Goal: Transaction & Acquisition: Purchase product/service

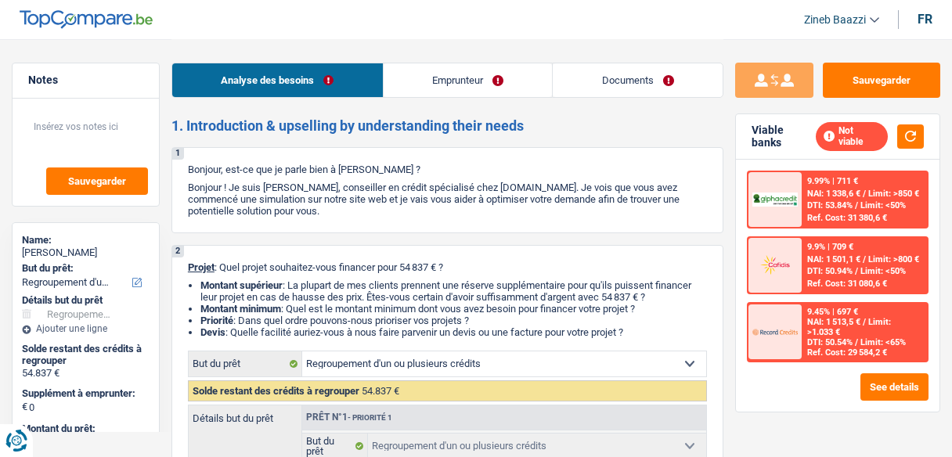
select select "refinancing"
select select "120"
select select "refinancing"
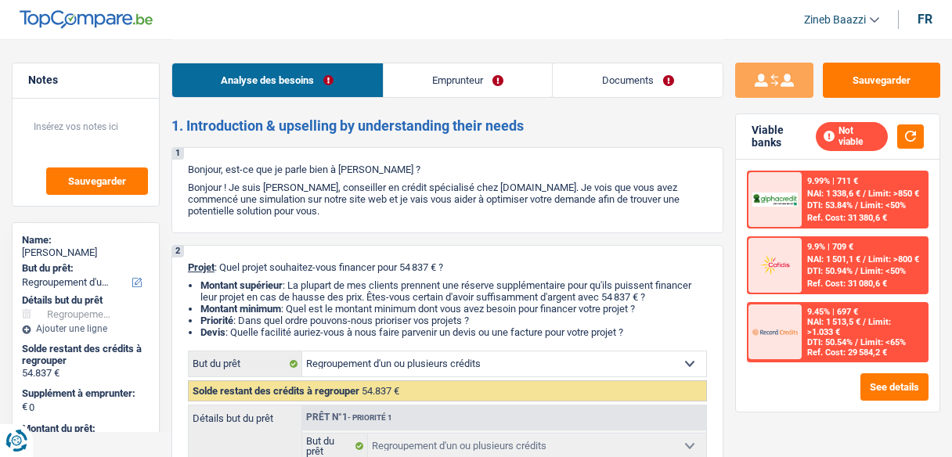
select select "120"
select select "publicEmployee"
select select "netSalary"
select select "mealVouchers"
select select "rents"
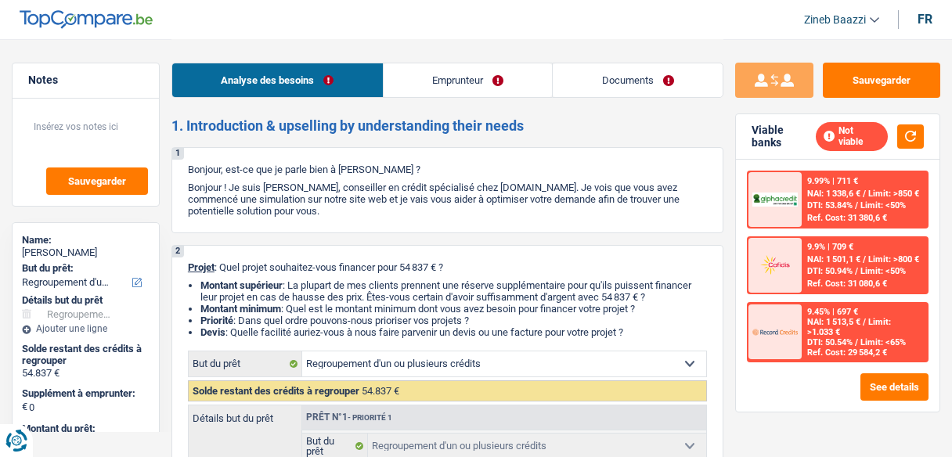
select select "personalLoan"
select select "loanRepayment"
select select "96"
select select "personalLoan"
select select "loanRepayment"
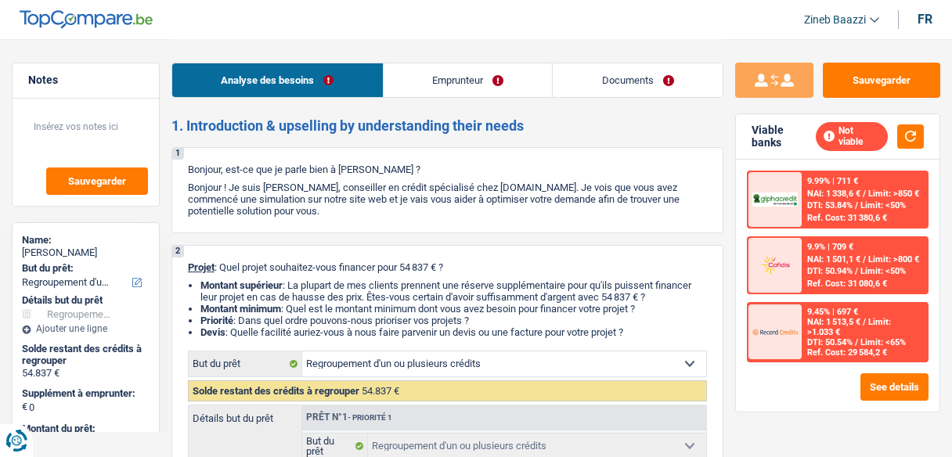
select select "60"
select select "refinancing"
select select "120"
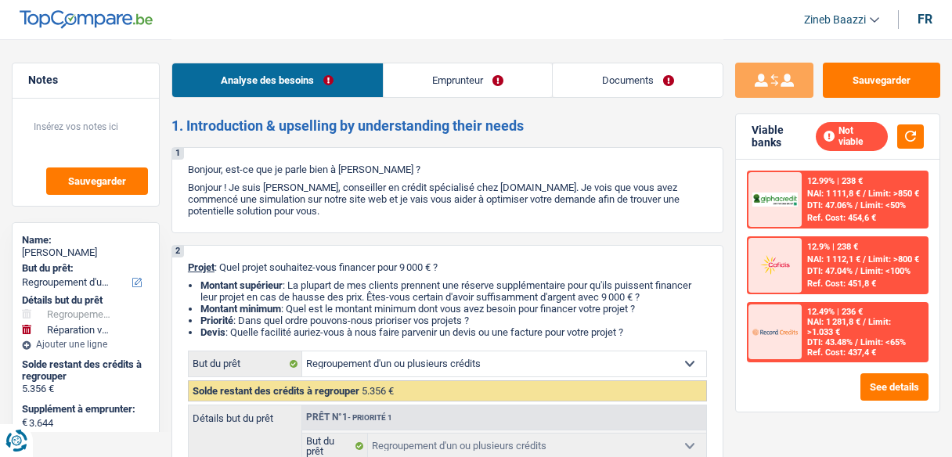
select select "refinancing"
select select "carRepair"
select select "48"
select select "refinancing"
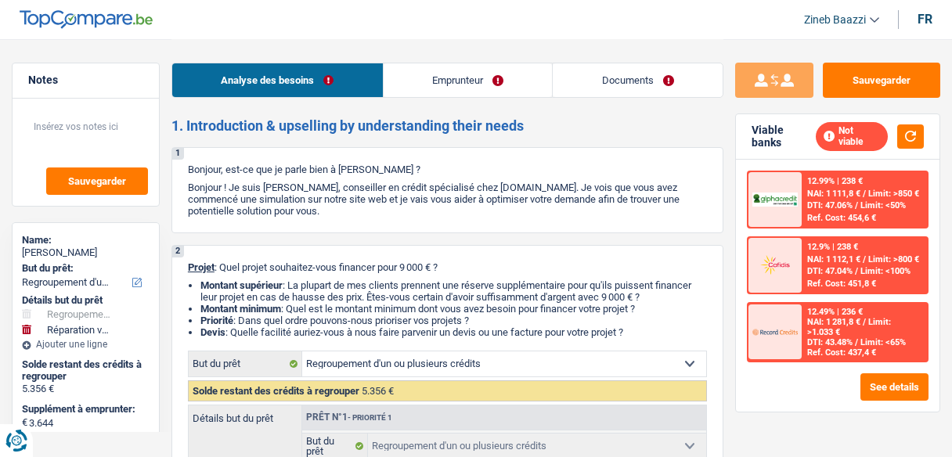
select select "refinancing"
select select "carRepair"
select select "48"
select select "worker"
select select "netSalary"
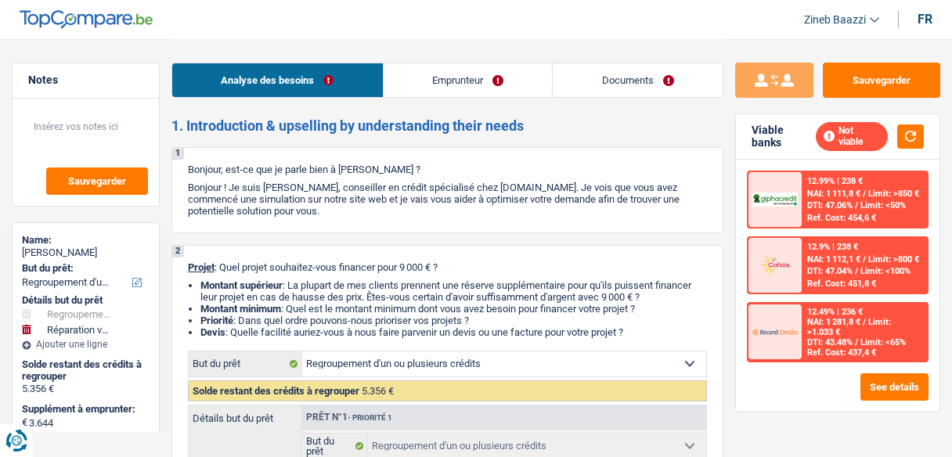
select select "rents"
select select "cardOrCredit"
select select "personalLoan"
select select "miscellaneousCosts"
select select "24"
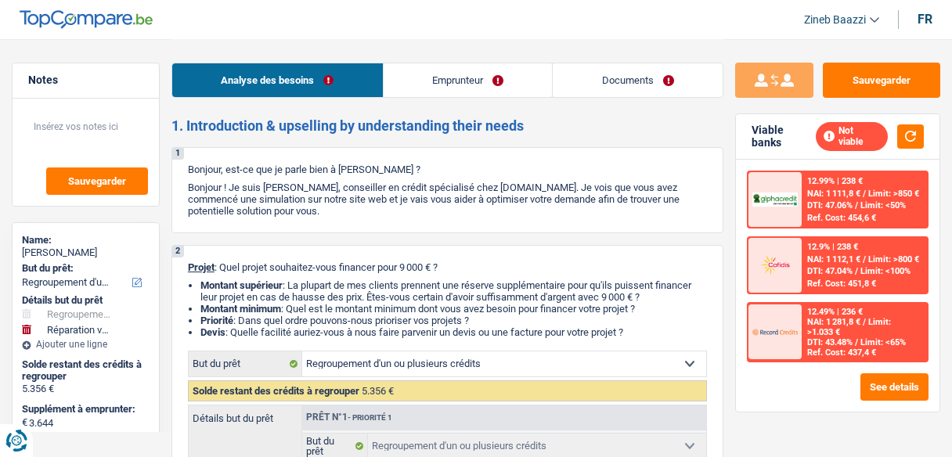
select select "cardOrCredit"
select select "refinancing"
select select "carRepair"
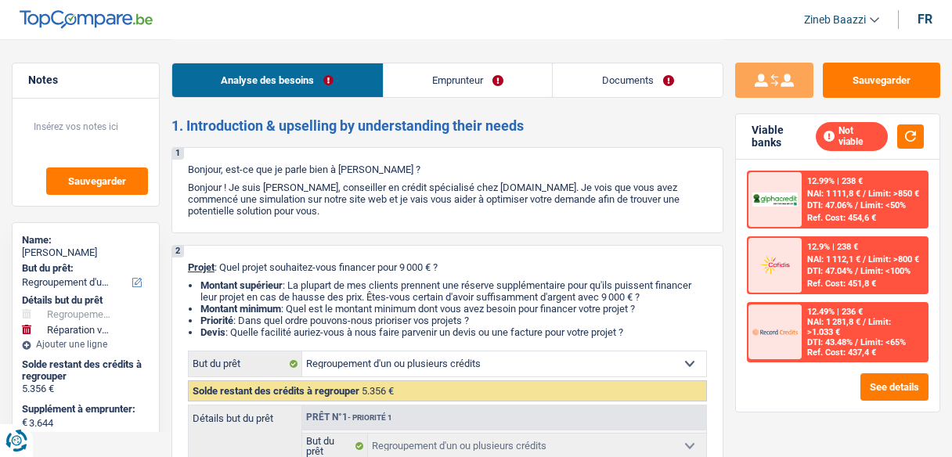
select select "48"
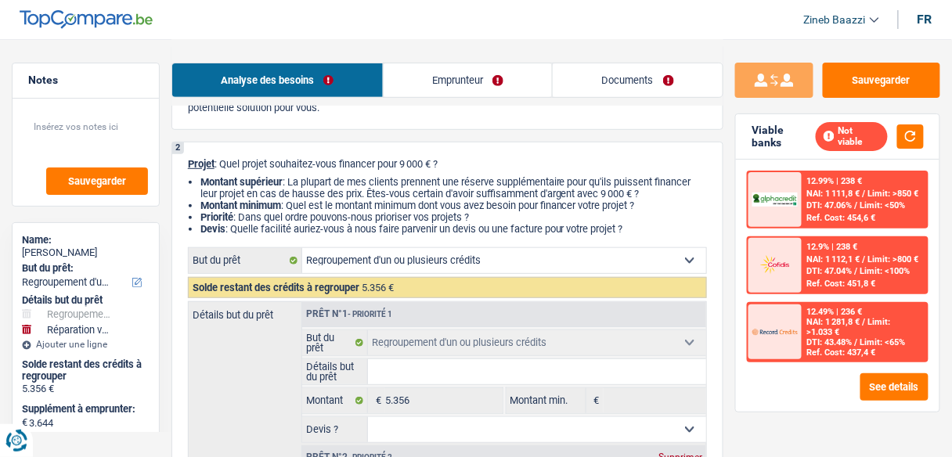
scroll to position [125, 0]
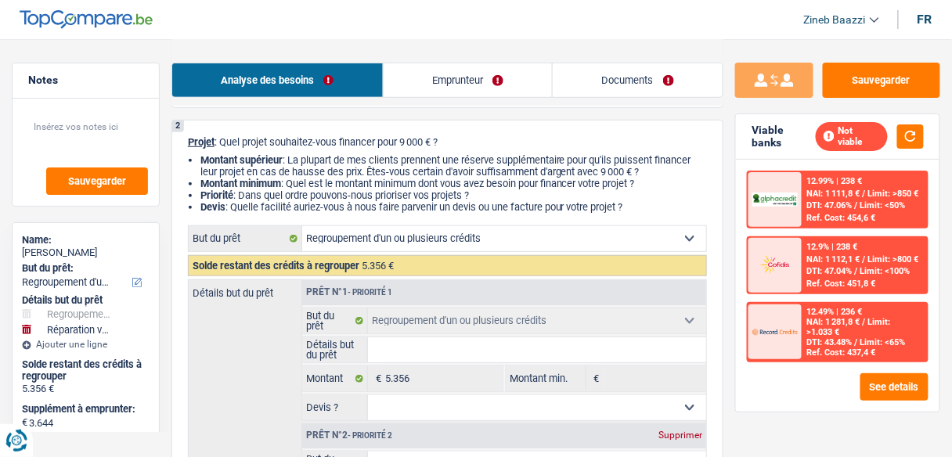
click at [414, 344] on input "Détails but du prêt" at bounding box center [537, 349] width 338 height 25
click at [425, 81] on link "Emprunteur" at bounding box center [468, 80] width 169 height 34
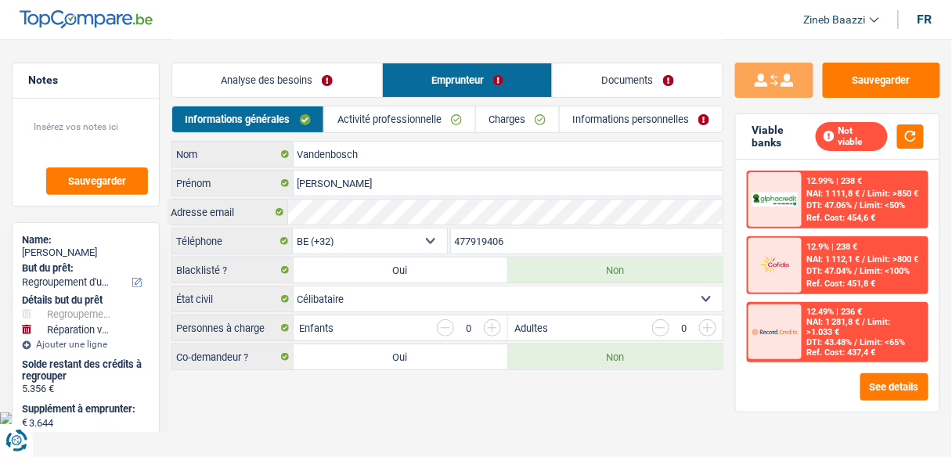
scroll to position [0, 0]
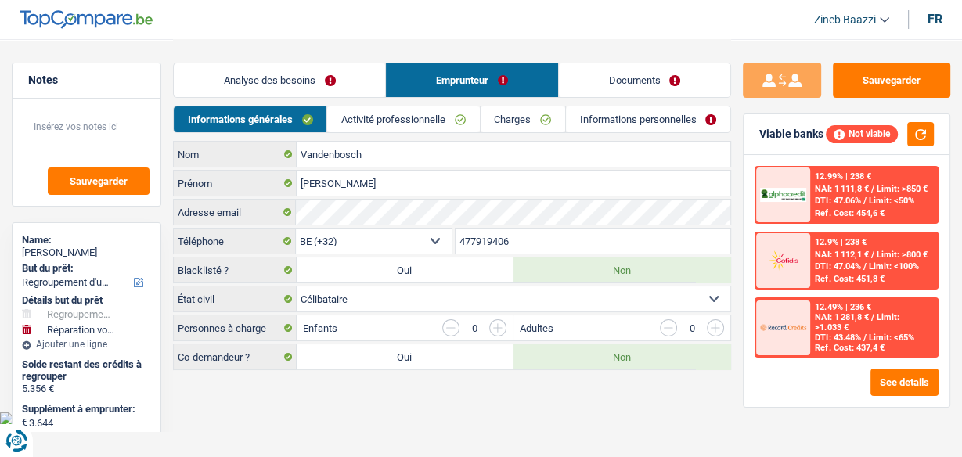
click at [448, 108] on link "Activité professionnelle" at bounding box center [403, 119] width 152 height 26
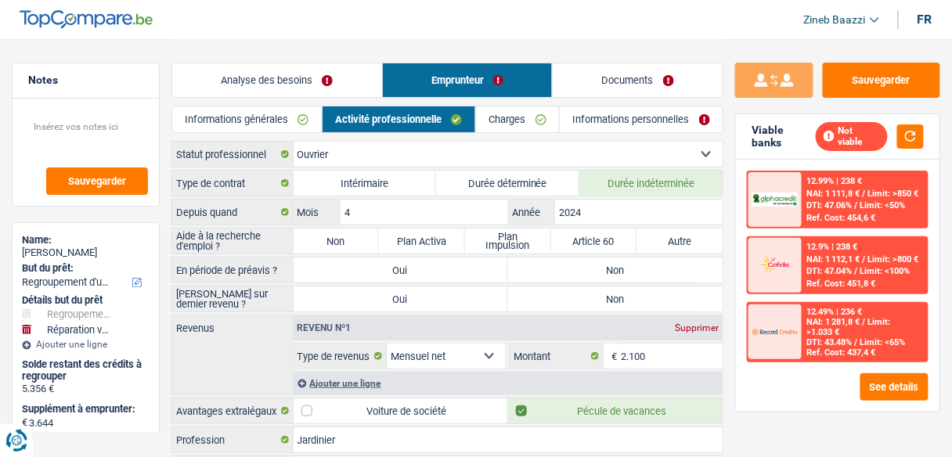
click at [512, 120] on link "Charges" at bounding box center [517, 119] width 83 height 26
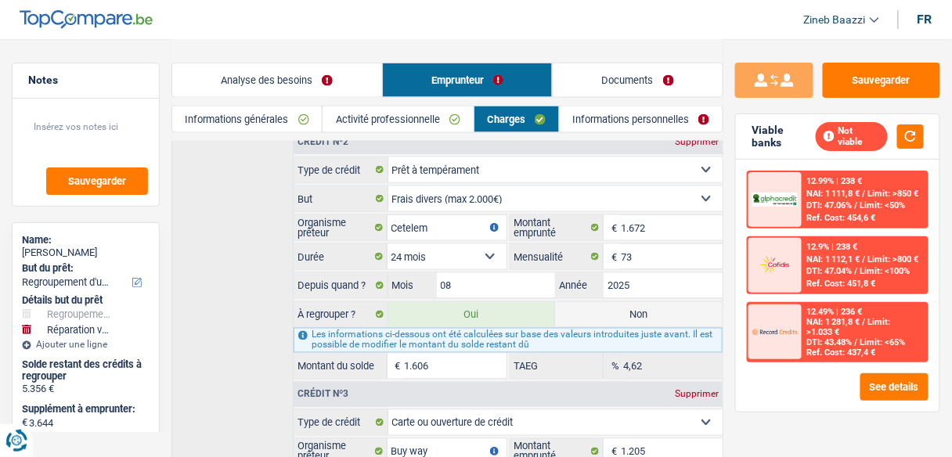
scroll to position [438, 0]
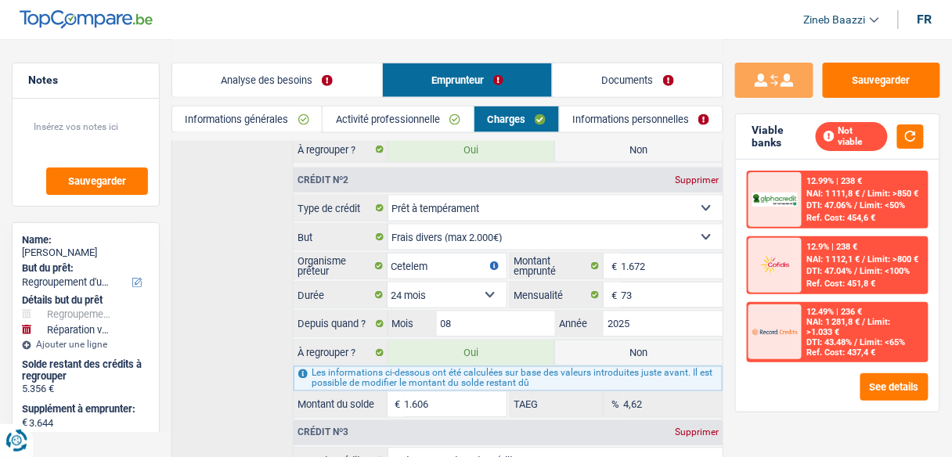
click at [659, 352] on label "Non" at bounding box center [638, 352] width 167 height 25
click at [659, 352] on input "Non" at bounding box center [638, 352] width 167 height 25
radio input "true"
type input "7.394"
select select "42"
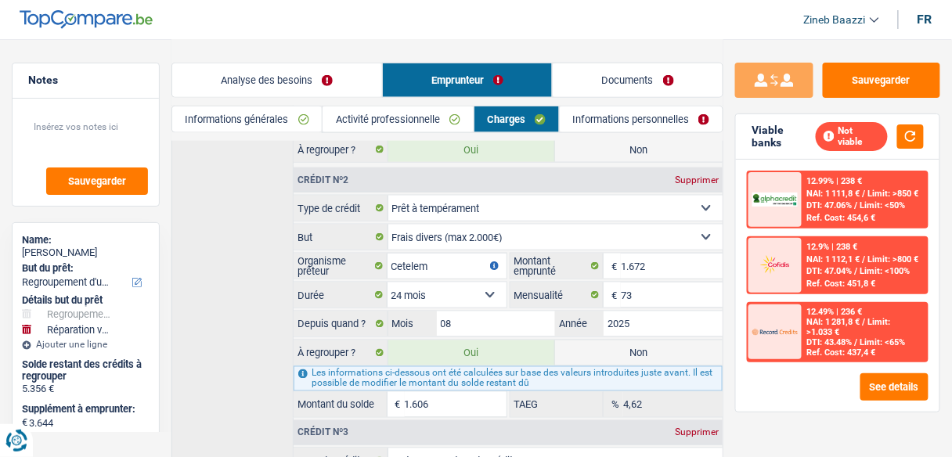
radio input "false"
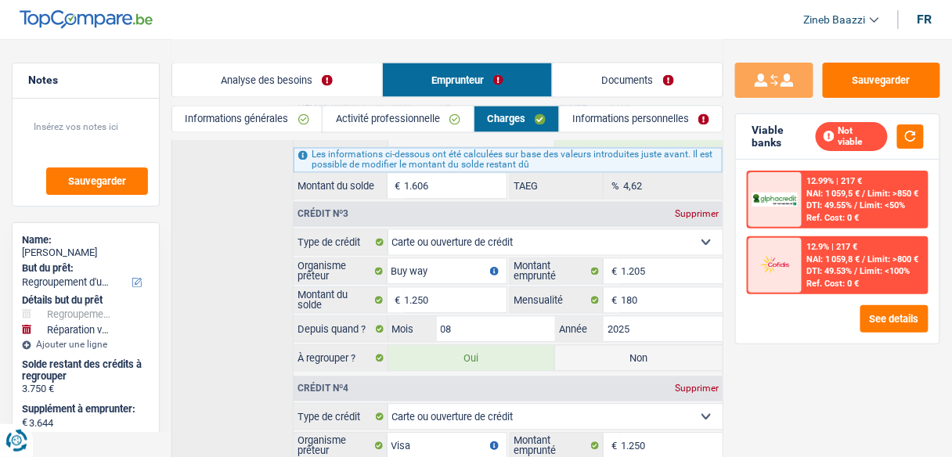
scroll to position [689, 0]
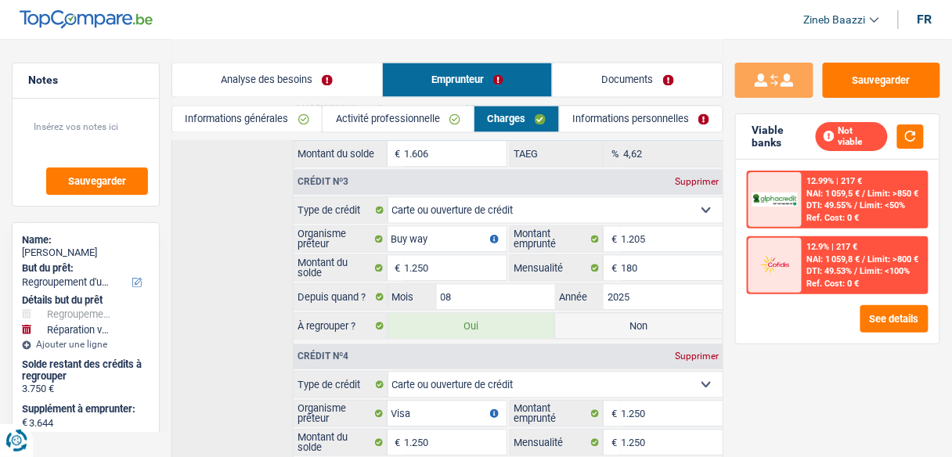
click at [686, 322] on label "Non" at bounding box center [638, 326] width 167 height 25
click at [686, 322] on input "Non" at bounding box center [638, 326] width 167 height 25
radio input "true"
type input "6.144"
radio input "false"
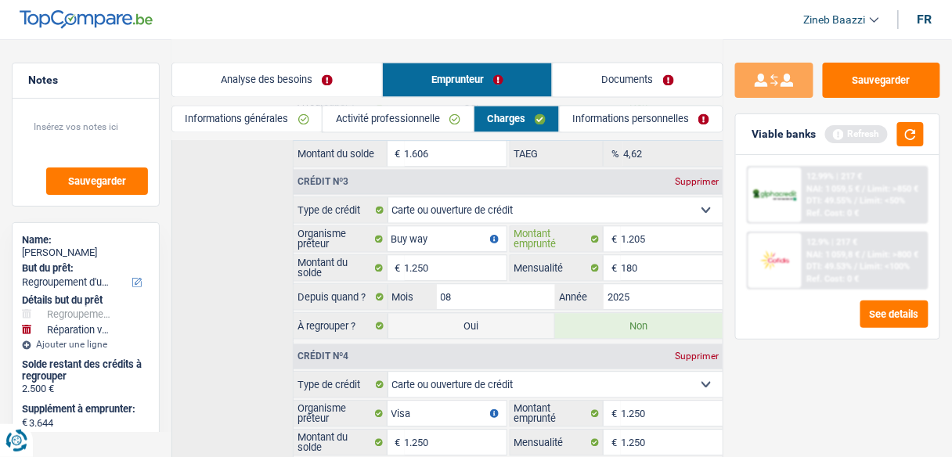
click at [638, 227] on input "1.205" at bounding box center [672, 239] width 102 height 25
type input "1.250"
click at [896, 127] on div "Refresh" at bounding box center [874, 134] width 99 height 24
click at [913, 141] on button "button" at bounding box center [910, 134] width 27 height 24
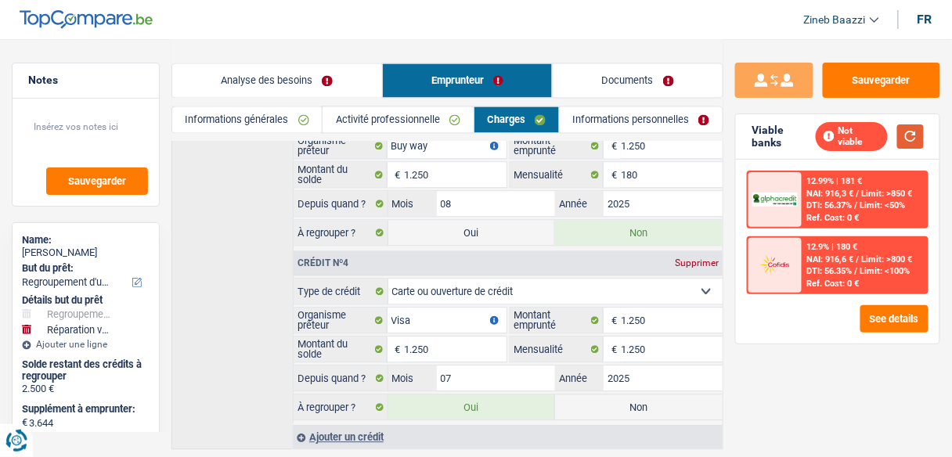
scroll to position [809, 0]
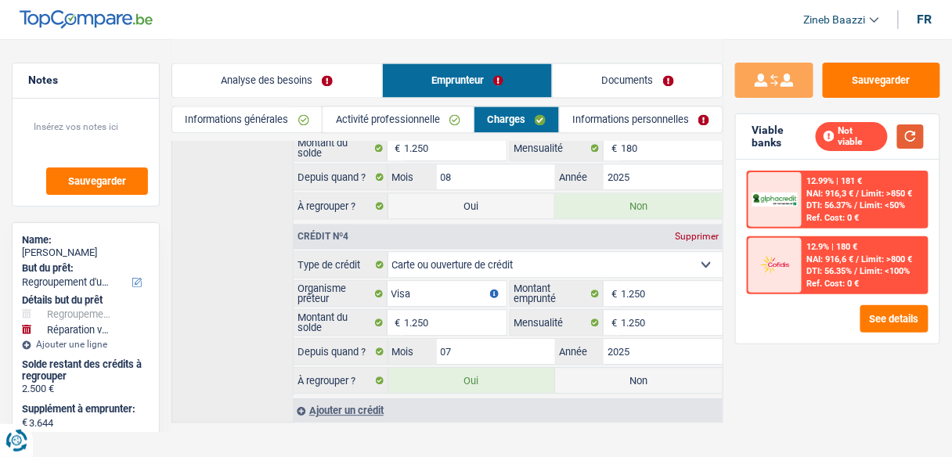
click at [918, 128] on button "button" at bounding box center [910, 136] width 27 height 24
click at [585, 368] on label "Non" at bounding box center [638, 380] width 167 height 25
click at [585, 368] on input "Non" at bounding box center [638, 380] width 167 height 25
radio input "true"
type input "4.894"
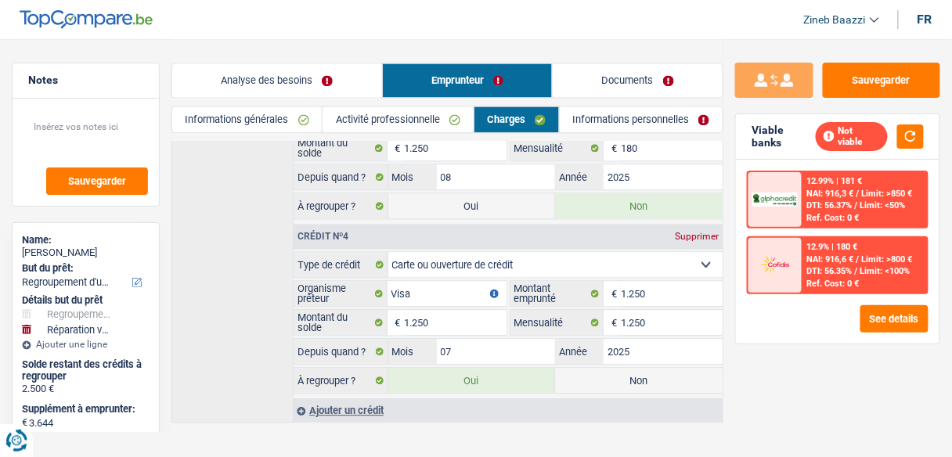
select select "36"
radio input "false"
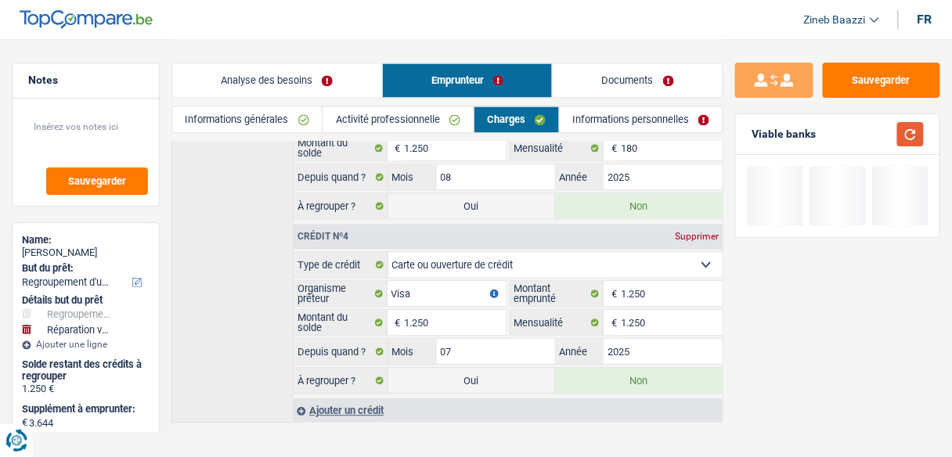
click at [909, 136] on button "button" at bounding box center [910, 134] width 27 height 24
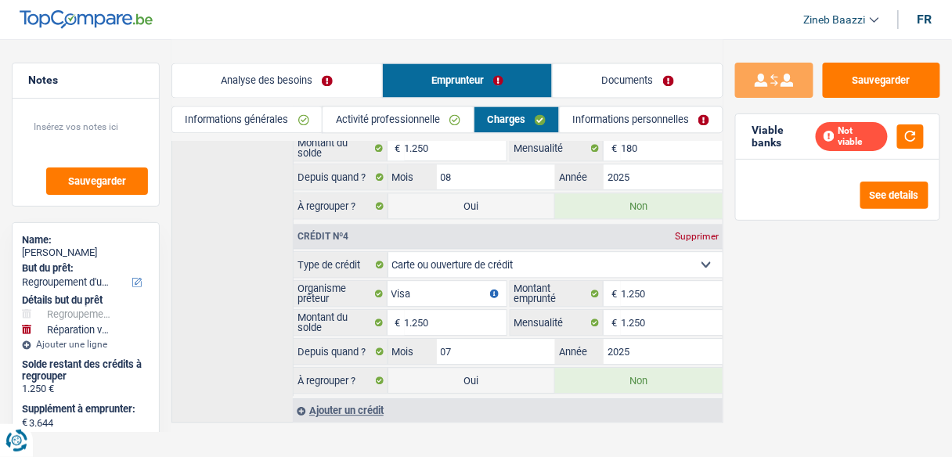
click at [235, 74] on link "Analyse des besoins" at bounding box center [277, 80] width 210 height 34
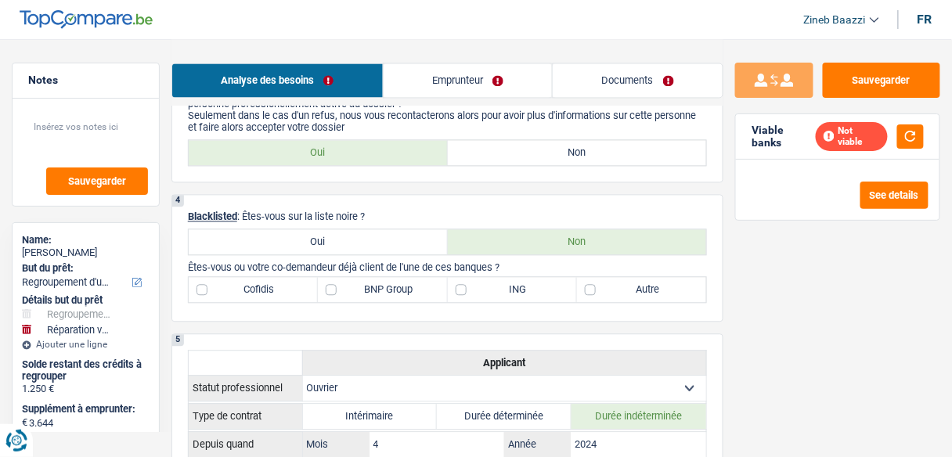
scroll to position [747, 0]
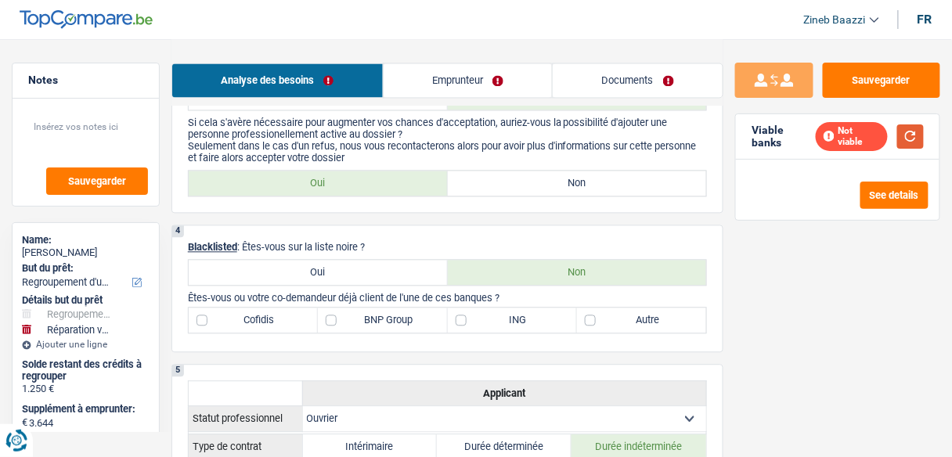
click at [912, 125] on button "button" at bounding box center [910, 136] width 27 height 24
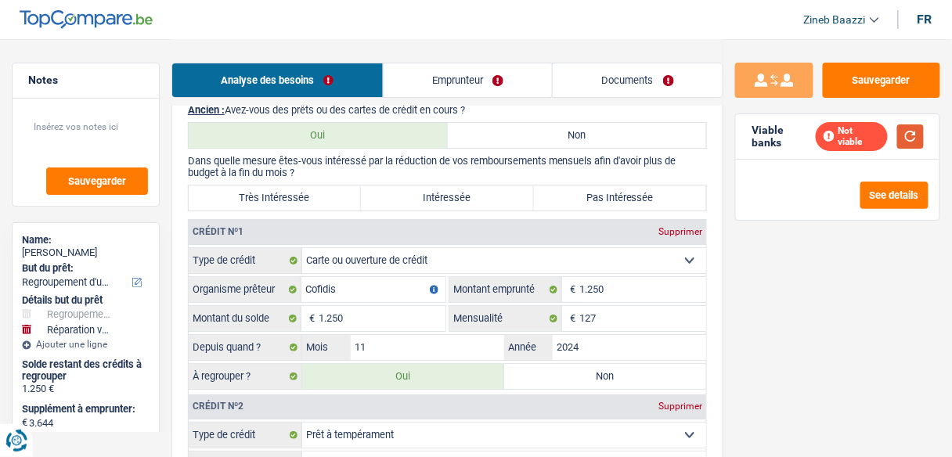
scroll to position [1435, 0]
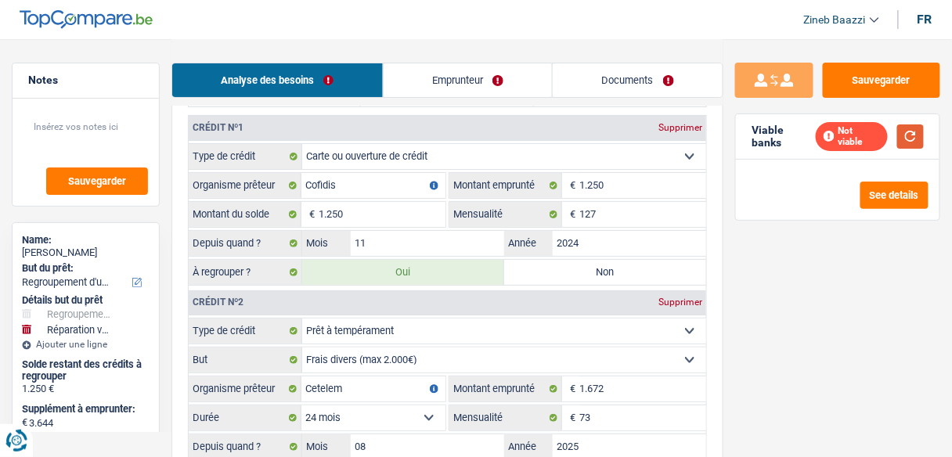
click at [922, 134] on button "button" at bounding box center [910, 136] width 27 height 24
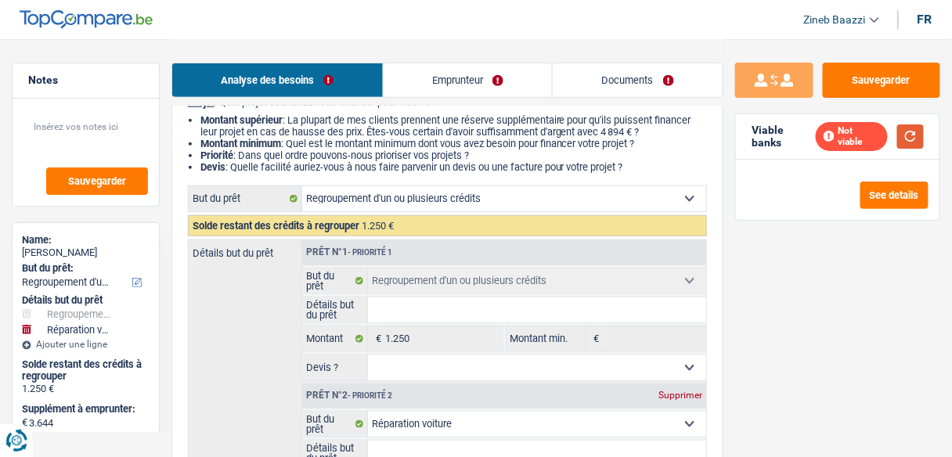
scroll to position [250, 0]
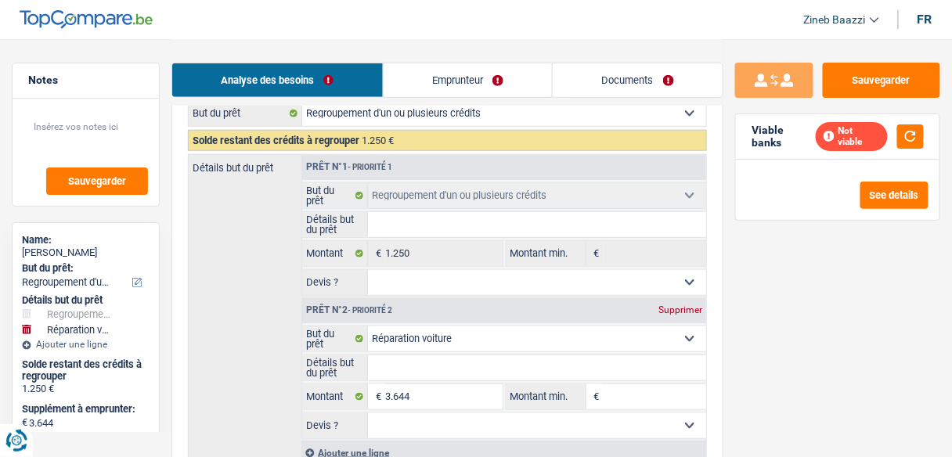
click at [446, 221] on input "Détails but du prêt" at bounding box center [537, 224] width 338 height 25
type input "c"
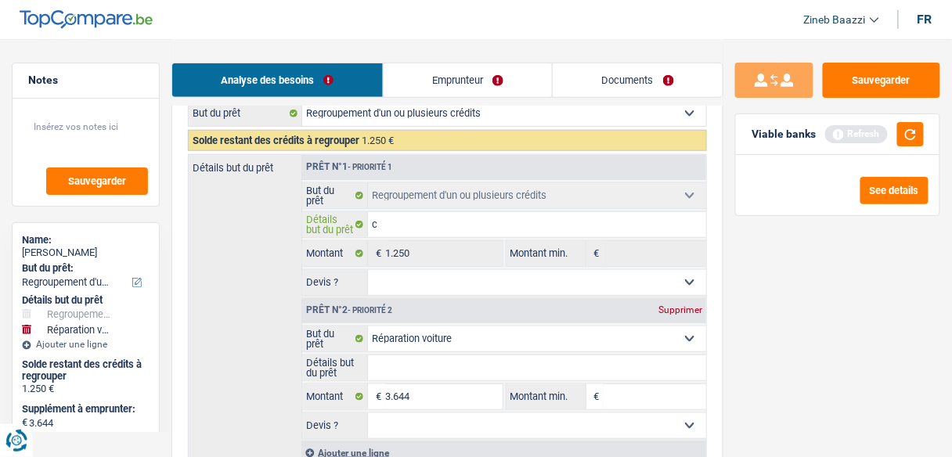
type input "cl"
type input "cli"
type input "clit"
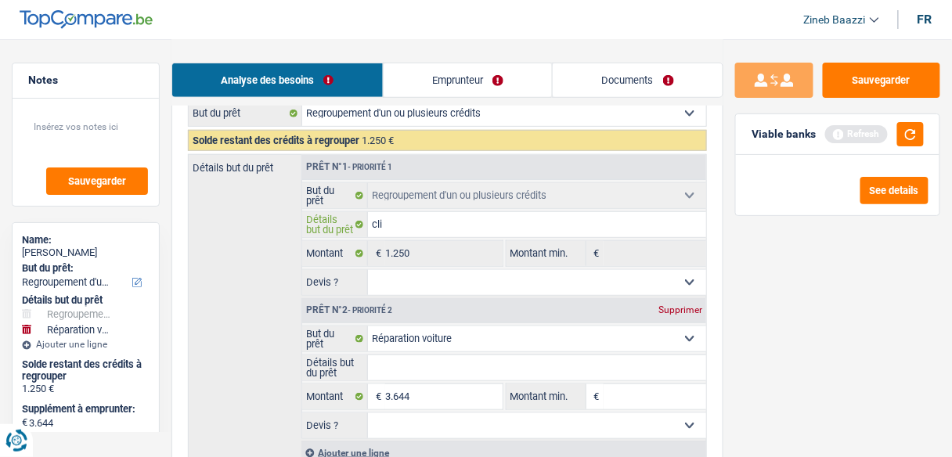
type input "clit"
type input "clitu"
type input "clitur"
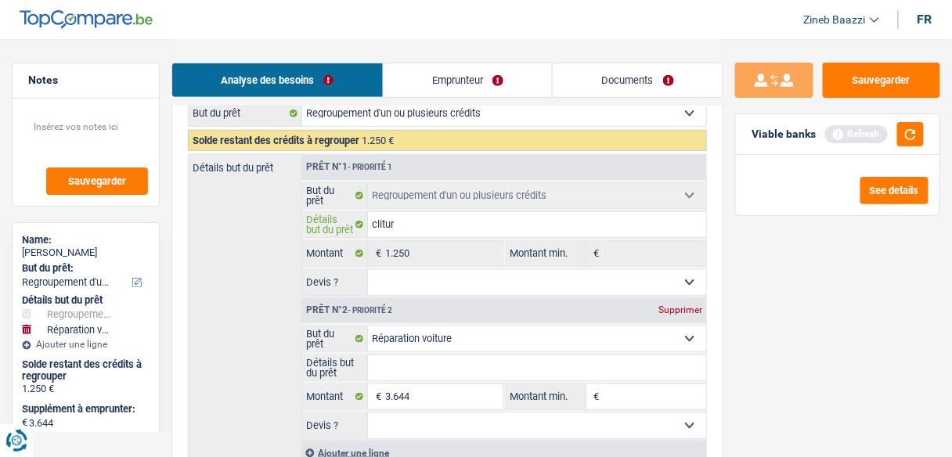
type input "clitu"
type input "clit"
type input "cli"
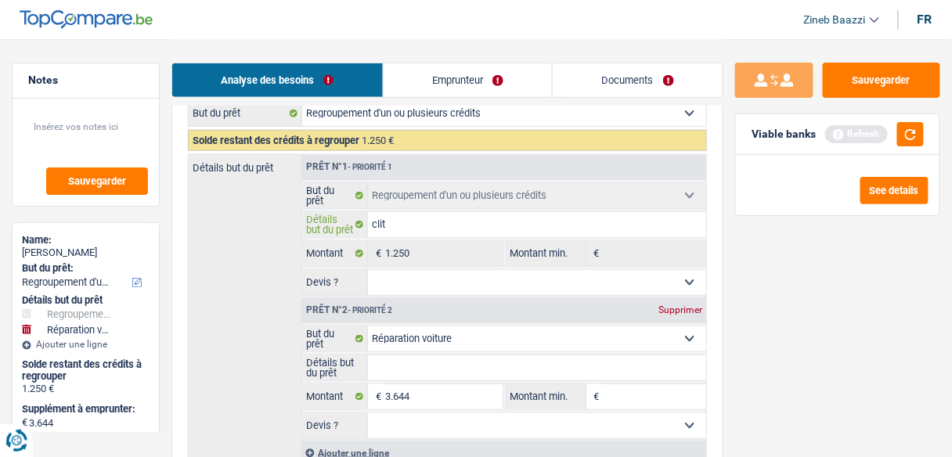
type input "cli"
type input "cl"
type input "clo"
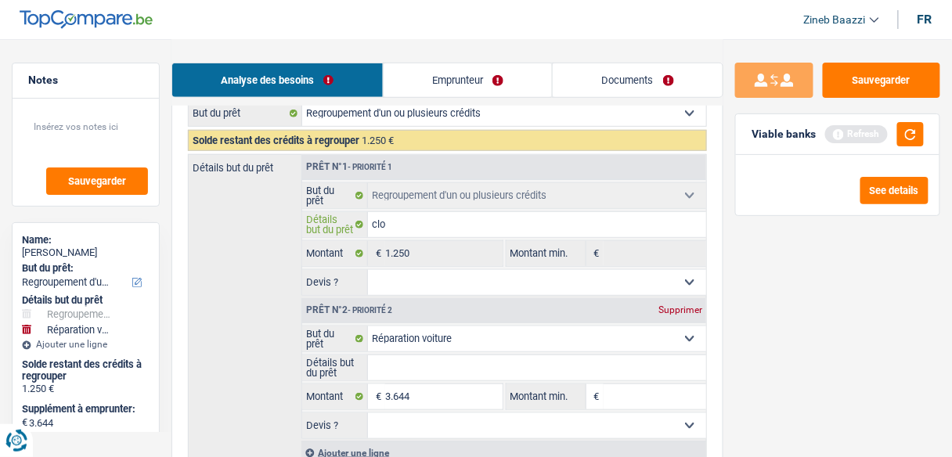
type input "clot"
type input "clotu"
type input "clotur"
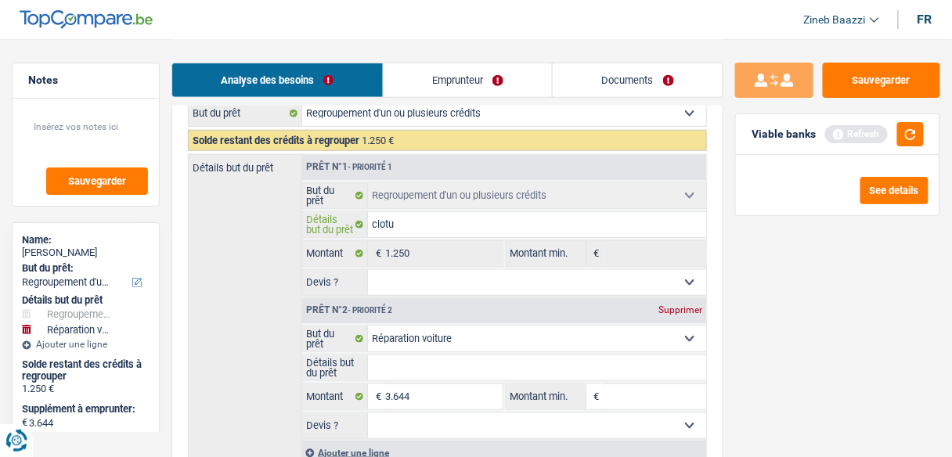
type input "clotur"
type input "cloture"
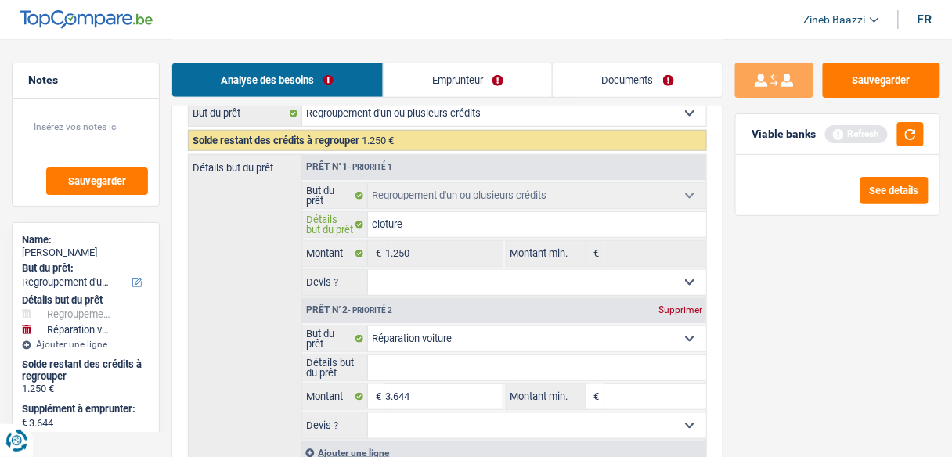
type input "cloture d"
type input "cloture de"
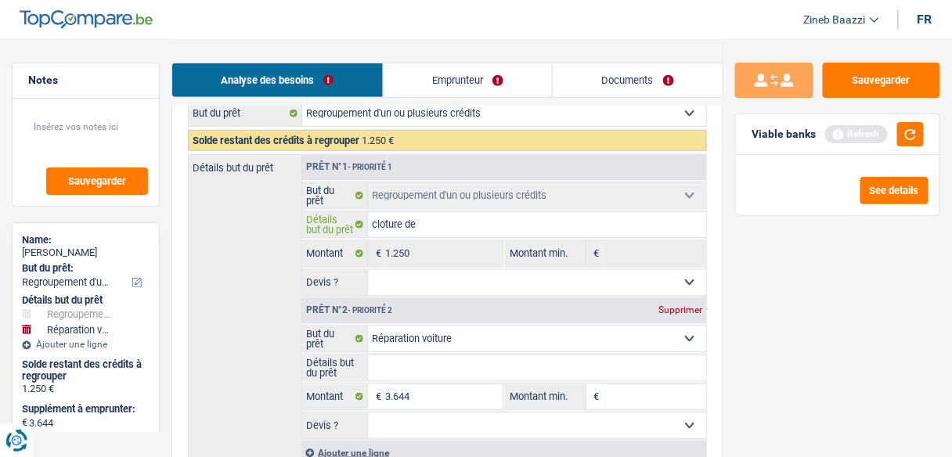
type input "cloture de"
type input "cloture de c"
type input "cloture de cr"
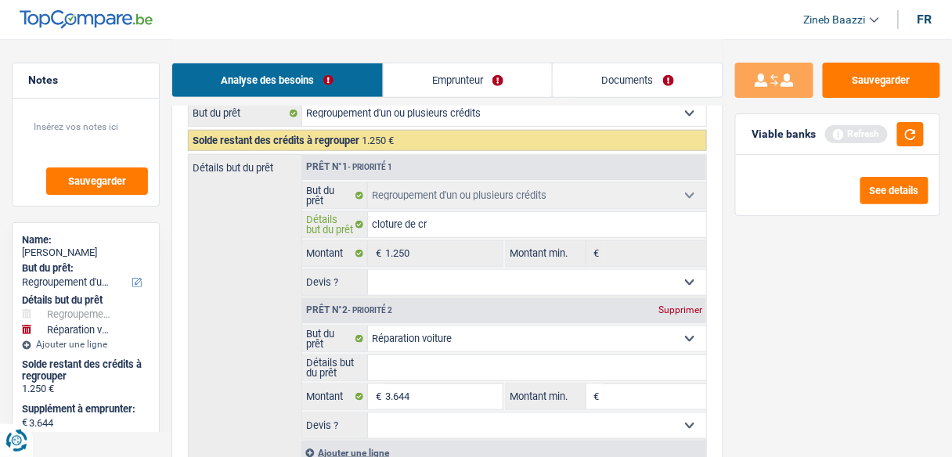
type input "cloture de cré"
type input "cloture de créd"
type input "cloture de crédt"
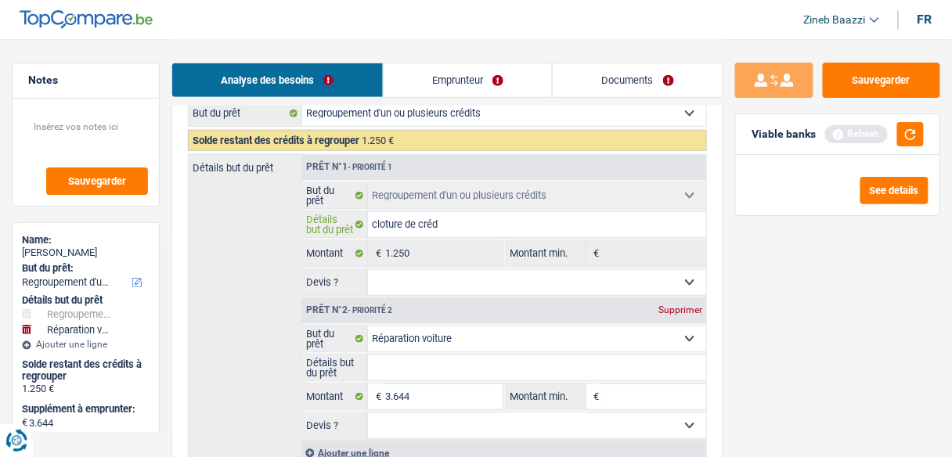
type input "cloture de crédt"
type input "cloture de créd"
type input "cloture de crédi"
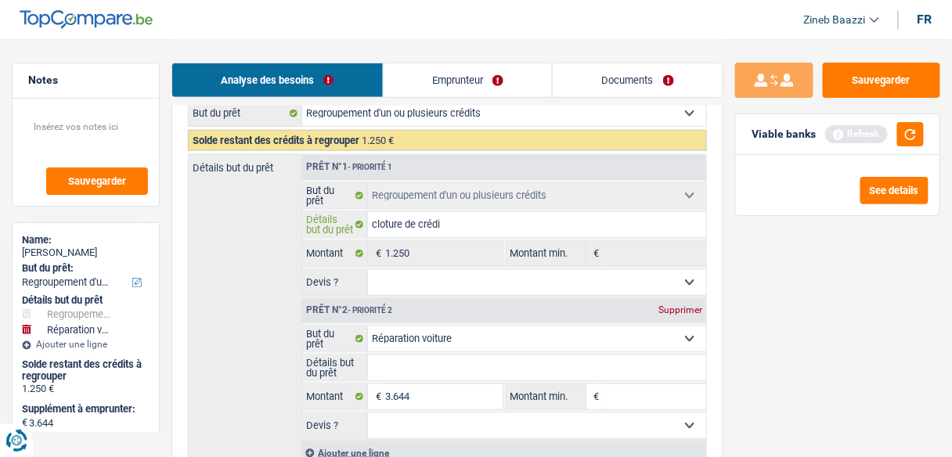
type input "cloture de crédit"
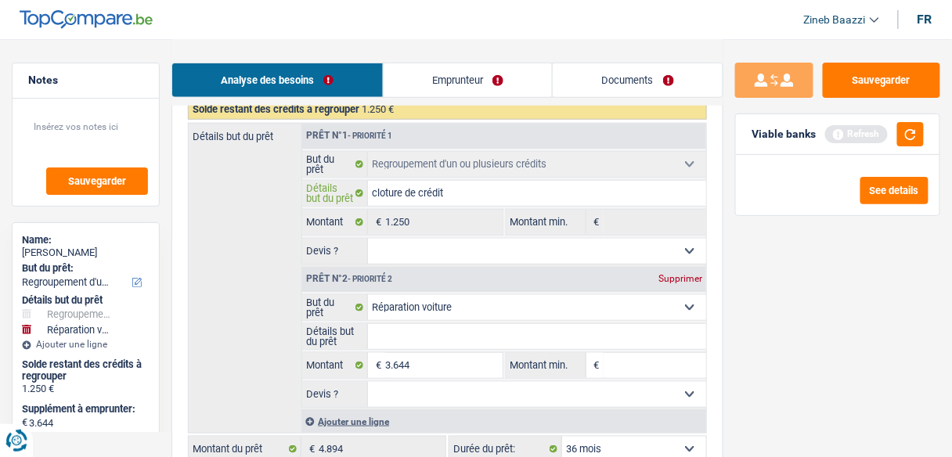
scroll to position [313, 0]
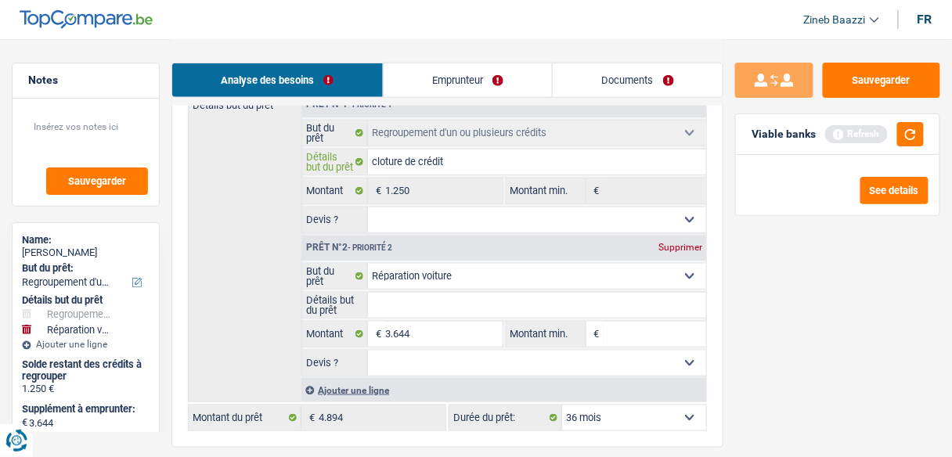
type input "cloture de crédit"
click at [412, 322] on input "3.644" at bounding box center [443, 334] width 117 height 25
type input "1"
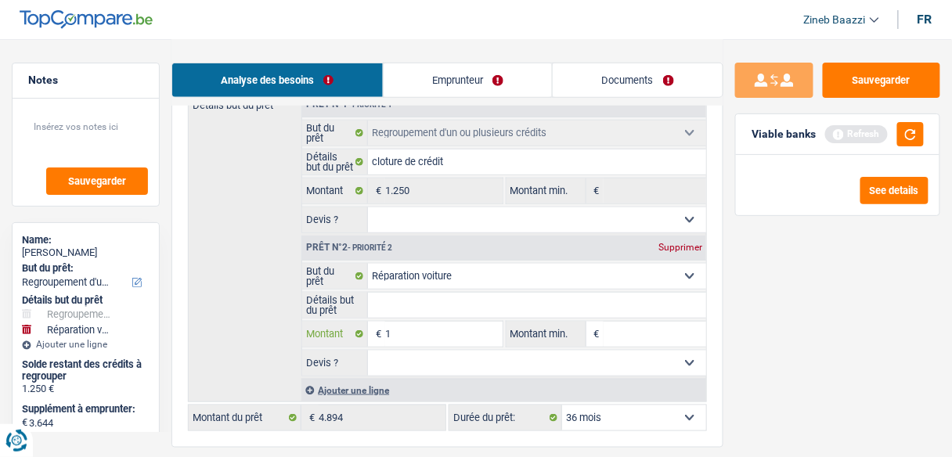
type input "10"
type input "100"
type input "10"
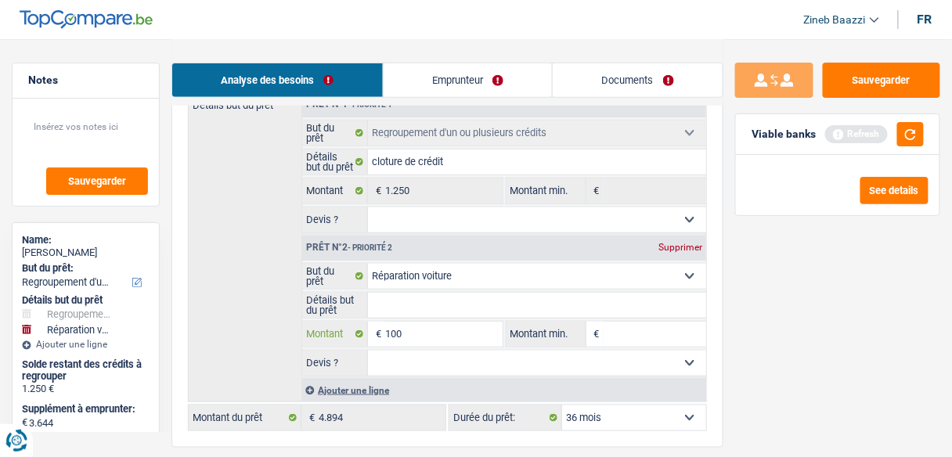
type input "10"
type input "100"
type input "1.000"
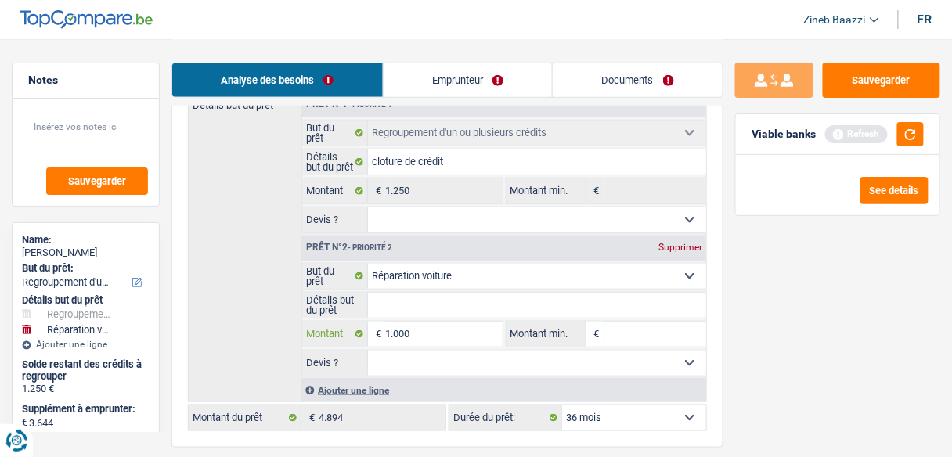
type input "10.000"
type input "100.000"
type input "10.000"
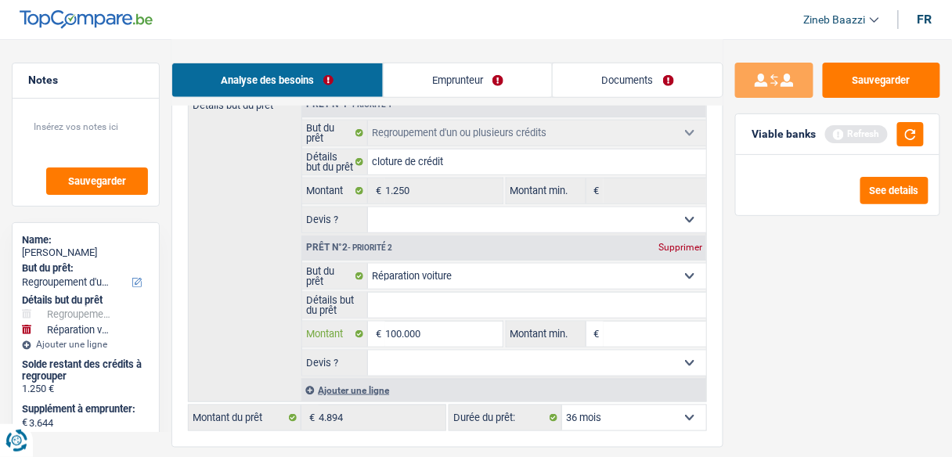
type input "10.000"
type input "11.250"
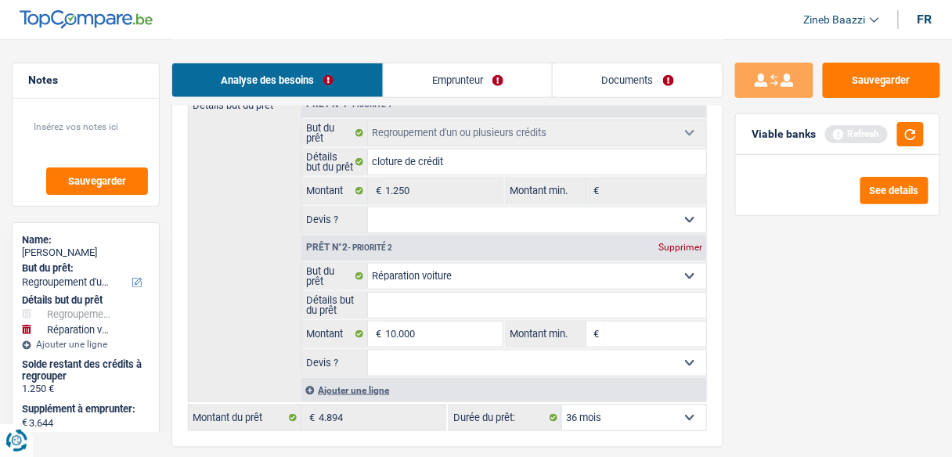
type input "11.250"
select select "60"
click at [646, 330] on input "Montant min." at bounding box center [654, 334] width 103 height 25
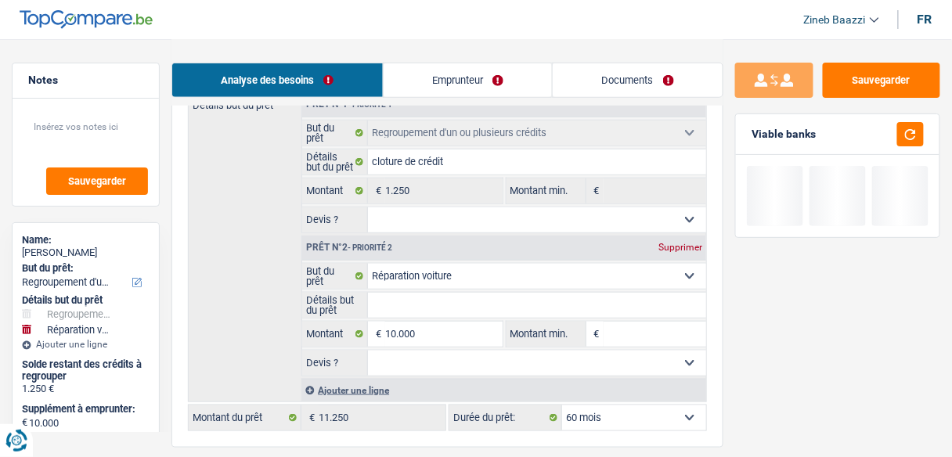
type input "9"
type input "95"
type input "950"
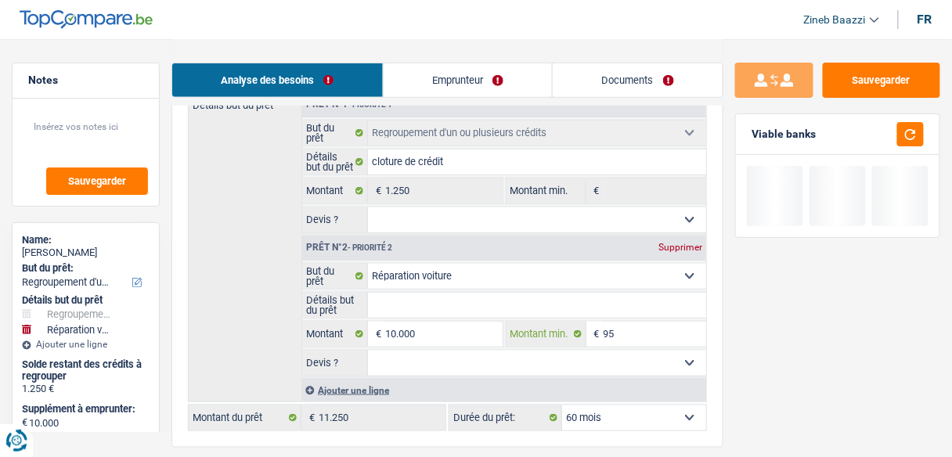
type input "950"
type input "9.500"
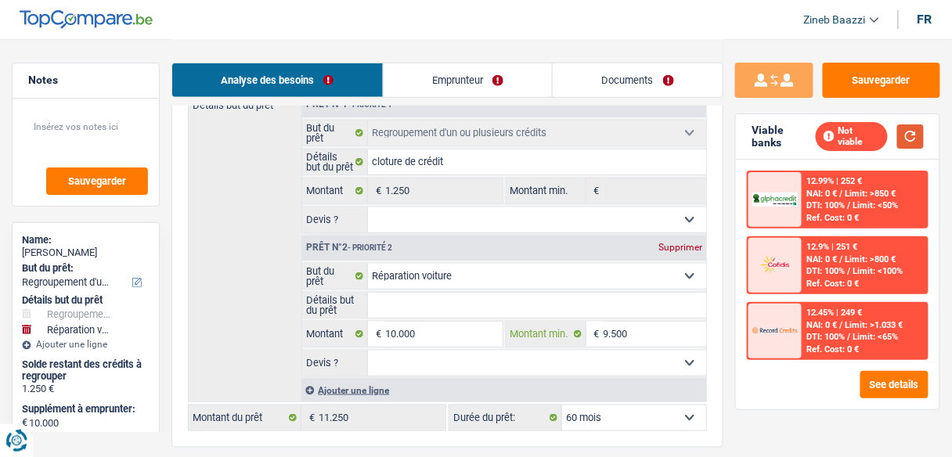
type input "9.500"
click at [918, 131] on button "button" at bounding box center [910, 136] width 27 height 24
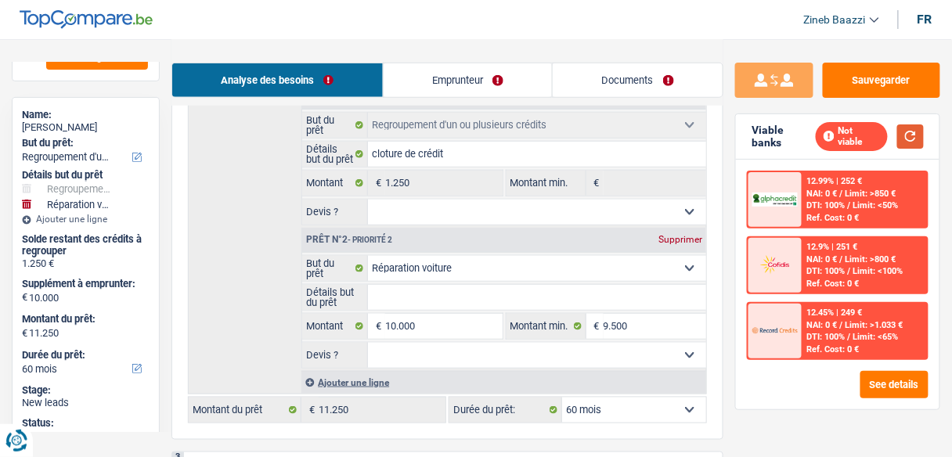
scroll to position [250, 0]
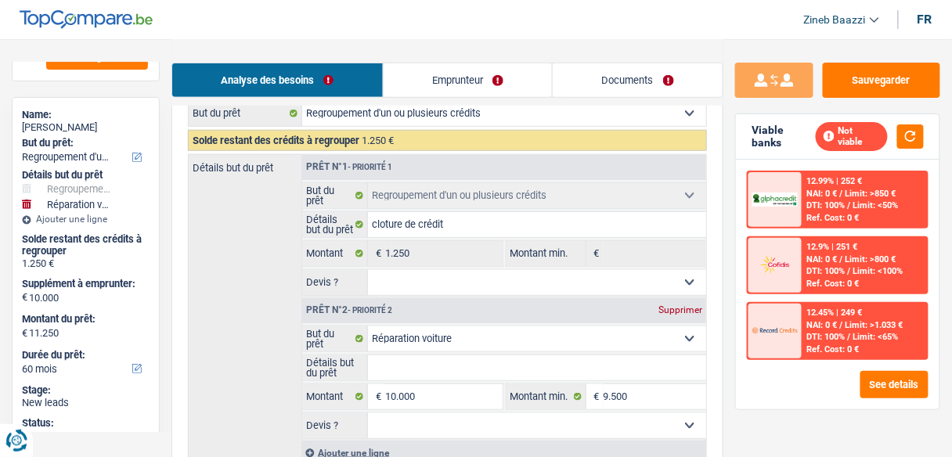
click at [469, 283] on select "Oui Non Non répondu Sélectionner une option" at bounding box center [537, 282] width 338 height 25
select select "false"
click at [368, 270] on select "Oui Non Non répondu Sélectionner une option" at bounding box center [537, 282] width 338 height 25
select select "false"
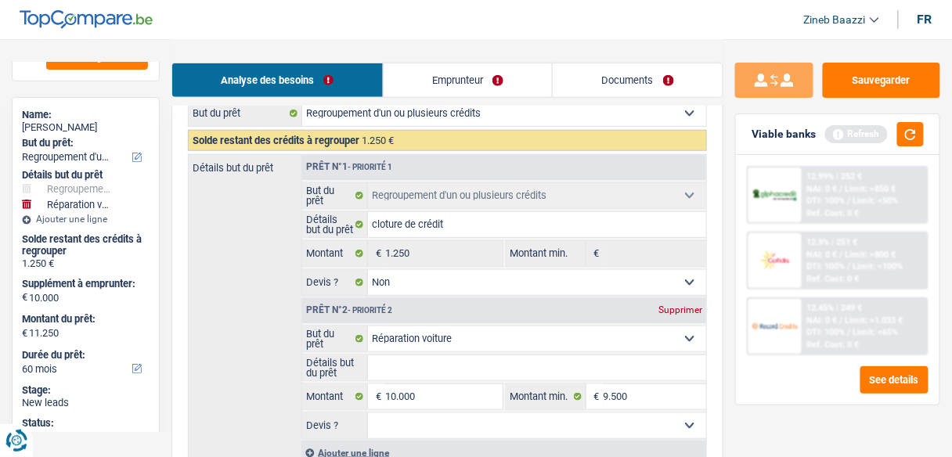
click at [431, 295] on span "Prêt n°1 - Priorité 1 Confort maison: meubles, textile, peinture, électroménage…" at bounding box center [503, 297] width 405 height 284
click at [431, 281] on select "Oui Non Non répondu Sélectionner une option" at bounding box center [537, 282] width 338 height 25
select select "yes"
click at [368, 270] on select "Oui Non Non répondu Sélectionner une option" at bounding box center [537, 282] width 338 height 25
select select "yes"
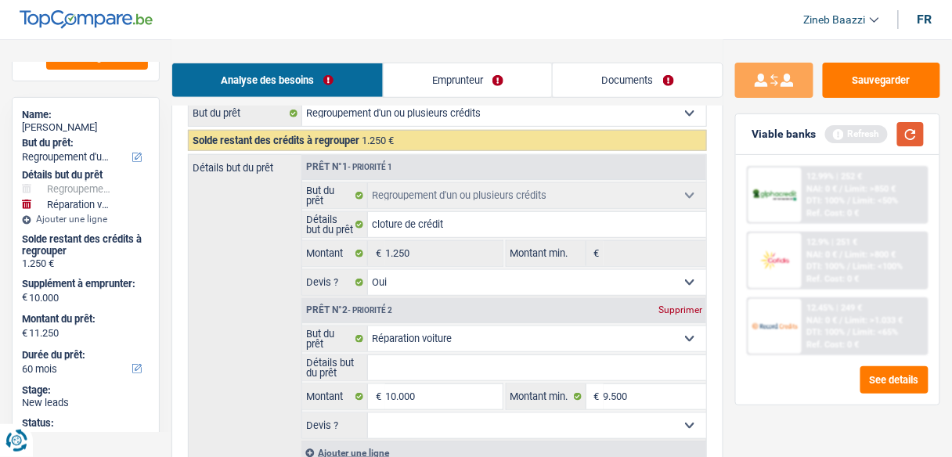
click at [919, 128] on button "button" at bounding box center [910, 134] width 27 height 24
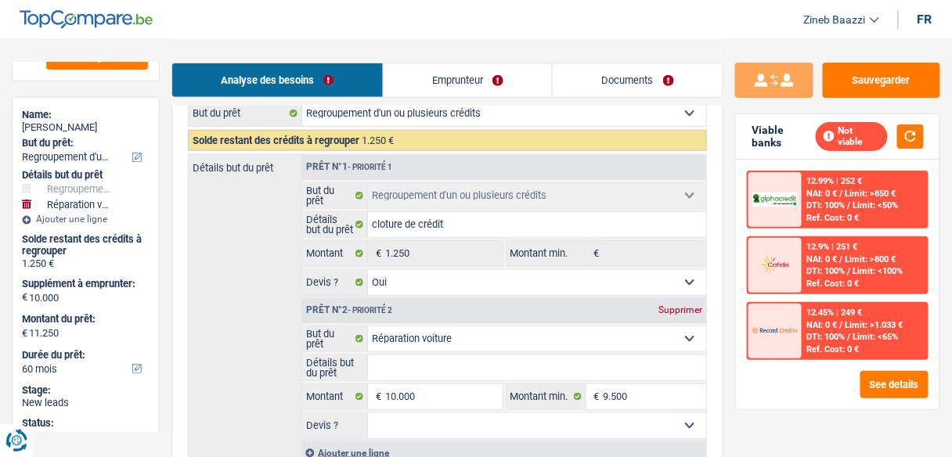
click at [441, 75] on link "Emprunteur" at bounding box center [468, 80] width 169 height 34
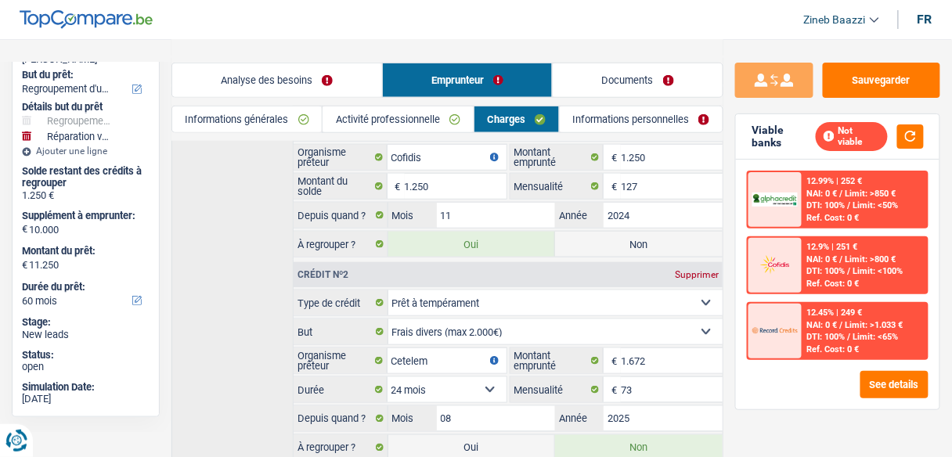
scroll to position [308, 0]
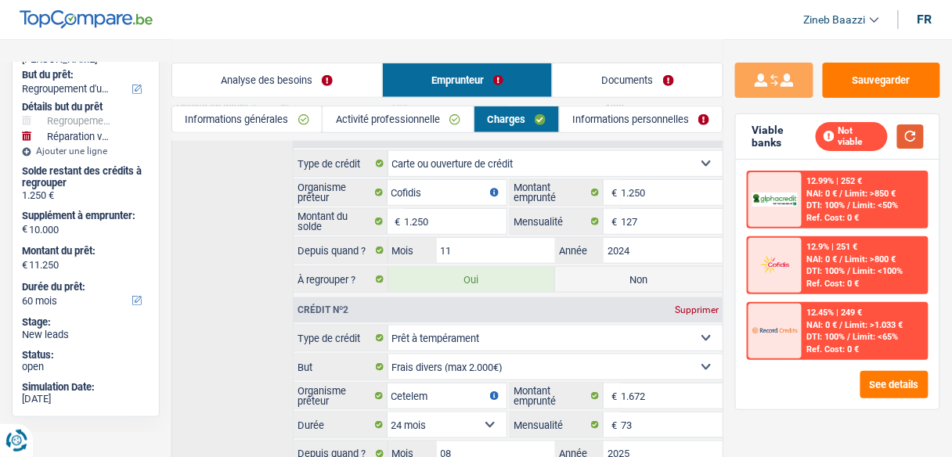
click at [911, 125] on button "button" at bounding box center [910, 136] width 27 height 24
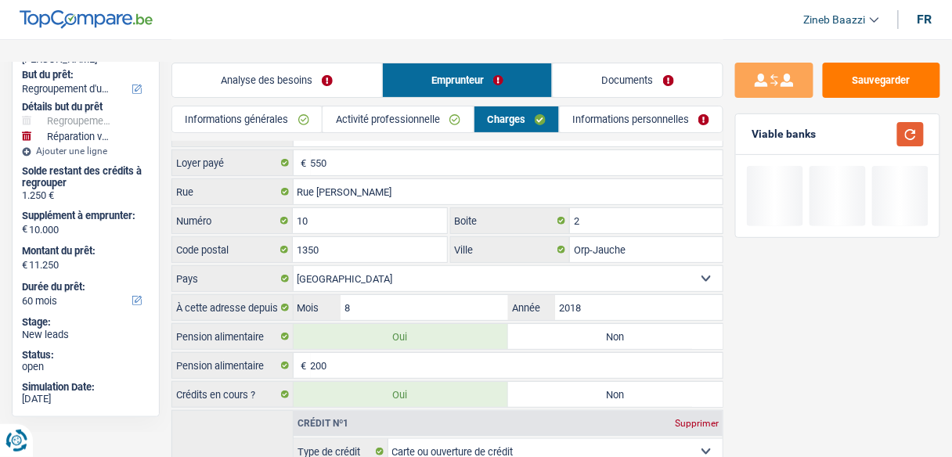
scroll to position [0, 0]
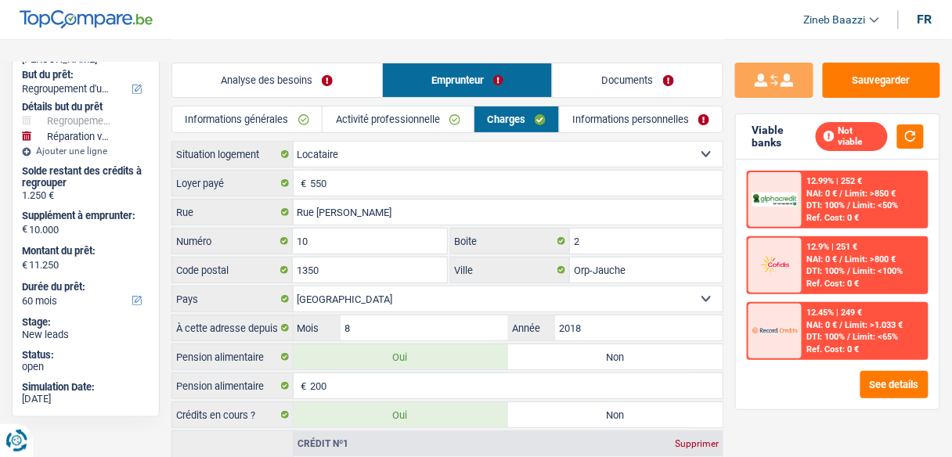
click at [264, 82] on link "Analyse des besoins" at bounding box center [277, 80] width 210 height 34
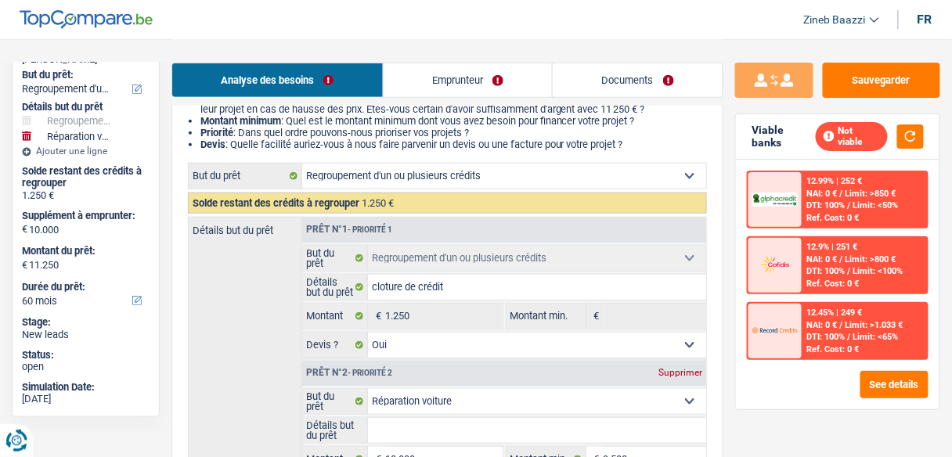
scroll to position [376, 0]
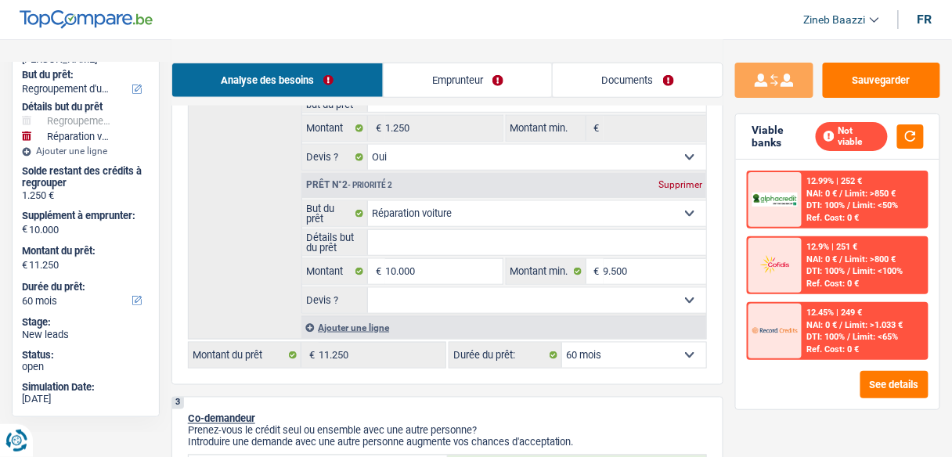
click at [491, 81] on link "Emprunteur" at bounding box center [468, 80] width 169 height 34
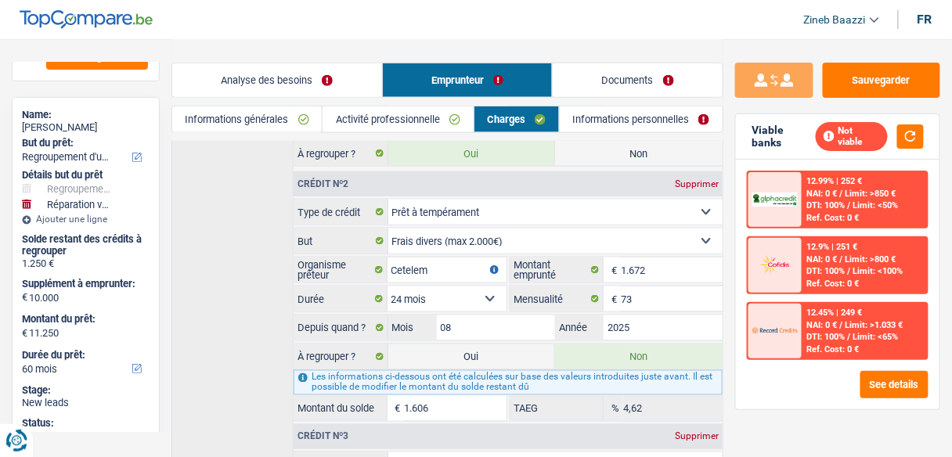
scroll to position [434, 0]
click at [276, 88] on link "Analyse des besoins" at bounding box center [277, 80] width 210 height 34
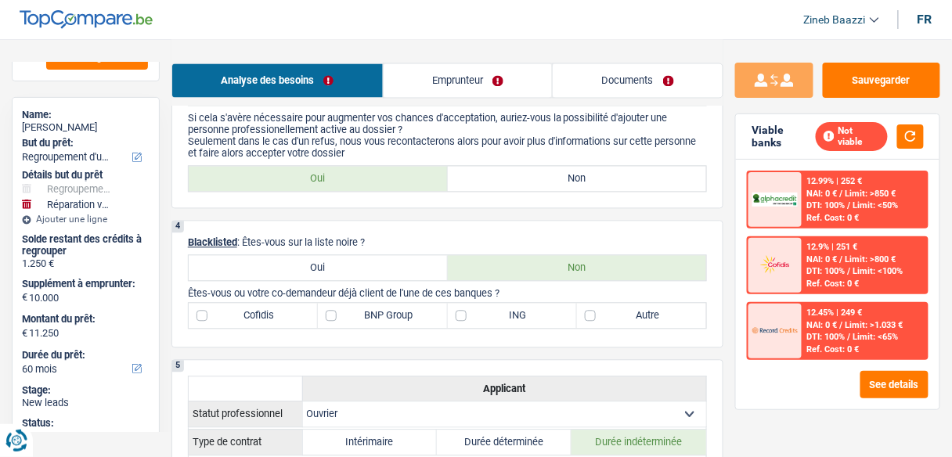
scroll to position [626, 0]
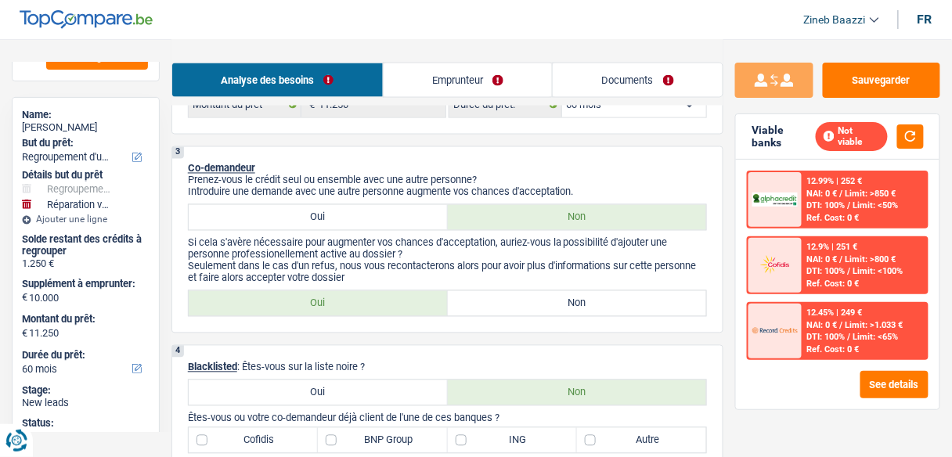
click at [499, 313] on div "3 Co-demandeur Prenez-vous le crédit seul ou ensemble avec une autre personne? …" at bounding box center [447, 239] width 552 height 187
click at [498, 304] on label "Non" at bounding box center [577, 303] width 259 height 25
click at [498, 304] on input "Non" at bounding box center [577, 303] width 259 height 25
radio input "true"
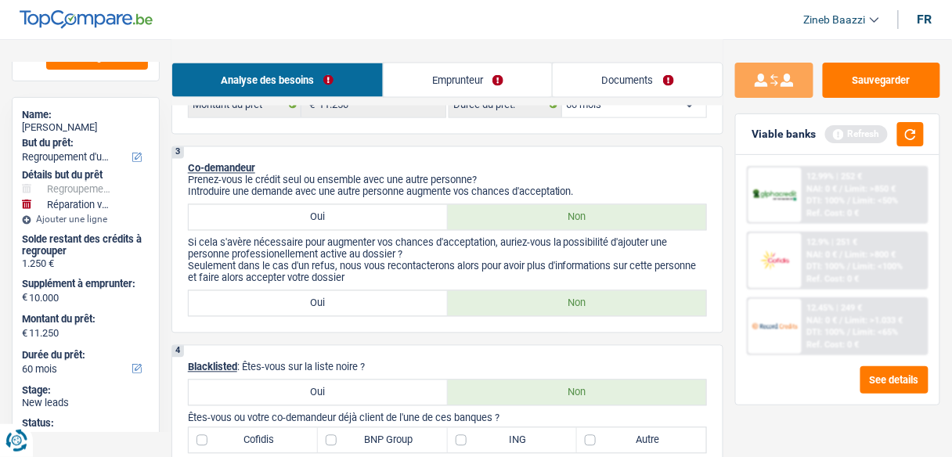
click at [424, 102] on div "Analyse des besoins Emprunteur Documents" at bounding box center [447, 72] width 552 height 67
click at [426, 92] on link "Emprunteur" at bounding box center [468, 80] width 169 height 34
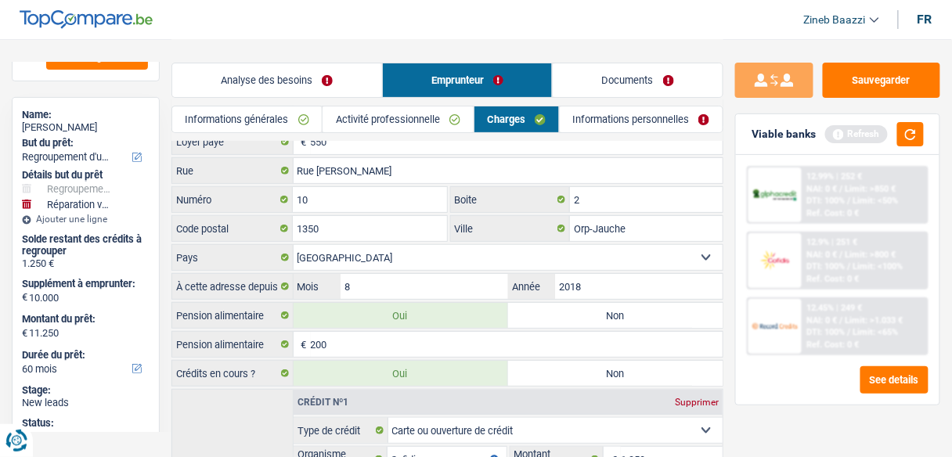
scroll to position [0, 0]
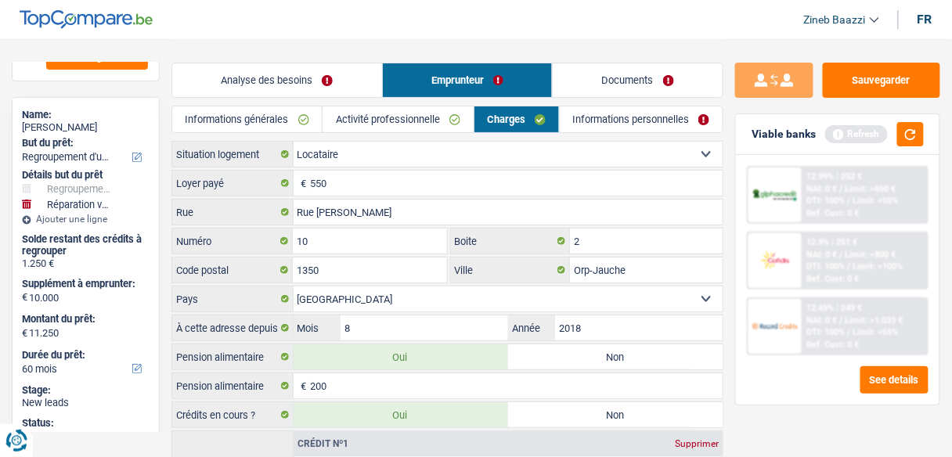
click at [286, 131] on link "Informations générales" at bounding box center [246, 119] width 149 height 26
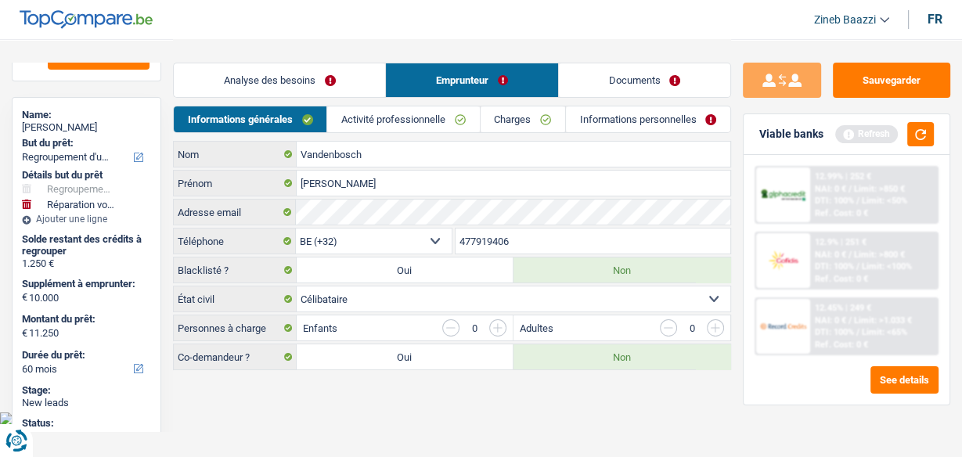
click at [295, 82] on link "Analyse des besoins" at bounding box center [279, 80] width 211 height 34
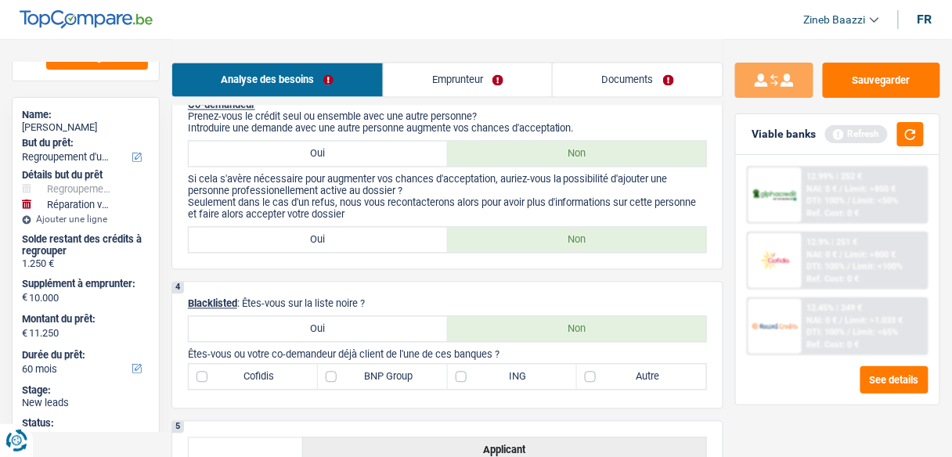
scroll to position [751, 0]
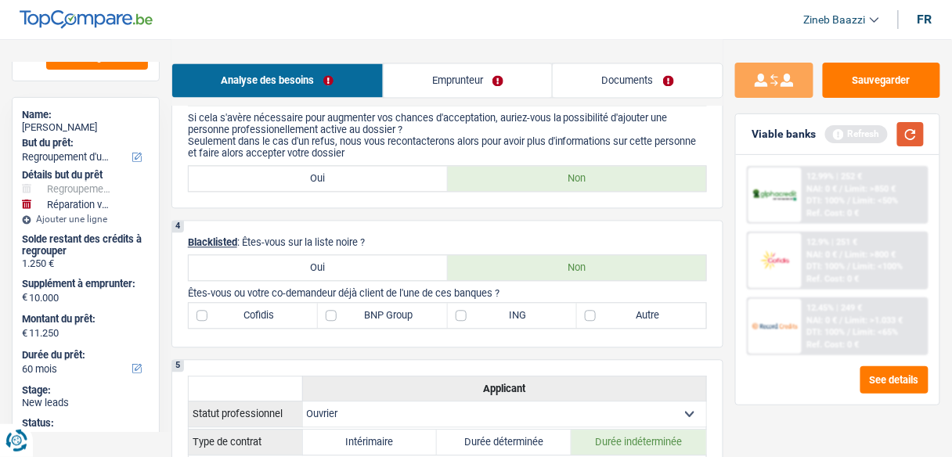
drag, startPoint x: 917, startPoint y: 142, endPoint x: 852, endPoint y: 160, distance: 67.4
click at [917, 142] on button "button" at bounding box center [910, 134] width 27 height 24
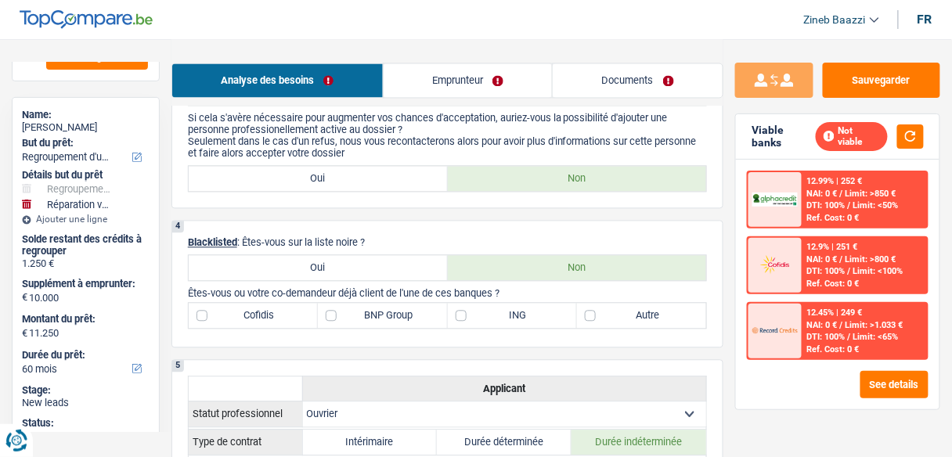
click at [246, 321] on label "Cofidis" at bounding box center [253, 315] width 129 height 25
click at [246, 321] on input "Cofidis" at bounding box center [253, 315] width 129 height 25
checkbox input "true"
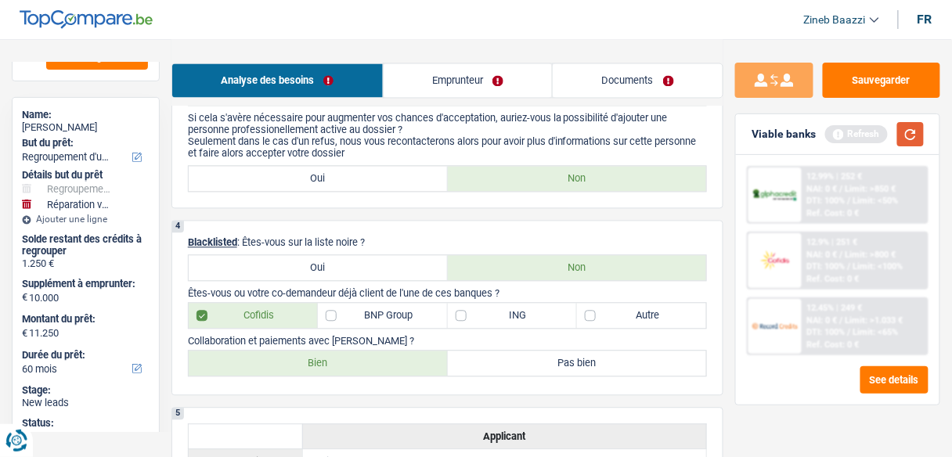
click at [919, 141] on button "button" at bounding box center [910, 134] width 27 height 24
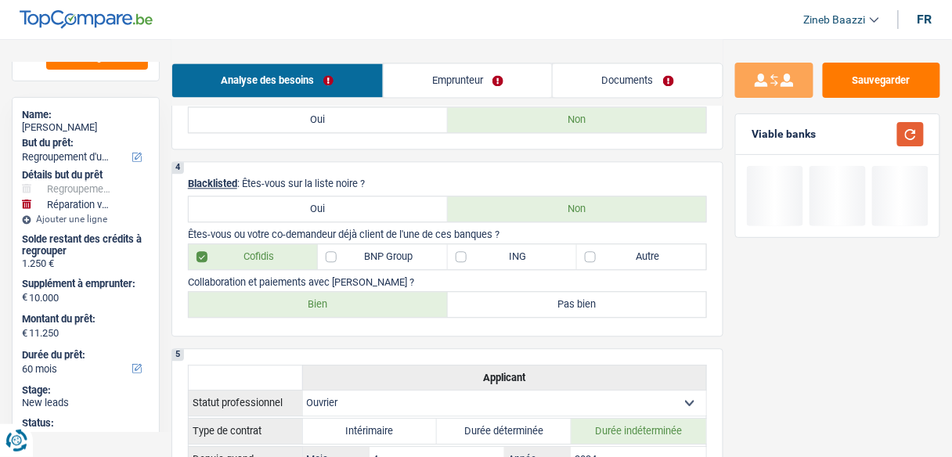
scroll to position [877, 0]
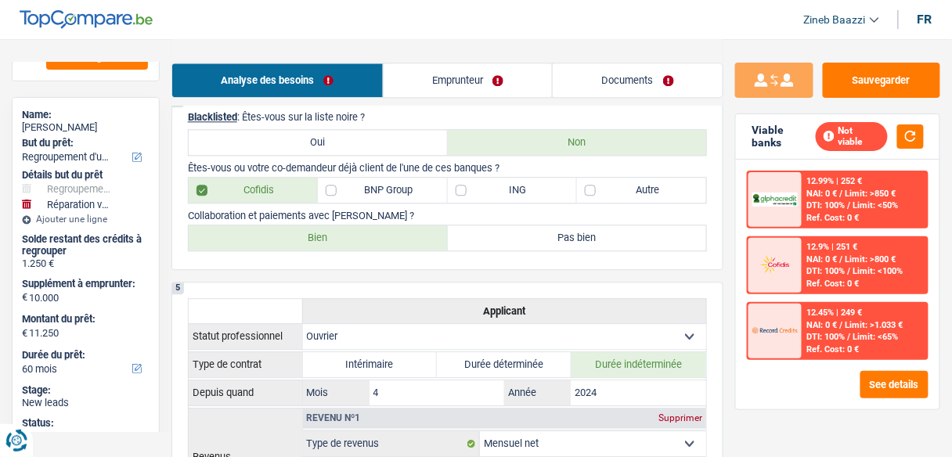
click at [417, 225] on label "Bien" at bounding box center [318, 237] width 259 height 25
click at [417, 225] on input "Bien" at bounding box center [318, 237] width 259 height 25
radio input "true"
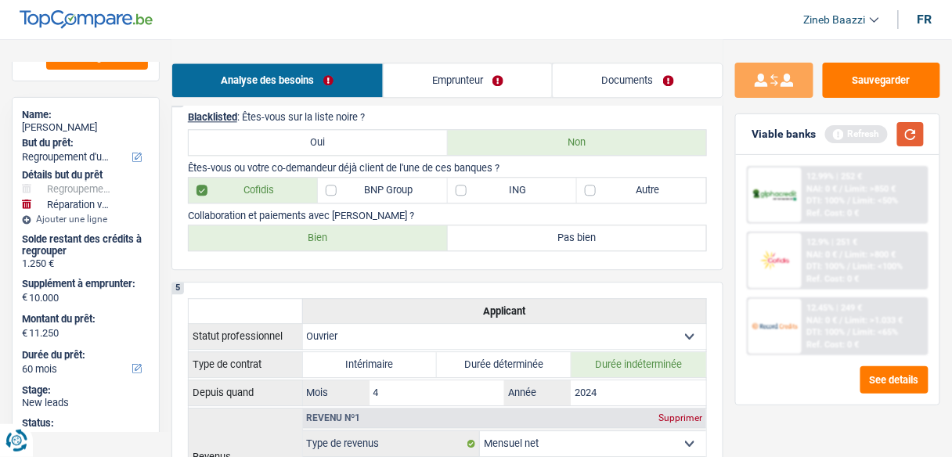
click at [911, 143] on button "button" at bounding box center [910, 134] width 27 height 24
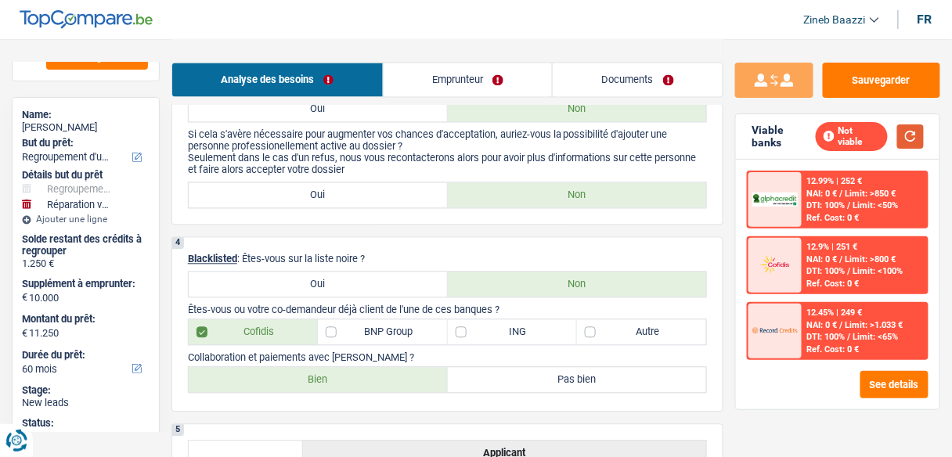
scroll to position [814, 0]
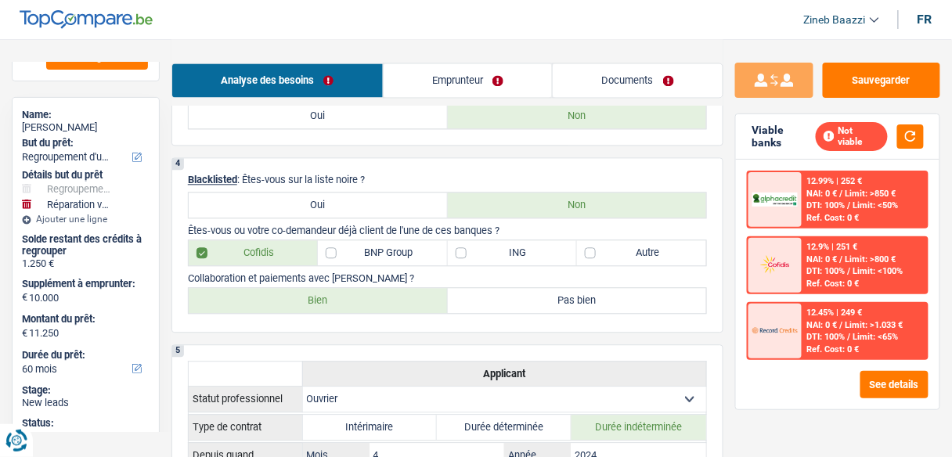
click at [473, 229] on p "Êtes-vous ou votre co-demandeur déjà client de l'une de ces banques ?" at bounding box center [447, 231] width 519 height 12
click at [475, 243] on label "ING" at bounding box center [512, 252] width 129 height 25
click at [475, 243] on input "ING" at bounding box center [512, 252] width 129 height 25
checkbox input "true"
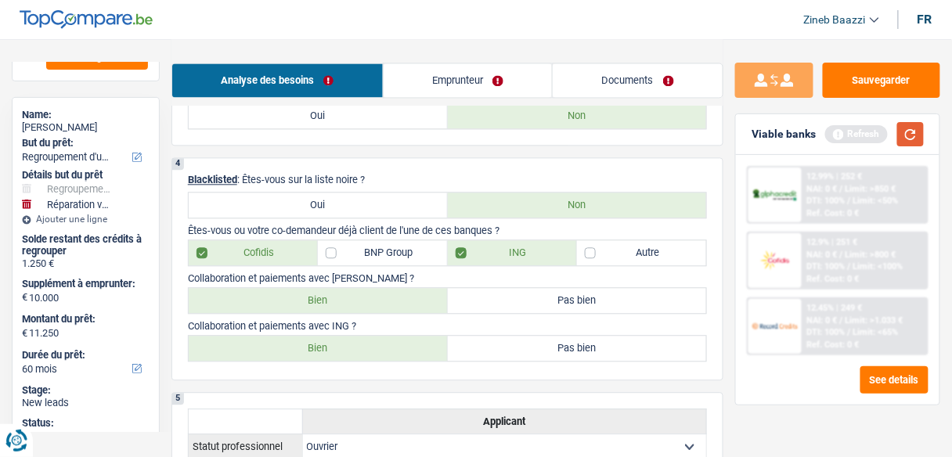
click at [909, 122] on button "button" at bounding box center [910, 134] width 27 height 24
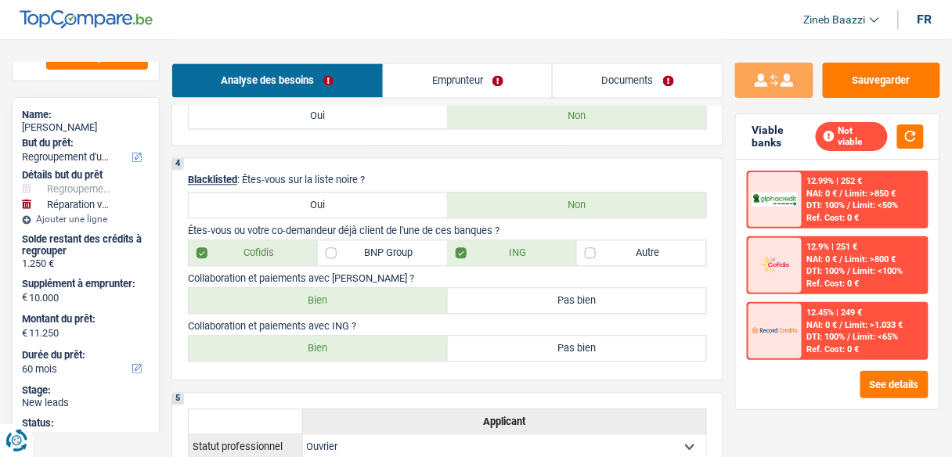
click at [344, 348] on label "Bien" at bounding box center [318, 348] width 259 height 25
click at [344, 348] on input "Bien" at bounding box center [318, 348] width 259 height 25
radio input "true"
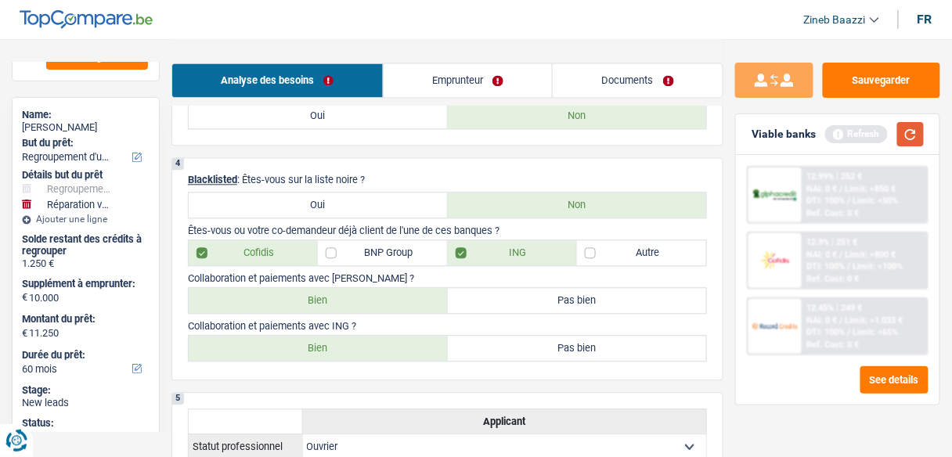
click at [915, 125] on button "button" at bounding box center [910, 134] width 27 height 24
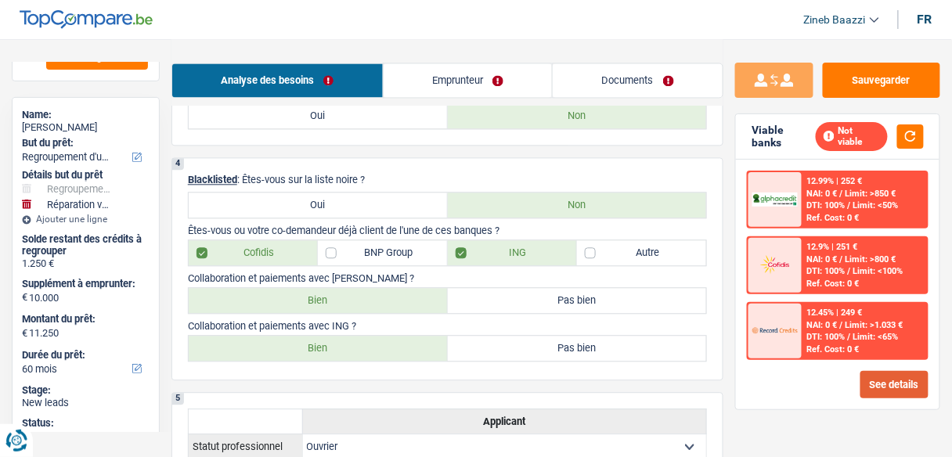
click at [909, 383] on button "See details" at bounding box center [894, 384] width 68 height 27
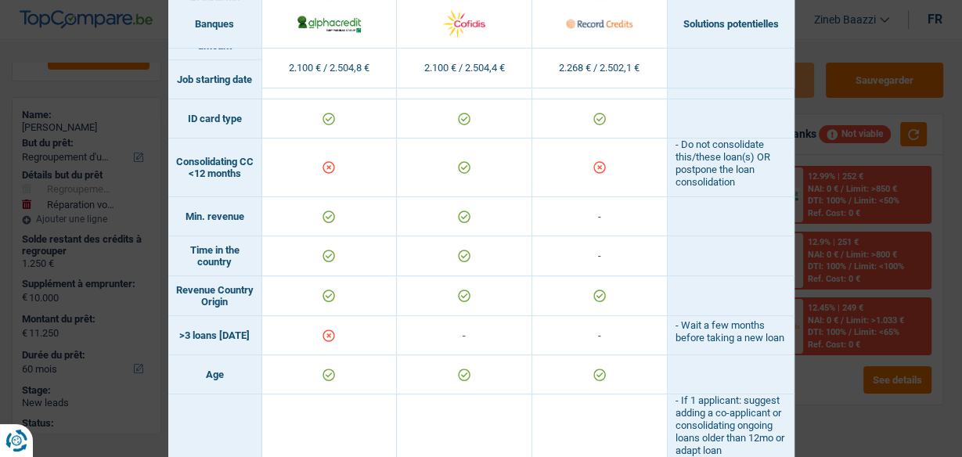
scroll to position [376, 0]
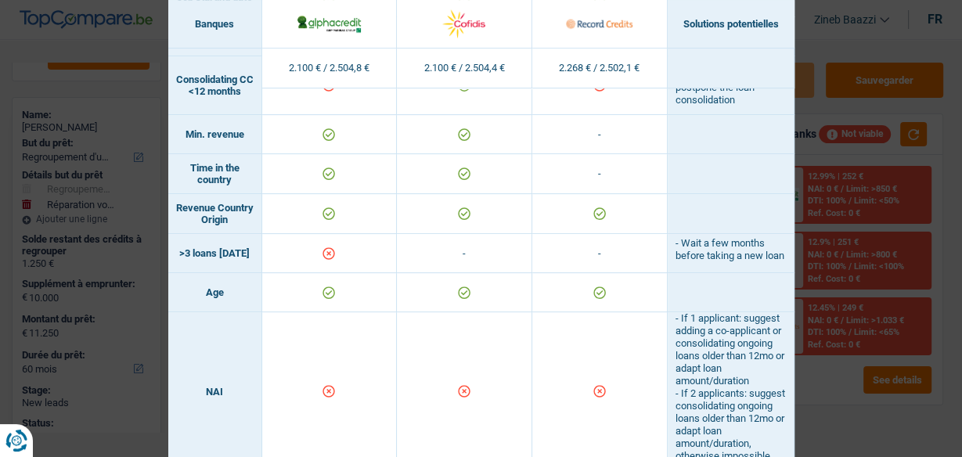
click at [829, 33] on div "Banks conditions × Banques Solutions potentielles Revenus / Charges 2.100 € / 2…" at bounding box center [481, 228] width 962 height 457
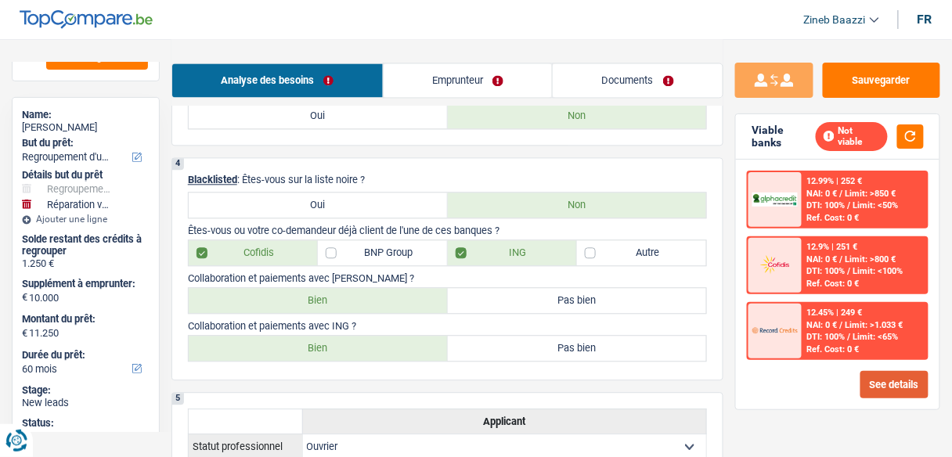
click at [893, 377] on button "See details" at bounding box center [894, 384] width 68 height 27
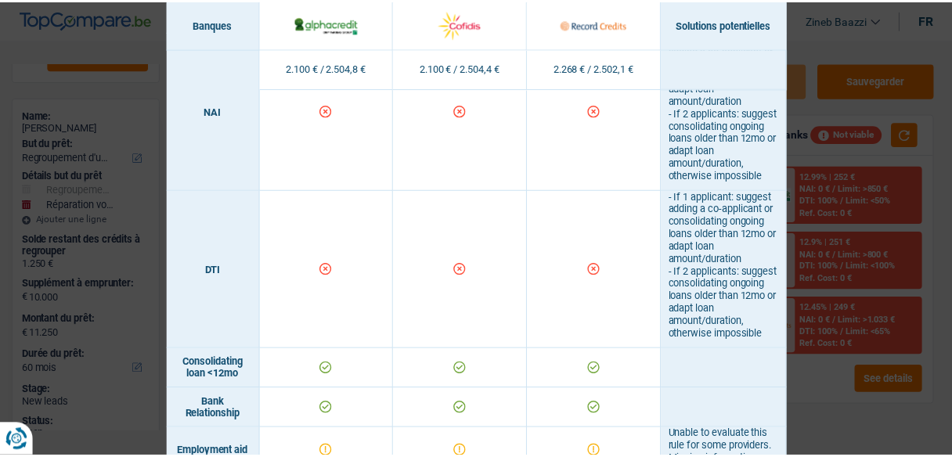
scroll to position [626, 0]
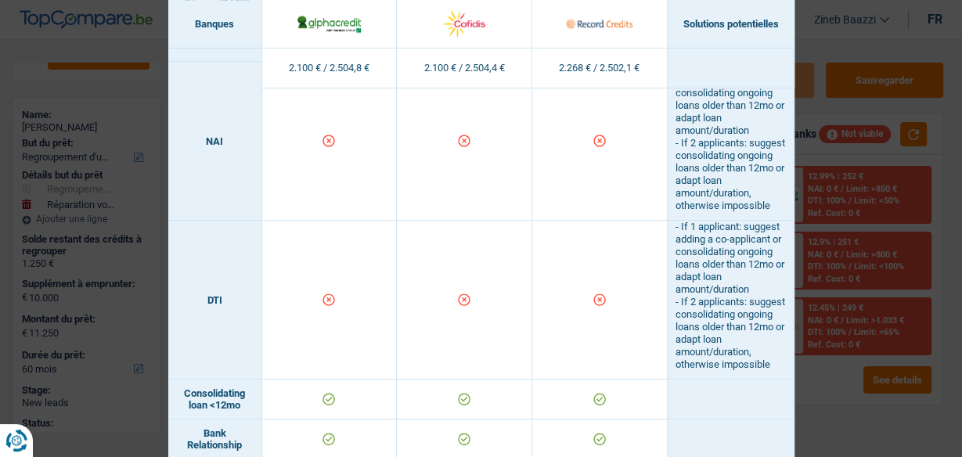
click at [812, 34] on div "Banks conditions × Banques Solutions potentielles Revenus / Charges 2.100 € / 2…" at bounding box center [481, 228] width 962 height 457
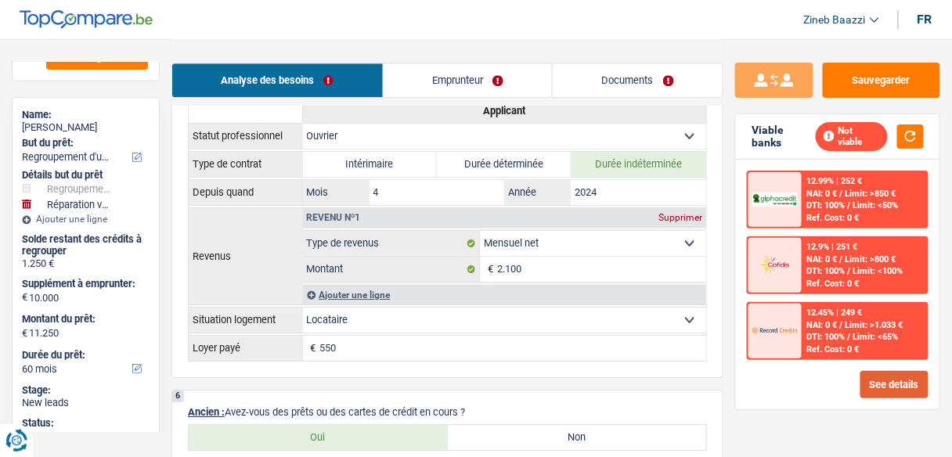
scroll to position [1127, 0]
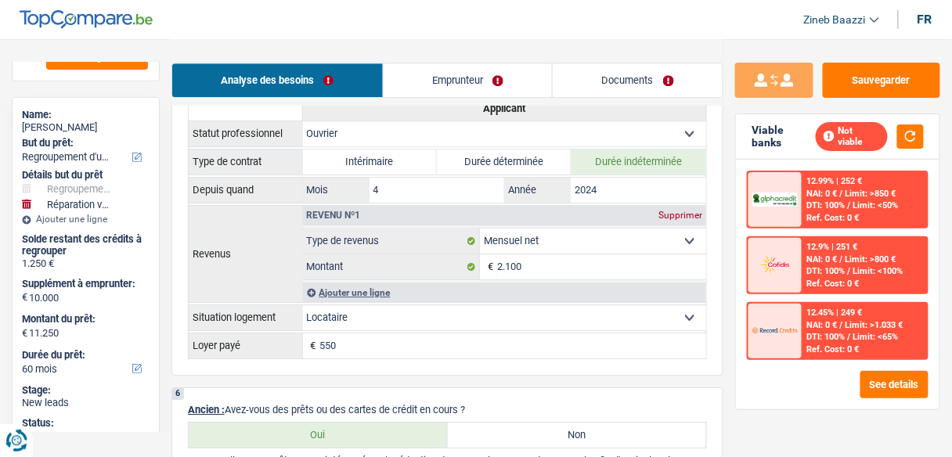
click at [446, 70] on link "Emprunteur" at bounding box center [468, 80] width 169 height 34
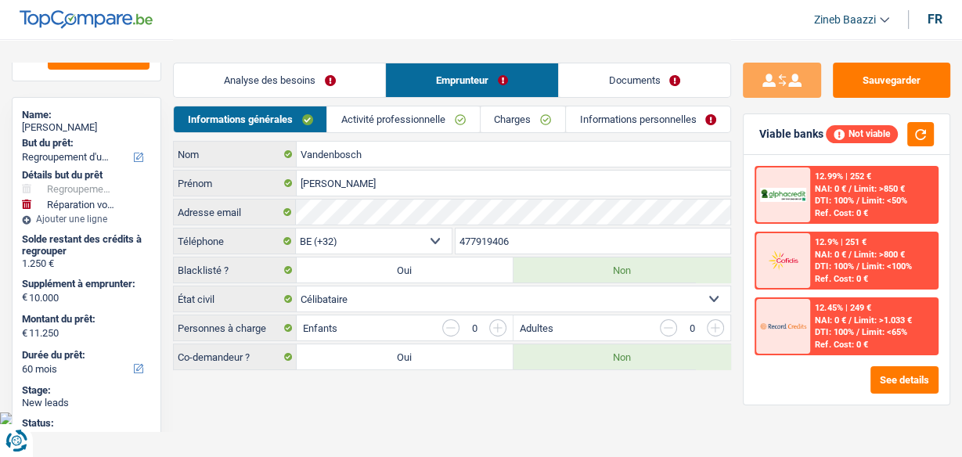
click at [290, 87] on link "Analyse des besoins" at bounding box center [279, 80] width 211 height 34
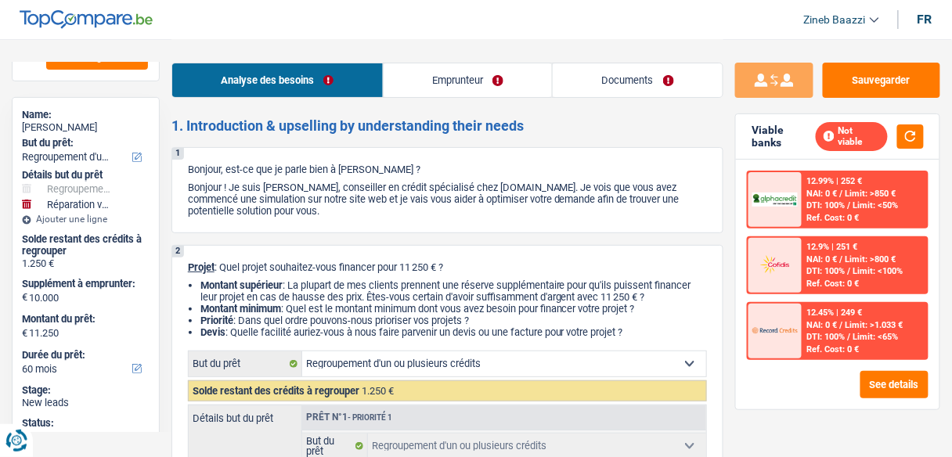
click at [441, 85] on link "Emprunteur" at bounding box center [468, 80] width 169 height 34
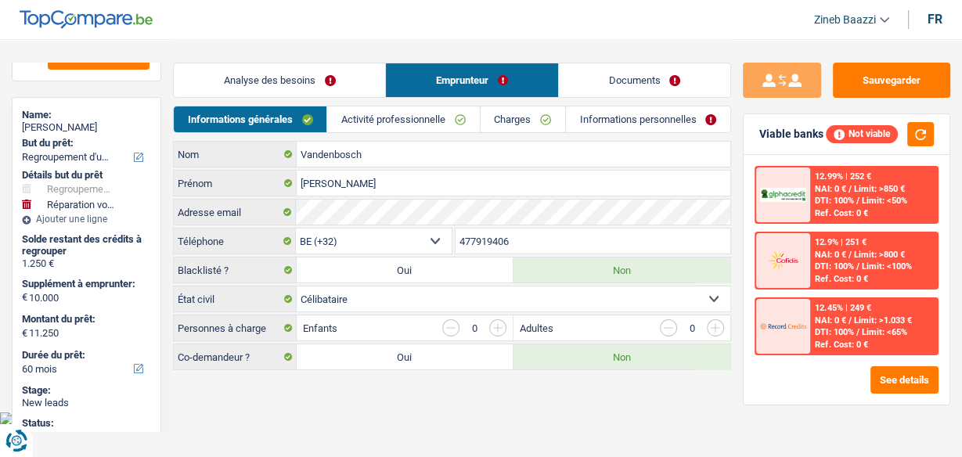
click at [351, 118] on link "Activité professionnelle" at bounding box center [403, 119] width 152 height 26
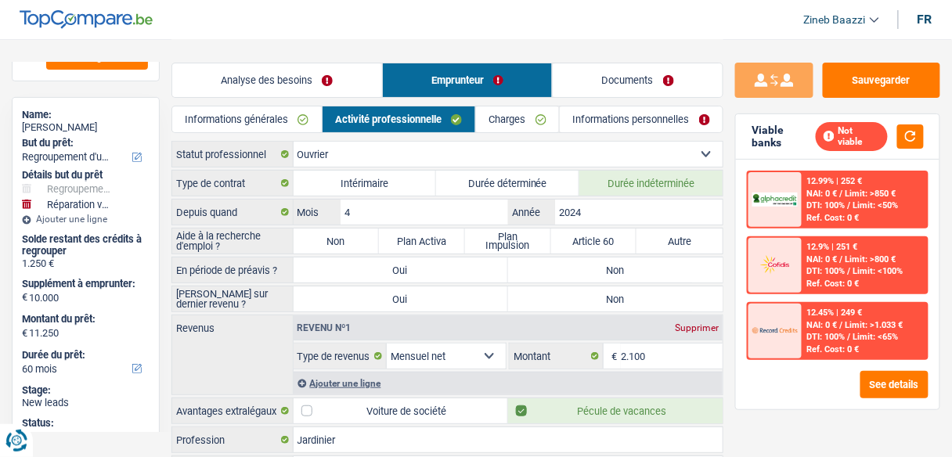
click at [337, 239] on label "Non" at bounding box center [337, 241] width 86 height 25
click at [337, 239] on input "Non" at bounding box center [337, 241] width 86 height 25
radio input "true"
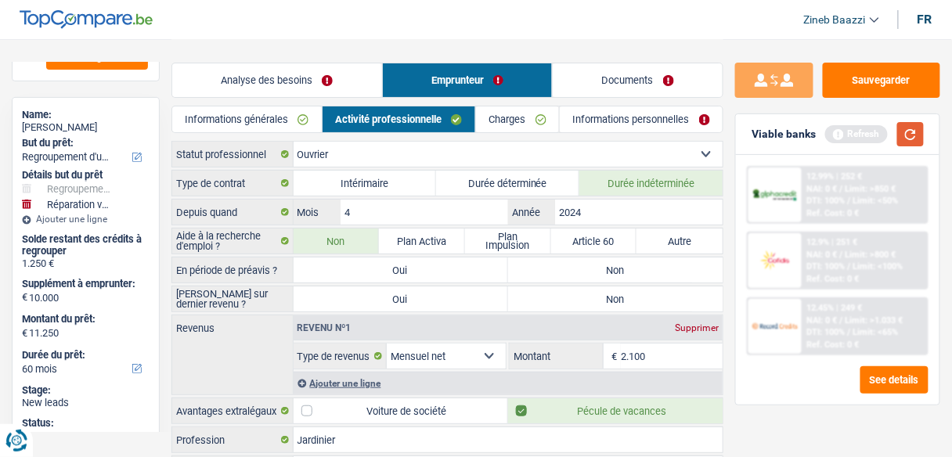
click at [913, 134] on button "button" at bounding box center [910, 134] width 27 height 24
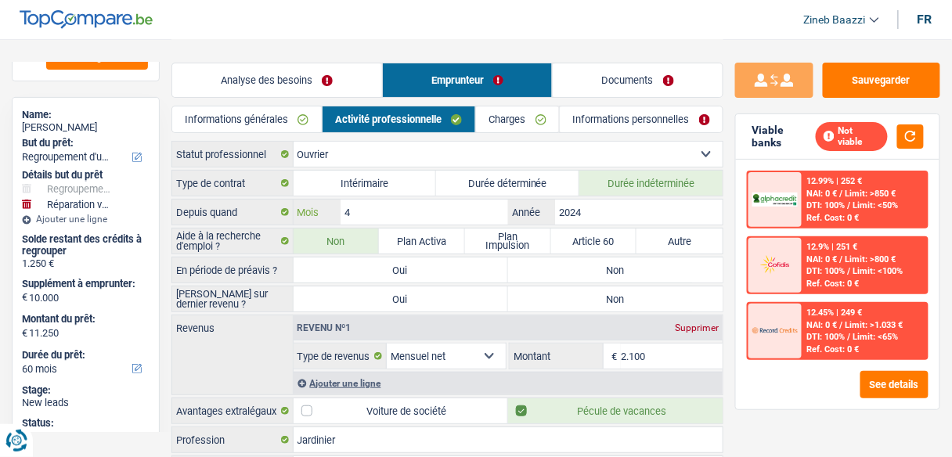
click at [448, 215] on input "4" at bounding box center [423, 212] width 167 height 25
click at [571, 89] on link "Documents" at bounding box center [638, 80] width 170 height 34
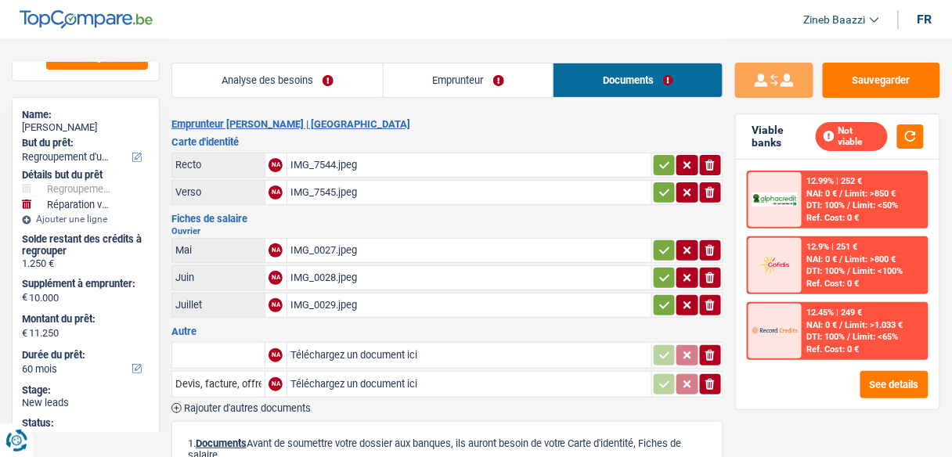
click at [310, 276] on div "IMG_0028.jpeg" at bounding box center [469, 277] width 358 height 23
click at [311, 294] on div "IMG_0029.jpeg" at bounding box center [469, 305] width 358 height 23
click at [312, 276] on div "IMG_0028.jpeg" at bounding box center [469, 277] width 358 height 23
click at [459, 86] on link "Emprunteur" at bounding box center [469, 80] width 170 height 34
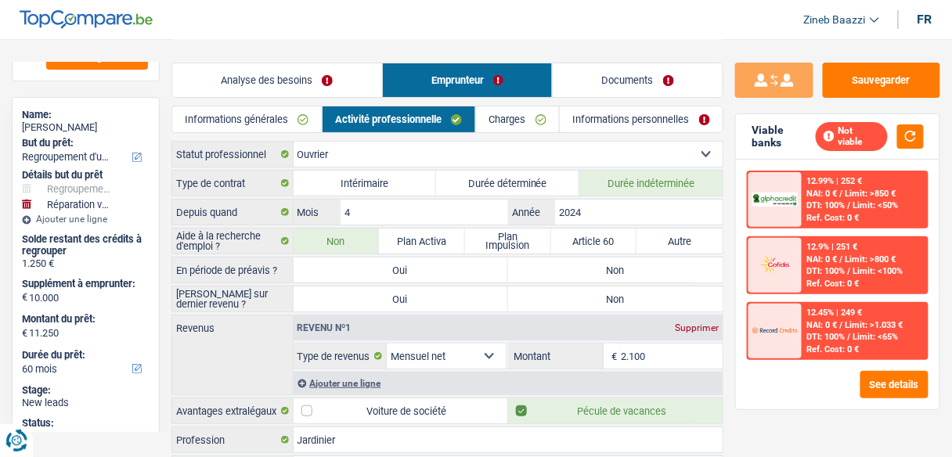
click at [639, 272] on label "Non" at bounding box center [615, 270] width 214 height 25
click at [639, 272] on input "Non" at bounding box center [615, 270] width 214 height 25
radio input "true"
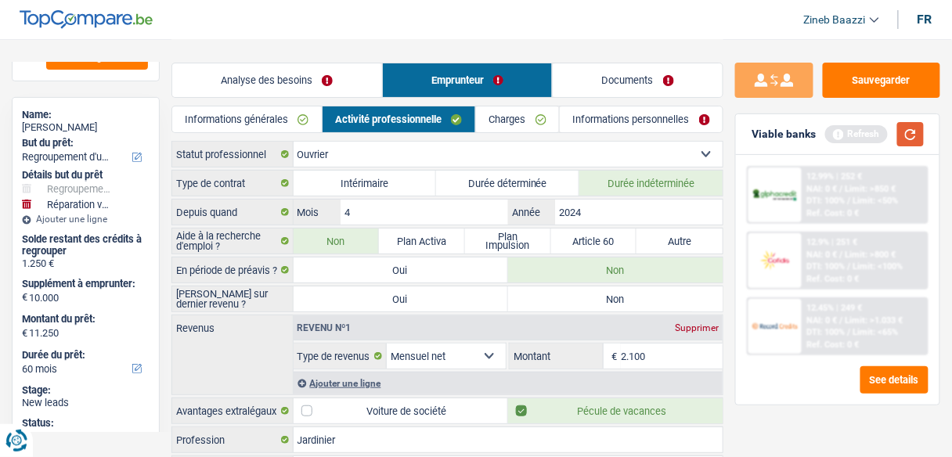
click at [910, 128] on button "button" at bounding box center [910, 134] width 27 height 24
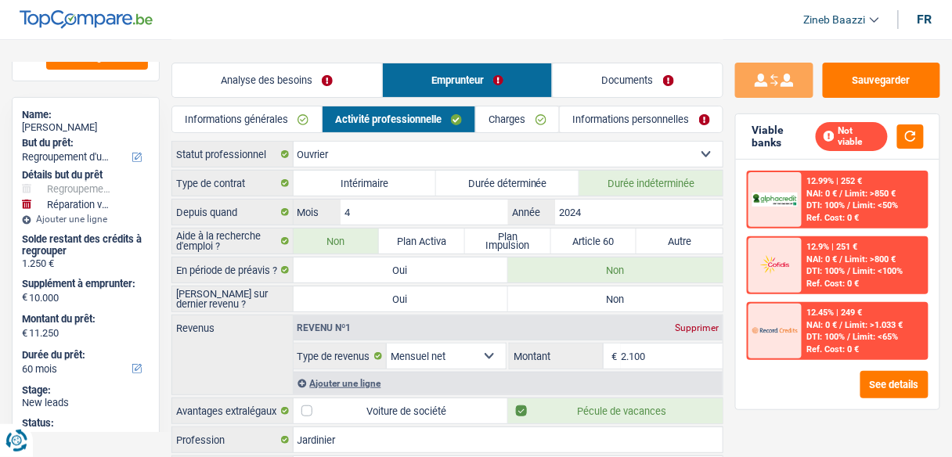
click at [621, 288] on label "Non" at bounding box center [615, 298] width 214 height 25
click at [621, 288] on input "Non" at bounding box center [615, 298] width 214 height 25
radio input "true"
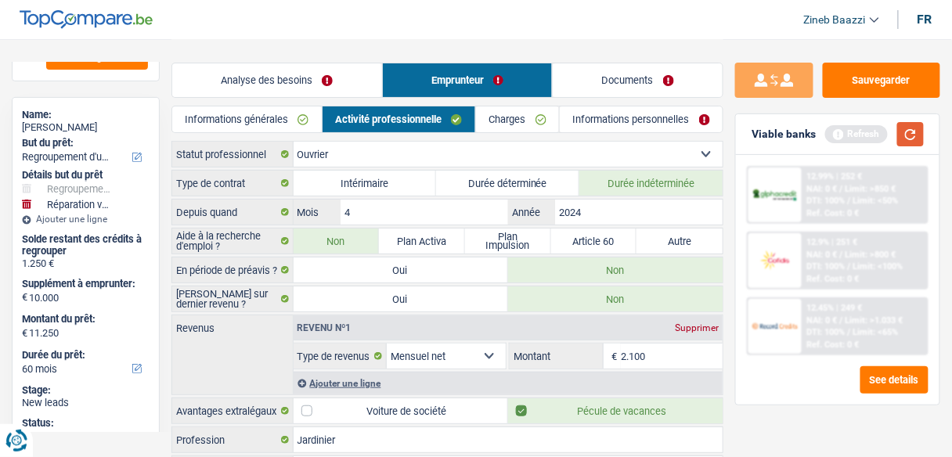
click at [900, 131] on button "button" at bounding box center [910, 134] width 27 height 24
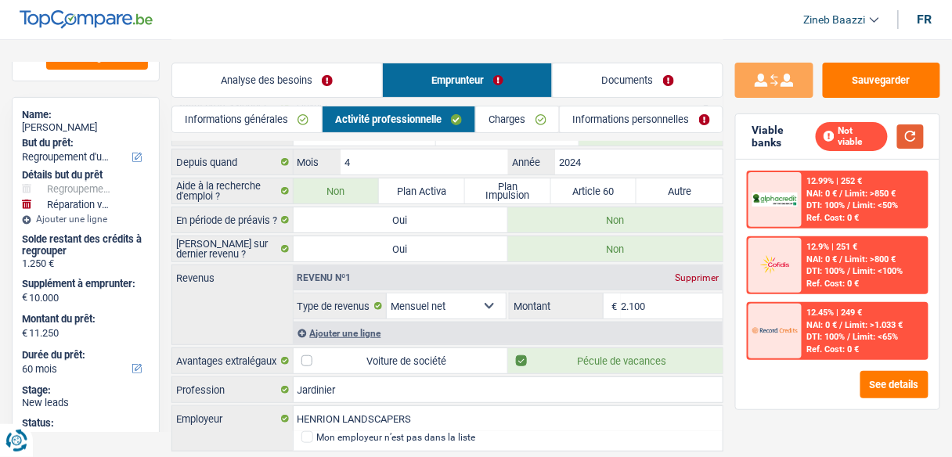
scroll to position [92, 0]
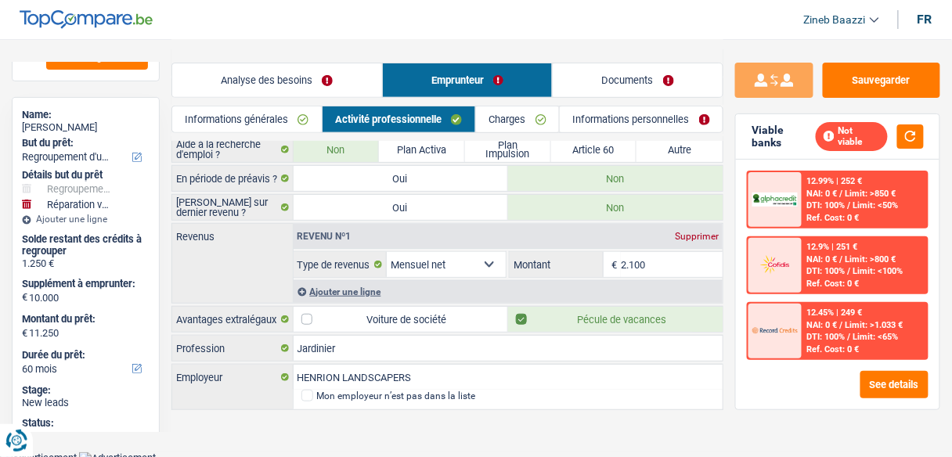
click at [661, 263] on input "2.100" at bounding box center [672, 264] width 102 height 25
click at [616, 78] on link "Documents" at bounding box center [638, 80] width 170 height 34
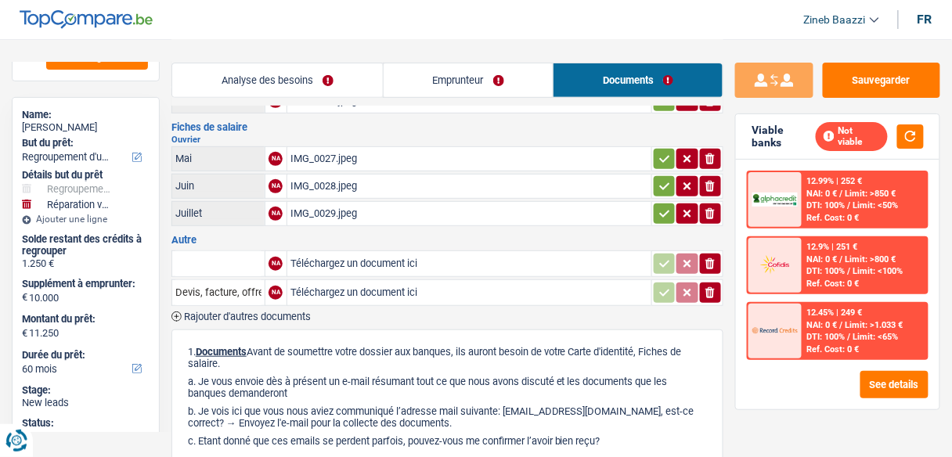
click at [326, 193] on div "IMG_0028.jpeg" at bounding box center [469, 186] width 358 height 23
click at [319, 82] on link "Analyse des besoins" at bounding box center [277, 80] width 211 height 34
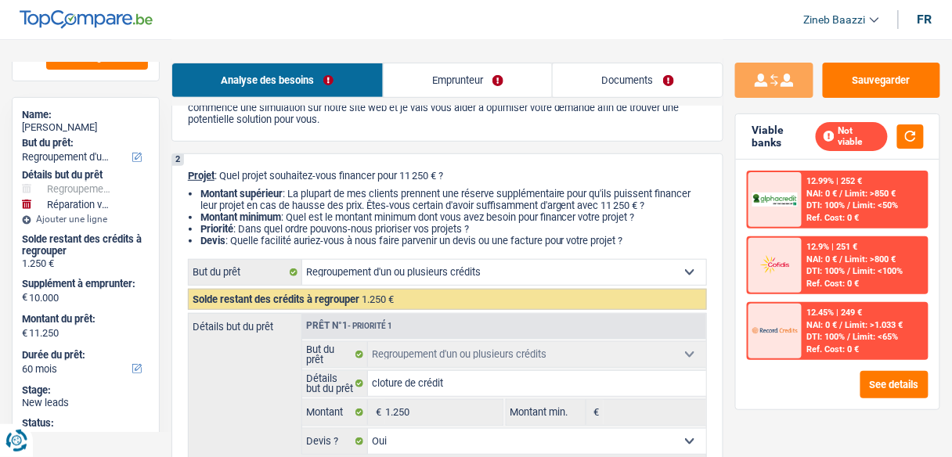
click at [446, 74] on link "Emprunteur" at bounding box center [468, 80] width 169 height 34
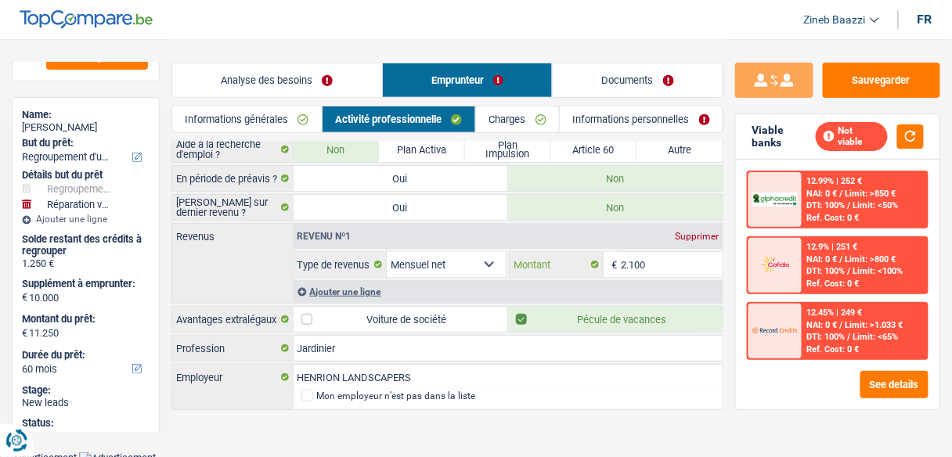
click at [651, 259] on input "2.100" at bounding box center [672, 264] width 102 height 25
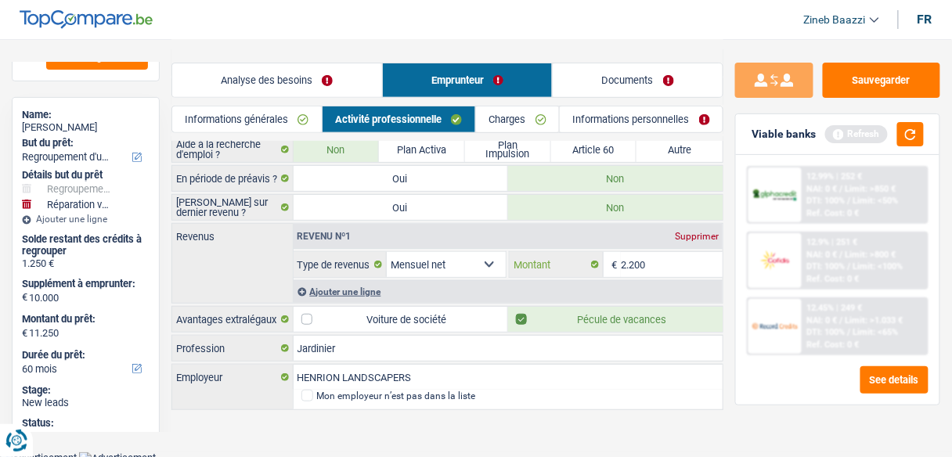
type input "2.200"
click at [675, 427] on main "Notes Sauvegarder Name: Laurent Vandenbosch But du prêt: Confort maison: meuble…" at bounding box center [476, 179] width 952 height 543
click at [918, 137] on button "button" at bounding box center [910, 134] width 27 height 24
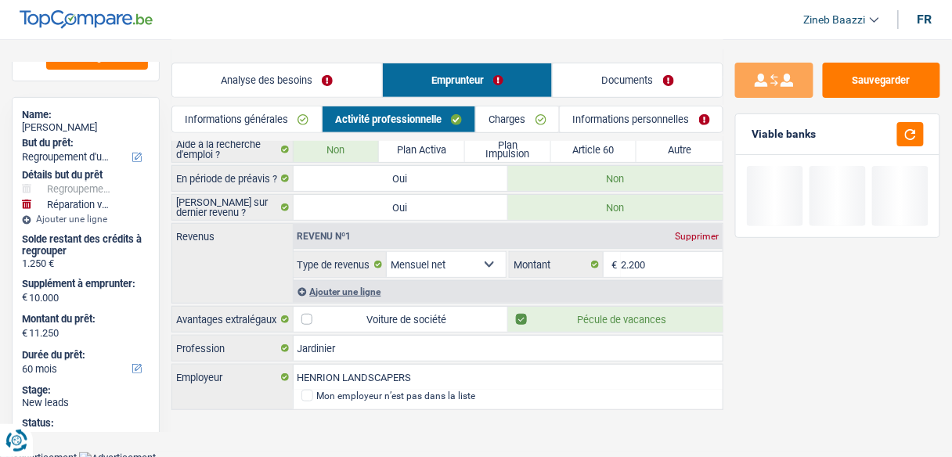
click at [602, 85] on link "Documents" at bounding box center [638, 80] width 170 height 34
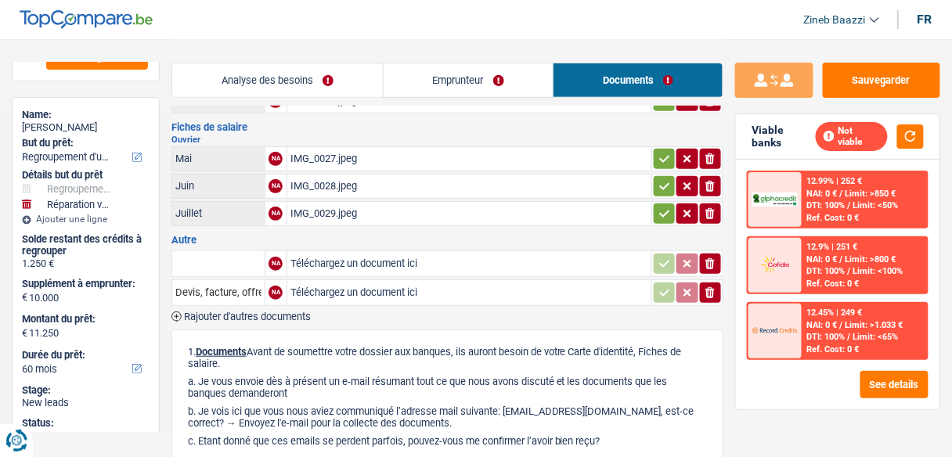
click at [323, 184] on div "IMG_0028.jpeg" at bounding box center [469, 186] width 358 height 23
click at [457, 68] on link "Emprunteur" at bounding box center [469, 80] width 170 height 34
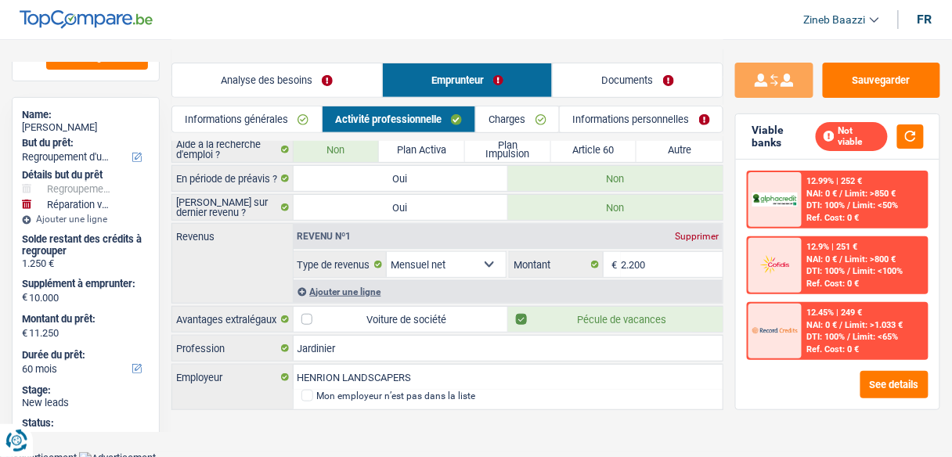
click at [361, 284] on div "Ajouter une ligne" at bounding box center [509, 291] width 430 height 23
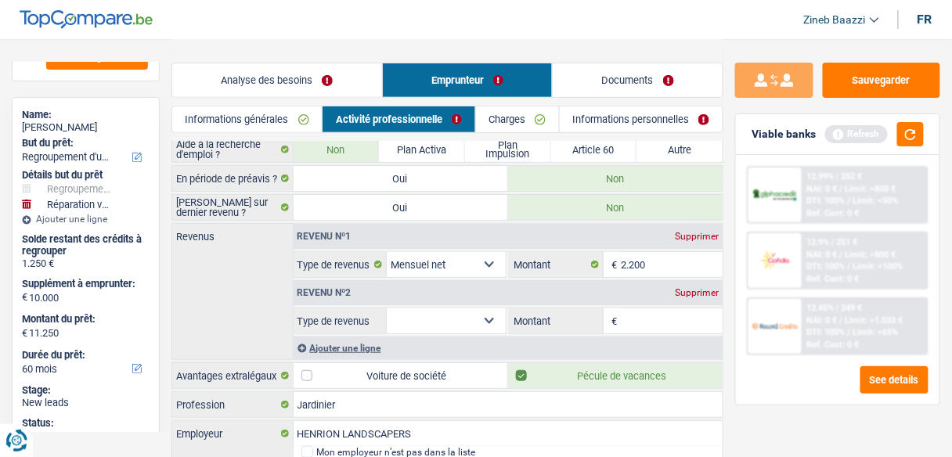
click at [440, 322] on select "Allocation d'handicap Allocations chômage Allocations familiales Chèques repas …" at bounding box center [446, 320] width 119 height 25
select select "mealVouchers"
click at [387, 308] on select "Allocation d'handicap Allocations chômage Allocations familiales Chèques repas …" at bounding box center [446, 320] width 119 height 25
click at [650, 308] on input "Montant par jour" at bounding box center [672, 320] width 102 height 25
type input "4,0"
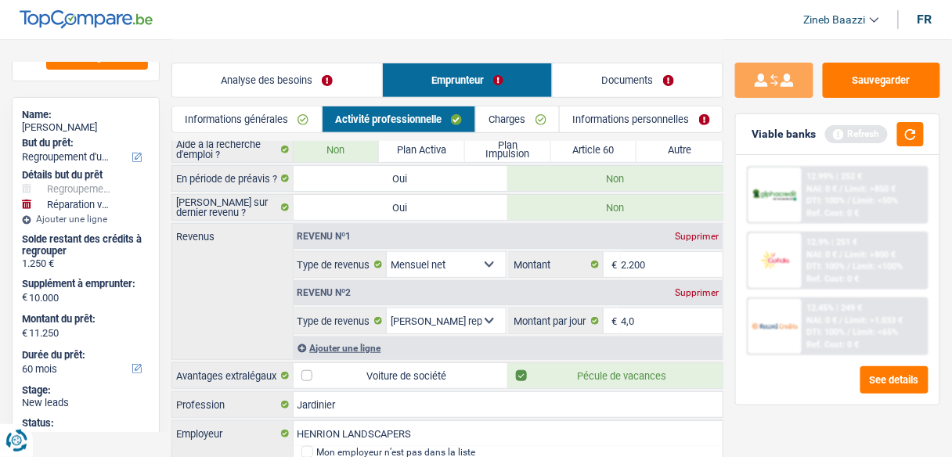
click at [785, 362] on div "12.99% | 252 € NAI: 0 € / Limit: >850 € DTI: 100% / Limit: <50% Ref. Cost: 0 € …" at bounding box center [837, 280] width 203 height 250
click at [920, 143] on button "button" at bounding box center [910, 134] width 27 height 24
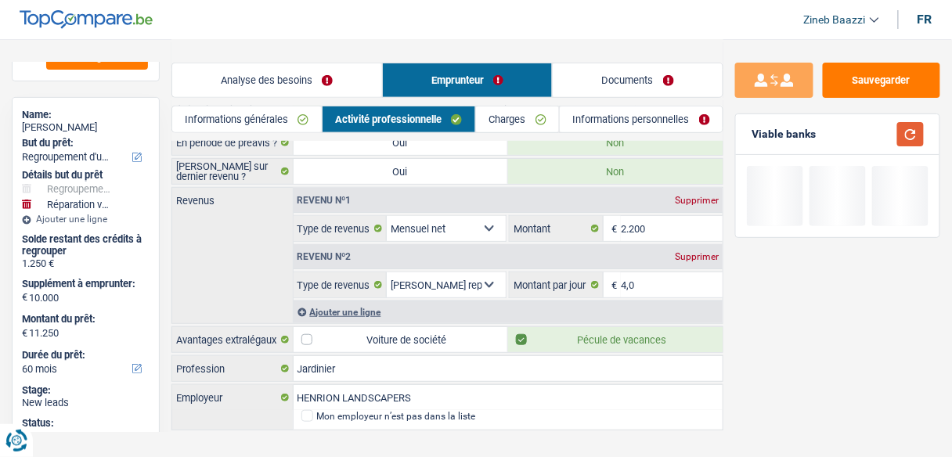
scroll to position [147, 0]
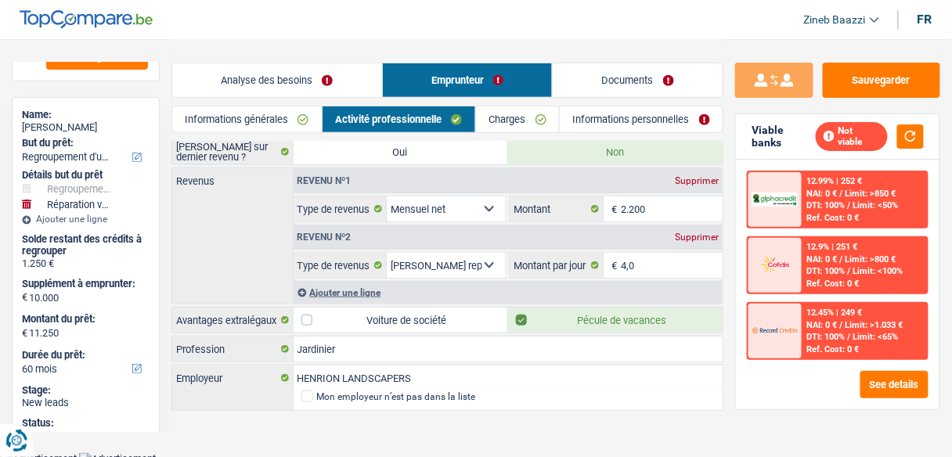
click at [512, 111] on link "Charges" at bounding box center [517, 119] width 83 height 26
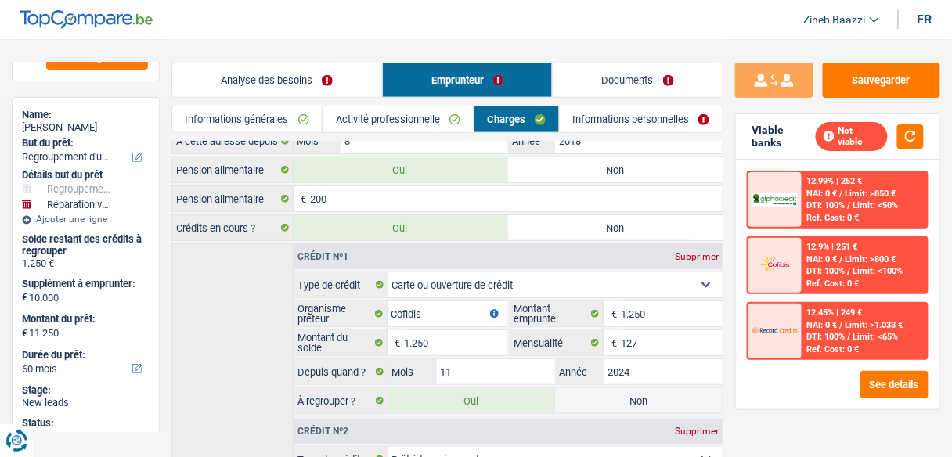
scroll to position [188, 0]
click at [902, 129] on button "button" at bounding box center [910, 136] width 27 height 24
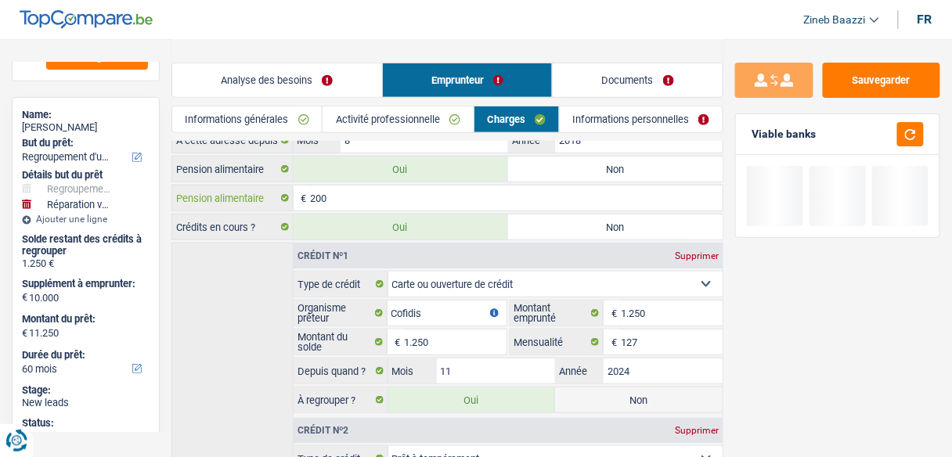
click at [348, 189] on input "200" at bounding box center [517, 197] width 412 height 25
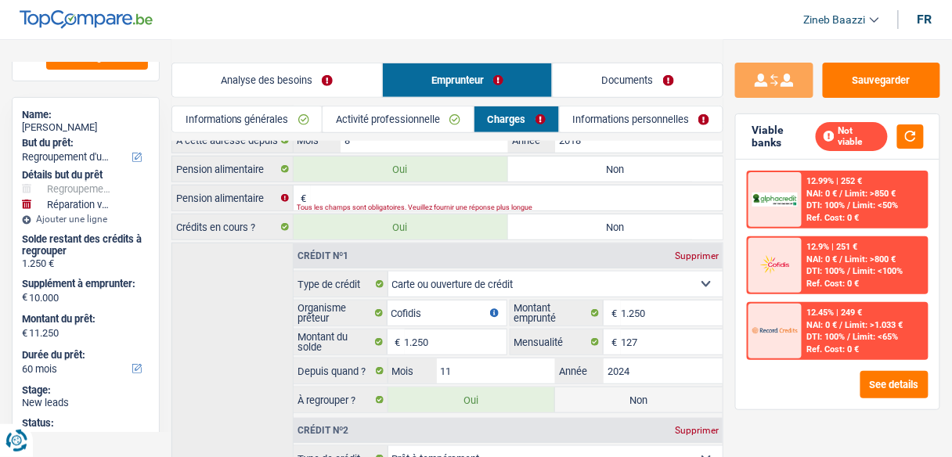
click at [417, 190] on input "Pension alimentaire" at bounding box center [517, 197] width 412 height 25
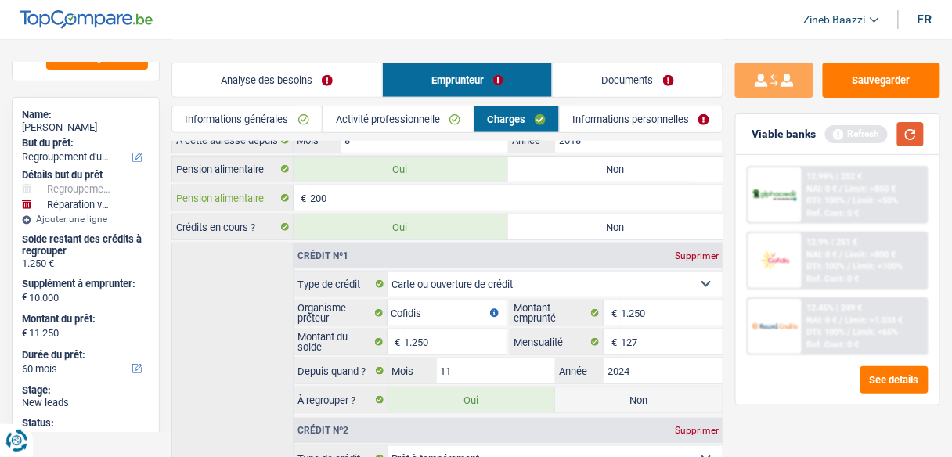
type input "200"
click at [918, 143] on button "button" at bounding box center [910, 134] width 27 height 24
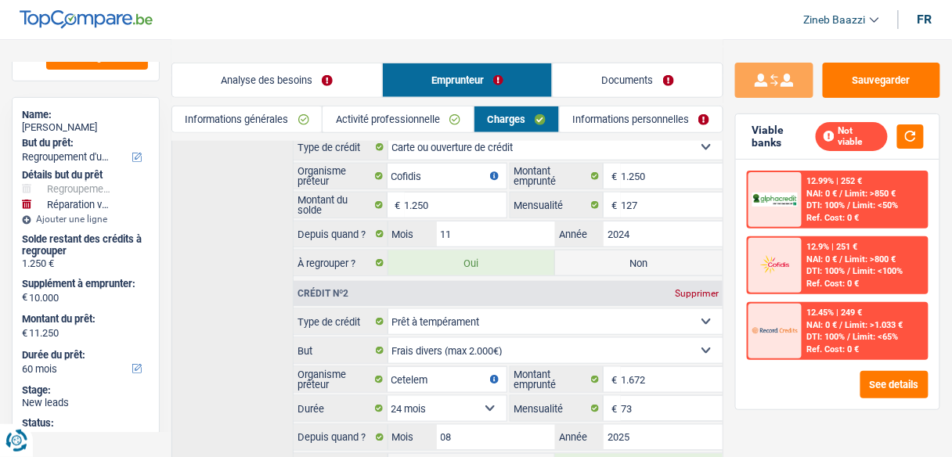
scroll to position [308, 0]
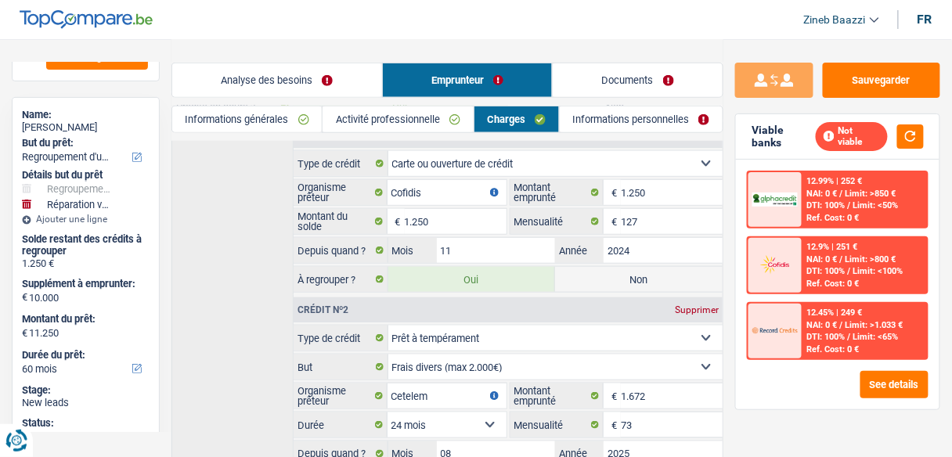
click at [632, 277] on label "Non" at bounding box center [638, 279] width 167 height 25
click at [632, 277] on input "Non" at bounding box center [638, 279] width 167 height 25
radio input "true"
select select "carRepair"
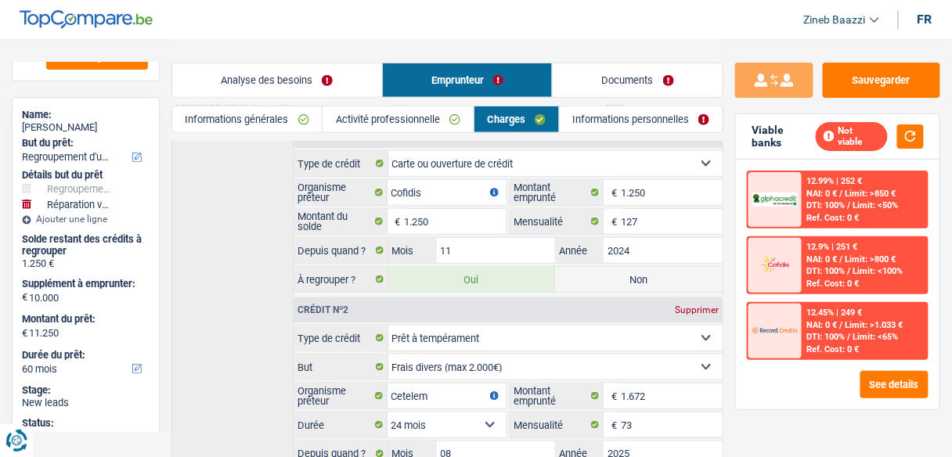
select select "48"
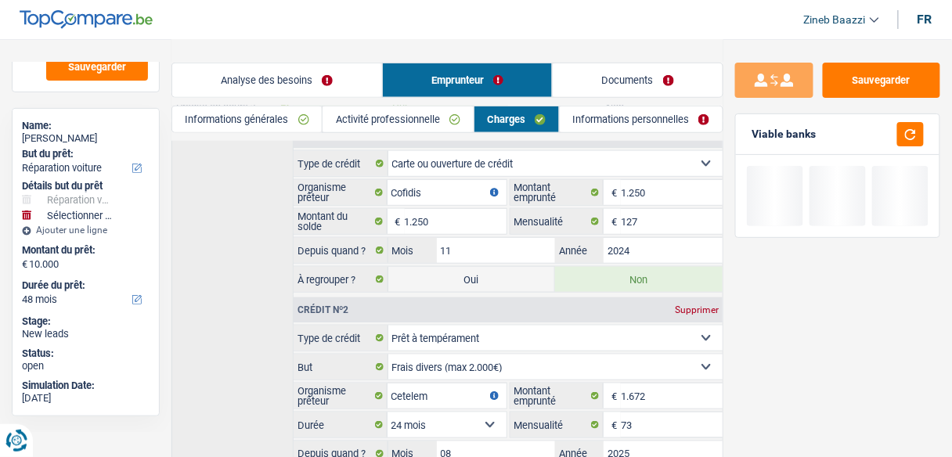
scroll to position [113, 0]
click at [919, 139] on button "button" at bounding box center [910, 134] width 27 height 24
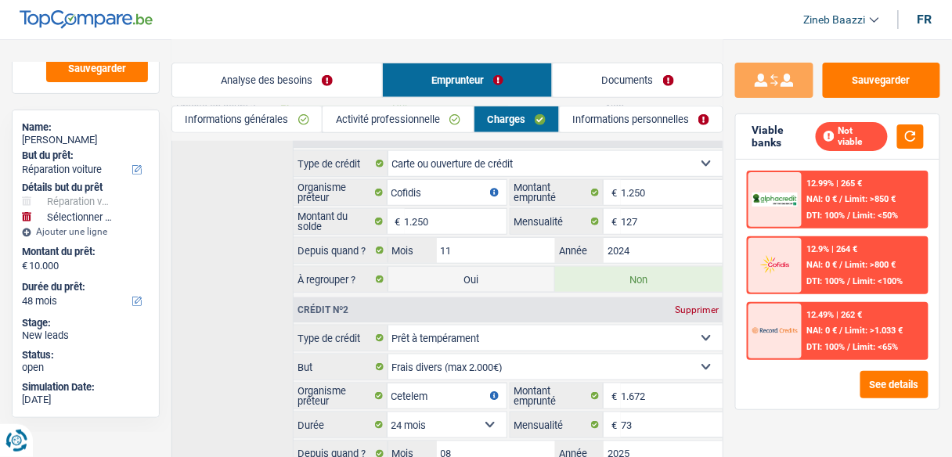
click at [470, 272] on label "Oui" at bounding box center [471, 279] width 167 height 25
click at [470, 272] on input "Oui" at bounding box center [471, 279] width 167 height 25
radio input "true"
radio input "false"
type input "19.000"
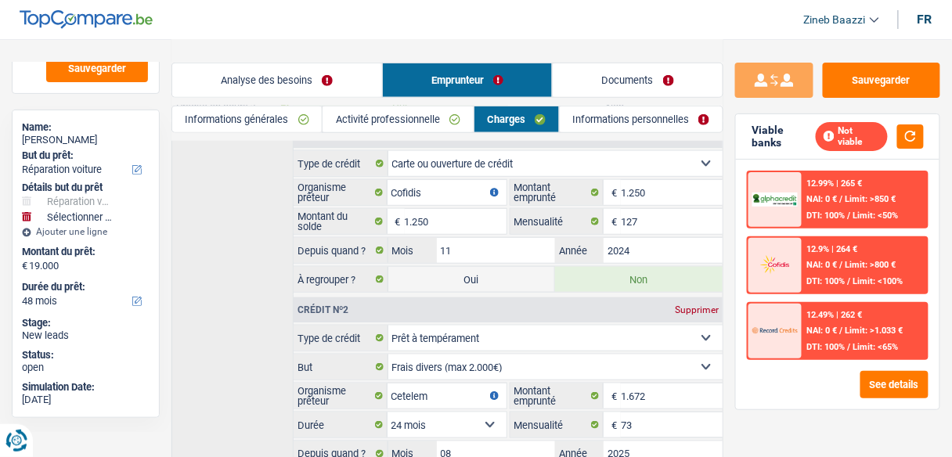
select select "refinancing"
select select "84"
select select "carRepair"
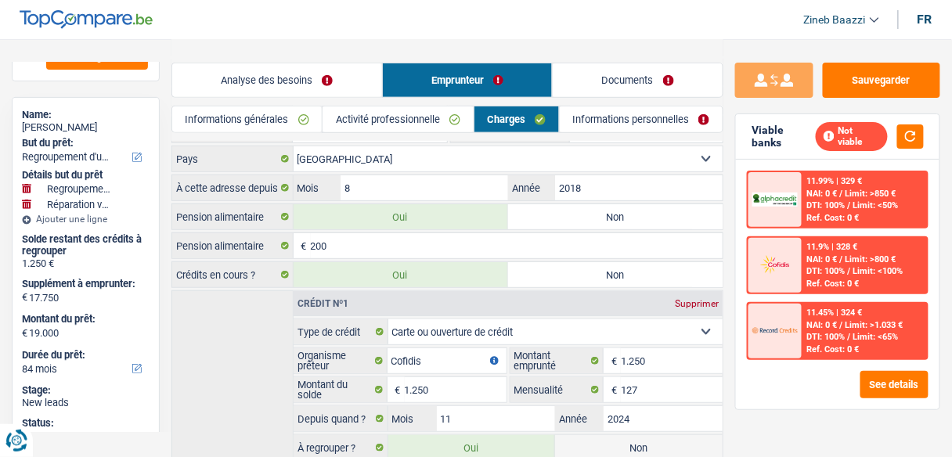
scroll to position [0, 0]
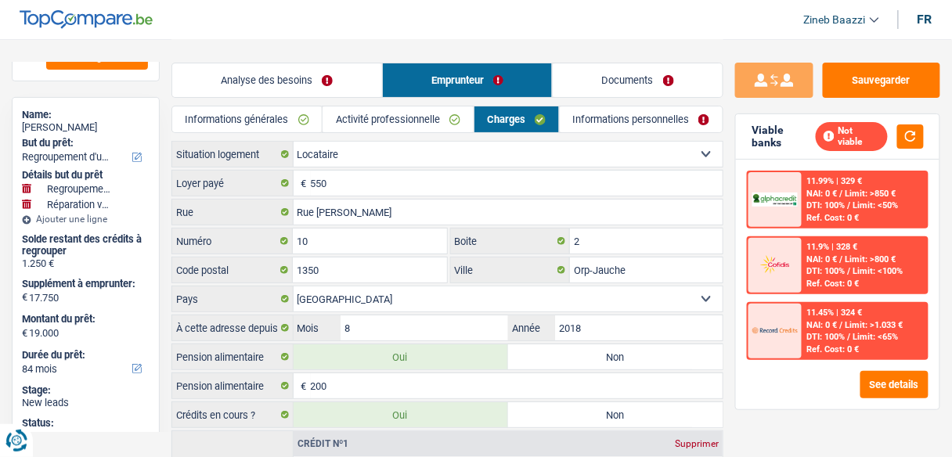
click at [586, 117] on link "Informations personnelles" at bounding box center [641, 119] width 163 height 26
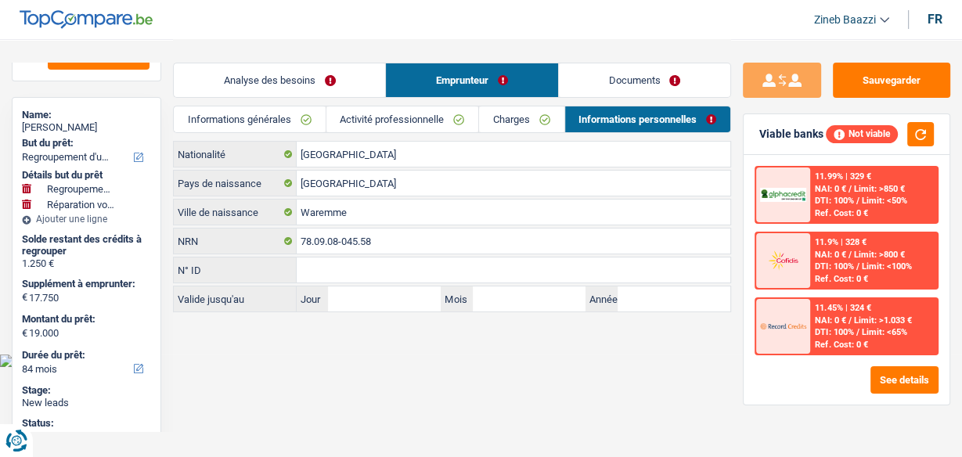
click at [301, 89] on link "Analyse des besoins" at bounding box center [279, 80] width 211 height 34
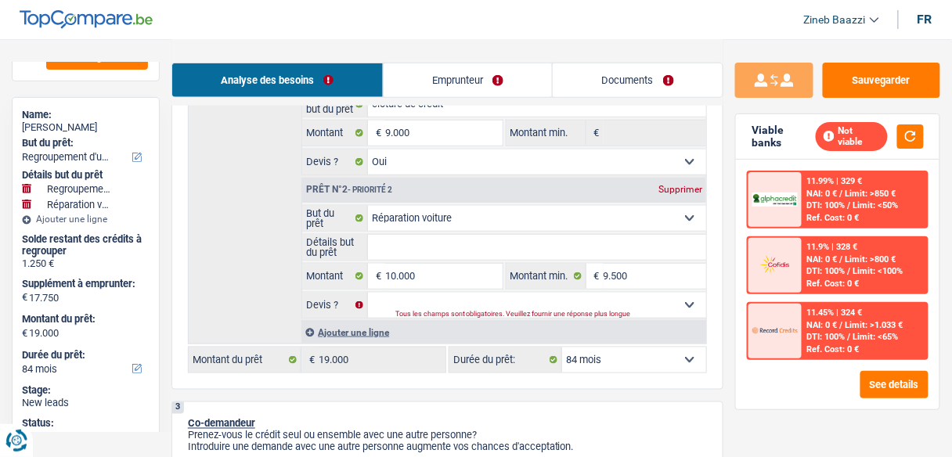
scroll to position [501, 0]
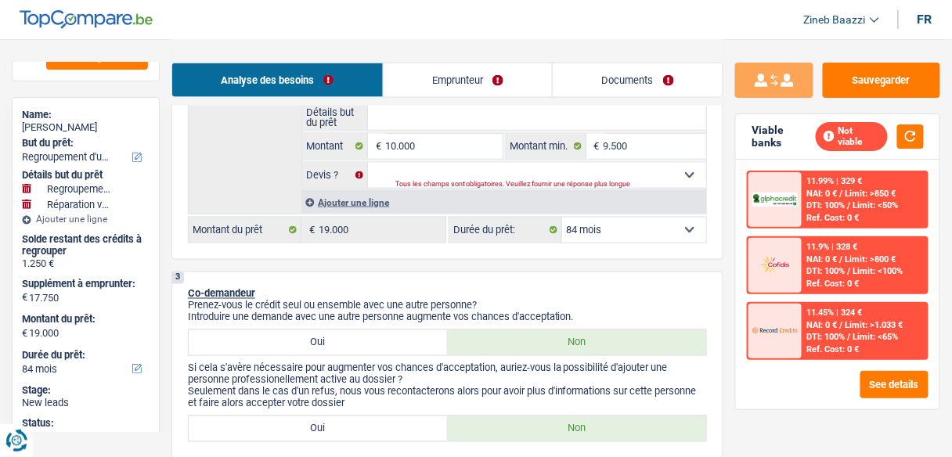
click at [640, 233] on select "12 mois 18 mois 24 mois 30 mois 36 mois 42 mois 48 mois 60 mois 72 mois 84 mois…" at bounding box center [634, 230] width 144 height 25
click at [501, 250] on div "2 Projet : Quel projet souhaitez-vous financer pour 19 000 € ? Montant supérieu…" at bounding box center [447, 2] width 552 height 516
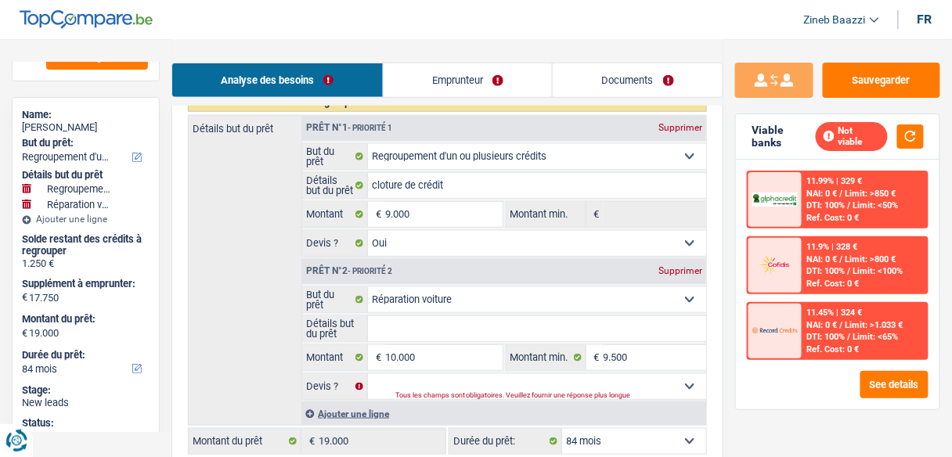
scroll to position [250, 0]
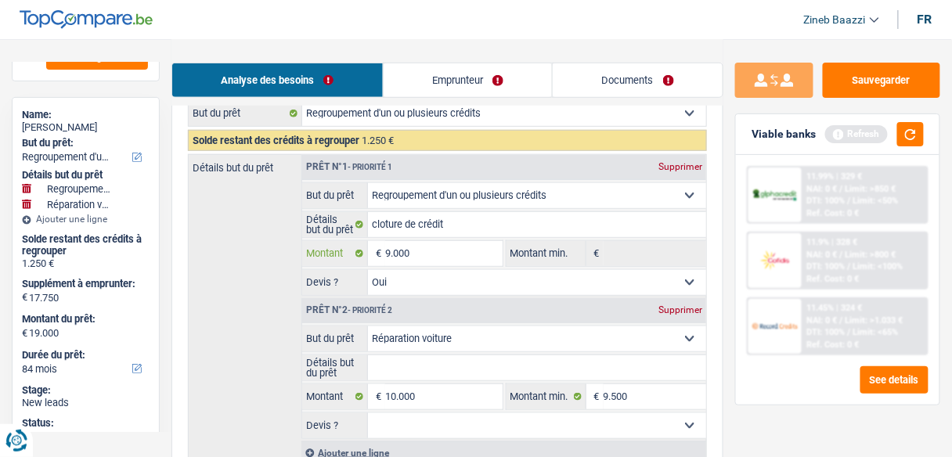
click at [396, 250] on input "9.000" at bounding box center [443, 253] width 117 height 25
select select "48"
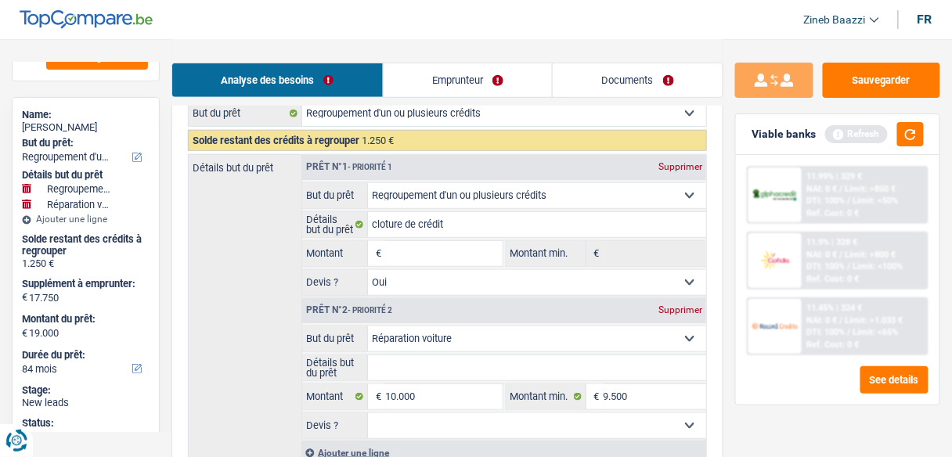
type input "8.750"
type input "10.000"
click at [284, 259] on div "Détails but du prêt Prêt n°1 - Priorité 1 Supprimer Confort maison: meubles, te…" at bounding box center [447, 309] width 519 height 311
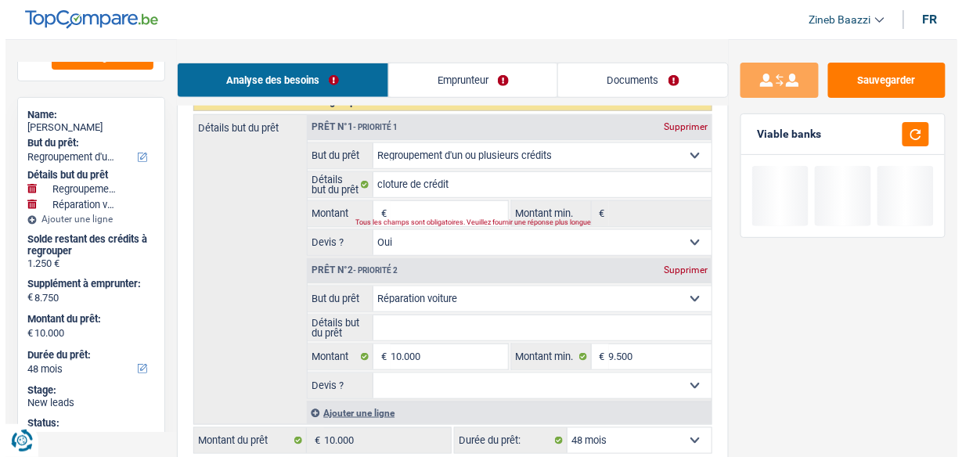
scroll to position [313, 0]
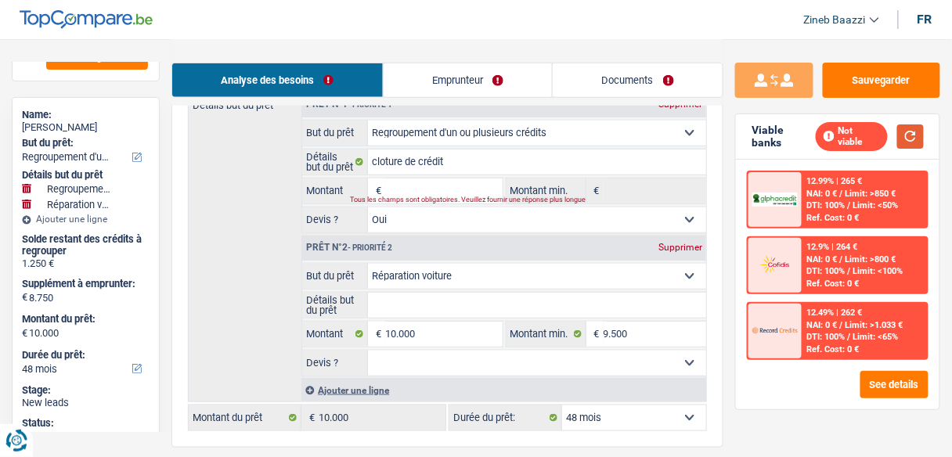
click at [907, 139] on button "button" at bounding box center [910, 136] width 27 height 24
click at [628, 333] on input "9.500" at bounding box center [654, 334] width 103 height 25
type input "950"
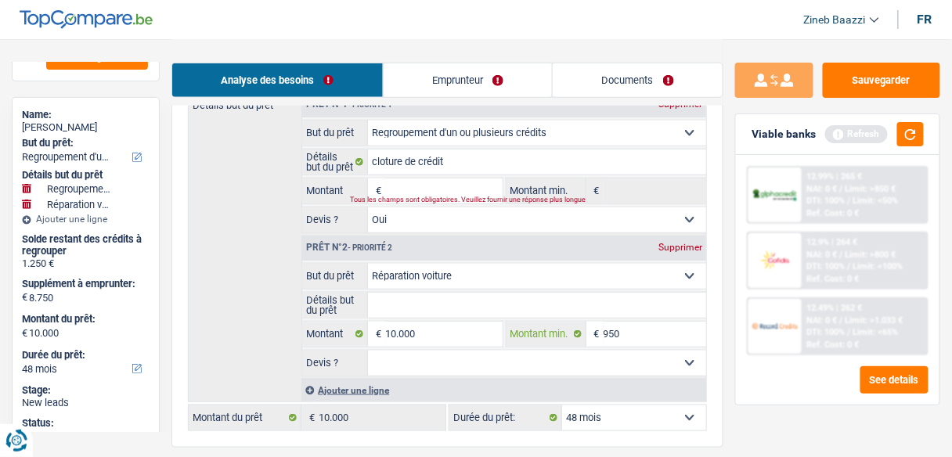
type input "95"
type input "9"
type input "99"
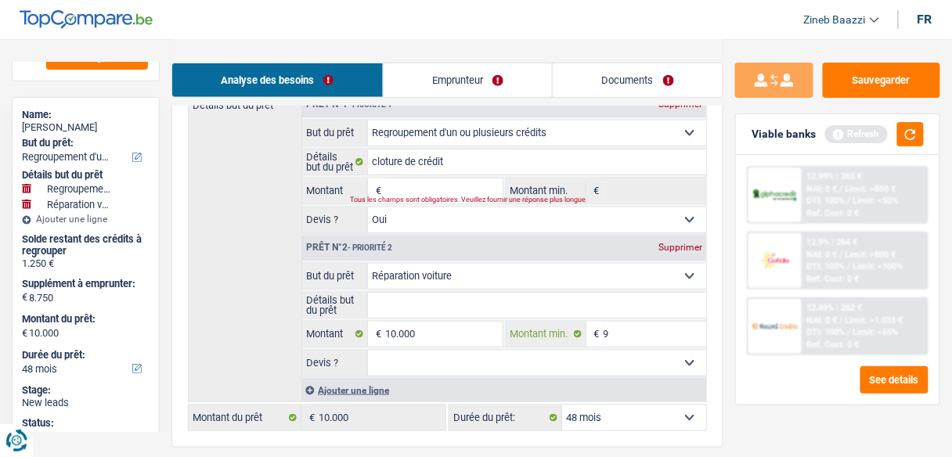
type input "99"
type input "999"
type input "9.999"
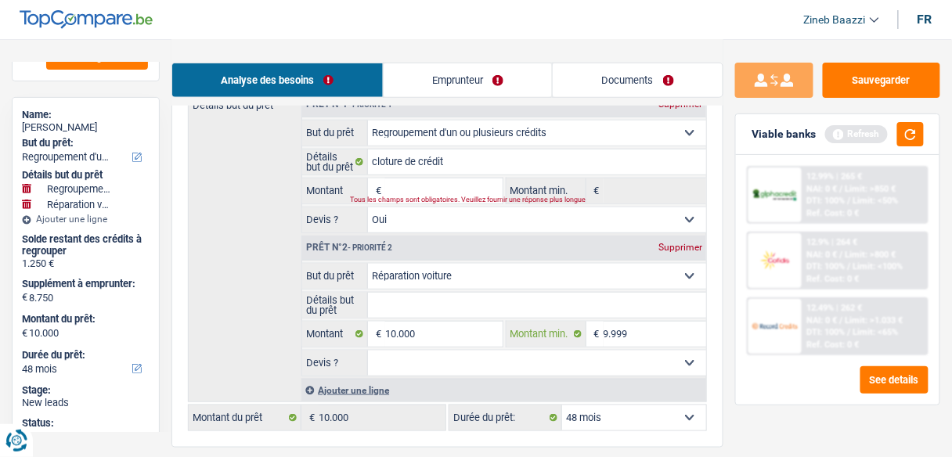
type input "9.999"
click at [719, 417] on div "2 Projet : Quel projet souhaitez-vous financer pour 10 000 € ? Montant supérieu…" at bounding box center [447, 190] width 552 height 516
click at [900, 143] on div "Refresh" at bounding box center [874, 134] width 99 height 24
click at [900, 143] on button "button" at bounding box center [910, 134] width 27 height 24
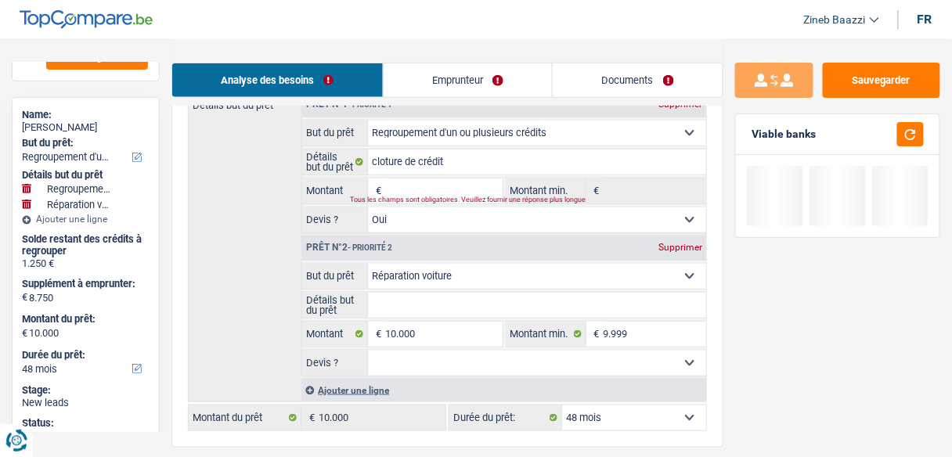
click at [531, 367] on select "Oui Non Non répondu Sélectionner une option" at bounding box center [537, 363] width 338 height 25
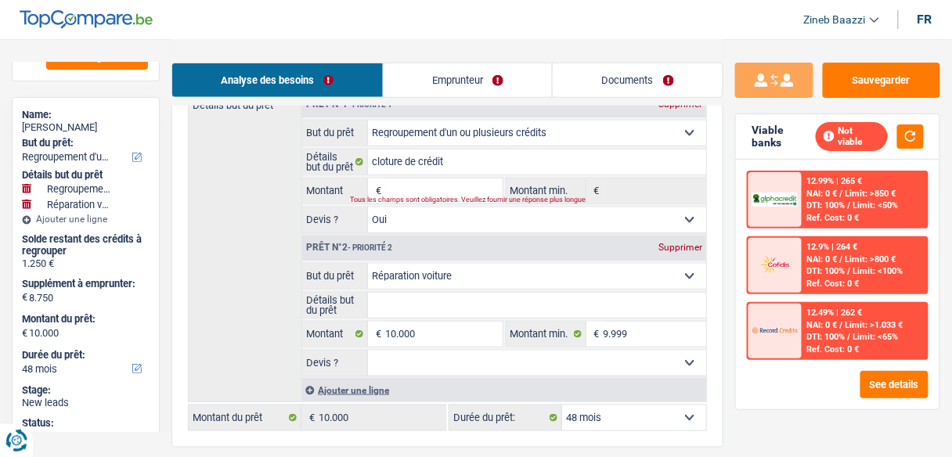
select select "false"
click at [368, 351] on select "Oui Non Non répondu Sélectionner une option" at bounding box center [537, 363] width 338 height 25
select select "false"
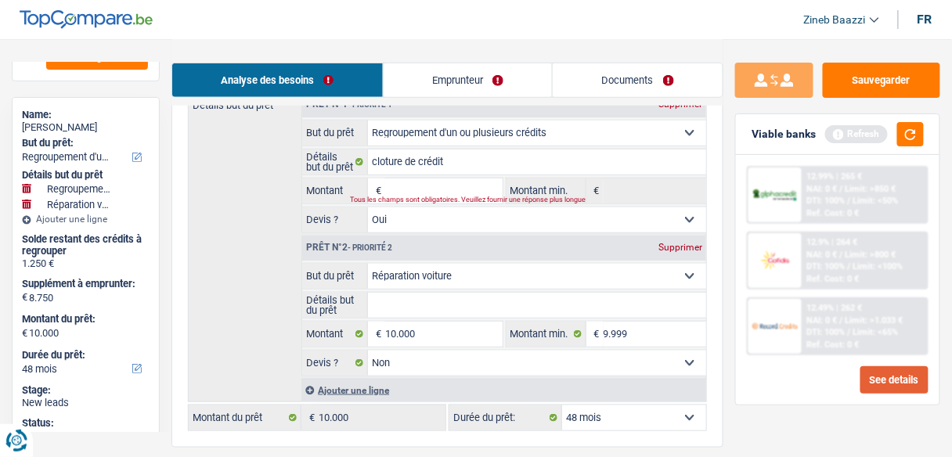
click at [905, 383] on button "See details" at bounding box center [894, 379] width 68 height 27
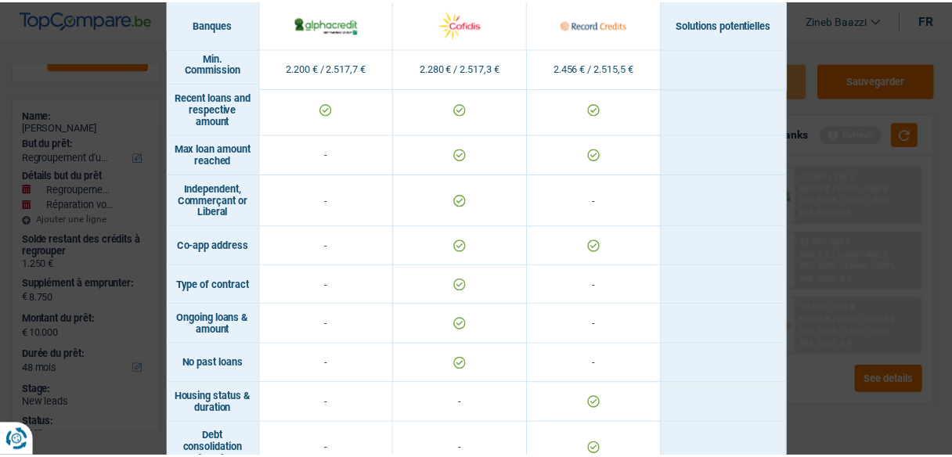
scroll to position [1356, 0]
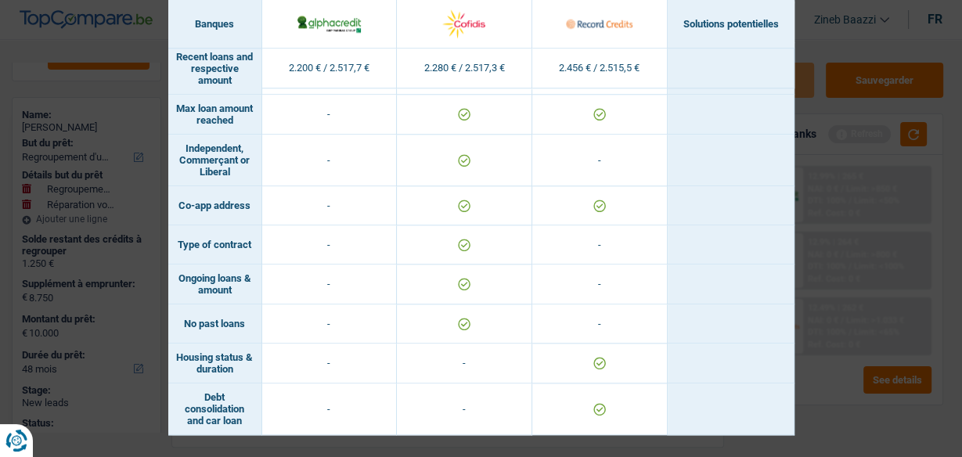
click at [818, 402] on div "Banks conditions × Banques Solutions potentielles Revenus / Charges 2.200 € / 2…" at bounding box center [481, 228] width 962 height 457
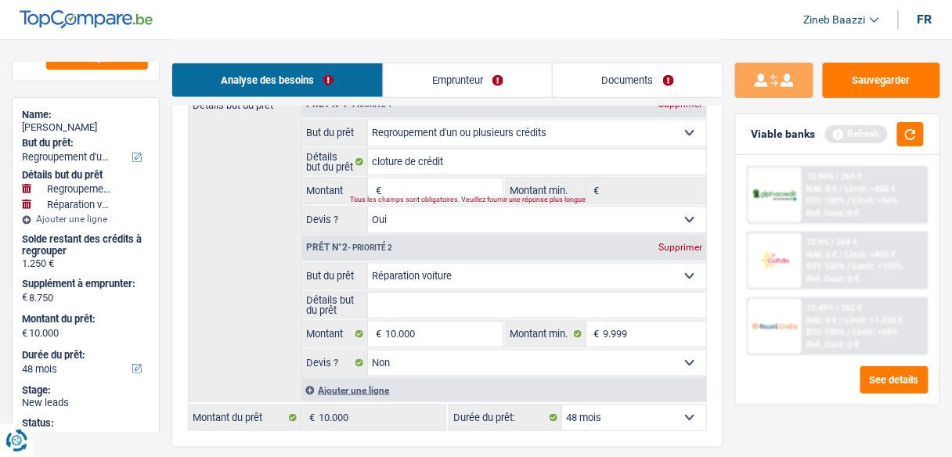
click at [442, 81] on link "Emprunteur" at bounding box center [468, 80] width 169 height 34
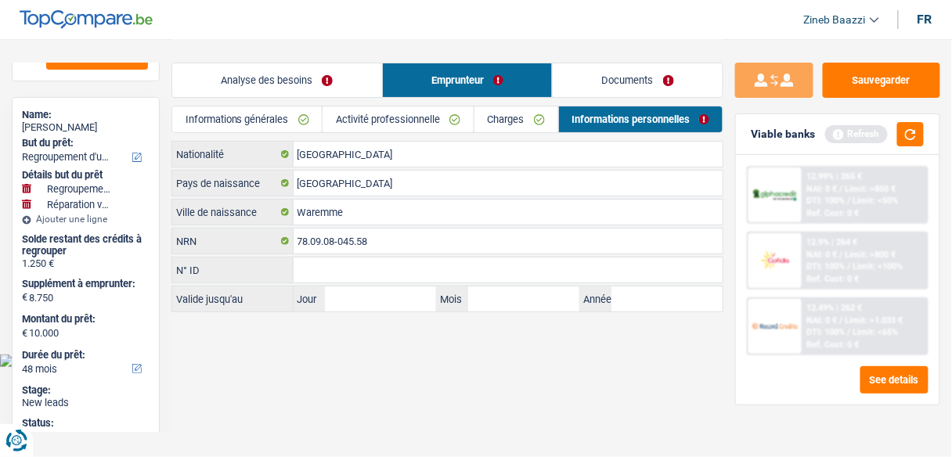
scroll to position [0, 0]
click at [333, 82] on link "Analyse des besoins" at bounding box center [279, 80] width 211 height 34
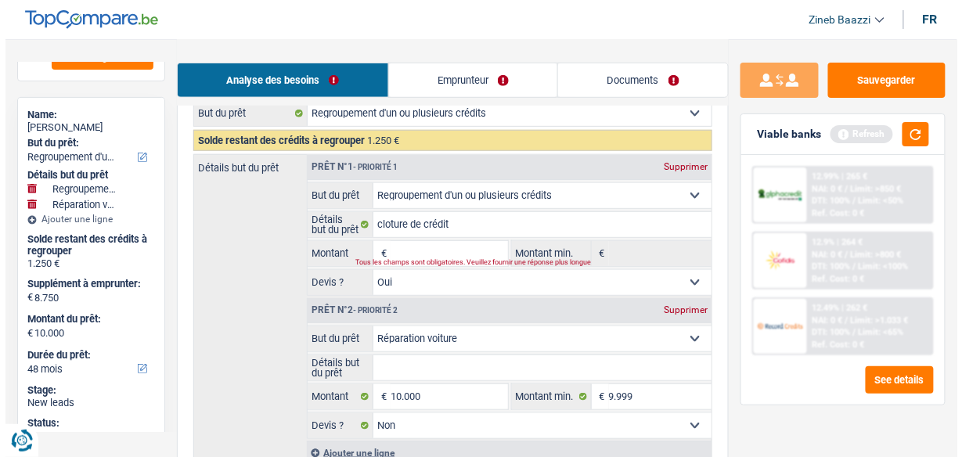
scroll to position [313, 0]
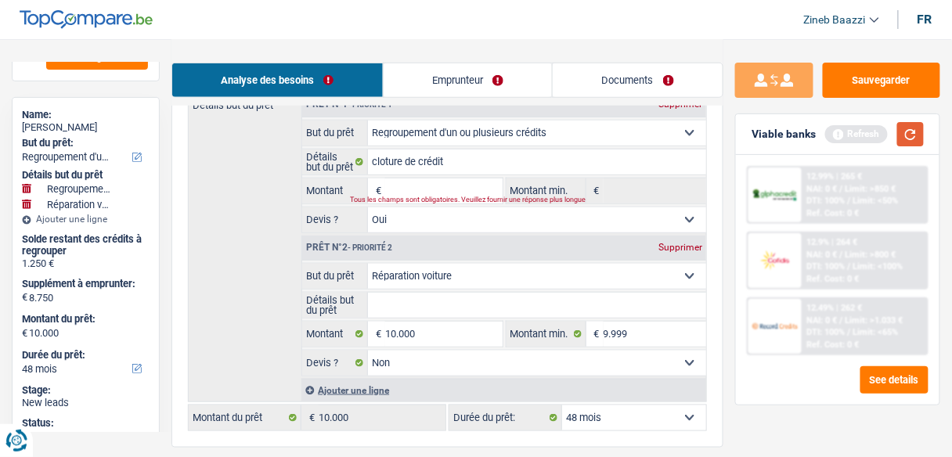
click at [908, 136] on button "button" at bounding box center [910, 134] width 27 height 24
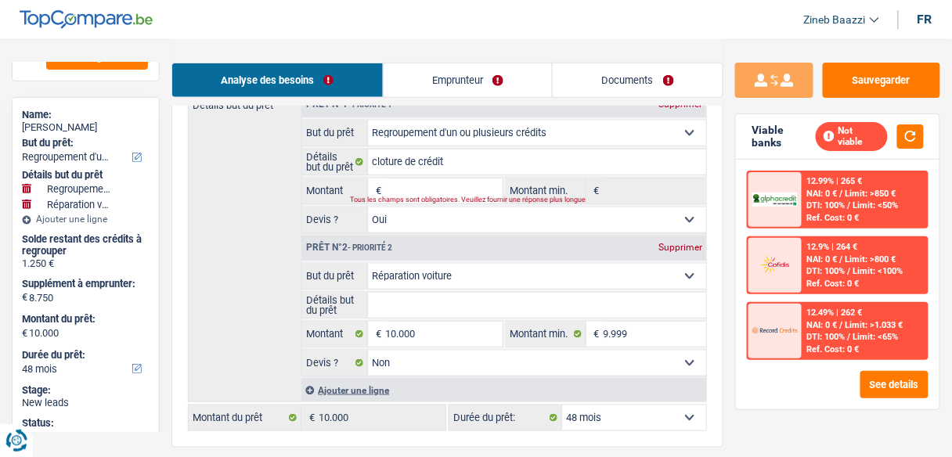
click at [403, 218] on select "Oui Non Non répondu Sélectionner une option" at bounding box center [537, 219] width 338 height 25
click at [420, 188] on input "Montant" at bounding box center [443, 190] width 117 height 25
click at [907, 380] on button "See details" at bounding box center [894, 384] width 68 height 27
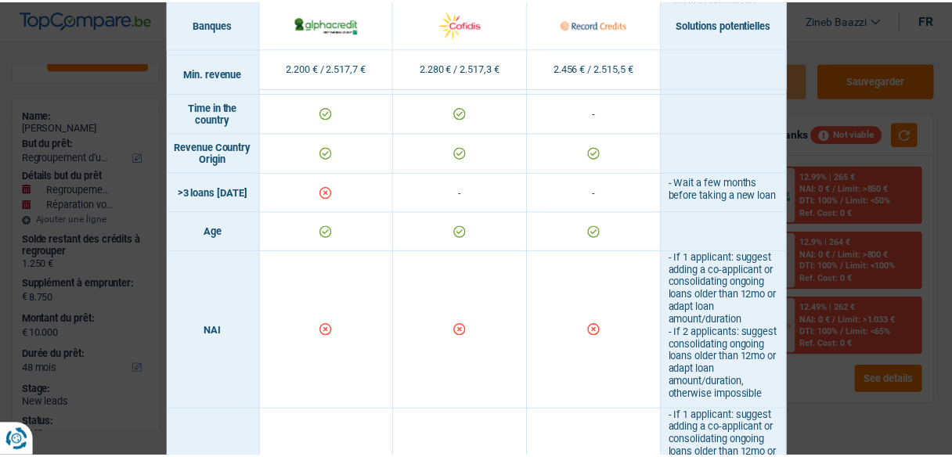
scroll to position [564, 0]
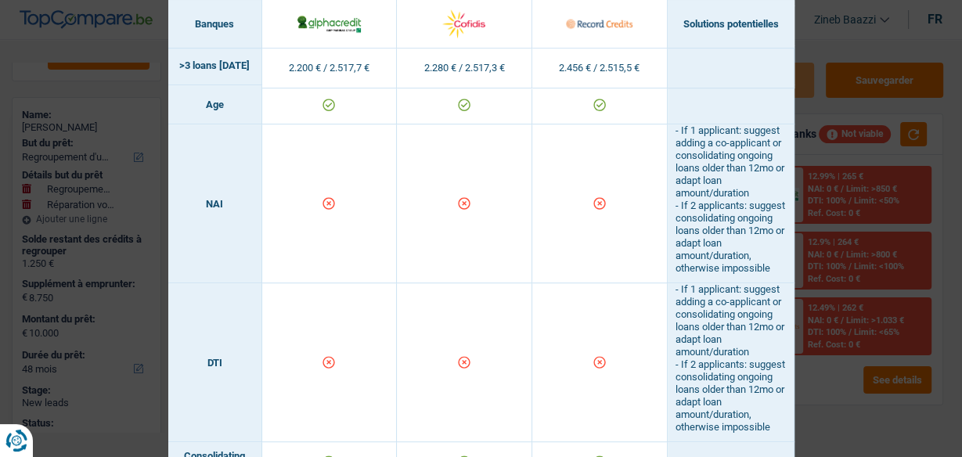
click at [808, 28] on div "Banks conditions × Banques Solutions potentielles Revenus / Charges 2.200 € / 2…" at bounding box center [481, 228] width 962 height 457
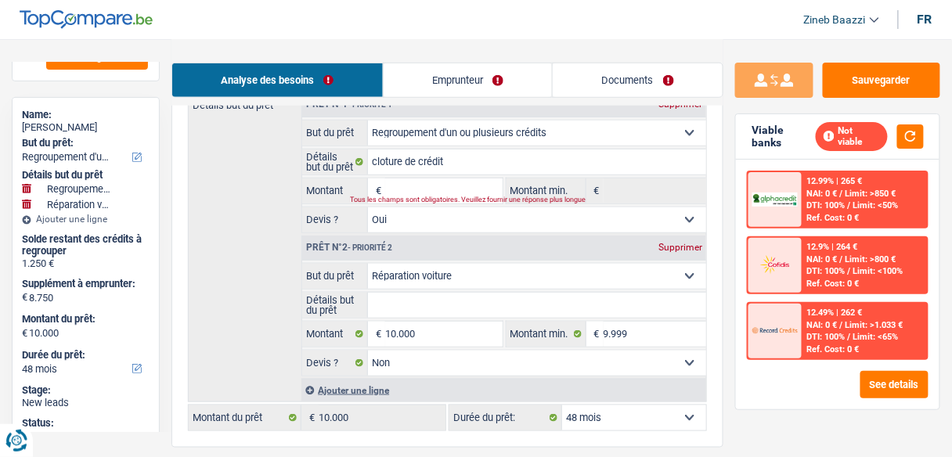
click at [445, 74] on link "Emprunteur" at bounding box center [468, 80] width 169 height 34
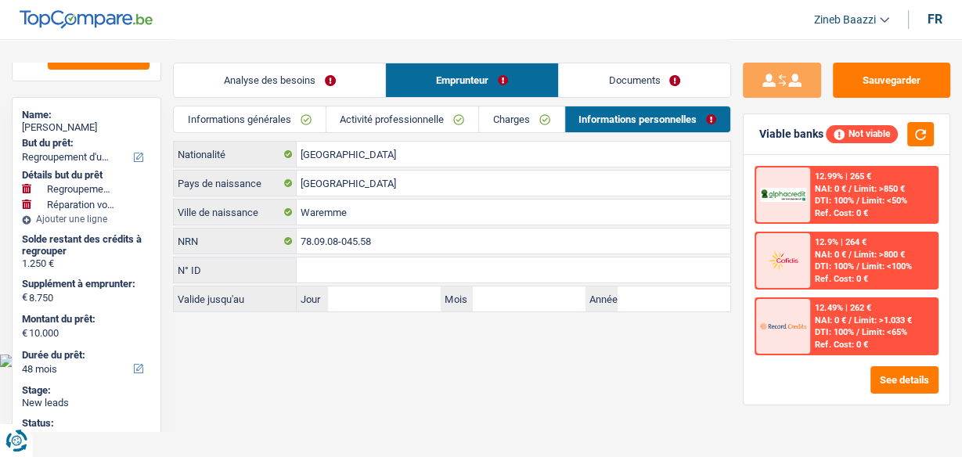
click at [378, 125] on link "Activité professionnelle" at bounding box center [402, 119] width 152 height 26
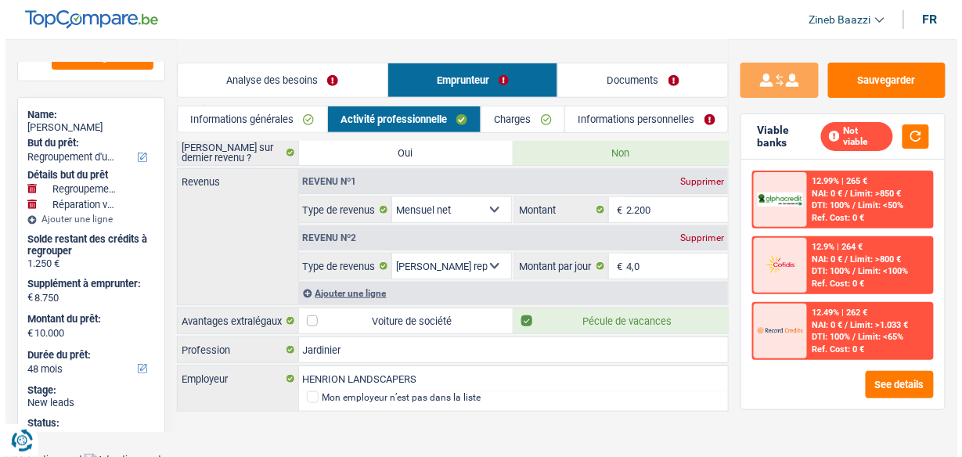
scroll to position [147, 0]
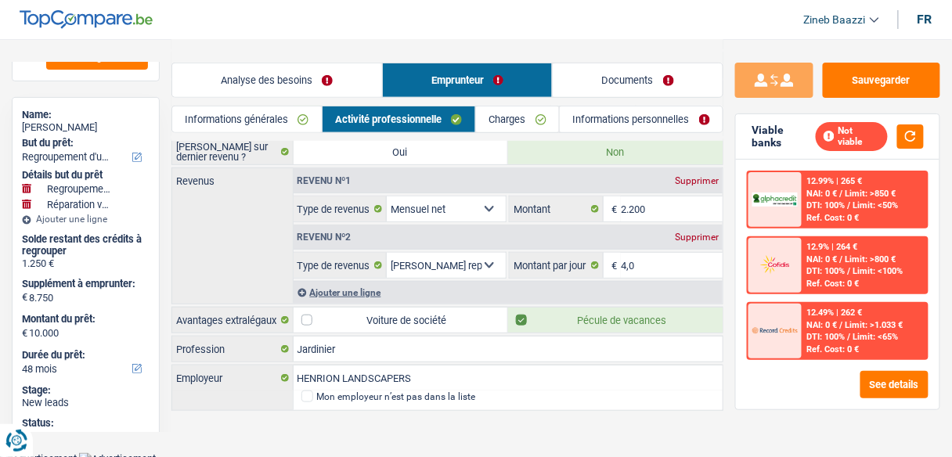
click at [356, 288] on div "Ajouter une ligne" at bounding box center [509, 292] width 430 height 23
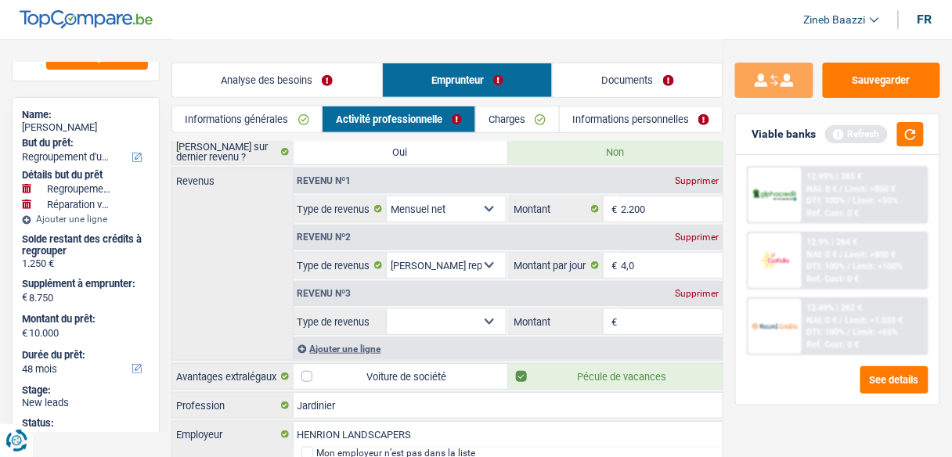
click at [487, 324] on select "Allocation d'handicap Allocations chômage Allocations familiales Chèques repas …" at bounding box center [446, 321] width 119 height 25
select select "netSalary"
click at [387, 309] on select "Allocation d'handicap Allocations chômage Allocations familiales Chèques repas …" at bounding box center [446, 321] width 119 height 25
click at [672, 319] on input "Montant" at bounding box center [672, 321] width 102 height 25
type input "60"
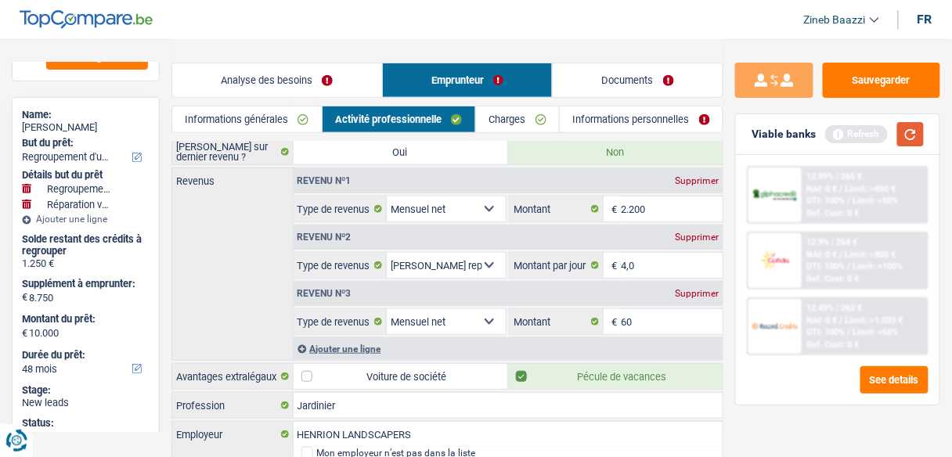
click at [916, 134] on button "button" at bounding box center [910, 134] width 27 height 24
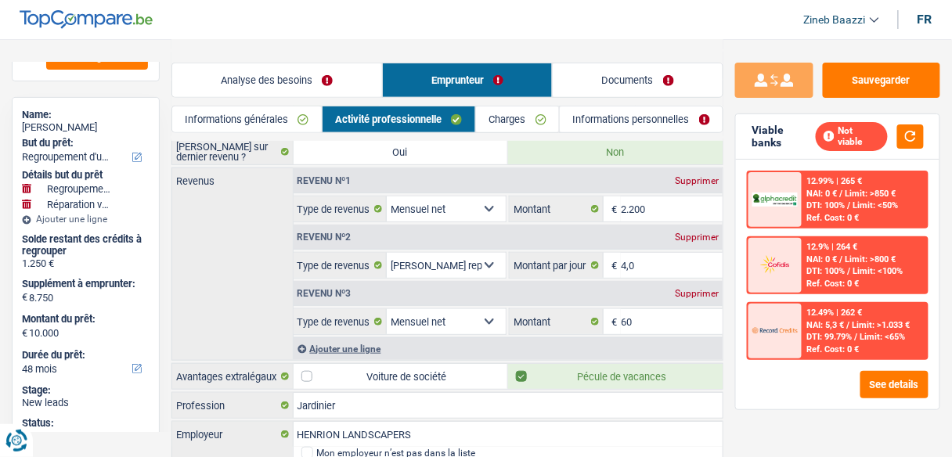
click at [699, 289] on div "Supprimer" at bounding box center [697, 293] width 52 height 9
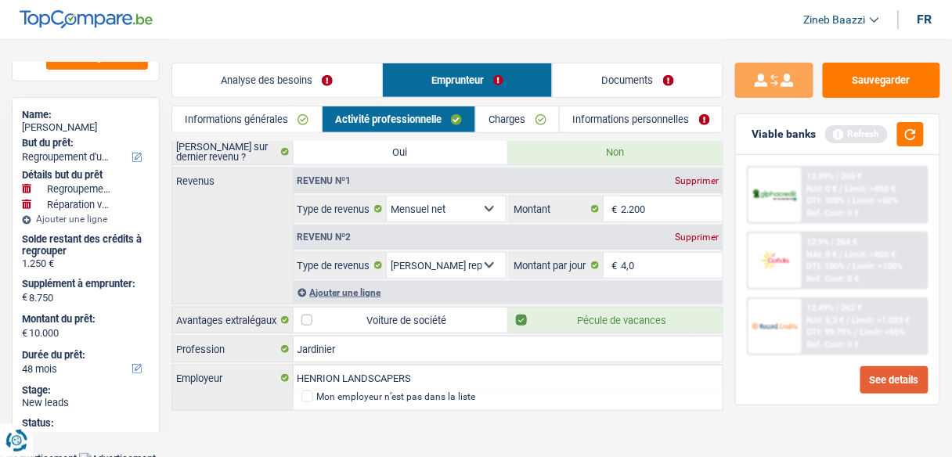
click at [891, 375] on button "See details" at bounding box center [894, 379] width 68 height 27
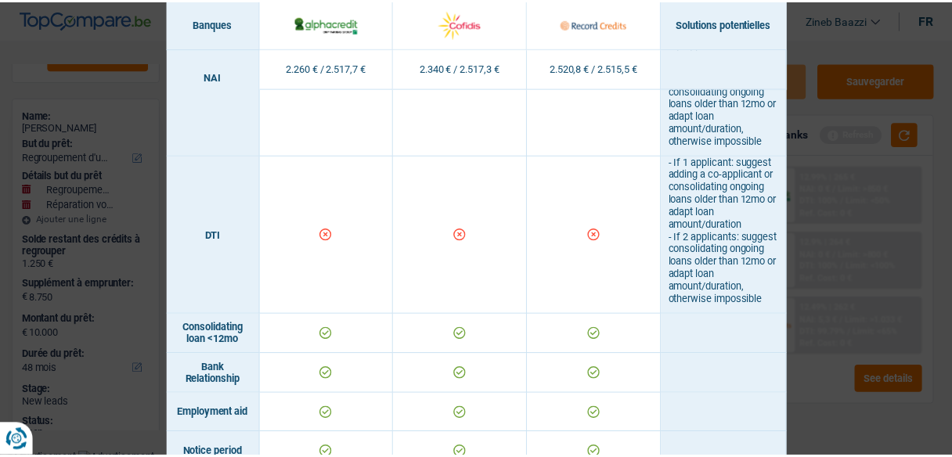
scroll to position [689, 0]
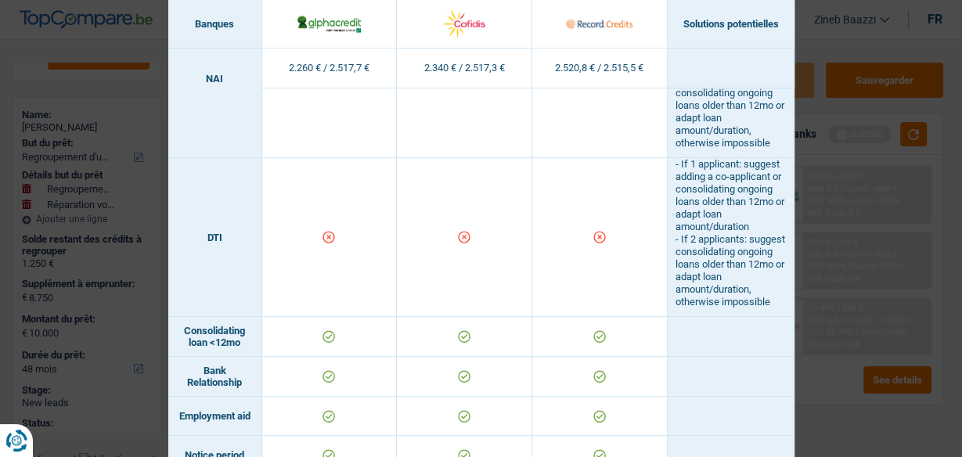
click at [866, 81] on div "Banks conditions × Banques Solutions potentielles Revenus / Charges 2.260 € / 2…" at bounding box center [481, 228] width 962 height 457
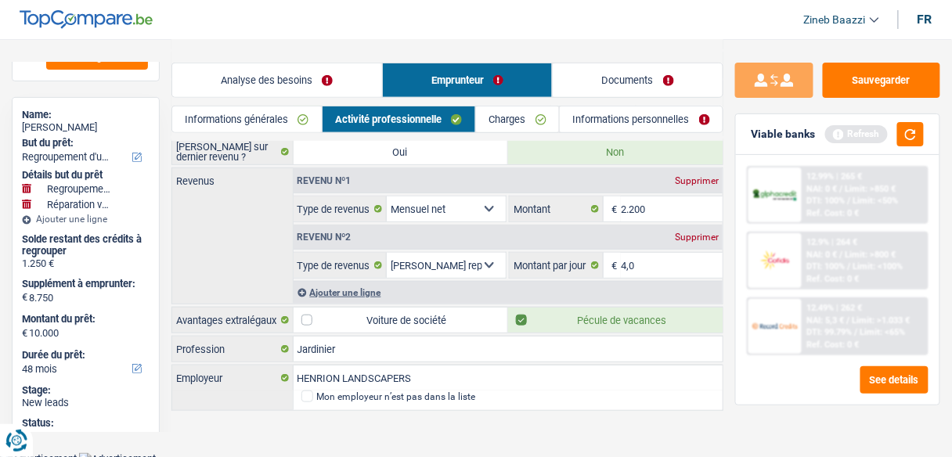
click at [240, 74] on link "Analyse des besoins" at bounding box center [277, 80] width 210 height 34
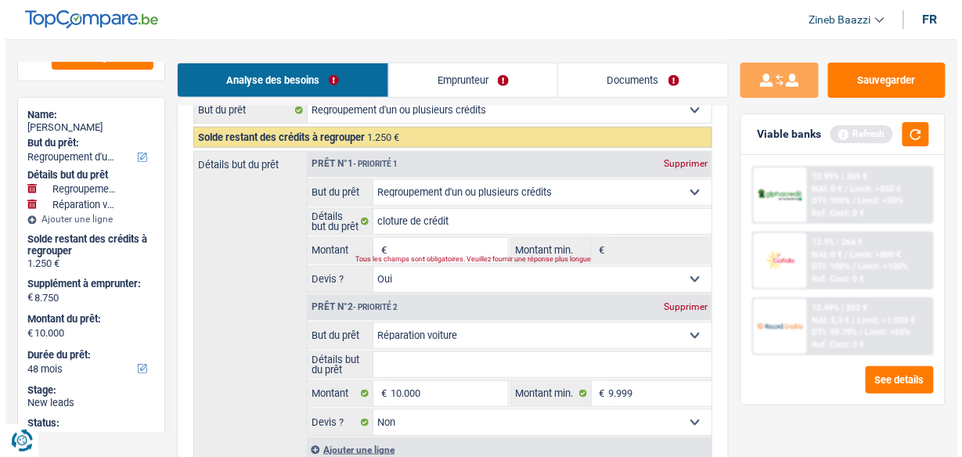
scroll to position [272, 0]
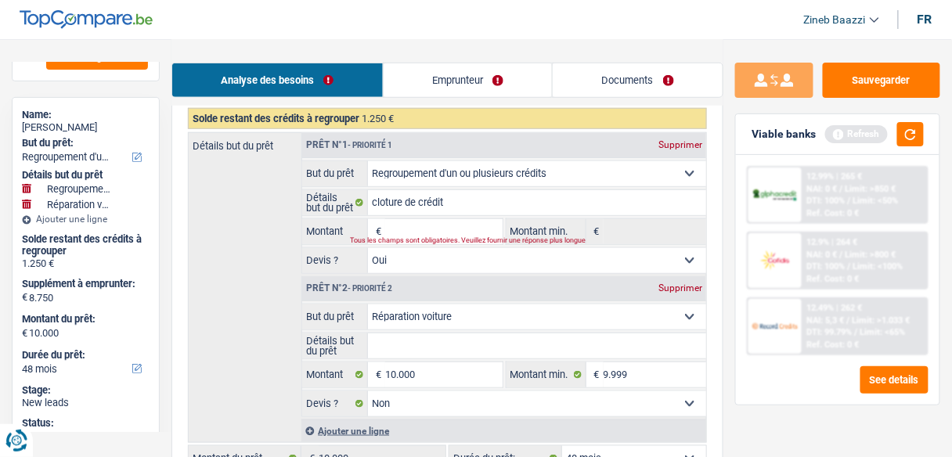
click at [413, 230] on input "Montant" at bounding box center [443, 231] width 117 height 25
type input "1.000"
type input "10.001"
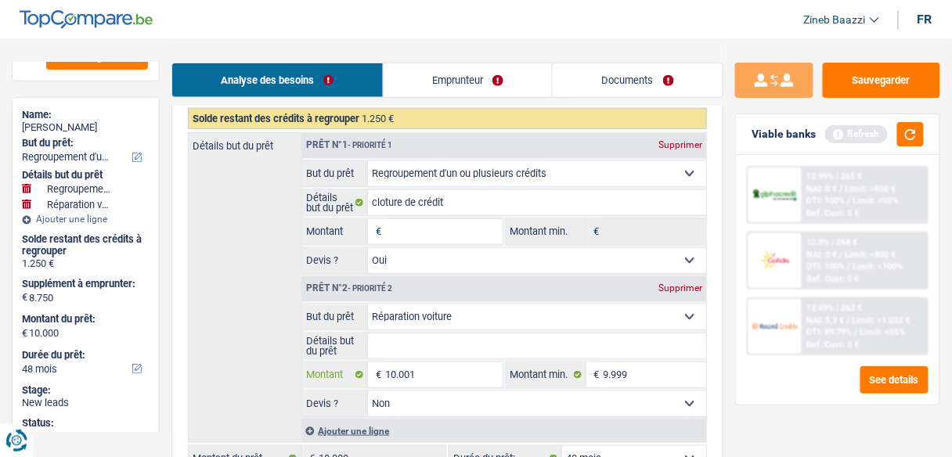
type input "10.001"
type input "8.751"
type input "10.001"
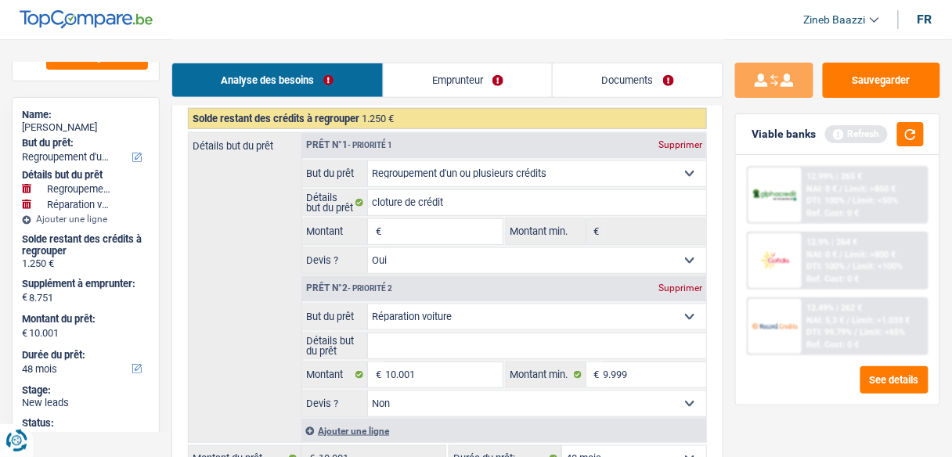
click at [890, 122] on div "Refresh" at bounding box center [874, 134] width 99 height 24
select select "60"
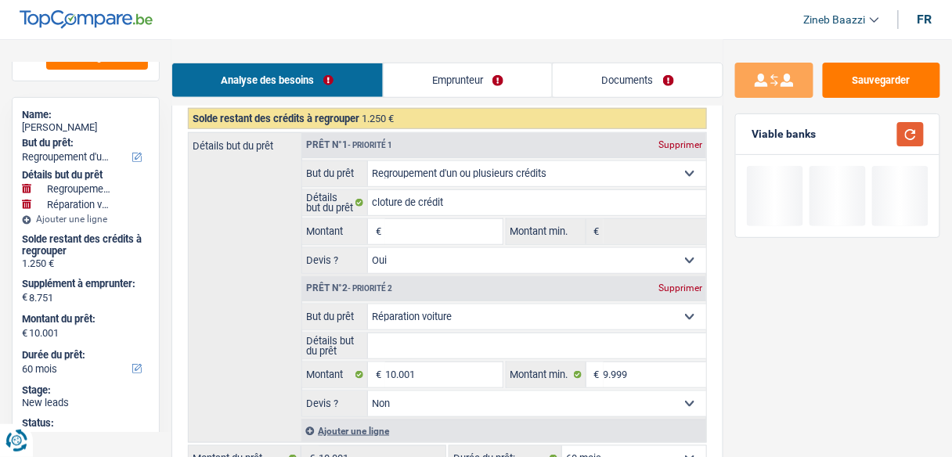
click at [913, 134] on button "button" at bounding box center [910, 134] width 27 height 24
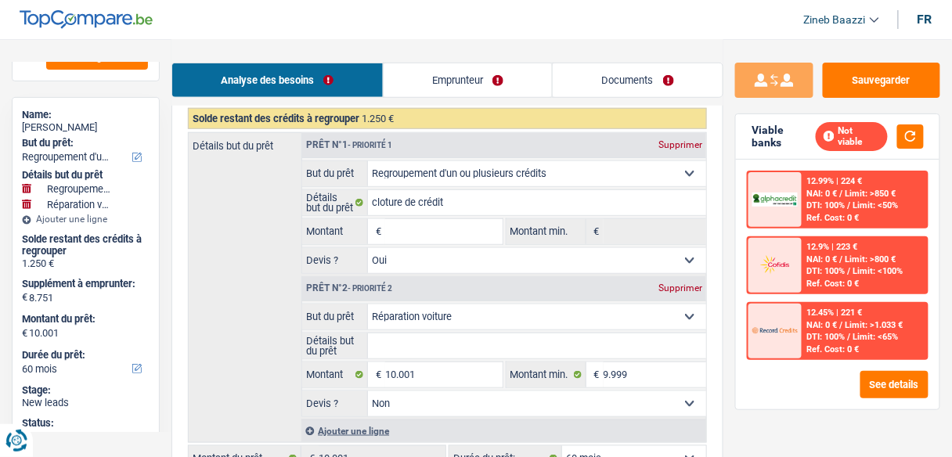
click at [430, 229] on input "Montant" at bounding box center [443, 231] width 117 height 25
click at [888, 375] on button "See details" at bounding box center [894, 384] width 68 height 27
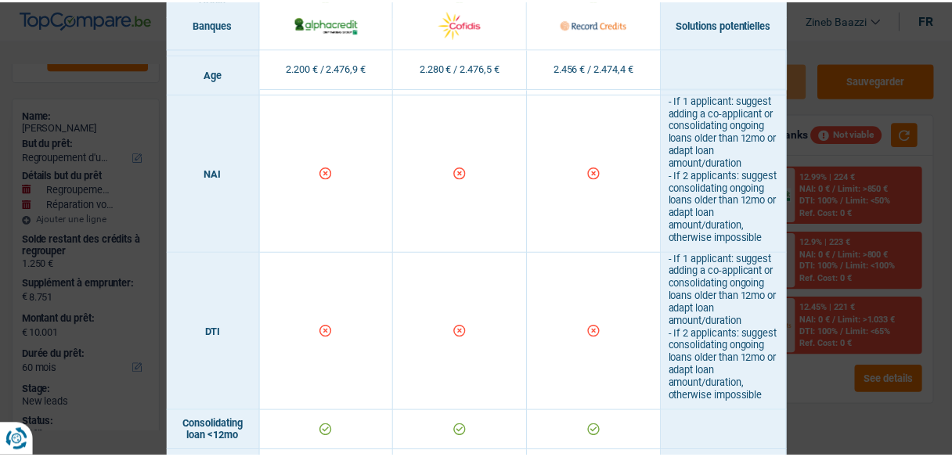
scroll to position [479, 0]
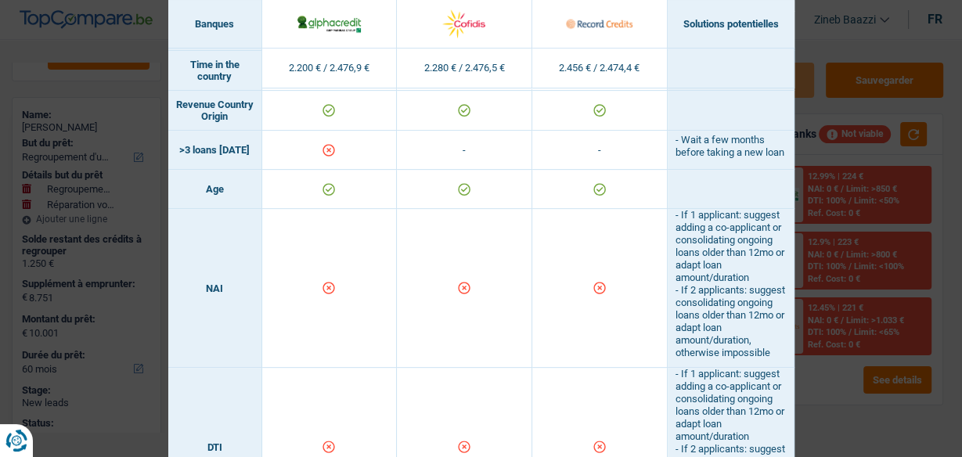
click at [870, 238] on div "Banks conditions × Banques Solutions potentielles Revenus / Charges 2.200 € / 2…" at bounding box center [481, 228] width 962 height 457
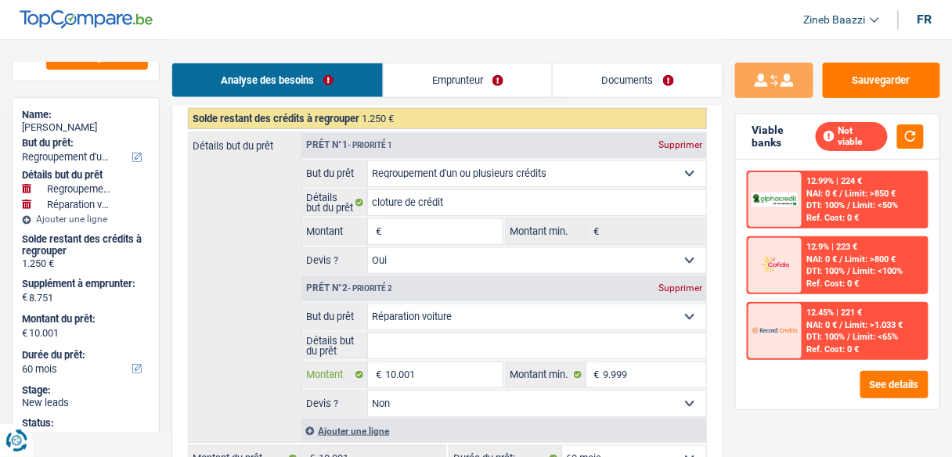
click at [443, 374] on input "10.001" at bounding box center [443, 374] width 117 height 25
click at [444, 374] on input "10.001" at bounding box center [443, 374] width 117 height 25
click at [446, 374] on input "10.001" at bounding box center [443, 374] width 117 height 25
type input "7"
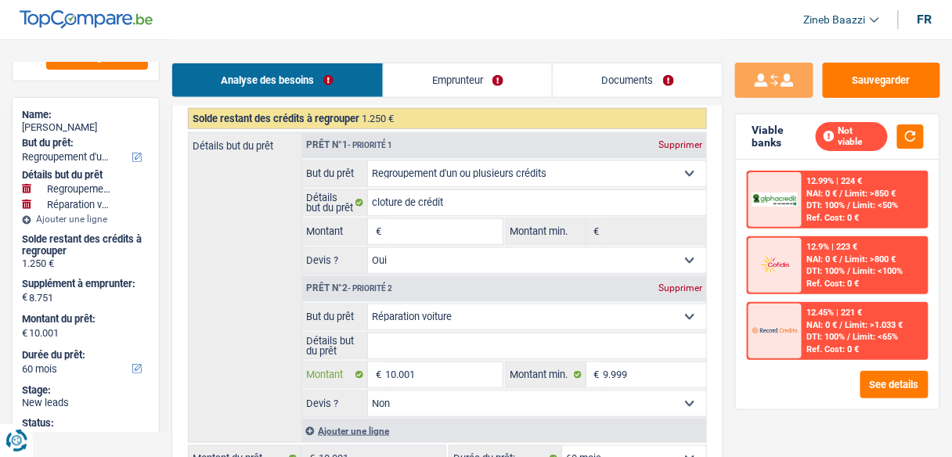
type input "7"
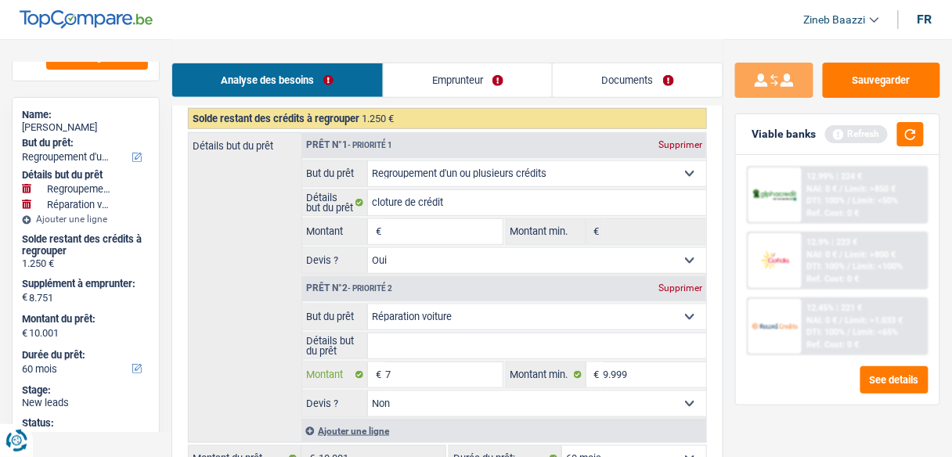
type input "75"
type input "750"
type input "7.500"
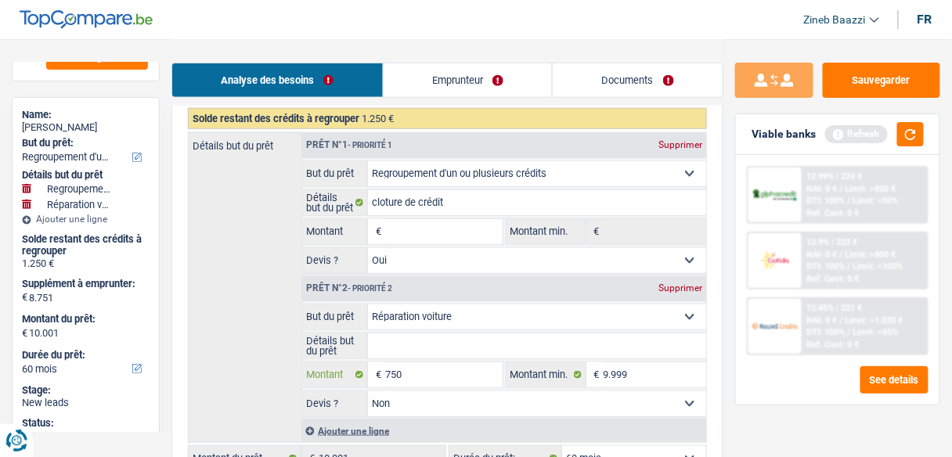
type input "7.500"
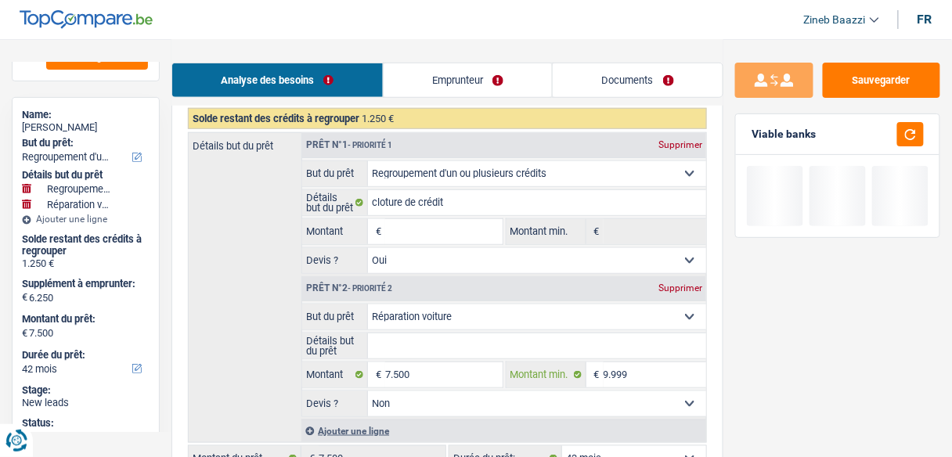
click at [639, 362] on input "9.999" at bounding box center [654, 374] width 103 height 25
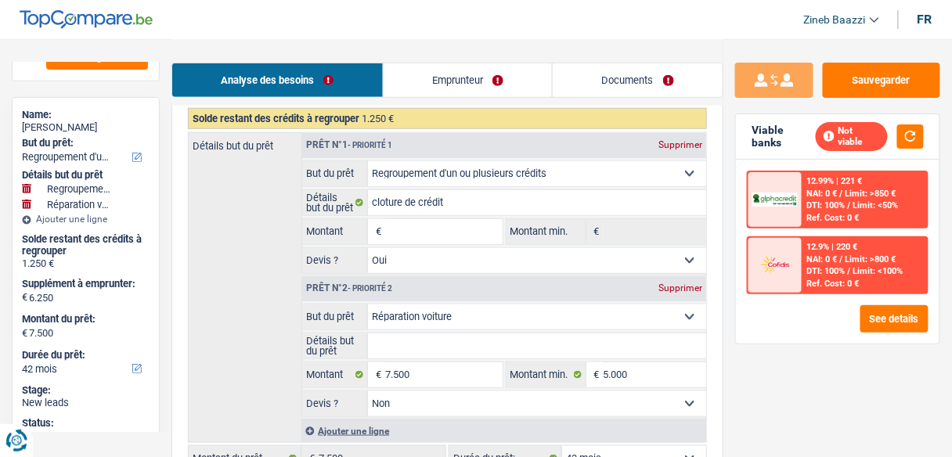
click at [911, 146] on div "Viable banks Not viable" at bounding box center [837, 136] width 203 height 45
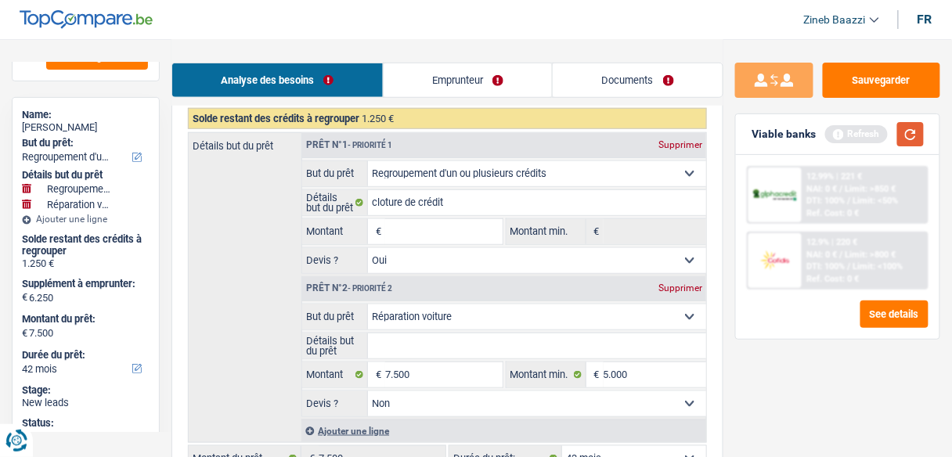
click at [913, 138] on button "button" at bounding box center [910, 134] width 27 height 24
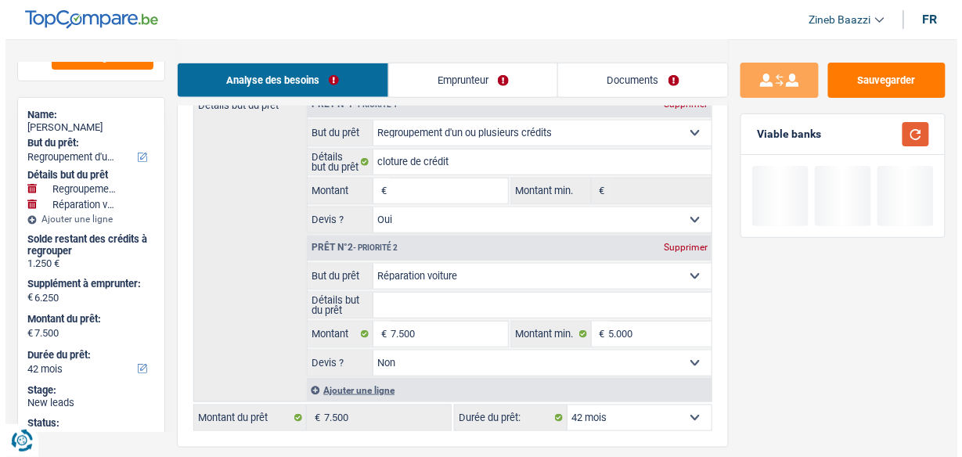
scroll to position [335, 0]
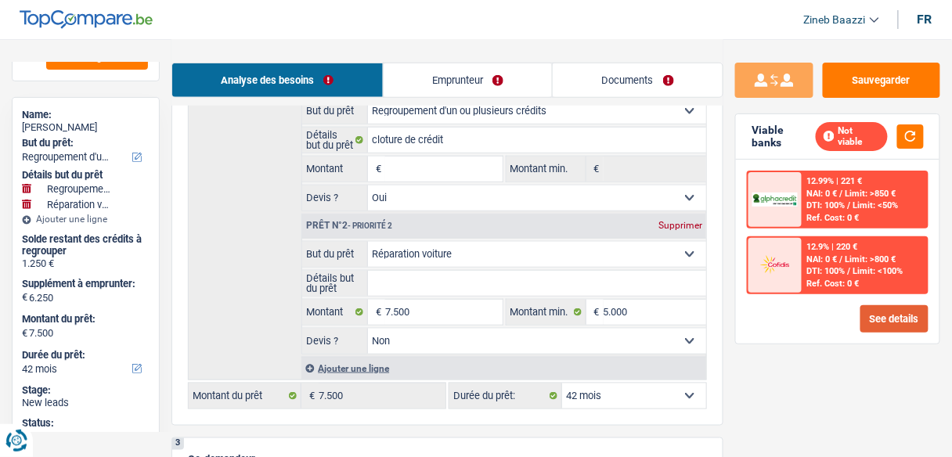
click at [889, 312] on button "See details" at bounding box center [894, 318] width 68 height 27
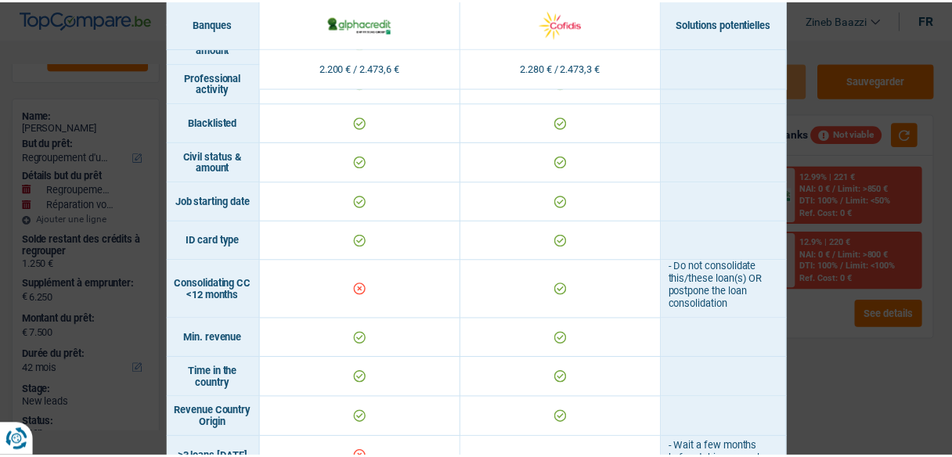
scroll to position [313, 0]
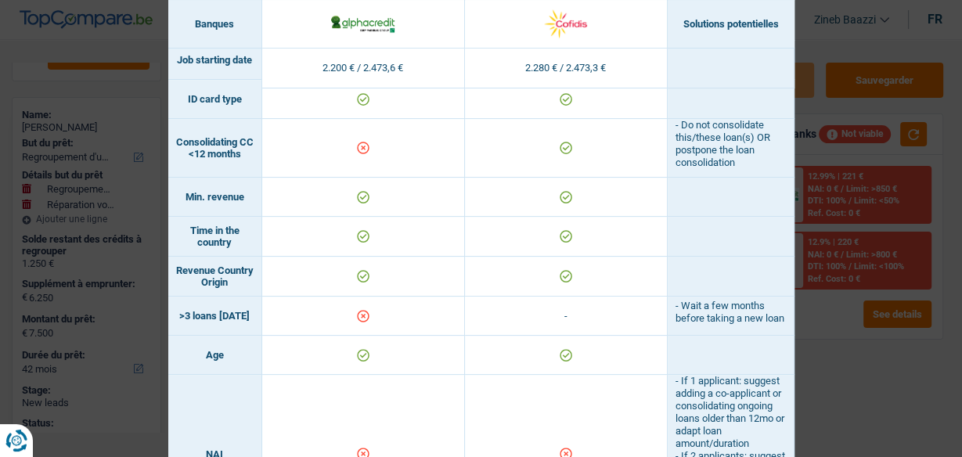
click at [815, 66] on div "Banks conditions × Banques Solutions potentielles Revenus / Charges 2.200 € / 2…" at bounding box center [481, 228] width 962 height 457
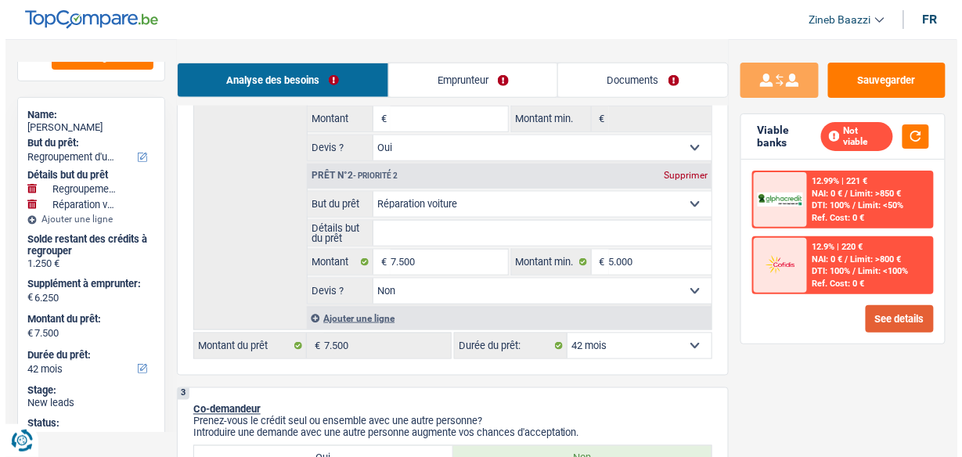
scroll to position [460, 0]
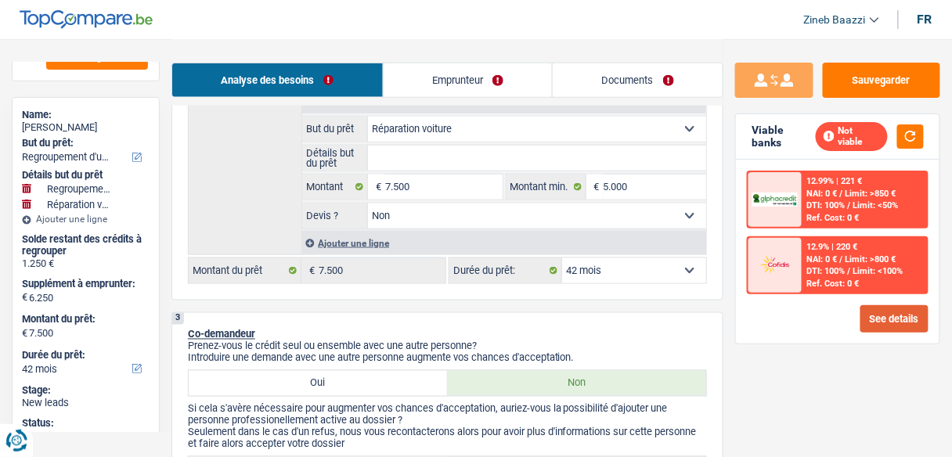
click at [908, 319] on button "See details" at bounding box center [894, 318] width 68 height 27
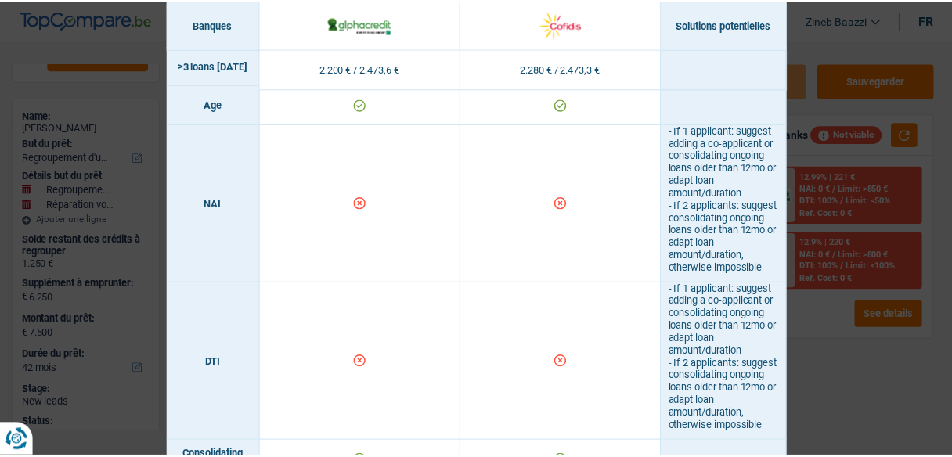
scroll to position [626, 0]
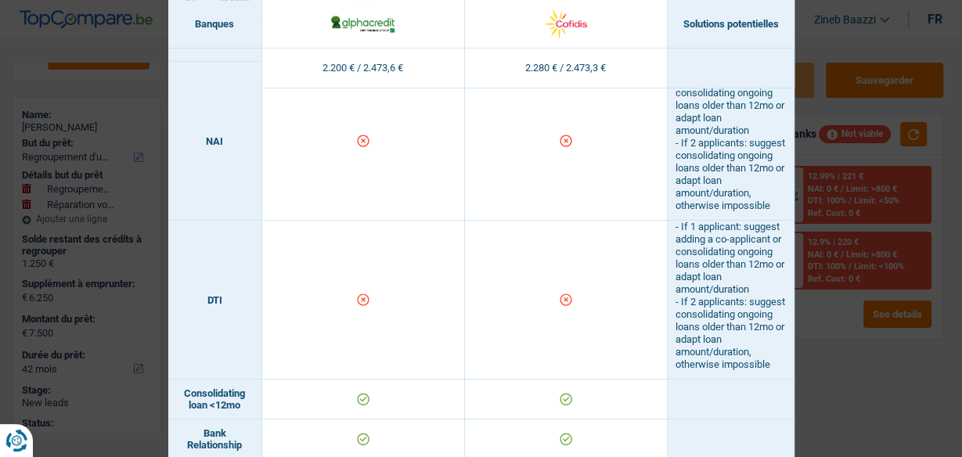
click at [872, 380] on div "Banks conditions × Banques Solutions potentielles Revenus / Charges 2.200 € / 2…" at bounding box center [481, 228] width 962 height 457
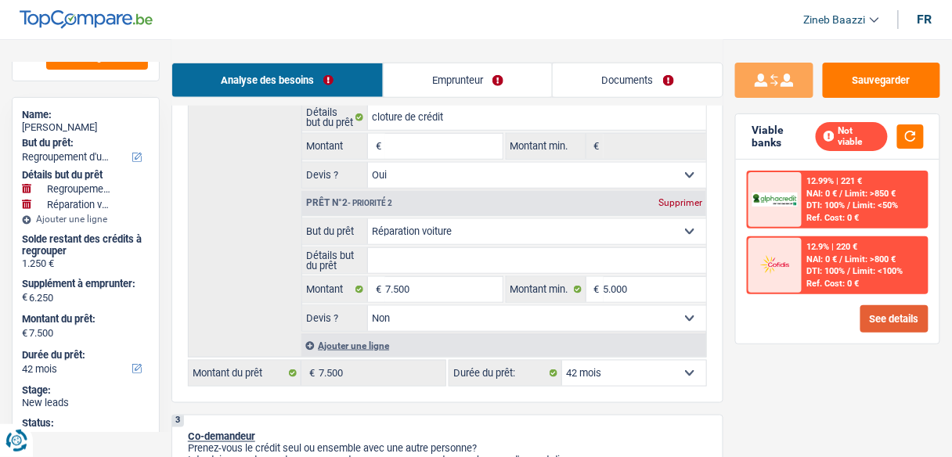
scroll to position [335, 0]
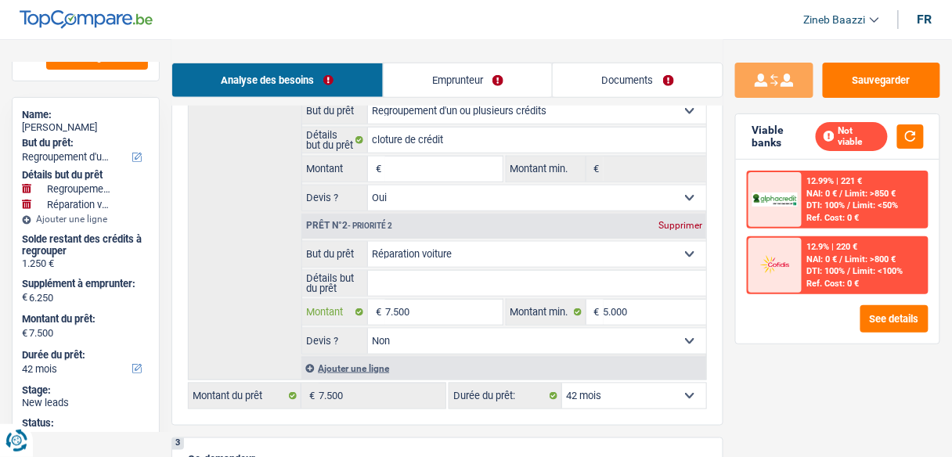
click at [421, 319] on input "7.500" at bounding box center [443, 312] width 117 height 25
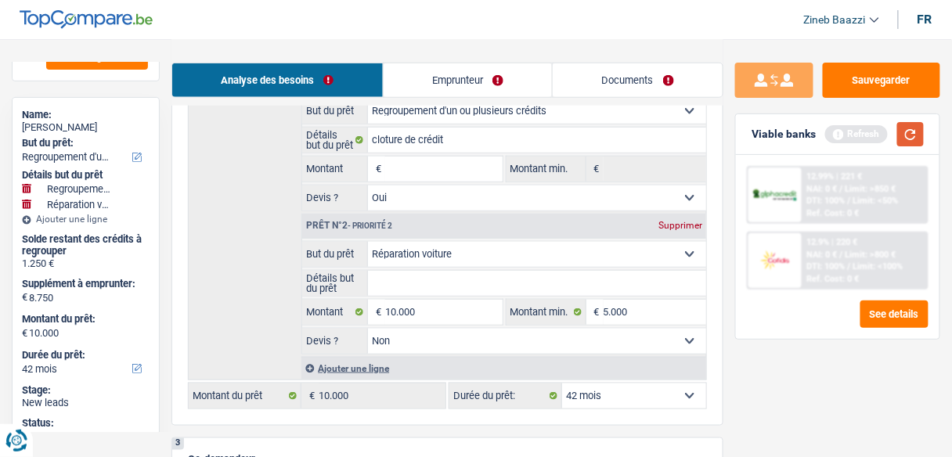
click at [909, 133] on button "button" at bounding box center [910, 134] width 27 height 24
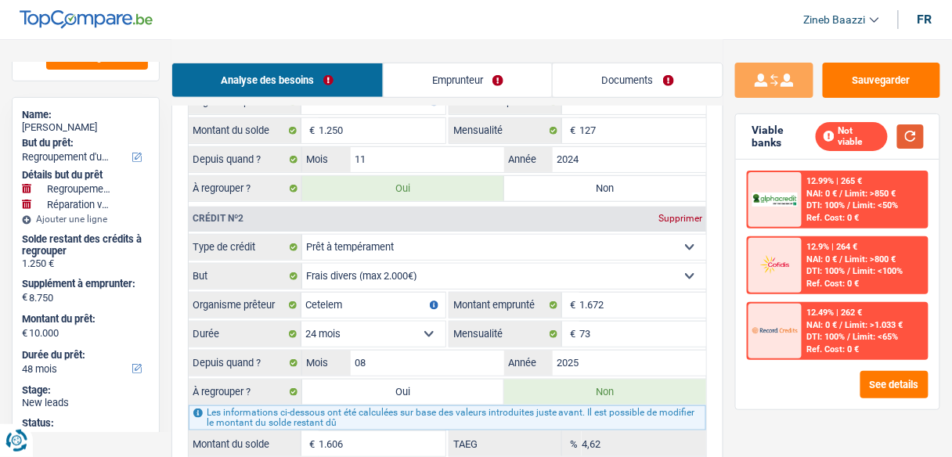
scroll to position [1587, 0]
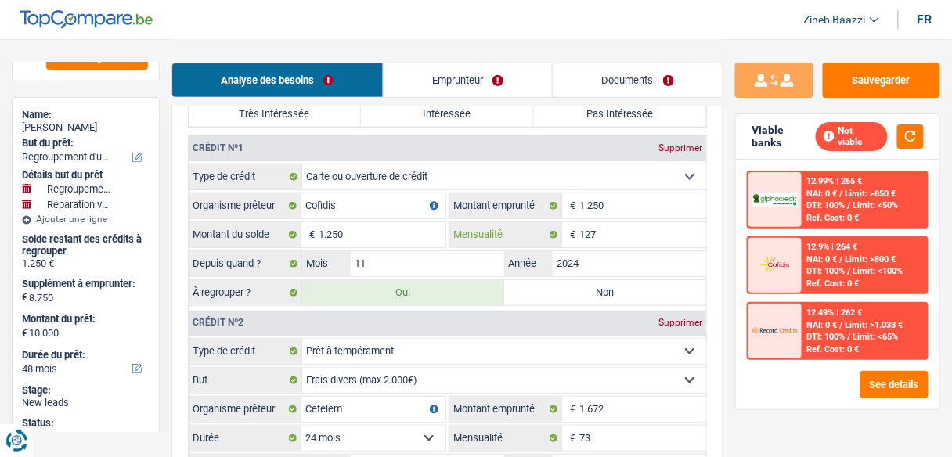
click at [607, 222] on input "127" at bounding box center [642, 234] width 127 height 25
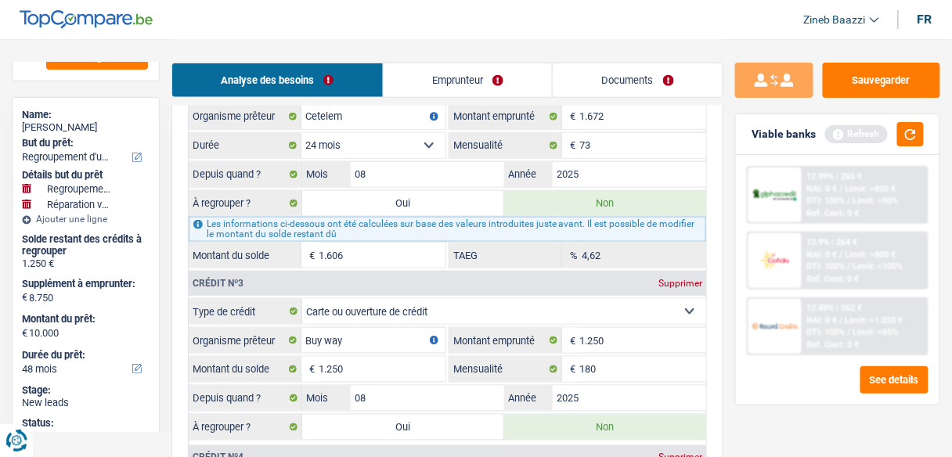
scroll to position [2026, 0]
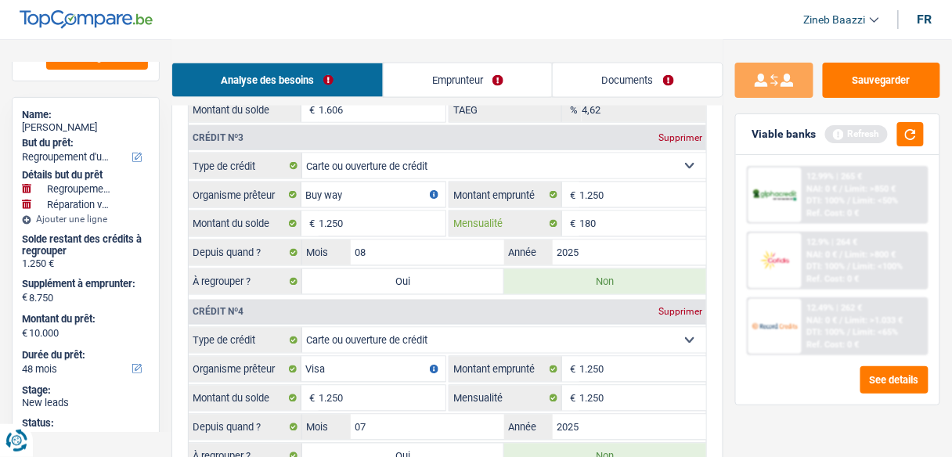
click at [610, 211] on input "180" at bounding box center [642, 223] width 127 height 25
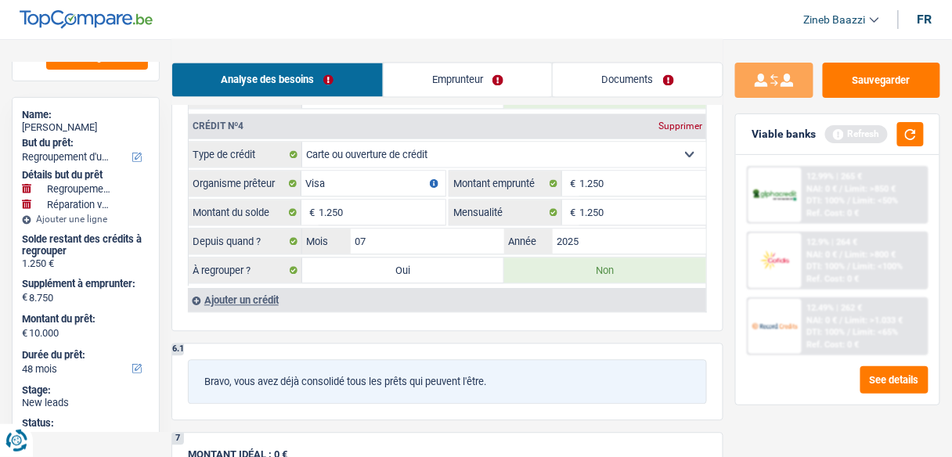
scroll to position [2213, 0]
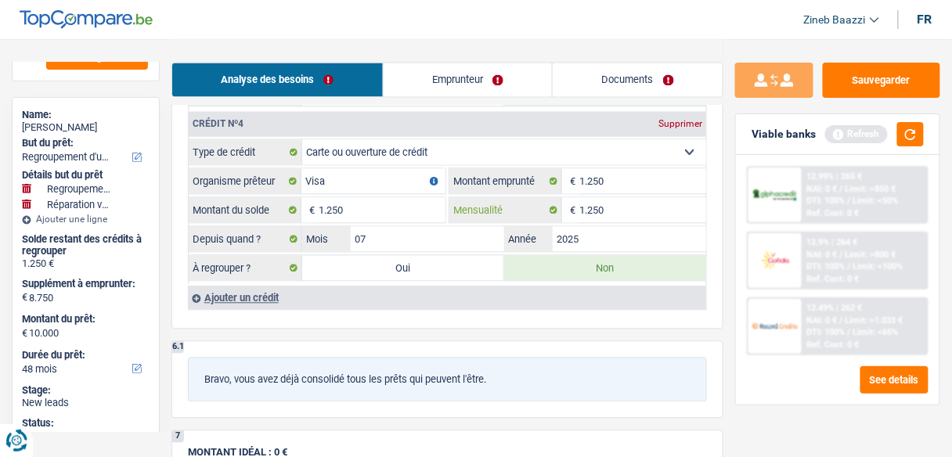
click at [614, 198] on input "1.250" at bounding box center [642, 210] width 127 height 25
click at [614, 198] on input "250" at bounding box center [642, 210] width 127 height 25
click at [906, 136] on button "button" at bounding box center [910, 134] width 27 height 24
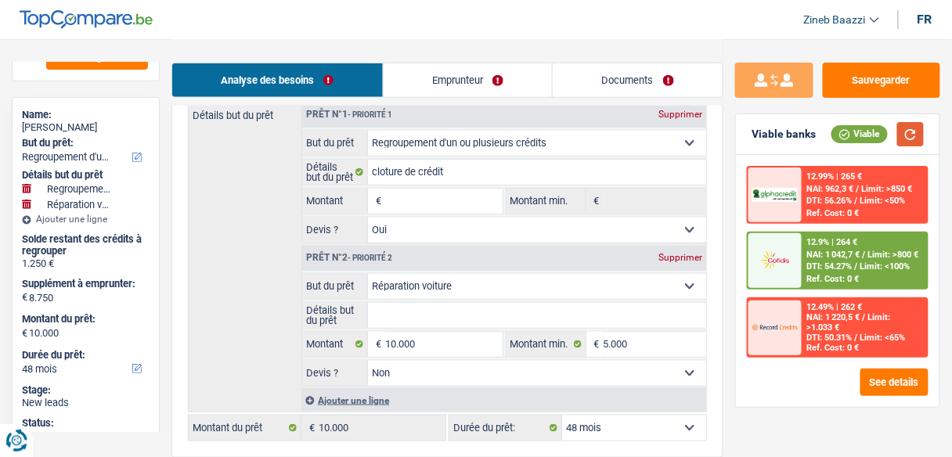
scroll to position [272, 0]
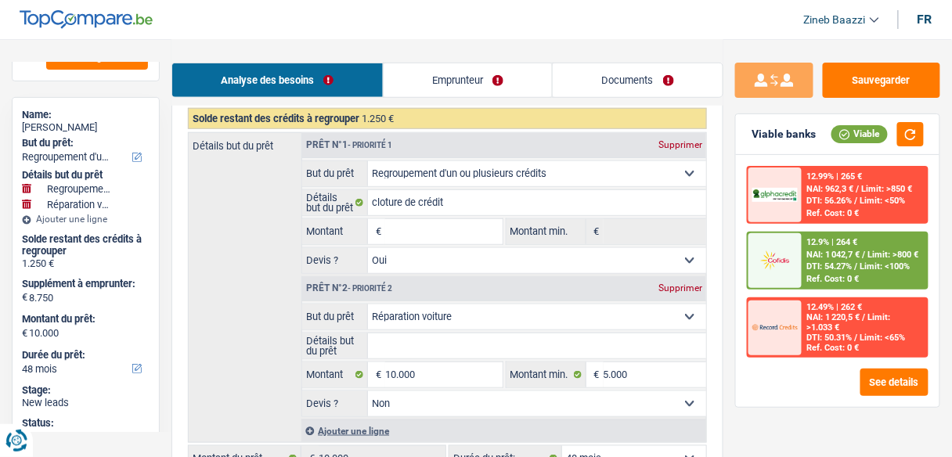
click at [679, 145] on div "Supprimer" at bounding box center [680, 144] width 52 height 9
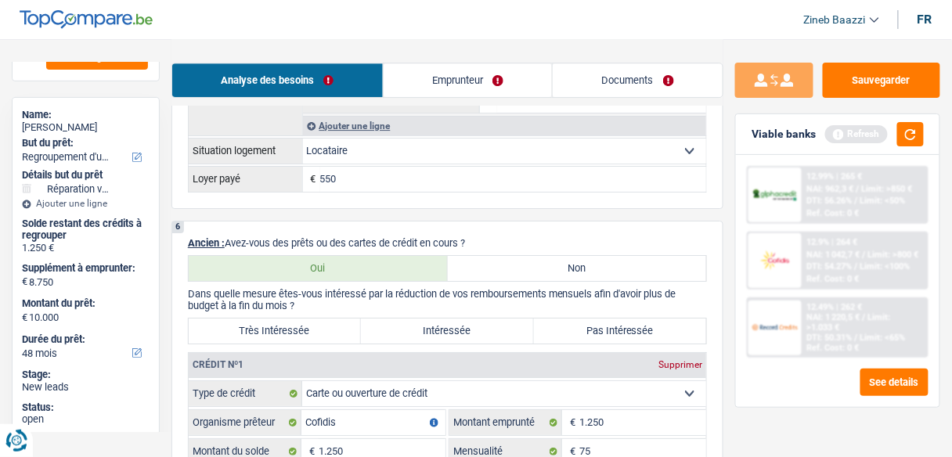
scroll to position [1462, 0]
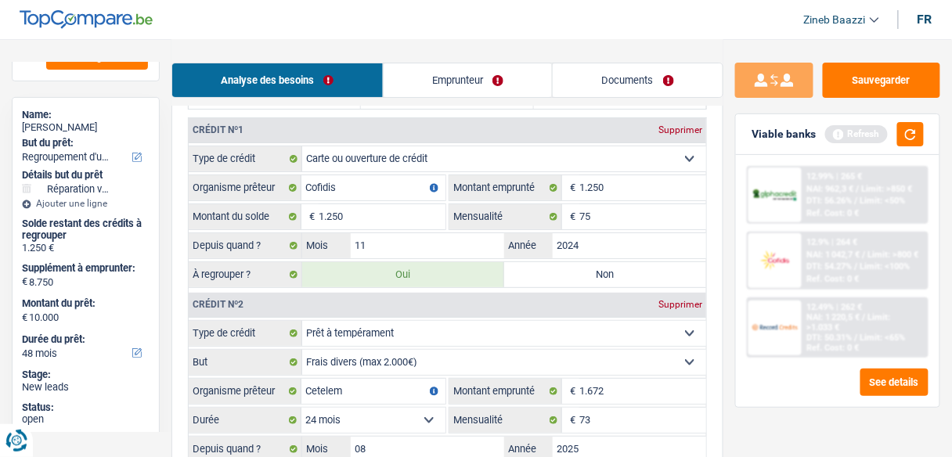
click at [561, 265] on label "Non" at bounding box center [605, 274] width 202 height 25
click at [561, 265] on input "Non" at bounding box center [605, 274] width 202 height 25
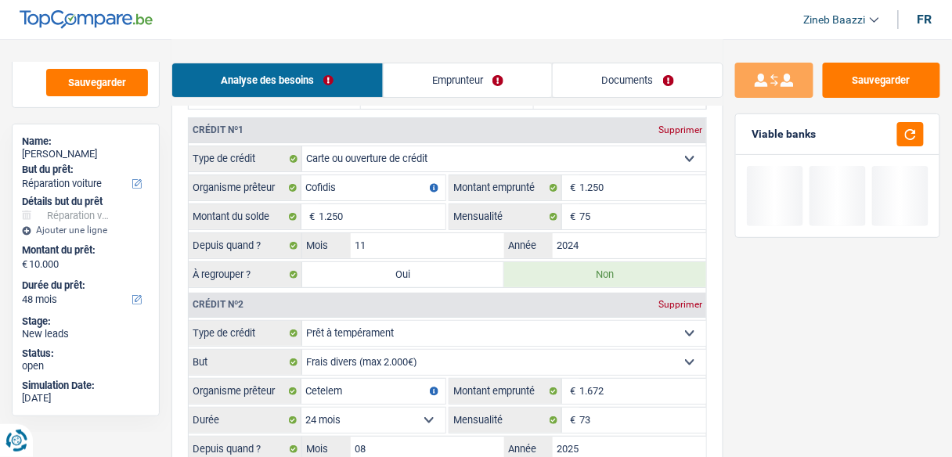
scroll to position [97, 0]
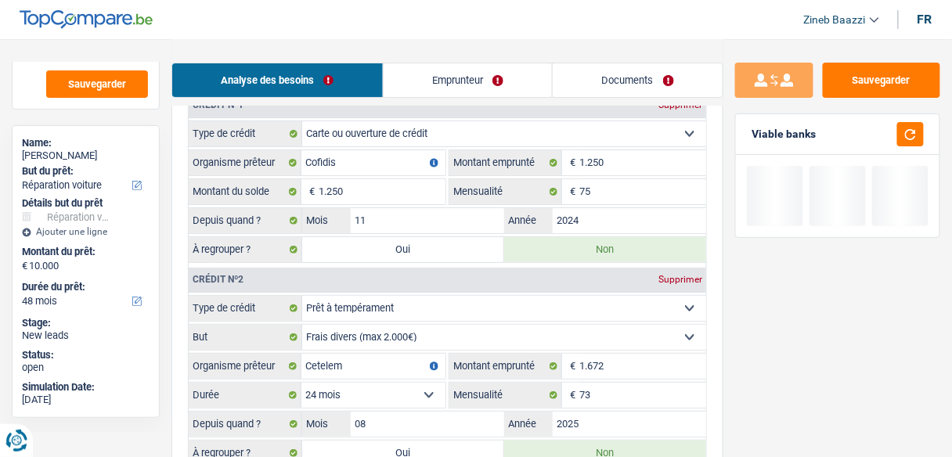
click at [466, 268] on div "Crédit nº2 Supprimer" at bounding box center [447, 280] width 517 height 25
click at [477, 237] on label "Oui" at bounding box center [403, 249] width 202 height 25
click at [477, 237] on input "Oui" at bounding box center [403, 249] width 202 height 25
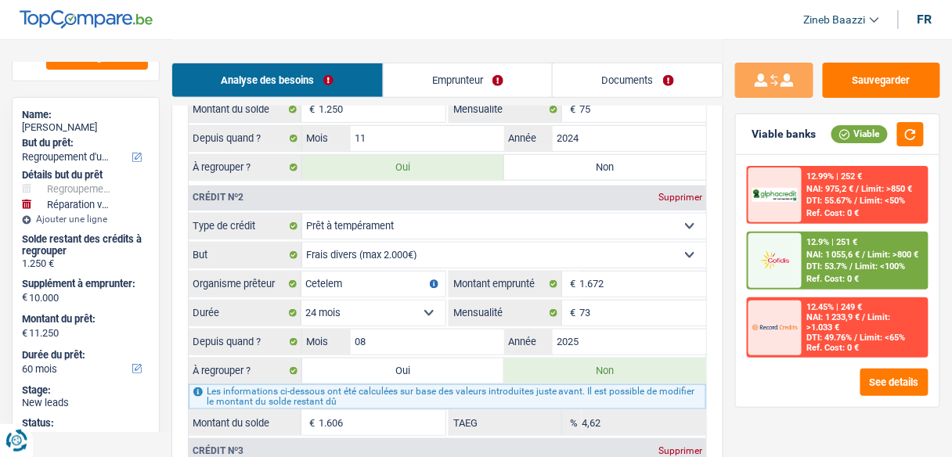
scroll to position [1525, 0]
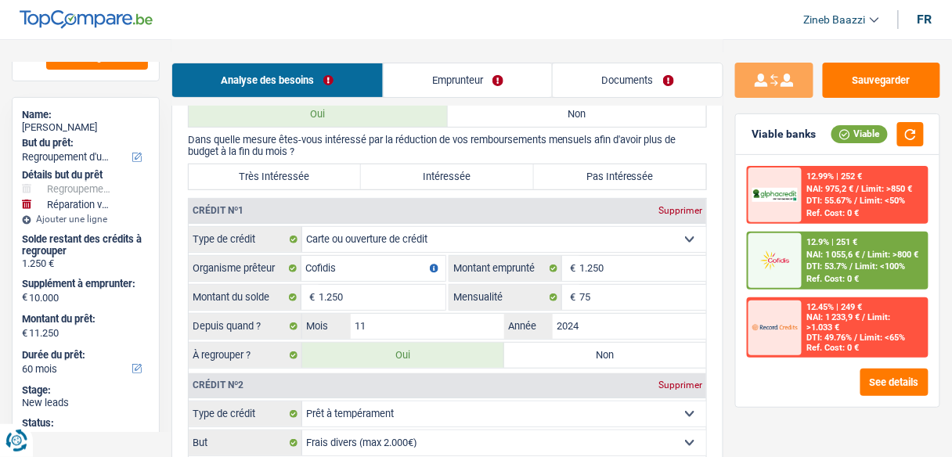
click at [337, 164] on label "Très Intéressée" at bounding box center [275, 176] width 172 height 25
click at [337, 164] on input "Très Intéressée" at bounding box center [275, 176] width 172 height 25
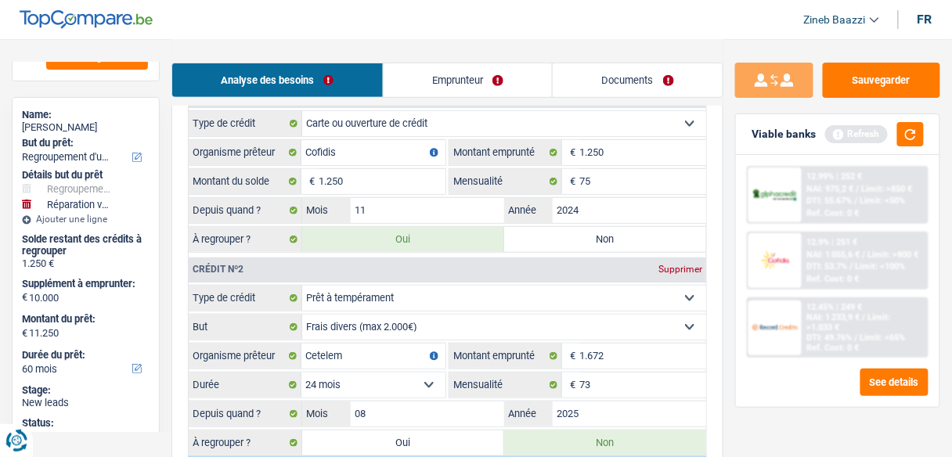
scroll to position [1775, 0]
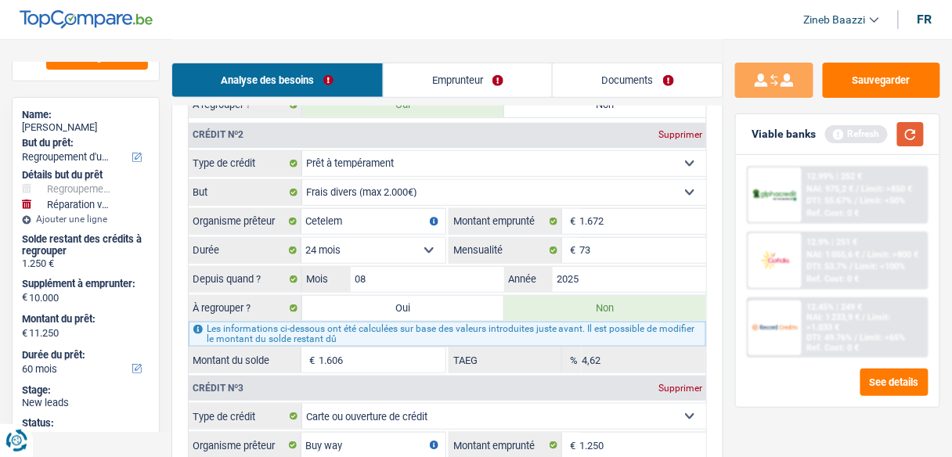
click at [917, 131] on button "button" at bounding box center [910, 134] width 27 height 24
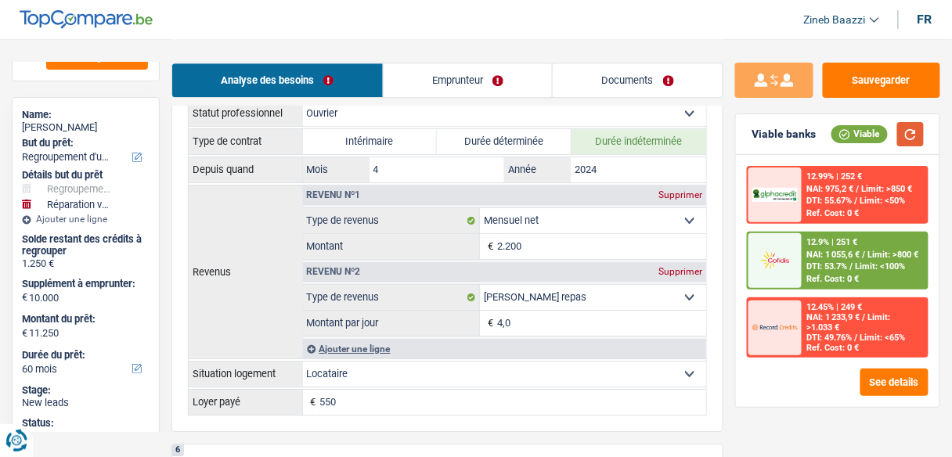
scroll to position [1462, 0]
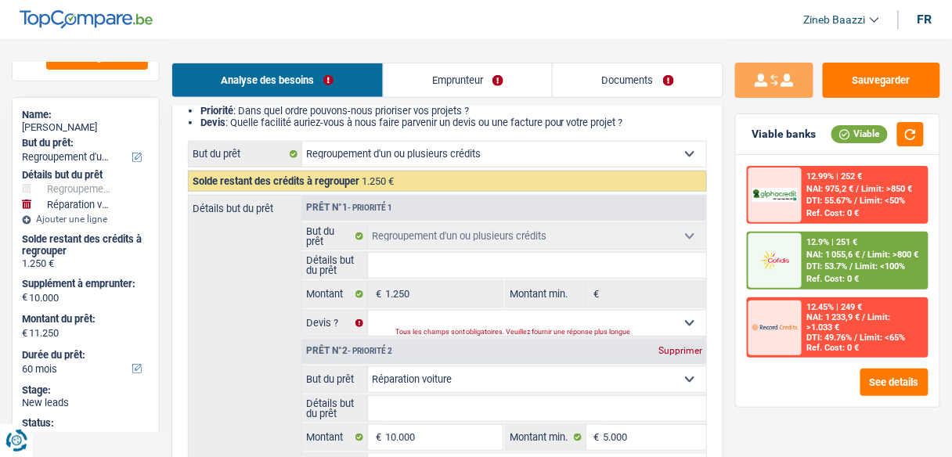
click at [481, 75] on link "Emprunteur" at bounding box center [468, 80] width 169 height 34
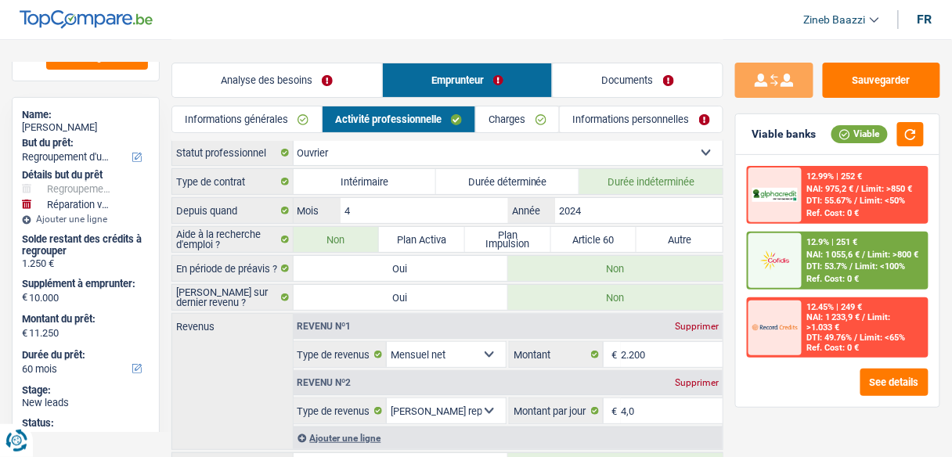
scroll to position [0, 0]
click at [268, 75] on link "Analyse des besoins" at bounding box center [277, 80] width 210 height 34
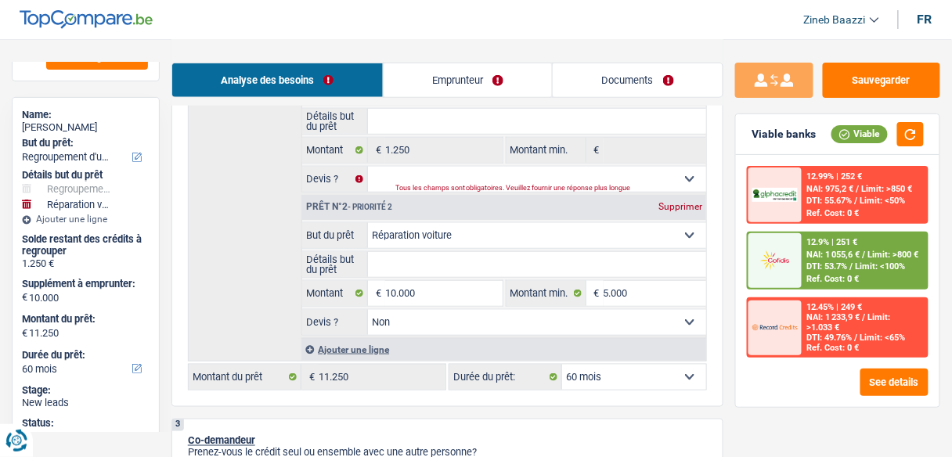
scroll to position [376, 0]
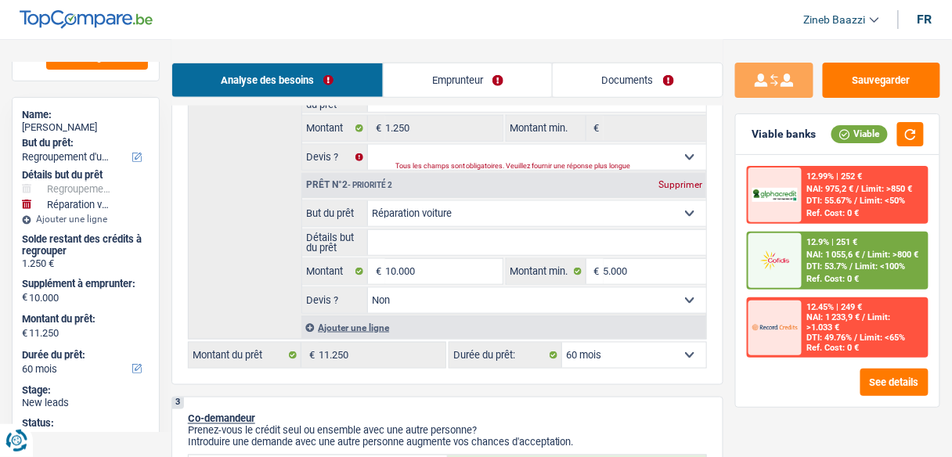
click at [839, 320] on span "NAI: 1 233,9 €" at bounding box center [833, 317] width 53 height 10
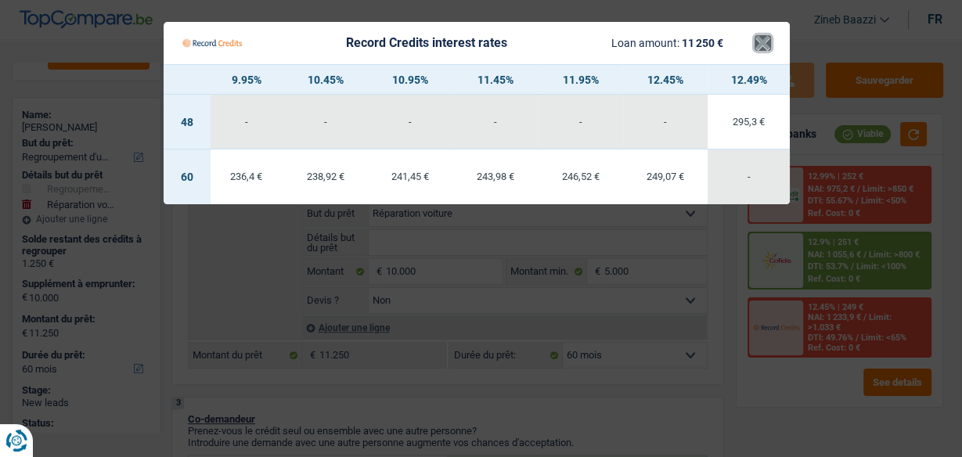
drag, startPoint x: 764, startPoint y: 45, endPoint x: 780, endPoint y: 93, distance: 51.2
click at [764, 45] on button "×" at bounding box center [763, 43] width 16 height 16
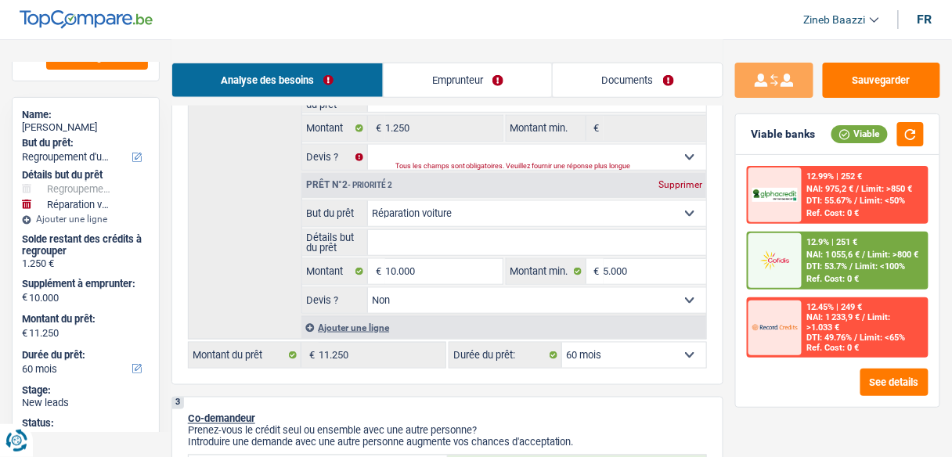
click at [814, 259] on div "12.9% | 251 € NAI: 1 055,6 € / Limit: >800 € DTI: 53.7% / Limit: <100% Ref. Cos…" at bounding box center [864, 260] width 124 height 55
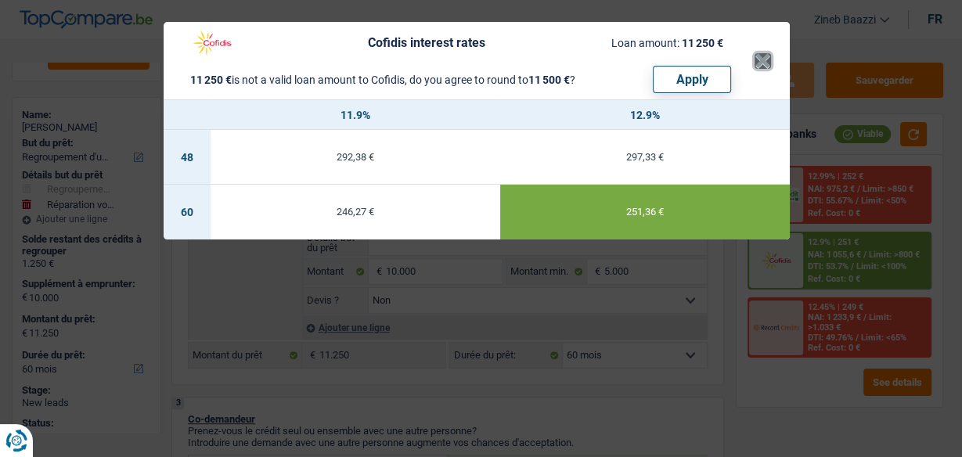
click at [758, 69] on button "×" at bounding box center [763, 61] width 16 height 16
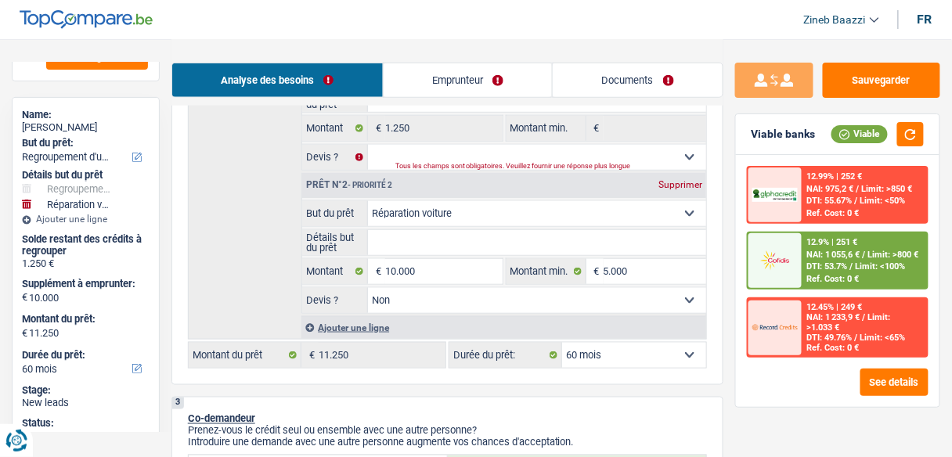
click at [836, 327] on span "Limit: >1.033 €" at bounding box center [849, 322] width 84 height 20
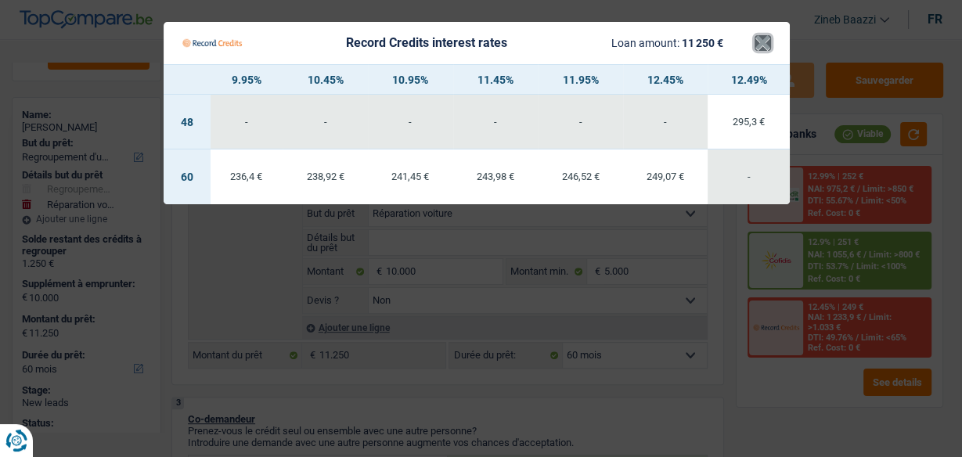
click at [760, 35] on button "×" at bounding box center [763, 43] width 16 height 16
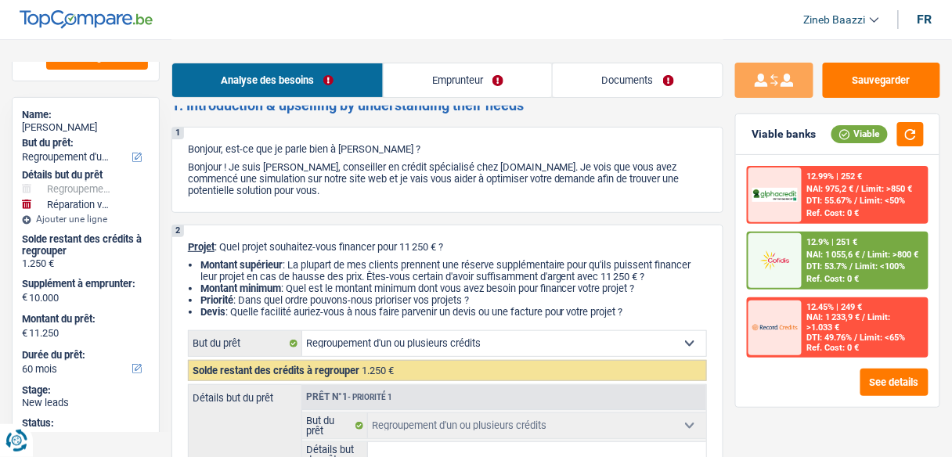
scroll to position [0, 0]
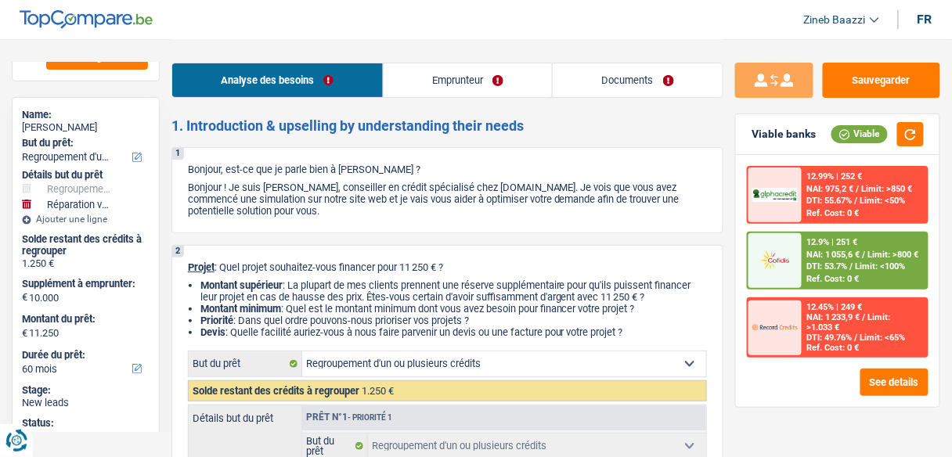
click at [466, 86] on link "Emprunteur" at bounding box center [468, 80] width 169 height 34
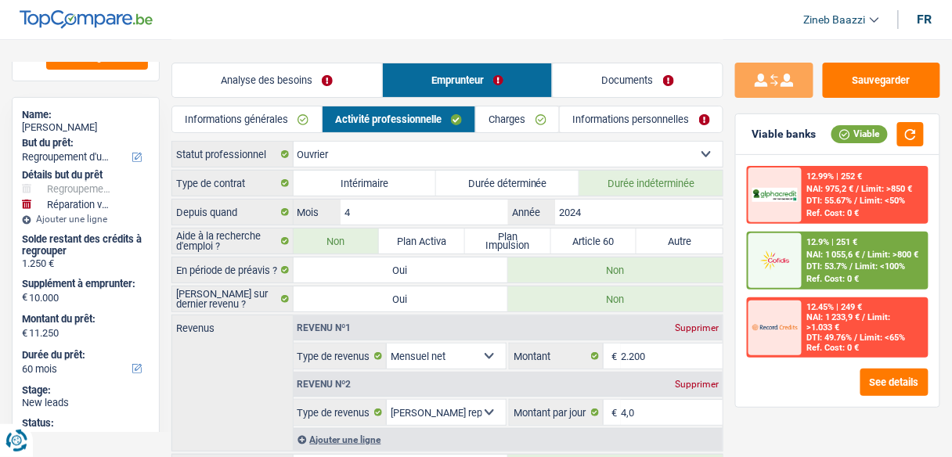
click at [644, 78] on link "Documents" at bounding box center [638, 80] width 170 height 34
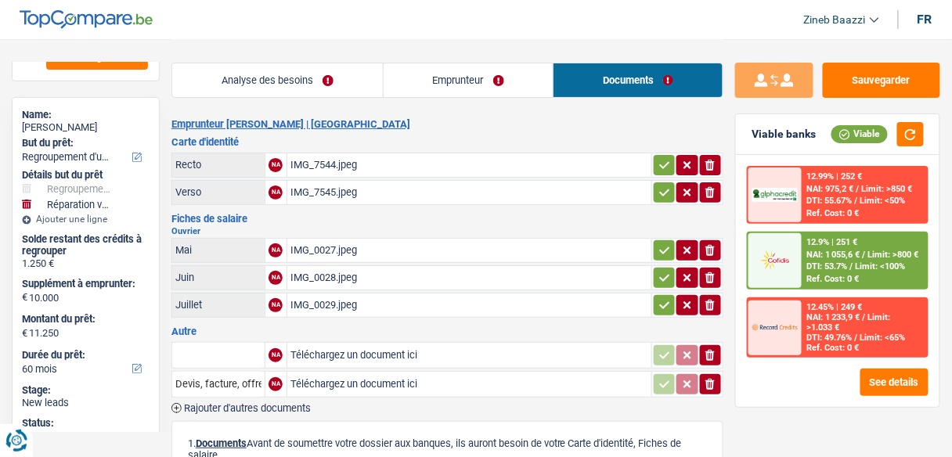
click at [332, 168] on div "IMG_7544.jpeg" at bounding box center [469, 164] width 358 height 23
click at [360, 192] on div "IMG_7545.jpeg" at bounding box center [469, 192] width 358 height 23
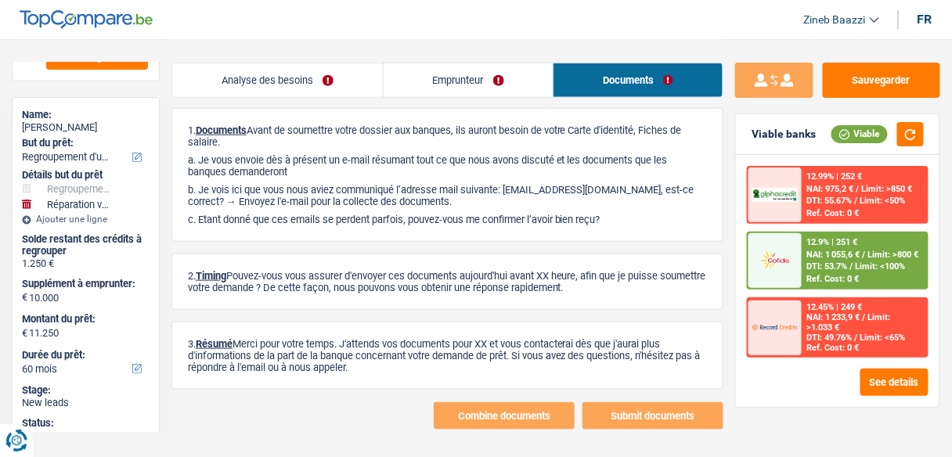
click at [249, 70] on link "Analyse des besoins" at bounding box center [277, 80] width 211 height 34
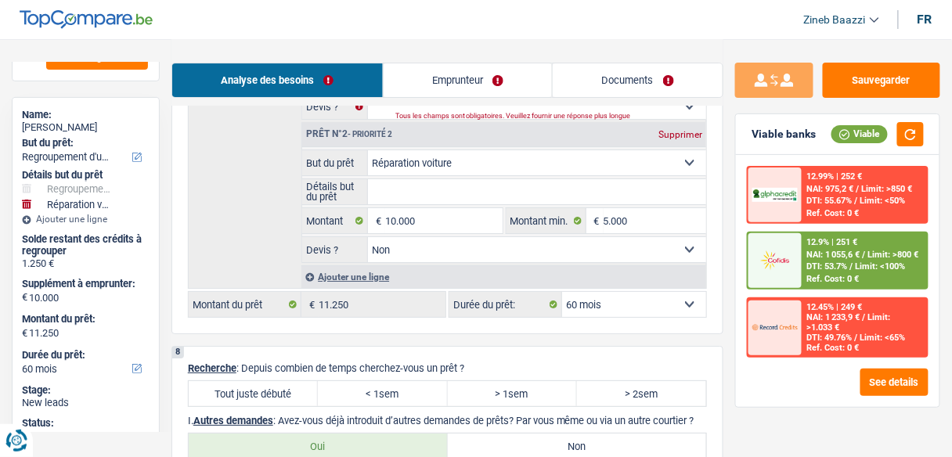
scroll to position [2880, 0]
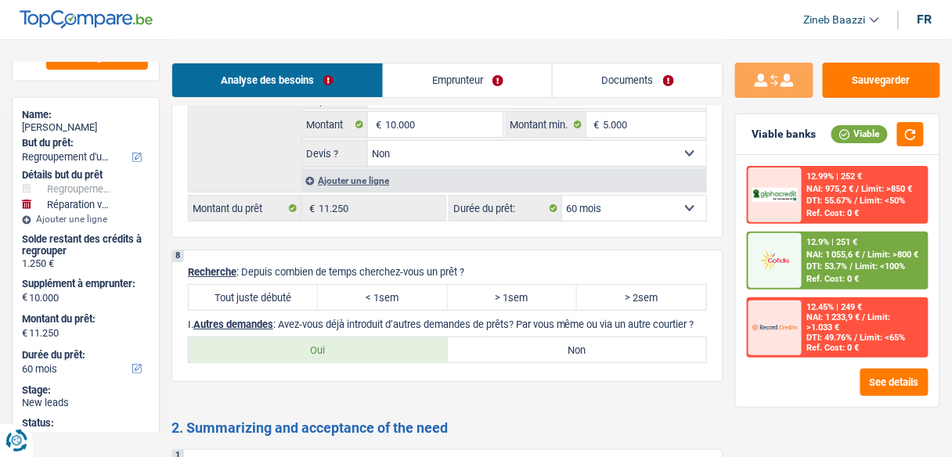
click at [218, 285] on label "Tout juste débuté" at bounding box center [253, 297] width 129 height 25
click at [218, 285] on input "Tout juste débuté" at bounding box center [253, 297] width 129 height 25
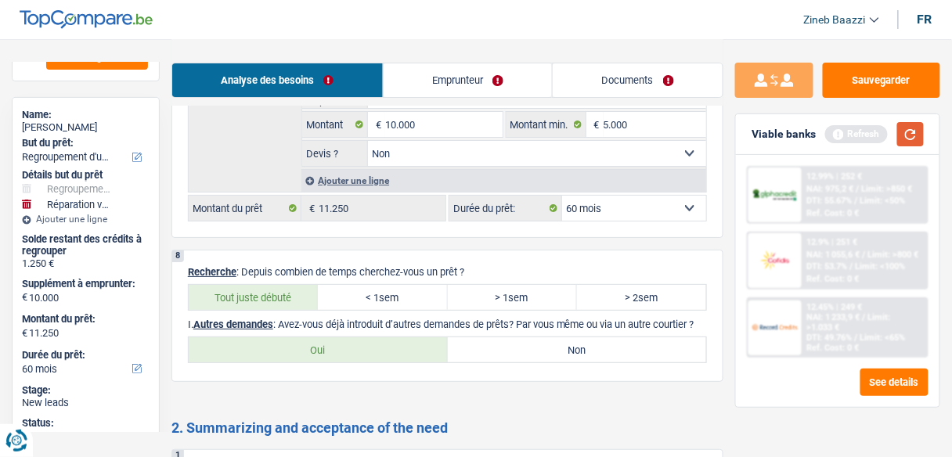
click at [902, 122] on button "button" at bounding box center [910, 134] width 27 height 24
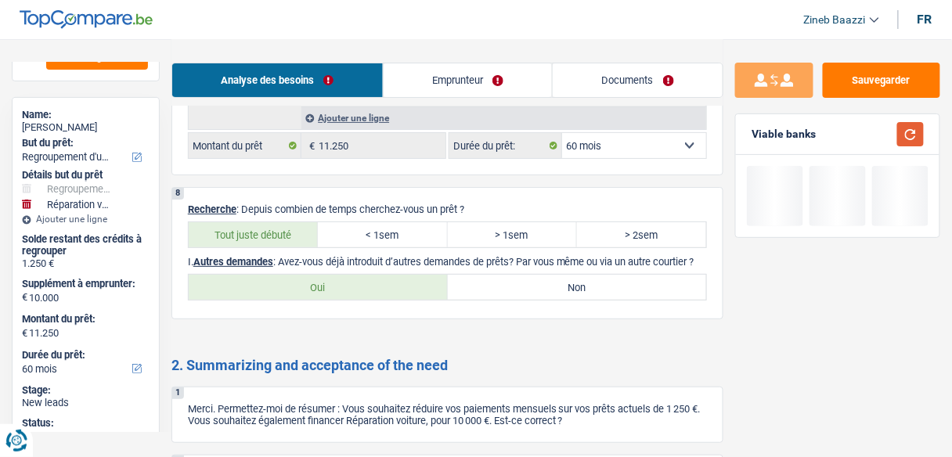
scroll to position [2943, 0]
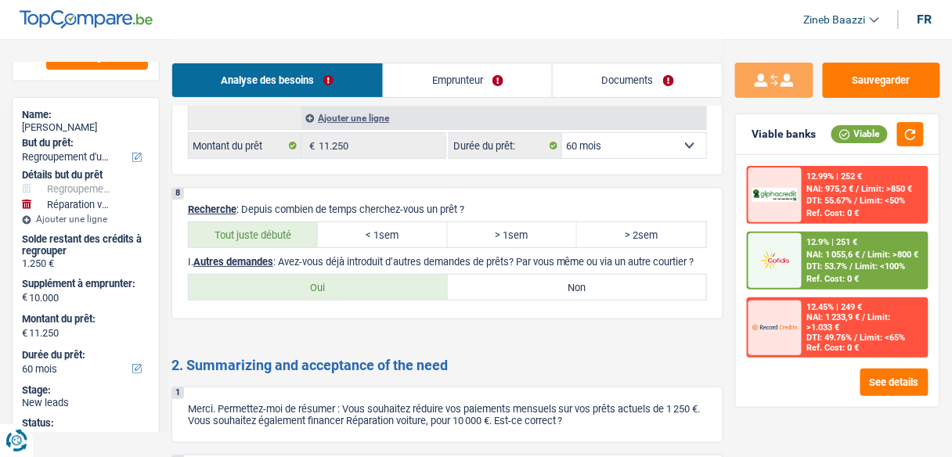
click at [600, 222] on label "> 2sem" at bounding box center [641, 234] width 129 height 25
click at [600, 222] on input "> 2sem" at bounding box center [641, 234] width 129 height 25
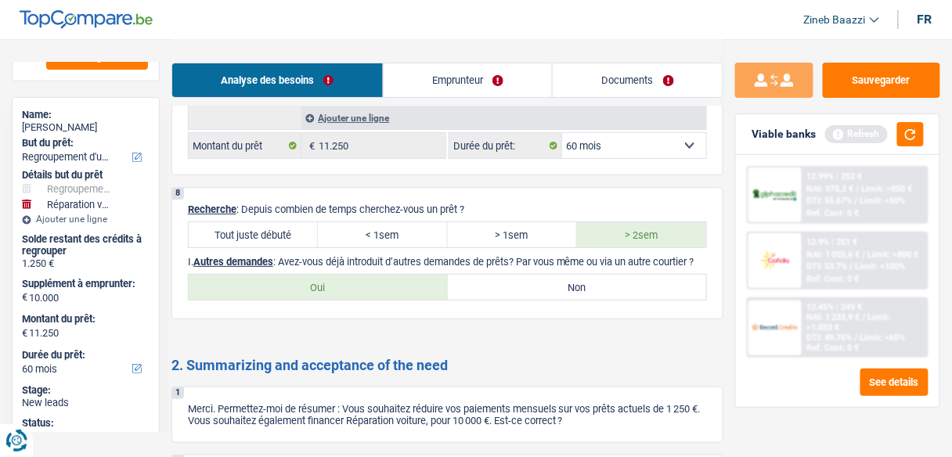
click at [523, 256] on p "I. Autres demandes : Avez-vous déjà introduit d’autres demandes de prêts? Par v…" at bounding box center [447, 262] width 519 height 12
click at [918, 139] on button "button" at bounding box center [910, 134] width 27 height 24
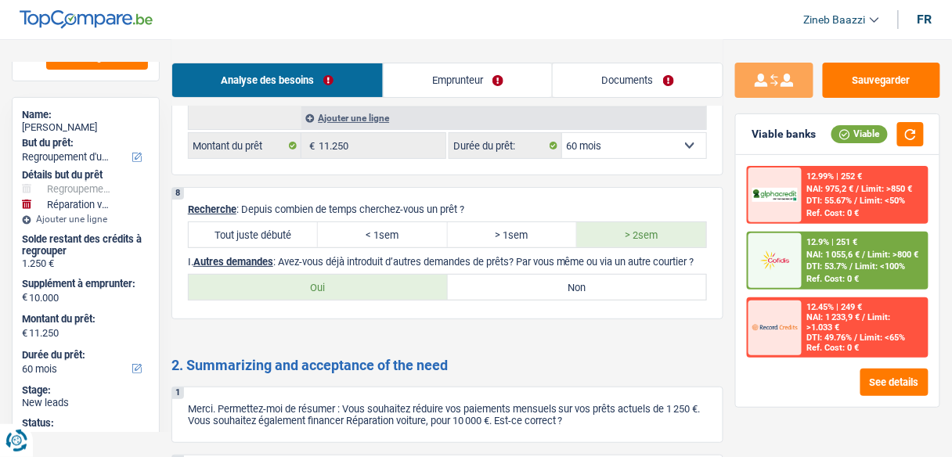
click at [386, 275] on label "Oui" at bounding box center [318, 287] width 259 height 25
click at [386, 275] on input "Oui" at bounding box center [318, 287] width 259 height 25
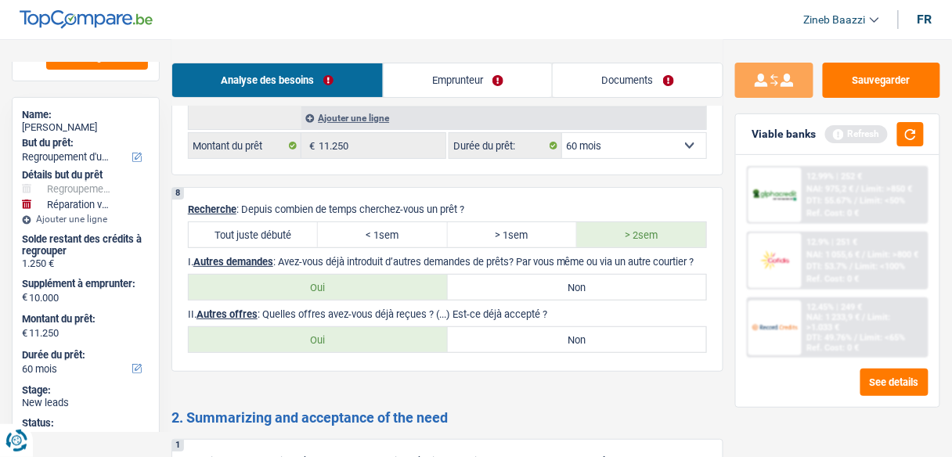
click at [514, 327] on label "Non" at bounding box center [577, 339] width 259 height 25
click at [514, 327] on input "Non" at bounding box center [577, 339] width 259 height 25
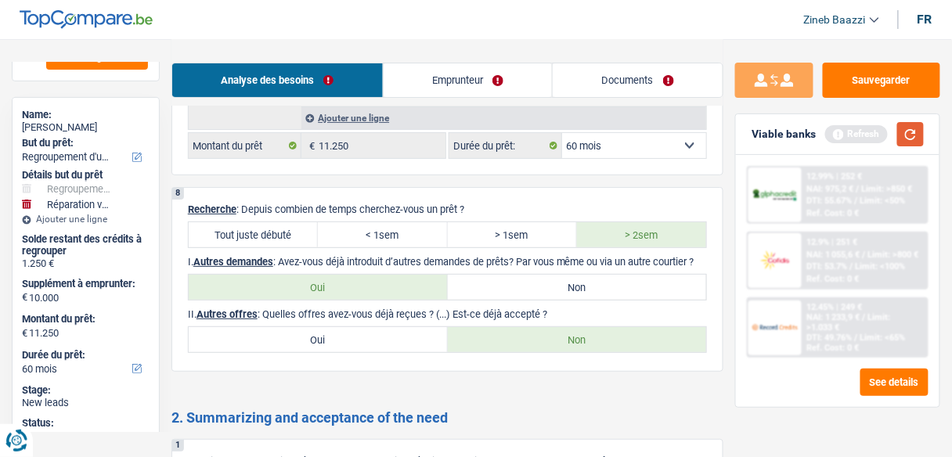
click at [921, 135] on button "button" at bounding box center [910, 134] width 27 height 24
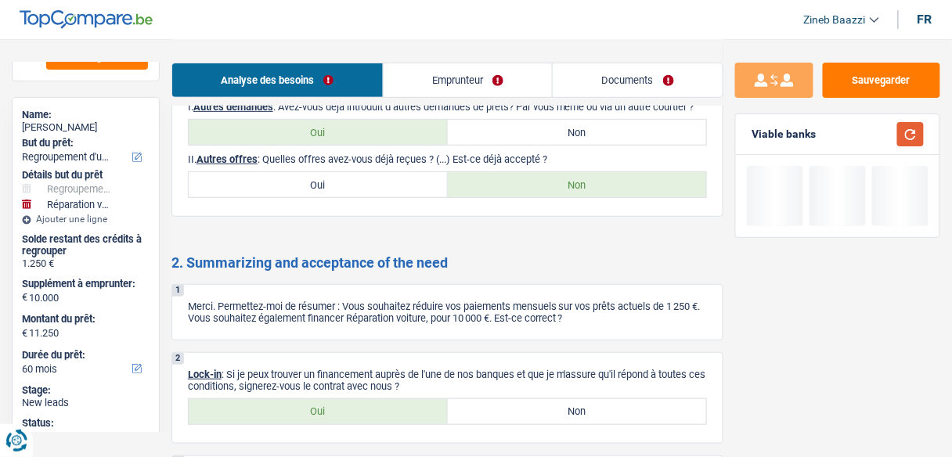
scroll to position [3193, 0]
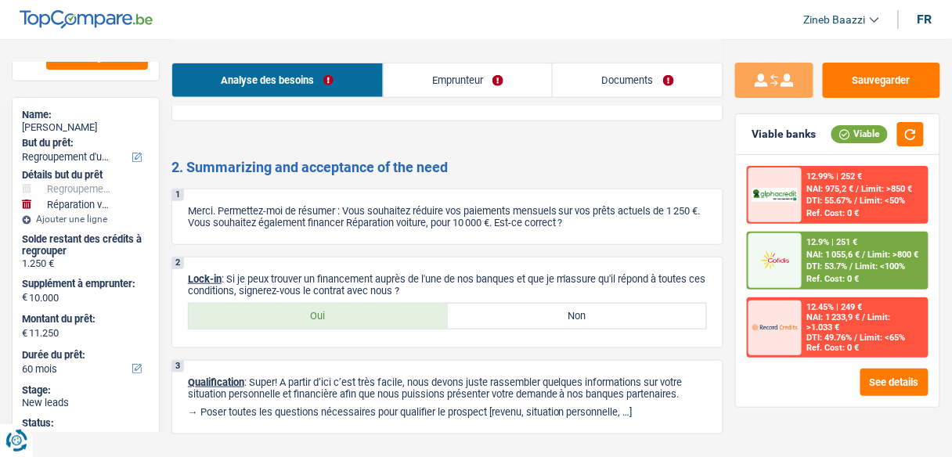
click at [246, 304] on label "Oui" at bounding box center [318, 316] width 259 height 25
click at [246, 304] on input "Oui" at bounding box center [318, 316] width 259 height 25
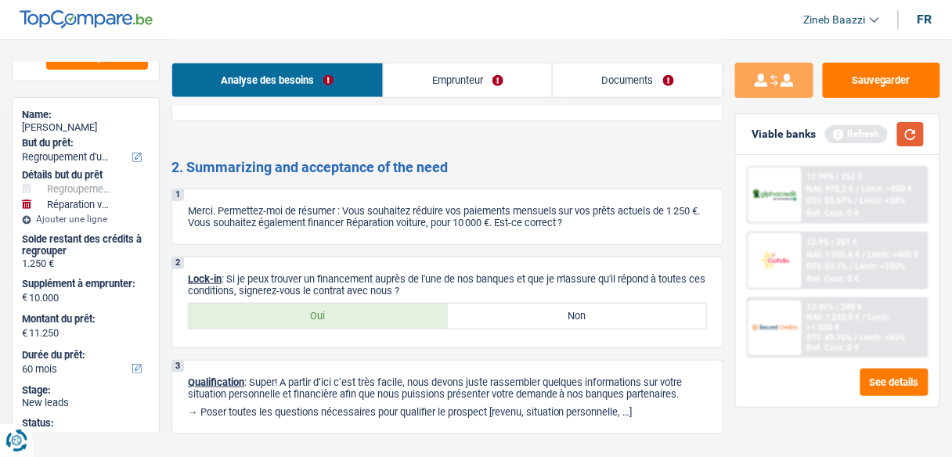
click at [902, 128] on button "button" at bounding box center [910, 134] width 27 height 24
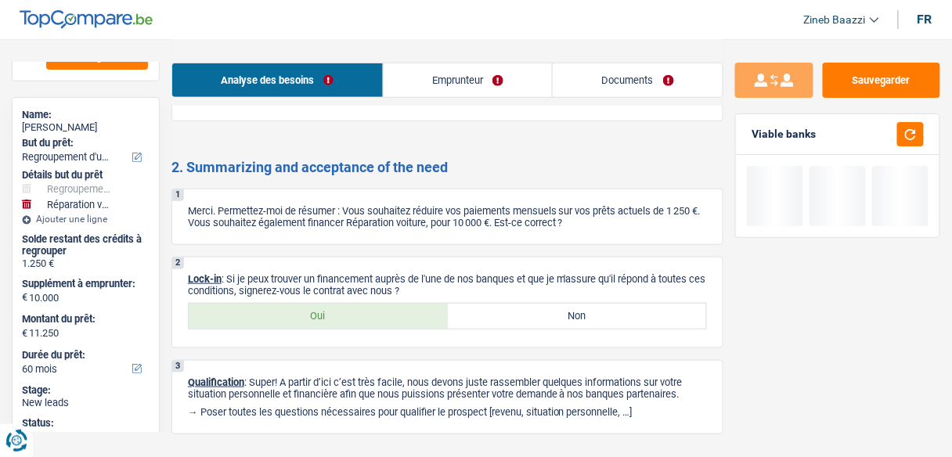
click at [501, 159] on h2 "2. Summarizing and acceptance of the need" at bounding box center [447, 167] width 552 height 17
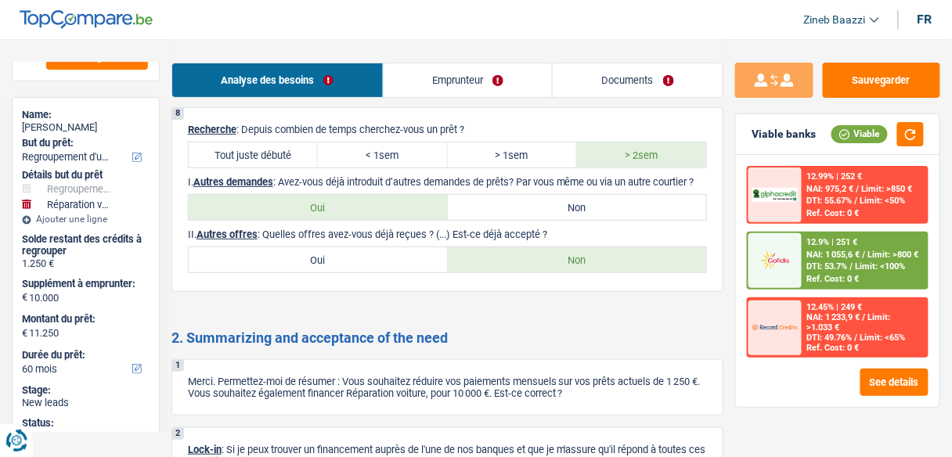
click at [659, 82] on link "Documents" at bounding box center [638, 80] width 170 height 34
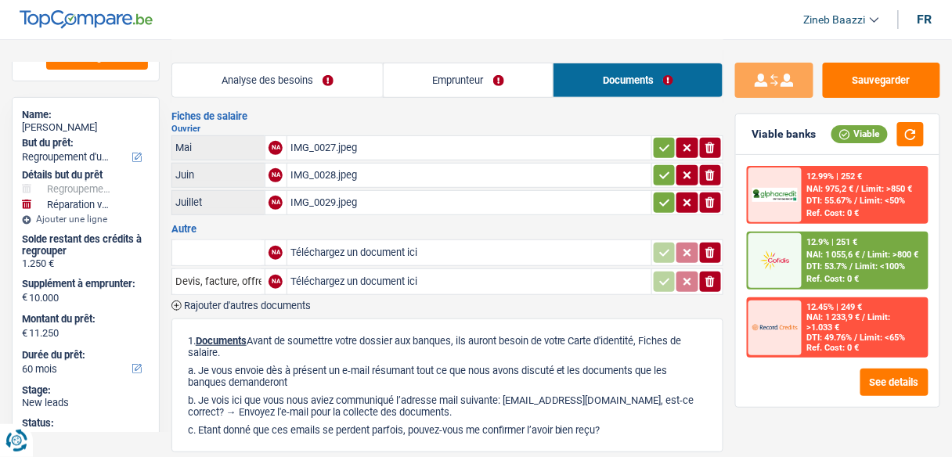
scroll to position [81, 0]
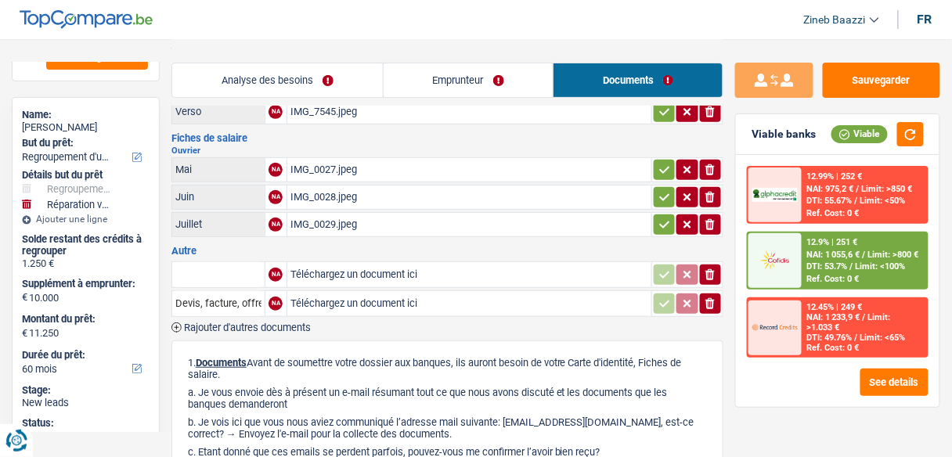
click at [344, 216] on div "IMG_0029.jpeg" at bounding box center [469, 224] width 358 height 23
click at [314, 80] on link "Analyse des besoins" at bounding box center [277, 80] width 211 height 34
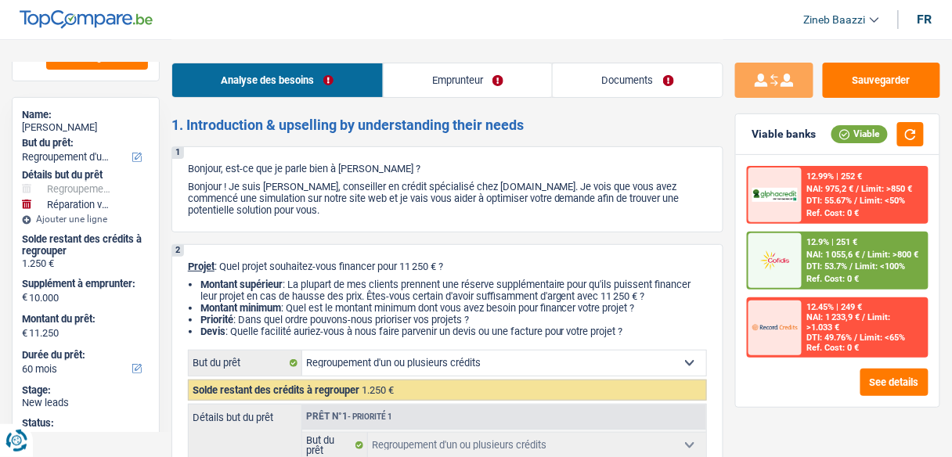
scroll to position [0, 0]
click at [587, 88] on link "Documents" at bounding box center [638, 80] width 170 height 34
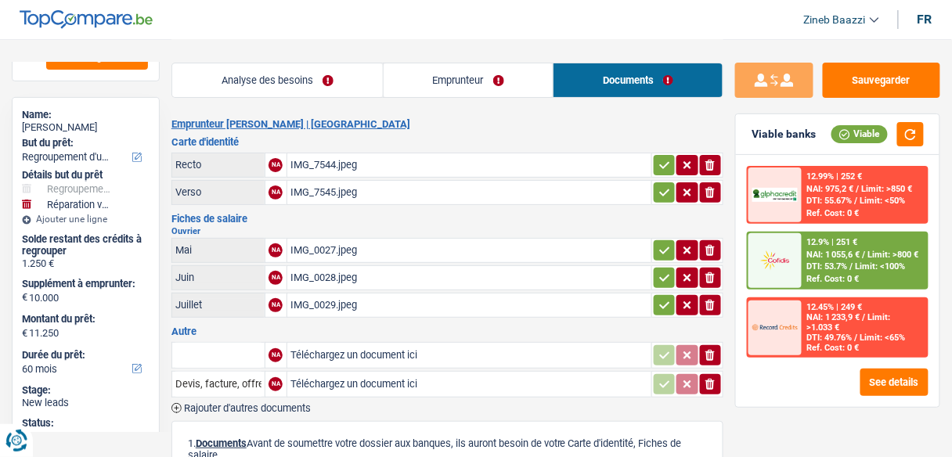
click at [264, 66] on link "Analyse des besoins" at bounding box center [277, 80] width 211 height 34
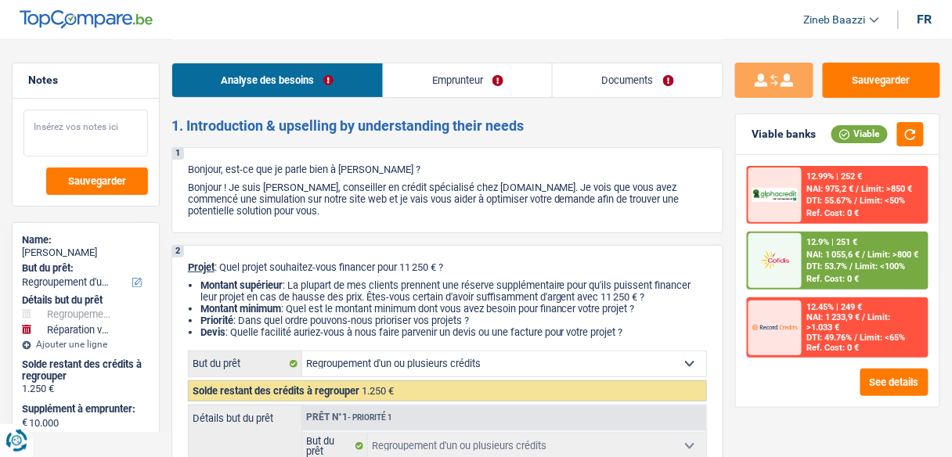
click at [88, 124] on textarea at bounding box center [85, 133] width 124 height 47
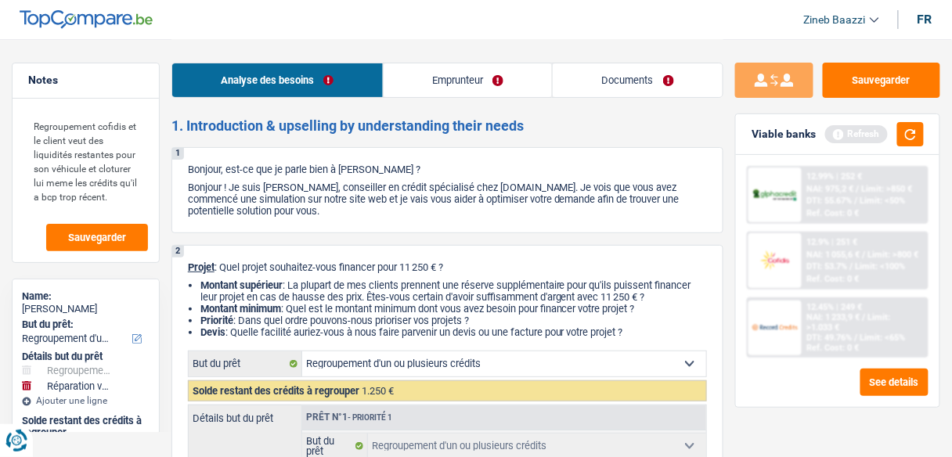
click at [466, 91] on link "Emprunteur" at bounding box center [468, 80] width 169 height 34
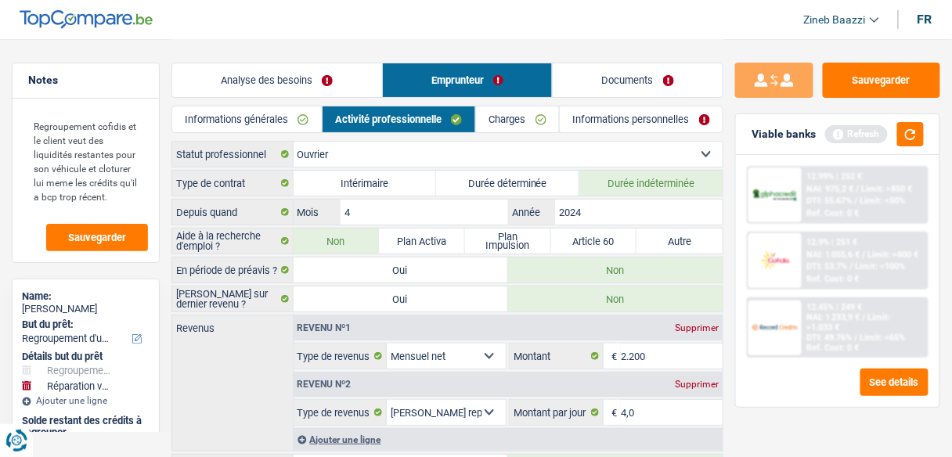
click at [594, 77] on link "Documents" at bounding box center [638, 80] width 170 height 34
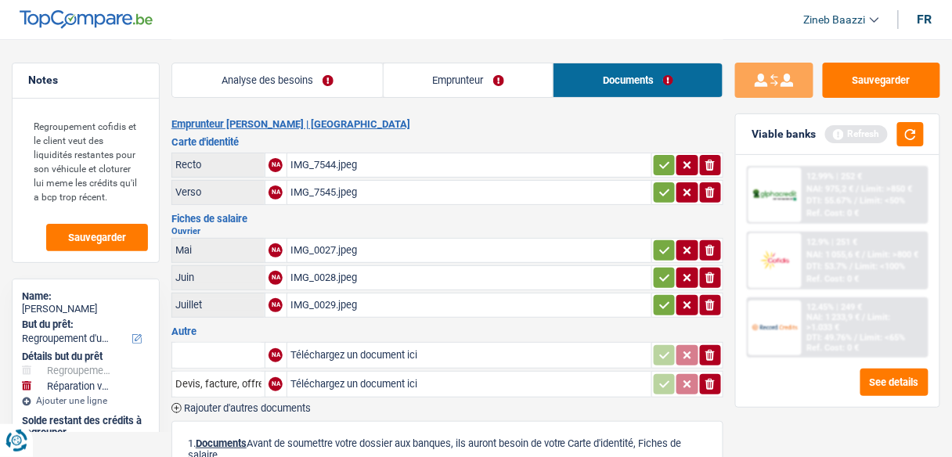
click at [421, 78] on link "Emprunteur" at bounding box center [469, 80] width 170 height 34
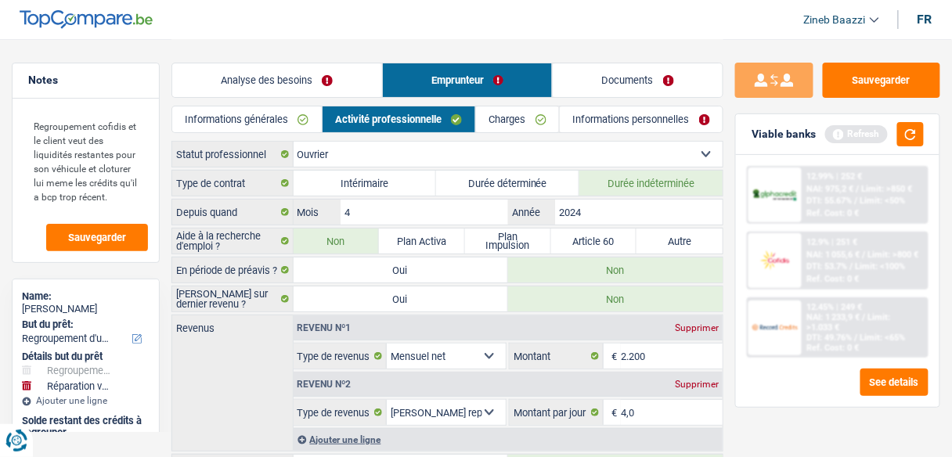
click at [274, 110] on link "Informations générales" at bounding box center [246, 119] width 149 height 26
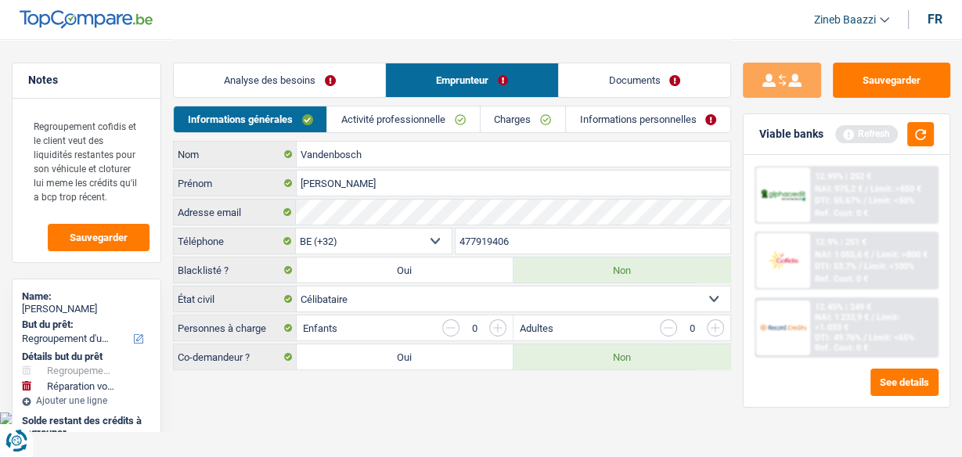
click at [487, 404] on main "Notes Regroupement cofidis et le client veut des liquidités restantes pour son …" at bounding box center [481, 206] width 962 height 412
click at [889, 81] on button "Sauvegarder" at bounding box center [891, 80] width 117 height 35
click at [289, 196] on div "Vandenbosch Nom Laurent Prénom Adresse email BE (+32) LU (+352) Sélectionner un…" at bounding box center [452, 255] width 558 height 229
drag, startPoint x: 122, startPoint y: 197, endPoint x: 24, endPoint y: 93, distance: 142.9
click at [24, 93] on div "Notes Regroupement cofidis et le client veut des liquidités restantes pour son …" at bounding box center [86, 163] width 149 height 200
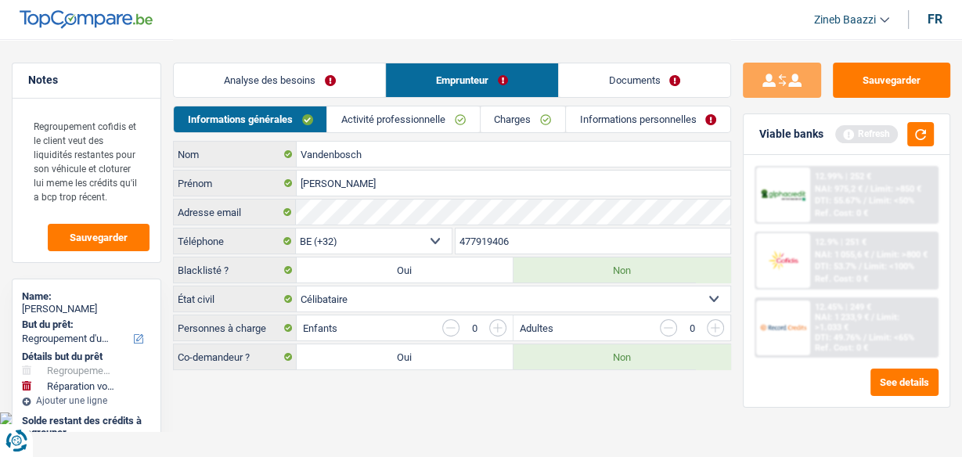
click at [628, 86] on link "Documents" at bounding box center [644, 80] width 171 height 34
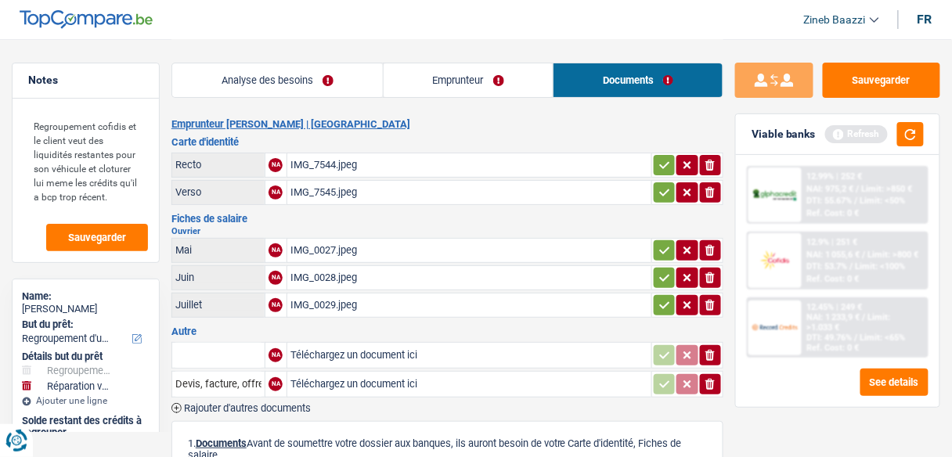
click at [458, 81] on link "Emprunteur" at bounding box center [469, 80] width 170 height 34
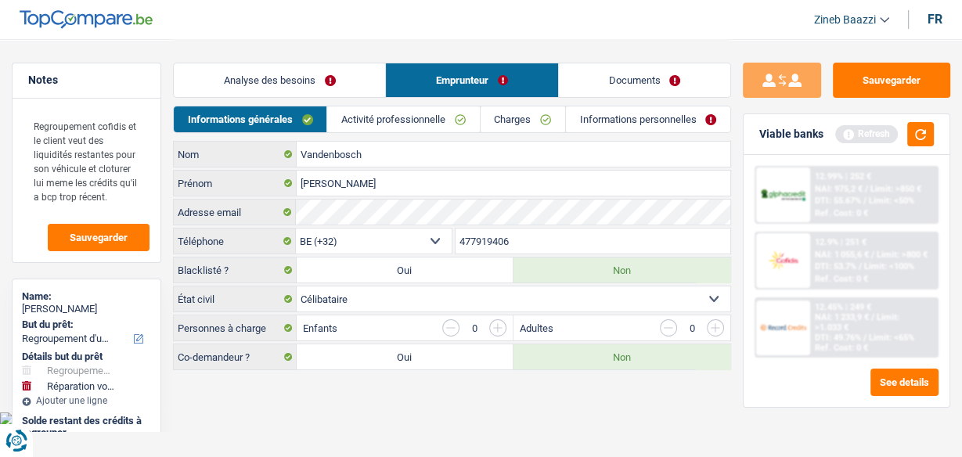
click at [313, 71] on link "Analyse des besoins" at bounding box center [279, 80] width 211 height 34
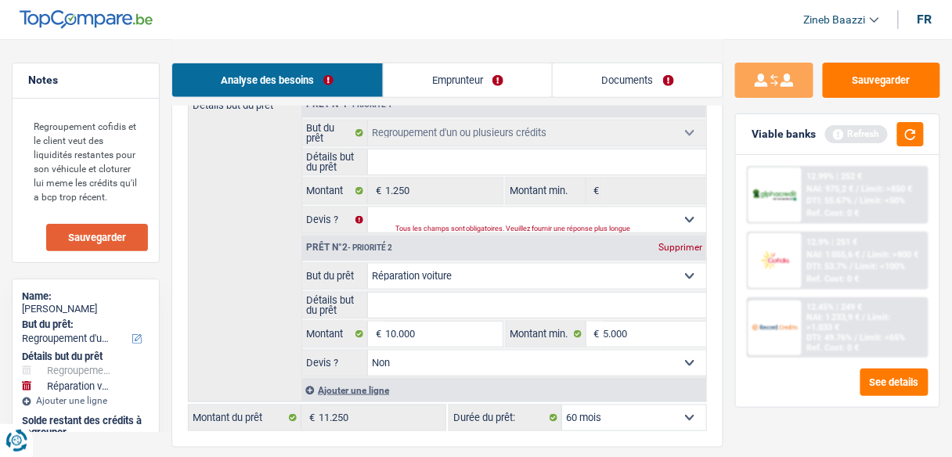
scroll to position [313, 0]
drag, startPoint x: 107, startPoint y: 131, endPoint x: 121, endPoint y: 121, distance: 16.8
click at [121, 121] on textarea "Regroupement cofidis et le client veut des liquidités restantes pour son véhicu…" at bounding box center [85, 161] width 124 height 103
click at [125, 143] on textarea "Regroupement cofidis et le client veut des liquidités restantes pour son véhicu…" at bounding box center [85, 161] width 124 height 103
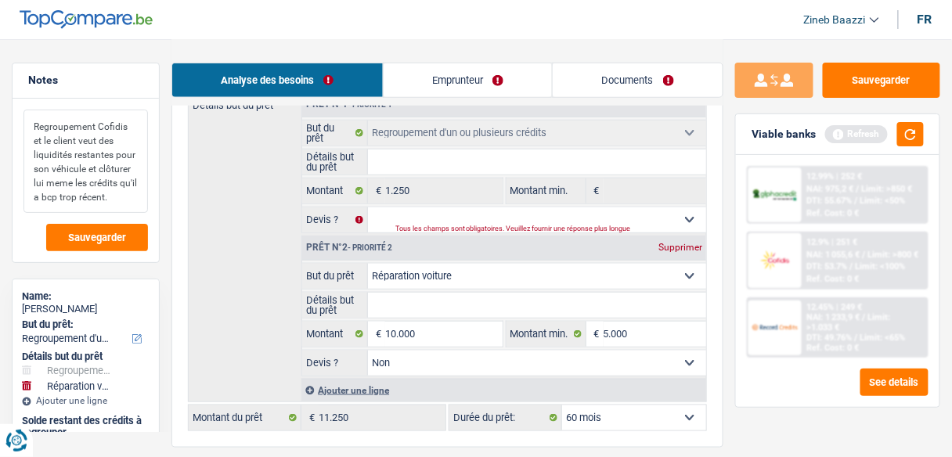
click at [61, 185] on textarea "Regroupement Cofidis et le client veut des liquidités restantes pour son véhicu…" at bounding box center [85, 161] width 124 height 103
click at [100, 236] on span "Sauvegarder" at bounding box center [97, 237] width 58 height 10
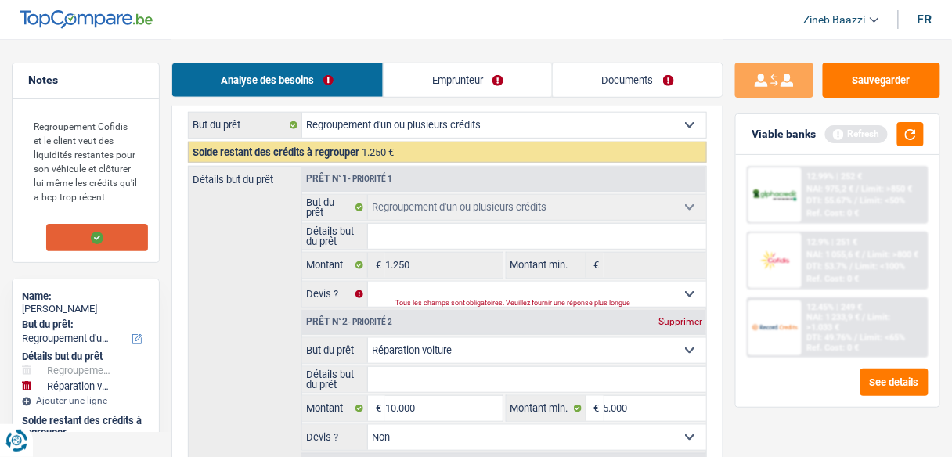
scroll to position [125, 0]
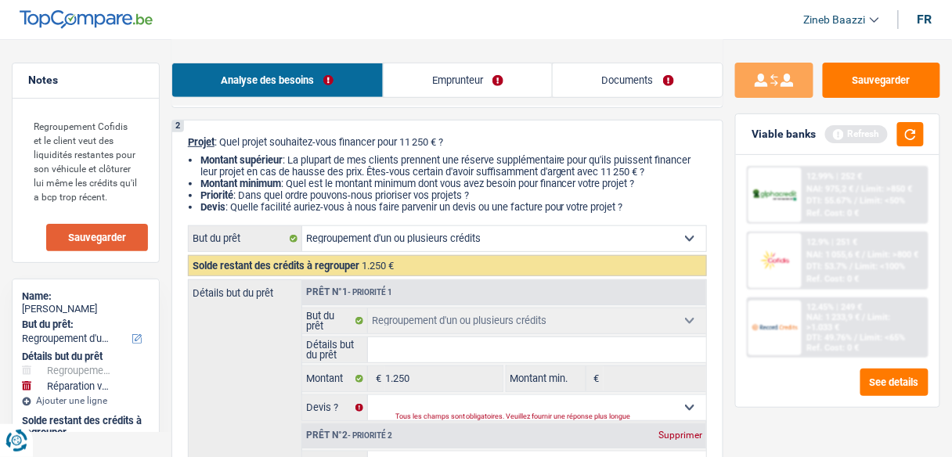
click at [406, 344] on input "Détails but du prêt" at bounding box center [537, 349] width 338 height 25
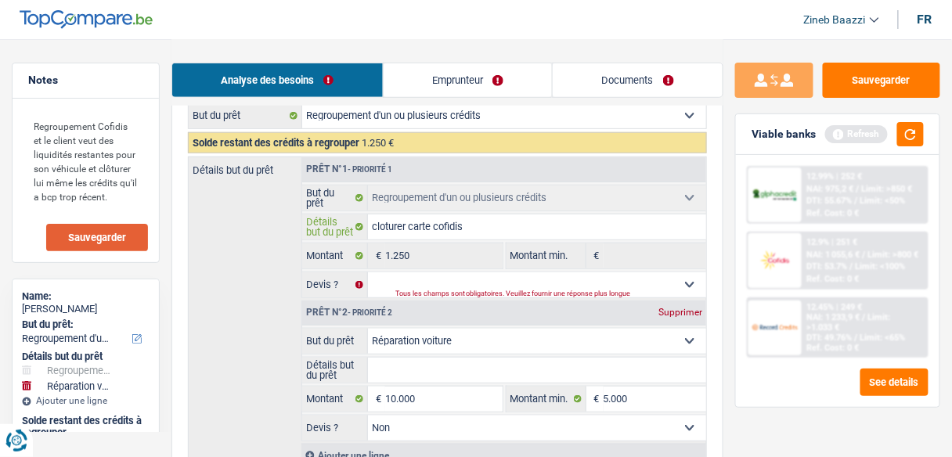
scroll to position [250, 0]
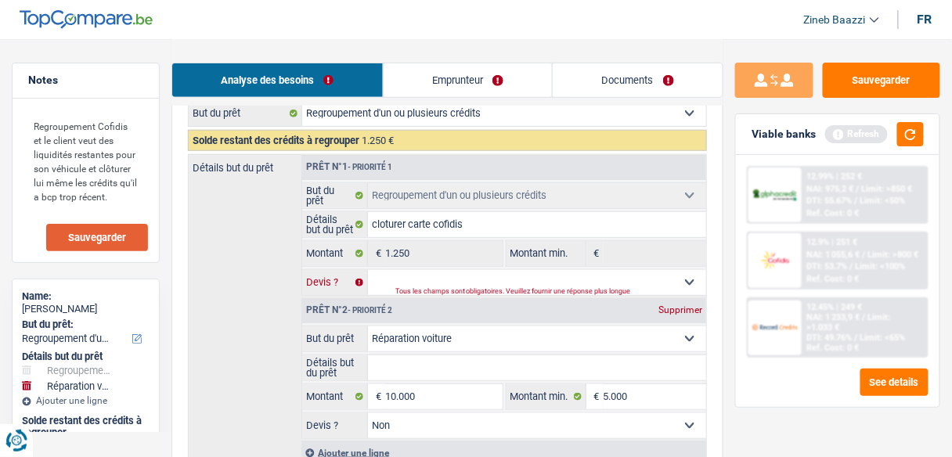
click at [394, 280] on select "Oui Non Non répondu Sélectionner une option" at bounding box center [537, 282] width 338 height 25
click at [368, 270] on select "Oui Non Non répondu Sélectionner une option" at bounding box center [537, 282] width 338 height 25
click at [286, 319] on div "Détails but du prêt Prêt n°1 - Priorité 1 Confort maison: meubles, textile, pei…" at bounding box center [447, 309] width 519 height 311
click at [460, 369] on input "Détails but du prêt" at bounding box center [537, 367] width 338 height 25
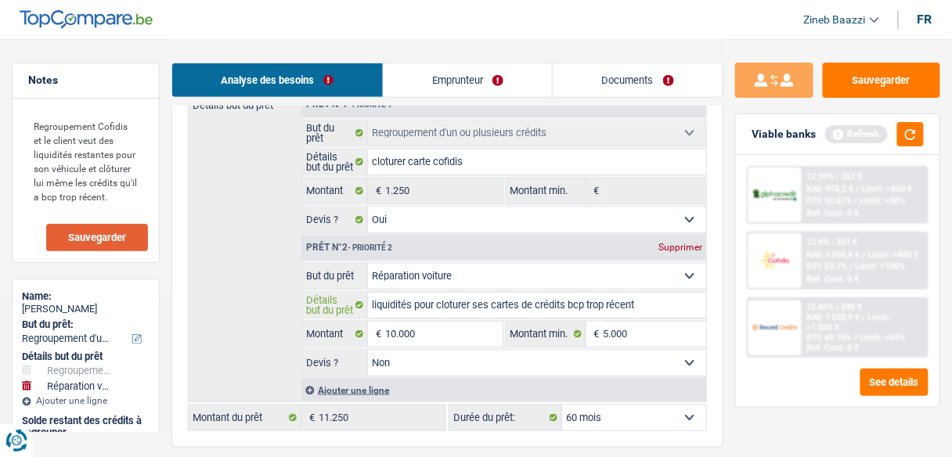
scroll to position [376, 0]
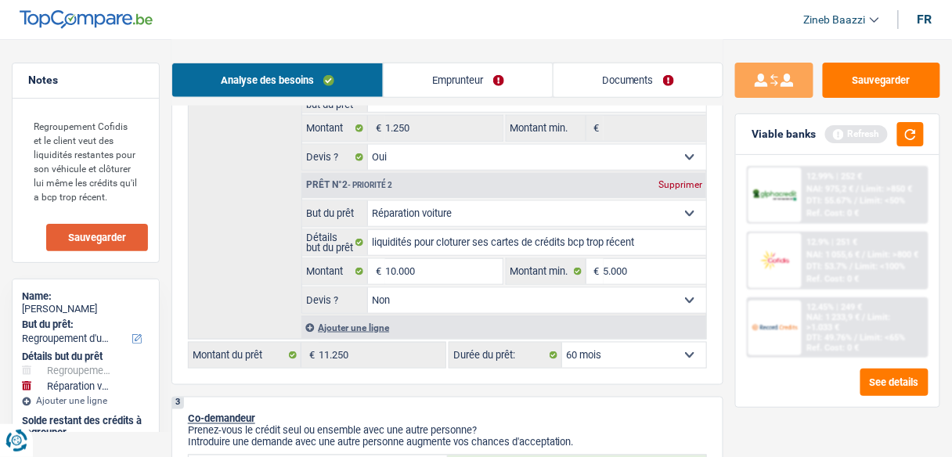
click at [925, 135] on div "Viable banks Refresh" at bounding box center [837, 134] width 203 height 41
click at [920, 135] on button "button" at bounding box center [910, 134] width 27 height 24
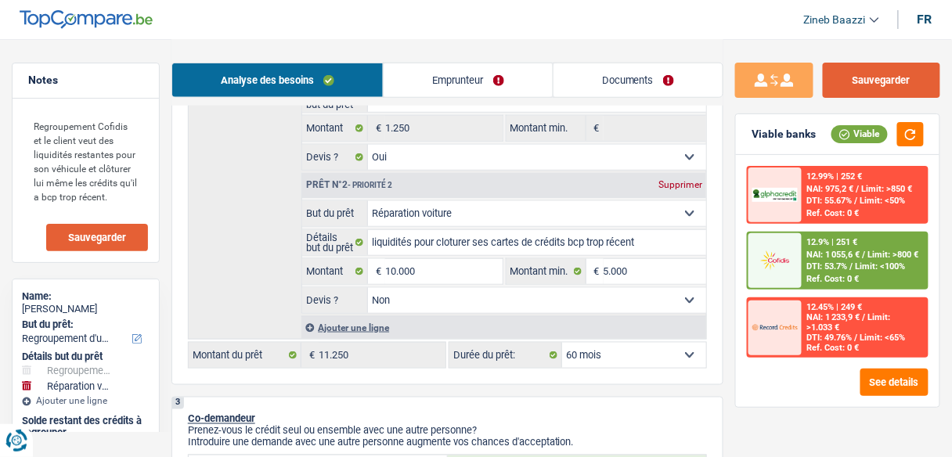
click at [859, 85] on button "Sauvegarder" at bounding box center [881, 80] width 117 height 35
click at [897, 85] on button "Sauvegarder" at bounding box center [881, 80] width 117 height 35
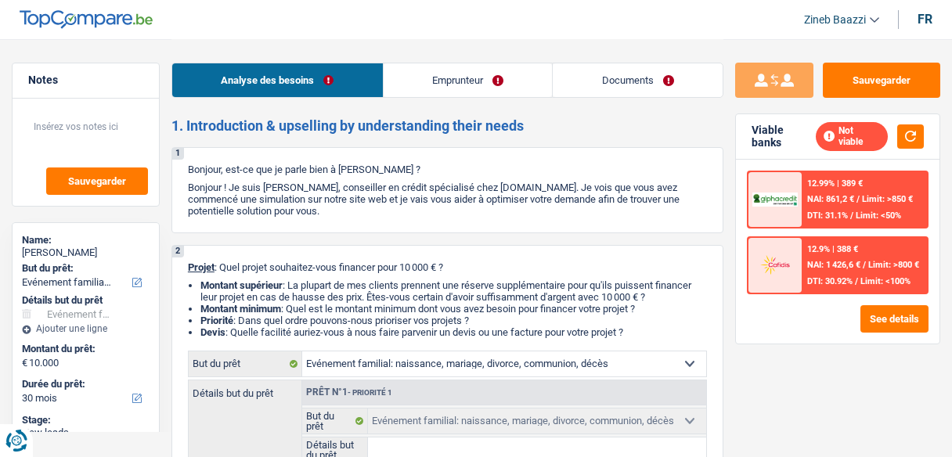
select select "familyEvent"
select select "30"
select select "familyEvent"
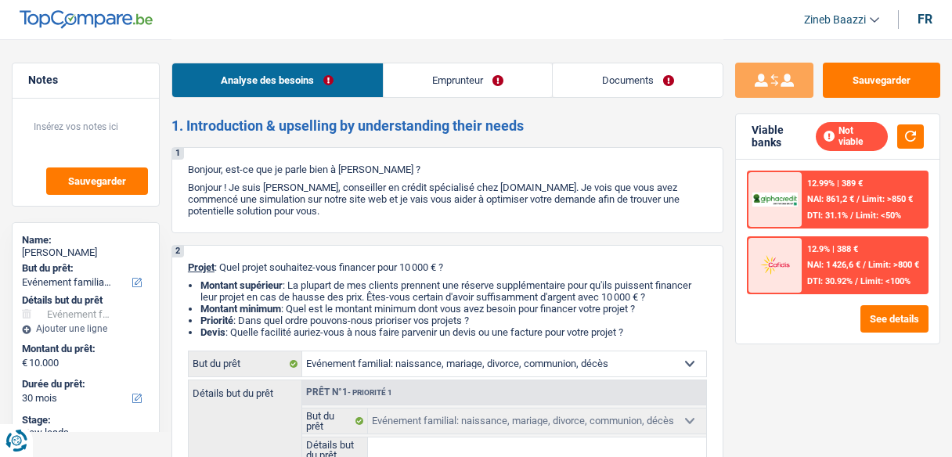
select select "30"
select select "worker"
select select "netSalary"
select select "liveWithParents"
select select "familyEvent"
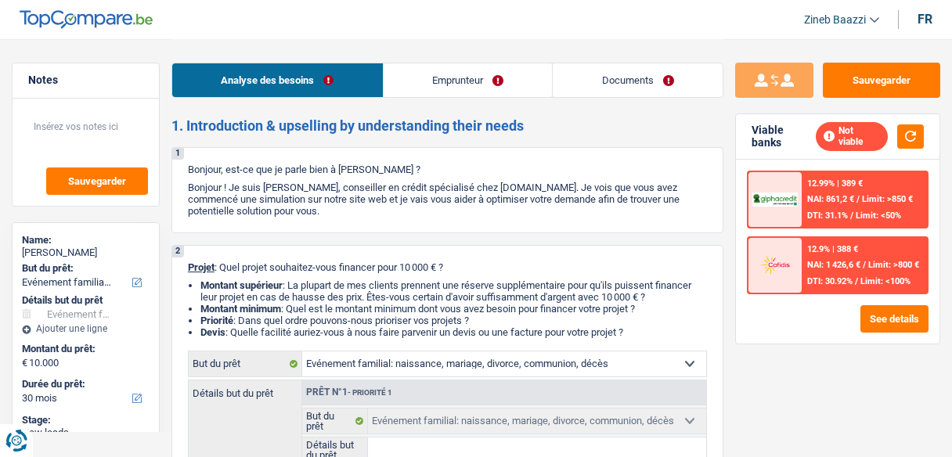
select select "familyEvent"
select select "30"
drag, startPoint x: 336, startPoint y: 189, endPoint x: 499, endPoint y: 217, distance: 165.1
click at [499, 217] on p "Bonjour ! Je suis [PERSON_NAME], conseiller en crédit spécialisé chez [DOMAIN_N…" at bounding box center [447, 199] width 519 height 35
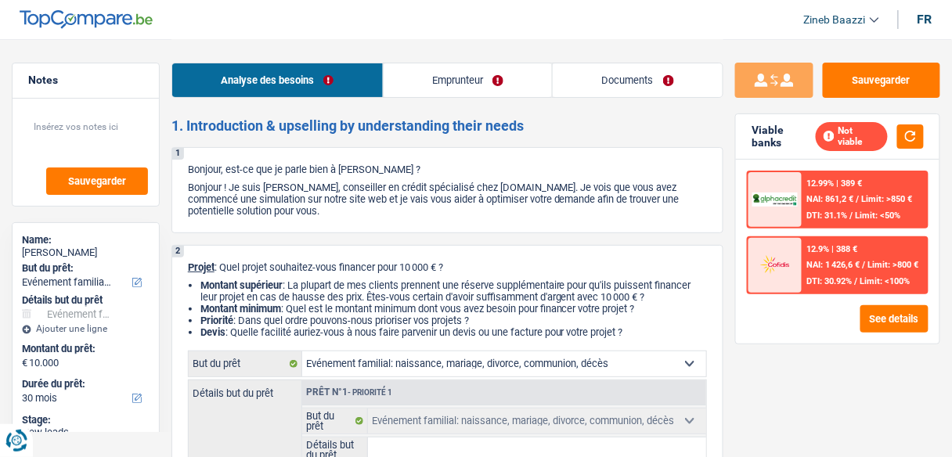
drag, startPoint x: 518, startPoint y: 211, endPoint x: 183, endPoint y: 164, distance: 338.2
click at [183, 164] on div "1 Bonjour, est-ce que je parle bien à Liam douha ? Bonjour ! Je suis Zineb Baaz…" at bounding box center [447, 190] width 552 height 86
click at [231, 175] on p "Bonjour, est-ce que je parle bien à Liam douha ?" at bounding box center [447, 170] width 519 height 12
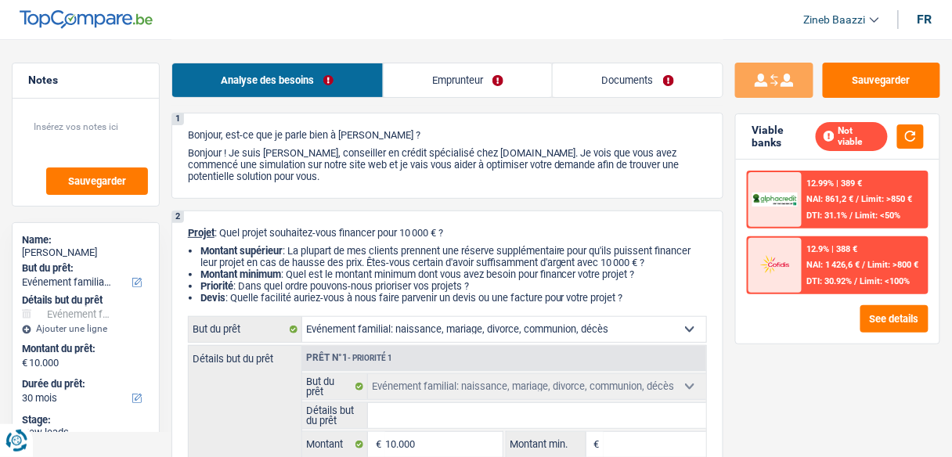
scroll to position [125, 0]
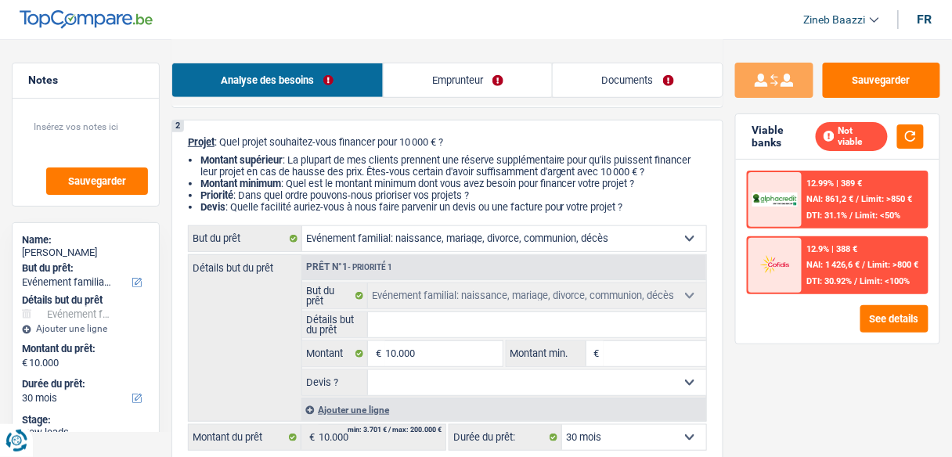
click at [434, 318] on input "Détails but du prêt" at bounding box center [537, 324] width 338 height 25
click at [397, 325] on input "Détails but du prêt" at bounding box center [537, 324] width 338 height 25
type input "c"
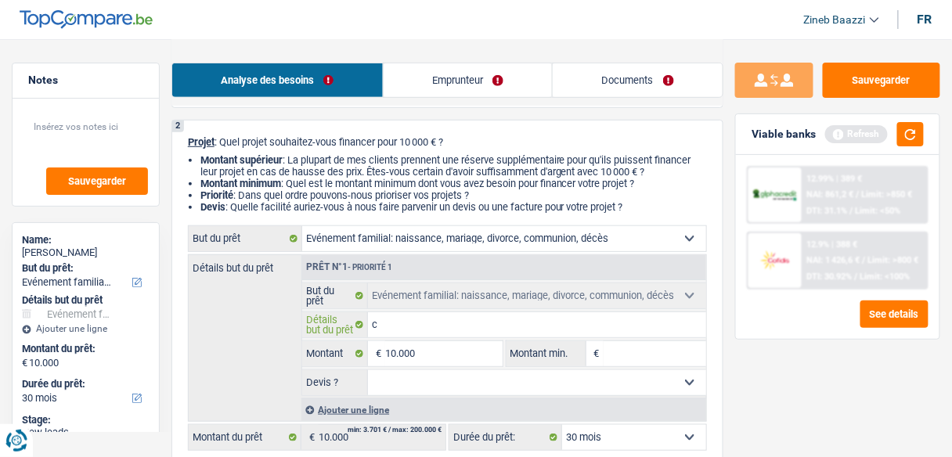
type input "co"
type input "cou"
type input "cous"
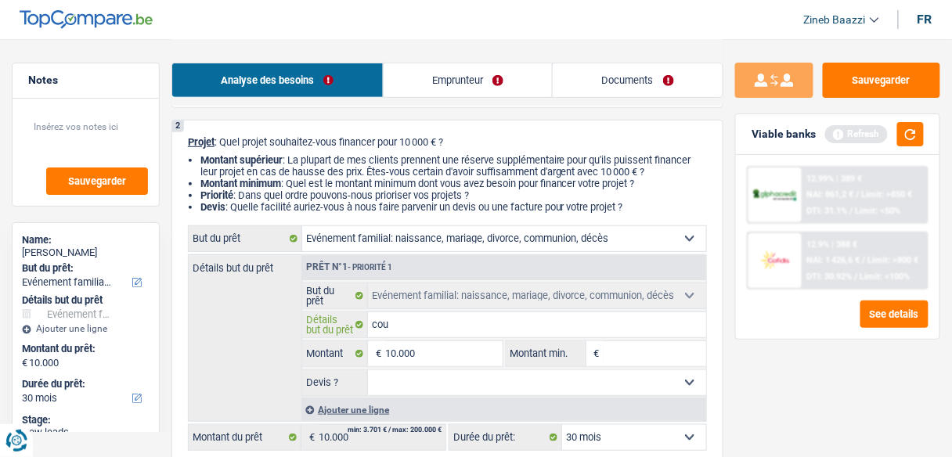
type input "cous"
type input "cousi"
type input "cousin"
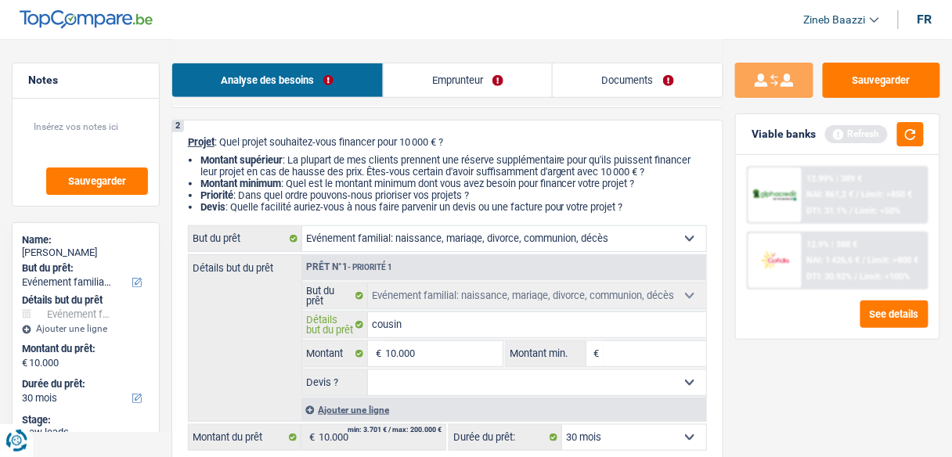
type input "cousin"
type input "cousin q"
type input "cousin qu"
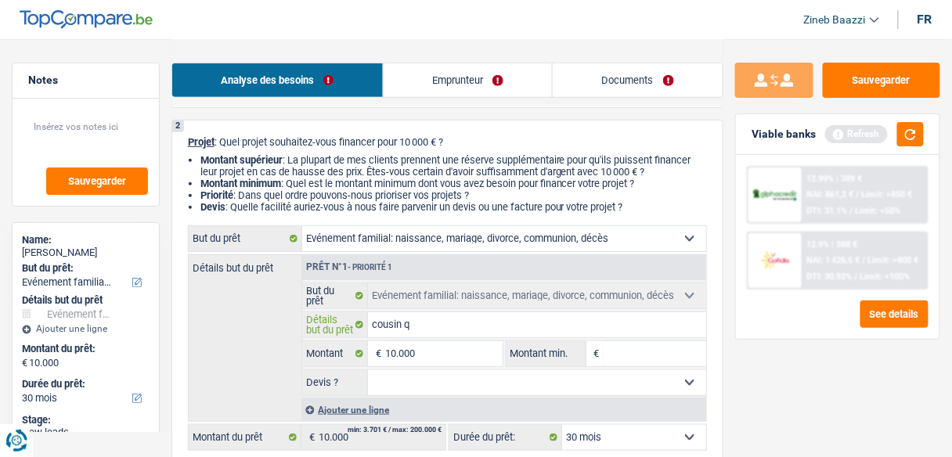
type input "cousin qu"
type input "cousin q"
type input "cousin"
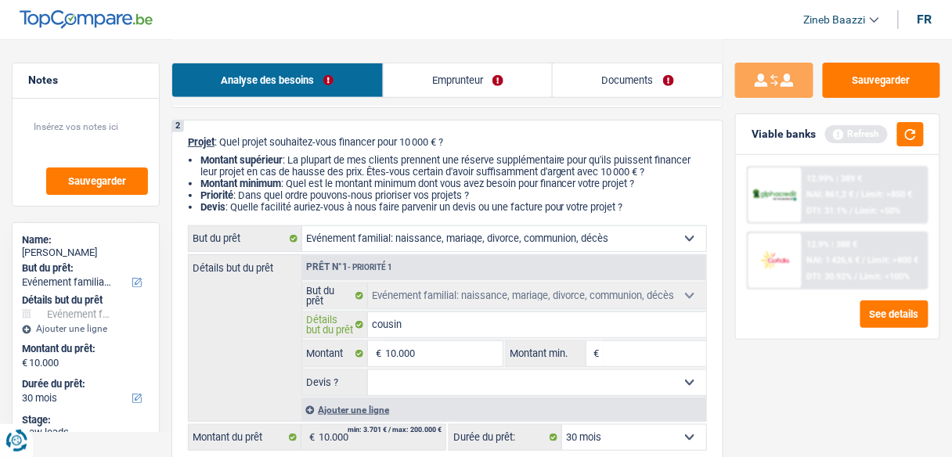
type input "cousin q"
type input "cousin qu"
type input "cousin qui"
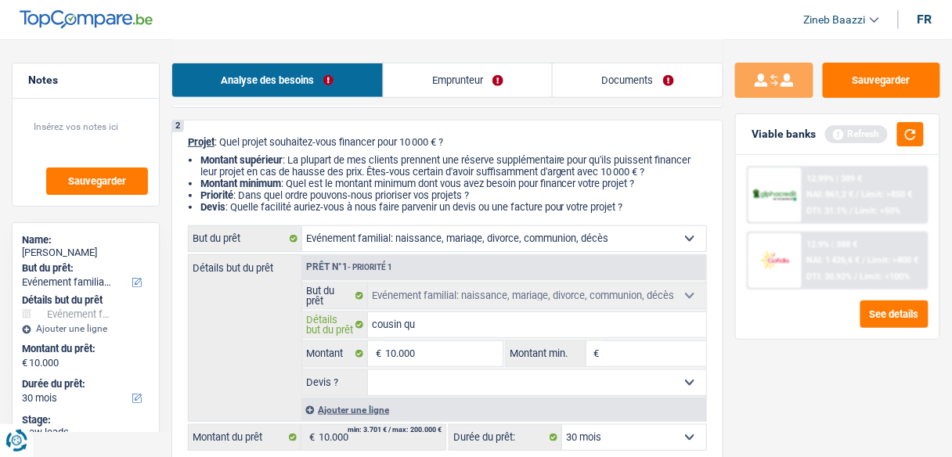
type input "cousin qui"
type input "cousin qui f"
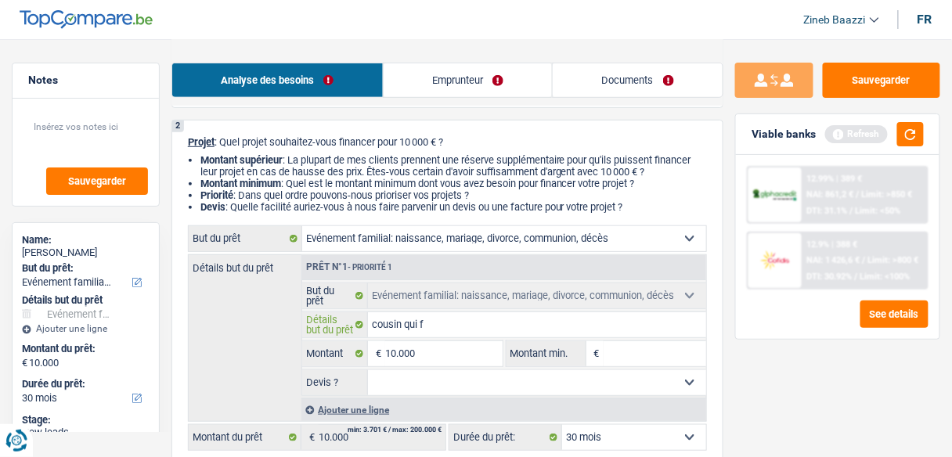
type input "cousin qui fa"
type input "cousin qui fai"
type input "cousin qui fais"
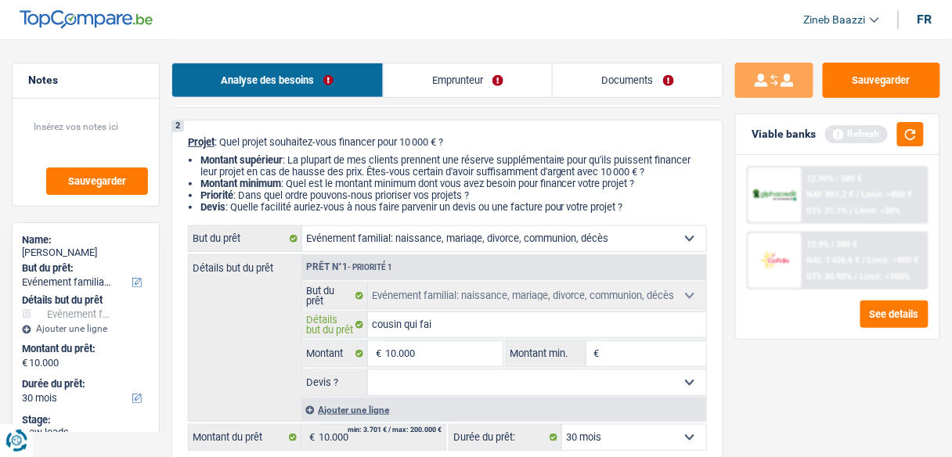
type input "cousin qui fais"
type input "cousin qui fais u"
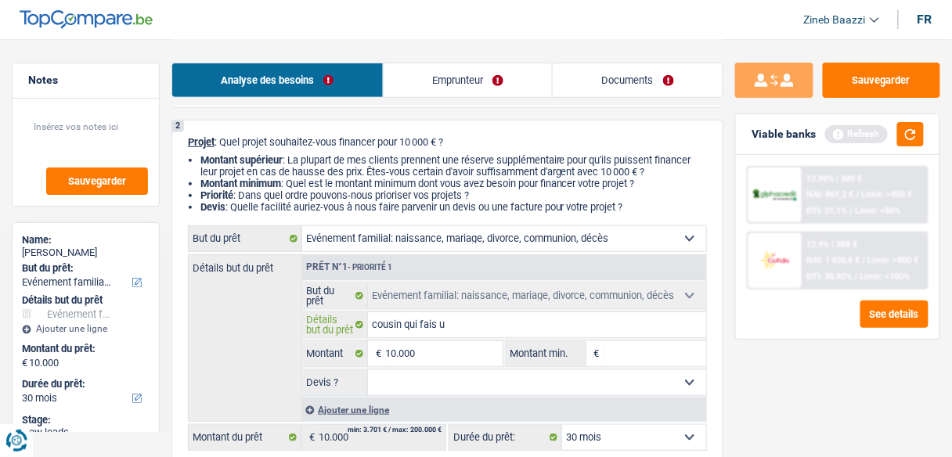
type input "cousin qui fais un"
type input "cousin qui fais un b"
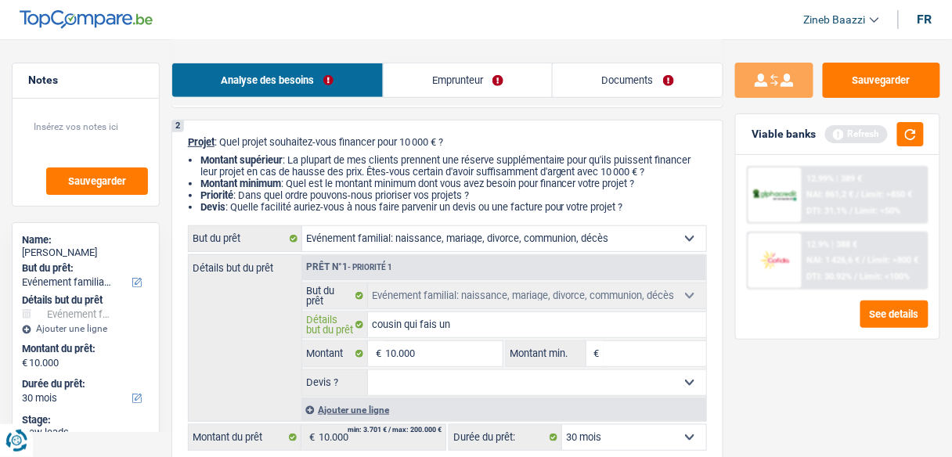
type input "cousin qui fais un b"
type input "cousin qui fais un ba"
type input "cousin qui fais un bab"
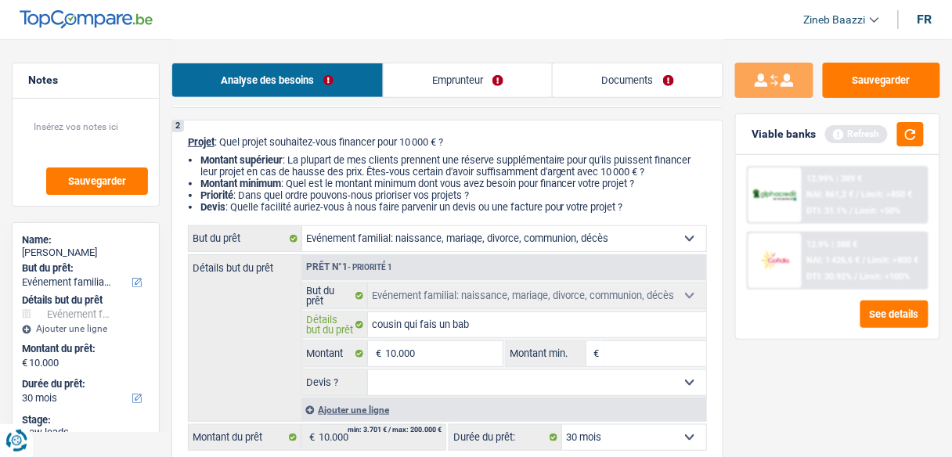
type input "cousin qui fais un babu"
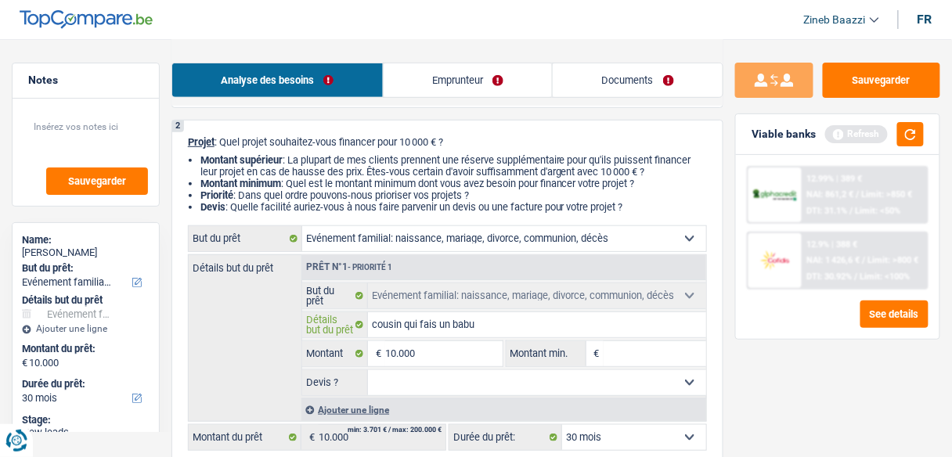
type input "cousin qui fais un babu"
type input "cousin qui fais un bab"
type input "cousin qui fais un baby"
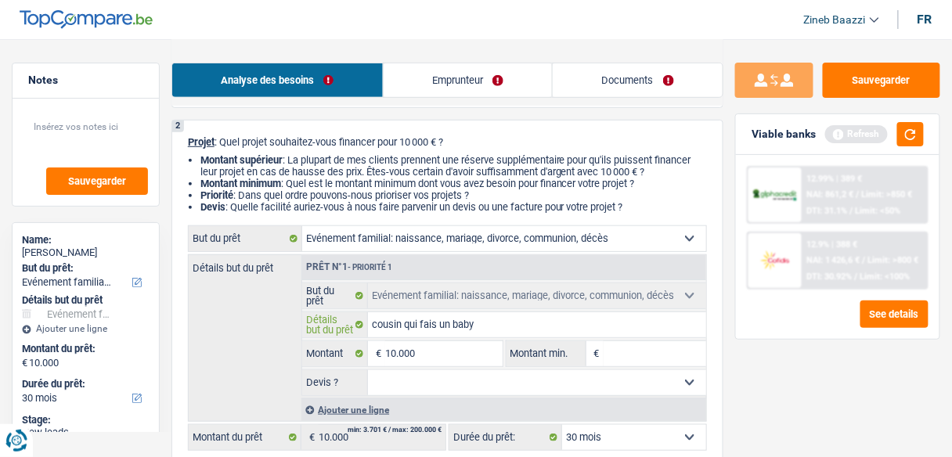
type input "cousin qui fais un baby"
type input "cousin qui fais un baby s"
type input "cousin qui fais un baby sh"
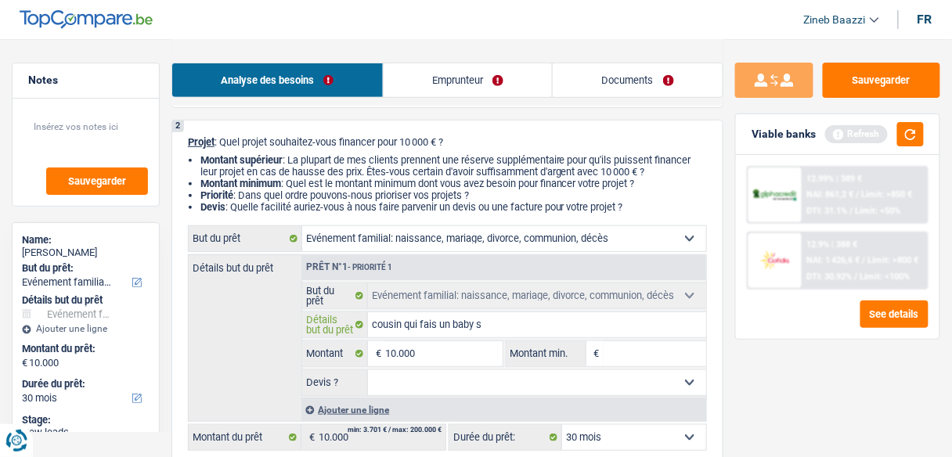
type input "cousin qui fais un baby sh"
type input "cousin qui fais un baby sho"
type input "cousin qui fais un baby shox"
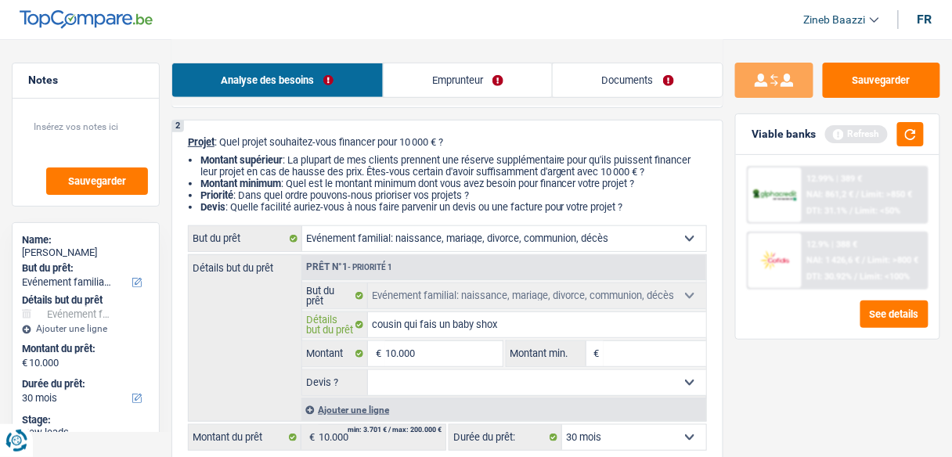
type input "cousin qui fais un baby shoxe"
type input "cousin qui fais un baby shoxer"
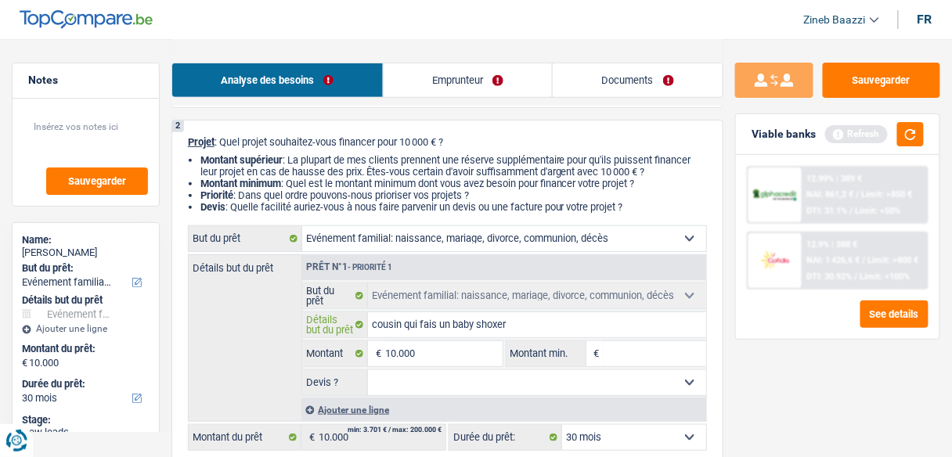
type input "cousin qui fais un baby shoxer"
type input "cousin qui fais un baby shoxe"
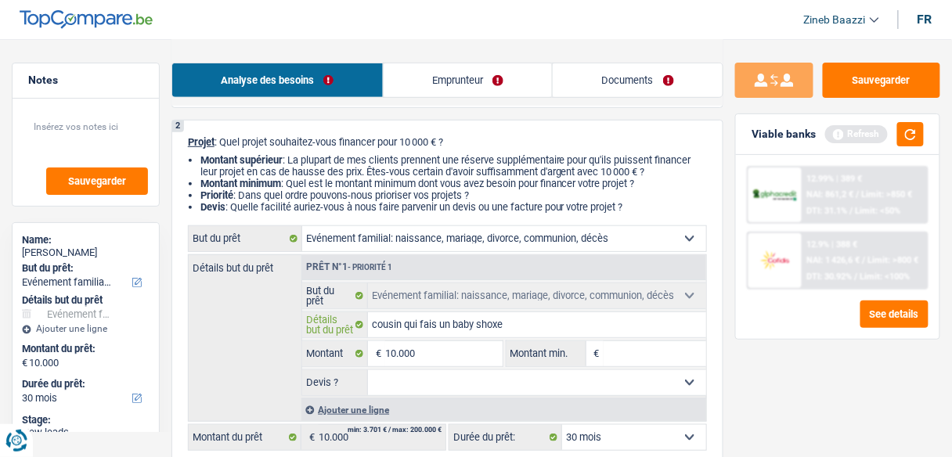
type input "cousin qui fais un baby shox"
type input "cousin qui fais un baby sho"
type input "cousin qui fais un baby show"
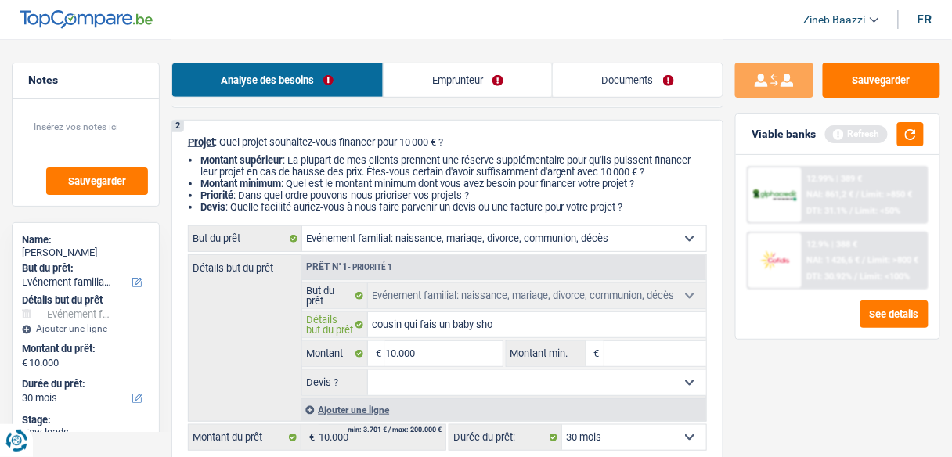
type input "cousin qui fais un baby show"
type input "cousin qui fais un baby showe"
type input "cousin qui fais un baby shower"
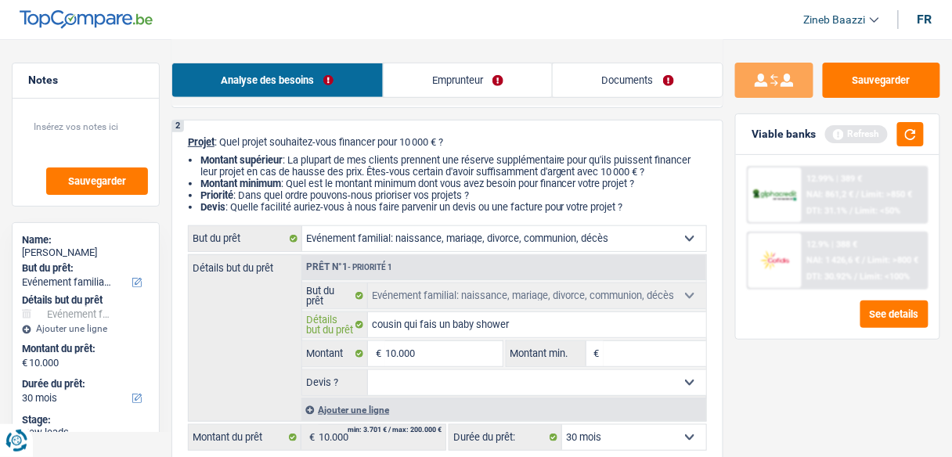
type input "cousin qui fais un baby shower"
type input "cousin qui fais un baby shower b"
type input "cousin qui fais un baby shower ba"
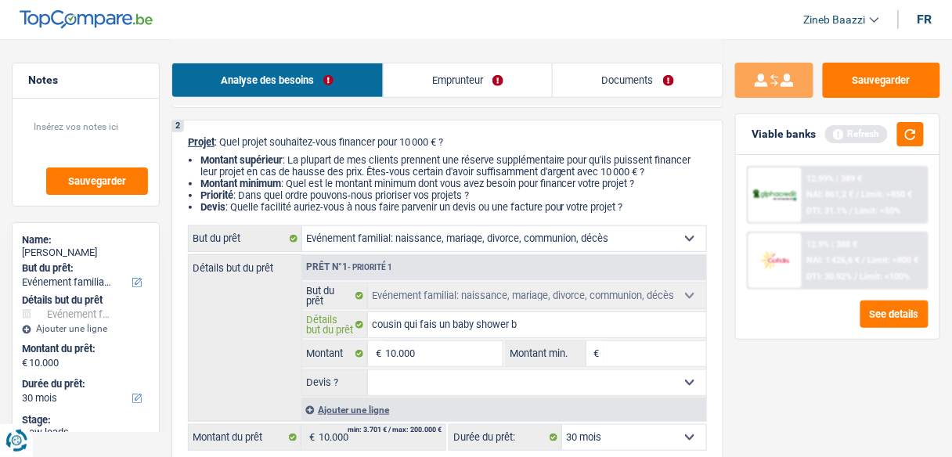
type input "cousin qui fais un baby shower ba"
type input "cousin qui fais un baby shower b"
type input "cousin qui fais un baby shower"
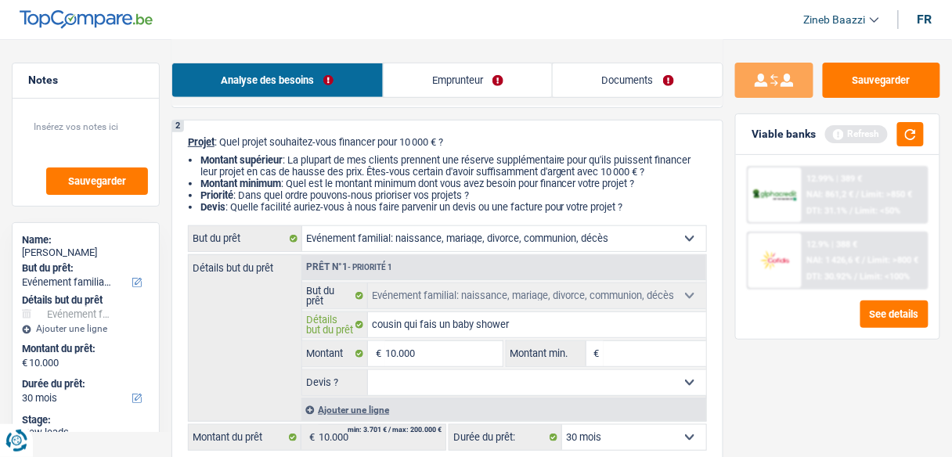
type input "cousin qui fais un baby shower"
click at [629, 348] on input "Montant min." at bounding box center [654, 353] width 103 height 25
click at [430, 362] on input "10.000" at bounding box center [443, 353] width 117 height 25
click at [907, 147] on div "Viable banks Refresh" at bounding box center [837, 134] width 203 height 41
click at [919, 135] on button "button" at bounding box center [910, 134] width 27 height 24
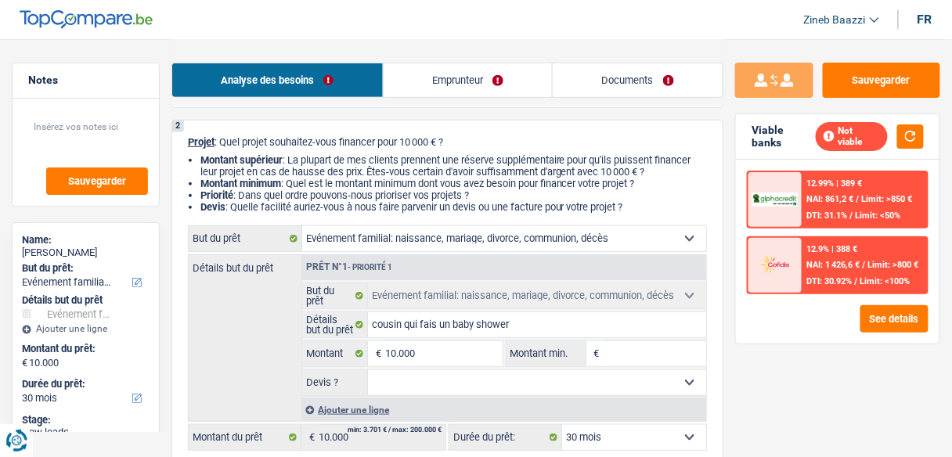
click at [655, 358] on input "Montant min." at bounding box center [654, 353] width 103 height 25
type input "8"
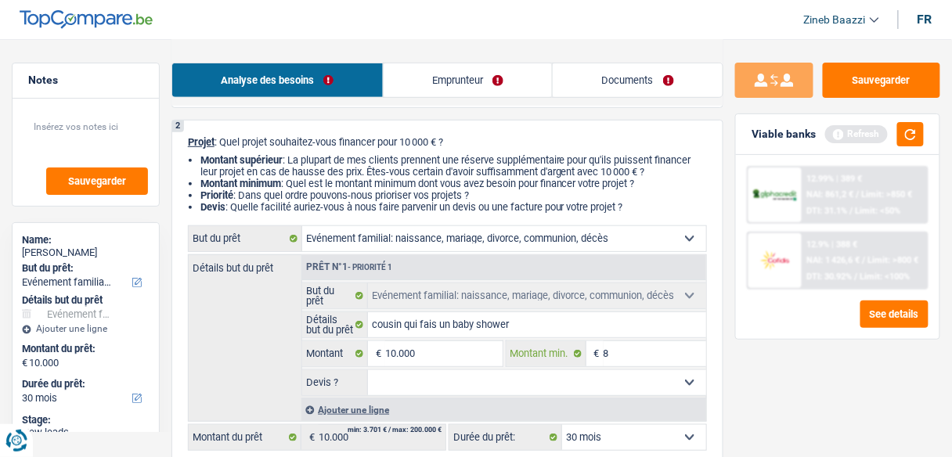
type input "85"
type input "850"
type input "8.500"
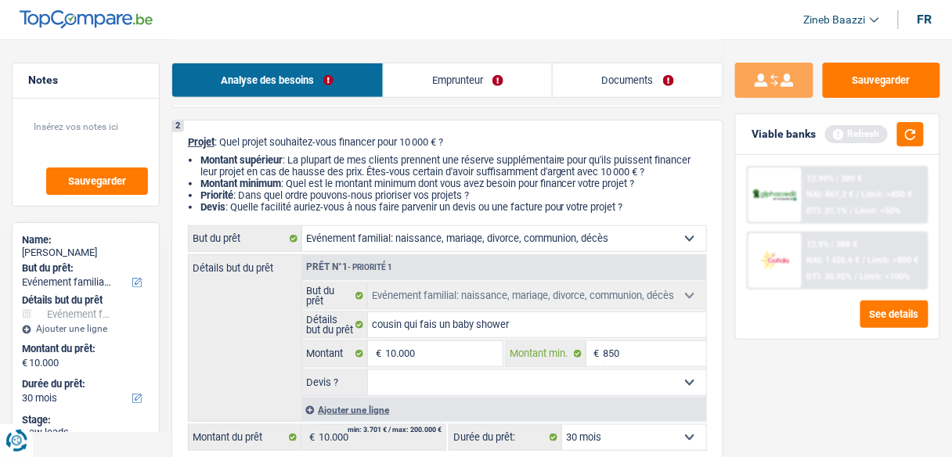
type input "8.500"
click at [915, 138] on button "button" at bounding box center [910, 134] width 27 height 24
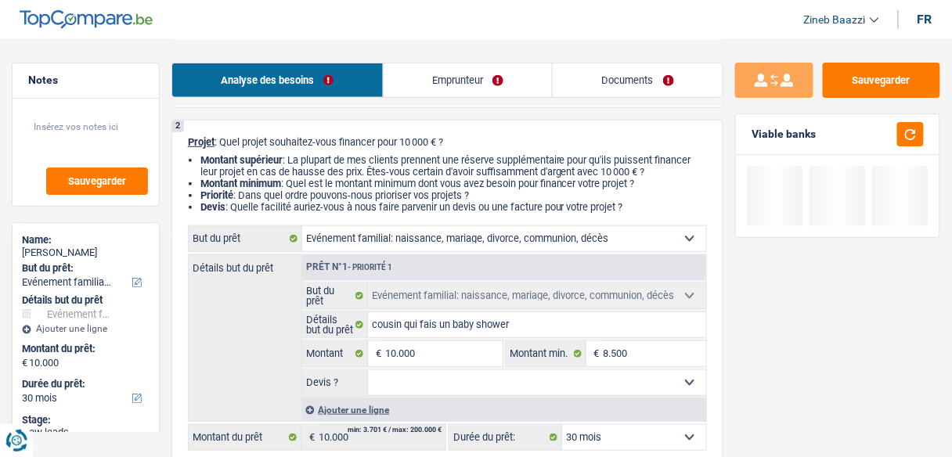
click at [552, 373] on select "Oui Non Non répondu Sélectionner une option" at bounding box center [537, 382] width 338 height 25
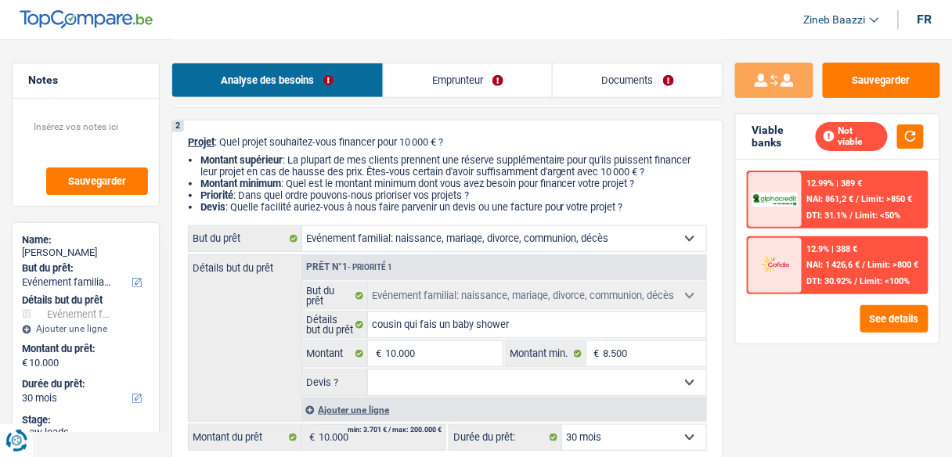
select select "yes"
click at [368, 370] on select "Oui Non Non répondu Sélectionner une option" at bounding box center [537, 382] width 338 height 25
select select "yes"
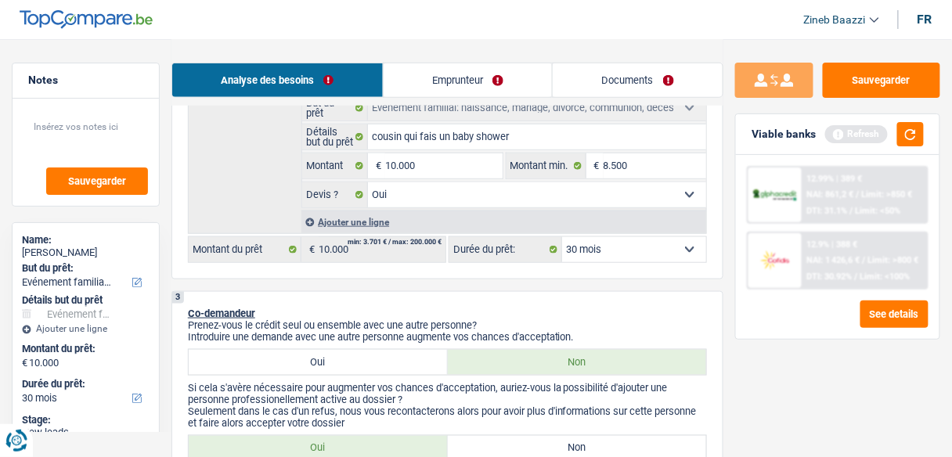
scroll to position [188, 0]
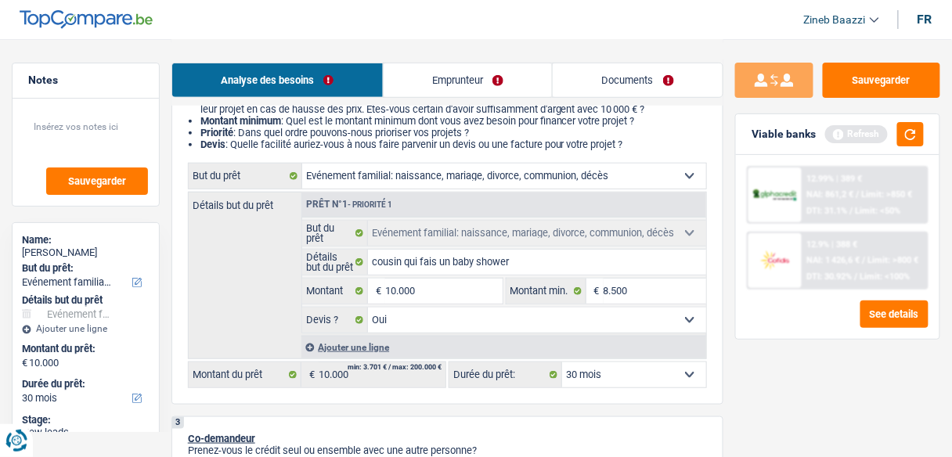
click at [596, 387] on div "2 Projet : Quel projet souhaitez-vous financer pour 10 000 € ? Montant supérieu…" at bounding box center [447, 231] width 552 height 348
click at [600, 376] on select "12 mois 18 mois 24 mois 30 mois 36 mois 42 mois 48 mois Sélectionner une option" at bounding box center [634, 374] width 144 height 25
click at [438, 68] on link "Emprunteur" at bounding box center [468, 80] width 169 height 34
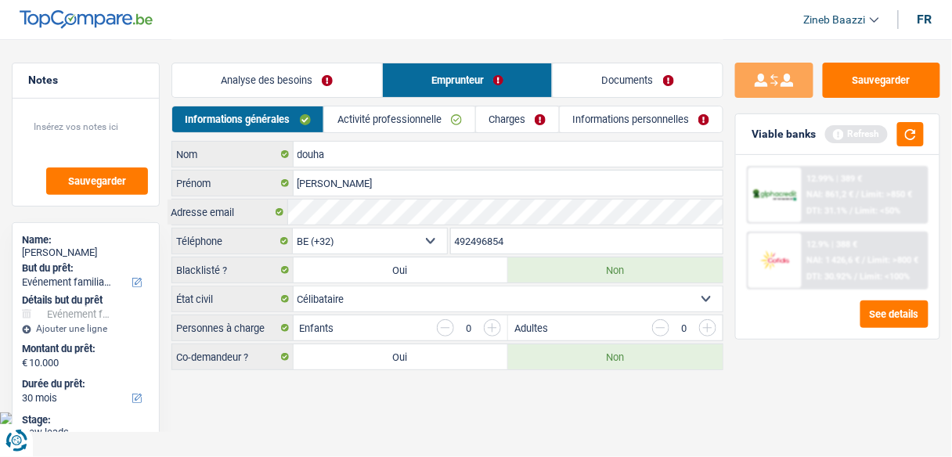
scroll to position [0, 0]
click at [353, 123] on link "Activité professionnelle" at bounding box center [403, 119] width 152 height 26
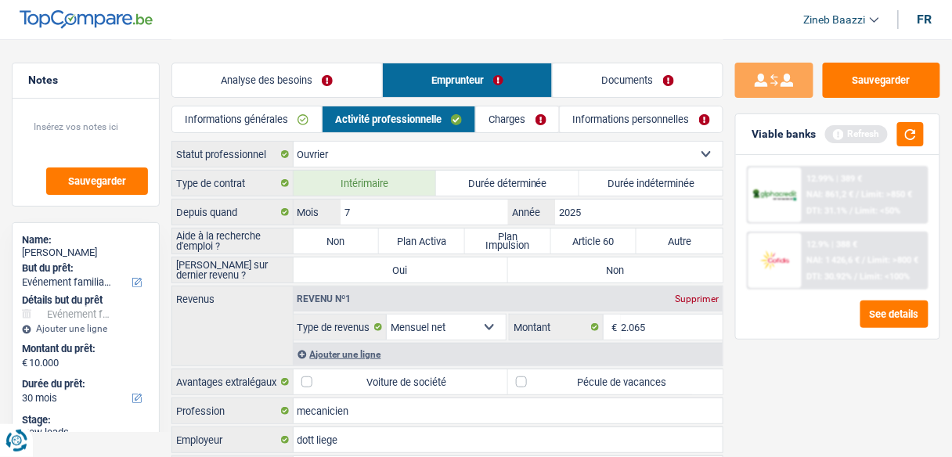
click at [906, 148] on div "Viable banks Refresh" at bounding box center [837, 134] width 203 height 41
click at [927, 135] on div "Viable banks Refresh" at bounding box center [837, 134] width 203 height 41
click at [917, 139] on button "button" at bounding box center [910, 134] width 27 height 24
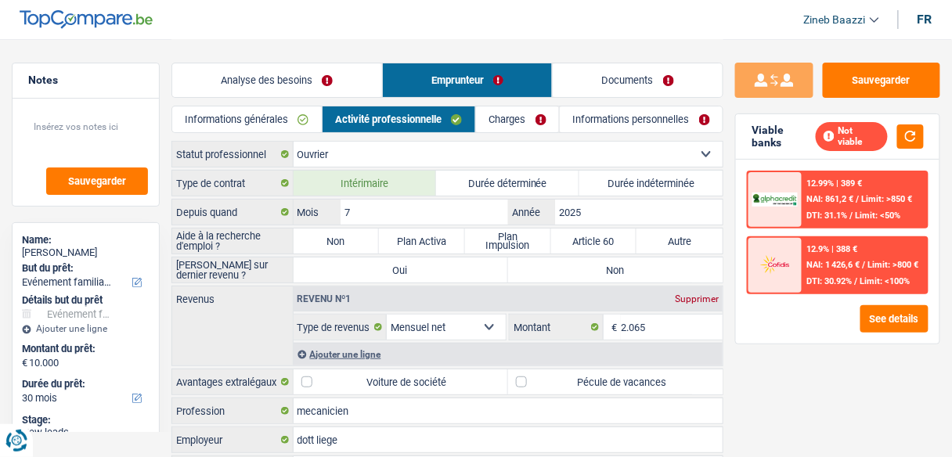
click at [314, 249] on label "Non" at bounding box center [337, 241] width 86 height 25
click at [314, 249] on input "Non" at bounding box center [337, 241] width 86 height 25
radio input "true"
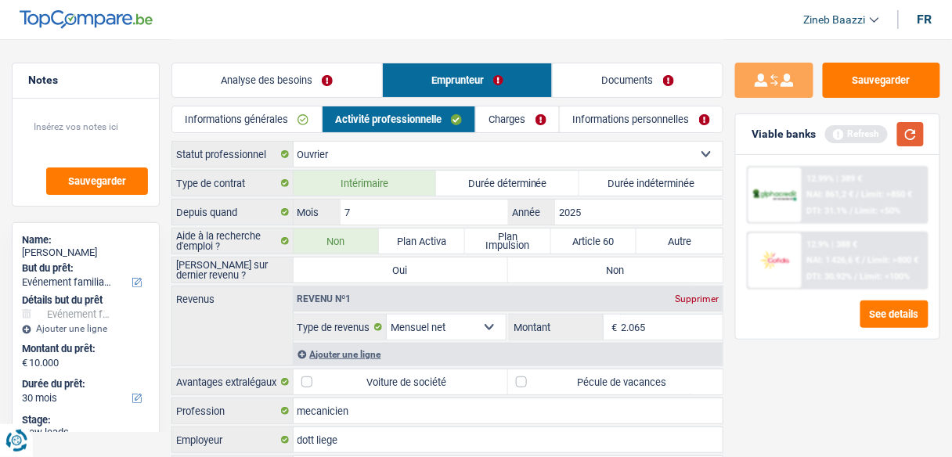
click at [912, 142] on button "button" at bounding box center [910, 134] width 27 height 24
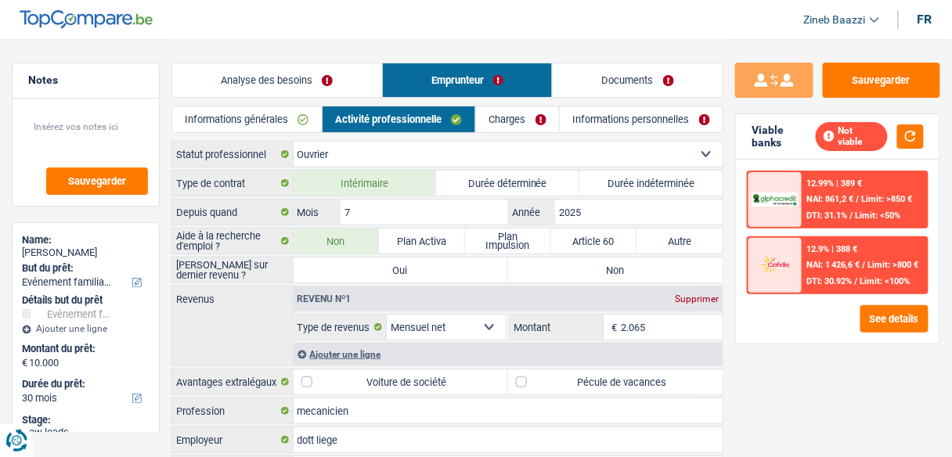
click at [571, 268] on label "Non" at bounding box center [615, 270] width 214 height 25
click at [571, 268] on input "Non" at bounding box center [615, 270] width 214 height 25
radio input "true"
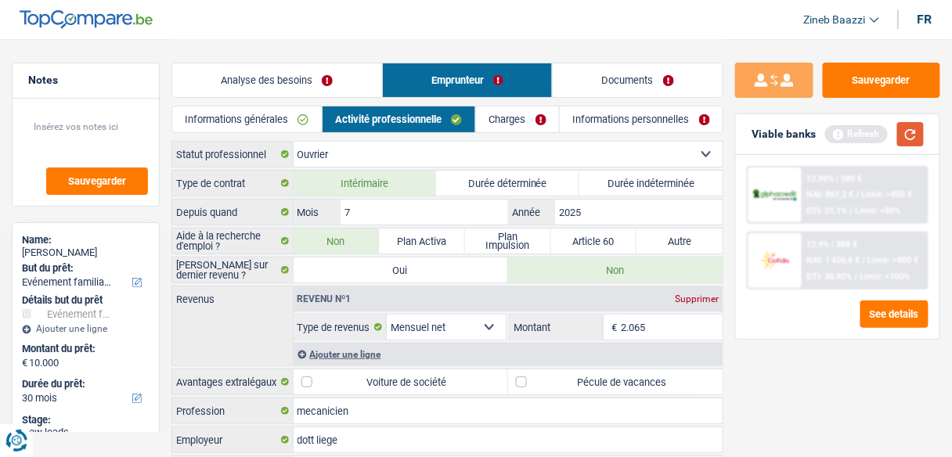
click at [908, 131] on button "button" at bounding box center [910, 134] width 27 height 24
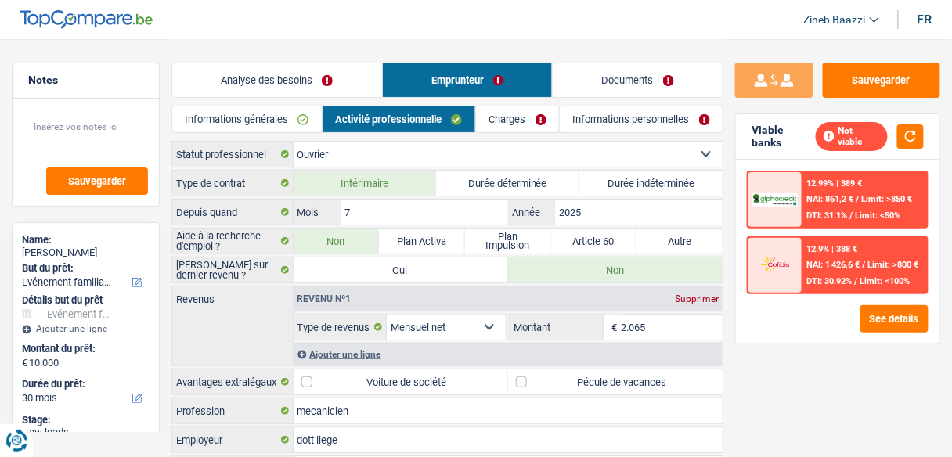
click at [355, 350] on div "Ajouter une ligne" at bounding box center [509, 354] width 430 height 23
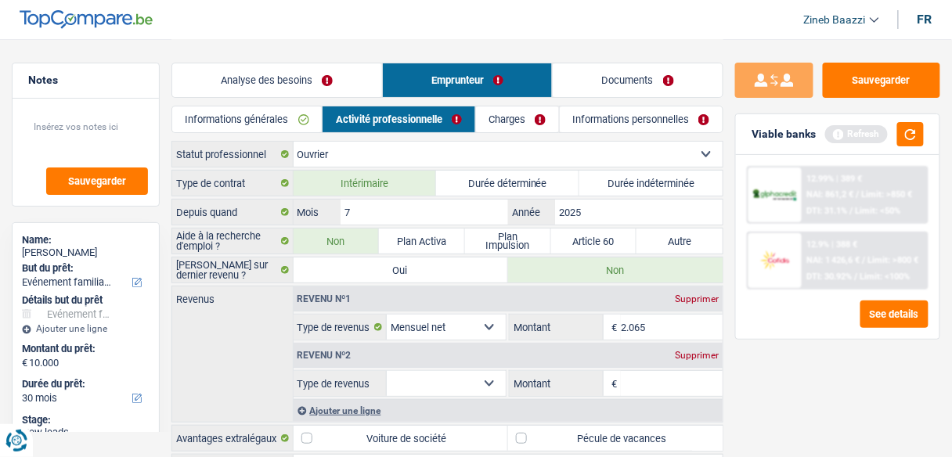
click at [495, 123] on link "Charges" at bounding box center [517, 119] width 83 height 26
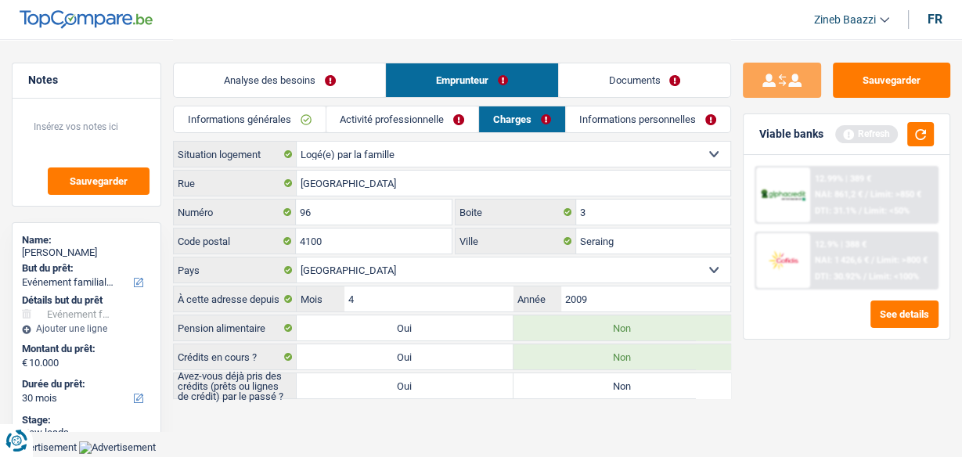
click at [620, 125] on link "Informations personnelles" at bounding box center [648, 119] width 164 height 26
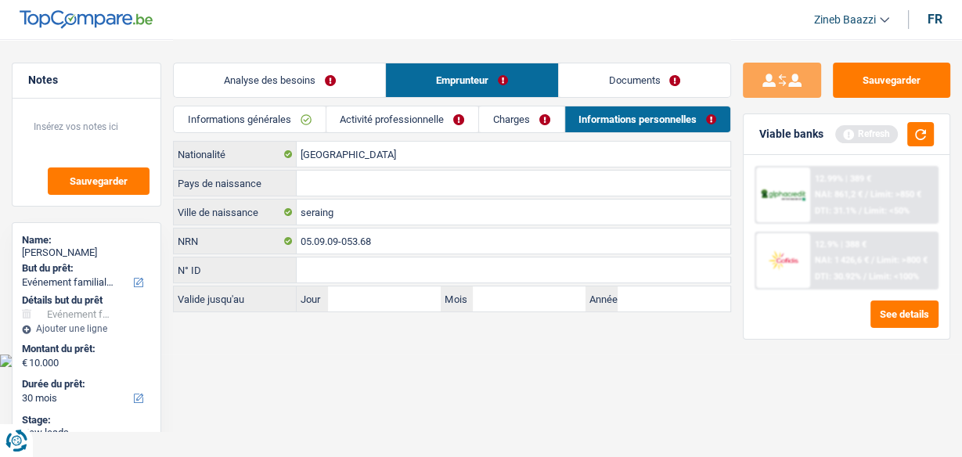
click at [328, 75] on link "Analyse des besoins" at bounding box center [279, 80] width 211 height 34
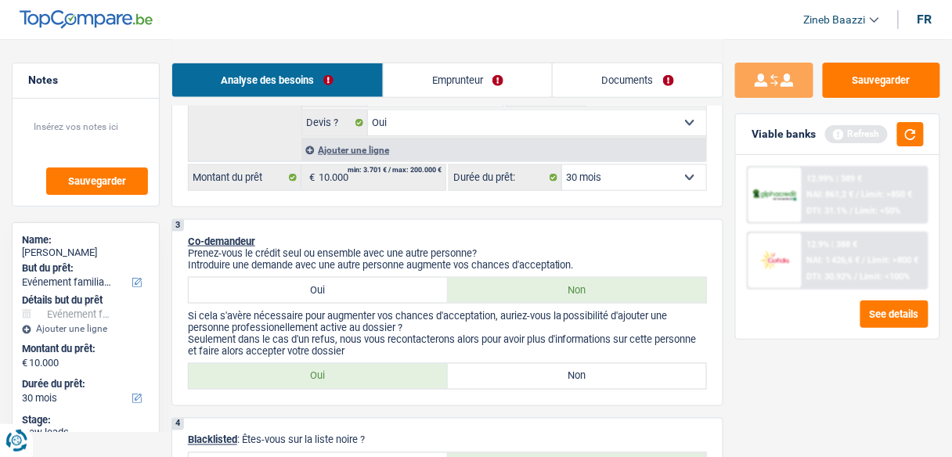
scroll to position [438, 0]
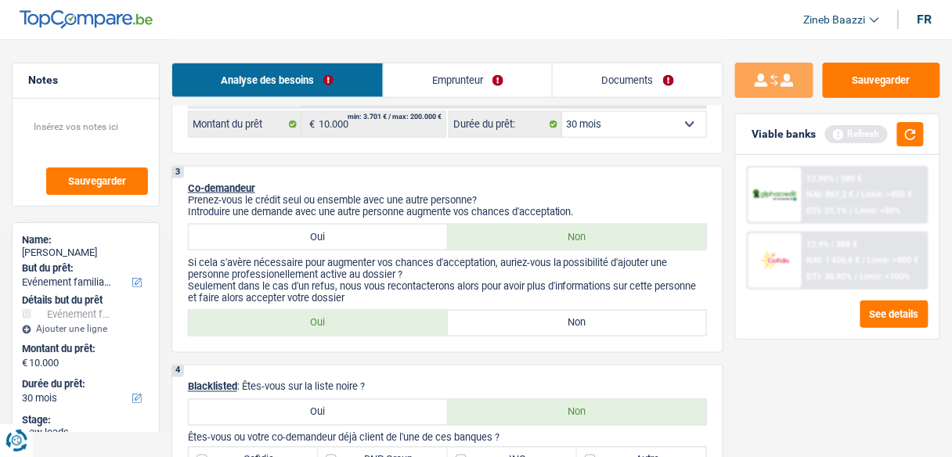
click at [494, 311] on label "Non" at bounding box center [577, 323] width 259 height 25
click at [494, 311] on input "Non" at bounding box center [577, 323] width 259 height 25
radio input "true"
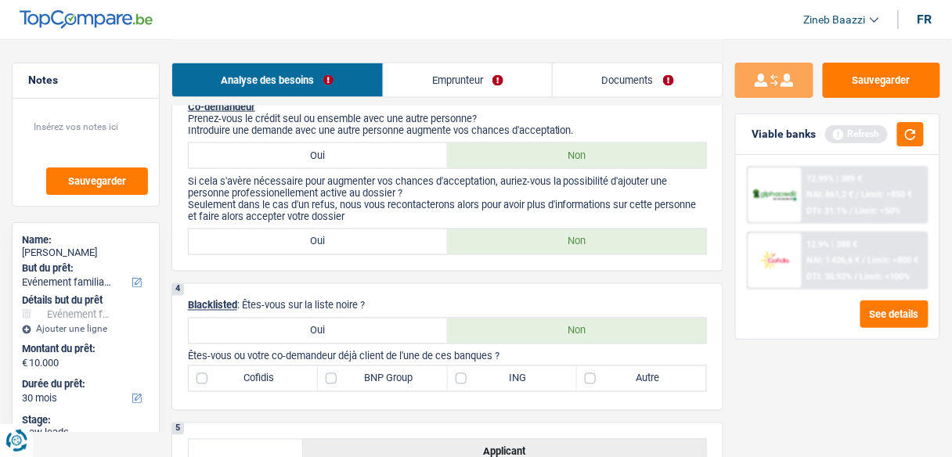
scroll to position [626, 0]
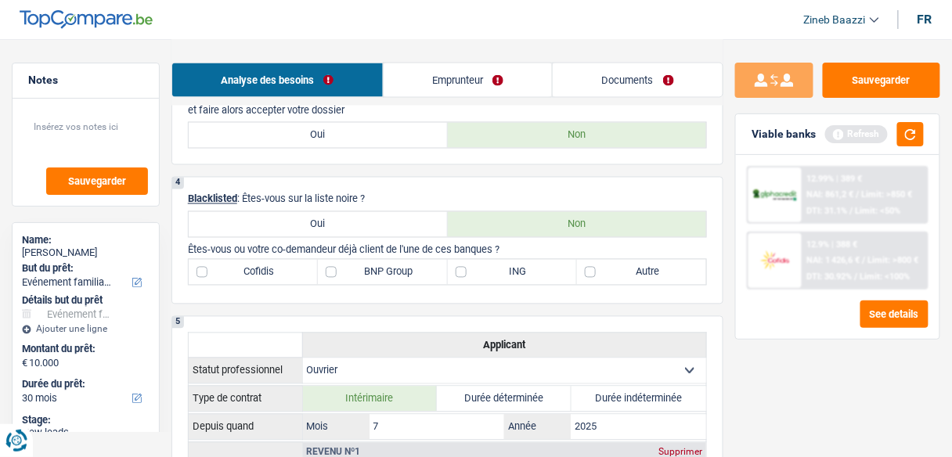
click at [896, 141] on div "Refresh" at bounding box center [874, 134] width 99 height 24
click at [910, 138] on button "button" at bounding box center [910, 134] width 27 height 24
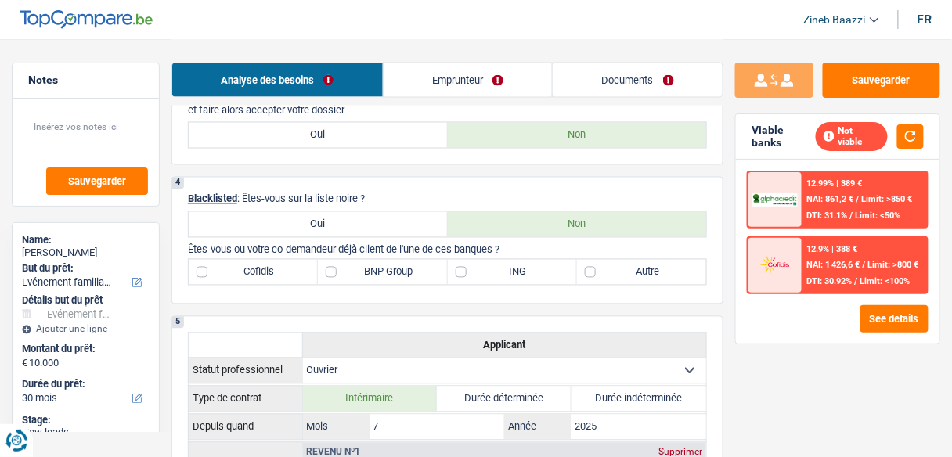
click at [638, 268] on label "Autre" at bounding box center [641, 272] width 129 height 25
click at [638, 268] on input "Autre" at bounding box center [641, 272] width 129 height 25
checkbox input "true"
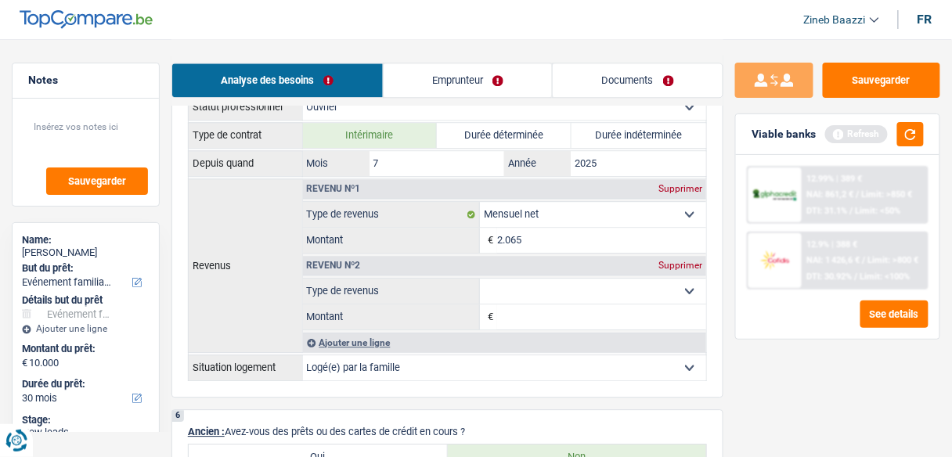
scroll to position [877, 0]
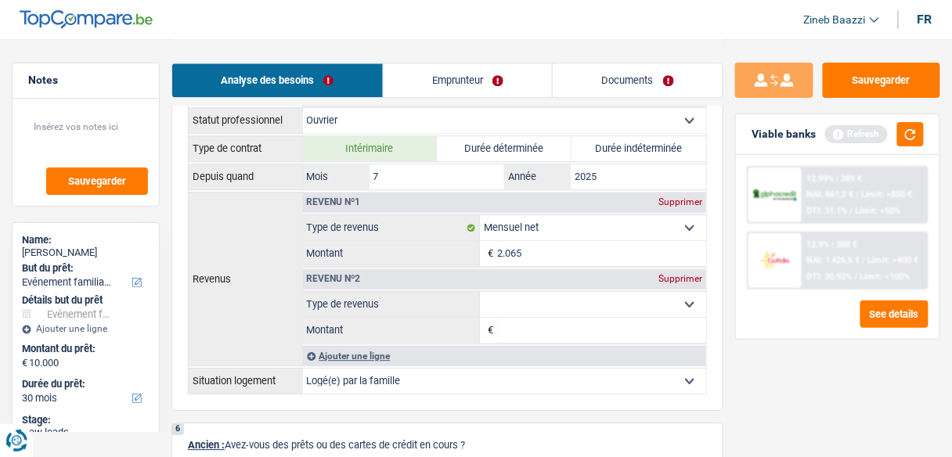
click at [668, 274] on div "Supprimer" at bounding box center [680, 278] width 52 height 9
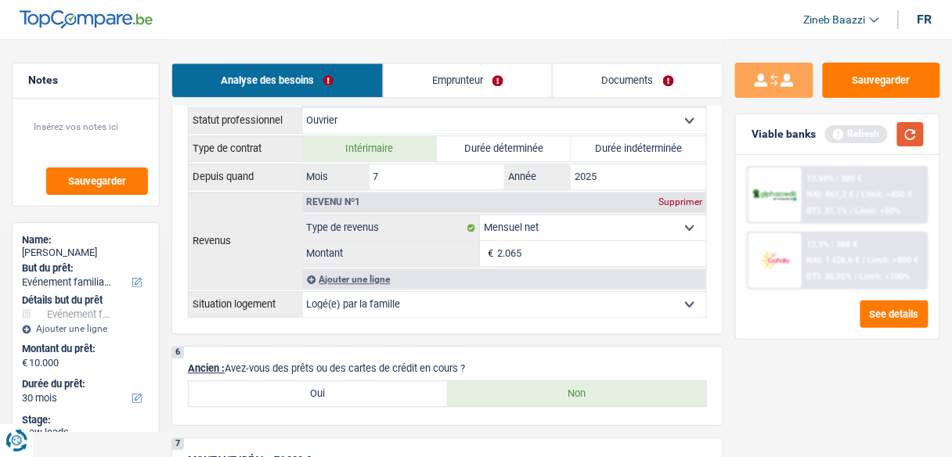
click at [909, 125] on button "button" at bounding box center [910, 134] width 27 height 24
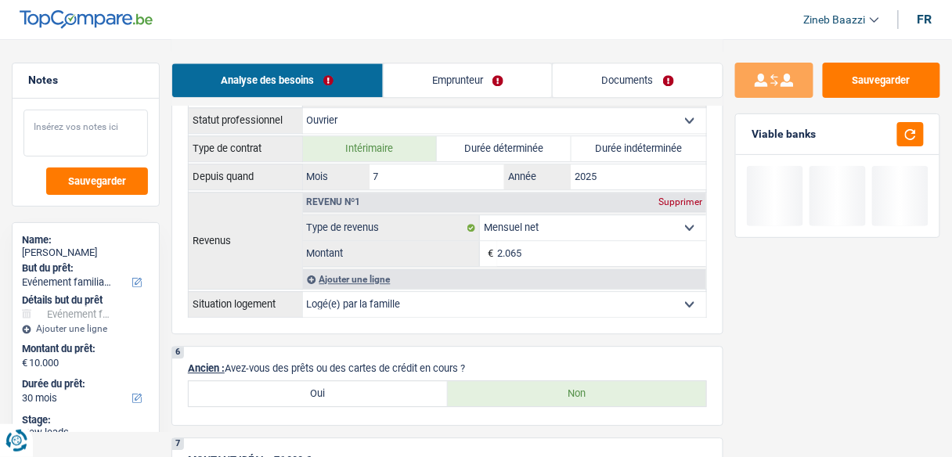
click at [70, 130] on textarea at bounding box center [85, 133] width 124 height 47
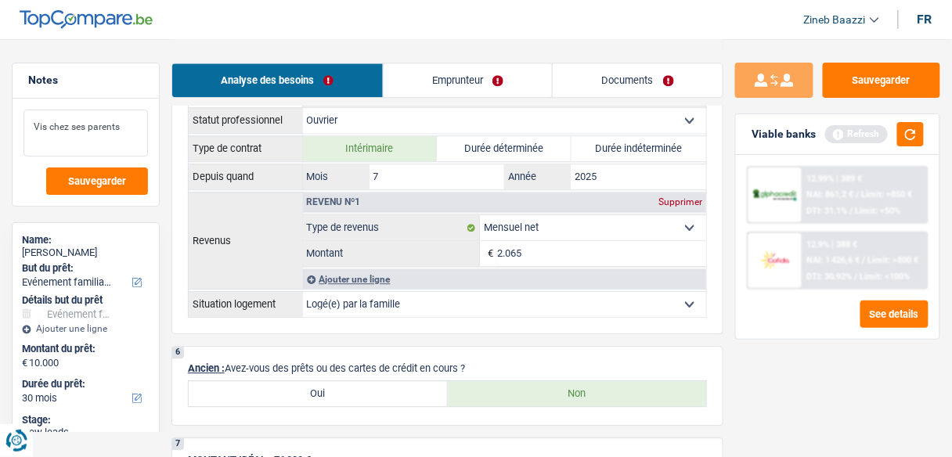
type textarea "Vis chez ses parents"
click at [469, 78] on link "Emprunteur" at bounding box center [468, 80] width 169 height 34
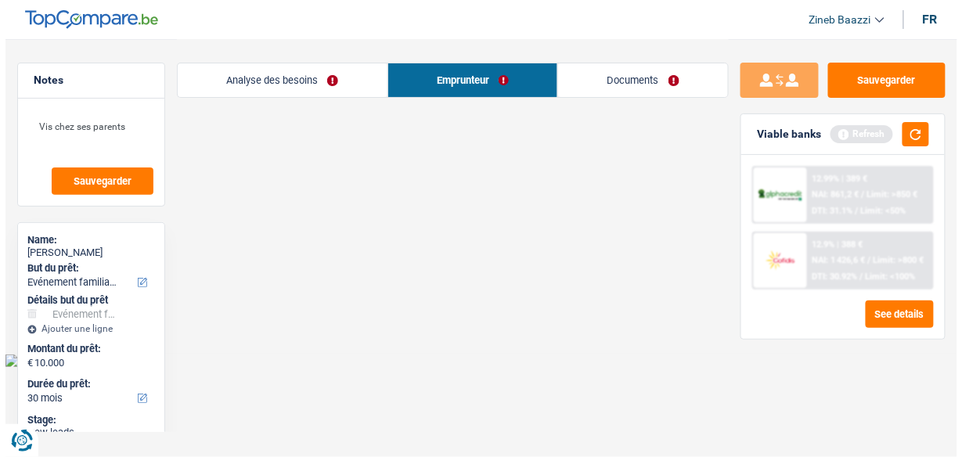
scroll to position [0, 0]
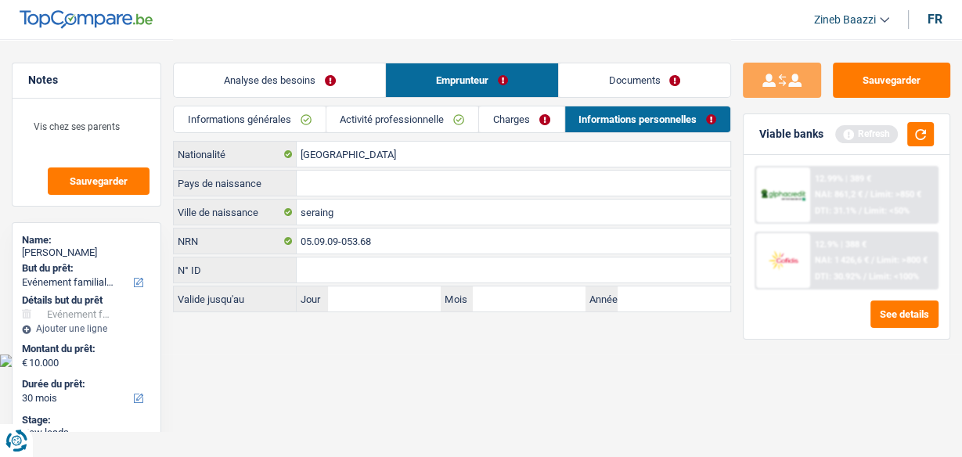
click at [276, 131] on link "Informations générales" at bounding box center [249, 119] width 151 height 26
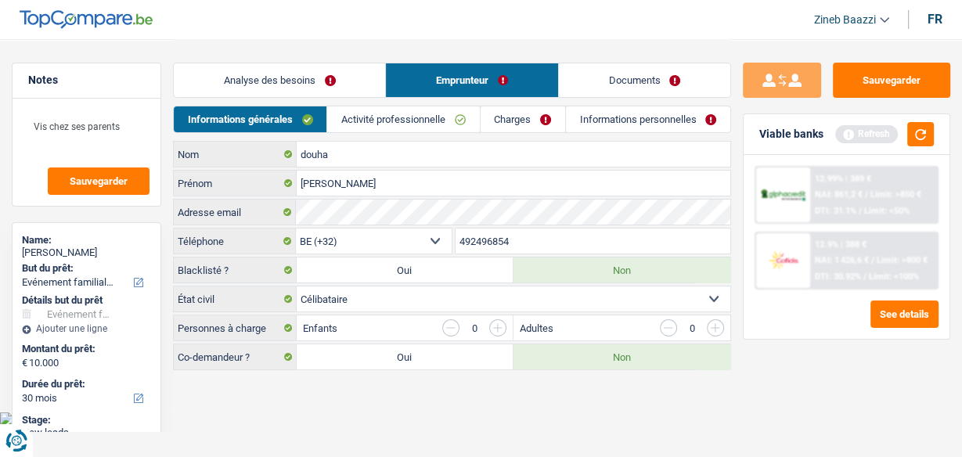
click at [281, 118] on link "Informations générales" at bounding box center [250, 119] width 153 height 26
click at [924, 136] on button "button" at bounding box center [920, 134] width 27 height 24
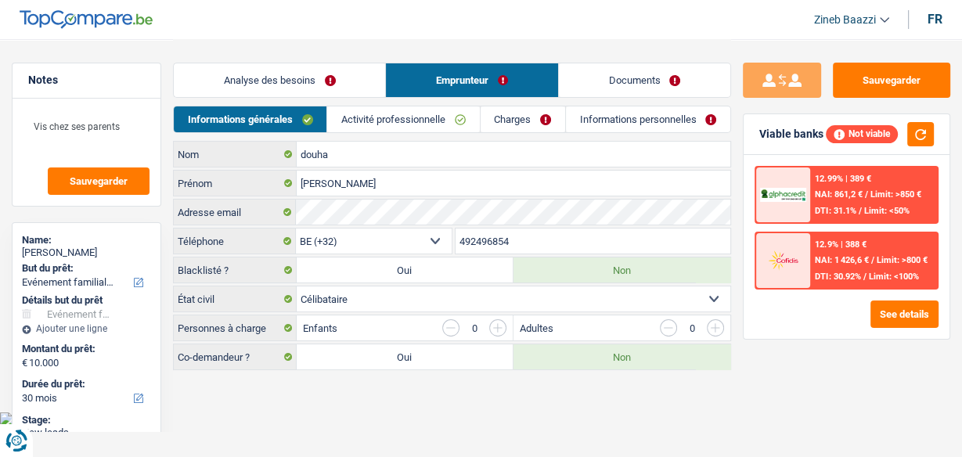
click at [516, 121] on link "Charges" at bounding box center [523, 119] width 85 height 26
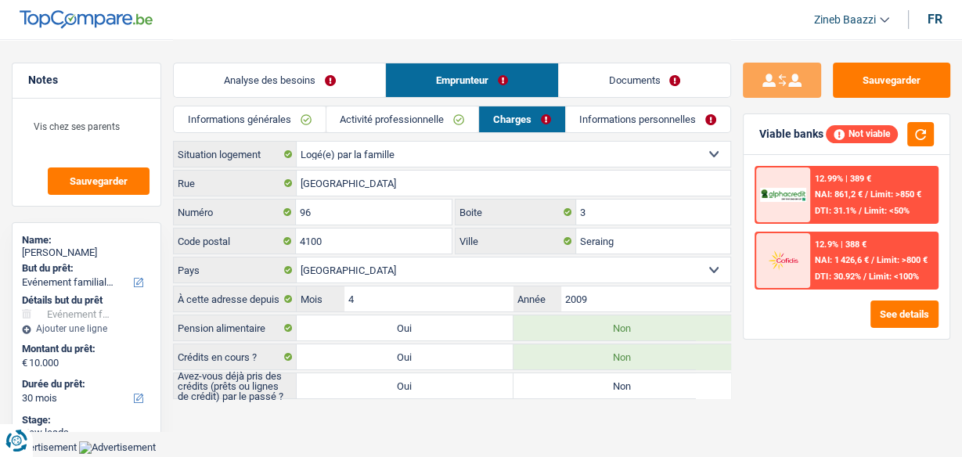
click at [395, 130] on link "Activité professionnelle" at bounding box center [402, 119] width 152 height 26
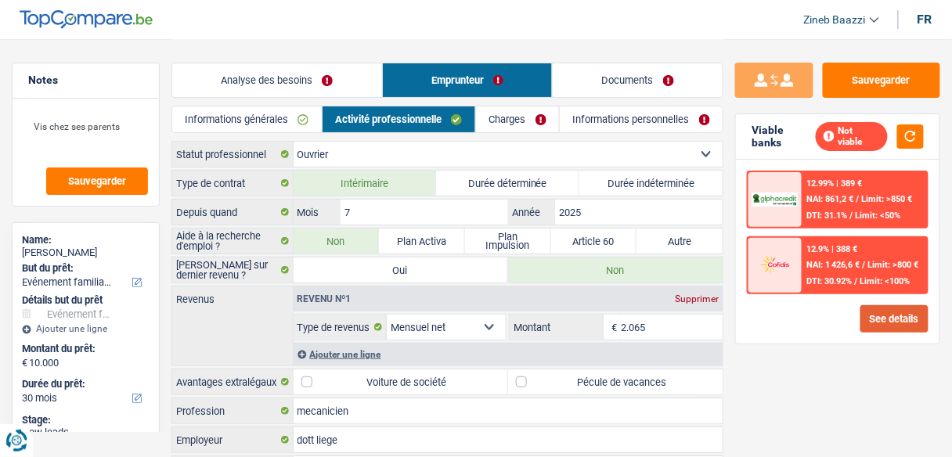
click at [890, 305] on button "See details" at bounding box center [894, 318] width 68 height 27
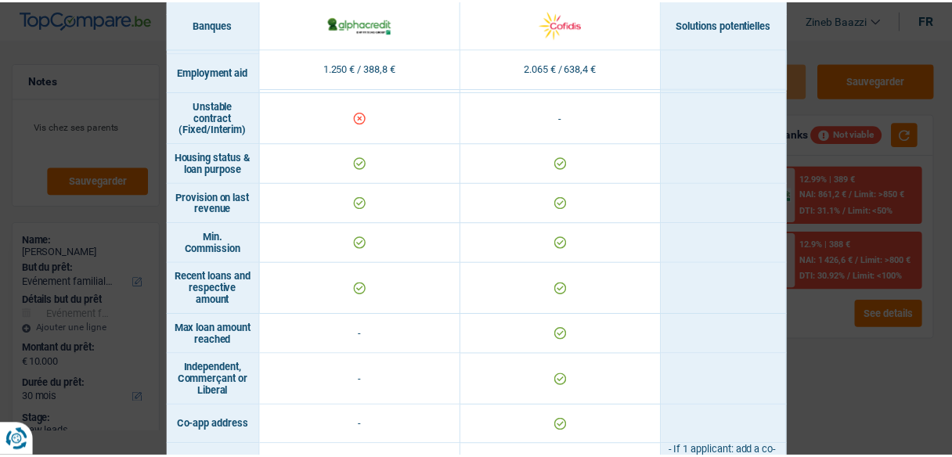
scroll to position [1039, 0]
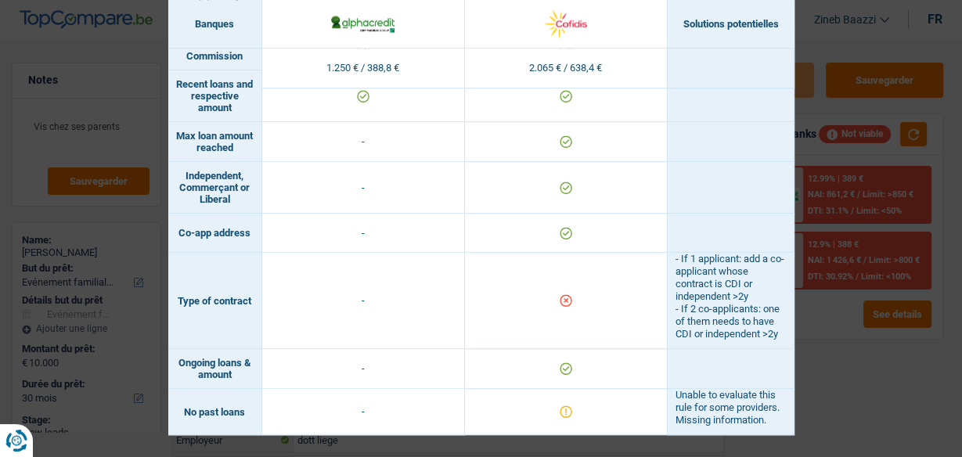
click at [804, 119] on div "Banks conditions × Banques Solutions potentielles Revenus / Charges 1.250 € / 3…" at bounding box center [481, 228] width 962 height 457
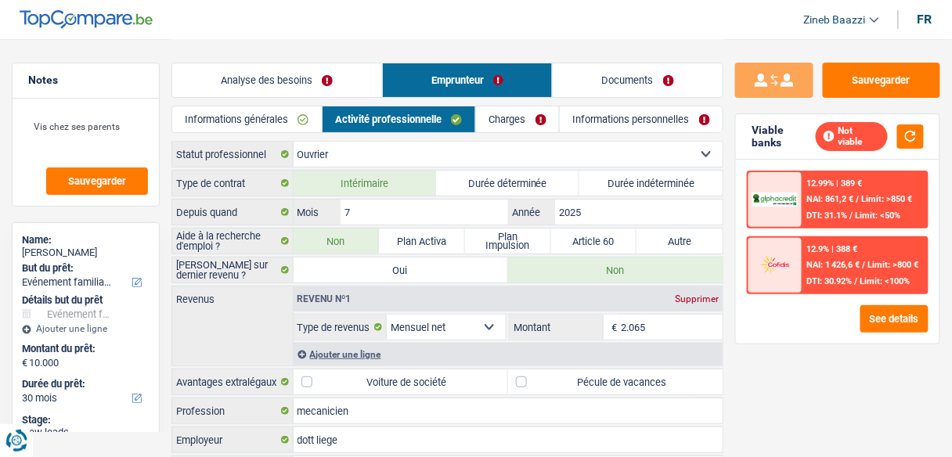
click at [492, 111] on link "Charges" at bounding box center [517, 119] width 83 height 26
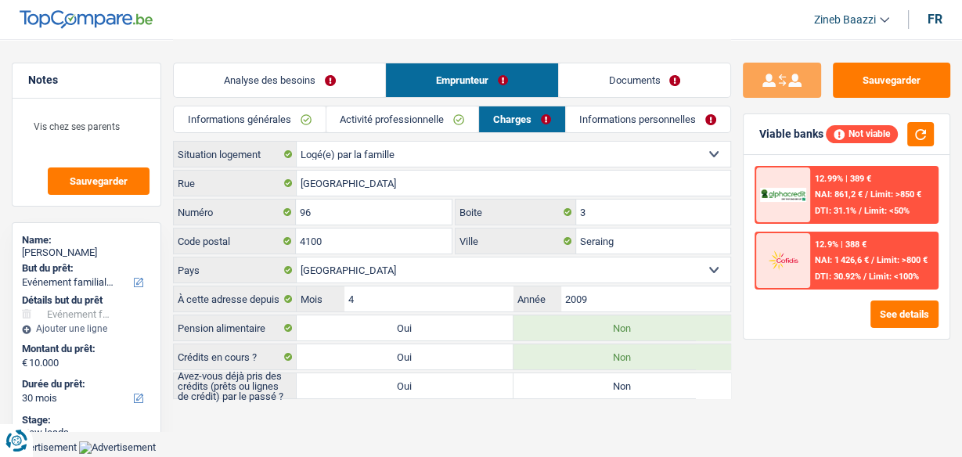
click at [606, 127] on link "Informations personnelles" at bounding box center [648, 119] width 164 height 26
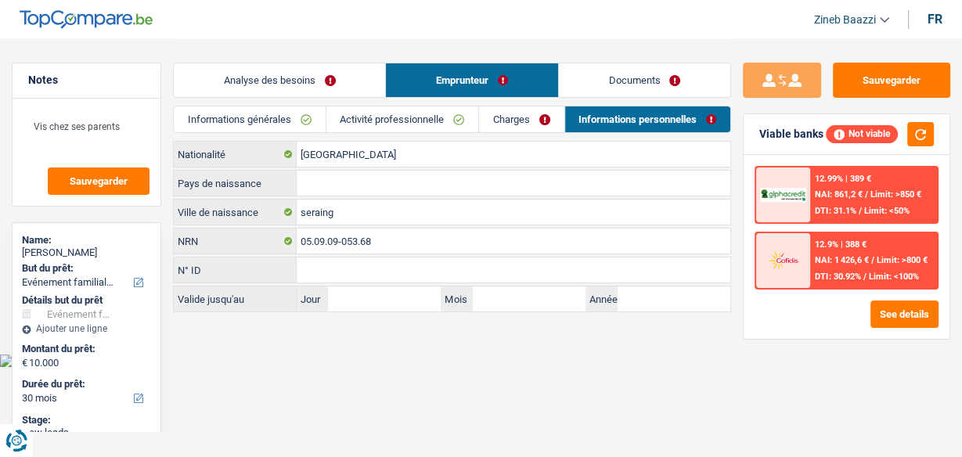
click at [506, 124] on link "Charges" at bounding box center [521, 119] width 85 height 26
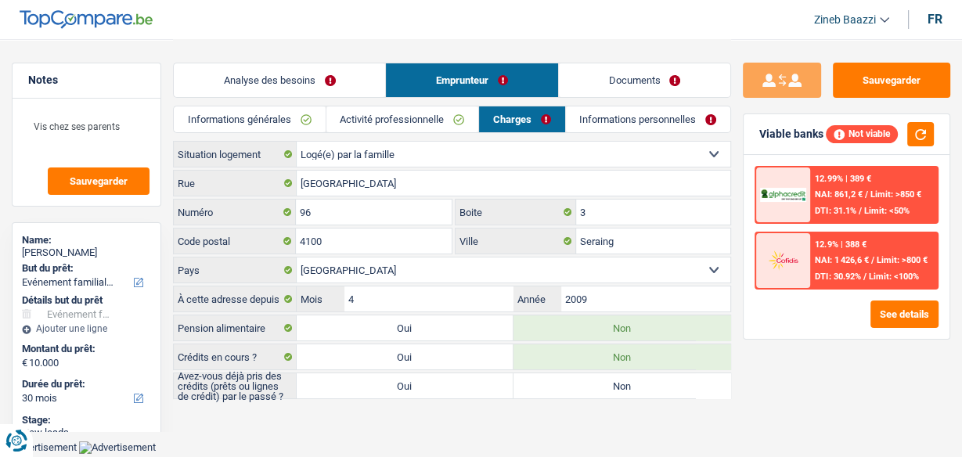
click at [398, 388] on label "Oui" at bounding box center [405, 385] width 217 height 25
click at [398, 388] on input "Oui" at bounding box center [405, 385] width 217 height 25
radio input "true"
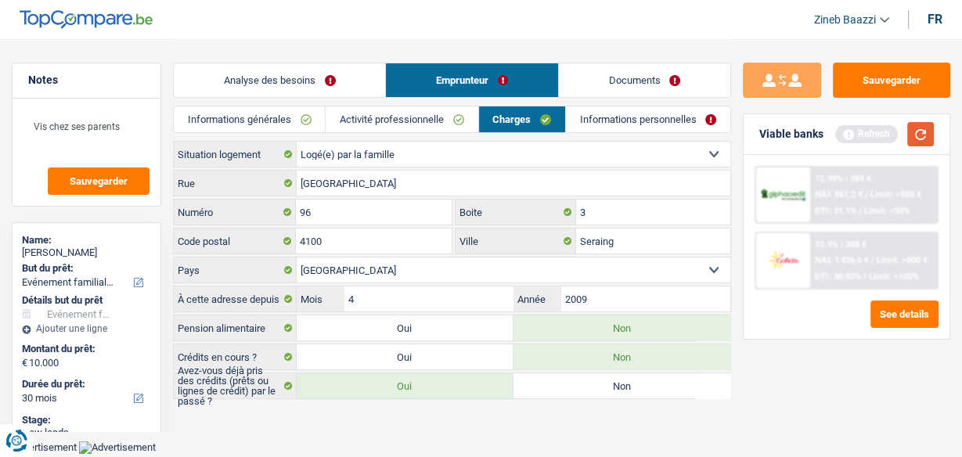
click at [927, 138] on button "button" at bounding box center [920, 134] width 27 height 24
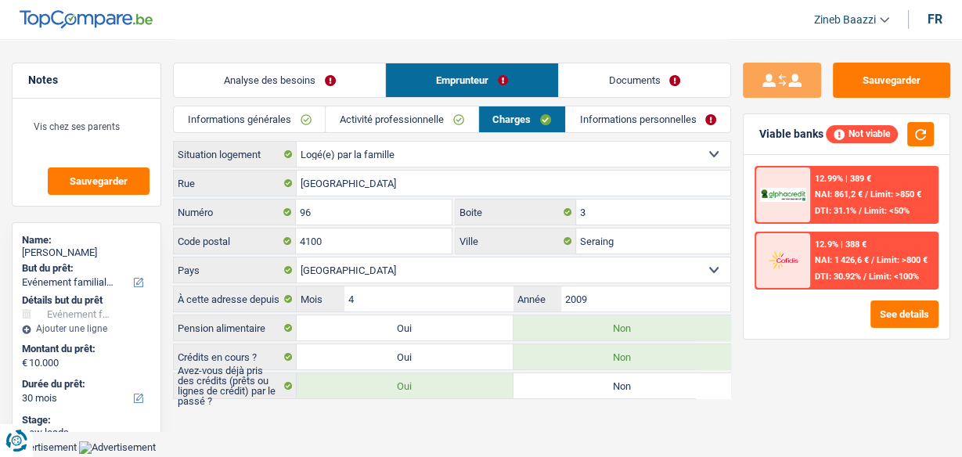
click at [261, 87] on link "Analyse des besoins" at bounding box center [279, 80] width 211 height 34
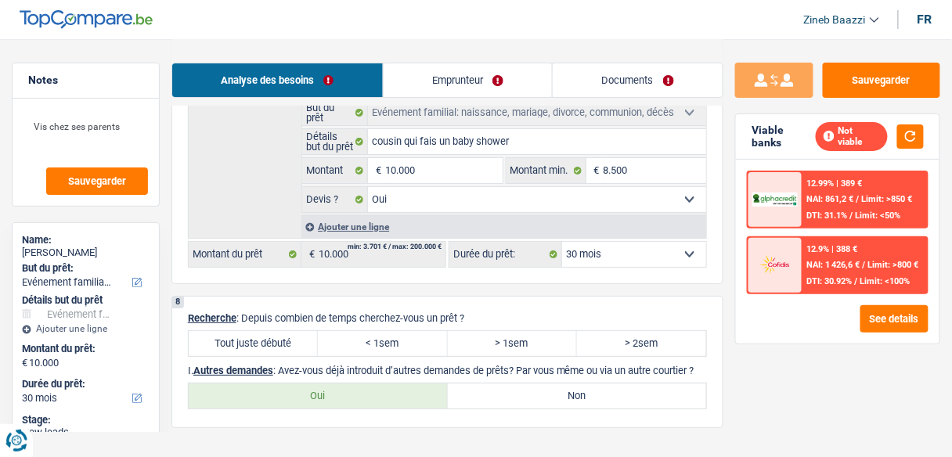
scroll to position [1440, 0]
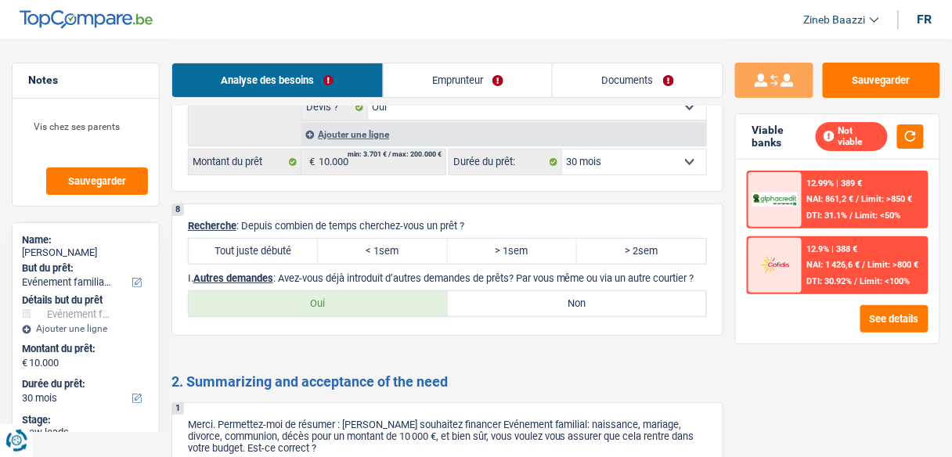
click at [264, 254] on div "8 Recherche : Depuis combien de temps cherchez-vous un prêt ? Tout juste débuté…" at bounding box center [447, 269] width 552 height 132
drag, startPoint x: 272, startPoint y: 226, endPoint x: 281, endPoint y: 229, distance: 8.9
click at [272, 239] on label "Tout juste débuté" at bounding box center [253, 251] width 129 height 25
click at [272, 239] on input "Tout juste débuté" at bounding box center [253, 251] width 129 height 25
radio input "true"
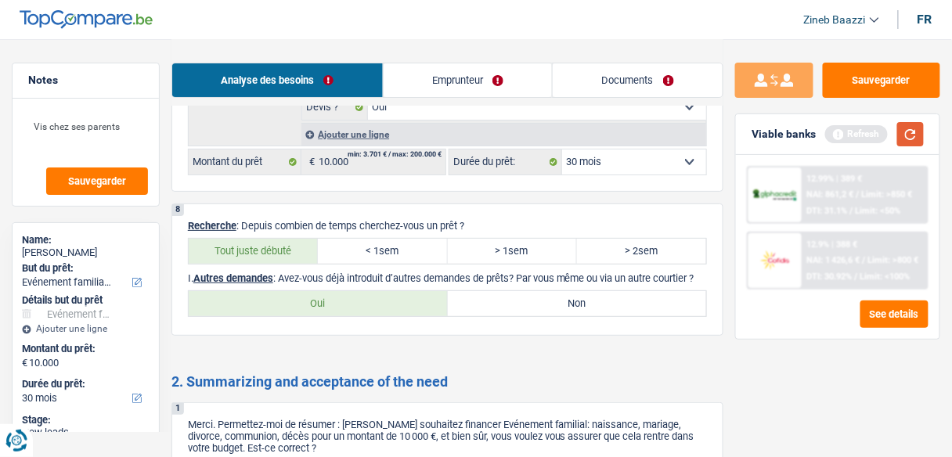
click at [920, 135] on button "button" at bounding box center [910, 134] width 27 height 24
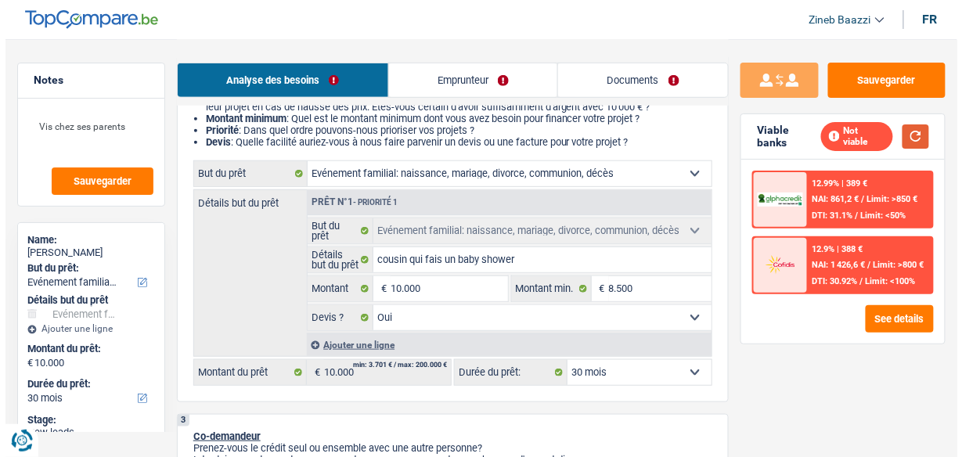
scroll to position [188, 0]
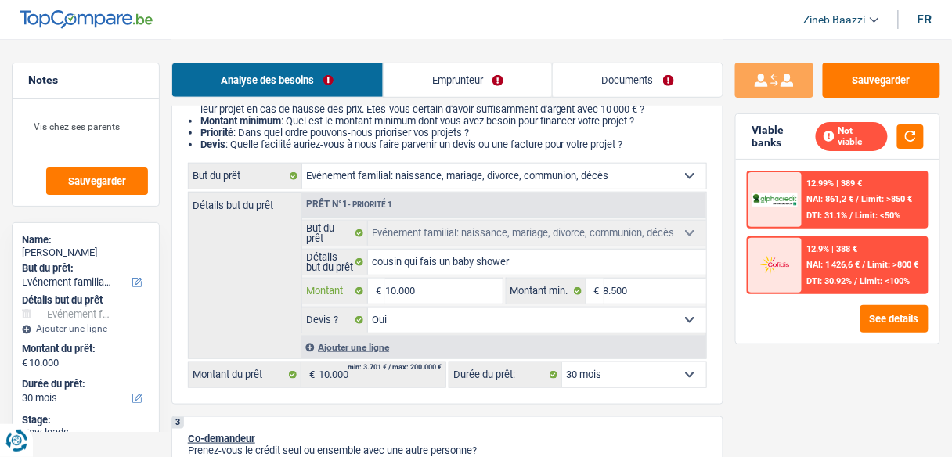
click at [416, 282] on input "10.000" at bounding box center [443, 291] width 117 height 25
type input "7"
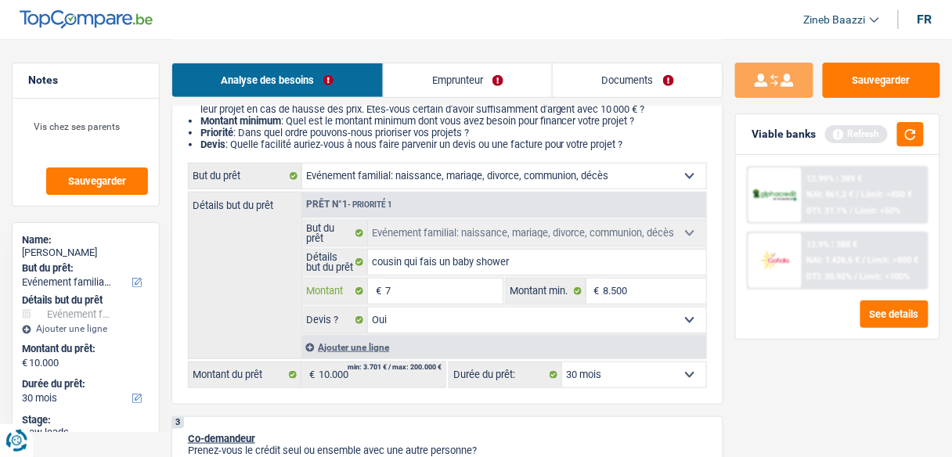
type input "75"
type input "750"
type input "7.500"
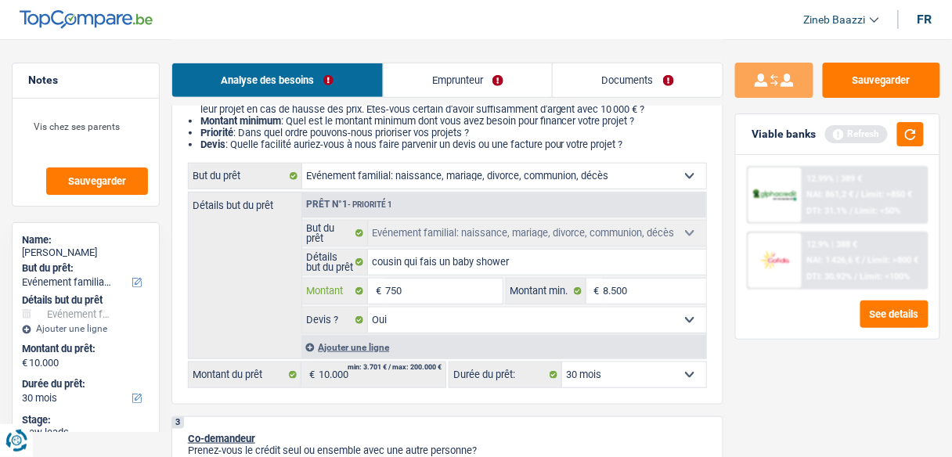
type input "7.500"
select select "42"
type input "7.500"
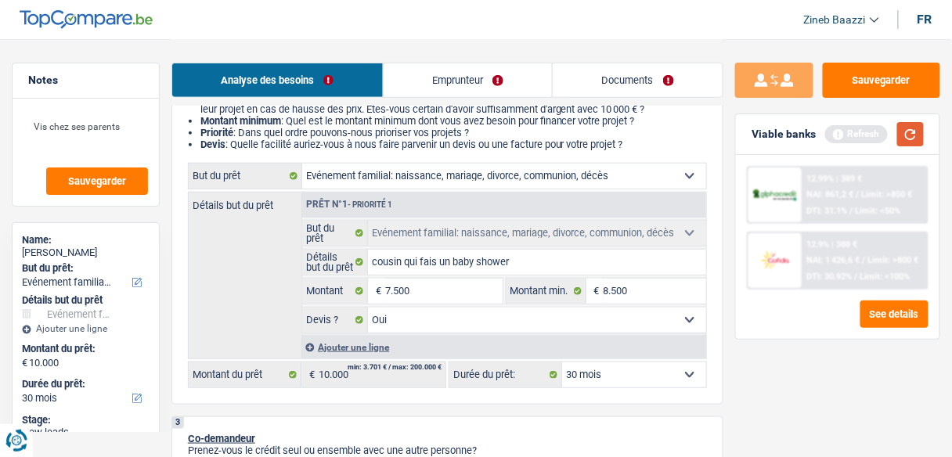
select select "42"
type input "7.500"
select select "42"
click at [919, 131] on button "button" at bounding box center [910, 134] width 27 height 24
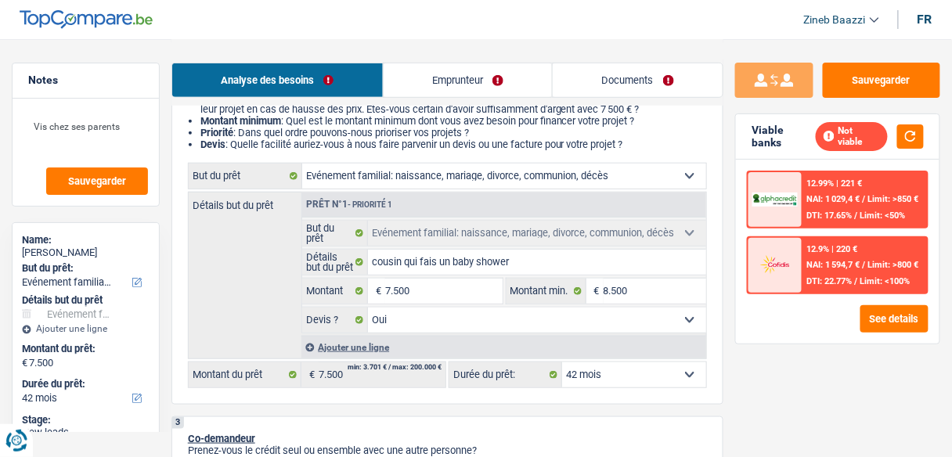
click at [673, 364] on select "12 mois 18 mois 24 mois 30 mois 36 mois 42 mois Sélectionner une option" at bounding box center [634, 374] width 144 height 25
click at [666, 384] on select "12 mois 18 mois 24 mois 30 mois 36 mois 42 mois Sélectionner une option" at bounding box center [634, 374] width 144 height 25
click at [612, 286] on input "8.500" at bounding box center [654, 291] width 103 height 25
type input "7"
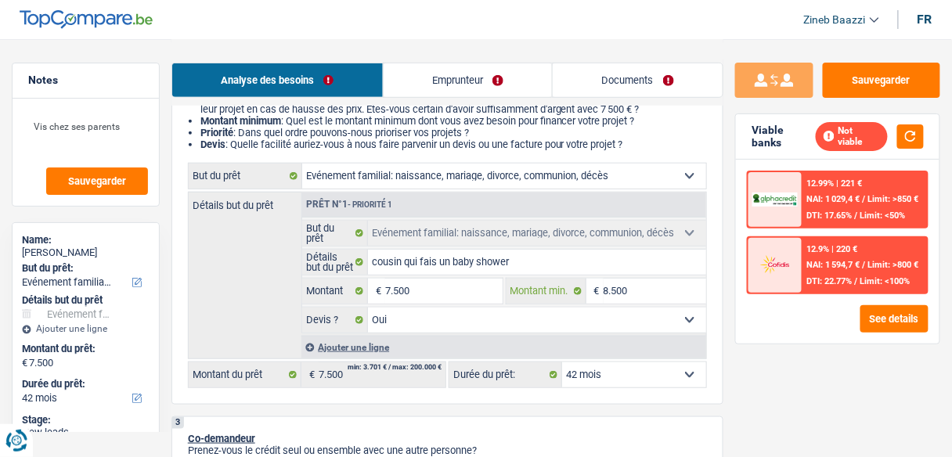
type input "7"
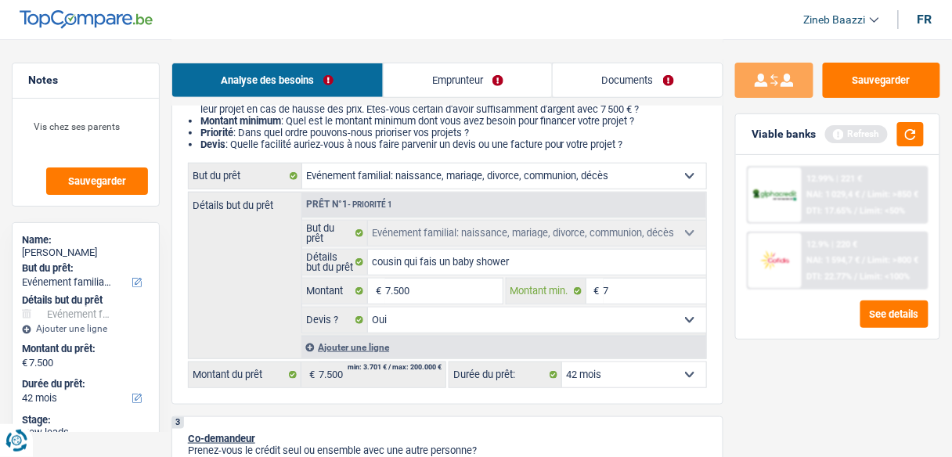
type input "70"
type input "700"
type input "7.000"
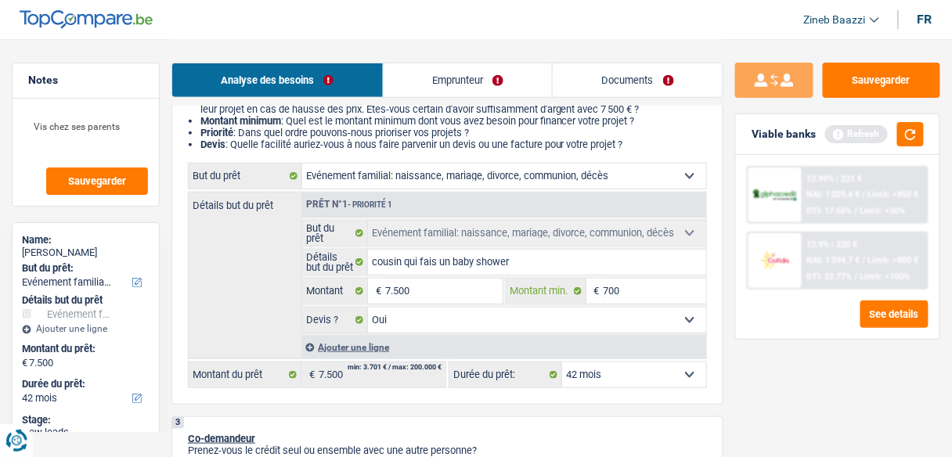
type input "7.000"
click at [912, 123] on button "button" at bounding box center [910, 134] width 27 height 24
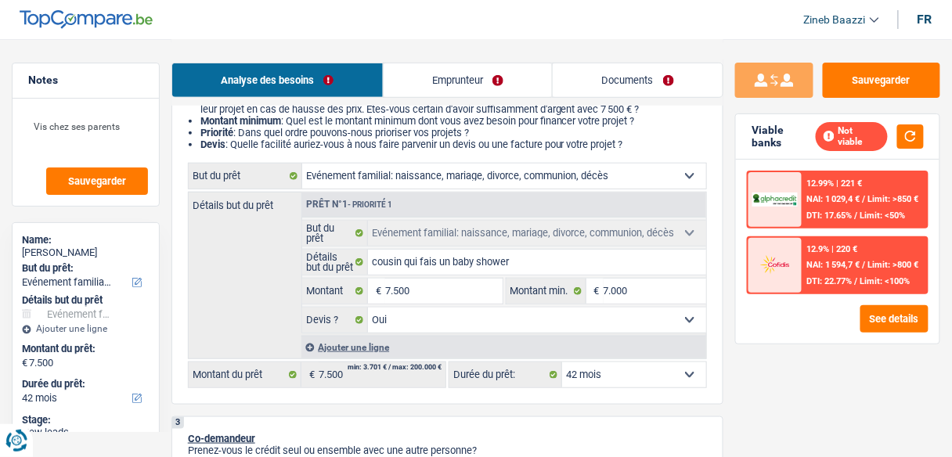
click at [448, 304] on fieldset "Confort maison: meubles, textile, peinture, électroménager, outillage non-profe…" at bounding box center [504, 276] width 404 height 113
click at [448, 297] on input "7.500" at bounding box center [443, 291] width 117 height 25
type input "5"
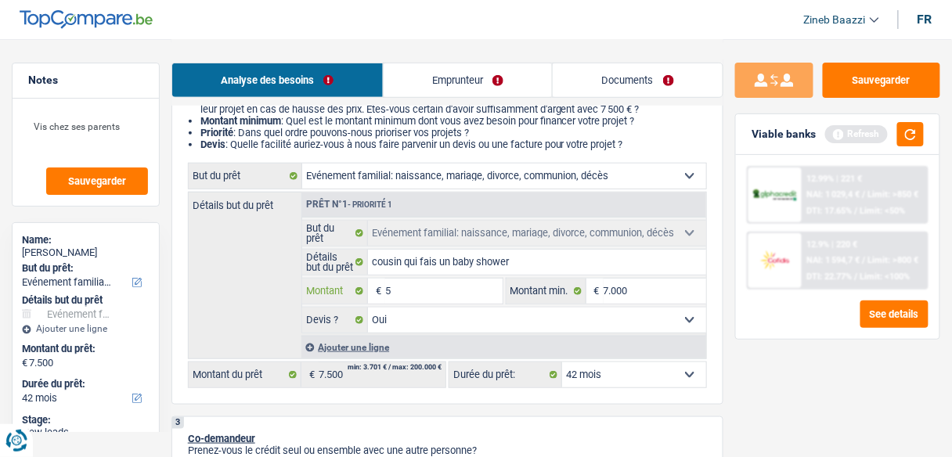
type input "50"
type input "500"
type input "5.000"
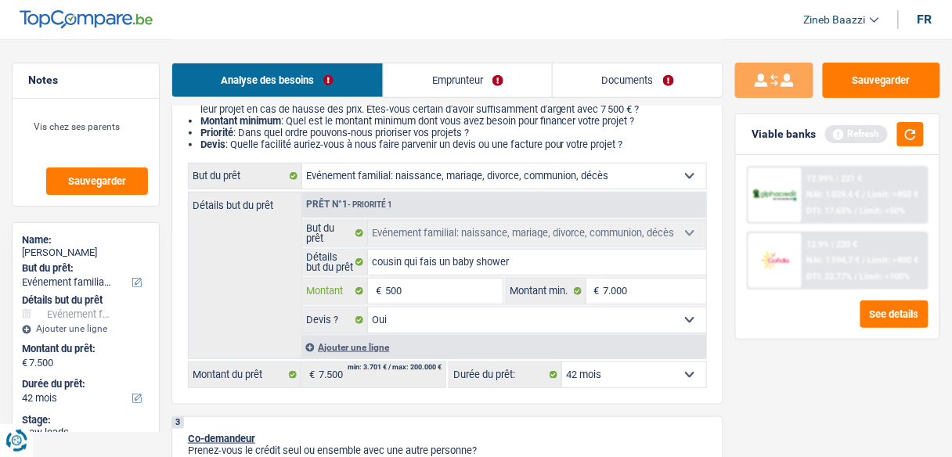
type input "5.000"
select select "36"
type input "5.000"
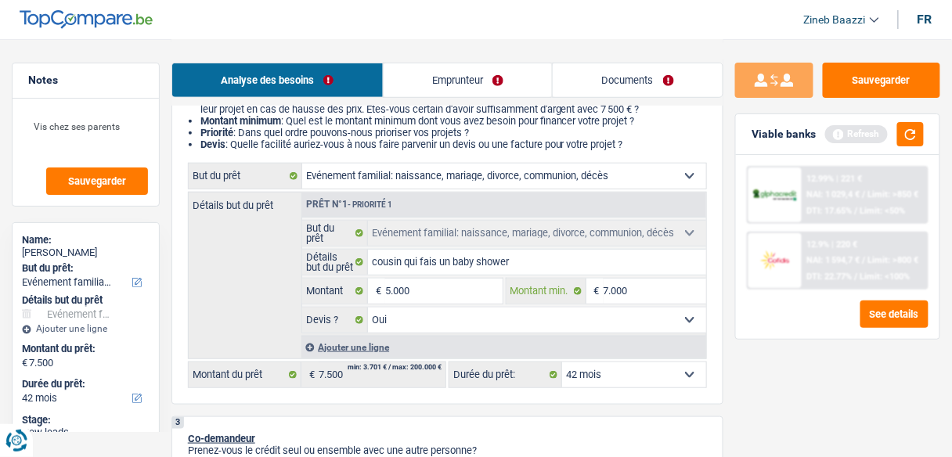
select select "36"
type input "5.000"
select select "36"
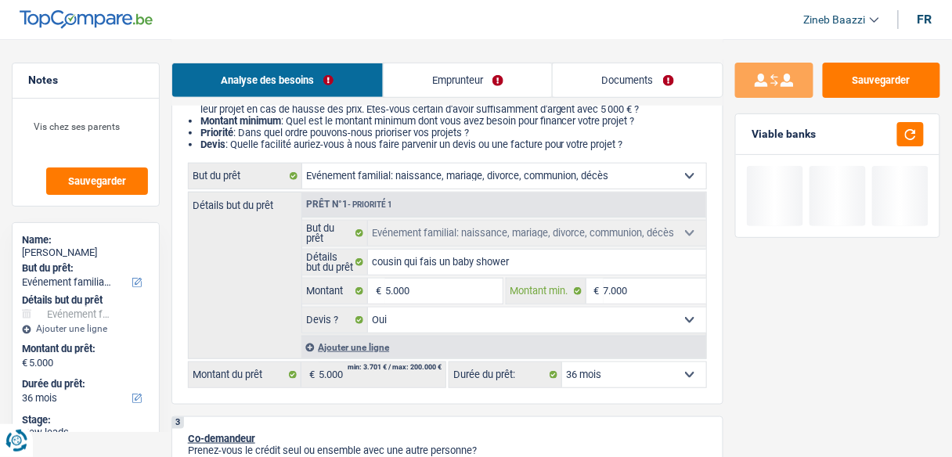
click at [612, 290] on input "7.000" at bounding box center [654, 291] width 103 height 25
type input "5"
type input "50"
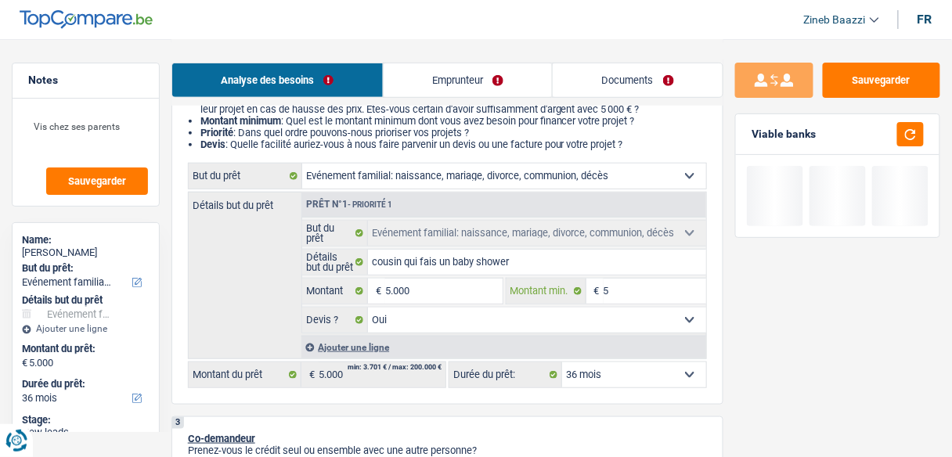
type input "50"
type input "500"
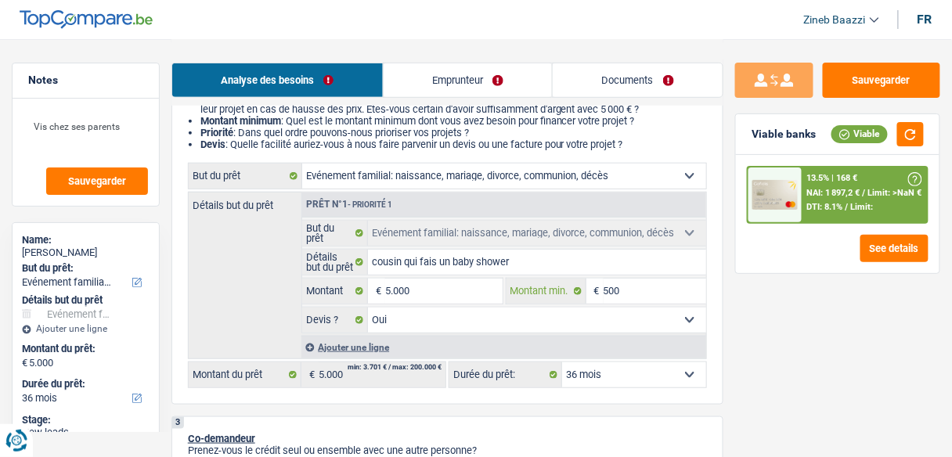
type input "5.001"
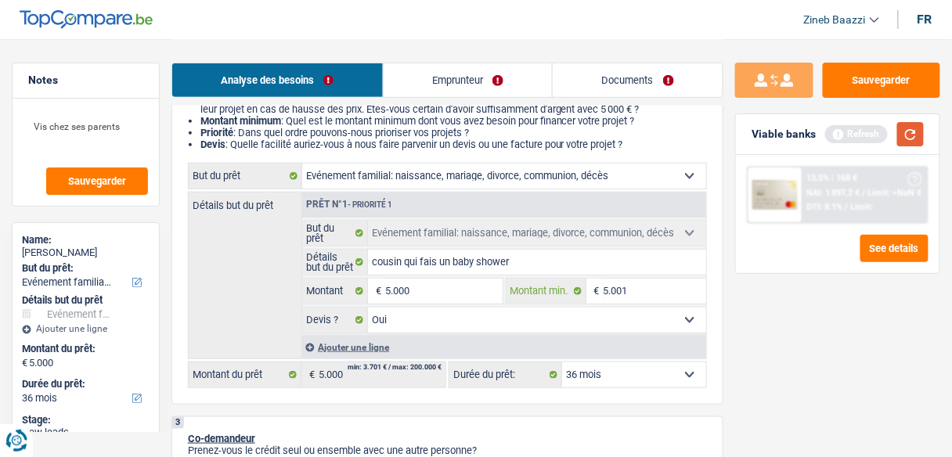
type input "5.001"
click at [901, 142] on button "button" at bounding box center [910, 134] width 27 height 24
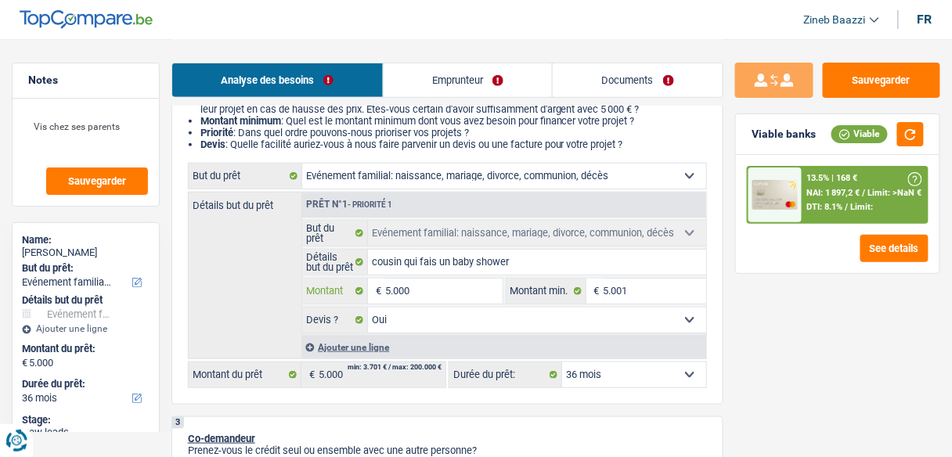
click at [412, 299] on input "5.000" at bounding box center [443, 291] width 117 height 25
type input "500"
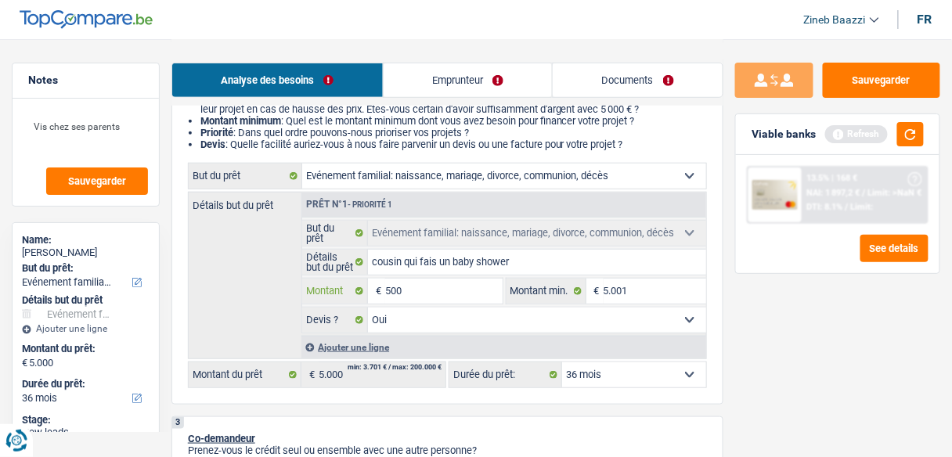
type input "50"
type input "5"
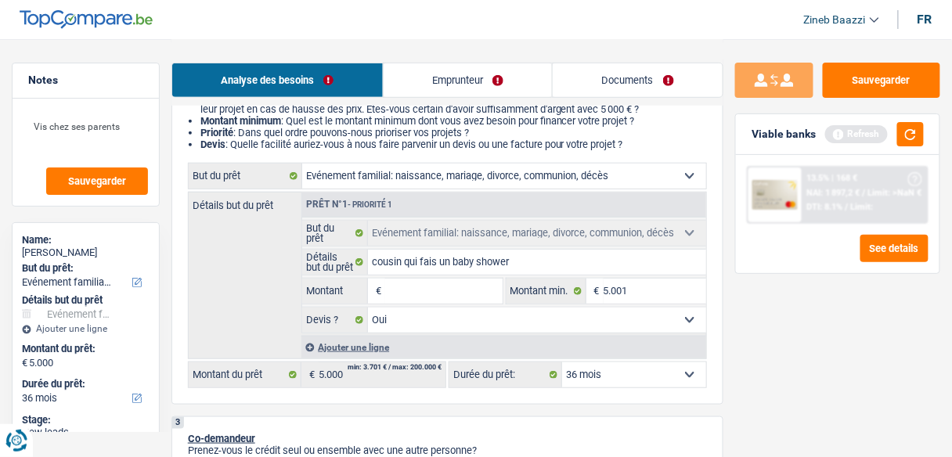
type input "5"
type input "50"
type input "5"
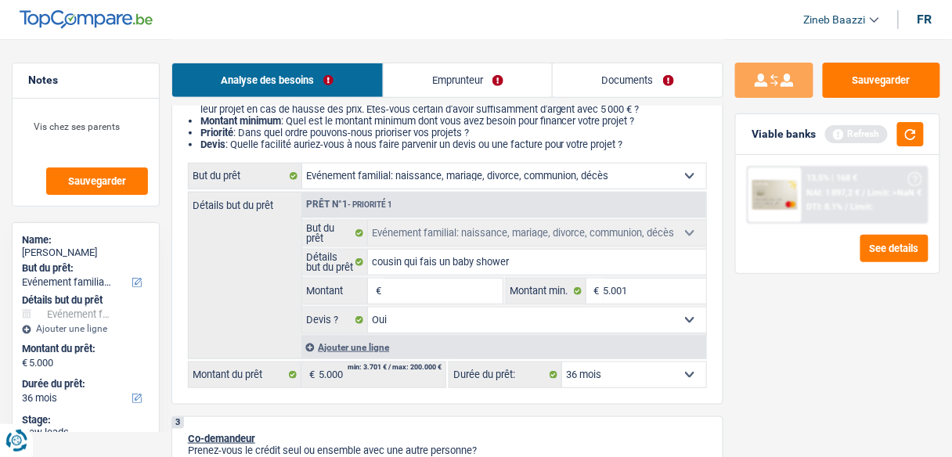
type input "6"
type input "65"
click at [902, 126] on button "button" at bounding box center [910, 134] width 27 height 24
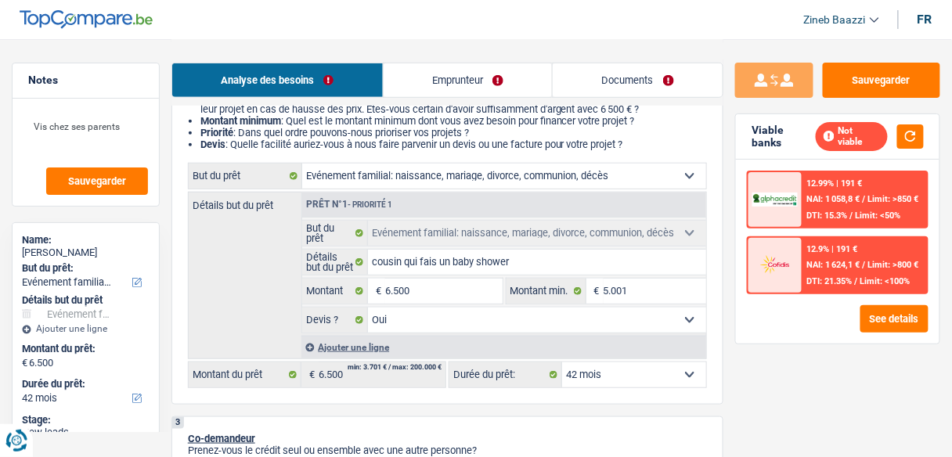
click at [646, 368] on select "12 mois 18 mois 24 mois 30 mois 36 mois 42 mois Sélectionner une option" at bounding box center [634, 374] width 144 height 25
click at [908, 310] on button "See details" at bounding box center [894, 318] width 68 height 27
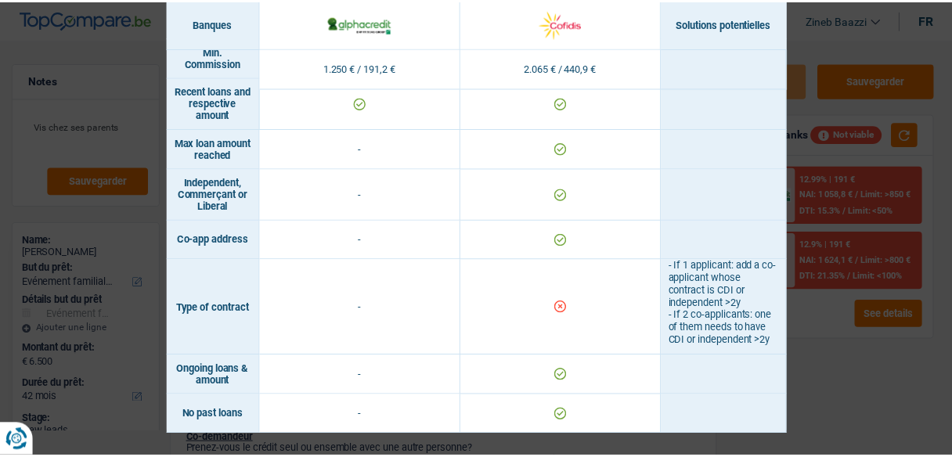
scroll to position [1020, 0]
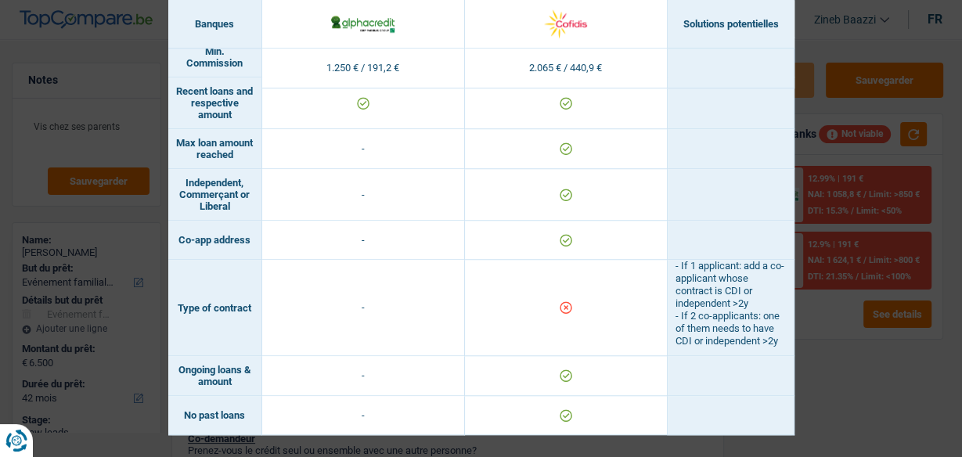
click at [855, 369] on div "Banks conditions × Banques Solutions potentielles Revenus / Charges 1.250 € / 1…" at bounding box center [481, 228] width 962 height 457
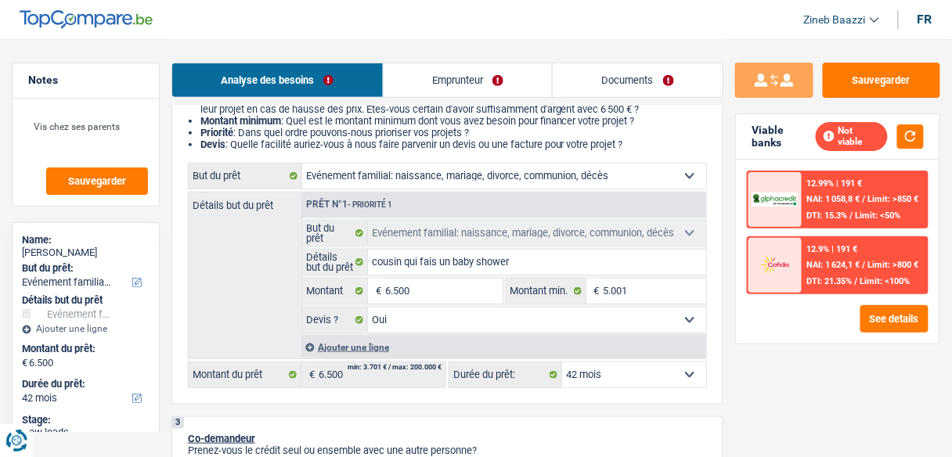
click at [625, 78] on link "Documents" at bounding box center [638, 80] width 170 height 34
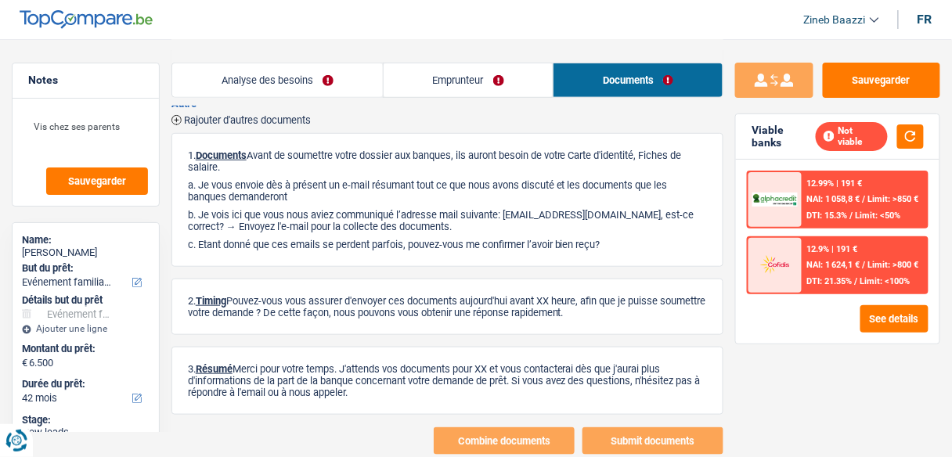
click at [491, 72] on link "Emprunteur" at bounding box center [469, 80] width 170 height 34
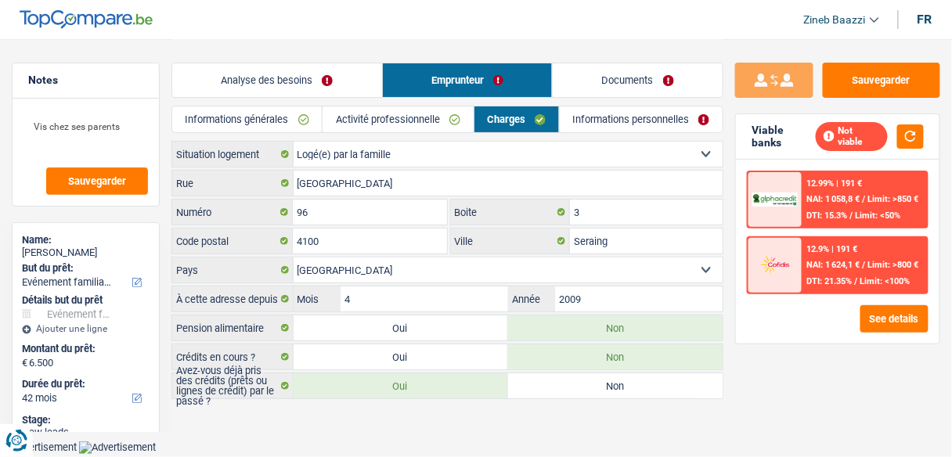
scroll to position [0, 0]
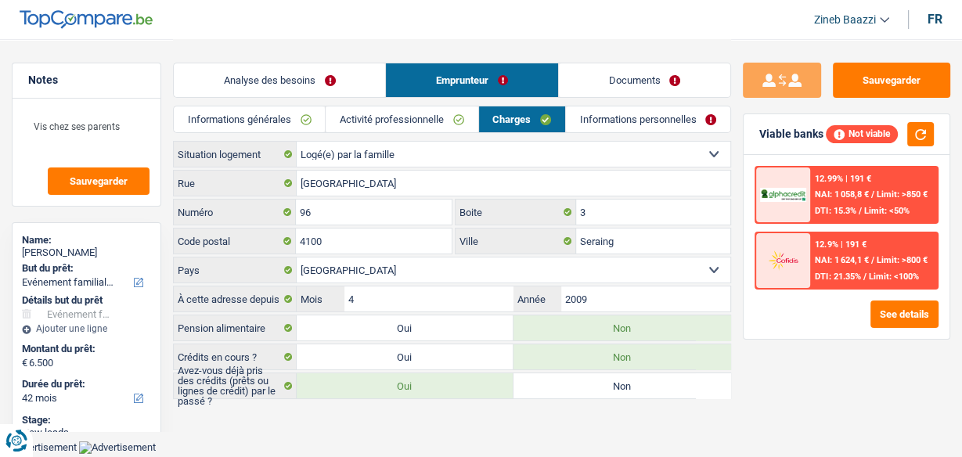
click at [394, 113] on link "Activité professionnelle" at bounding box center [402, 119] width 152 height 26
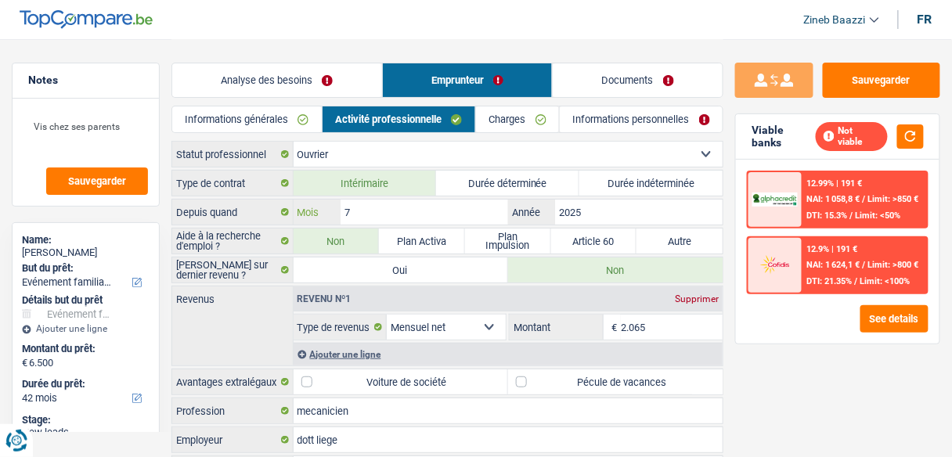
click at [463, 210] on input "7" at bounding box center [423, 212] width 167 height 25
click at [614, 79] on link "Documents" at bounding box center [638, 80] width 170 height 34
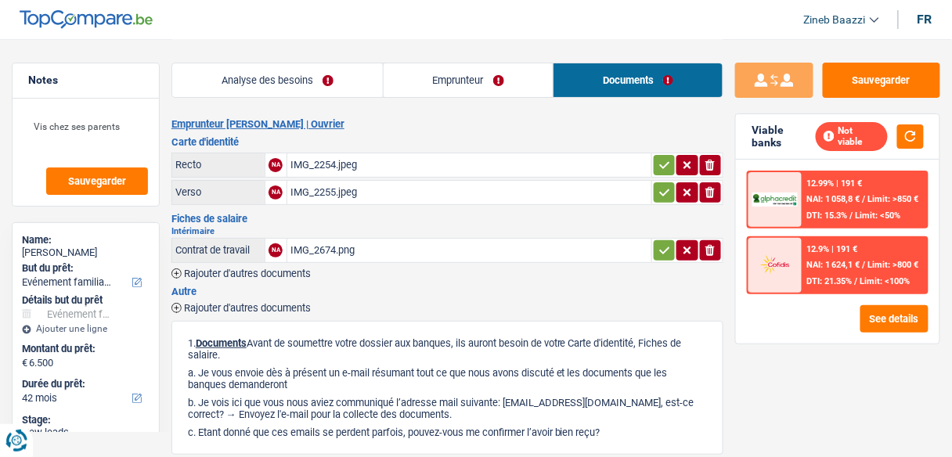
click at [299, 242] on div "IMG_2674.png" at bounding box center [469, 250] width 358 height 23
click at [331, 252] on div "IMG_2674.png" at bounding box center [469, 250] width 358 height 23
click at [430, 96] on link "Emprunteur" at bounding box center [469, 80] width 170 height 34
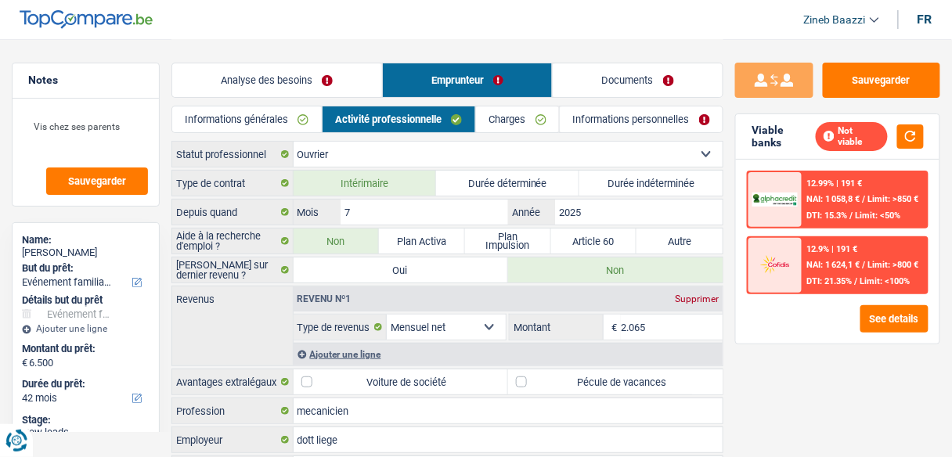
click at [431, 77] on link "Emprunteur" at bounding box center [468, 80] width 170 height 34
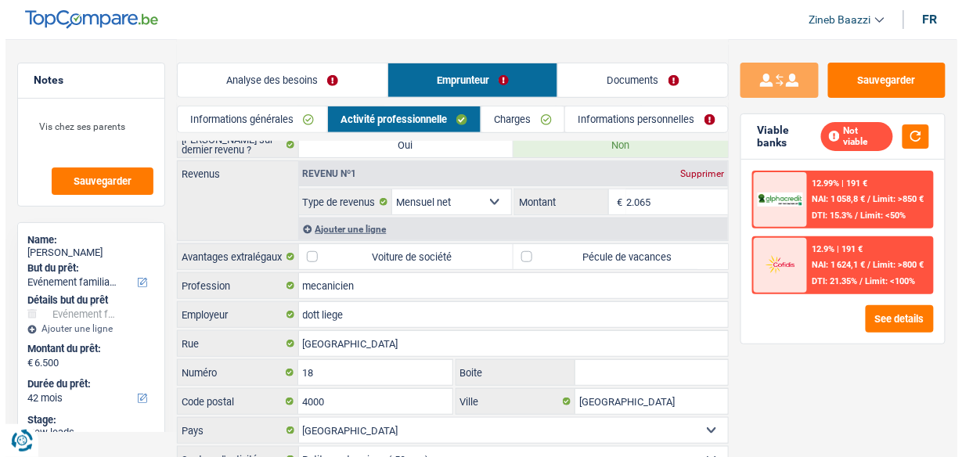
scroll to position [185, 0]
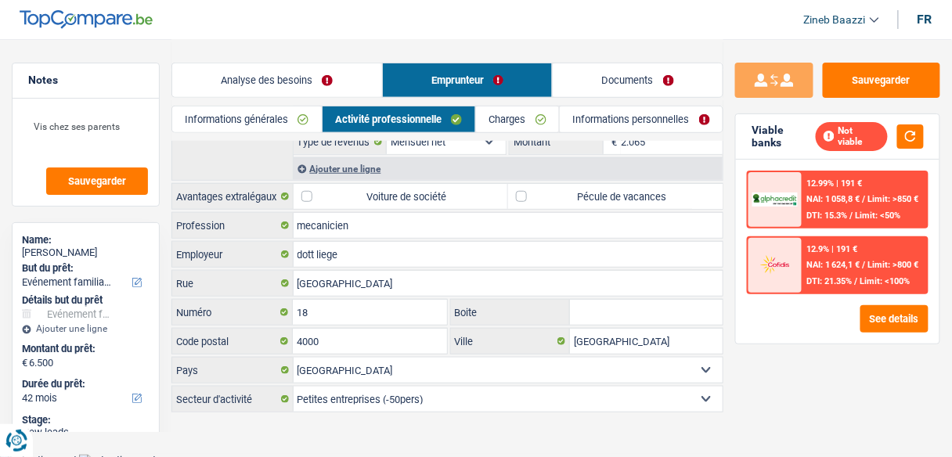
click at [242, 68] on link "Analyse des besoins" at bounding box center [277, 80] width 210 height 34
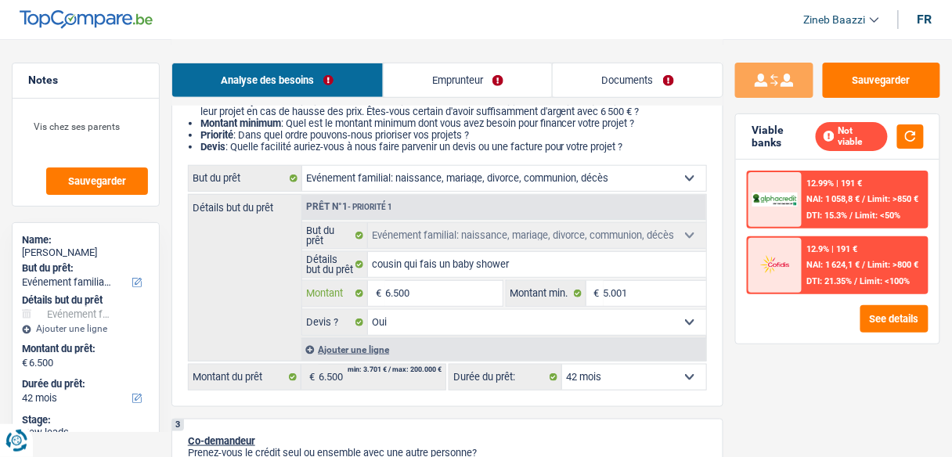
click at [403, 290] on input "6.500" at bounding box center [443, 293] width 117 height 25
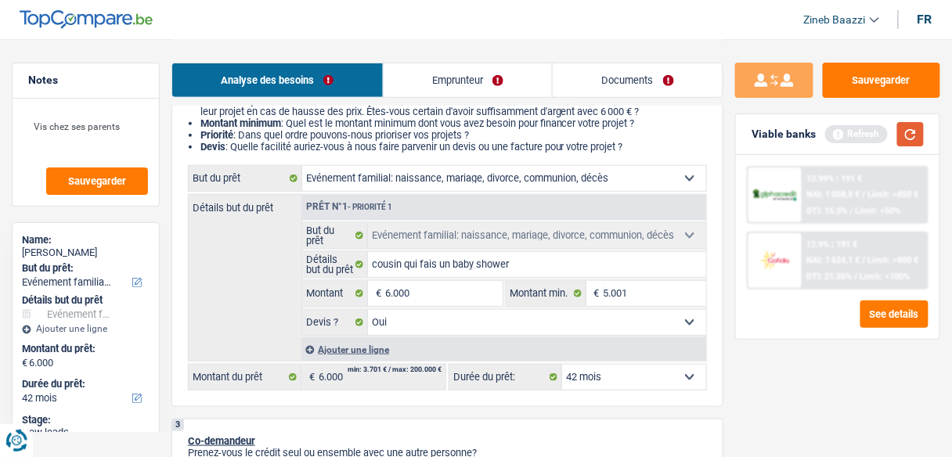
click at [904, 135] on button "button" at bounding box center [910, 134] width 27 height 24
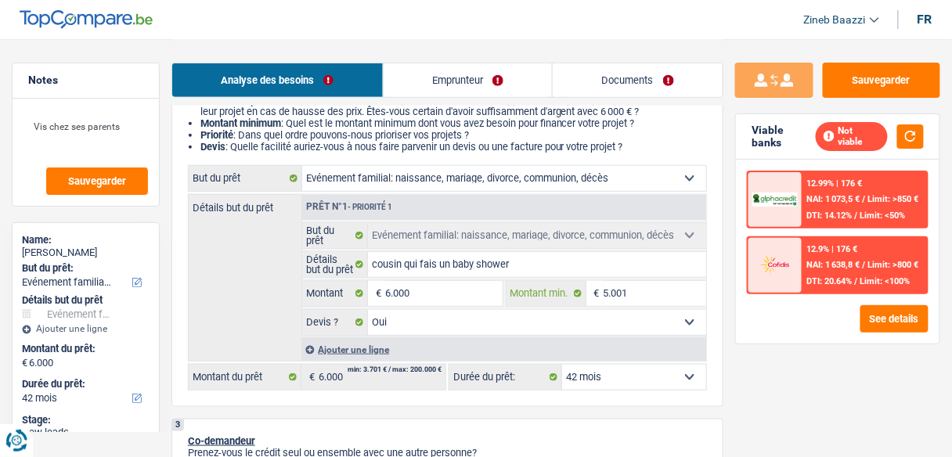
click at [645, 286] on input "5.001" at bounding box center [654, 293] width 103 height 25
click at [376, 297] on span "€" at bounding box center [376, 293] width 17 height 25
click at [392, 293] on input "6.000" at bounding box center [443, 293] width 117 height 25
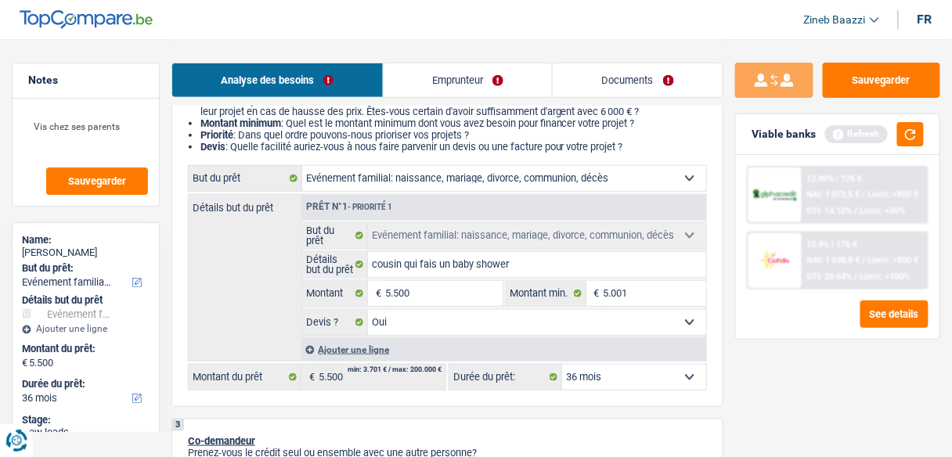
click at [897, 128] on div "Refresh" at bounding box center [874, 134] width 99 height 24
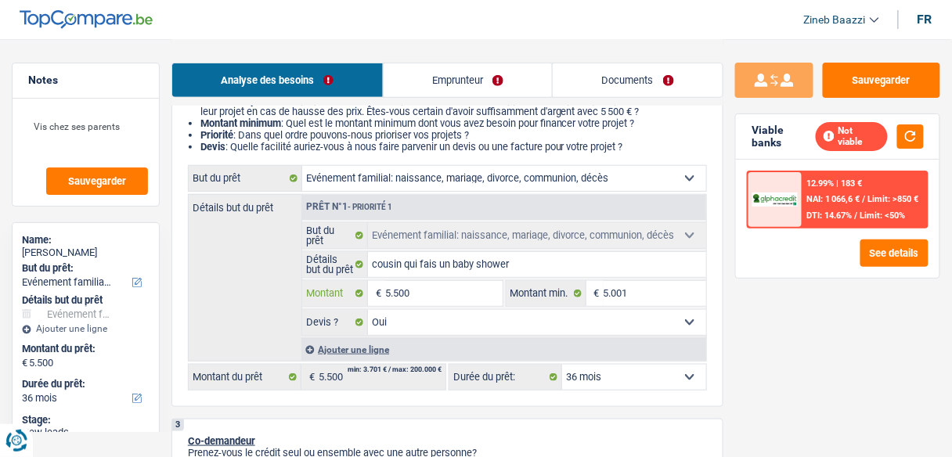
click at [449, 300] on input "5.500" at bounding box center [443, 293] width 117 height 25
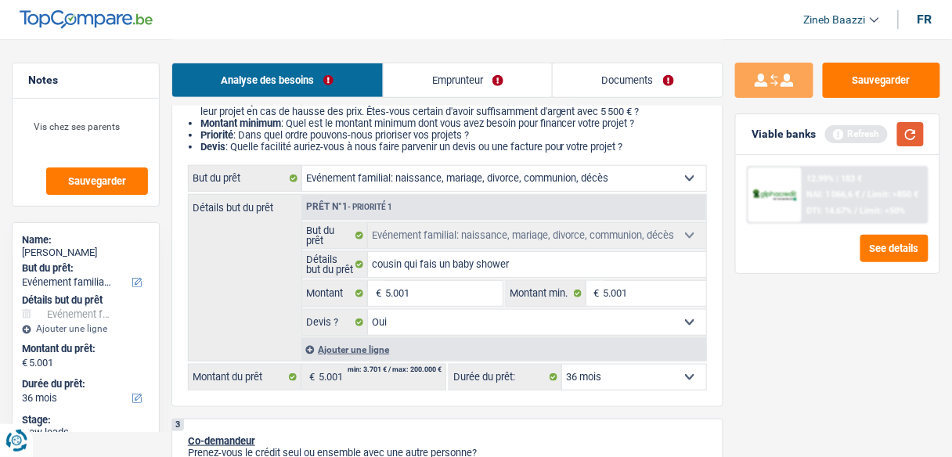
click at [923, 142] on button "button" at bounding box center [910, 134] width 27 height 24
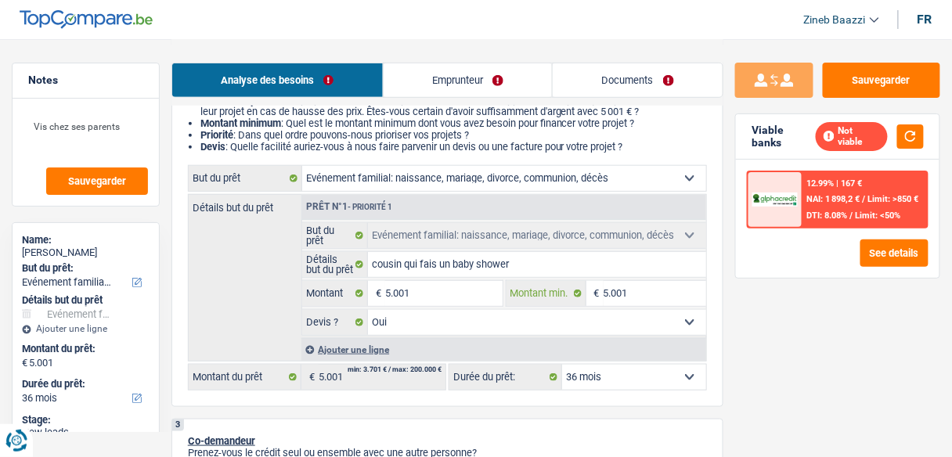
click at [614, 289] on input "5.001" at bounding box center [654, 293] width 103 height 25
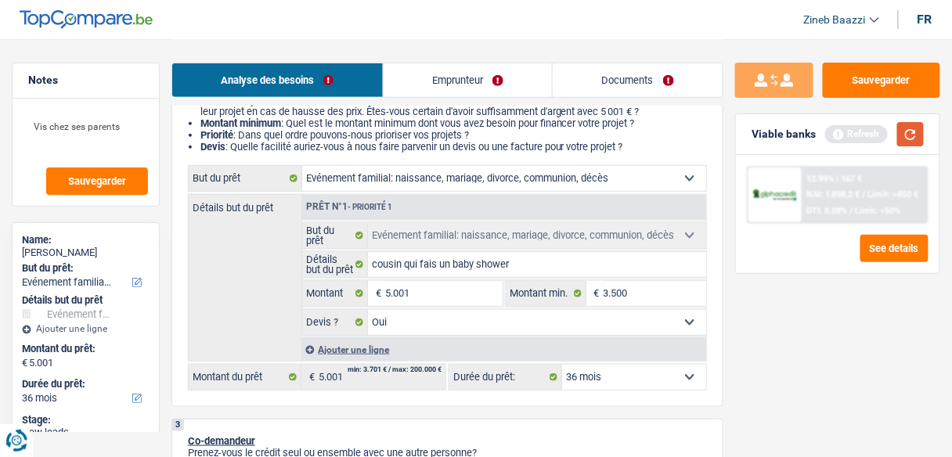
click at [906, 131] on button "button" at bounding box center [910, 134] width 27 height 24
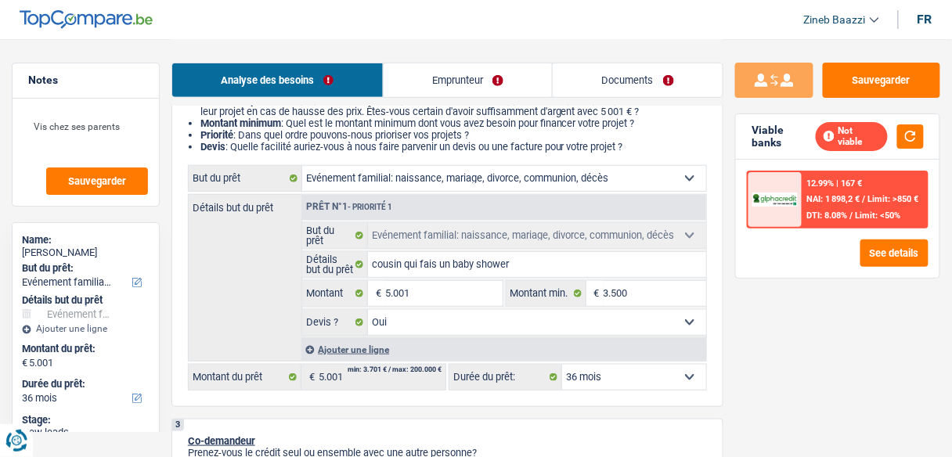
click at [607, 380] on select "12 mois 18 mois 24 mois 30 mois 36 mois Sélectionner une option" at bounding box center [634, 377] width 144 height 25
click at [910, 249] on button "See details" at bounding box center [894, 253] width 68 height 27
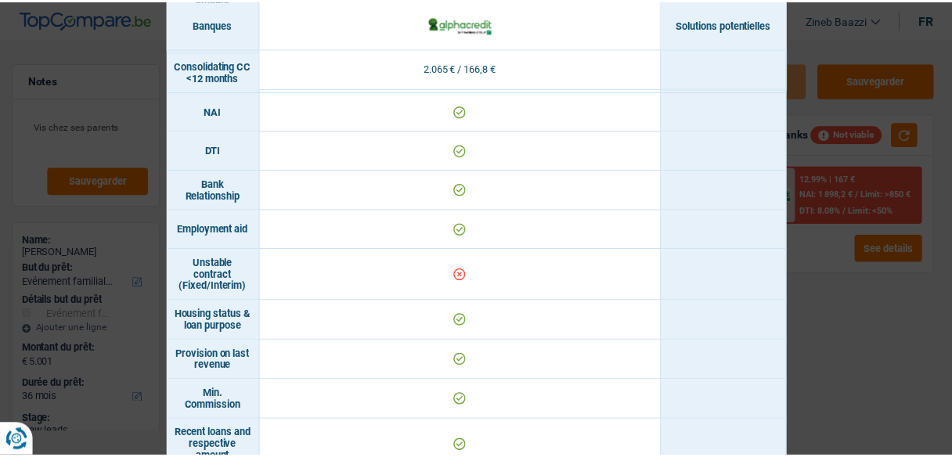
scroll to position [700, 0]
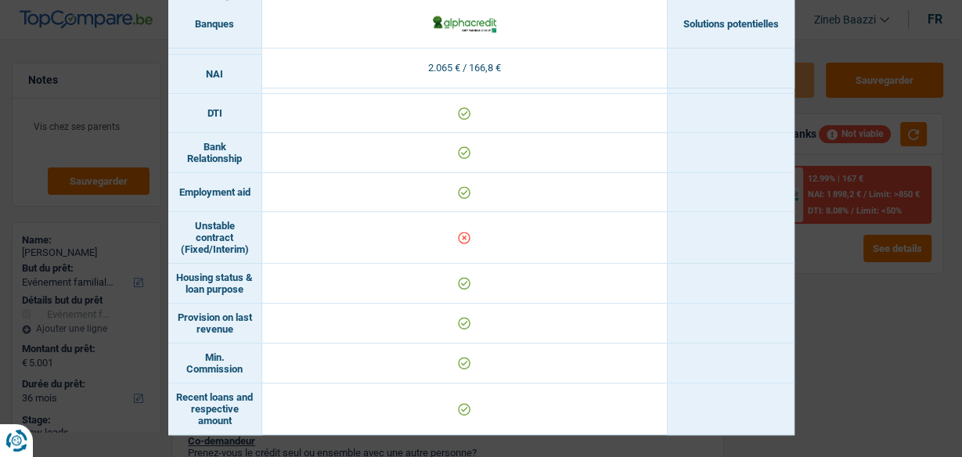
click at [801, 294] on div "Banks conditions × Banques Solutions potentielles Revenus / Charges 2.065 € / 1…" at bounding box center [481, 228] width 962 height 457
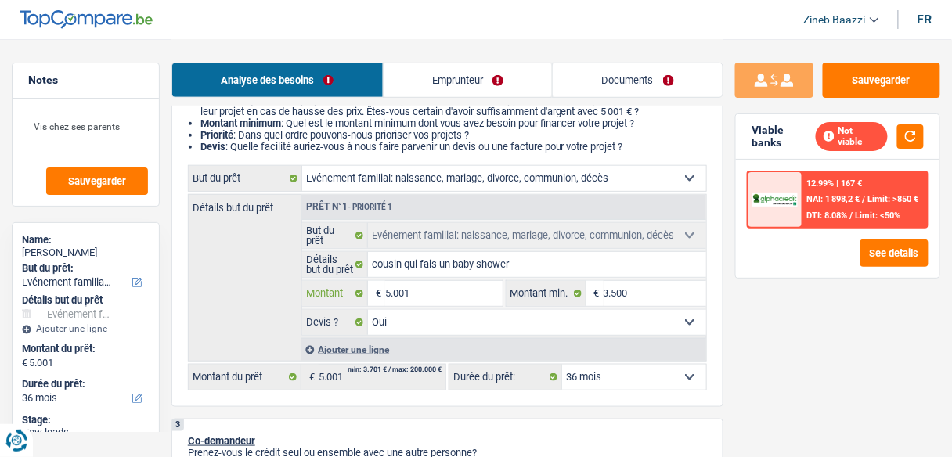
click at [456, 292] on input "5.001" at bounding box center [443, 293] width 117 height 25
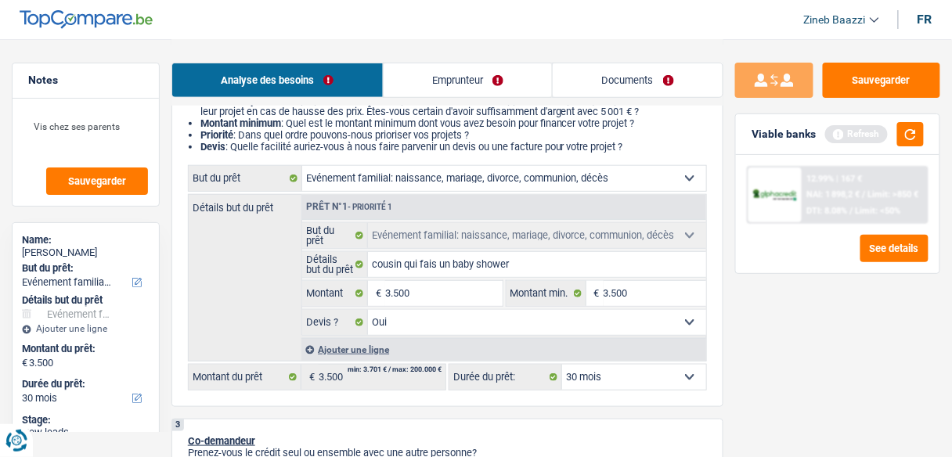
click at [927, 135] on div "Viable banks Refresh" at bounding box center [837, 134] width 203 height 41
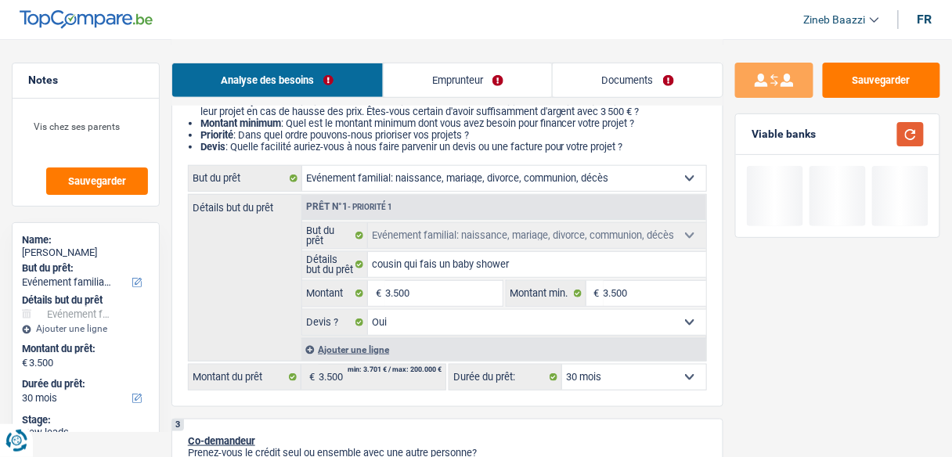
click at [915, 140] on button "button" at bounding box center [910, 134] width 27 height 24
click at [907, 144] on button "button" at bounding box center [910, 134] width 27 height 24
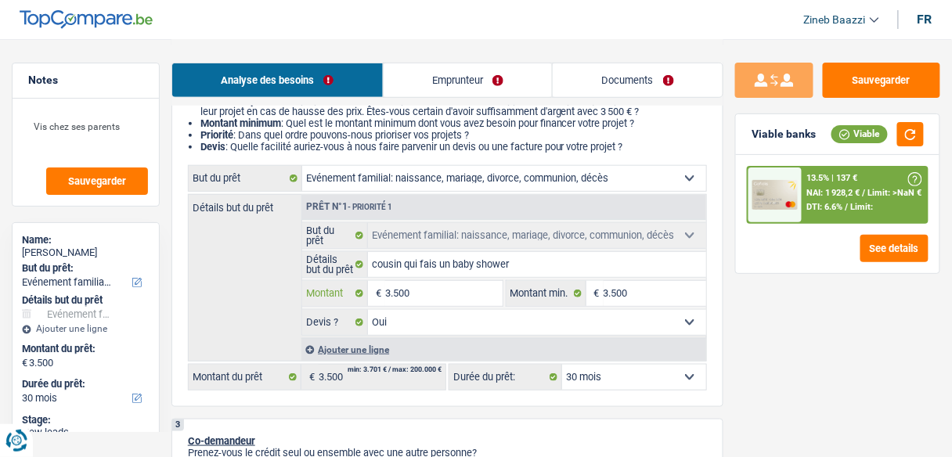
click at [438, 295] on input "3.500" at bounding box center [443, 293] width 117 height 25
click at [434, 294] on input "3.500" at bounding box center [443, 293] width 117 height 25
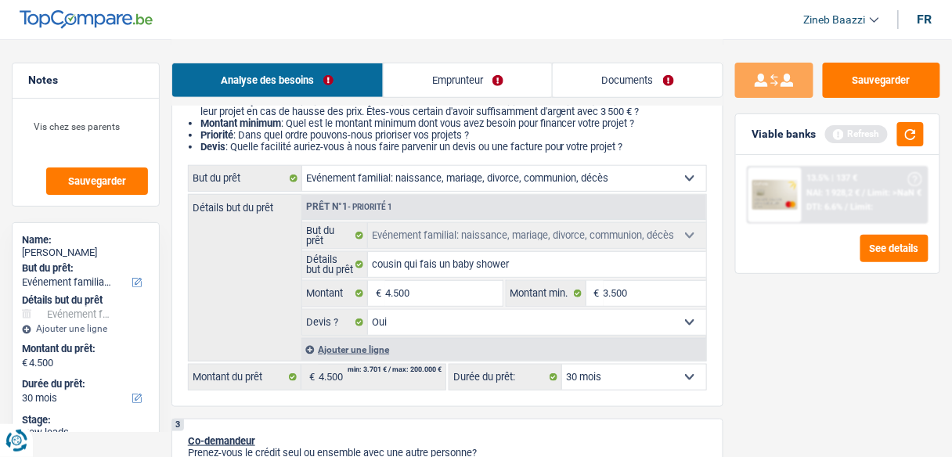
click at [920, 118] on div "Viable banks Refresh" at bounding box center [837, 134] width 203 height 41
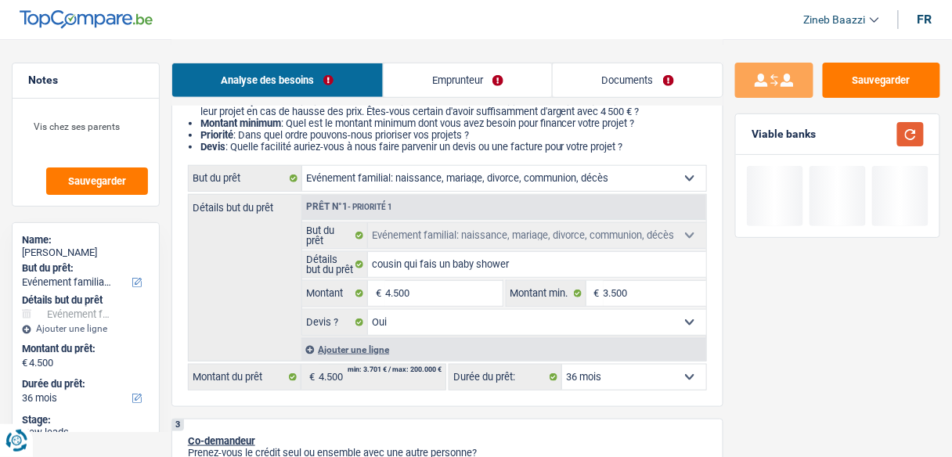
click at [915, 131] on button "button" at bounding box center [910, 134] width 27 height 24
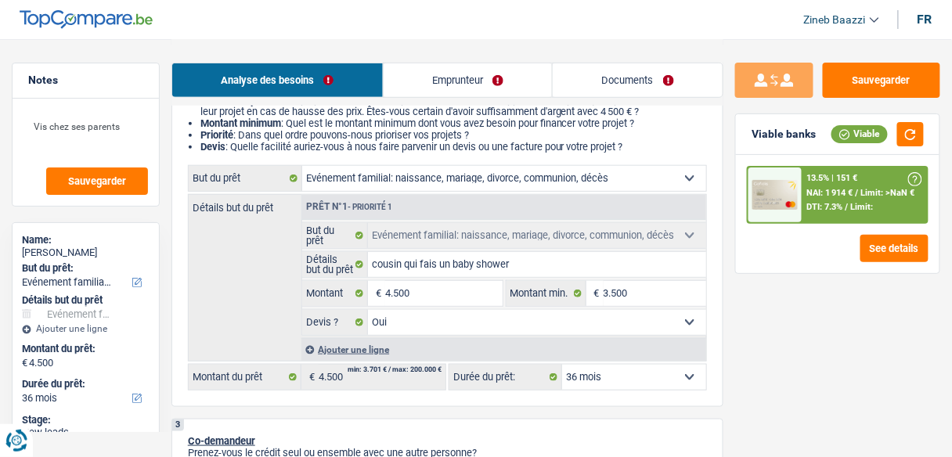
click at [823, 194] on span "NAI: 1 914 €" at bounding box center [830, 193] width 46 height 10
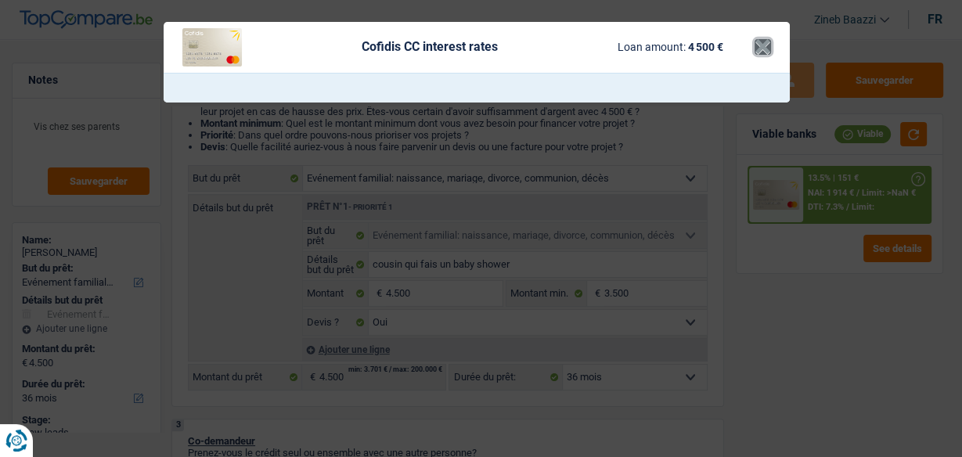
click at [769, 46] on button "×" at bounding box center [763, 47] width 16 height 16
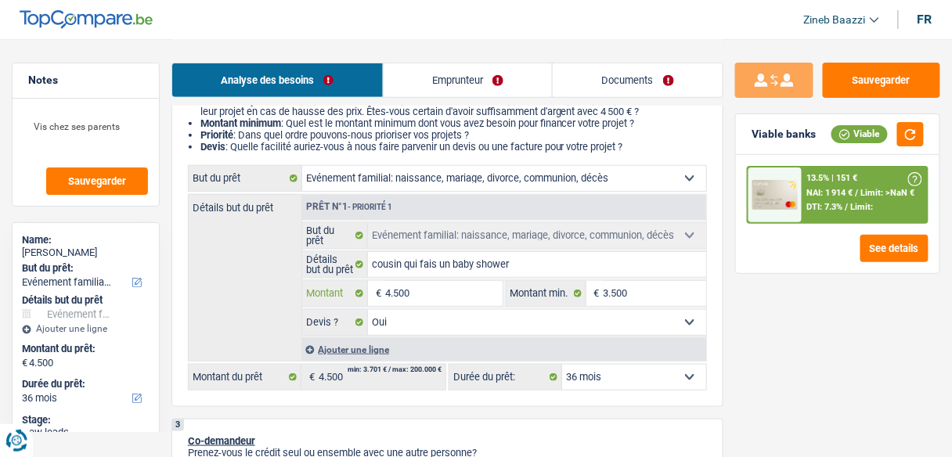
click at [439, 302] on input "4.500" at bounding box center [443, 293] width 117 height 25
click at [88, 181] on span "Sauvegarder" at bounding box center [97, 181] width 58 height 10
drag, startPoint x: 121, startPoint y: 131, endPoint x: 31, endPoint y: 139, distance: 90.3
click at [31, 139] on textarea "Vis chez ses parents" at bounding box center [85, 133] width 124 height 47
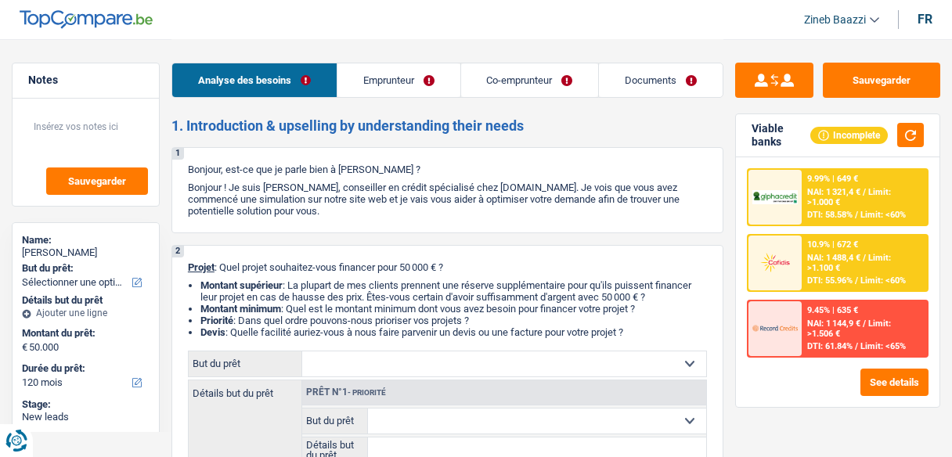
select select "120"
select select "independent"
select select "familyAllowances"
select select "netSalary"
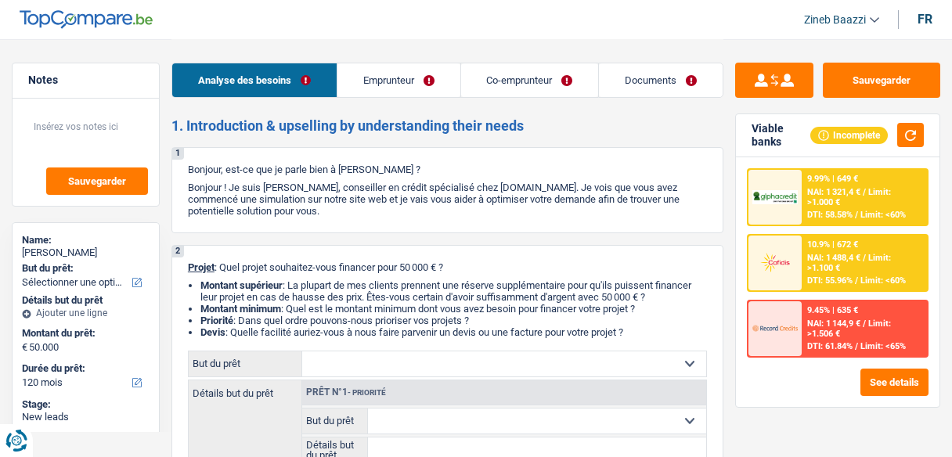
select select "ownerWithMortgage"
select select "mortgage"
select select "240"
select select "120"
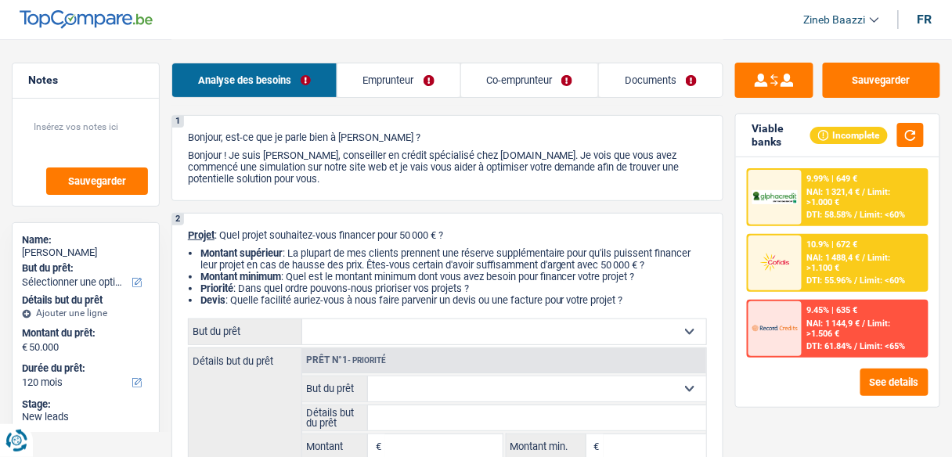
scroll to position [63, 0]
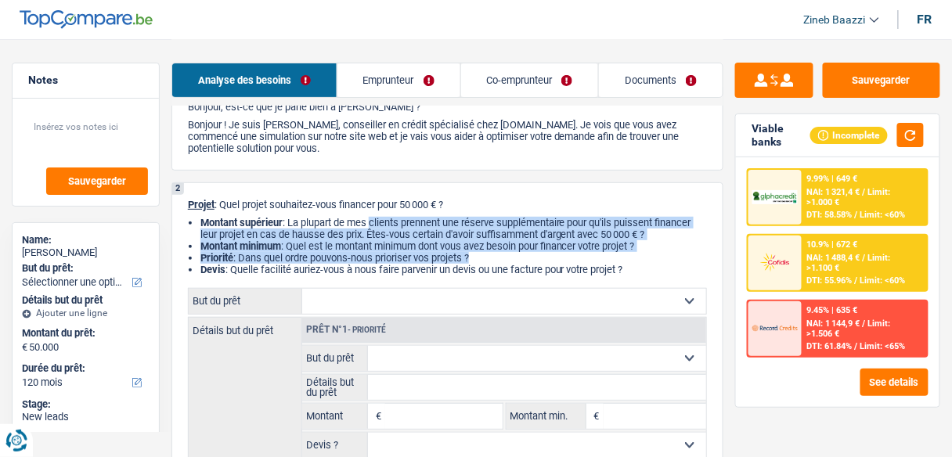
drag, startPoint x: 374, startPoint y: 227, endPoint x: 650, endPoint y: 263, distance: 278.6
click at [650, 263] on ul "Montant supérieur : La plupart de mes clients prennent une réserve supplémentai…" at bounding box center [447, 246] width 519 height 59
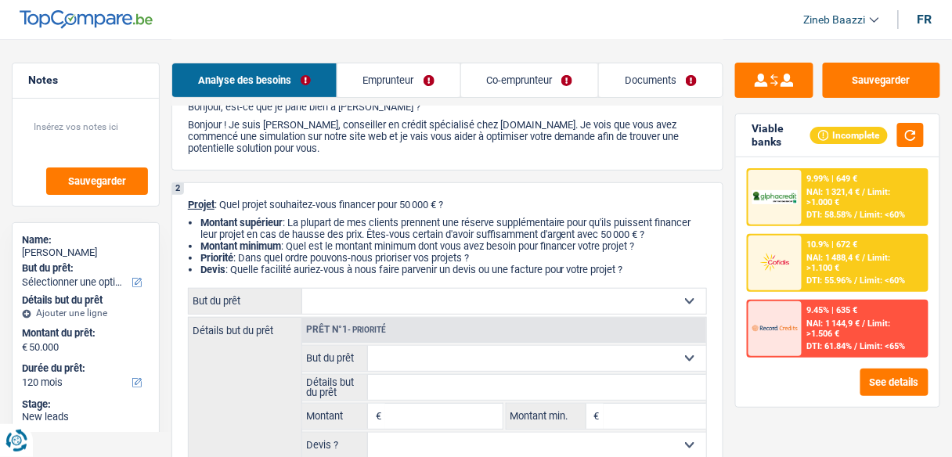
click at [639, 268] on li "Devis : Quelle facilité auriez-vous à nous faire parvenir un devis ou une factu…" at bounding box center [453, 270] width 506 height 12
click at [567, 295] on select "Confort maison: meubles, textile, peinture, électroménager, outillage non-profe…" at bounding box center [504, 301] width 404 height 25
click at [52, 119] on textarea at bounding box center [85, 133] width 124 height 47
click at [907, 135] on button "button" at bounding box center [910, 135] width 27 height 24
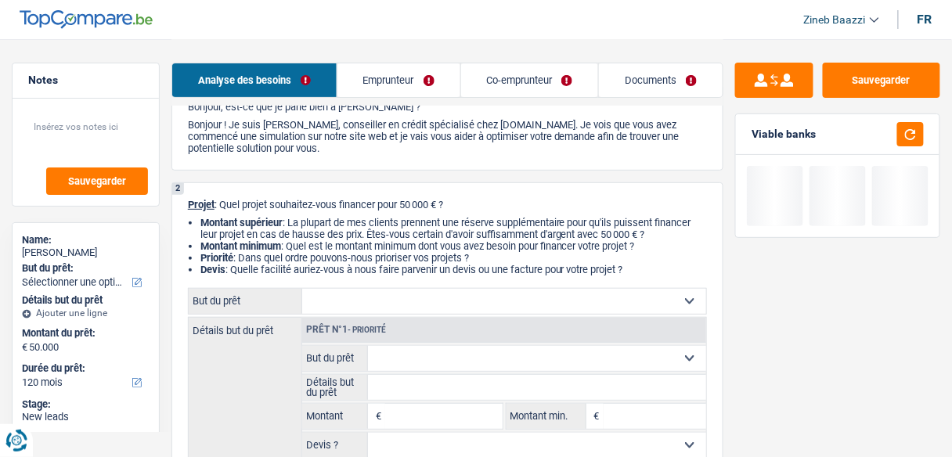
click at [394, 77] on link "Emprunteur" at bounding box center [398, 80] width 123 height 34
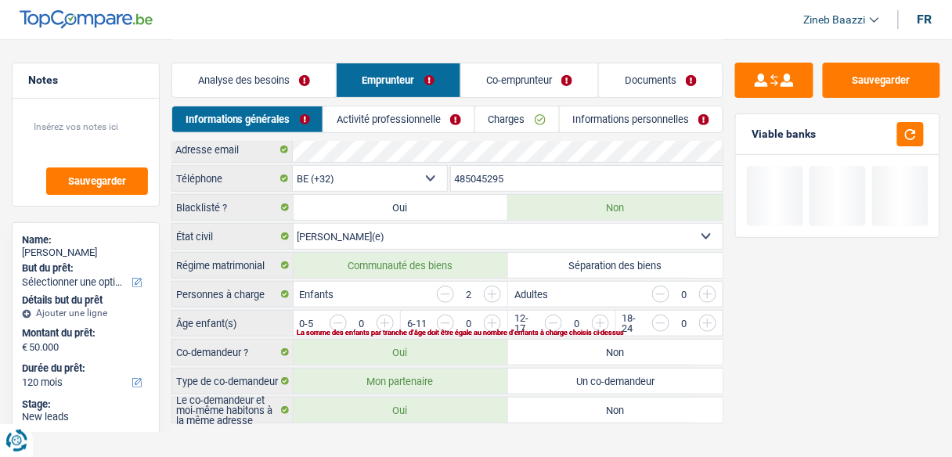
click at [484, 69] on link "Co-emprunteur" at bounding box center [530, 80] width 138 height 34
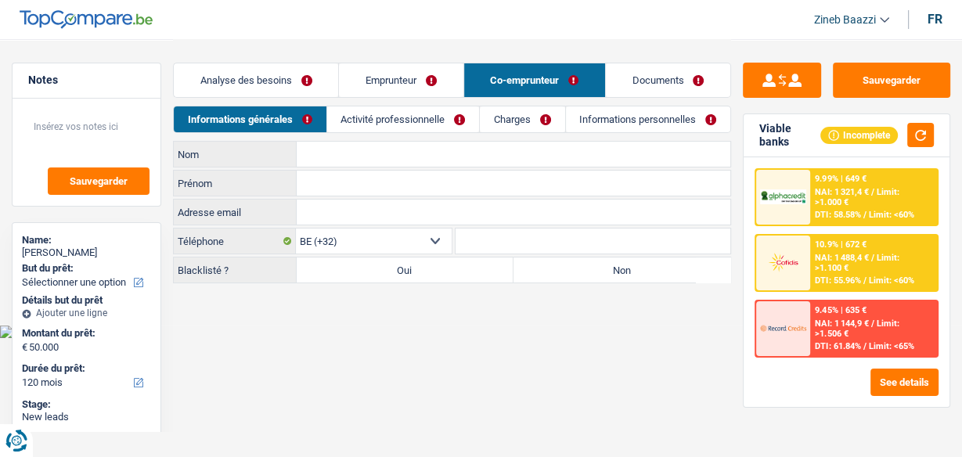
click at [389, 69] on link "Emprunteur" at bounding box center [401, 80] width 124 height 34
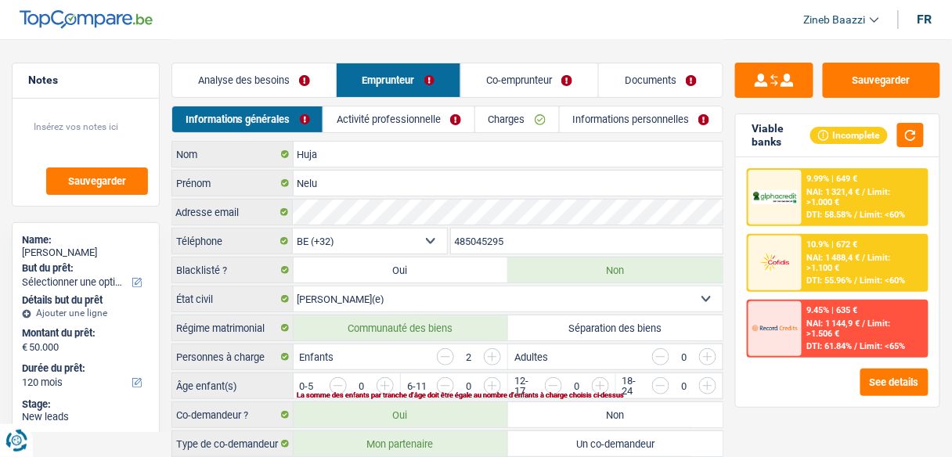
click at [362, 121] on link "Activité professionnelle" at bounding box center [398, 119] width 151 height 26
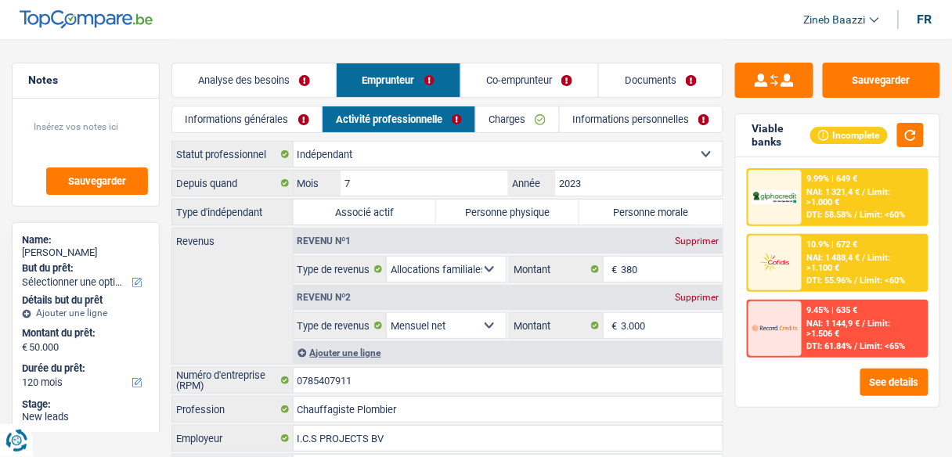
click at [495, 125] on link "Charges" at bounding box center [517, 119] width 83 height 26
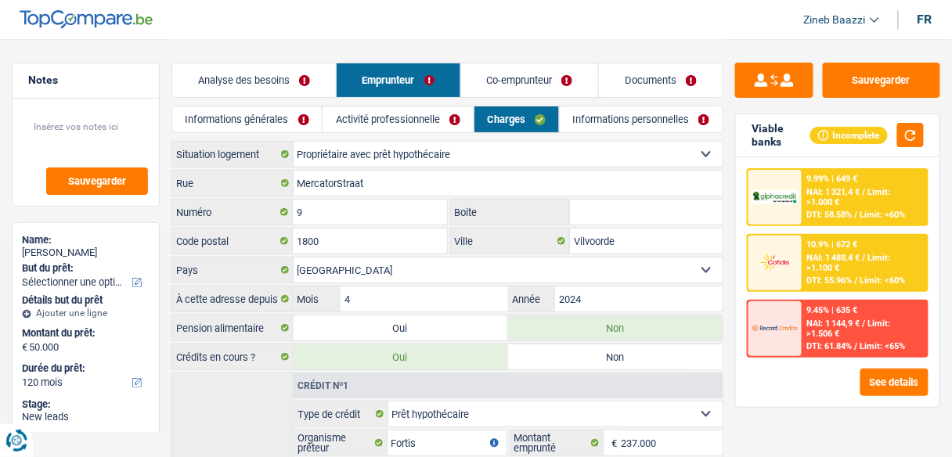
click at [398, 113] on link "Activité professionnelle" at bounding box center [397, 119] width 150 height 26
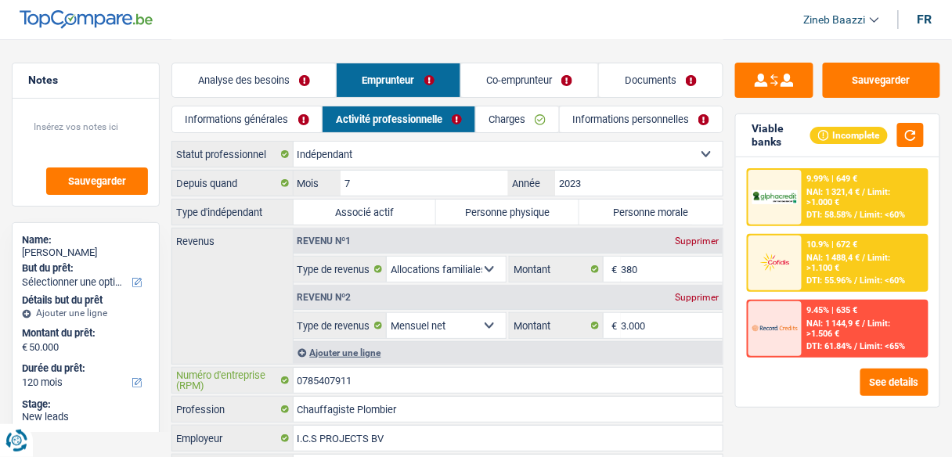
drag, startPoint x: 365, startPoint y: 374, endPoint x: 283, endPoint y: 366, distance: 81.8
click at [283, 368] on div "0785407911 Numéro d'entreprise (RPM)" at bounding box center [447, 380] width 550 height 25
click at [607, 218] on label "Personne morale" at bounding box center [650, 212] width 143 height 25
click at [607, 218] on input "Personne morale" at bounding box center [650, 212] width 143 height 25
radio input "true"
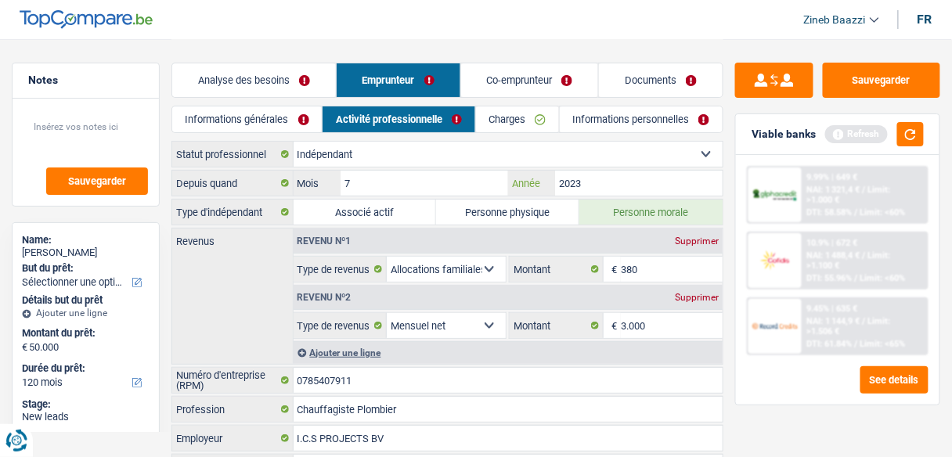
click at [582, 187] on input "2023" at bounding box center [638, 183] width 167 height 25
click at [434, 177] on input "7" at bounding box center [423, 183] width 167 height 25
type input "4"
click at [601, 179] on input "2023" at bounding box center [638, 183] width 167 height 25
type input "2022"
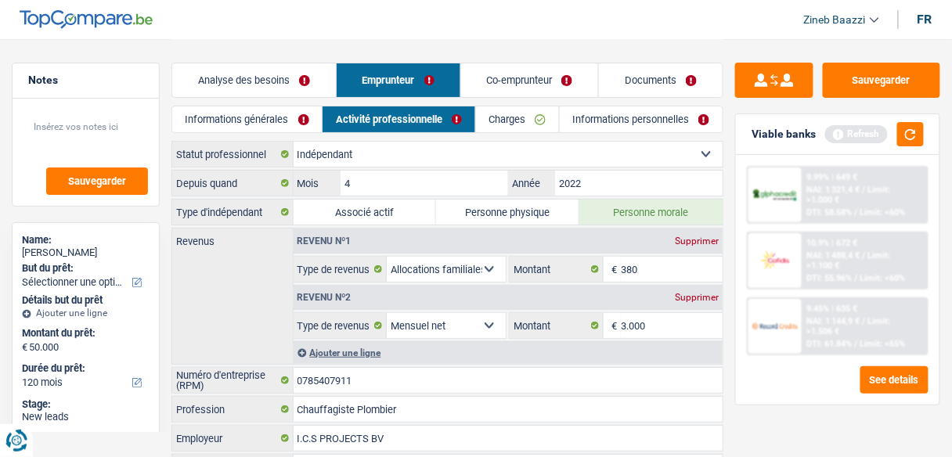
click at [223, 290] on div "Revenus Revenu nº1 Supprimer Allocation d'handicap Allocations chômage Allocati…" at bounding box center [447, 296] width 552 height 137
click at [908, 131] on button "button" at bounding box center [910, 134] width 27 height 24
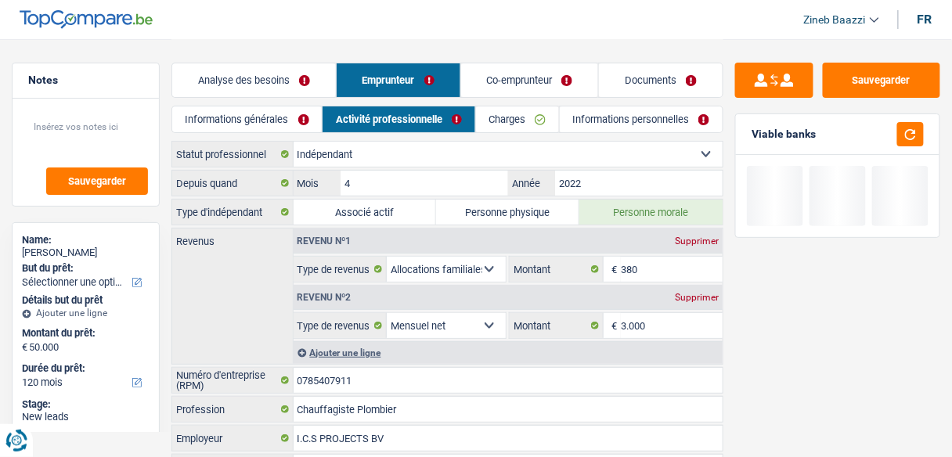
click at [250, 301] on div "Revenus Revenu nº1 Supprimer Allocation d'handicap Allocations chômage Allocati…" at bounding box center [447, 296] width 552 height 137
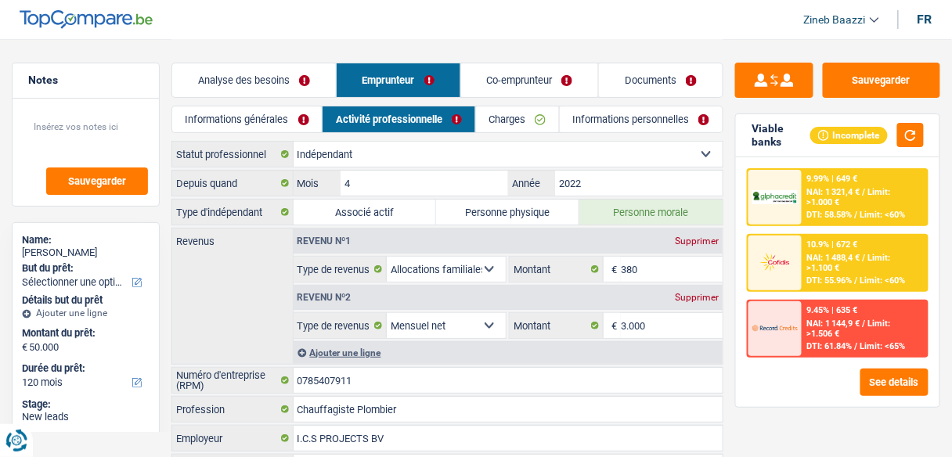
click at [275, 86] on link "Analyse des besoins" at bounding box center [254, 80] width 164 height 34
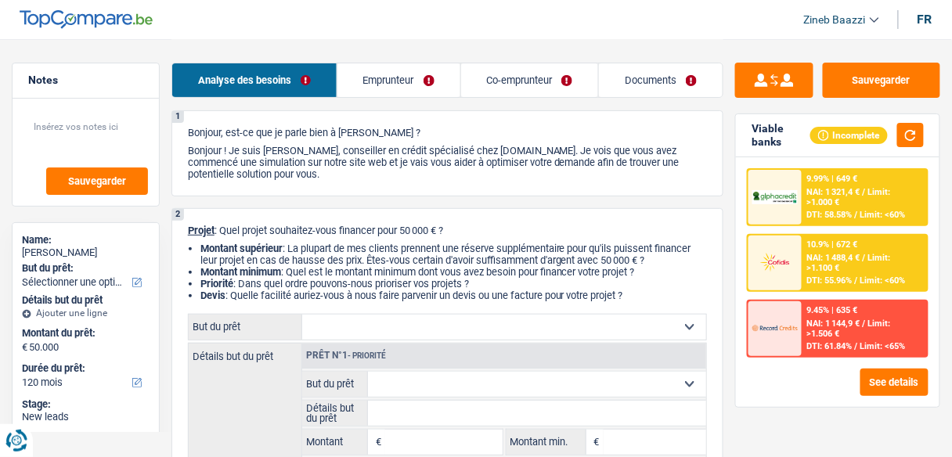
scroll to position [125, 0]
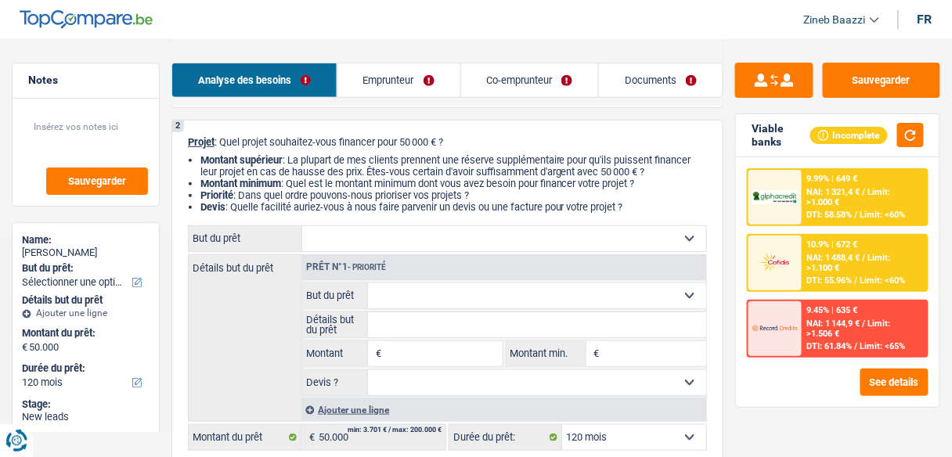
click at [405, 236] on select "Confort maison: meubles, textile, peinture, électroménager, outillage non-profe…" at bounding box center [504, 238] width 404 height 25
select select "renovatingAbroad"
click at [302, 227] on select "Confort maison: meubles, textile, peinture, électroménager, outillage non-profe…" at bounding box center [504, 238] width 404 height 25
select select "renovatingAbroad"
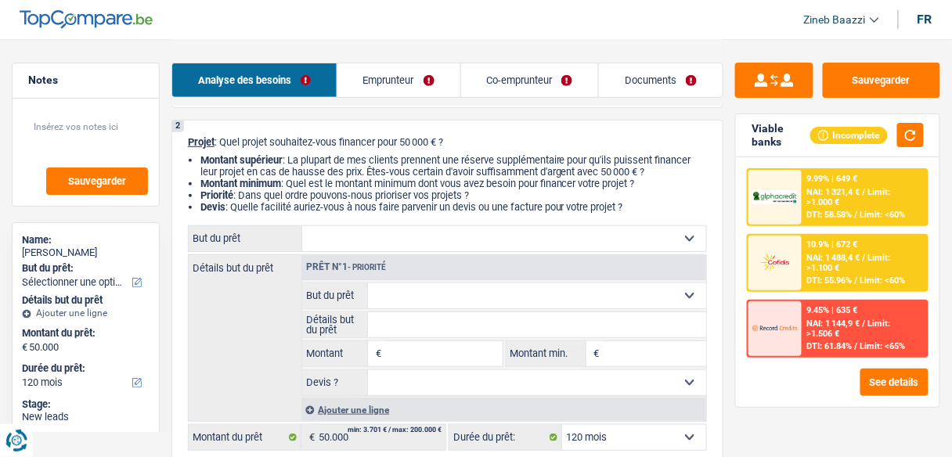
type input "50.000"
select select "renovatingAbroad"
type input "50.000"
select select "renovatingAbroad"
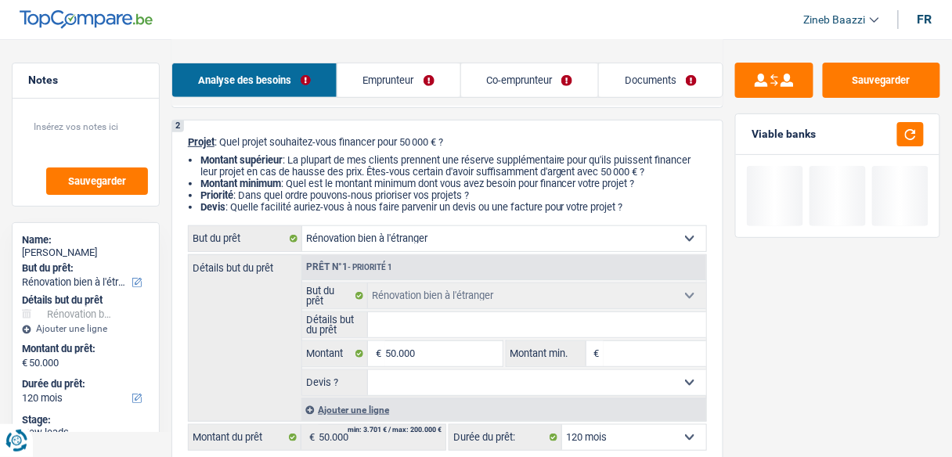
click at [427, 317] on input "Détails but du prêt" at bounding box center [537, 324] width 338 height 25
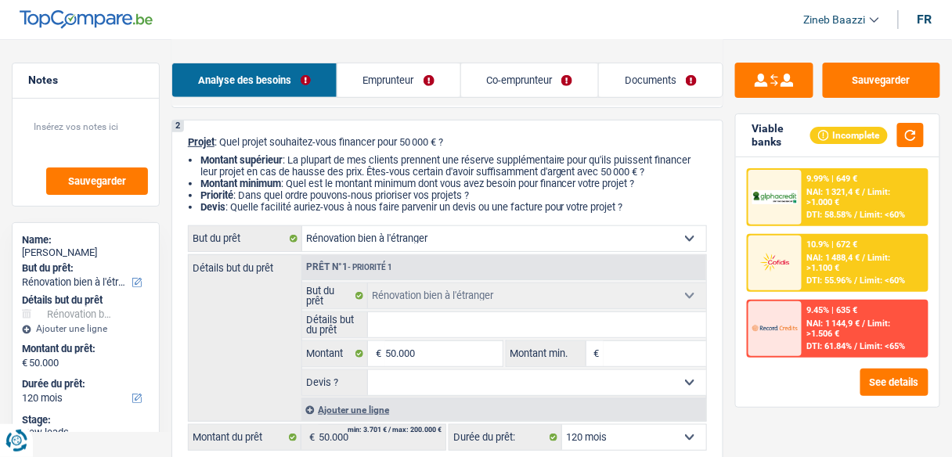
type input "f"
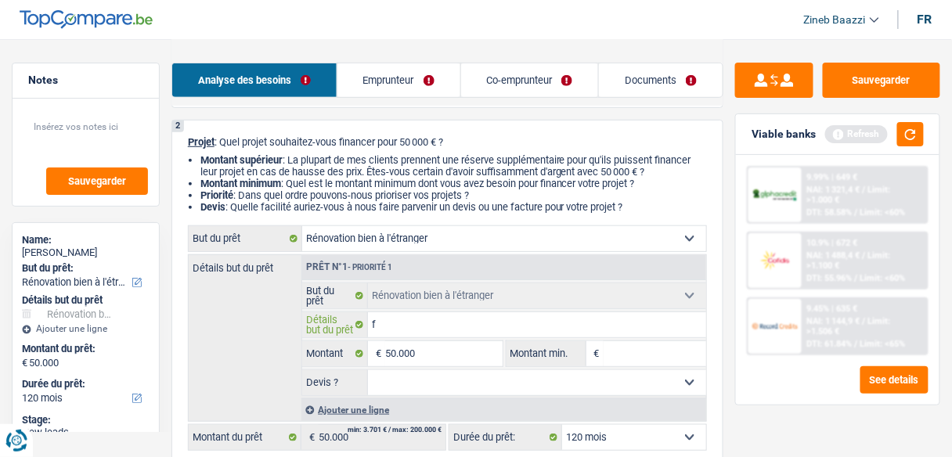
type input "fa"
type input "fai"
type input "fair"
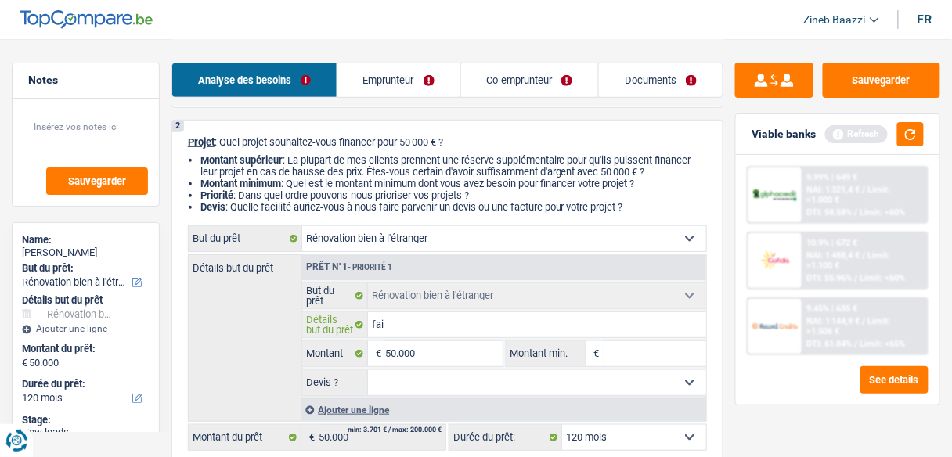
type input "fair"
type input "faire"
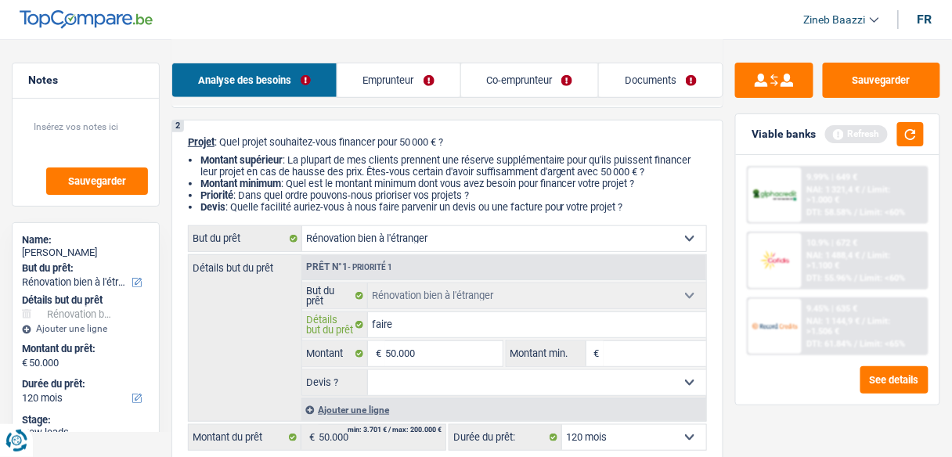
type input "faire d"
type input "faire de"
type input "faire des"
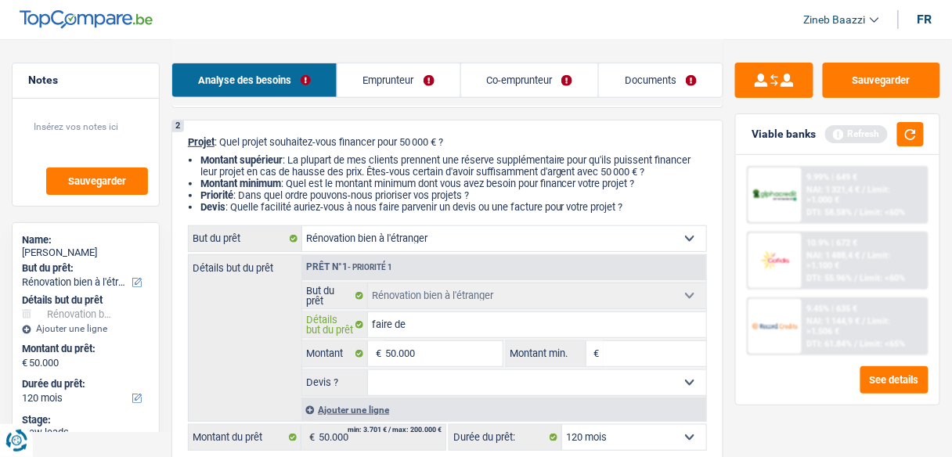
type input "faire des"
type input "faire dest"
type input "faire destr"
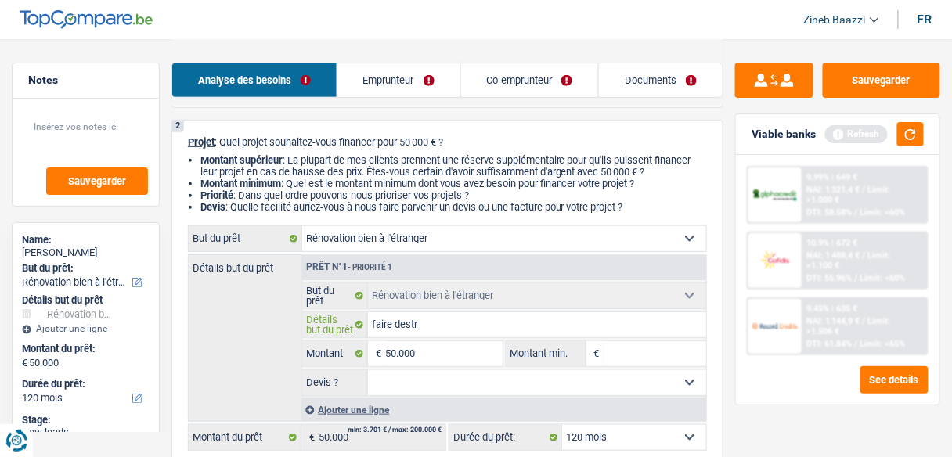
type input "faire dest"
type input "faire des"
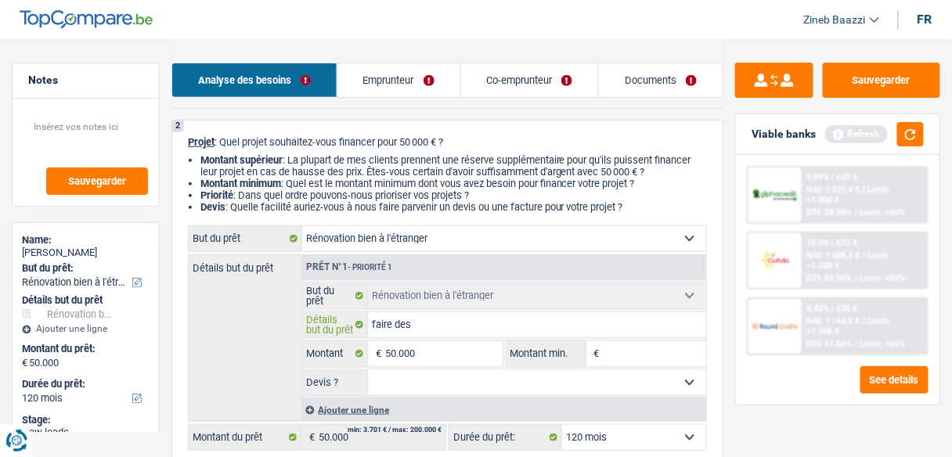
type input "faire des"
type input "faire des t"
type input "faire des tr"
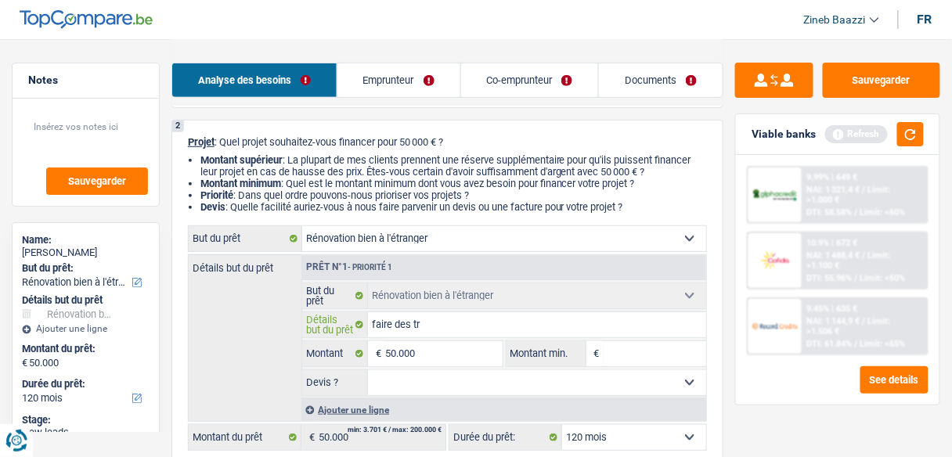
type input "faire des tra"
type input "faire des trav"
type input "faire des trava"
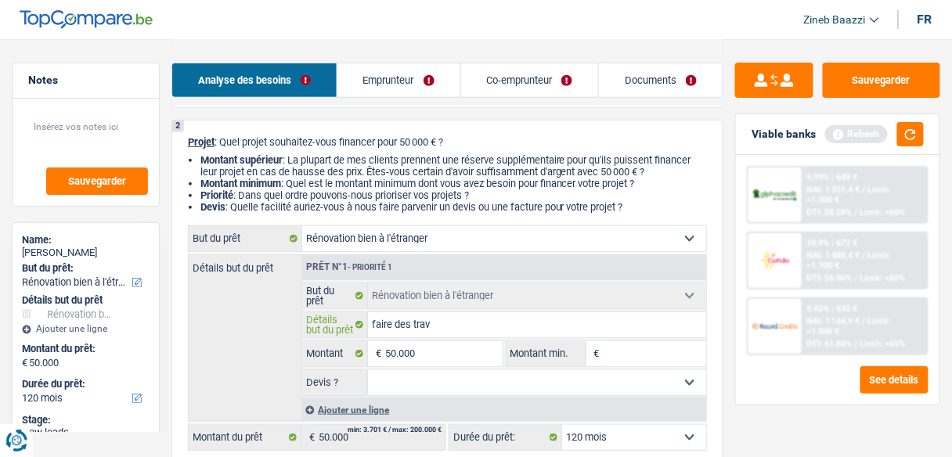
type input "faire des trava"
type input "faire des travau"
type input "faire des travaux"
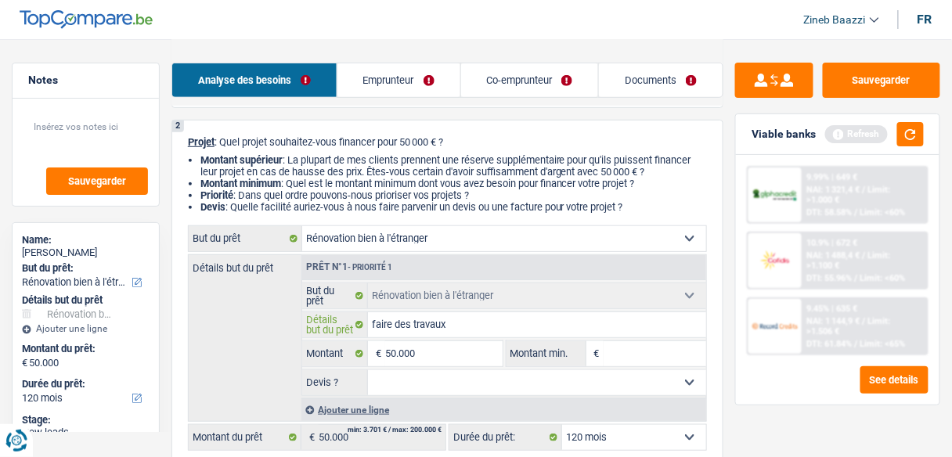
type input "faire des travaux"
type input "faire des travaux a"
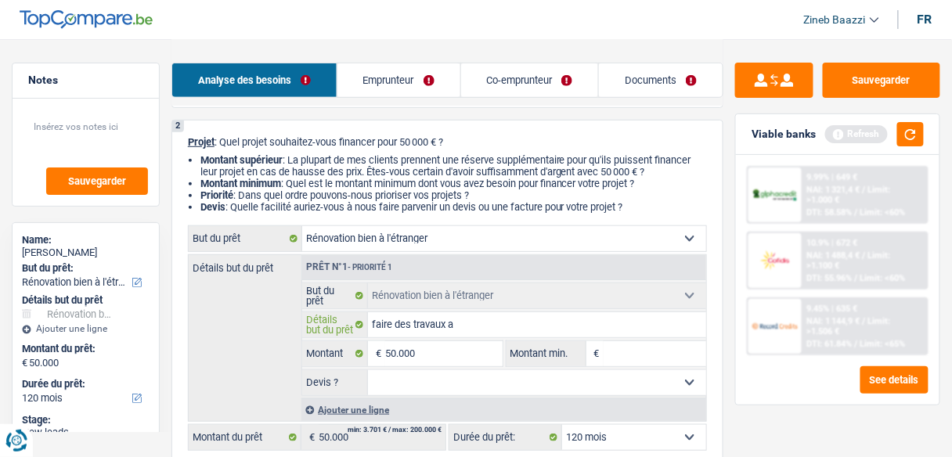
type input "faire des travaux a"
type input "faire des travaux a l"
type input "faire des travaux a l'"
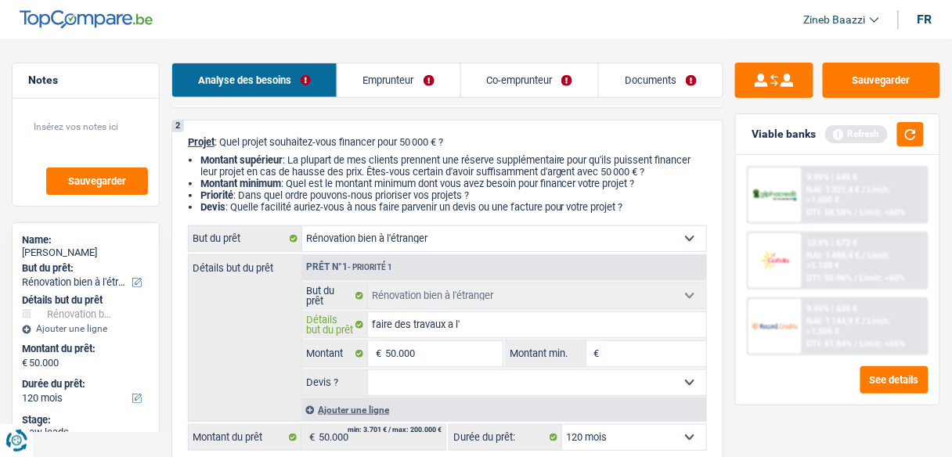
type input "faire des travaux a l'""
type input "faire des travaux a l'"r"
type input "faire des travaux a l'""
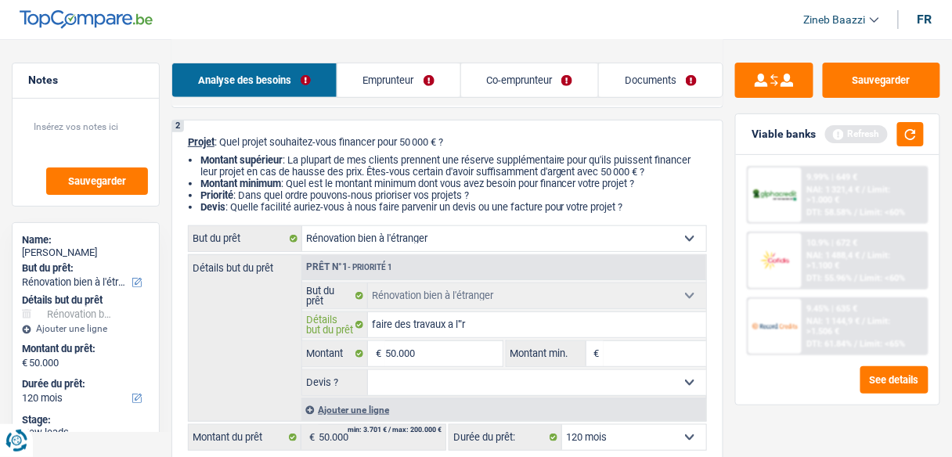
type input "faire des travaux a l'""
type input "faire des travaux a l'"
type input "faire des travaux a l'é"
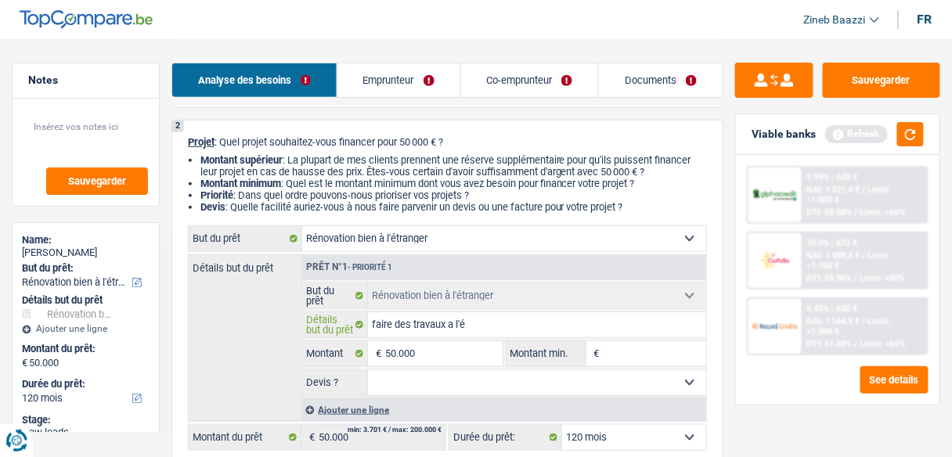
type input "faire des travaux a l'ét"
type input "faire des travaux a l'étr"
type input "faire des travaux a l'étra"
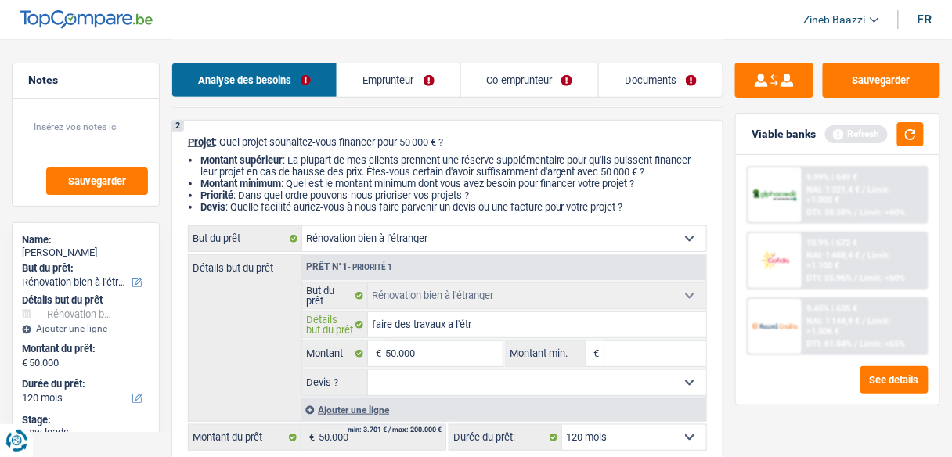
type input "faire des travaux a l'étra"
type input "faire des travaux a l'étran"
type input "faire des travaux a l'étrang"
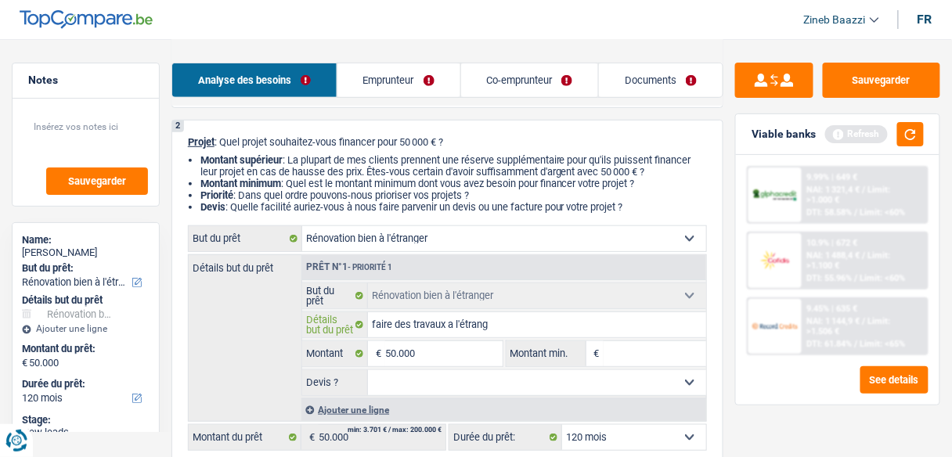
type input "faire des travaux a l'étrange"
type input "faire des travaux a l'étranger"
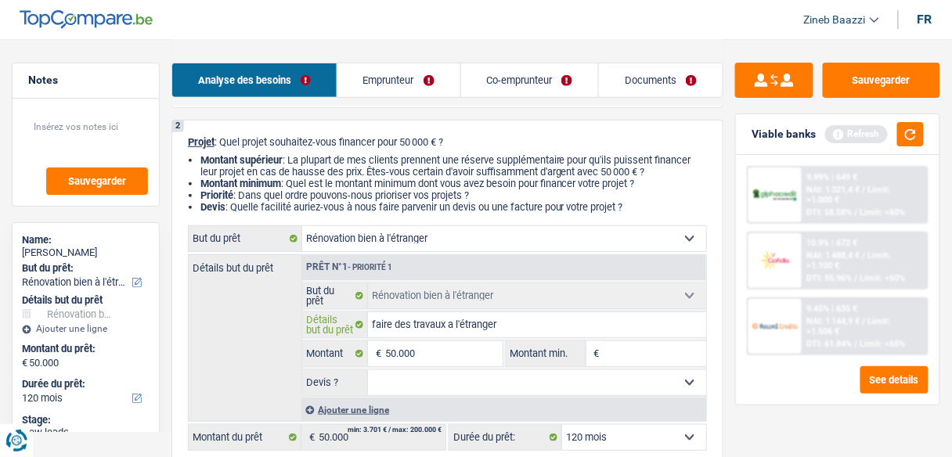
type input "faire des travaux a l'étranger"
click at [639, 348] on input "Montant min." at bounding box center [654, 353] width 103 height 25
click at [455, 348] on input "50.000" at bounding box center [443, 353] width 117 height 25
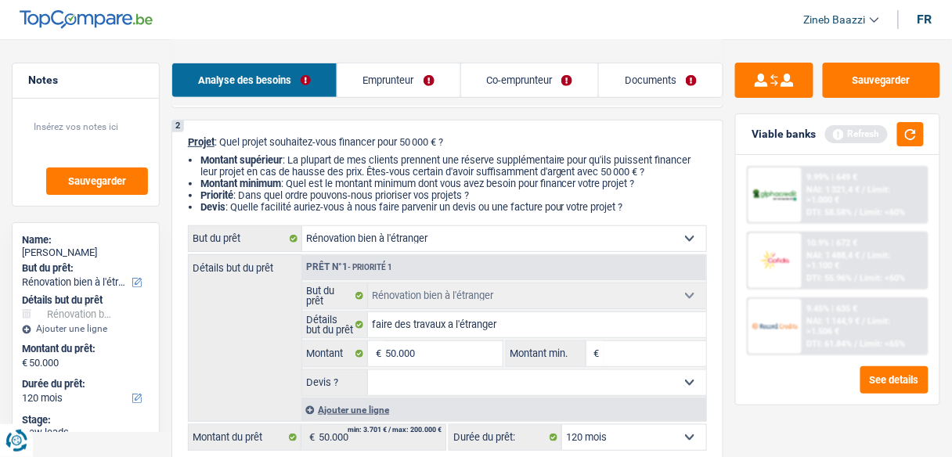
click at [686, 356] on input "Montant min." at bounding box center [654, 353] width 103 height 25
type input "5"
type input "50"
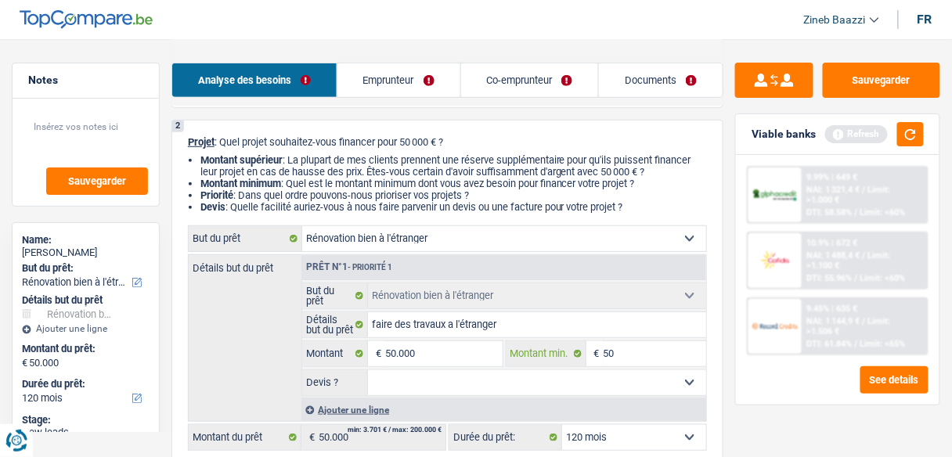
type input "500"
type input "5.000"
type input "50.000"
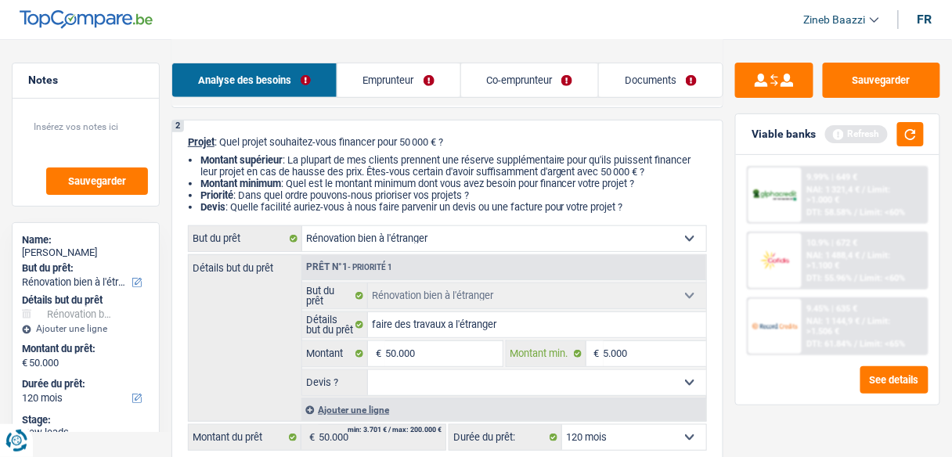
type input "50.000"
click at [428, 387] on select "Oui Non Non répondu Sélectionner une option" at bounding box center [537, 382] width 338 height 25
select select "false"
click at [368, 370] on select "Oui Non Non répondu Sélectionner une option" at bounding box center [537, 382] width 338 height 25
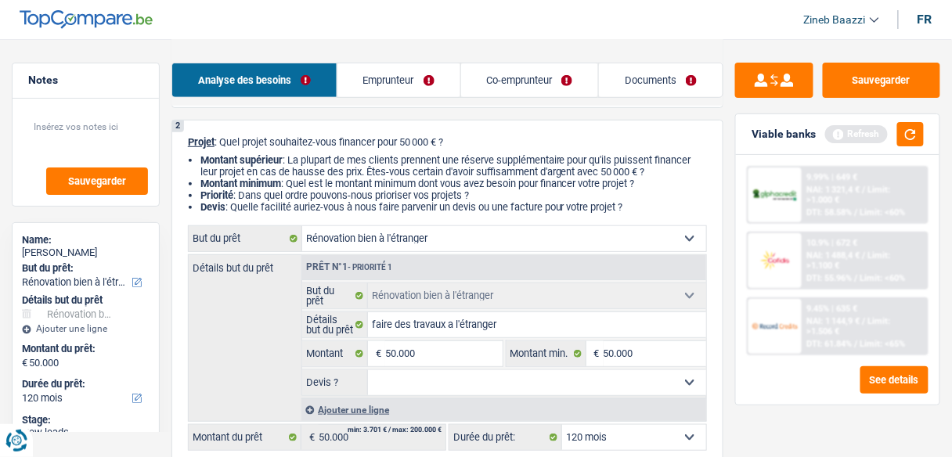
select select "false"
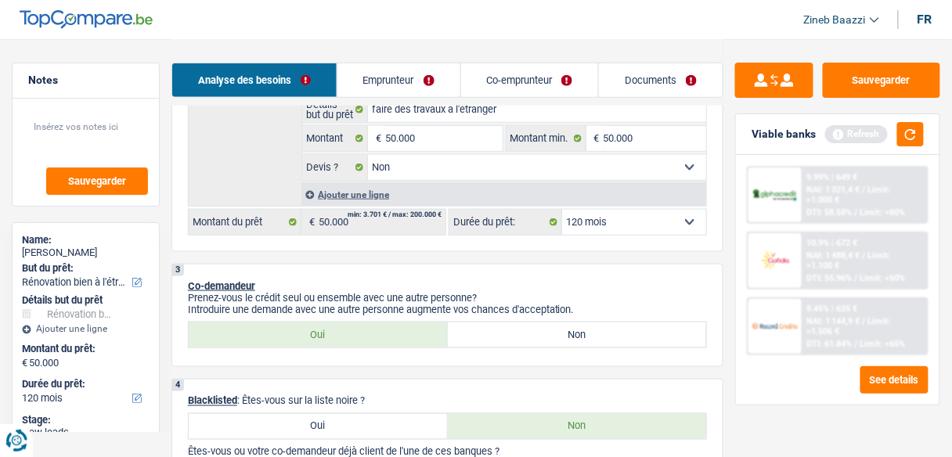
scroll to position [313, 0]
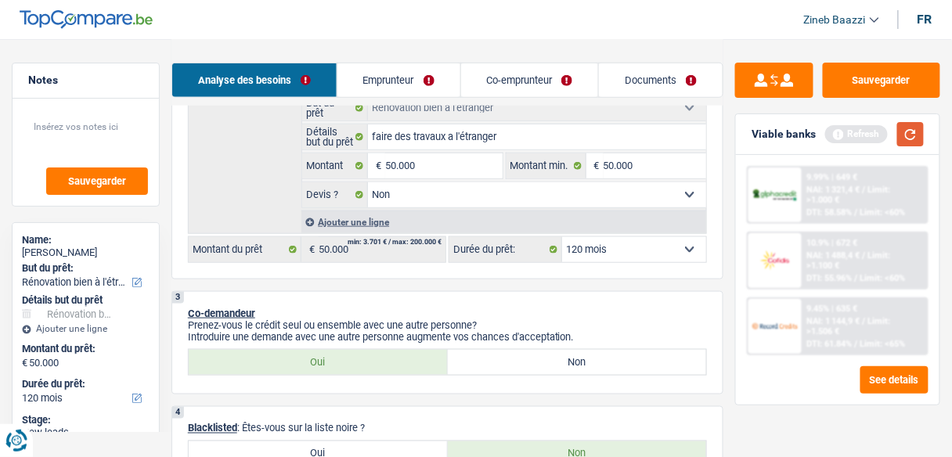
click at [913, 133] on button "button" at bounding box center [910, 134] width 27 height 24
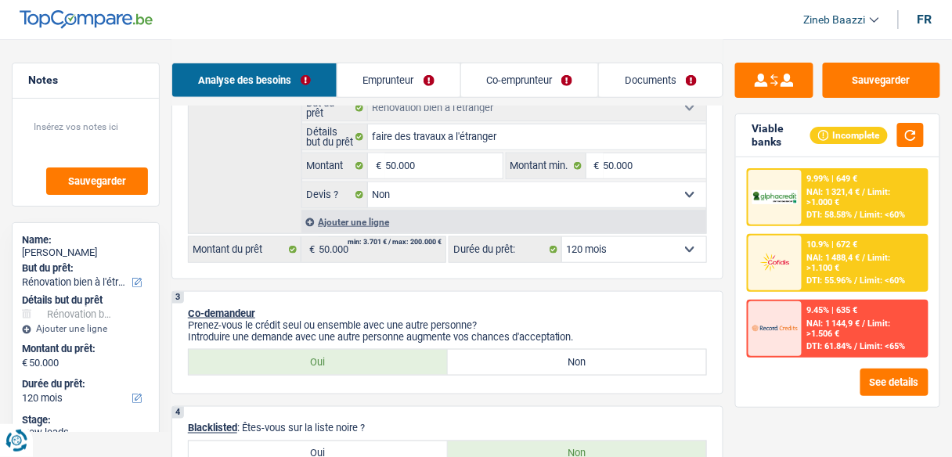
click at [652, 249] on select "12 mois 18 mois 24 mois 30 mois 36 mois 42 mois 48 mois 60 mois 72 mois 84 mois…" at bounding box center [634, 249] width 144 height 25
select select "144"
click at [562, 237] on select "12 mois 18 mois 24 mois 30 mois 36 mois 42 mois 48 mois 60 mois 72 mois 84 mois…" at bounding box center [634, 249] width 144 height 25
select select "144"
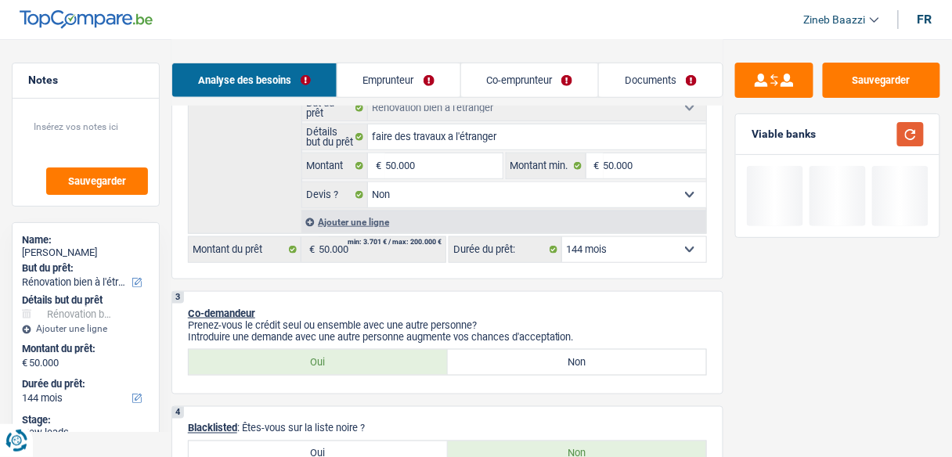
click at [911, 140] on button "button" at bounding box center [910, 134] width 27 height 24
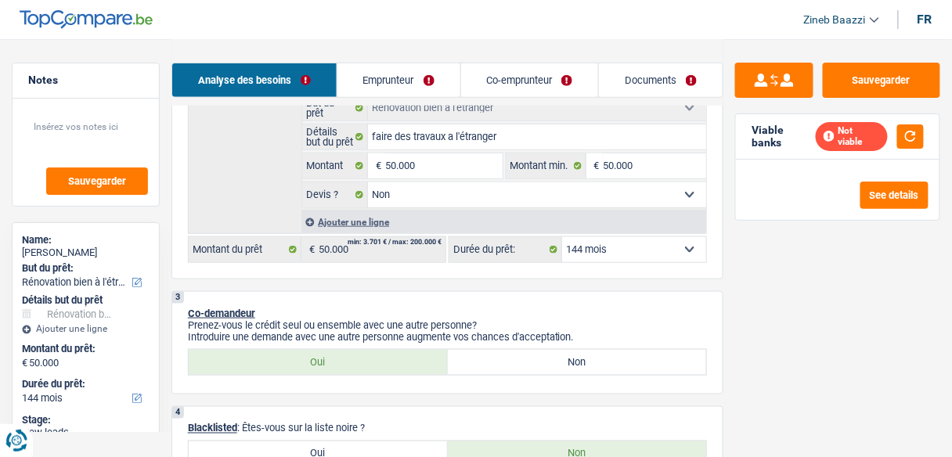
drag, startPoint x: 665, startPoint y: 241, endPoint x: 660, endPoint y: 248, distance: 8.9
click at [665, 241] on select "12 mois 18 mois 24 mois 30 mois 36 mois 42 mois 48 mois 60 mois 72 mois 84 mois…" at bounding box center [634, 249] width 144 height 25
select select "132"
click at [562, 237] on select "12 mois 18 mois 24 mois 30 mois 36 mois 42 mois 48 mois 60 mois 72 mois 84 mois…" at bounding box center [634, 249] width 144 height 25
select select "132"
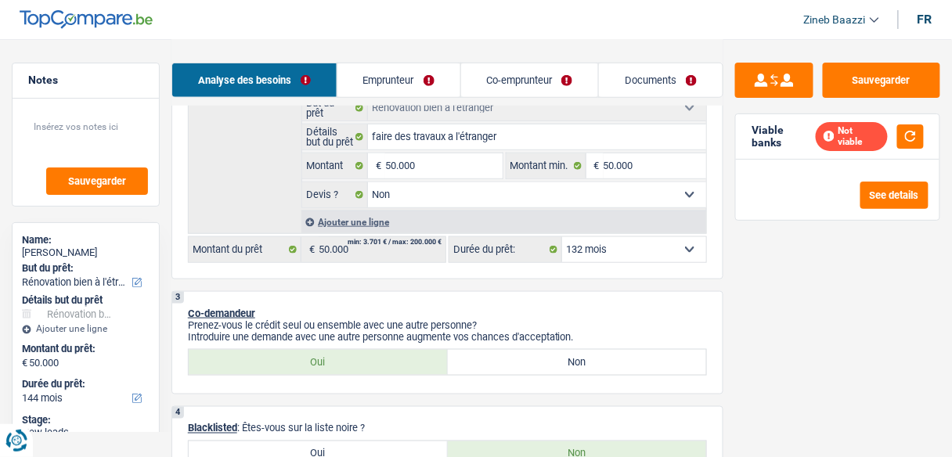
select select "132"
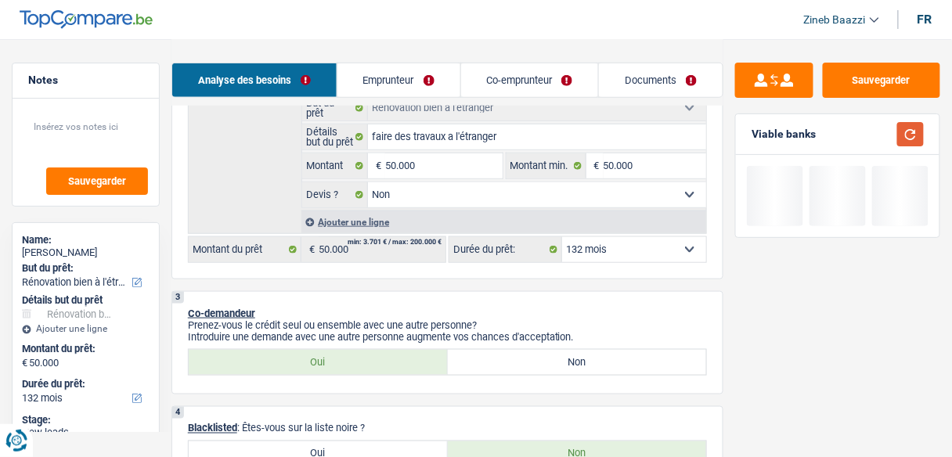
click at [916, 134] on button "button" at bounding box center [910, 134] width 27 height 24
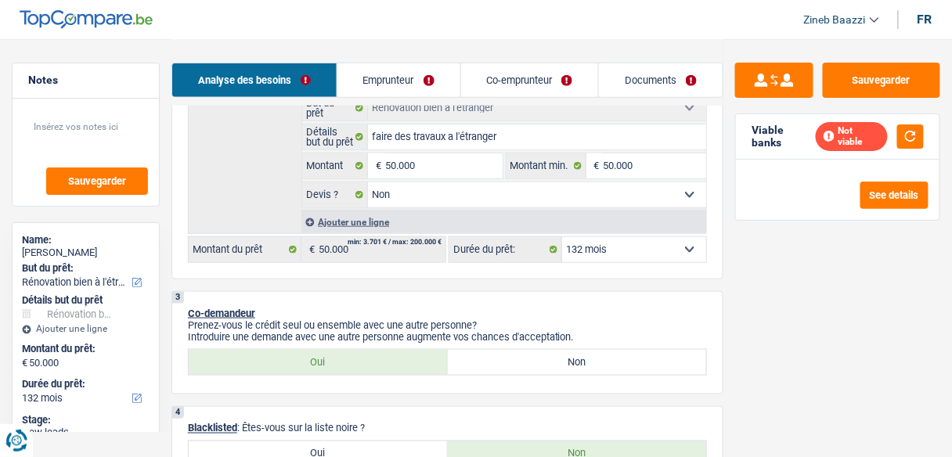
click at [680, 256] on select "12 mois 18 mois 24 mois 30 mois 36 mois 42 mois 48 mois 60 mois 72 mois 84 mois…" at bounding box center [634, 249] width 144 height 25
select select "120"
click at [562, 237] on select "12 mois 18 mois 24 mois 30 mois 36 mois 42 mois 48 mois 60 mois 72 mois 84 mois…" at bounding box center [634, 249] width 144 height 25
select select "120"
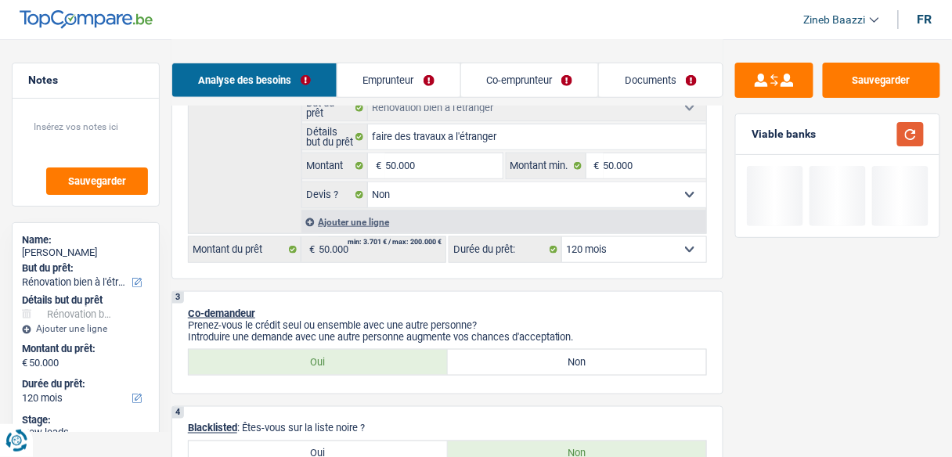
click at [915, 138] on button "button" at bounding box center [910, 134] width 27 height 24
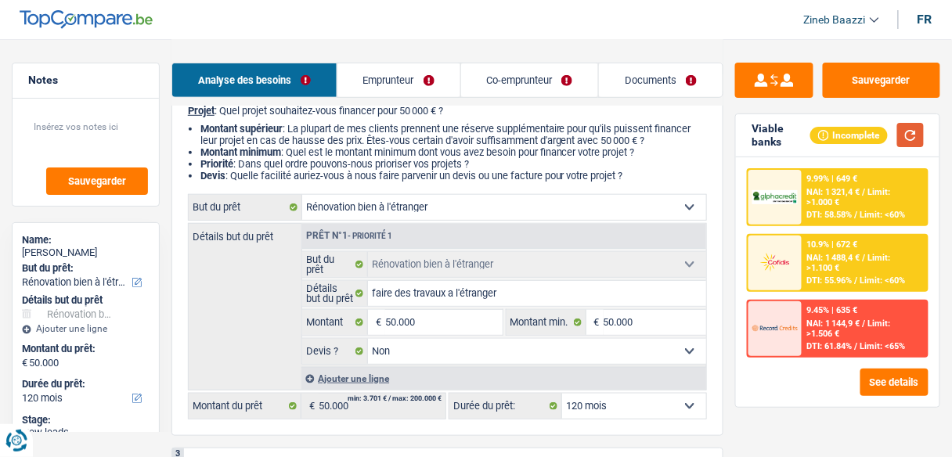
scroll to position [125, 0]
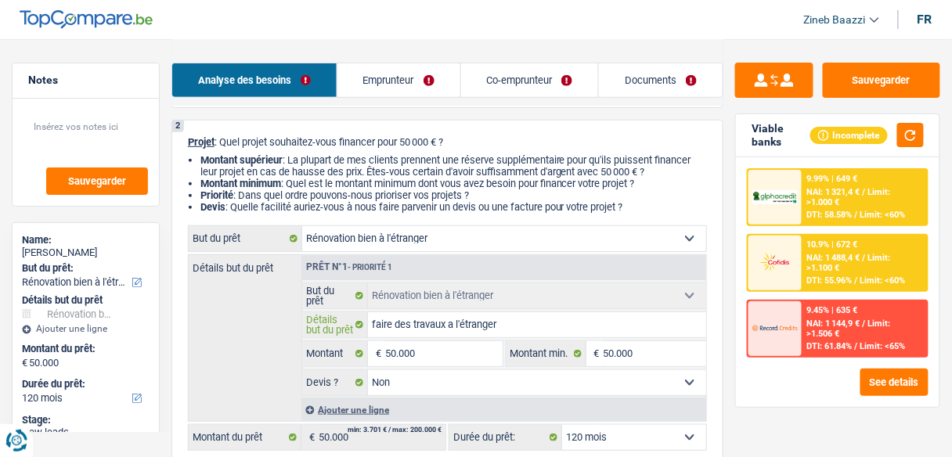
click at [505, 320] on input "faire des travaux a l'étranger" at bounding box center [537, 324] width 338 height 25
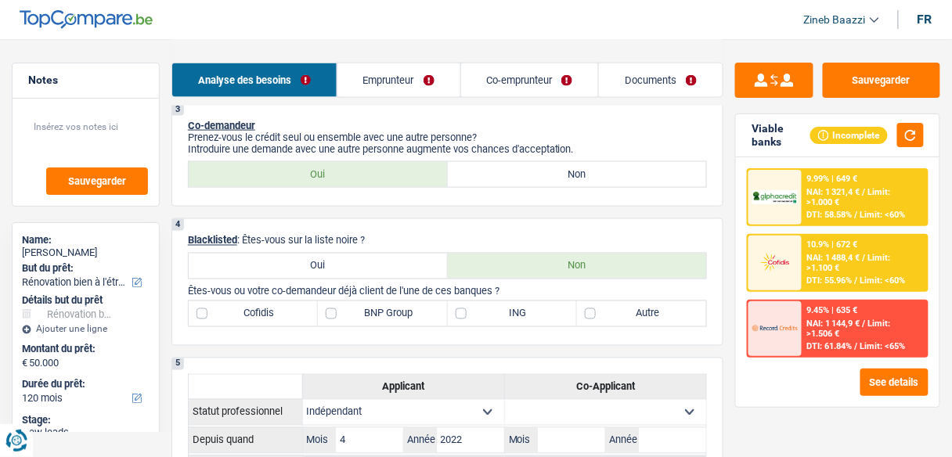
scroll to position [626, 0]
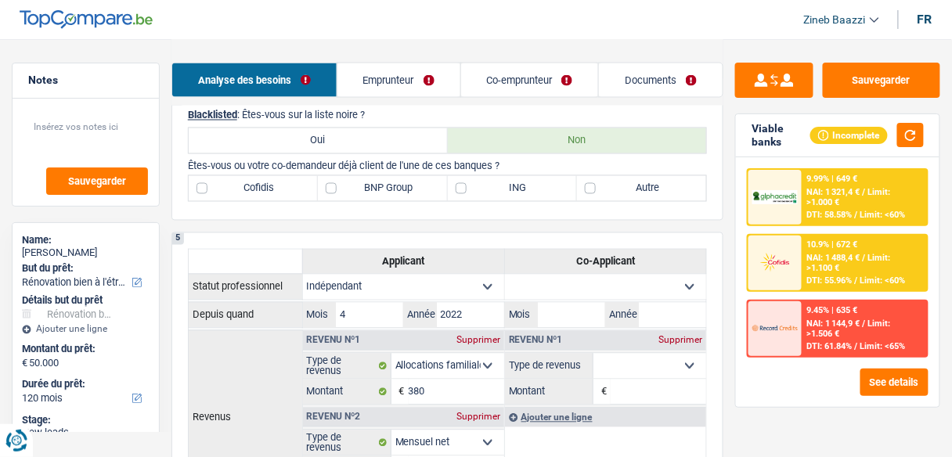
click at [623, 191] on label "Autre" at bounding box center [641, 188] width 129 height 25
click at [623, 191] on input "Autre" at bounding box center [641, 188] width 129 height 25
checkbox input "true"
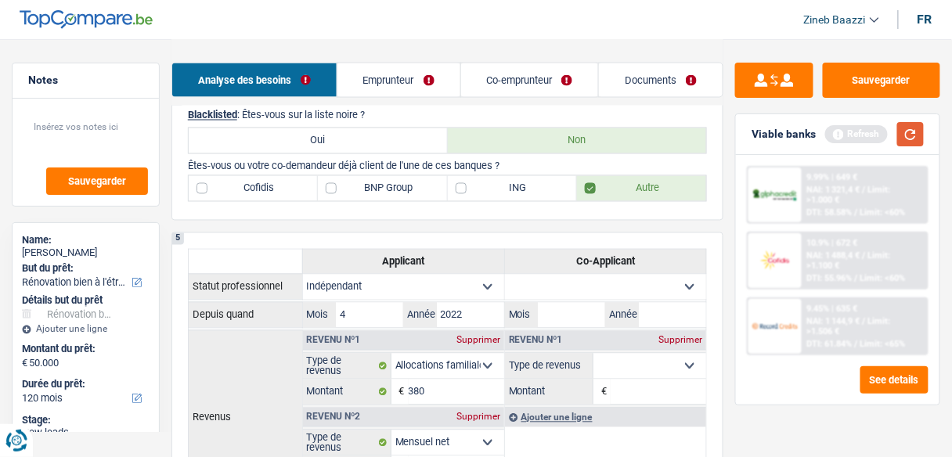
click at [916, 124] on button "button" at bounding box center [910, 134] width 27 height 24
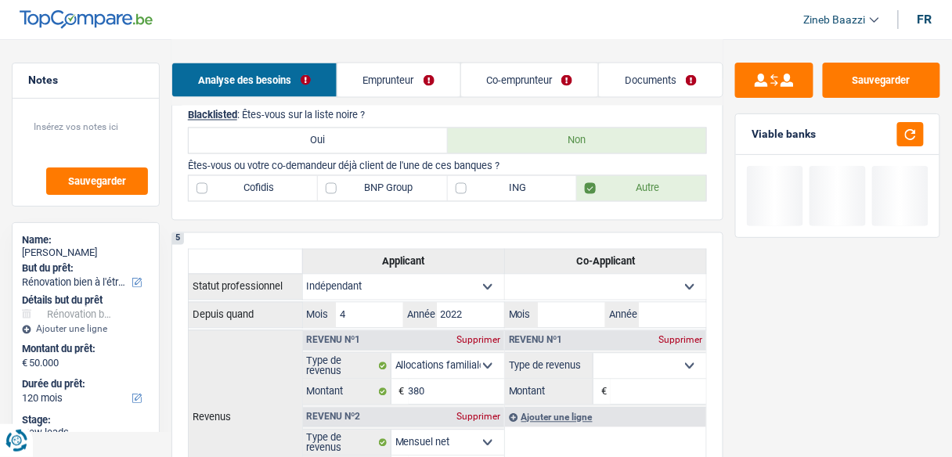
click at [487, 181] on label "ING" at bounding box center [512, 188] width 129 height 25
click at [487, 181] on input "ING" at bounding box center [512, 188] width 129 height 25
checkbox input "true"
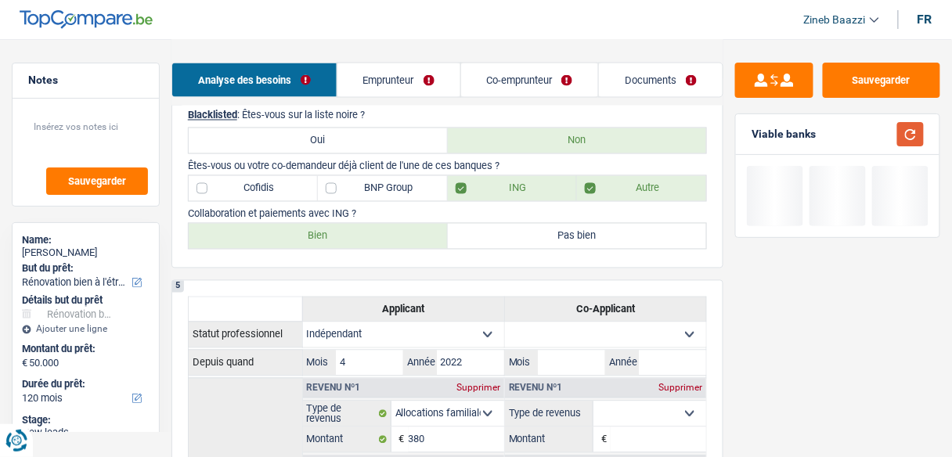
click at [909, 127] on button "button" at bounding box center [910, 134] width 27 height 24
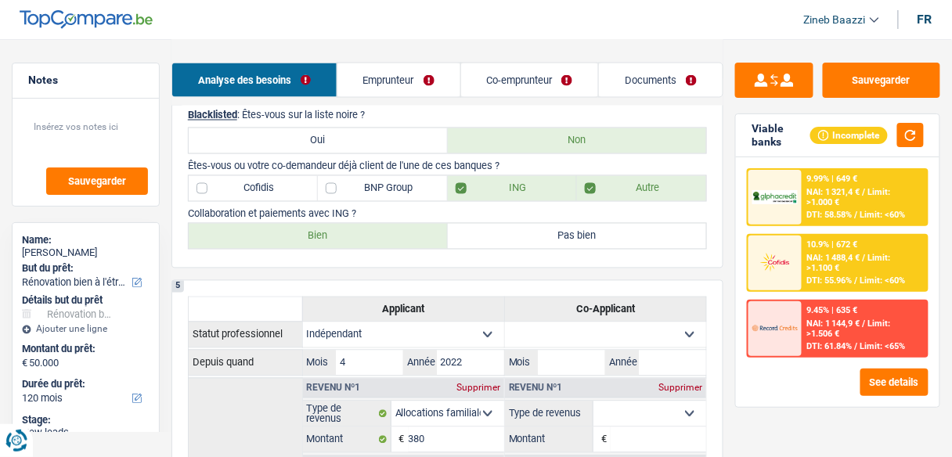
click at [381, 224] on label "Bien" at bounding box center [318, 236] width 259 height 25
click at [381, 224] on input "Bien" at bounding box center [318, 236] width 259 height 25
radio input "true"
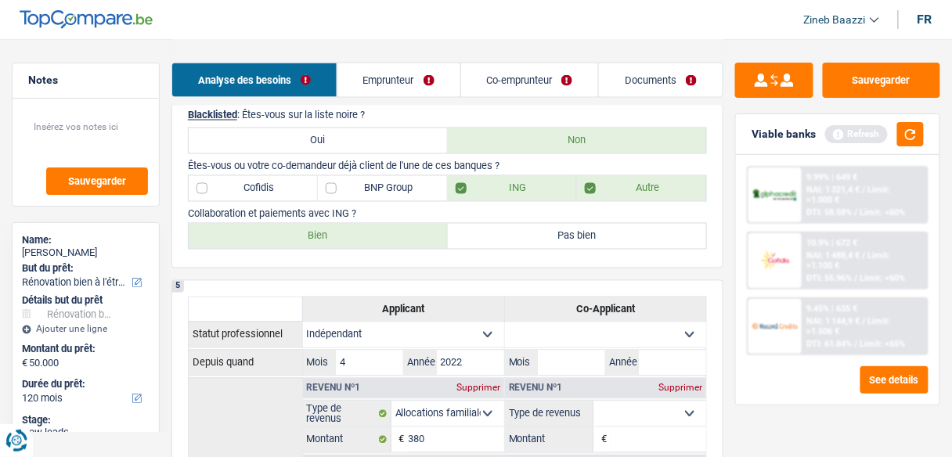
click at [895, 134] on div "Refresh" at bounding box center [874, 134] width 99 height 24
click at [902, 134] on button "button" at bounding box center [910, 134] width 27 height 24
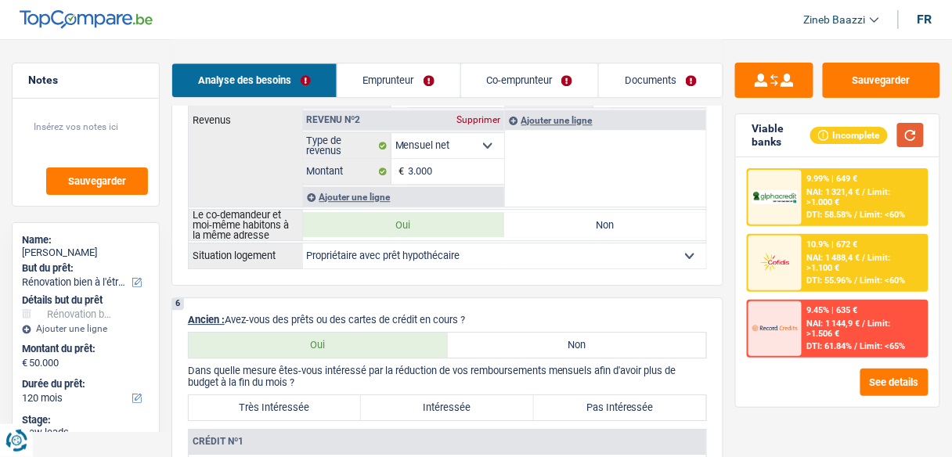
scroll to position [1002, 0]
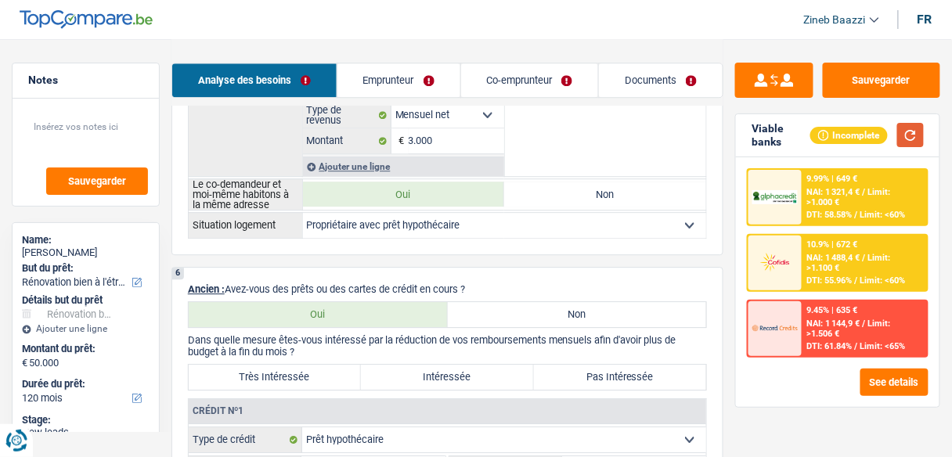
click at [920, 131] on button "button" at bounding box center [910, 135] width 27 height 24
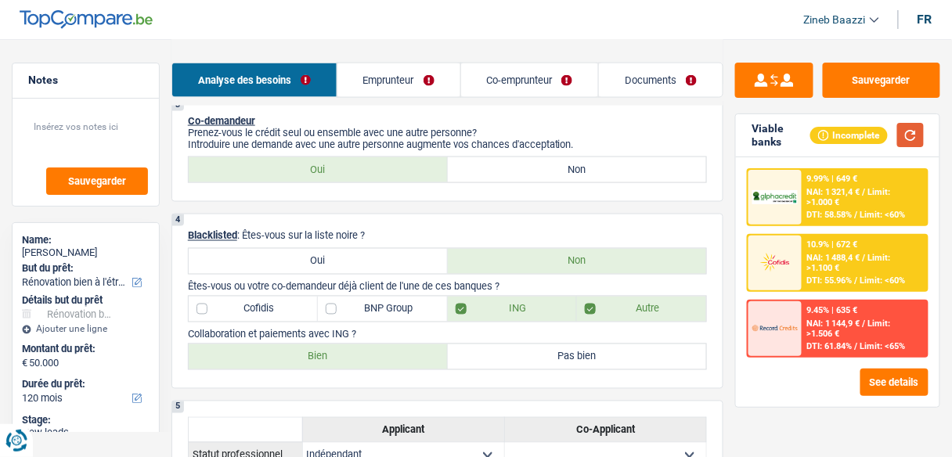
scroll to position [501, 0]
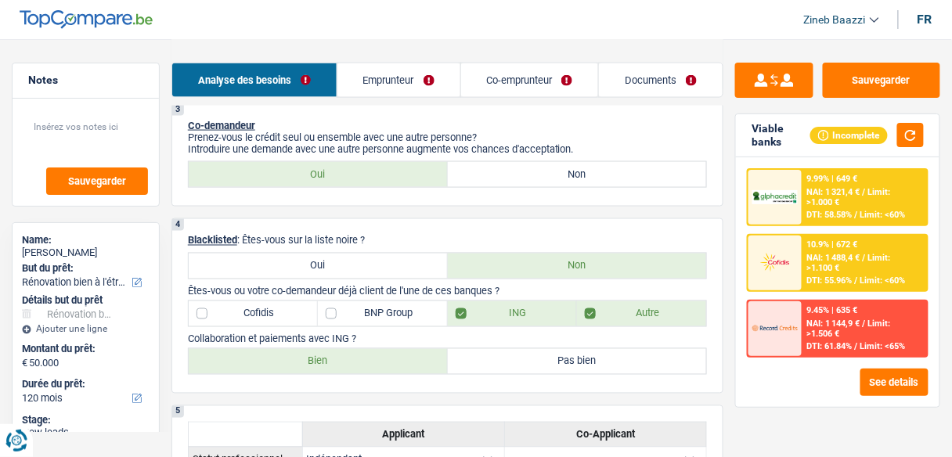
click at [252, 316] on label "Cofidis" at bounding box center [253, 313] width 129 height 25
click at [252, 316] on input "Cofidis" at bounding box center [253, 313] width 129 height 25
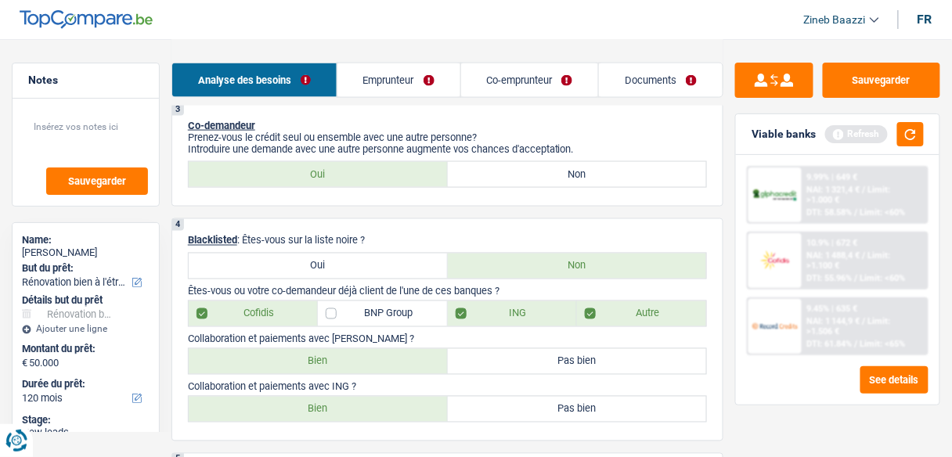
click at [286, 317] on label "Cofidis" at bounding box center [253, 313] width 129 height 25
click at [286, 317] on input "Cofidis" at bounding box center [253, 313] width 129 height 25
checkbox input "false"
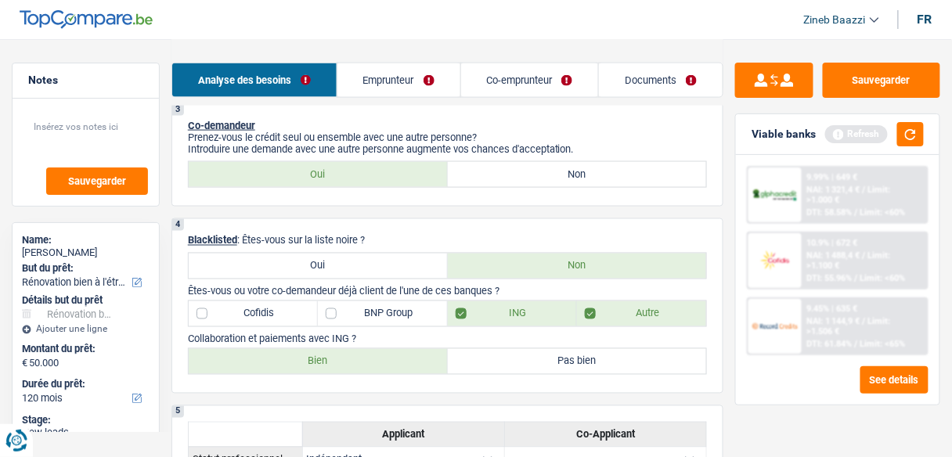
click at [330, 318] on label "BNP Group" at bounding box center [382, 313] width 129 height 25
click at [330, 318] on input "BNP Group" at bounding box center [382, 313] width 129 height 25
checkbox input "true"
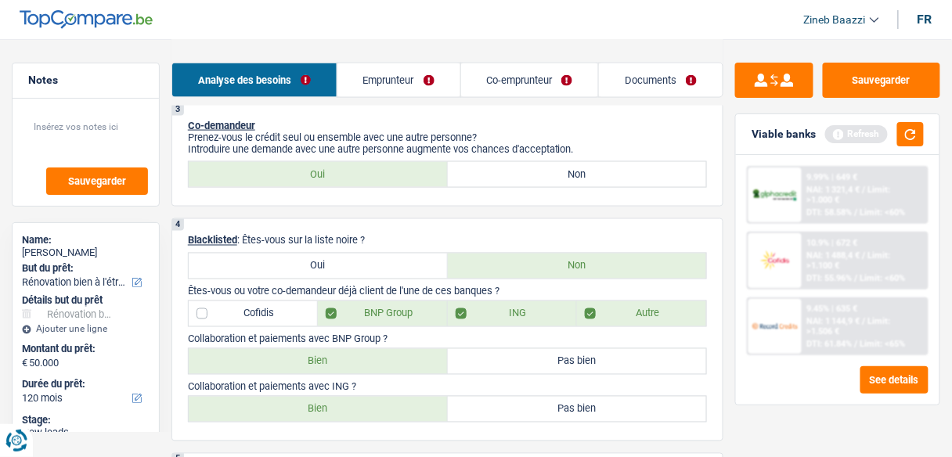
click at [910, 120] on div "Viable banks Refresh" at bounding box center [837, 134] width 203 height 41
click at [907, 129] on button "button" at bounding box center [910, 134] width 27 height 24
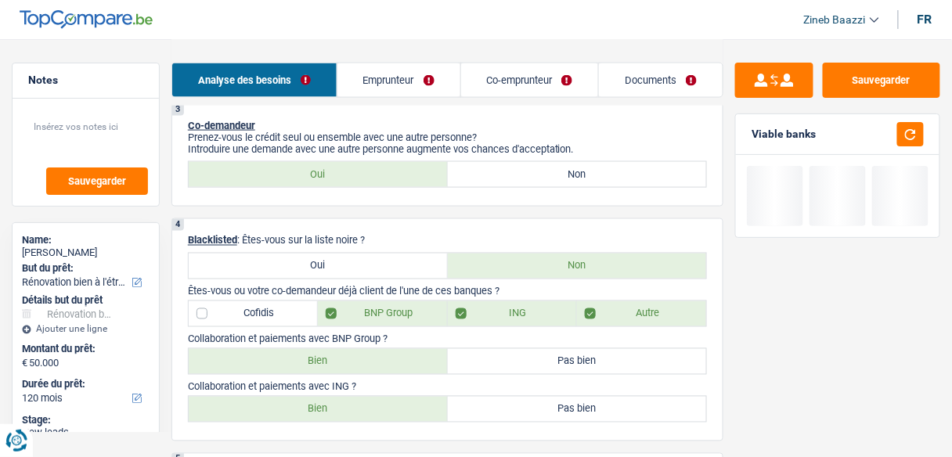
click at [686, 143] on p "Introduire une demande avec une autre personne augmente vos chances d'acceptati…" at bounding box center [447, 149] width 519 height 12
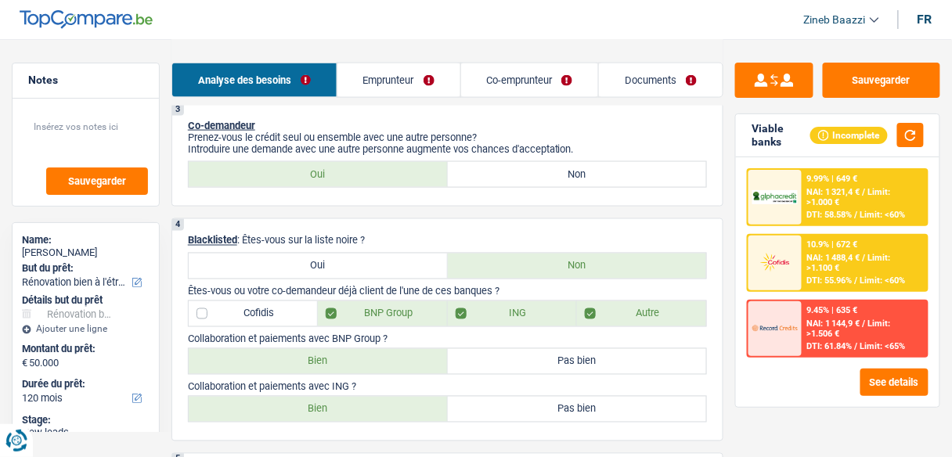
click at [333, 355] on label "Bien" at bounding box center [318, 361] width 259 height 25
click at [333, 355] on input "Bien" at bounding box center [318, 361] width 259 height 25
radio input "true"
click at [920, 142] on button "button" at bounding box center [910, 135] width 27 height 24
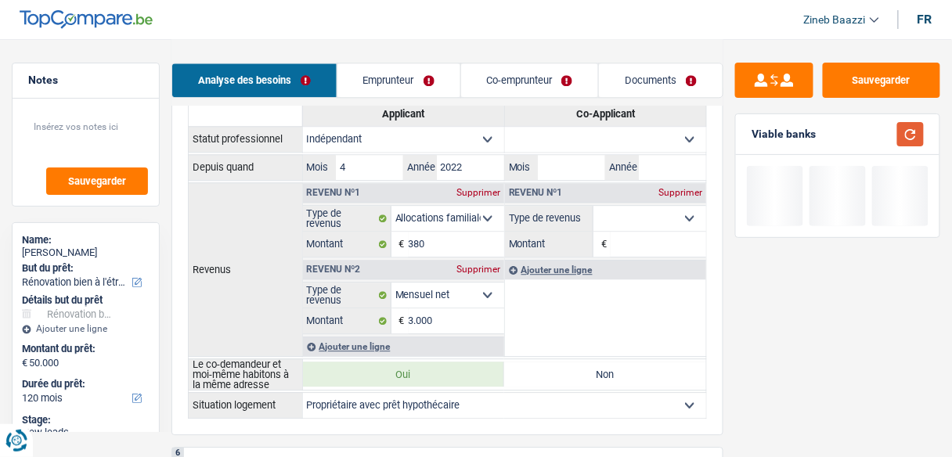
scroll to position [877, 0]
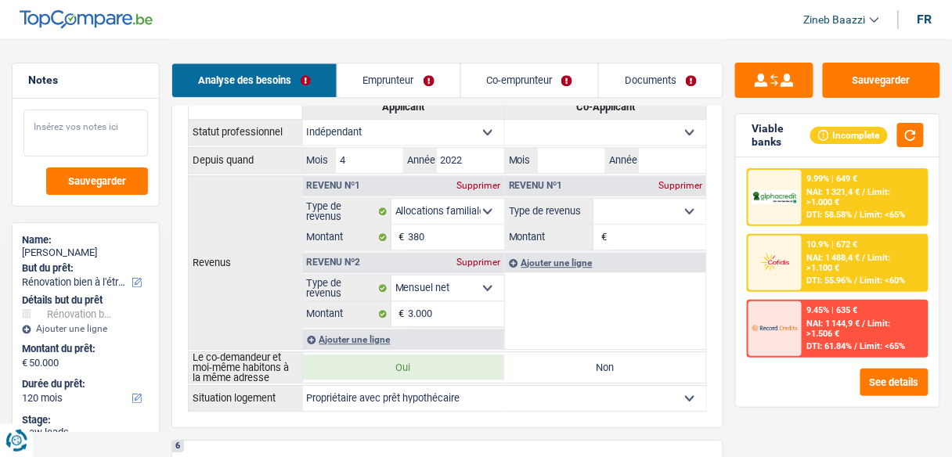
click at [117, 142] on textarea at bounding box center [85, 133] width 124 height 47
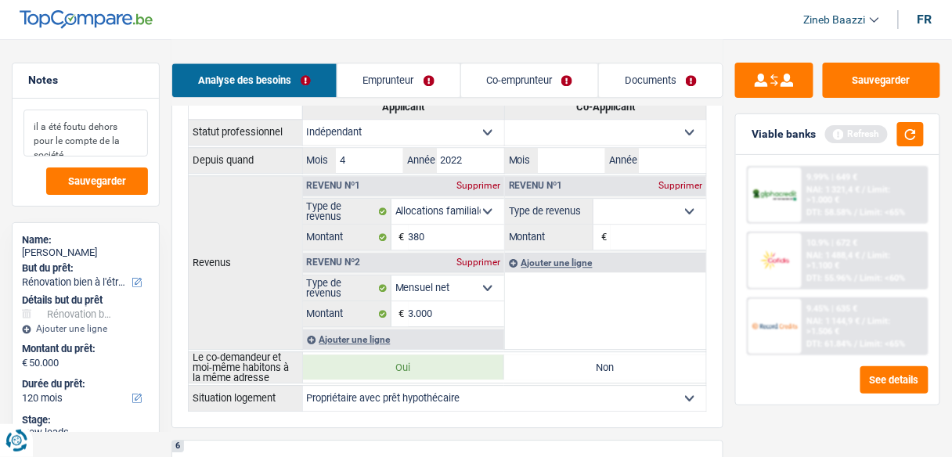
type textarea "il a été foutu dehors pour le compte de la société"
click at [120, 164] on div "il a été foutu dehors pour le compte de la société Sauvegarder" at bounding box center [86, 152] width 146 height 107
click at [112, 179] on span "Sauvegarder" at bounding box center [97, 181] width 58 height 10
click at [914, 131] on button "button" at bounding box center [910, 134] width 27 height 24
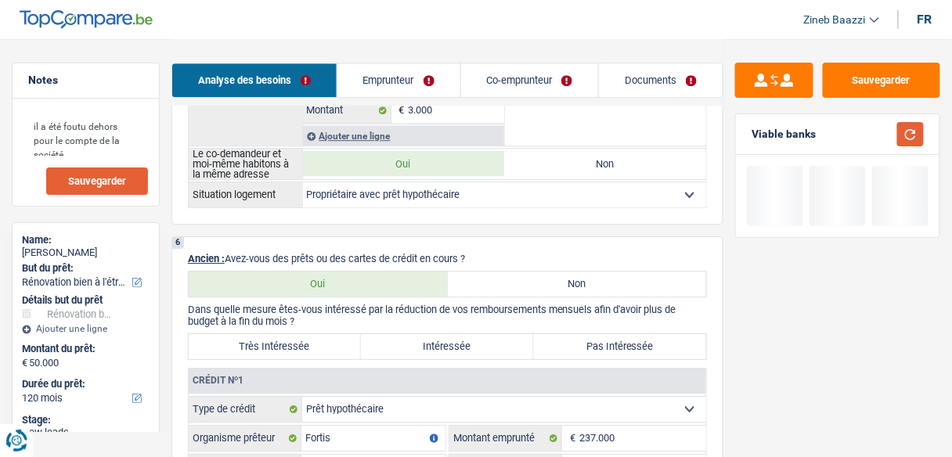
scroll to position [1127, 0]
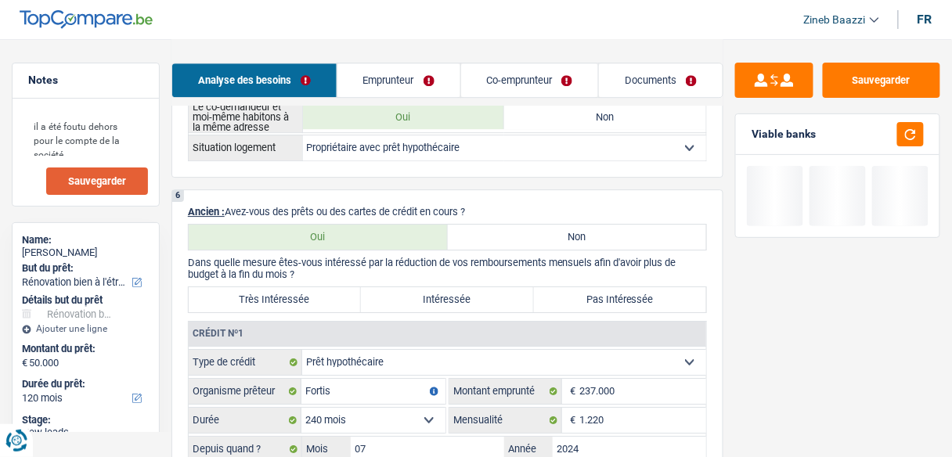
click at [312, 292] on label "Très Intéressée" at bounding box center [275, 299] width 172 height 25
click at [312, 292] on input "Très Intéressée" at bounding box center [275, 299] width 172 height 25
radio input "true"
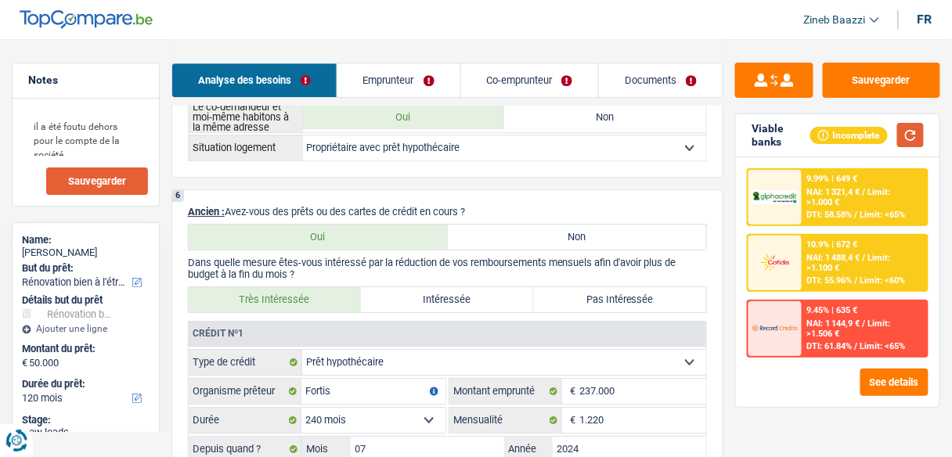
click at [919, 135] on button "button" at bounding box center [910, 135] width 27 height 24
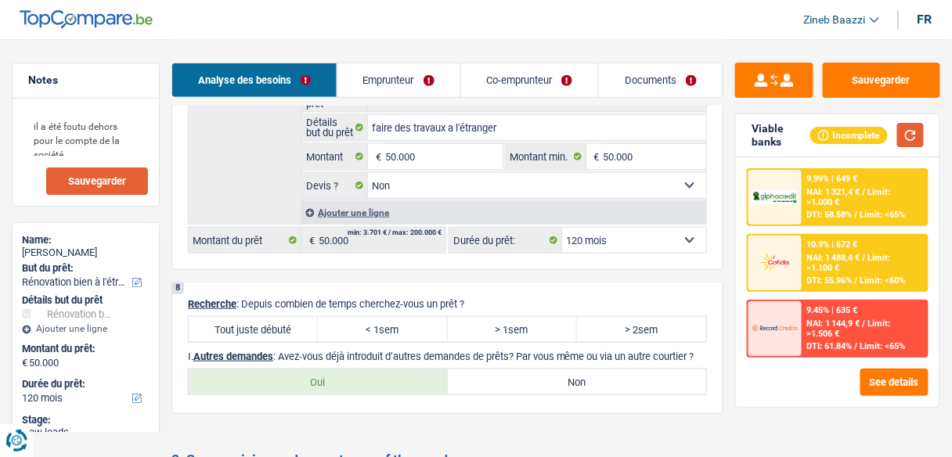
scroll to position [1753, 0]
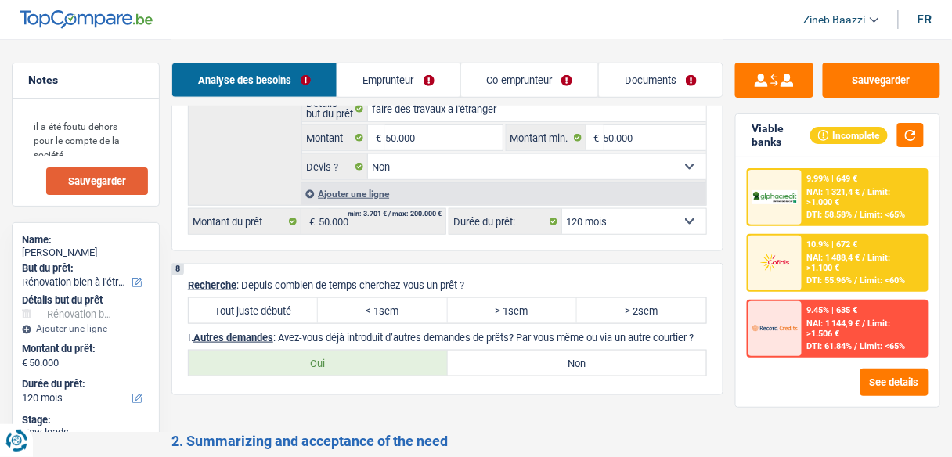
click at [276, 298] on label "Tout juste débuté" at bounding box center [253, 310] width 129 height 25
click at [276, 298] on input "Tout juste débuté" at bounding box center [253, 310] width 129 height 25
radio input "true"
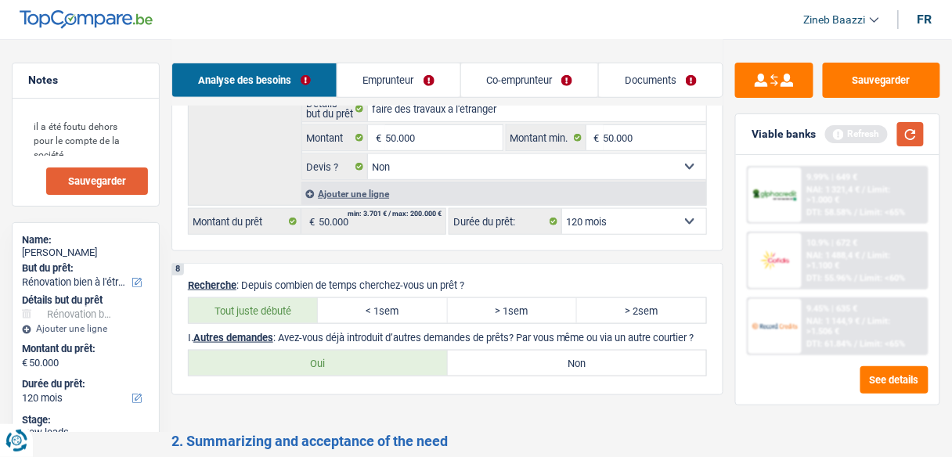
click at [915, 138] on button "button" at bounding box center [910, 134] width 27 height 24
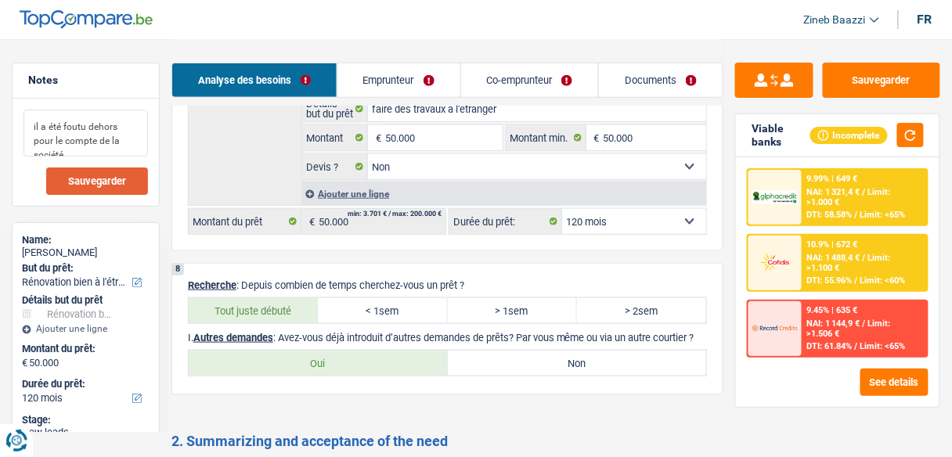
click at [133, 141] on textarea "il a été foutu dehors pour le compte de la société" at bounding box center [85, 133] width 124 height 47
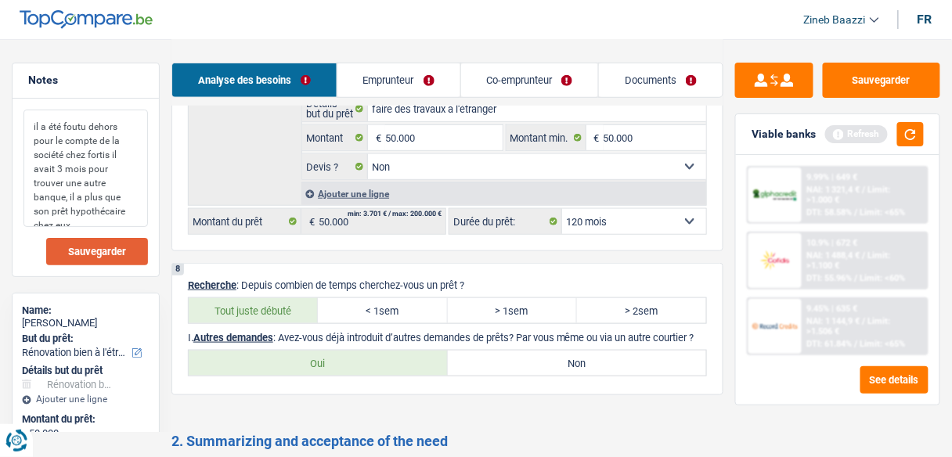
type textarea "il a été foutu dehors pour le compte de la société chez fortis il avait 3 mois …"
click at [92, 257] on span "Sauvegarder" at bounding box center [97, 252] width 58 height 10
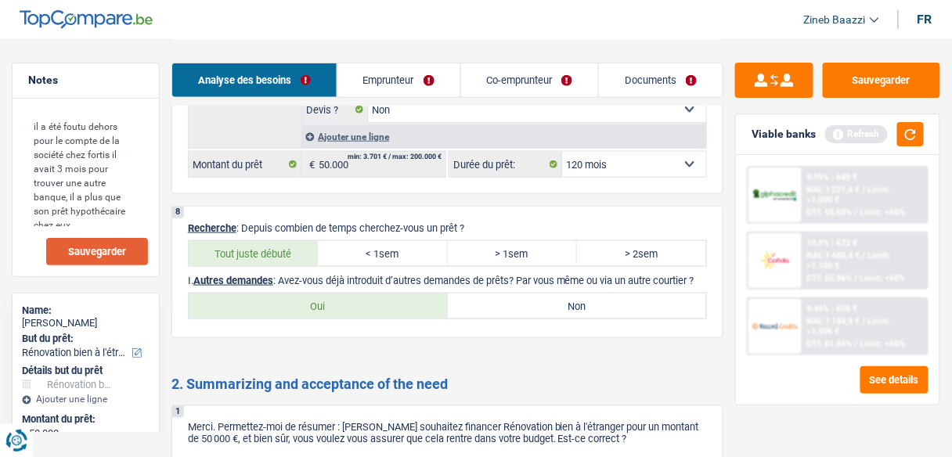
scroll to position [1941, 0]
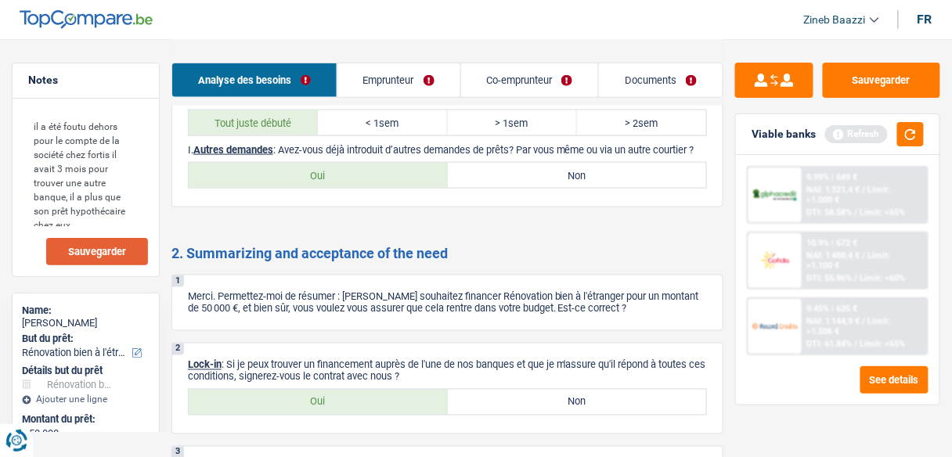
click at [535, 178] on label "Non" at bounding box center [577, 175] width 259 height 25
click at [535, 178] on input "Non" at bounding box center [577, 175] width 259 height 25
radio input "true"
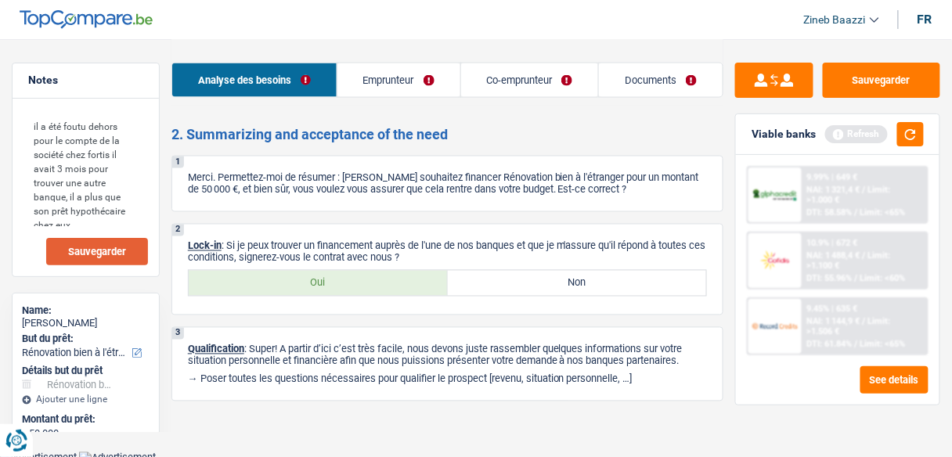
click at [404, 71] on link "Emprunteur" at bounding box center [398, 80] width 123 height 34
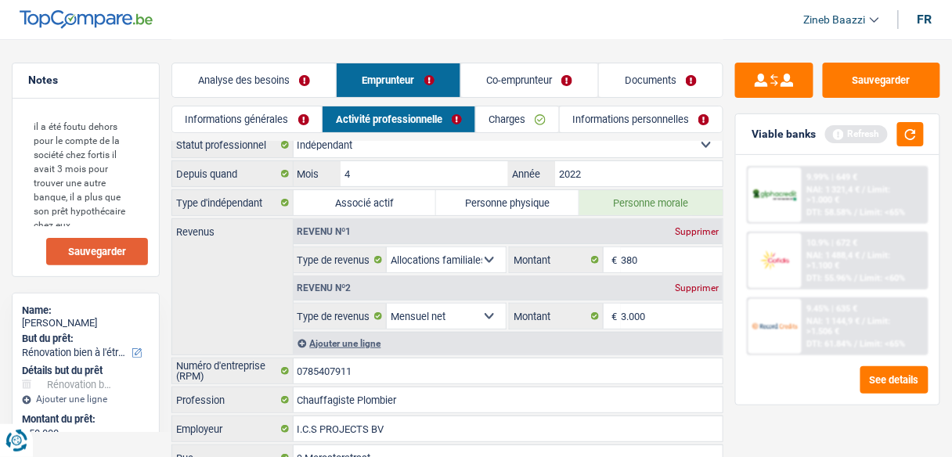
scroll to position [0, 0]
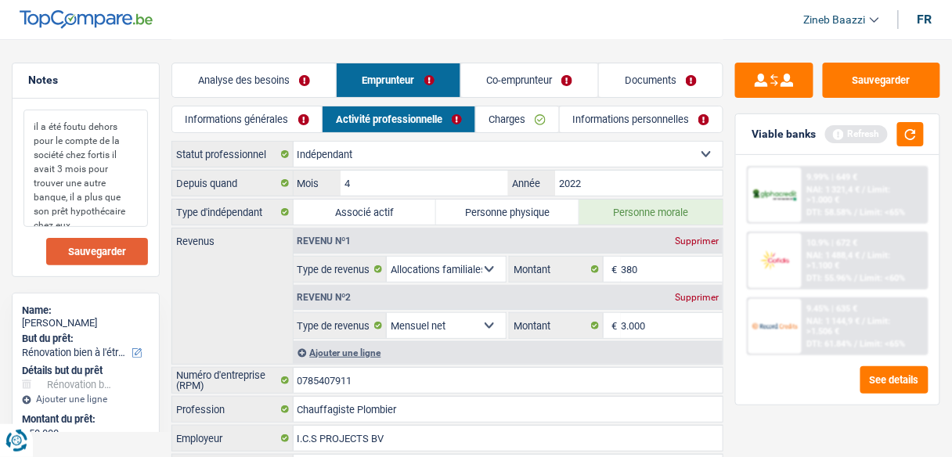
click at [99, 221] on textarea "il a été foutu dehors pour le compte de la société chez fortis il avait 3 mois …" at bounding box center [85, 168] width 124 height 117
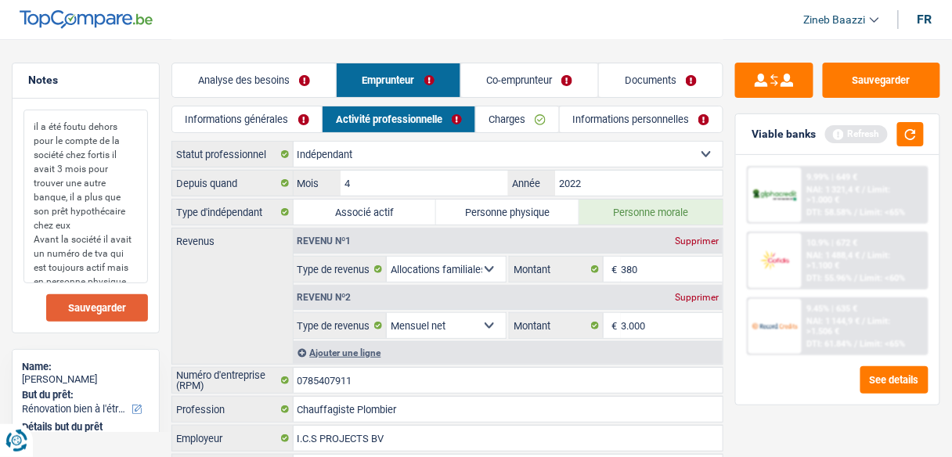
type textarea "il a été foutu dehors pour le compte de la société chez fortis il avait 3 mois …"
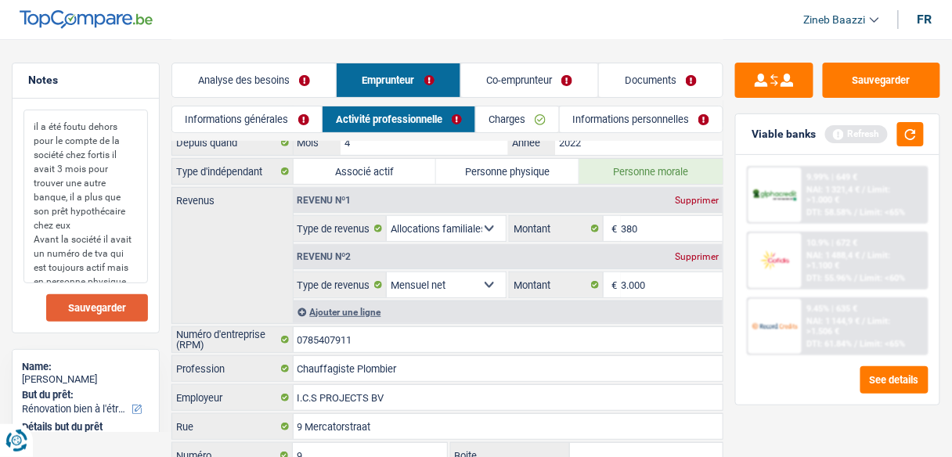
scroll to position [63, 0]
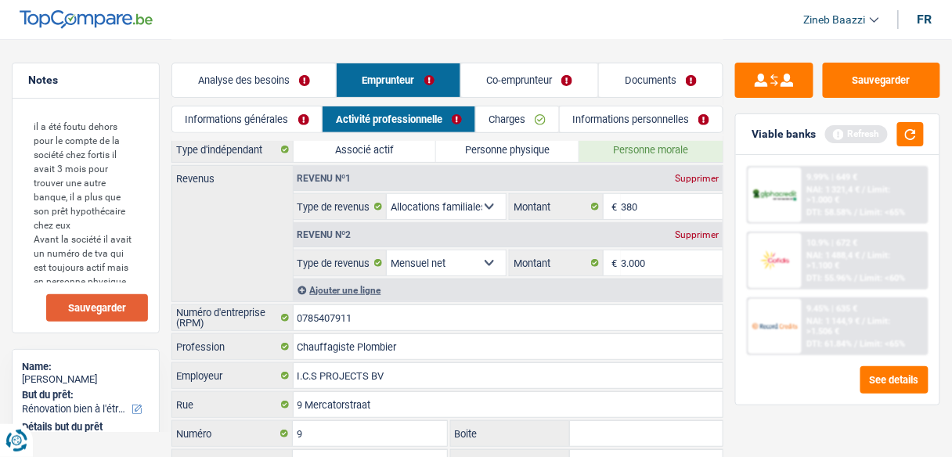
click at [272, 266] on div "Revenus Revenu nº1 Supprimer Allocation d'handicap Allocations chômage Allocati…" at bounding box center [447, 233] width 552 height 137
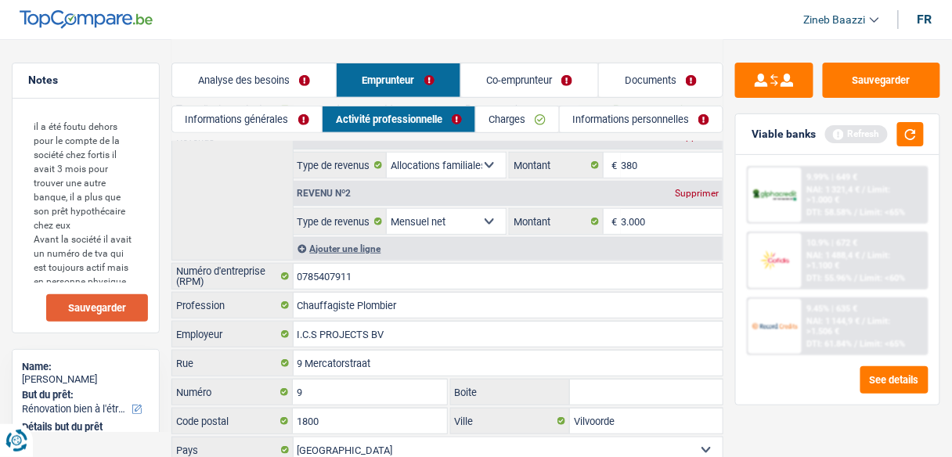
scroll to position [185, 0]
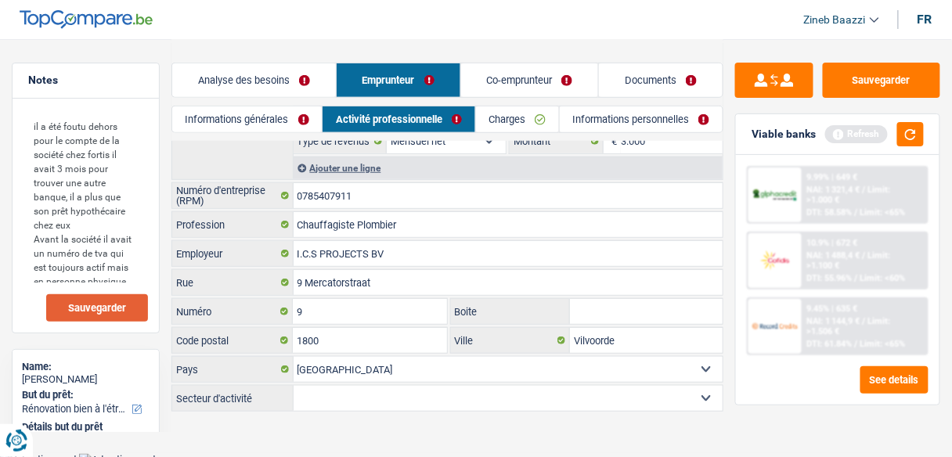
click at [632, 83] on link "Documents" at bounding box center [661, 80] width 124 height 34
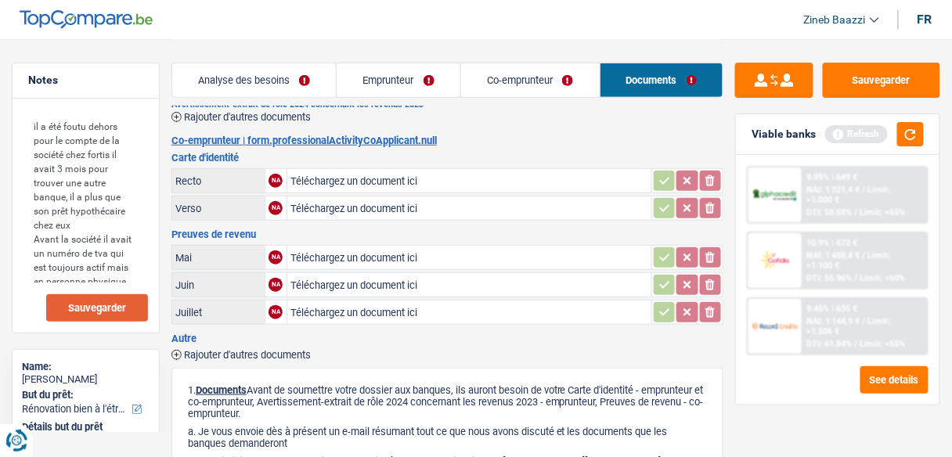
click at [394, 72] on link "Emprunteur" at bounding box center [399, 80] width 124 height 34
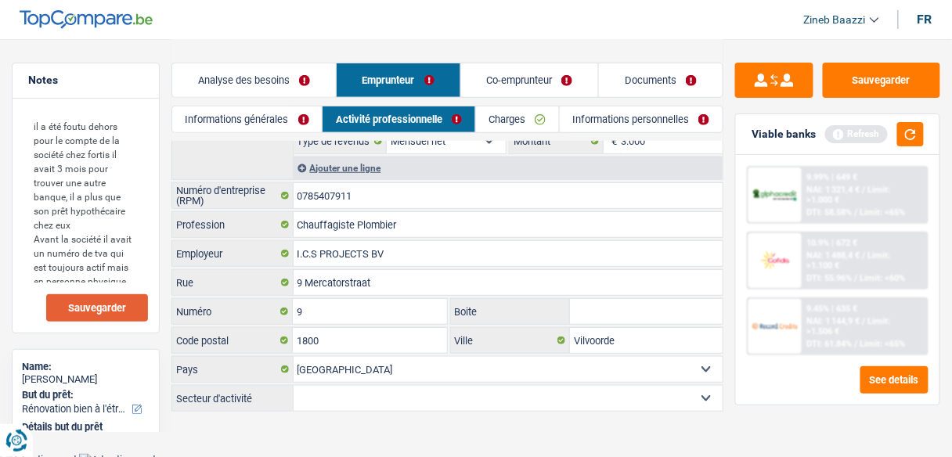
scroll to position [0, 0]
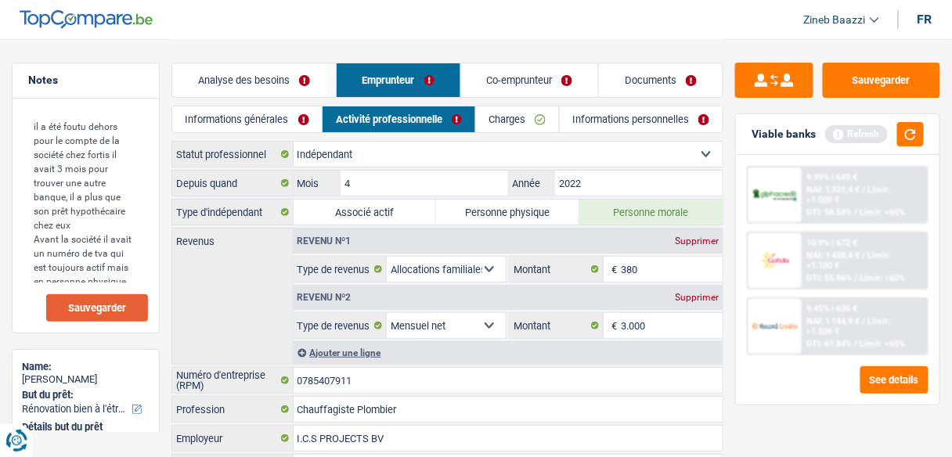
click at [521, 121] on link "Charges" at bounding box center [517, 119] width 83 height 26
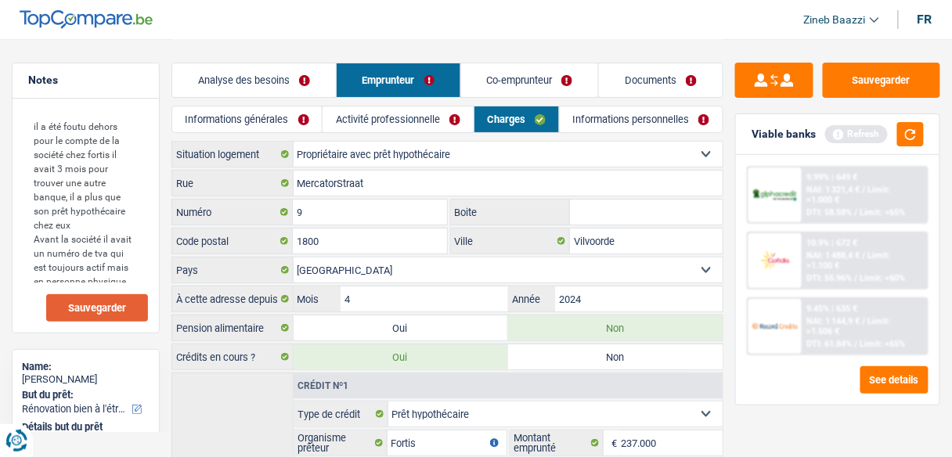
click at [406, 117] on link "Activité professionnelle" at bounding box center [397, 119] width 150 height 26
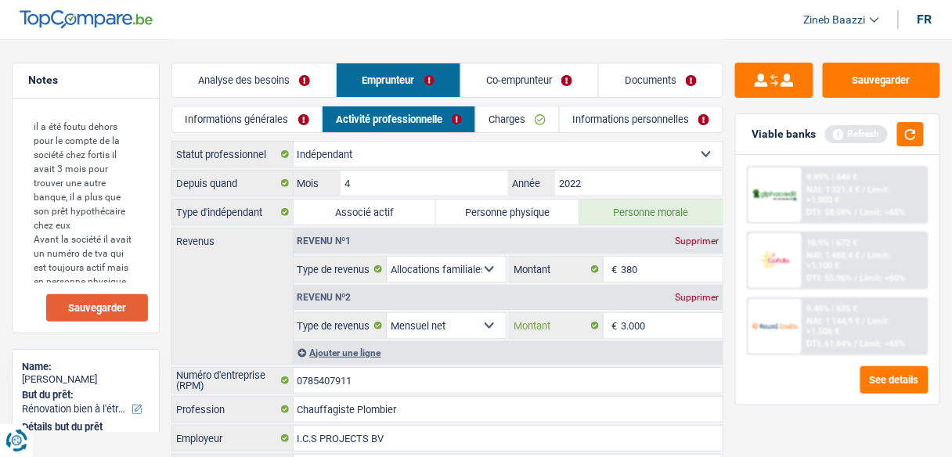
click at [639, 322] on input "3.000" at bounding box center [672, 325] width 102 height 25
click at [914, 132] on button "button" at bounding box center [910, 134] width 27 height 24
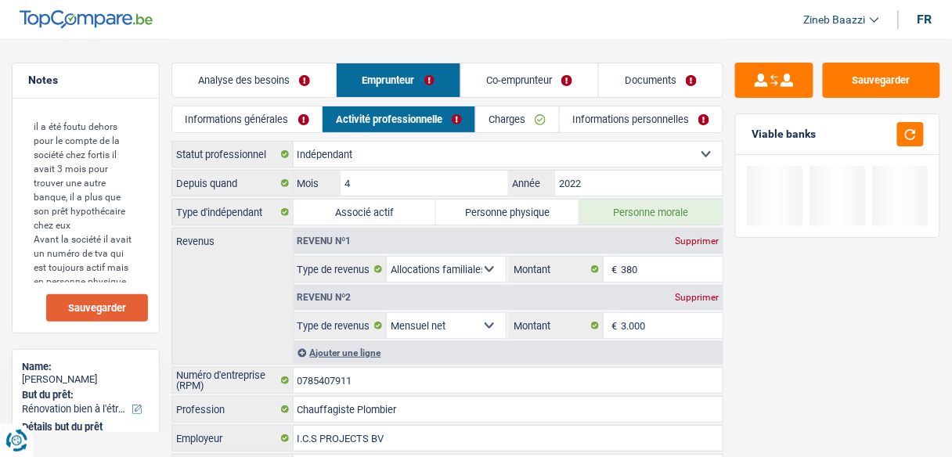
click at [828, 46] on div "Sauvegarder Viable banks" at bounding box center [837, 319] width 229 height 560
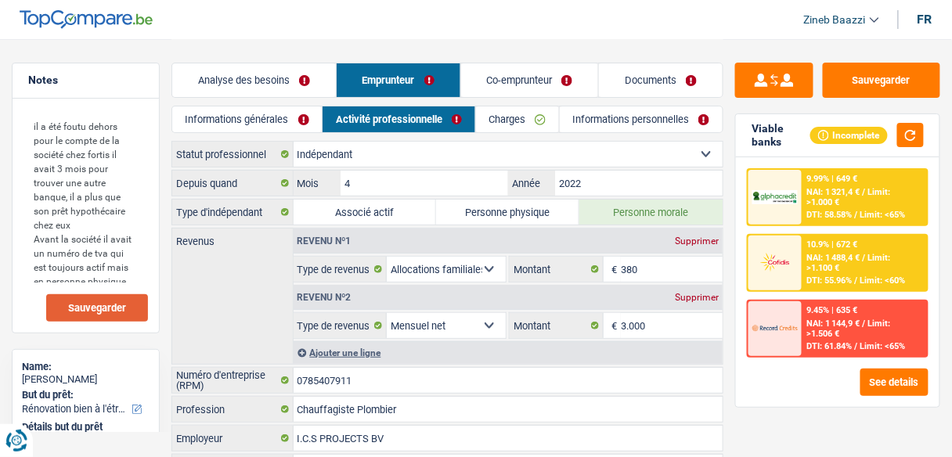
click at [514, 126] on link "Charges" at bounding box center [517, 119] width 83 height 26
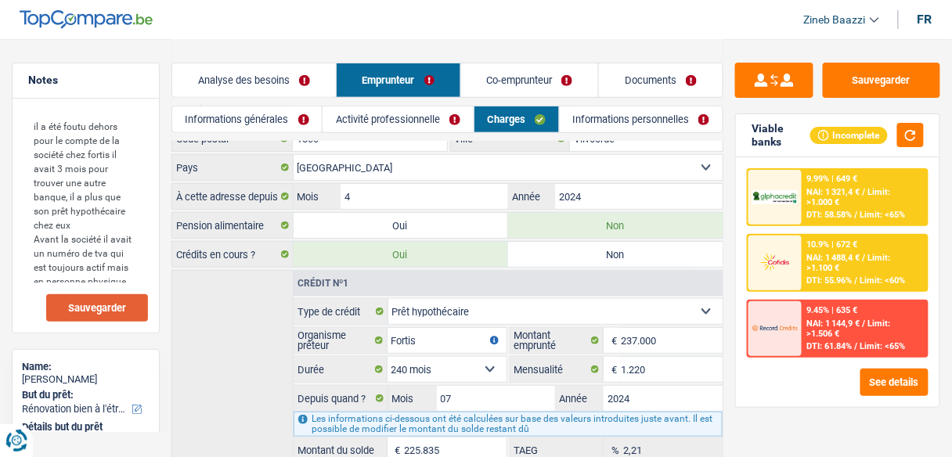
scroll to position [181, 0]
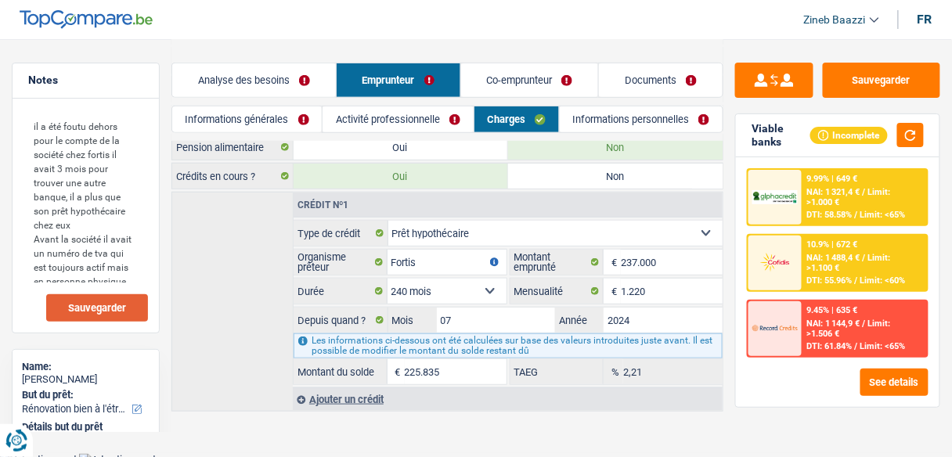
click at [225, 283] on div "Crédit nº1 Carte ou ouverture de crédit Prêt hypothécaire Vente à tempérament P…" at bounding box center [447, 302] width 552 height 220
click at [512, 84] on link "Co-emprunteur" at bounding box center [530, 80] width 138 height 34
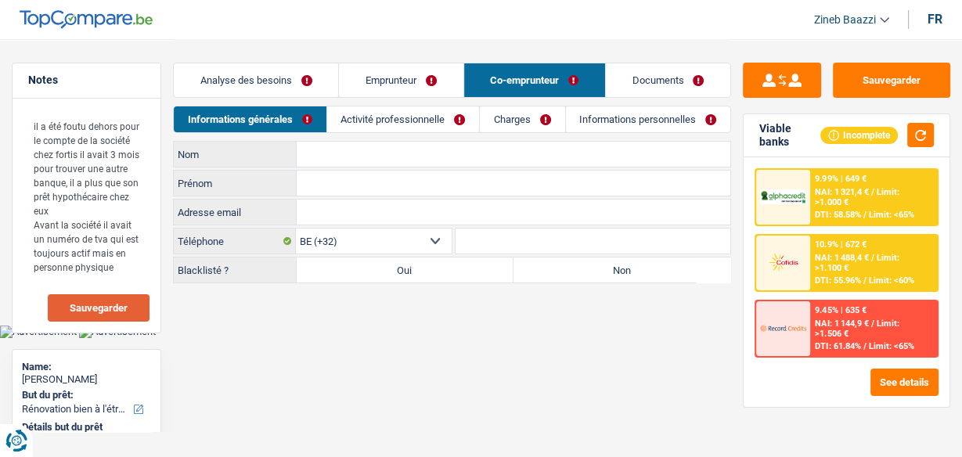
click at [423, 68] on link "Emprunteur" at bounding box center [401, 80] width 124 height 34
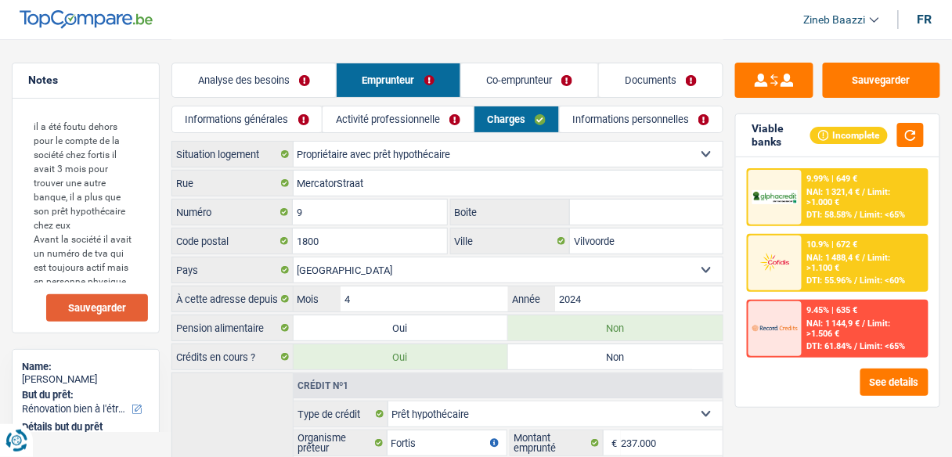
click at [604, 111] on link "Informations personnelles" at bounding box center [641, 119] width 163 height 26
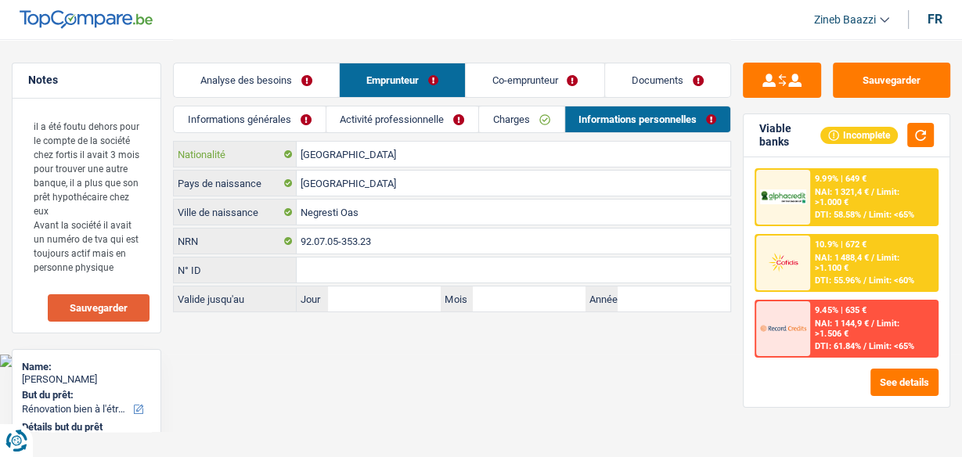
click at [349, 158] on input "[GEOGRAPHIC_DATA]" at bounding box center [514, 154] width 434 height 25
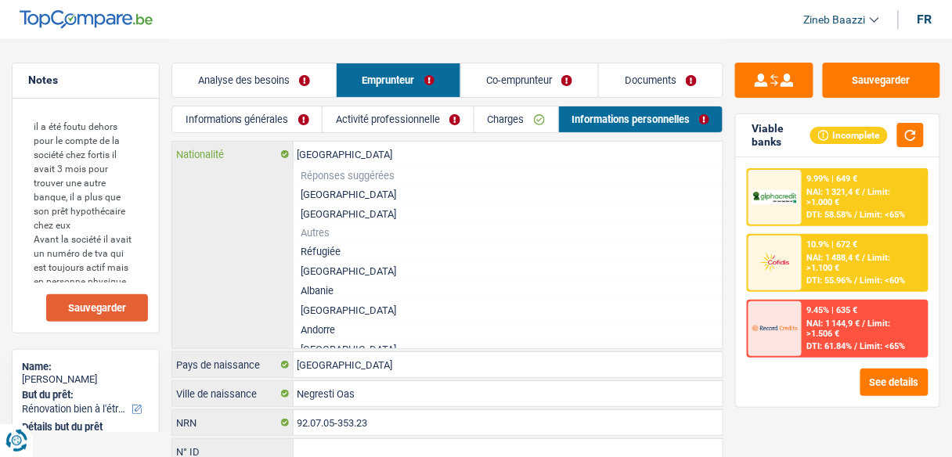
click at [349, 158] on input "[GEOGRAPHIC_DATA]" at bounding box center [509, 154] width 430 height 25
type input "r"
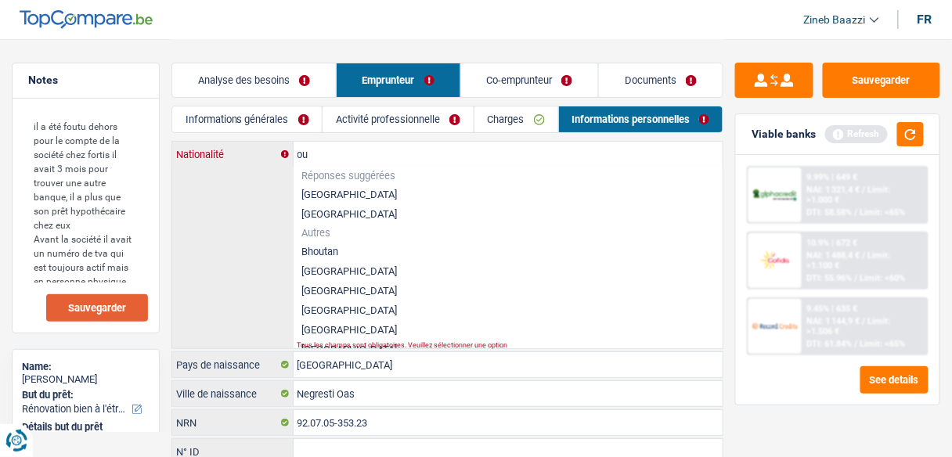
type input "o"
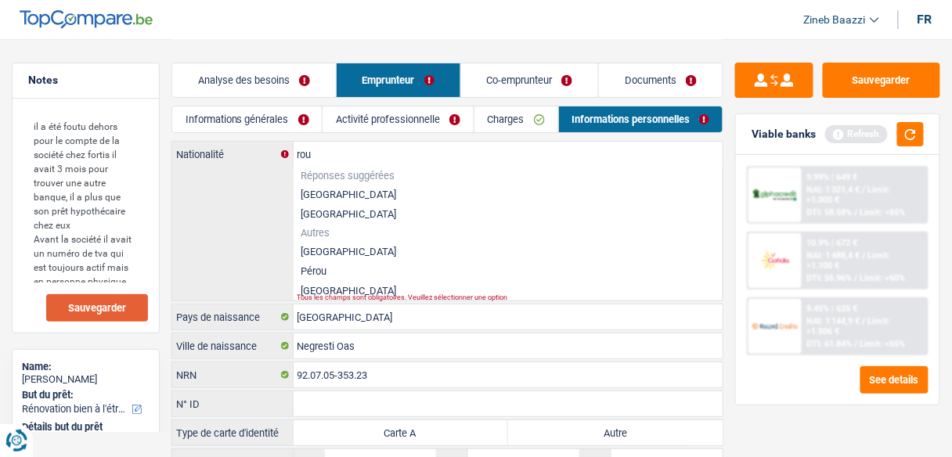
click at [340, 290] on li "Roumanie" at bounding box center [509, 291] width 430 height 20
type input "Roumanie"
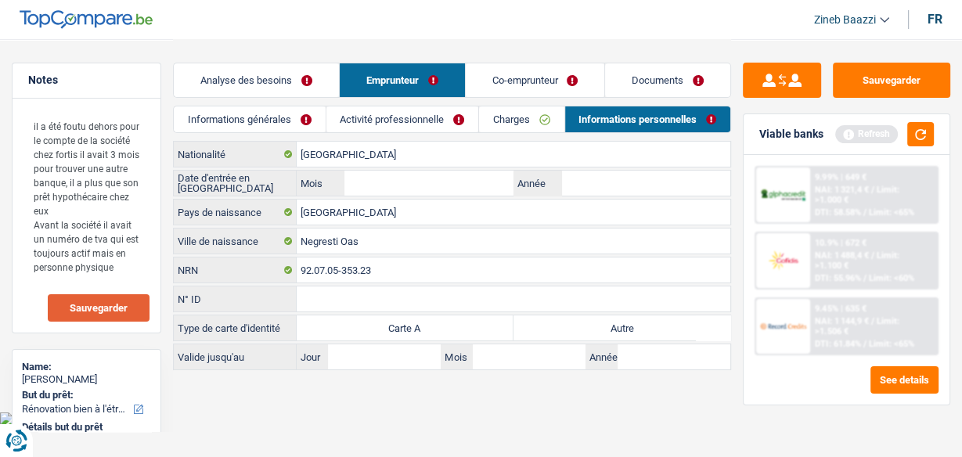
drag, startPoint x: 326, startPoint y: 401, endPoint x: 426, endPoint y: 222, distance: 204.3
click at [330, 396] on main "Notes il a été foutu dehors pour le compte de la société chez fortis il avait 3…" at bounding box center [481, 206] width 962 height 412
click at [418, 195] on div "Roumanie Nationalité Date d'entrée en Belgique Mois / Année Roumanie Pays de na…" at bounding box center [452, 255] width 558 height 229
click at [418, 193] on input "Mois" at bounding box center [428, 183] width 169 height 25
type input "12"
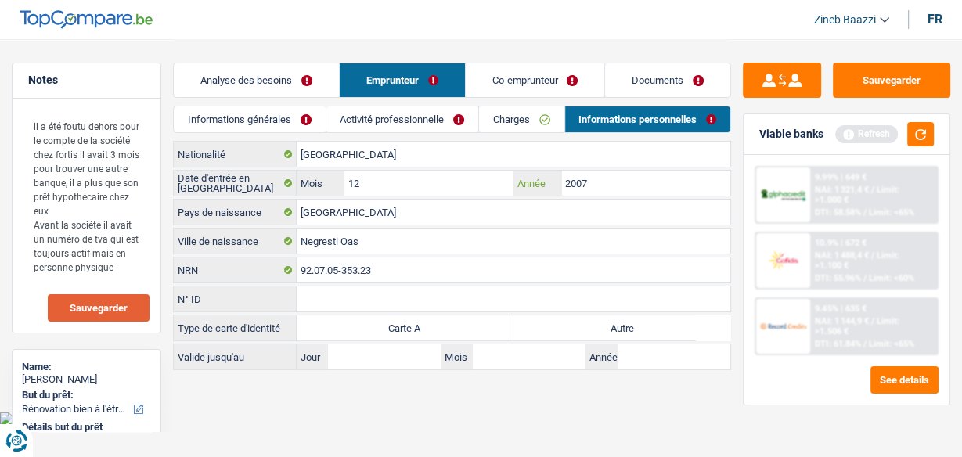
type input "2007"
click at [281, 412] on body "Vous avez le contrôle de vos données Nous utilisons des cookies, tout comme nos…" at bounding box center [481, 212] width 962 height 425
drag, startPoint x: 532, startPoint y: 111, endPoint x: 500, endPoint y: 124, distance: 34.4
click at [532, 111] on link "Charges" at bounding box center [521, 119] width 85 height 26
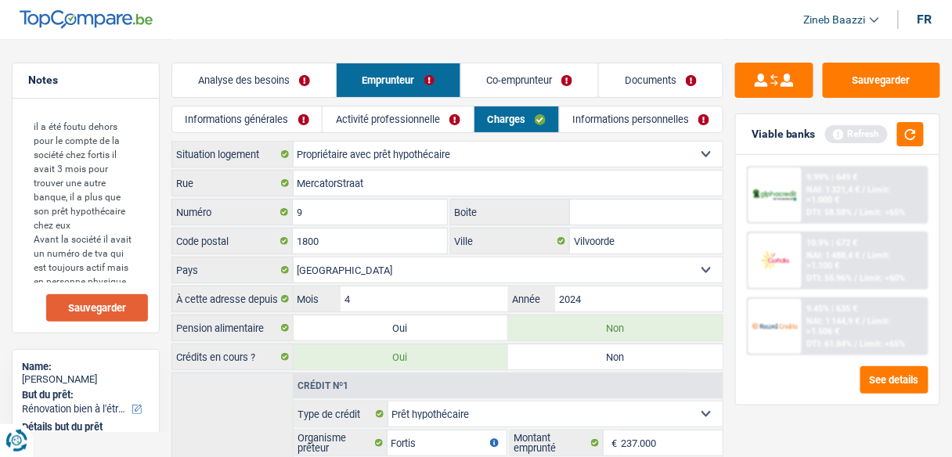
click at [410, 118] on link "Activité professionnelle" at bounding box center [397, 119] width 150 height 26
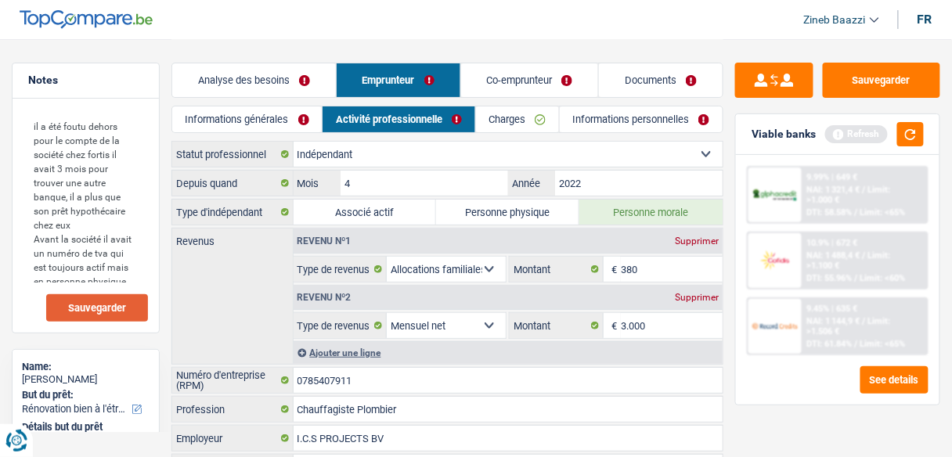
scroll to position [63, 0]
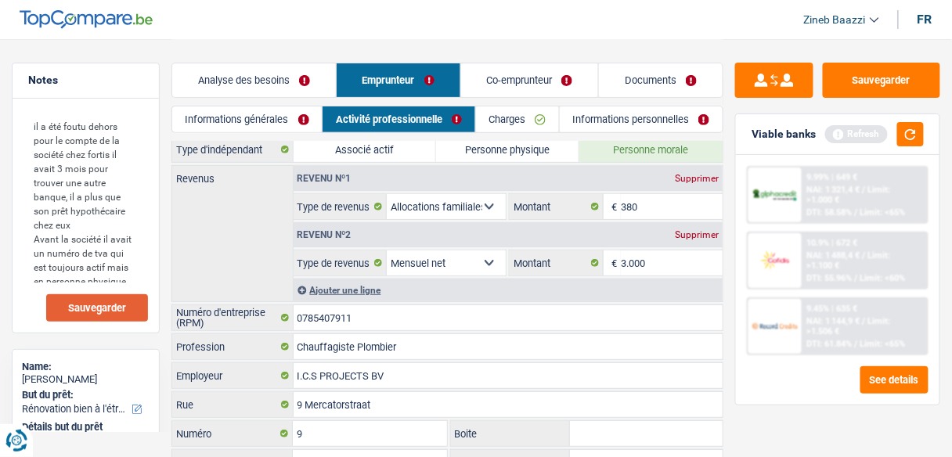
click at [274, 129] on link "Informations générales" at bounding box center [246, 119] width 149 height 26
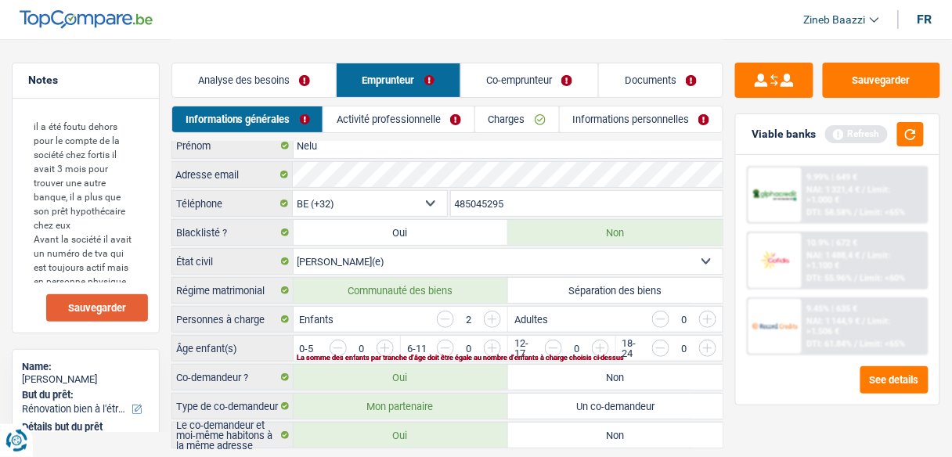
scroll to position [76, 0]
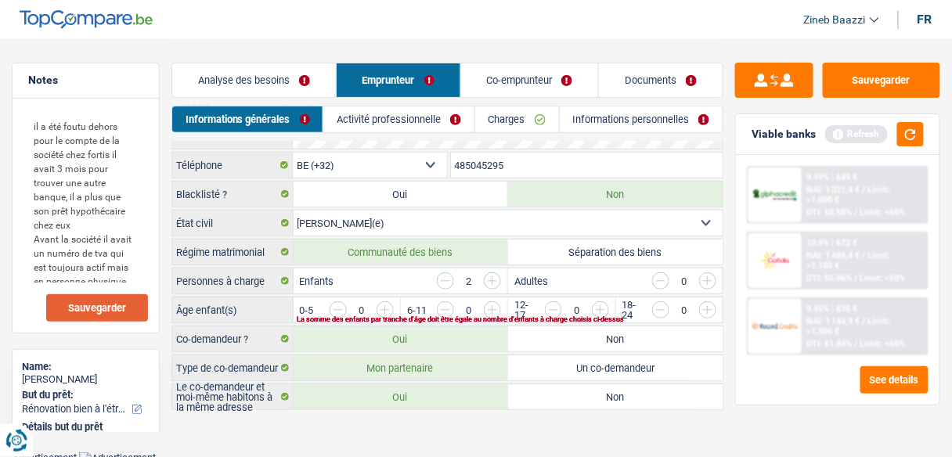
click at [452, 279] on input "button" at bounding box center [445, 280] width 17 height 17
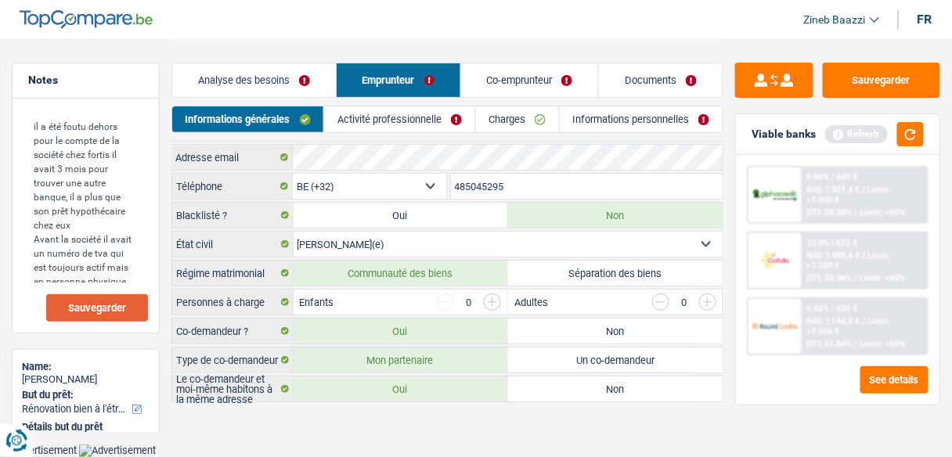
scroll to position [47, 0]
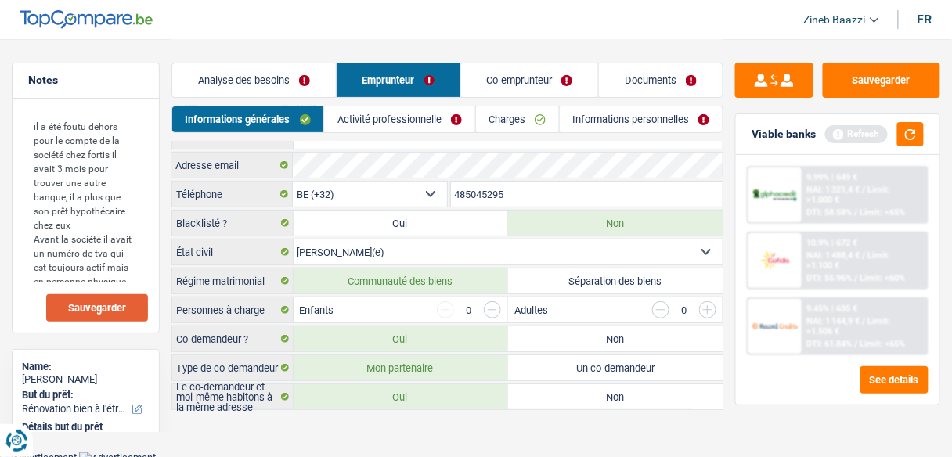
click at [404, 419] on main "Notes il a été foutu dehors pour le compte de la société chez fortis il avait 3…" at bounding box center [476, 202] width 952 height 499
click at [396, 113] on link "Activité professionnelle" at bounding box center [399, 119] width 150 height 26
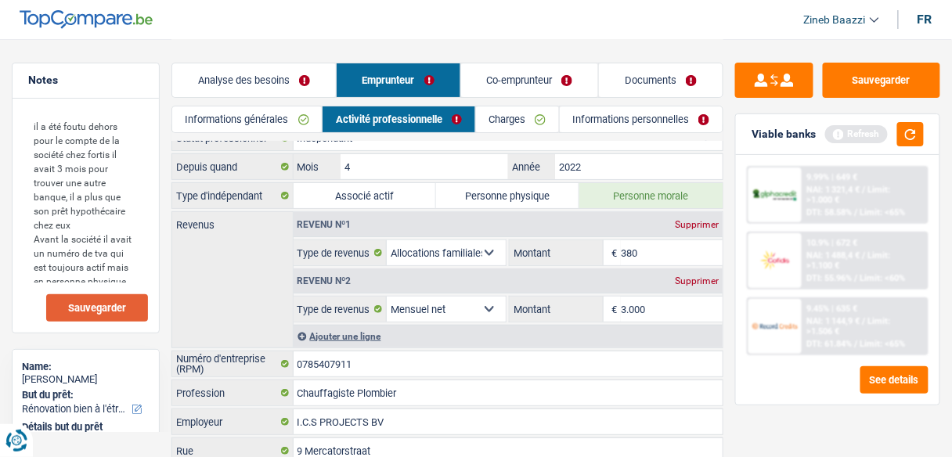
scroll to position [0, 0]
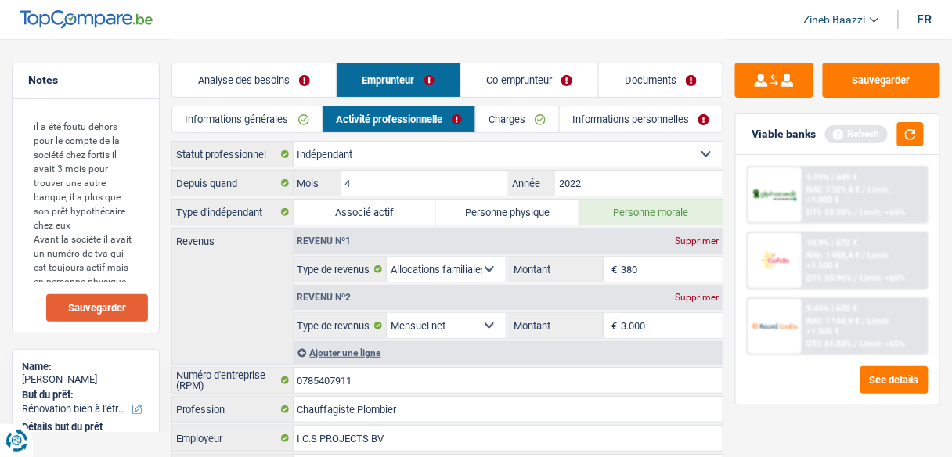
click at [502, 120] on link "Charges" at bounding box center [517, 119] width 83 height 26
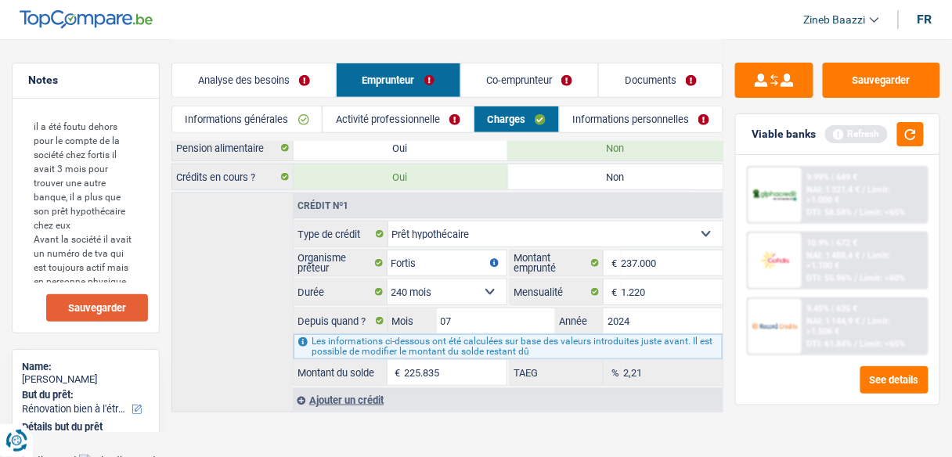
scroll to position [181, 0]
click at [907, 138] on button "button" at bounding box center [910, 134] width 27 height 24
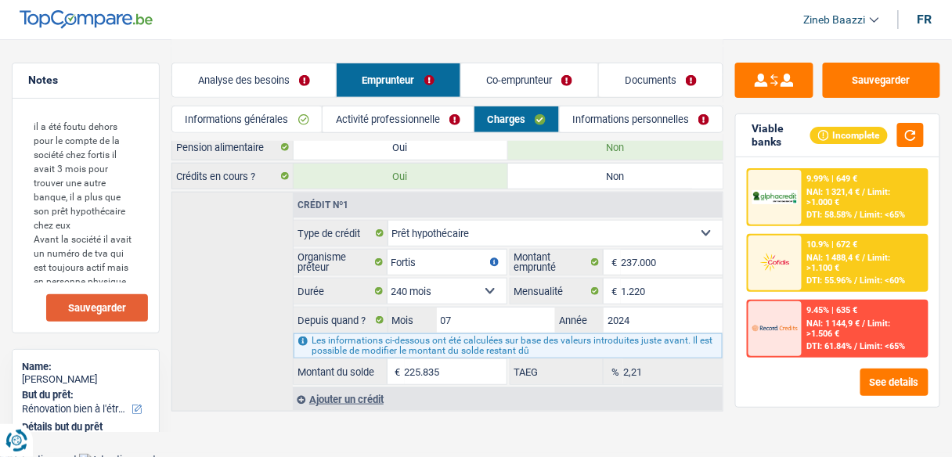
click at [631, 124] on link "Informations personnelles" at bounding box center [641, 119] width 163 height 26
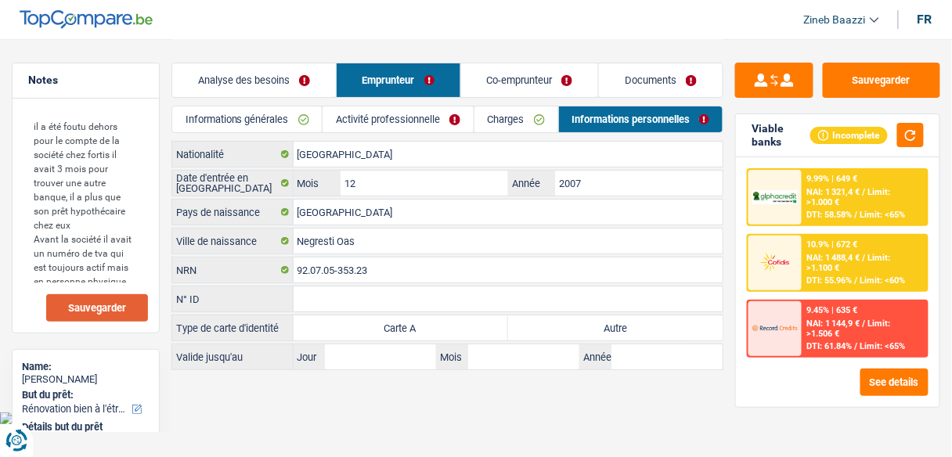
scroll to position [0, 0]
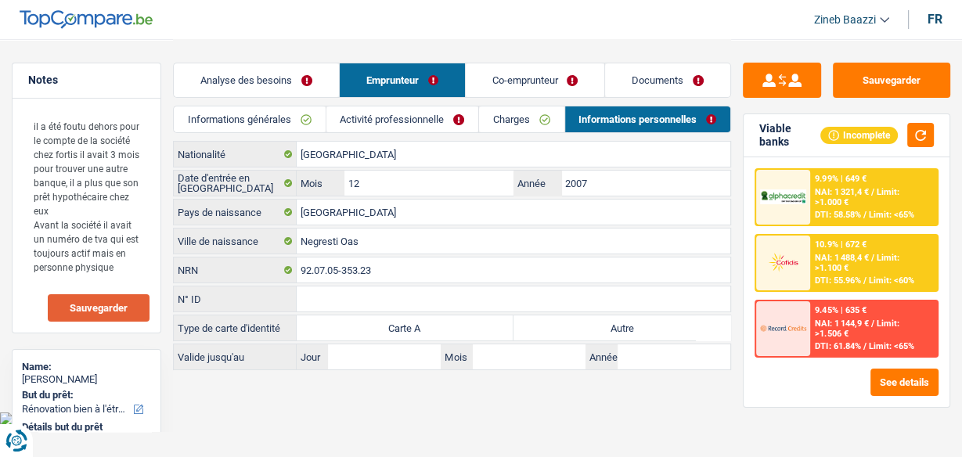
click at [517, 87] on link "Co-emprunteur" at bounding box center [535, 80] width 139 height 34
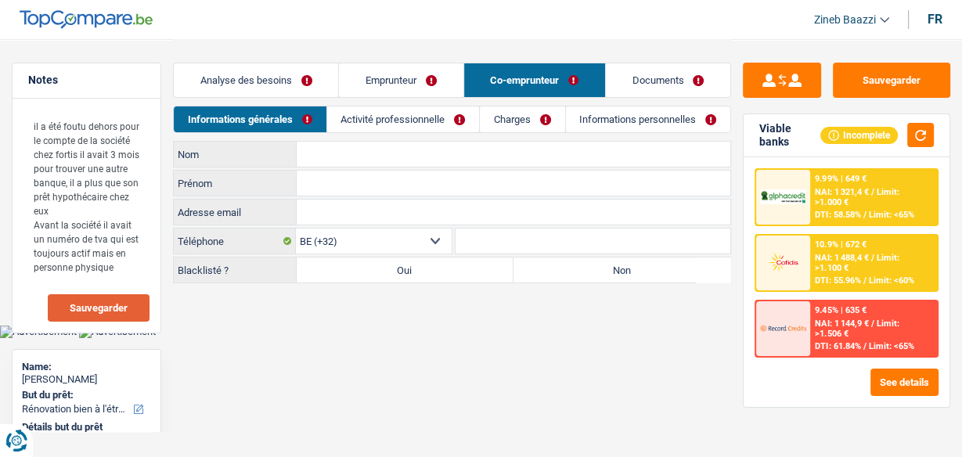
click at [370, 121] on link "Activité professionnelle" at bounding box center [403, 119] width 152 height 26
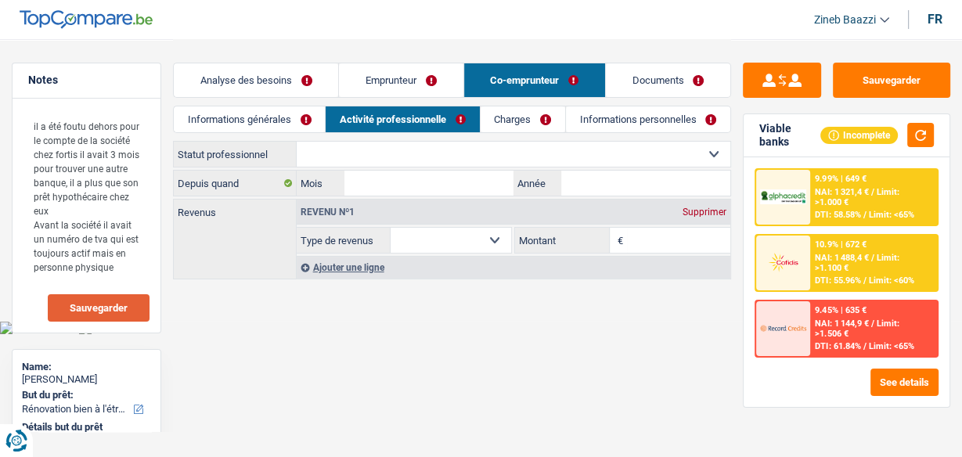
click at [349, 156] on select "Ouvrier Employé privé Employé public Invalide Indépendant Pensionné Chômeur Mut…" at bounding box center [514, 154] width 434 height 25
select select "privateEmployee"
click at [297, 142] on select "Ouvrier Employé privé Employé public Invalide Indépendant Pensionné Chômeur Mut…" at bounding box center [514, 154] width 434 height 25
select select "netSalary"
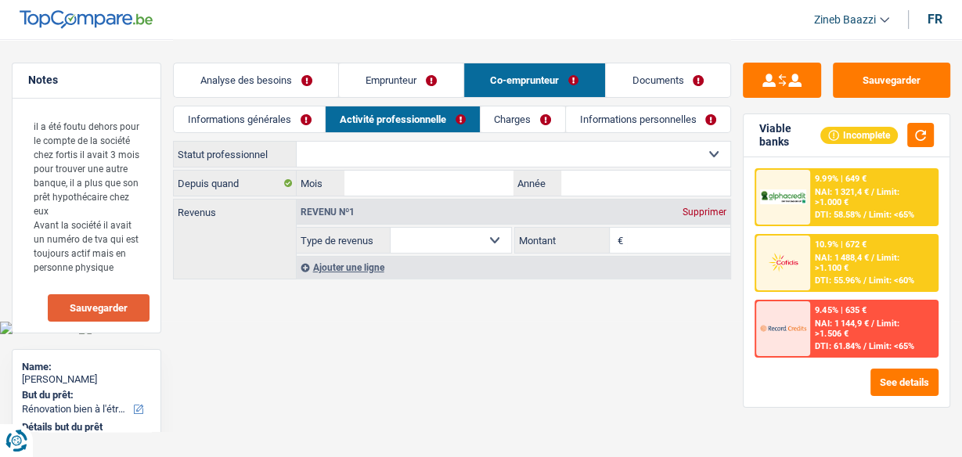
select select "mealVouchers"
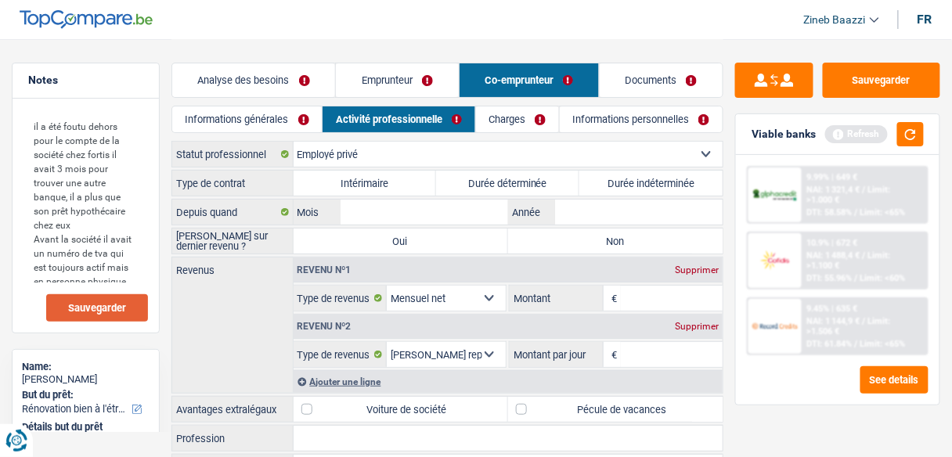
click at [257, 290] on div "Revenus Revenu nº1 Supprimer Allocation d'handicap Allocations chômage Allocati…" at bounding box center [447, 325] width 552 height 137
click at [610, 175] on label "Durée indéterminée" at bounding box center [650, 183] width 143 height 25
click at [610, 175] on input "Durée indéterminée" at bounding box center [650, 183] width 143 height 25
radio input "true"
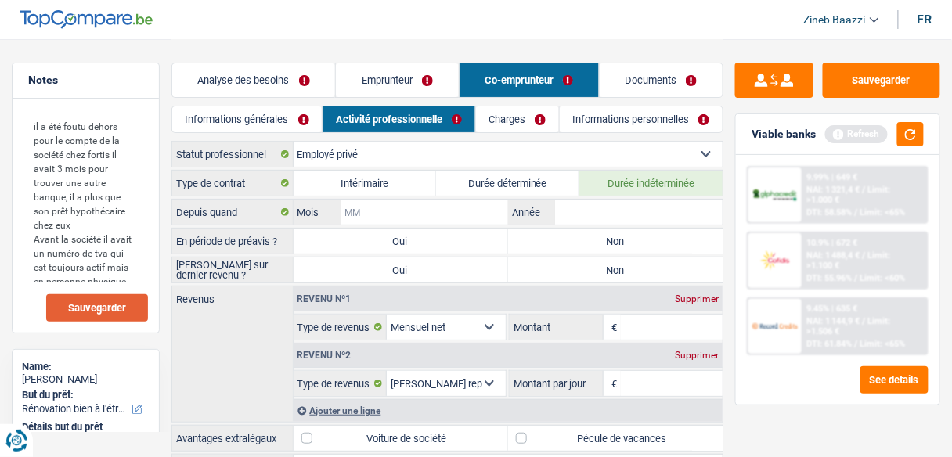
click at [361, 200] on input "Mois" at bounding box center [423, 212] width 167 height 25
click at [918, 140] on button "button" at bounding box center [910, 134] width 27 height 24
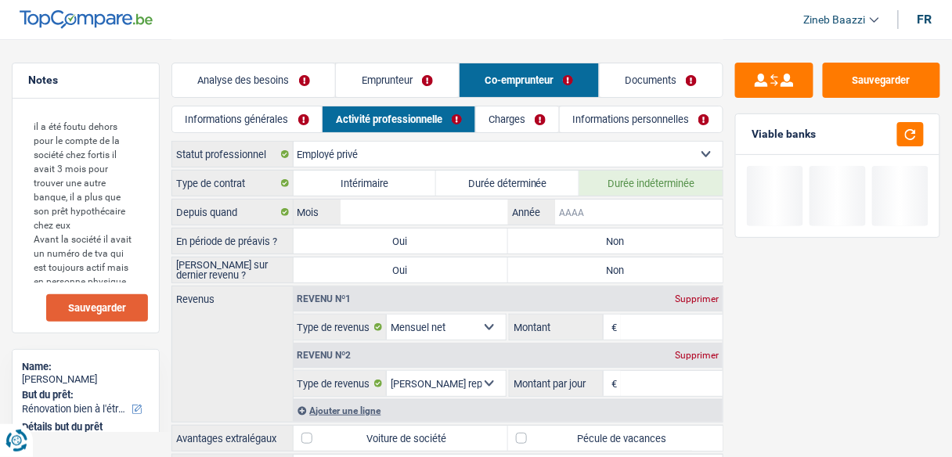
click at [664, 206] on input "Année" at bounding box center [638, 212] width 167 height 25
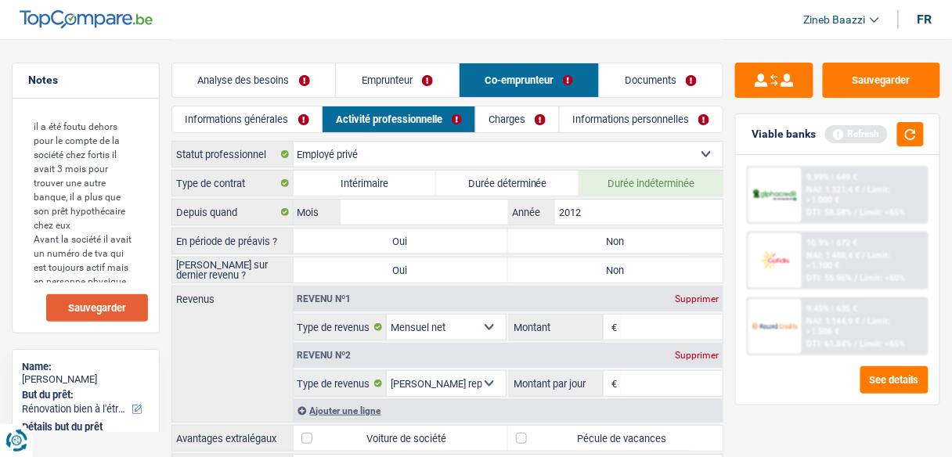
type input "2012"
click at [487, 200] on input "Mois" at bounding box center [423, 212] width 167 height 25
click at [918, 125] on button "button" at bounding box center [910, 134] width 27 height 24
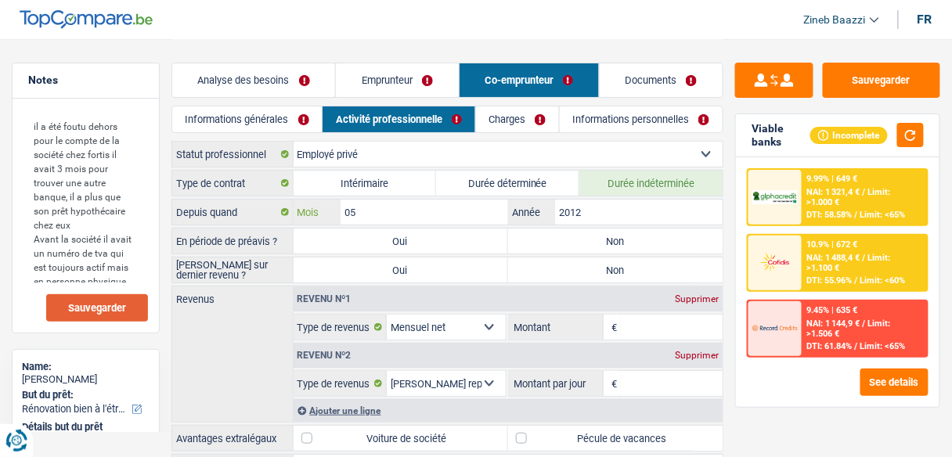
click at [436, 207] on input "05" at bounding box center [423, 212] width 167 height 25
type input "0"
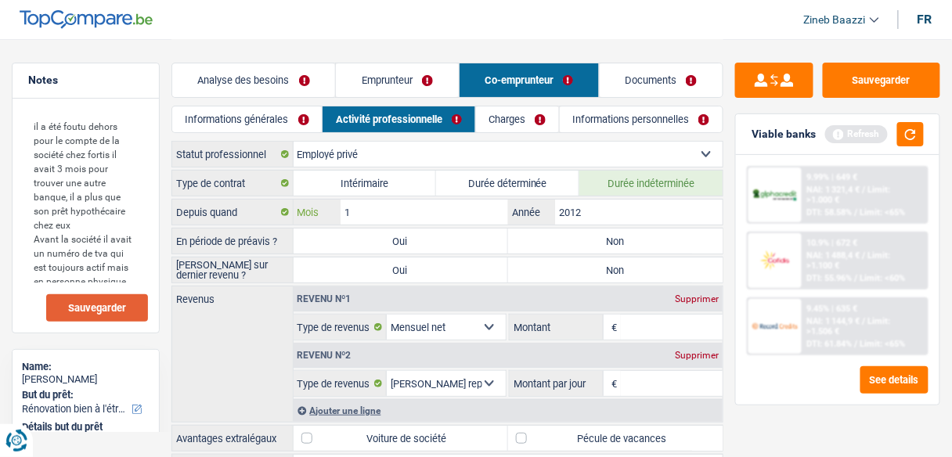
type input "12"
click at [559, 245] on label "Non" at bounding box center [615, 241] width 214 height 25
click at [559, 245] on input "Non" at bounding box center [615, 241] width 214 height 25
radio input "true"
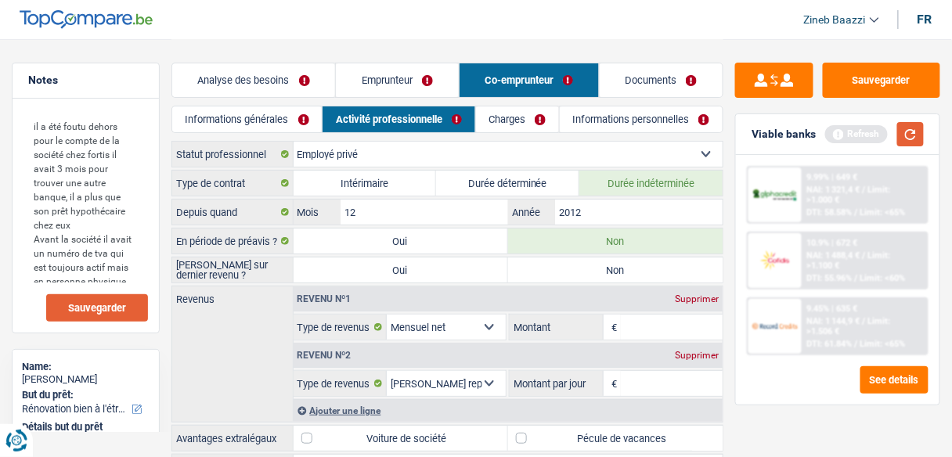
click at [915, 139] on button "button" at bounding box center [910, 134] width 27 height 24
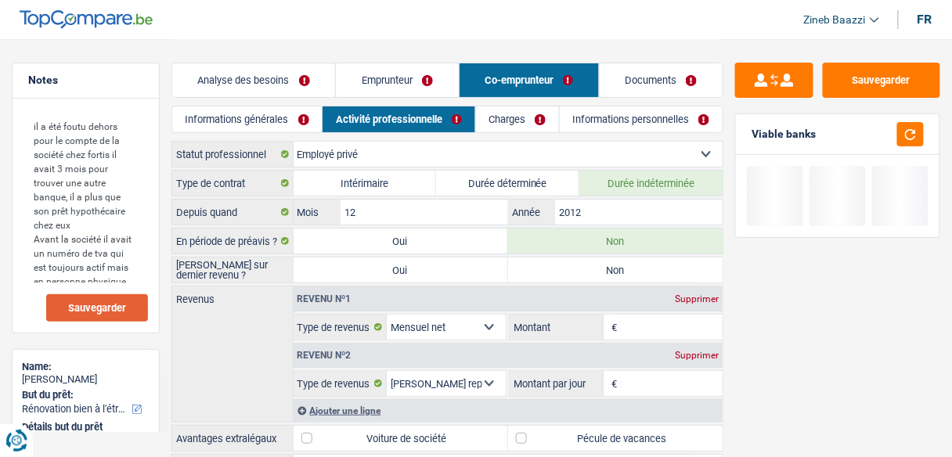
click at [582, 276] on label "Non" at bounding box center [615, 270] width 214 height 25
click at [582, 276] on input "Non" at bounding box center [615, 270] width 214 height 25
radio input "true"
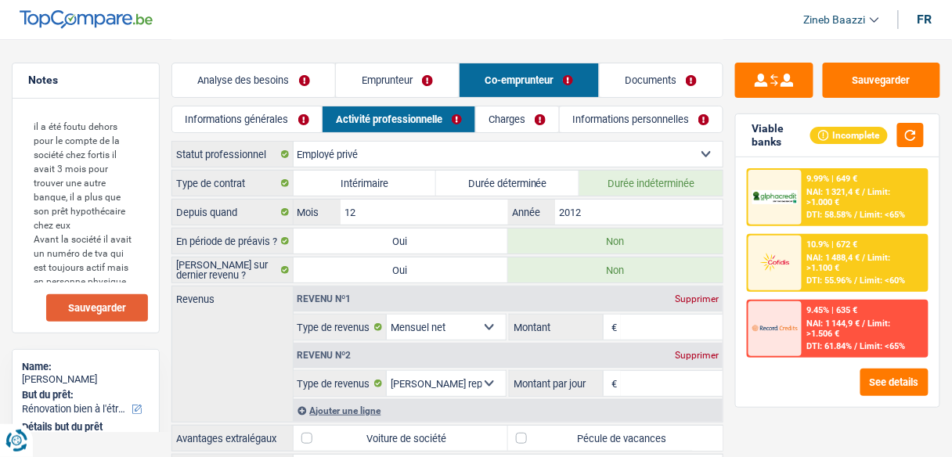
click at [664, 326] on input "Montant" at bounding box center [672, 327] width 102 height 25
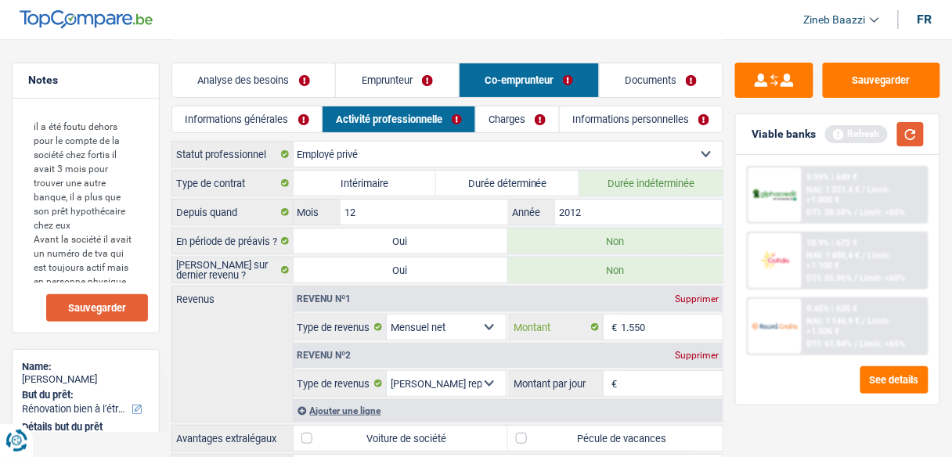
type input "1.550"
click at [924, 139] on button "button" at bounding box center [910, 134] width 27 height 24
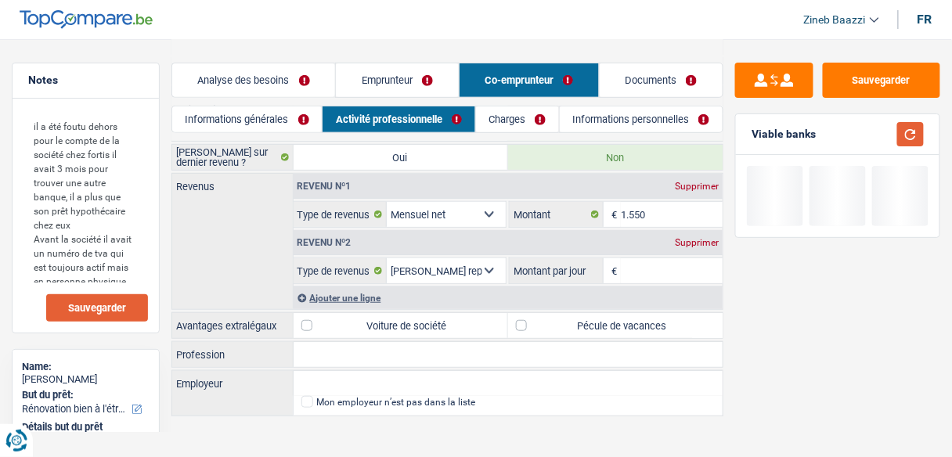
scroll to position [119, 0]
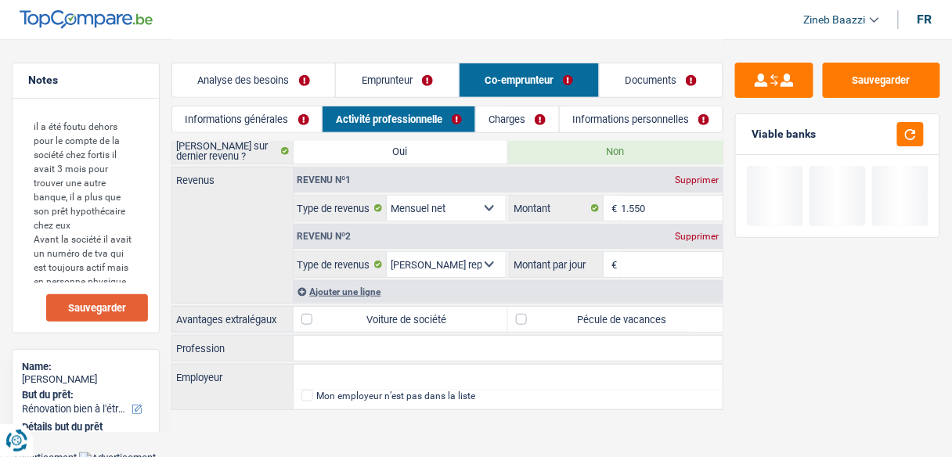
click at [634, 259] on input "Montant par jour" at bounding box center [672, 264] width 102 height 25
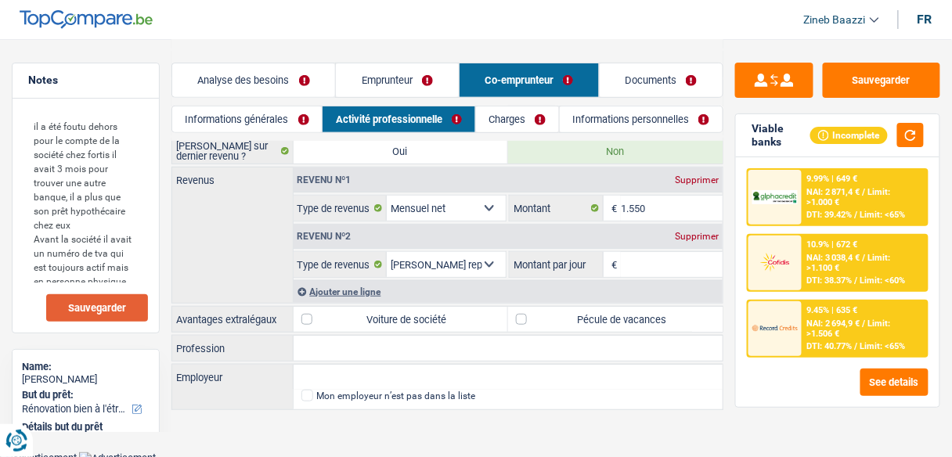
type input "5"
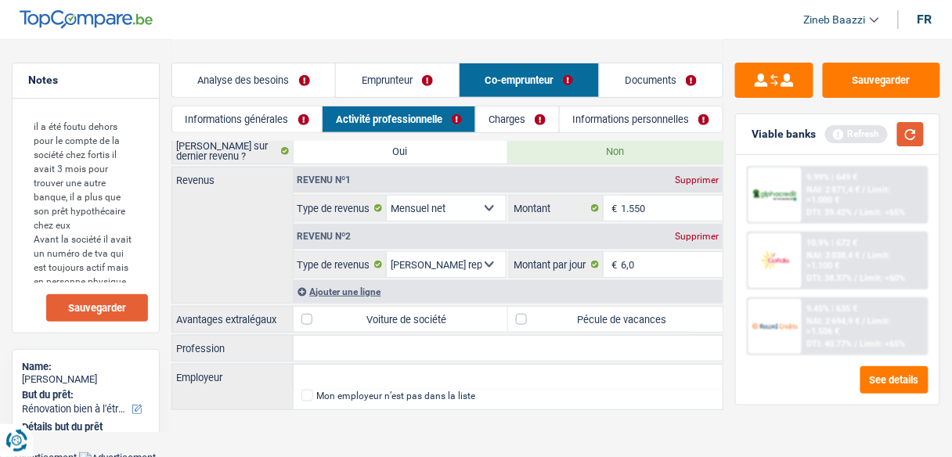
click at [899, 131] on button "button" at bounding box center [910, 134] width 27 height 24
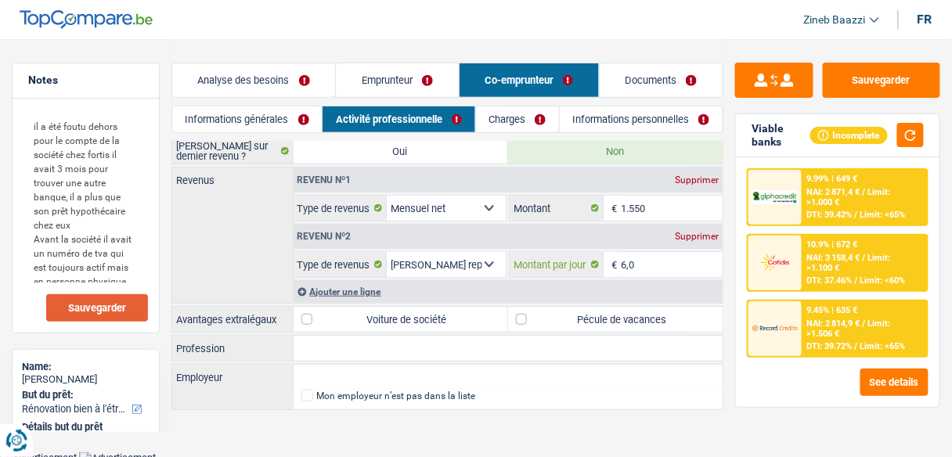
click at [632, 267] on input "6,0" at bounding box center [672, 264] width 102 height 25
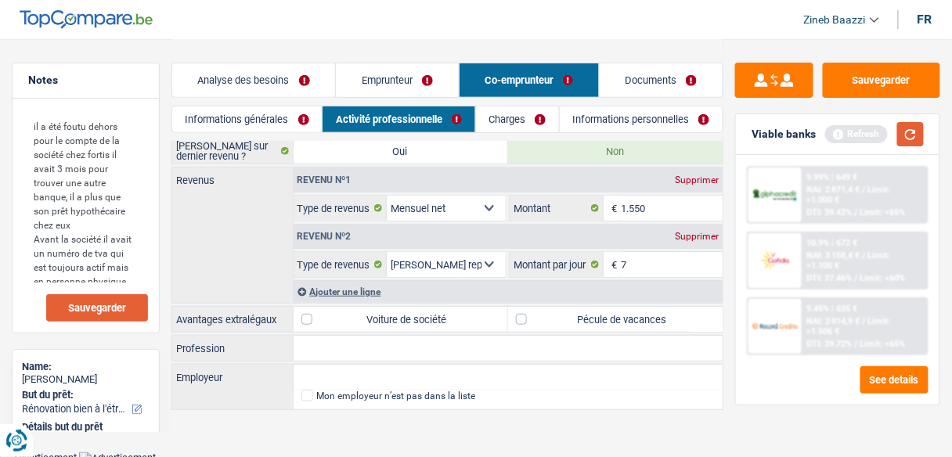
type input "7,0"
click at [909, 133] on button "button" at bounding box center [910, 134] width 27 height 24
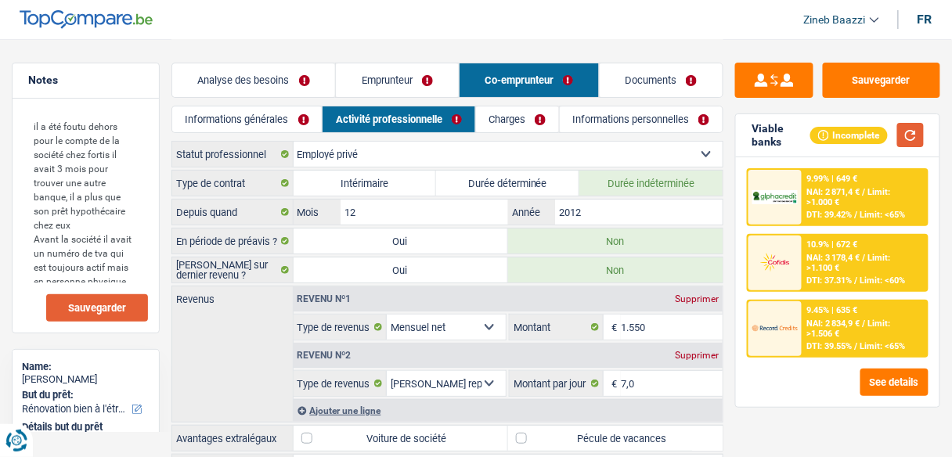
scroll to position [63, 0]
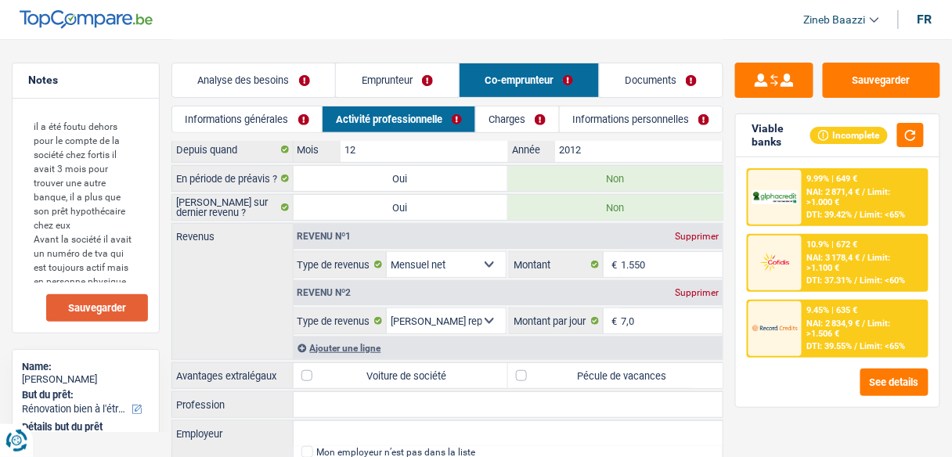
click at [535, 364] on label "Pécule de vacances" at bounding box center [615, 375] width 214 height 25
click at [535, 364] on input "Pécule de vacances" at bounding box center [615, 375] width 214 height 25
checkbox input "true"
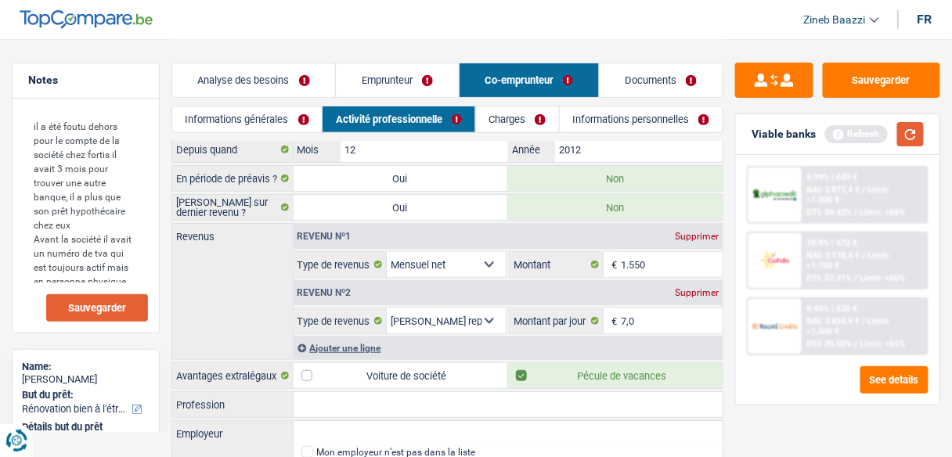
click at [909, 134] on button "button" at bounding box center [910, 134] width 27 height 24
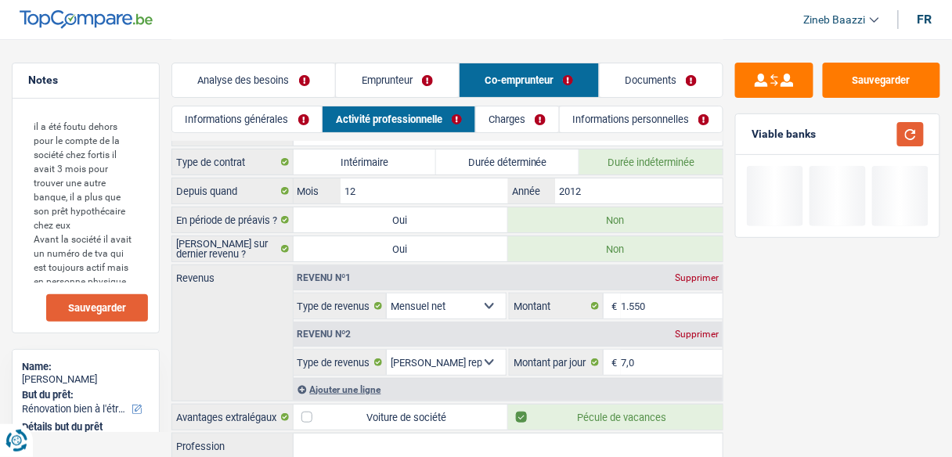
scroll to position [0, 0]
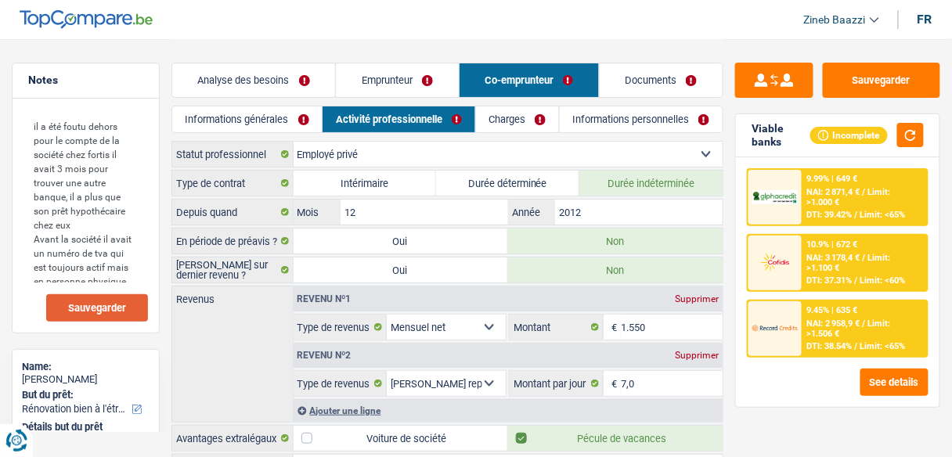
click at [512, 121] on link "Charges" at bounding box center [517, 119] width 83 height 26
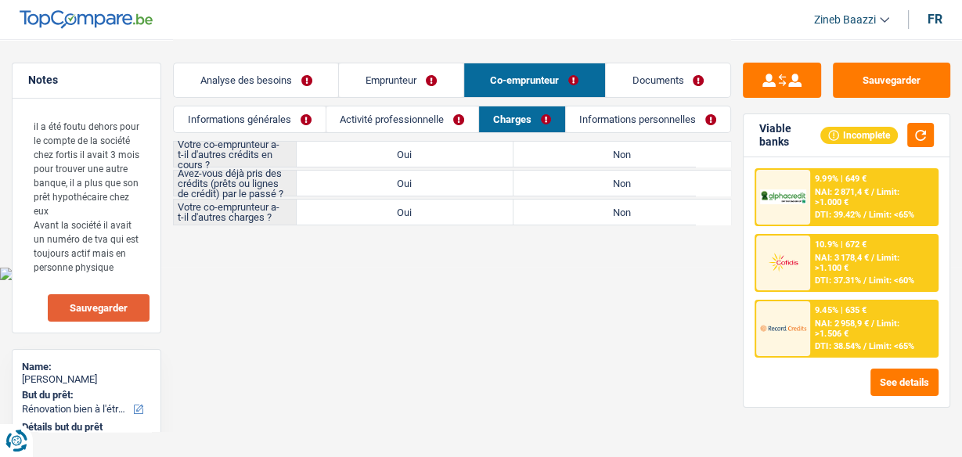
click at [427, 156] on label "Oui" at bounding box center [405, 154] width 217 height 25
click at [427, 156] on input "Oui" at bounding box center [405, 154] width 217 height 25
radio input "true"
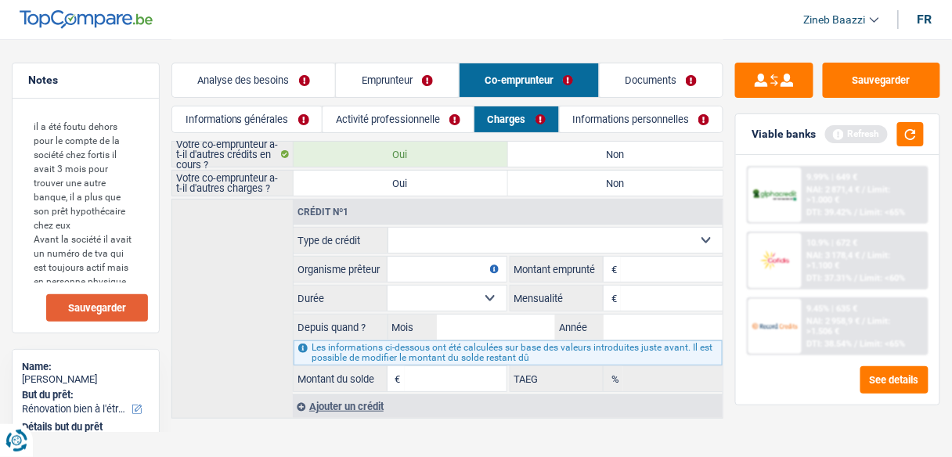
click at [512, 149] on label "Non" at bounding box center [615, 154] width 214 height 25
click at [512, 149] on input "Non" at bounding box center [615, 154] width 214 height 25
radio input "true"
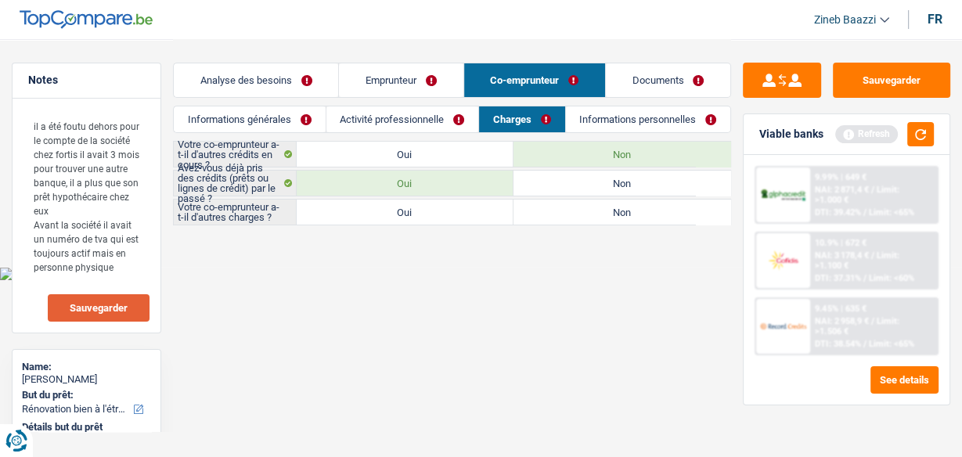
click at [557, 213] on label "Non" at bounding box center [621, 212] width 217 height 25
click at [557, 213] on input "Non" at bounding box center [621, 212] width 217 height 25
radio input "true"
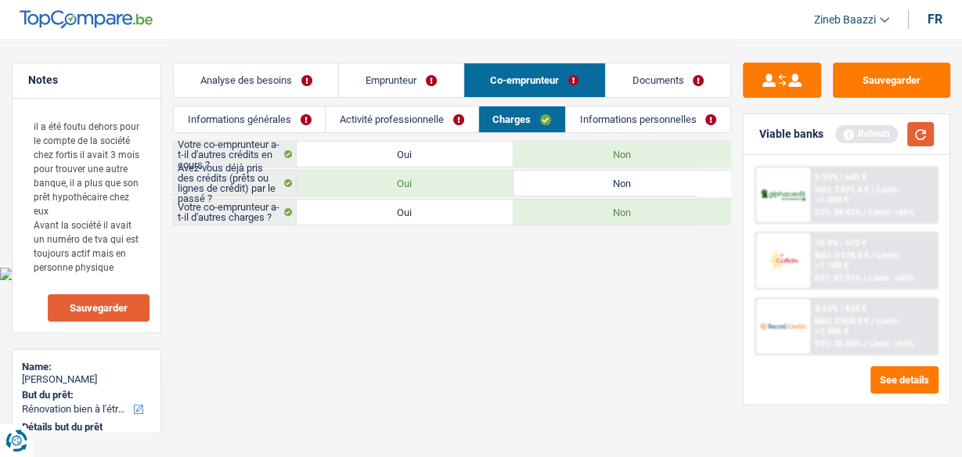
click at [908, 134] on button "button" at bounding box center [920, 134] width 27 height 24
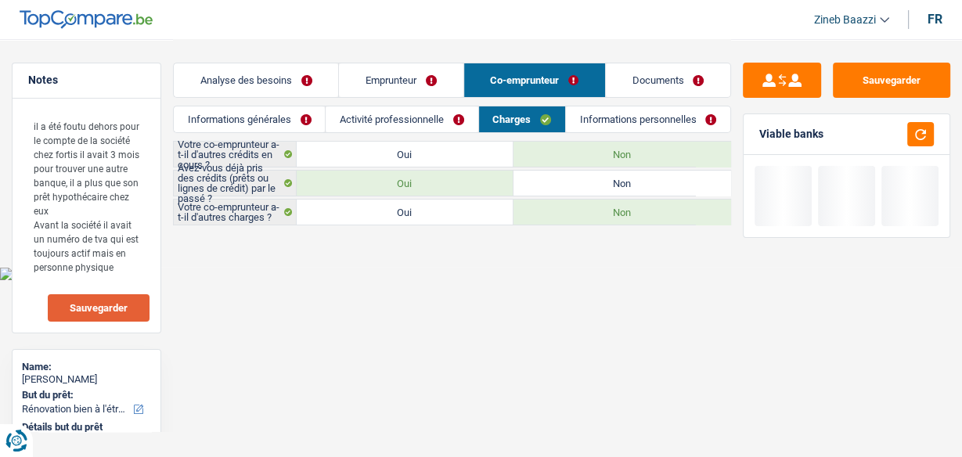
click at [585, 117] on link "Informations personnelles" at bounding box center [648, 119] width 164 height 26
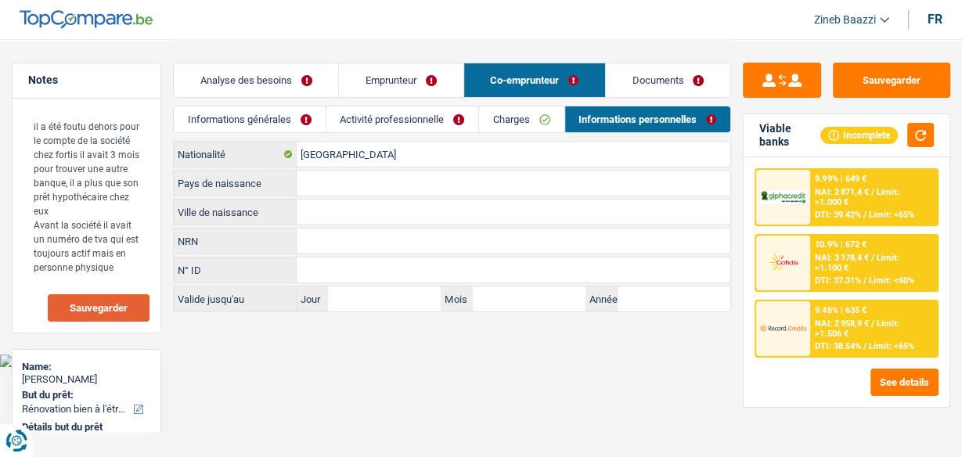
click at [439, 117] on link "Activité professionnelle" at bounding box center [402, 119] width 152 height 26
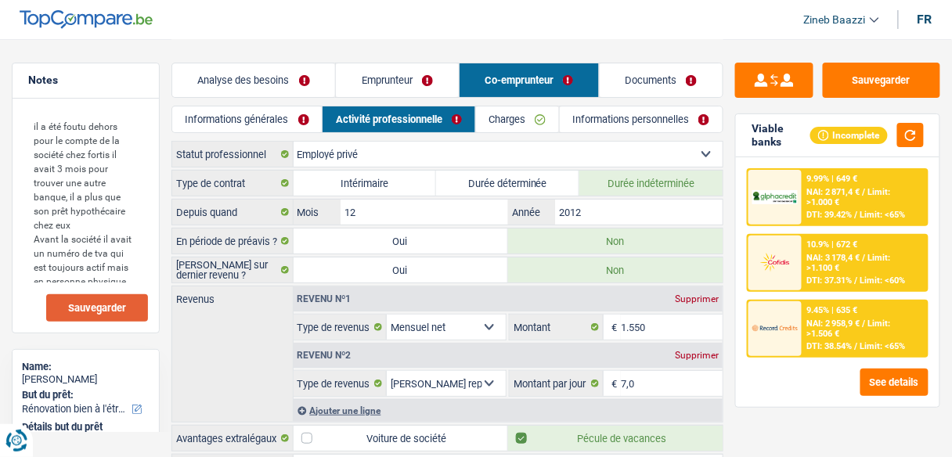
click at [476, 114] on link "Charges" at bounding box center [517, 119] width 83 height 26
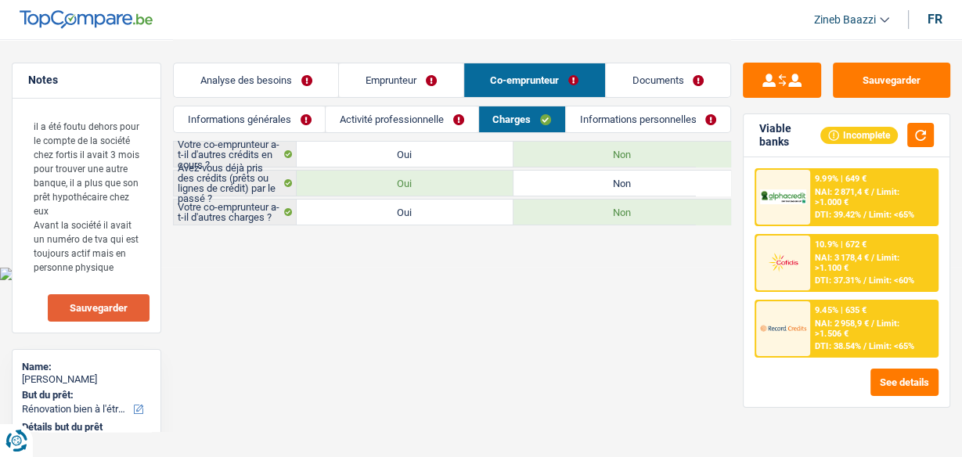
click at [436, 124] on link "Activité professionnelle" at bounding box center [402, 119] width 152 height 26
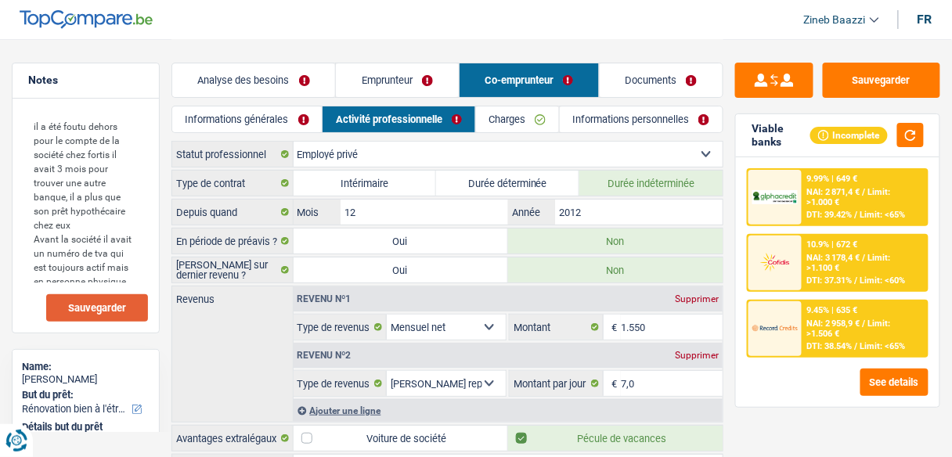
scroll to position [119, 0]
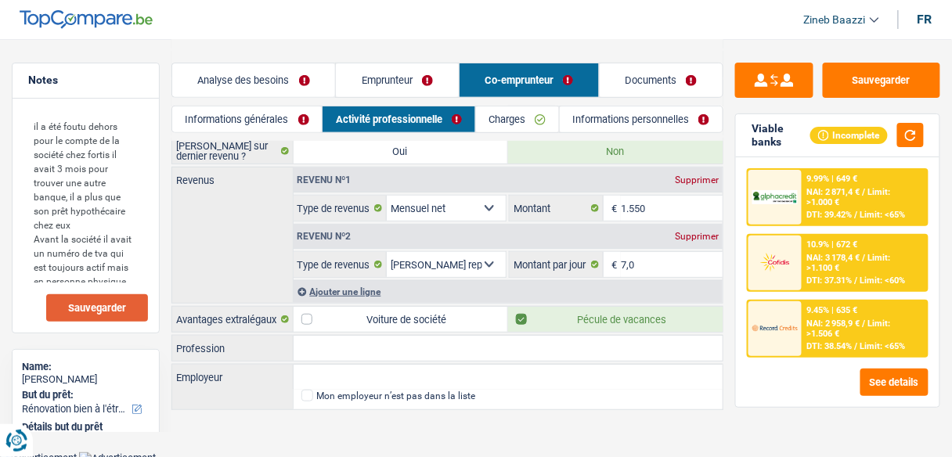
click at [362, 288] on div "Ajouter une ligne" at bounding box center [509, 291] width 430 height 23
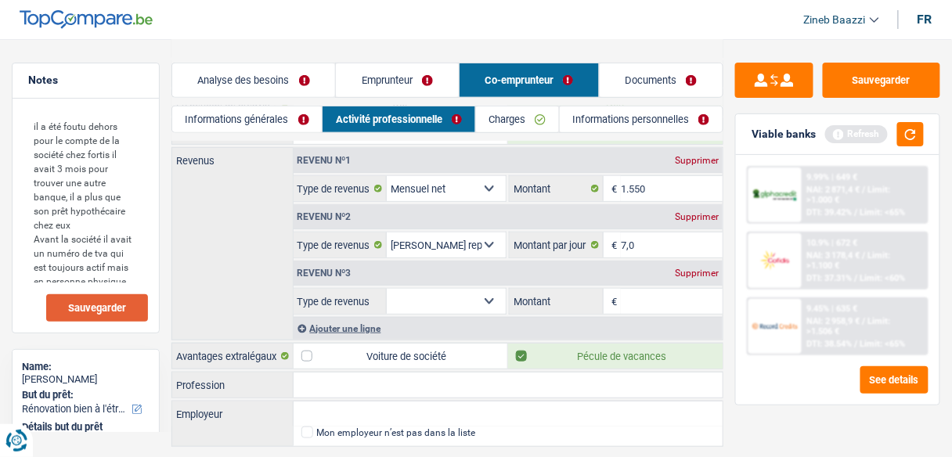
scroll to position [175, 0]
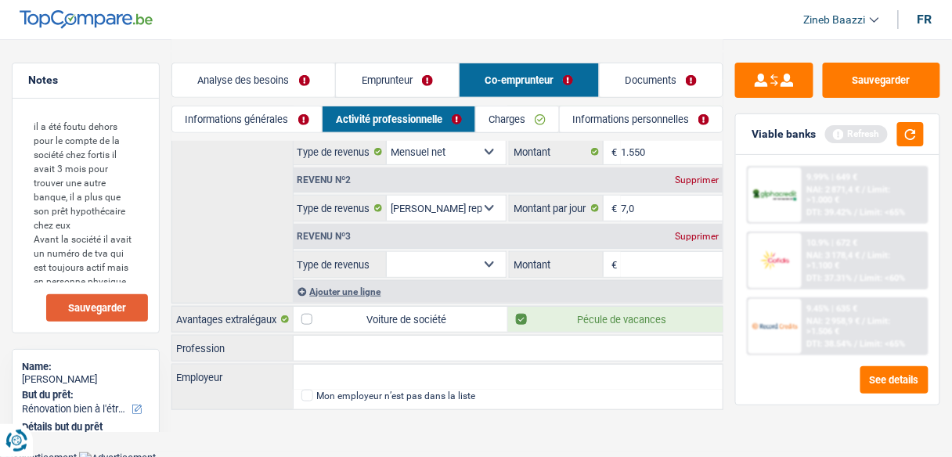
click at [440, 261] on select "Allocation d'handicap Allocations chômage Allocations familiales Chèques repas …" at bounding box center [446, 264] width 119 height 25
select select "familyAllowances"
click at [387, 252] on select "Allocation d'handicap Allocations chômage Allocations familiales Chèques repas …" at bounding box center [446, 264] width 119 height 25
click at [673, 268] on input "Montant" at bounding box center [672, 264] width 102 height 25
click at [679, 263] on input "Montant" at bounding box center [672, 264] width 102 height 25
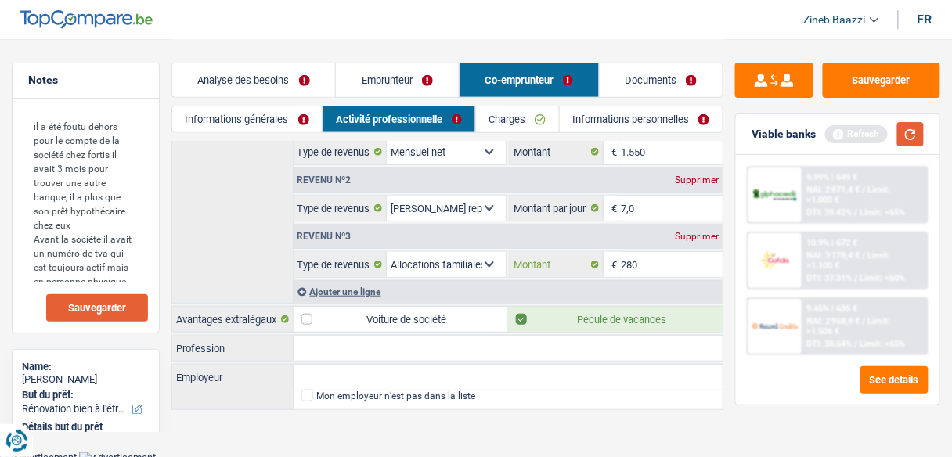
type input "280"
click at [913, 131] on button "button" at bounding box center [910, 134] width 27 height 24
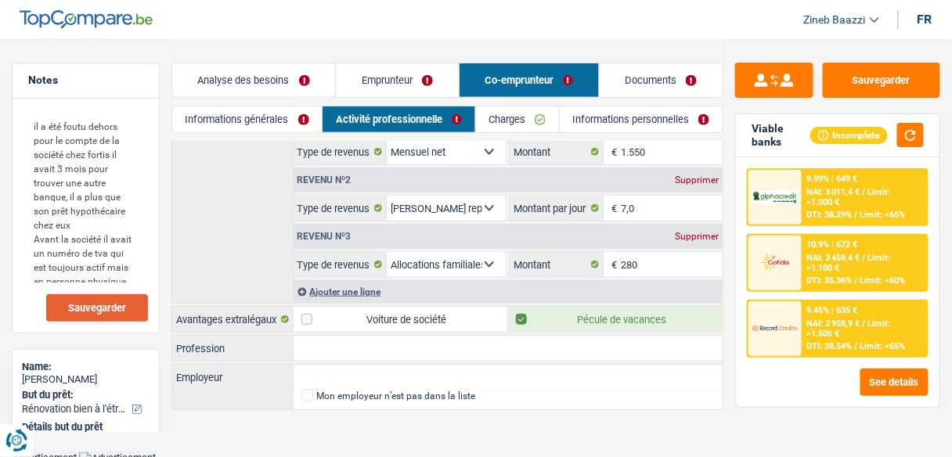
click at [509, 114] on link "Charges" at bounding box center [517, 119] width 83 height 26
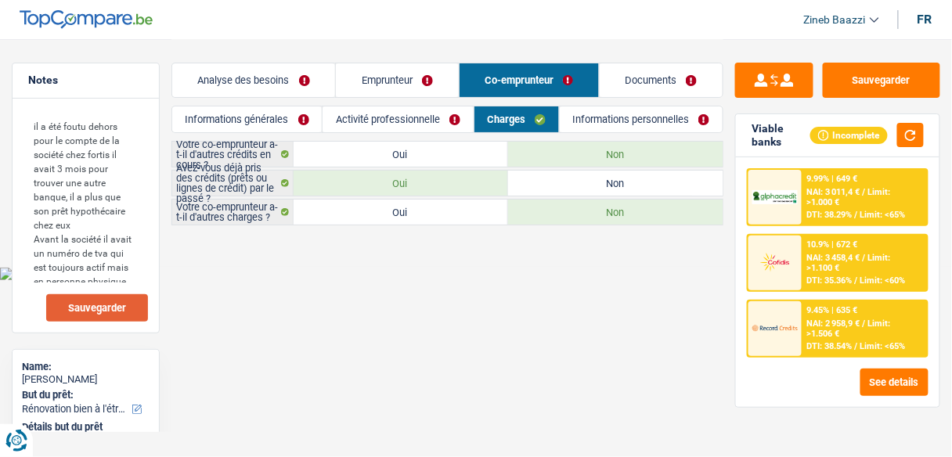
scroll to position [0, 0]
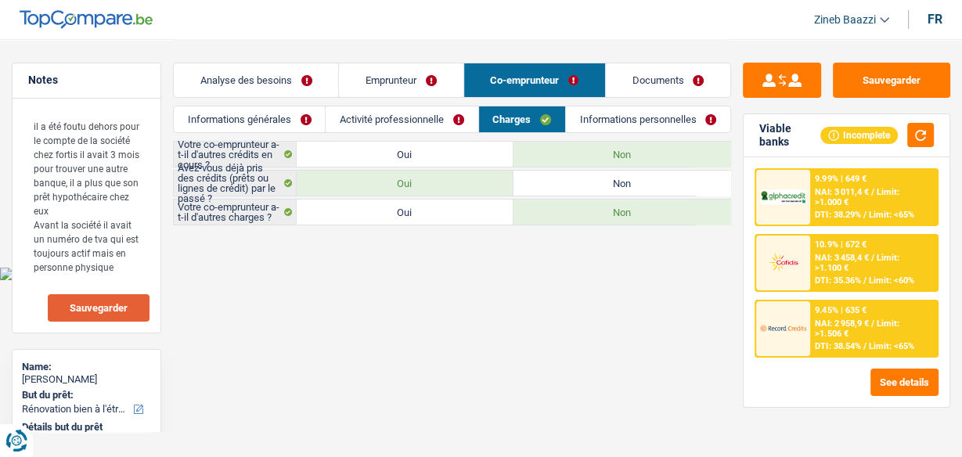
click at [617, 125] on link "Informations personnelles" at bounding box center [648, 119] width 164 height 26
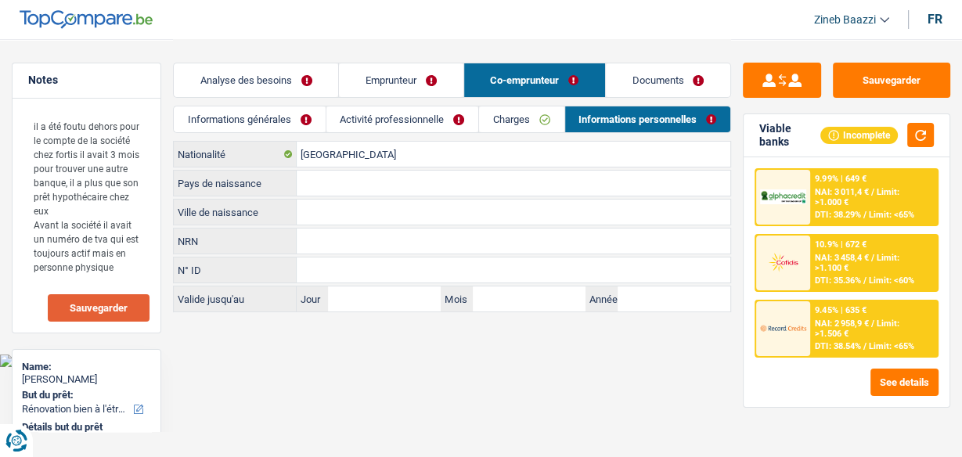
click at [394, 124] on link "Activité professionnelle" at bounding box center [402, 119] width 152 height 26
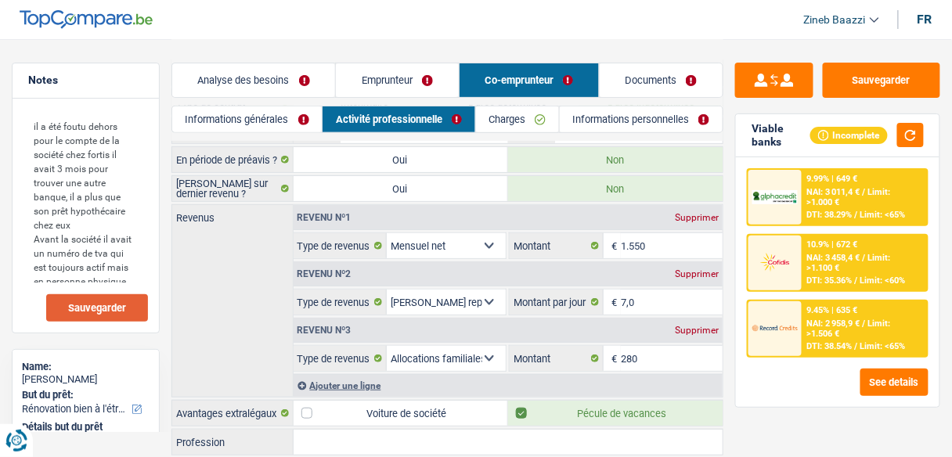
scroll to position [175, 0]
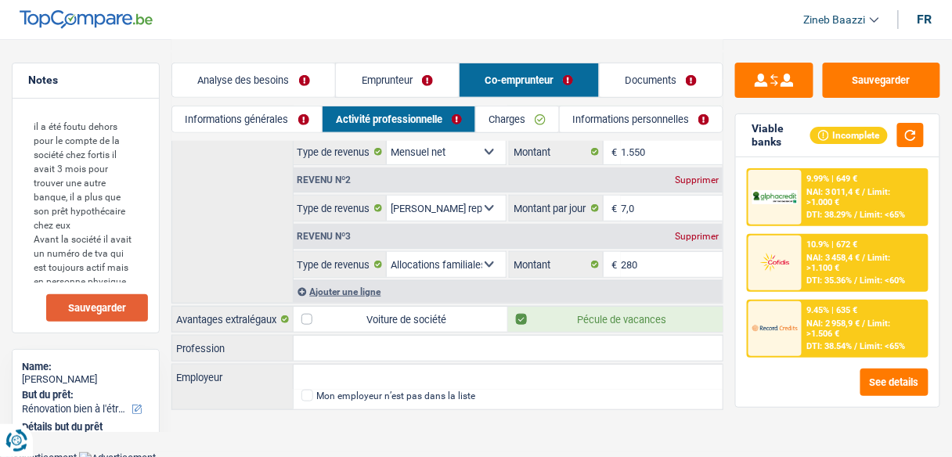
click at [251, 122] on link "Informations générales" at bounding box center [246, 119] width 149 height 26
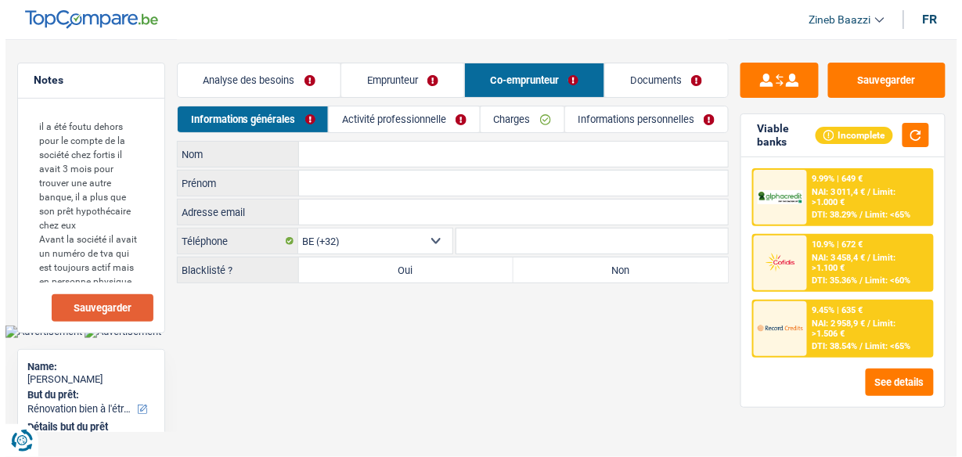
scroll to position [0, 0]
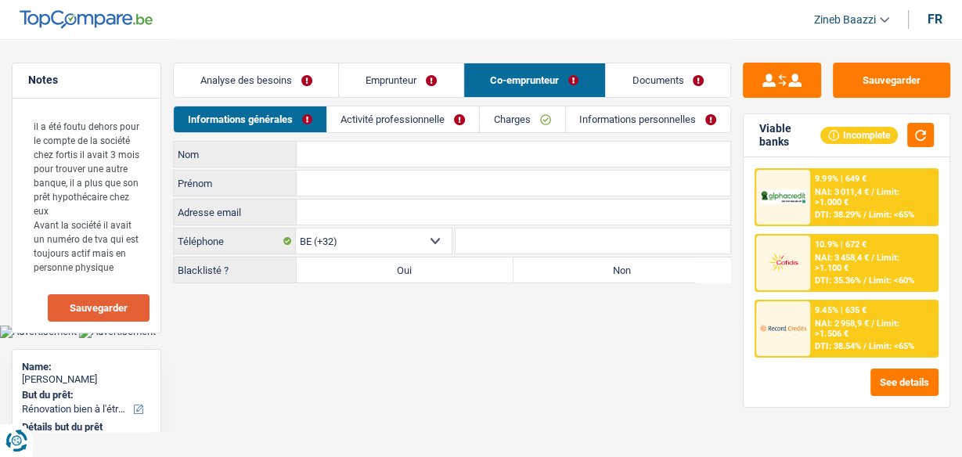
click at [304, 154] on input "Nom" at bounding box center [514, 154] width 434 height 25
type input "O"
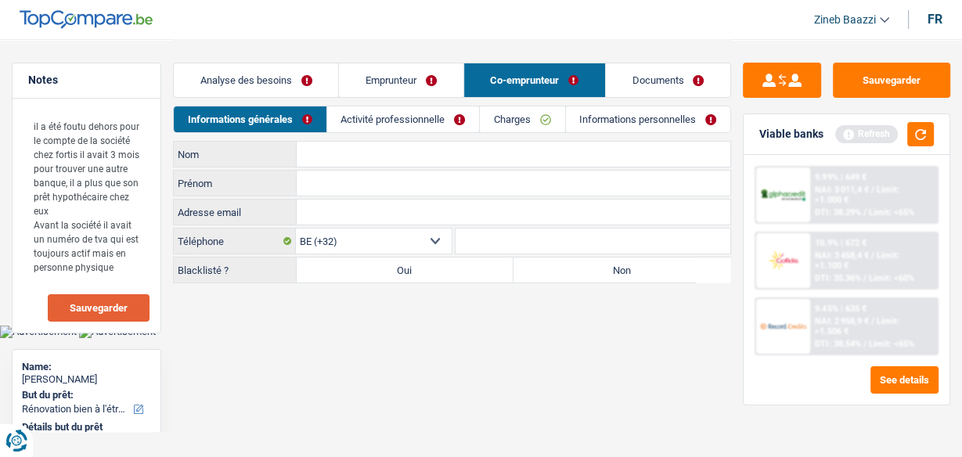
type input "o"
type input "O"
type input "h"
type input "Huja"
click at [364, 178] on input "Prénom" at bounding box center [514, 183] width 434 height 25
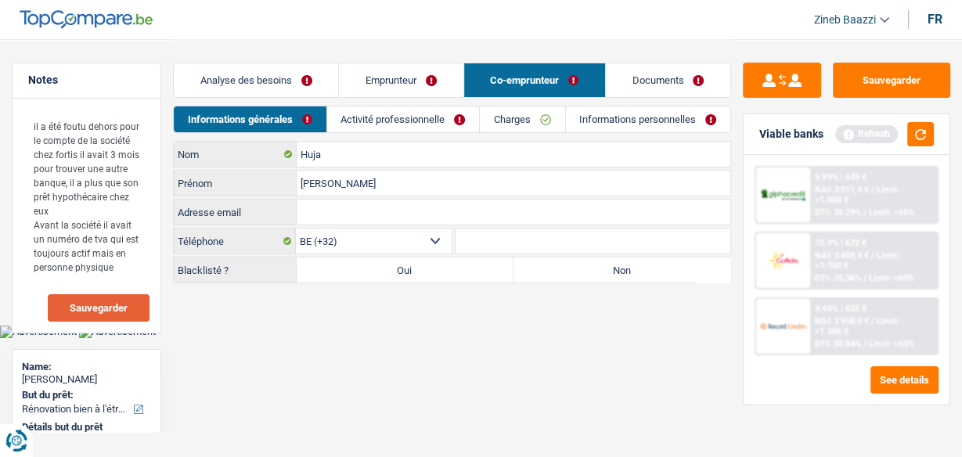
type input "Mariana"
click at [527, 258] on label "Non" at bounding box center [621, 270] width 217 height 25
click at [527, 258] on input "Non" at bounding box center [621, 270] width 217 height 25
radio input "true"
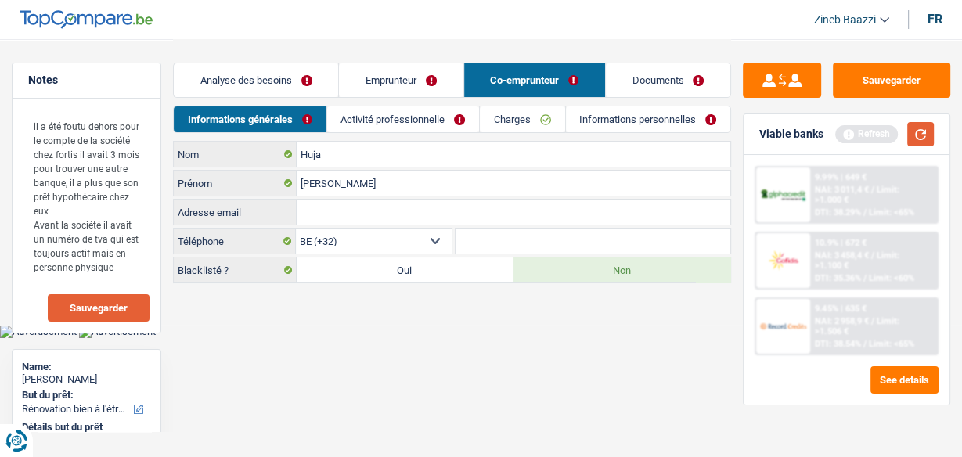
click at [917, 136] on button "button" at bounding box center [920, 134] width 27 height 24
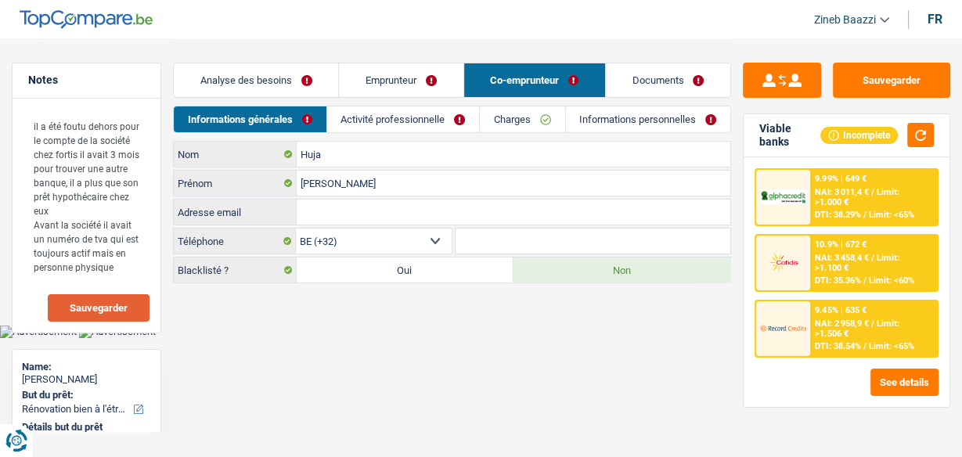
click at [373, 122] on link "Activité professionnelle" at bounding box center [403, 119] width 152 height 26
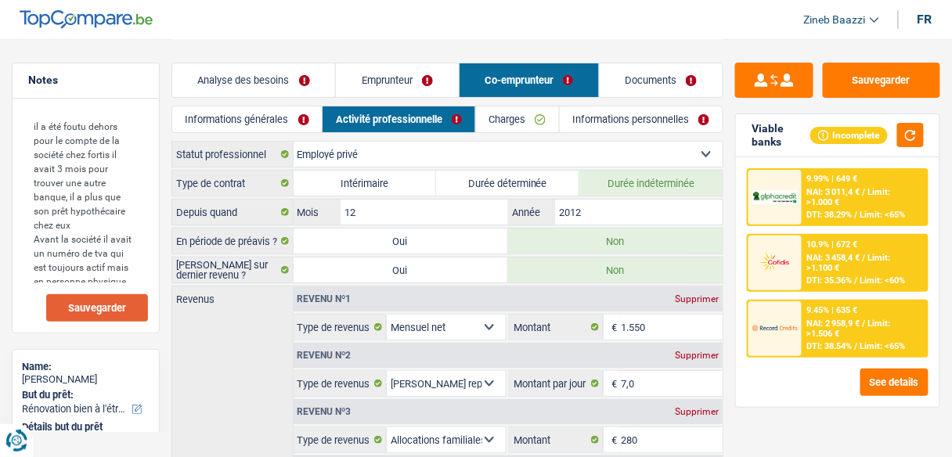
click at [499, 110] on link "Charges" at bounding box center [517, 119] width 83 height 26
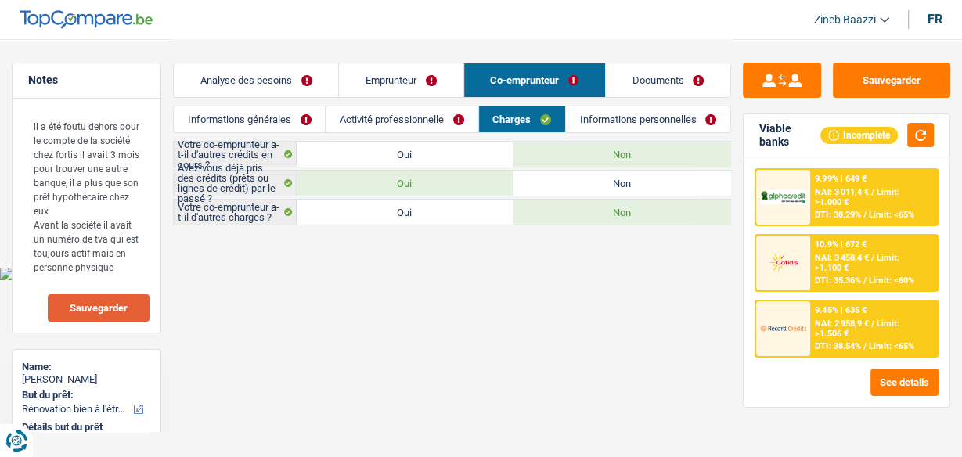
click at [663, 111] on link "Informations personnelles" at bounding box center [648, 119] width 164 height 26
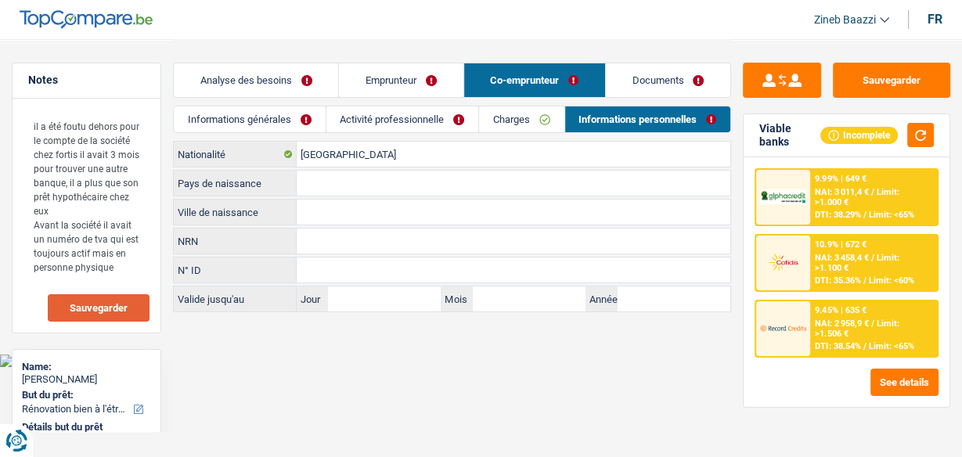
click at [241, 120] on link "Informations générales" at bounding box center [249, 119] width 151 height 26
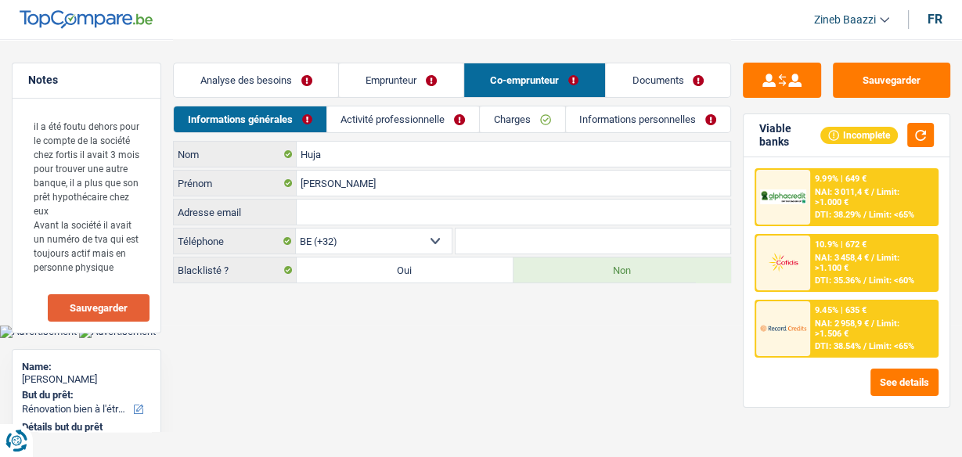
click at [670, 110] on link "Informations personnelles" at bounding box center [648, 119] width 164 height 26
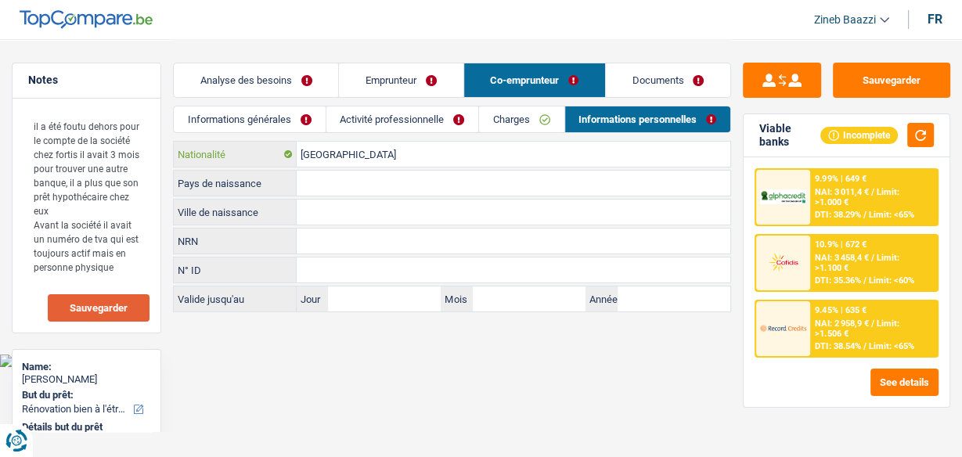
click at [348, 154] on input "[GEOGRAPHIC_DATA]" at bounding box center [514, 154] width 434 height 25
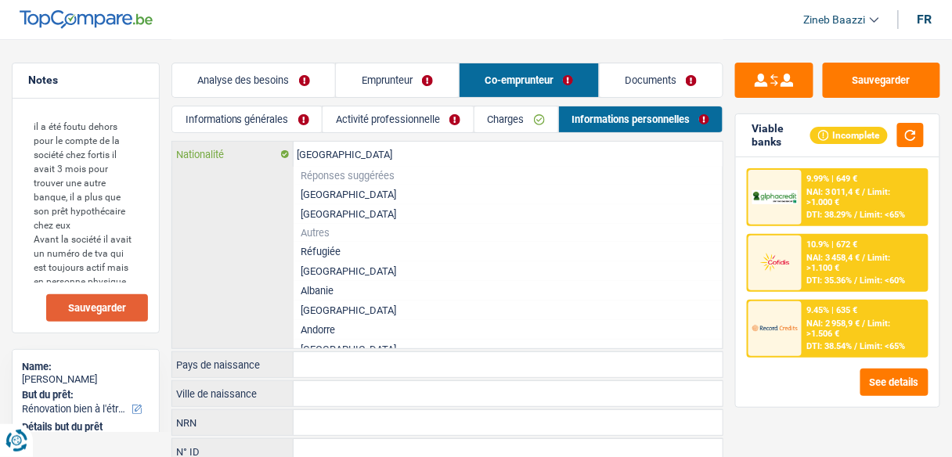
type input "Belgiqu"
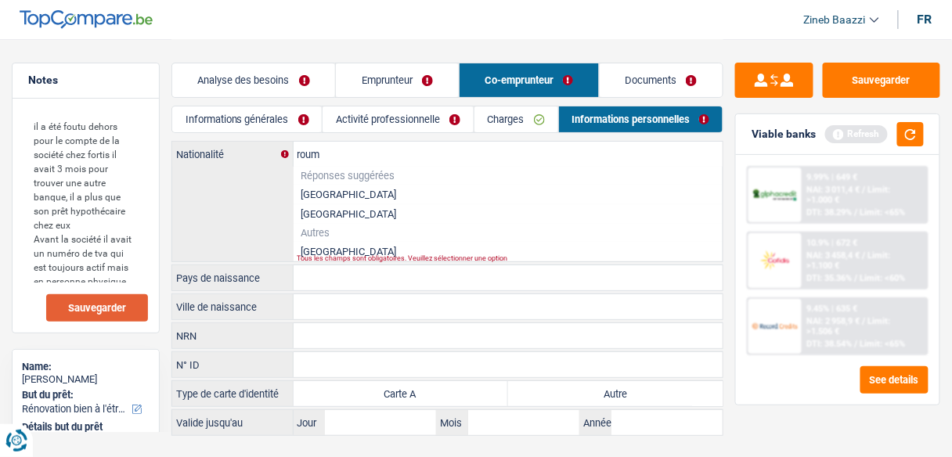
click at [338, 252] on li "[GEOGRAPHIC_DATA]" at bounding box center [509, 252] width 430 height 20
type input "[GEOGRAPHIC_DATA]"
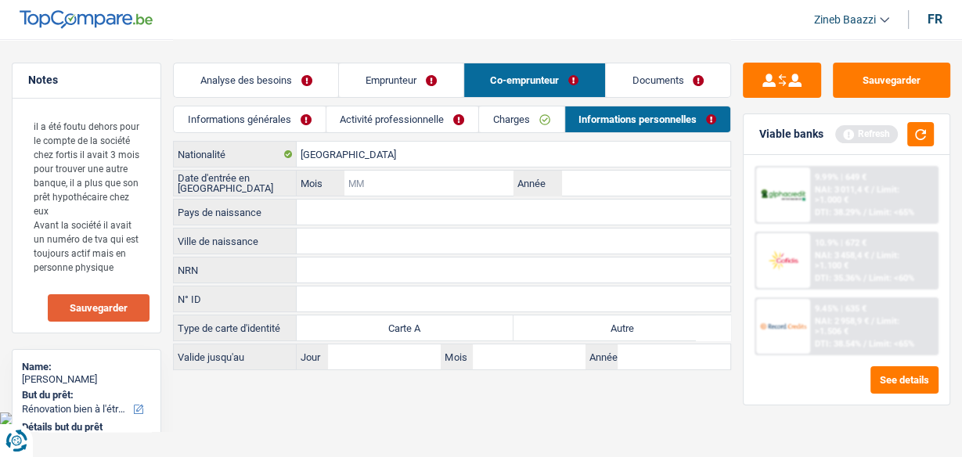
click at [376, 185] on input "Mois" at bounding box center [428, 183] width 169 height 25
click at [627, 167] on div "Roumanie Nationalité Date d'entrée en Belgique Mois / Année Pays de naissance T…" at bounding box center [452, 255] width 558 height 229
click at [693, 172] on input "Année" at bounding box center [645, 183] width 169 height 25
type input "2011"
click at [376, 195] on div "Date d'entrée en Belgique Mois / 2011 Année" at bounding box center [452, 183] width 558 height 27
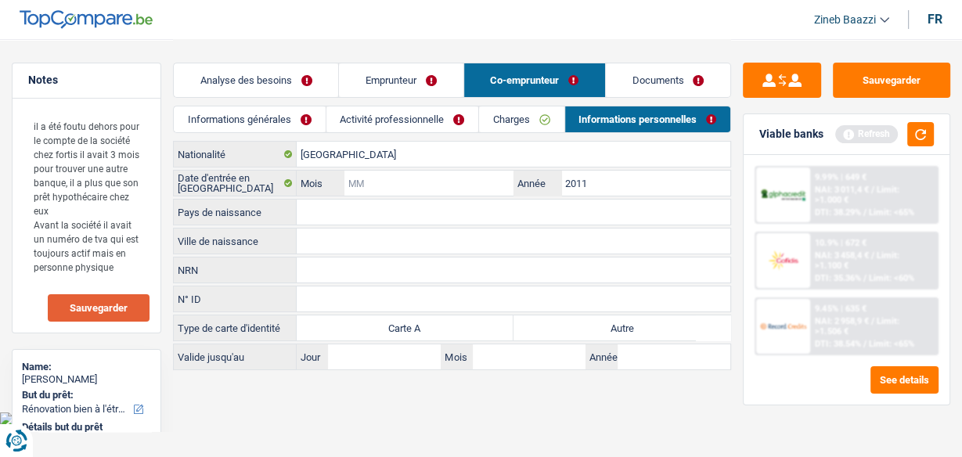
click at [398, 189] on input "Mois" at bounding box center [428, 183] width 169 height 25
type input "12"
click at [927, 138] on button "button" at bounding box center [920, 134] width 27 height 24
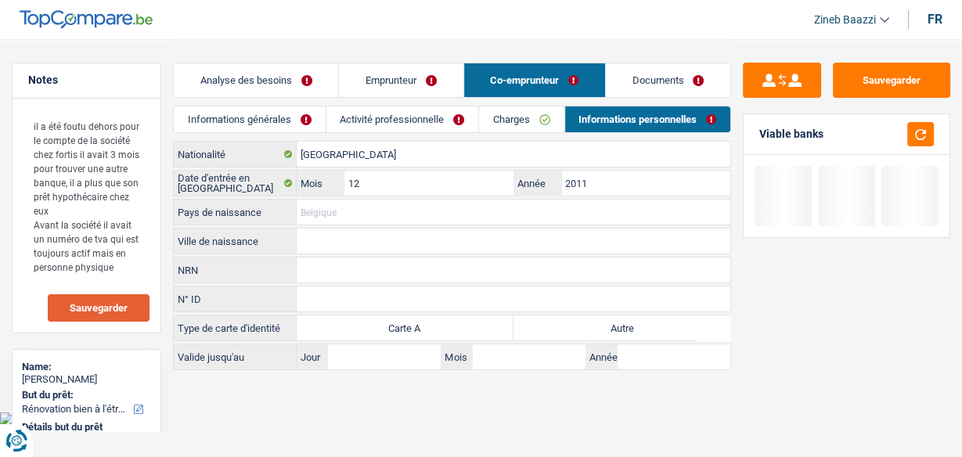
click at [321, 202] on input "Pays de naissance" at bounding box center [514, 212] width 434 height 25
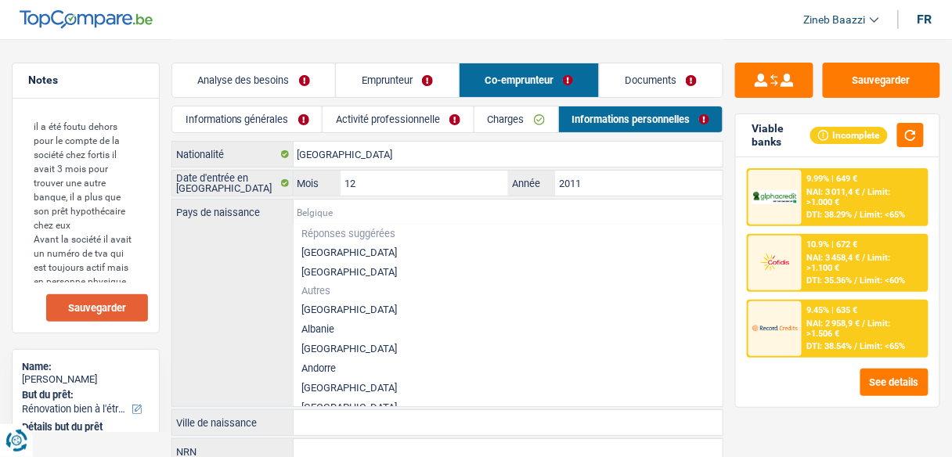
type input "r"
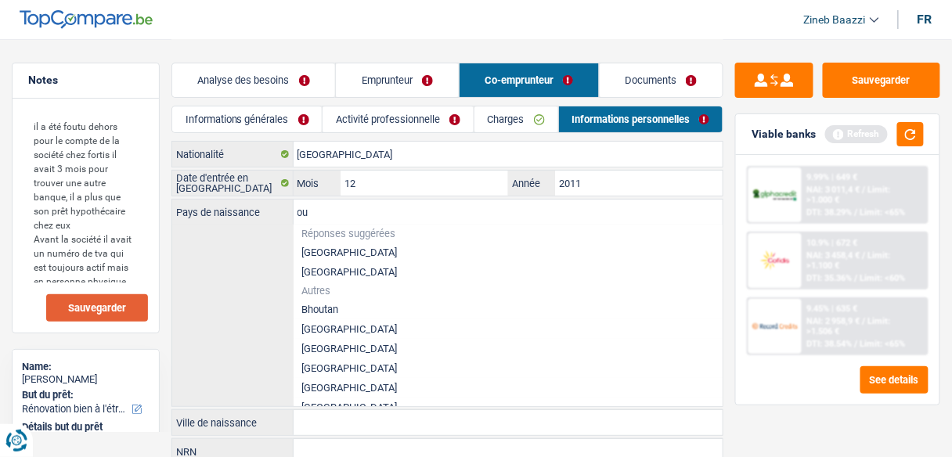
type input "o"
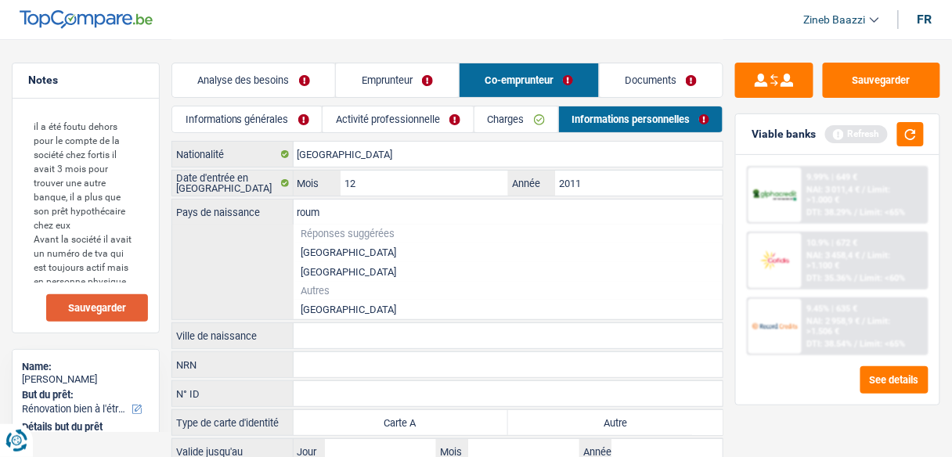
click at [326, 309] on li "[GEOGRAPHIC_DATA]" at bounding box center [509, 310] width 430 height 20
type input "[GEOGRAPHIC_DATA]"
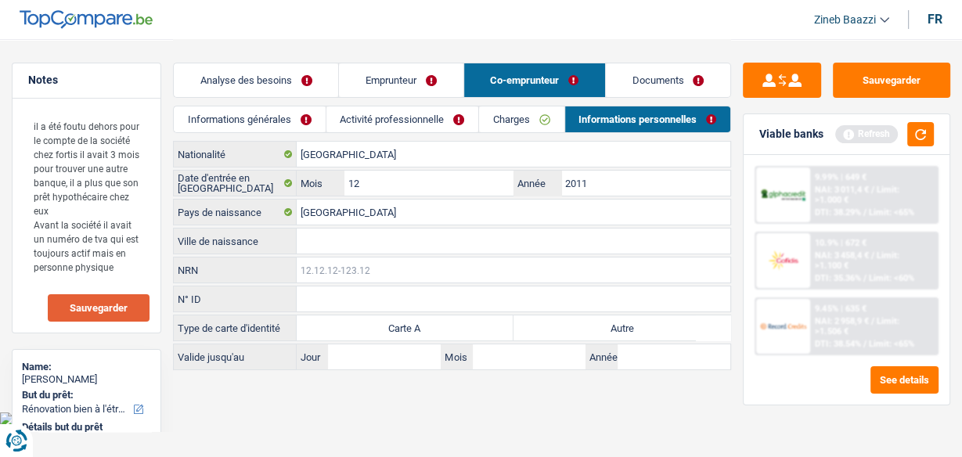
click at [340, 258] on input "NRN" at bounding box center [514, 270] width 434 height 25
click at [340, 243] on input "Ville de naissance" at bounding box center [514, 241] width 434 height 25
click at [394, 117] on link "Activité professionnelle" at bounding box center [402, 119] width 152 height 26
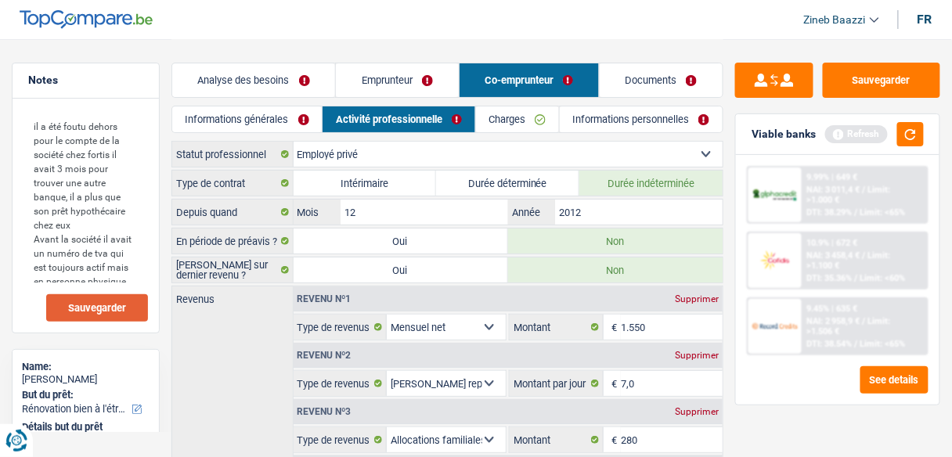
click at [241, 126] on link "Informations générales" at bounding box center [246, 119] width 149 height 26
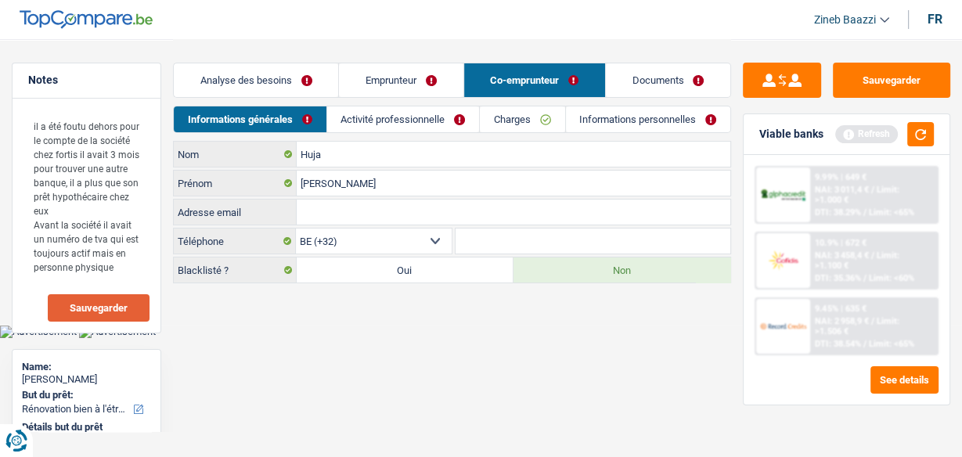
click at [376, 77] on link "Emprunteur" at bounding box center [401, 80] width 124 height 34
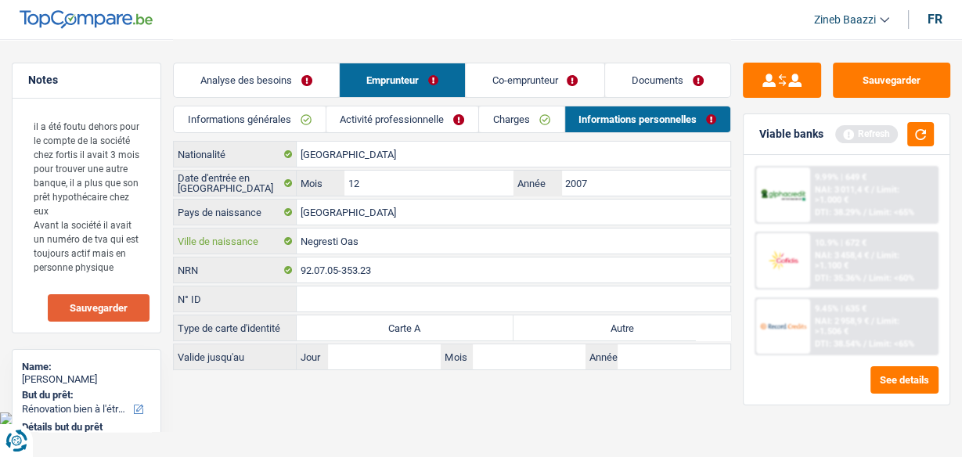
drag, startPoint x: 367, startPoint y: 232, endPoint x: 301, endPoint y: 243, distance: 67.3
click at [301, 243] on input "Negresti Oas" at bounding box center [514, 241] width 434 height 25
click at [621, 77] on link "Documents" at bounding box center [667, 80] width 125 height 34
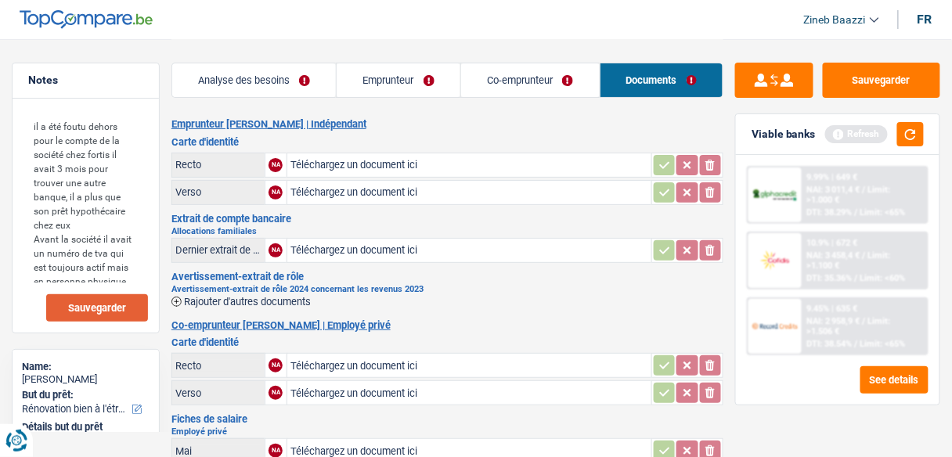
click at [533, 74] on link "Co-emprunteur" at bounding box center [530, 80] width 139 height 34
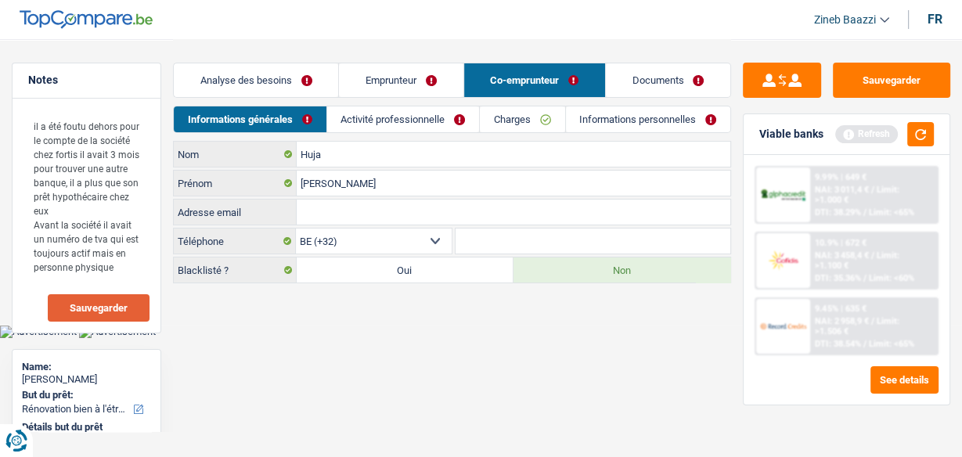
click at [402, 67] on link "Emprunteur" at bounding box center [401, 80] width 124 height 34
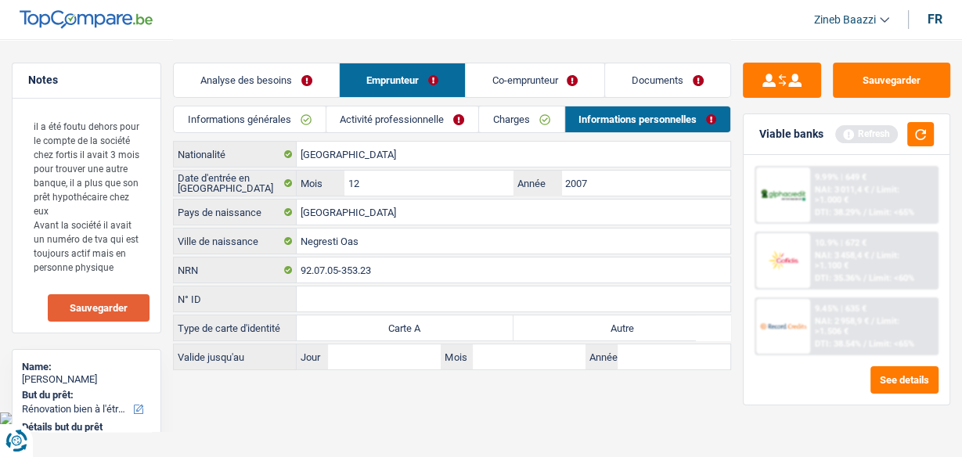
click at [535, 75] on link "Co-emprunteur" at bounding box center [535, 80] width 139 height 34
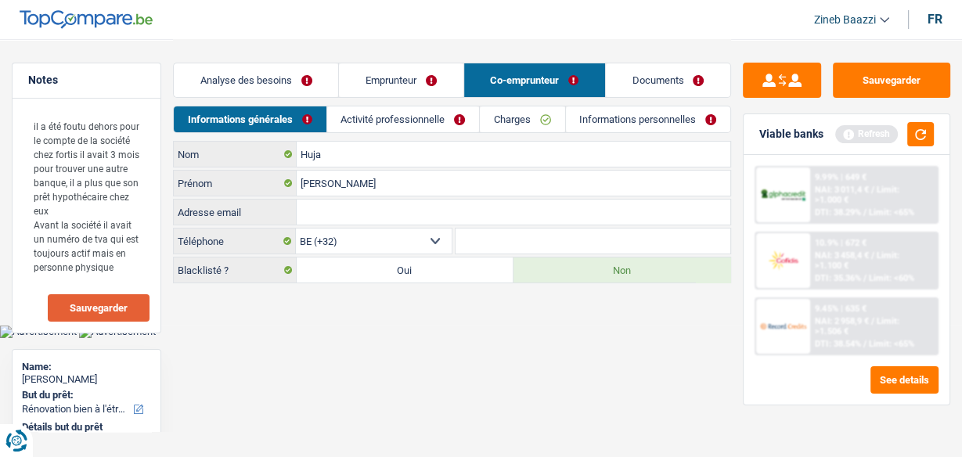
click at [391, 128] on link "Activité professionnelle" at bounding box center [403, 119] width 152 height 26
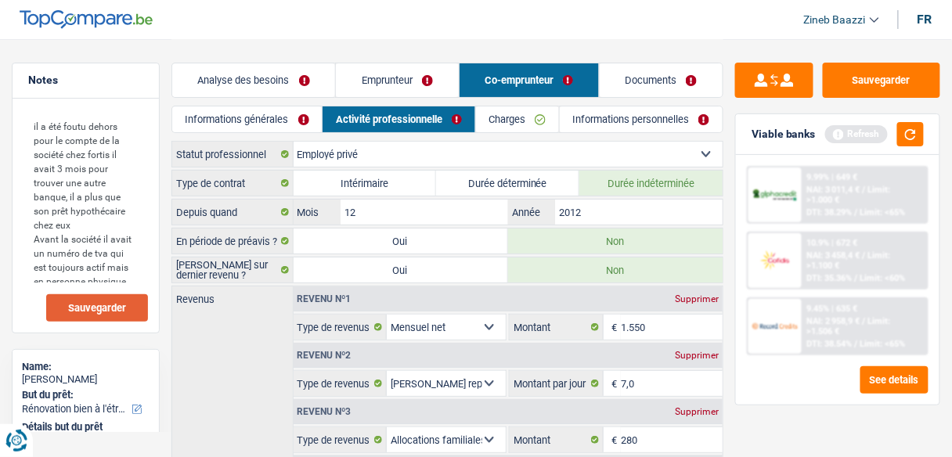
click at [480, 131] on link "Charges" at bounding box center [517, 119] width 83 height 26
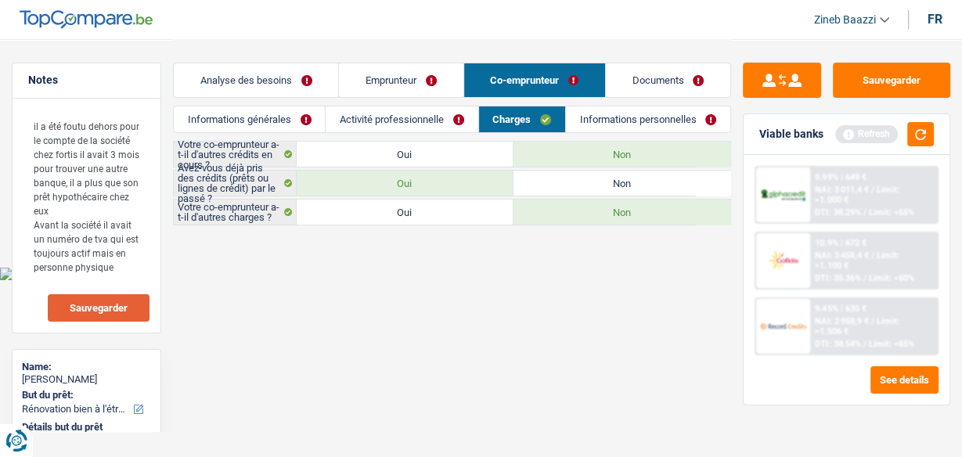
click at [614, 118] on link "Informations personnelles" at bounding box center [648, 119] width 164 height 26
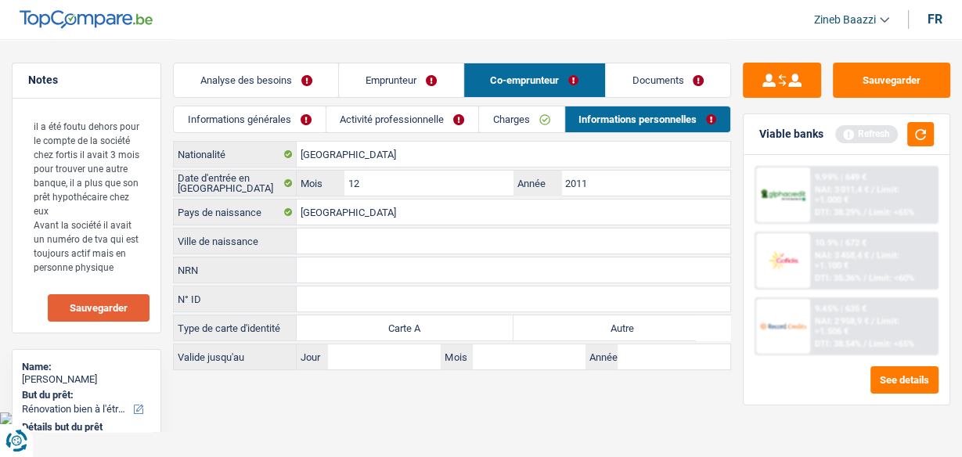
click at [316, 247] on input "Ville de naissance" at bounding box center [514, 241] width 434 height 25
paste input "Negresti Oas"
type input "Negresti Oas"
click at [351, 399] on main "Notes il a été foutu dehors pour le compte de la société chez fortis il avait 3…" at bounding box center [481, 206] width 962 height 412
click at [492, 131] on link "Charges" at bounding box center [521, 119] width 85 height 26
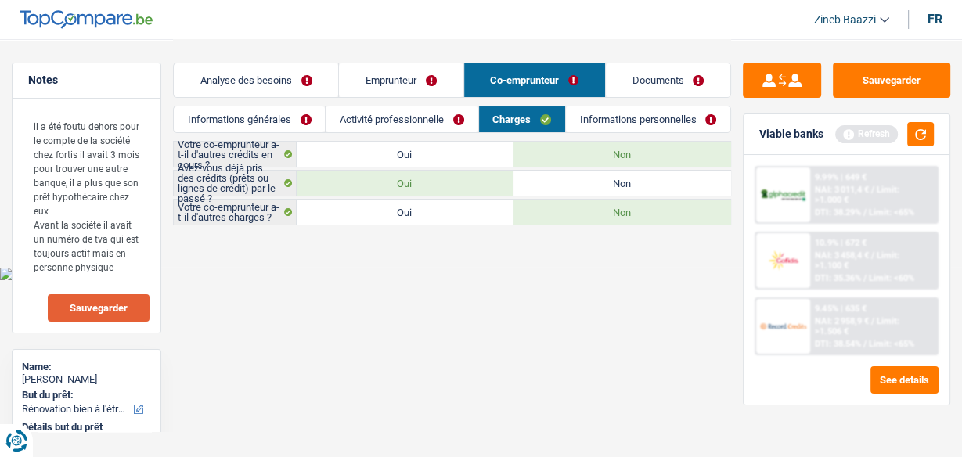
click at [428, 117] on link "Activité professionnelle" at bounding box center [402, 119] width 152 height 26
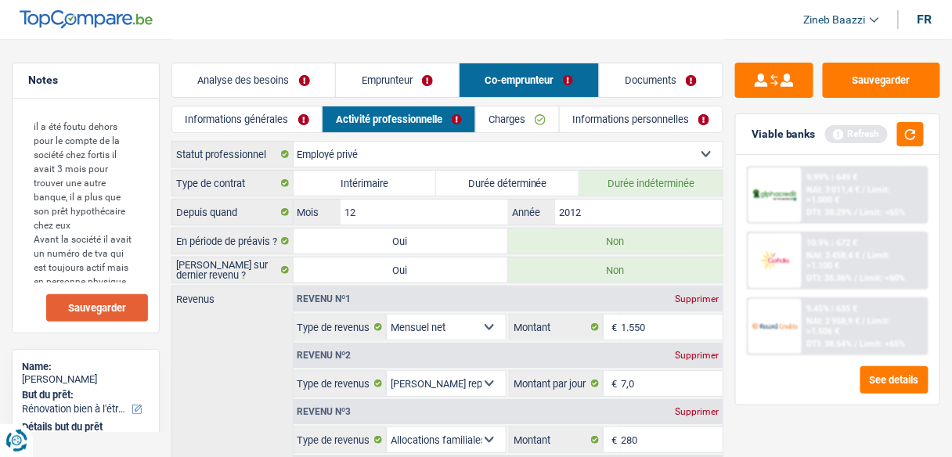
click at [290, 114] on link "Informations générales" at bounding box center [246, 119] width 149 height 26
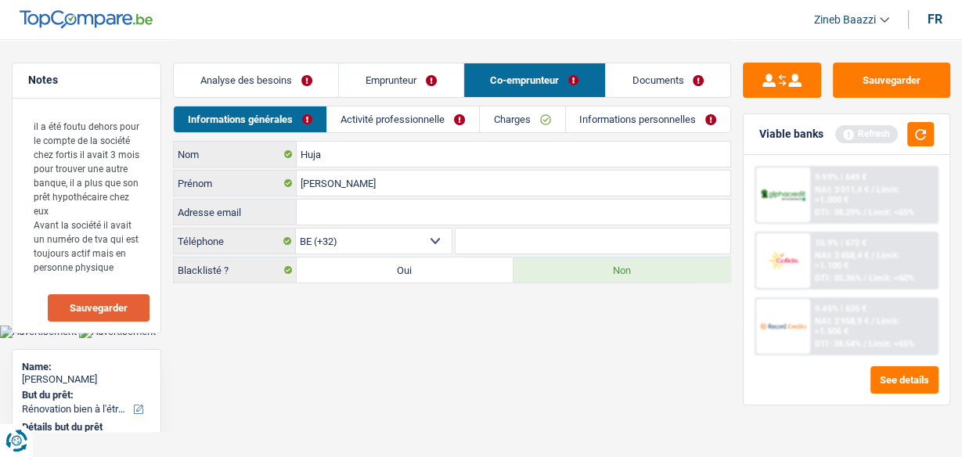
click at [283, 89] on link "Analyse des besoins" at bounding box center [256, 80] width 164 height 34
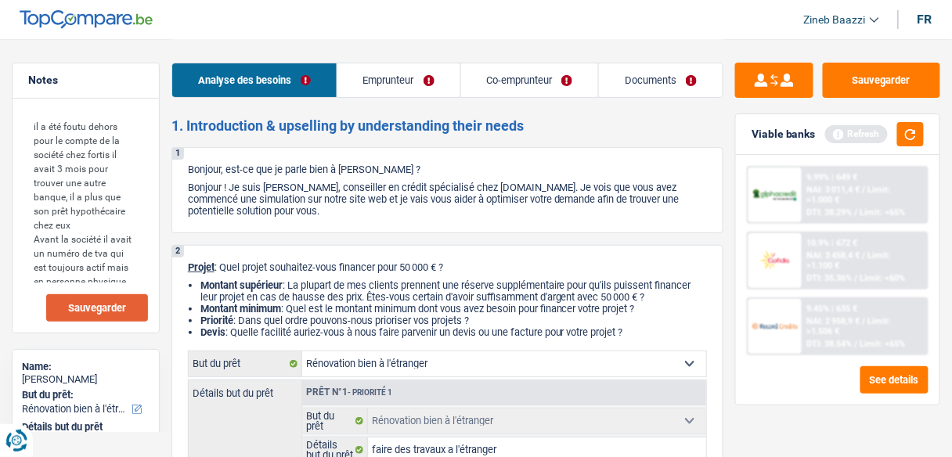
click at [368, 89] on link "Emprunteur" at bounding box center [398, 80] width 123 height 34
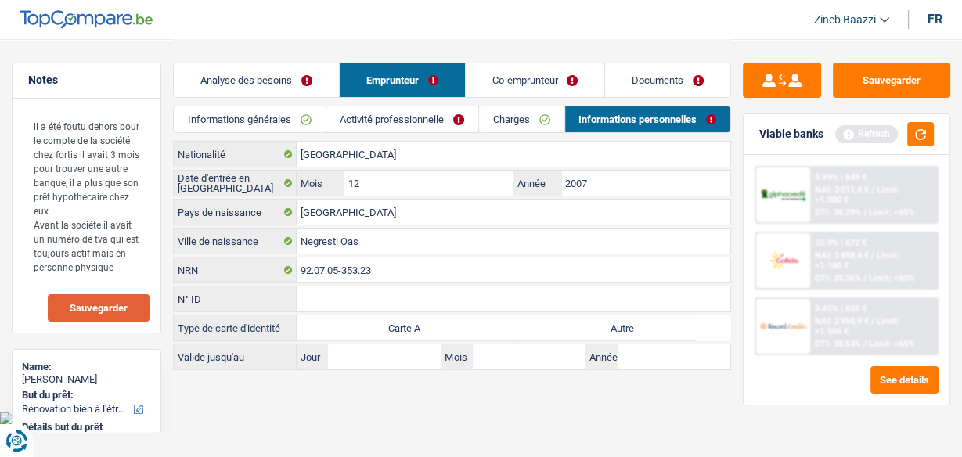
click at [627, 77] on link "Documents" at bounding box center [667, 80] width 125 height 34
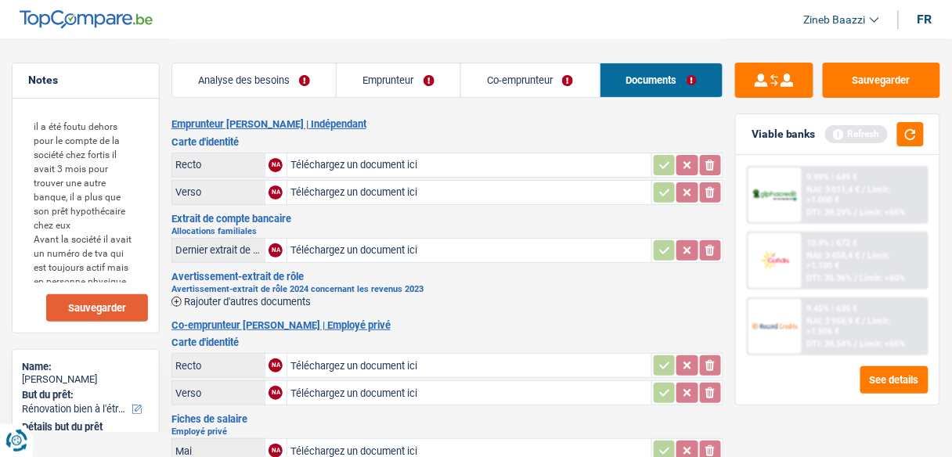
click at [895, 127] on div "Refresh" at bounding box center [874, 134] width 99 height 24
click at [910, 131] on button "button" at bounding box center [910, 134] width 27 height 24
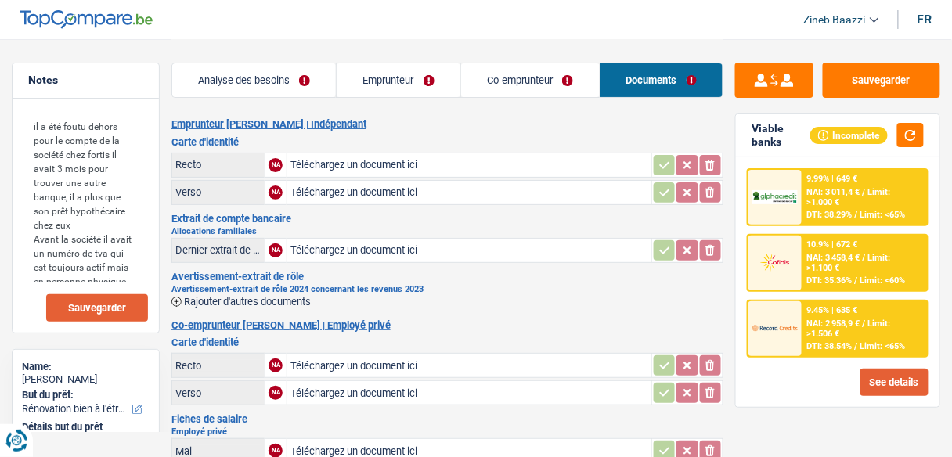
click at [907, 384] on button "See details" at bounding box center [894, 382] width 68 height 27
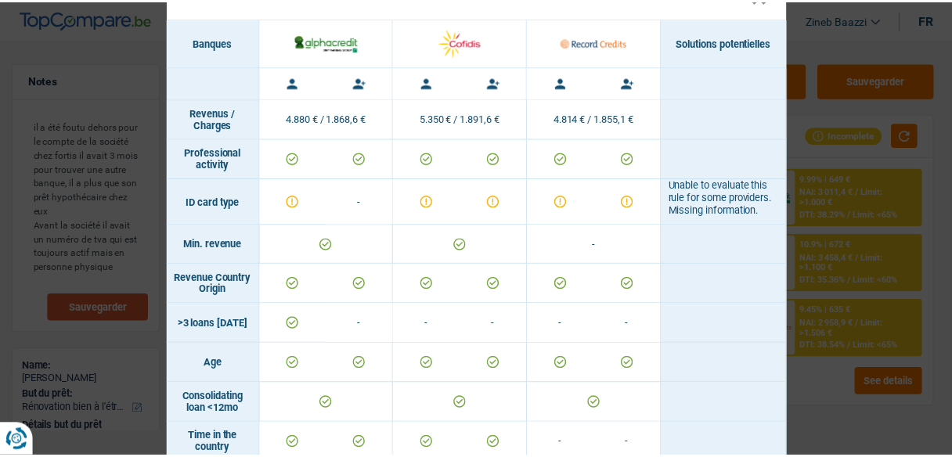
scroll to position [125, 0]
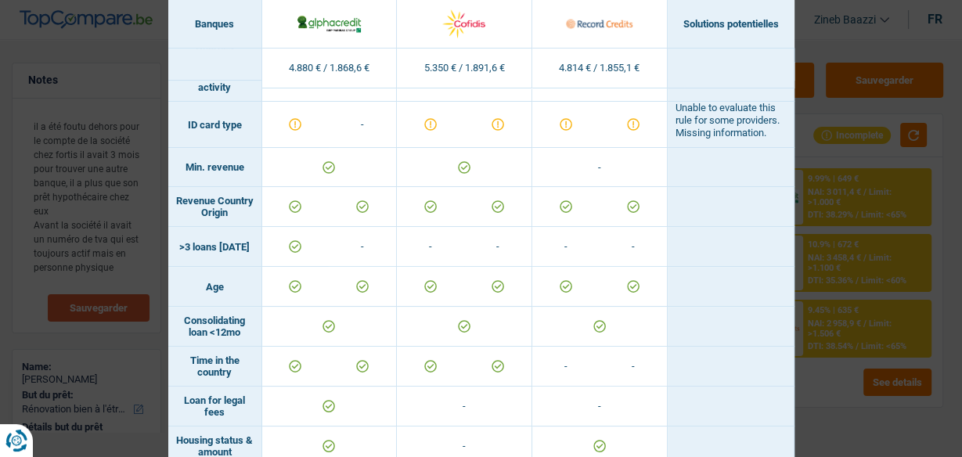
click at [809, 142] on div "Banks conditions × Banques Solutions potentielles Revenus / Charges 4.880 € / 1…" at bounding box center [481, 228] width 962 height 457
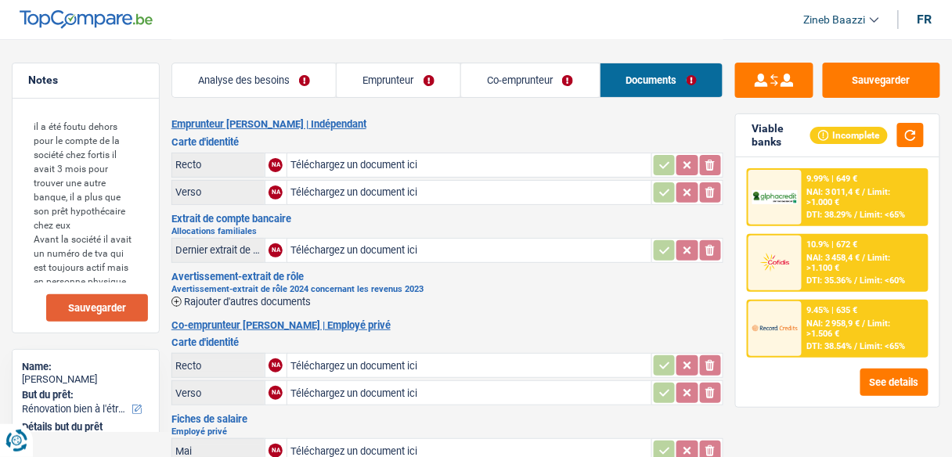
click at [823, 322] on span "NAI: 2 958,9 €" at bounding box center [833, 324] width 53 height 10
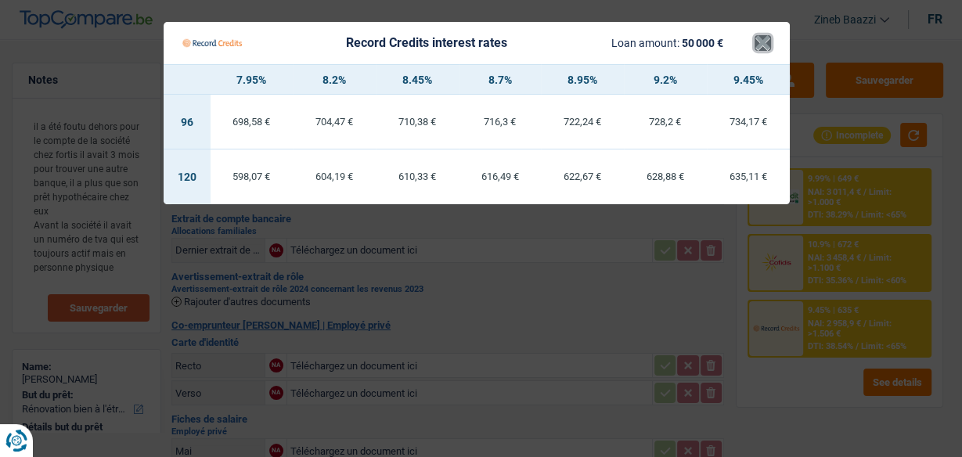
click at [758, 41] on button "×" at bounding box center [763, 43] width 16 height 16
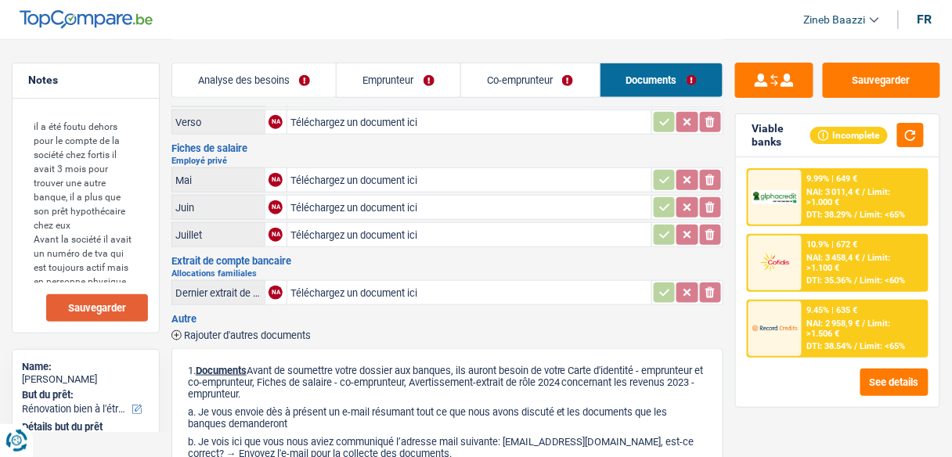
scroll to position [376, 0]
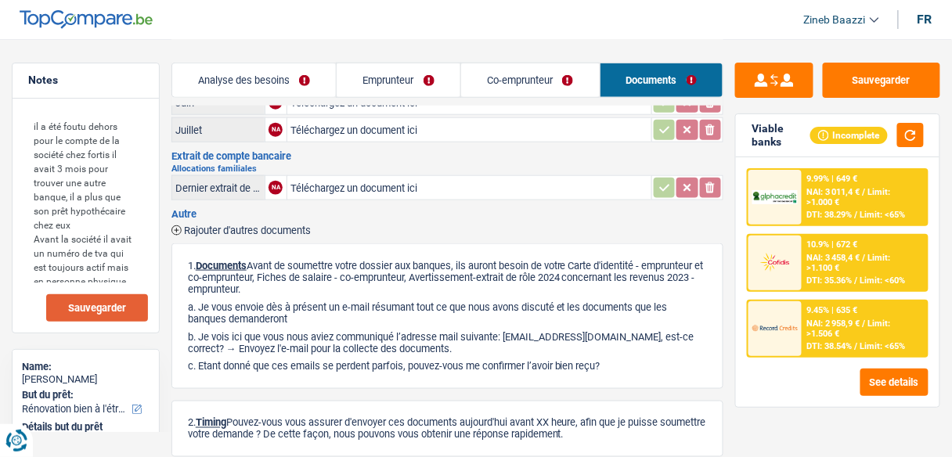
click at [294, 77] on link "Analyse des besoins" at bounding box center [254, 80] width 164 height 34
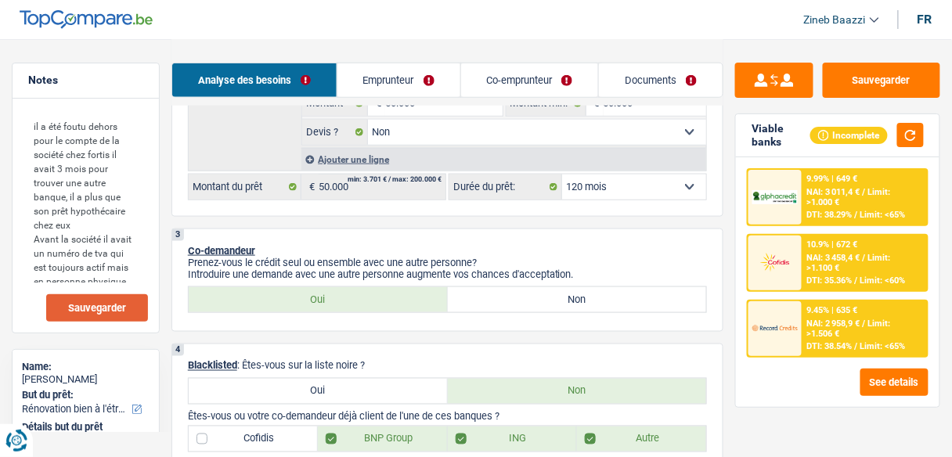
click at [650, 193] on select "12 mois 18 mois 24 mois 30 mois 36 mois 42 mois 48 mois 60 mois 72 mois 84 mois…" at bounding box center [634, 187] width 144 height 25
select select "84"
click at [562, 175] on select "12 mois 18 mois 24 mois 30 mois 36 mois 42 mois 48 mois 60 mois 72 mois 84 mois…" at bounding box center [634, 187] width 144 height 25
select select "84"
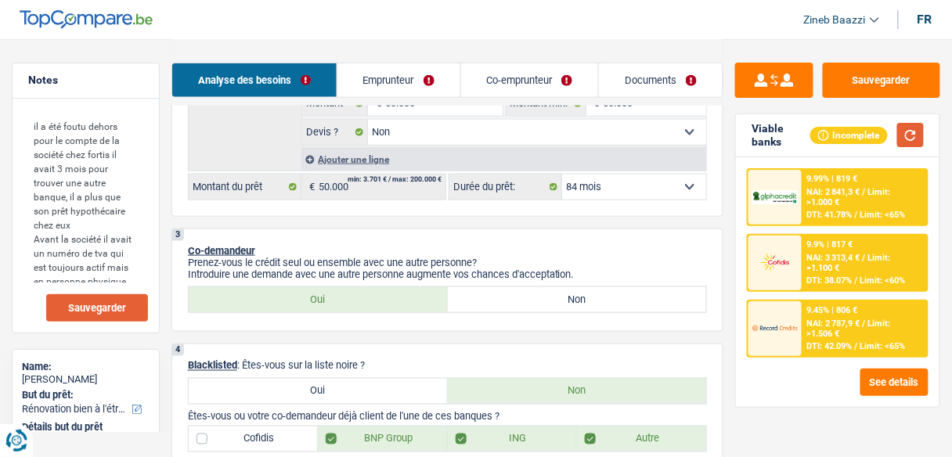
click at [903, 135] on button "button" at bounding box center [910, 135] width 27 height 24
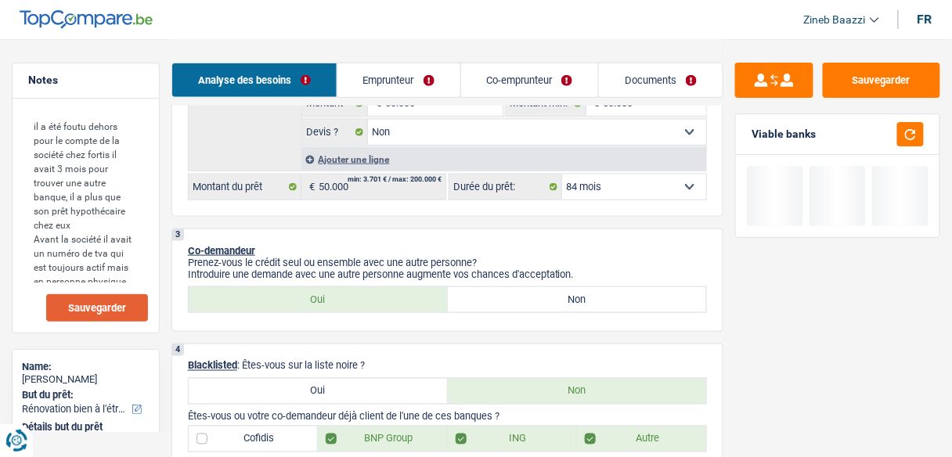
click at [632, 187] on select "12 mois 18 mois 24 mois 30 mois 36 mois 42 mois 48 mois 60 mois 72 mois 84 mois…" at bounding box center [634, 187] width 144 height 25
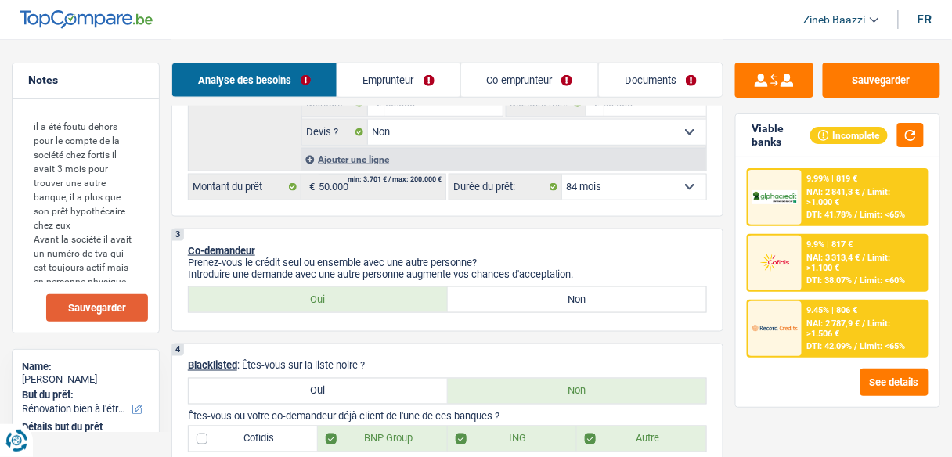
click at [489, 238] on div "3 Co-demandeur Prenez-vous le crédit seul ou ensemble avec une autre personne? …" at bounding box center [447, 280] width 552 height 103
click at [684, 191] on select "12 mois 18 mois 24 mois 30 mois 36 mois 42 mois 48 mois 60 mois 72 mois 84 mois…" at bounding box center [634, 187] width 144 height 25
select select "96"
click at [562, 175] on select "12 mois 18 mois 24 mois 30 mois 36 mois 42 mois 48 mois 60 mois 72 mois 84 mois…" at bounding box center [634, 187] width 144 height 25
select select "96"
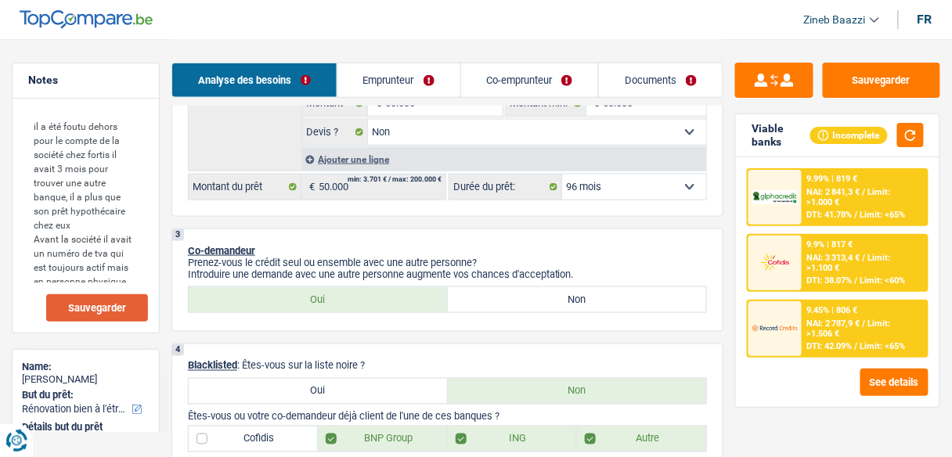
select select "96"
click at [911, 135] on button "button" at bounding box center [910, 135] width 27 height 24
click at [819, 329] on span "Limit: >1.506 €" at bounding box center [849, 329] width 84 height 20
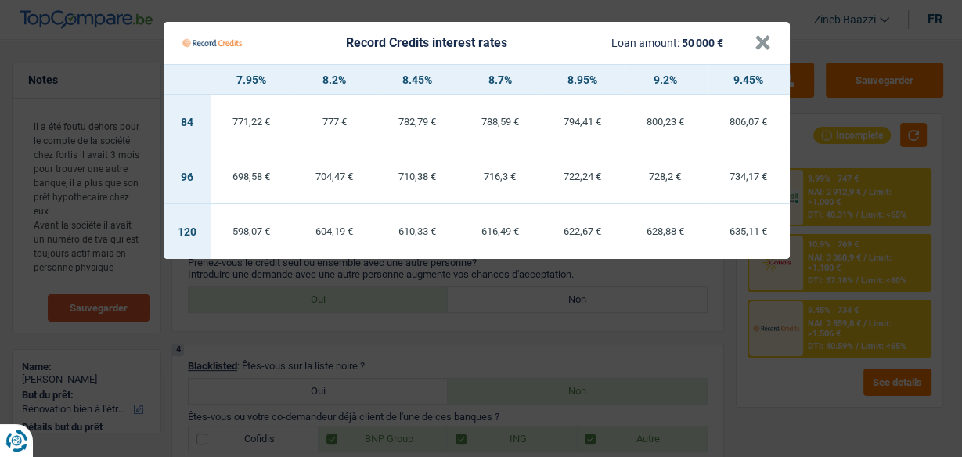
click at [751, 46] on div "Record Credits interest rates Loan amount: 50 000 €" at bounding box center [468, 43] width 572 height 30
click at [759, 36] on button "×" at bounding box center [763, 43] width 16 height 16
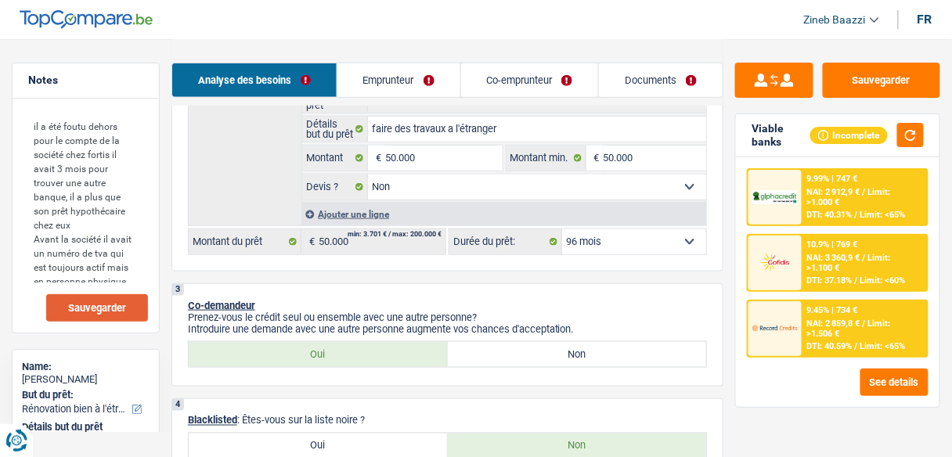
scroll to position [313, 0]
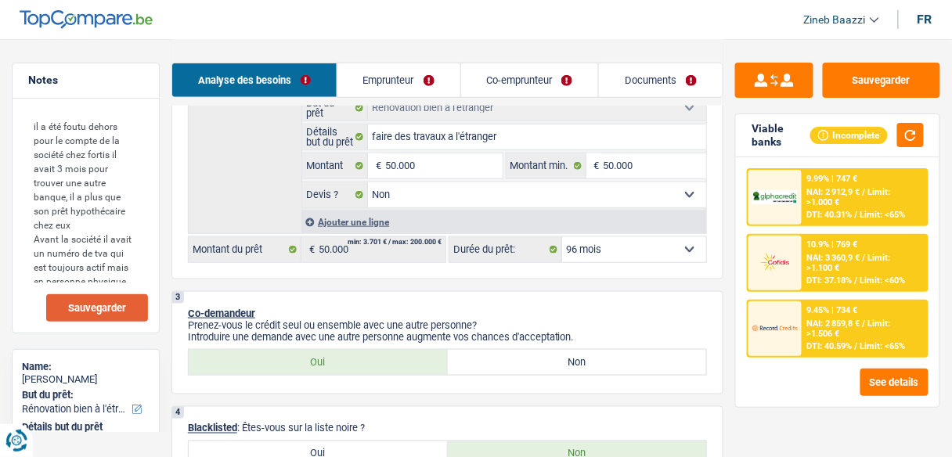
click at [632, 252] on select "12 mois 18 mois 24 mois 30 mois 36 mois 42 mois 48 mois 60 mois 72 mois 84 mois…" at bounding box center [634, 249] width 144 height 25
select select "60"
click at [562, 237] on select "12 mois 18 mois 24 mois 30 mois 36 mois 42 mois 48 mois 60 mois 72 mois 84 mois…" at bounding box center [634, 249] width 144 height 25
select select "60"
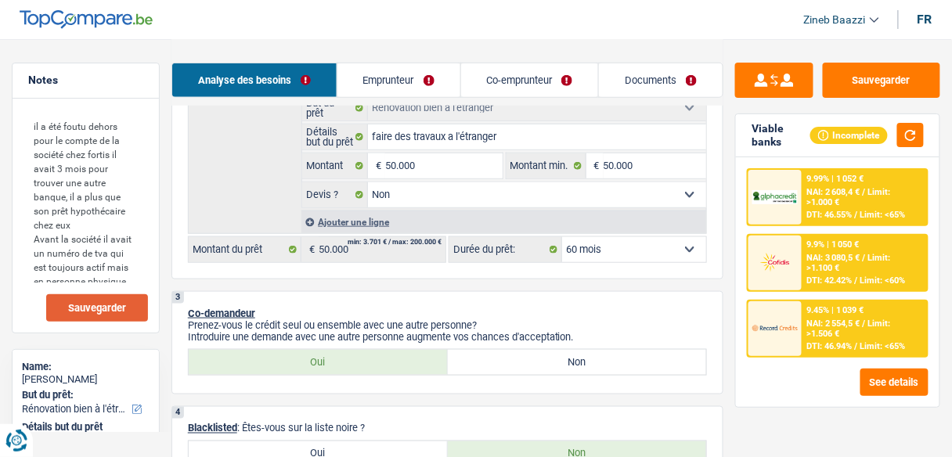
click at [791, 331] on img at bounding box center [774, 328] width 45 height 23
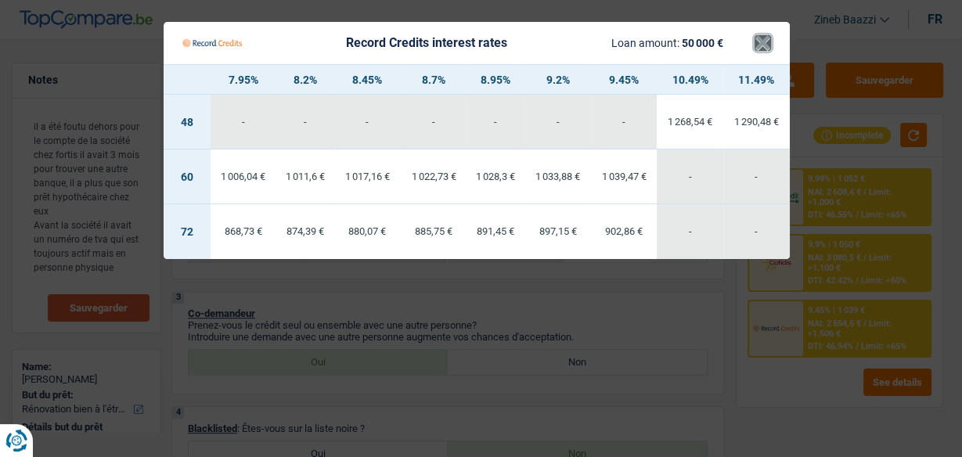
click at [765, 49] on button "×" at bounding box center [763, 43] width 16 height 16
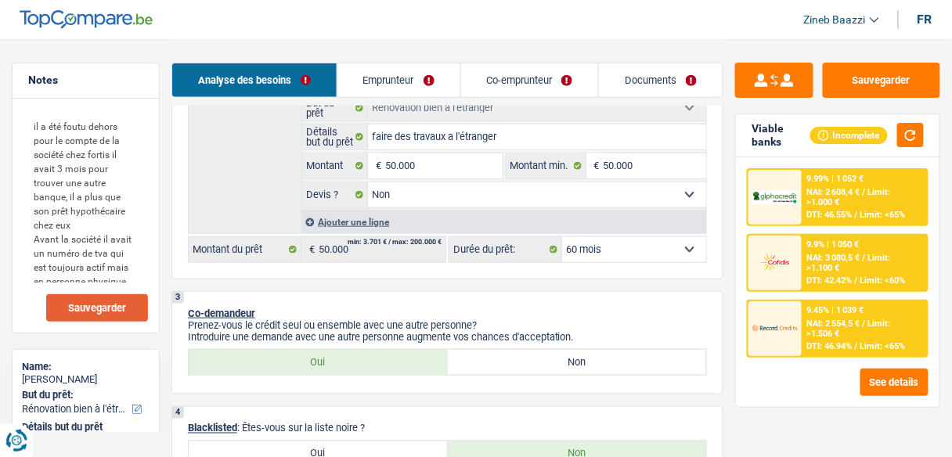
drag, startPoint x: 648, startPoint y: 251, endPoint x: 638, endPoint y: 263, distance: 15.5
click at [644, 256] on select "12 mois 18 mois 24 mois 30 mois 36 mois 42 mois 48 mois 60 mois 72 mois 84 mois…" at bounding box center [634, 249] width 144 height 25
select select "72"
click at [562, 237] on select "12 mois 18 mois 24 mois 30 mois 36 mois 42 mois 48 mois 60 mois 72 mois 84 mois…" at bounding box center [634, 249] width 144 height 25
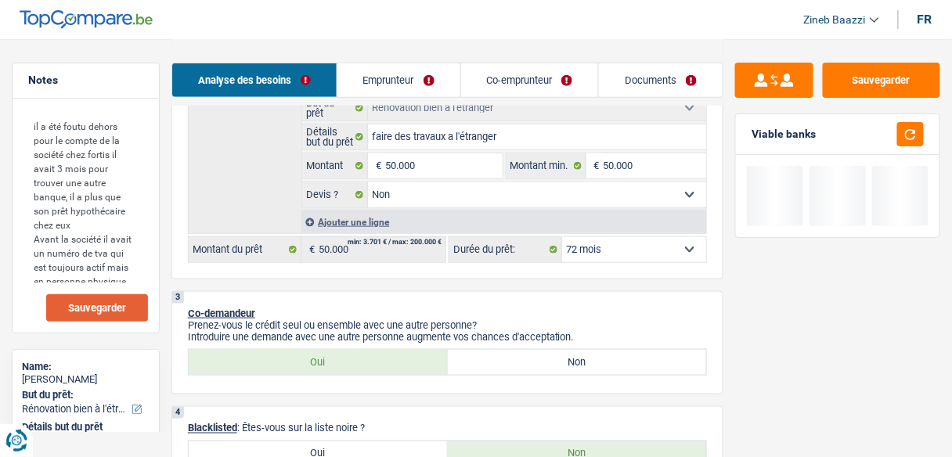
select select "72"
click at [753, 280] on div "Sauvegarder Viable banks" at bounding box center [837, 247] width 229 height 369
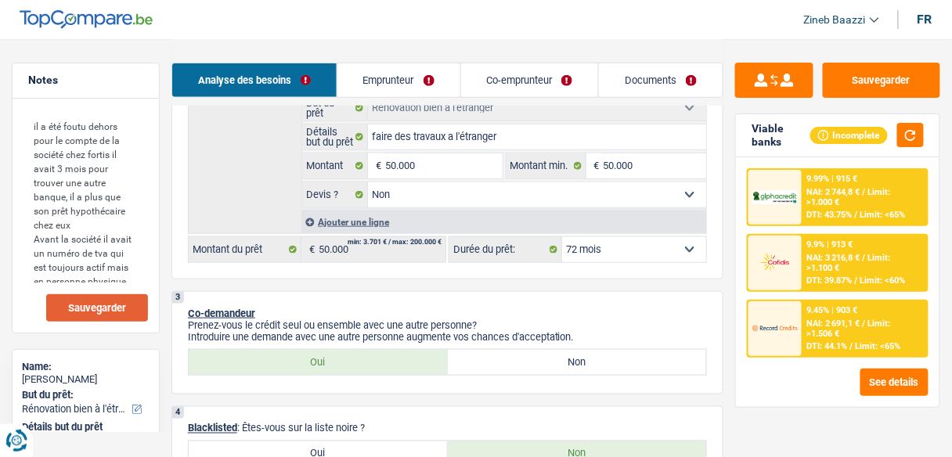
click at [803, 335] on div "9.45% | 903 € NAI: 2 691,1 € / Limit: >1.506 € DTI: 44.1% / Limit: <65%" at bounding box center [864, 328] width 124 height 55
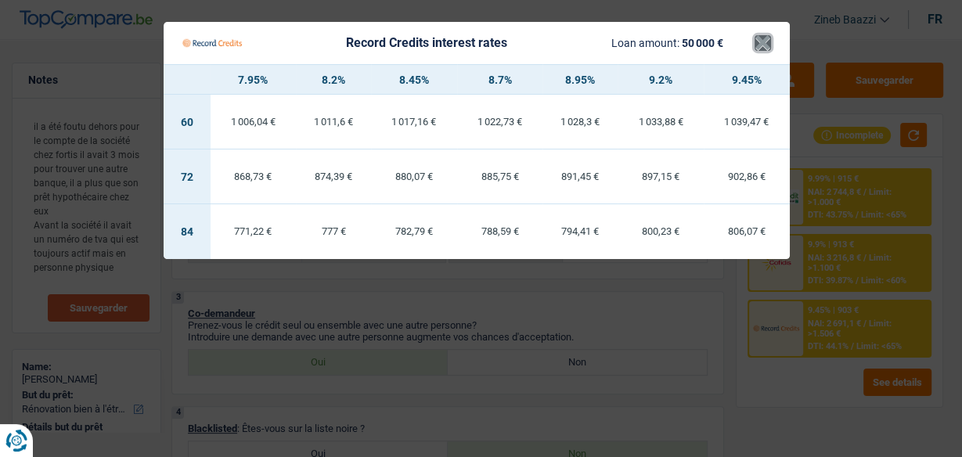
click at [758, 46] on button "×" at bounding box center [763, 43] width 16 height 16
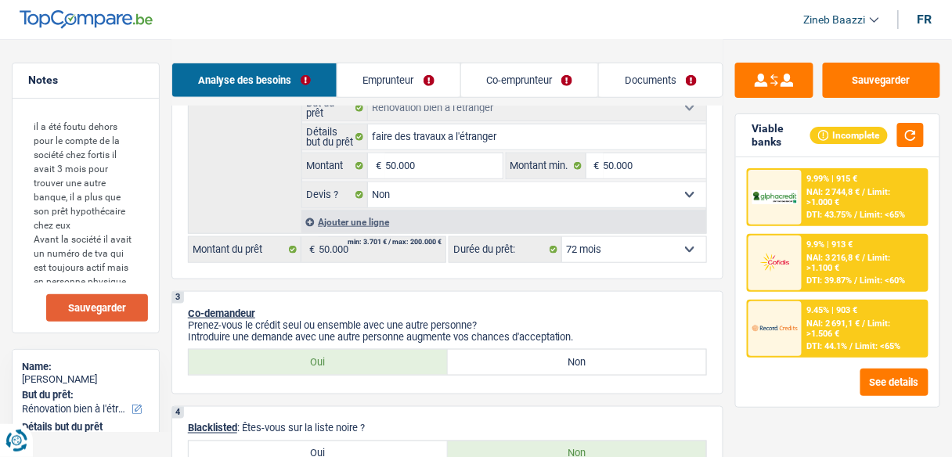
click at [666, 291] on div "3 Co-demandeur Prenez-vous le crédit seul ou ensemble avec une autre personne? …" at bounding box center [447, 342] width 552 height 103
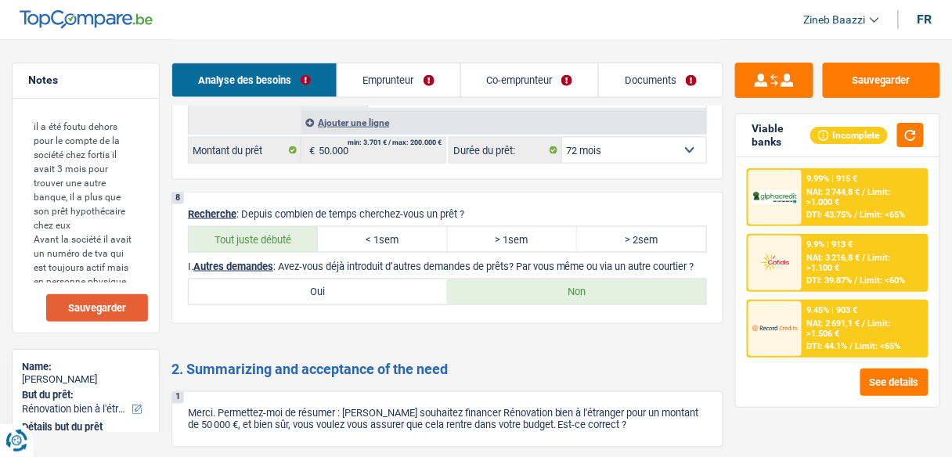
scroll to position [2176, 0]
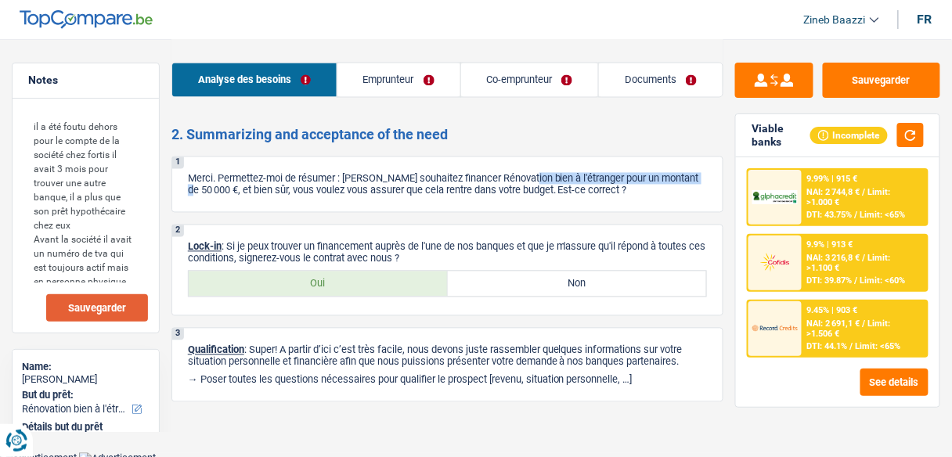
drag, startPoint x: 221, startPoint y: 177, endPoint x: 533, endPoint y: 175, distance: 312.3
click at [534, 175] on p "Merci. Permettez-moi de résumer : Vous souhaitez financer Rénovation bien à l'é…" at bounding box center [447, 184] width 519 height 23
click at [430, 176] on p "Merci. Permettez-moi de résumer : Vous souhaitez financer Rénovation bien à l'é…" at bounding box center [447, 184] width 519 height 23
click at [434, 283] on label "Oui" at bounding box center [318, 284] width 259 height 25
click at [434, 283] on input "Oui" at bounding box center [318, 284] width 259 height 25
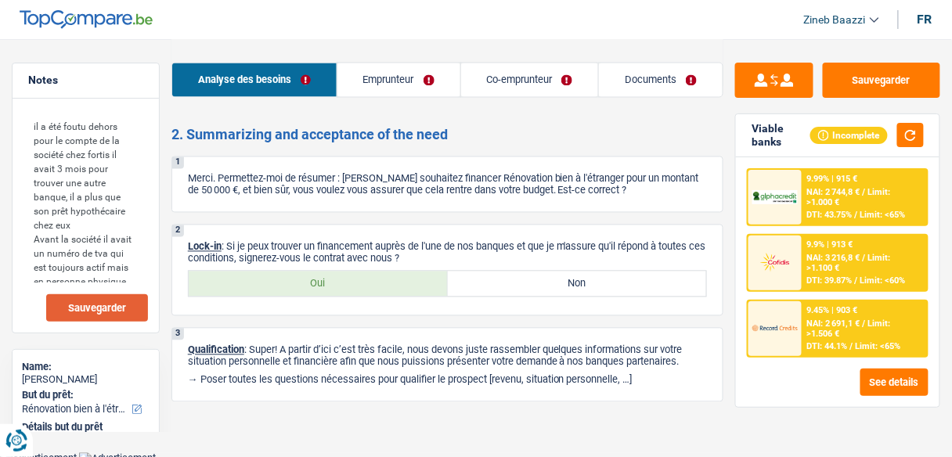
radio input "true"
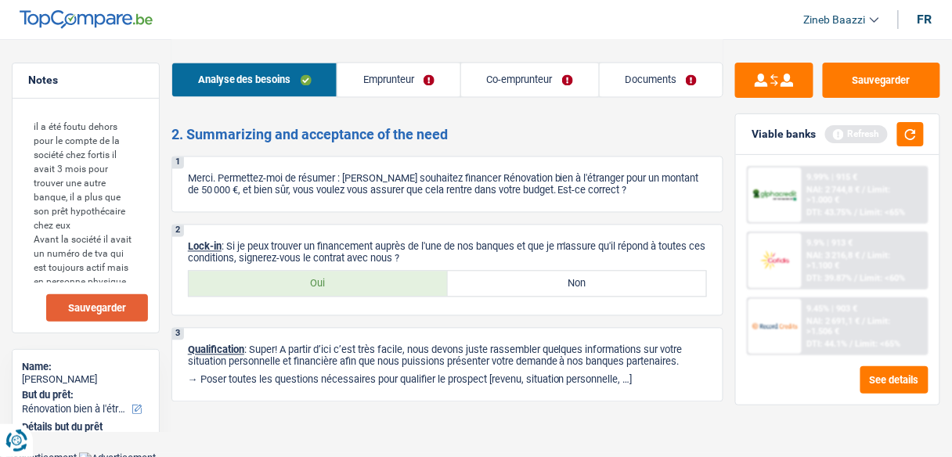
click at [619, 81] on link "Documents" at bounding box center [662, 80] width 124 height 34
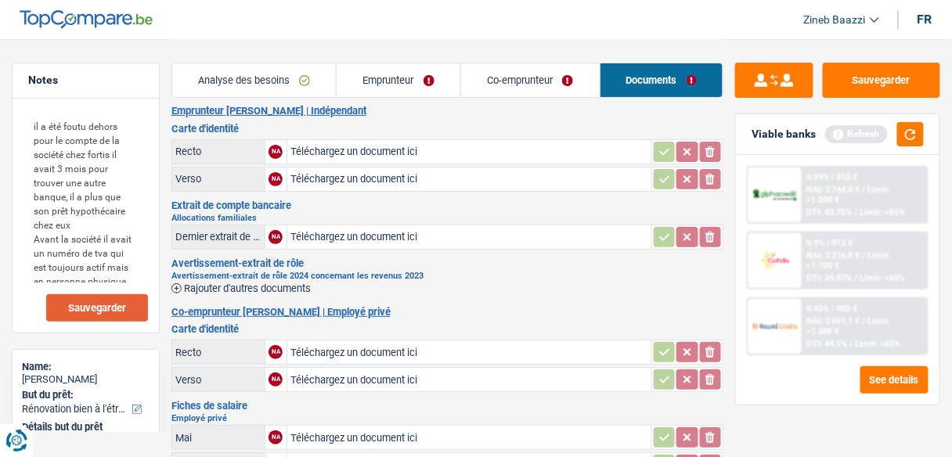
scroll to position [0, 0]
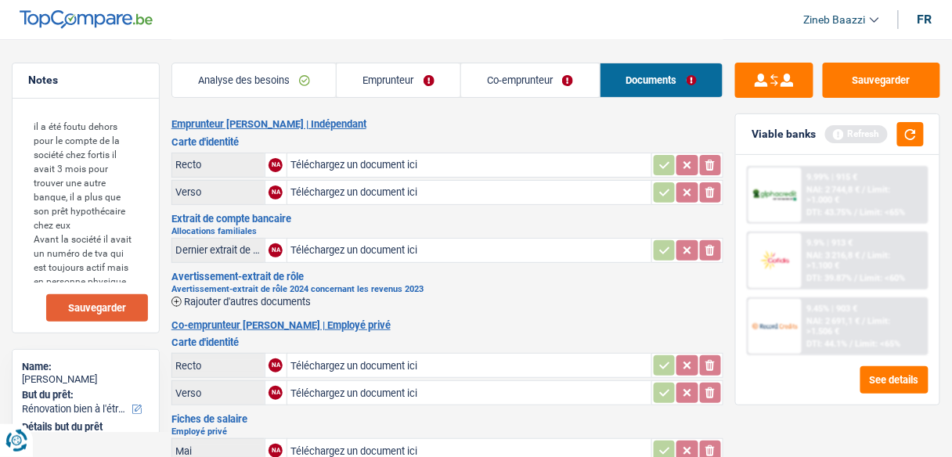
click at [468, 128] on h2 "Emprunteur Nelu Huja | Indépendant" at bounding box center [447, 124] width 552 height 13
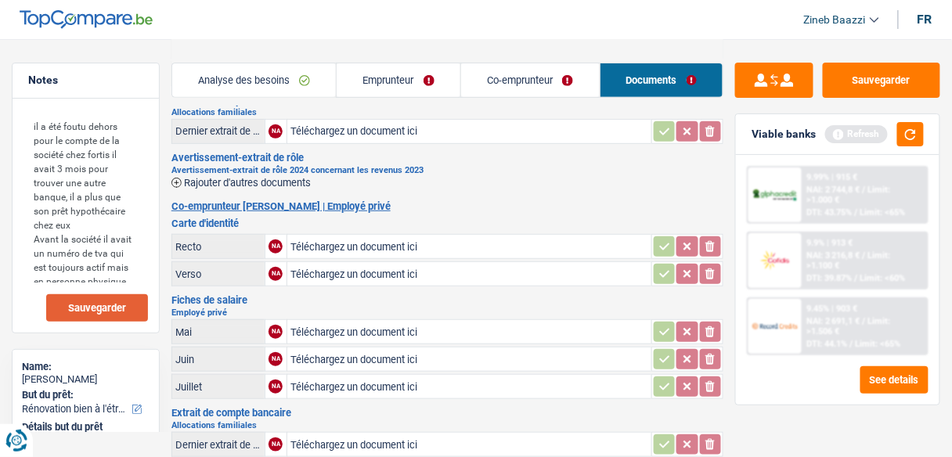
scroll to position [188, 0]
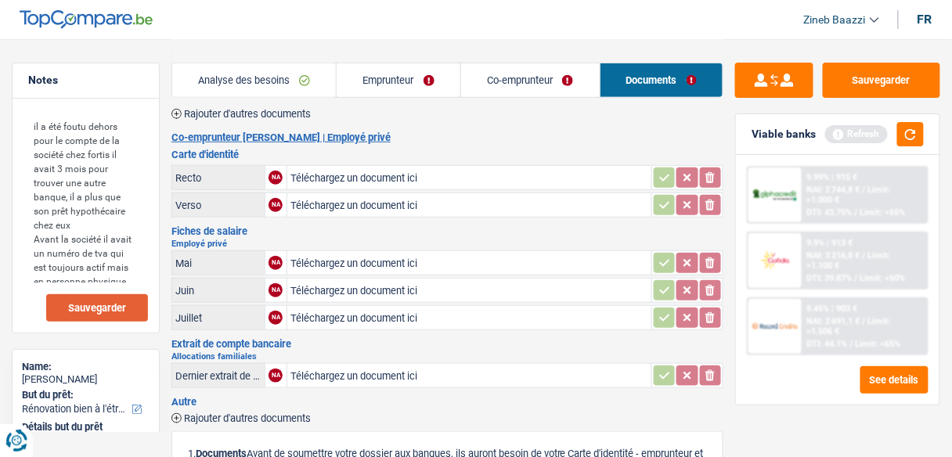
click at [407, 74] on link "Emprunteur" at bounding box center [399, 80] width 124 height 34
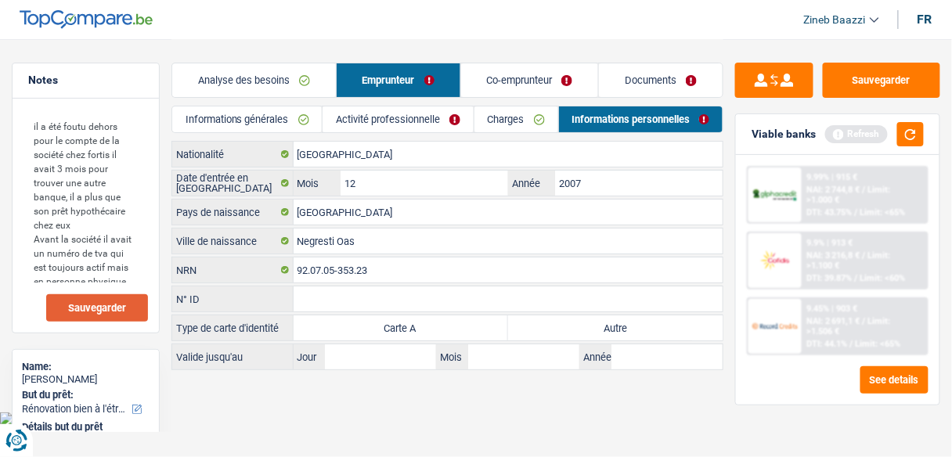
scroll to position [0, 0]
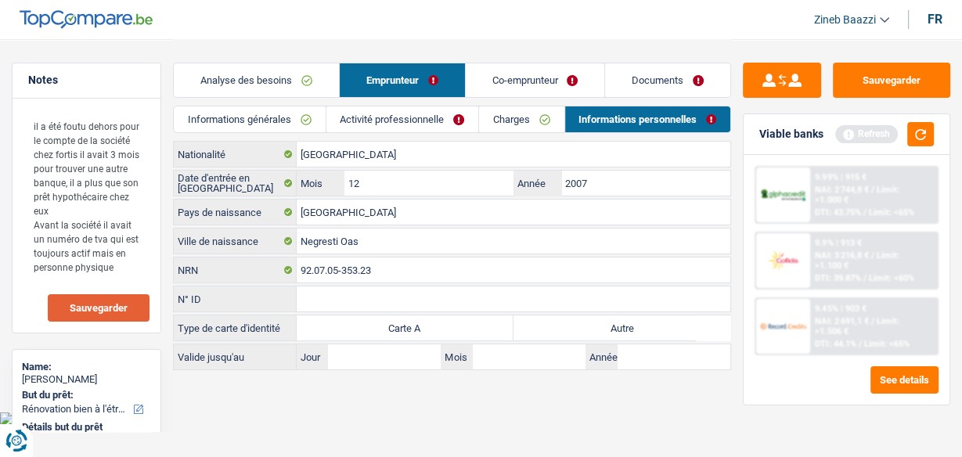
click at [525, 54] on div "Analyse des besoins Emprunteur Co-emprunteur Documents" at bounding box center [452, 72] width 558 height 67
click at [519, 95] on link "Co-emprunteur" at bounding box center [535, 80] width 139 height 34
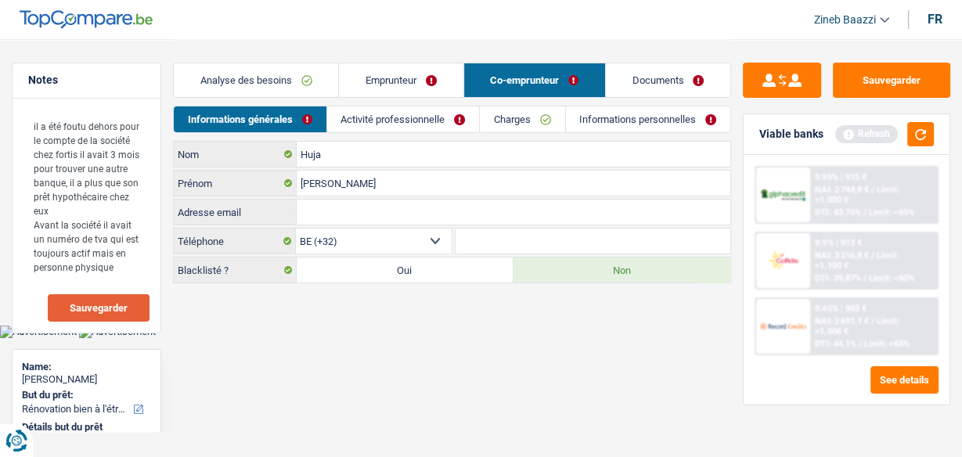
click at [388, 121] on link "Activité professionnelle" at bounding box center [403, 119] width 152 height 26
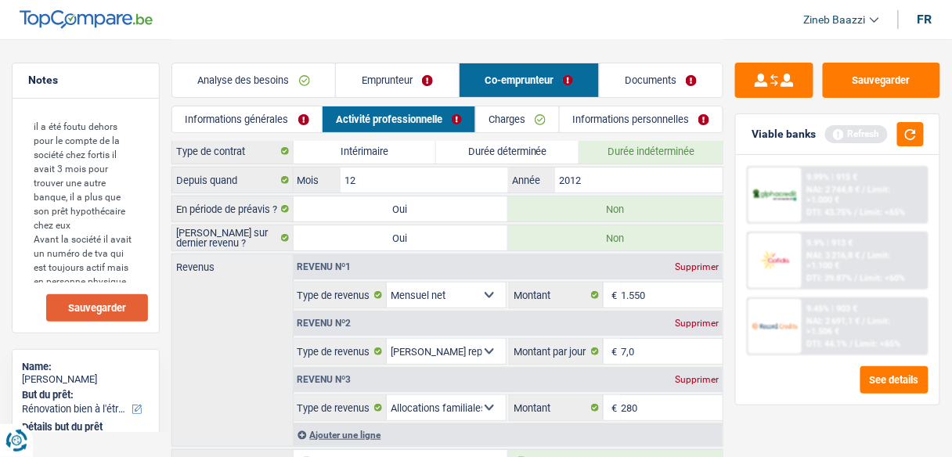
scroll to position [63, 0]
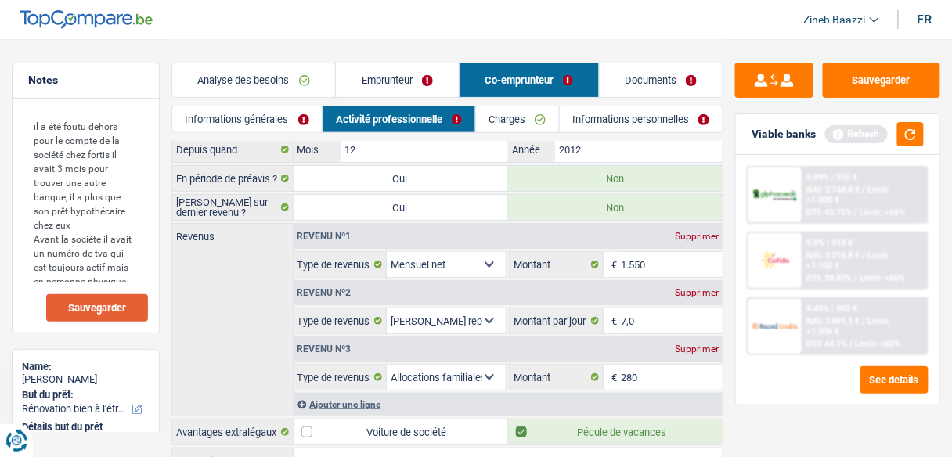
drag, startPoint x: 373, startPoint y: 100, endPoint x: 376, endPoint y: 92, distance: 8.9
click at [373, 98] on div "Analyse des besoins Emprunteur Co-emprunteur Documents" at bounding box center [447, 72] width 552 height 67
click at [376, 82] on link "Emprunteur" at bounding box center [397, 80] width 122 height 34
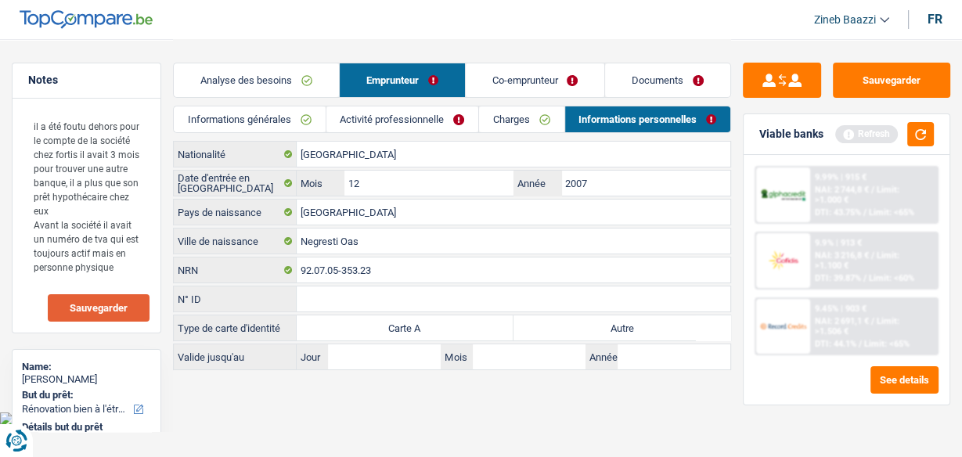
click at [401, 110] on link "Activité professionnelle" at bounding box center [402, 119] width 152 height 26
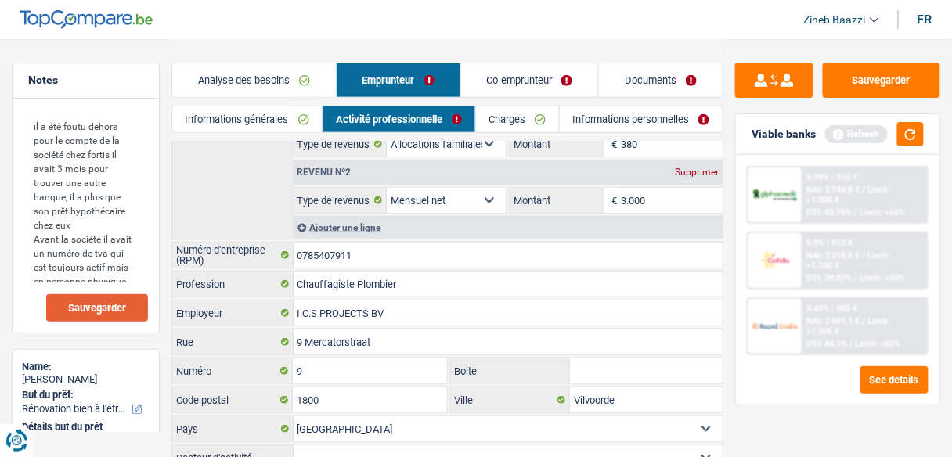
scroll to position [63, 0]
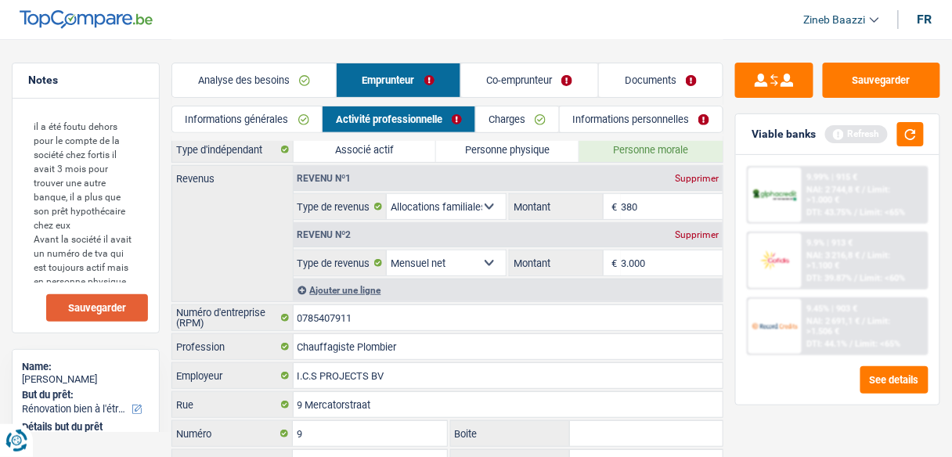
click at [692, 174] on div "Supprimer" at bounding box center [697, 178] width 52 height 9
select select "netSalary"
type input "3.000"
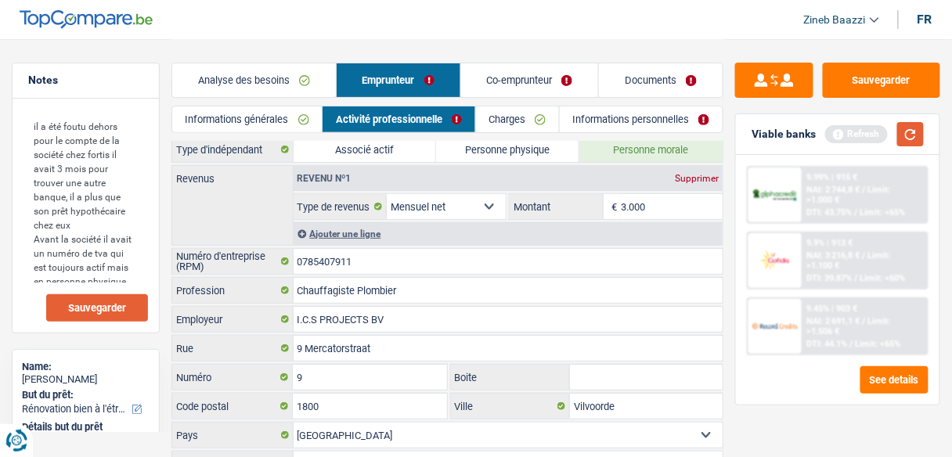
click at [907, 137] on button "button" at bounding box center [910, 134] width 27 height 24
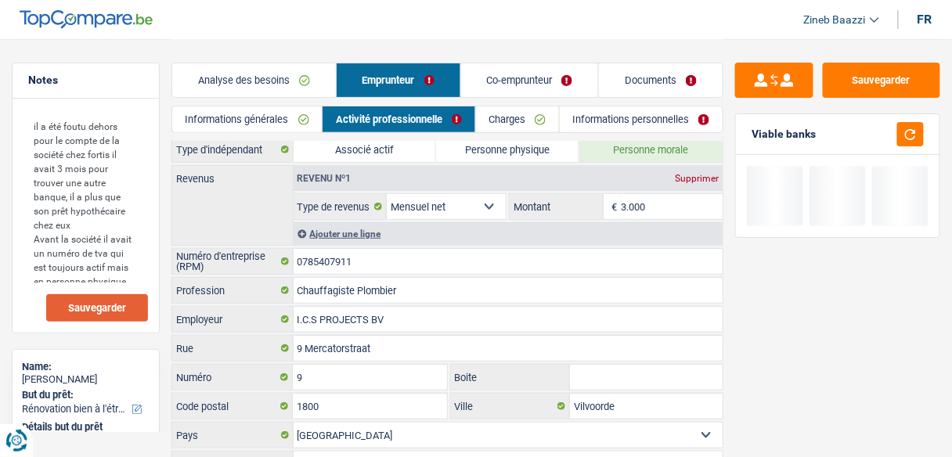
click at [637, 91] on link "Documents" at bounding box center [661, 80] width 124 height 34
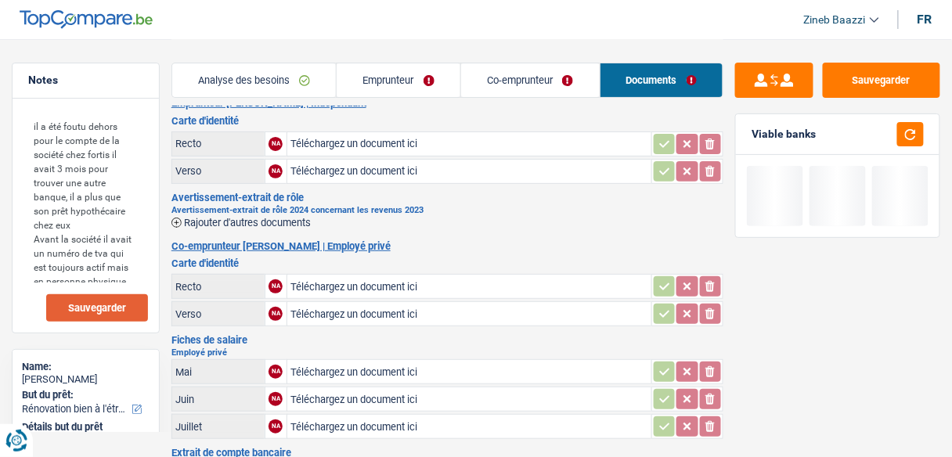
scroll to position [0, 0]
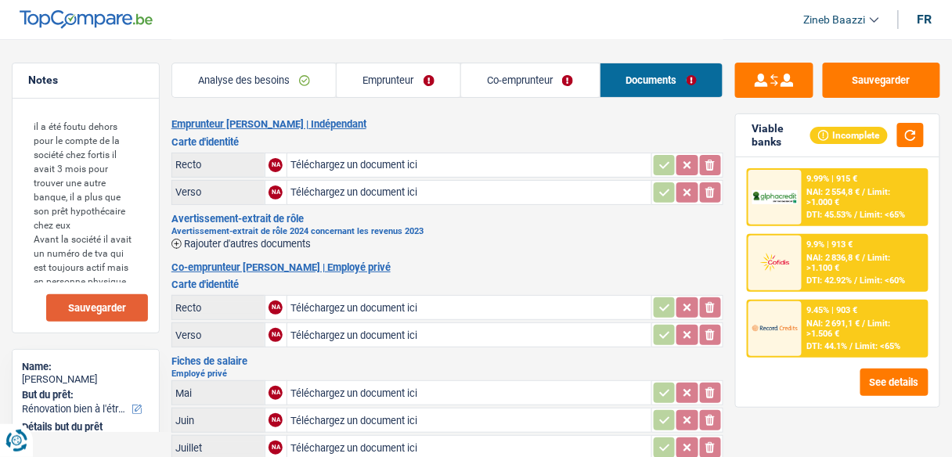
click at [564, 85] on link "Co-emprunteur" at bounding box center [530, 80] width 139 height 34
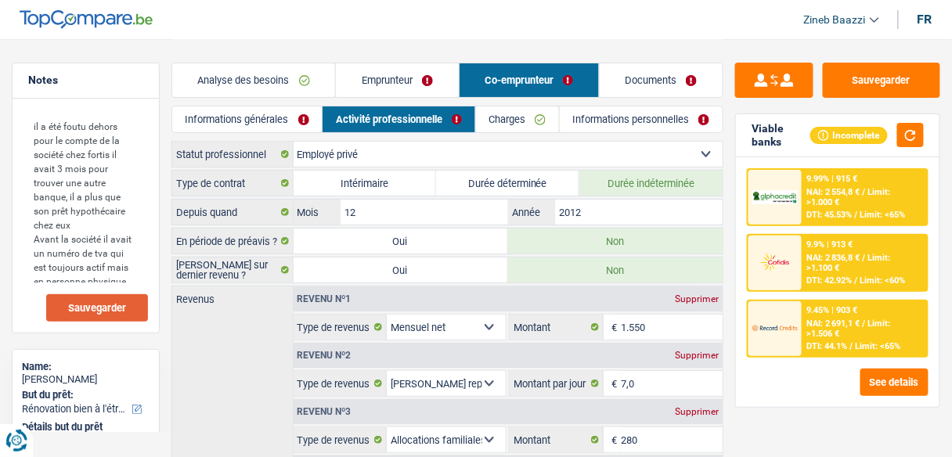
click at [239, 77] on link "Analyse des besoins" at bounding box center [253, 80] width 163 height 34
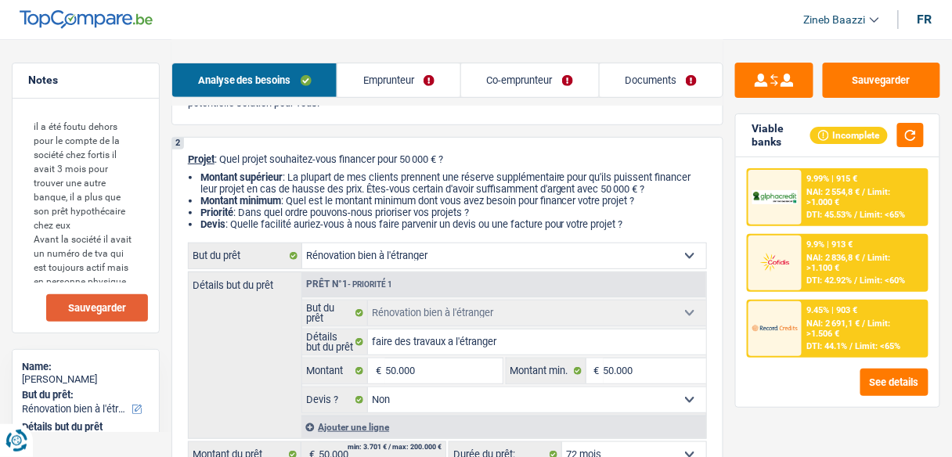
scroll to position [250, 0]
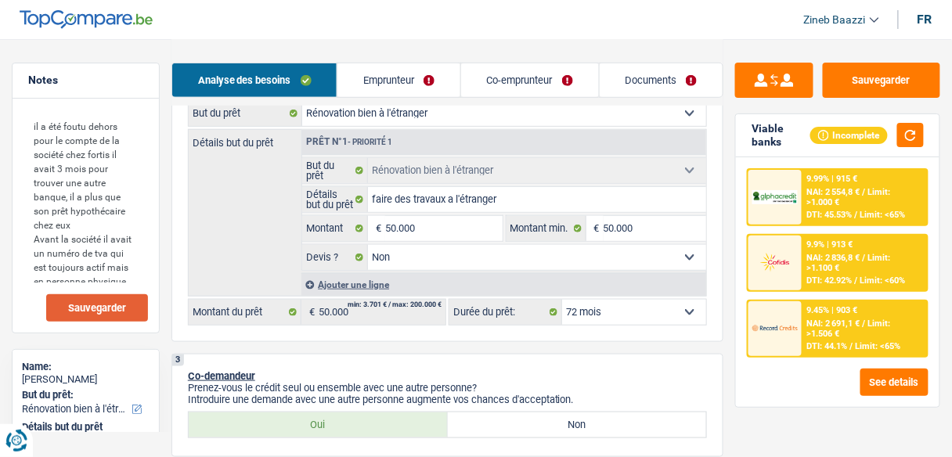
click at [611, 312] on select "12 mois 18 mois 24 mois 30 mois 36 mois 42 mois 48 mois 60 mois 72 mois 84 mois…" at bounding box center [634, 312] width 144 height 25
select select "48"
click at [562, 300] on select "12 mois 18 mois 24 mois 30 mois 36 mois 42 mois 48 mois 60 mois 72 mois 84 mois…" at bounding box center [634, 312] width 144 height 25
select select "48"
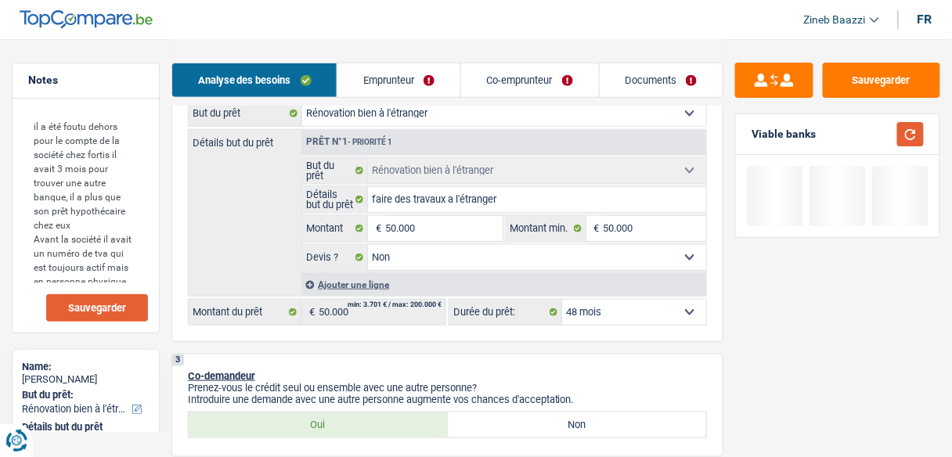
click at [909, 136] on button "button" at bounding box center [910, 134] width 27 height 24
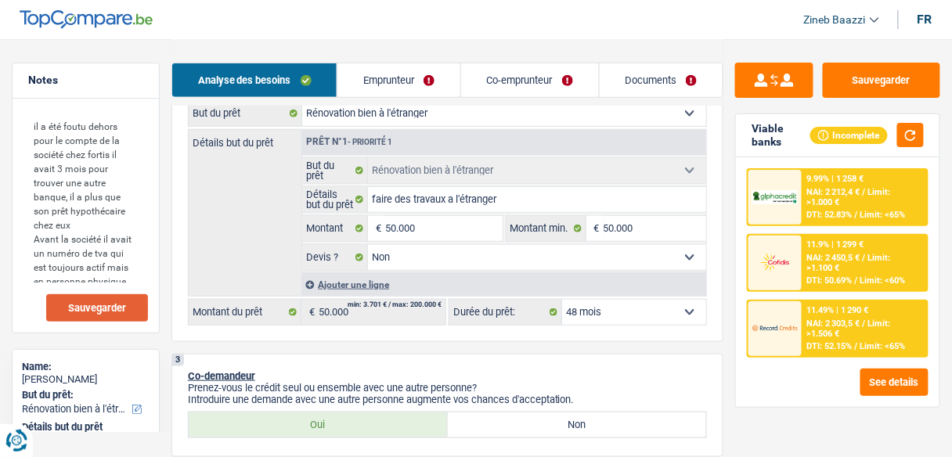
click at [600, 315] on select "12 mois 18 mois 24 mois 30 mois 36 mois 42 mois 48 mois 60 mois 72 mois 84 mois…" at bounding box center [634, 312] width 144 height 25
select select "72"
click at [562, 300] on select "12 mois 18 mois 24 mois 30 mois 36 mois 42 mois 48 mois 60 mois 72 mois 84 mois…" at bounding box center [634, 312] width 144 height 25
select select "72"
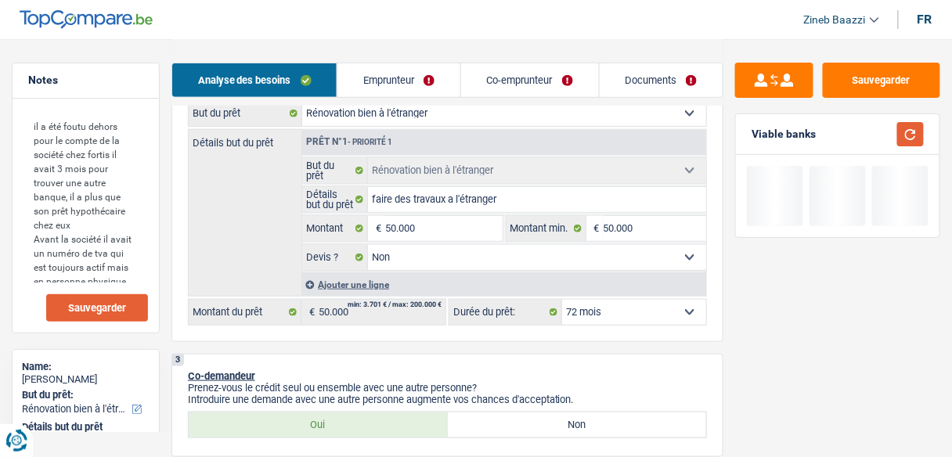
click at [903, 131] on button "button" at bounding box center [910, 134] width 27 height 24
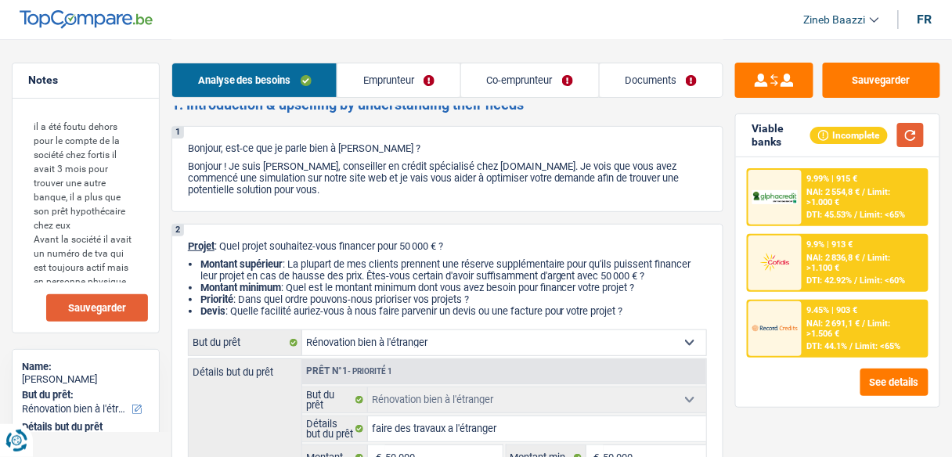
scroll to position [0, 0]
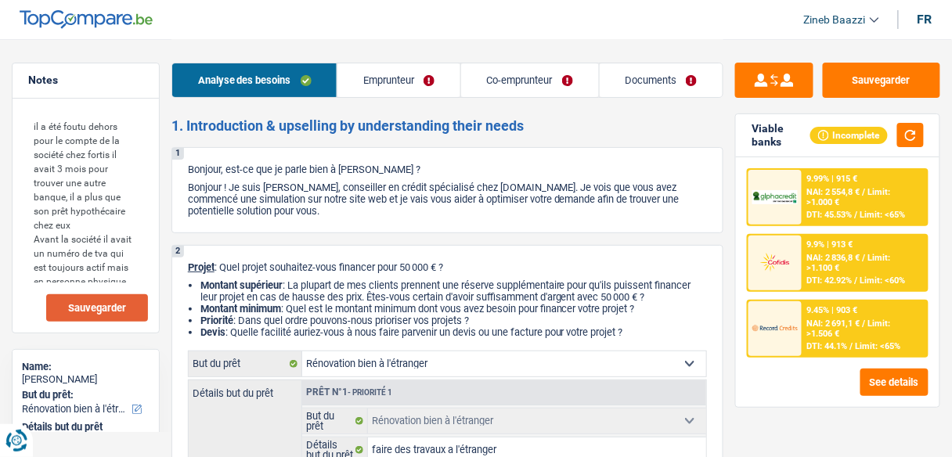
click at [622, 71] on link "Documents" at bounding box center [662, 80] width 124 height 34
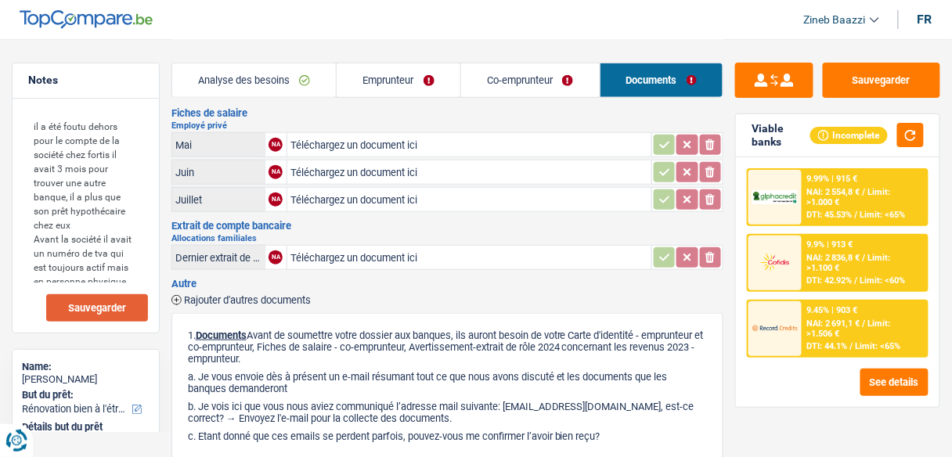
scroll to position [250, 0]
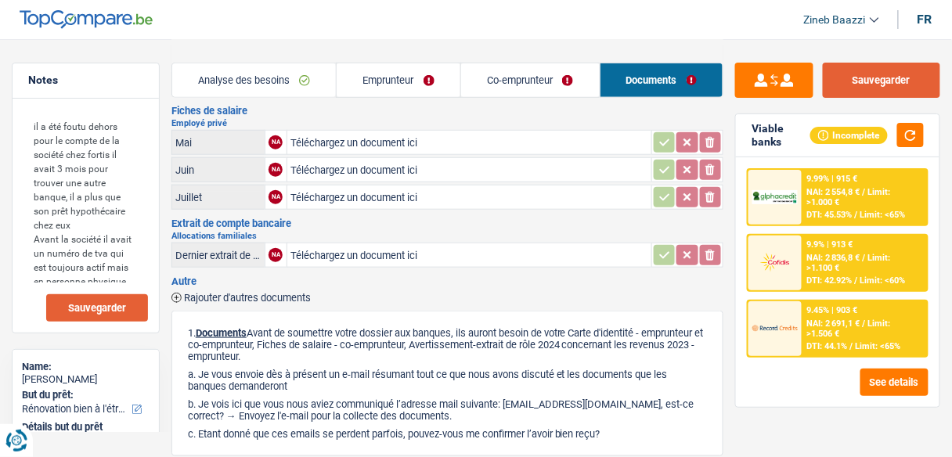
click at [841, 75] on button "Sauvegarder" at bounding box center [881, 80] width 117 height 35
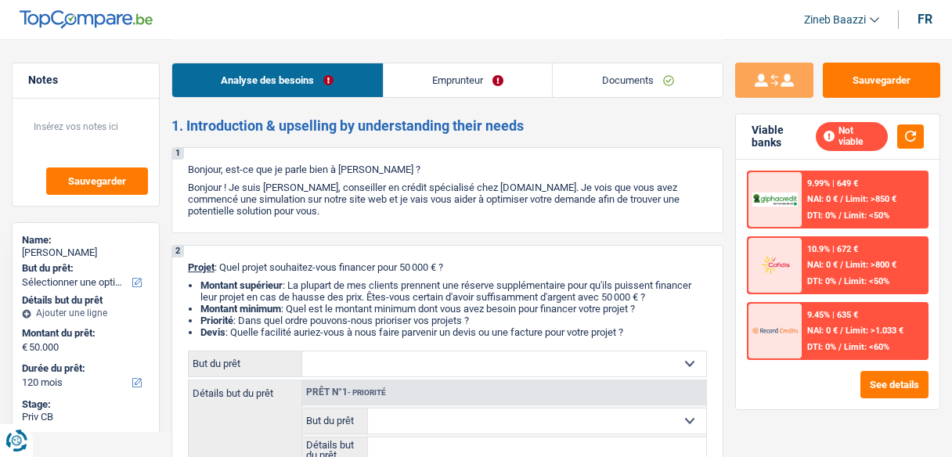
select select "120"
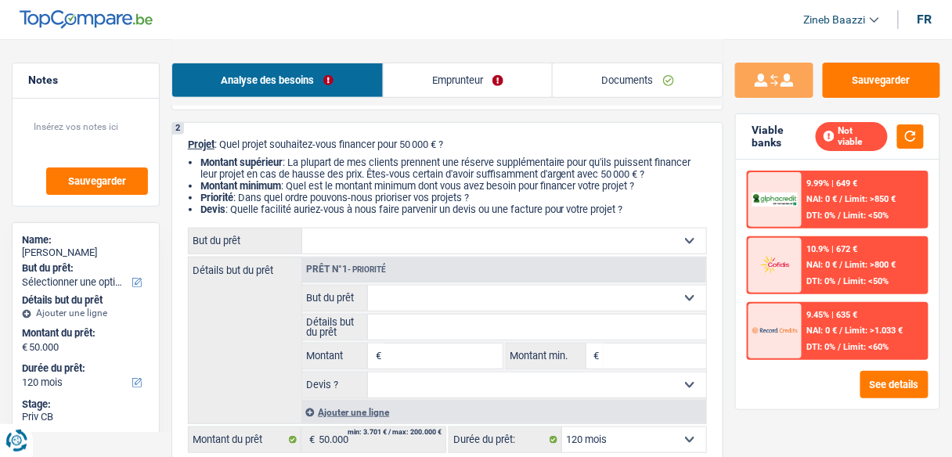
scroll to position [125, 0]
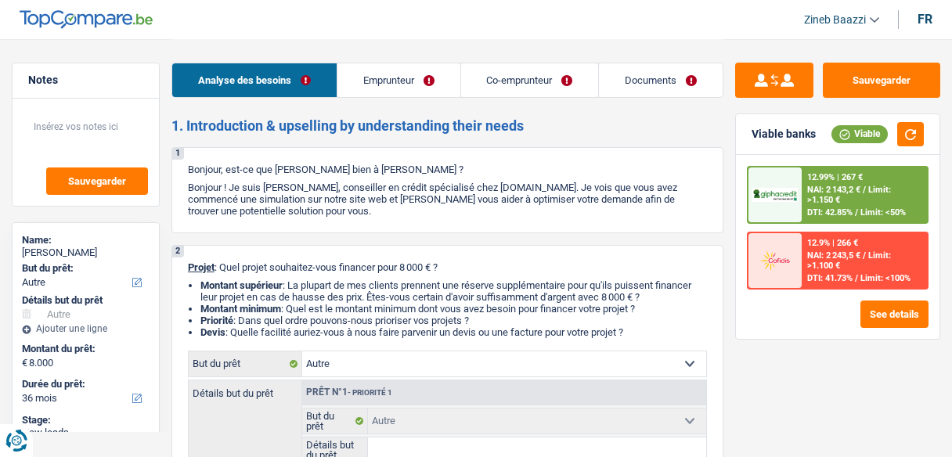
select select "other"
select select "36"
select select "other"
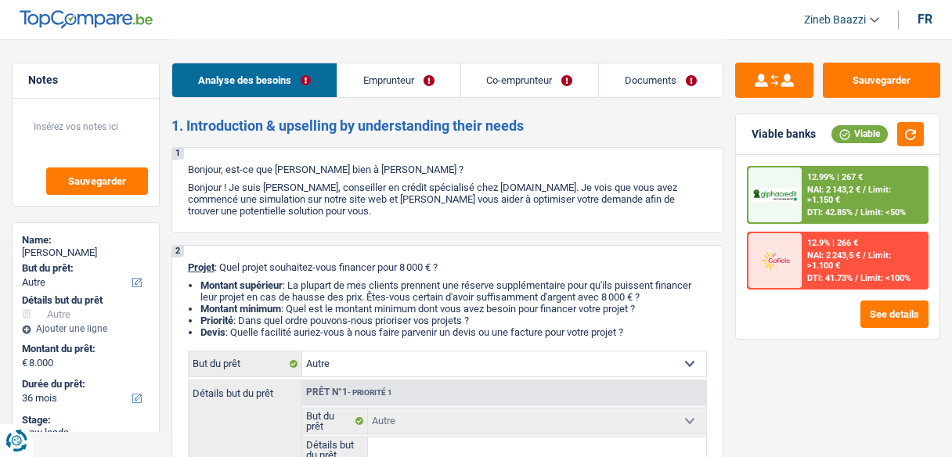
select select "36"
select select "unemployed"
select select "privateEmployee"
select select "unemployment"
select select "familyAllowances"
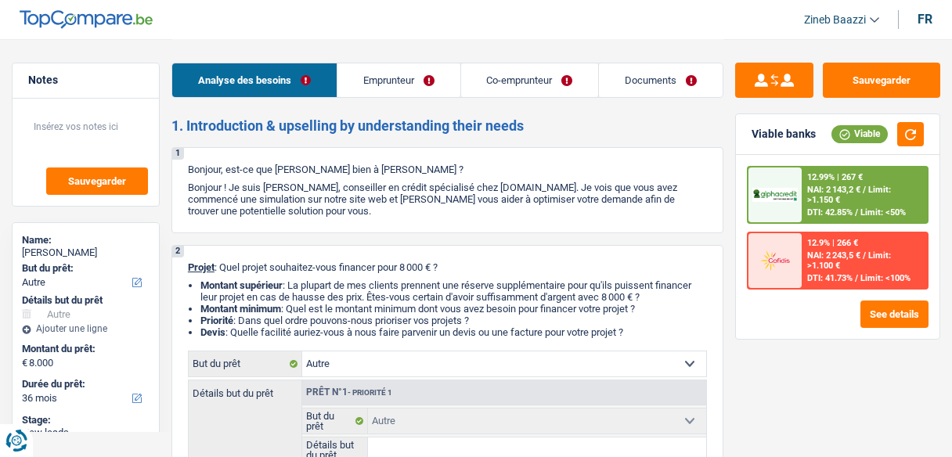
select select "netSalary"
select select "mealVouchers"
select select "rents"
select select "other"
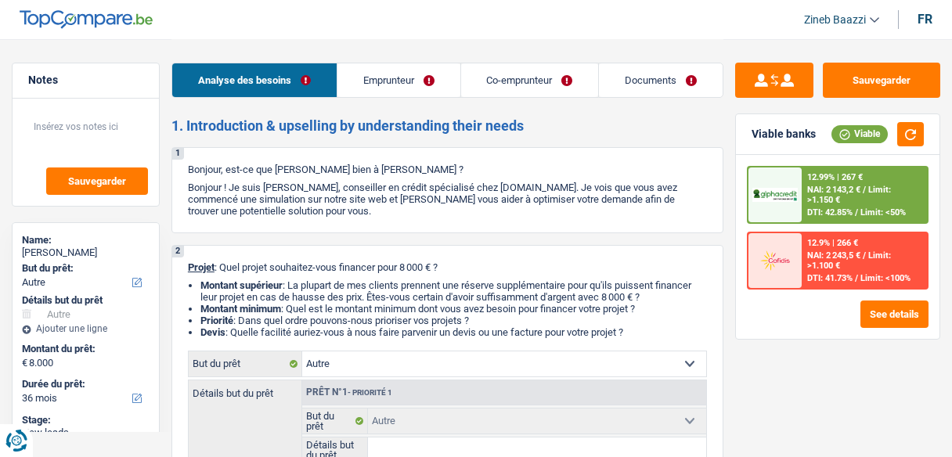
select select "other"
select select "36"
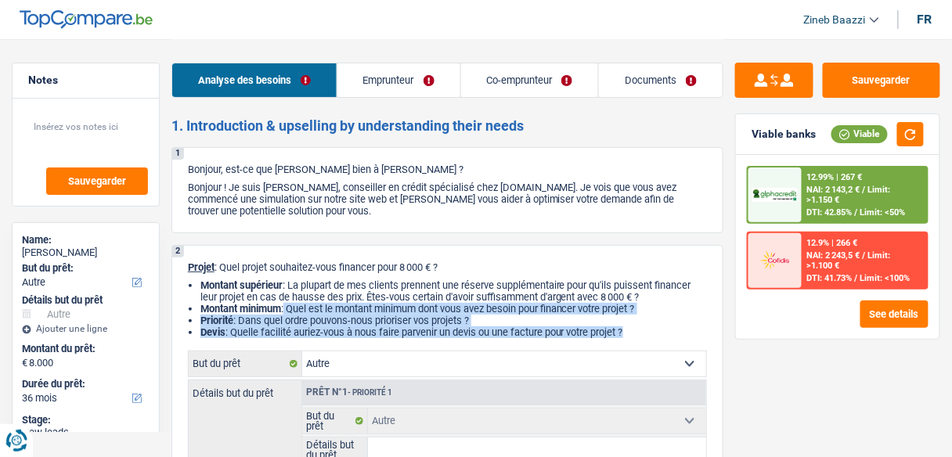
drag, startPoint x: 286, startPoint y: 310, endPoint x: 661, endPoint y: 341, distance: 376.2
click at [661, 341] on div "2 Projet : Quel projet souhaitez-vous financer pour 8 000 € ? Montant supérieur…" at bounding box center [447, 419] width 552 height 348
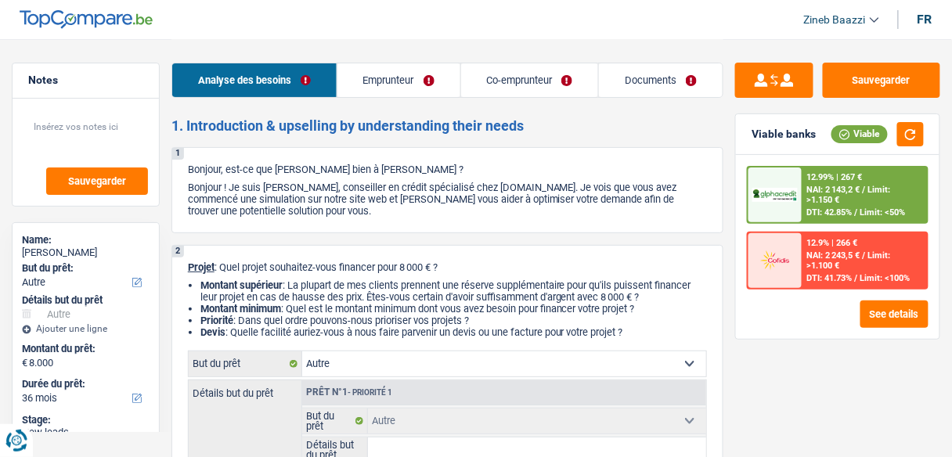
click at [658, 340] on div "2 Projet : Quel projet souhaitez-vous financer pour 8 000 € ? Montant supérieur…" at bounding box center [447, 419] width 552 height 348
drag, startPoint x: 658, startPoint y: 340, endPoint x: 292, endPoint y: 308, distance: 367.7
click at [292, 308] on div "2 Projet : Quel projet souhaitez-vous financer pour 8 000 € ? Montant supérieur…" at bounding box center [447, 419] width 552 height 348
drag, startPoint x: 294, startPoint y: 308, endPoint x: 643, endPoint y: 331, distance: 349.9
click at [643, 331] on ul "Montant supérieur : La plupart de mes clients prennent une réserve supplémentai…" at bounding box center [447, 308] width 519 height 59
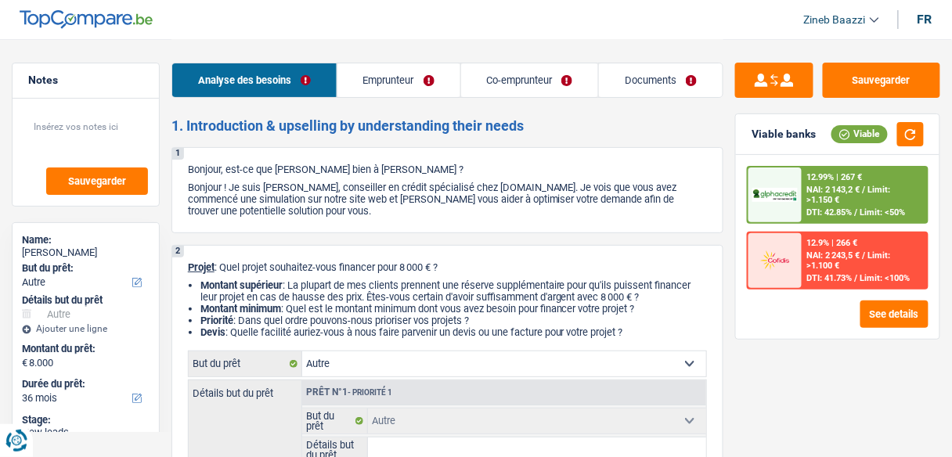
click at [640, 331] on li "Devis : Quelle facilité auriez-vous à nous faire parvenir un devis ou une factu…" at bounding box center [453, 332] width 506 height 12
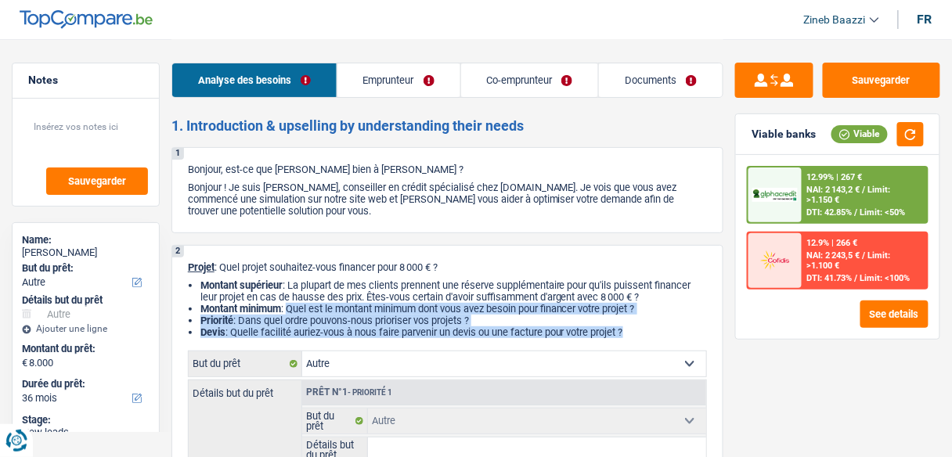
drag, startPoint x: 640, startPoint y: 332, endPoint x: 288, endPoint y: 312, distance: 352.8
click at [288, 312] on ul "Montant supérieur : La plupart de mes clients prennent une réserve supplémentai…" at bounding box center [447, 308] width 519 height 59
click at [288, 312] on li "Montant minimum : Quel est le montant minimum dont vous avez besoin pour financ…" at bounding box center [453, 309] width 506 height 12
drag, startPoint x: 288, startPoint y: 312, endPoint x: 673, endPoint y: 341, distance: 386.2
click at [663, 350] on div "2 Projet : Quel projet souhaitez-vous financer pour 8 000 € ? Montant supérieur…" at bounding box center [447, 419] width 552 height 348
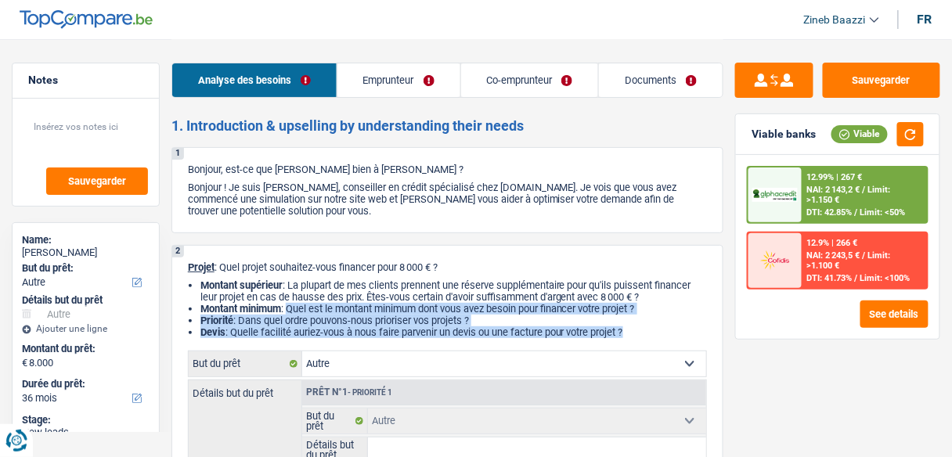
click at [369, 308] on li "Montant minimum : Quel est le montant minimum dont vous avez besoin pour financ…" at bounding box center [453, 309] width 506 height 12
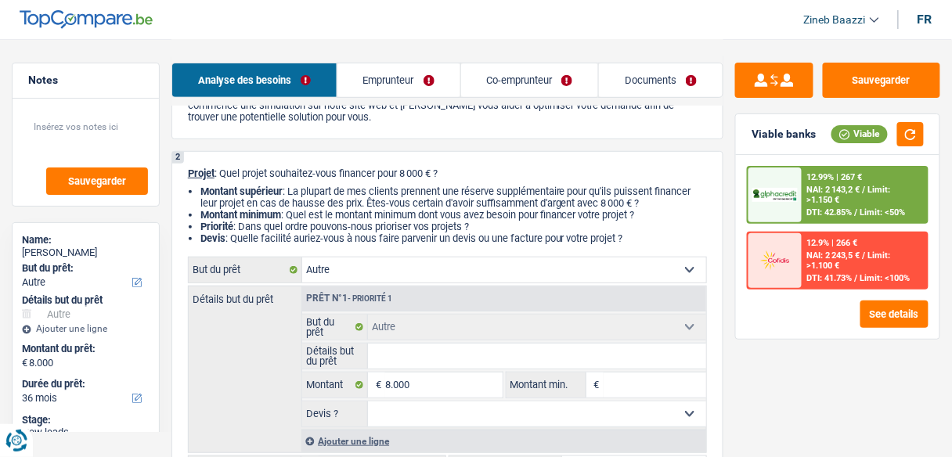
scroll to position [63, 0]
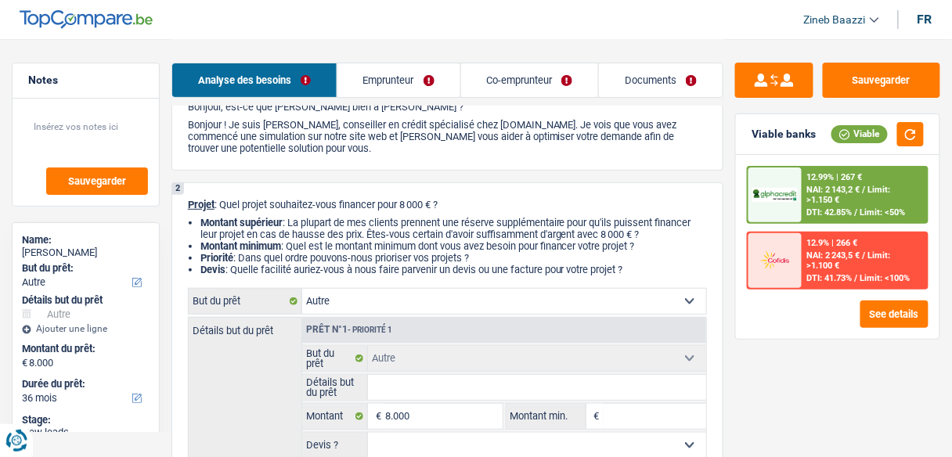
click at [852, 217] on div "12.99% | 267 € NAI: 2 143,2 € / Limit: >1.150 € DTI: 42.85% / Limit: <50%" at bounding box center [864, 194] width 124 height 55
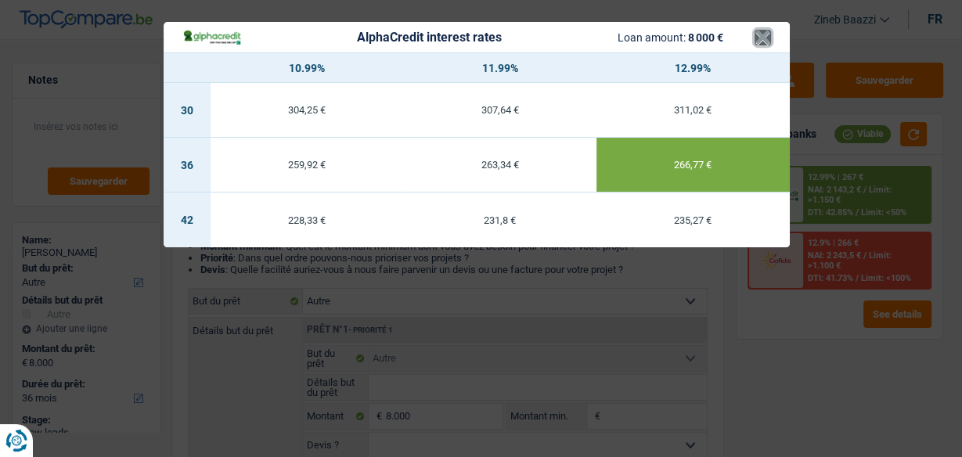
click at [765, 34] on button "×" at bounding box center [763, 38] width 16 height 16
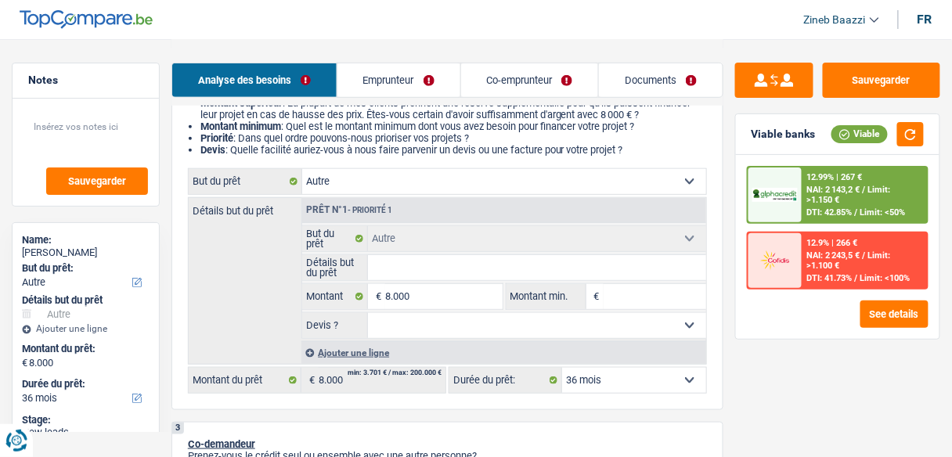
scroll to position [250, 0]
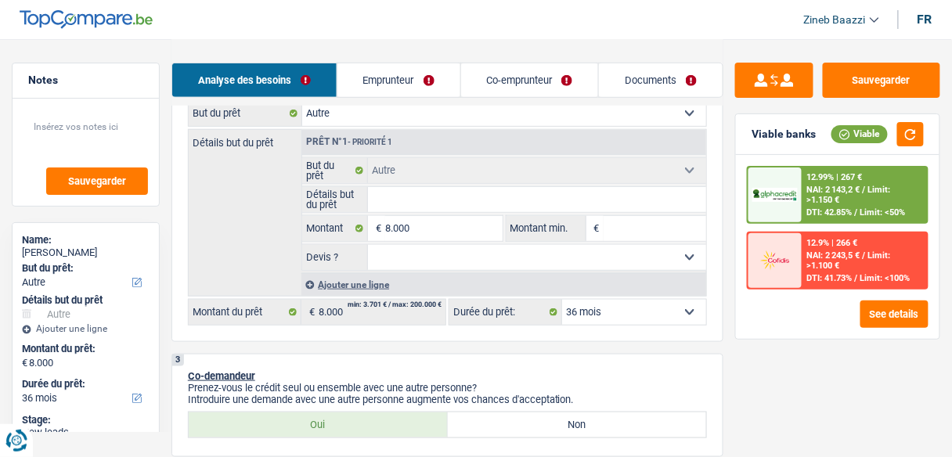
click at [620, 299] on div "12 mois 18 mois 24 mois 30 mois 36 mois 42 mois 48 mois Sélectionner une option…" at bounding box center [577, 312] width 258 height 27
click at [619, 310] on select "12 mois 18 mois 24 mois 30 mois 36 mois 42 mois 48 mois Sélectionner une option" at bounding box center [634, 312] width 144 height 25
select select "48"
click at [562, 300] on select "12 mois 18 mois 24 mois 30 mois 36 mois 42 mois 48 mois Sélectionner une option" at bounding box center [634, 312] width 144 height 25
select select "48"
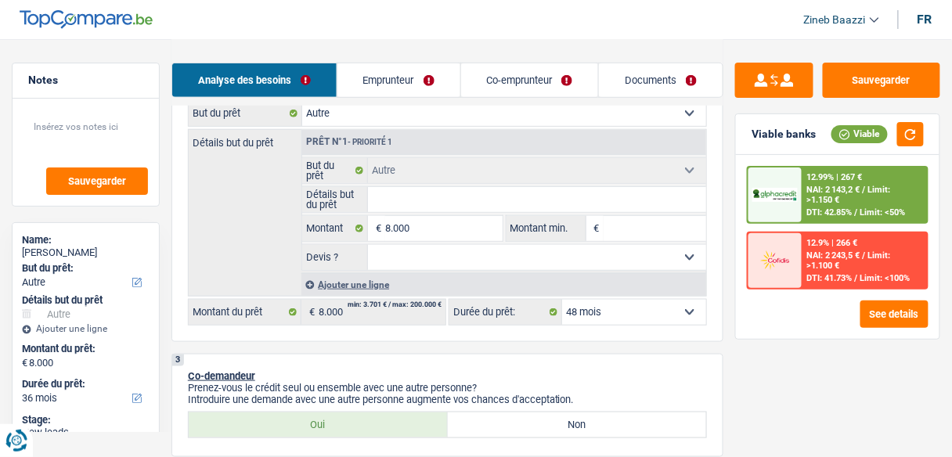
select select "48"
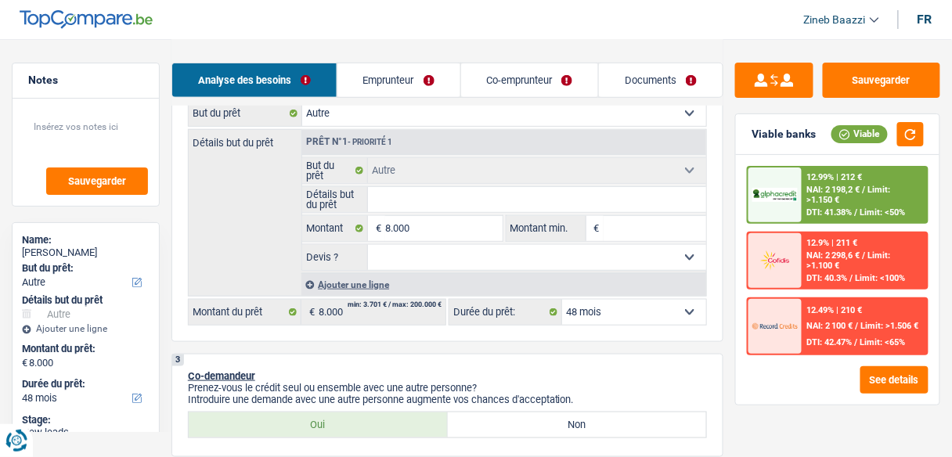
click at [820, 209] on span "DTI: 41.38%" at bounding box center [829, 212] width 45 height 10
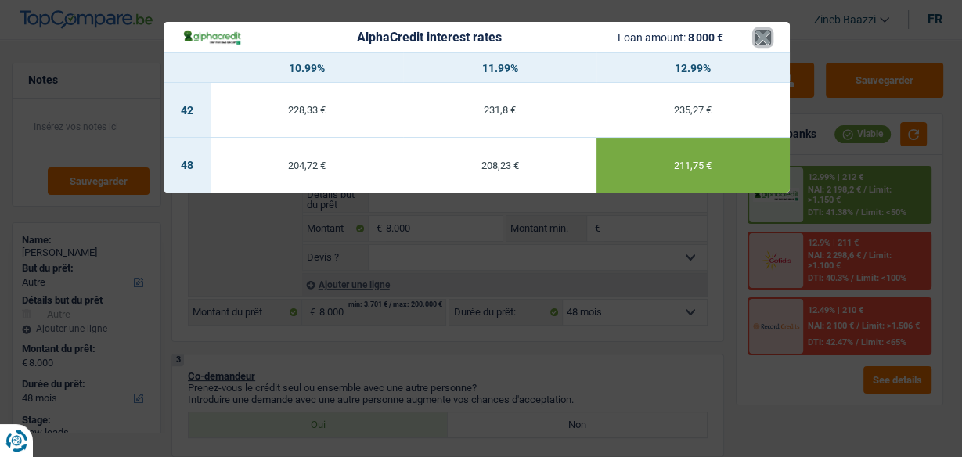
click at [769, 41] on button "×" at bounding box center [763, 38] width 16 height 16
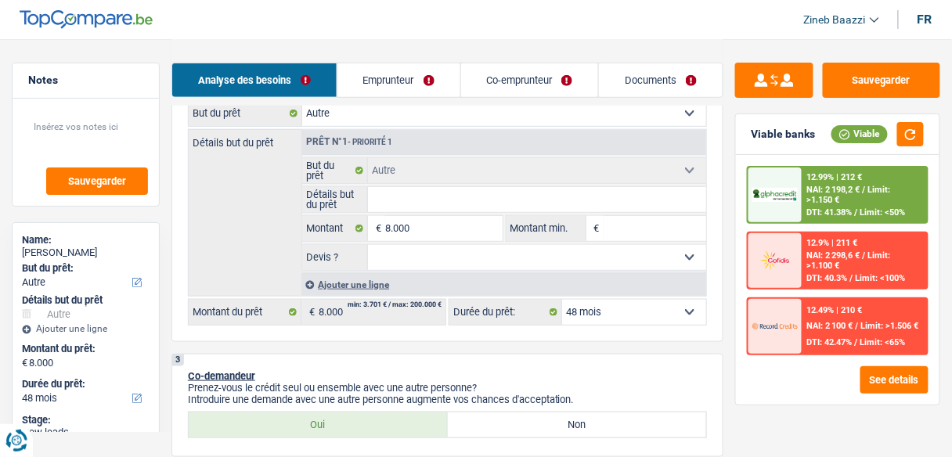
click at [650, 68] on link "Documents" at bounding box center [661, 80] width 124 height 34
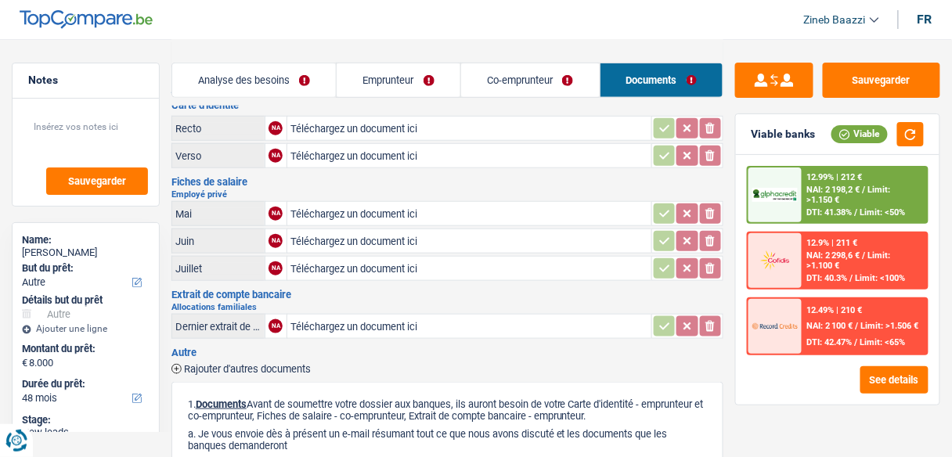
click at [534, 79] on link "Co-emprunteur" at bounding box center [530, 80] width 139 height 34
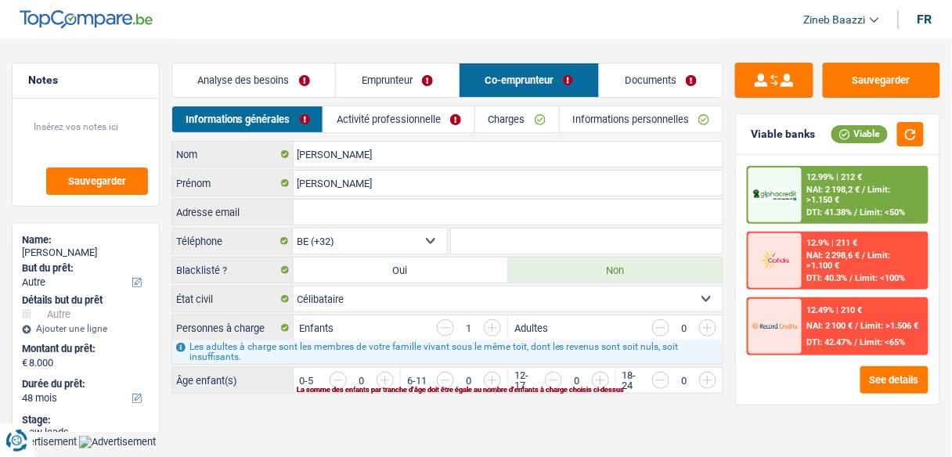
scroll to position [0, 0]
click at [374, 70] on link "Emprunteur" at bounding box center [401, 80] width 124 height 34
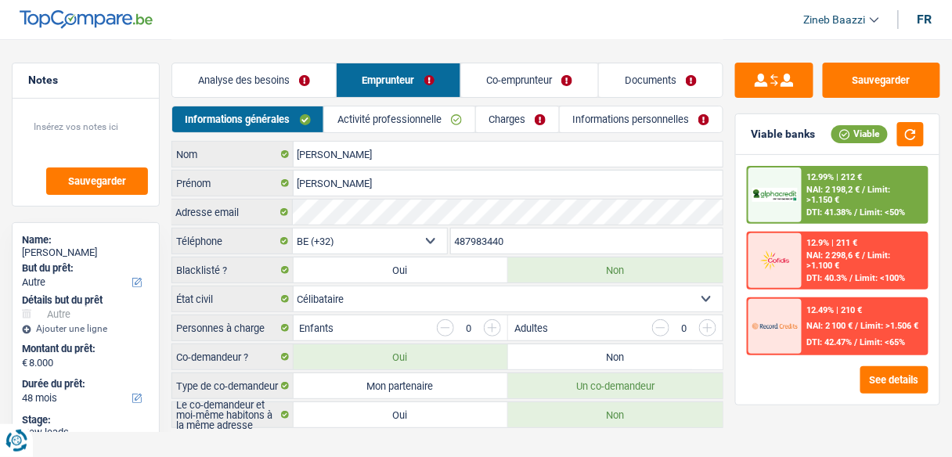
click at [270, 71] on link "Analyse des besoins" at bounding box center [254, 80] width 164 height 34
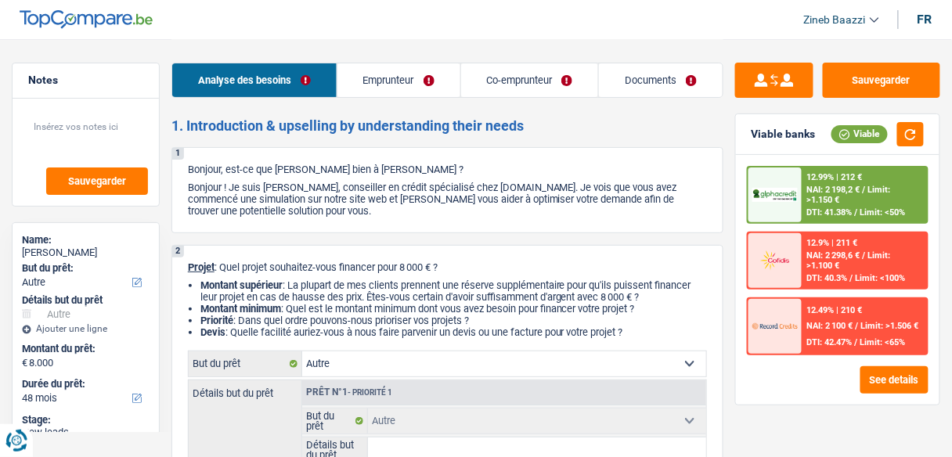
click at [816, 193] on span "NAI: 2 198,2 €" at bounding box center [833, 190] width 53 height 10
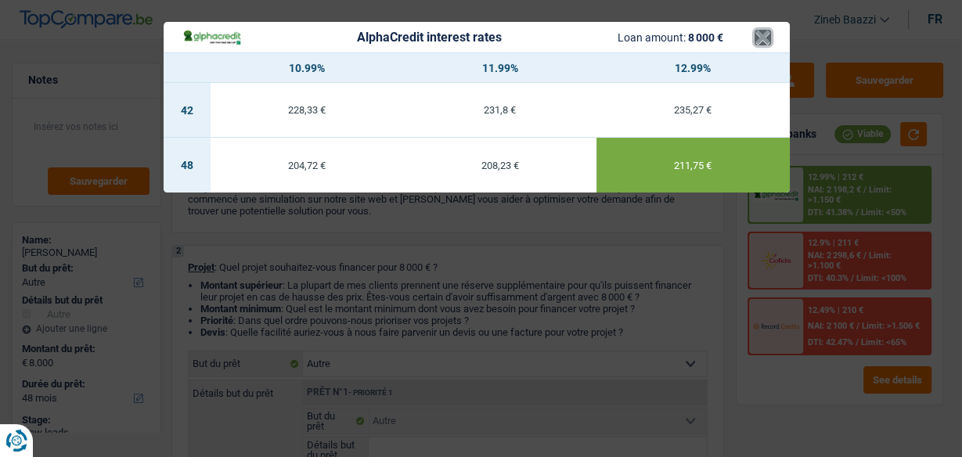
click at [755, 38] on button "×" at bounding box center [763, 38] width 16 height 16
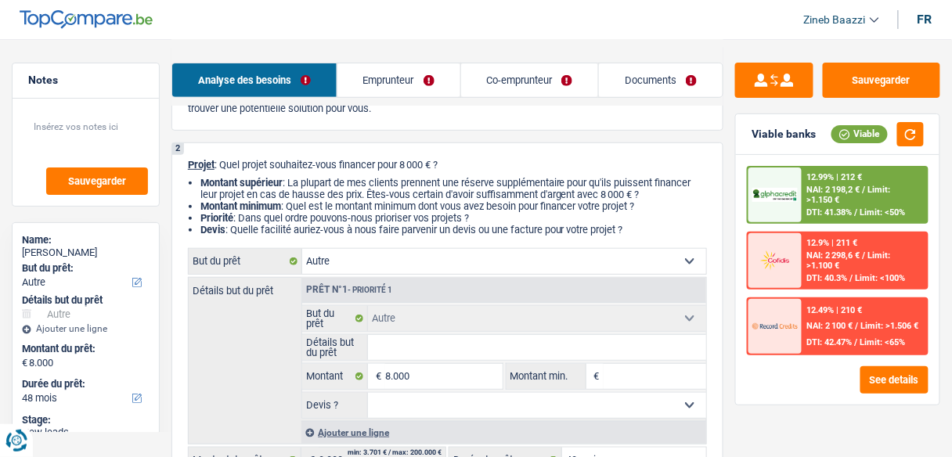
scroll to position [313, 0]
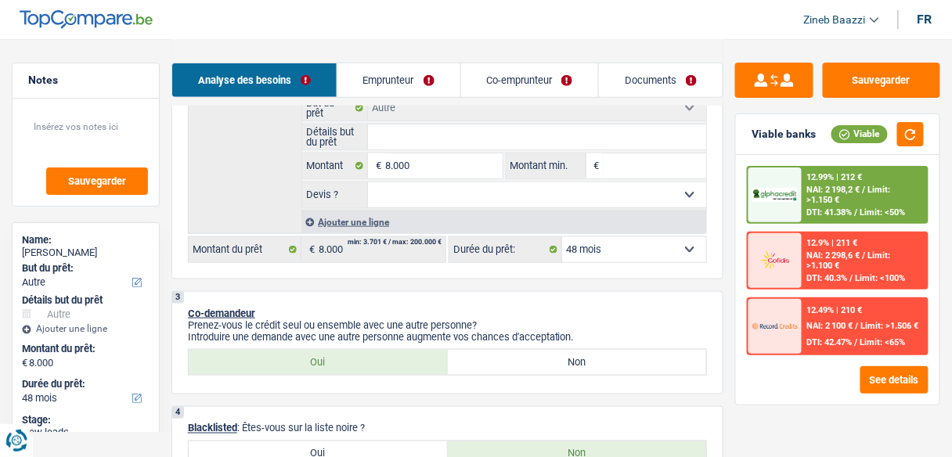
click at [619, 258] on select "12 mois 18 mois 24 mois 30 mois 36 mois 42 mois 48 mois Sélectionner une option" at bounding box center [634, 249] width 144 height 25
click at [644, 247] on select "12 mois 18 mois 24 mois 30 mois 36 mois 42 mois 48 mois Sélectionner une option" at bounding box center [634, 249] width 144 height 25
click at [644, 249] on select "12 mois 18 mois 24 mois 30 mois 36 mois 42 mois 48 mois Sélectionner une option" at bounding box center [634, 249] width 144 height 25
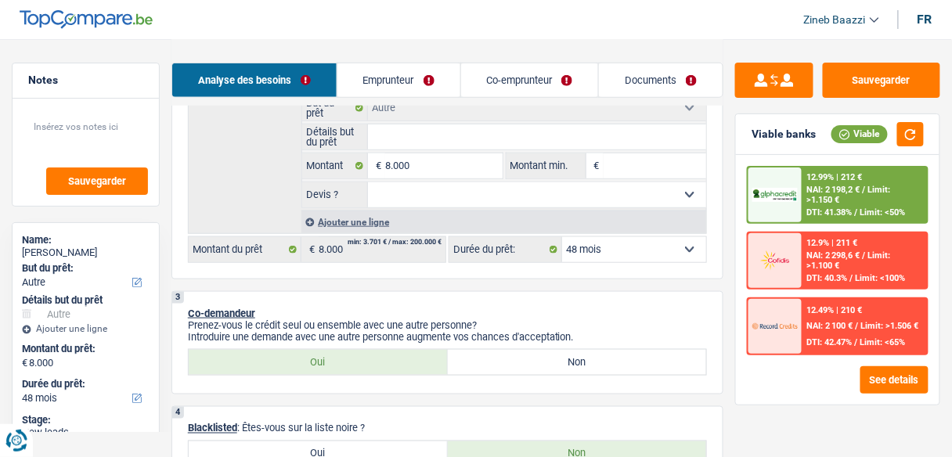
select select "36"
click at [562, 237] on select "12 mois 18 mois 24 mois 30 mois 36 mois 42 mois 48 mois Sélectionner une option" at bounding box center [634, 249] width 144 height 25
select select "36"
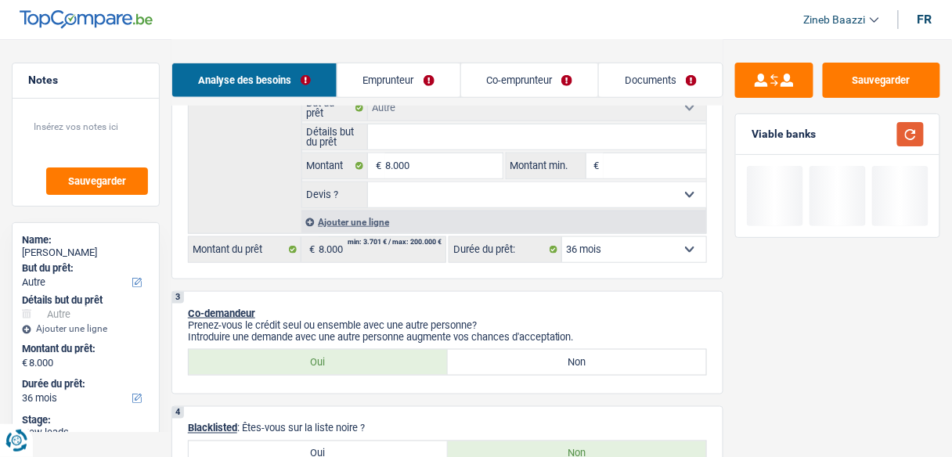
click at [907, 135] on button "button" at bounding box center [910, 134] width 27 height 24
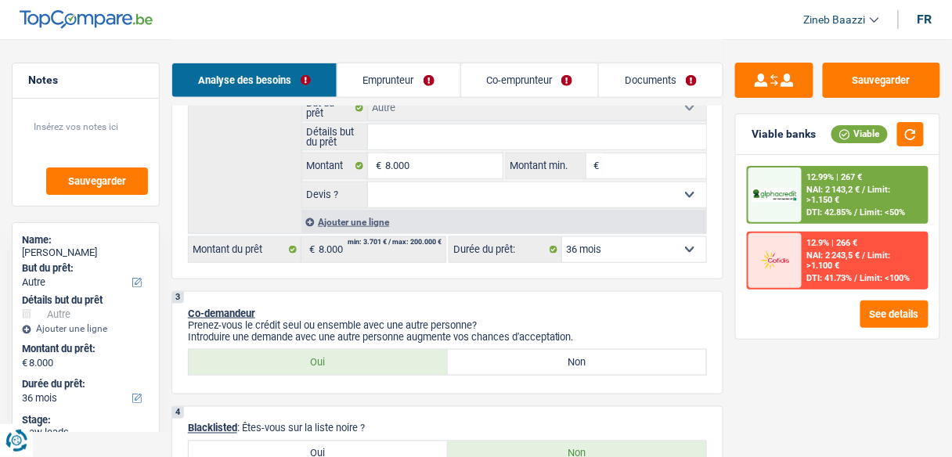
click at [804, 217] on div "12.99% | 267 € NAI: 2 143,2 € / Limit: >1.150 € DTI: 42.85% / Limit: <50%" at bounding box center [864, 194] width 124 height 55
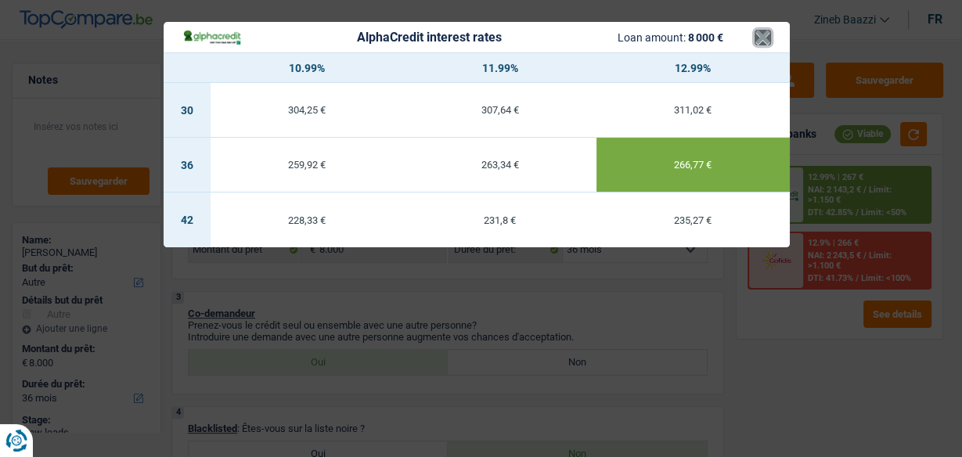
click at [762, 38] on button "×" at bounding box center [763, 38] width 16 height 16
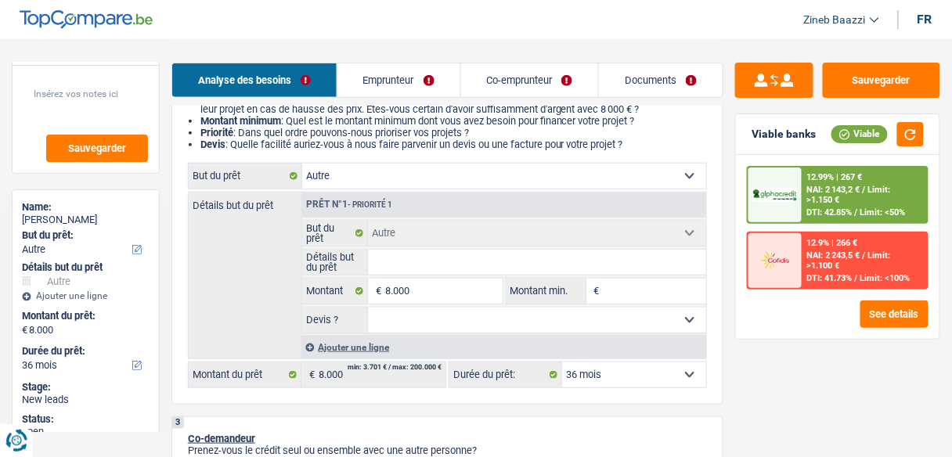
scroll to position [97, 0]
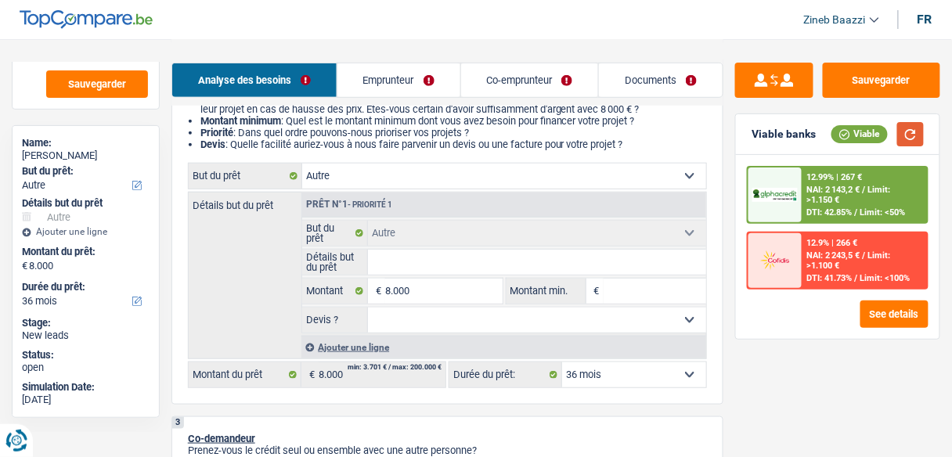
click at [915, 137] on button "button" at bounding box center [910, 134] width 27 height 24
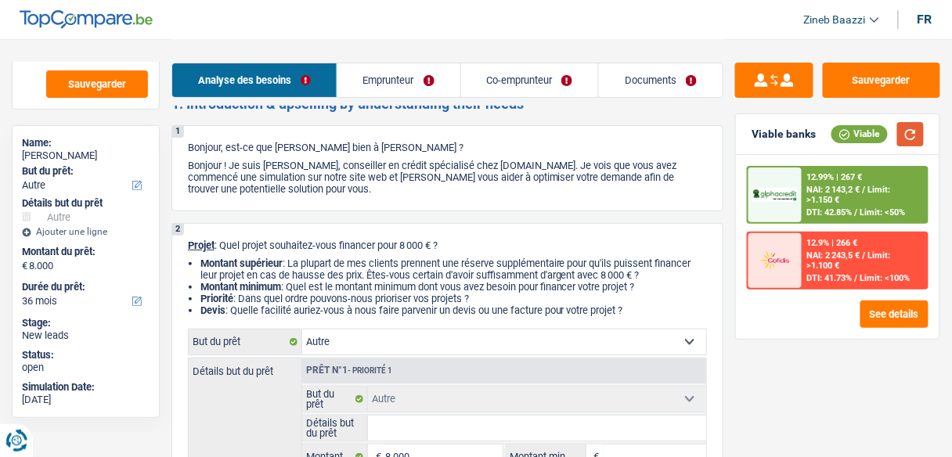
scroll to position [0, 0]
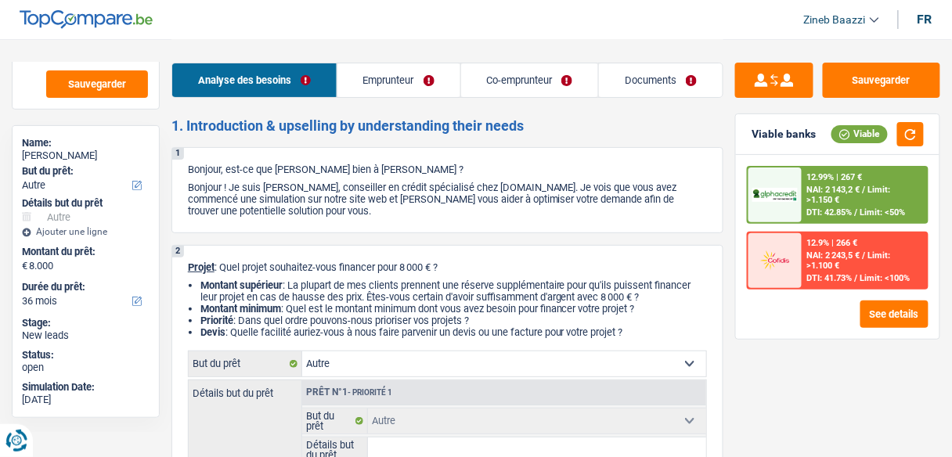
click at [378, 77] on link "Emprunteur" at bounding box center [398, 80] width 123 height 34
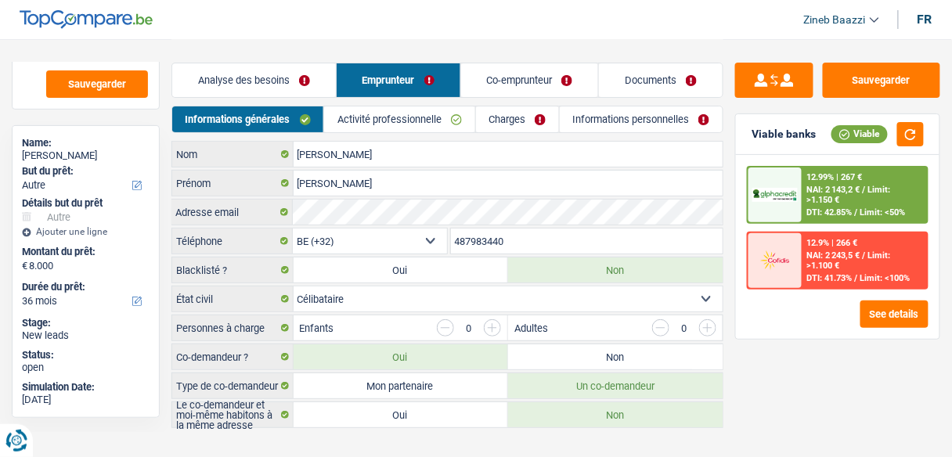
click at [376, 125] on link "Activité professionnelle" at bounding box center [399, 119] width 150 height 26
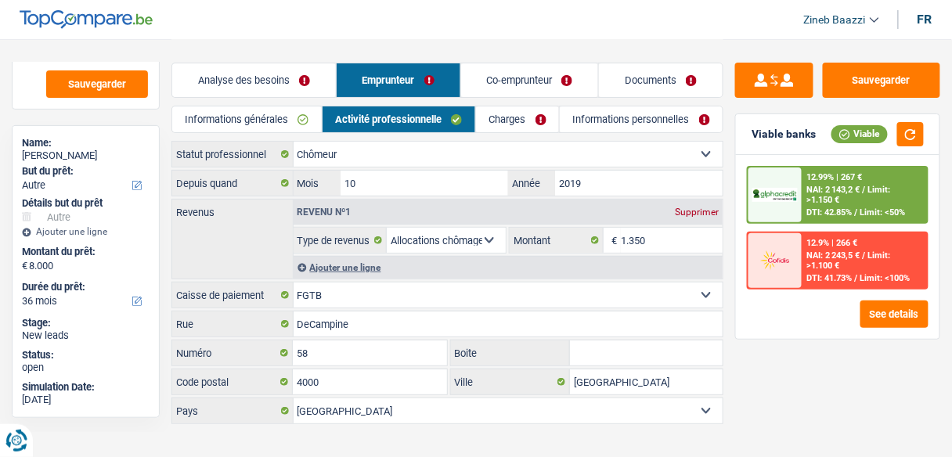
click at [521, 122] on link "Charges" at bounding box center [517, 119] width 83 height 26
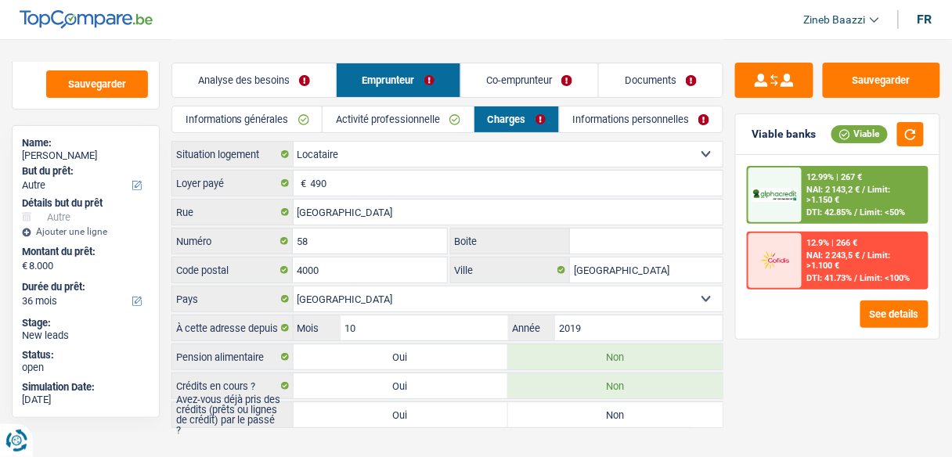
click at [505, 83] on link "Co-emprunteur" at bounding box center [530, 80] width 138 height 34
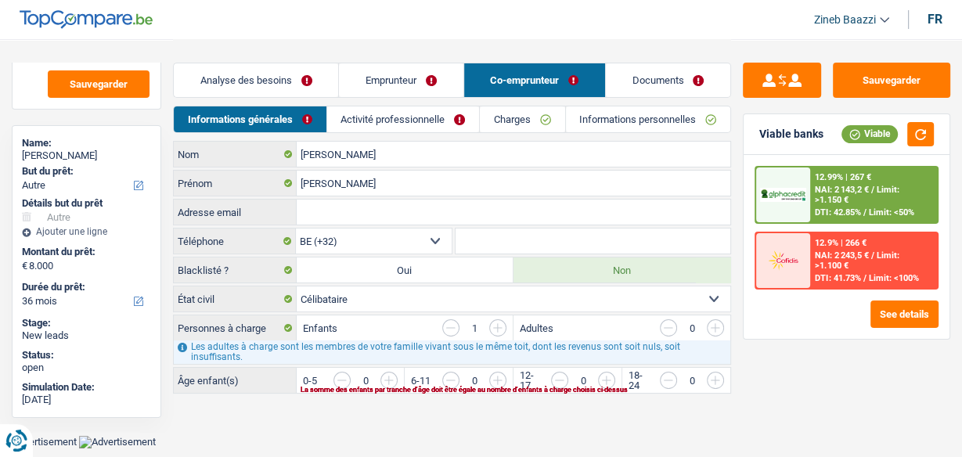
click at [396, 378] on input "button" at bounding box center [658, 384] width 556 height 25
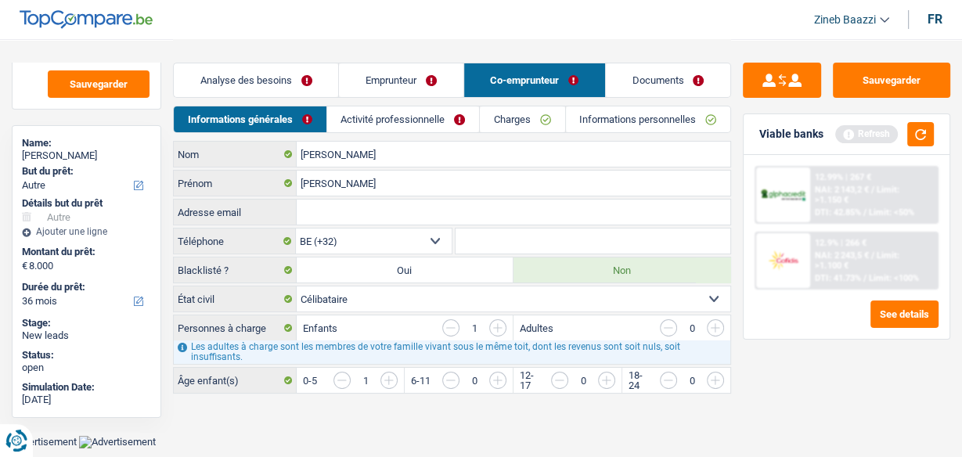
click at [398, 83] on link "Emprunteur" at bounding box center [401, 80] width 124 height 34
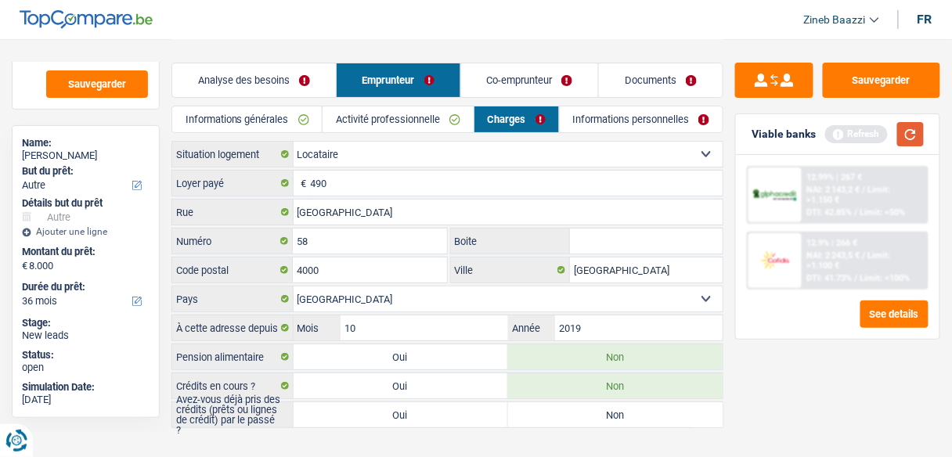
click at [920, 127] on button "button" at bounding box center [910, 134] width 27 height 24
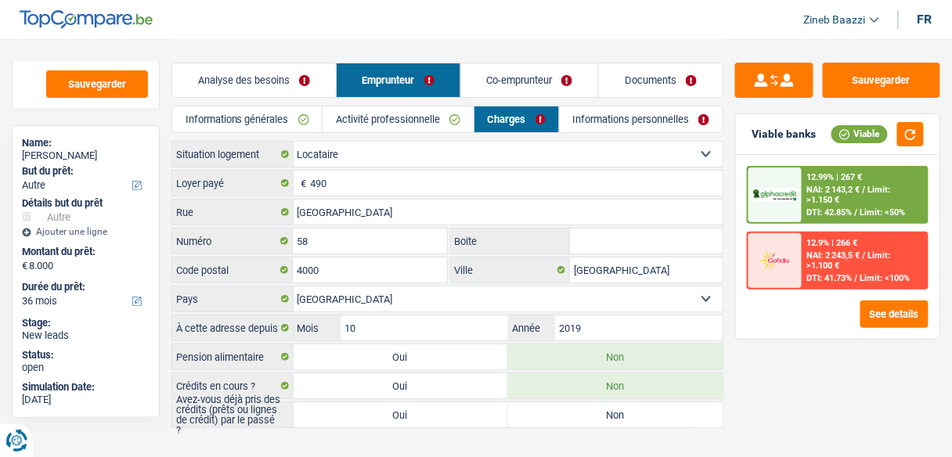
click at [484, 84] on link "Co-emprunteur" at bounding box center [530, 80] width 138 height 34
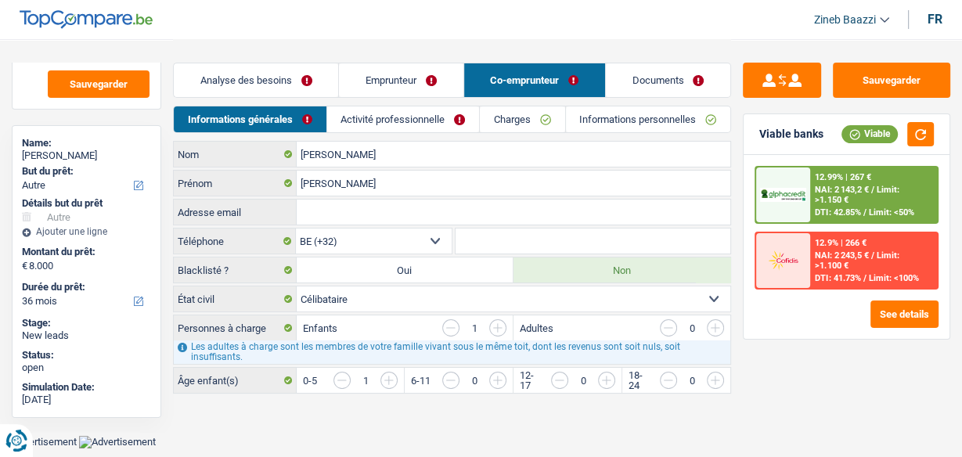
click at [384, 88] on link "Emprunteur" at bounding box center [401, 80] width 124 height 34
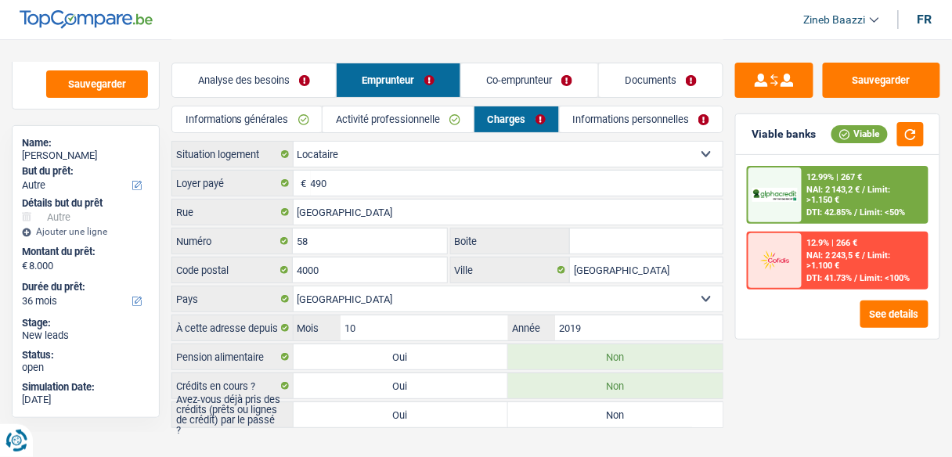
click at [380, 120] on link "Activité professionnelle" at bounding box center [397, 119] width 151 height 26
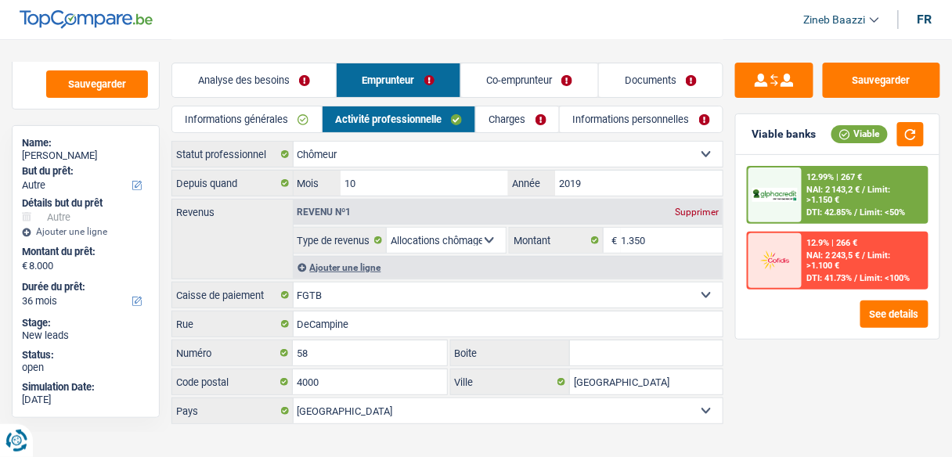
click at [260, 107] on link "Informations générales" at bounding box center [246, 119] width 149 height 26
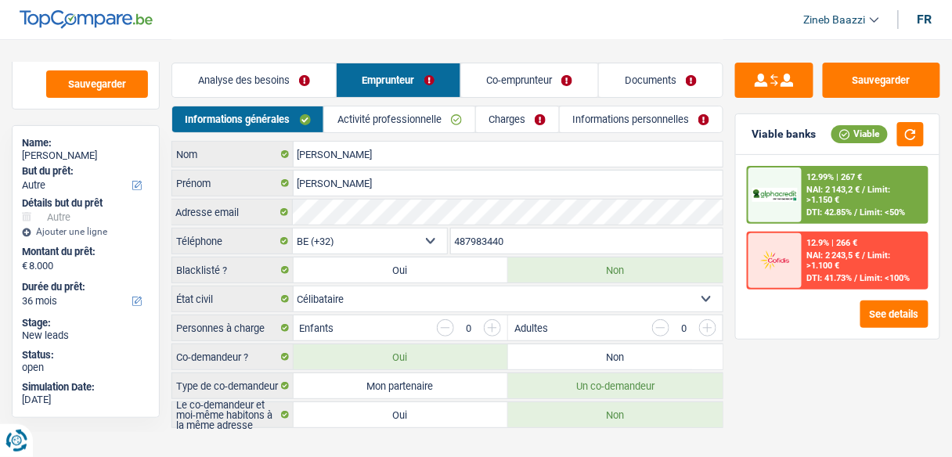
click at [416, 117] on link "Activité professionnelle" at bounding box center [399, 119] width 150 height 26
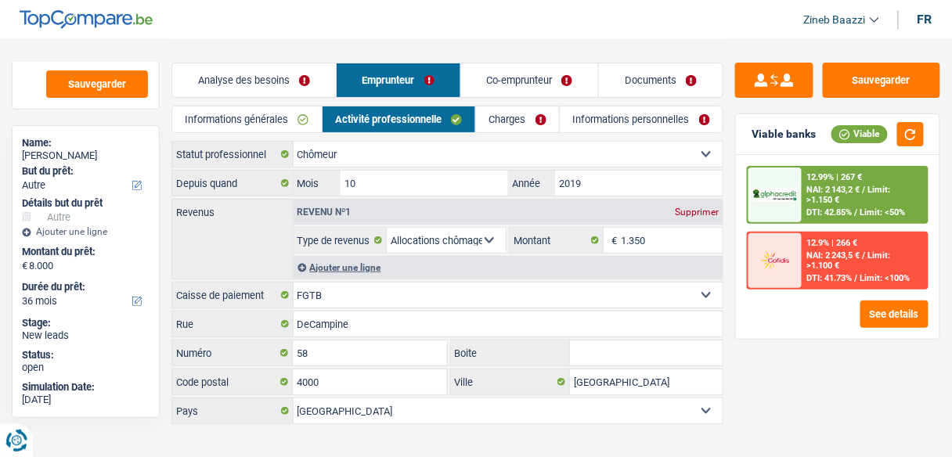
click at [482, 116] on link "Charges" at bounding box center [517, 119] width 83 height 26
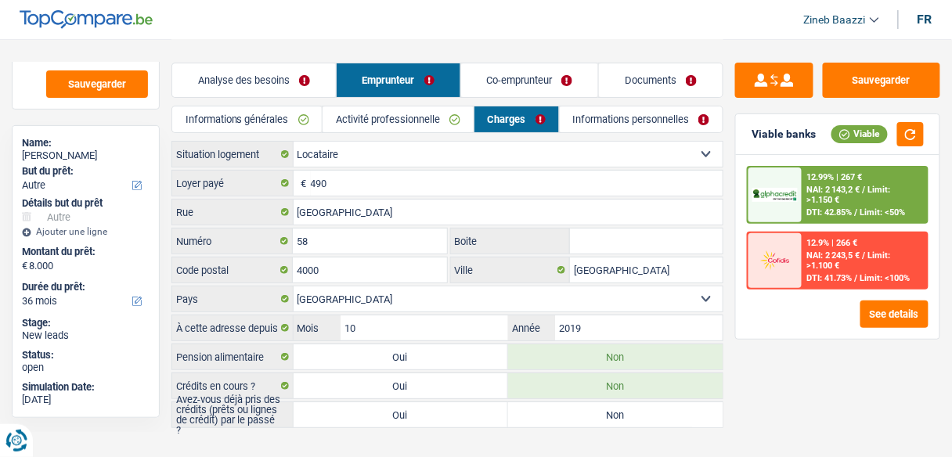
click at [612, 124] on link "Informations personnelles" at bounding box center [642, 119] width 164 height 26
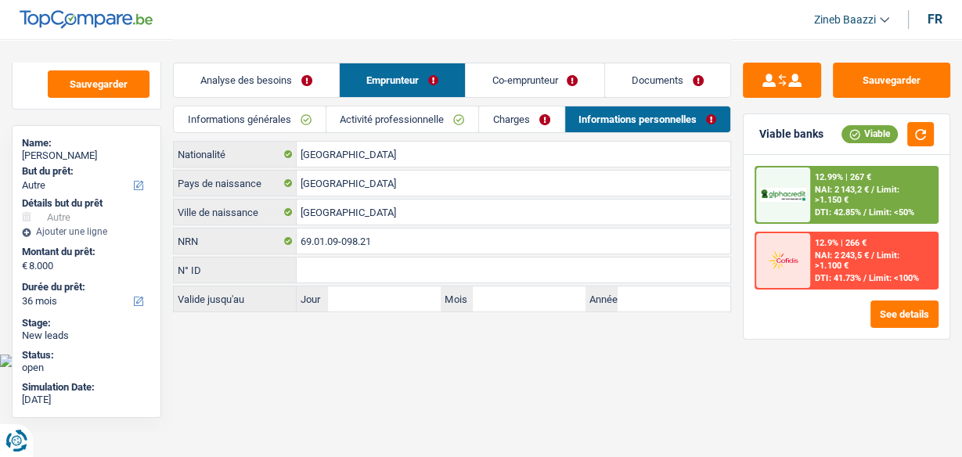
click at [504, 85] on link "Co-emprunteur" at bounding box center [535, 80] width 139 height 34
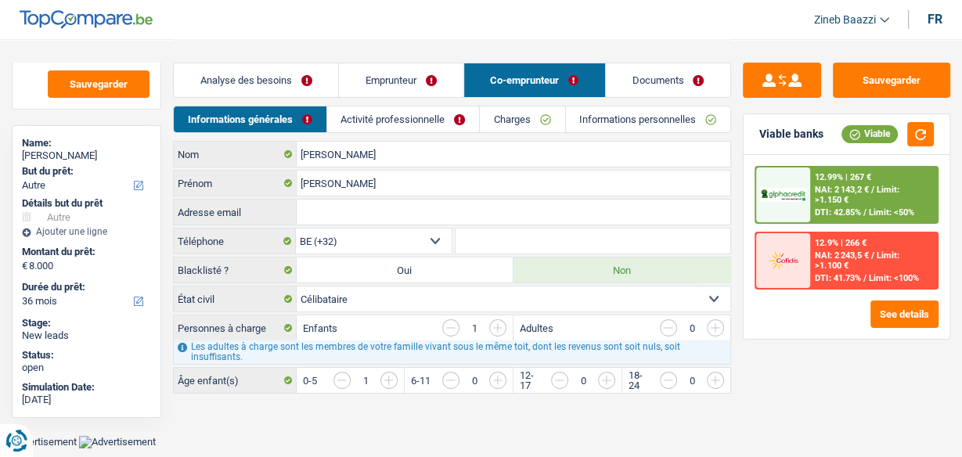
click at [457, 128] on link "Activité professionnelle" at bounding box center [403, 119] width 152 height 26
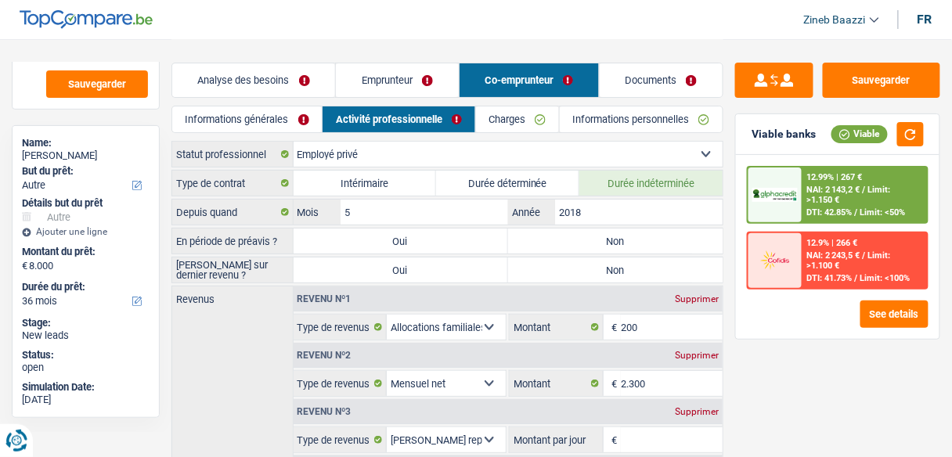
click at [549, 243] on label "Non" at bounding box center [615, 241] width 214 height 25
click at [549, 243] on input "Non" at bounding box center [615, 241] width 214 height 25
radio input "true"
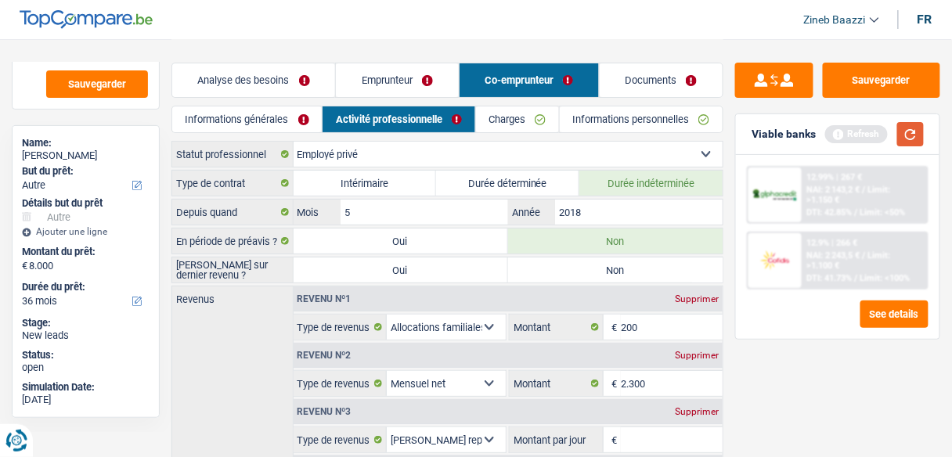
click at [909, 126] on button "button" at bounding box center [910, 134] width 27 height 24
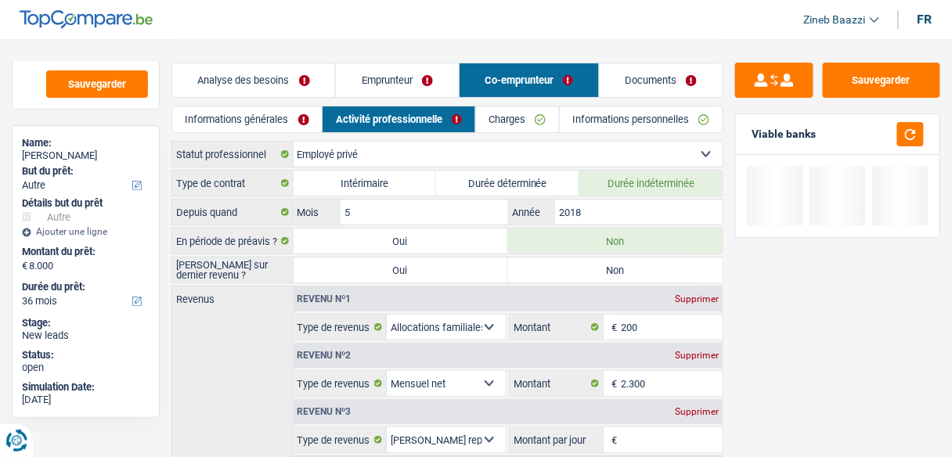
click at [650, 266] on label "Non" at bounding box center [615, 270] width 214 height 25
click at [650, 266] on input "Non" at bounding box center [615, 270] width 214 height 25
radio input "true"
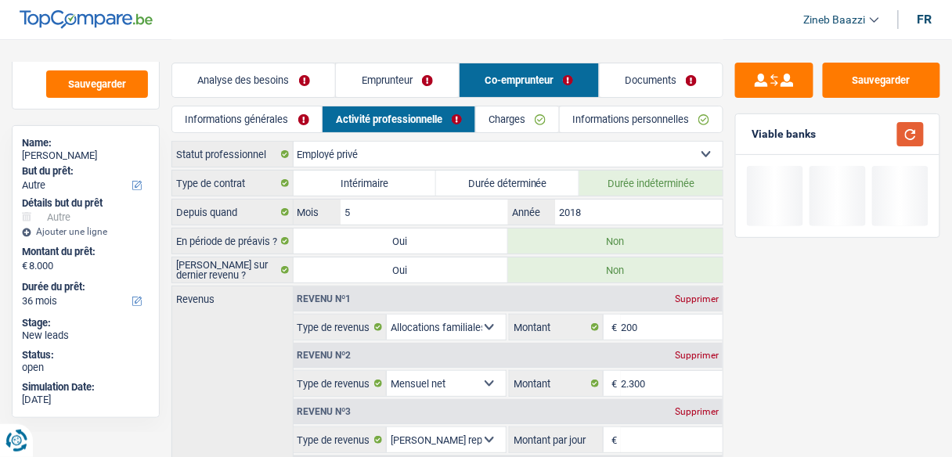
click at [913, 138] on button "button" at bounding box center [910, 134] width 27 height 24
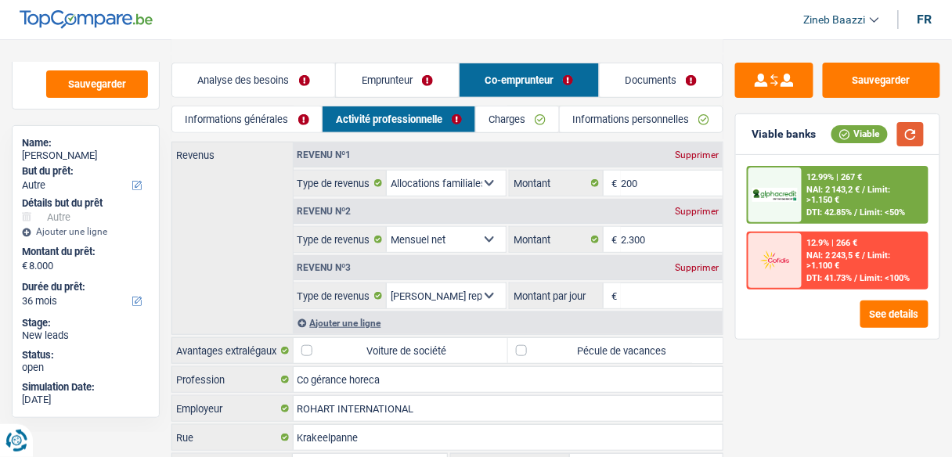
scroll to position [63, 0]
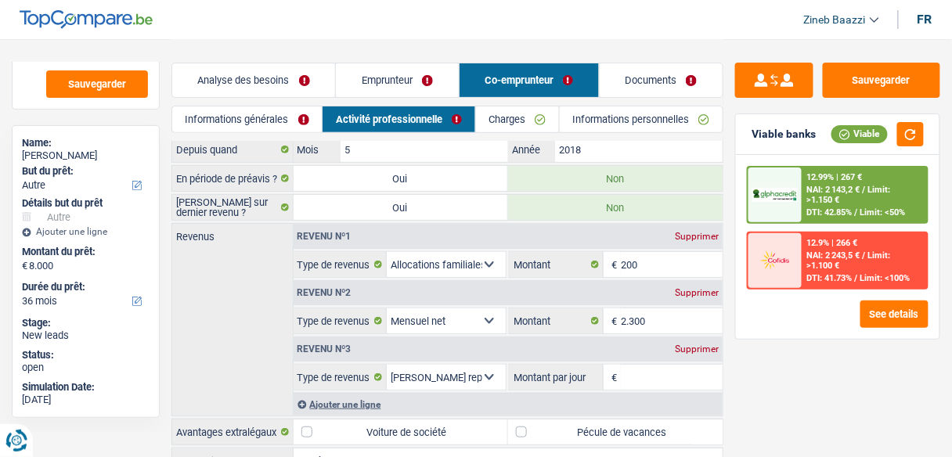
click at [657, 64] on link "Documents" at bounding box center [661, 80] width 123 height 34
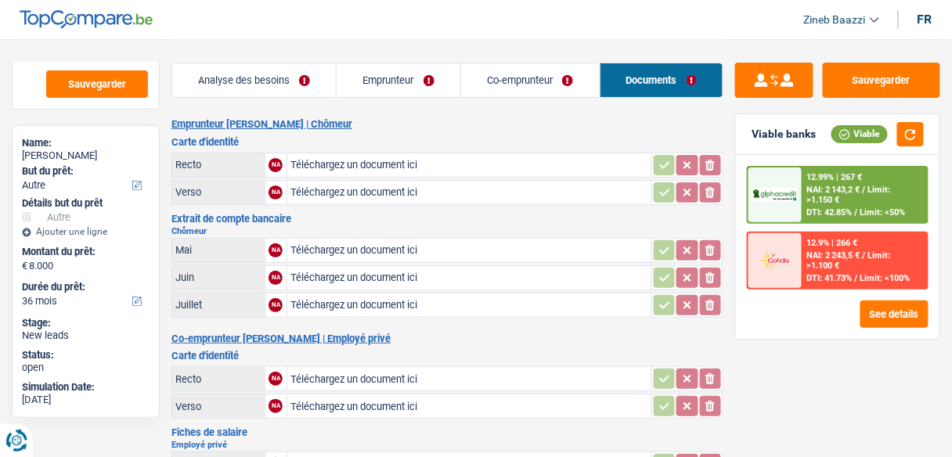
scroll to position [0, 0]
click at [387, 82] on link "Emprunteur" at bounding box center [399, 80] width 124 height 34
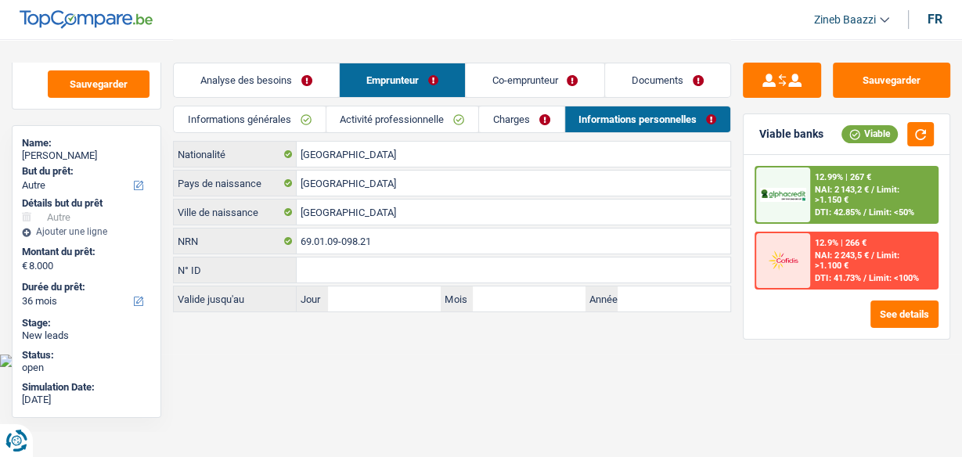
click at [489, 51] on div "Analyse des besoins Emprunteur Co-emprunteur Documents" at bounding box center [452, 72] width 558 height 67
click at [488, 110] on link "Charges" at bounding box center [521, 119] width 85 height 26
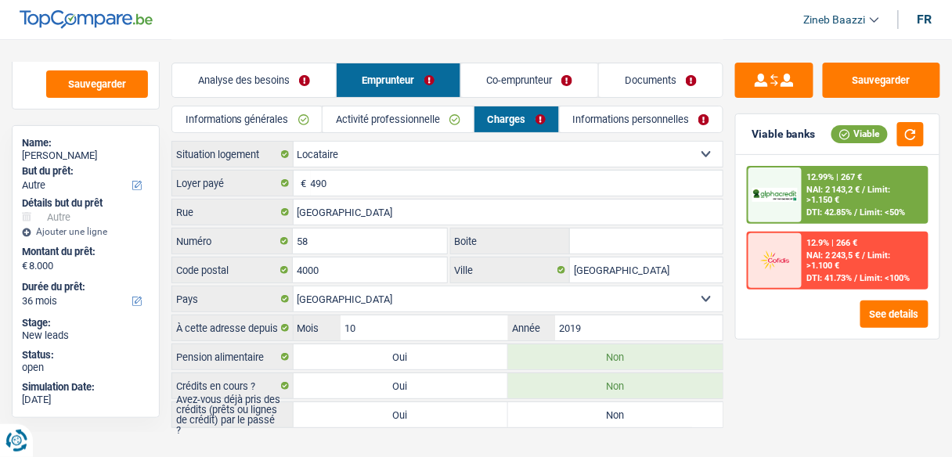
click at [480, 56] on div "Analyse des besoins Emprunteur Co-emprunteur Documents" at bounding box center [447, 72] width 552 height 67
click at [483, 80] on link "Co-emprunteur" at bounding box center [530, 80] width 138 height 34
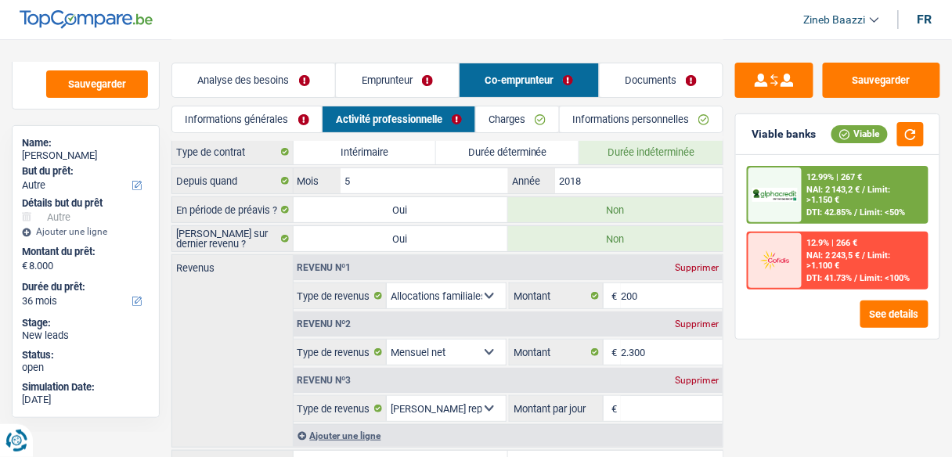
scroll to position [63, 0]
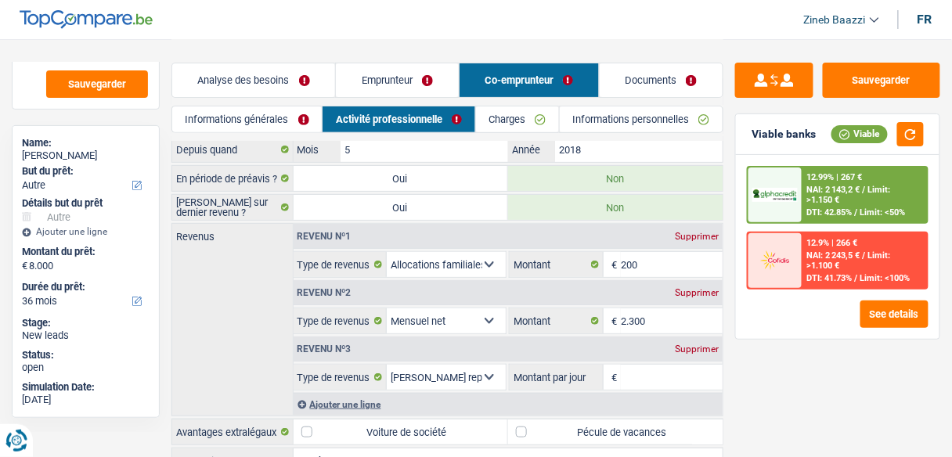
click at [238, 277] on div "Revenus Revenu nº1 Supprimer Allocation d'handicap Allocations chômage Allocati…" at bounding box center [447, 319] width 552 height 193
click at [882, 86] on button "Sauvegarder" at bounding box center [881, 80] width 117 height 35
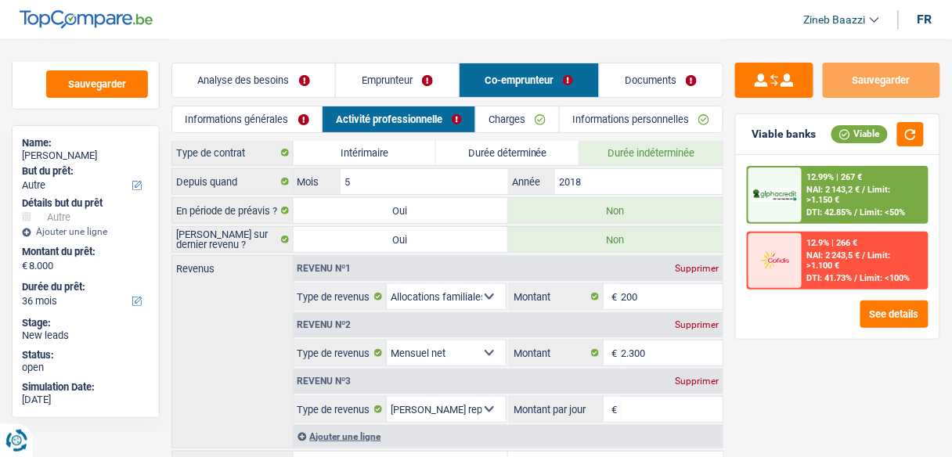
scroll to position [0, 0]
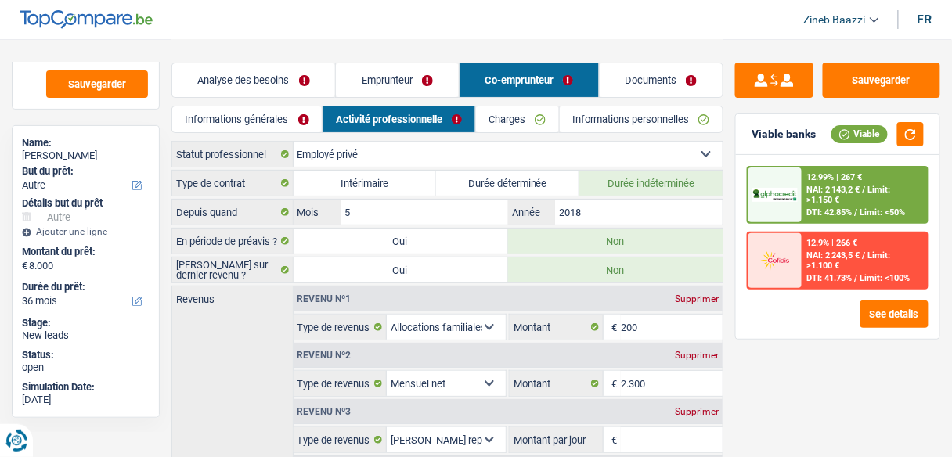
click at [691, 407] on div "Supprimer" at bounding box center [697, 411] width 52 height 9
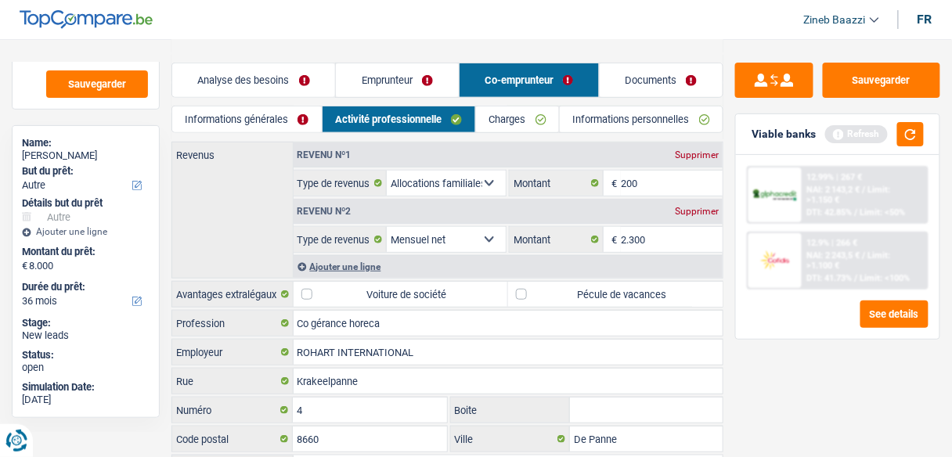
scroll to position [242, 0]
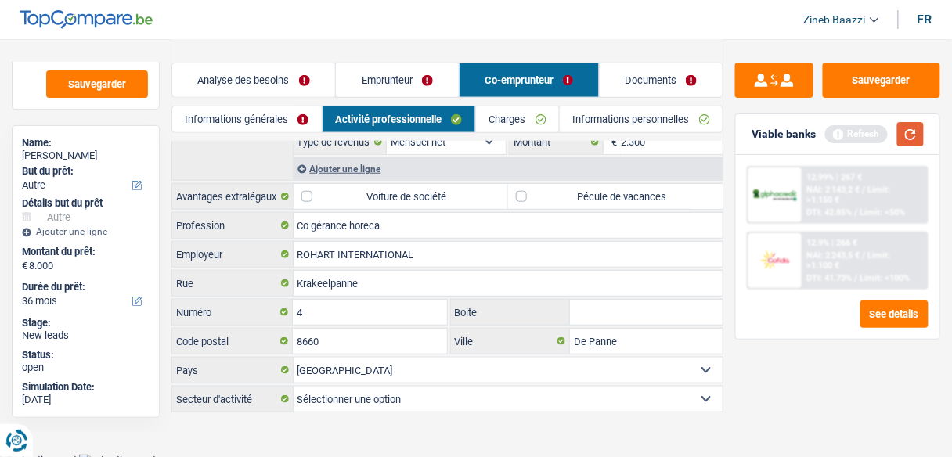
click at [906, 128] on button "button" at bounding box center [910, 134] width 27 height 24
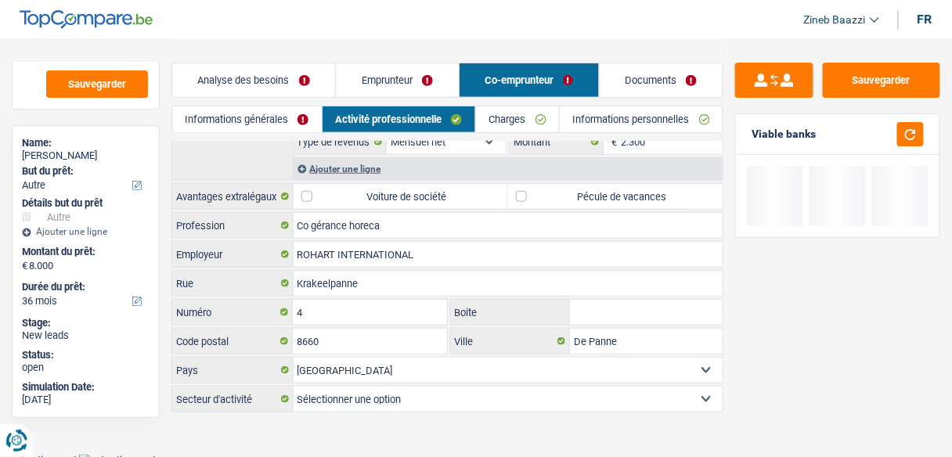
click at [547, 31] on header "Zineb Baazzi Se déconnecter fr" at bounding box center [476, 20] width 952 height 40
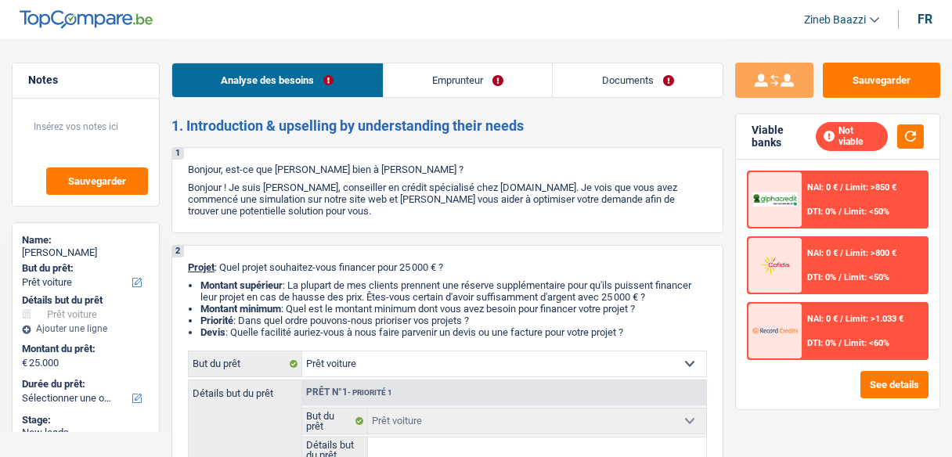
select select "car"
select select "publicEmployee"
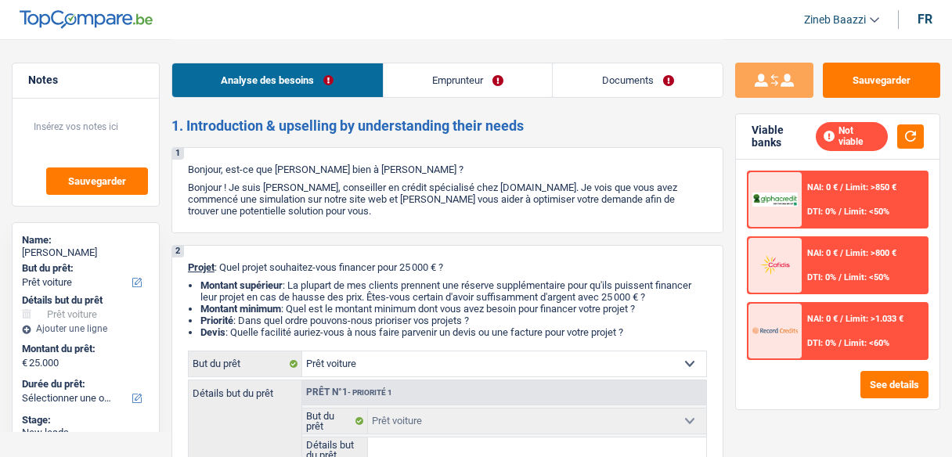
select select "netSalary"
select select "mealVouchers"
select select "car"
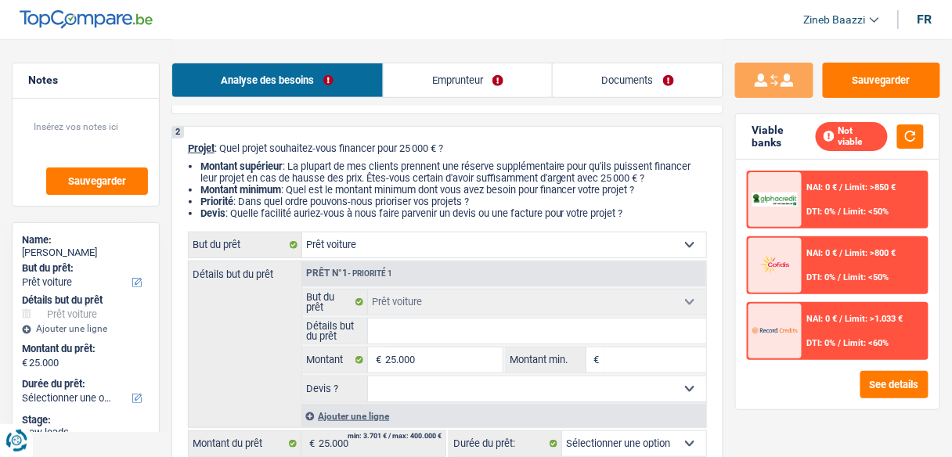
scroll to position [125, 0]
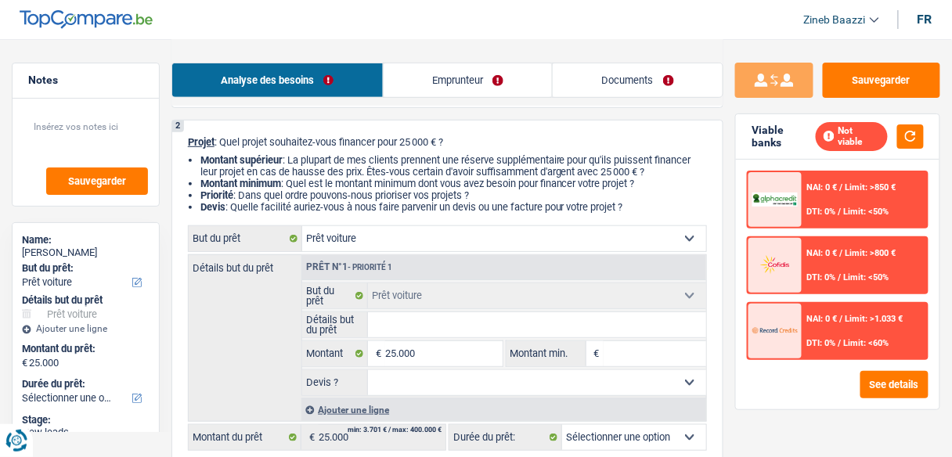
click at [397, 328] on input "Détails but du prêt" at bounding box center [537, 324] width 338 height 25
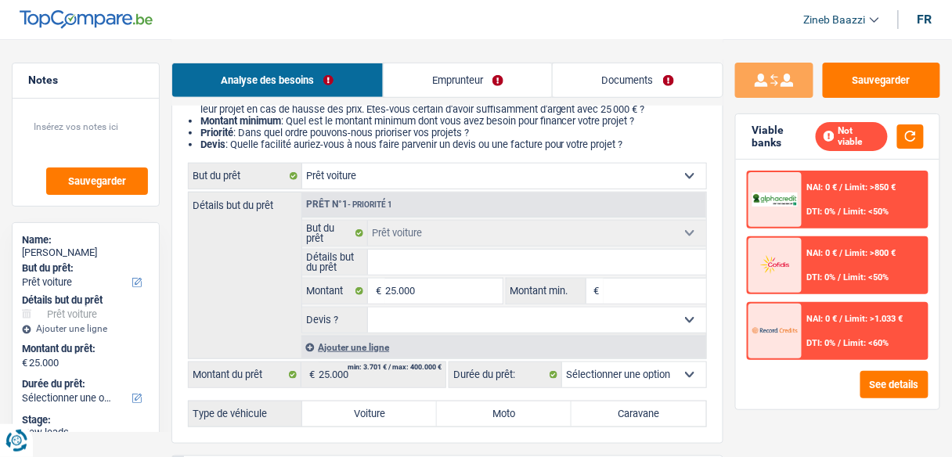
click at [458, 267] on input "Détails but du prêt" at bounding box center [537, 262] width 338 height 25
click at [406, 330] on select "Oui Non Non répondu Sélectionner une option" at bounding box center [537, 320] width 338 height 25
select select "yes"
click at [368, 308] on select "Oui Non Non répondu Sélectionner une option" at bounding box center [537, 320] width 338 height 25
select select "yes"
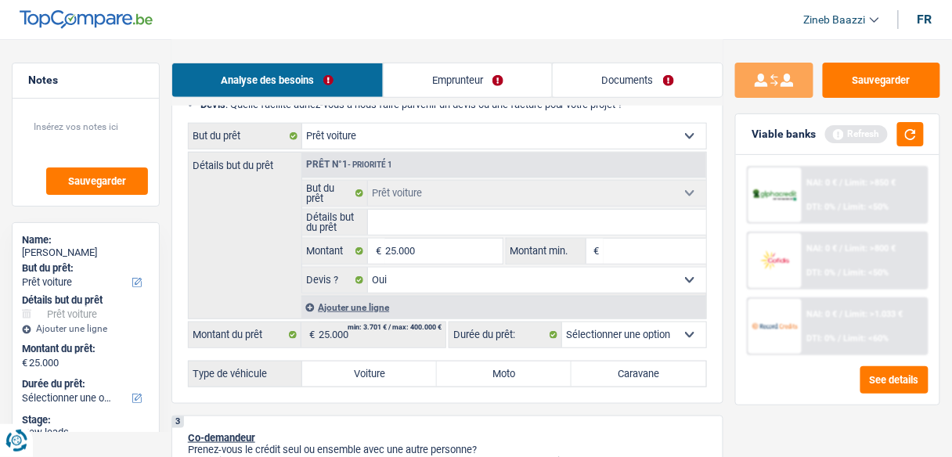
scroll to position [250, 0]
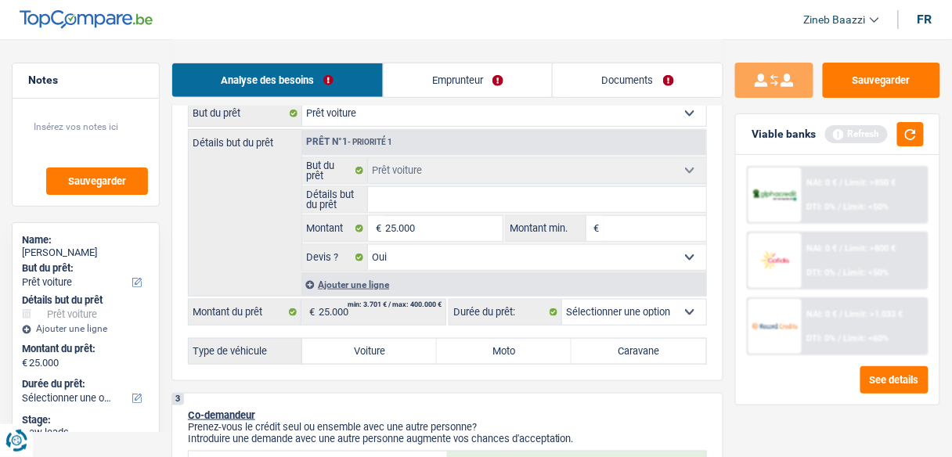
click at [592, 310] on select "12 mois 18 mois 24 mois 30 mois 36 mois 42 mois 48 mois 60 mois Sélectionner un…" at bounding box center [634, 312] width 144 height 25
select select "60"
click at [562, 300] on select "12 mois 18 mois 24 mois 30 mois 36 mois 42 mois 48 mois 60 mois Sélectionner un…" at bounding box center [634, 312] width 144 height 25
select select "60"
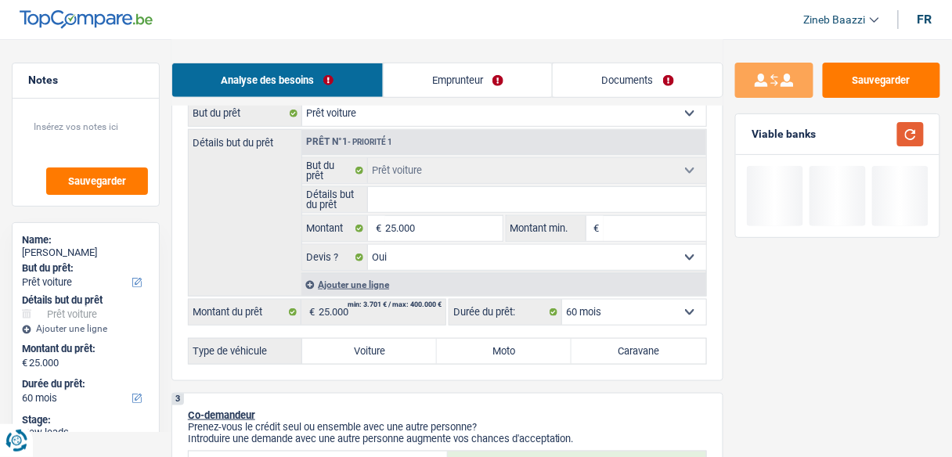
click at [909, 139] on button "button" at bounding box center [910, 134] width 27 height 24
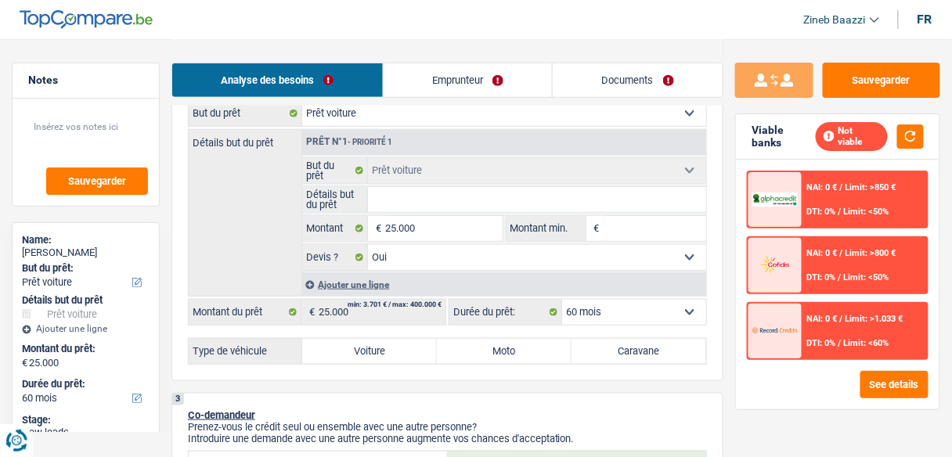
click at [610, 229] on input "Montant min." at bounding box center [654, 228] width 103 height 25
type input "2"
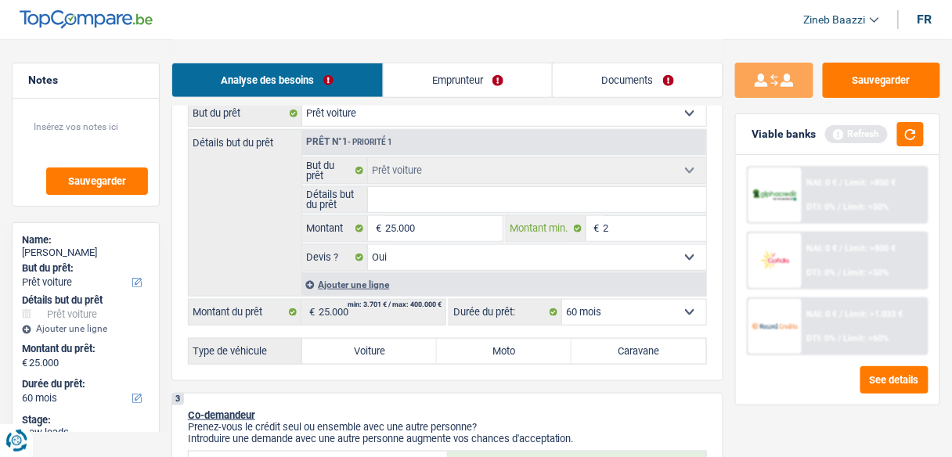
type input "25"
type input "250"
type input "2.500"
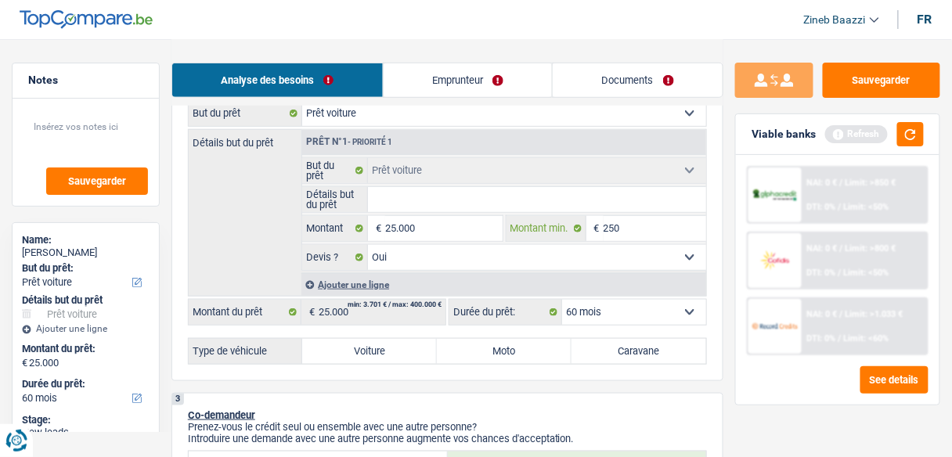
type input "2.500"
type input "25.000"
click at [917, 130] on button "button" at bounding box center [910, 134] width 27 height 24
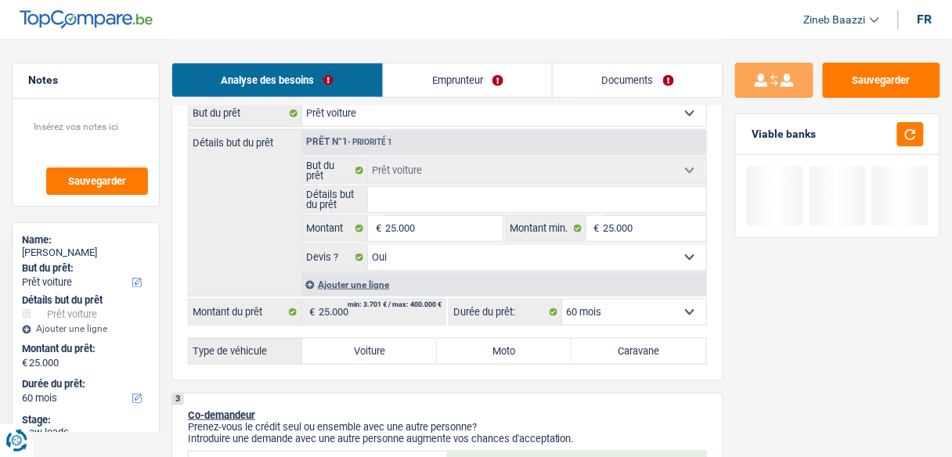
click at [545, 202] on input "Détails but du prêt" at bounding box center [537, 199] width 338 height 25
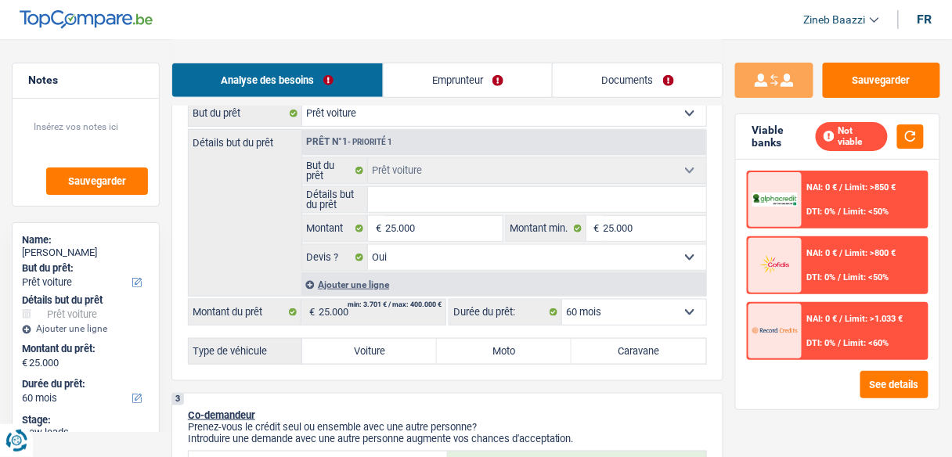
type input "m"
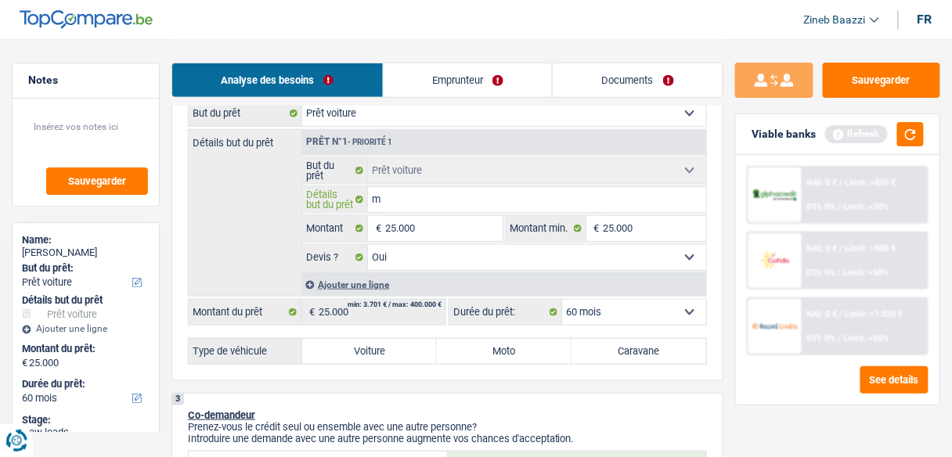
type input "ma"
type input "maz"
type input "maze"
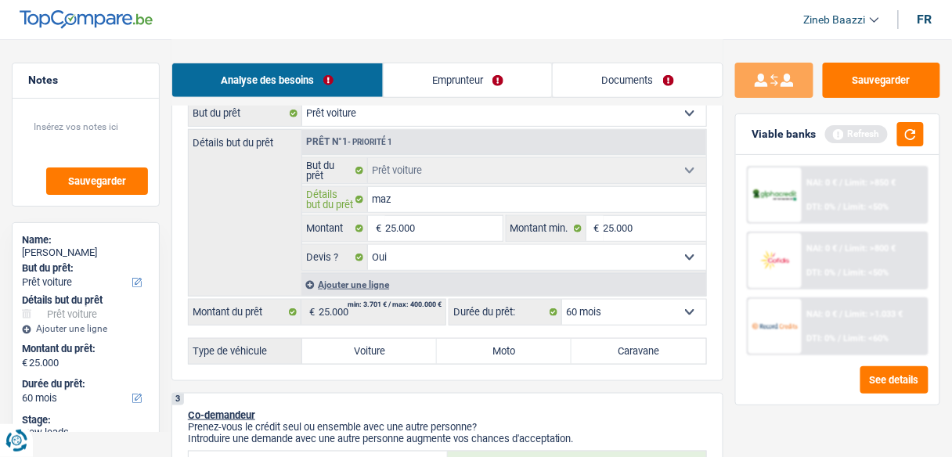
type input "maze"
type input "[PERSON_NAME]"
type input "mazera"
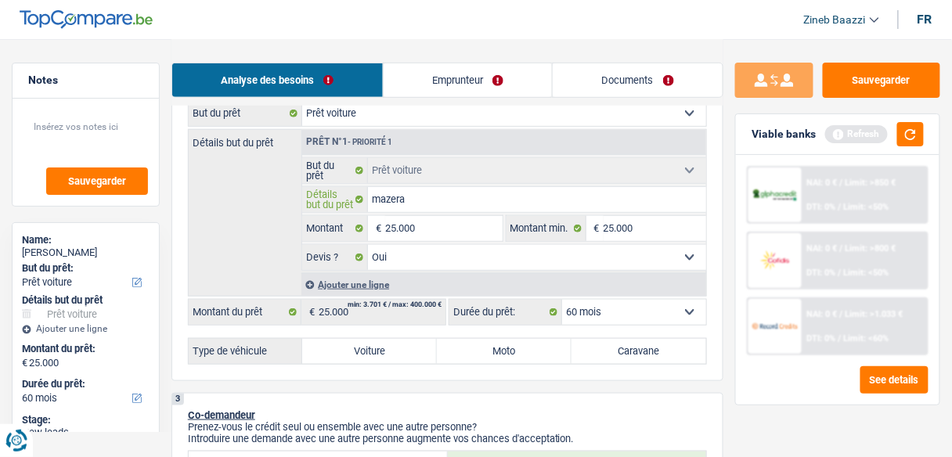
type input "mazerat"
type input "mazerati"
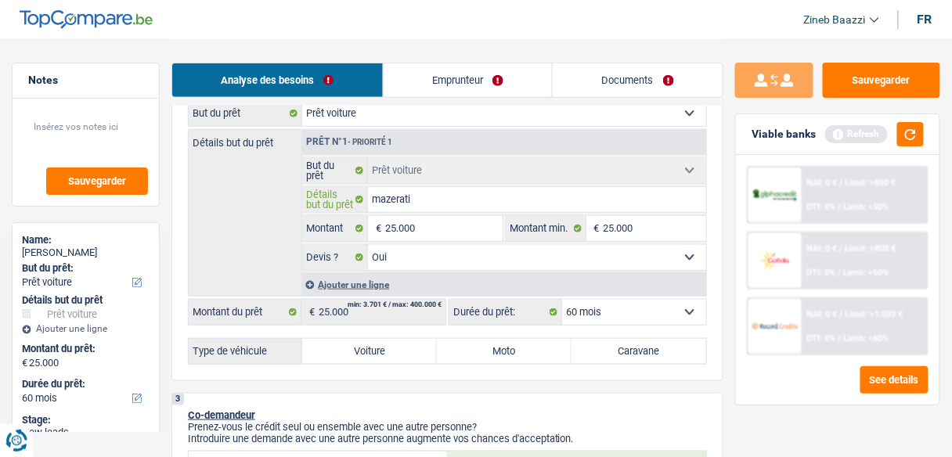
type input "mazerati"
type input "mazerati g"
type input "mazerati gi"
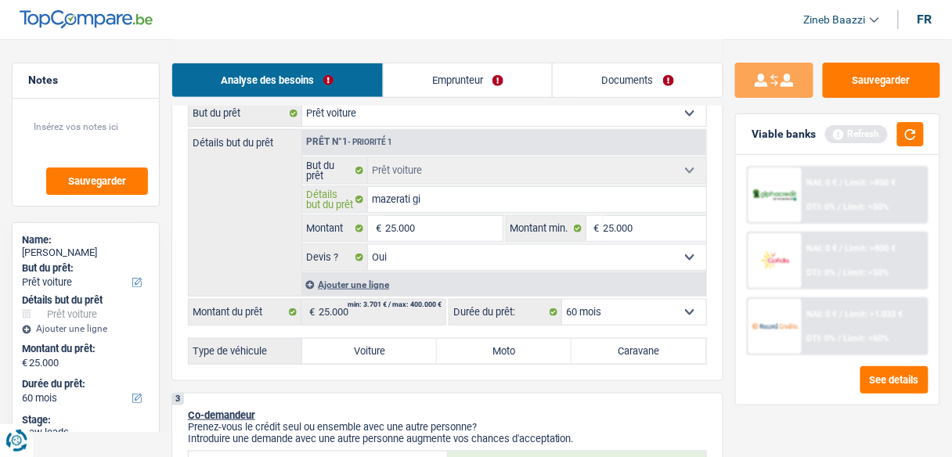
type input "mazerati gib"
type input "mazerati gibl"
type input "mazerati [DEMOGRAPHIC_DATA]"
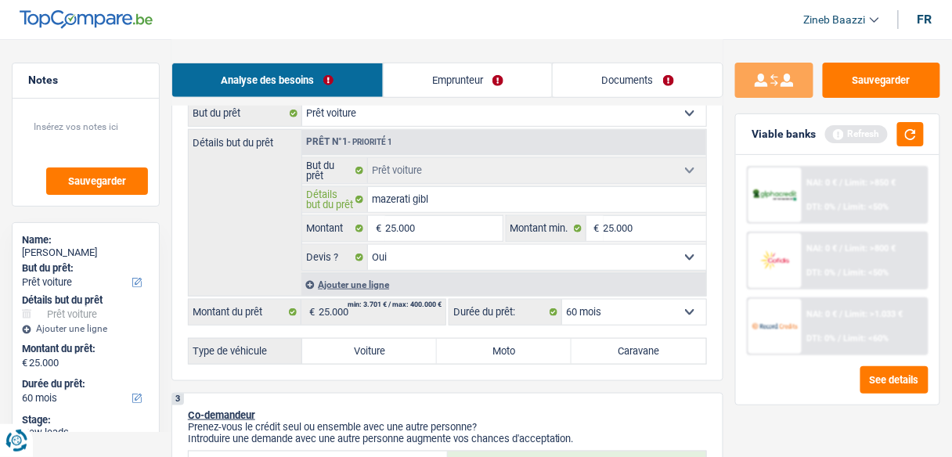
type input "mazerati [DEMOGRAPHIC_DATA]"
type input "mazerati [DEMOGRAPHIC_DATA] 1"
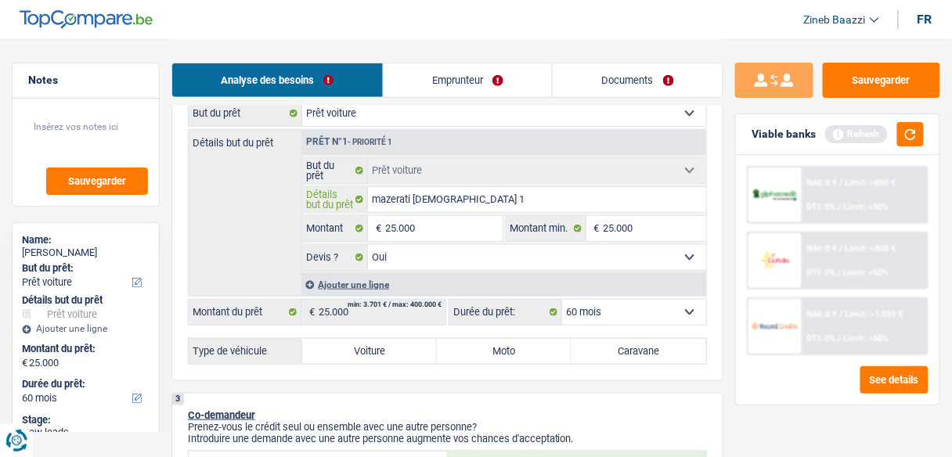
type input "mazerati [DEMOGRAPHIC_DATA] 10"
type input "mazerati [DEMOGRAPHIC_DATA] 10 a"
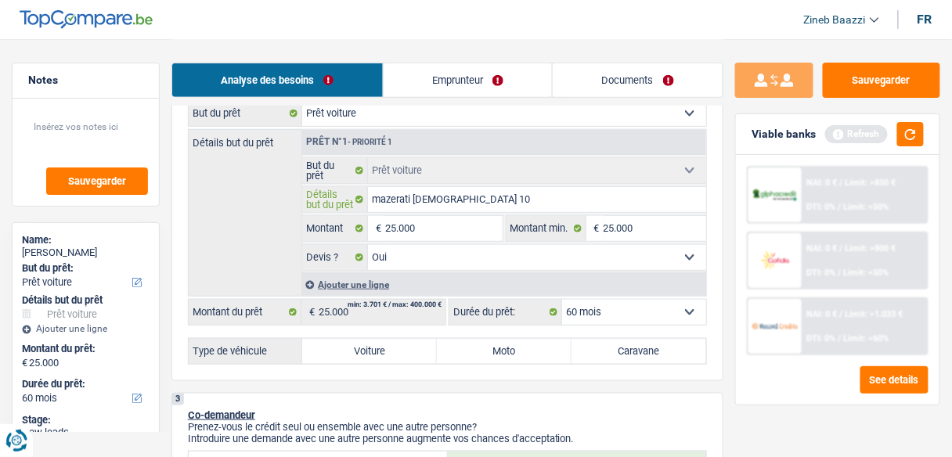
type input "mazerati [DEMOGRAPHIC_DATA] 10 a"
type input "mazerati [DEMOGRAPHIC_DATA] 10 an"
type input "mazerati [DEMOGRAPHIC_DATA] 10 ans"
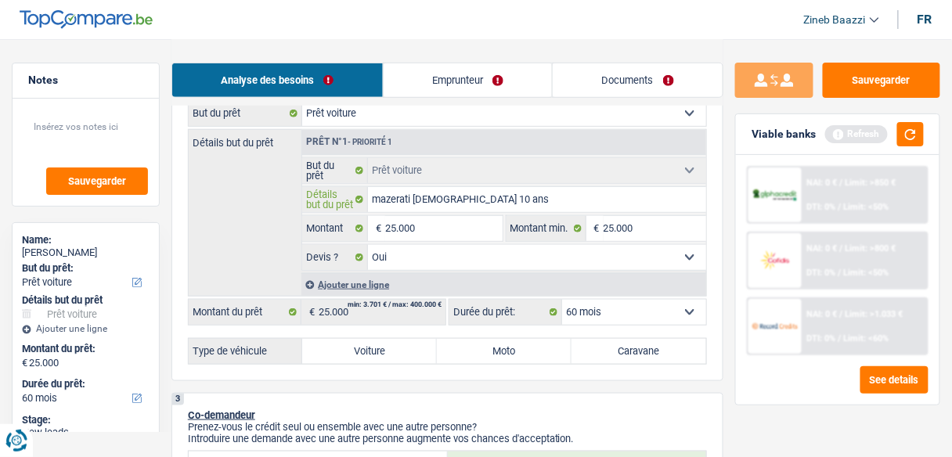
type input "mazerati [DEMOGRAPHIC_DATA] 10 ans"
click at [338, 351] on label "Voiture" at bounding box center [369, 351] width 135 height 25
click at [338, 351] on input "Voiture" at bounding box center [369, 351] width 135 height 25
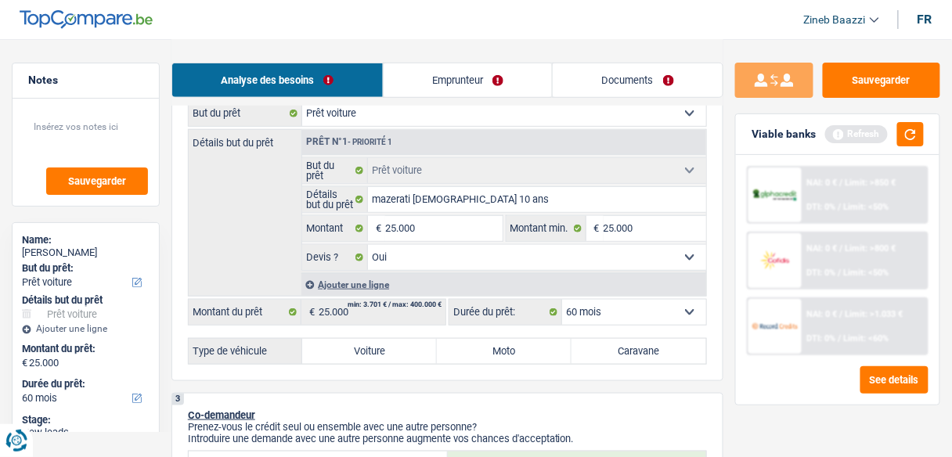
radio input "true"
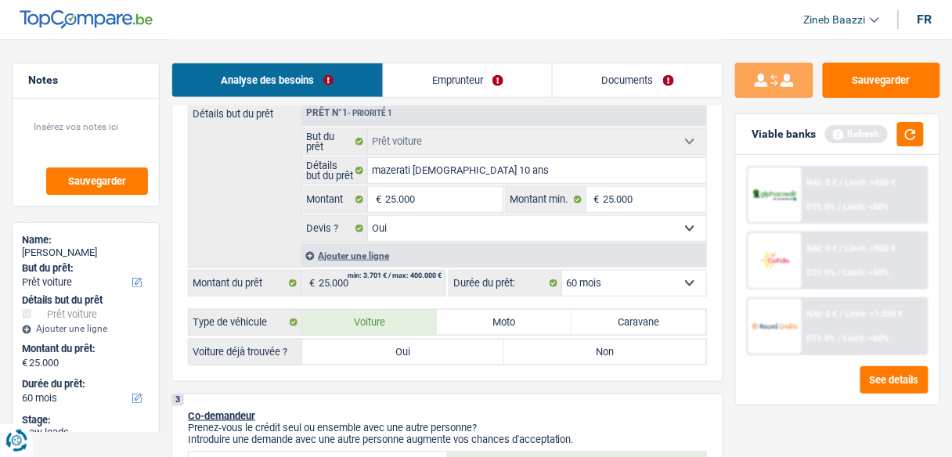
scroll to position [438, 0]
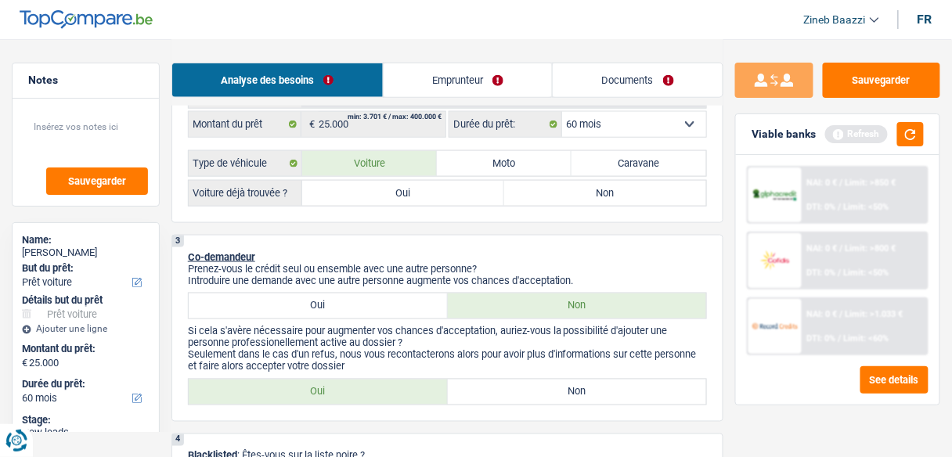
click at [412, 189] on label "Oui" at bounding box center [403, 193] width 202 height 25
click at [412, 189] on input "Oui" at bounding box center [403, 193] width 202 height 25
radio input "true"
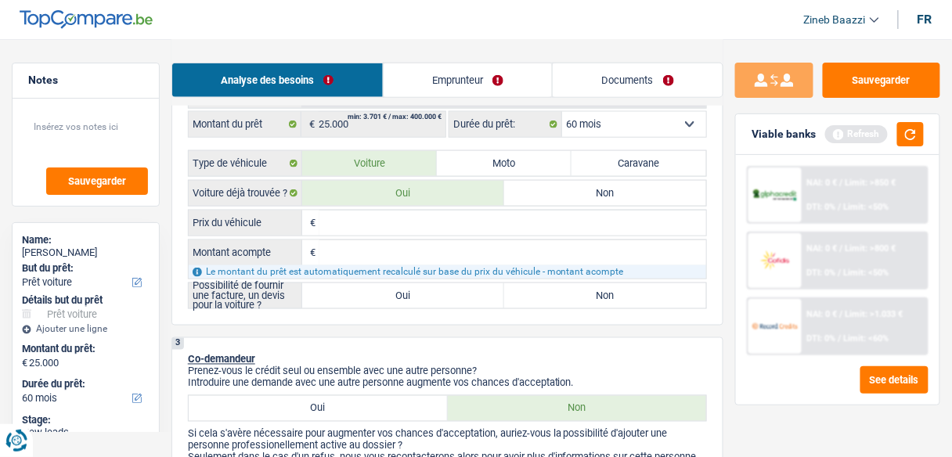
click at [421, 220] on input "Prix du véhicule" at bounding box center [512, 223] width 387 height 25
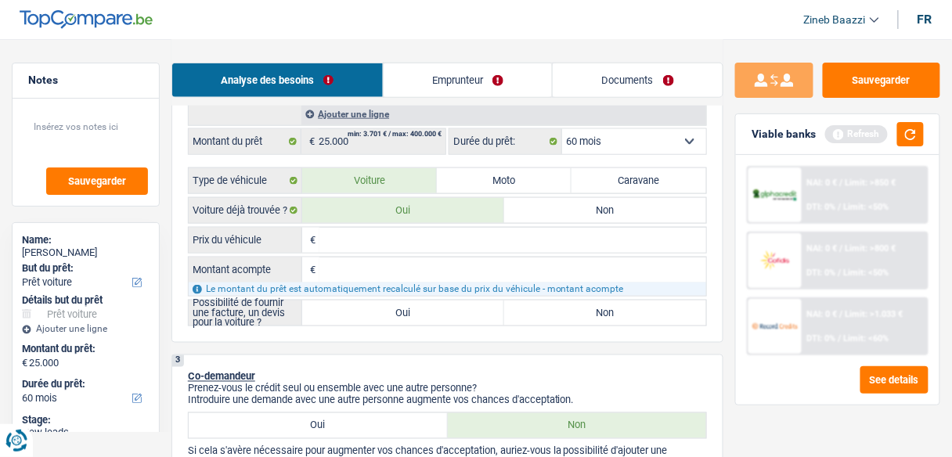
scroll to position [376, 0]
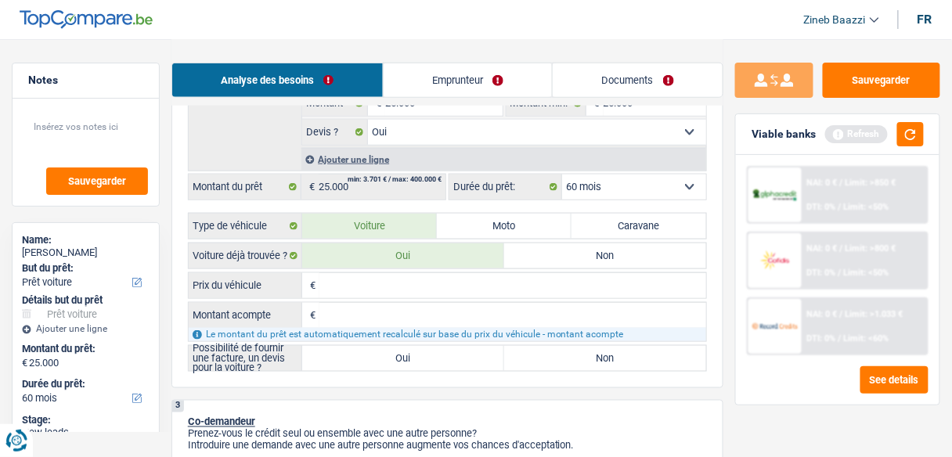
click at [394, 285] on input "Prix du véhicule" at bounding box center [512, 285] width 387 height 25
click at [517, 281] on input "Prix du véhicule" at bounding box center [512, 285] width 387 height 25
type input "3"
type input "35"
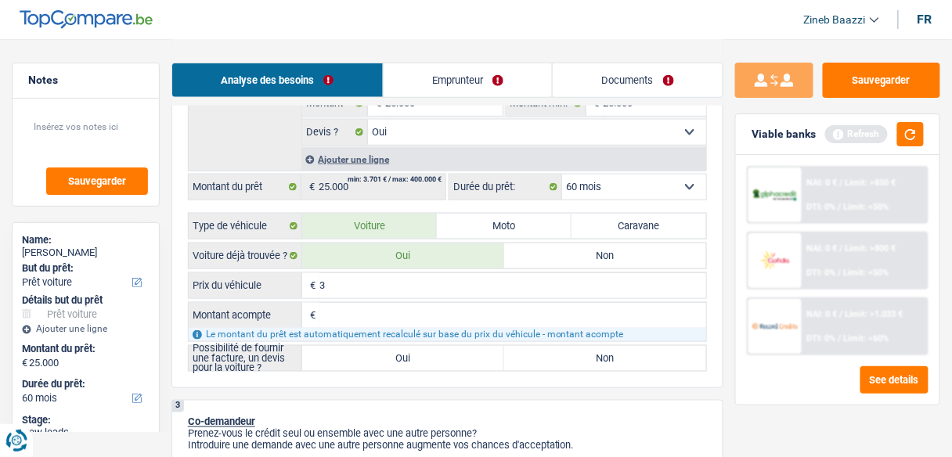
type input "35"
type input "350"
type input "3.500"
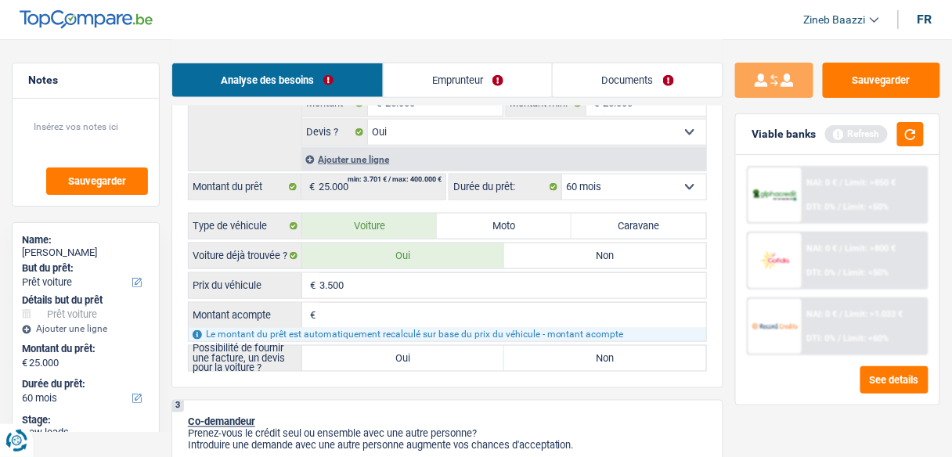
type input "35.000"
click at [499, 316] on input "Montant acompte" at bounding box center [512, 315] width 387 height 25
type input "1"
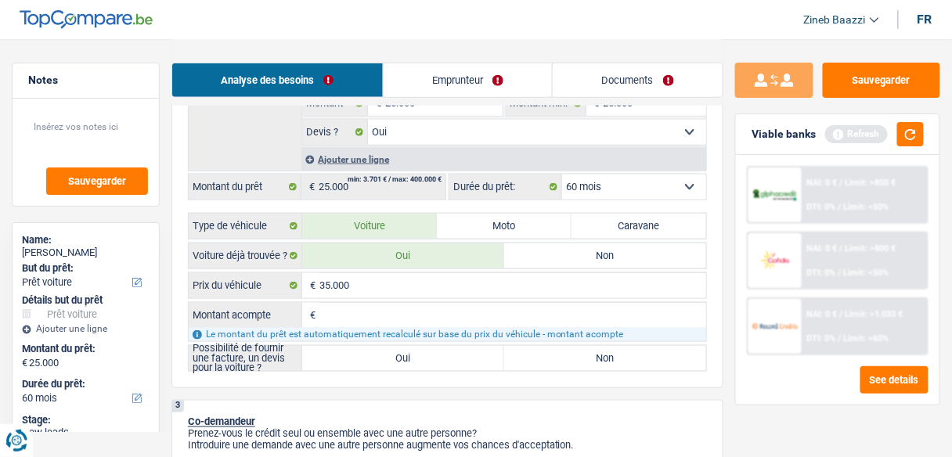
type input "1"
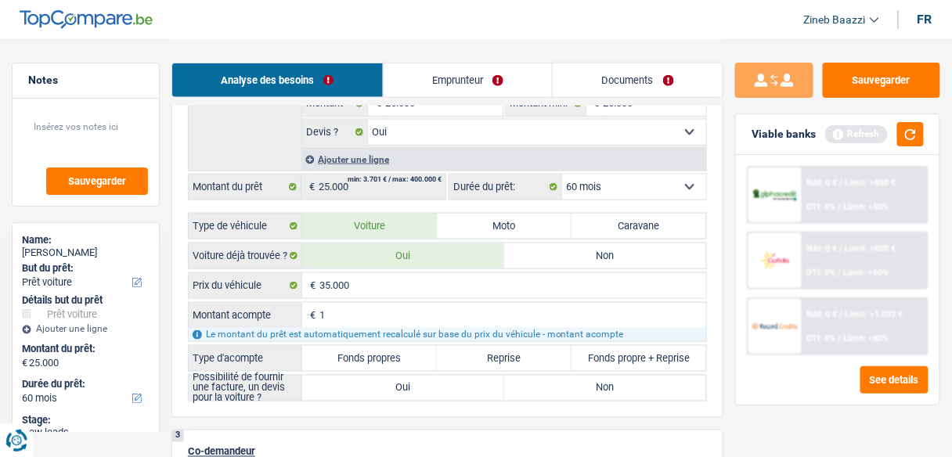
type input "15"
type input "150"
type input "1.500"
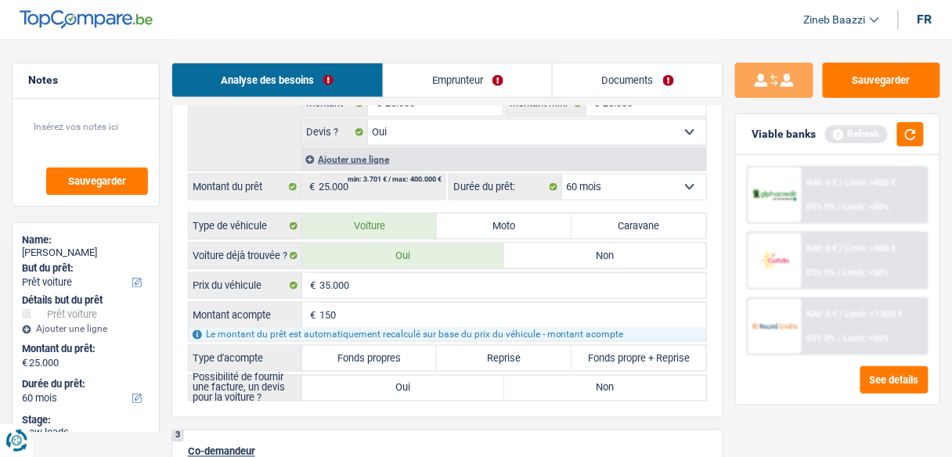
type input "1.500"
type input "15.000"
type input "20.000"
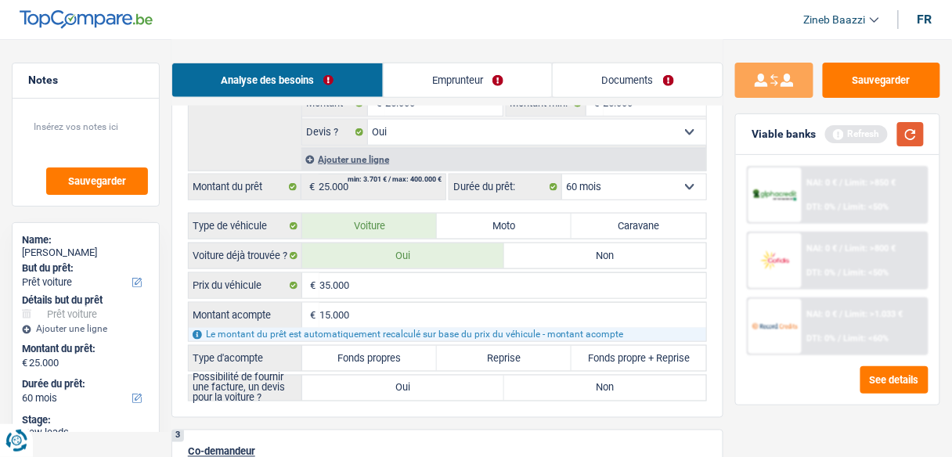
type input "20.000"
click at [907, 139] on button "button" at bounding box center [910, 134] width 27 height 24
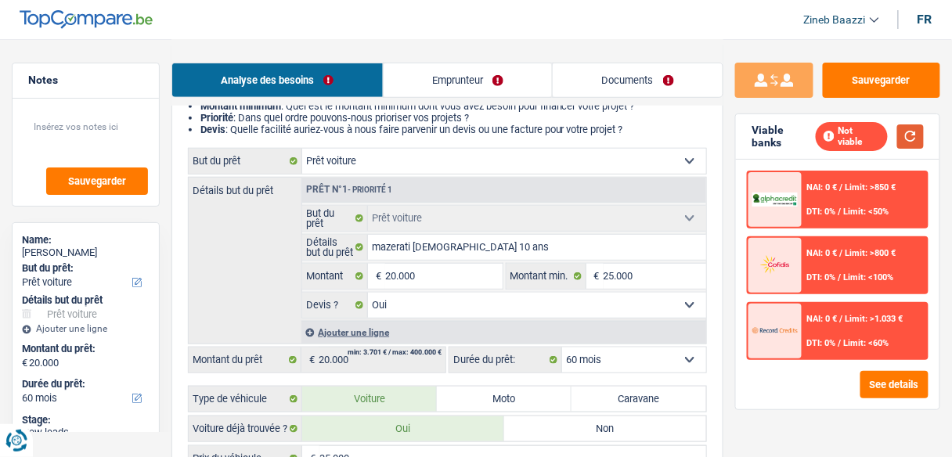
scroll to position [188, 0]
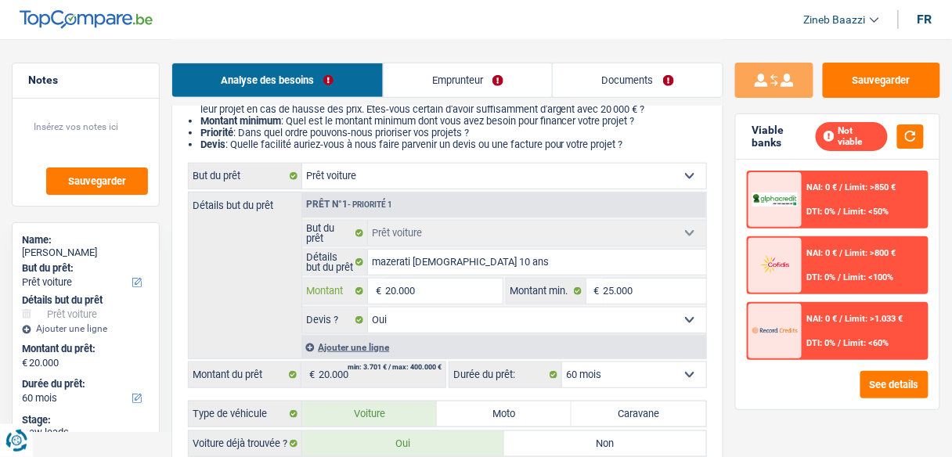
click at [398, 288] on input "20.000" at bounding box center [443, 291] width 117 height 25
type input "2.000"
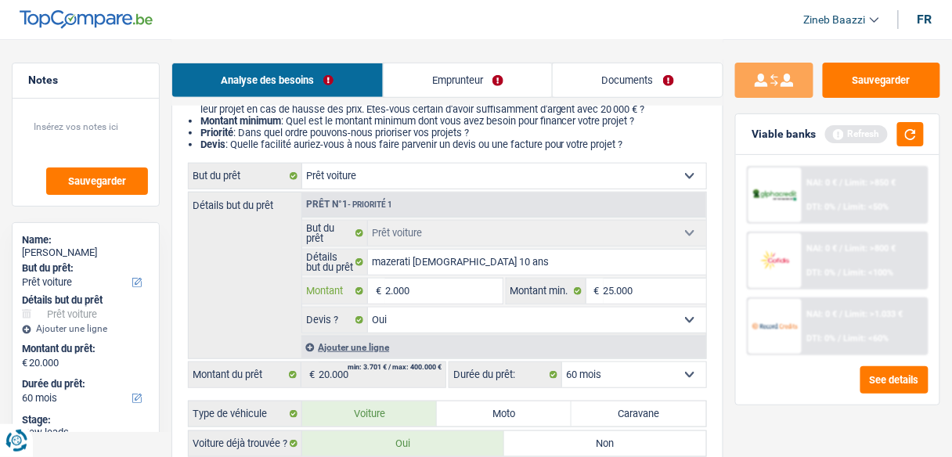
type input "25.000"
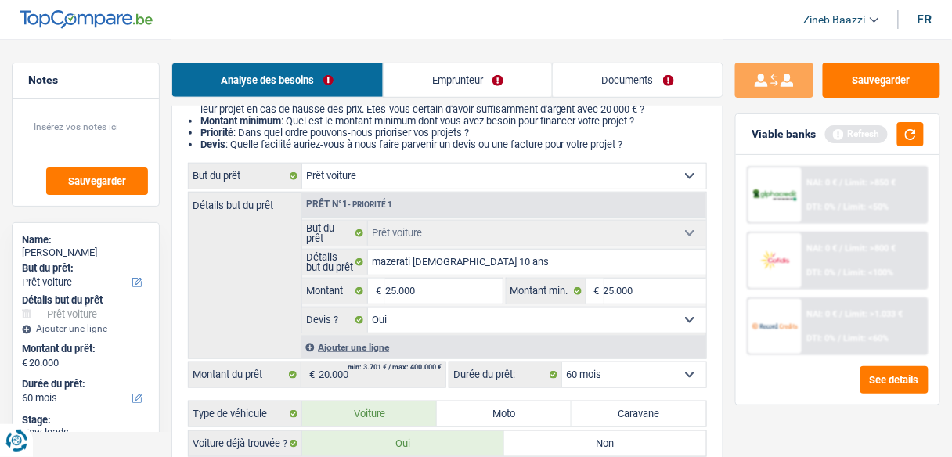
type input "25.000"
click at [248, 280] on div "Détails but du prêt Prêt n°1 - Priorité 1 Confort maison: meubles, textile, pei…" at bounding box center [447, 275] width 519 height 167
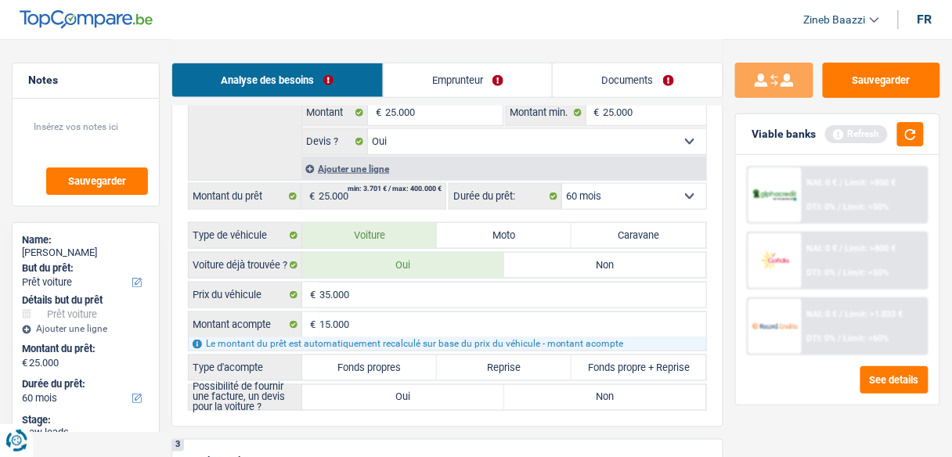
scroll to position [376, 0]
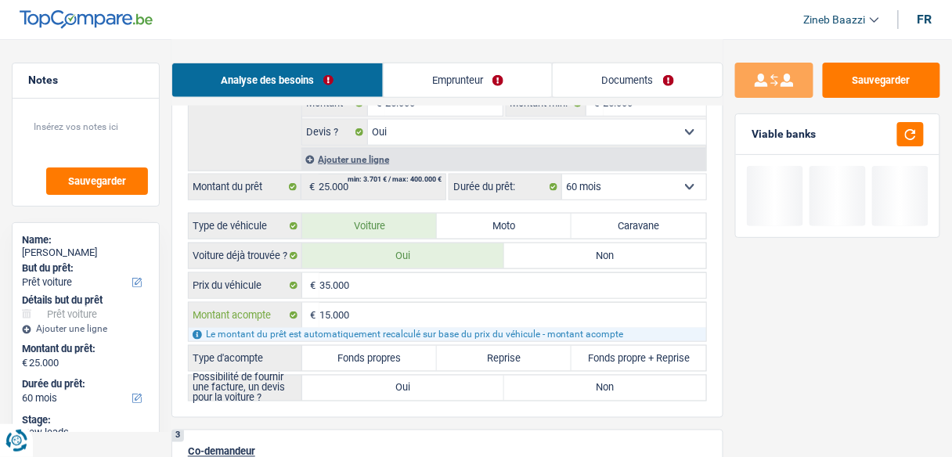
click at [340, 313] on input "15.000" at bounding box center [512, 315] width 387 height 25
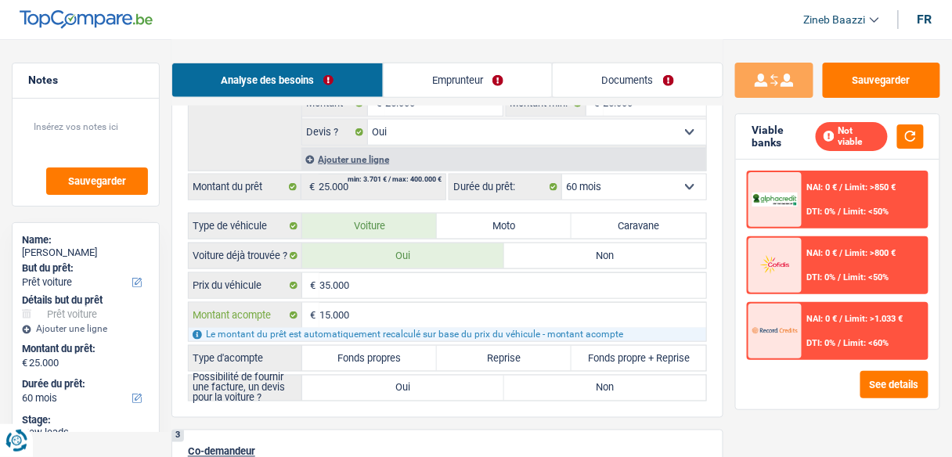
type input "2"
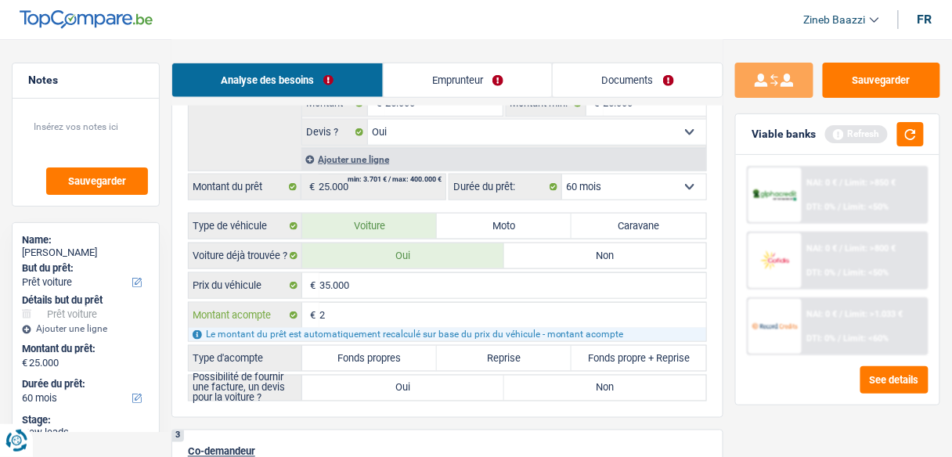
type input "20"
type input "200"
type input "2.000"
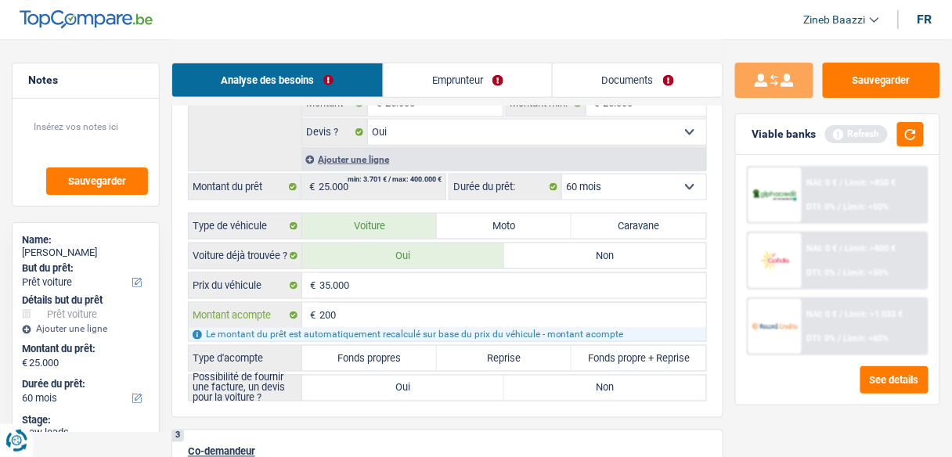
type input "2.000"
type input "20.000"
type input "15.000"
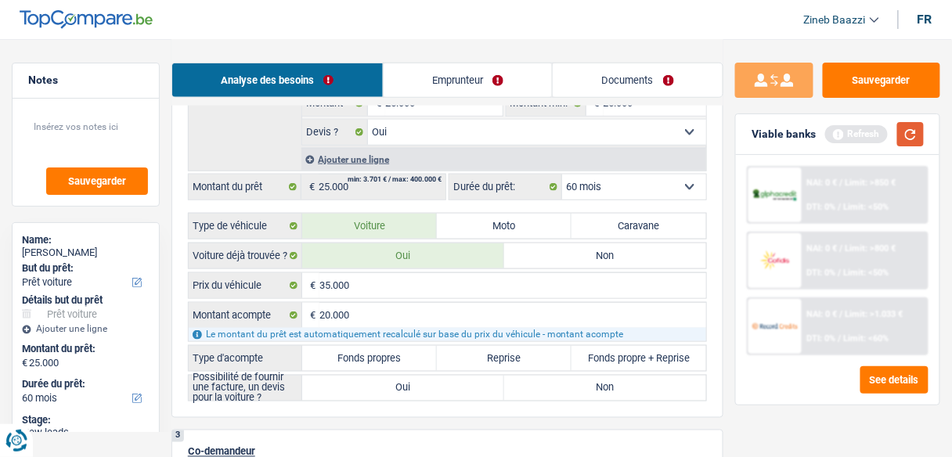
type input "15.000"
click at [921, 134] on button "button" at bounding box center [910, 134] width 27 height 24
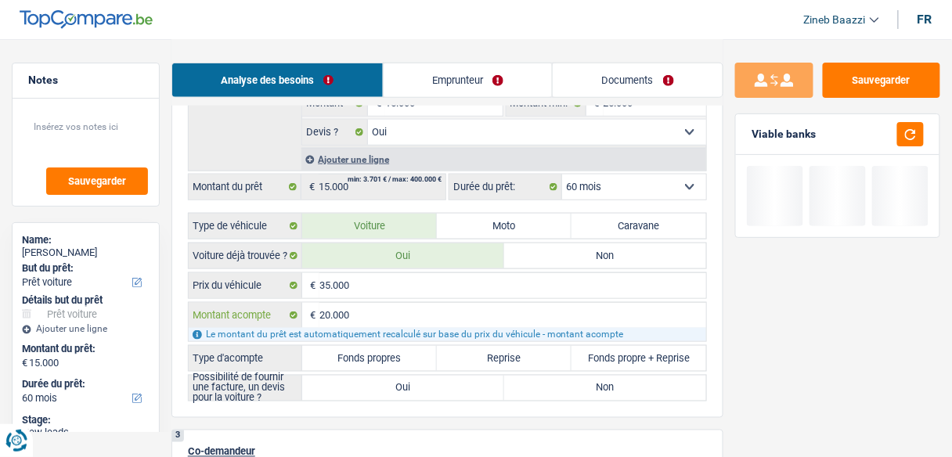
click at [344, 303] on input "20.000" at bounding box center [512, 315] width 387 height 25
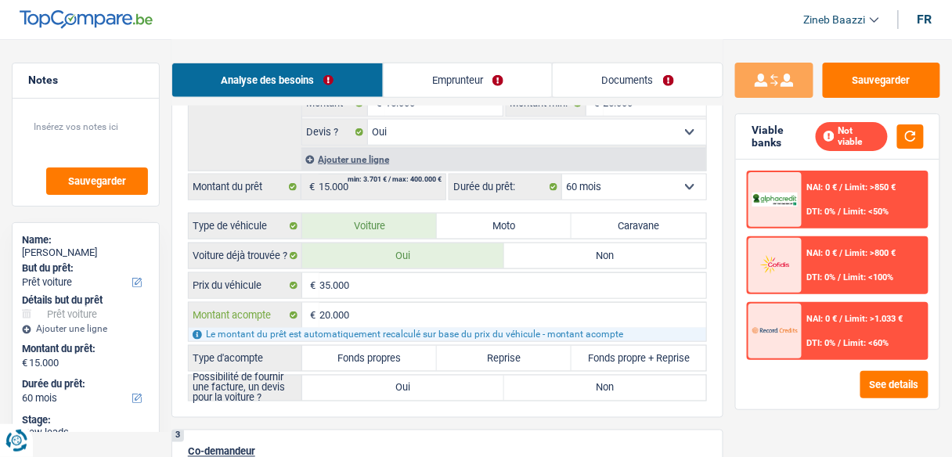
type input "1"
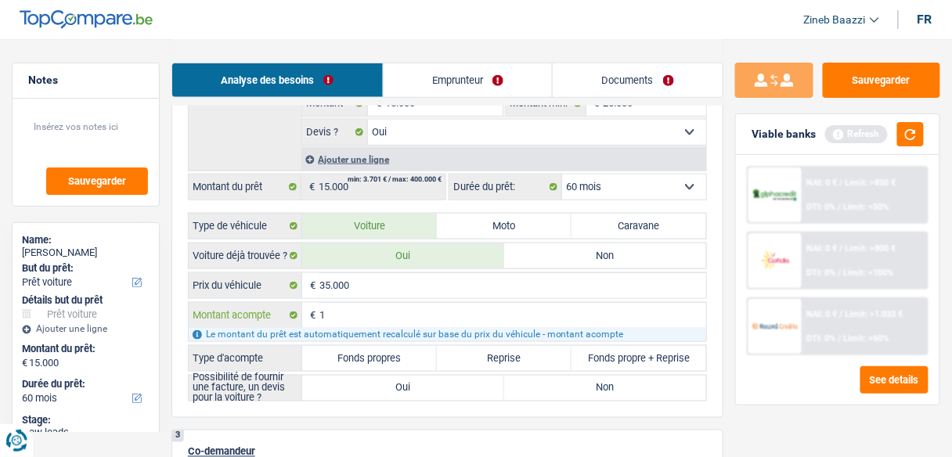
type input "10"
type input "100"
type input "1.000"
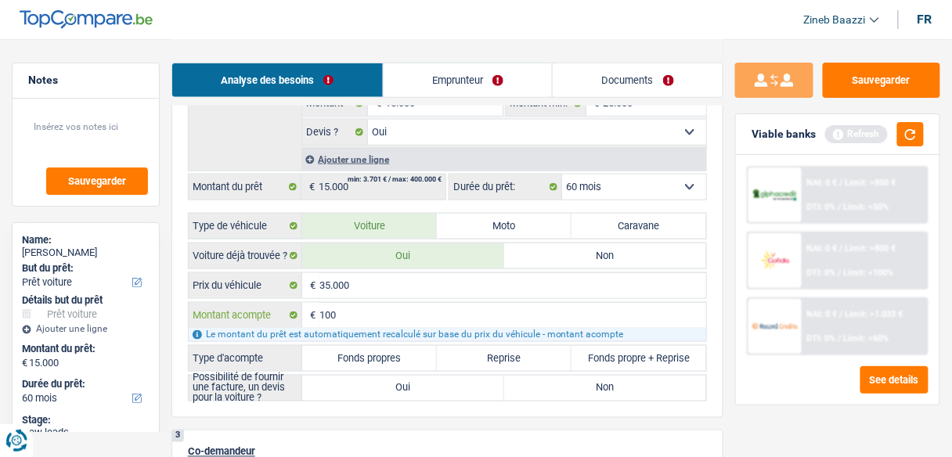
type input "1.000"
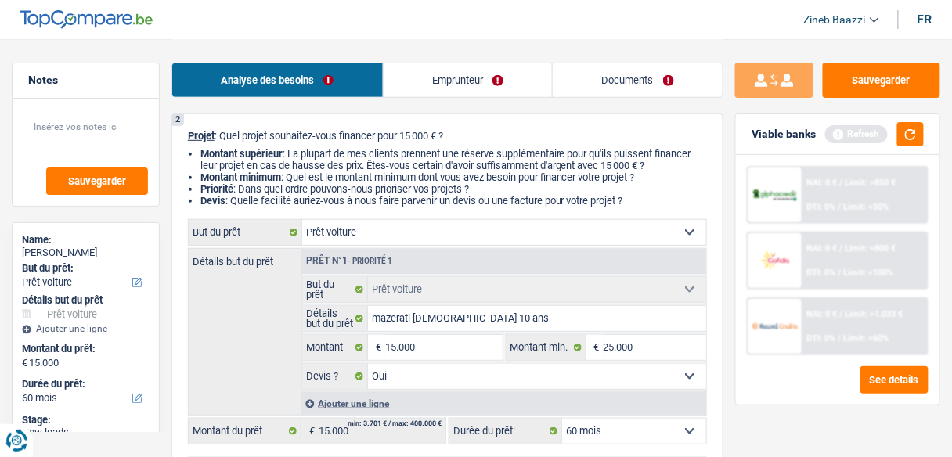
scroll to position [125, 0]
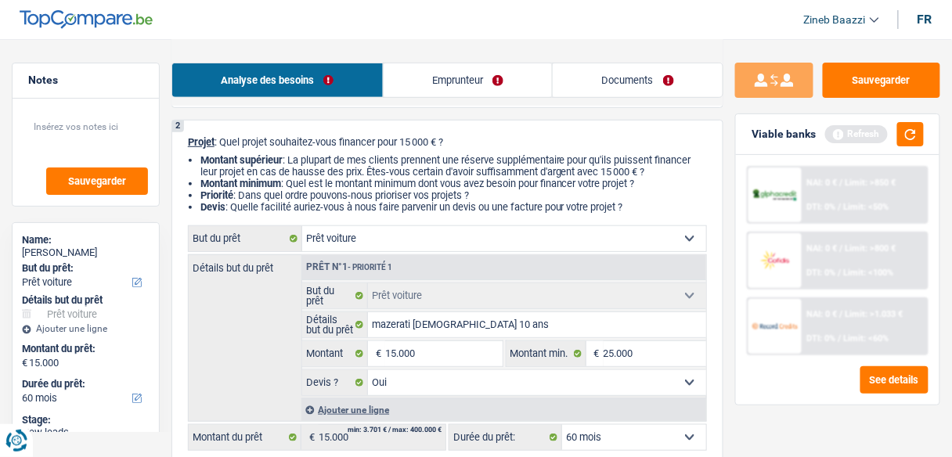
type input "1.000"
type input "34.000"
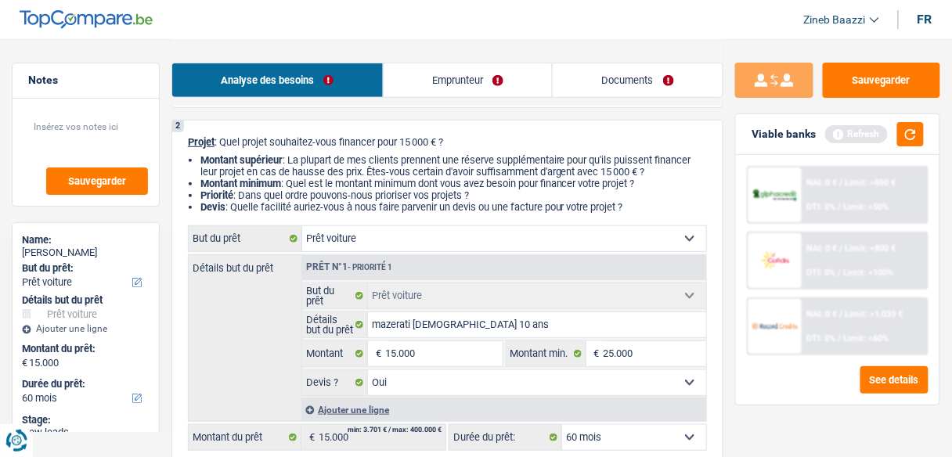
type input "34.000"
click at [283, 344] on div "Détails but du prêt Prêt n°1 - Priorité 1 Confort maison: meubles, textile, pei…" at bounding box center [447, 337] width 519 height 167
click at [398, 354] on input "34.000" at bounding box center [443, 353] width 117 height 25
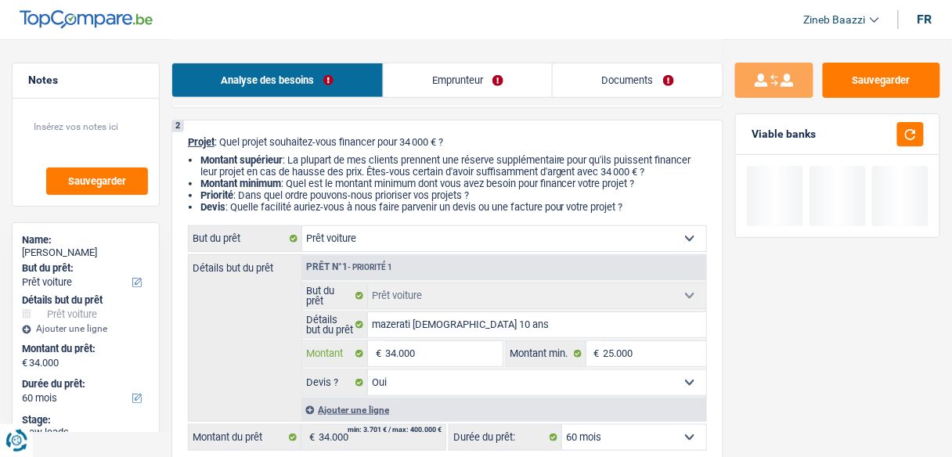
type input "3.000"
type input "0"
type input "20"
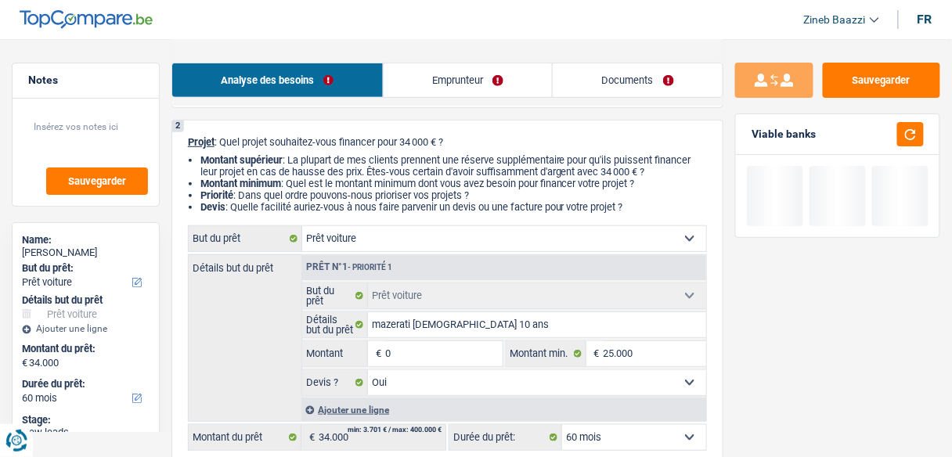
type input "20"
type input "250"
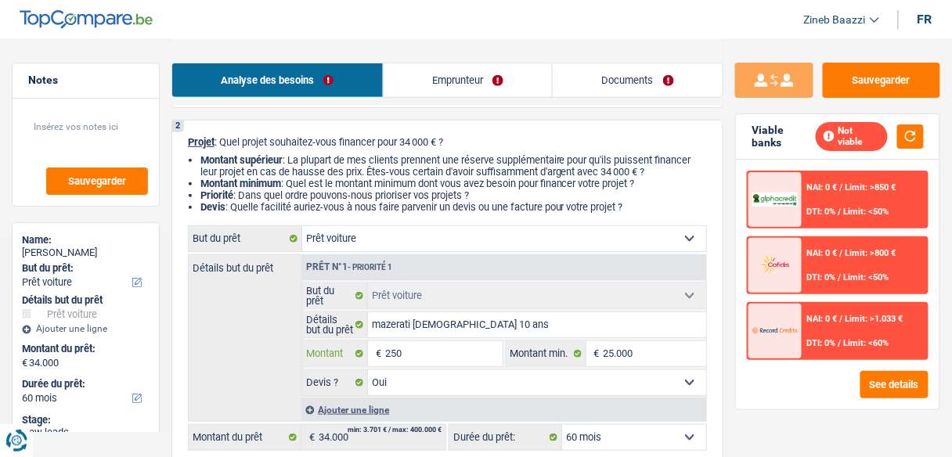
type input "2.500"
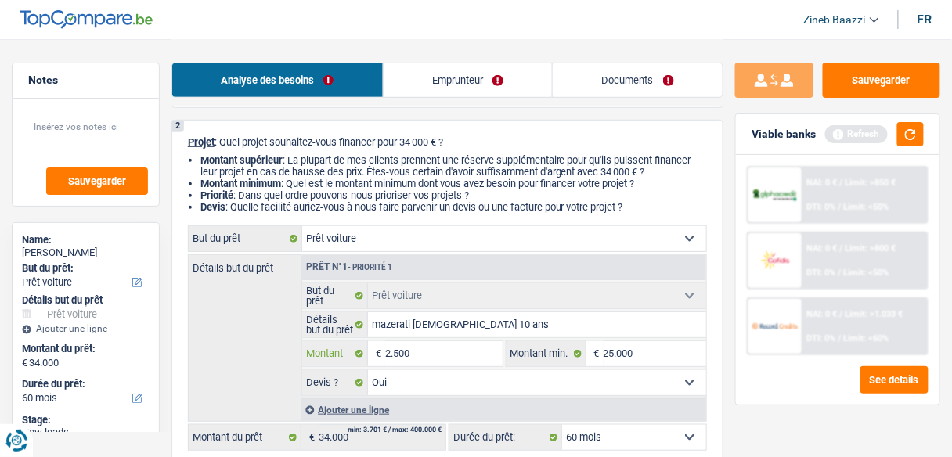
type input "25.000"
type input "250.000"
type input "25.000"
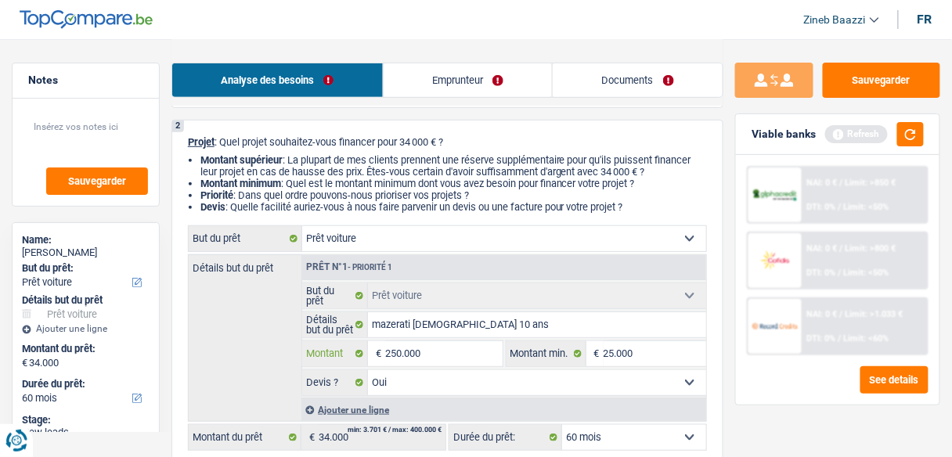
type input "25.000"
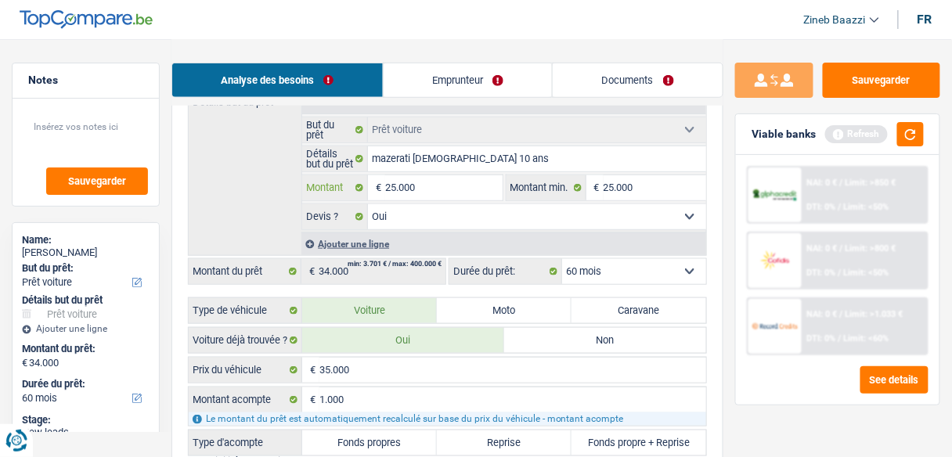
scroll to position [313, 0]
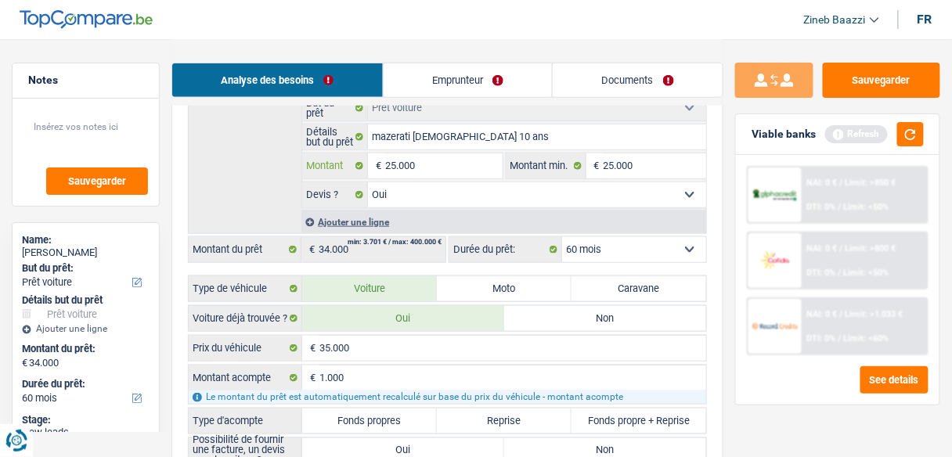
type input "25.000"
click at [240, 192] on div "Détails but du prêt Prêt n°1 - Priorité 1 Confort maison: meubles, textile, pei…" at bounding box center [447, 150] width 519 height 167
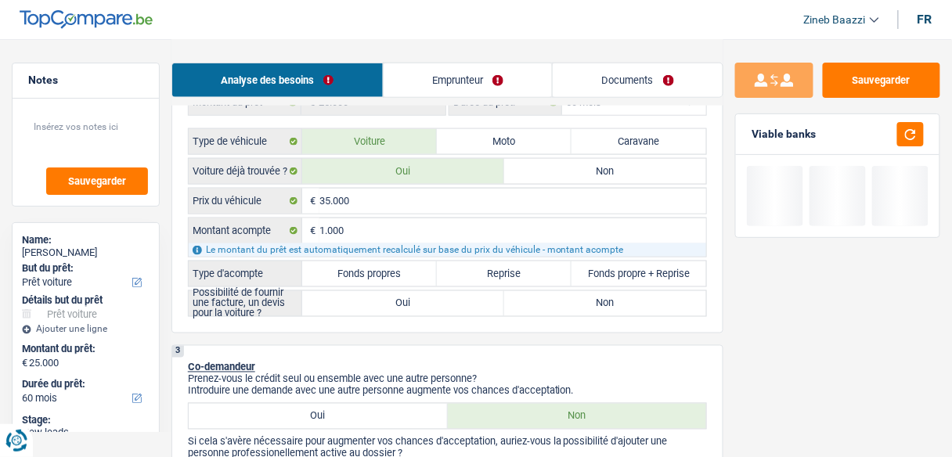
scroll to position [438, 0]
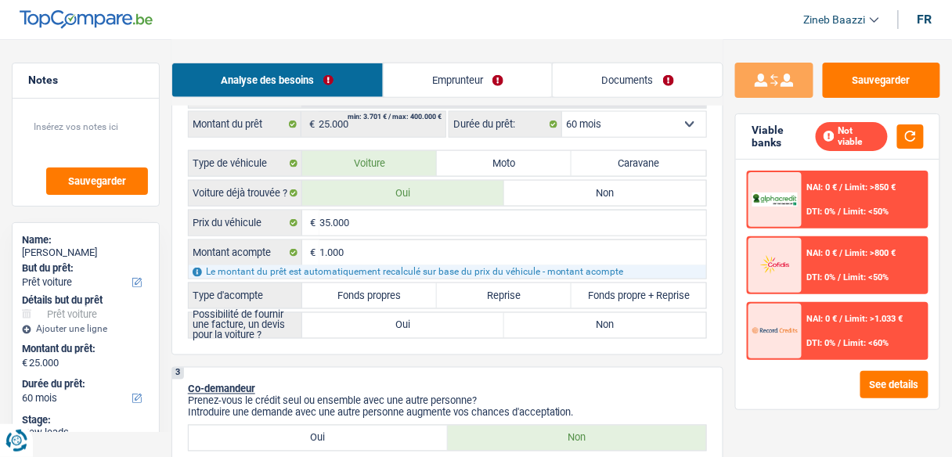
click at [387, 292] on label "Fonds propres" at bounding box center [369, 295] width 135 height 25
click at [387, 292] on input "Fonds propres" at bounding box center [369, 295] width 135 height 25
radio input "true"
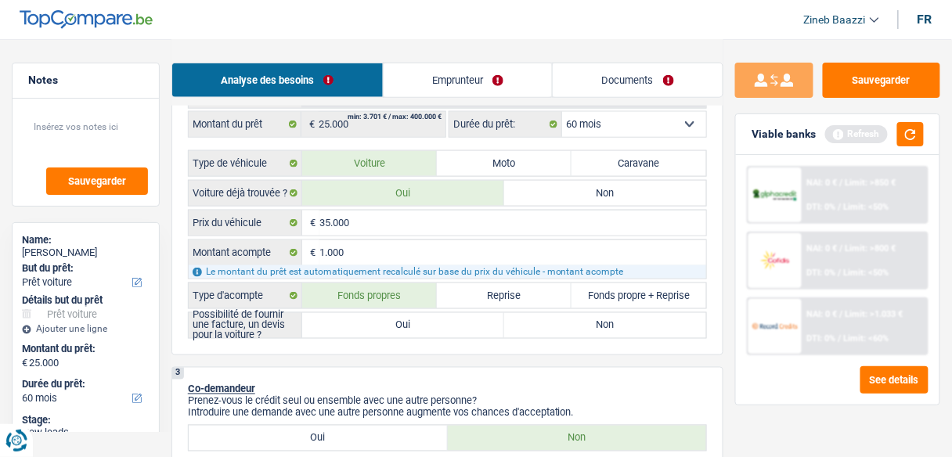
click at [342, 313] on label "Oui" at bounding box center [403, 325] width 202 height 25
click at [342, 313] on input "Oui" at bounding box center [403, 325] width 202 height 25
radio input "true"
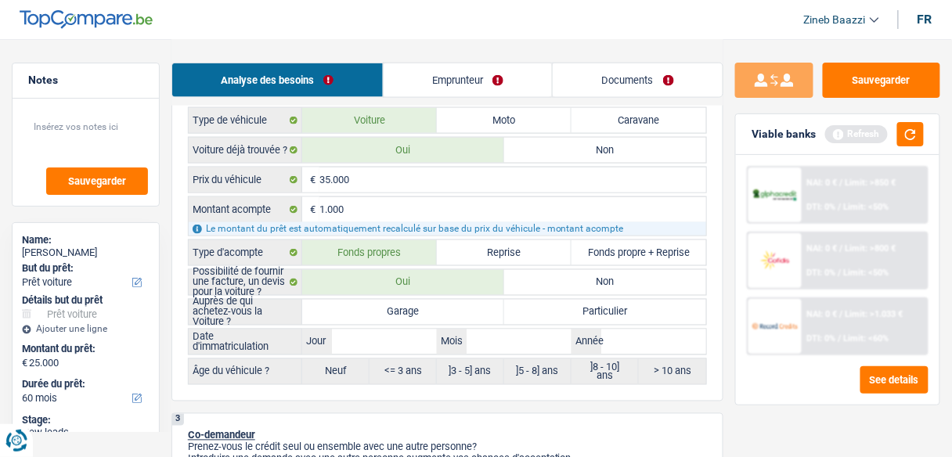
scroll to position [564, 0]
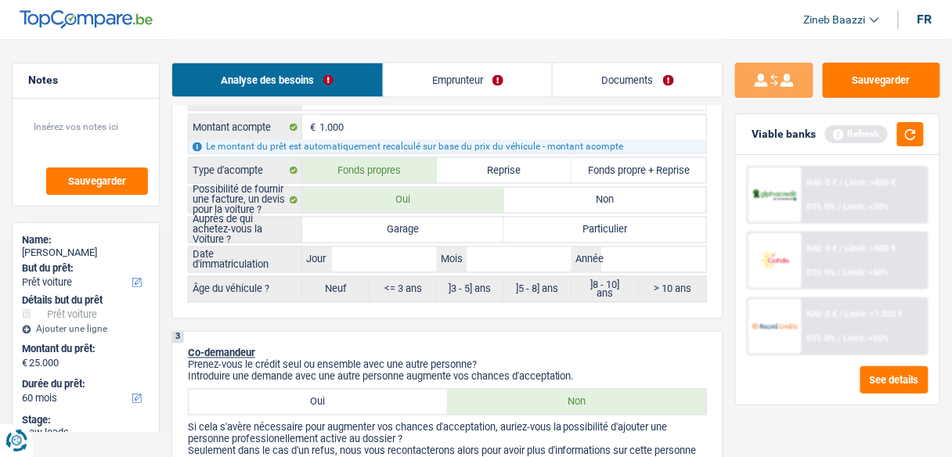
click at [432, 209] on div "35.000 € Prix du véhicule 1.000 € Montant acompte Le montant du prêt est automa…" at bounding box center [447, 194] width 519 height 218
click at [421, 227] on label "Garage" at bounding box center [403, 230] width 202 height 25
click at [421, 227] on input "Garage" at bounding box center [403, 230] width 202 height 25
radio input "true"
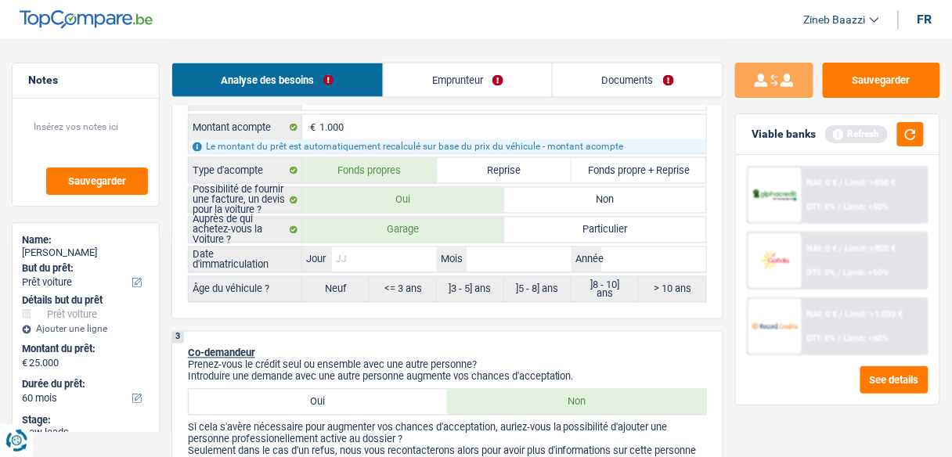
click at [405, 247] on input "Jour" at bounding box center [384, 259] width 105 height 25
click at [629, 256] on input "Année" at bounding box center [653, 259] width 105 height 25
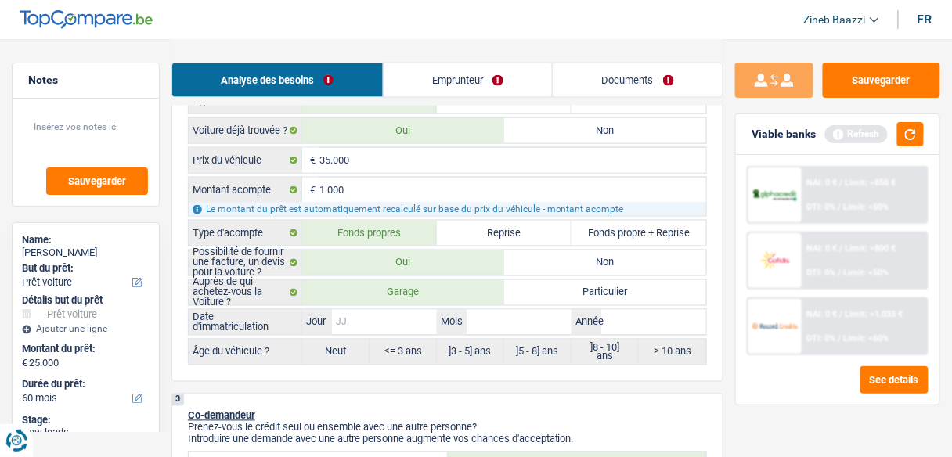
click at [365, 320] on input "Jour" at bounding box center [384, 322] width 105 height 25
type input "0"
click at [478, 310] on input "Mois" at bounding box center [518, 322] width 105 height 25
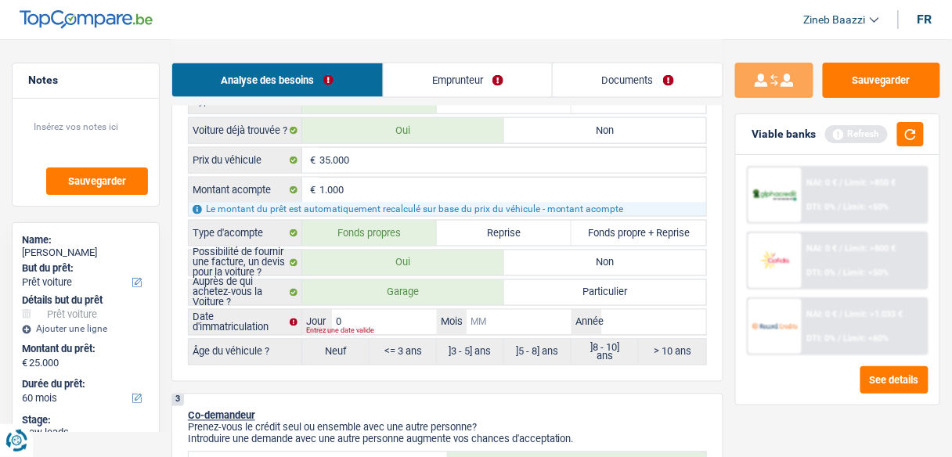
type input "0"
type input "01"
type input "2"
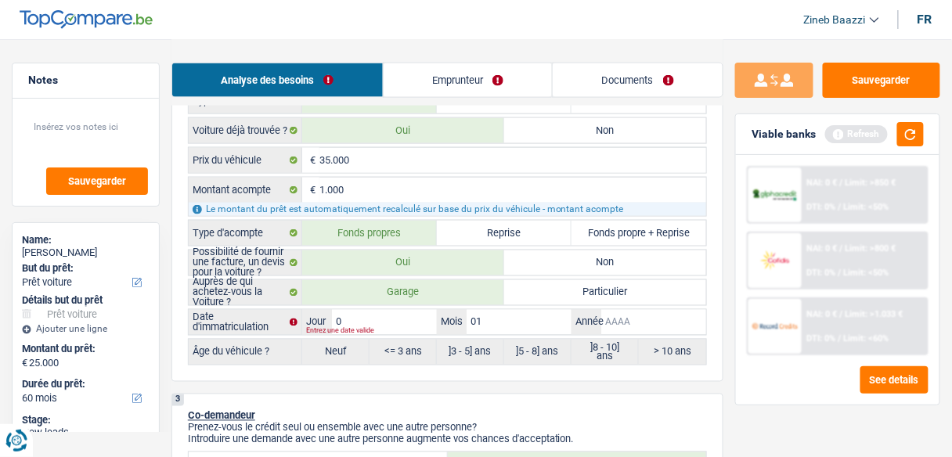
type input "2"
type input "20"
type input "201"
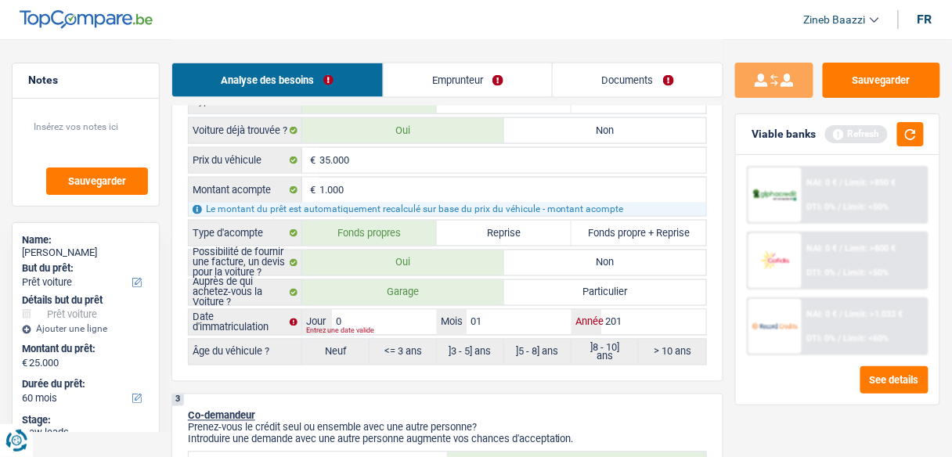
type input "2015"
click at [367, 310] on input "0" at bounding box center [384, 322] width 105 height 25
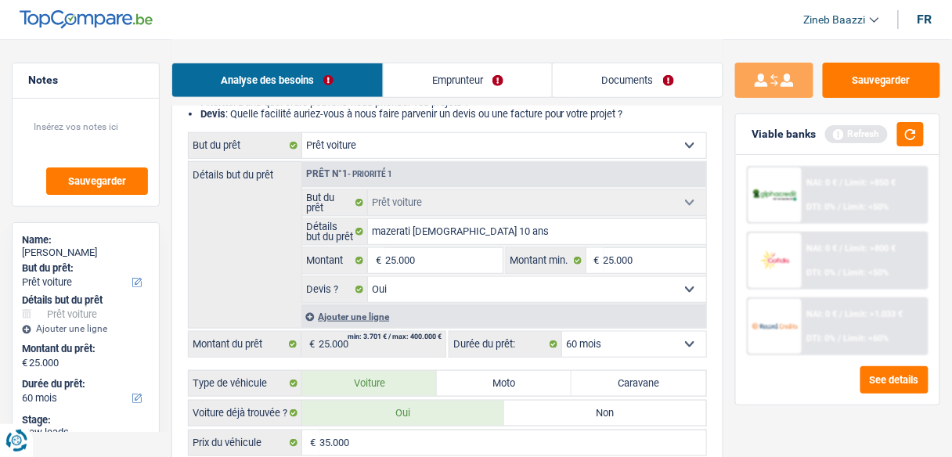
scroll to position [188, 0]
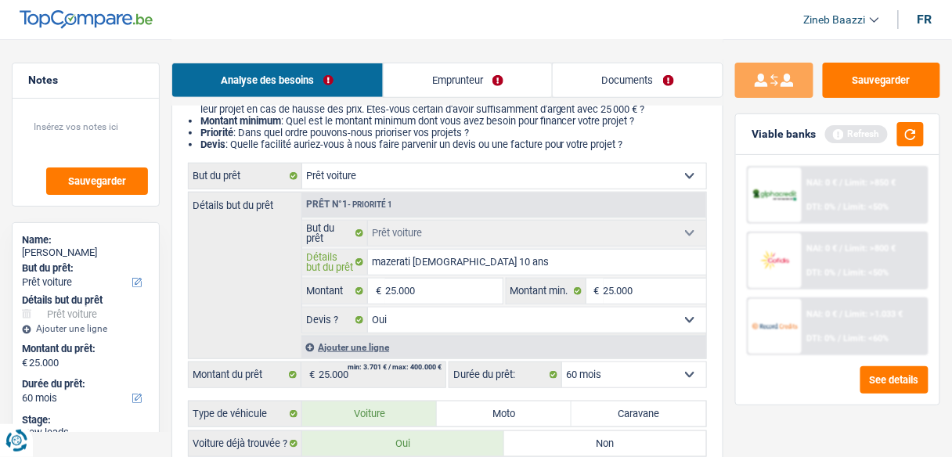
click at [499, 267] on input "mazerati [DEMOGRAPHIC_DATA] 10 ans" at bounding box center [537, 262] width 338 height 25
type input "mazerati [DEMOGRAPHIC_DATA] 10 ans c"
type input "mazerati [DEMOGRAPHIC_DATA] 10 ans cy"
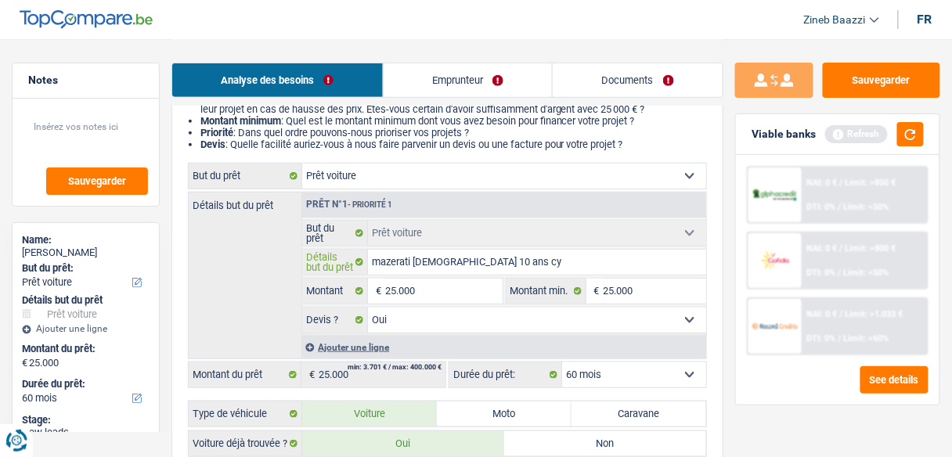
type input "mazerati [DEMOGRAPHIC_DATA] 10 ans cyl"
type input "mazerati [DEMOGRAPHIC_DATA] 10 ans cyly"
type input "mazerati [DEMOGRAPHIC_DATA] 10 ans cylyn"
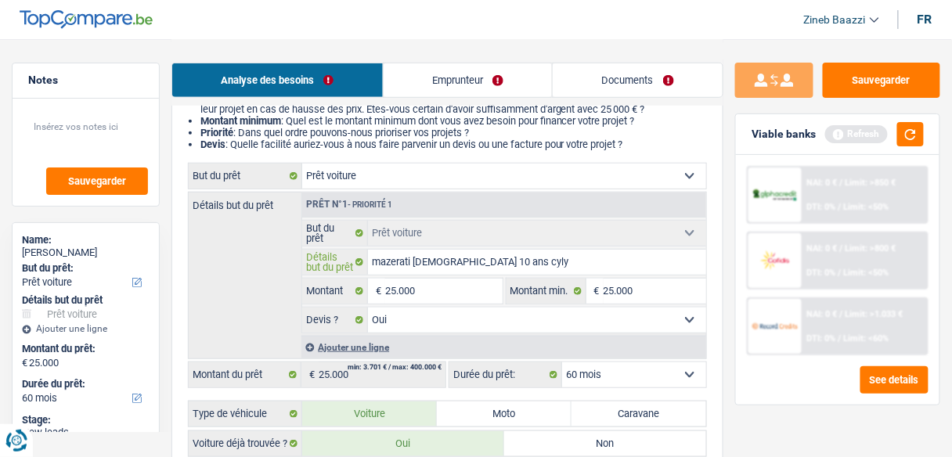
type input "mazerati [DEMOGRAPHIC_DATA] 10 ans cylyn"
type input "mazerati [DEMOGRAPHIC_DATA] 10 ans cylynd"
type input "mazerati [DEMOGRAPHIC_DATA] 10 ans cylyndr"
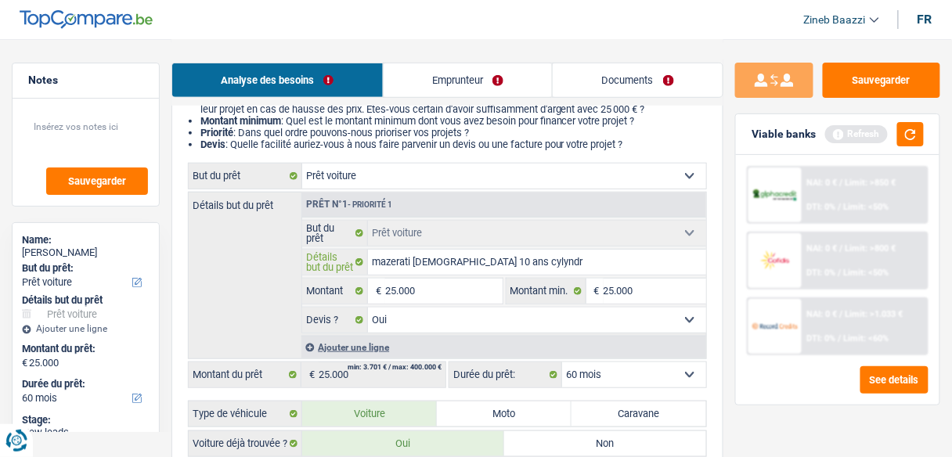
type input "mazerati [DEMOGRAPHIC_DATA] 10 ans cylyndre"
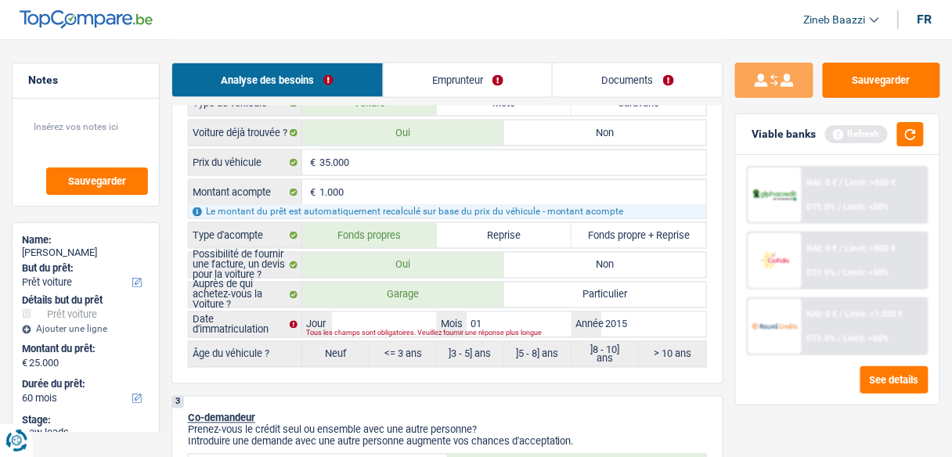
scroll to position [501, 0]
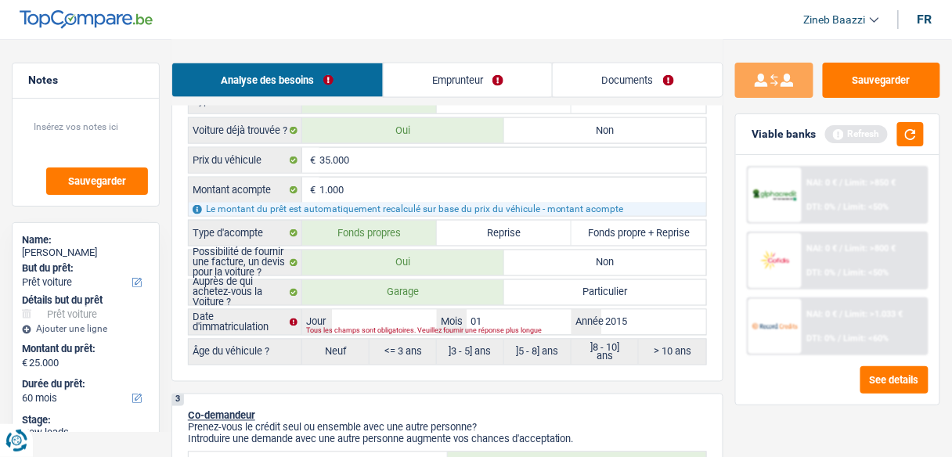
click at [394, 329] on div "Tous les champs sont obligatoires. Veuillez fournir une réponse plus longue" at bounding box center [485, 332] width 358 height 6
click at [380, 318] on input "Jour" at bounding box center [384, 322] width 105 height 25
click at [906, 137] on button "button" at bounding box center [910, 134] width 27 height 24
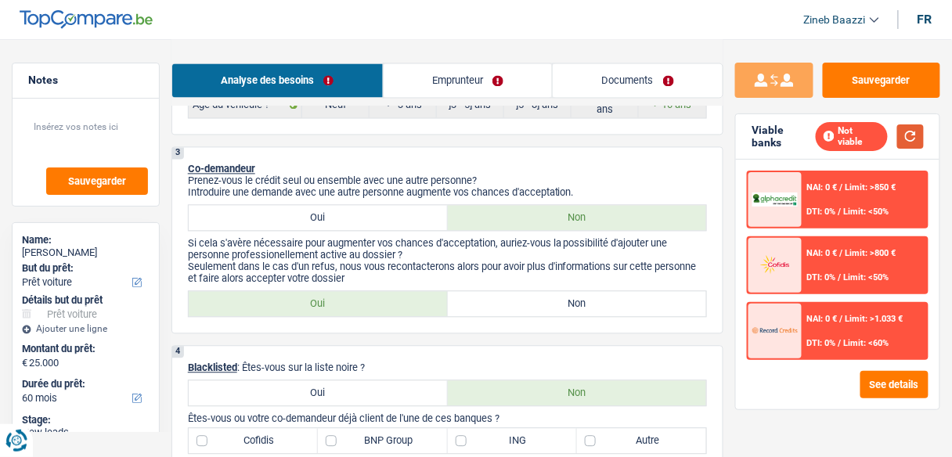
scroll to position [751, 0]
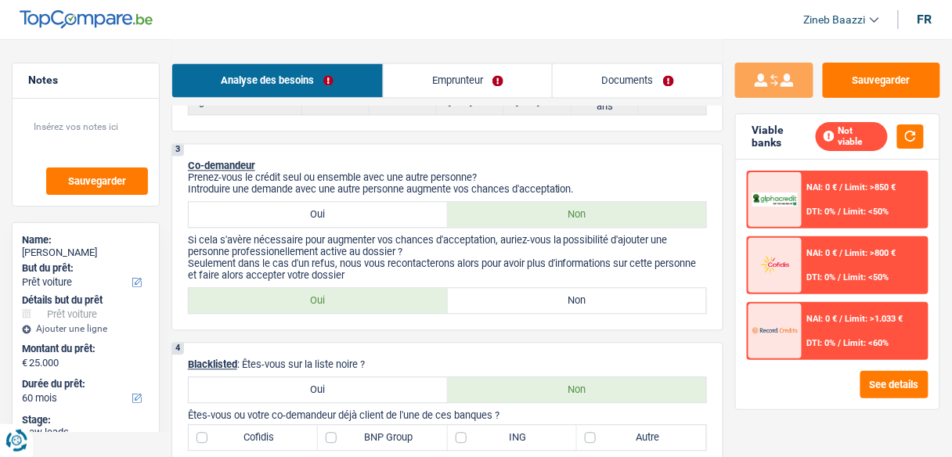
click at [374, 222] on div "3 Co-demandeur Prenez-vous le crédit seul ou ensemble avec une autre personne? …" at bounding box center [447, 236] width 552 height 187
click at [373, 217] on label "Oui" at bounding box center [318, 214] width 259 height 25
click at [373, 217] on input "Oui" at bounding box center [318, 214] width 259 height 25
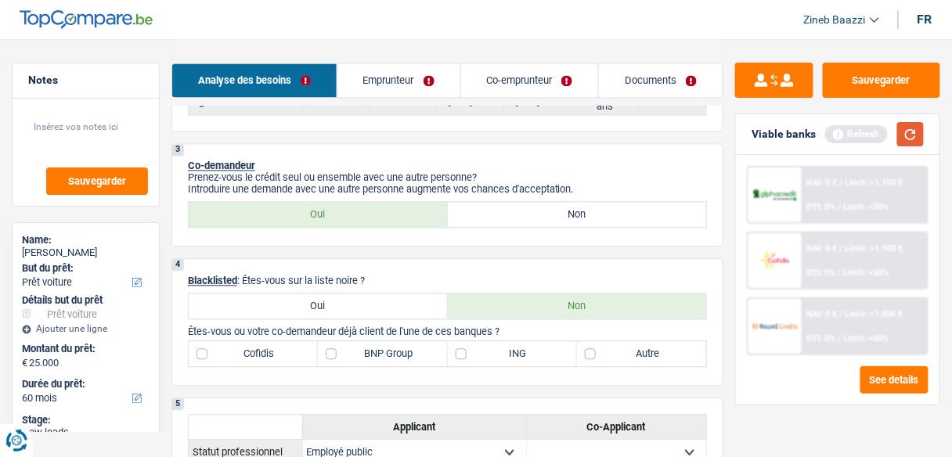
click at [908, 136] on button "button" at bounding box center [910, 134] width 27 height 24
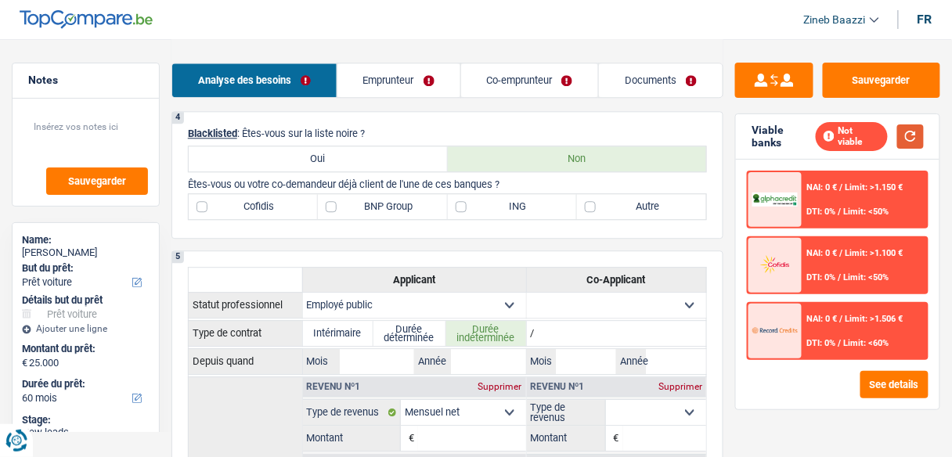
scroll to position [877, 0]
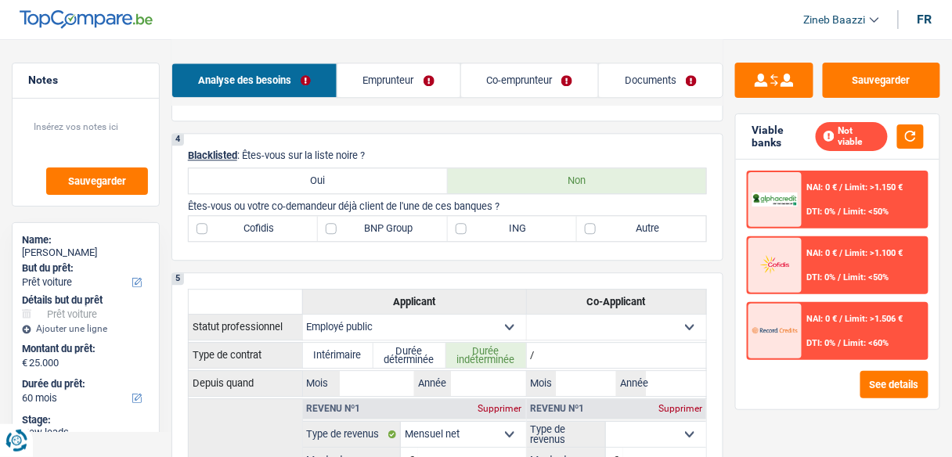
drag, startPoint x: 649, startPoint y: 218, endPoint x: 626, endPoint y: 218, distance: 22.7
click at [650, 218] on label "Autre" at bounding box center [641, 228] width 129 height 25
click at [676, 216] on label "Autre" at bounding box center [641, 228] width 129 height 25
click at [676, 216] on input "Autre" at bounding box center [641, 228] width 129 height 25
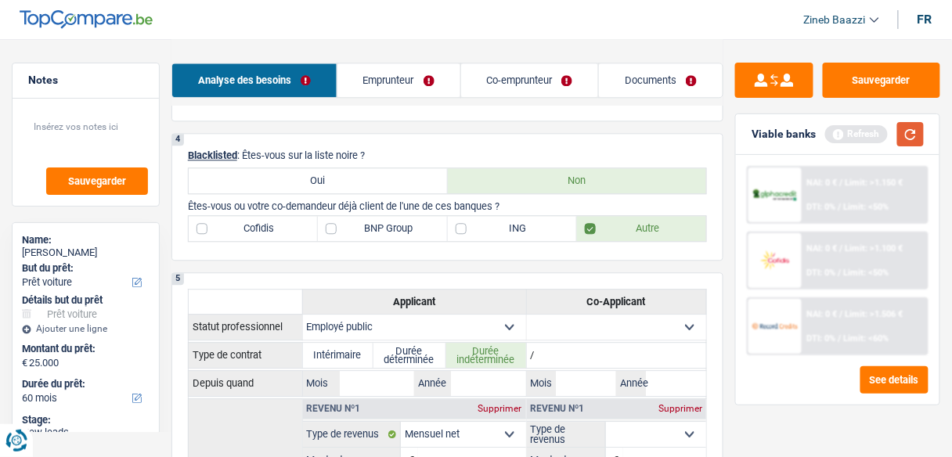
click at [910, 125] on button "button" at bounding box center [910, 134] width 27 height 24
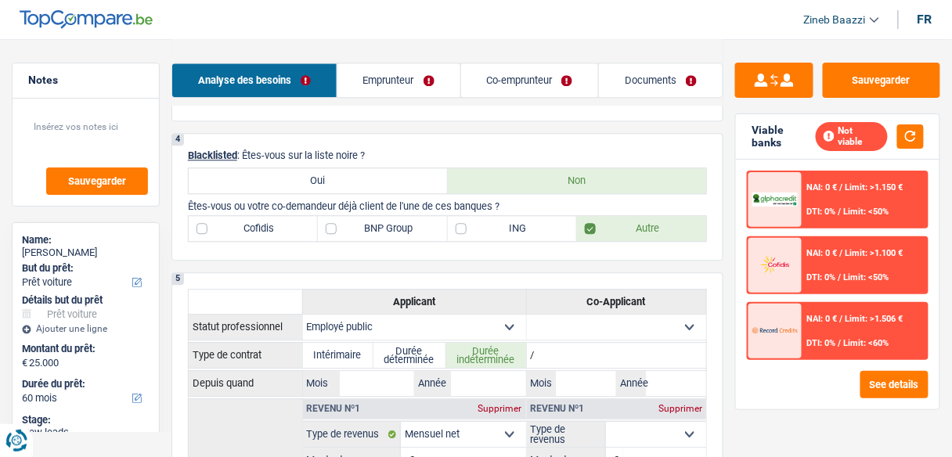
click at [896, 132] on div "Not viable" at bounding box center [870, 136] width 108 height 29
click at [369, 80] on link "Emprunteur" at bounding box center [398, 80] width 123 height 34
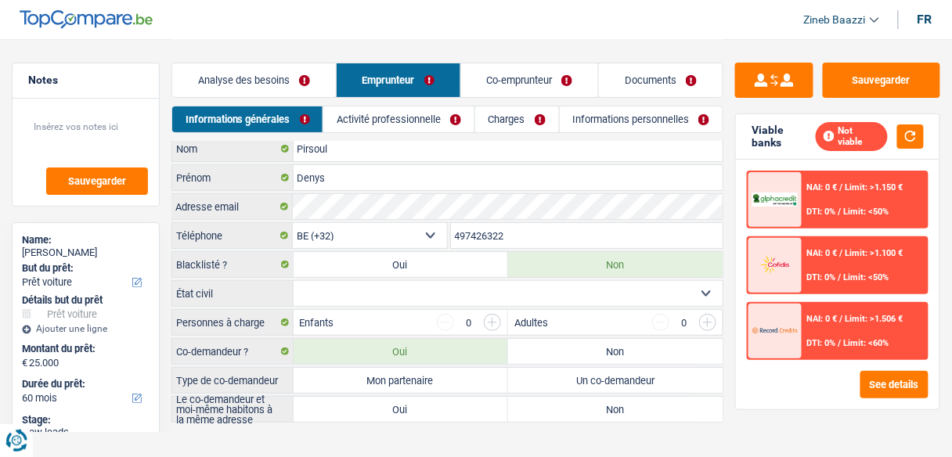
scroll to position [0, 0]
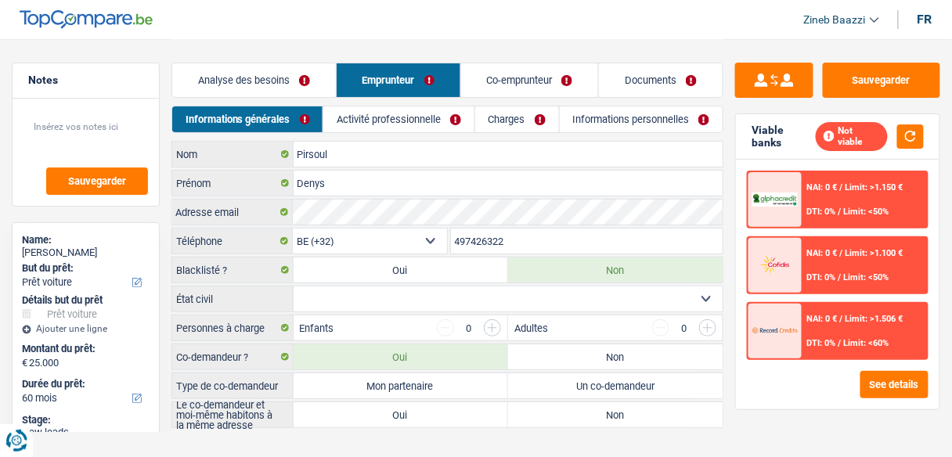
click at [516, 89] on link "Co-emprunteur" at bounding box center [530, 80] width 138 height 34
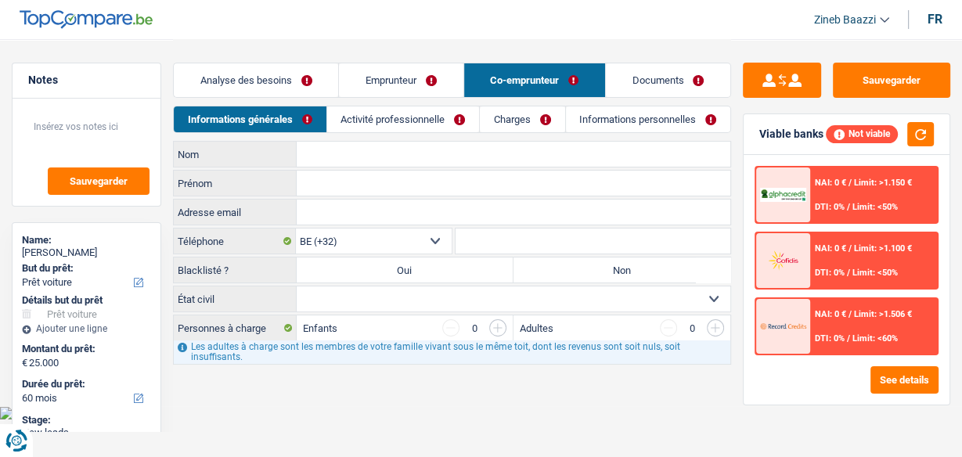
click at [369, 152] on input "Nom" at bounding box center [514, 154] width 434 height 25
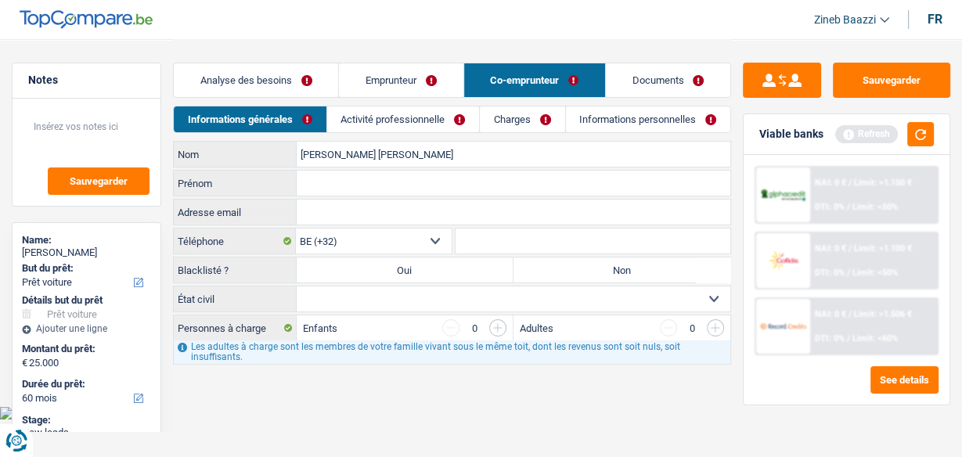
click at [337, 188] on input "Prénom" at bounding box center [514, 183] width 434 height 25
click at [337, 218] on input "Adresse email" at bounding box center [514, 212] width 434 height 25
click at [524, 236] on input "Téléphone" at bounding box center [593, 241] width 275 height 25
click at [571, 261] on label "Non" at bounding box center [621, 270] width 217 height 25
click at [571, 261] on input "Non" at bounding box center [621, 270] width 217 height 25
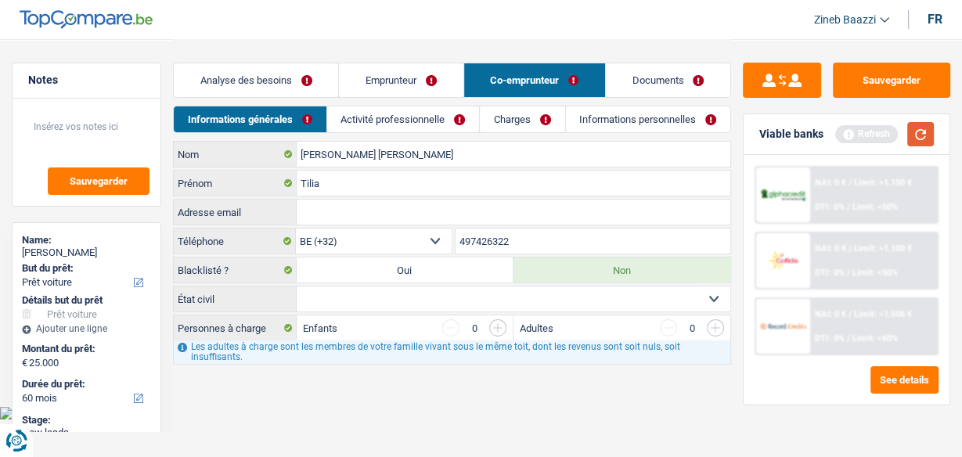
click at [924, 131] on button "button" at bounding box center [920, 134] width 27 height 24
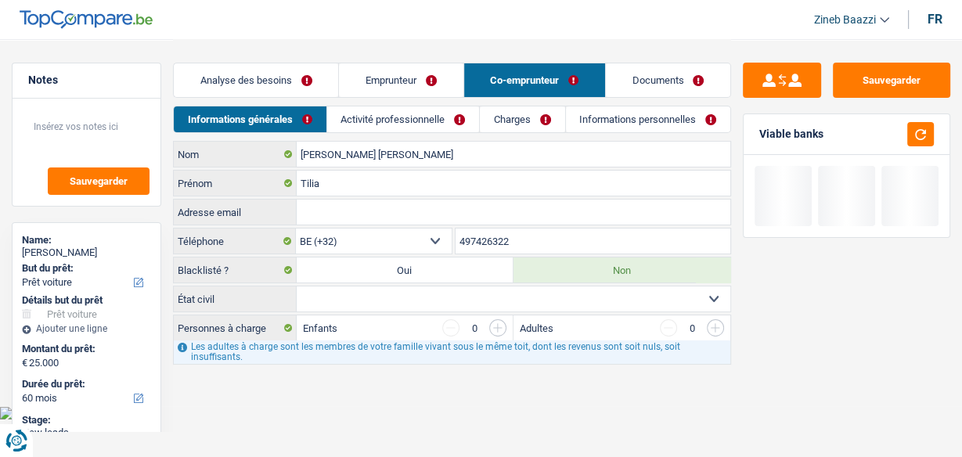
click at [371, 88] on link "Emprunteur" at bounding box center [401, 80] width 124 height 34
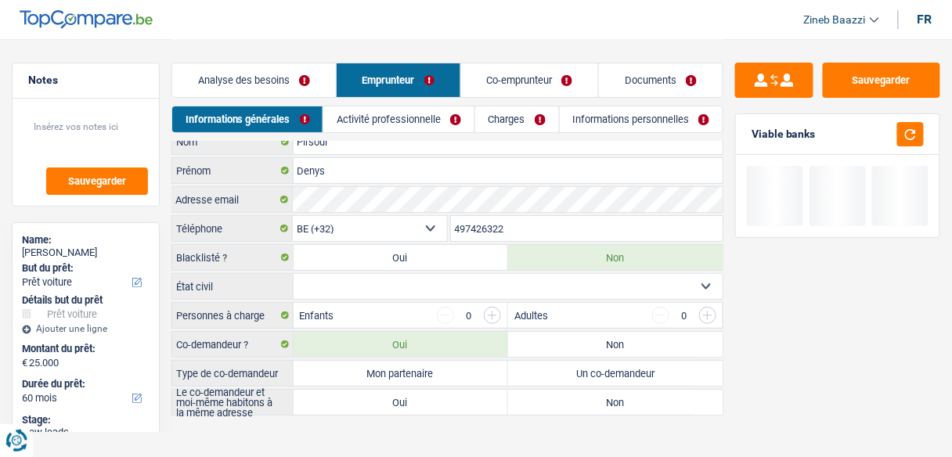
scroll to position [19, 0]
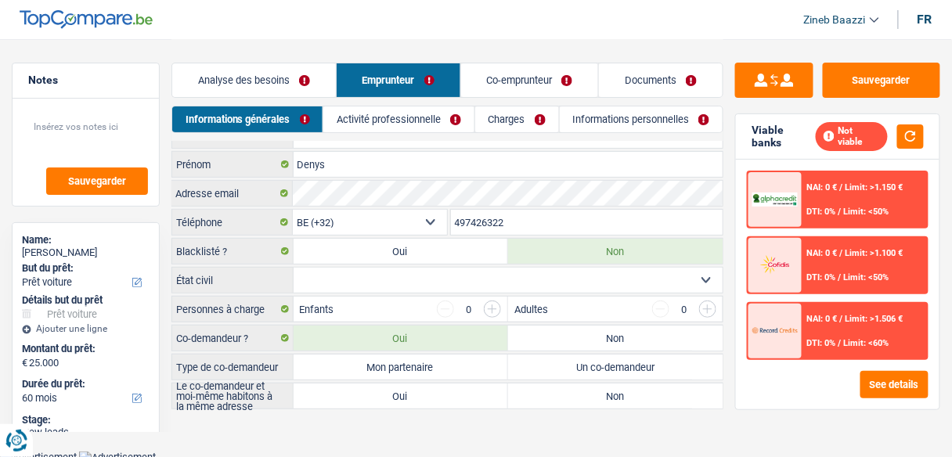
click at [326, 279] on select "Célibataire Marié(e) Cohabitant(e) légal(e) Divorcé(e) Veuf(ve) Séparé (de fait…" at bounding box center [509, 280] width 430 height 25
click at [294, 268] on select "Célibataire Marié(e) Cohabitant(e) légal(e) Divorcé(e) Veuf(ve) Séparé (de fait…" at bounding box center [509, 280] width 430 height 25
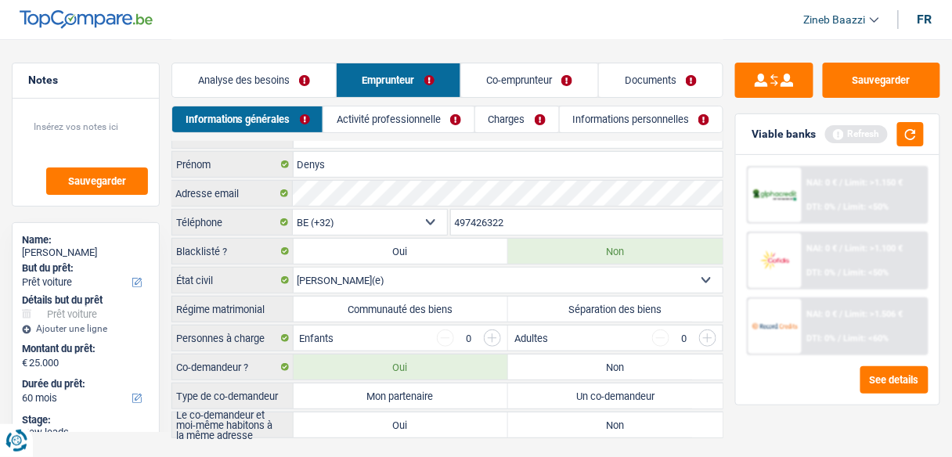
click at [603, 308] on label "Séparation des biens" at bounding box center [615, 309] width 214 height 25
click at [603, 308] on input "Séparation des biens" at bounding box center [615, 309] width 214 height 25
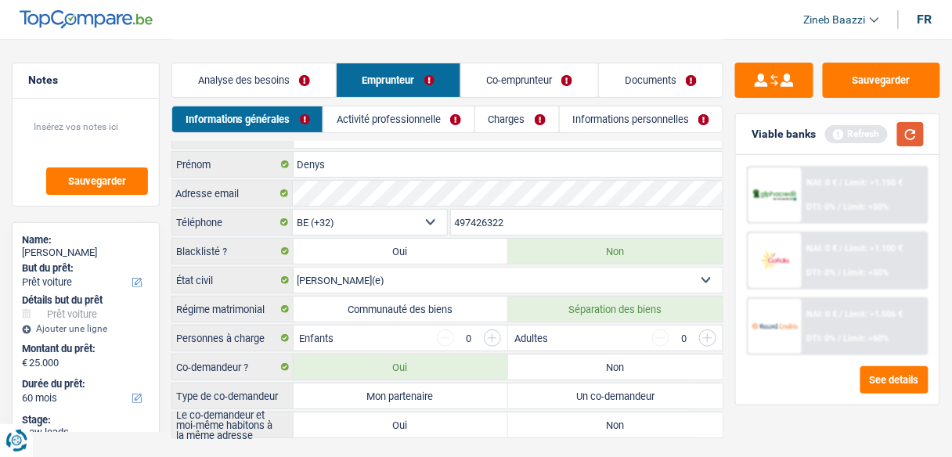
click at [909, 141] on button "button" at bounding box center [910, 134] width 27 height 24
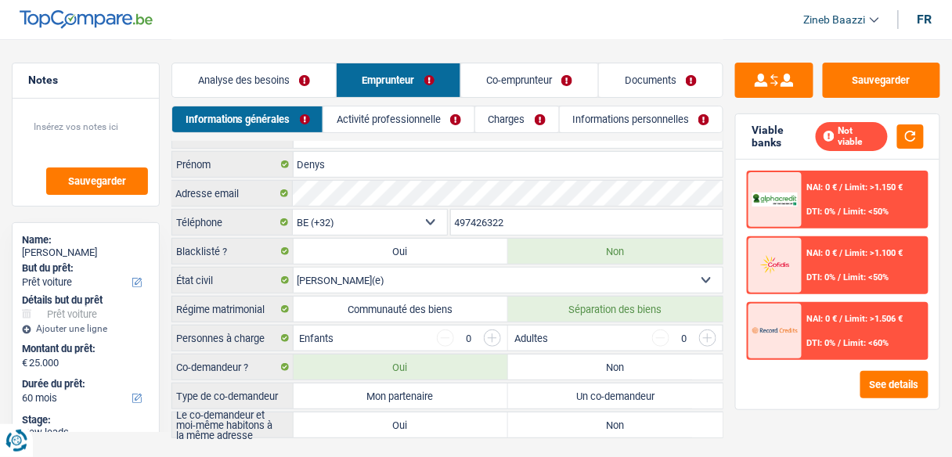
click at [427, 390] on label "Mon partenaire" at bounding box center [401, 396] width 214 height 25
click at [427, 390] on input "Mon partenaire" at bounding box center [401, 396] width 214 height 25
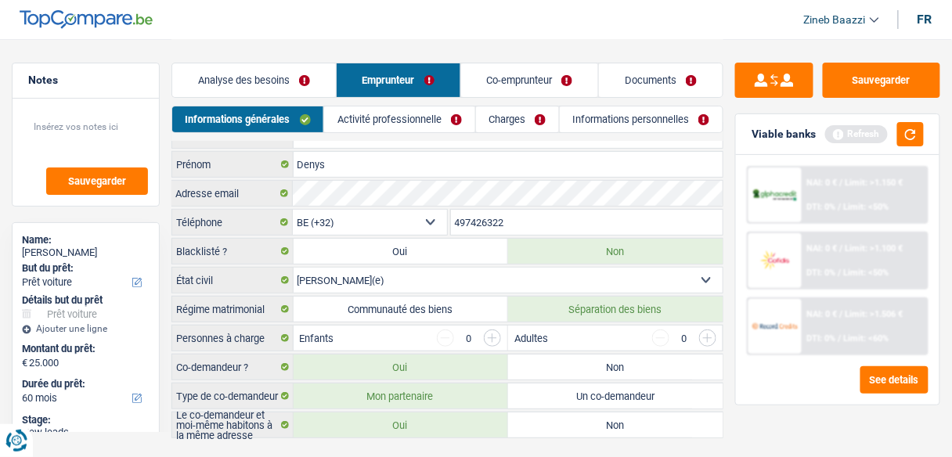
click at [421, 412] on label "Oui" at bounding box center [401, 424] width 214 height 25
click at [421, 412] on input "Oui" at bounding box center [401, 424] width 214 height 25
click at [495, 338] on input "button" at bounding box center [492, 338] width 17 height 17
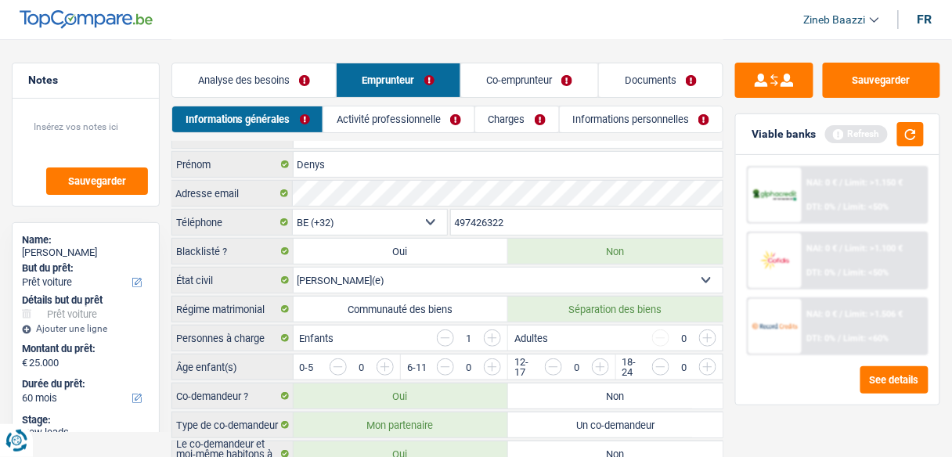
click at [495, 338] on input "button" at bounding box center [492, 338] width 17 height 17
click at [900, 144] on button "button" at bounding box center [910, 134] width 27 height 24
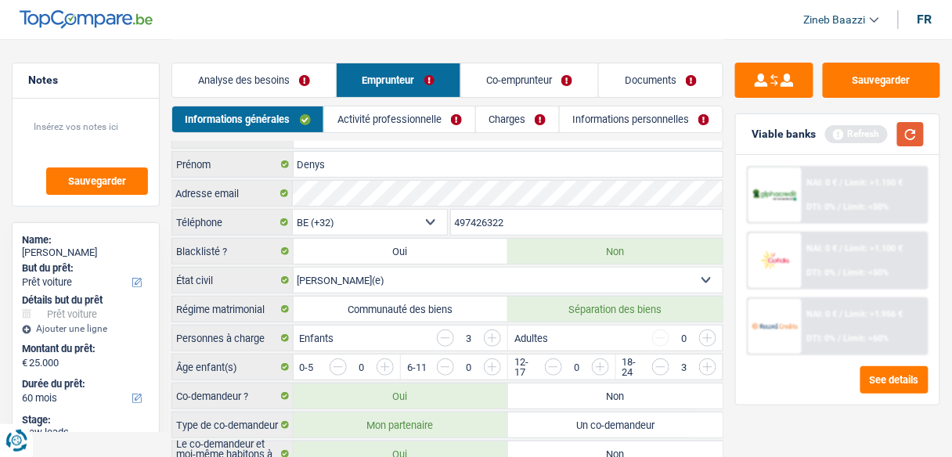
click at [914, 125] on button "button" at bounding box center [910, 134] width 27 height 24
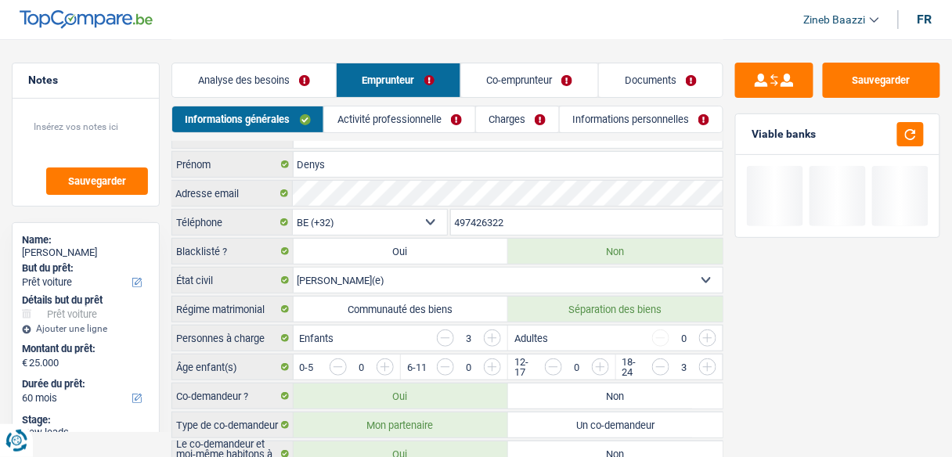
click at [410, 109] on link "Activité professionnelle" at bounding box center [399, 119] width 150 height 26
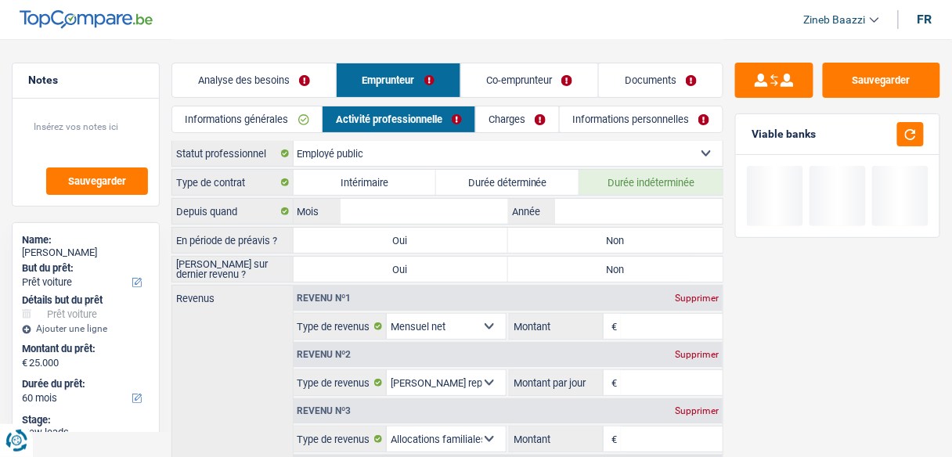
scroll to position [0, 0]
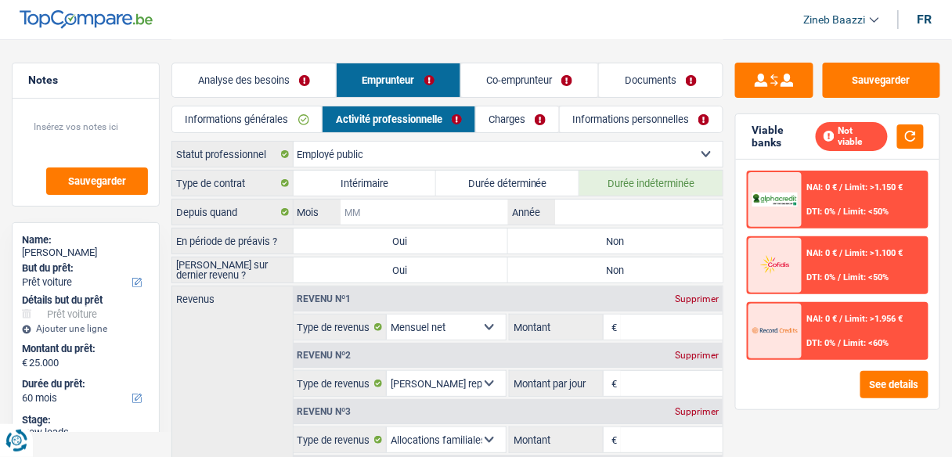
click at [394, 207] on input "Mois" at bounding box center [423, 212] width 167 height 25
click at [566, 244] on label "Non" at bounding box center [615, 241] width 214 height 25
click at [566, 244] on input "Non" at bounding box center [615, 241] width 214 height 25
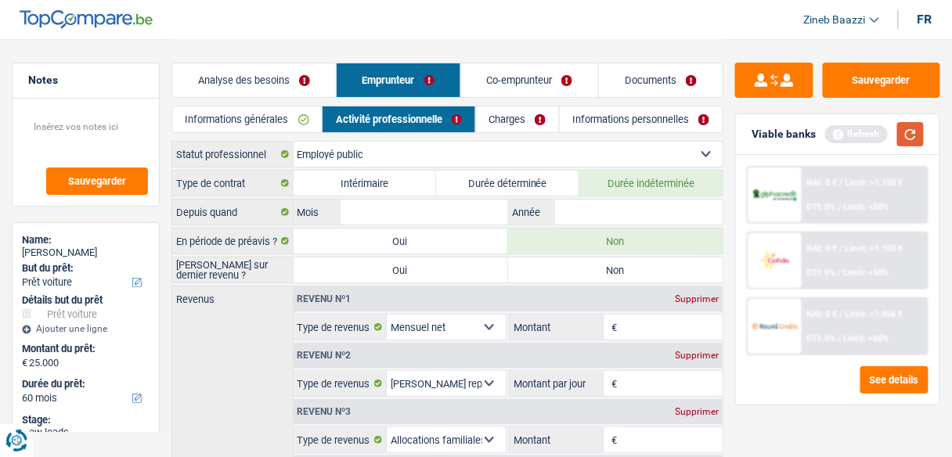
click at [920, 139] on button "button" at bounding box center [910, 134] width 27 height 24
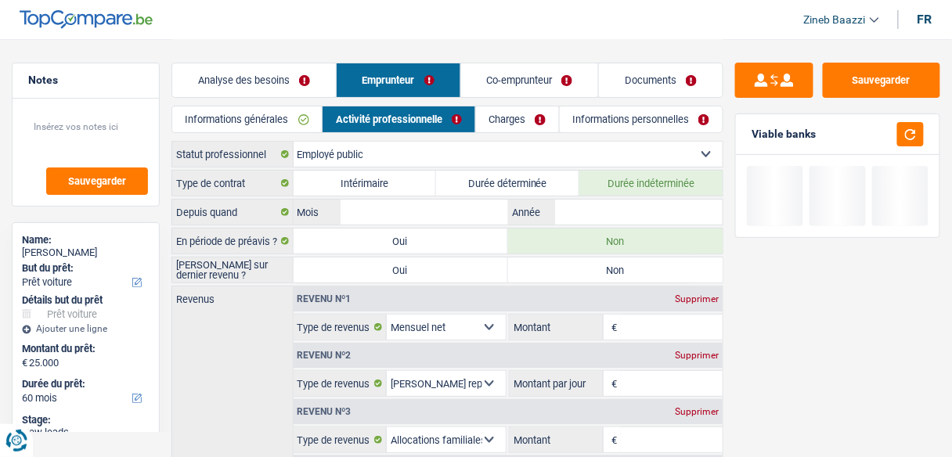
click at [532, 267] on label "Non" at bounding box center [615, 270] width 214 height 25
click at [532, 267] on input "Non" at bounding box center [615, 270] width 214 height 25
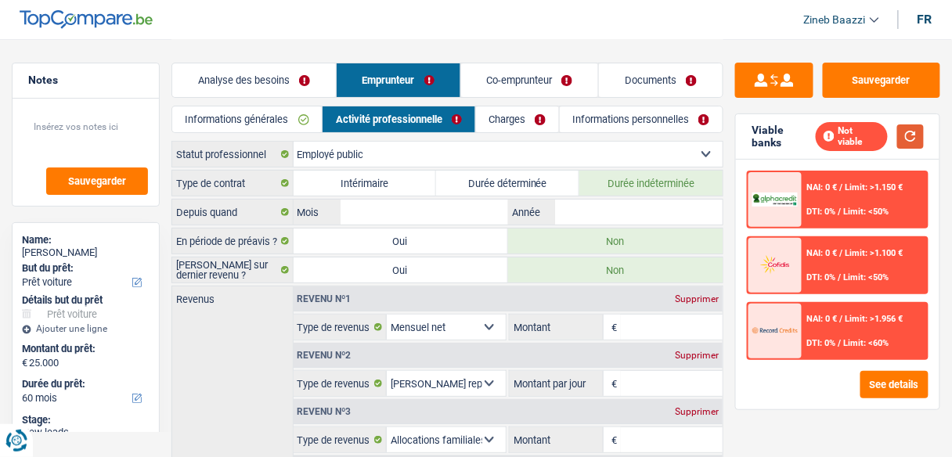
click at [901, 128] on button "button" at bounding box center [910, 136] width 27 height 24
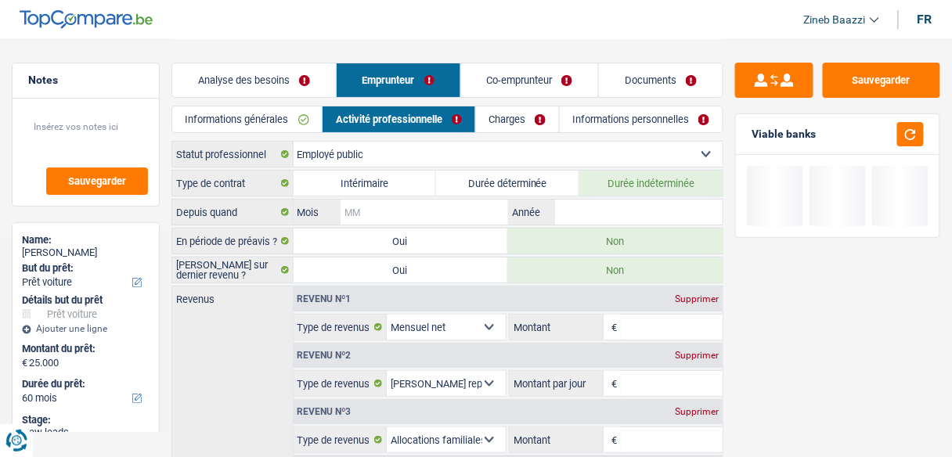
click at [399, 214] on input "Mois" at bounding box center [423, 212] width 167 height 25
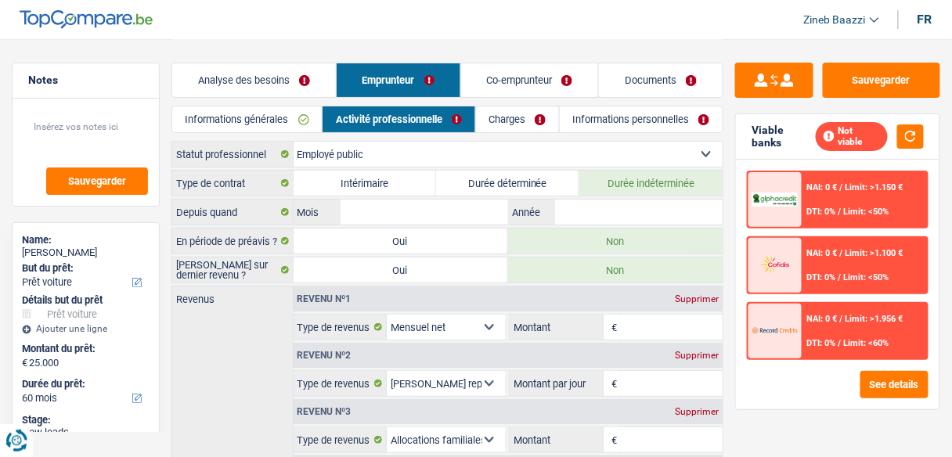
click at [641, 75] on link "Documents" at bounding box center [661, 80] width 124 height 34
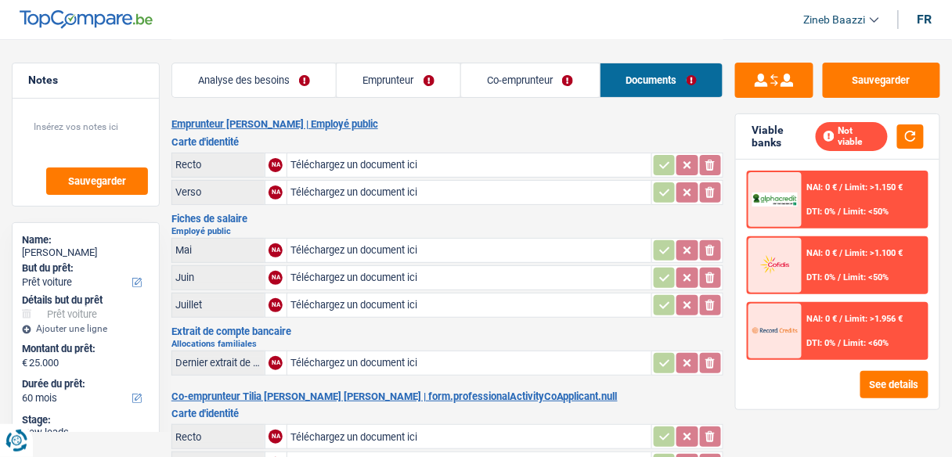
click at [393, 86] on link "Emprunteur" at bounding box center [399, 80] width 124 height 34
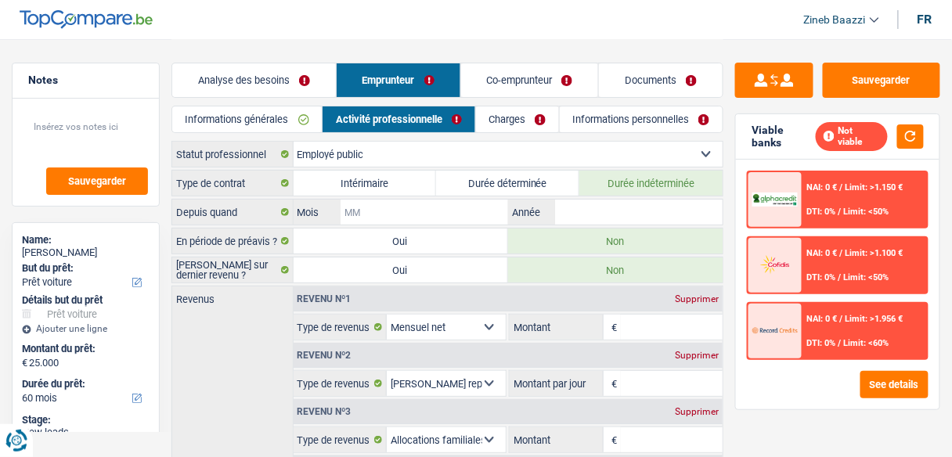
click at [463, 218] on input "Mois" at bounding box center [423, 212] width 167 height 25
click at [599, 218] on input "Année" at bounding box center [638, 212] width 167 height 25
click at [488, 210] on input "Mois" at bounding box center [423, 212] width 167 height 25
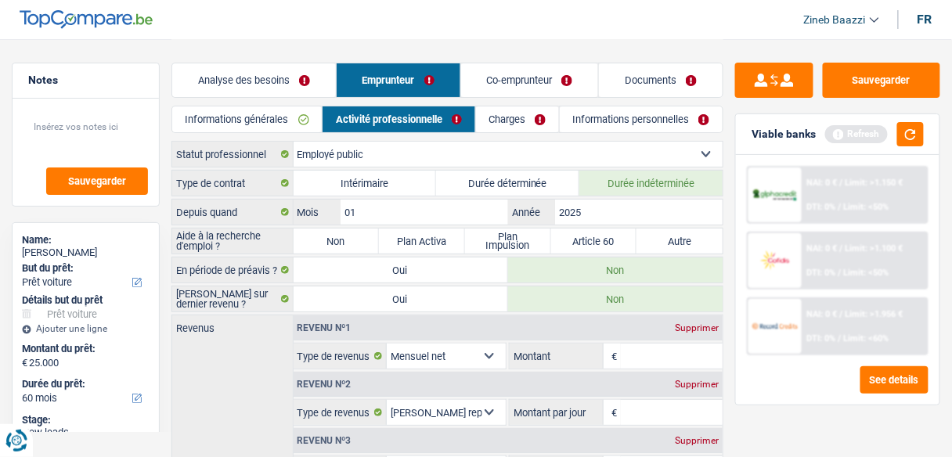
click at [326, 249] on label "Non" at bounding box center [337, 241] width 86 height 25
click at [326, 249] on input "Non" at bounding box center [337, 241] width 86 height 25
click at [906, 135] on button "button" at bounding box center [910, 134] width 27 height 24
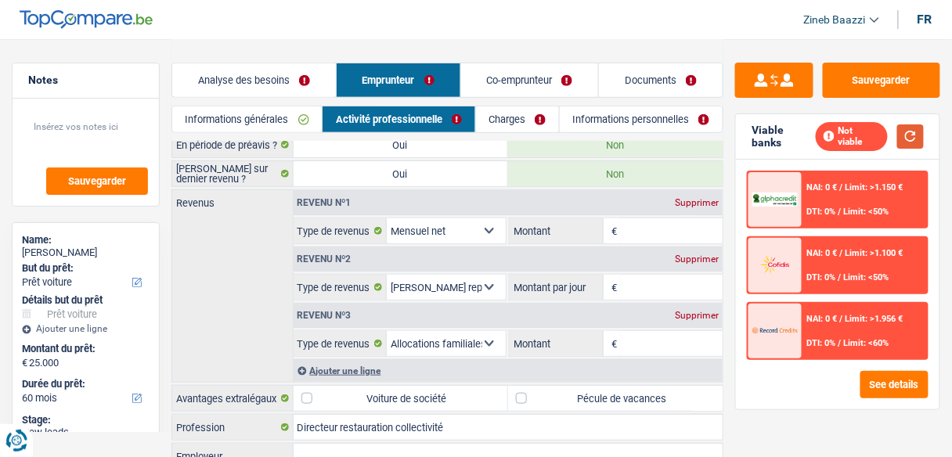
scroll to position [125, 0]
click at [654, 235] on input "Montant" at bounding box center [672, 230] width 102 height 25
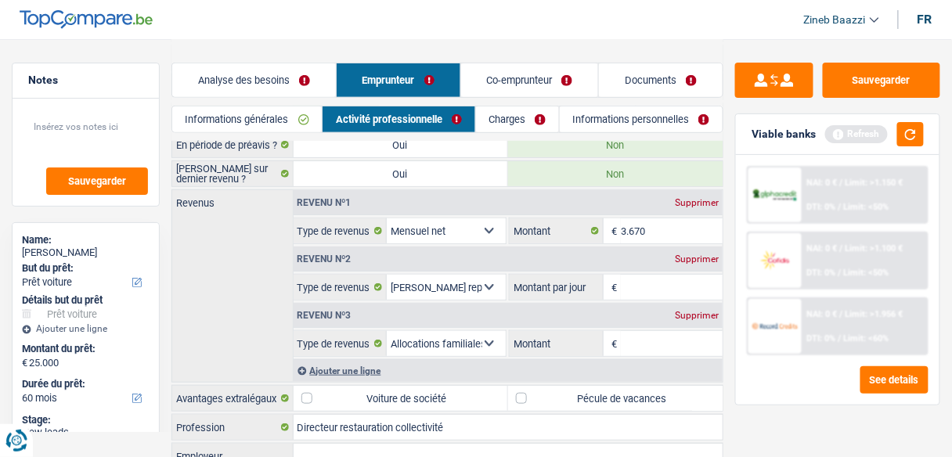
click at [632, 275] on input "Montant par jour" at bounding box center [672, 287] width 102 height 25
click at [906, 135] on button "button" at bounding box center [910, 134] width 27 height 24
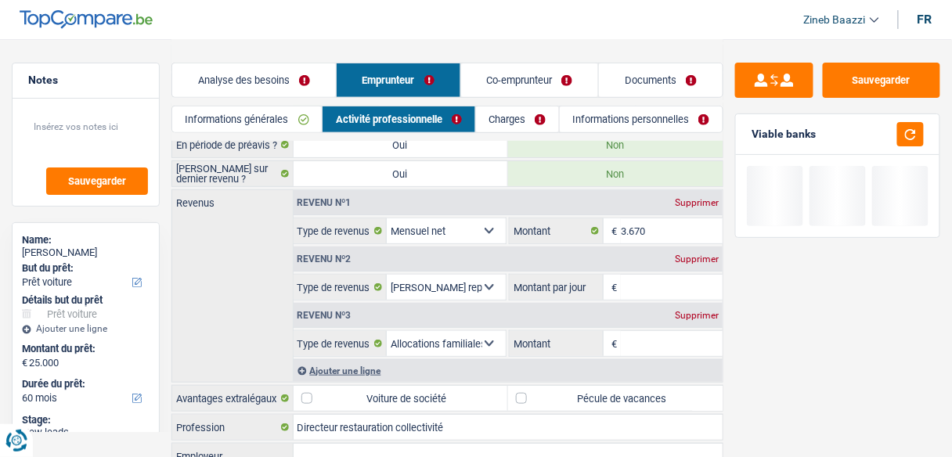
click at [655, 288] on input "Montant par jour" at bounding box center [672, 287] width 102 height 25
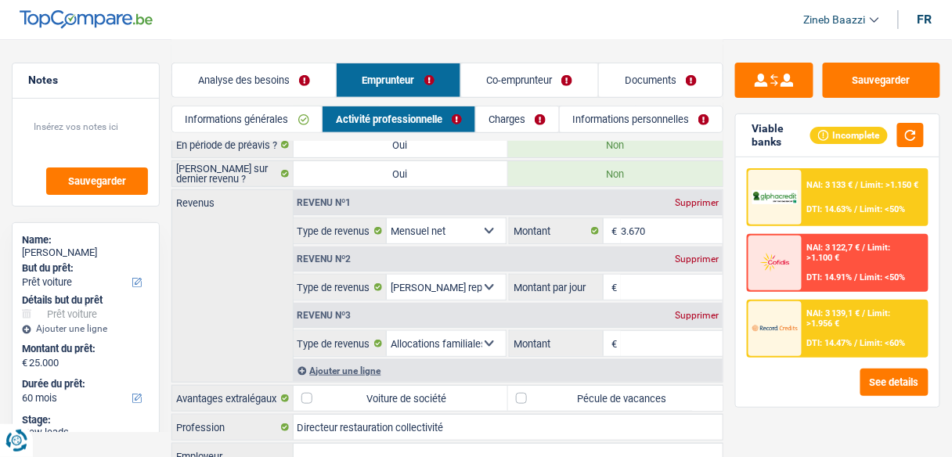
click at [701, 254] on div "Supprimer" at bounding box center [697, 258] width 52 height 9
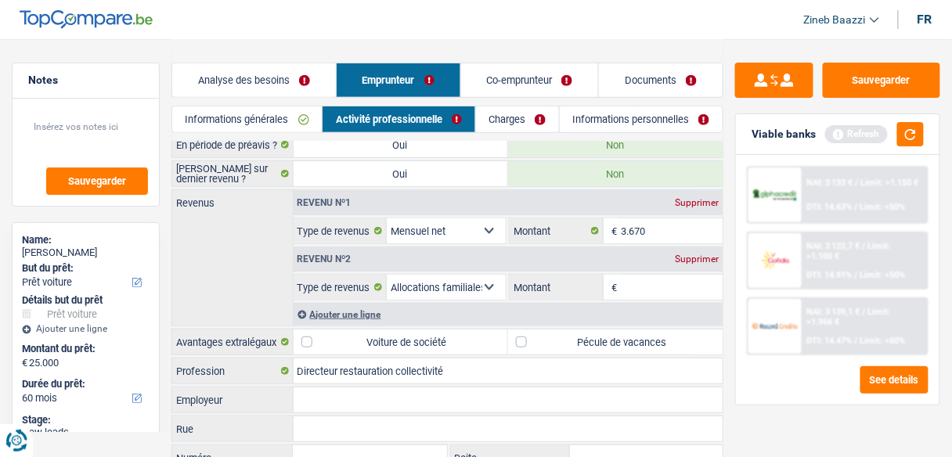
click at [690, 277] on input "Montant" at bounding box center [672, 287] width 102 height 25
click at [917, 139] on button "button" at bounding box center [910, 134] width 27 height 24
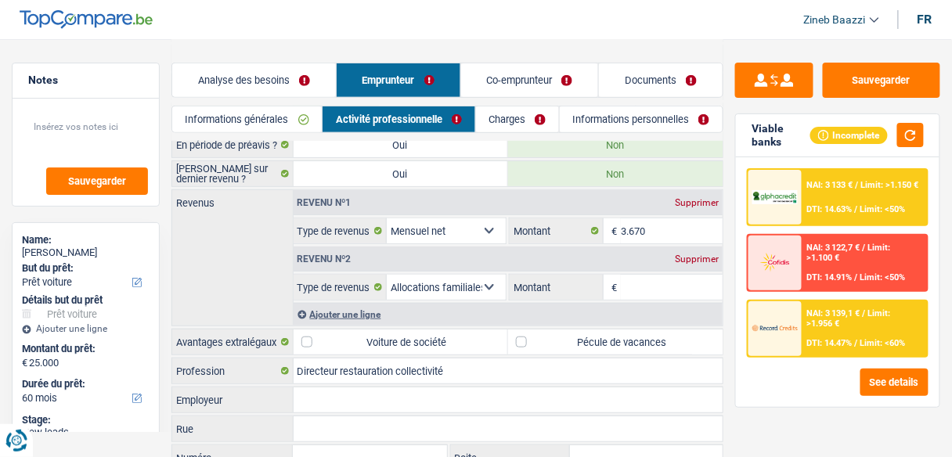
click at [701, 258] on div "Supprimer" at bounding box center [697, 258] width 52 height 9
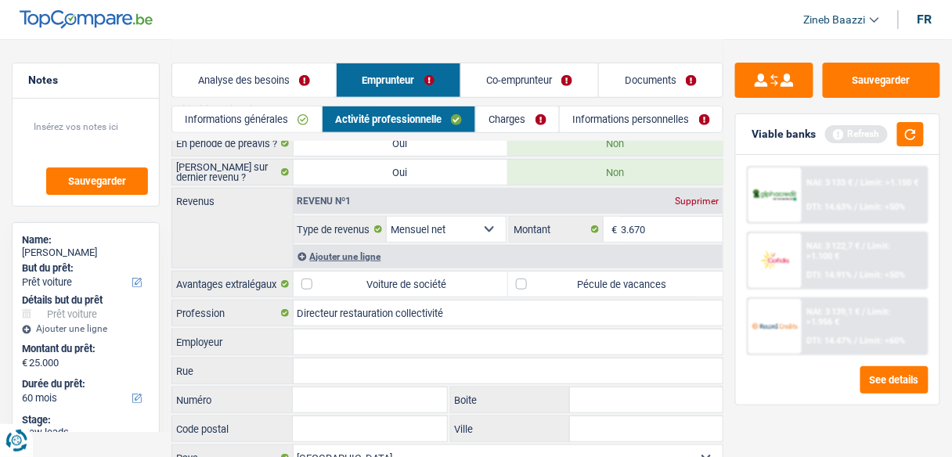
scroll to position [88, 0]
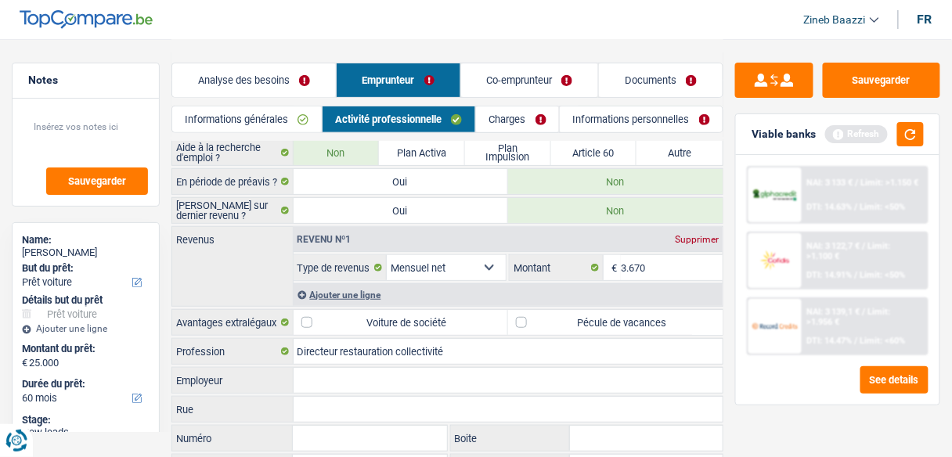
click at [551, 315] on label "Pécule de vacances" at bounding box center [615, 322] width 214 height 25
click at [551, 315] on input "Pécule de vacances" at bounding box center [615, 322] width 214 height 25
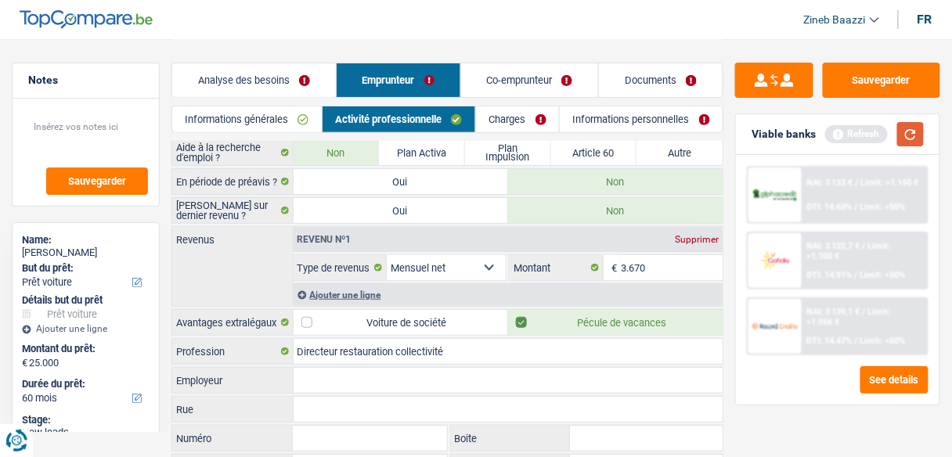
click at [910, 141] on button "button" at bounding box center [910, 134] width 27 height 24
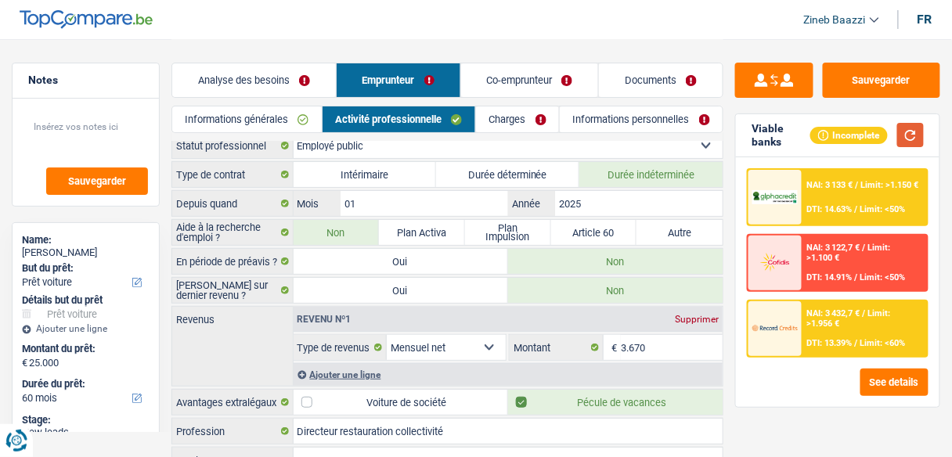
scroll to position [0, 0]
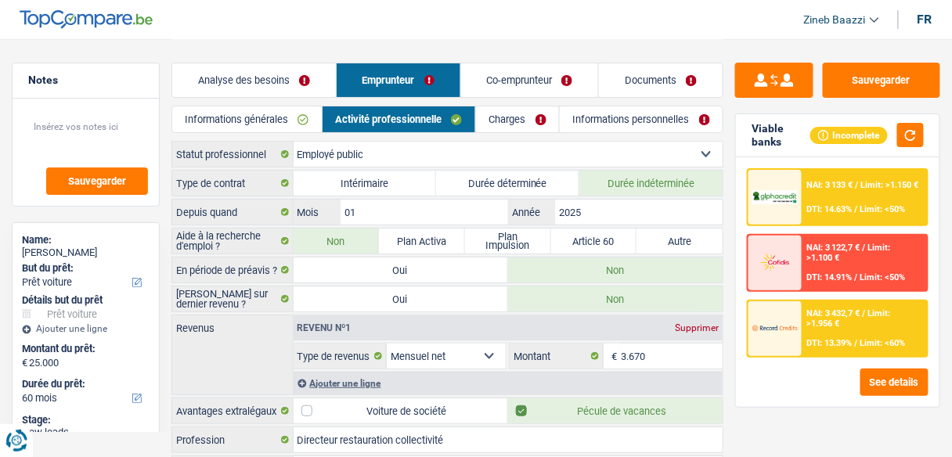
click at [531, 82] on link "Co-emprunteur" at bounding box center [530, 80] width 138 height 34
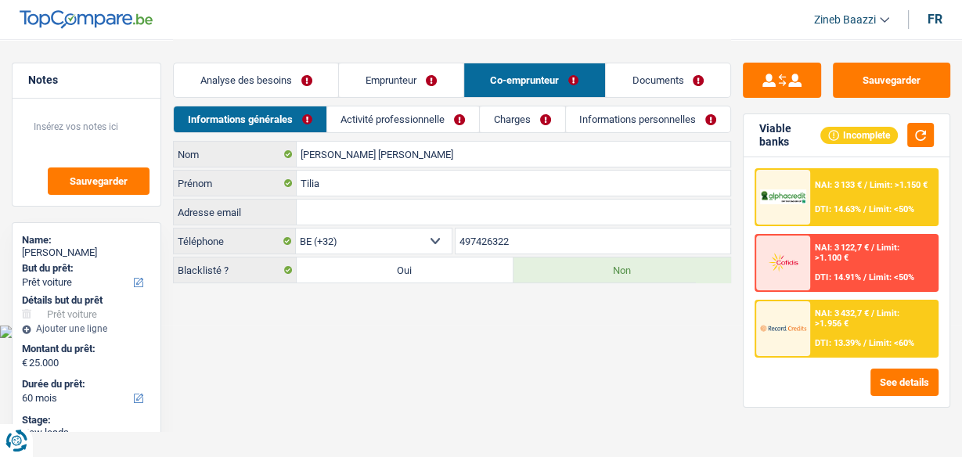
click at [418, 83] on link "Emprunteur" at bounding box center [401, 80] width 124 height 34
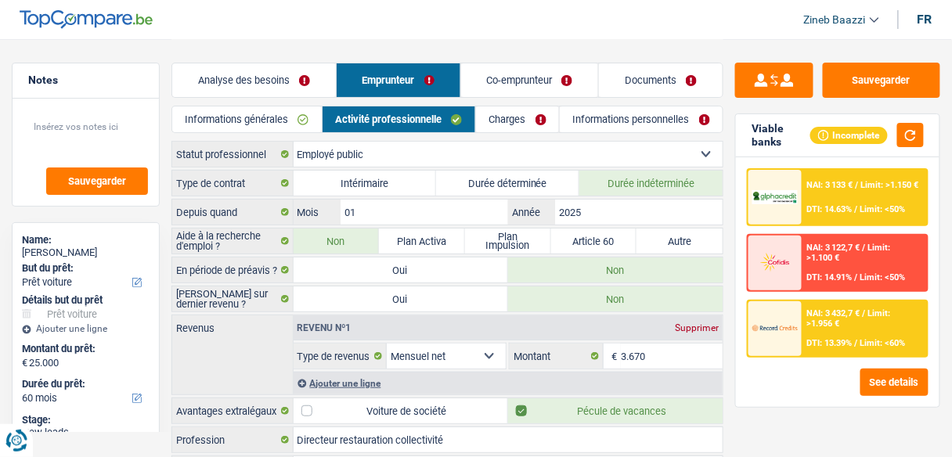
click at [520, 116] on link "Charges" at bounding box center [517, 119] width 83 height 26
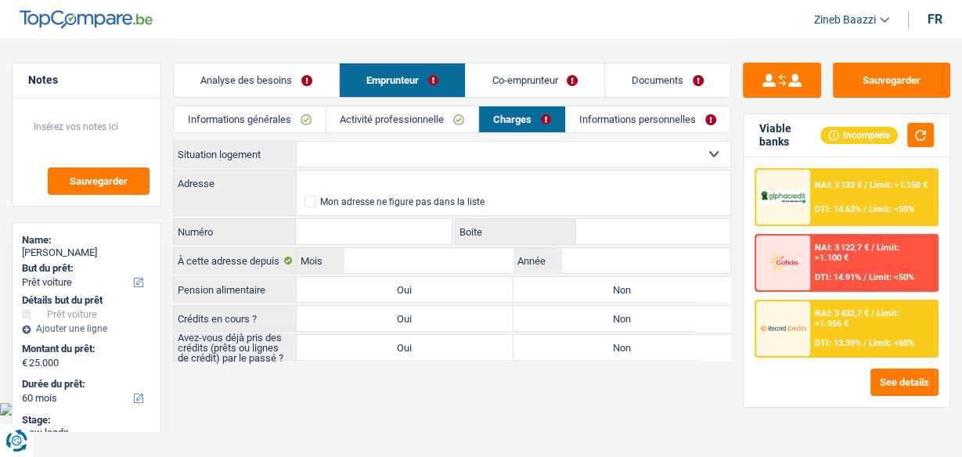
click at [364, 157] on select "Locataire Propriétaire avec prêt hypothécaire Propriétaire sans prêt hypothécai…" at bounding box center [514, 154] width 434 height 25
click at [297, 142] on select "Locataire Propriétaire avec prêt hypothécaire Propriétaire sans prêt hypothécai…" at bounding box center [514, 154] width 434 height 25
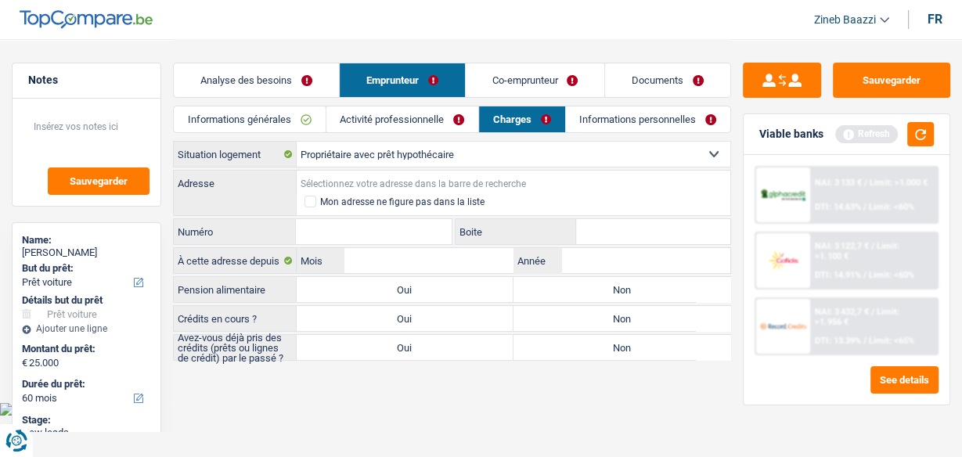
click at [354, 187] on input "Adresse" at bounding box center [514, 183] width 434 height 25
click at [367, 221] on input "Numéro" at bounding box center [373, 231] width 155 height 25
click at [380, 265] on input "Mois" at bounding box center [428, 260] width 169 height 25
click at [560, 285] on label "Non" at bounding box center [621, 289] width 217 height 25
click at [560, 285] on input "Non" at bounding box center [621, 289] width 217 height 25
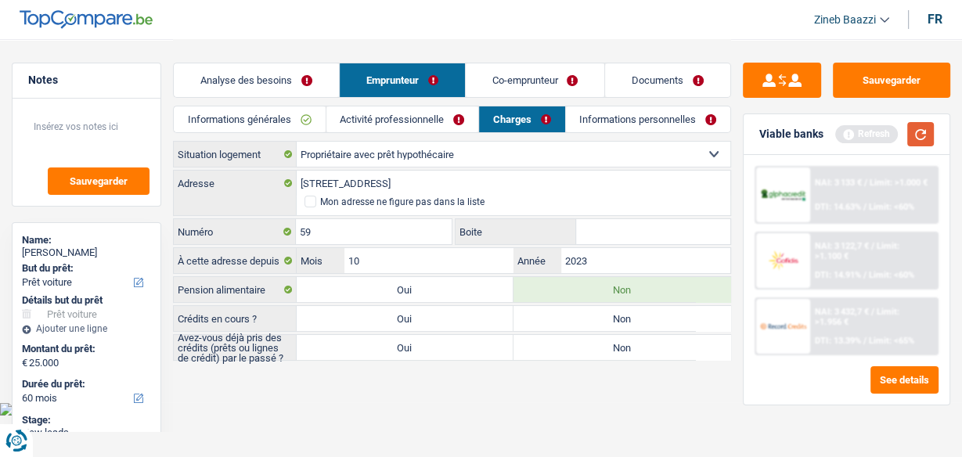
click at [931, 128] on button "button" at bounding box center [920, 134] width 27 height 24
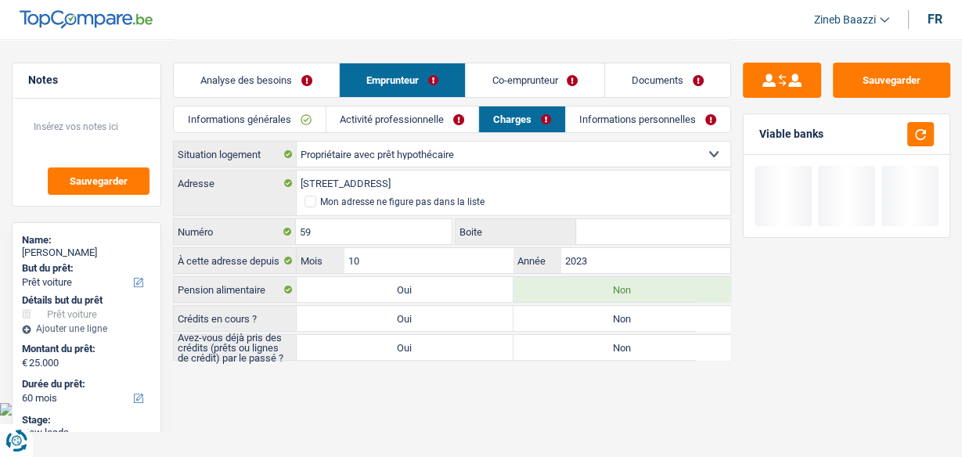
click at [478, 308] on label "Oui" at bounding box center [405, 318] width 217 height 25
click at [478, 308] on input "Oui" at bounding box center [405, 318] width 217 height 25
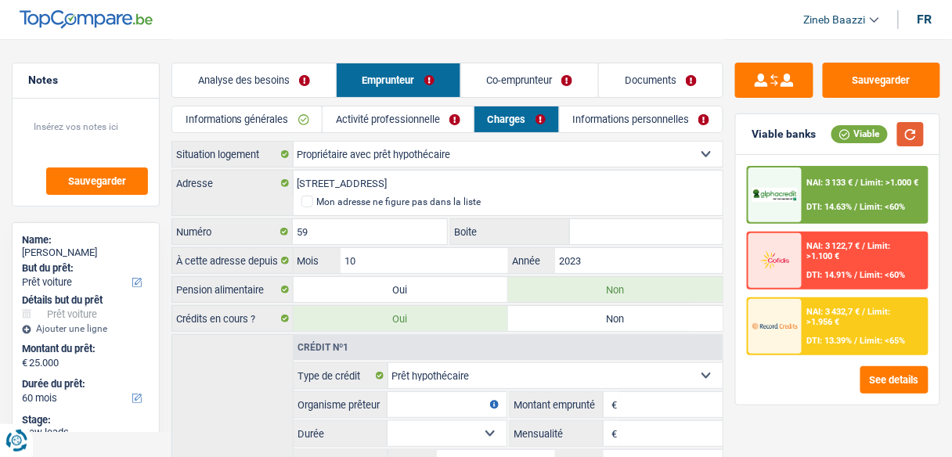
click at [910, 132] on button "button" at bounding box center [910, 134] width 27 height 24
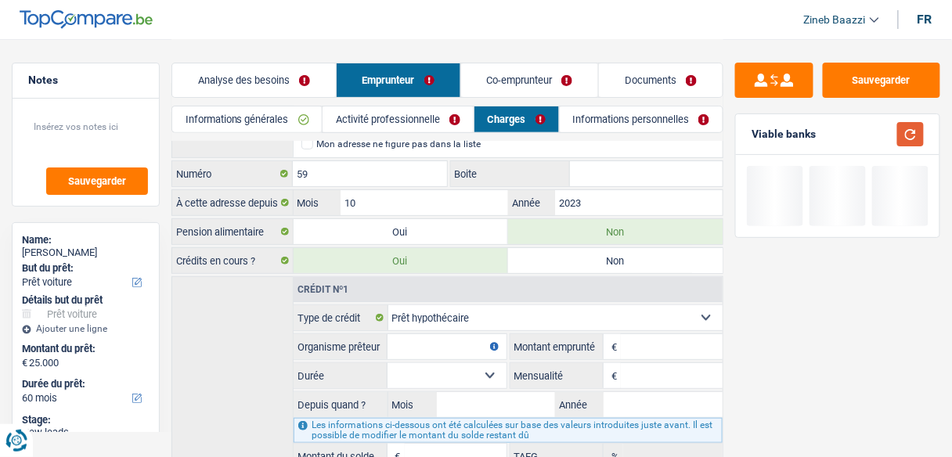
scroll to position [125, 0]
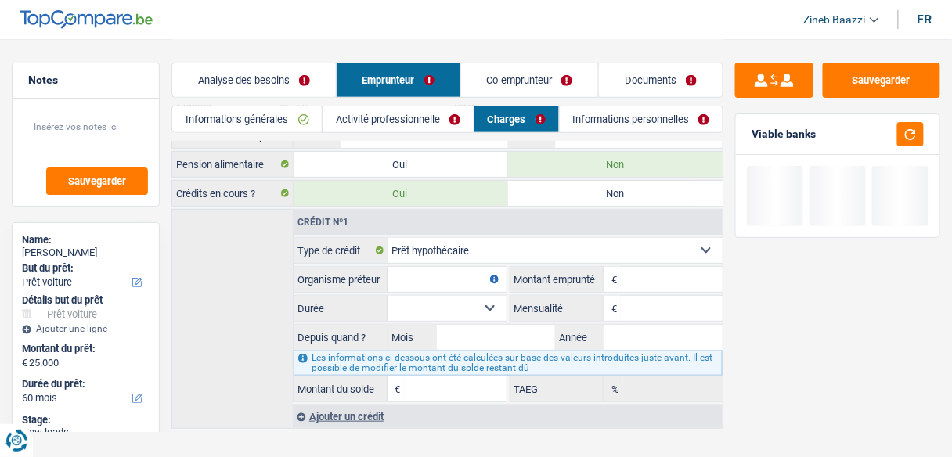
click at [437, 276] on input "Organisme prêteur" at bounding box center [446, 279] width 119 height 25
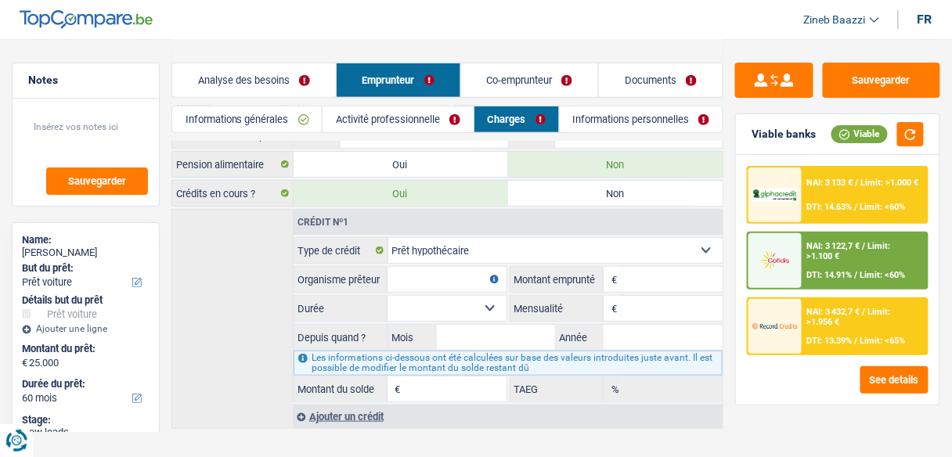
click at [307, 414] on div "Ajouter un crédit" at bounding box center [508, 416] width 430 height 23
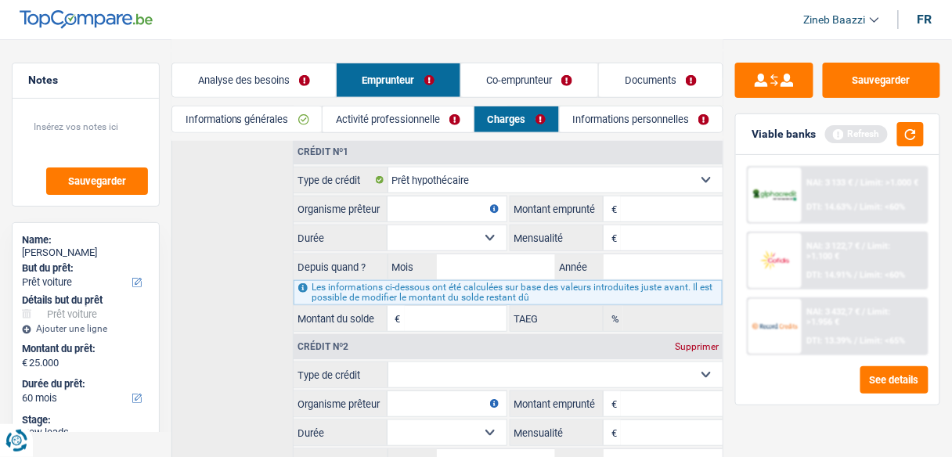
scroll to position [250, 0]
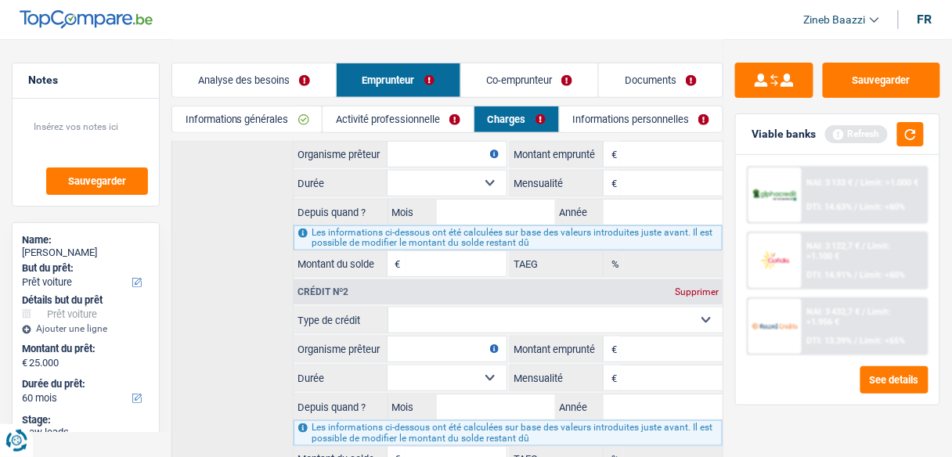
click at [459, 308] on select "Carte ou ouverture de crédit Prêt hypothécaire Vente à tempérament Prêt à tempé…" at bounding box center [555, 320] width 335 height 25
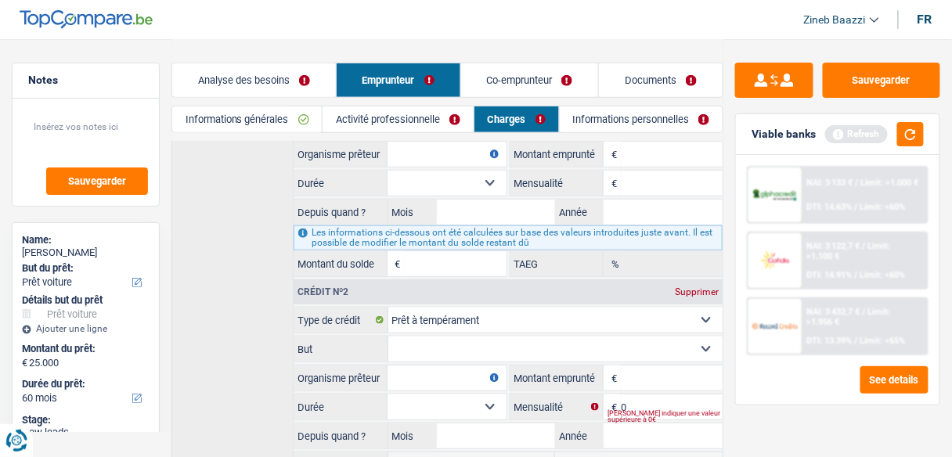
click at [423, 342] on select "Confort maison: meubles, textile, peinture, électroménager, outillage non-profe…" at bounding box center [555, 349] width 335 height 25
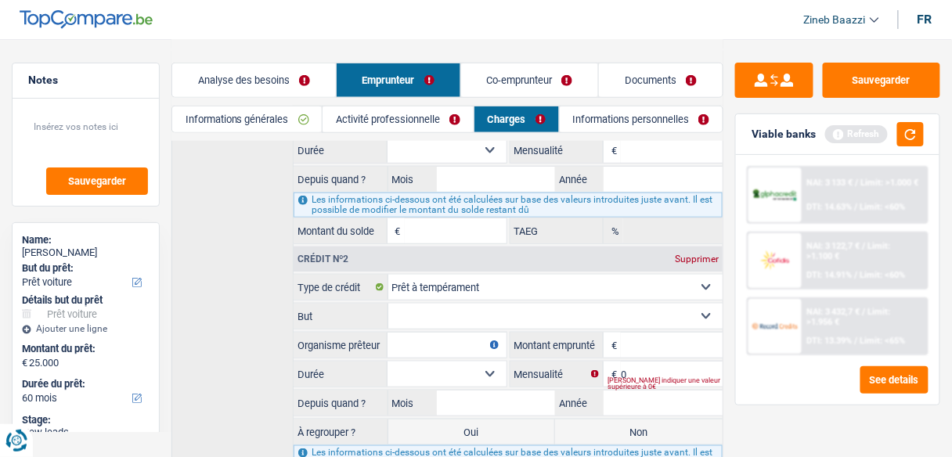
scroll to position [313, 0]
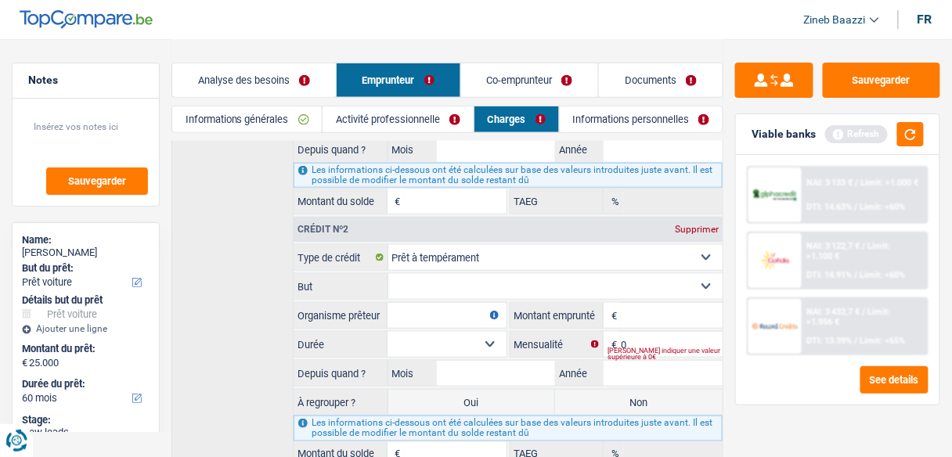
click at [431, 284] on select "Confort maison: meubles, textile, peinture, électroménager, outillage non-profe…" at bounding box center [555, 286] width 335 height 25
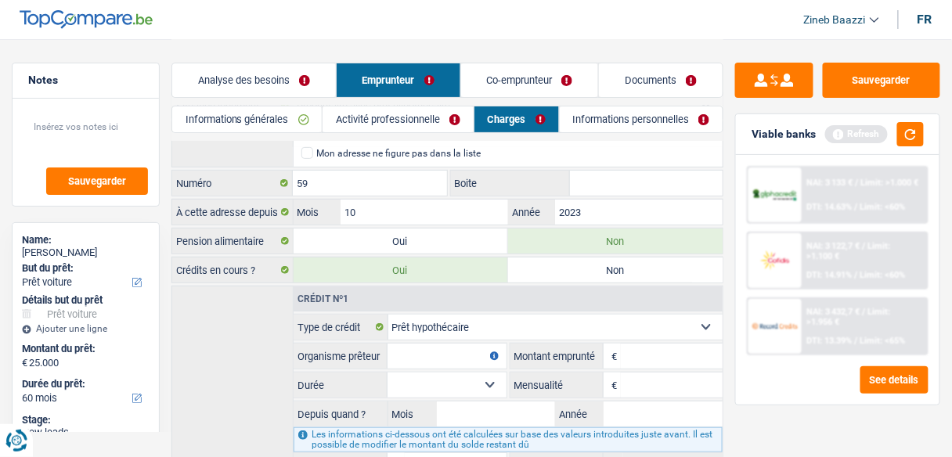
scroll to position [63, 0]
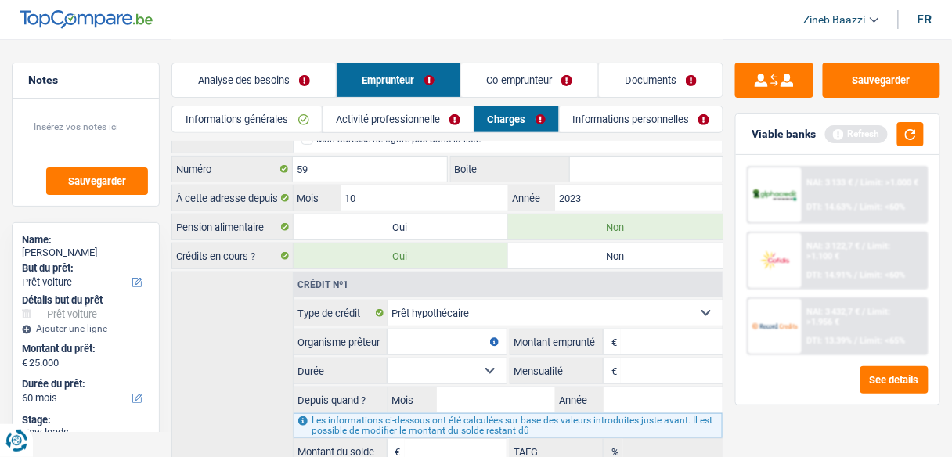
click at [420, 336] on input "Organisme prêteur" at bounding box center [446, 342] width 119 height 25
click at [672, 347] on input "Montant" at bounding box center [672, 342] width 102 height 25
click at [628, 361] on input "Mensualité" at bounding box center [672, 370] width 102 height 25
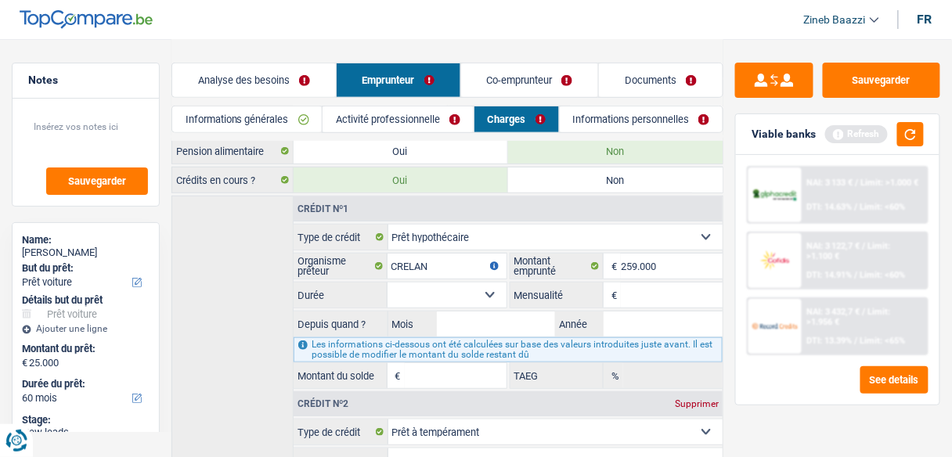
scroll to position [250, 0]
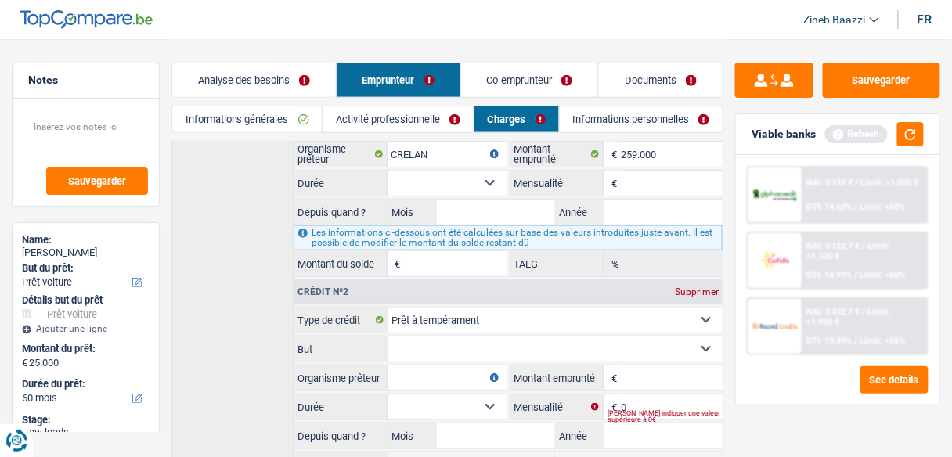
click at [646, 374] on input "Montant emprunté" at bounding box center [672, 378] width 102 height 25
click at [633, 413] on div "[PERSON_NAME] indiquer une valeur supérieure à 0€" at bounding box center [664, 416] width 115 height 6
click at [632, 413] on div "[PERSON_NAME] indiquer une valeur supérieure à 0€" at bounding box center [664, 416] width 115 height 6
click at [626, 395] on input "0" at bounding box center [672, 406] width 102 height 25
click at [679, 174] on input "Mensualité" at bounding box center [672, 183] width 102 height 25
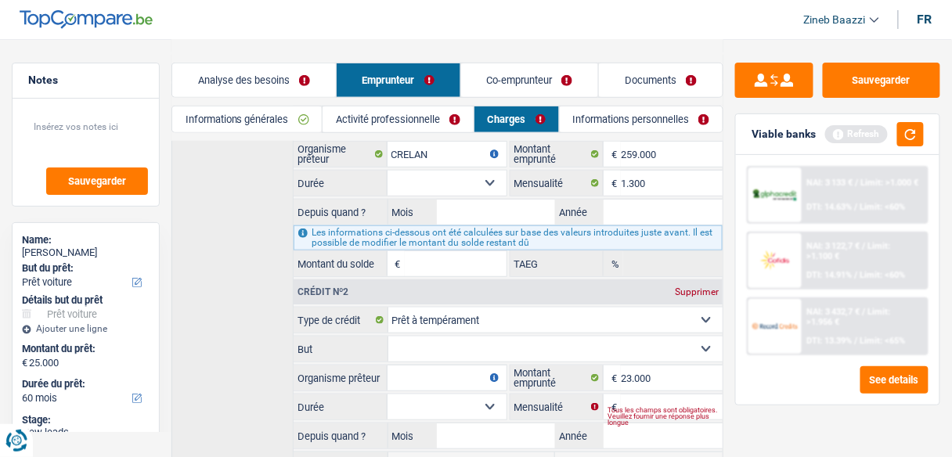
click at [446, 180] on select "120 mois 132 mois 144 mois 180 mois 240 mois 300 mois 360 mois 420 mois Sélecti…" at bounding box center [446, 183] width 119 height 25
click at [387, 171] on select "120 mois 132 mois 144 mois 180 mois 240 mois 300 mois 360 mois 420 mois Sélecti…" at bounding box center [446, 183] width 119 height 25
click at [456, 211] on input "Mois" at bounding box center [496, 212] width 119 height 25
click at [456, 206] on input "Mois" at bounding box center [496, 212] width 119 height 25
click at [254, 246] on div "Crédit nº1 Carte ou ouverture de crédit Prêt hypothécaire Vente à tempérament P…" at bounding box center [447, 321] width 552 height 474
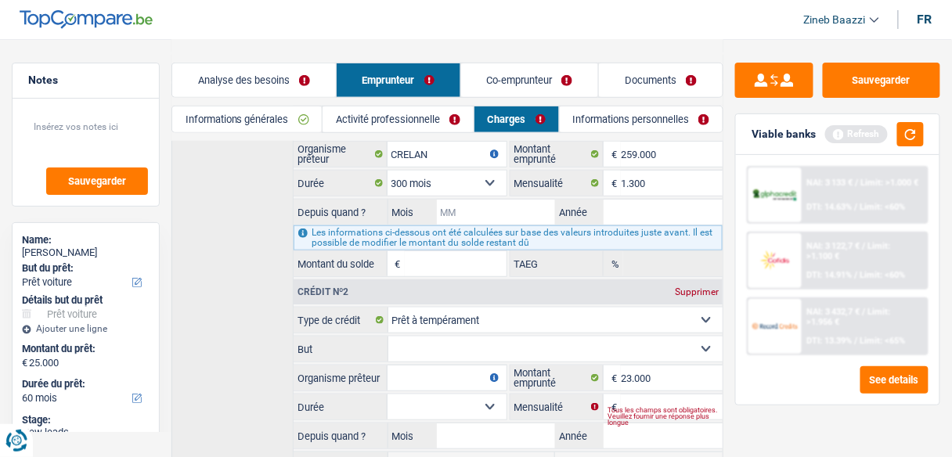
click at [498, 200] on input "Mois" at bounding box center [496, 212] width 119 height 25
click at [639, 217] on input "Année" at bounding box center [662, 212] width 119 height 25
click at [473, 200] on input "Mois" at bounding box center [496, 212] width 119 height 25
click at [221, 281] on div "Crédit nº1 Carte ou ouverture de crédit Prêt hypothécaire Vente à tempérament P…" at bounding box center [447, 321] width 552 height 474
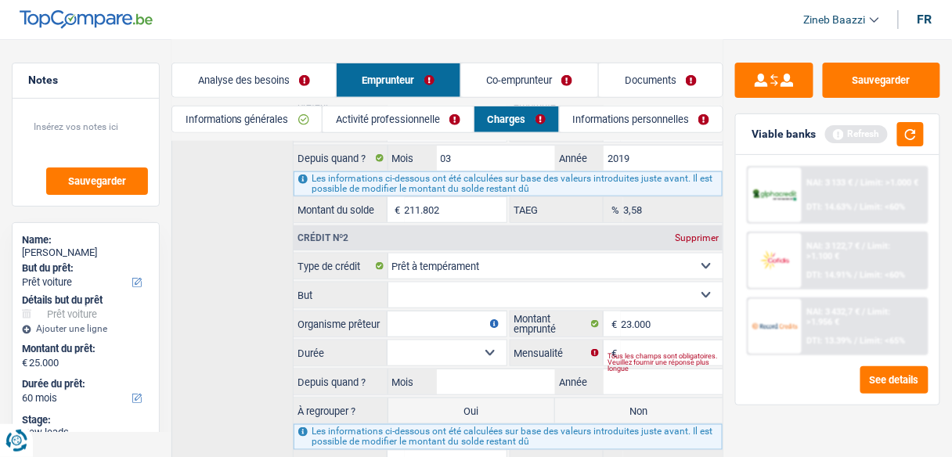
scroll to position [376, 0]
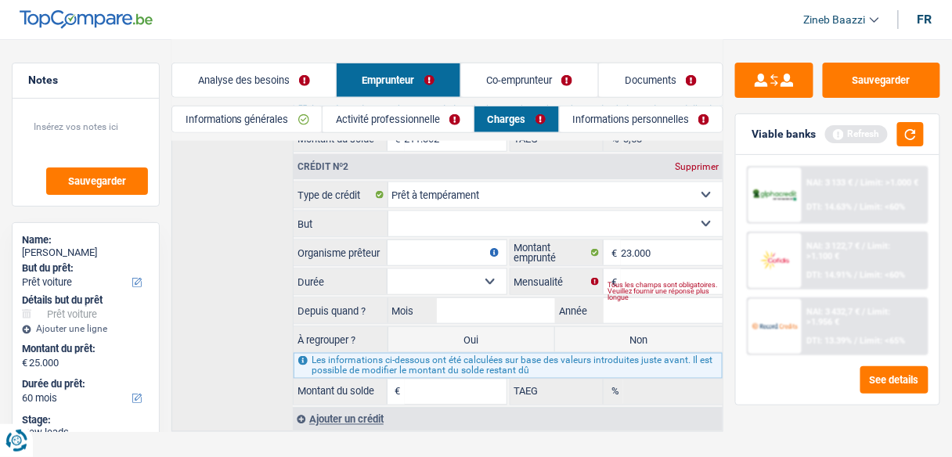
click at [455, 216] on select "Confort maison: meubles, textile, peinture, électroménager, outillage non-profe…" at bounding box center [555, 223] width 335 height 25
click at [249, 200] on div "Crédit nº1 Carte ou ouverture de crédit Prêt hypothécaire Vente à tempérament P…" at bounding box center [447, 196] width 552 height 474
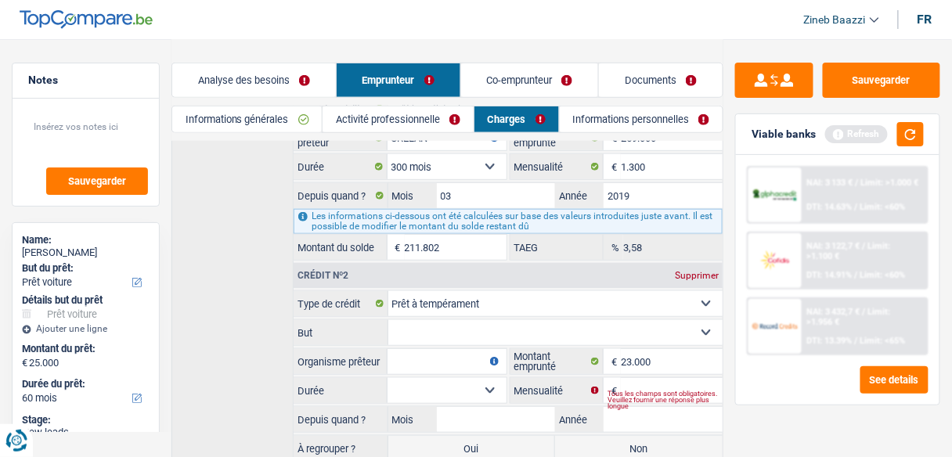
scroll to position [313, 0]
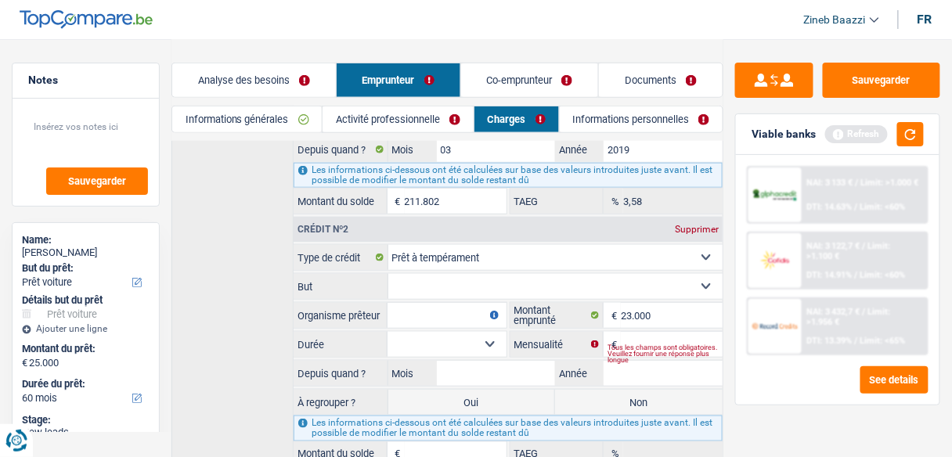
click at [444, 280] on select "Confort maison: meubles, textile, peinture, électroménager, outillage non-profe…" at bounding box center [555, 286] width 335 height 25
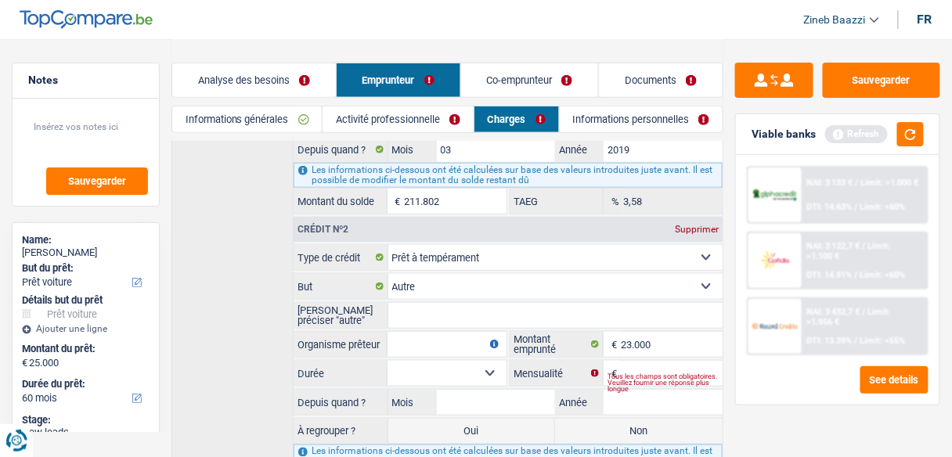
click at [468, 319] on input "[PERSON_NAME] préciser "autre"" at bounding box center [555, 315] width 335 height 25
click at [424, 341] on input "Organisme prêteur" at bounding box center [446, 344] width 119 height 25
click at [619, 395] on input "Année" at bounding box center [662, 402] width 119 height 25
click at [441, 375] on select "12 mois 18 mois 24 mois 30 mois 36 mois 42 mois 48 mois 60 mois 72 mois 84 mois…" at bounding box center [446, 373] width 119 height 25
click at [387, 361] on select "12 mois 18 mois 24 mois 30 mois 36 mois 42 mois 48 mois 60 mois 72 mois 84 mois…" at bounding box center [446, 373] width 119 height 25
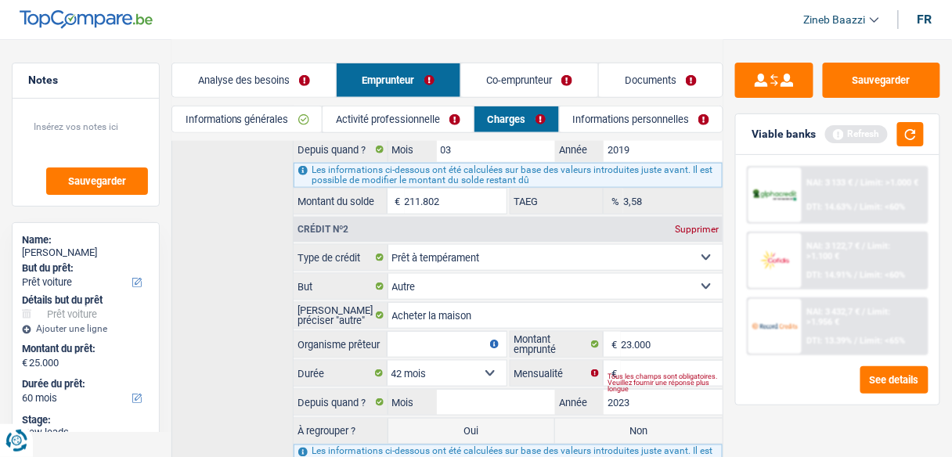
click at [435, 340] on input "Organisme prêteur" at bounding box center [446, 344] width 119 height 25
click at [464, 392] on input "Mois" at bounding box center [496, 402] width 119 height 25
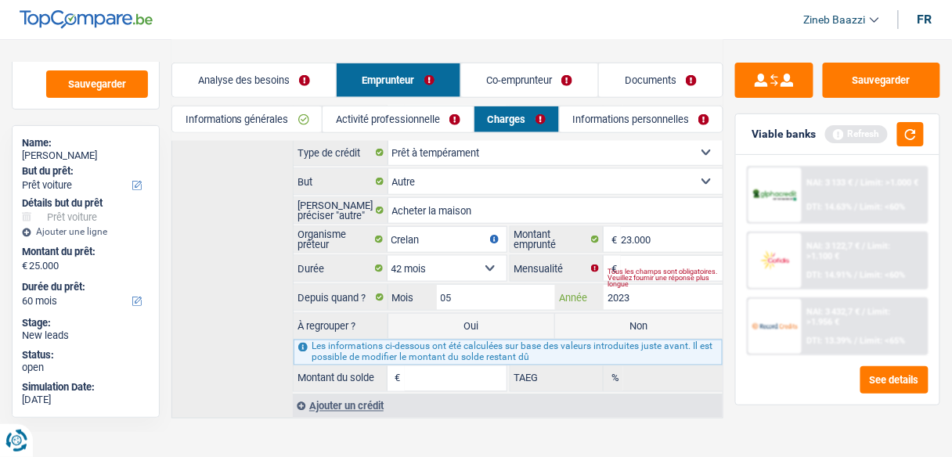
scroll to position [420, 0]
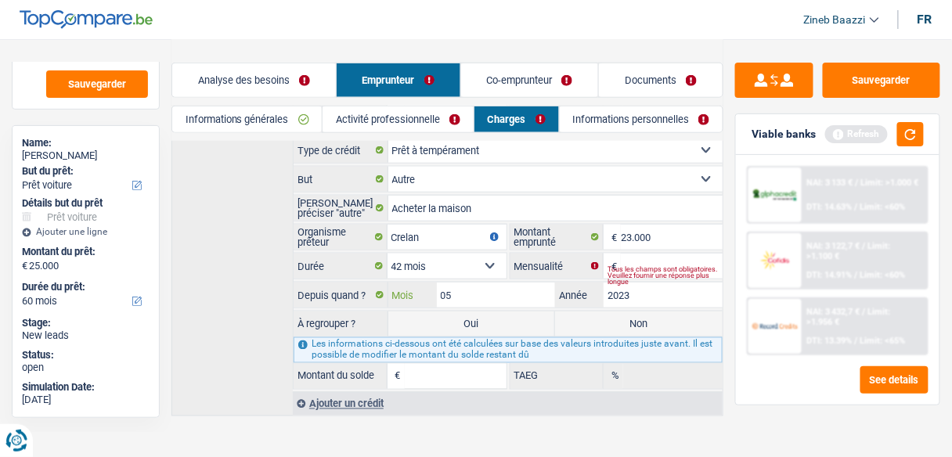
click at [492, 290] on input "05" at bounding box center [496, 295] width 119 height 25
click at [489, 290] on input "03" at bounding box center [496, 295] width 119 height 25
click at [222, 259] on div "Crédit nº1 Carte ou ouverture de crédit Prêt hypothécaire Vente à tempérament P…" at bounding box center [447, 165] width 552 height 502
click at [628, 312] on label "Non" at bounding box center [638, 324] width 167 height 25
click at [628, 312] on input "Non" at bounding box center [638, 324] width 167 height 25
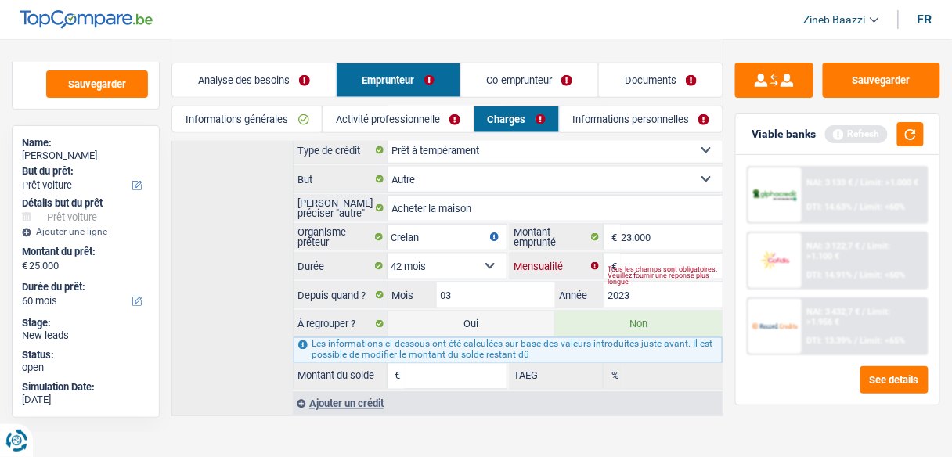
click at [650, 254] on input "Mensualité" at bounding box center [672, 266] width 102 height 25
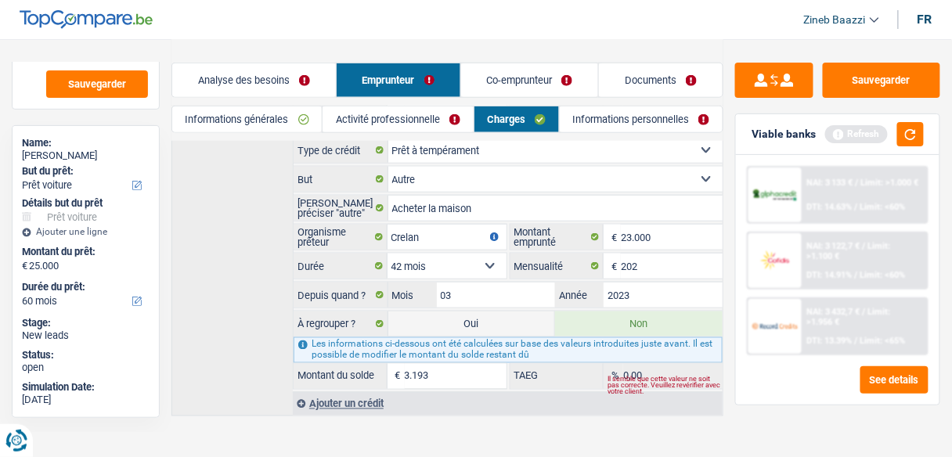
click at [243, 266] on div "Crédit nº1 Carte ou ouverture de crédit Prêt hypothécaire Vente à tempérament P…" at bounding box center [447, 165] width 552 height 502
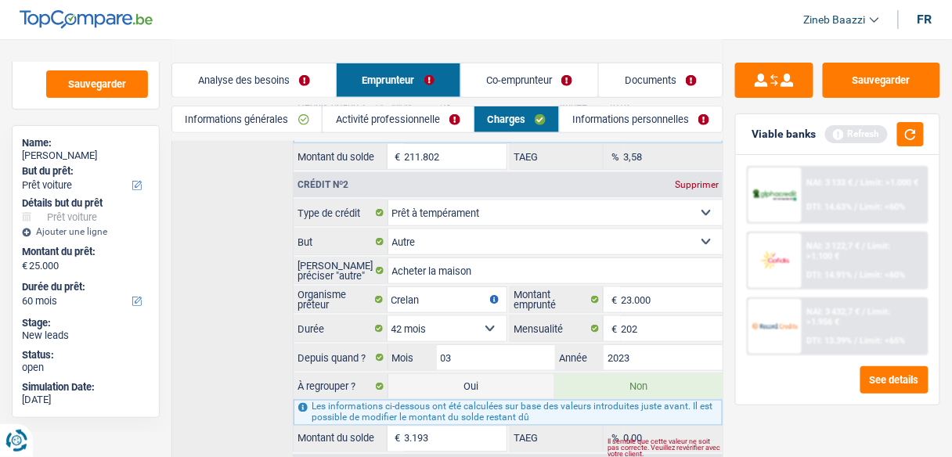
click at [436, 118] on link "Activité professionnelle" at bounding box center [397, 119] width 150 height 26
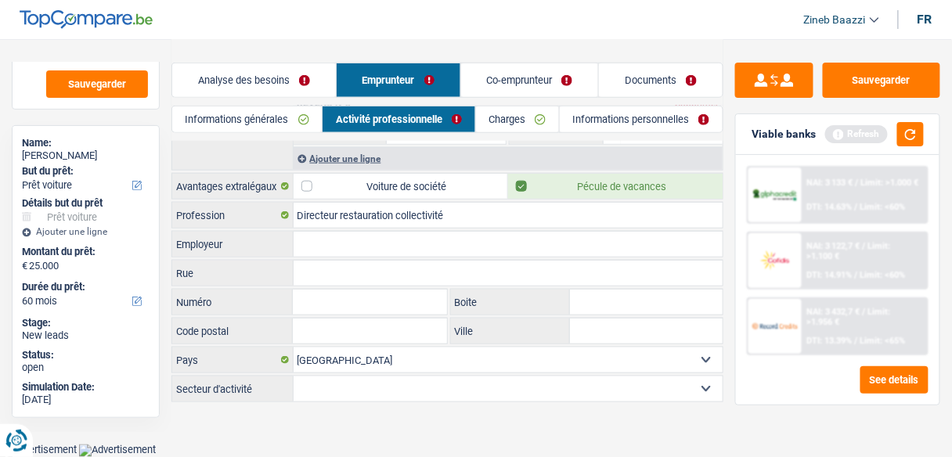
scroll to position [326, 0]
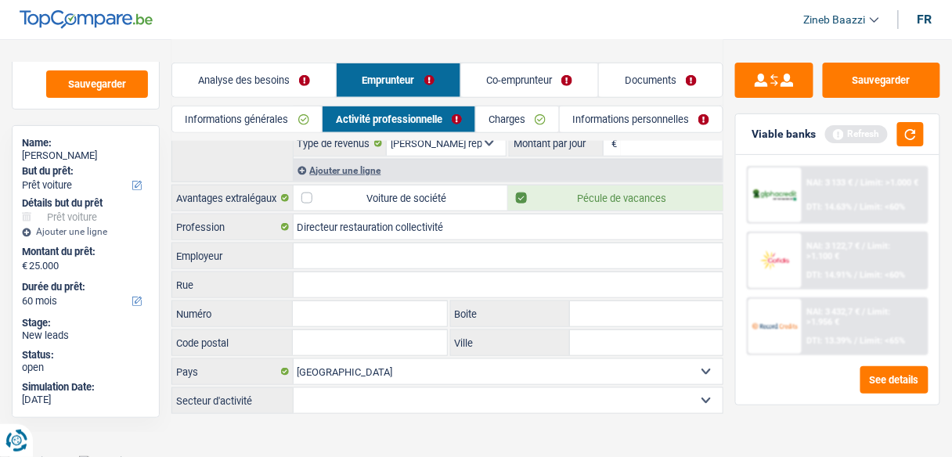
click at [493, 118] on link "Charges" at bounding box center [517, 119] width 83 height 26
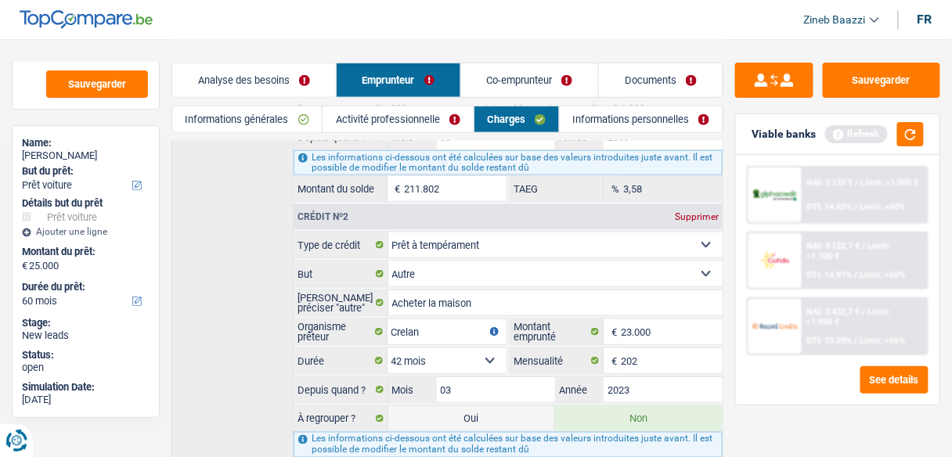
click at [495, 79] on link "Co-emprunteur" at bounding box center [530, 80] width 138 height 34
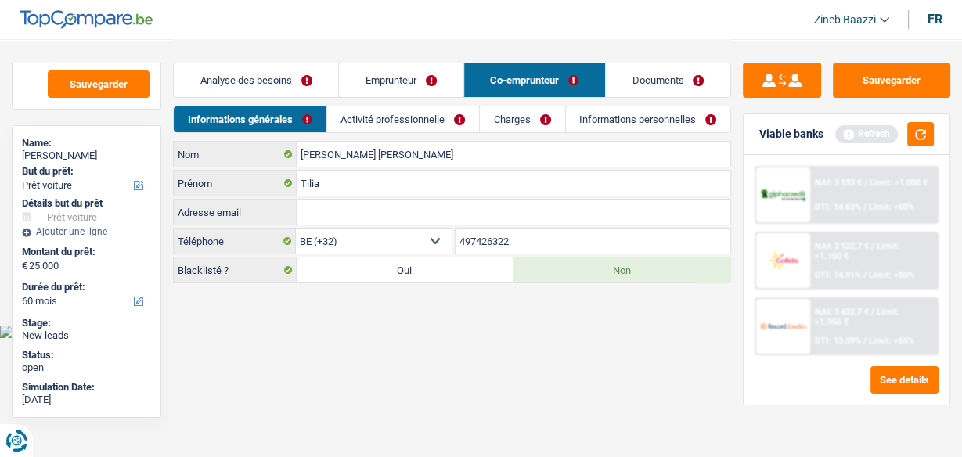
click at [368, 81] on link "Emprunteur" at bounding box center [401, 80] width 124 height 34
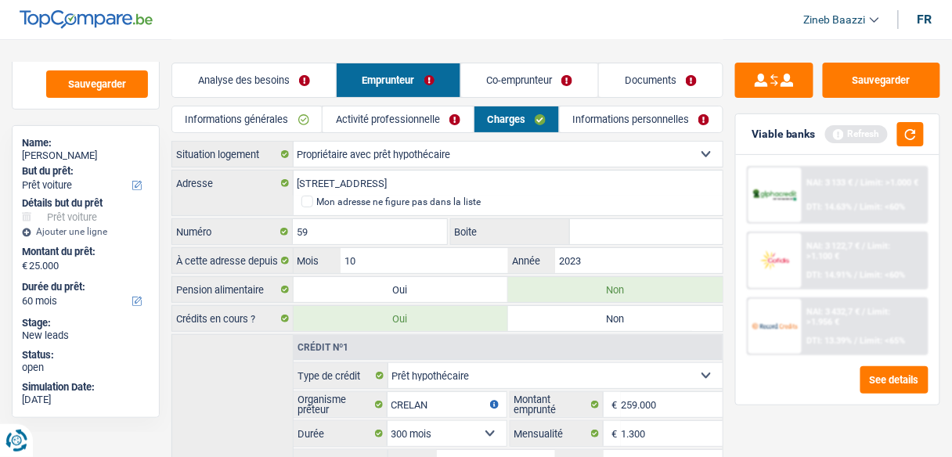
click at [276, 81] on link "Analyse des besoins" at bounding box center [254, 80] width 164 height 34
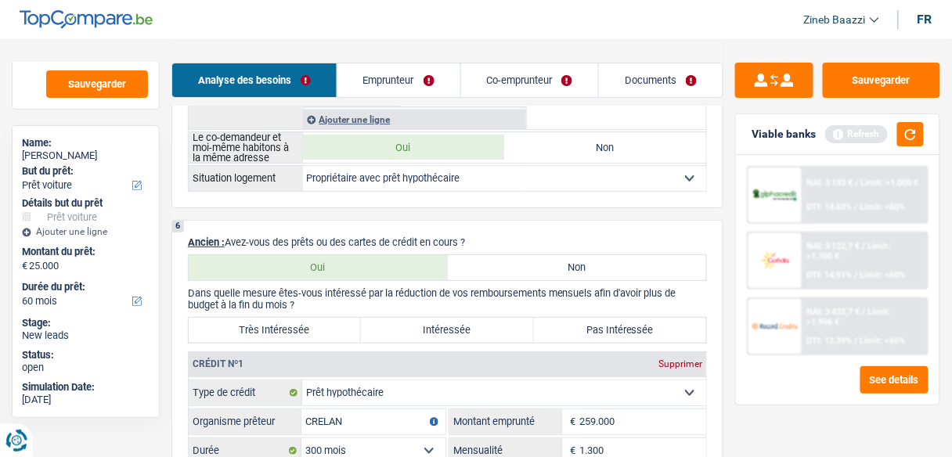
scroll to position [1378, 0]
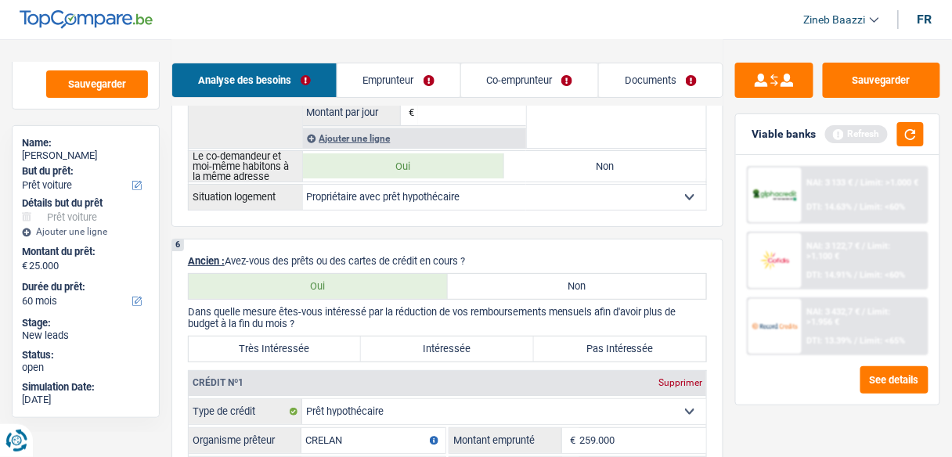
click at [310, 337] on label "Très Intéressée" at bounding box center [275, 349] width 172 height 25
click at [310, 337] on input "Très Intéressée" at bounding box center [275, 349] width 172 height 25
click at [382, 75] on link "Emprunteur" at bounding box center [398, 80] width 123 height 34
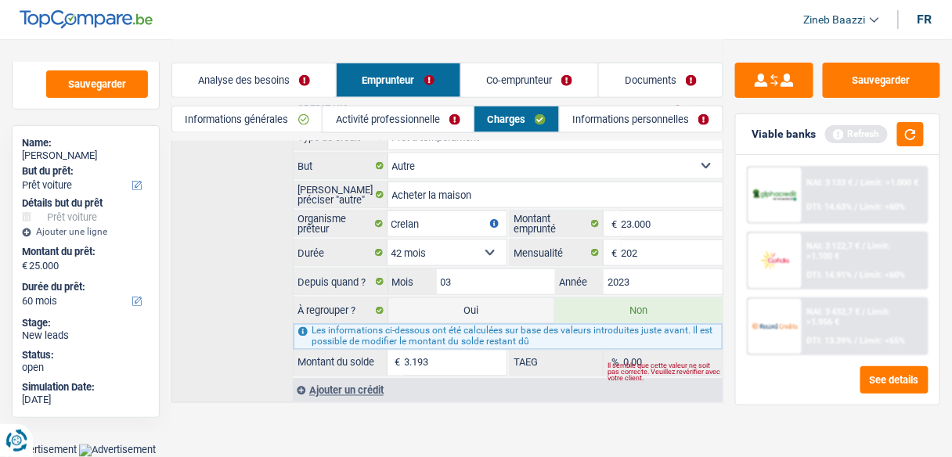
scroll to position [420, 0]
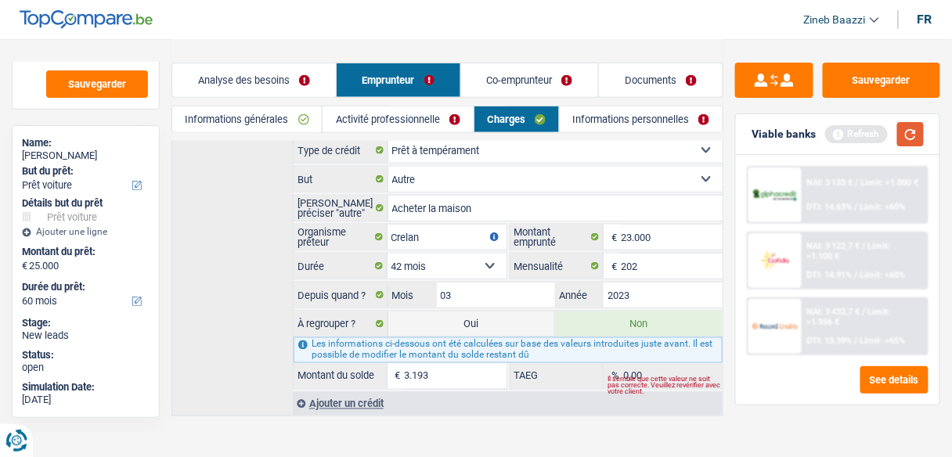
click at [917, 128] on button "button" at bounding box center [910, 134] width 27 height 24
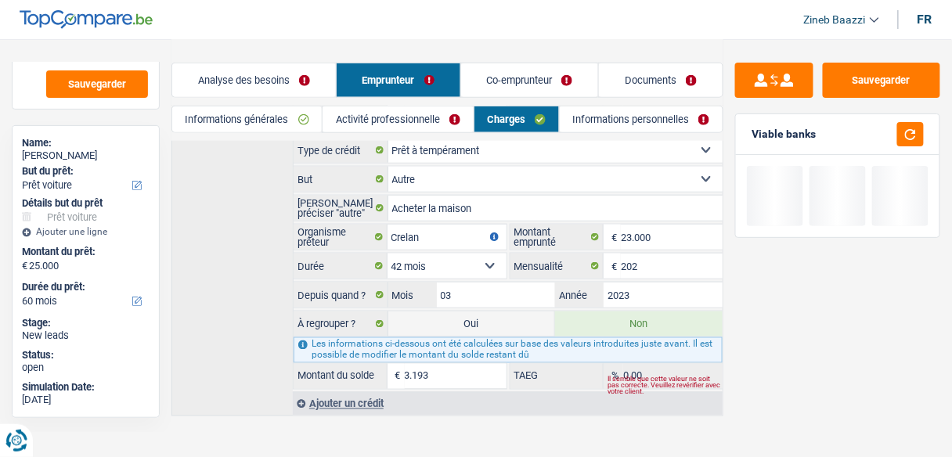
click at [541, 85] on link "Co-emprunteur" at bounding box center [530, 80] width 138 height 34
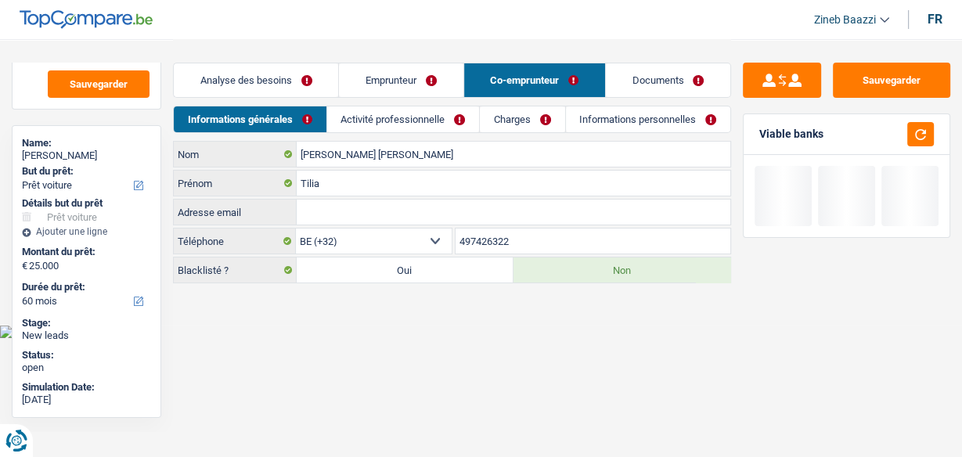
click at [426, 69] on link "Emprunteur" at bounding box center [401, 80] width 124 height 34
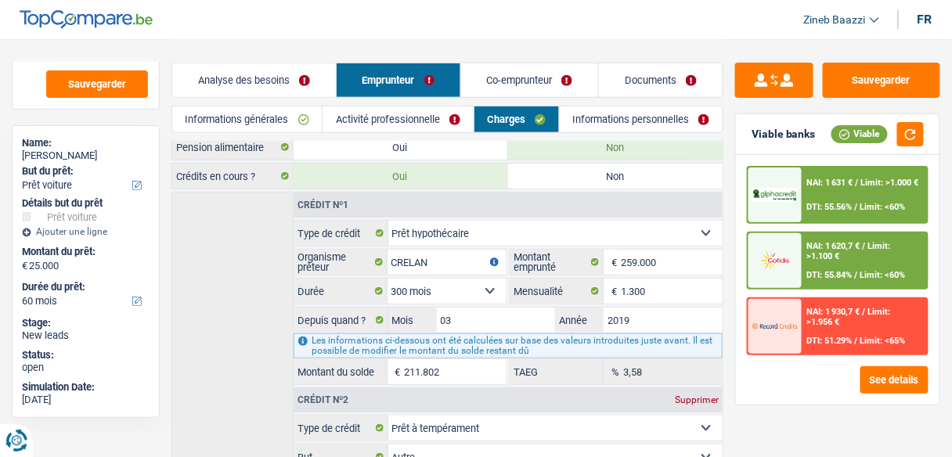
scroll to position [188, 0]
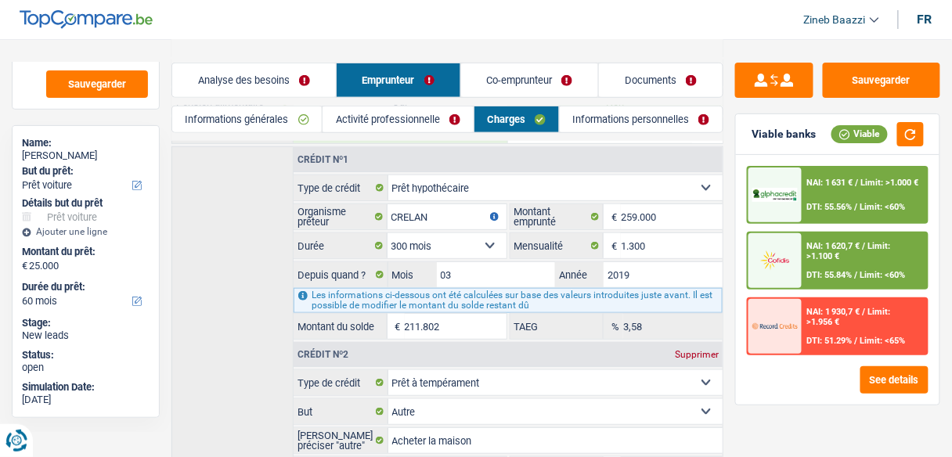
click at [854, 263] on div "NAI: 1 620,7 € / Limit: >1.100 € DTI: 55.84% / Limit: <60%" at bounding box center [864, 260] width 124 height 55
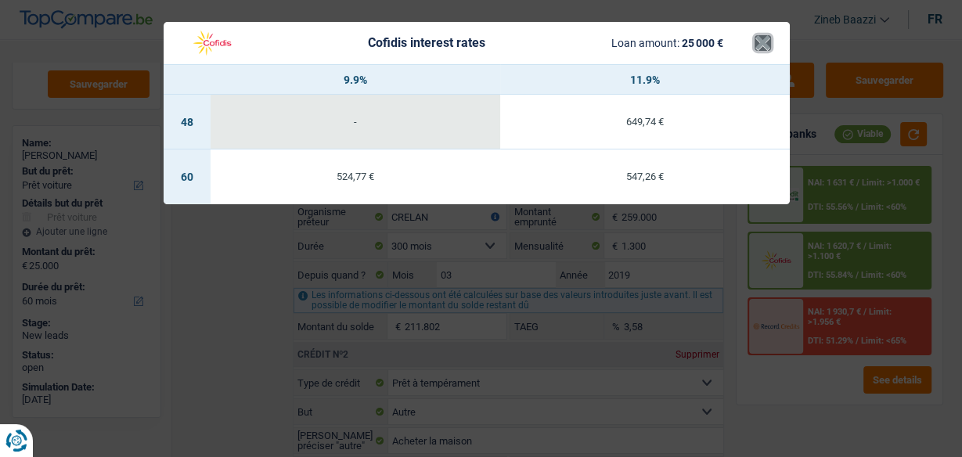
click at [764, 47] on button "×" at bounding box center [763, 43] width 16 height 16
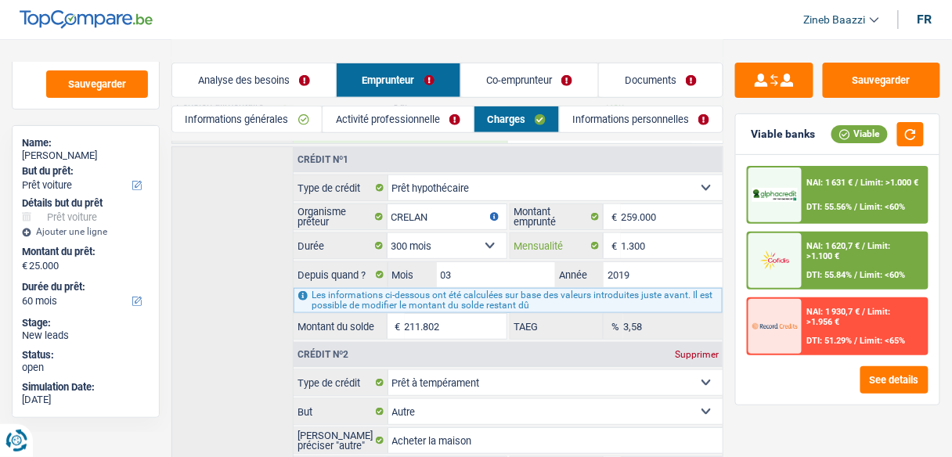
click at [649, 237] on input "1.300" at bounding box center [672, 245] width 102 height 25
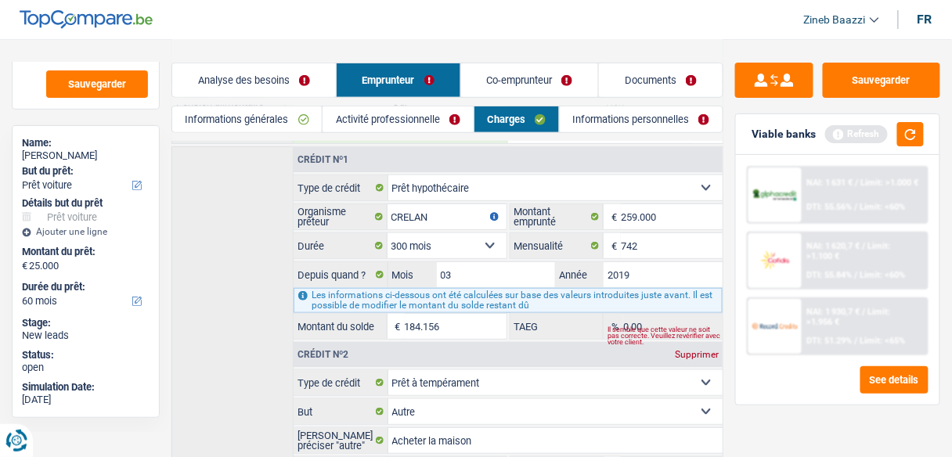
click at [221, 294] on div "Crédit nº1 Carte ou ouverture de crédit Prêt hypothécaire Vente à tempérament P…" at bounding box center [447, 397] width 552 height 502
click at [705, 233] on input "742" at bounding box center [672, 245] width 102 height 25
click at [285, 353] on div "Crédit nº1 Carte ou ouverture de crédit Prêt hypothécaire Vente à tempérament P…" at bounding box center [447, 397] width 552 height 502
click at [909, 130] on button "button" at bounding box center [910, 134] width 27 height 24
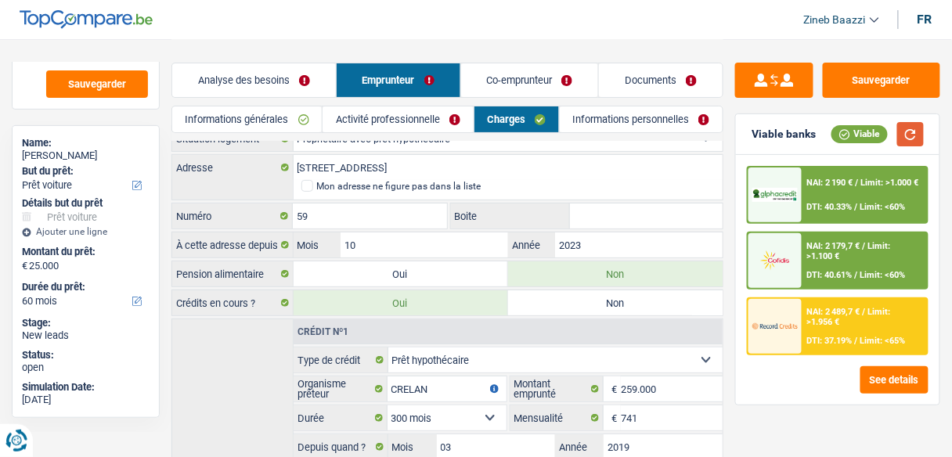
scroll to position [0, 0]
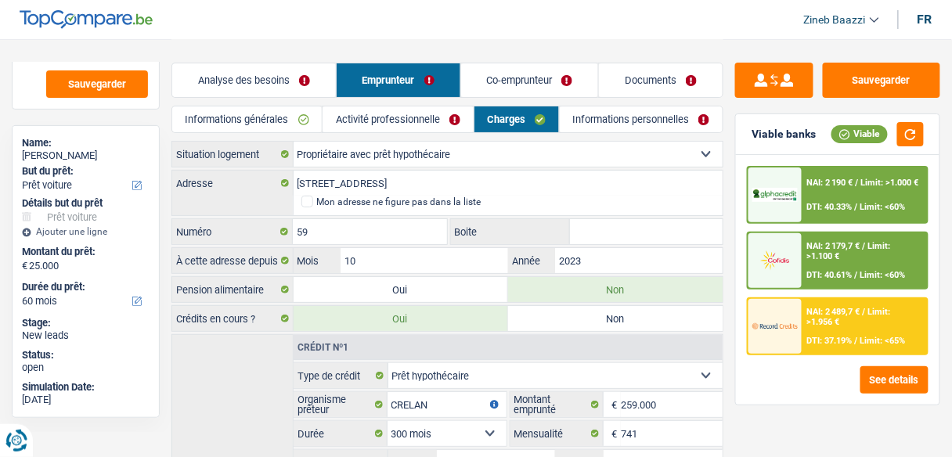
click at [647, 127] on link "Informations personnelles" at bounding box center [641, 119] width 163 height 26
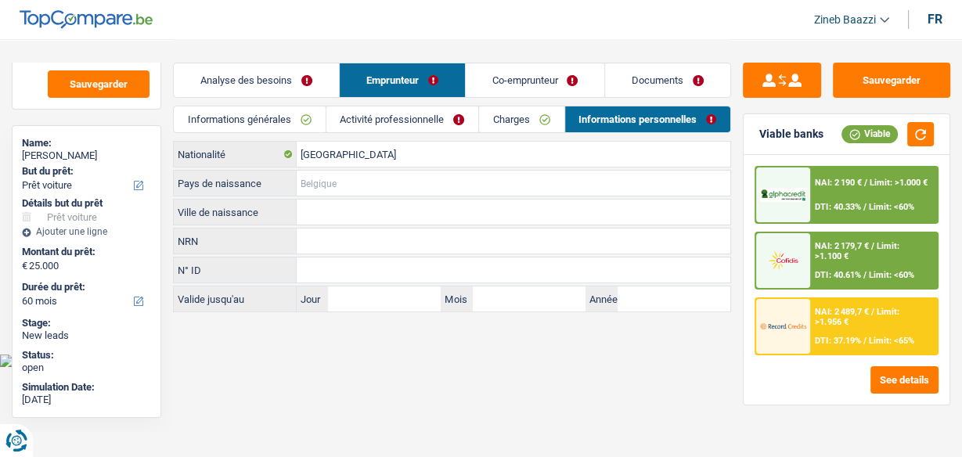
click at [331, 177] on input "Pays de naissance" at bounding box center [514, 183] width 434 height 25
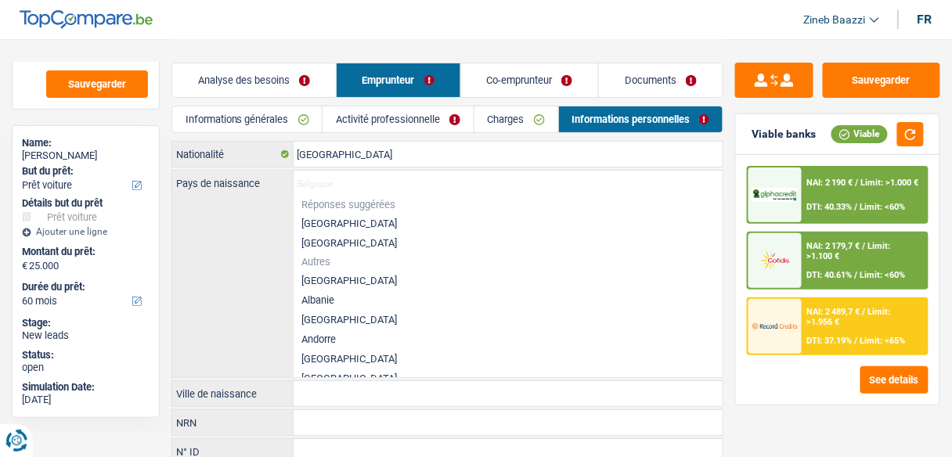
click at [322, 221] on li "[GEOGRAPHIC_DATA]" at bounding box center [509, 224] width 430 height 20
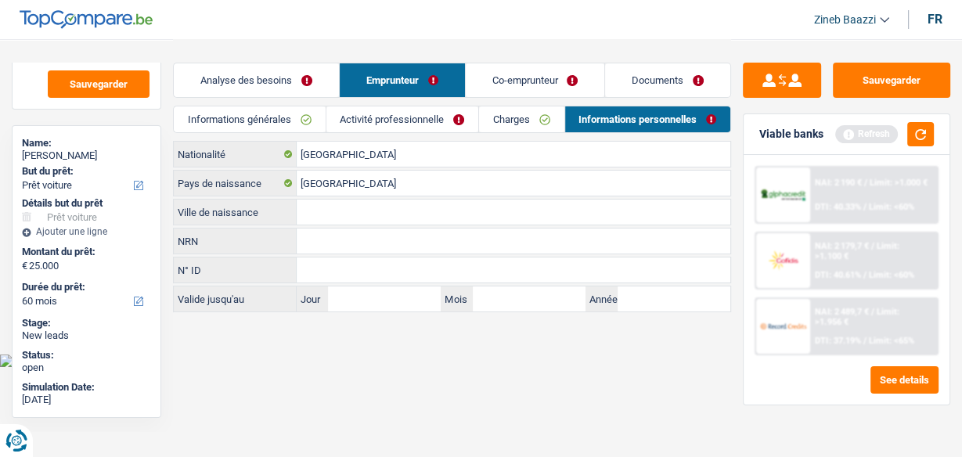
click at [322, 221] on input "Ville de naissance" at bounding box center [514, 212] width 434 height 25
click at [506, 116] on link "Charges" at bounding box center [521, 119] width 85 height 26
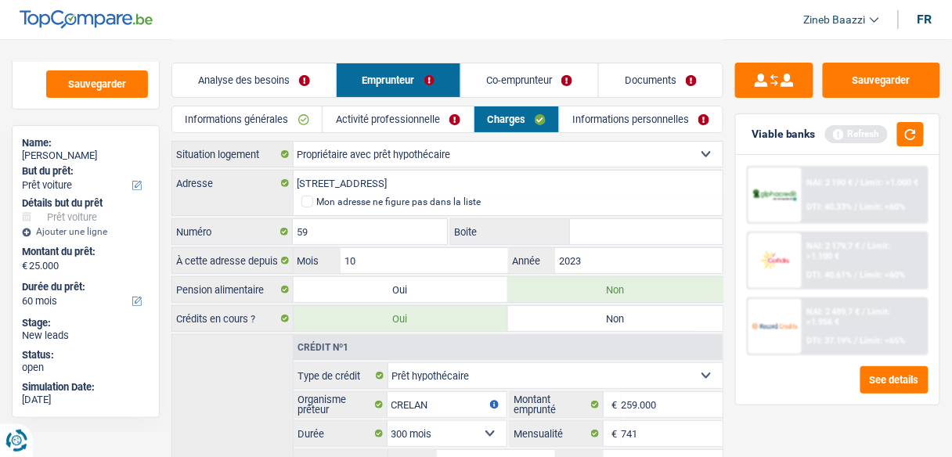
click at [433, 118] on link "Activité professionnelle" at bounding box center [397, 119] width 150 height 26
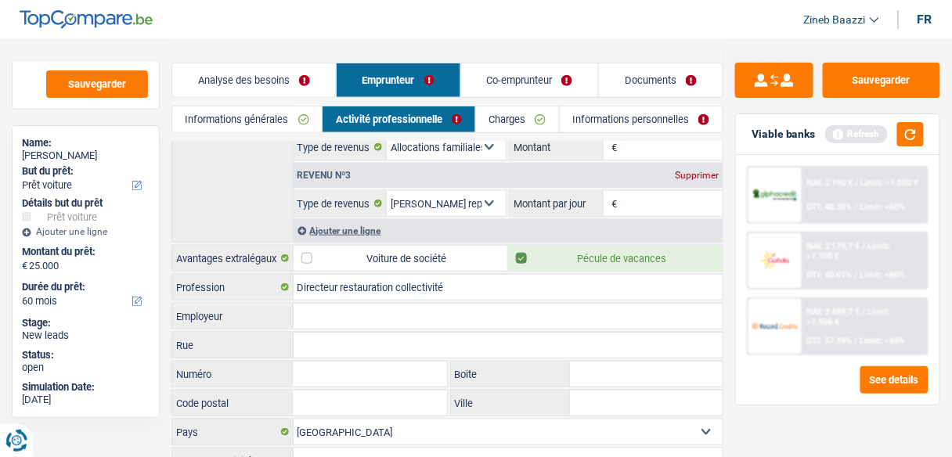
scroll to position [326, 0]
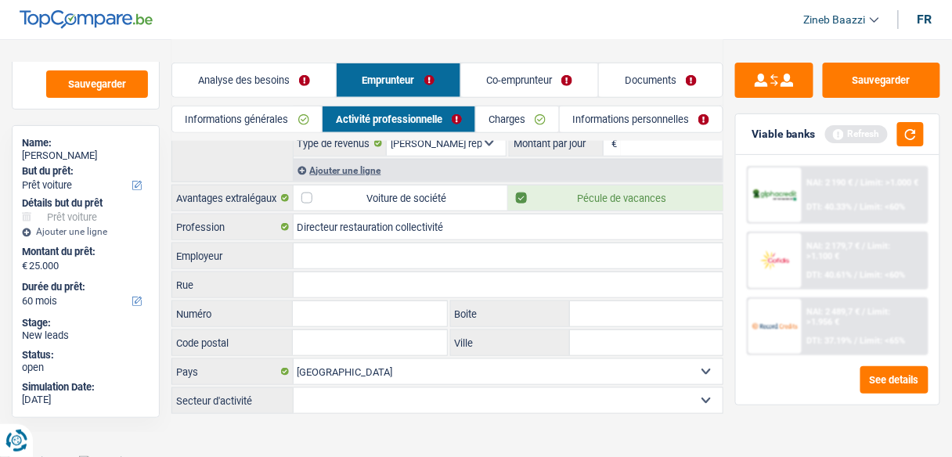
click at [354, 254] on input "Employeur" at bounding box center [509, 255] width 430 height 25
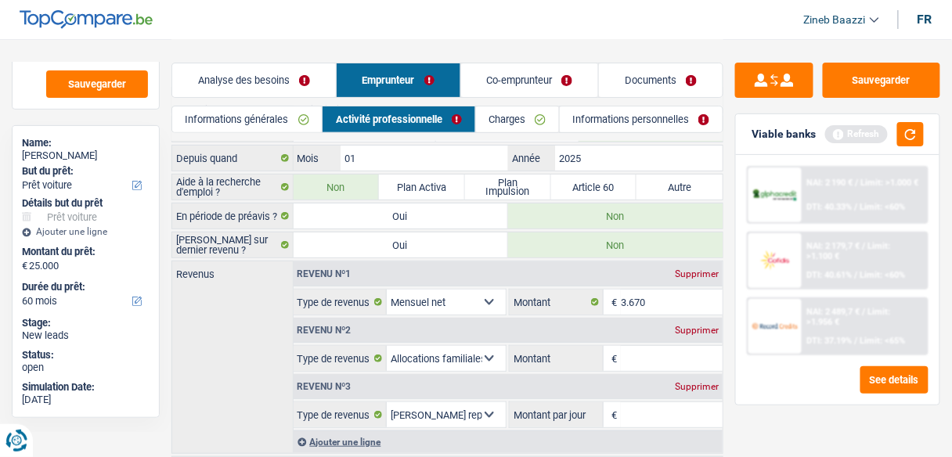
scroll to position [75, 0]
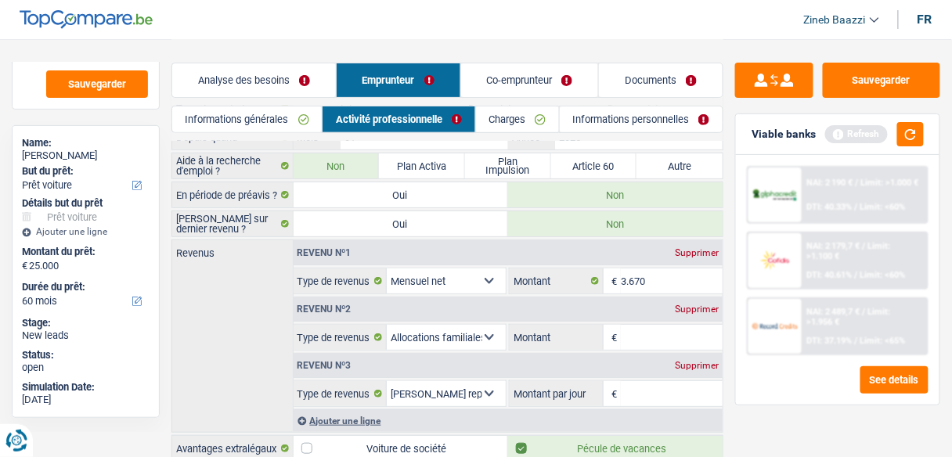
click at [696, 361] on div "Supprimer" at bounding box center [697, 365] width 52 height 9
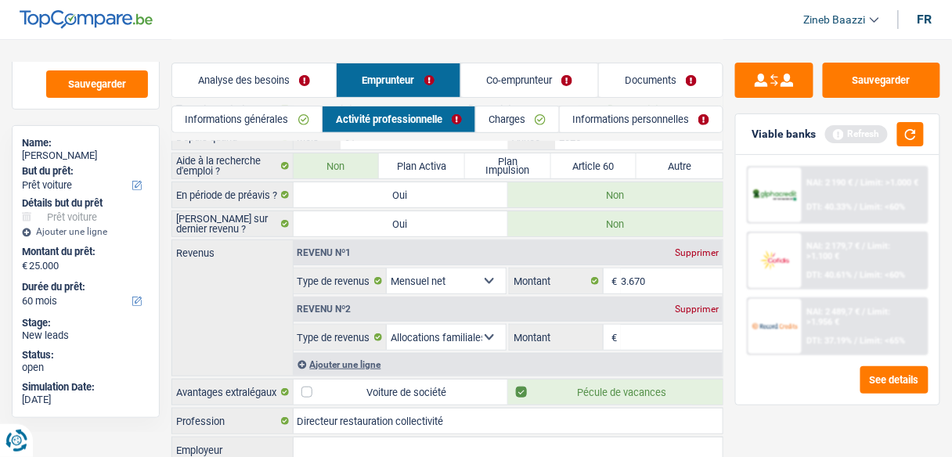
click at [693, 304] on div "Supprimer" at bounding box center [697, 308] width 52 height 9
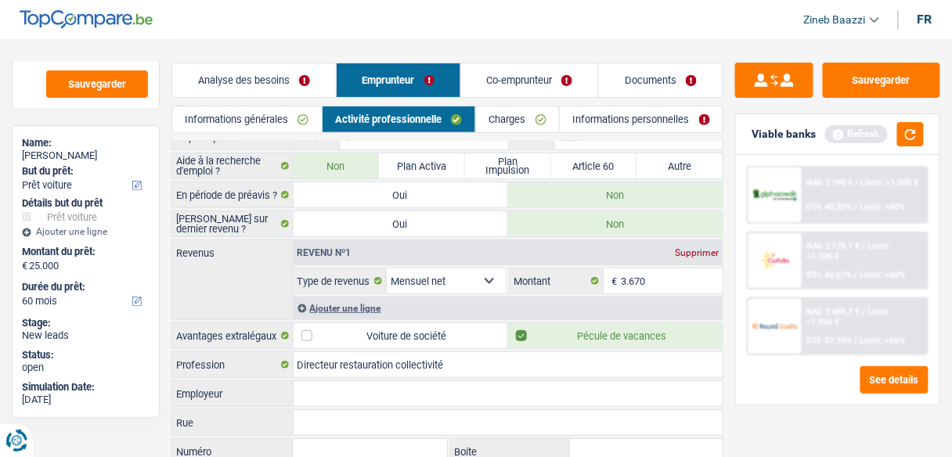
click at [925, 135] on div "Viable banks Refresh" at bounding box center [837, 134] width 203 height 41
click at [913, 136] on button "button" at bounding box center [910, 134] width 27 height 24
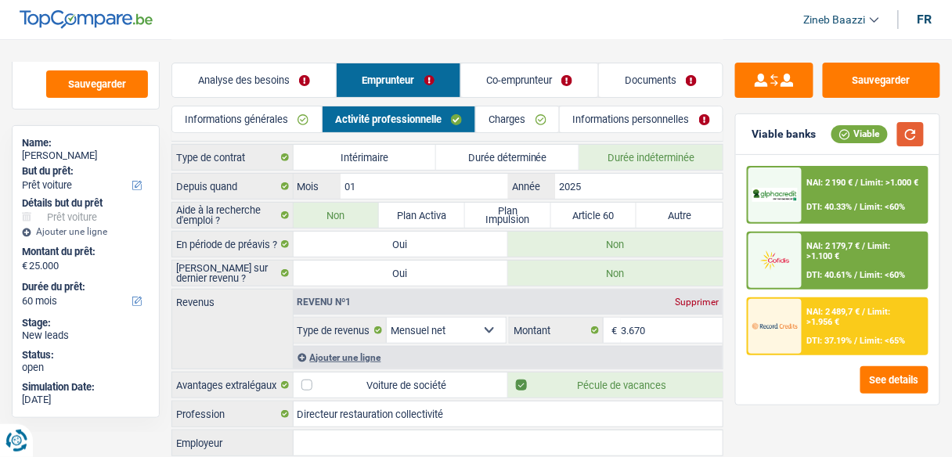
scroll to position [0, 0]
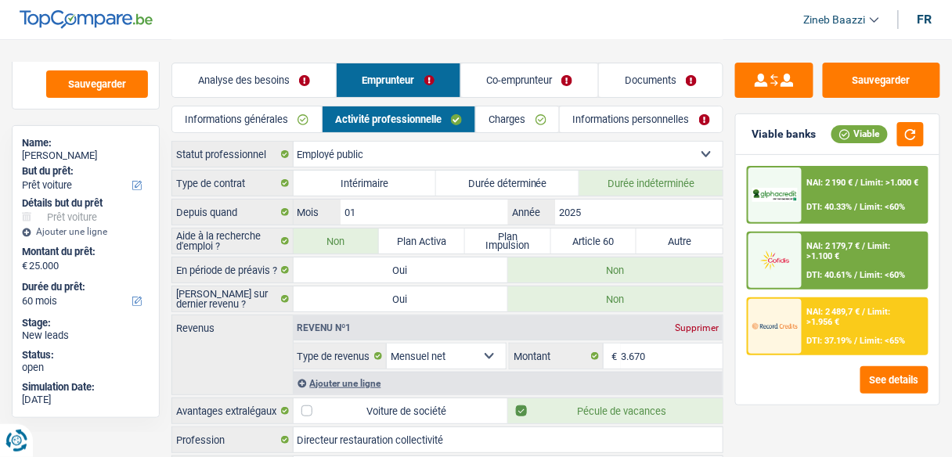
click at [607, 126] on link "Informations personnelles" at bounding box center [641, 119] width 163 height 26
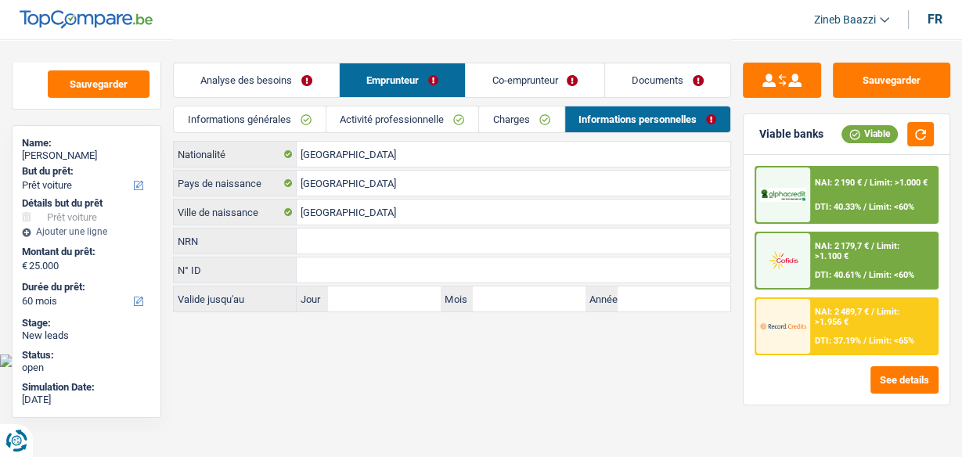
click at [501, 76] on link "Co-emprunteur" at bounding box center [535, 80] width 139 height 34
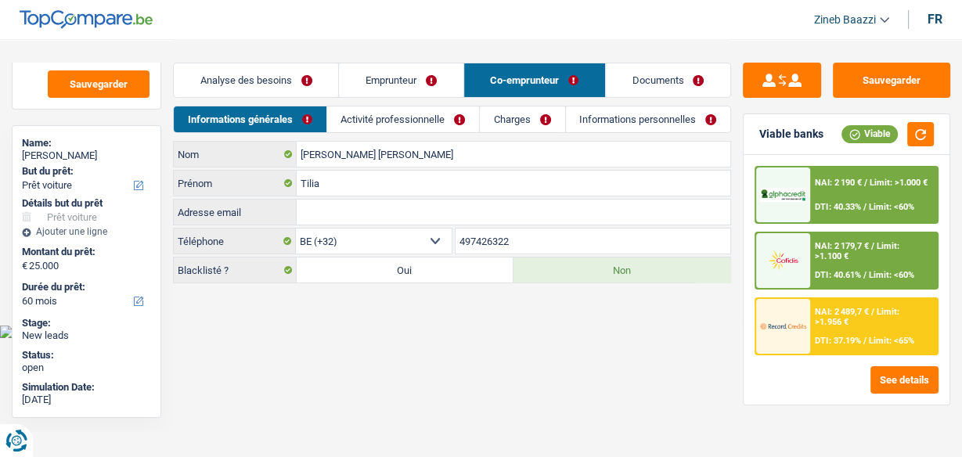
click at [355, 117] on link "Activité professionnelle" at bounding box center [403, 119] width 152 height 26
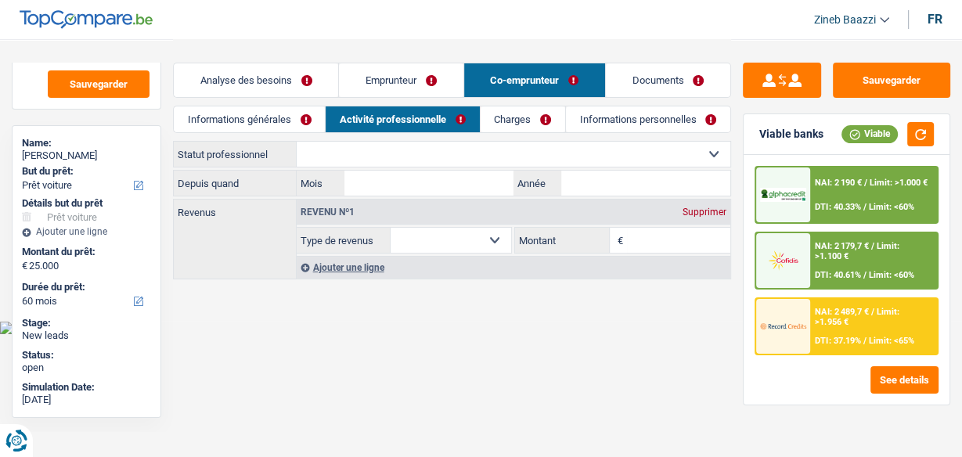
click at [292, 124] on link "Informations générales" at bounding box center [249, 119] width 151 height 26
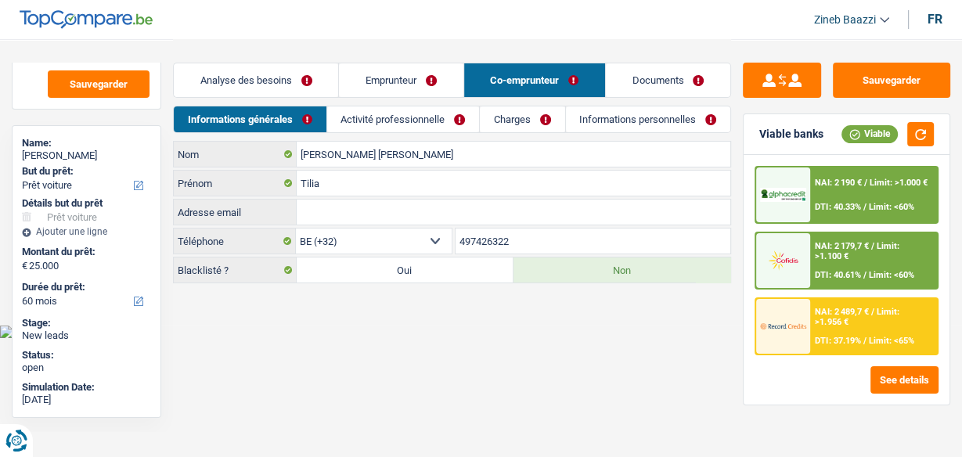
click at [599, 116] on link "Informations personnelles" at bounding box center [648, 119] width 164 height 26
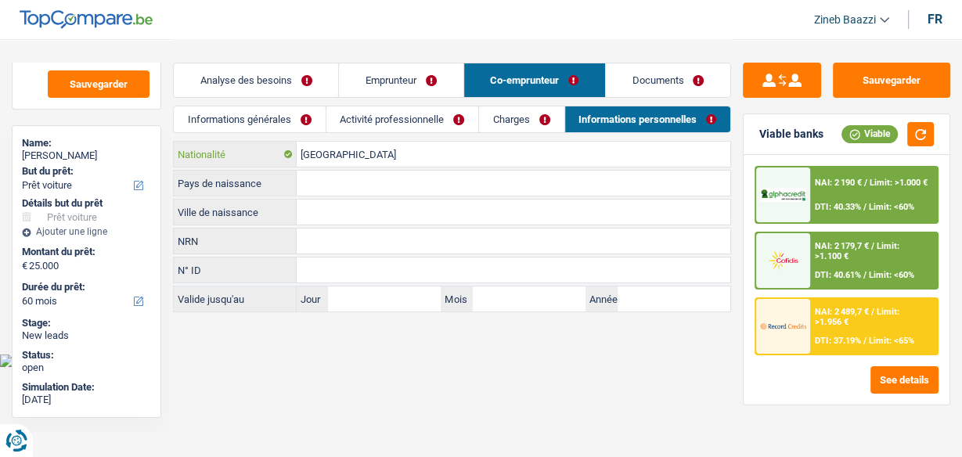
click at [373, 157] on input "[GEOGRAPHIC_DATA]" at bounding box center [514, 154] width 434 height 25
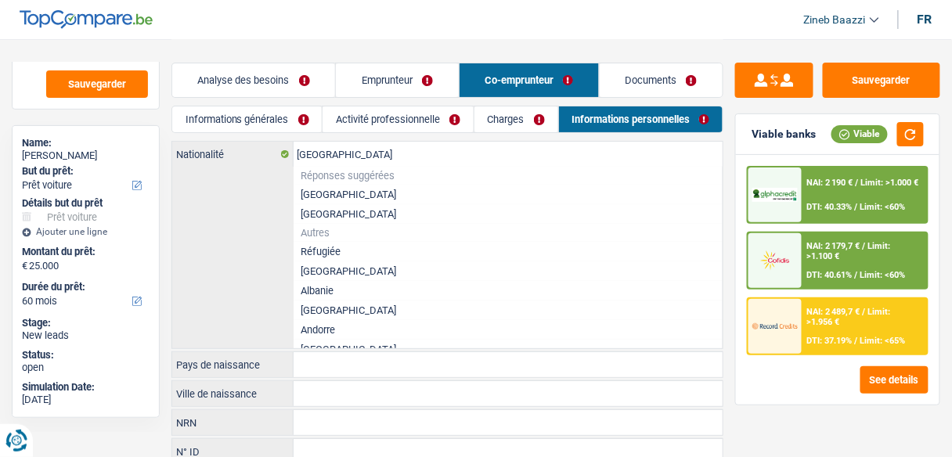
click at [322, 193] on li "[GEOGRAPHIC_DATA]" at bounding box center [509, 195] width 430 height 20
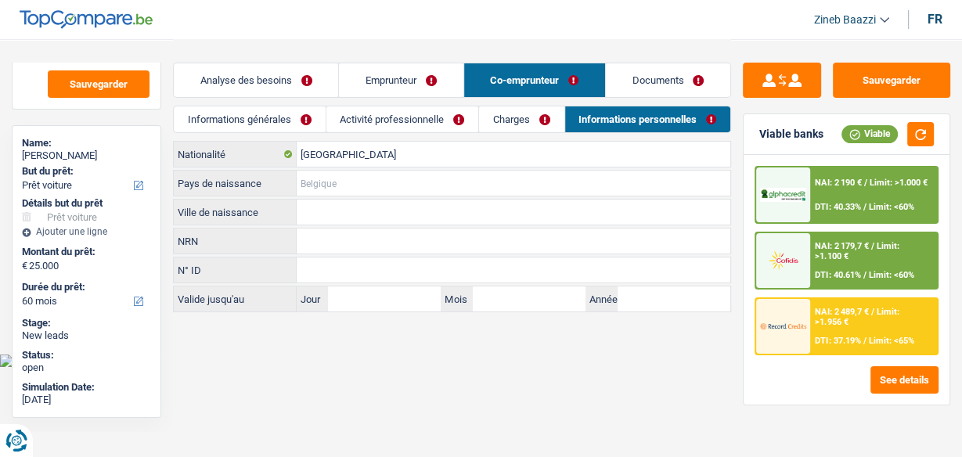
click at [326, 193] on input "Pays de naissance" at bounding box center [514, 183] width 434 height 25
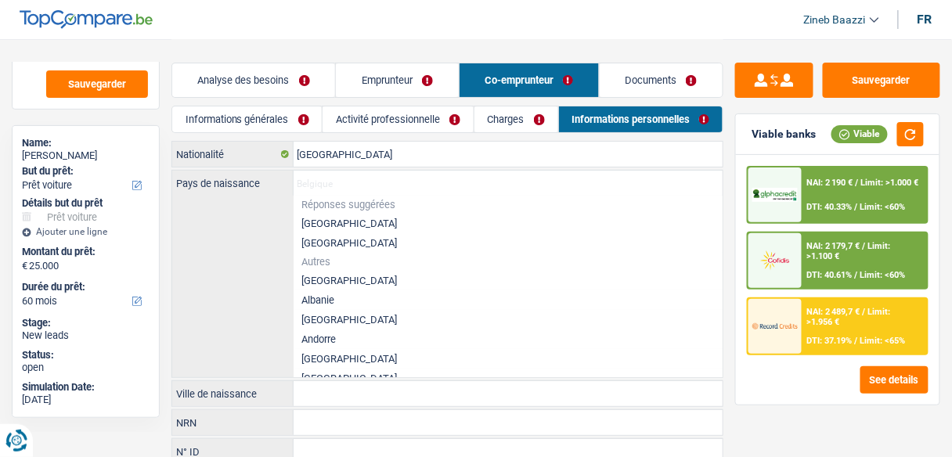
click at [324, 223] on li "[GEOGRAPHIC_DATA]" at bounding box center [509, 224] width 430 height 20
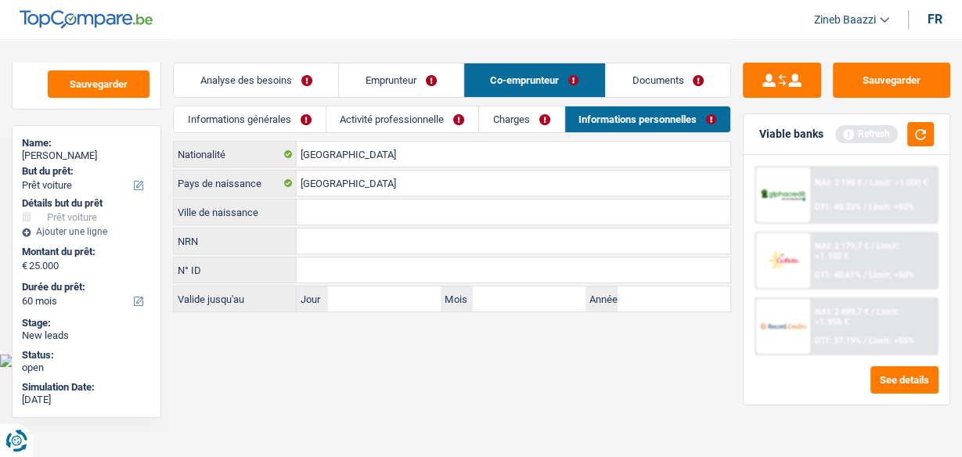
click at [318, 214] on input "Ville de naissance" at bounding box center [514, 212] width 434 height 25
click at [503, 118] on link "Charges" at bounding box center [521, 119] width 85 height 26
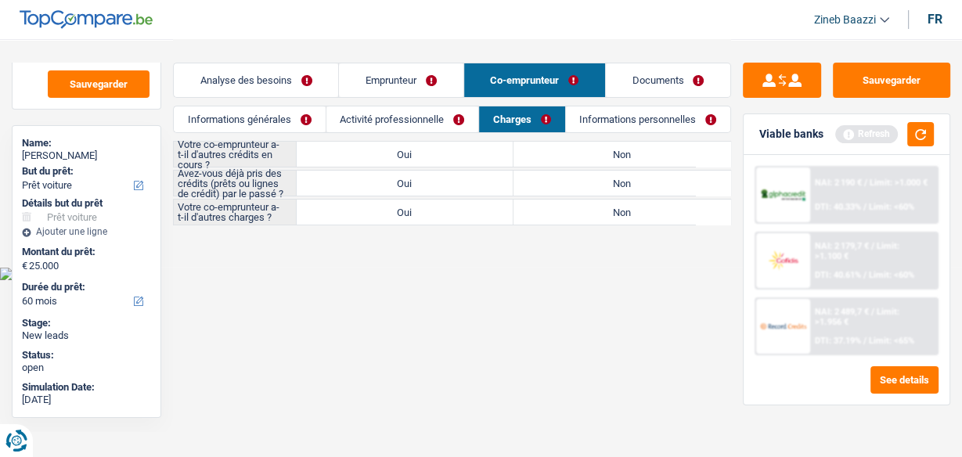
click at [421, 108] on link "Activité professionnelle" at bounding box center [402, 119] width 152 height 26
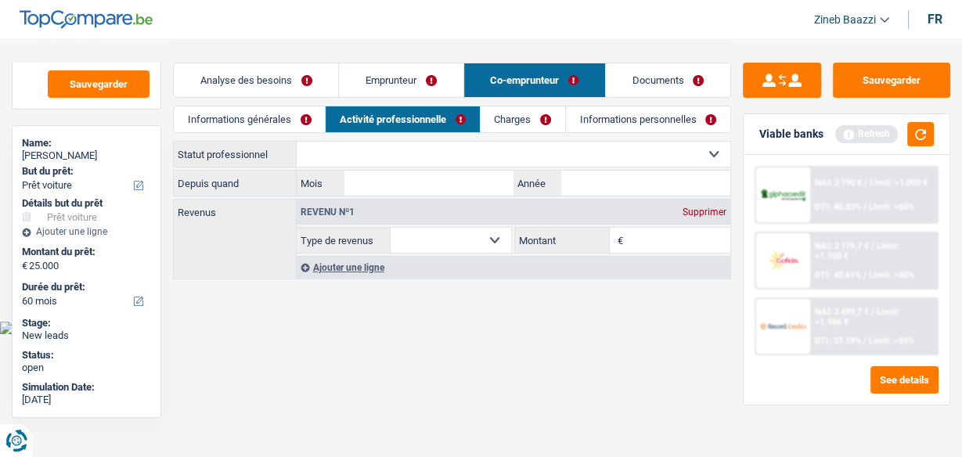
click at [399, 140] on div "Informations générales Activité professionnelle Charges Informations personnell…" at bounding box center [452, 123] width 558 height 35
click at [401, 159] on select "Ouvrier Employé privé Employé public Invalide Indépendant Pensionné Chômeur Mut…" at bounding box center [514, 154] width 434 height 25
click at [297, 142] on select "Ouvrier Employé privé Employé public Invalide Indépendant Pensionné Chômeur Mut…" at bounding box center [514, 154] width 434 height 25
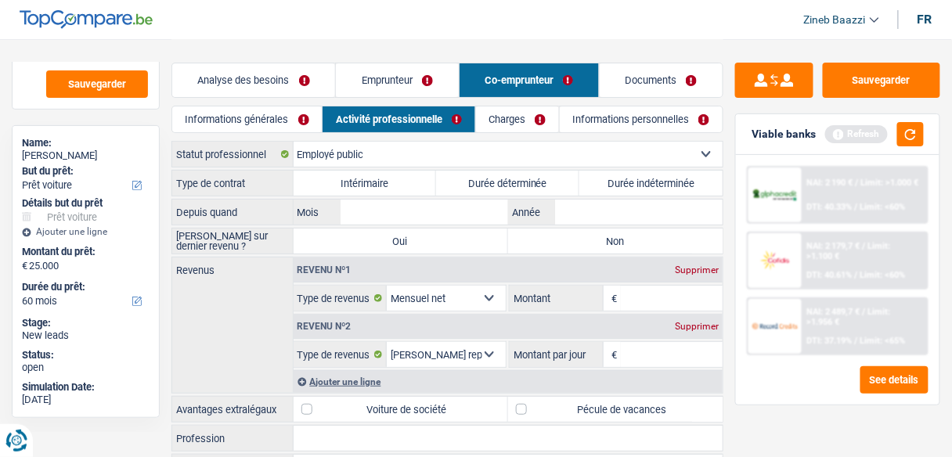
click at [621, 185] on label "Durée indéterminée" at bounding box center [650, 183] width 143 height 25
click at [621, 185] on input "Durée indéterminée" at bounding box center [650, 183] width 143 height 25
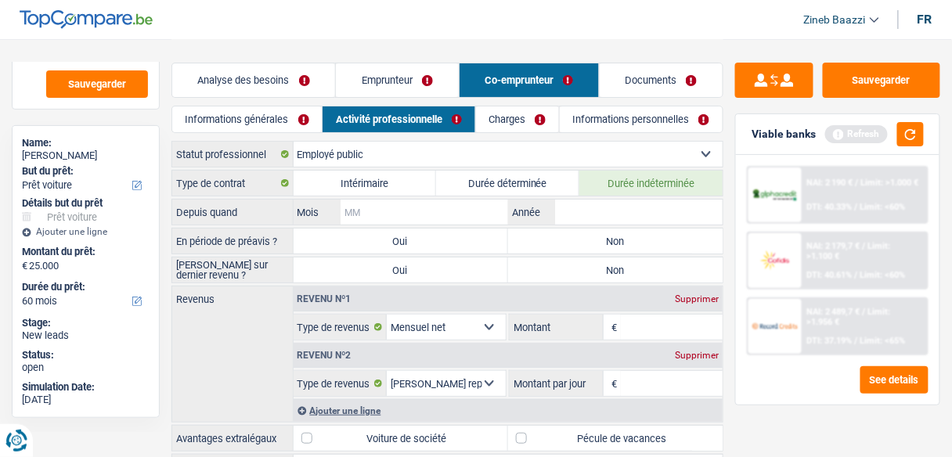
click at [427, 218] on input "Mois" at bounding box center [423, 212] width 167 height 25
click at [398, 207] on input "Mois" at bounding box center [423, 212] width 167 height 25
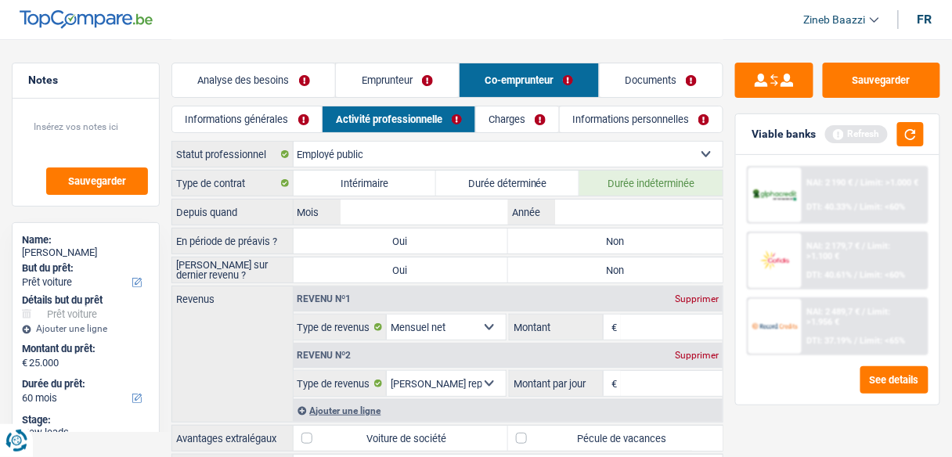
click at [380, 158] on select "Ouvrier Employé privé Employé public Invalide Indépendant Pensionné Chômeur Mut…" at bounding box center [509, 154] width 430 height 25
click at [376, 207] on input "Mois" at bounding box center [423, 212] width 167 height 25
click at [83, 111] on textarea at bounding box center [85, 133] width 124 height 47
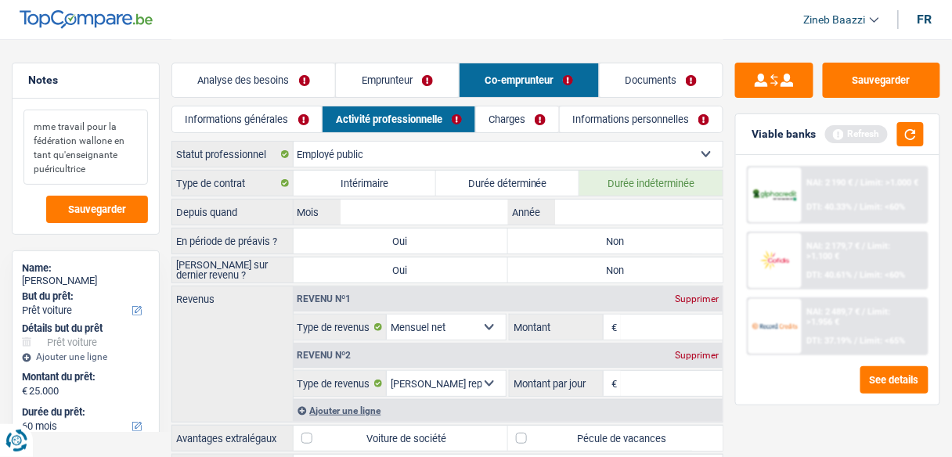
drag, startPoint x: 122, startPoint y: 156, endPoint x: 49, endPoint y: 153, distance: 72.8
click at [49, 153] on textarea "mme travail pour la fédération wallone en tant qu'enseignante puéricultrice" at bounding box center [85, 147] width 124 height 75
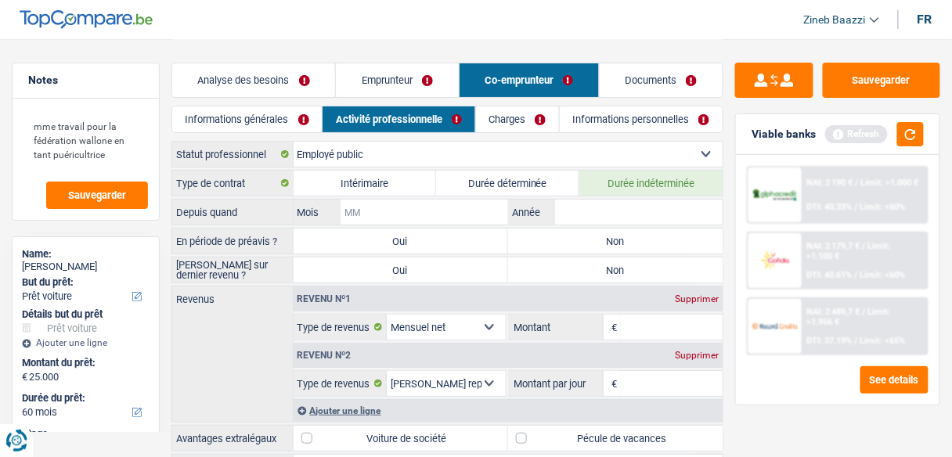
click at [403, 211] on input "Mois" at bounding box center [423, 212] width 167 height 25
click at [602, 213] on input "Année" at bounding box center [638, 212] width 167 height 25
click at [444, 218] on input "Mois" at bounding box center [423, 212] width 167 height 25
click at [899, 135] on button "button" at bounding box center [910, 134] width 27 height 24
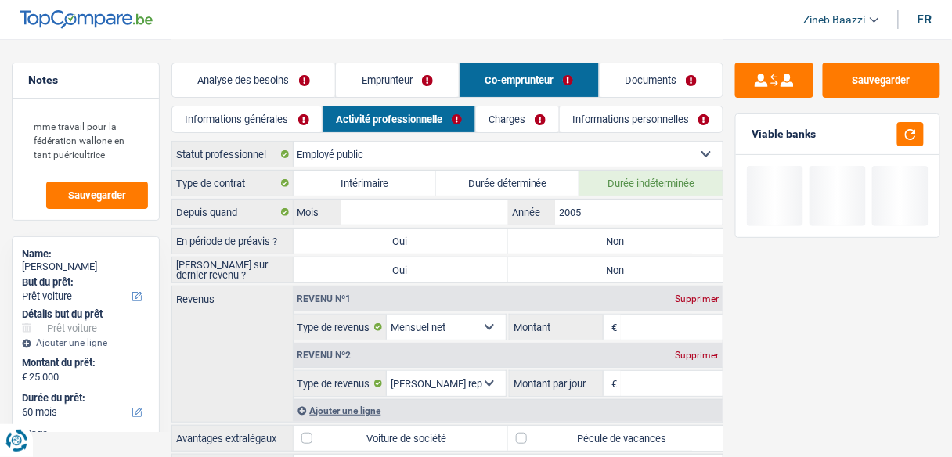
click at [585, 236] on label "Non" at bounding box center [615, 241] width 214 height 25
click at [585, 236] on input "Non" at bounding box center [615, 241] width 214 height 25
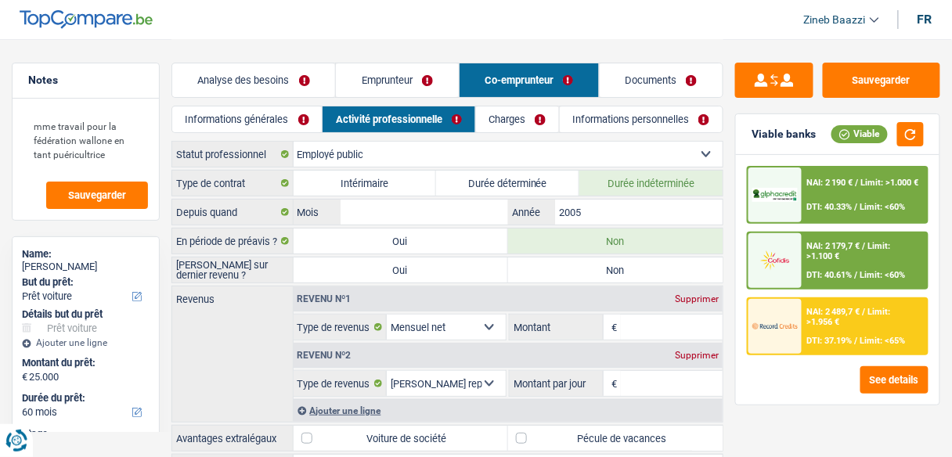
click at [623, 267] on label "Non" at bounding box center [615, 270] width 214 height 25
click at [623, 267] on input "Non" at bounding box center [615, 270] width 214 height 25
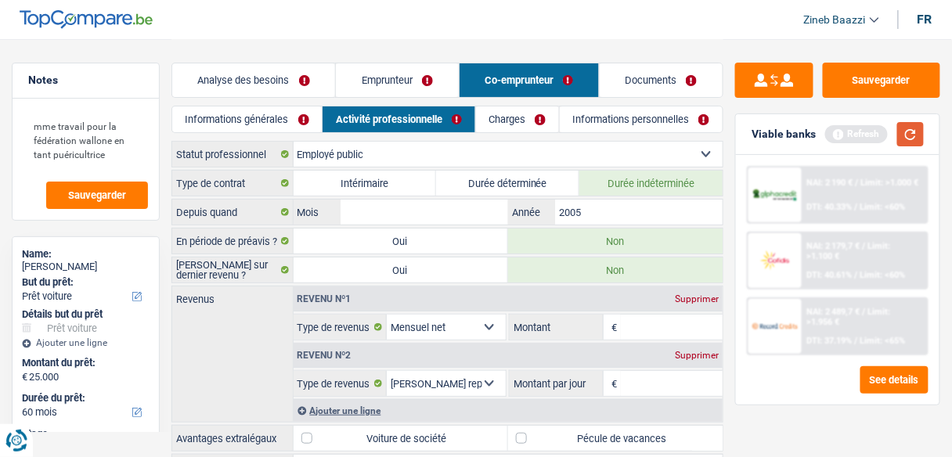
click at [899, 131] on button "button" at bounding box center [910, 134] width 27 height 24
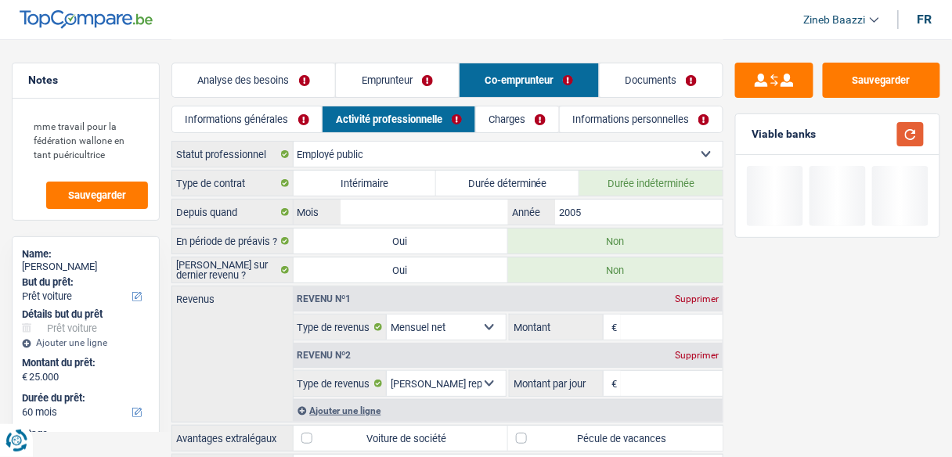
scroll to position [119, 0]
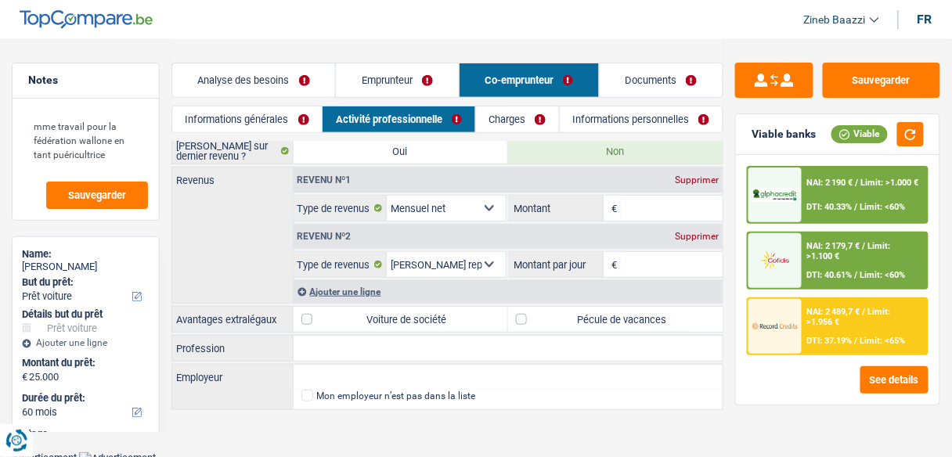
click at [642, 258] on input "Montant par jour" at bounding box center [672, 264] width 102 height 25
click at [647, 200] on input "Montant" at bounding box center [672, 208] width 102 height 25
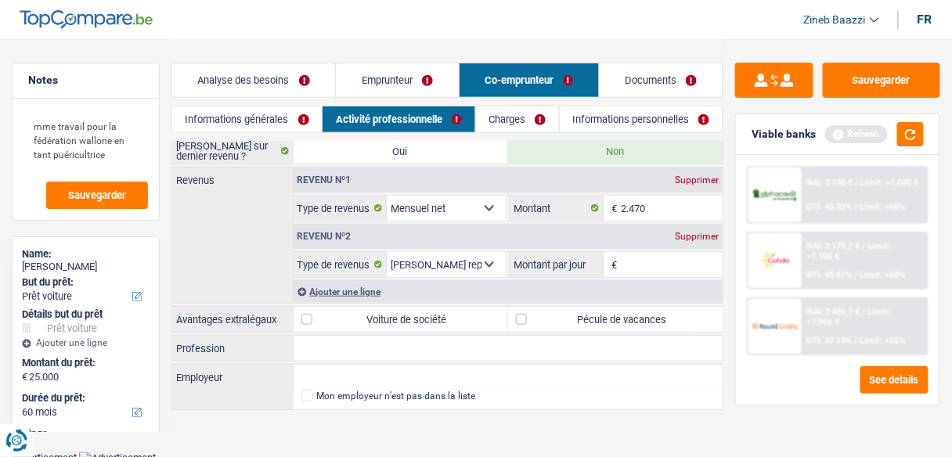
click at [927, 113] on div "Viable banks Refresh NAI: 2 190 € / Limit: >1.000 € DTI: 40.33% / Limit: <60% N…" at bounding box center [837, 259] width 205 height 292
click at [911, 129] on button "button" at bounding box center [910, 134] width 27 height 24
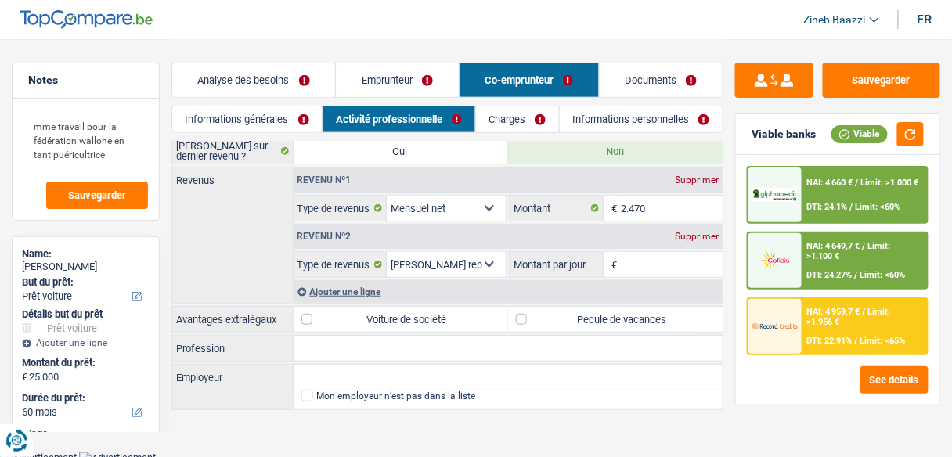
click at [635, 256] on input "Montant par jour" at bounding box center [672, 264] width 102 height 25
click at [694, 232] on div "Supprimer" at bounding box center [697, 236] width 52 height 9
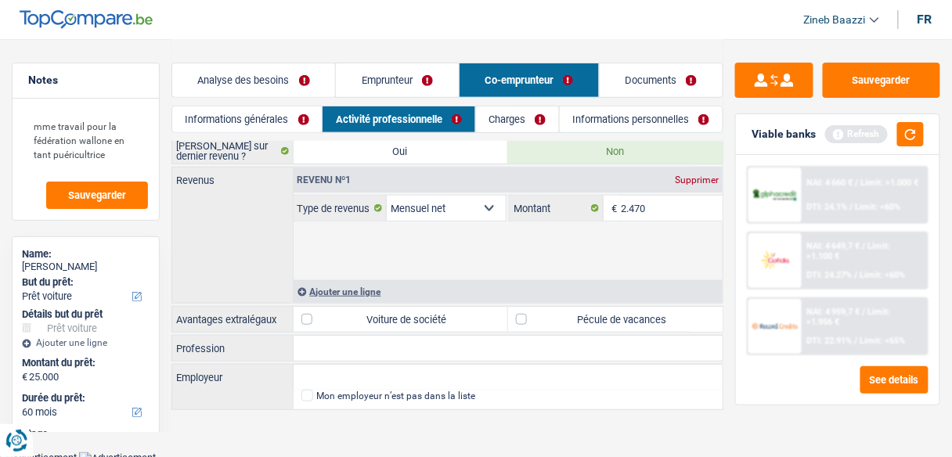
scroll to position [63, 0]
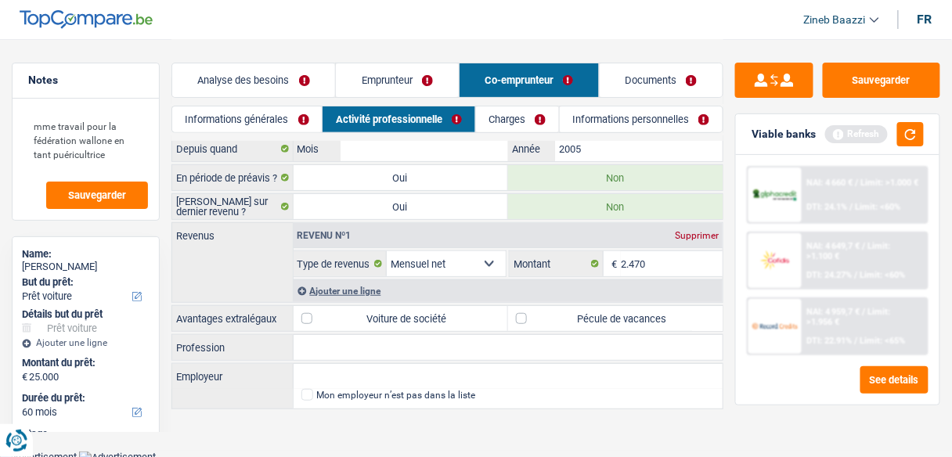
click at [341, 288] on div "Ajouter une ligne" at bounding box center [509, 290] width 430 height 23
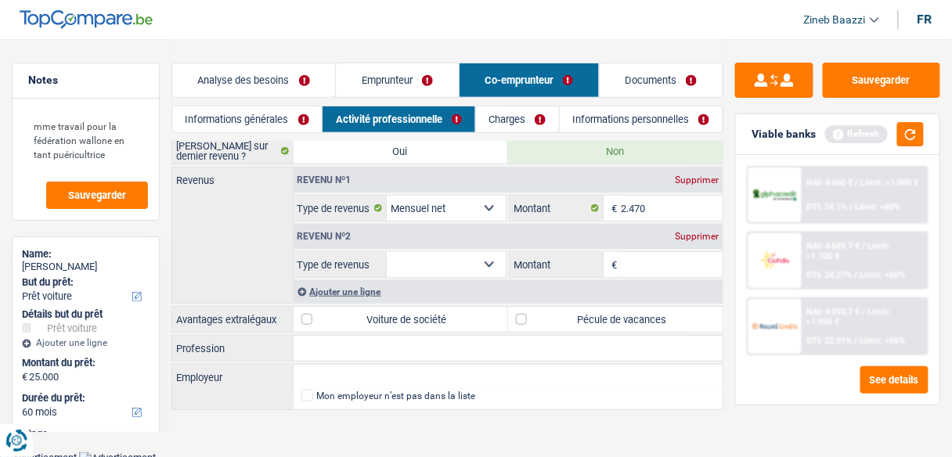
click at [385, 258] on label "Type de revenus" at bounding box center [341, 264] width 94 height 25
click at [0, 0] on select "Allocation d'handicap Allocations chômage Allocations familiales Chèques repas …" at bounding box center [0, 0] width 0 height 0
click at [421, 253] on select "Allocation d'handicap Allocations chômage Allocations familiales Chèques repas …" at bounding box center [446, 264] width 119 height 25
click at [387, 252] on select "Allocation d'handicap Allocations chômage Allocations familiales Chèques repas …" at bounding box center [446, 264] width 119 height 25
click at [698, 237] on div "Revenu nº2 Supprimer" at bounding box center [509, 236] width 430 height 25
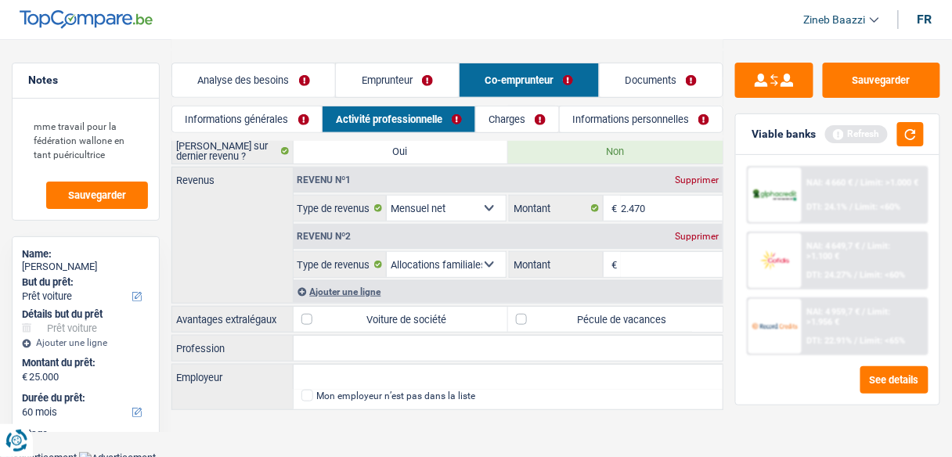
click at [697, 232] on div "Supprimer" at bounding box center [697, 236] width 52 height 9
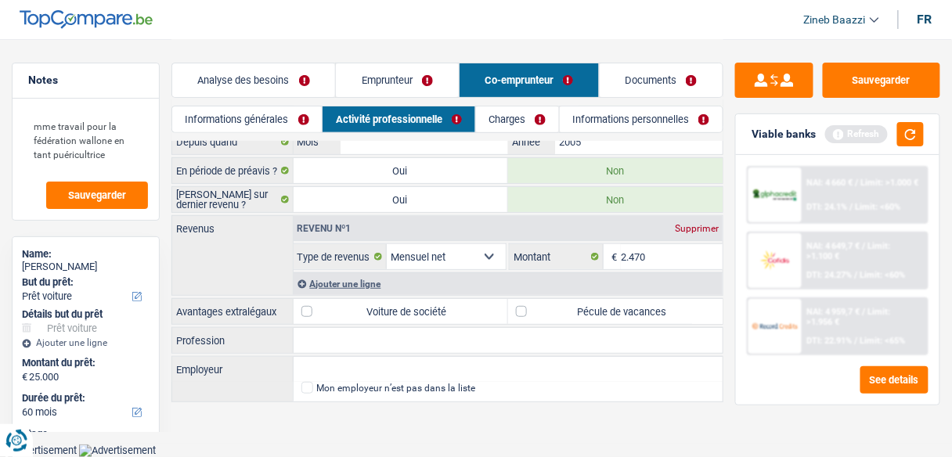
scroll to position [63, 0]
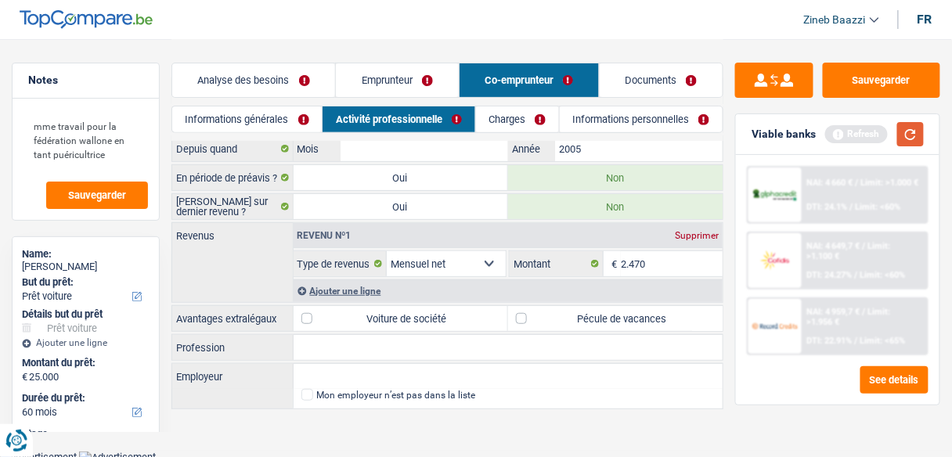
click at [907, 143] on button "button" at bounding box center [910, 134] width 27 height 24
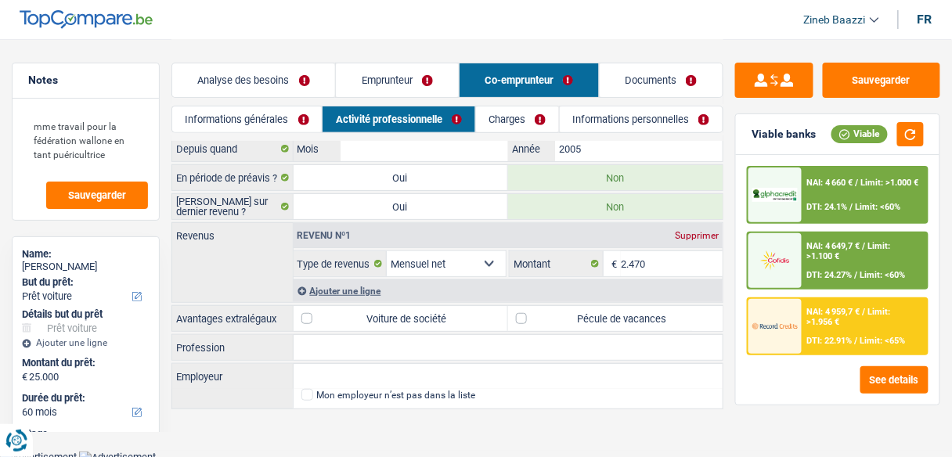
click at [574, 312] on label "Pécule de vacances" at bounding box center [615, 318] width 214 height 25
click at [574, 312] on input "Pécule de vacances" at bounding box center [615, 318] width 214 height 25
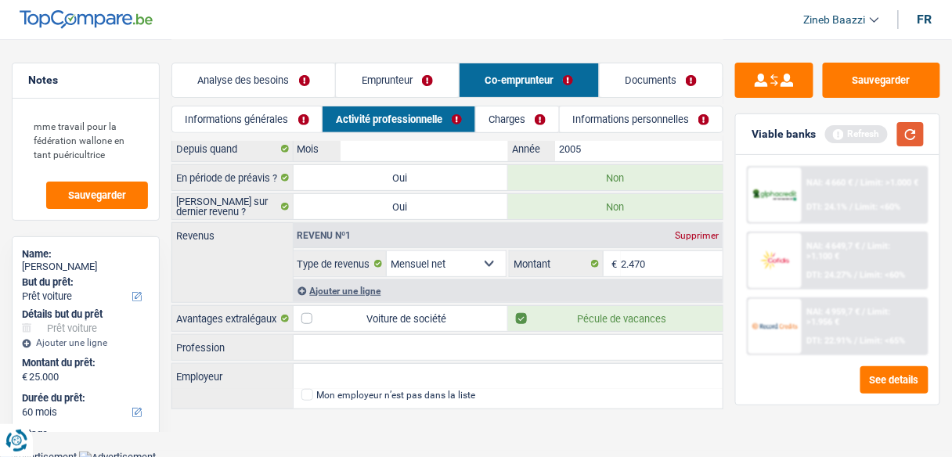
click at [909, 141] on button "button" at bounding box center [910, 134] width 27 height 24
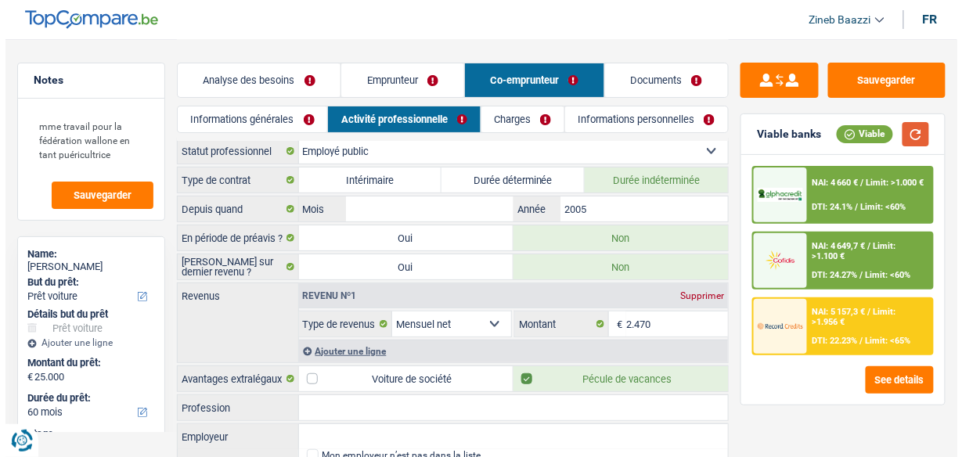
scroll to position [0, 0]
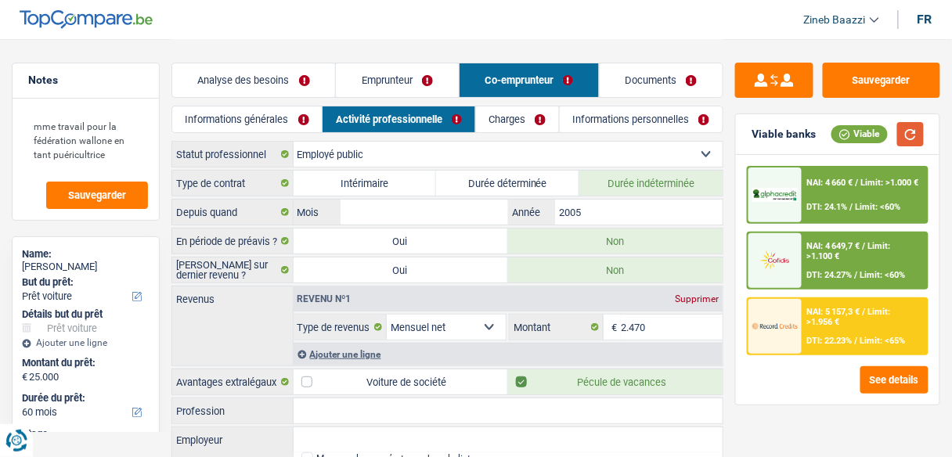
click at [902, 131] on button "button" at bounding box center [910, 134] width 27 height 24
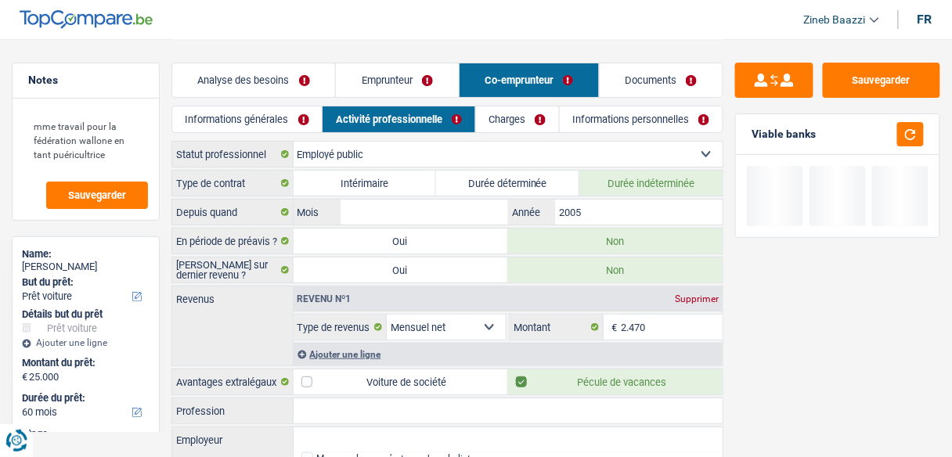
click at [516, 124] on link "Charges" at bounding box center [517, 119] width 83 height 26
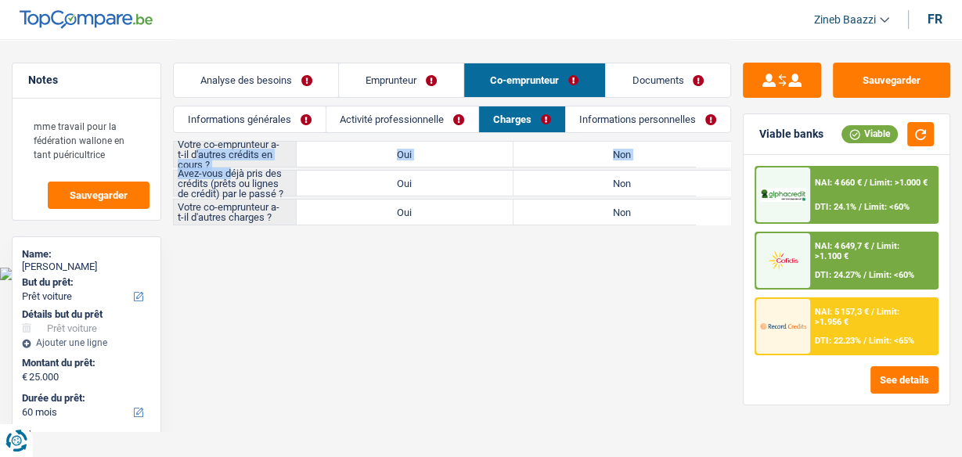
drag, startPoint x: 196, startPoint y: 153, endPoint x: 232, endPoint y: 163, distance: 37.4
click at [232, 163] on div "Votre co-emprunteur a-t-il d'autres crédits en cours ? Oui Non Tous les champs …" at bounding box center [452, 183] width 558 height 85
click at [232, 159] on label "Votre co-emprunteur a-t-il d'autres crédits en cours ?" at bounding box center [235, 154] width 122 height 25
click at [476, 158] on label "Oui" at bounding box center [405, 154] width 217 height 25
click at [476, 158] on input "Oui" at bounding box center [405, 154] width 217 height 25
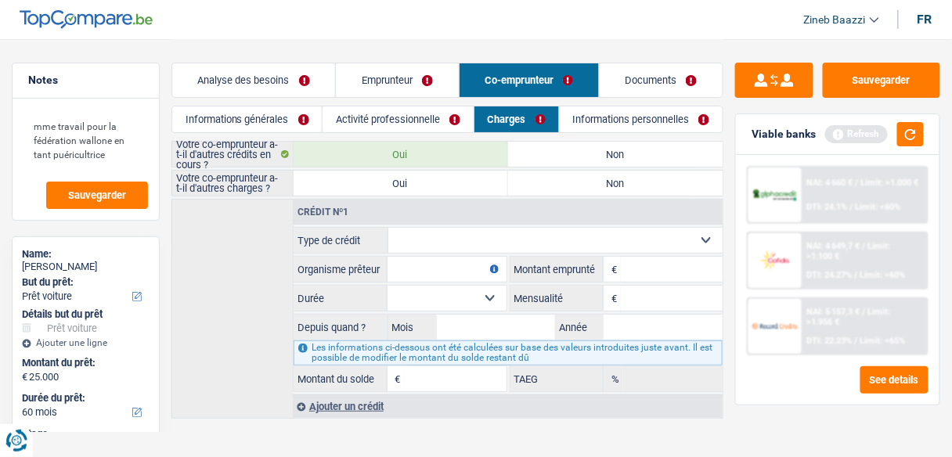
click at [587, 163] on label "Non" at bounding box center [615, 154] width 214 height 25
click at [587, 163] on input "Non" at bounding box center [615, 154] width 214 height 25
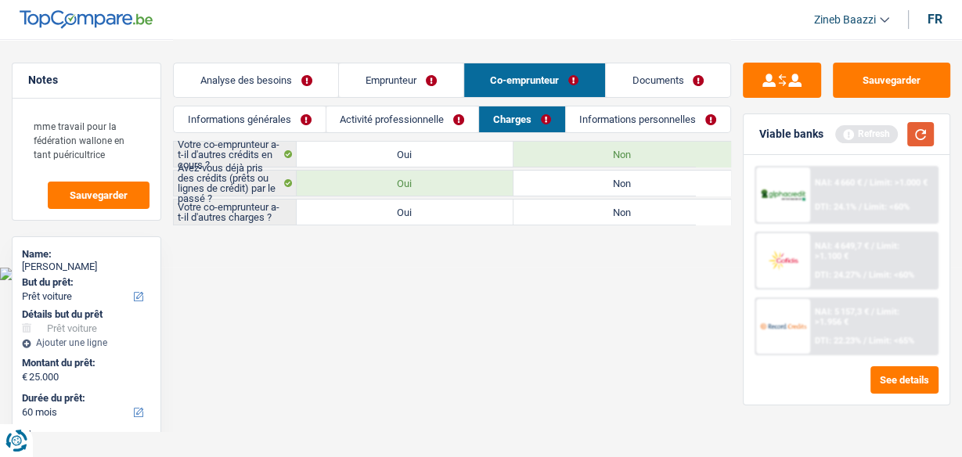
click at [931, 135] on button "button" at bounding box center [920, 134] width 27 height 24
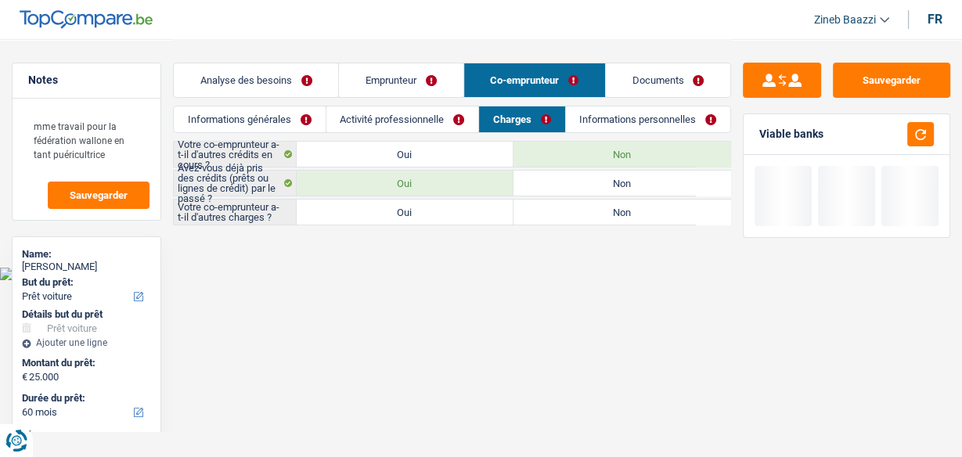
click at [587, 220] on label "Non" at bounding box center [621, 212] width 217 height 25
click at [587, 220] on input "Non" at bounding box center [621, 212] width 217 height 25
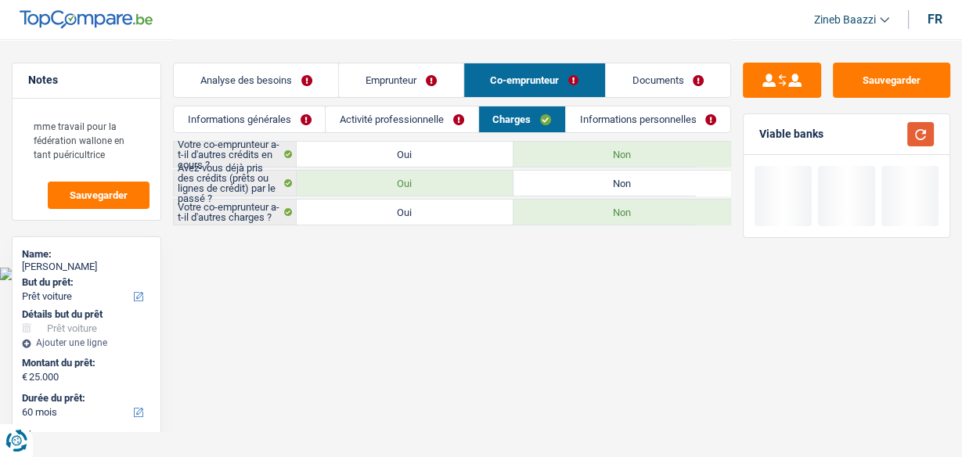
click at [933, 138] on button "button" at bounding box center [920, 134] width 27 height 24
click at [600, 128] on link "Informations personnelles" at bounding box center [648, 119] width 164 height 26
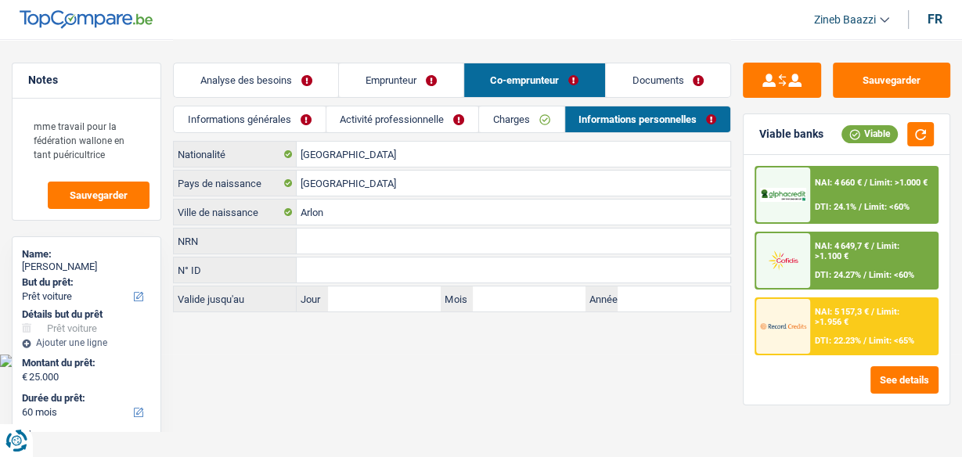
click at [503, 129] on link "Charges" at bounding box center [521, 119] width 85 height 26
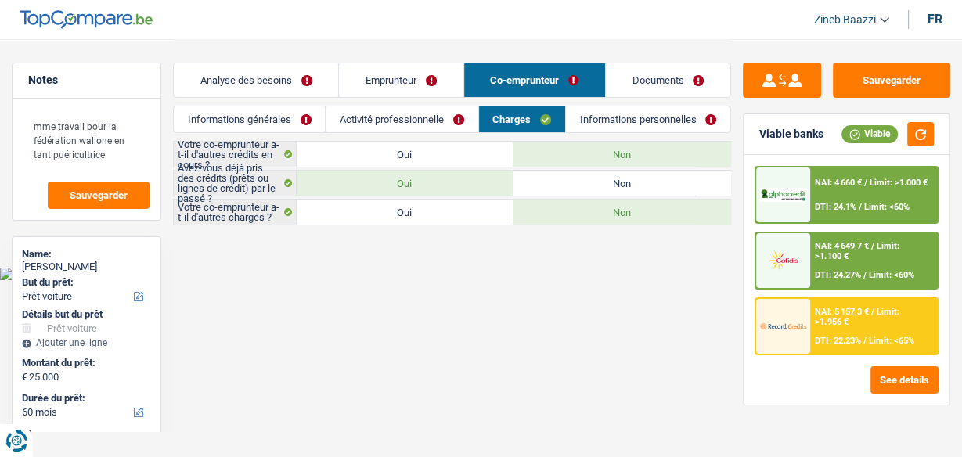
click at [405, 120] on link "Activité professionnelle" at bounding box center [402, 119] width 152 height 26
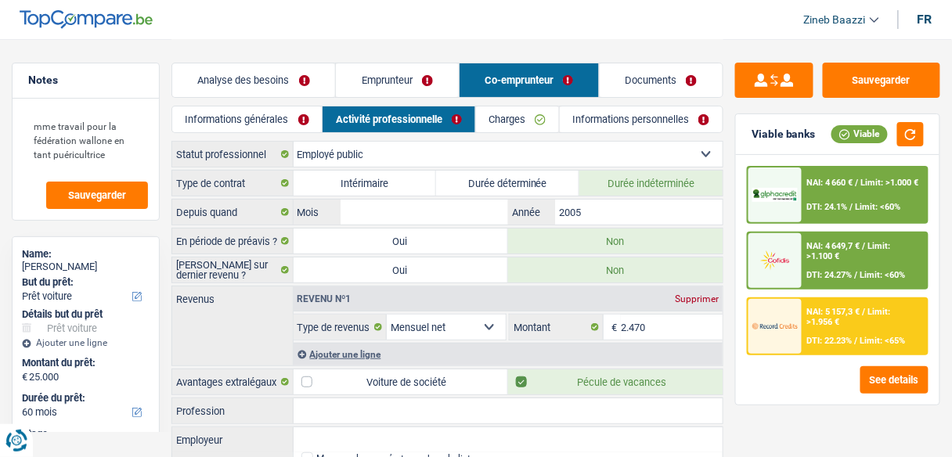
click at [244, 122] on link "Informations générales" at bounding box center [246, 119] width 149 height 26
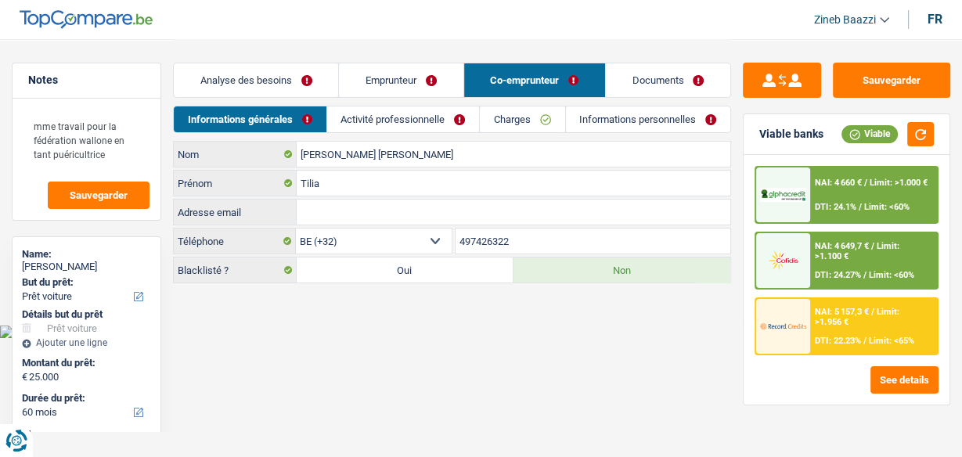
click at [251, 88] on link "Analyse des besoins" at bounding box center [256, 80] width 164 height 34
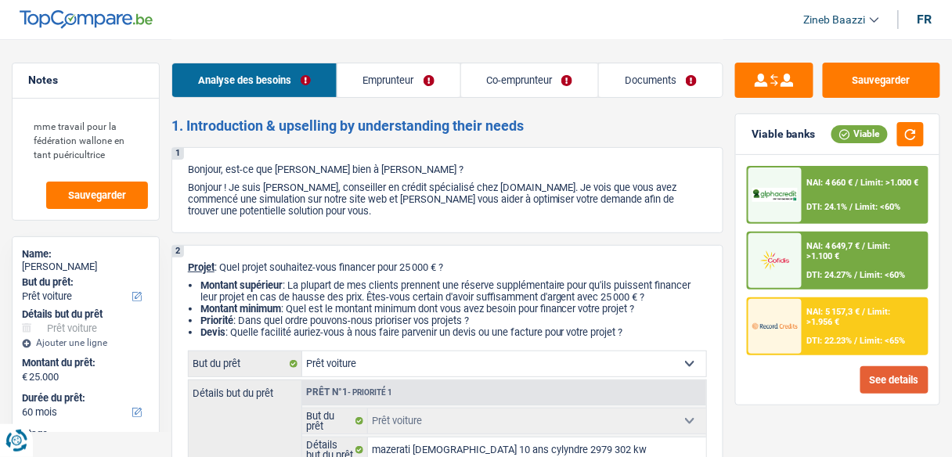
click at [903, 379] on button "See details" at bounding box center [894, 379] width 68 height 27
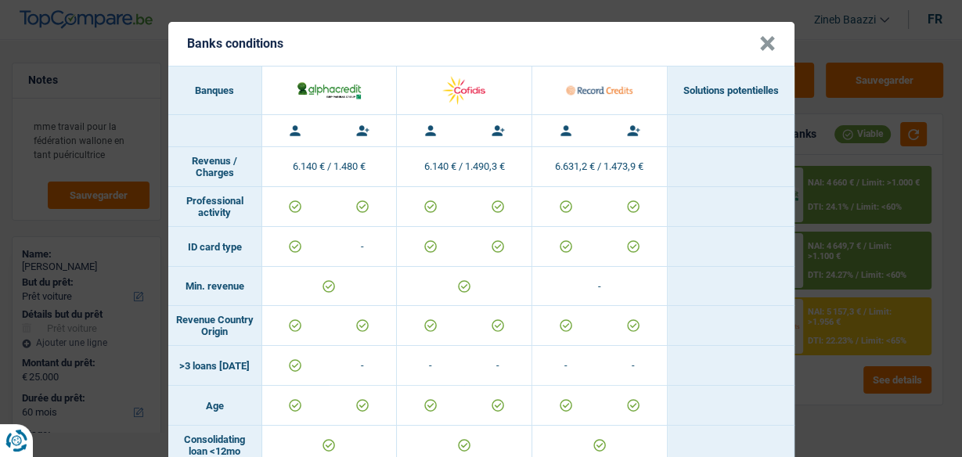
click at [759, 48] on button "×" at bounding box center [767, 44] width 16 height 16
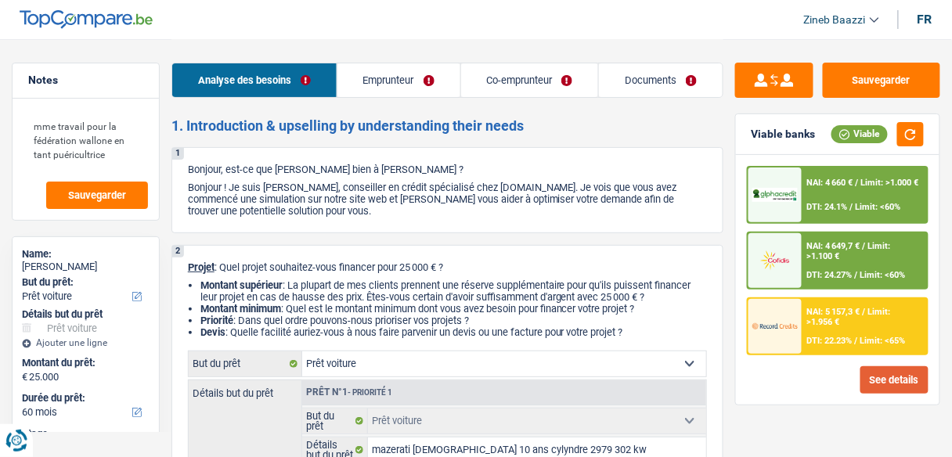
click at [885, 374] on button "See details" at bounding box center [894, 379] width 68 height 27
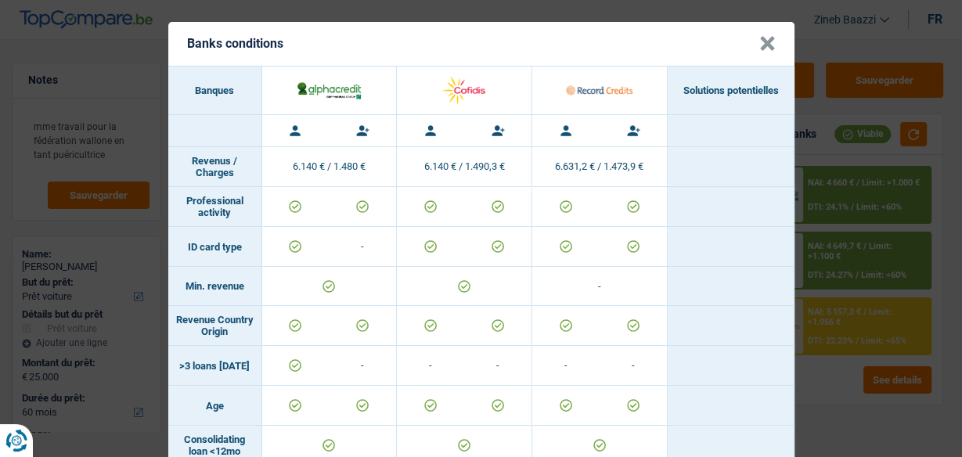
click at [763, 44] on button "×" at bounding box center [767, 44] width 16 height 16
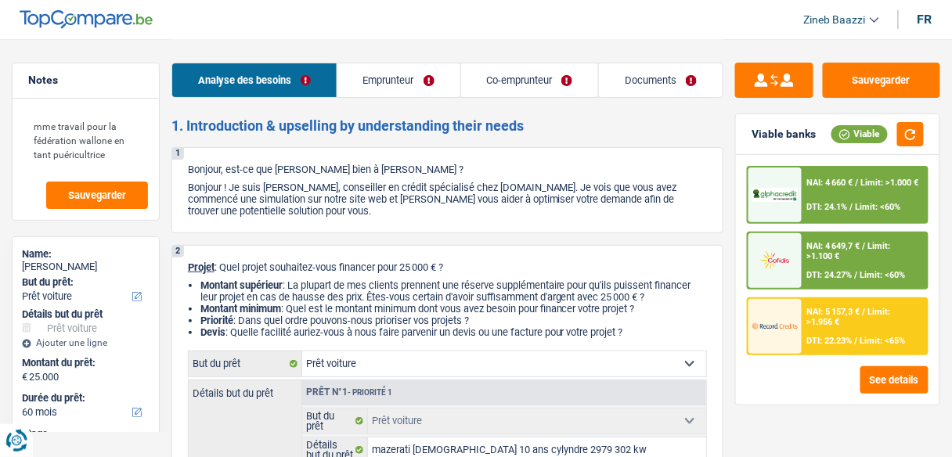
click at [845, 304] on div "NAI: 5 157,3 € / Limit: >1.956 € DTI: 22.23% / Limit: <65%" at bounding box center [864, 326] width 124 height 55
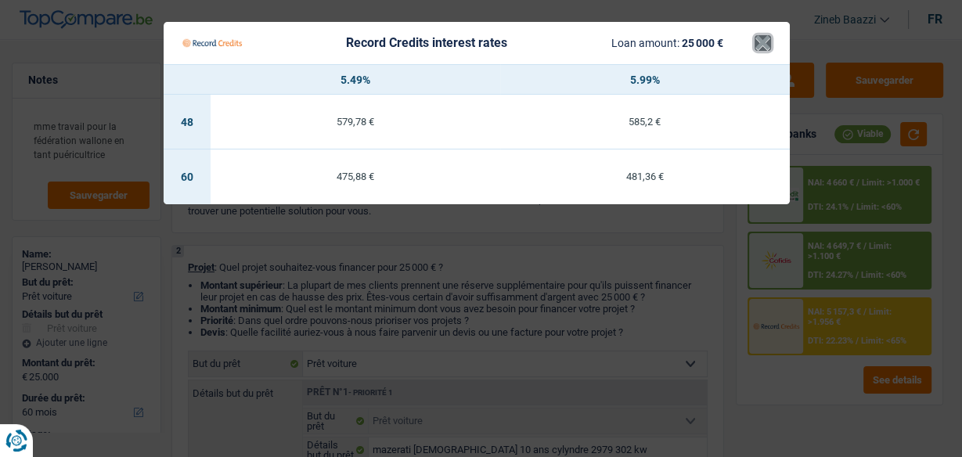
click at [762, 39] on button "×" at bounding box center [763, 43] width 16 height 16
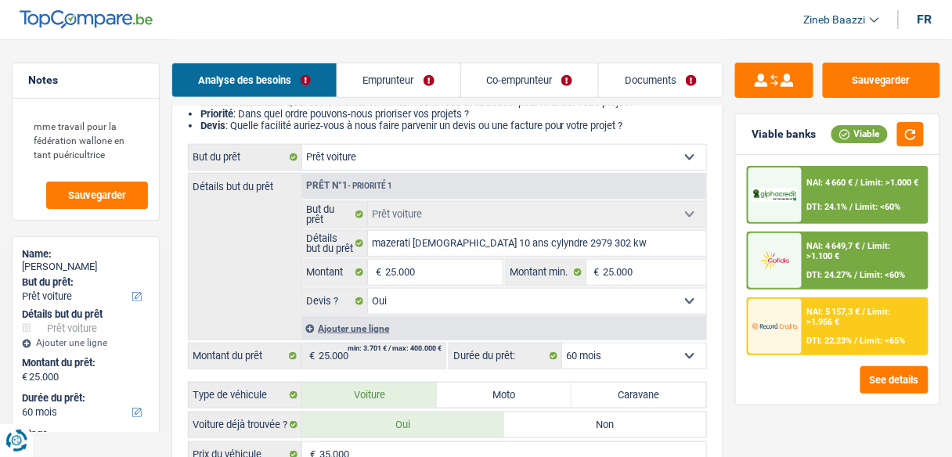
scroll to position [250, 0]
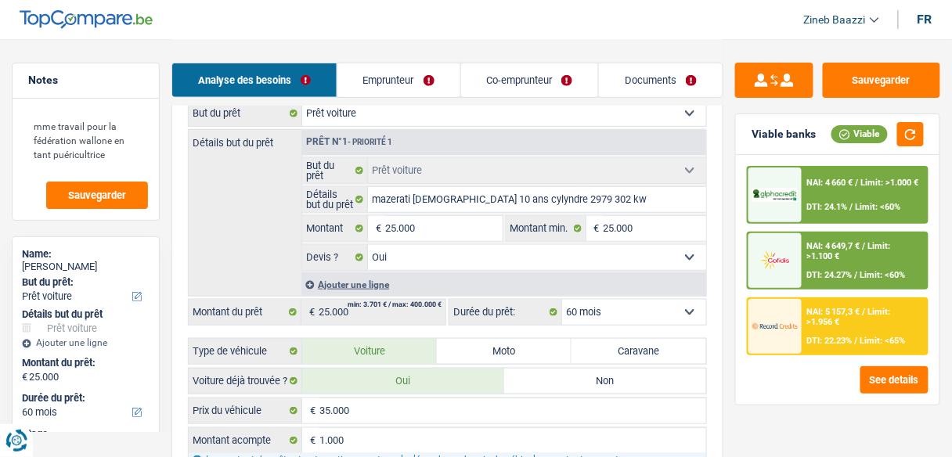
click at [612, 304] on select "12 mois 18 mois 24 mois 30 mois 36 mois 42 mois 48 mois 60 mois Sélectionner un…" at bounding box center [634, 312] width 144 height 25
click at [612, 308] on select "12 mois 18 mois 24 mois 30 mois 36 mois 42 mois 48 mois 60 mois Sélectionner un…" at bounding box center [634, 312] width 144 height 25
click at [438, 232] on input "25.000" at bounding box center [443, 228] width 117 height 25
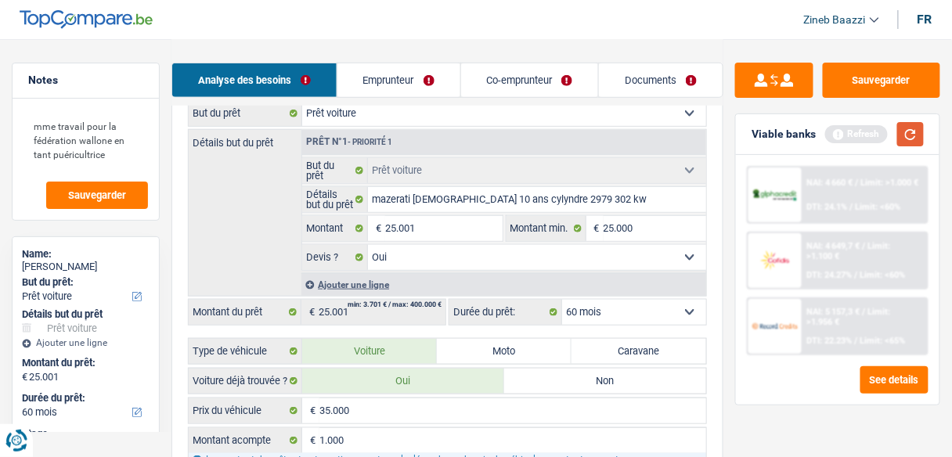
click at [907, 138] on button "button" at bounding box center [910, 134] width 27 height 24
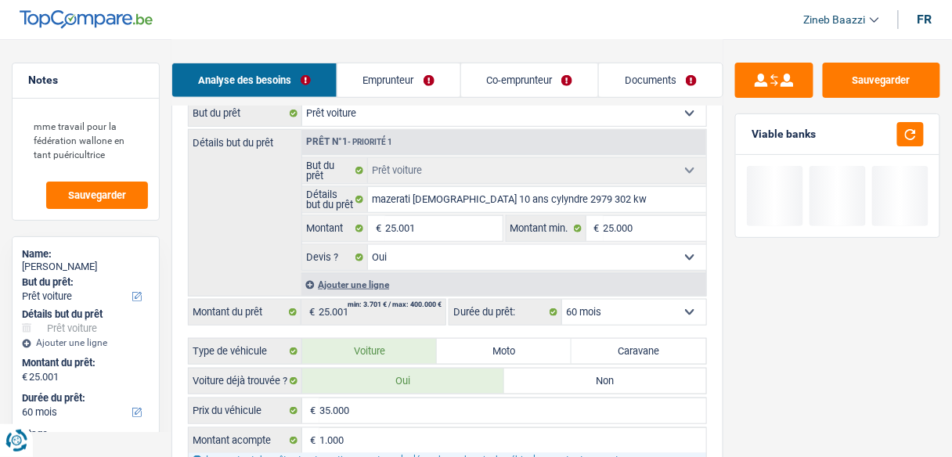
click at [596, 319] on select "12 mois 18 mois 24 mois 30 mois 36 mois 42 mois 48 mois 60 mois Sélectionner un…" at bounding box center [634, 312] width 144 height 25
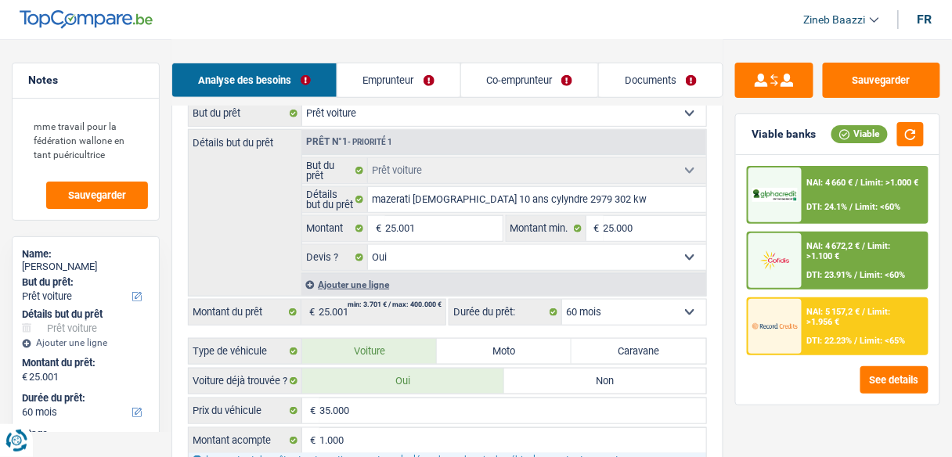
click at [596, 319] on select "12 mois 18 mois 24 mois 30 mois 36 mois 42 mois 48 mois 60 mois Sélectionner un…" at bounding box center [634, 312] width 144 height 25
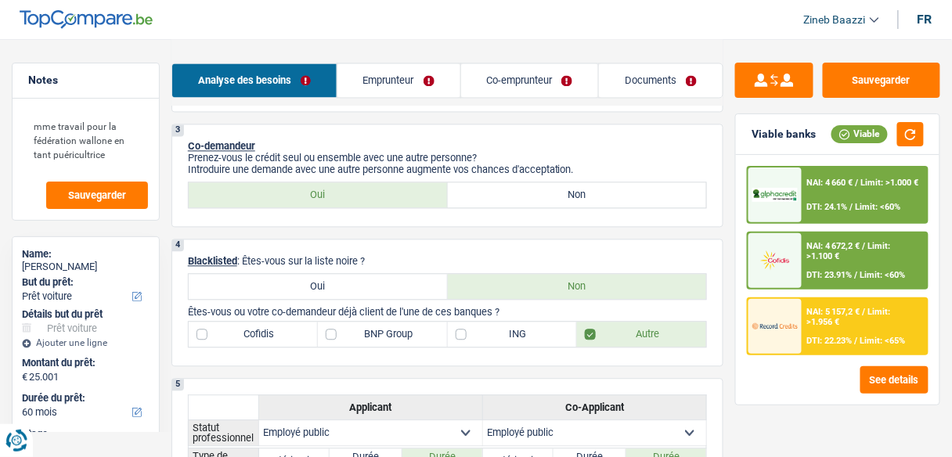
scroll to position [751, 0]
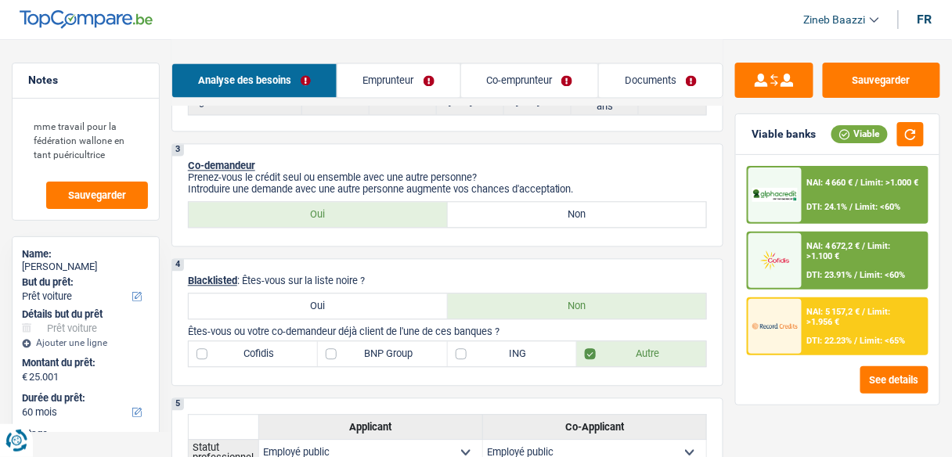
click at [815, 325] on span "Limit: >1.956 €" at bounding box center [849, 317] width 84 height 20
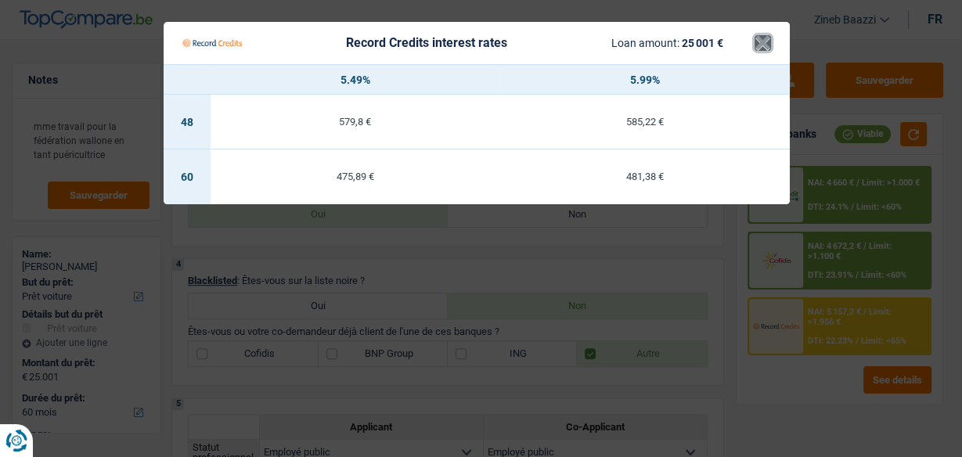
click at [758, 51] on button "×" at bounding box center [763, 43] width 16 height 16
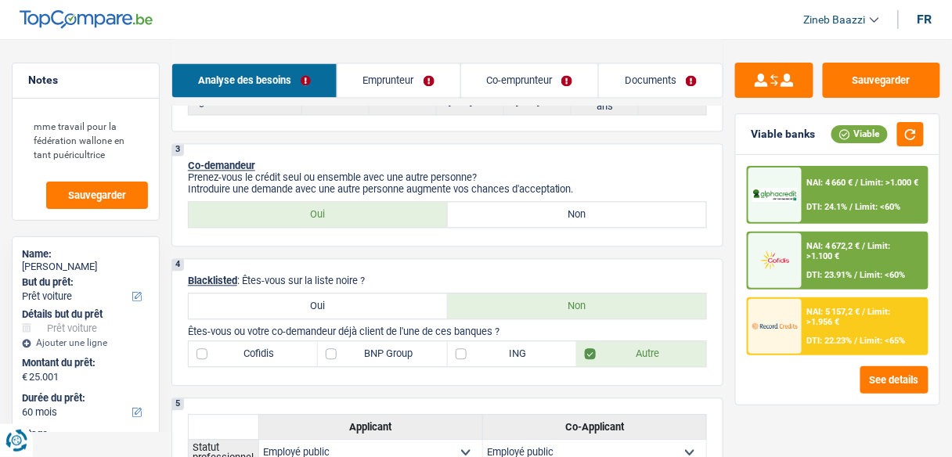
click at [807, 247] on span "NAI: 4 672,2 €" at bounding box center [833, 246] width 53 height 10
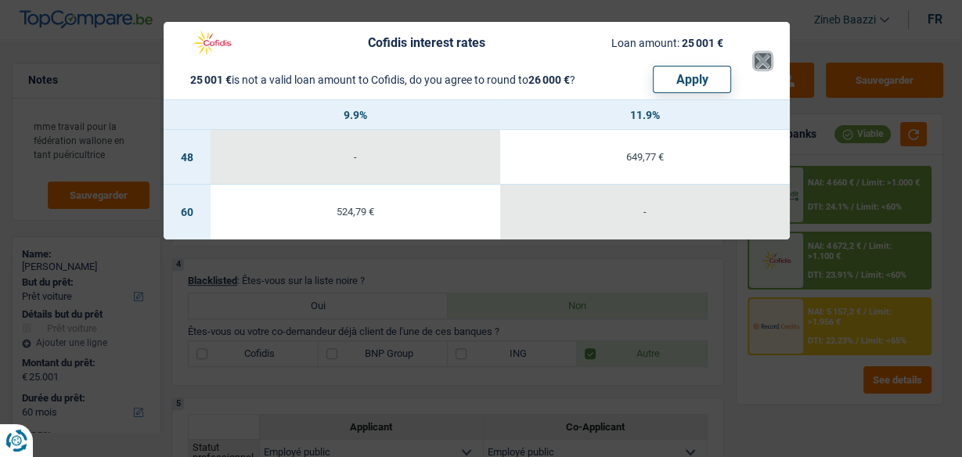
click at [762, 61] on button "×" at bounding box center [763, 61] width 16 height 16
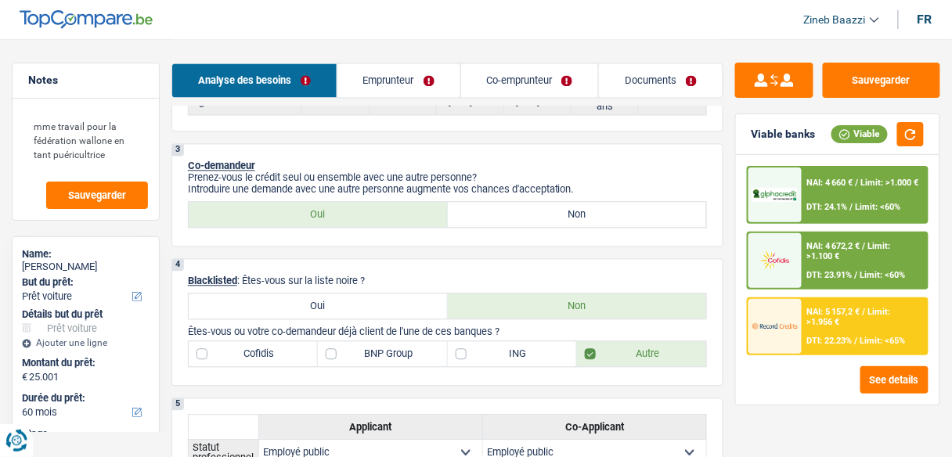
click at [794, 208] on div at bounding box center [774, 194] width 53 height 55
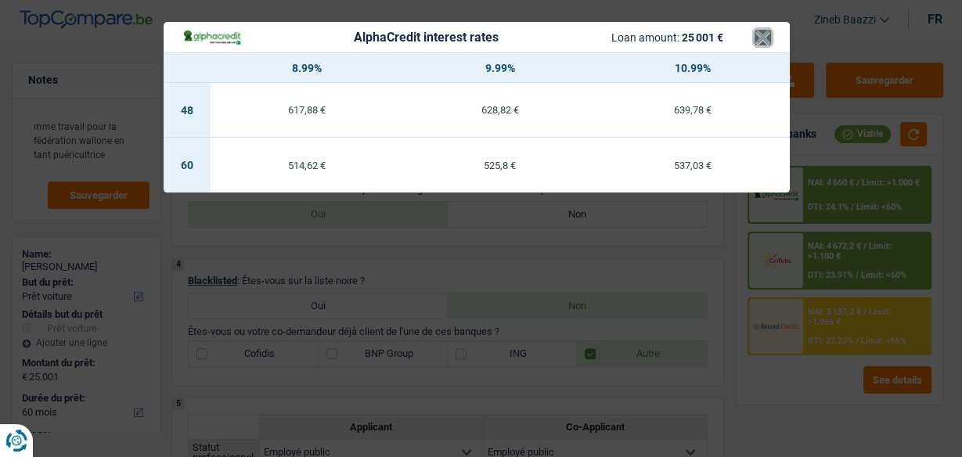
click at [758, 37] on button "×" at bounding box center [763, 38] width 16 height 16
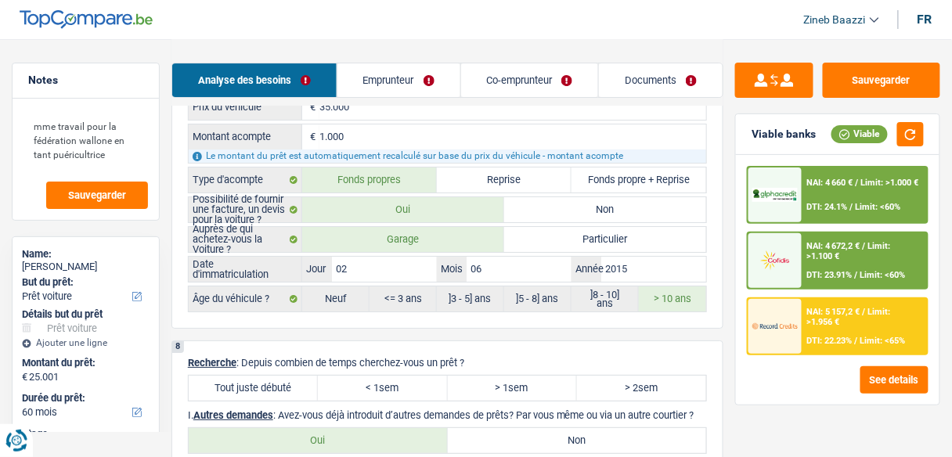
scroll to position [2943, 0]
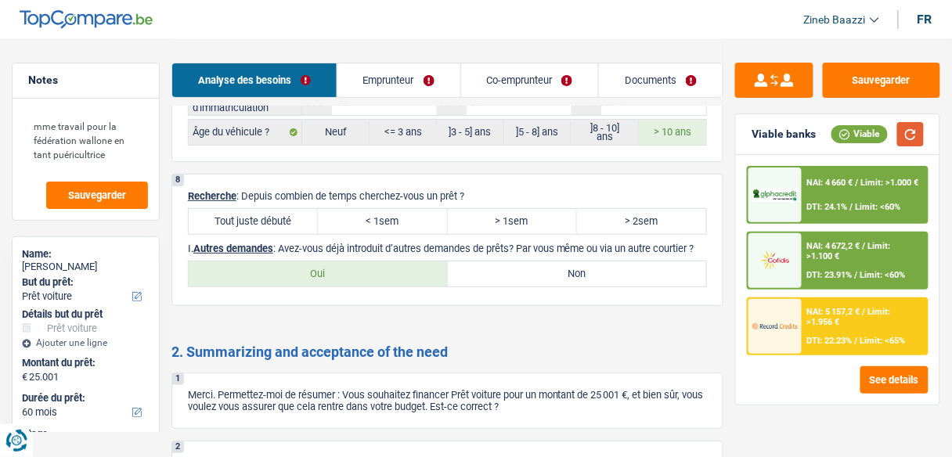
click at [917, 134] on button "button" at bounding box center [910, 134] width 27 height 24
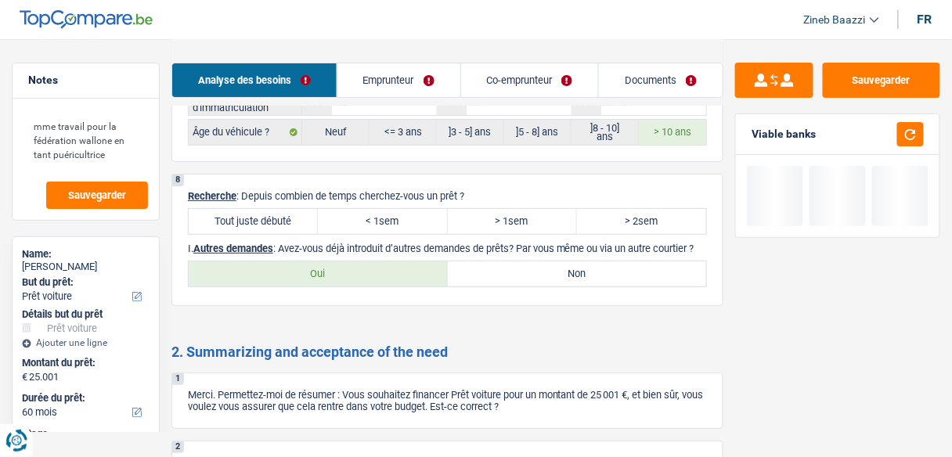
click at [263, 225] on label "Tout juste débuté" at bounding box center [253, 221] width 129 height 25
click at [263, 225] on input "Tout juste débuté" at bounding box center [253, 221] width 129 height 25
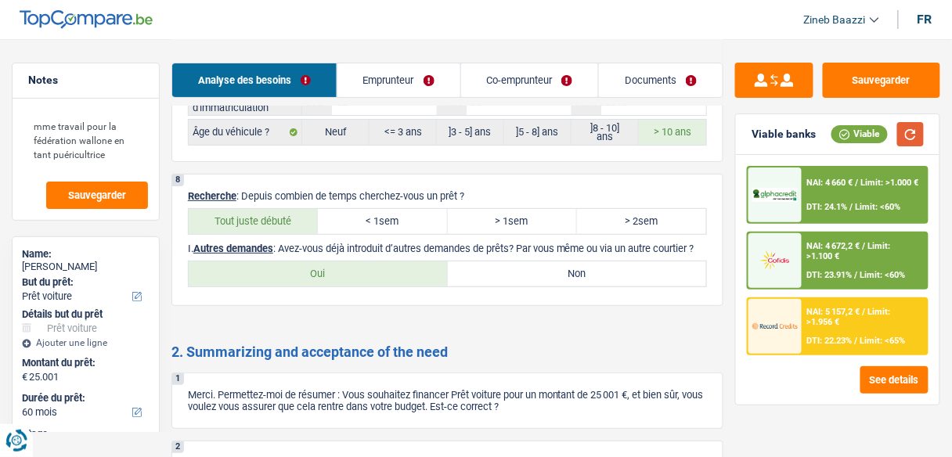
click at [912, 139] on button "button" at bounding box center [910, 134] width 27 height 24
click at [908, 134] on button "button" at bounding box center [910, 134] width 27 height 24
click at [536, 278] on label "Non" at bounding box center [577, 273] width 259 height 25
click at [536, 278] on input "Non" at bounding box center [577, 273] width 259 height 25
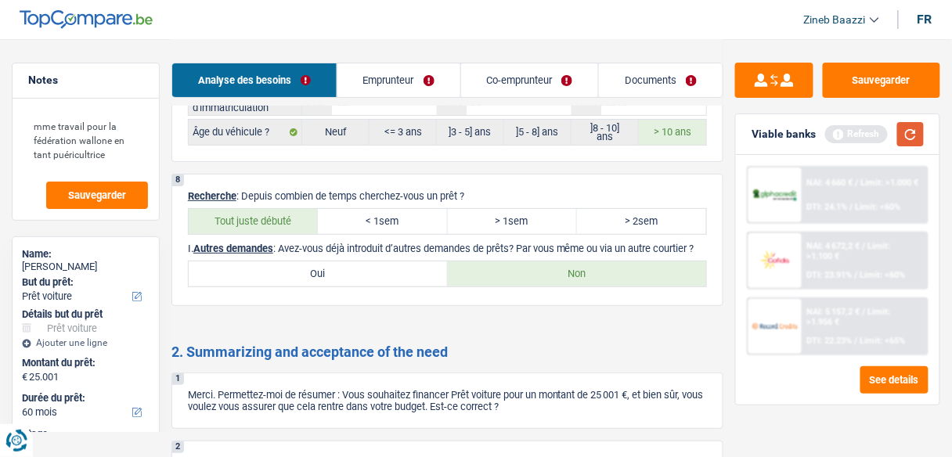
click at [912, 142] on button "button" at bounding box center [910, 134] width 27 height 24
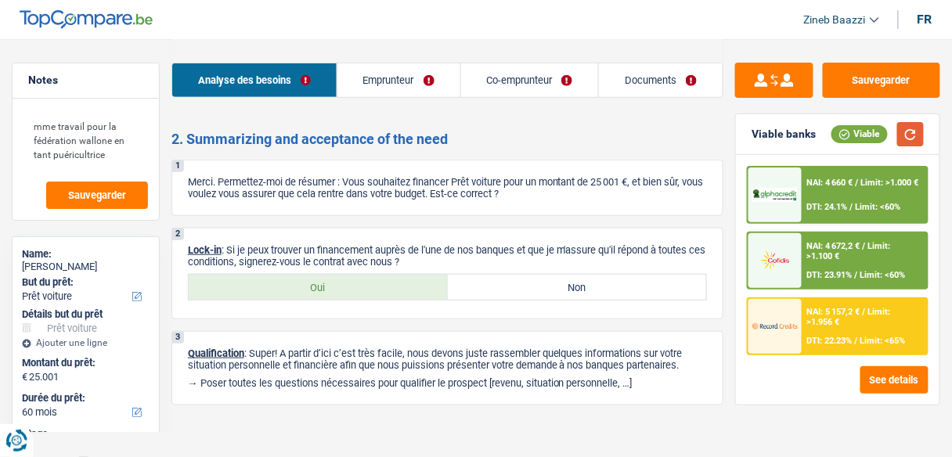
scroll to position [3170, 0]
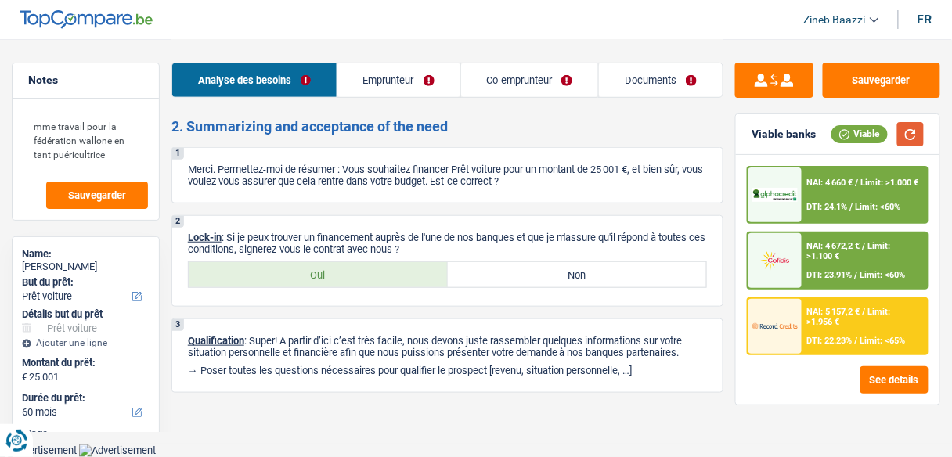
click at [920, 135] on button "button" at bounding box center [910, 134] width 27 height 24
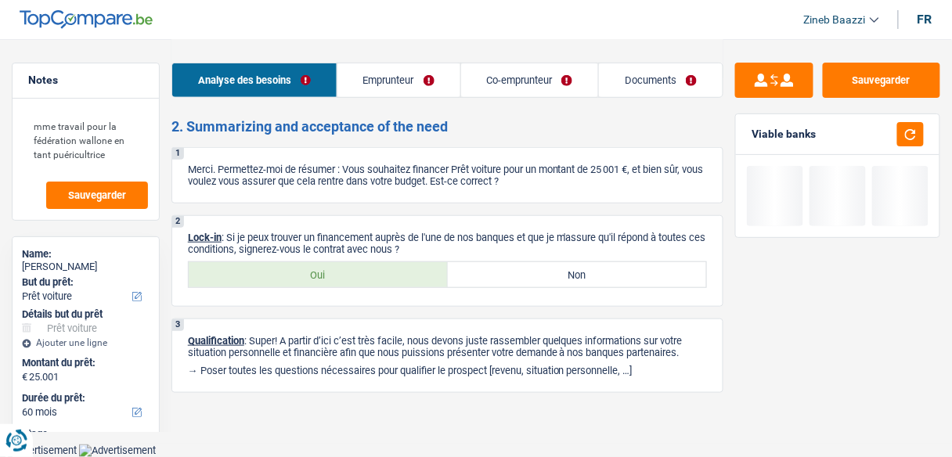
click at [369, 167] on p "Merci. Permettez-moi de résumer : Vous souhaitez financer Prêt voiture pour un …" at bounding box center [447, 175] width 519 height 23
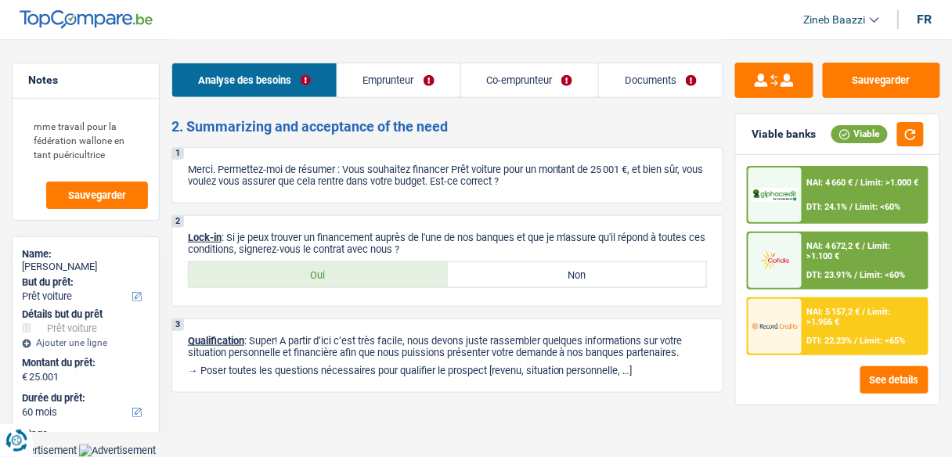
click at [358, 285] on label "Oui" at bounding box center [318, 274] width 259 height 25
click at [358, 285] on input "Oui" at bounding box center [318, 274] width 259 height 25
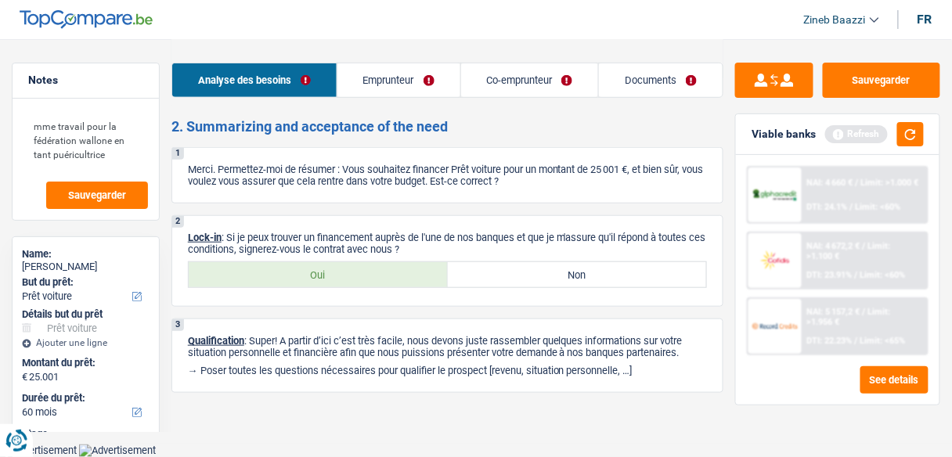
click at [653, 88] on link "Documents" at bounding box center [661, 80] width 124 height 34
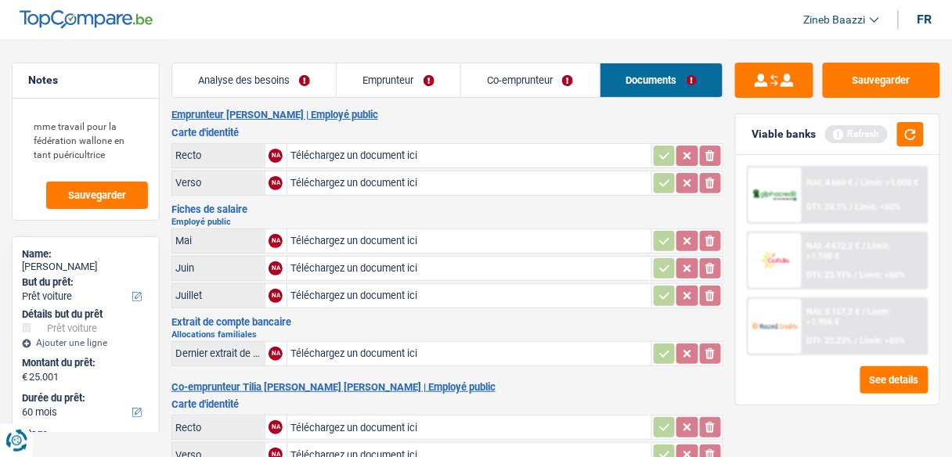
scroll to position [0, 0]
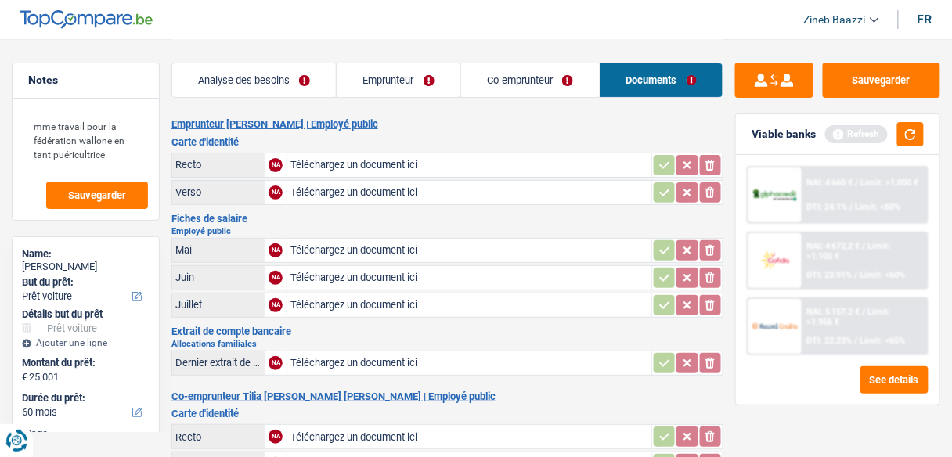
click at [497, 89] on link "Co-emprunteur" at bounding box center [530, 80] width 139 height 34
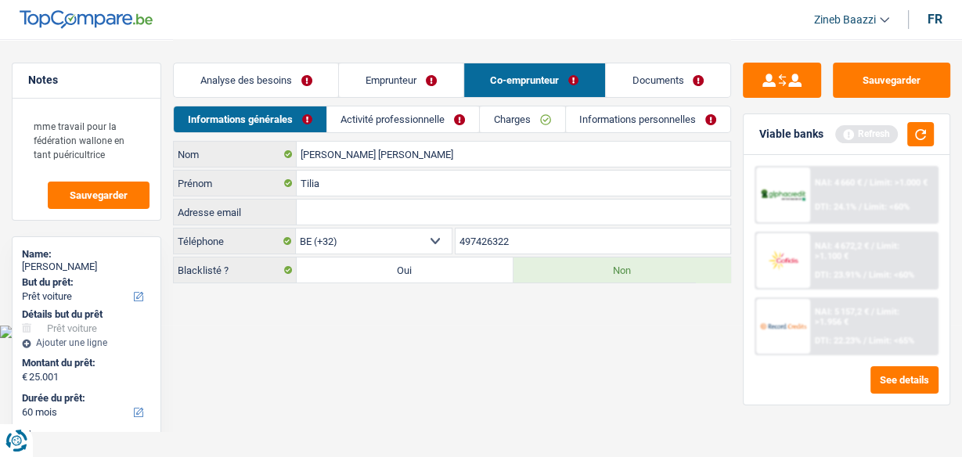
click at [511, 121] on link "Charges" at bounding box center [522, 119] width 85 height 26
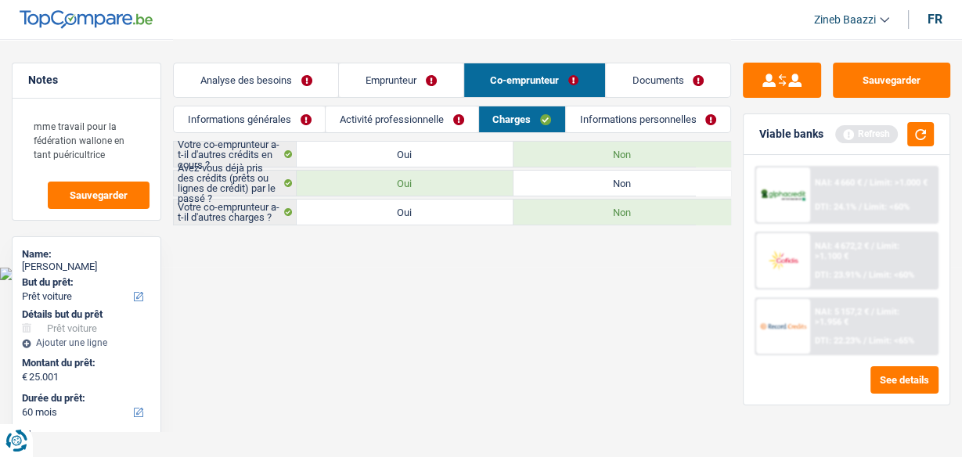
click at [421, 107] on link "Activité professionnelle" at bounding box center [402, 119] width 152 height 26
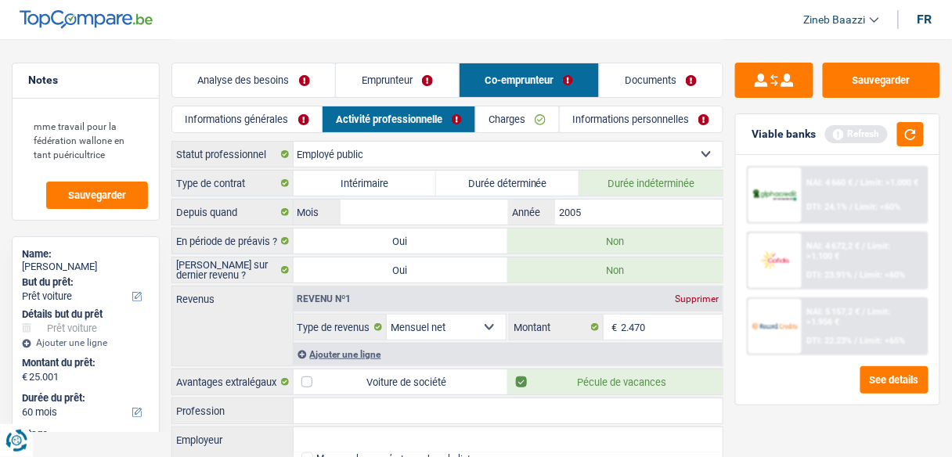
click at [353, 85] on link "Emprunteur" at bounding box center [397, 80] width 122 height 34
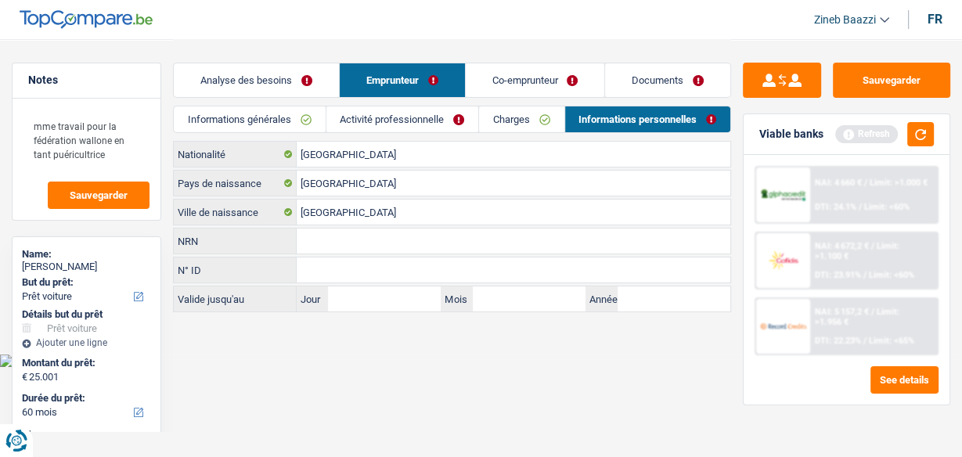
click at [366, 120] on link "Activité professionnelle" at bounding box center [402, 119] width 152 height 26
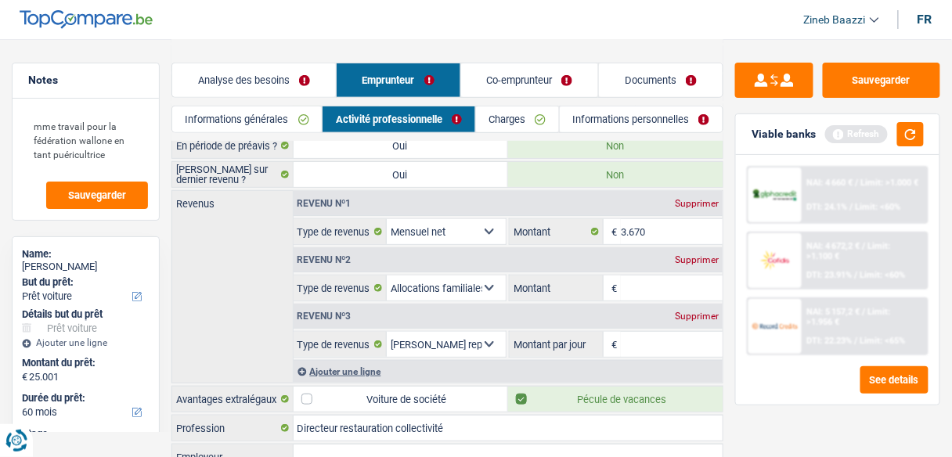
scroll to position [125, 0]
click at [682, 254] on div "Supprimer" at bounding box center [697, 258] width 52 height 9
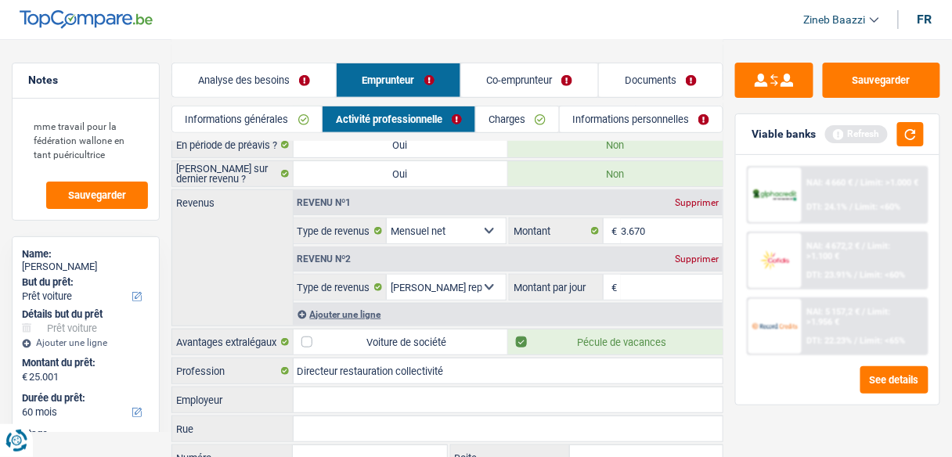
click at [682, 254] on div "Supprimer" at bounding box center [697, 258] width 52 height 9
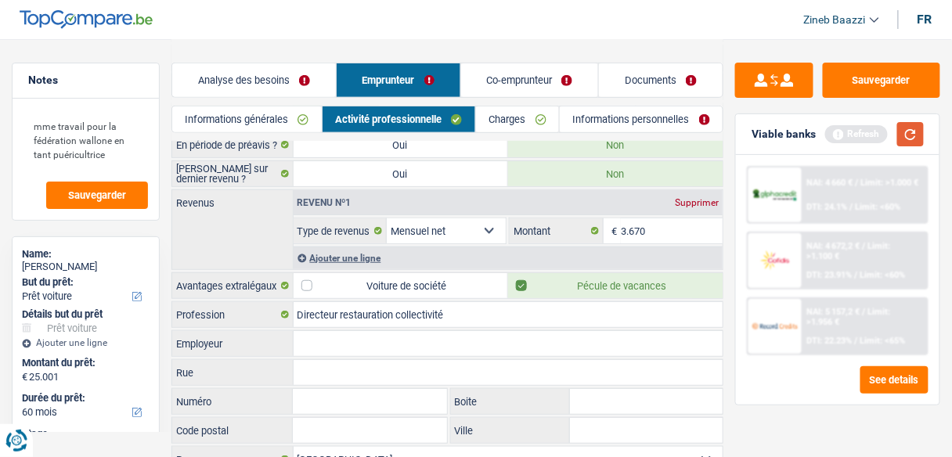
click at [906, 134] on button "button" at bounding box center [910, 134] width 27 height 24
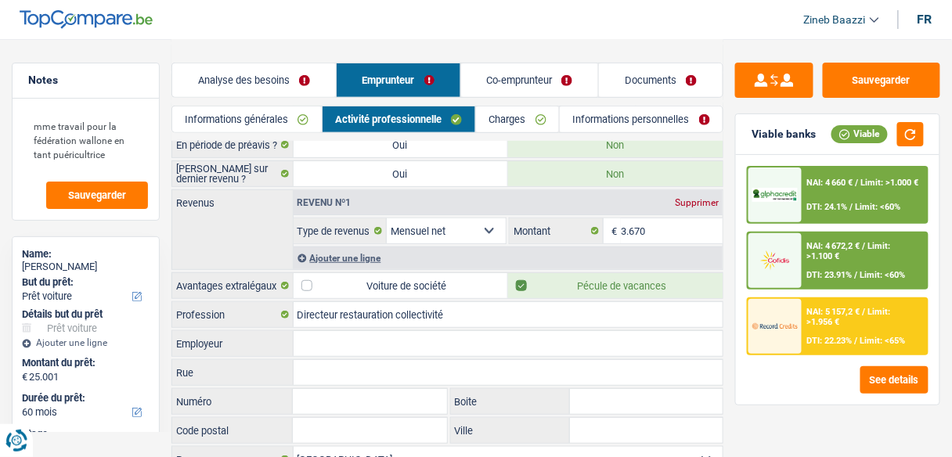
click at [587, 119] on link "Informations personnelles" at bounding box center [641, 119] width 163 height 26
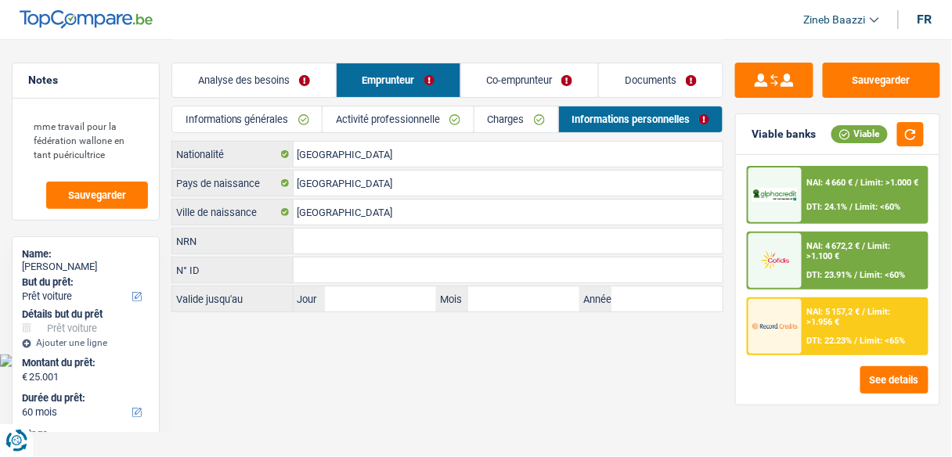
scroll to position [0, 0]
click at [612, 68] on link "Documents" at bounding box center [667, 80] width 125 height 34
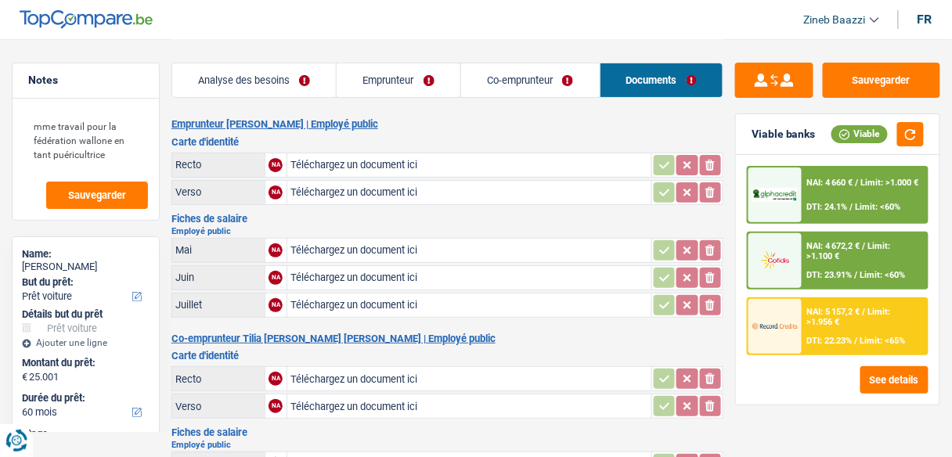
click at [520, 81] on link "Co-emprunteur" at bounding box center [530, 80] width 139 height 34
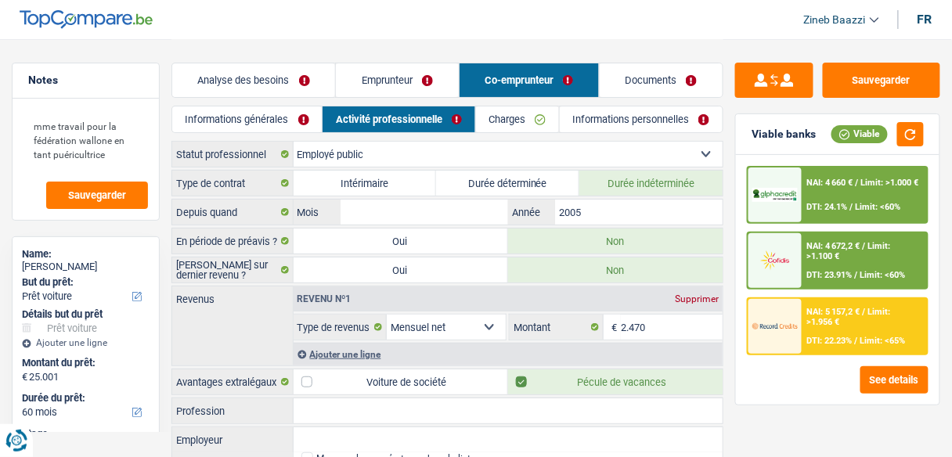
click at [639, 116] on link "Informations personnelles" at bounding box center [641, 119] width 163 height 26
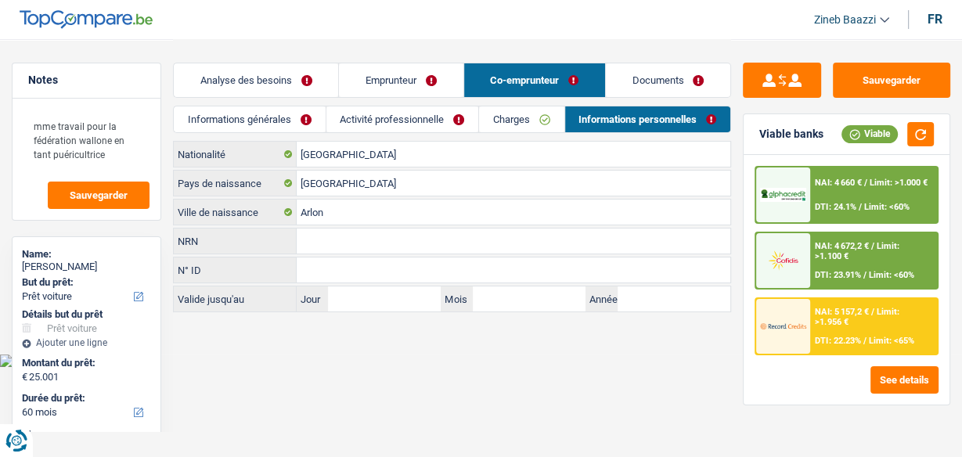
click at [584, 43] on div "Analyse des besoins Emprunteur Co-emprunteur Documents" at bounding box center [452, 72] width 558 height 67
click at [636, 82] on link "Documents" at bounding box center [668, 80] width 124 height 34
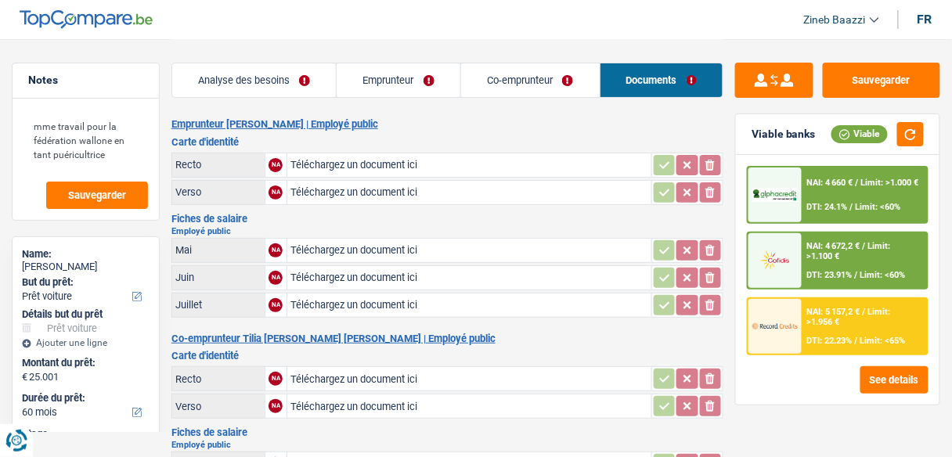
click at [514, 90] on link "Co-emprunteur" at bounding box center [530, 80] width 139 height 34
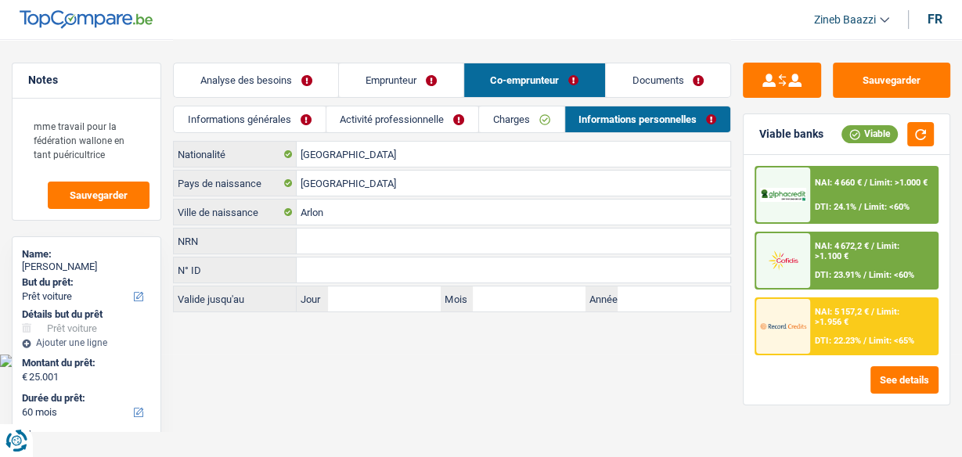
click at [410, 93] on link "Emprunteur" at bounding box center [401, 80] width 124 height 34
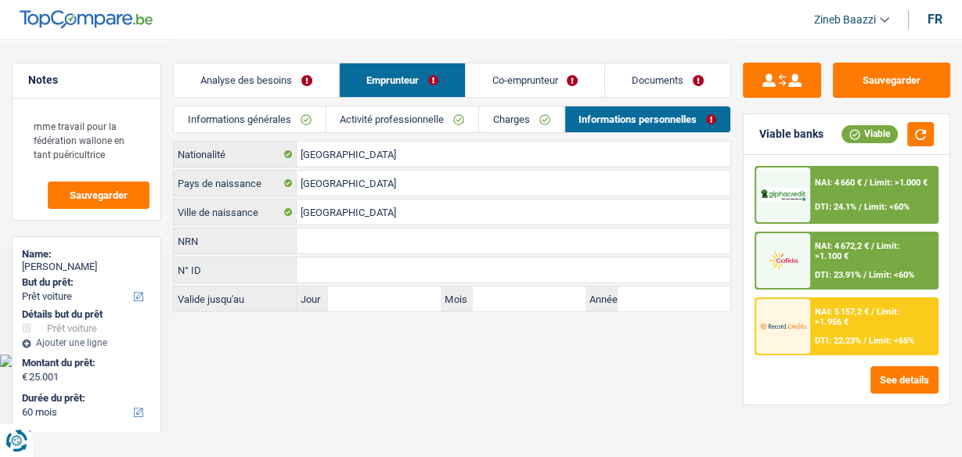
click at [512, 117] on link "Charges" at bounding box center [521, 119] width 85 height 26
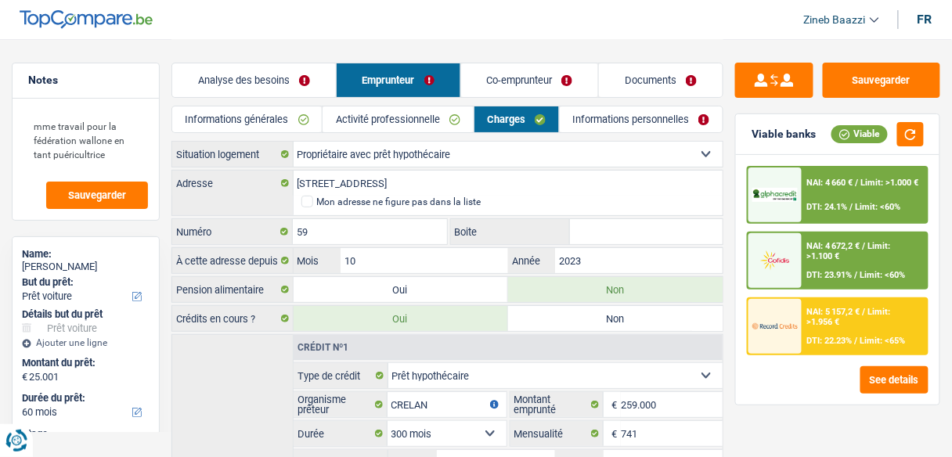
click at [516, 88] on link "Co-emprunteur" at bounding box center [530, 80] width 138 height 34
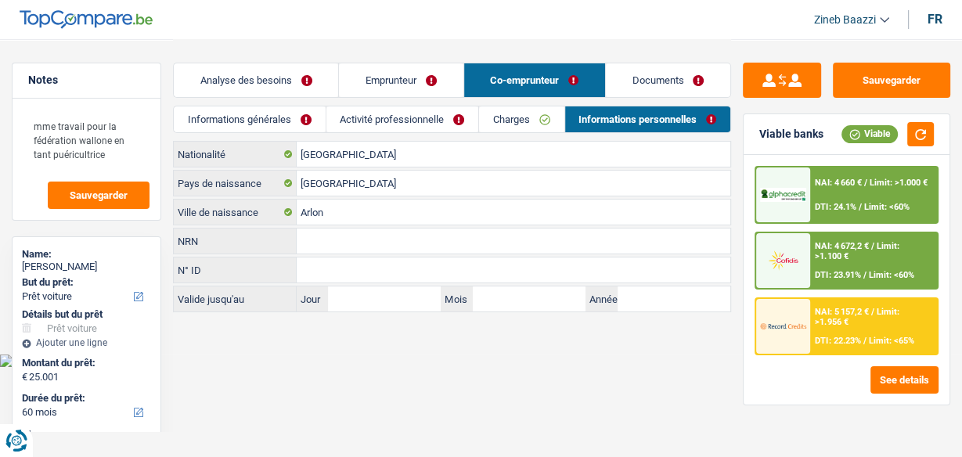
click at [404, 117] on link "Activité professionnelle" at bounding box center [402, 119] width 152 height 26
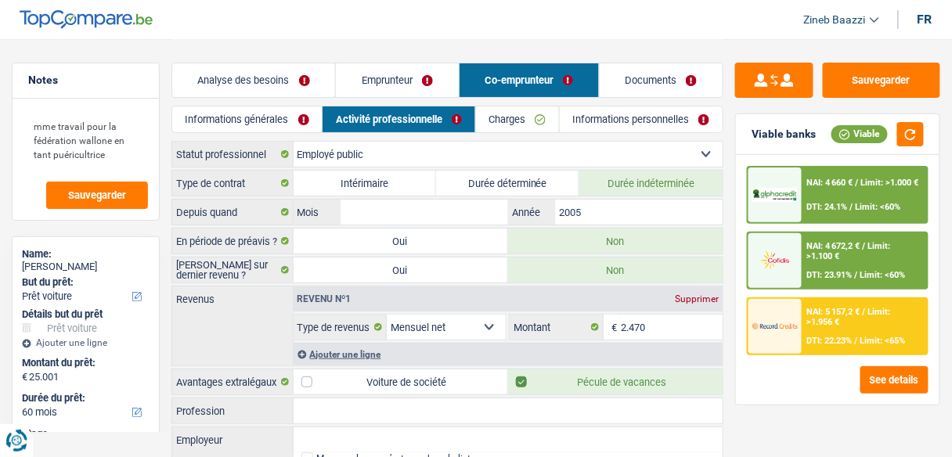
click at [480, 124] on link "Charges" at bounding box center [517, 119] width 83 height 26
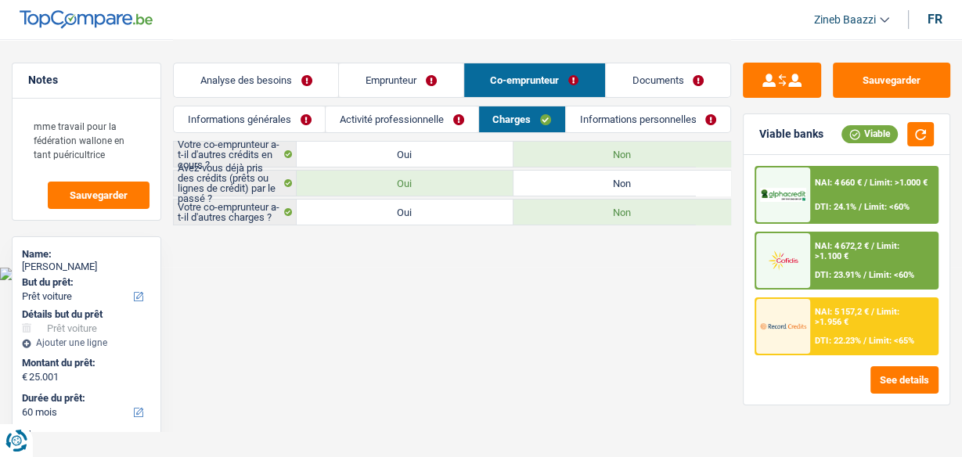
click at [580, 124] on link "Informations personnelles" at bounding box center [648, 119] width 164 height 26
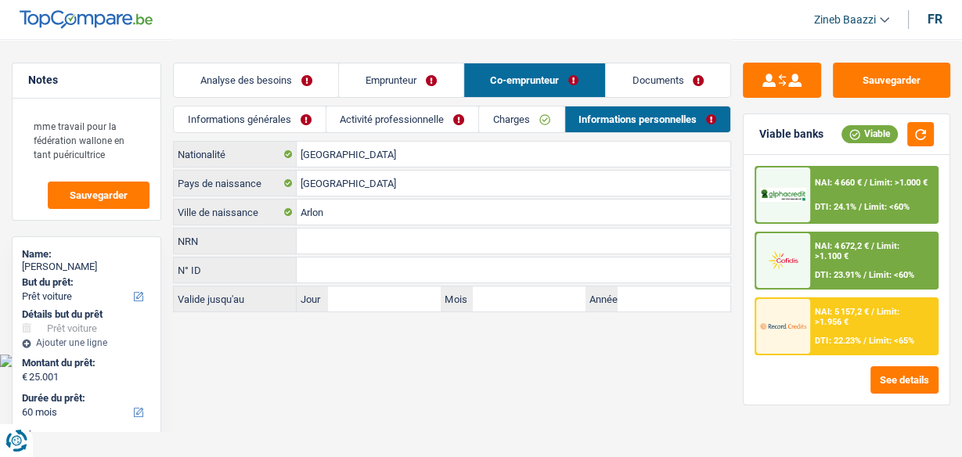
click at [263, 95] on link "Analyse des besoins" at bounding box center [256, 80] width 164 height 34
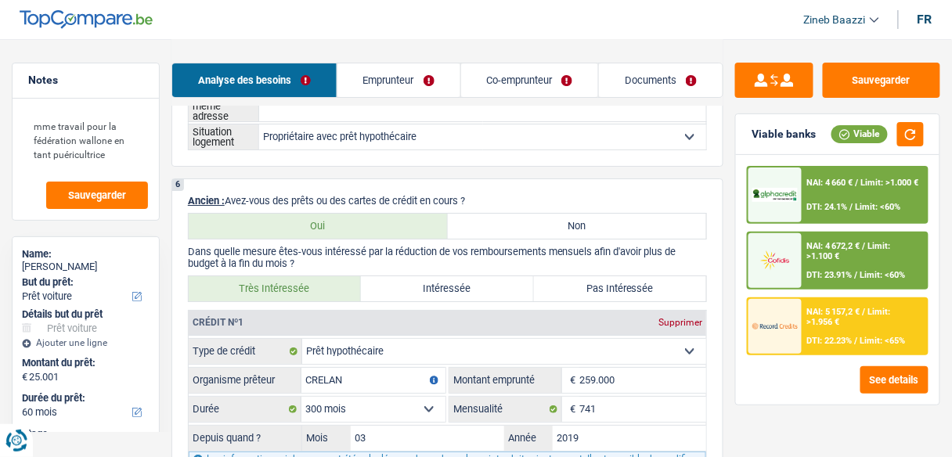
scroll to position [1628, 0]
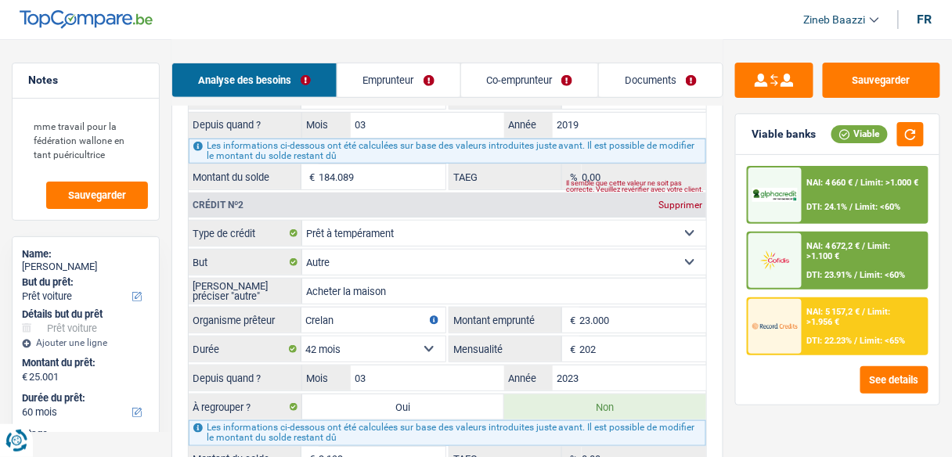
click at [479, 34] on header "Zineb Baazzi Se déconnecter fr" at bounding box center [476, 20] width 952 height 40
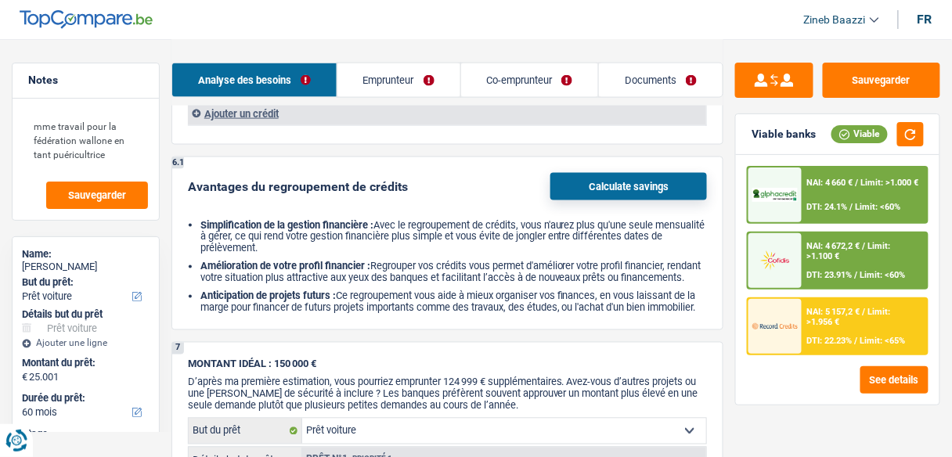
scroll to position [2004, 0]
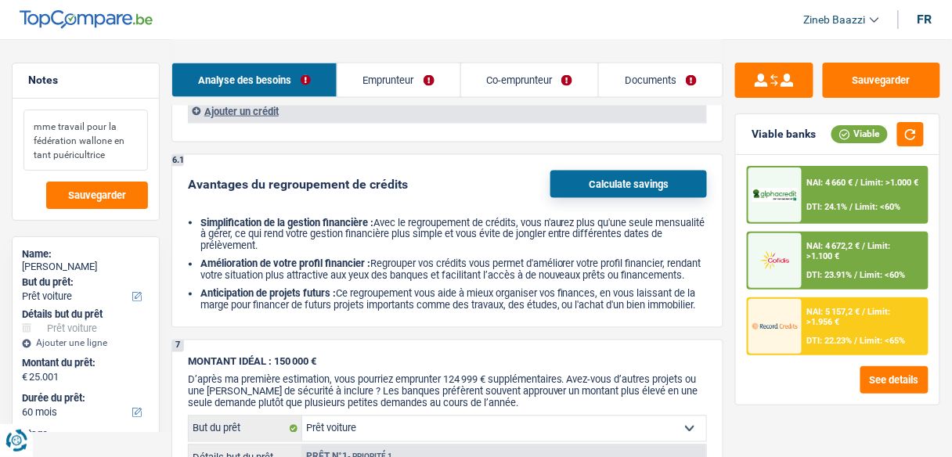
click at [94, 142] on textarea "mme travail pour la fédération wallone en tant puéricultrice" at bounding box center [85, 140] width 124 height 61
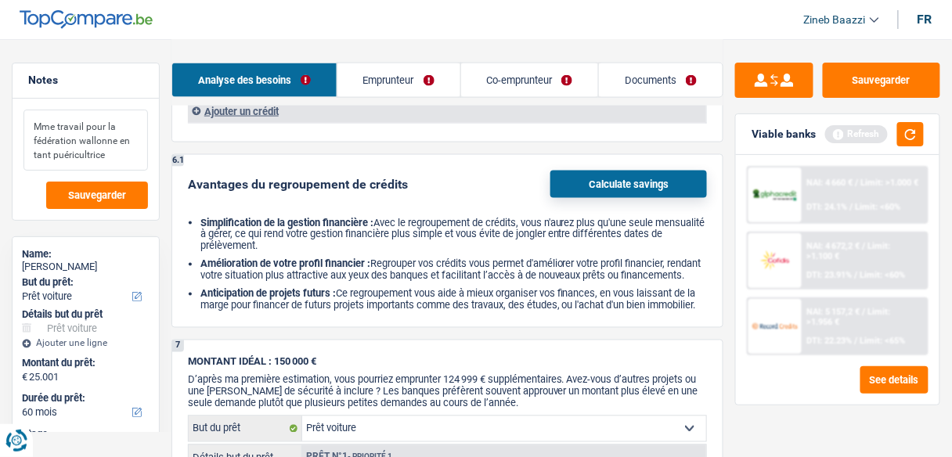
click at [106, 159] on textarea "Mme travail pour la fédération wallonne en tant puéricultrice" at bounding box center [85, 140] width 124 height 61
click at [652, 101] on div "Analyse des besoins Emprunteur Co-emprunteur Documents" at bounding box center [447, 72] width 552 height 67
click at [652, 84] on link "Documents" at bounding box center [661, 80] width 124 height 34
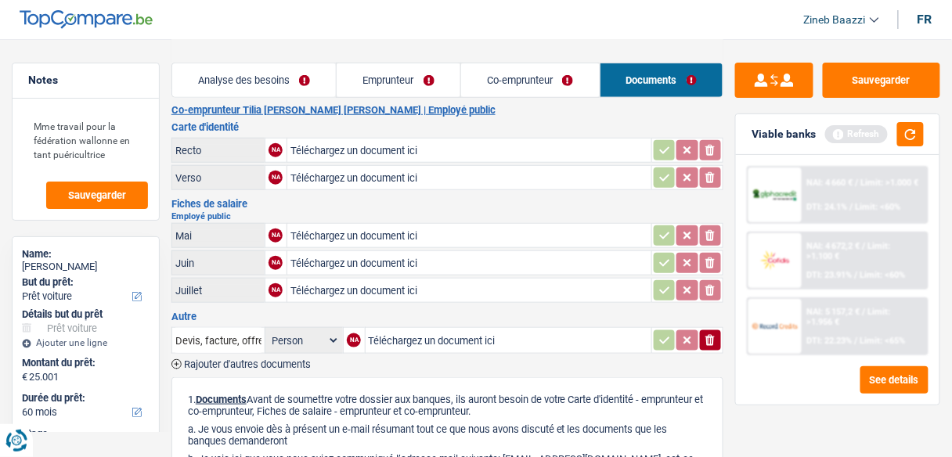
scroll to position [250, 0]
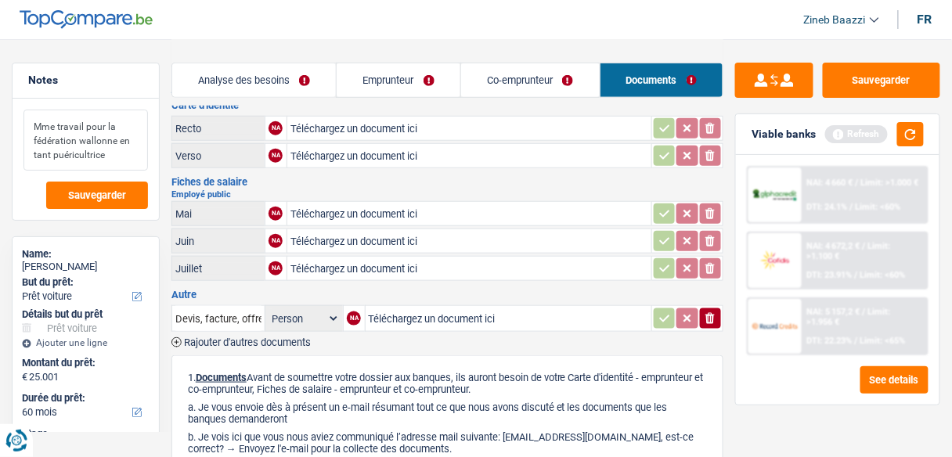
click at [138, 156] on textarea "Mme travail pour la fédération wallonne en tant puéricultrice" at bounding box center [85, 140] width 124 height 61
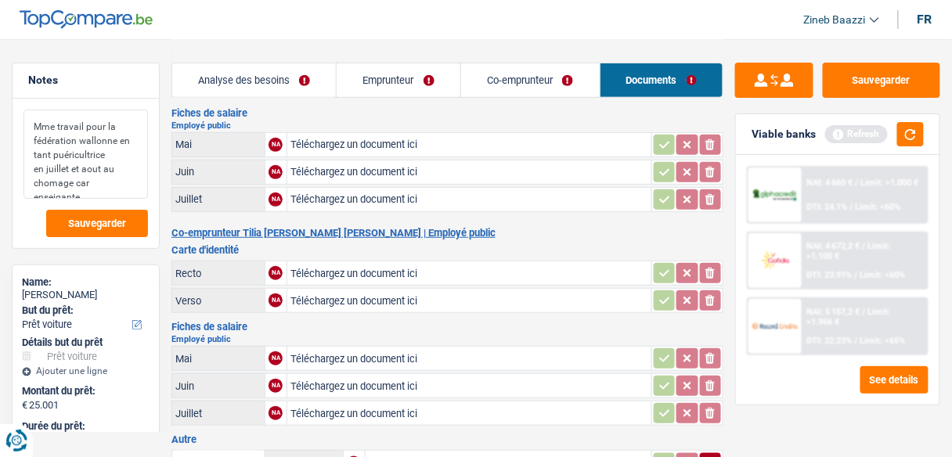
scroll to position [0, 0]
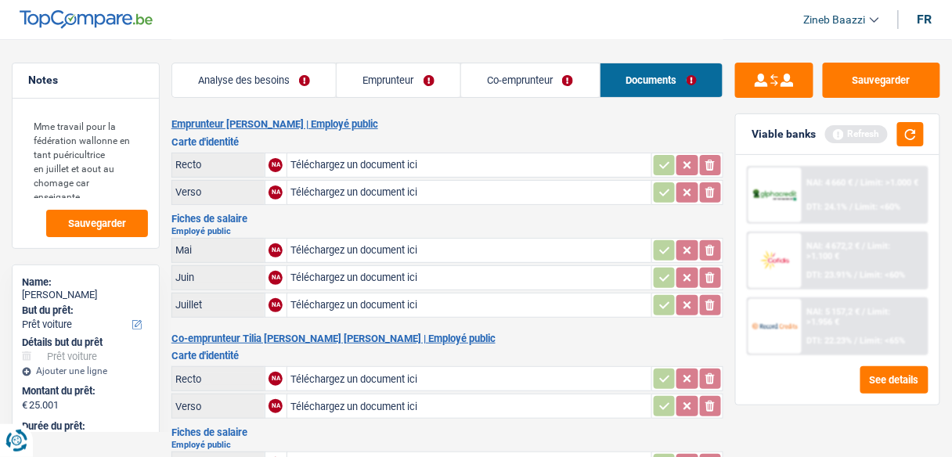
click at [455, 118] on h2 "Emprunteur Denys Pirsoul | Employé public" at bounding box center [447, 124] width 552 height 13
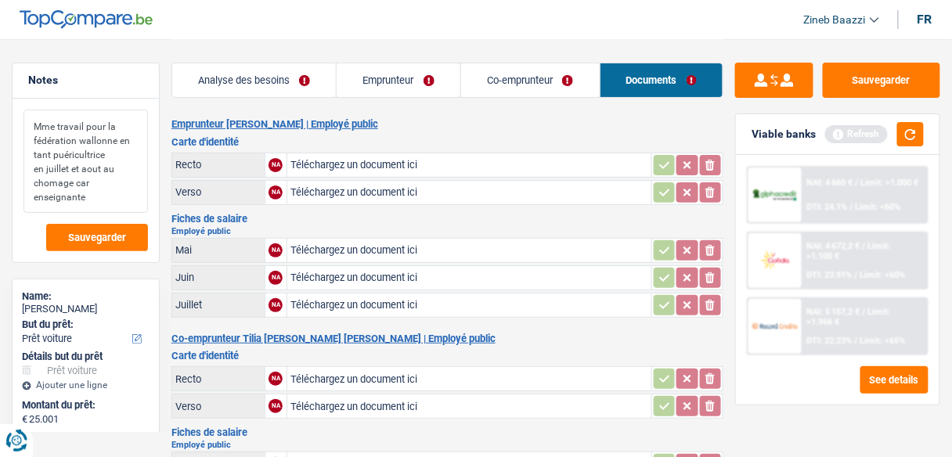
click at [52, 181] on textarea "Mme travail pour la fédération wallonne en tant puéricultrice en juillet et aou…" at bounding box center [85, 161] width 124 height 103
click at [390, 43] on div "Analyse des besoins Emprunteur Co-emprunteur Documents" at bounding box center [447, 72] width 552 height 67
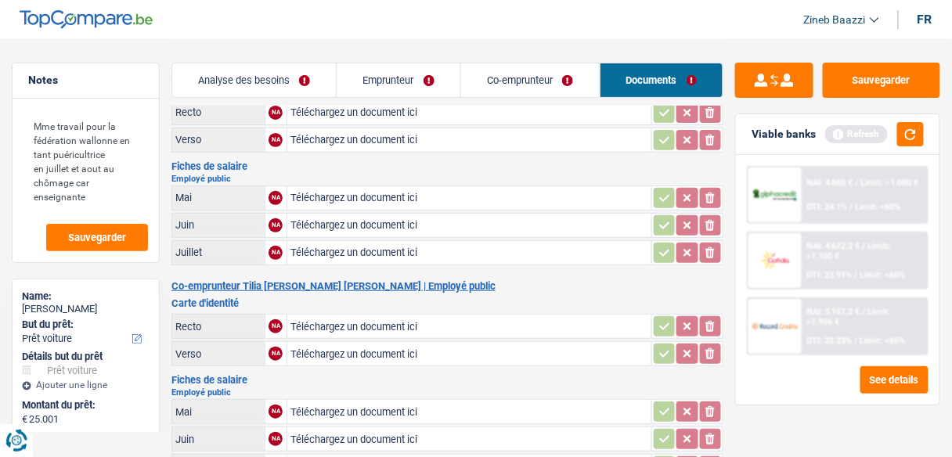
scroll to position [188, 0]
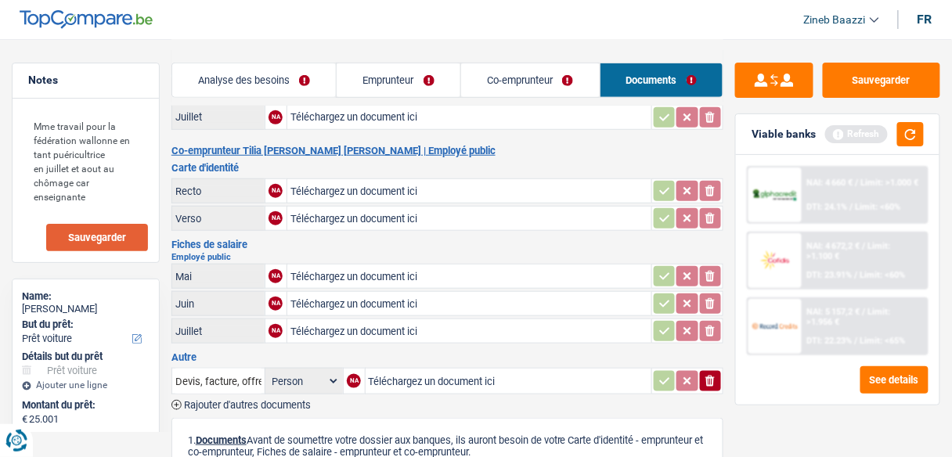
click at [90, 241] on span "Sauvegarder" at bounding box center [97, 237] width 58 height 10
drag, startPoint x: 30, startPoint y: 123, endPoint x: 100, endPoint y: 207, distance: 109.4
click at [100, 207] on textarea "Mme travail pour la fédération wallonne en tant puéricultrice en juillet et aou…" at bounding box center [85, 161] width 124 height 103
click at [351, 71] on link "Emprunteur" at bounding box center [399, 80] width 124 height 34
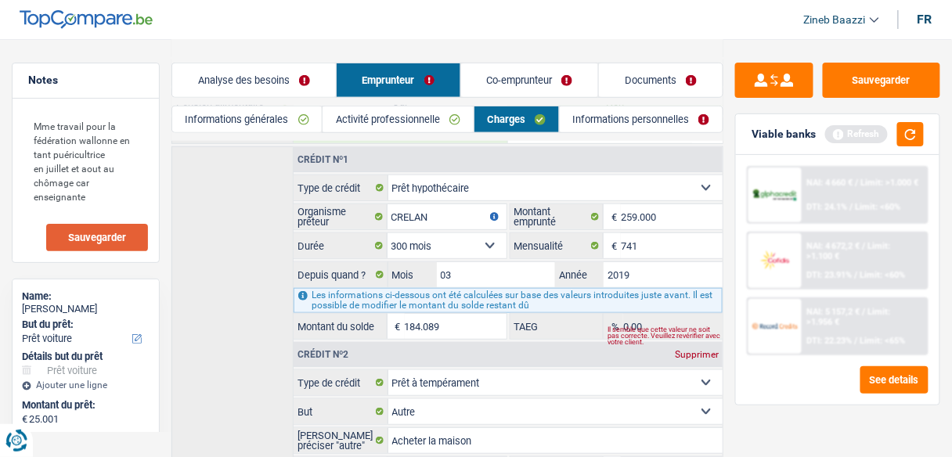
click at [294, 75] on link "Analyse des besoins" at bounding box center [254, 80] width 164 height 34
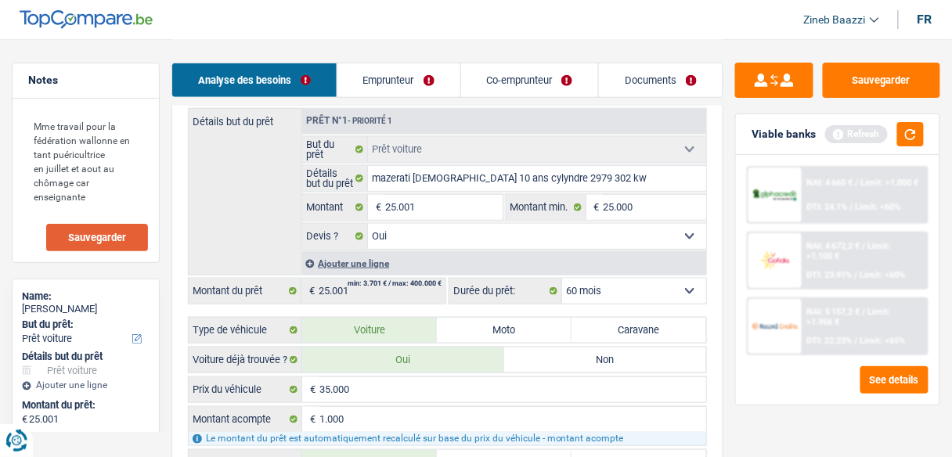
scroll to position [250, 0]
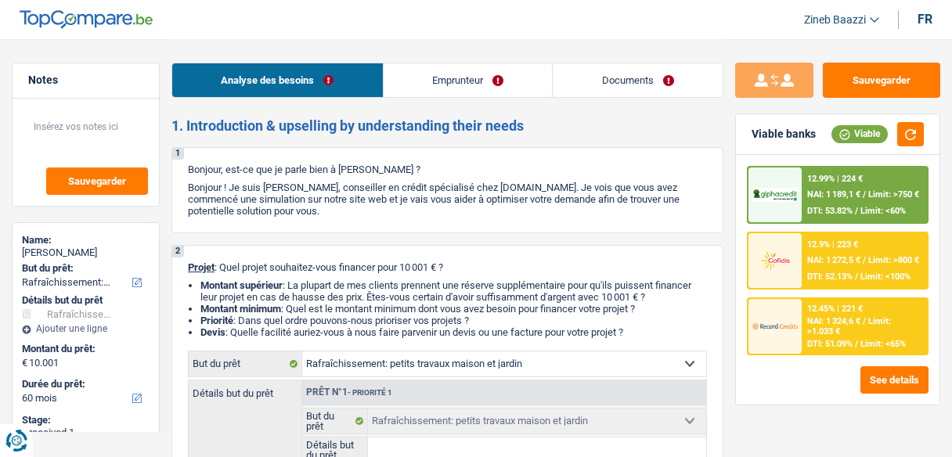
select select "houseOrGarden"
select select "60"
select select "houseOrGarden"
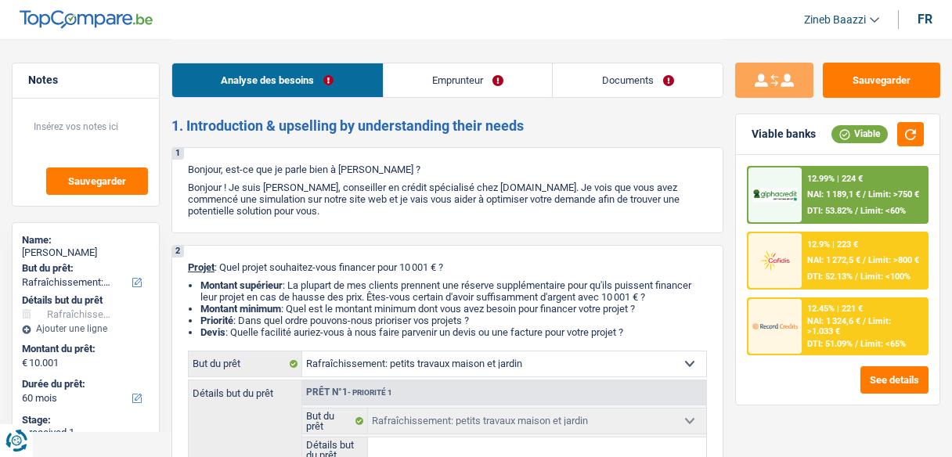
select select "60"
select select "privateEmployee"
select select "familyAllowances"
select select "netSalary"
select select "mealVouchers"
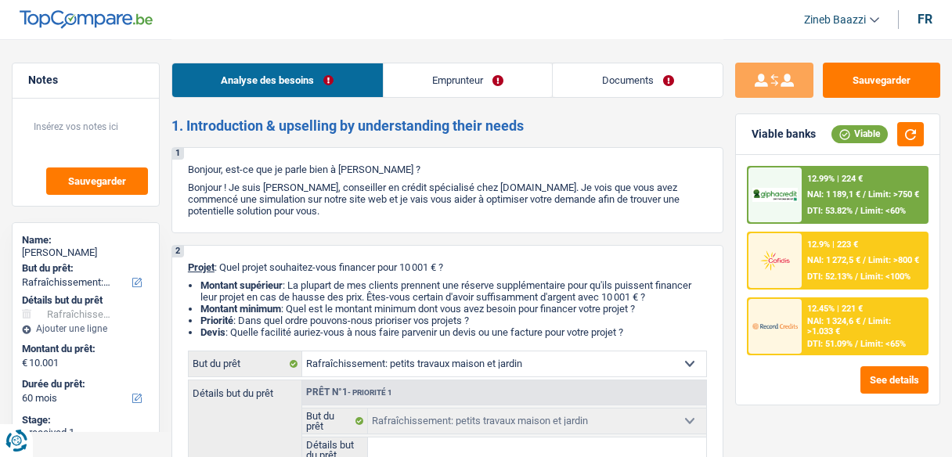
select select "ownerWithMortgage"
select select "mortgage"
select select "240"
select select "houseOrGarden"
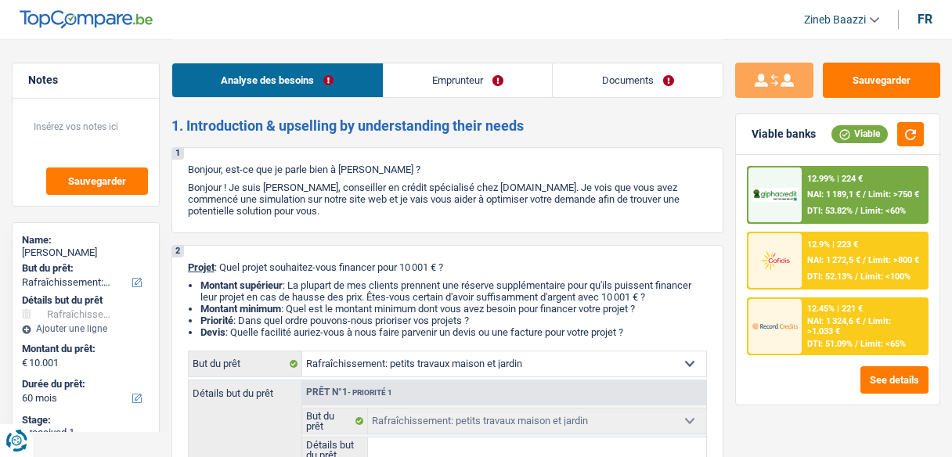
select select "60"
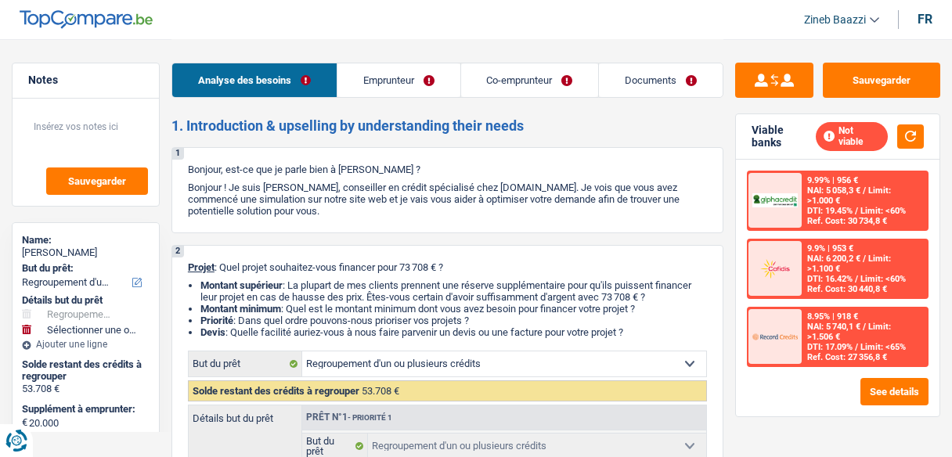
select select "refinancing"
select select "120"
select select "refinancing"
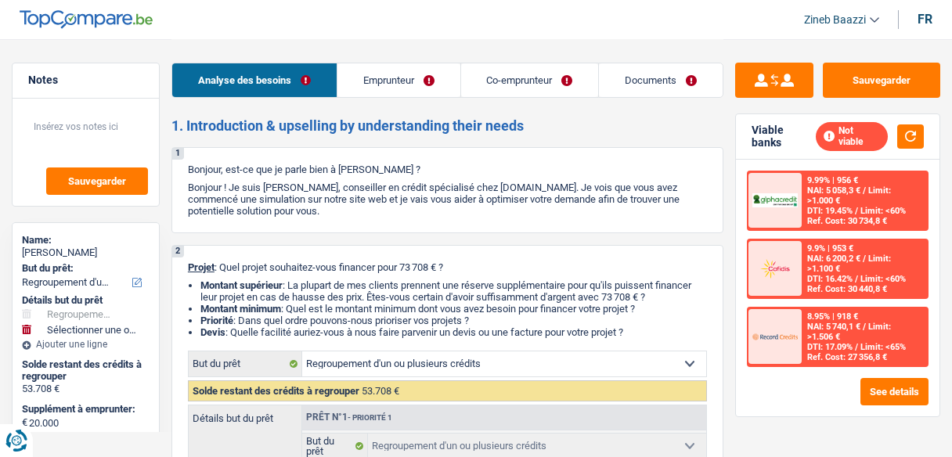
select select "120"
select select "worker"
select select "privateEmployee"
select select "netSalary"
select select "mutualityIndemnity"
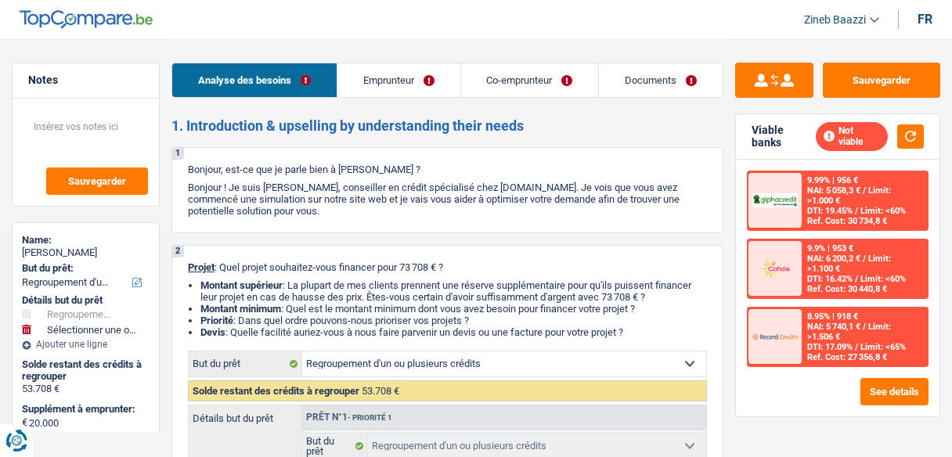
select select "familyAllowances"
select select "netSalary"
select select "mealVouchers"
select select "ownerWithMortgage"
select select "carLoan"
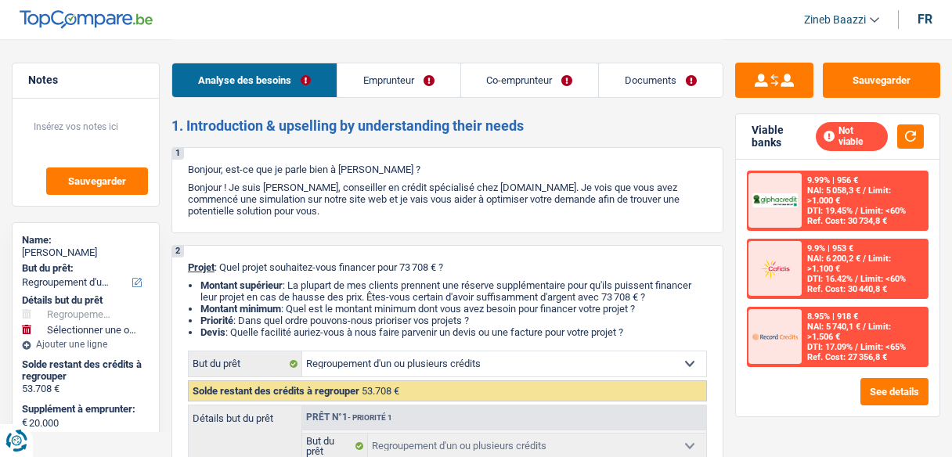
select select "84"
select select "personalLoan"
select select "other"
select select "84"
select select "personalLoan"
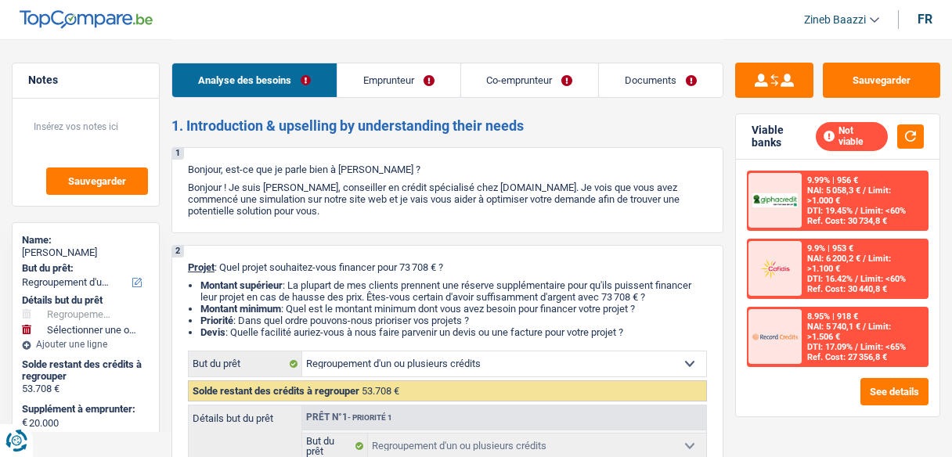
select select "other"
select select "60"
select select "personalLoan"
select select "other"
select select "60"
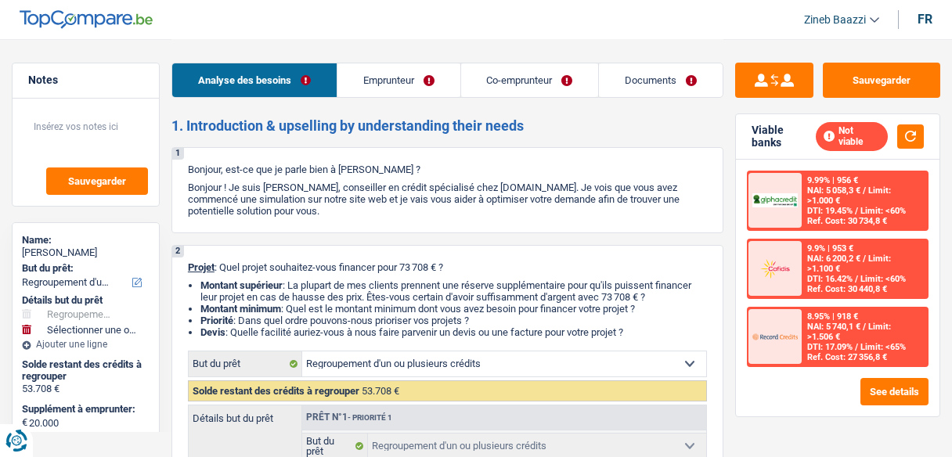
select select "mortgage"
select select "refinancing"
select select "120"
click at [911, 384] on button "See details" at bounding box center [894, 391] width 68 height 27
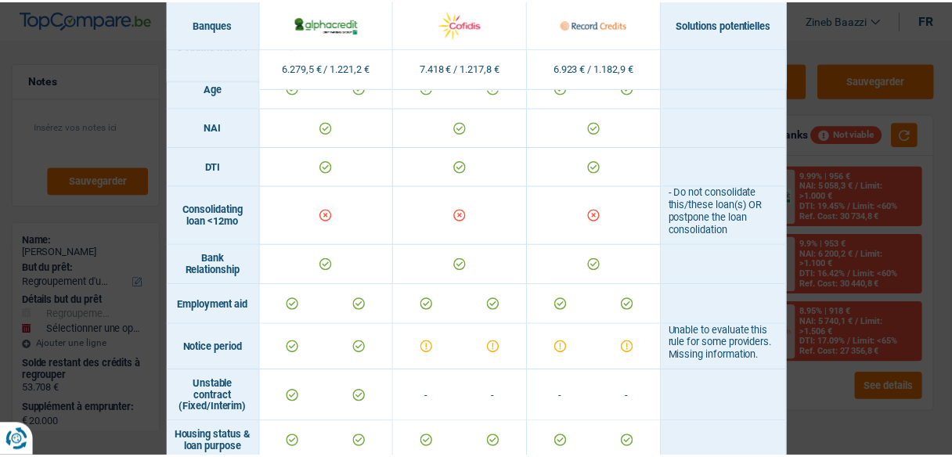
scroll to position [626, 0]
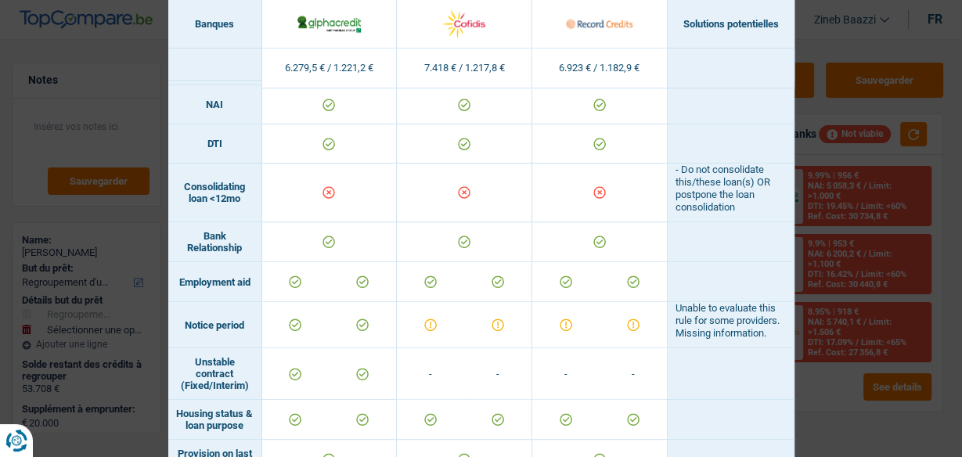
click at [819, 48] on div "Banks conditions × Banques Solutions potentielles Revenus / Charges 6.279,5 € /…" at bounding box center [481, 228] width 962 height 457
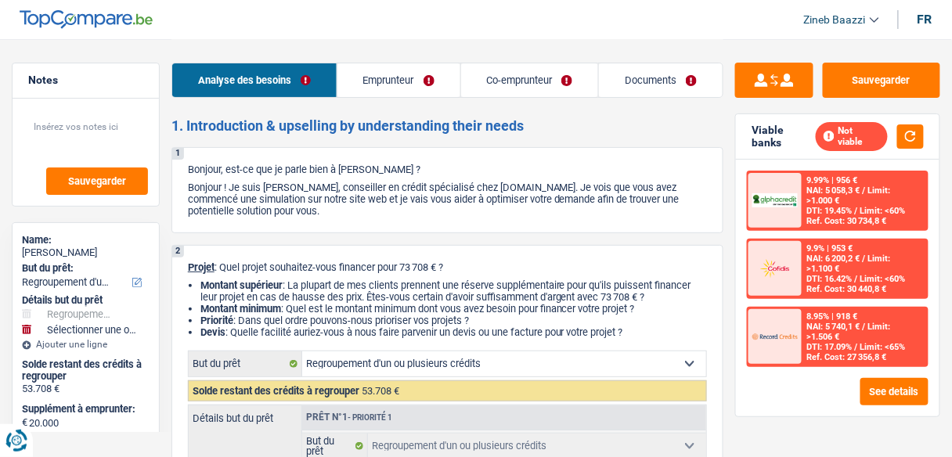
click at [528, 80] on link "Co-emprunteur" at bounding box center [530, 80] width 138 height 34
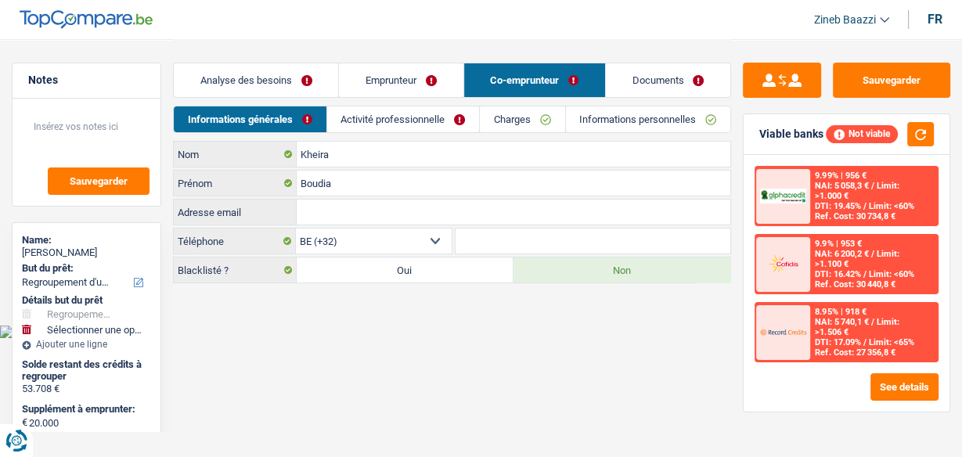
click at [430, 116] on link "Activité professionnelle" at bounding box center [403, 119] width 152 height 26
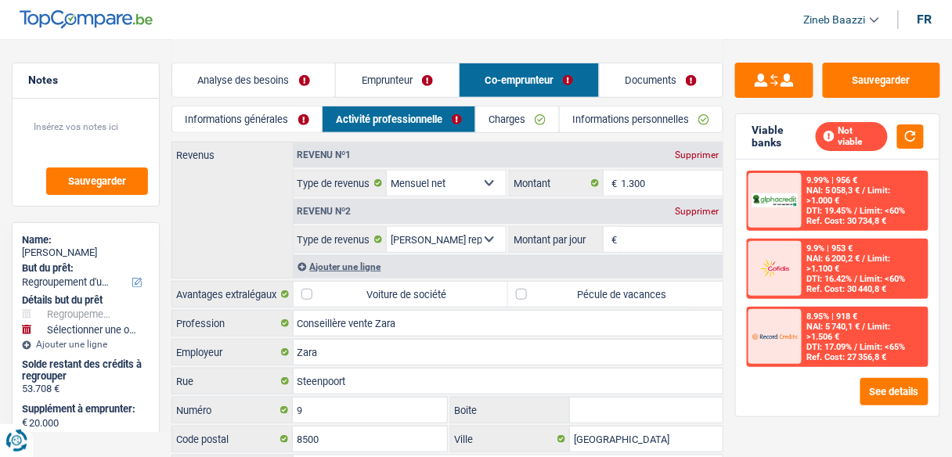
scroll to position [242, 0]
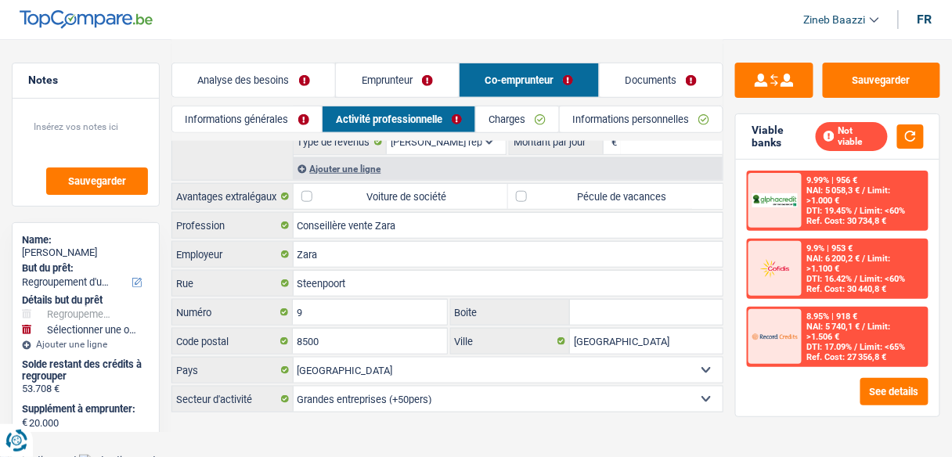
click at [520, 125] on link "Charges" at bounding box center [517, 119] width 83 height 26
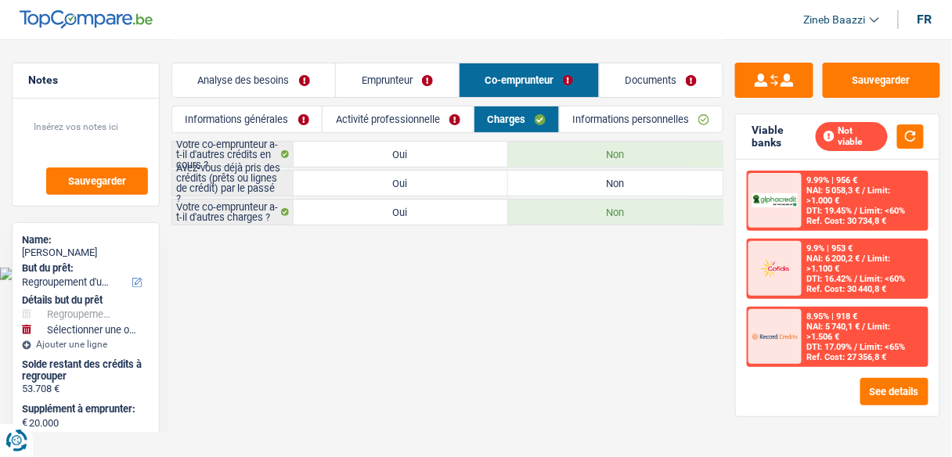
scroll to position [0, 0]
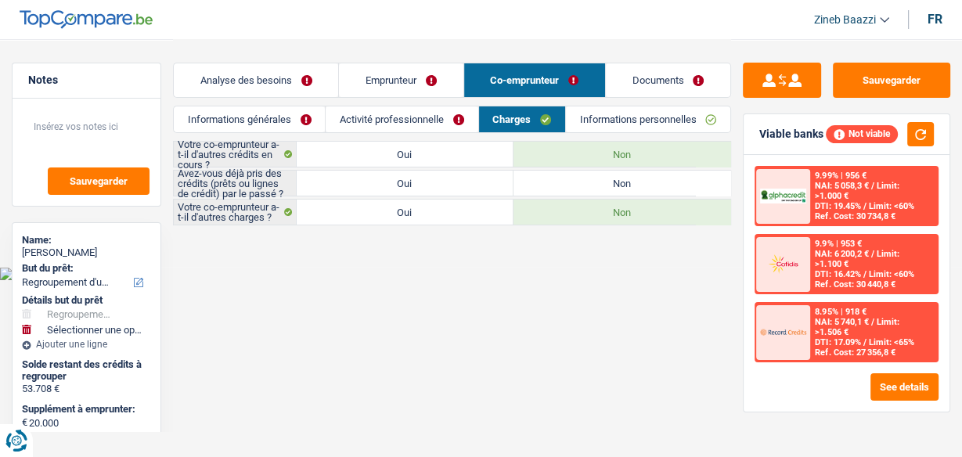
click at [409, 75] on link "Emprunteur" at bounding box center [401, 80] width 124 height 34
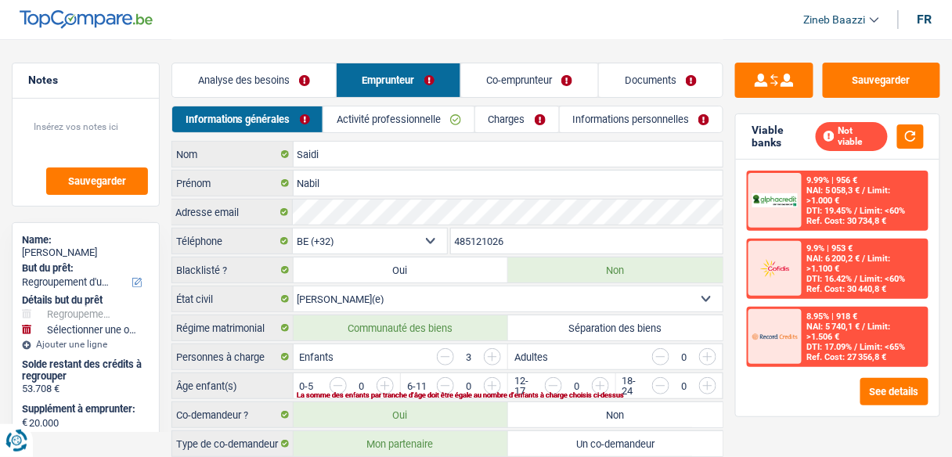
click at [515, 121] on link "Charges" at bounding box center [517, 119] width 84 height 26
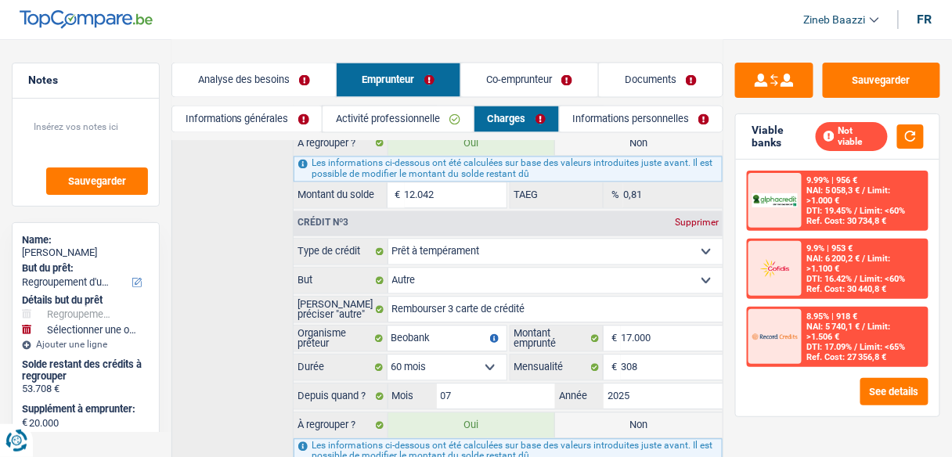
scroll to position [751, 0]
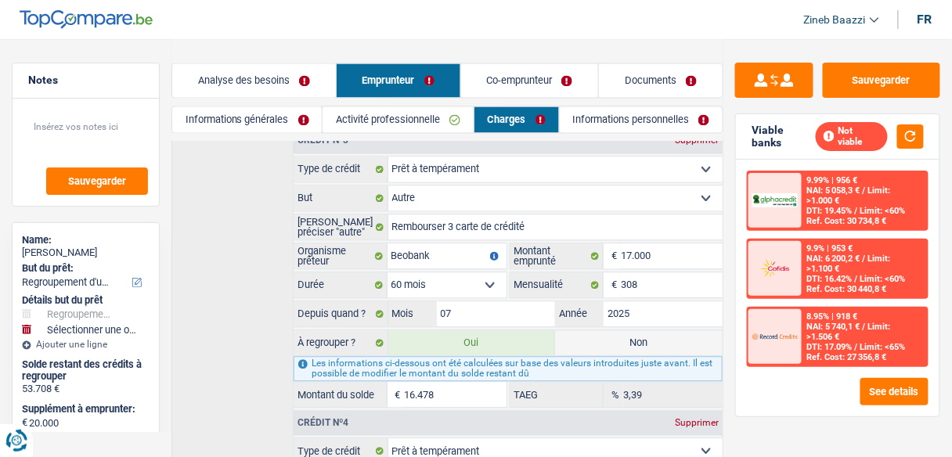
click at [607, 330] on label "Non" at bounding box center [638, 342] width 167 height 25
click at [607, 330] on input "Non" at bounding box center [638, 342] width 167 height 25
radio input "true"
type input "57.230"
select select "144"
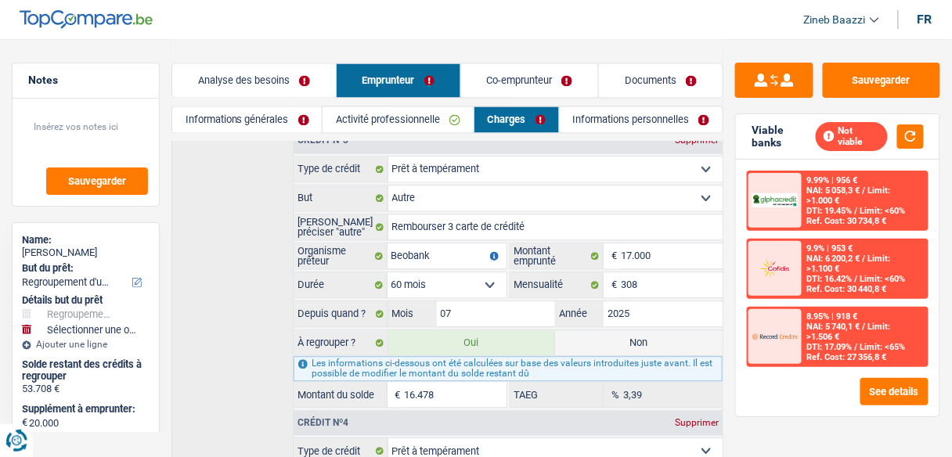
radio input "false"
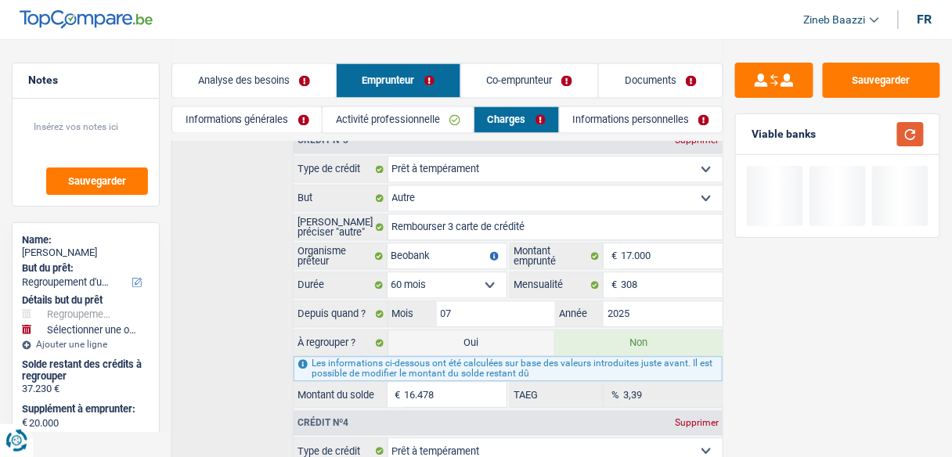
click at [911, 143] on button "button" at bounding box center [910, 134] width 27 height 24
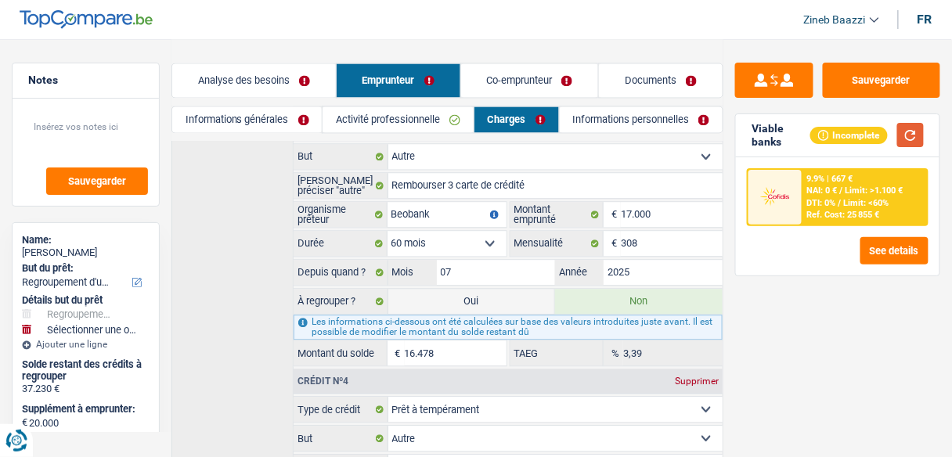
scroll to position [730, 0]
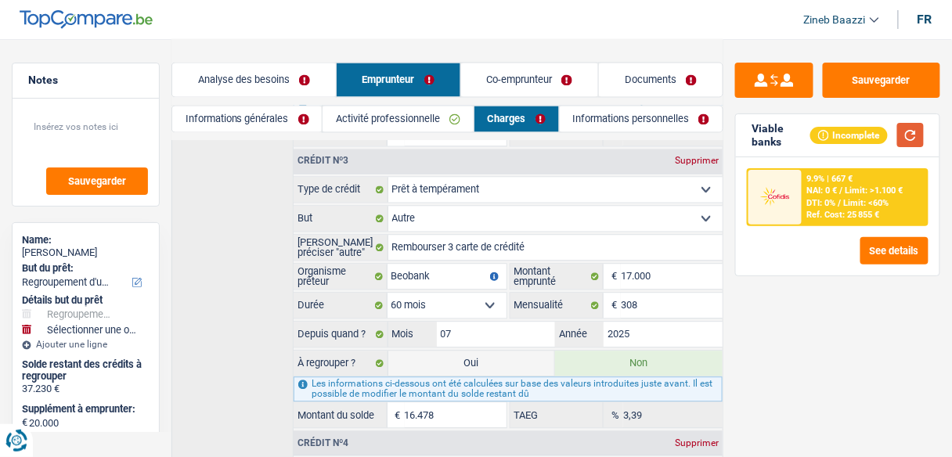
click at [913, 135] on button "button" at bounding box center [910, 135] width 27 height 24
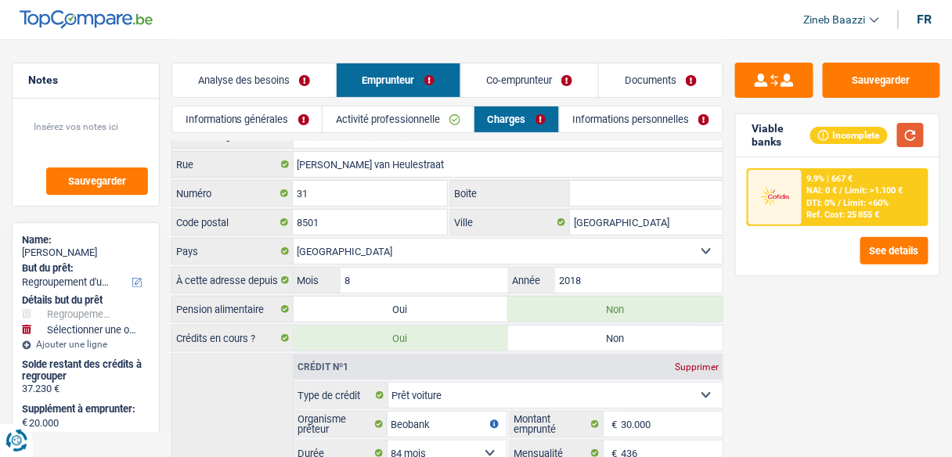
scroll to position [0, 0]
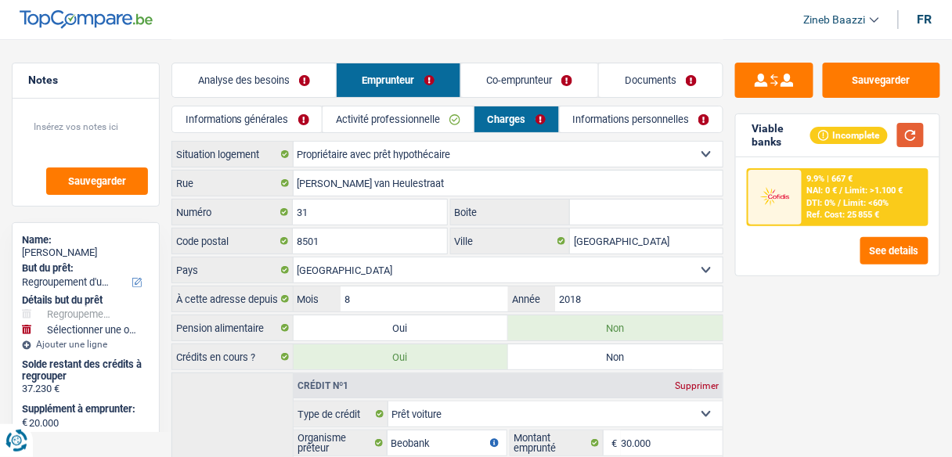
click at [907, 139] on button "button" at bounding box center [910, 135] width 27 height 24
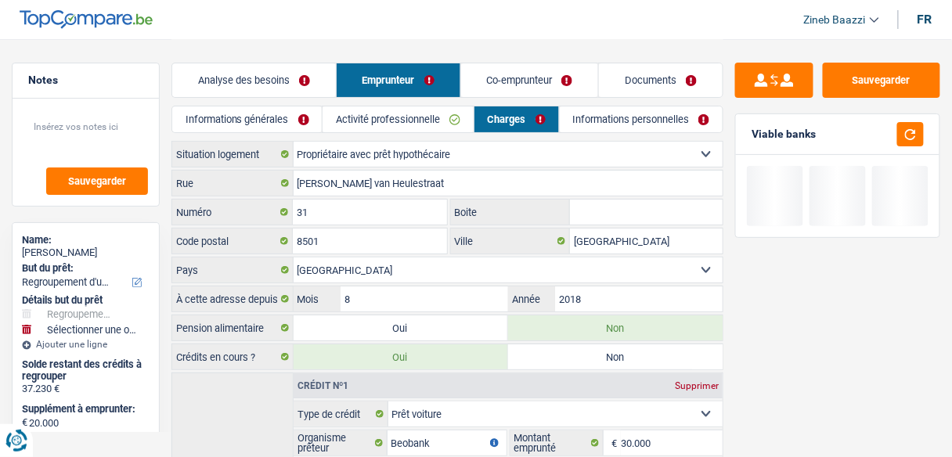
click at [239, 84] on link "Analyse des besoins" at bounding box center [254, 80] width 164 height 34
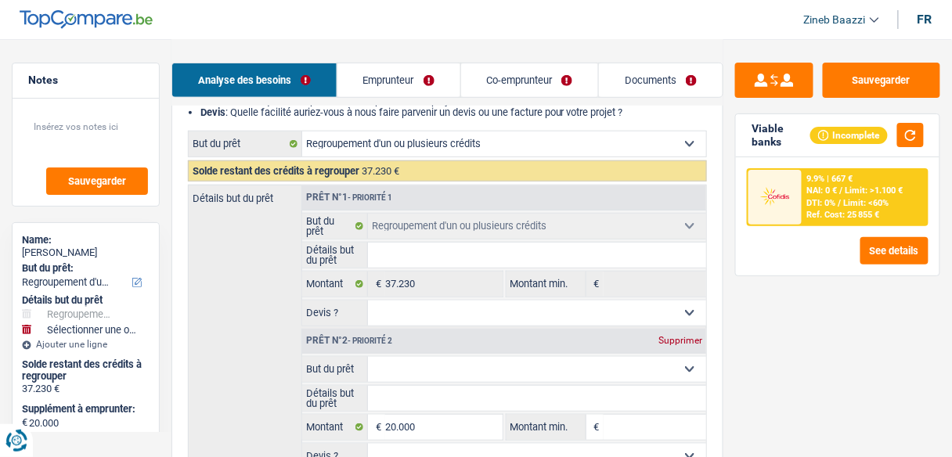
scroll to position [250, 0]
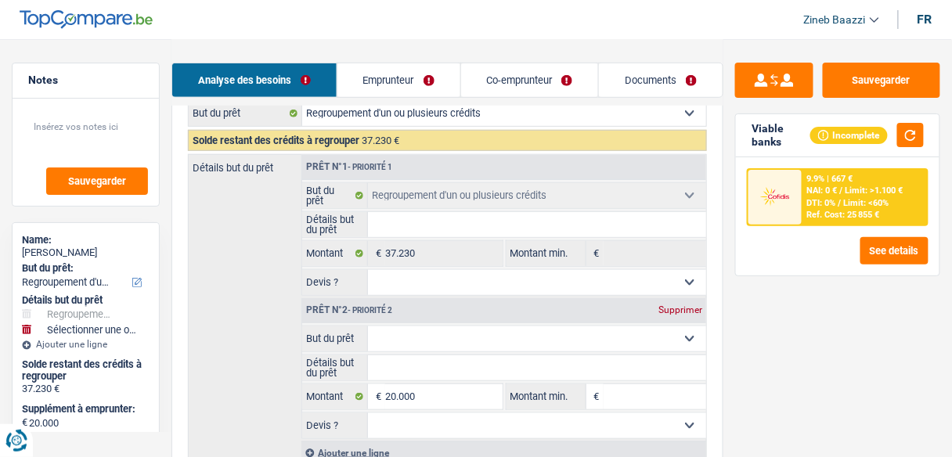
click at [420, 229] on input "Détails but du prêt" at bounding box center [537, 224] width 338 height 25
type input "s"
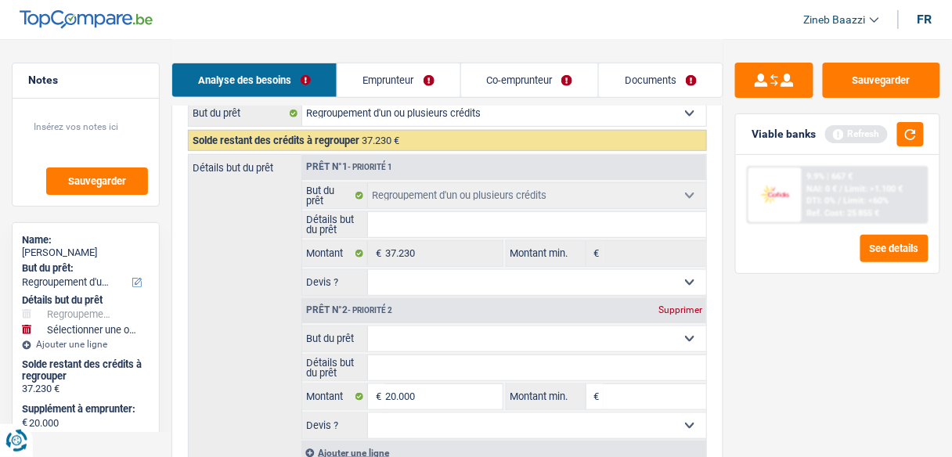
type input "r"
type input "re"
type input "reg"
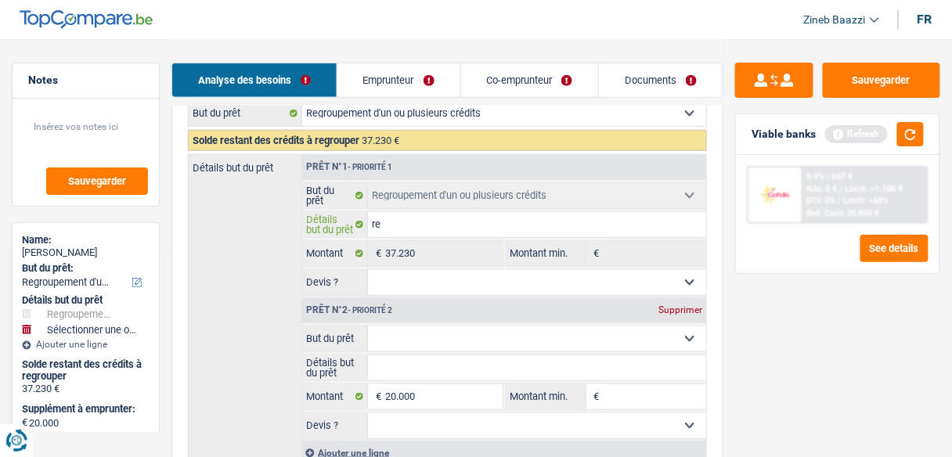
type input "reg"
type input "regr"
type input "regro"
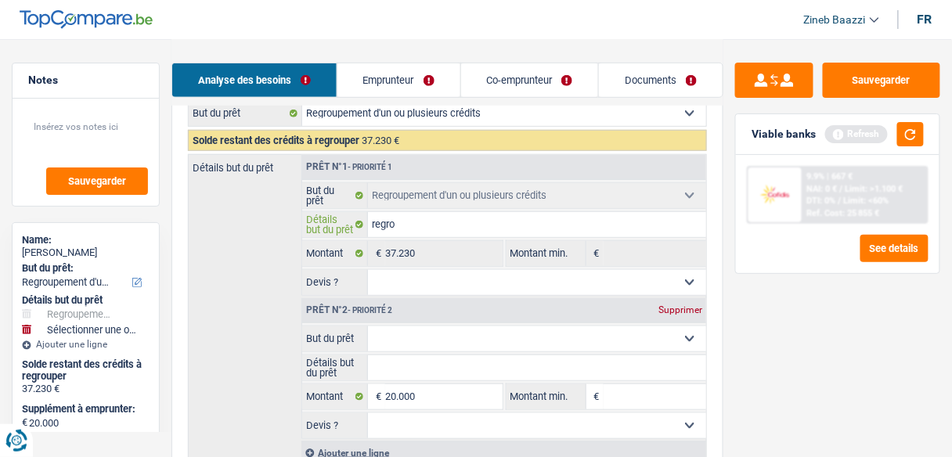
type input "regrou"
type input "regroup"
type input "regroupe"
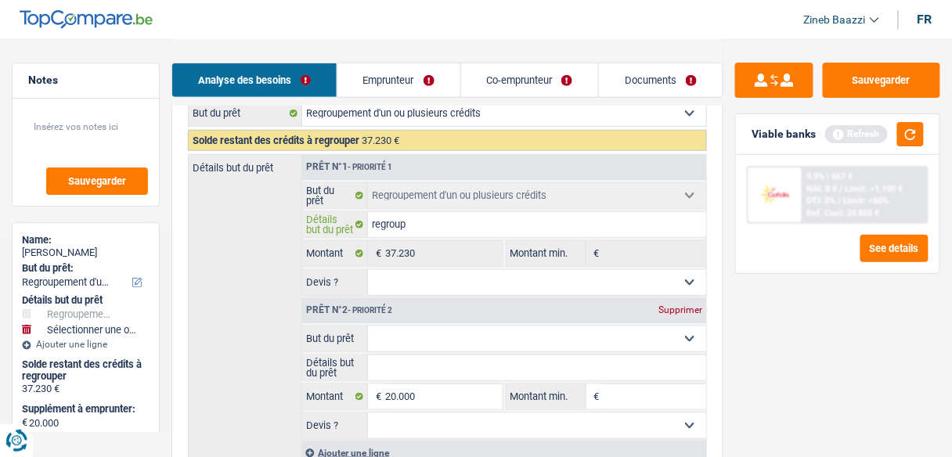
type input "regroupe"
type input "regroupem"
type input "regroupemd"
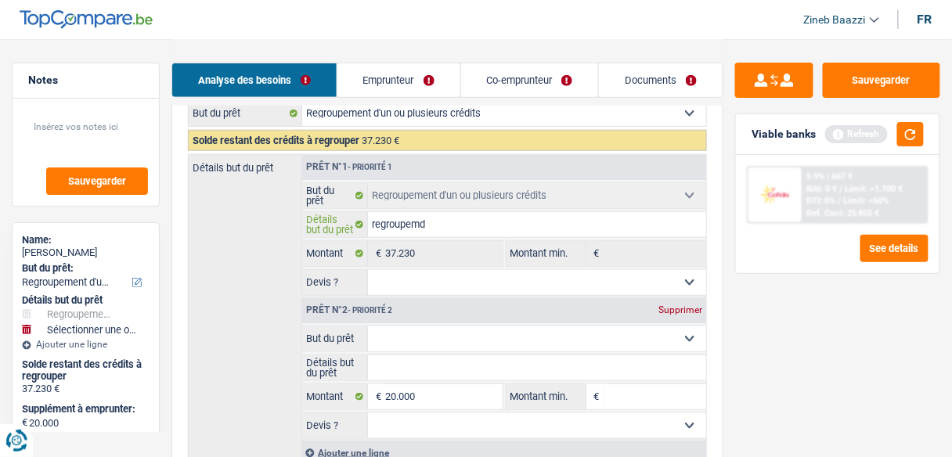
type input "regroupemde"
type input "[DEMOGRAPHIC_DATA]"
type input "regroupemdent"
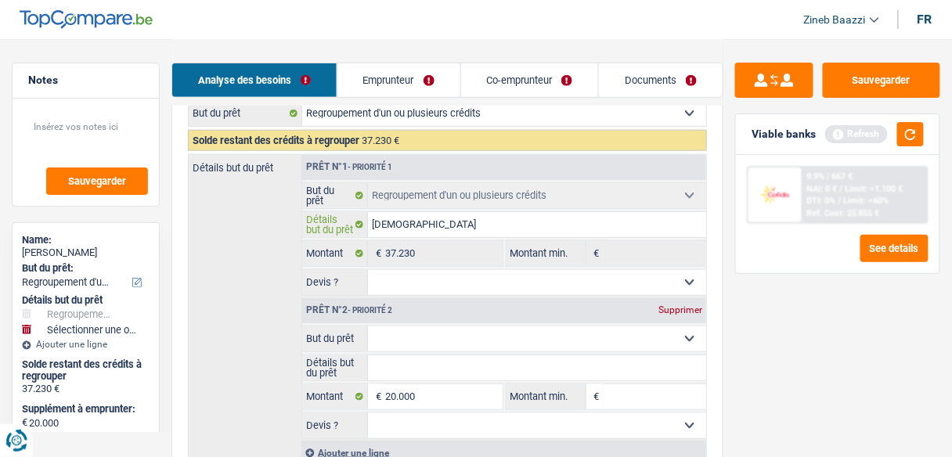
type input "regroupemdent"
type input "[DEMOGRAPHIC_DATA]"
type input "regroupemde"
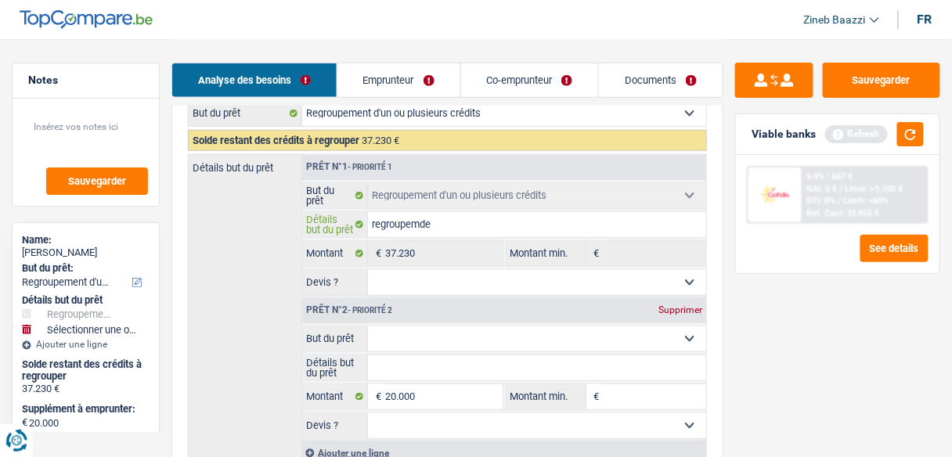
type input "regroupemd"
type input "regroupem"
type input "regroupeme"
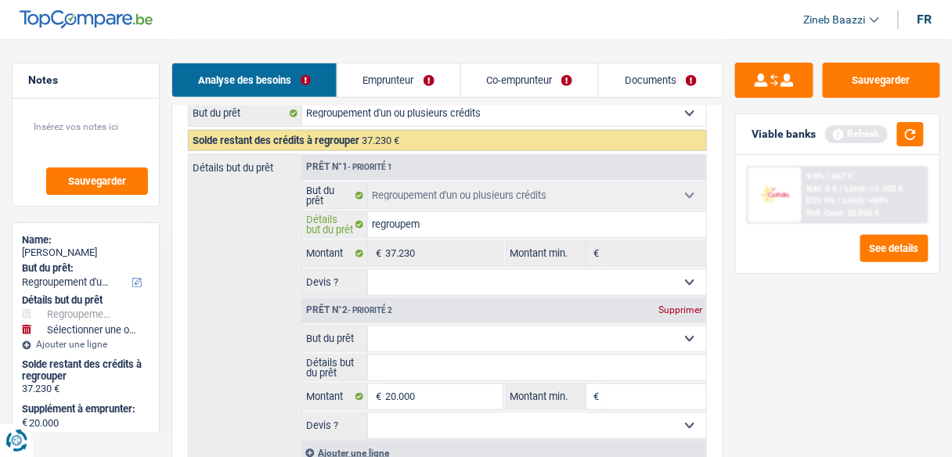
type input "regroupeme"
type input "regroupemen"
type input "regroupement"
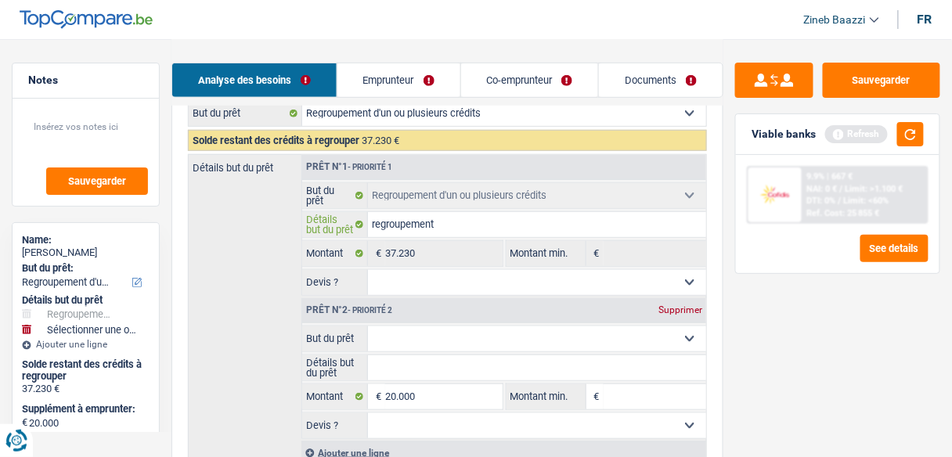
type input "regroupements"
type input "regroupements d"
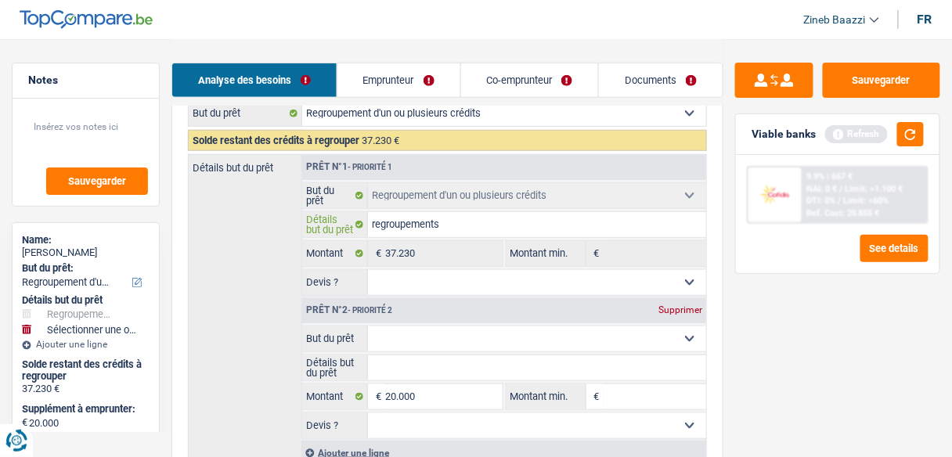
type input "regroupements d"
type input "regroupements de"
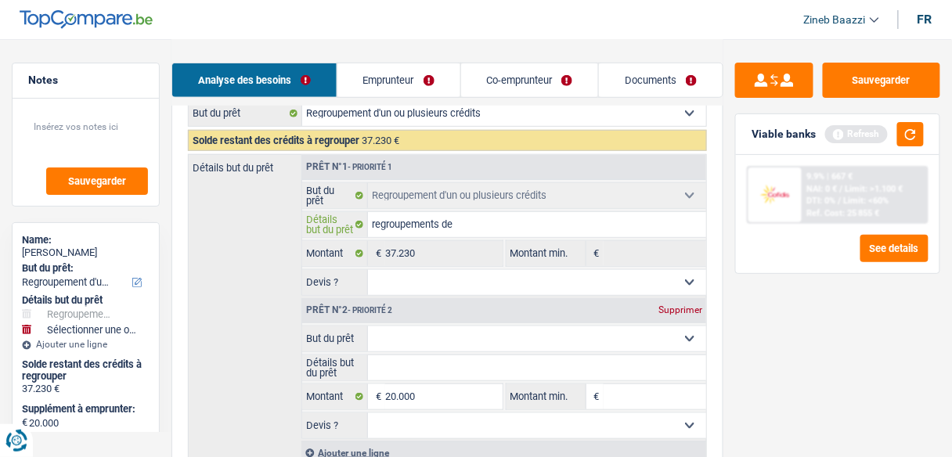
type input "regroupements de p"
type input "regroupements de pl"
type input "regroupements de plu"
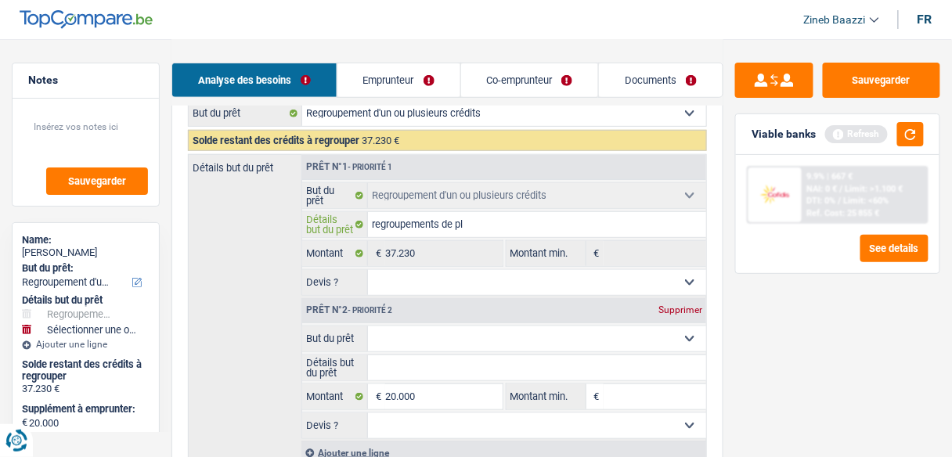
type input "regroupements de plu"
type input "regroupements de plus"
type input "regroupements de plusi"
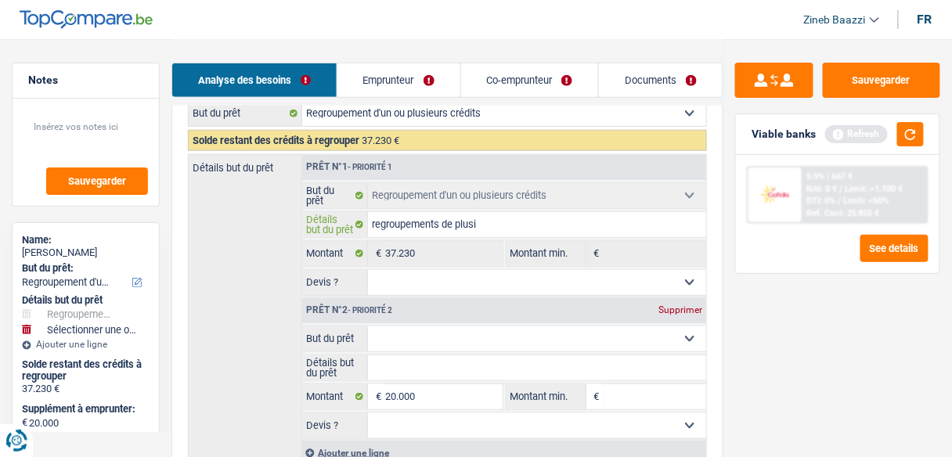
type input "regroupements de plusie"
type input "regroupements de plusieu"
type input "regroupements de plusieur"
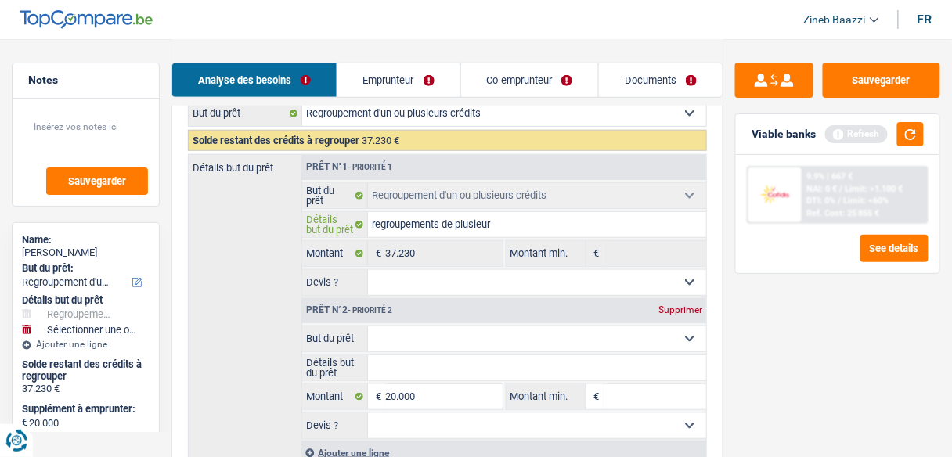
type input "regroupements de plusieur"
type input "regroupements de plusieurs"
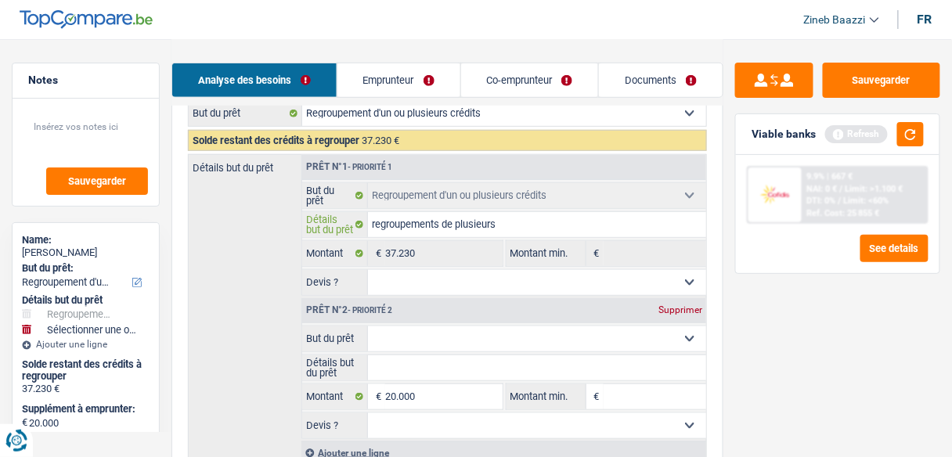
type input "regroupements de plusieurs c"
type input "regroupements de plusieurs cr"
type input "regroupements de plusieurs cré"
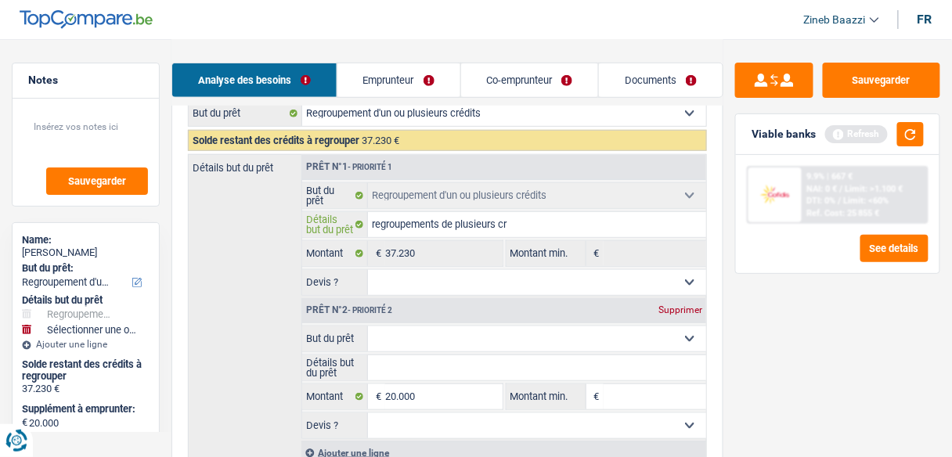
type input "regroupements de plusieurs cré"
type input "regroupements de plusieurs créd"
type input "regroupements de plusieurs crédi"
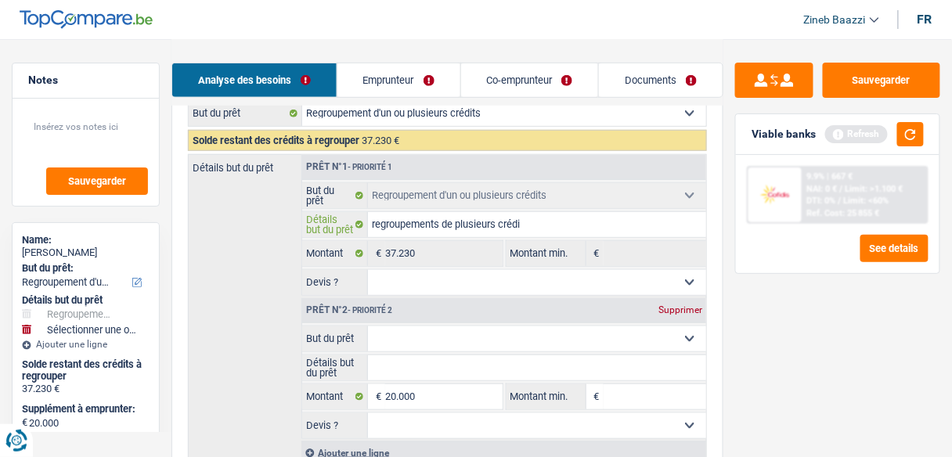
type input "regroupements de plusieurs crédit"
type input "regroupements de plusieurs créditq"
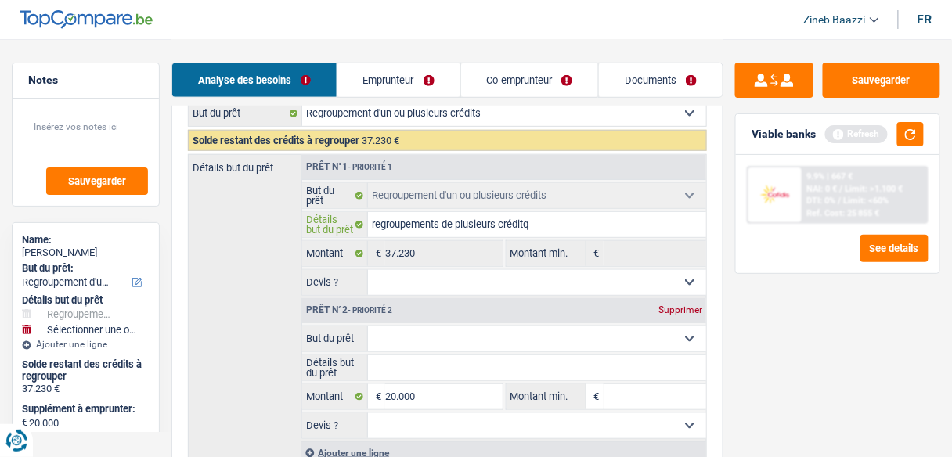
type input "regroupements de plusieurs créditq"
click at [509, 276] on select "Oui Non Non répondu Sélectionner une option" at bounding box center [537, 282] width 338 height 25
select select "yes"
click at [368, 270] on select "Oui Non Non répondu Sélectionner une option" at bounding box center [537, 282] width 338 height 25
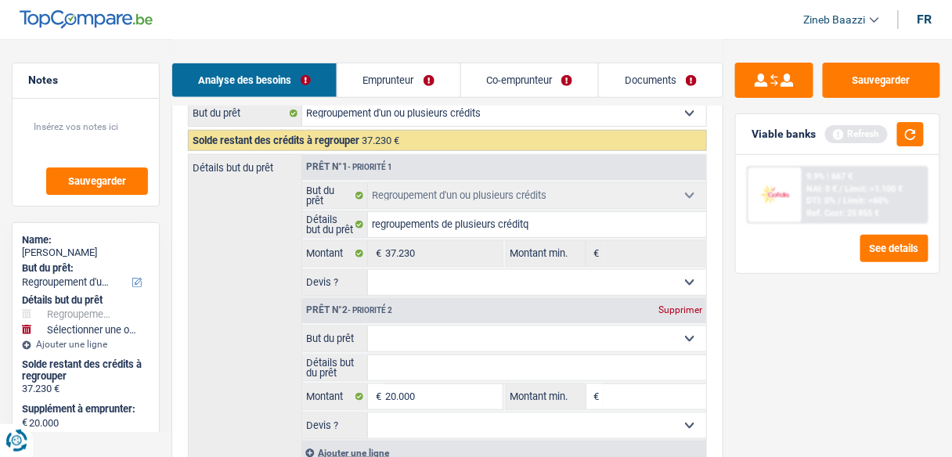
select select "yes"
click at [701, 310] on div "Supprimer" at bounding box center [680, 309] width 52 height 9
type input "0"
type input "37.230"
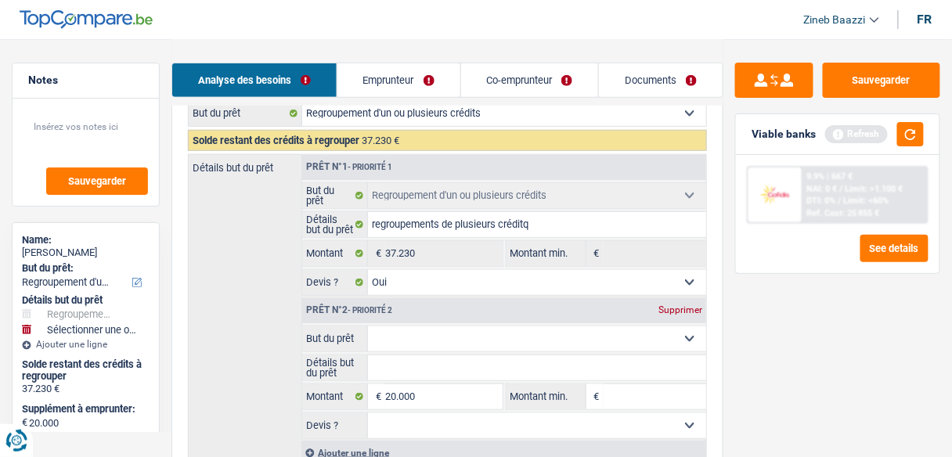
type input "37.230"
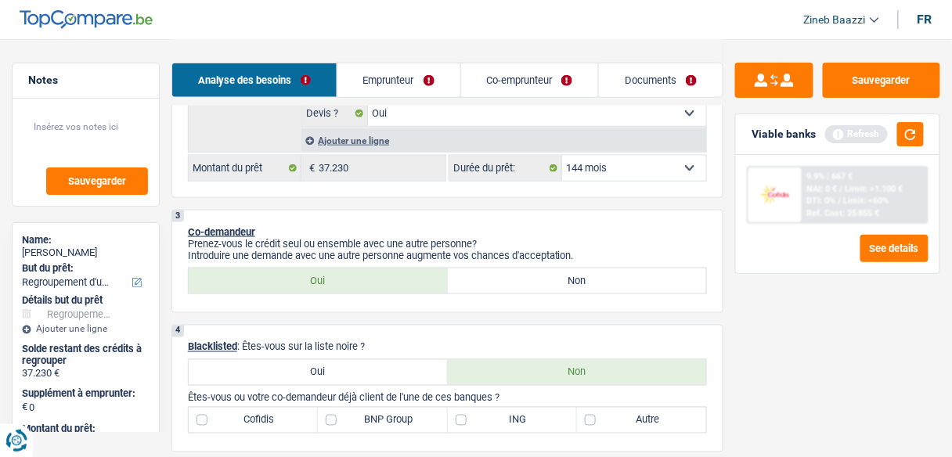
scroll to position [438, 0]
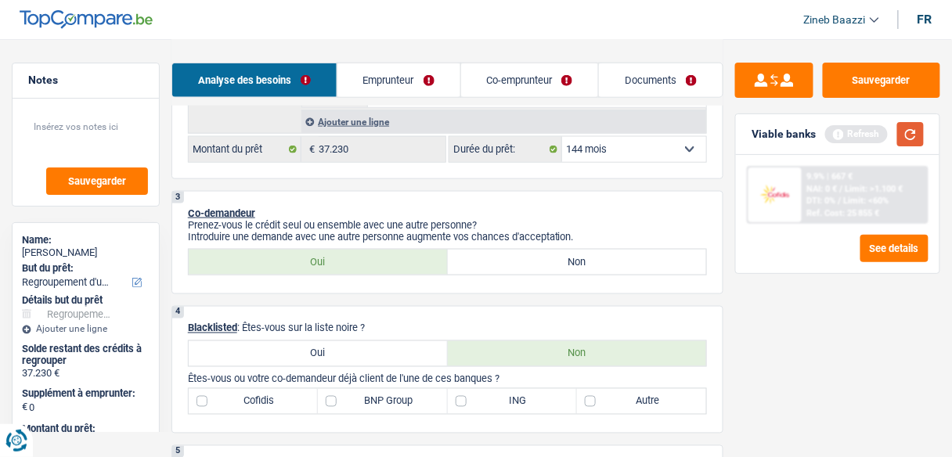
click at [900, 135] on button "button" at bounding box center [910, 134] width 27 height 24
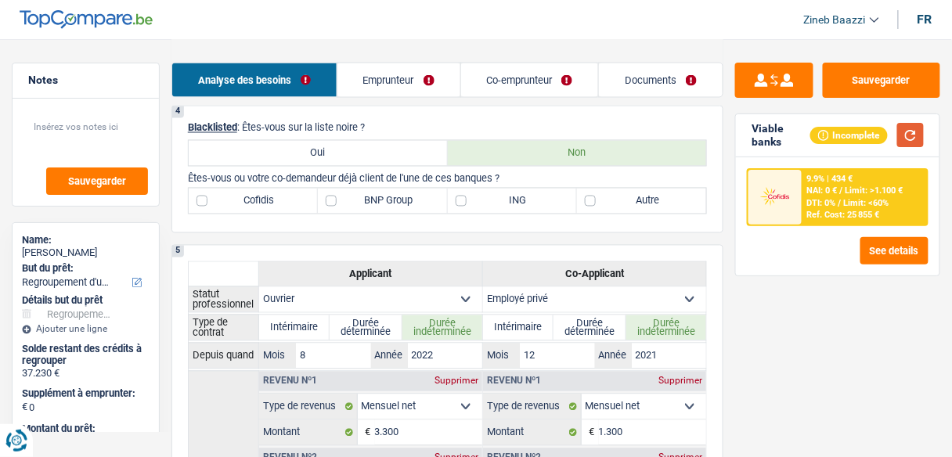
scroll to position [564, 0]
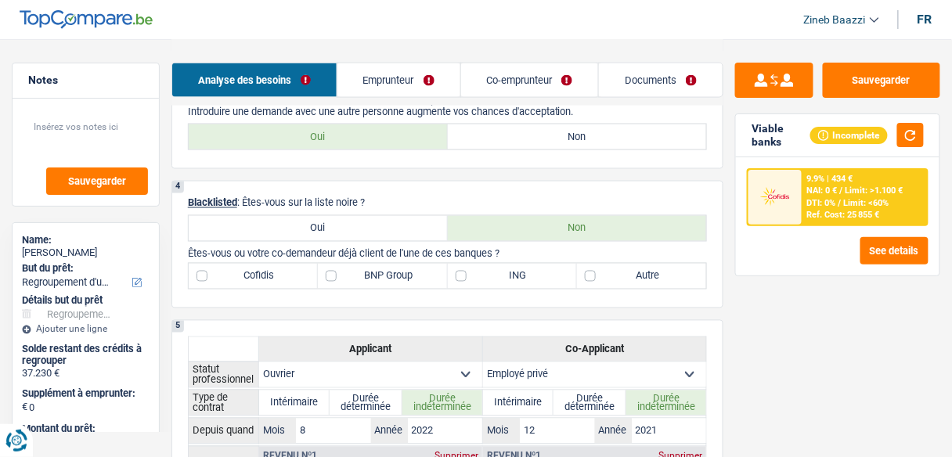
click at [624, 264] on label "Autre" at bounding box center [641, 276] width 129 height 25
click at [624, 264] on input "Autre" at bounding box center [641, 276] width 129 height 25
checkbox input "true"
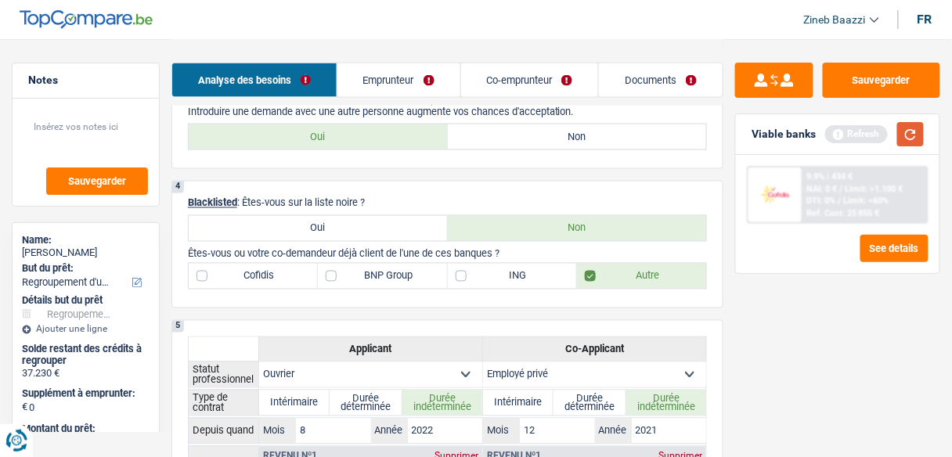
click at [904, 131] on button "button" at bounding box center [910, 134] width 27 height 24
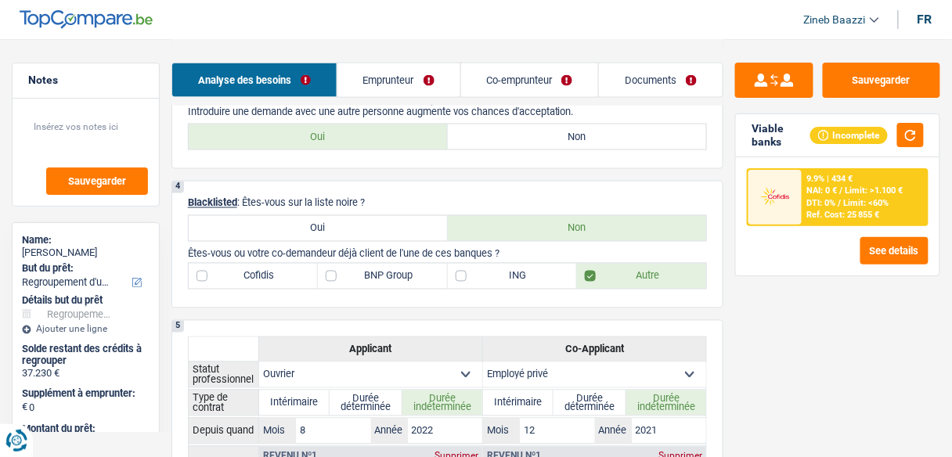
click at [391, 81] on link "Emprunteur" at bounding box center [398, 80] width 123 height 34
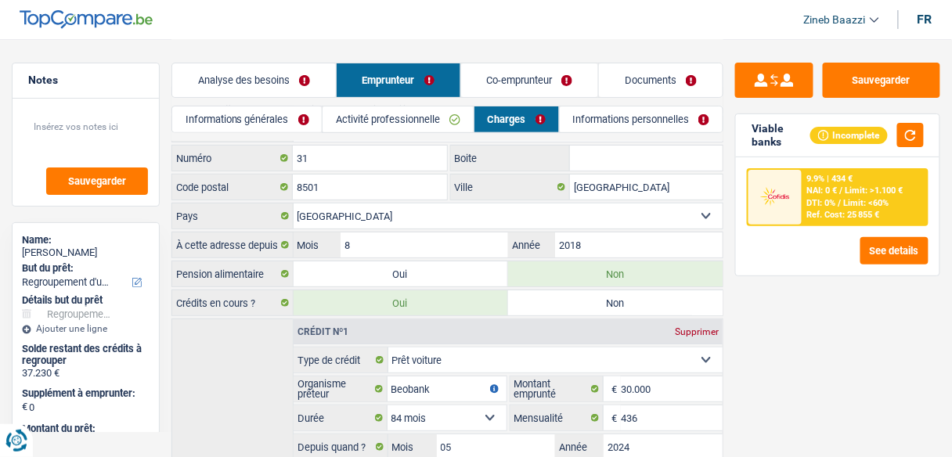
scroll to position [0, 0]
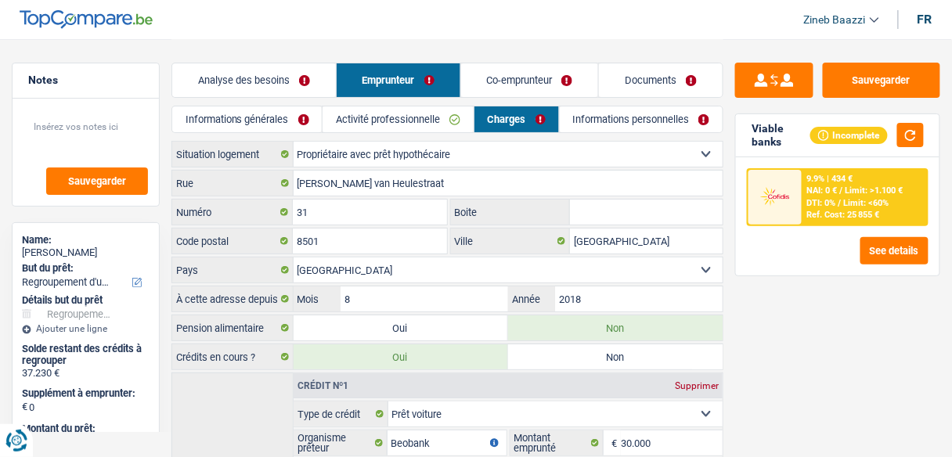
click at [282, 127] on link "Informations générales" at bounding box center [247, 119] width 150 height 26
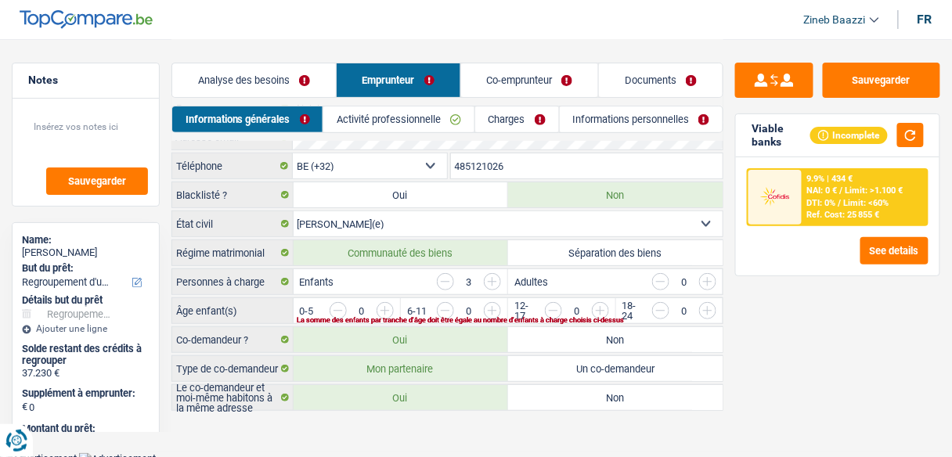
scroll to position [76, 0]
click at [596, 302] on input "button" at bounding box center [867, 313] width 550 height 25
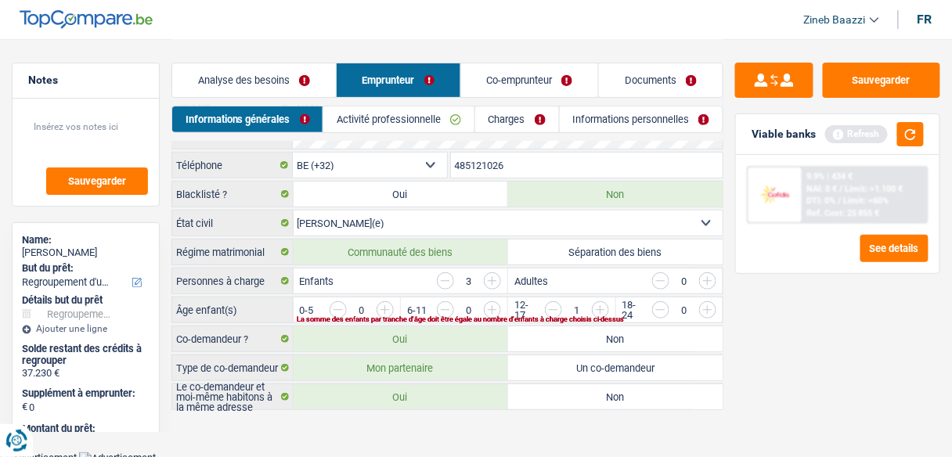
click at [491, 302] on input "button" at bounding box center [759, 313] width 550 height 25
click at [389, 304] on input "button" at bounding box center [651, 313] width 550 height 25
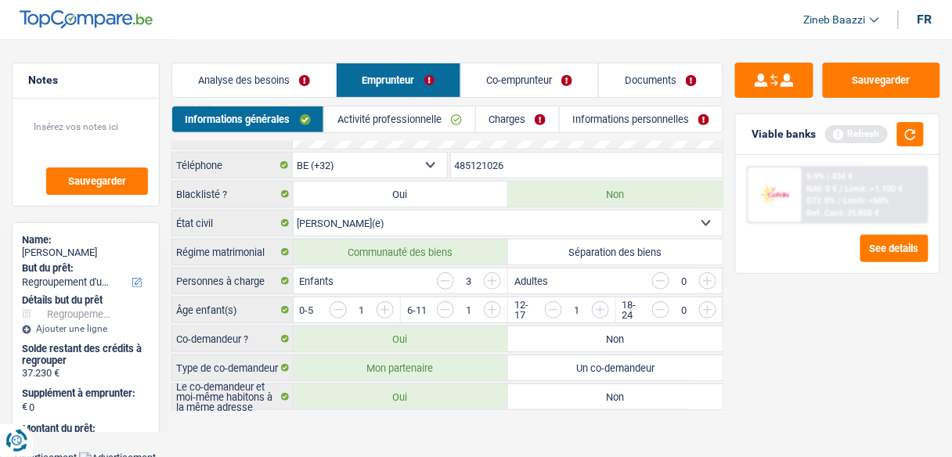
click at [808, 392] on div "Sauvegarder Viable banks Refresh 9.9% | 434 € NAI: 0 € / Limit: >1.100 € DTI: 0…" at bounding box center [837, 247] width 229 height 369
click at [433, 110] on link "Activité professionnelle" at bounding box center [399, 119] width 150 height 26
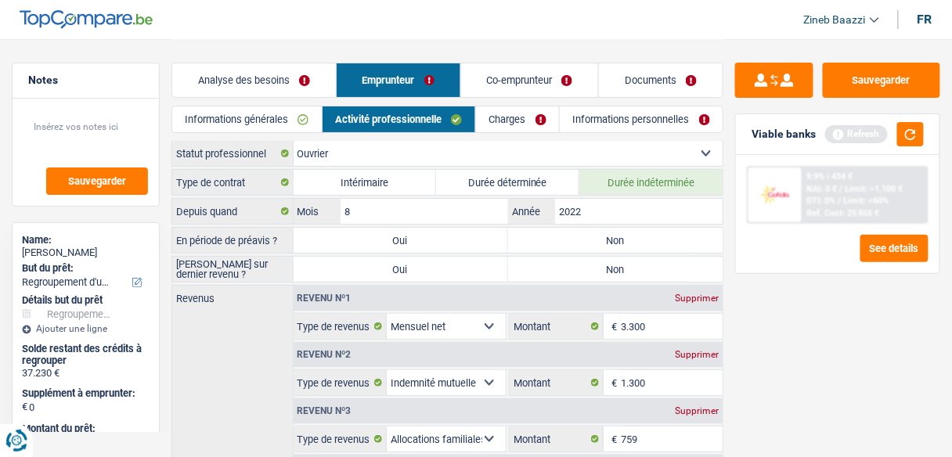
scroll to position [0, 0]
click at [900, 129] on button "button" at bounding box center [910, 134] width 27 height 24
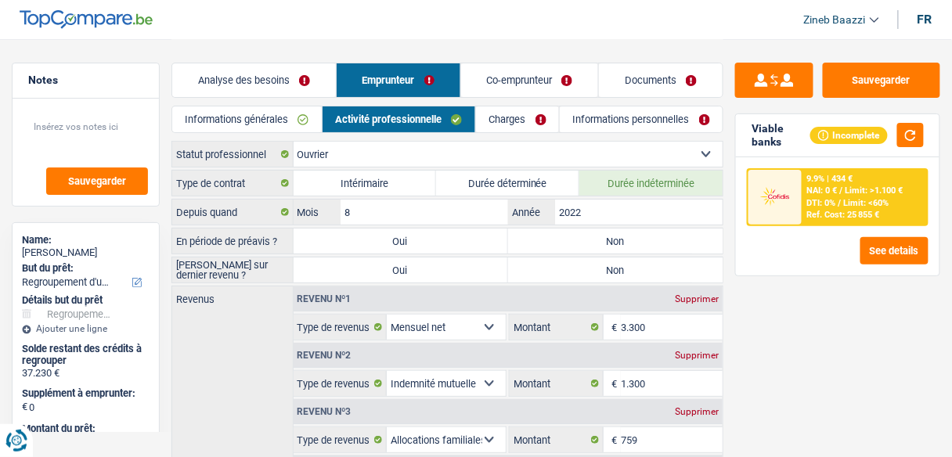
click at [538, 236] on label "Non" at bounding box center [615, 241] width 214 height 25
click at [538, 236] on input "Non" at bounding box center [615, 241] width 214 height 25
radio input "true"
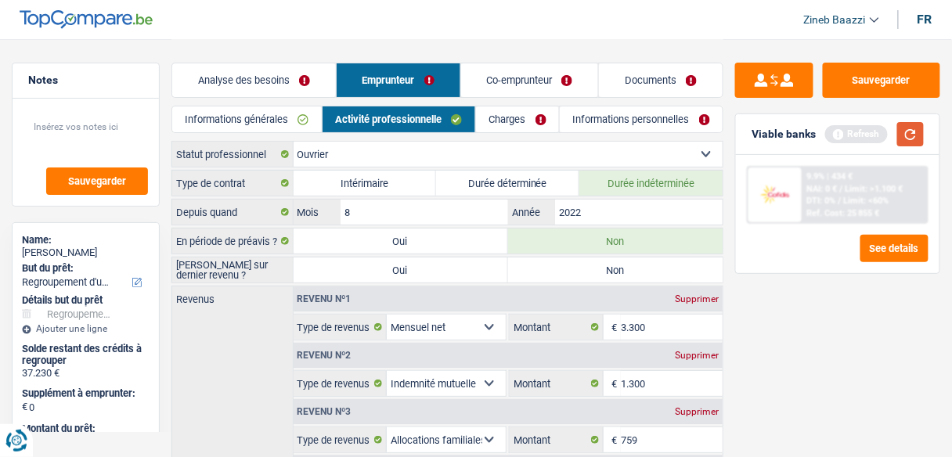
click at [909, 144] on button "button" at bounding box center [910, 134] width 27 height 24
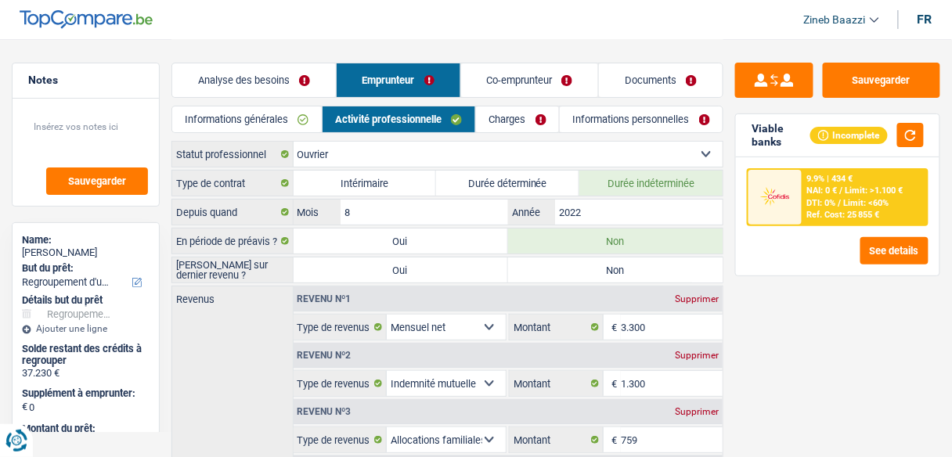
click at [643, 272] on label "Non" at bounding box center [615, 270] width 214 height 25
click at [643, 272] on input "Non" at bounding box center [615, 270] width 214 height 25
radio input "true"
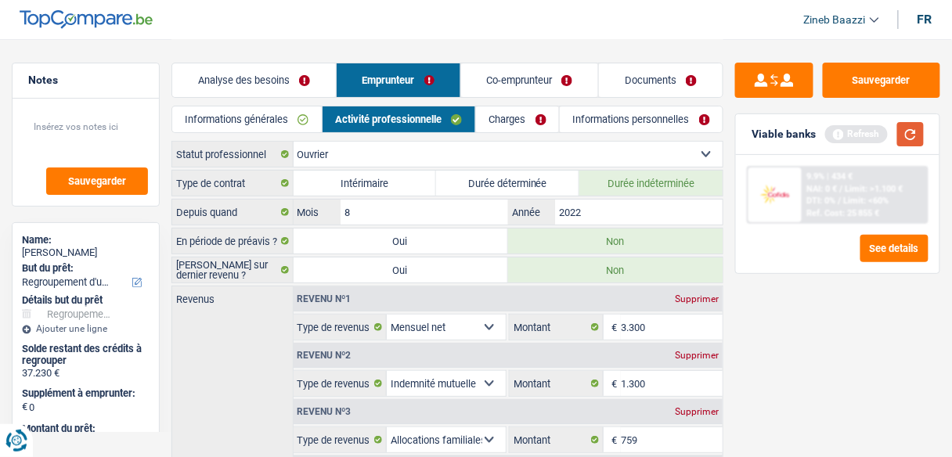
click at [912, 136] on button "button" at bounding box center [910, 134] width 27 height 24
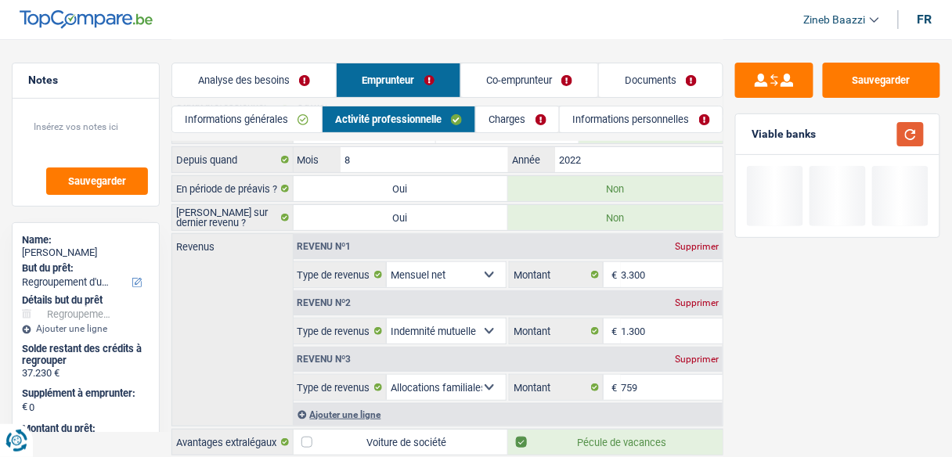
scroll to position [125, 0]
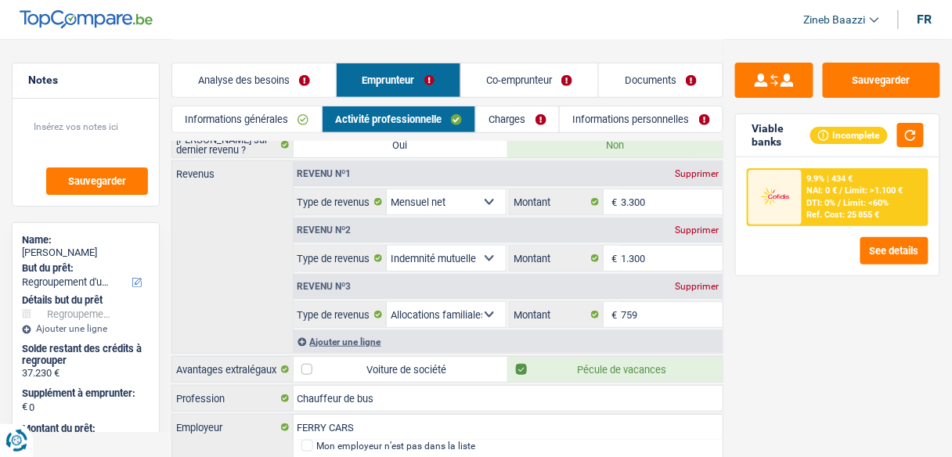
click at [657, 89] on link "Documents" at bounding box center [661, 80] width 124 height 34
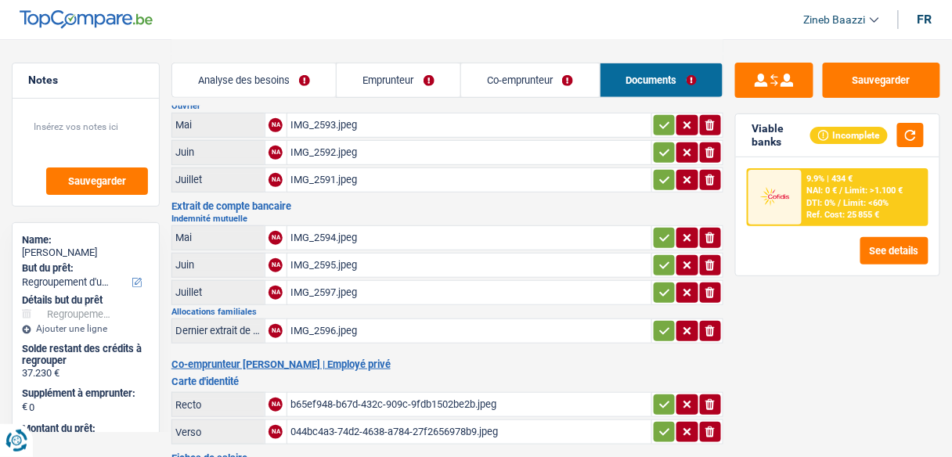
click at [409, 89] on link "Emprunteur" at bounding box center [399, 80] width 124 height 34
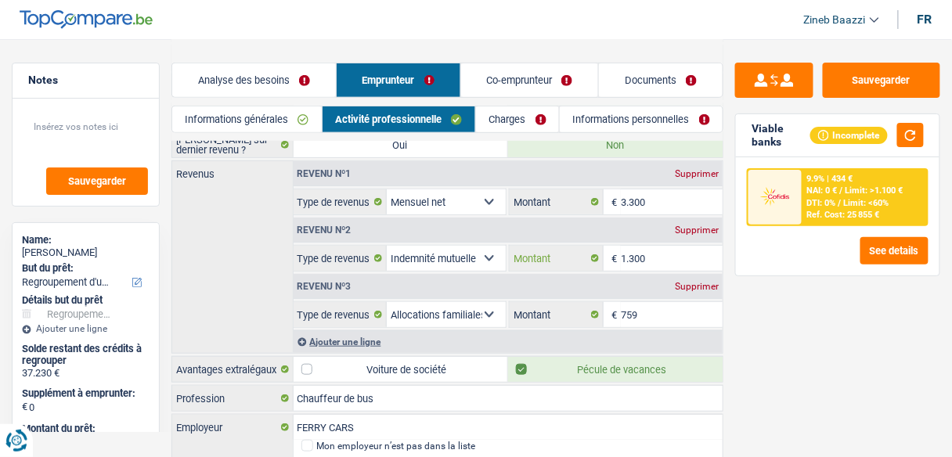
click at [670, 260] on input "1.300" at bounding box center [672, 258] width 102 height 25
click at [681, 230] on div "Supprimer" at bounding box center [697, 229] width 52 height 9
select select "familyAllowances"
type input "759"
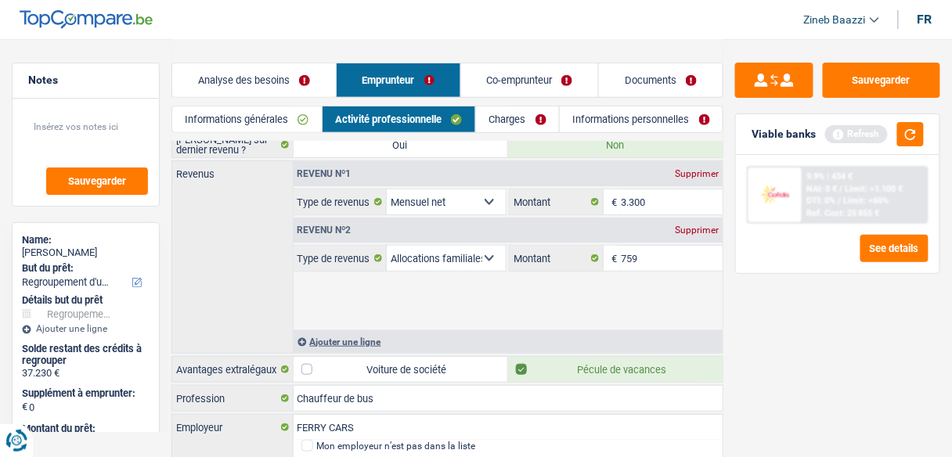
scroll to position [119, 0]
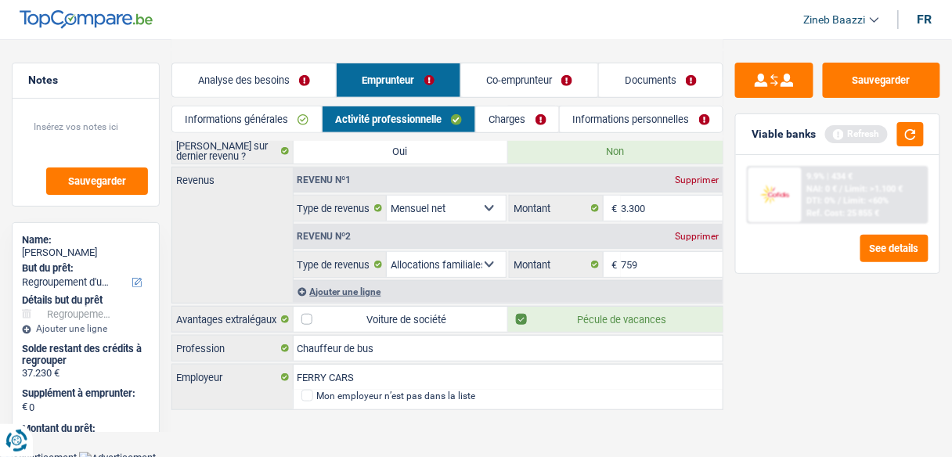
click at [897, 143] on div "Refresh" at bounding box center [874, 134] width 99 height 24
click at [907, 135] on button "button" at bounding box center [910, 134] width 27 height 24
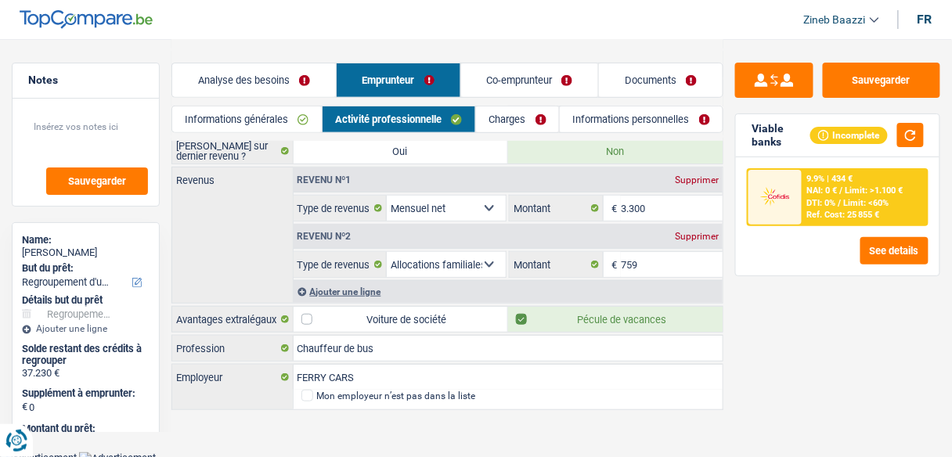
click at [705, 233] on div "Supprimer" at bounding box center [697, 236] width 52 height 9
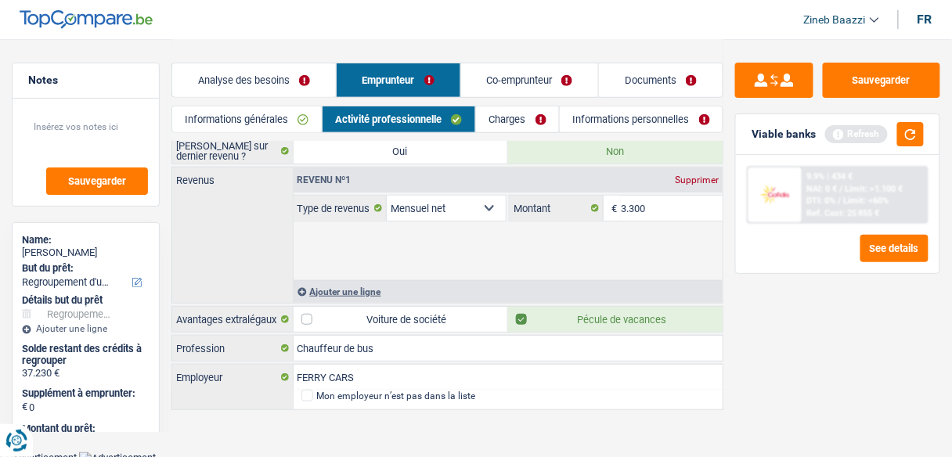
scroll to position [63, 0]
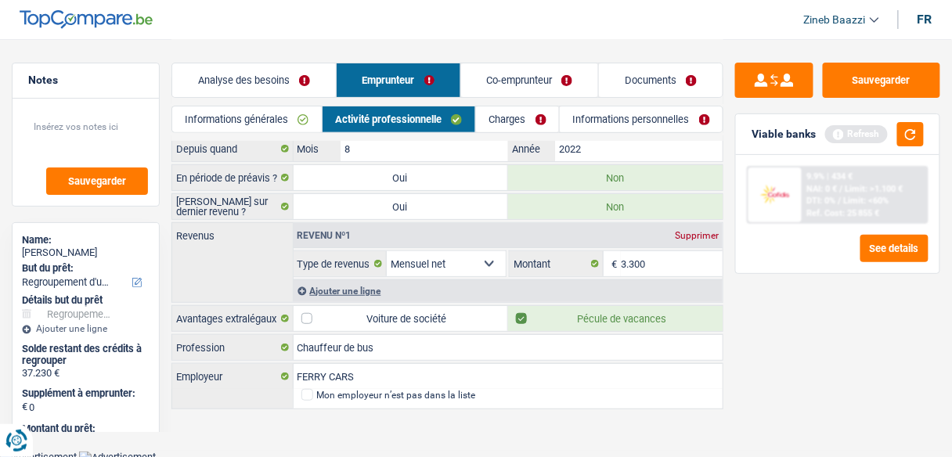
click at [330, 286] on div "Ajouter une ligne" at bounding box center [509, 290] width 430 height 23
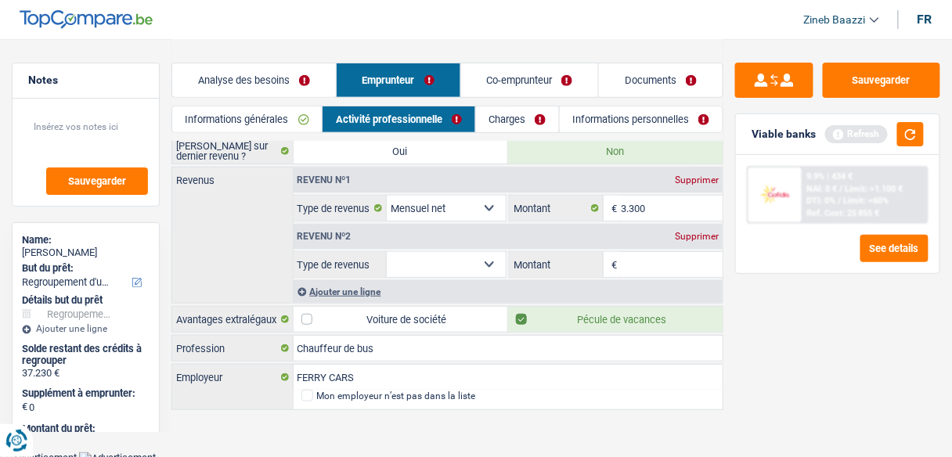
click at [445, 266] on select "Allocation d'handicap Allocations chômage Allocations familiales Chèques repas …" at bounding box center [446, 264] width 119 height 25
click at [820, 320] on div "Sauvegarder Viable banks Refresh 9.9% | 434 € NAI: 0 € / Limit: >1.100 € DTI: 0…" at bounding box center [837, 247] width 229 height 369
click at [504, 113] on link "Charges" at bounding box center [517, 119] width 83 height 26
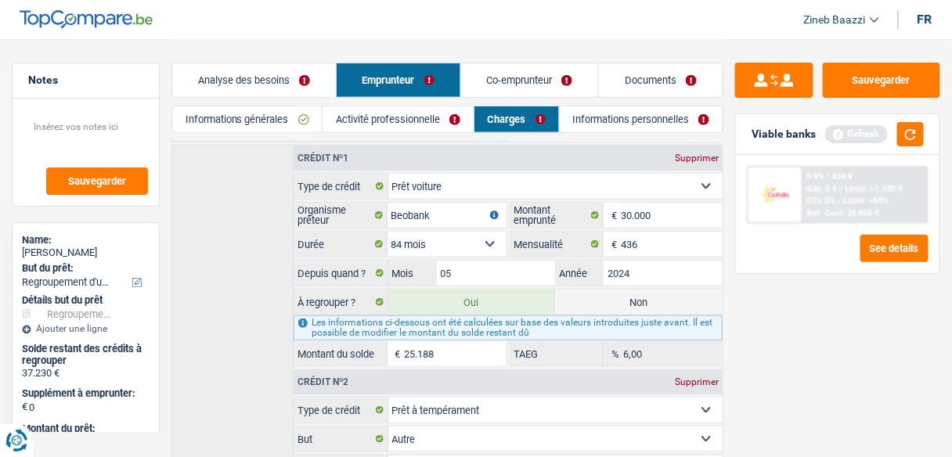
scroll to position [250, 0]
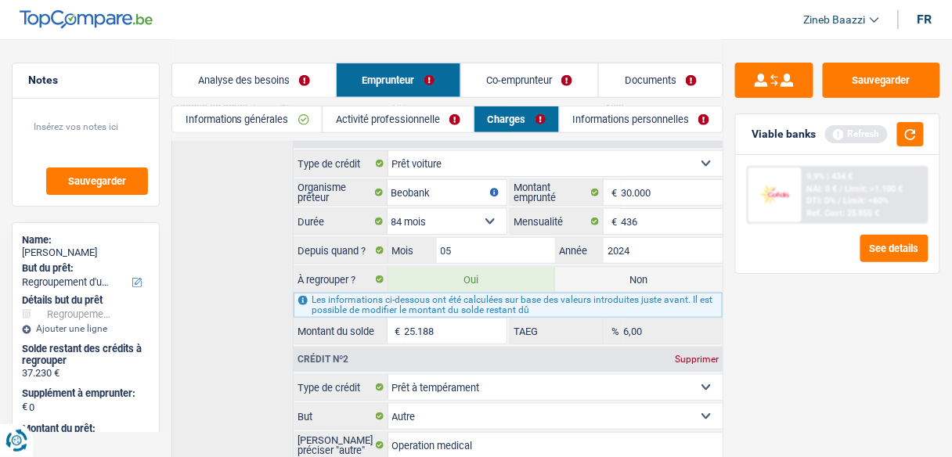
click at [478, 319] on input "25.188" at bounding box center [456, 331] width 102 height 25
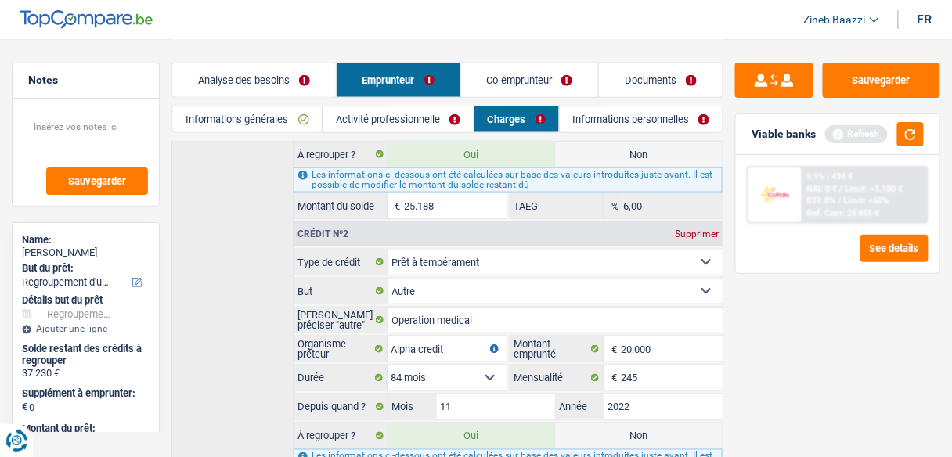
scroll to position [438, 0]
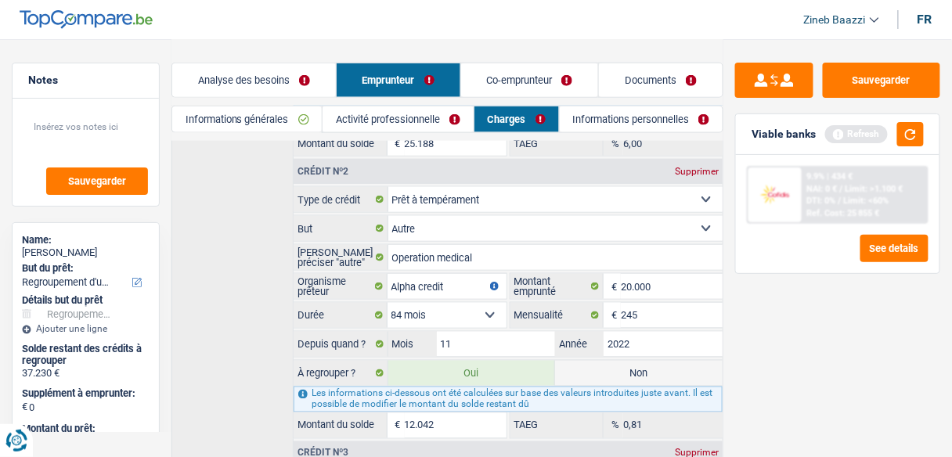
click at [272, 70] on link "Analyse des besoins" at bounding box center [254, 80] width 164 height 34
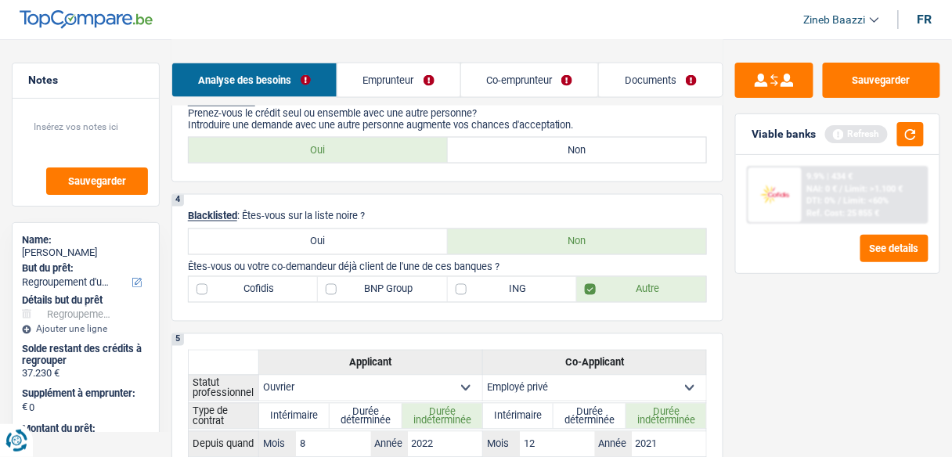
scroll to position [626, 0]
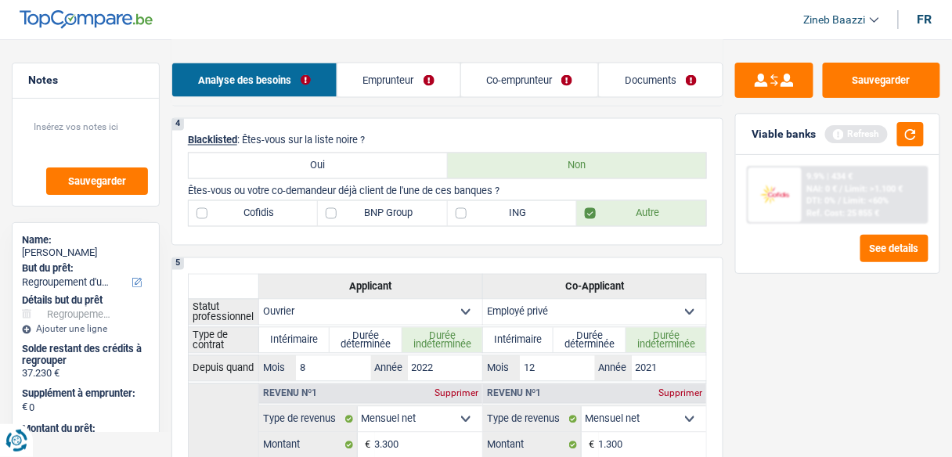
click at [396, 202] on label "BNP Group" at bounding box center [382, 213] width 129 height 25
click at [396, 202] on input "BNP Group" at bounding box center [382, 213] width 129 height 25
checkbox input "true"
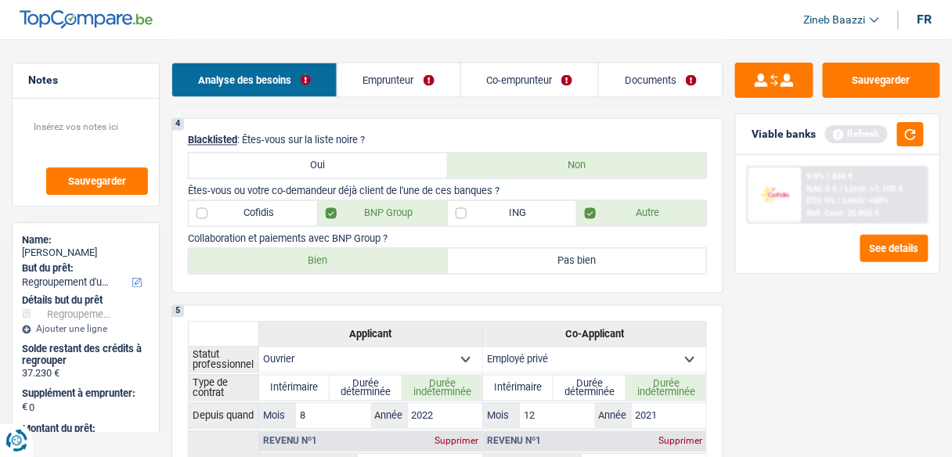
click at [379, 261] on label "Bien" at bounding box center [318, 261] width 259 height 25
click at [379, 261] on input "Bien" at bounding box center [318, 261] width 259 height 25
radio input "true"
click at [924, 131] on button "button" at bounding box center [910, 134] width 27 height 24
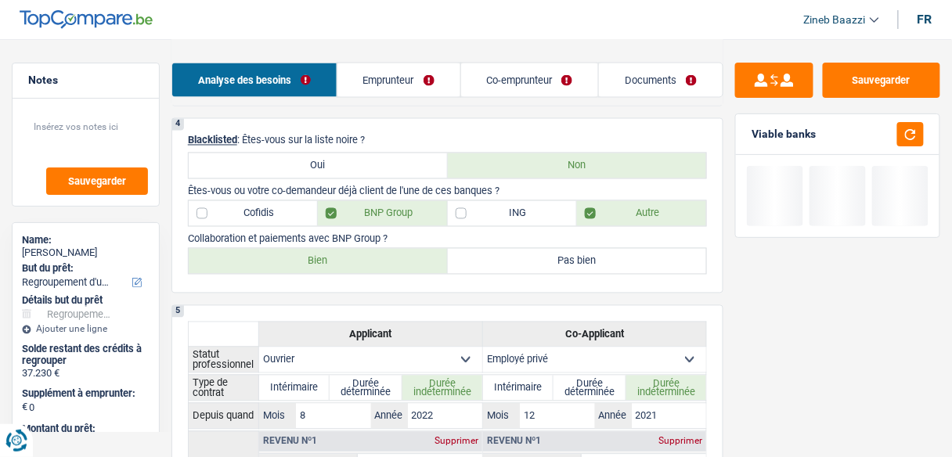
click at [525, 79] on link "Co-emprunteur" at bounding box center [530, 80] width 138 height 34
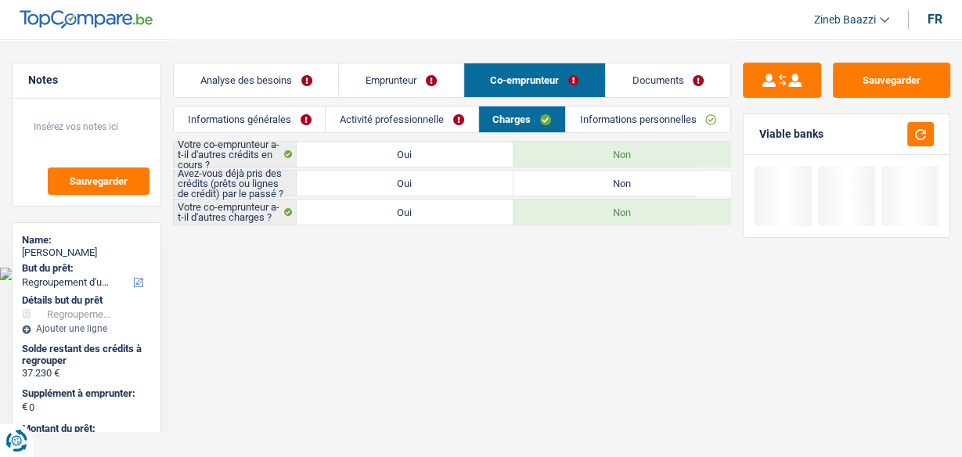
click at [435, 79] on link "Emprunteur" at bounding box center [401, 80] width 124 height 34
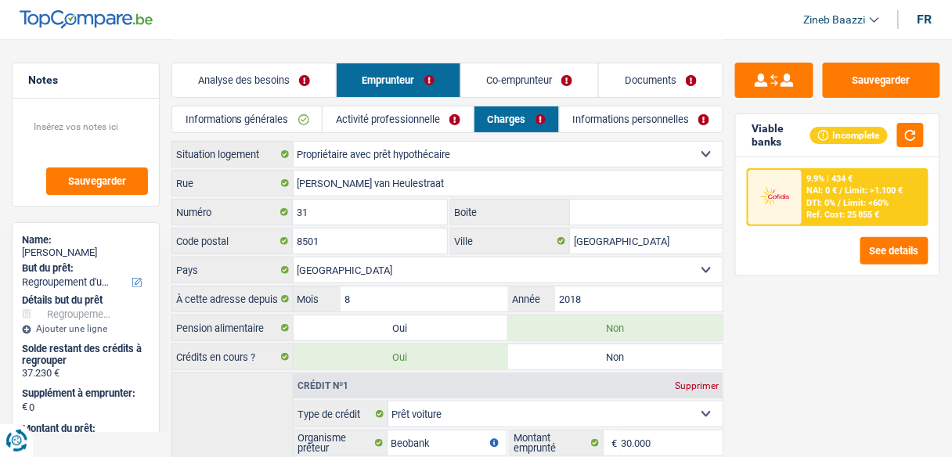
click at [427, 117] on link "Activité professionnelle" at bounding box center [397, 119] width 151 height 26
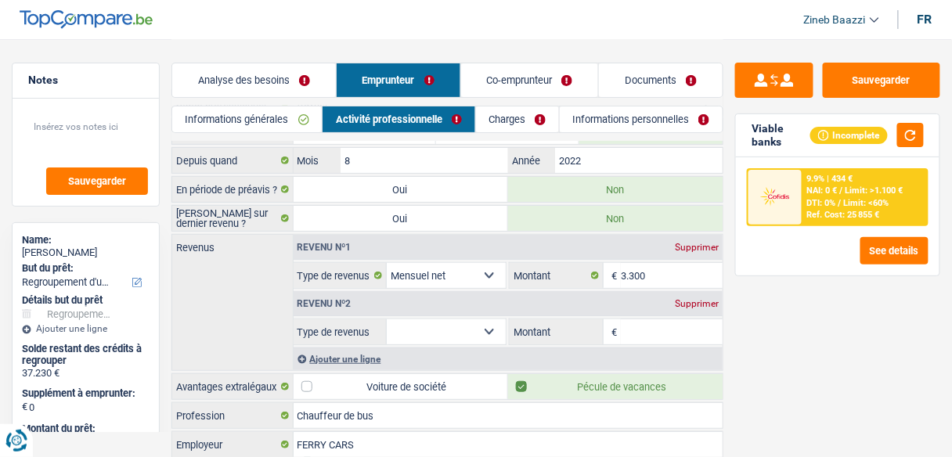
scroll to position [119, 0]
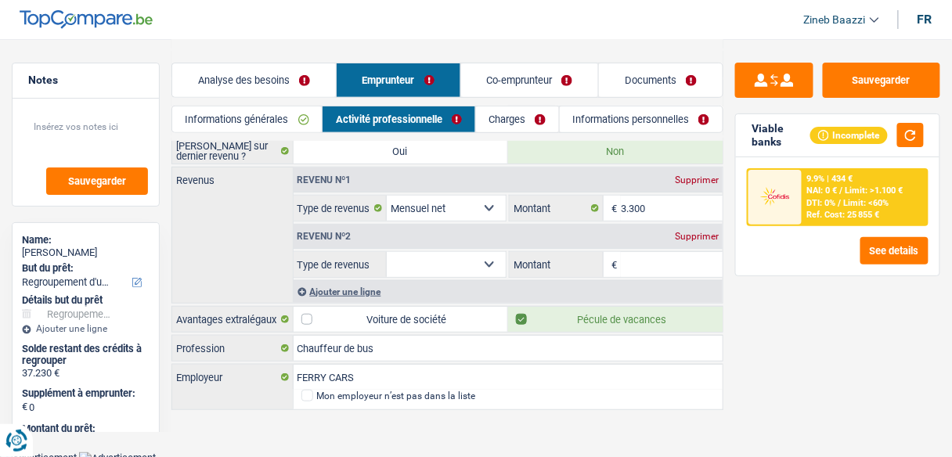
click at [526, 111] on link "Charges" at bounding box center [517, 119] width 83 height 26
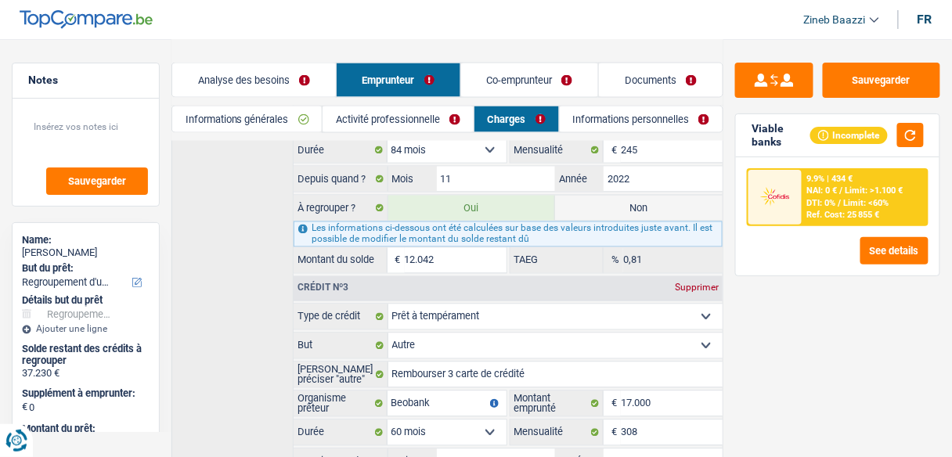
scroll to position [683, 0]
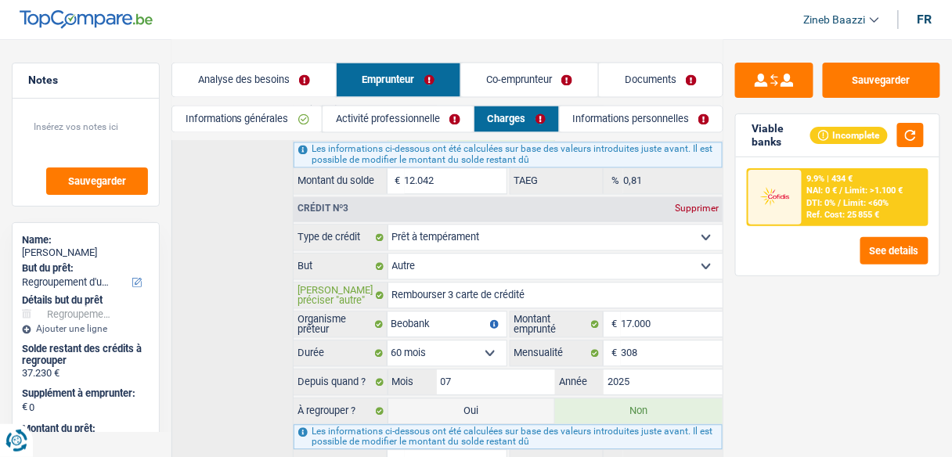
click at [547, 283] on input "Rembourser 3 carte de crédité" at bounding box center [555, 295] width 335 height 25
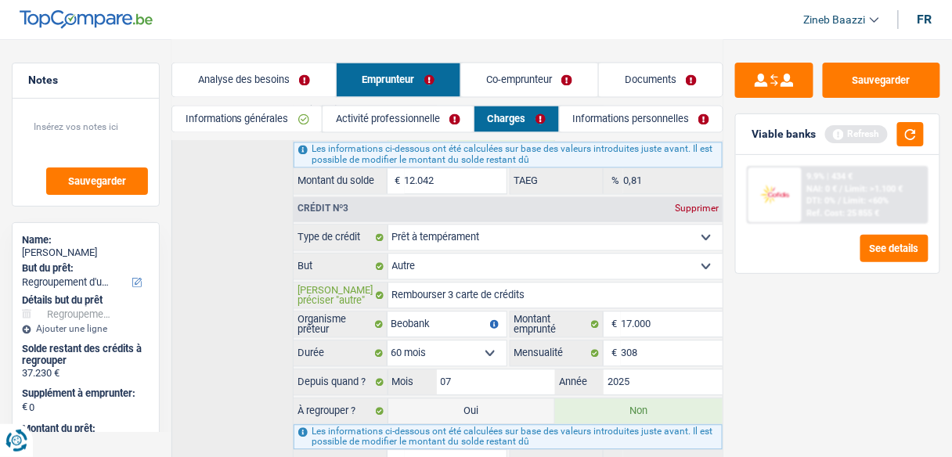
type input "Rembourser 3 carte de crédits"
click at [272, 287] on div "Crédit nº1 Supprimer Carte ou ouverture de crédit Prêt hypothécaire Vente à tem…" at bounding box center [447, 335] width 552 height 1291
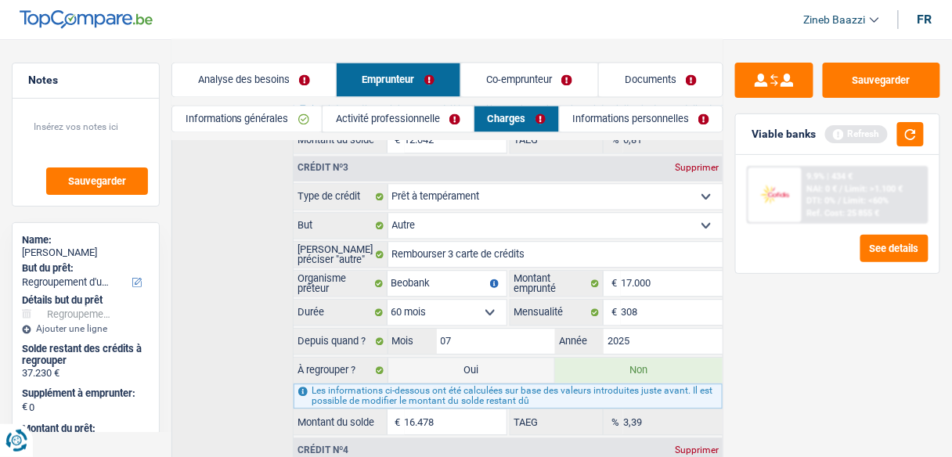
scroll to position [808, 0]
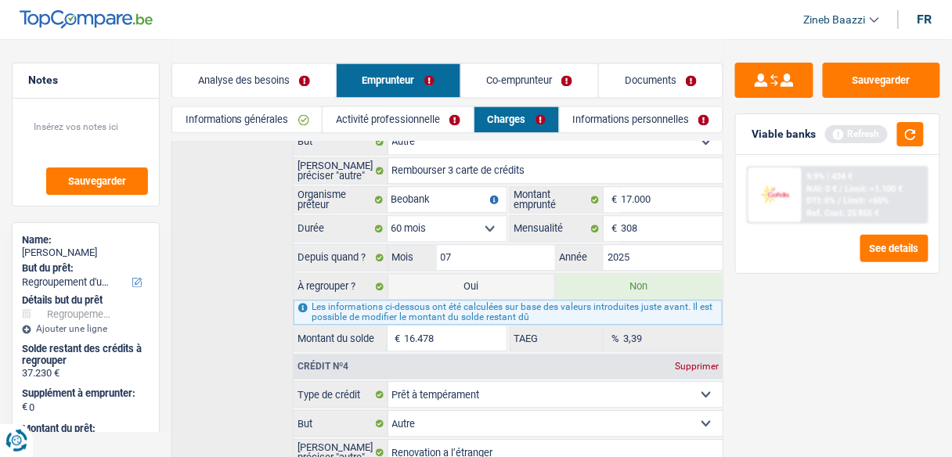
drag, startPoint x: 405, startPoint y: 316, endPoint x: 451, endPoint y: 320, distance: 46.3
click at [451, 326] on input "16.478" at bounding box center [456, 338] width 102 height 25
drag, startPoint x: 451, startPoint y: 320, endPoint x: 419, endPoint y: 324, distance: 32.3
click at [419, 326] on input "16.478" at bounding box center [456, 338] width 102 height 25
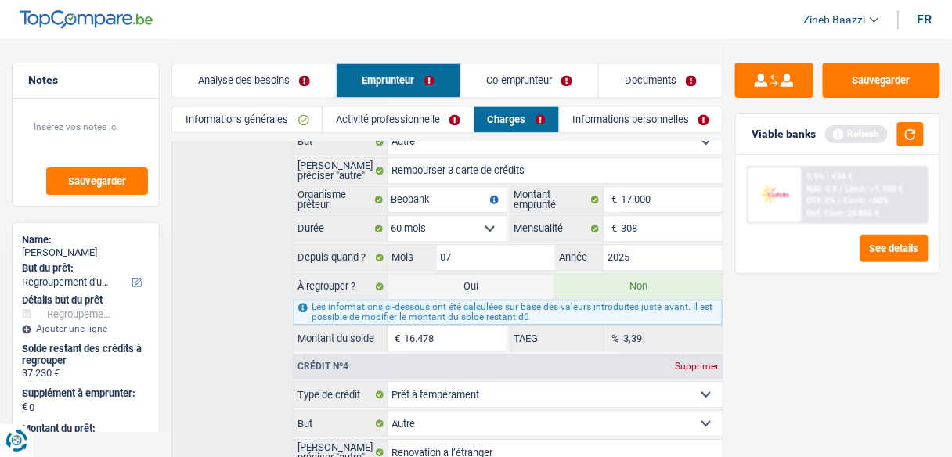
click at [460, 326] on input "16.478" at bounding box center [456, 338] width 102 height 25
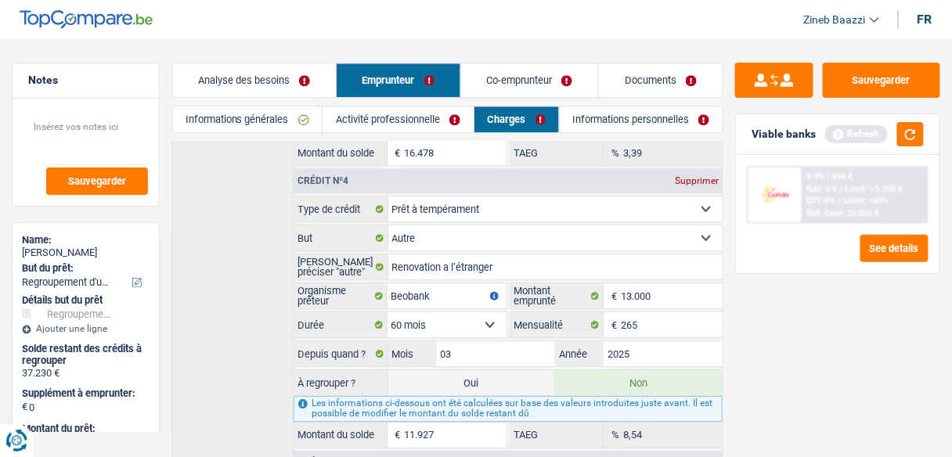
scroll to position [996, 0]
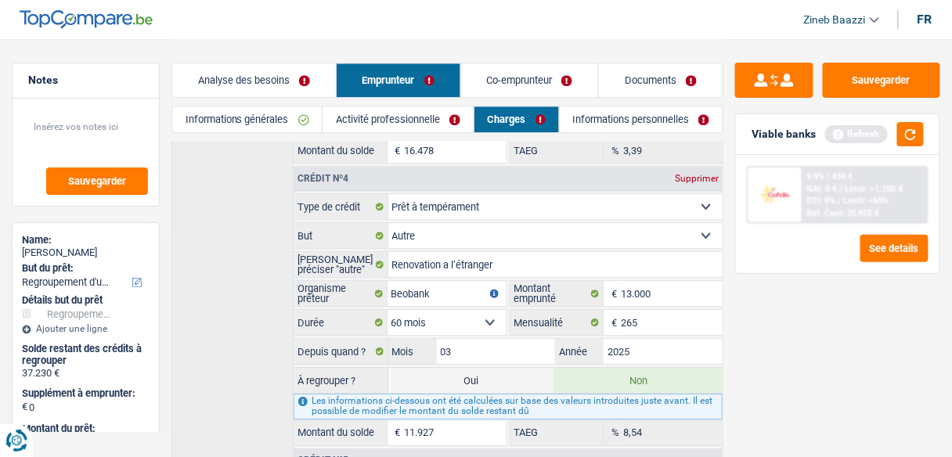
click at [448, 368] on label "Oui" at bounding box center [471, 380] width 167 height 25
click at [448, 368] on input "Oui" at bounding box center [471, 380] width 167 height 25
radio input "true"
type input "49.157"
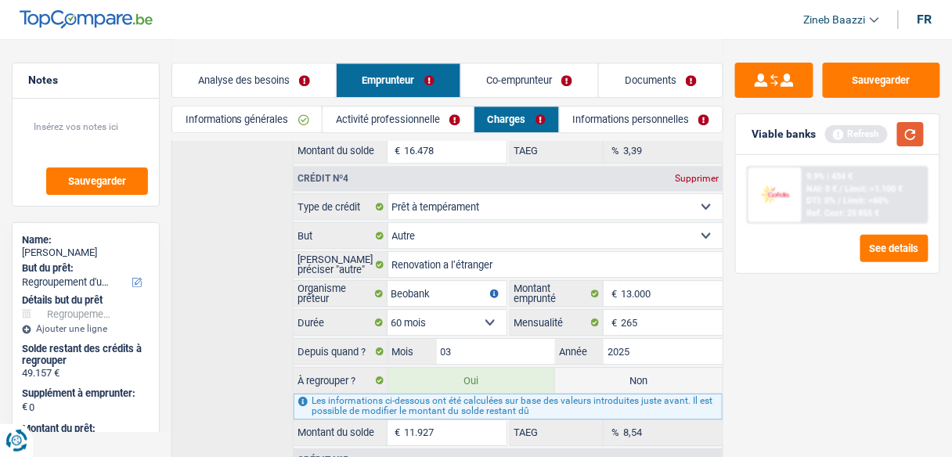
click at [913, 132] on button "button" at bounding box center [910, 134] width 27 height 24
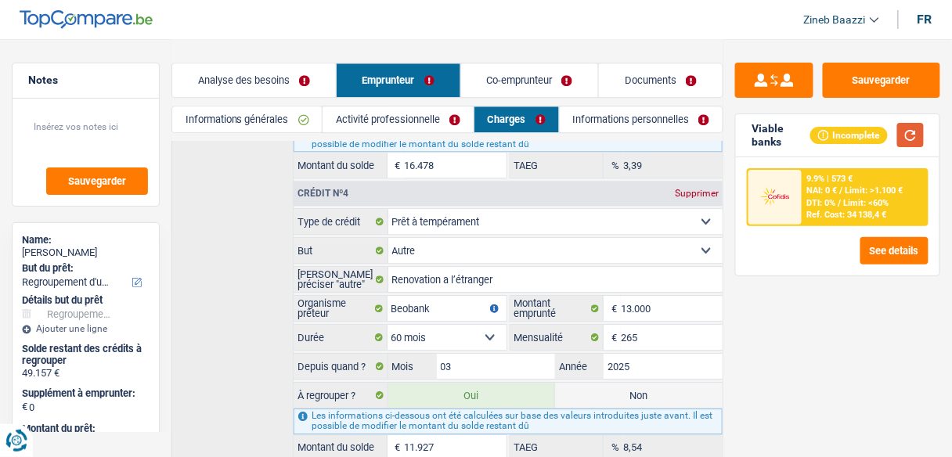
scroll to position [1106, 0]
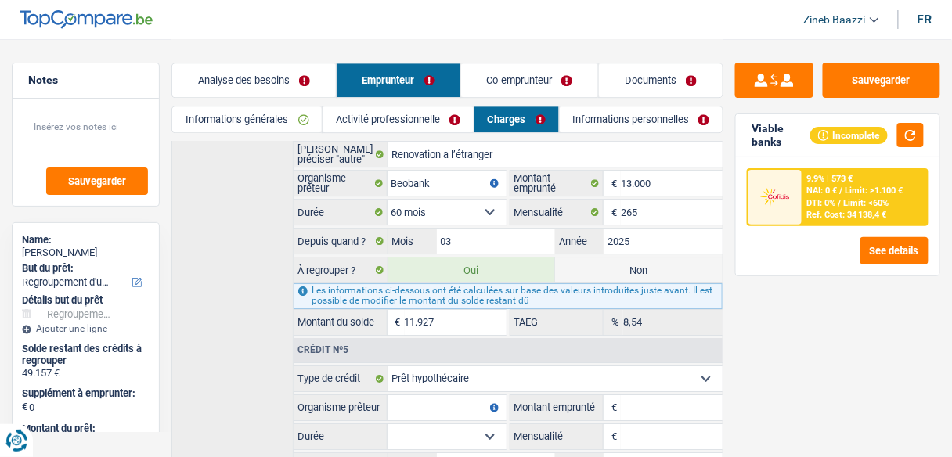
click at [744, 339] on div "Sauvegarder Viable banks Incomplete 9.9% | 573 € NAI: 0 € / Limit: >1.100 € DTI…" at bounding box center [837, 247] width 229 height 369
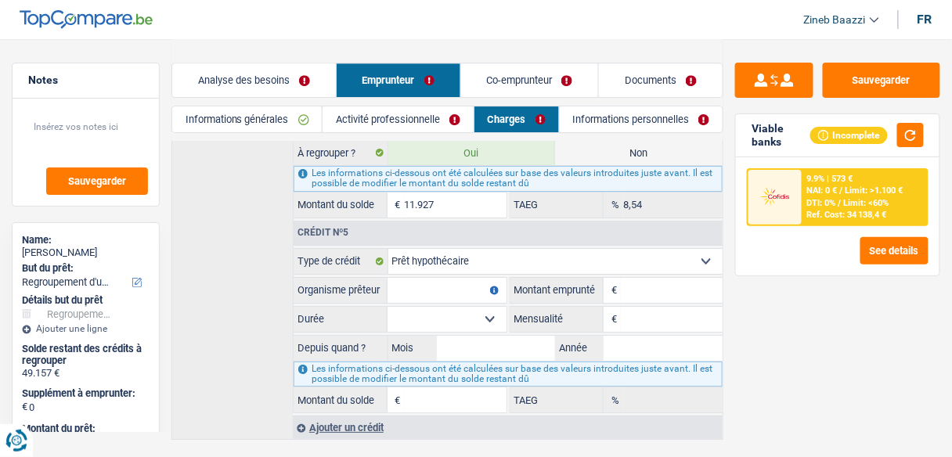
scroll to position [1231, 0]
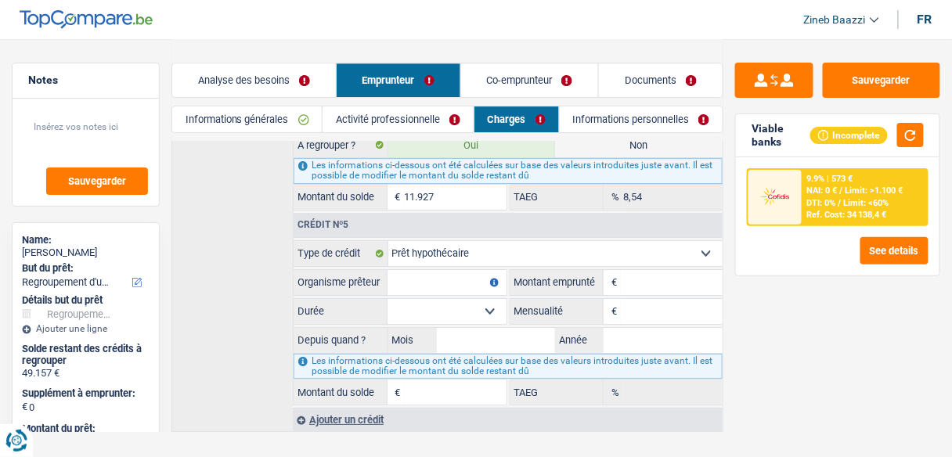
click at [478, 241] on fieldset "Carte ou ouverture de crédit Prêt hypothécaire Vente à tempérament Prêt à tempé…" at bounding box center [508, 322] width 429 height 165
click at [474, 241] on select "Carte ou ouverture de crédit Prêt hypothécaire Vente à tempérament Prêt à tempé…" at bounding box center [555, 253] width 335 height 25
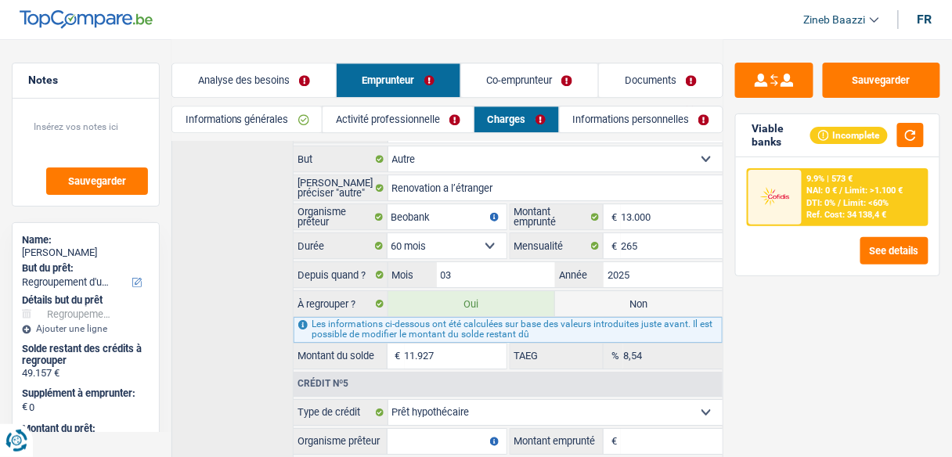
scroll to position [1043, 0]
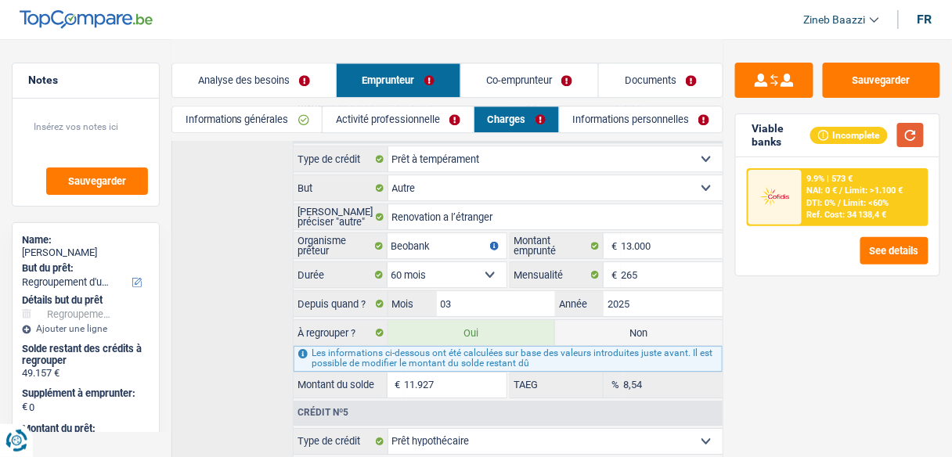
click at [921, 138] on button "button" at bounding box center [910, 135] width 27 height 24
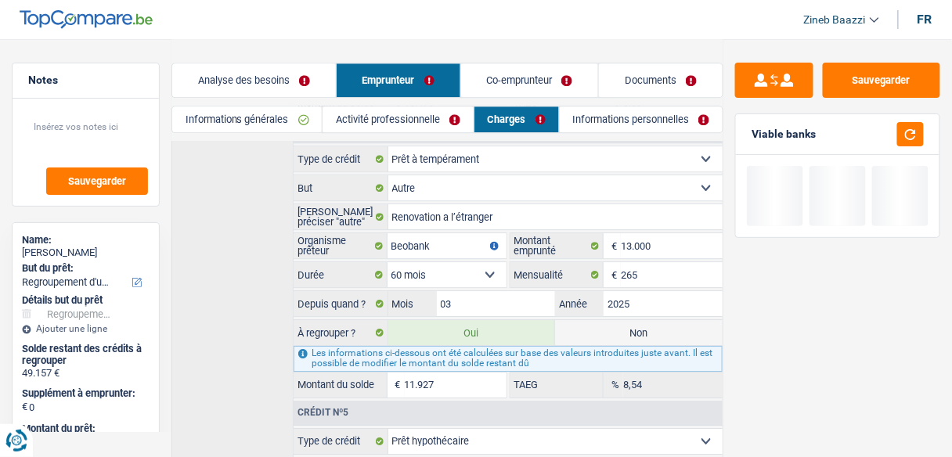
click at [767, 340] on div "Sauvegarder Viable banks" at bounding box center [837, 247] width 229 height 369
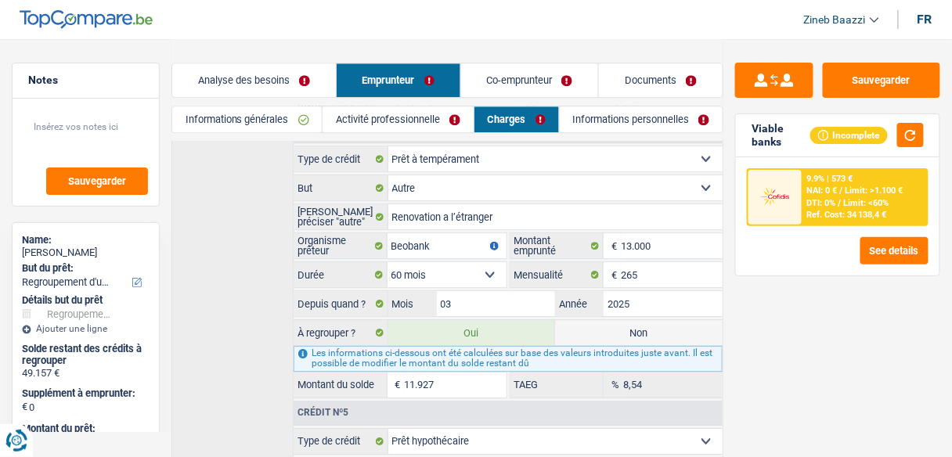
click at [681, 320] on label "Non" at bounding box center [638, 332] width 167 height 25
click at [681, 320] on input "Non" at bounding box center [638, 332] width 167 height 25
radio input "true"
type input "37.230"
radio input "false"
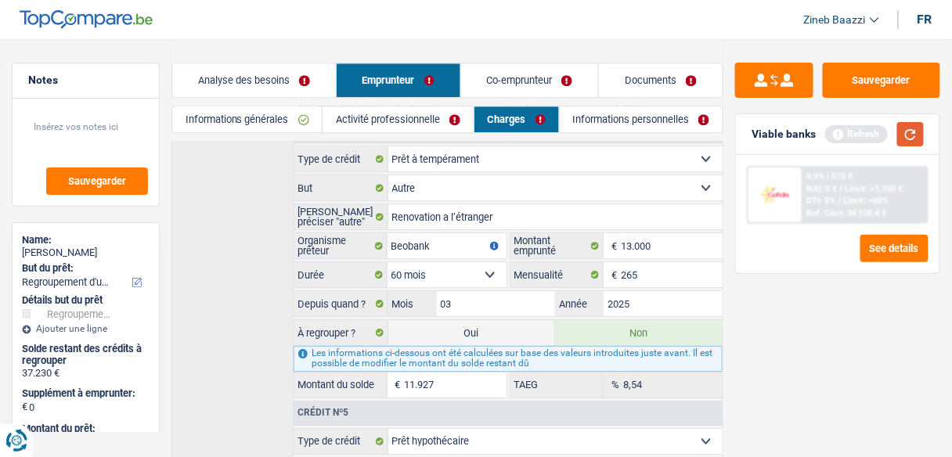
click at [909, 135] on button "button" at bounding box center [910, 134] width 27 height 24
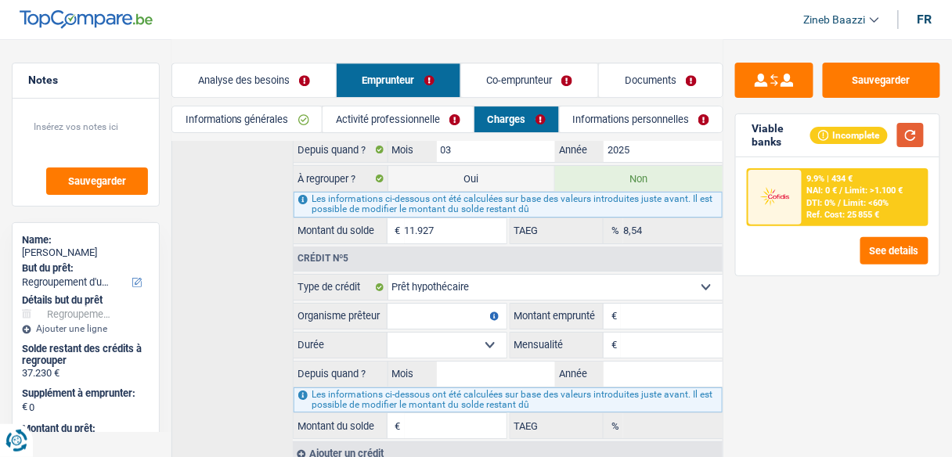
scroll to position [1231, 0]
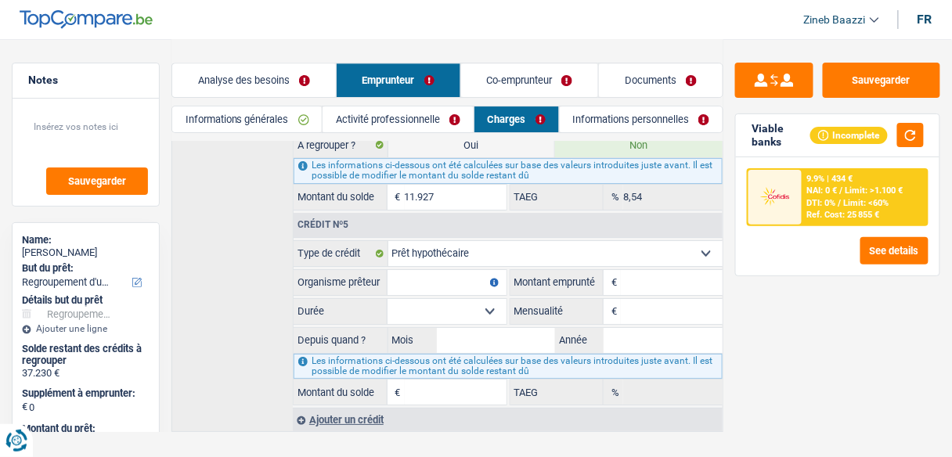
click at [574, 119] on link "Informations personnelles" at bounding box center [642, 119] width 164 height 26
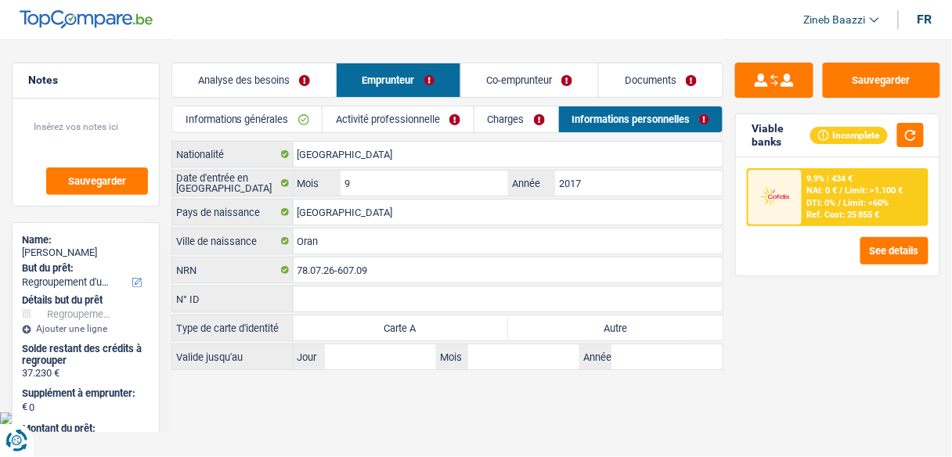
scroll to position [0, 0]
click at [519, 80] on link "Co-emprunteur" at bounding box center [535, 80] width 139 height 34
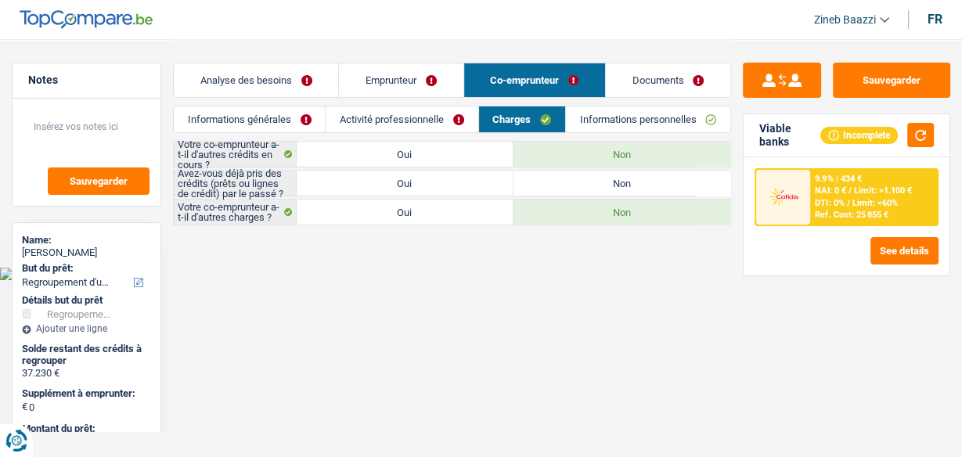
click at [236, 125] on link "Informations générales" at bounding box center [249, 119] width 151 height 26
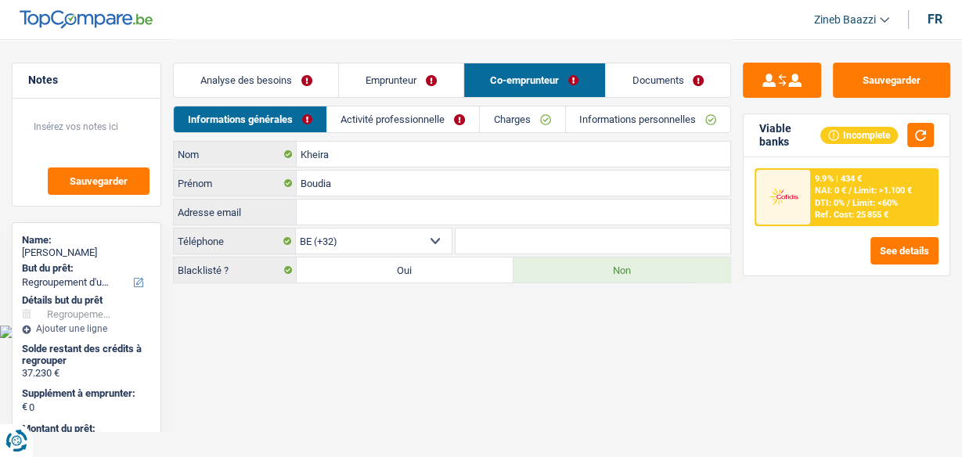
click at [374, 121] on link "Activité professionnelle" at bounding box center [403, 119] width 152 height 26
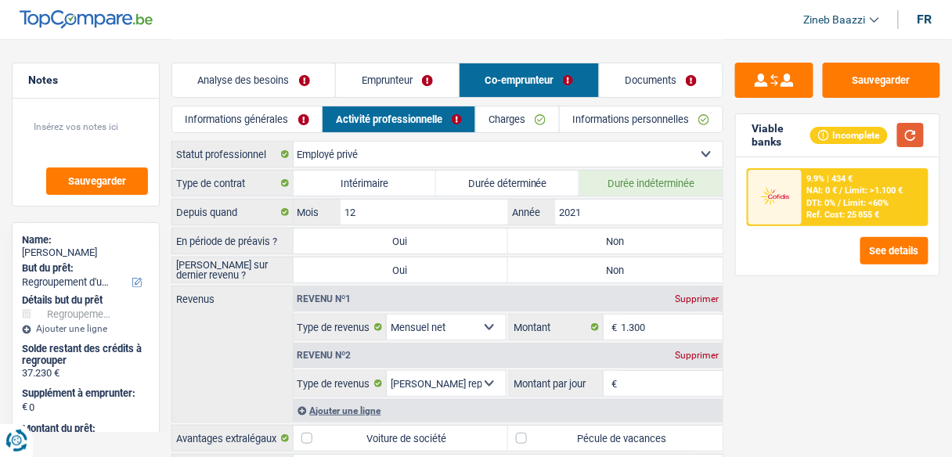
click at [911, 135] on button "button" at bounding box center [910, 135] width 27 height 24
click at [564, 243] on label "Non" at bounding box center [615, 241] width 214 height 25
click at [564, 243] on input "Non" at bounding box center [615, 241] width 214 height 25
radio input "true"
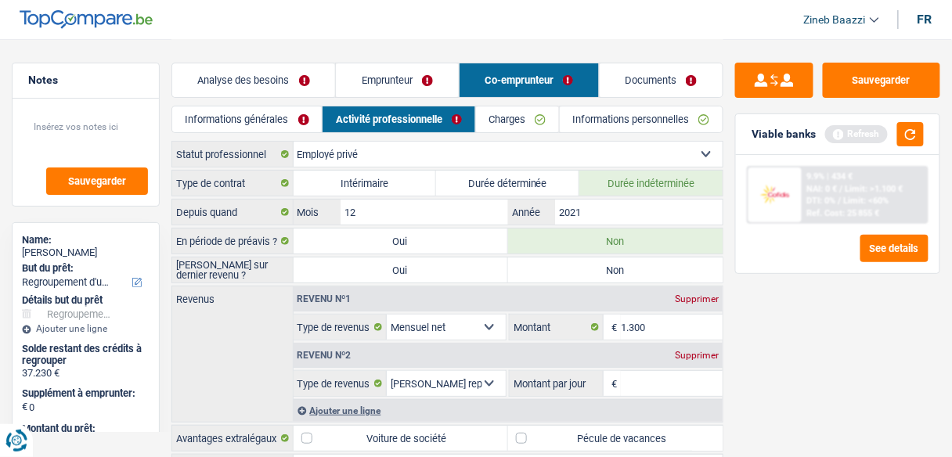
click at [895, 139] on div "Refresh" at bounding box center [874, 134] width 99 height 24
click at [931, 139] on div "Viable banks Refresh" at bounding box center [837, 134] width 203 height 41
click at [902, 132] on button "button" at bounding box center [910, 134] width 27 height 24
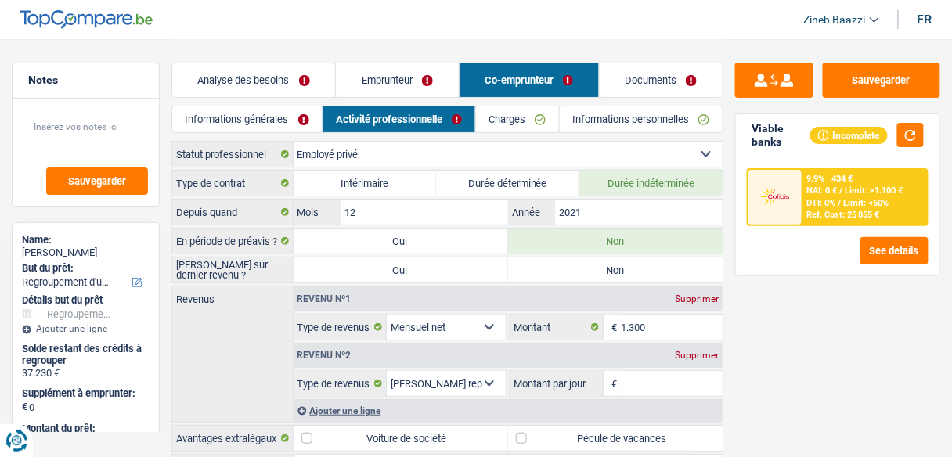
click at [672, 258] on label "Non" at bounding box center [615, 270] width 214 height 25
click at [672, 258] on input "Non" at bounding box center [615, 270] width 214 height 25
radio input "true"
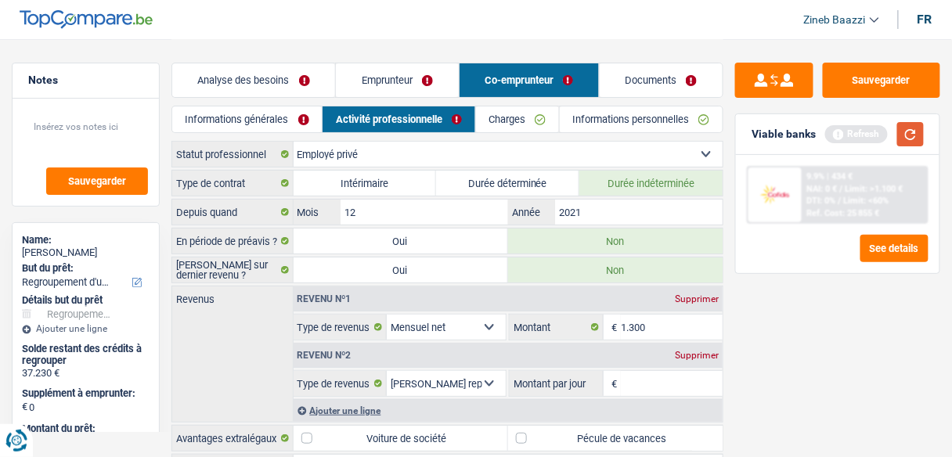
click at [906, 135] on button "button" at bounding box center [910, 134] width 27 height 24
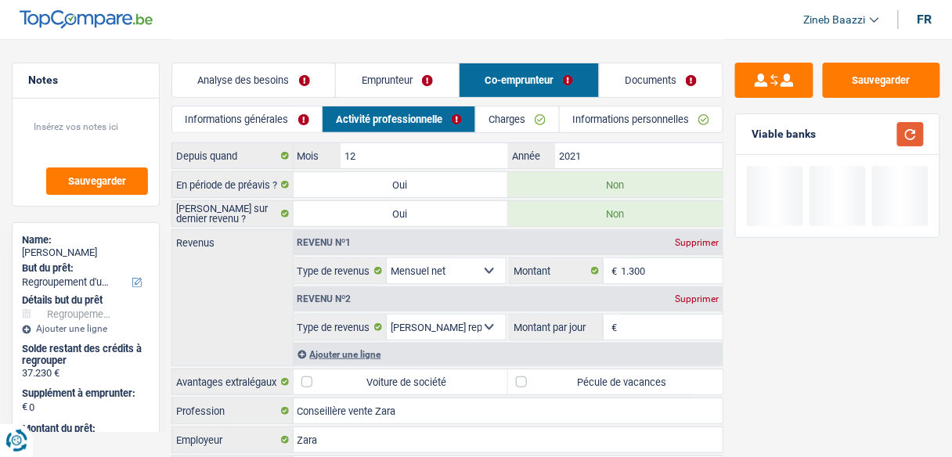
scroll to position [125, 0]
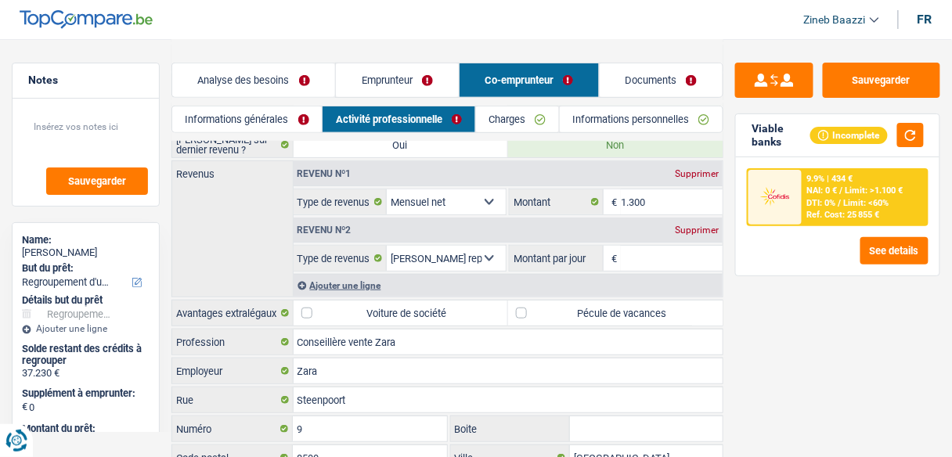
click at [437, 200] on select "Allocation d'handicap Allocations chômage Allocations familiales Chèques repas …" at bounding box center [446, 201] width 119 height 25
select select "mutualityIndemnity"
click at [387, 189] on select "Allocation d'handicap Allocations chômage Allocations familiales Chèques repas …" at bounding box center [446, 201] width 119 height 25
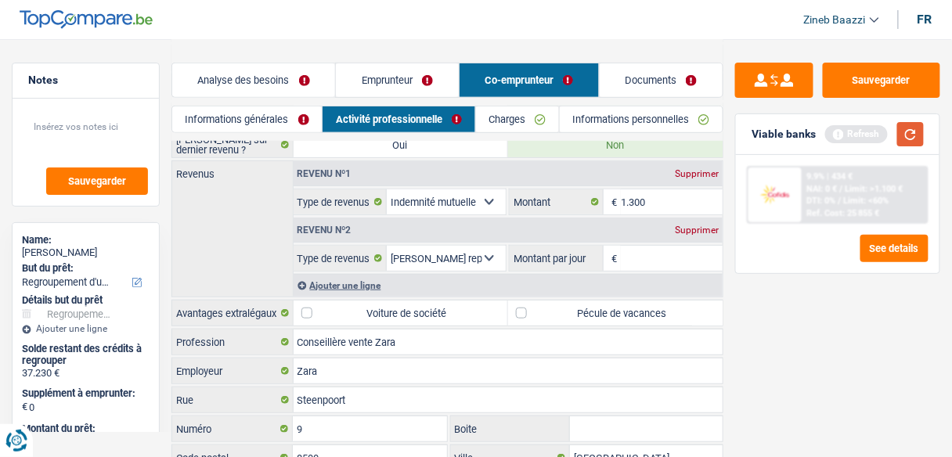
click at [908, 138] on button "button" at bounding box center [910, 134] width 27 height 24
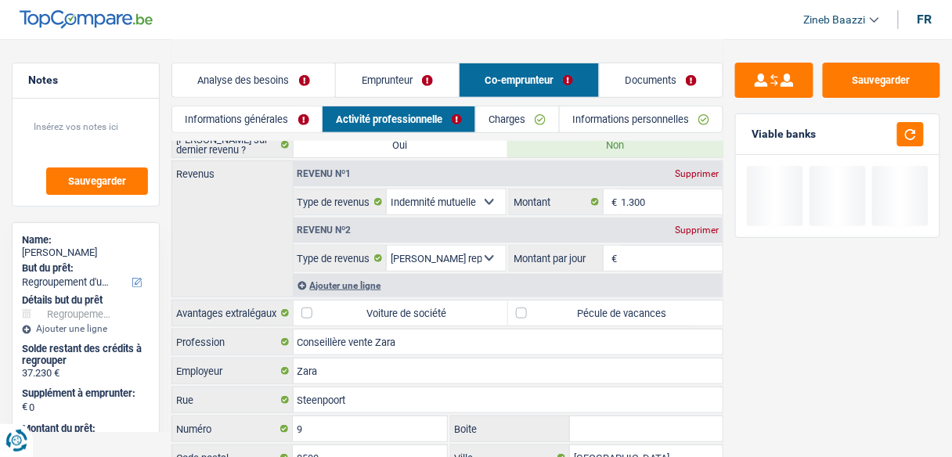
click at [366, 279] on div "Ajouter une ligne" at bounding box center [509, 285] width 430 height 23
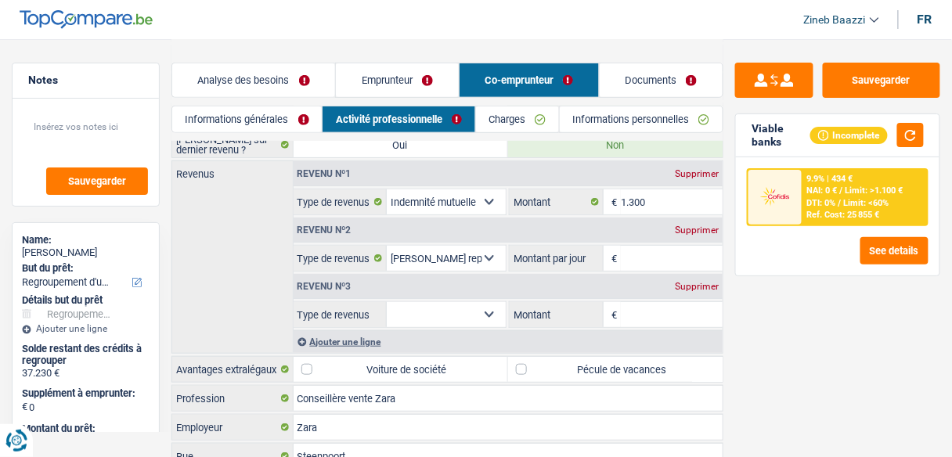
click at [702, 229] on div "Supprimer" at bounding box center [697, 229] width 52 height 9
select select
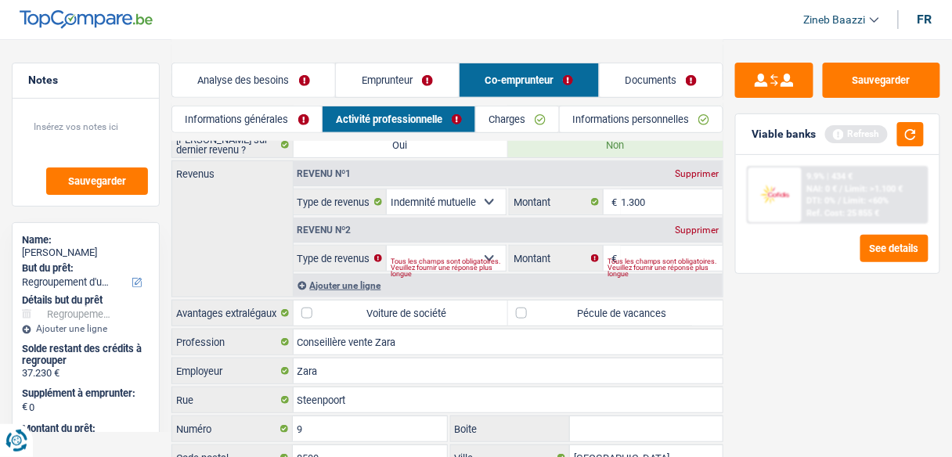
click at [482, 265] on div "Tous les champs sont obligatoires. Veuillez fournir une réponse plus longue" at bounding box center [448, 268] width 115 height 6
click at [908, 139] on button "button" at bounding box center [910, 134] width 27 height 24
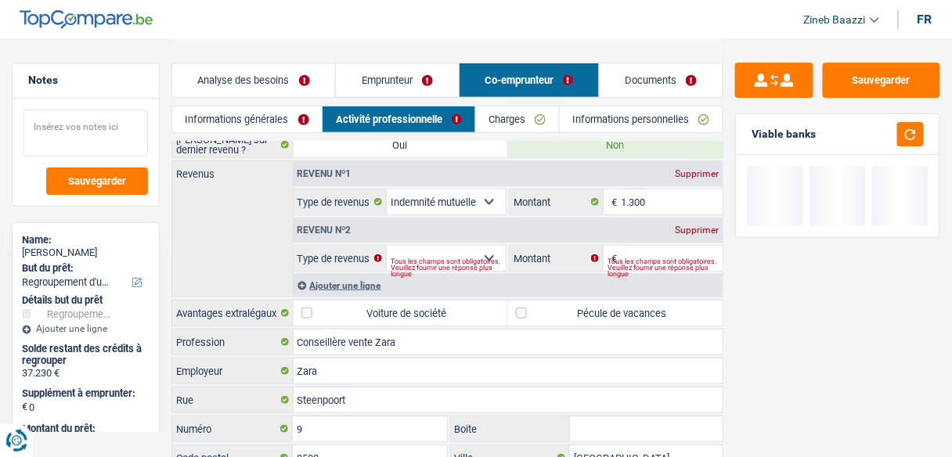
click at [142, 134] on textarea at bounding box center [85, 133] width 124 height 47
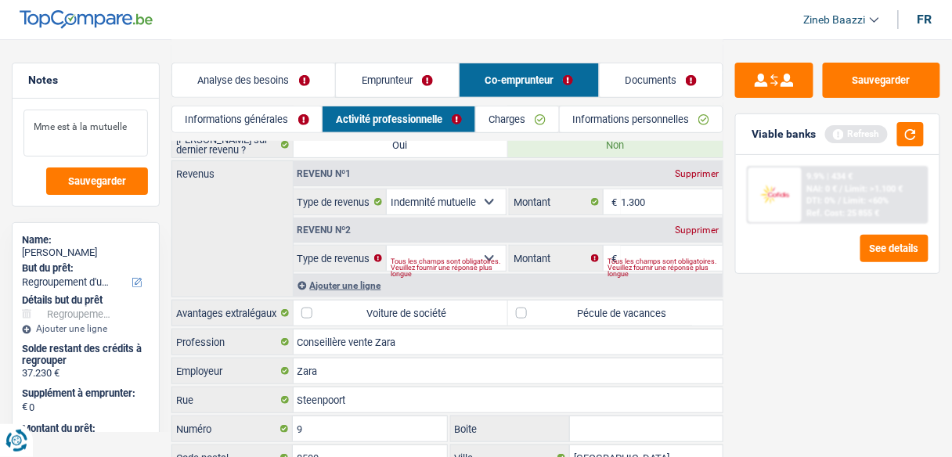
type textarea "Mme est à la mutuelle"
click at [698, 229] on div "Supprimer" at bounding box center [697, 229] width 52 height 9
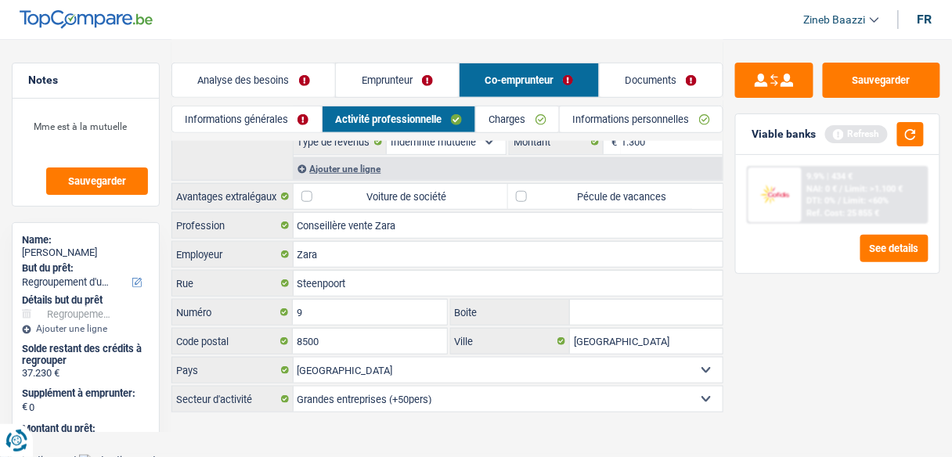
scroll to position [60, 0]
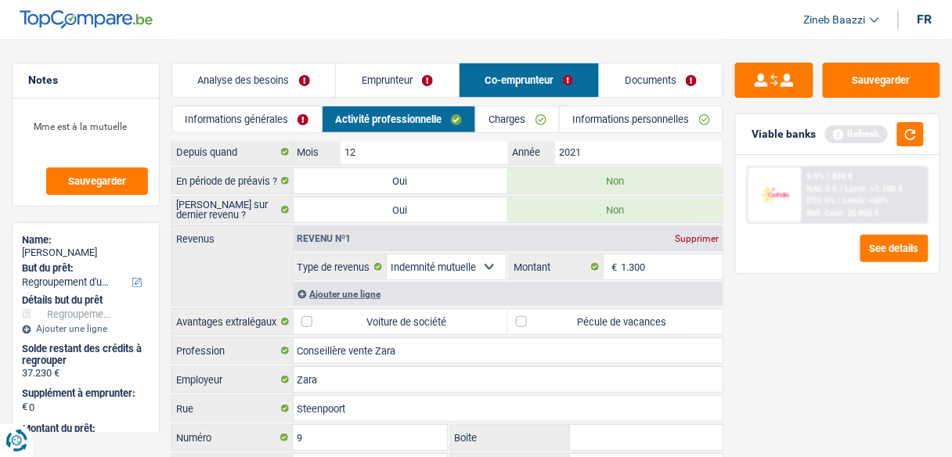
click at [358, 294] on div "Ajouter une ligne" at bounding box center [509, 294] width 430 height 23
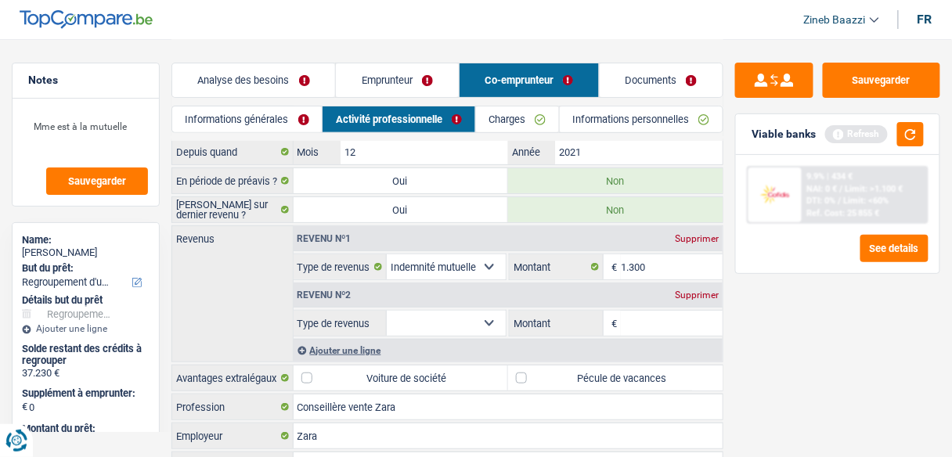
click at [445, 313] on select "Allocation d'handicap Allocations chômage Allocations familiales Chèques repas …" at bounding box center [446, 323] width 119 height 25
select select "familyAllowances"
click at [387, 311] on select "Allocation d'handicap Allocations chômage Allocations familiales Chèques repas …" at bounding box center [446, 323] width 119 height 25
click at [666, 325] on input "Montant" at bounding box center [672, 323] width 102 height 25
type input "759"
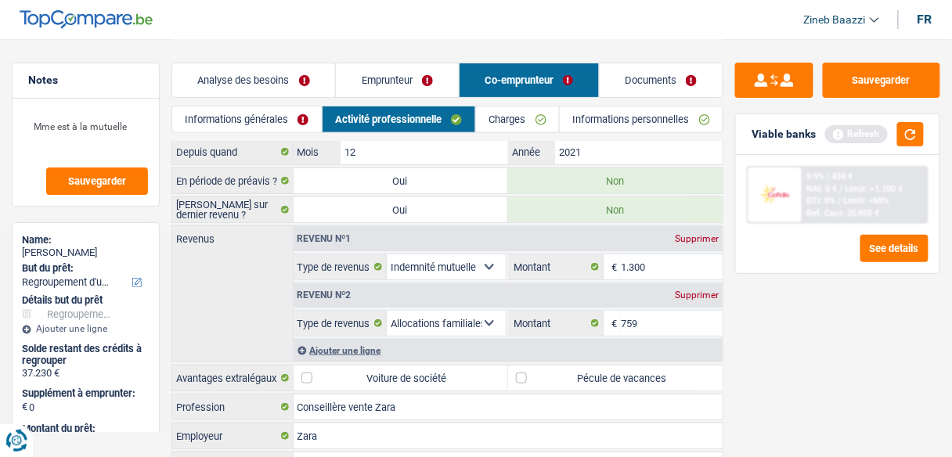
click at [762, 388] on div "Sauvegarder Viable banks Refresh 9.9% | 434 € NAI: 0 € / Limit: >1.100 € DTI: 0…" at bounding box center [837, 247] width 229 height 369
click at [917, 136] on button "button" at bounding box center [910, 134] width 27 height 24
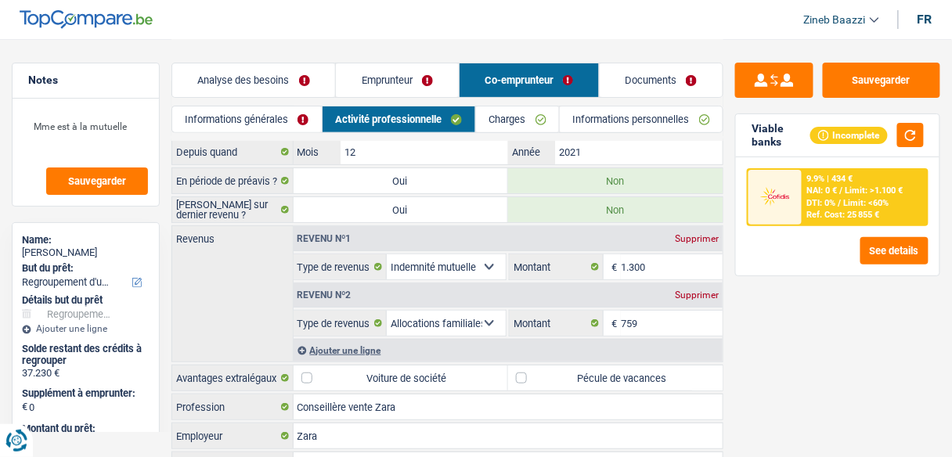
click at [509, 122] on link "Charges" at bounding box center [517, 119] width 83 height 26
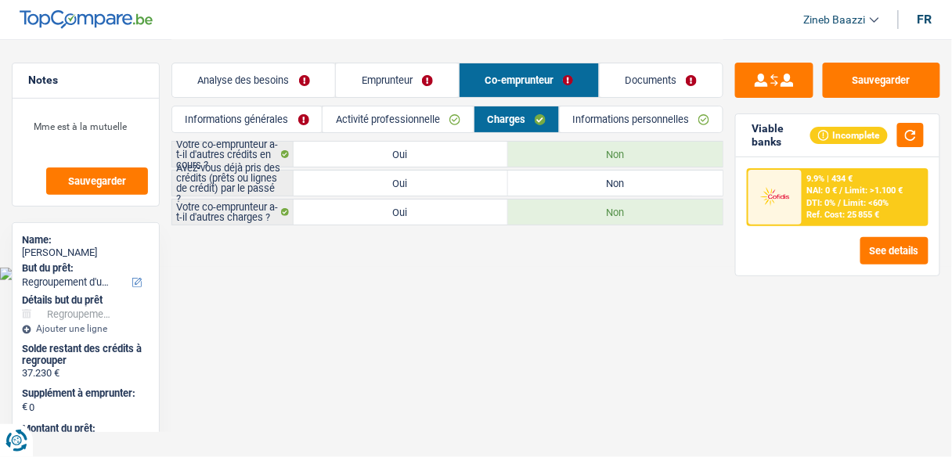
scroll to position [0, 0]
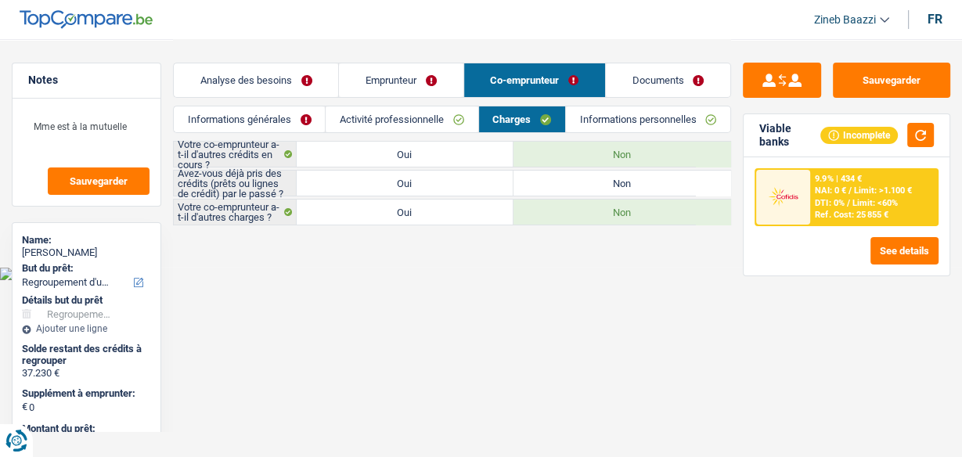
click at [477, 182] on label "Oui" at bounding box center [405, 183] width 217 height 25
click at [477, 182] on input "Oui" at bounding box center [405, 183] width 217 height 25
radio input "true"
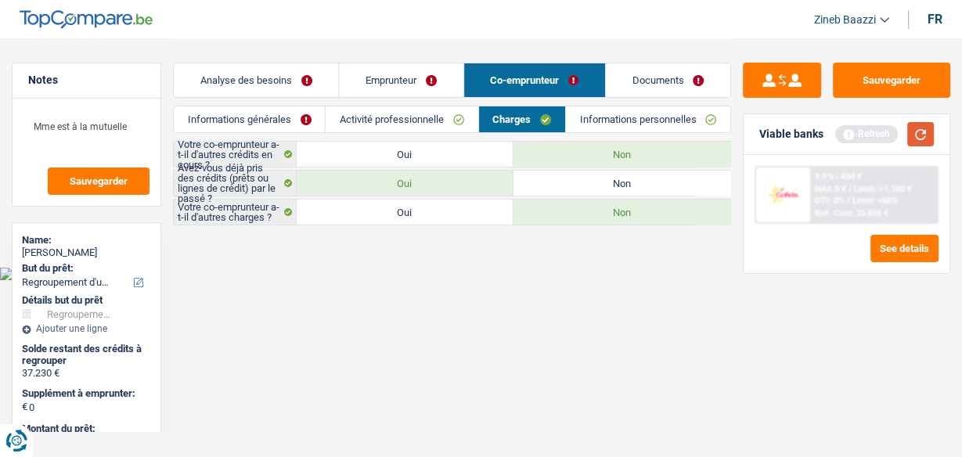
click at [924, 131] on button "button" at bounding box center [920, 134] width 27 height 24
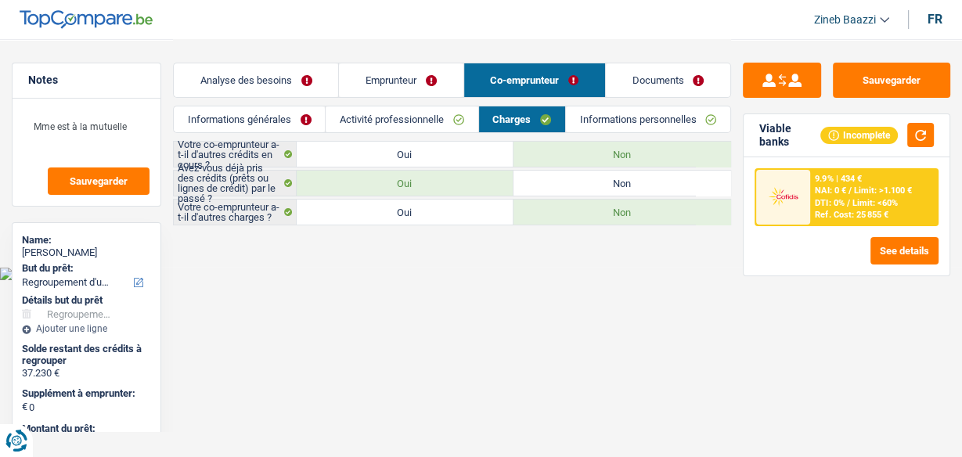
click at [613, 125] on link "Informations personnelles" at bounding box center [648, 119] width 164 height 26
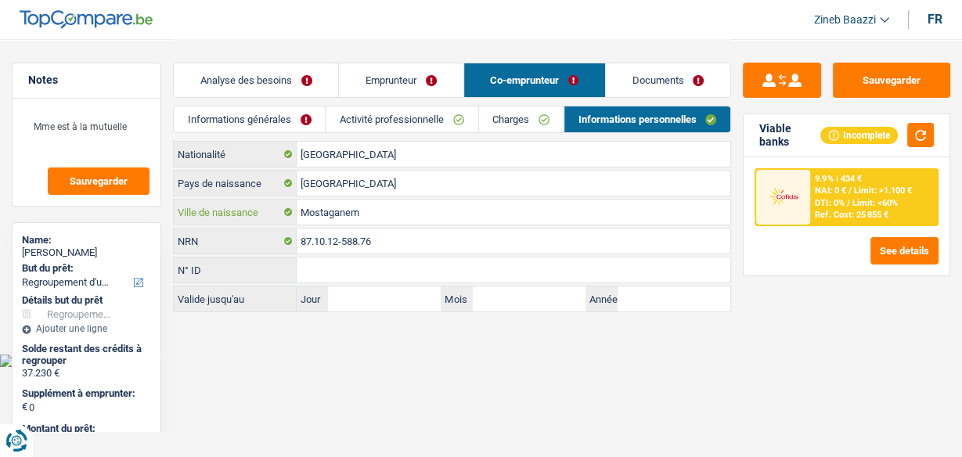
drag, startPoint x: 297, startPoint y: 211, endPoint x: 374, endPoint y: 206, distance: 76.9
click at [374, 206] on input "Mostaganem" at bounding box center [514, 212] width 434 height 25
click at [356, 214] on input "Mostaganem" at bounding box center [514, 212] width 434 height 25
click at [357, 213] on input "Mostaganem" at bounding box center [514, 212] width 434 height 25
click at [632, 85] on link "Documents" at bounding box center [668, 80] width 124 height 34
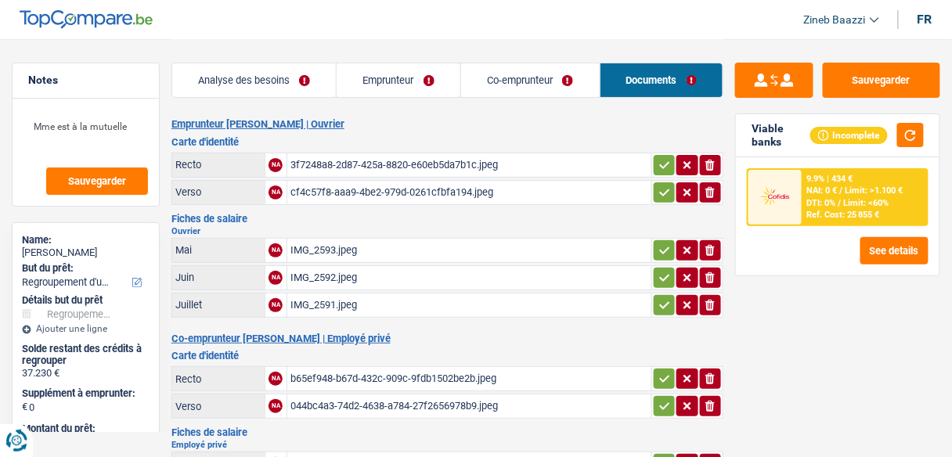
click at [342, 190] on div "cf4c57f8-aaa9-4be2-979d-0261cfbfa194.jpeg" at bounding box center [469, 192] width 358 height 23
click at [321, 160] on div "3f7248a8-2d87-425a-8820-e60eb5da7b1c.jpeg" at bounding box center [469, 164] width 358 height 23
click at [304, 252] on div "IMG_2593.jpeg" at bounding box center [469, 250] width 358 height 23
click at [306, 277] on div "IMG_2592.jpeg" at bounding box center [469, 277] width 358 height 23
click at [310, 297] on div "IMG_2591.jpeg" at bounding box center [469, 305] width 358 height 23
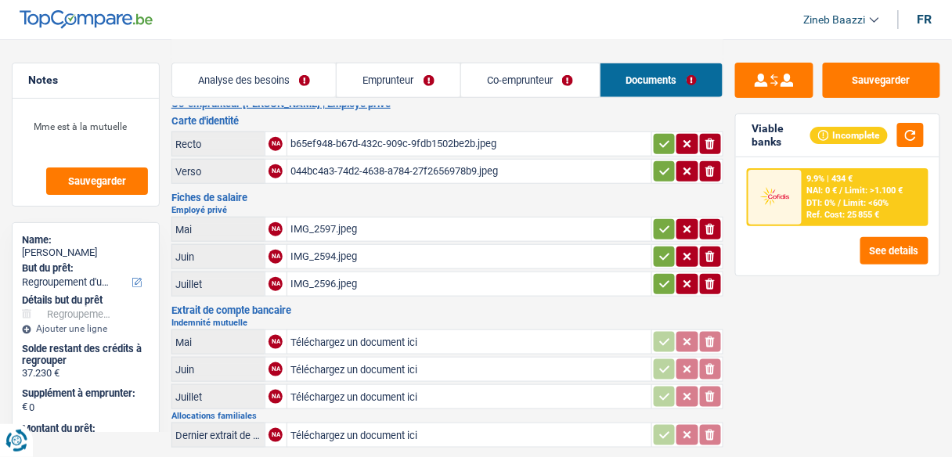
scroll to position [188, 0]
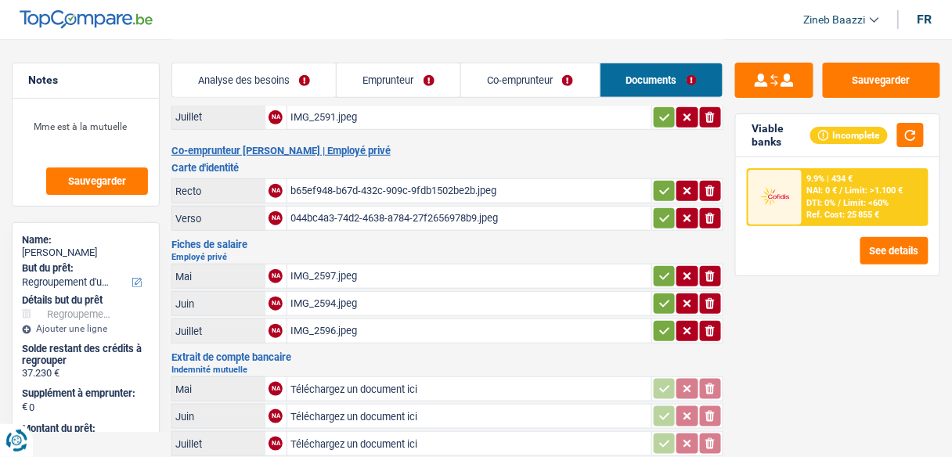
click at [367, 181] on div "b65ef948-b67d-432c-909c-9fdb1502be2b.jpeg" at bounding box center [469, 190] width 358 height 23
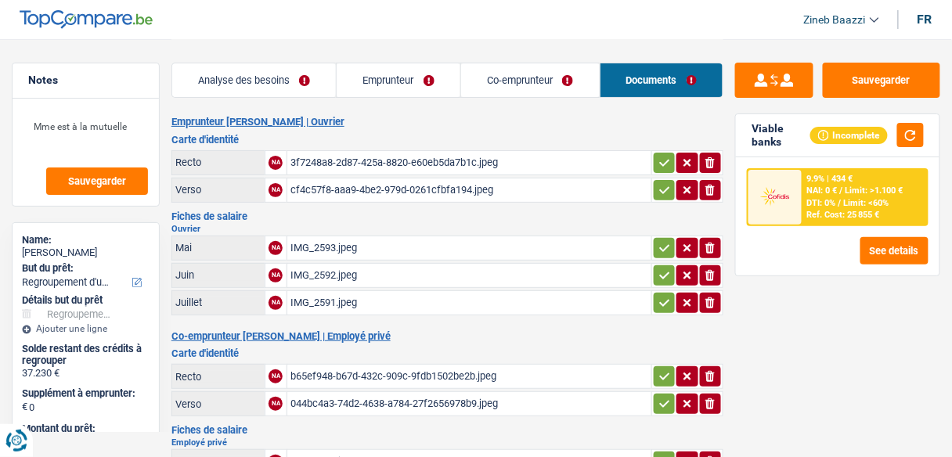
scroll to position [0, 0]
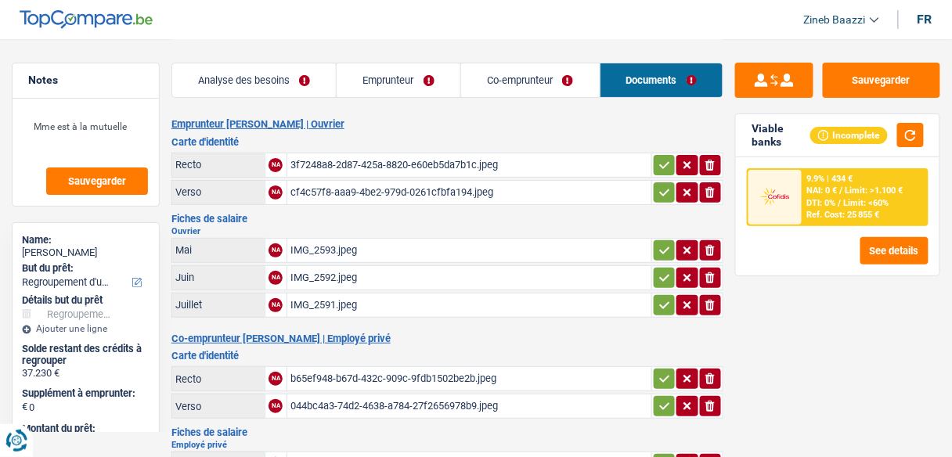
click at [238, 84] on link "Analyse des besoins" at bounding box center [254, 80] width 164 height 34
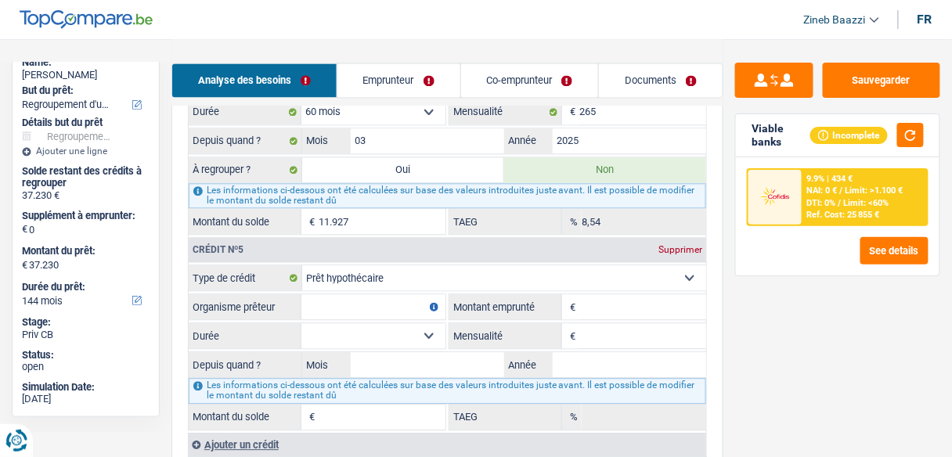
scroll to position [2317, 0]
click at [668, 246] on div "Supprimer" at bounding box center [680, 250] width 52 height 9
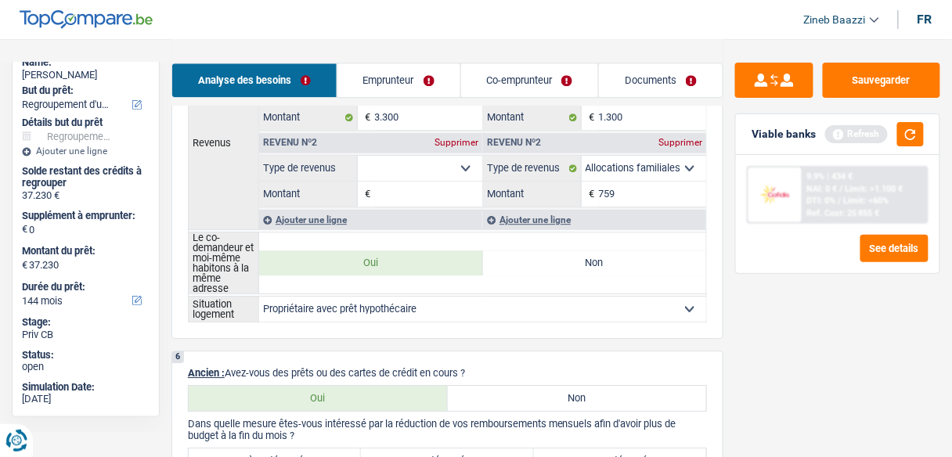
scroll to position [1064, 0]
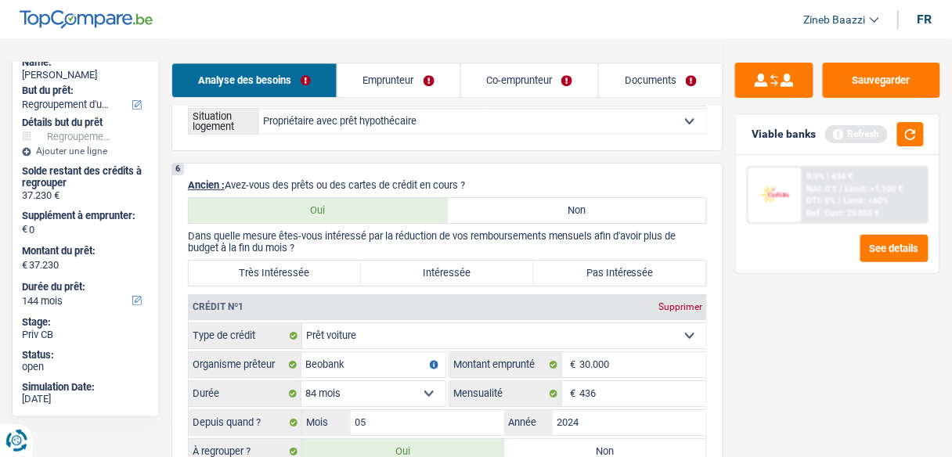
click at [304, 281] on label "Très Intéressée" at bounding box center [275, 273] width 172 height 25
click at [304, 281] on input "Très Intéressée" at bounding box center [275, 273] width 172 height 25
radio input "true"
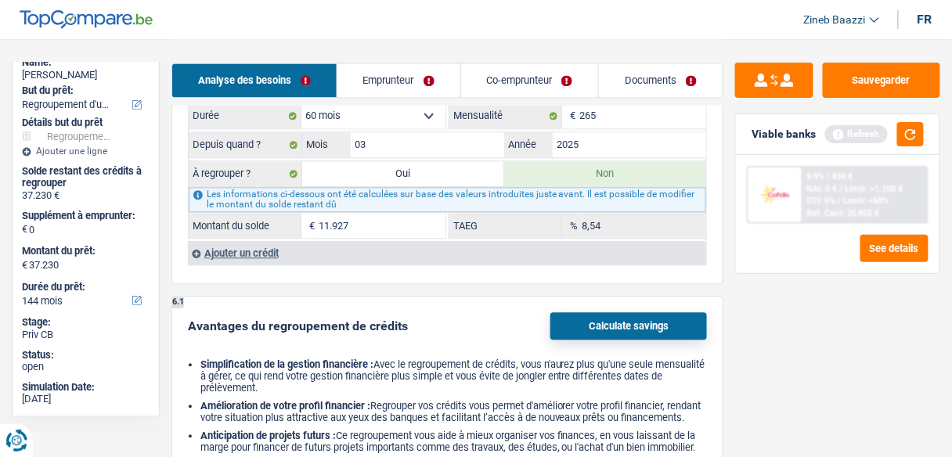
scroll to position [2317, 0]
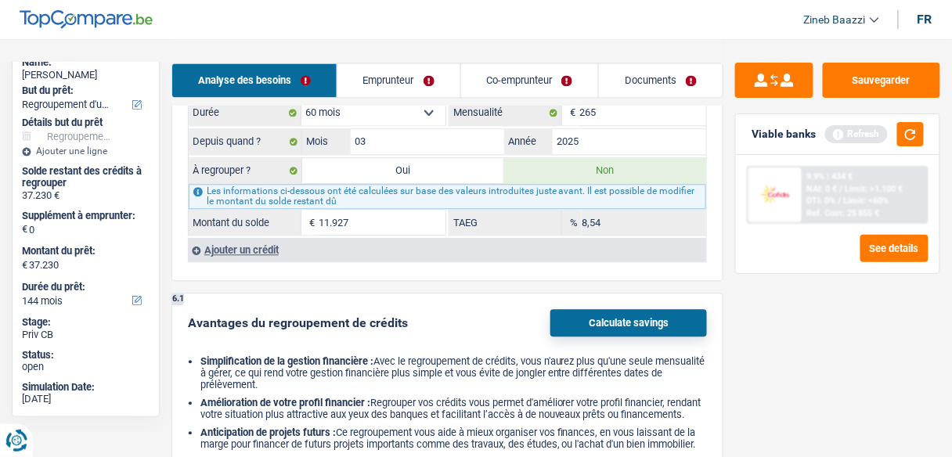
click at [256, 238] on div "Ajouter un crédit" at bounding box center [447, 249] width 518 height 23
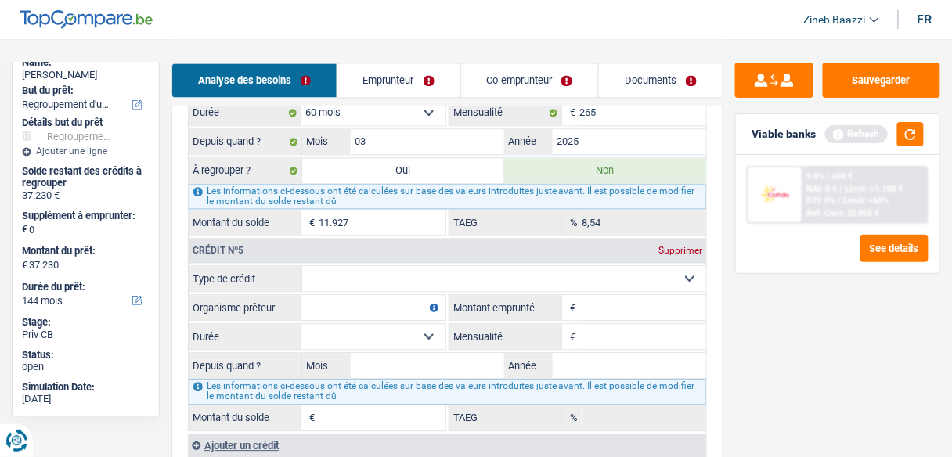
drag, startPoint x: 374, startPoint y: 258, endPoint x: 376, endPoint y: 269, distance: 11.8
click at [374, 266] on select "Carte ou ouverture de crédit Prêt hypothécaire Vente à tempérament Prêt à tempé…" at bounding box center [504, 278] width 404 height 25
select select "mortgage"
click at [302, 266] on select "Carte ou ouverture de crédit Prêt hypothécaire Vente à tempérament Prêt à tempé…" at bounding box center [504, 278] width 404 height 25
type input "0"
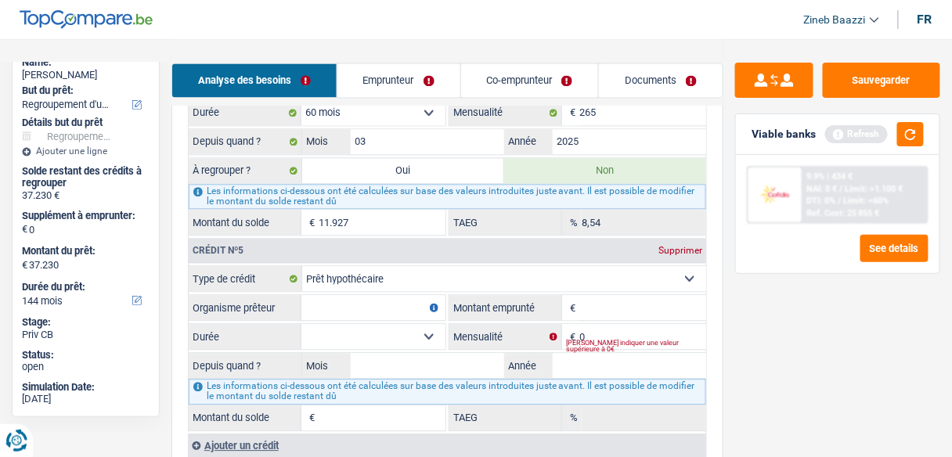
click at [343, 295] on input "Organisme prêteur" at bounding box center [373, 307] width 144 height 25
type input "beobank"
click at [591, 295] on input "Montant emprunté" at bounding box center [642, 307] width 127 height 25
click at [603, 324] on input "0" at bounding box center [642, 336] width 127 height 25
type input "800"
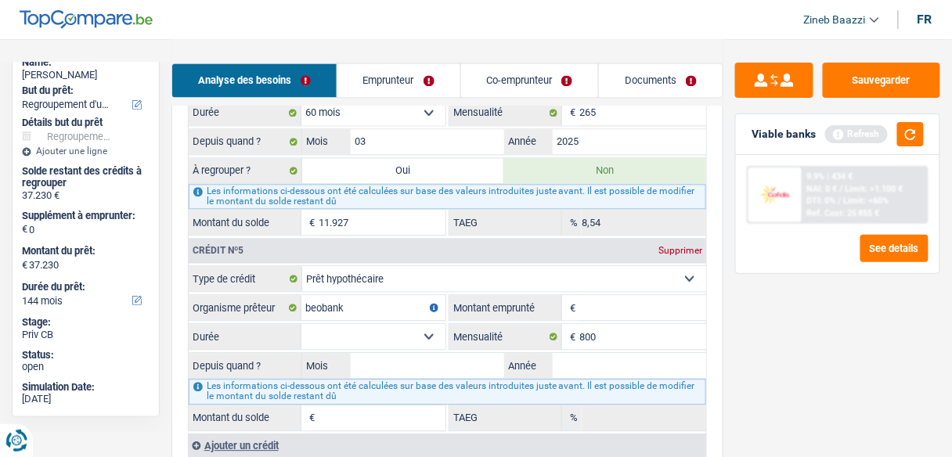
click at [623, 295] on input "Montant emprunté" at bounding box center [642, 307] width 127 height 25
type input "142.000"
click at [346, 353] on label "Mois" at bounding box center [326, 365] width 49 height 25
click at [351, 353] on input "Mois" at bounding box center [427, 365] width 153 height 25
click at [351, 324] on select "120 mois 132 mois 144 mois 180 mois 240 mois 300 mois 360 mois 420 mois Sélecti…" at bounding box center [373, 336] width 144 height 25
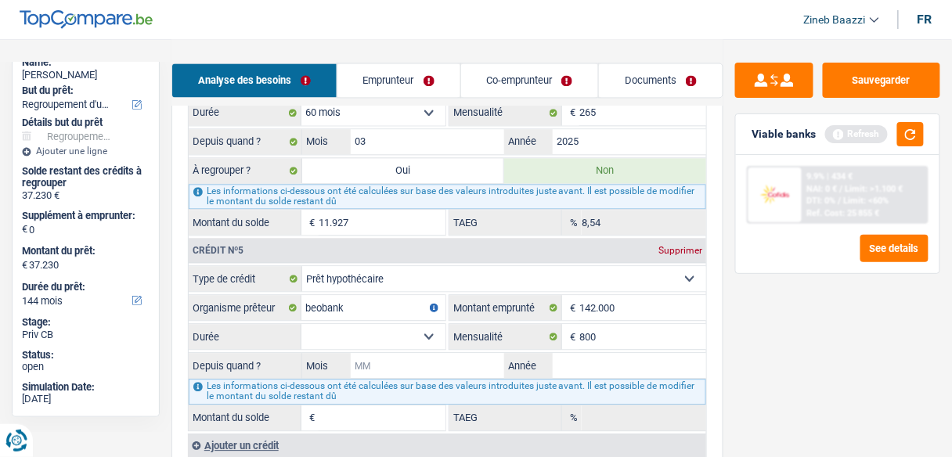
click at [403, 353] on input "Mois" at bounding box center [427, 365] width 153 height 25
type input "07"
type input "2025"
click at [332, 326] on select "120 mois 132 mois 144 mois 180 mois 240 mois 300 mois 360 mois 420 mois Sélecti…" at bounding box center [373, 336] width 144 height 25
select select "240"
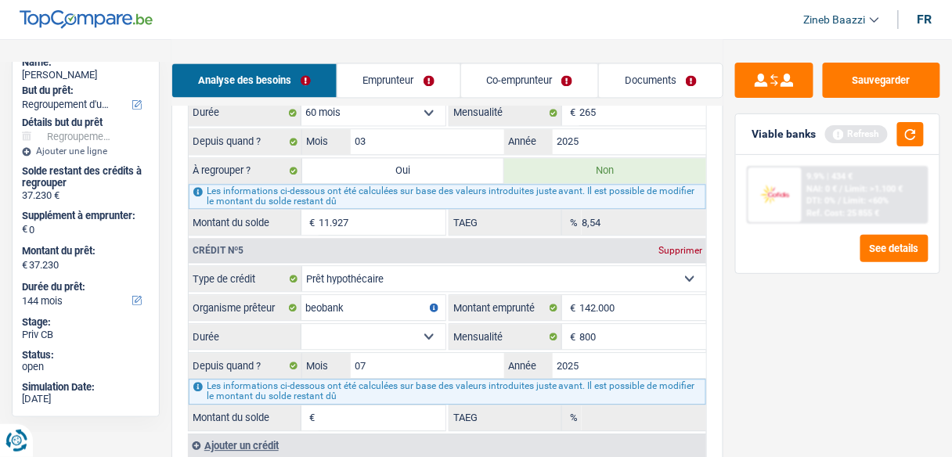
click at [301, 324] on select "120 mois 132 mois 144 mois 180 mois 240 mois 300 mois 360 mois 420 mois Sélecti…" at bounding box center [373, 336] width 144 height 25
type input "141.151"
type input "3,22"
click at [909, 139] on button "button" at bounding box center [910, 134] width 27 height 24
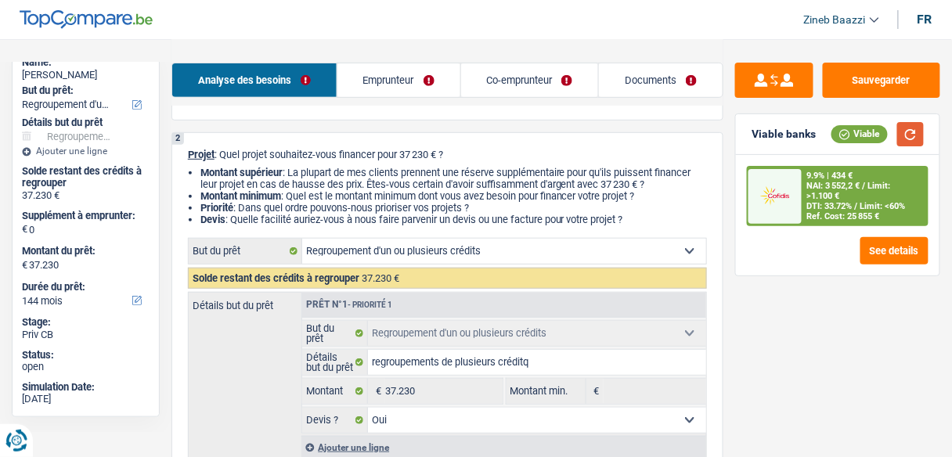
scroll to position [250, 0]
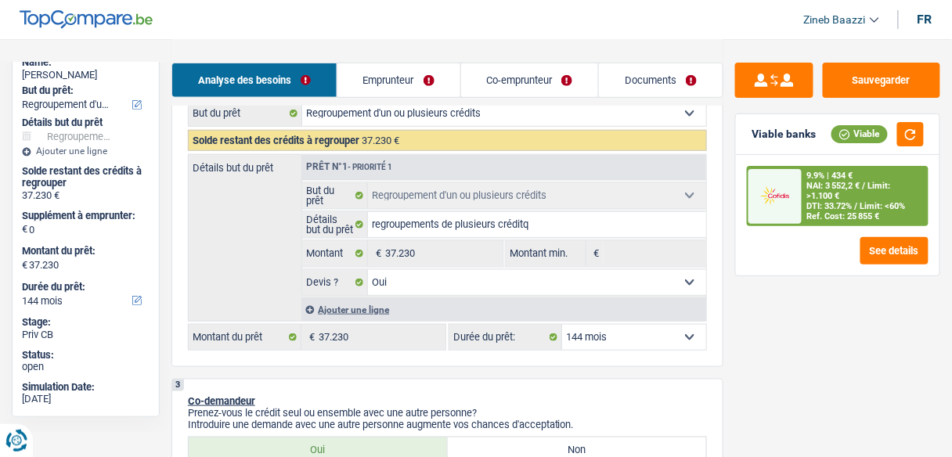
click at [402, 276] on select "Oui Non Non répondu Sélectionner une option" at bounding box center [537, 282] width 338 height 25
click at [264, 272] on div "Détails but du prêt Prêt n°1 - Priorité 1 Confort maison: meubles, textile, pei…" at bounding box center [447, 237] width 519 height 167
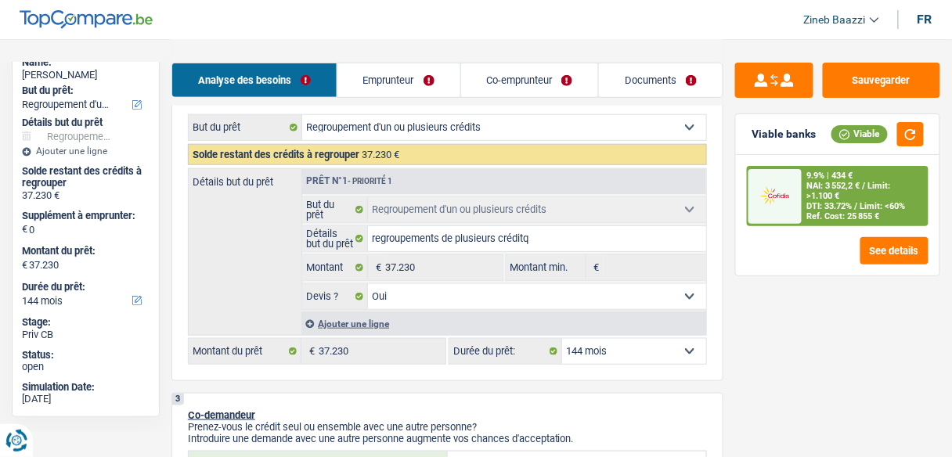
scroll to position [188, 0]
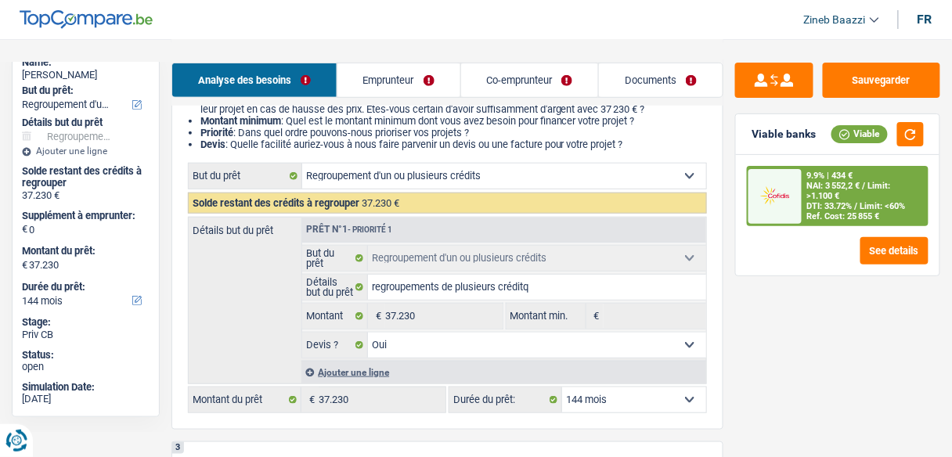
click at [344, 369] on div "Ajouter une ligne" at bounding box center [503, 372] width 405 height 23
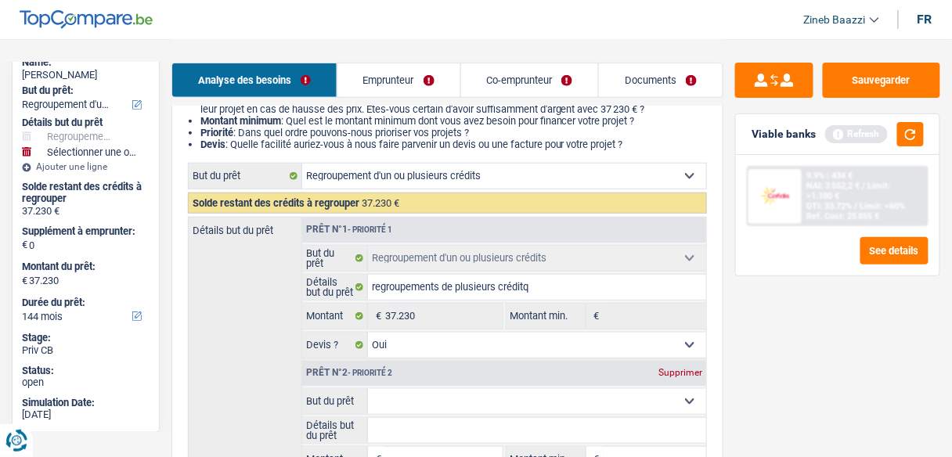
click at [422, 391] on select "Confort maison: meubles, textile, peinture, électroménager, outillage non-profe…" at bounding box center [537, 401] width 338 height 25
select select "other"
click at [368, 389] on select "Confort maison: meubles, textile, peinture, électroménager, outillage non-profe…" at bounding box center [537, 401] width 338 height 25
select select "other"
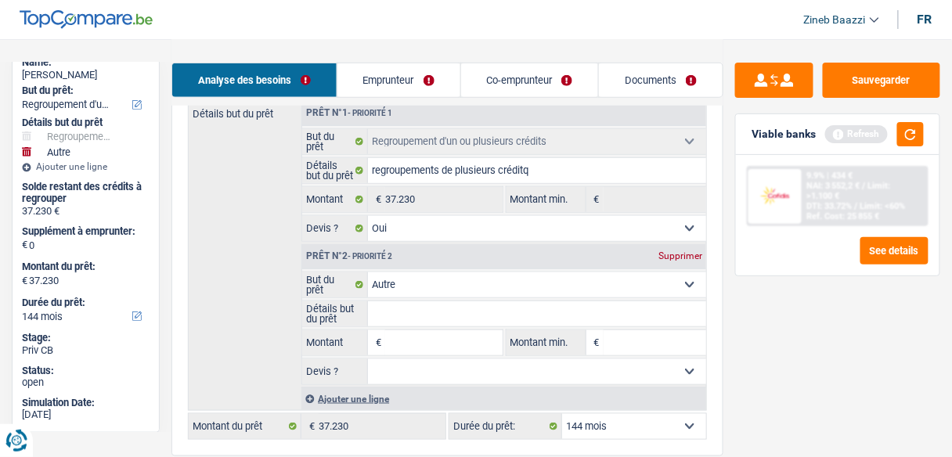
scroll to position [313, 0]
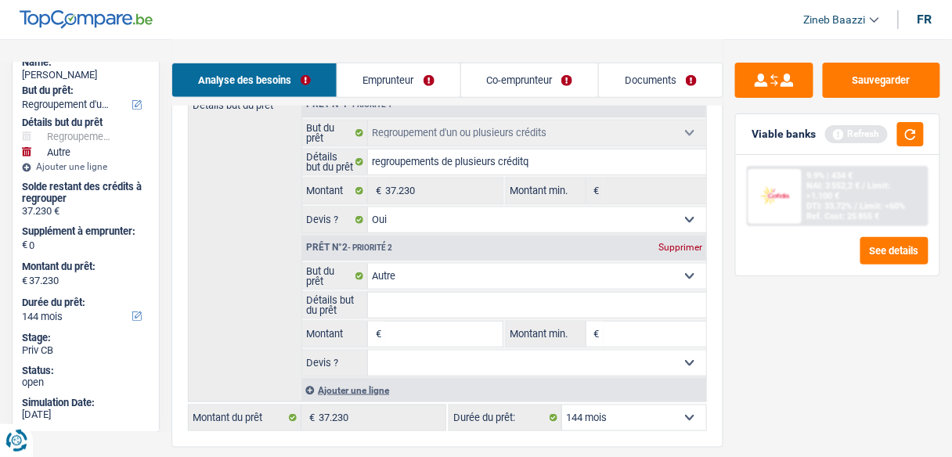
click at [412, 359] on select "Oui Non Non répondu Sélectionner une option" at bounding box center [537, 363] width 338 height 25
select select "yes"
click at [368, 351] on select "Oui Non Non répondu Sélectionner une option" at bounding box center [537, 363] width 338 height 25
select select "yes"
click at [432, 336] on input "Montant" at bounding box center [443, 334] width 117 height 25
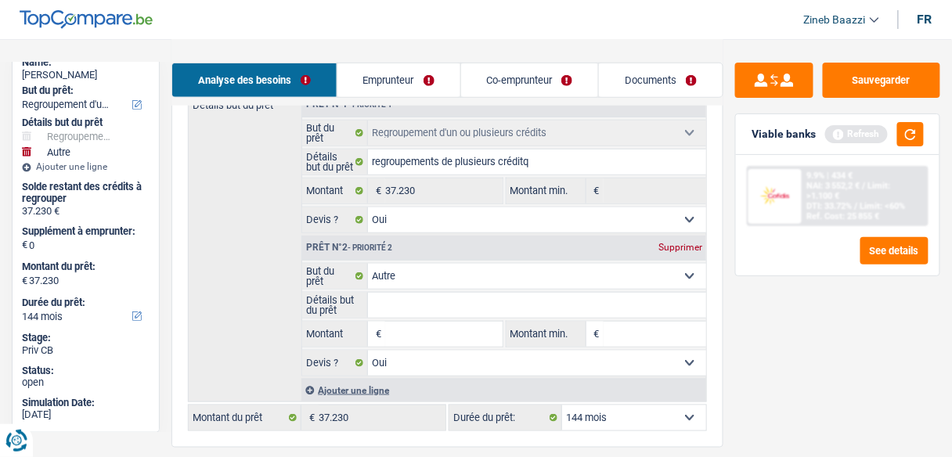
type input "4"
type input "40"
type input "400"
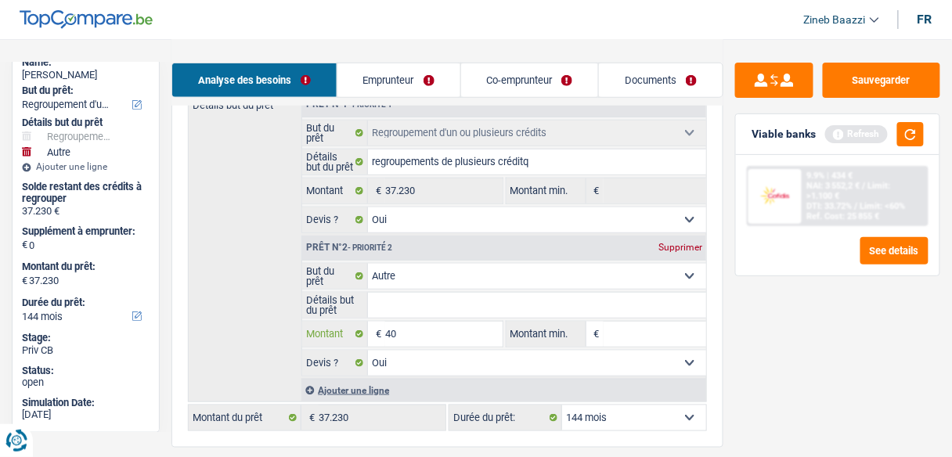
type input "400"
type input "4.000"
type input "40.000"
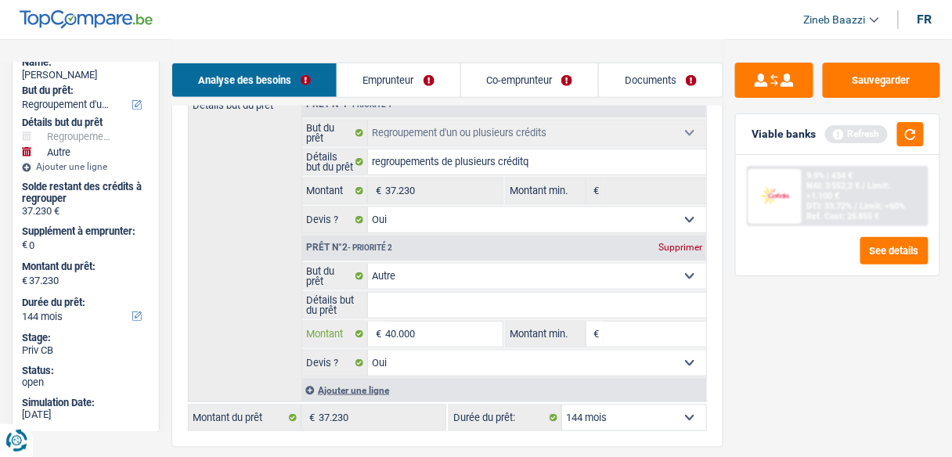
type input "40.000"
type input "77.230"
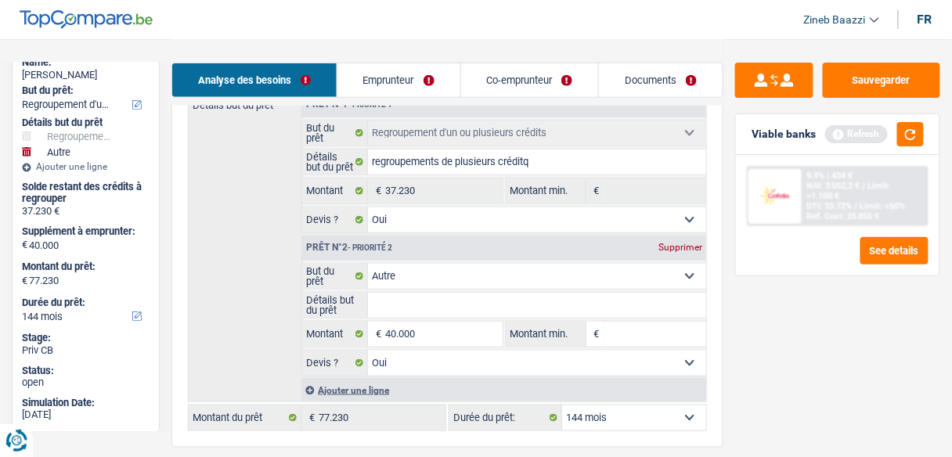
click at [628, 334] on input "Montant min." at bounding box center [654, 334] width 103 height 25
type input "4"
type input "40"
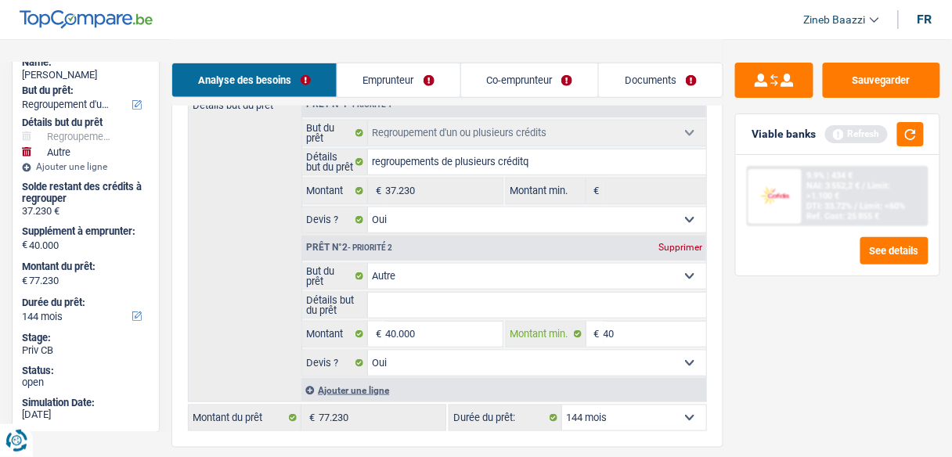
type input "400"
type input "4.000"
type input "40.000"
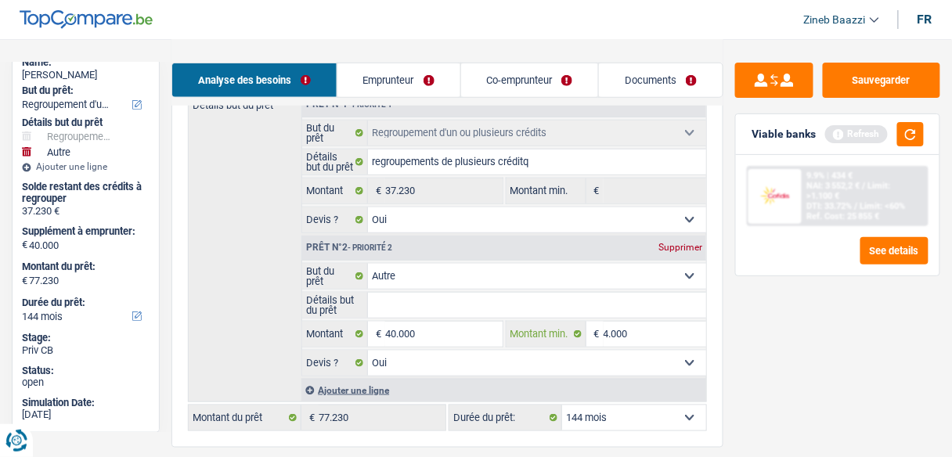
type input "40.000"
click at [891, 138] on div "Refresh" at bounding box center [874, 134] width 99 height 24
click at [907, 139] on button "button" at bounding box center [910, 134] width 27 height 24
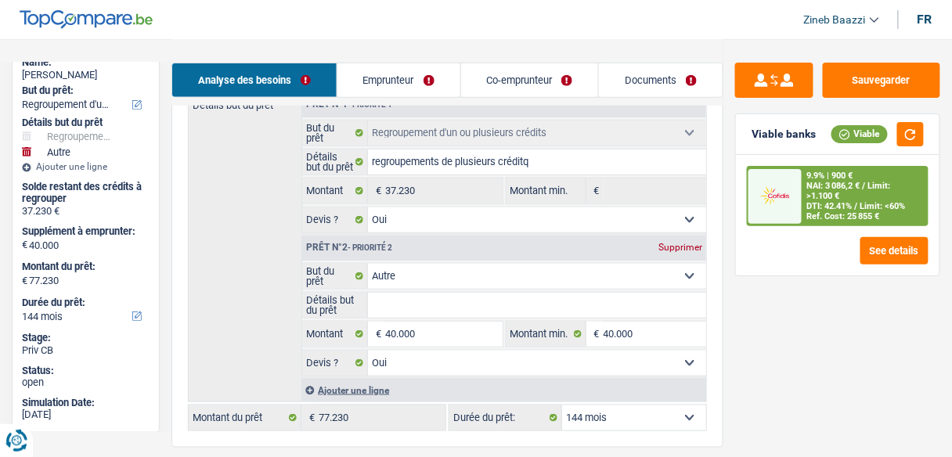
click at [445, 312] on input "Détails but du prêt" at bounding box center [537, 305] width 338 height 25
click at [462, 315] on fieldset "Détails but du prêt Tous les champs sont obligatoires. Veuillez fournir une rép…" at bounding box center [504, 305] width 404 height 27
click at [409, 302] on input "Détails but du prêt" at bounding box center [537, 305] width 338 height 25
click at [358, 76] on link "Emprunteur" at bounding box center [398, 80] width 123 height 34
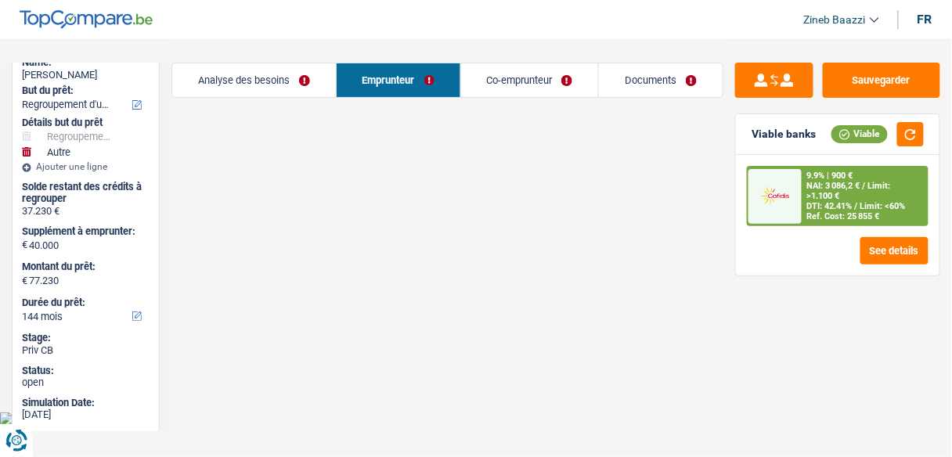
scroll to position [0, 0]
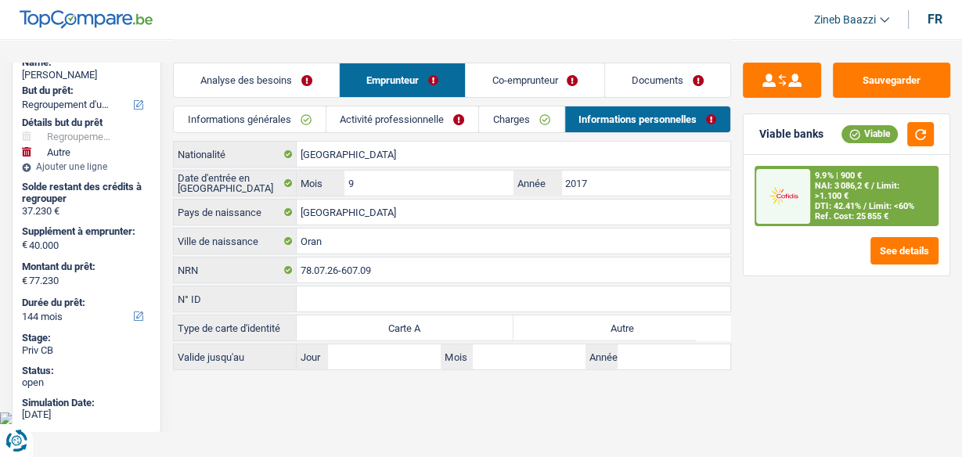
click at [509, 80] on link "Co-emprunteur" at bounding box center [535, 80] width 139 height 34
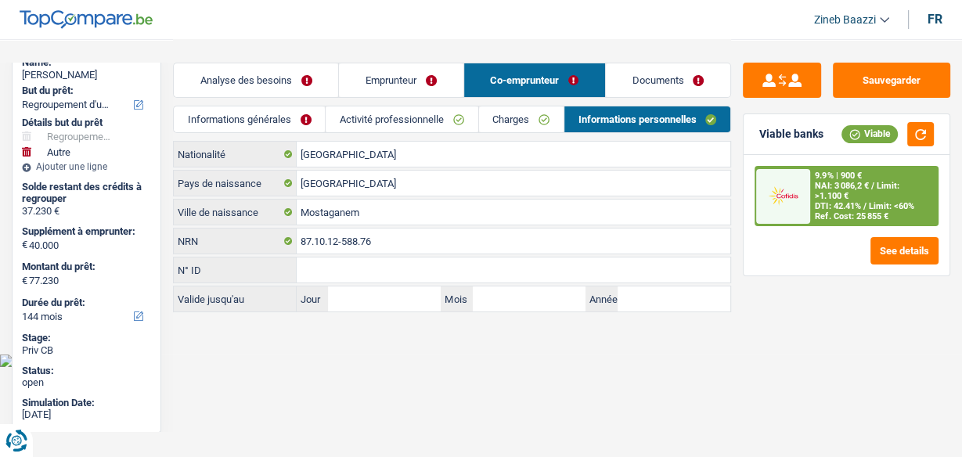
click at [668, 77] on link "Documents" at bounding box center [668, 80] width 124 height 34
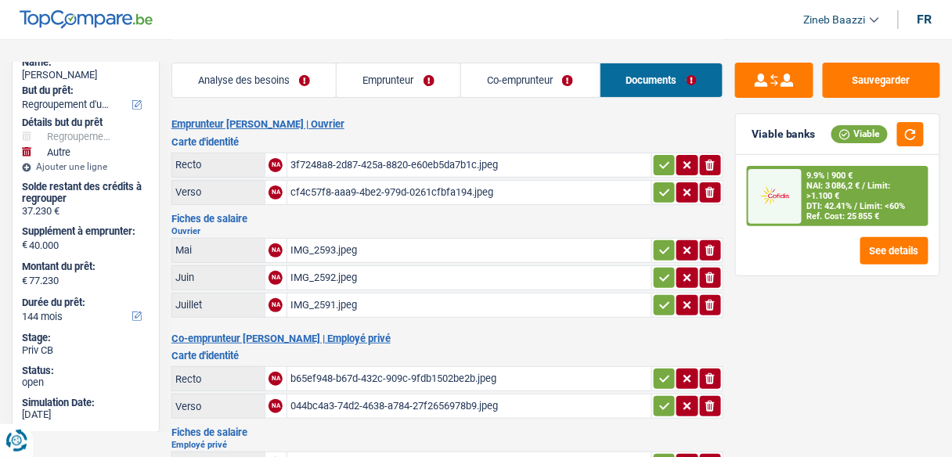
click at [521, 95] on link "Co-emprunteur" at bounding box center [530, 80] width 139 height 34
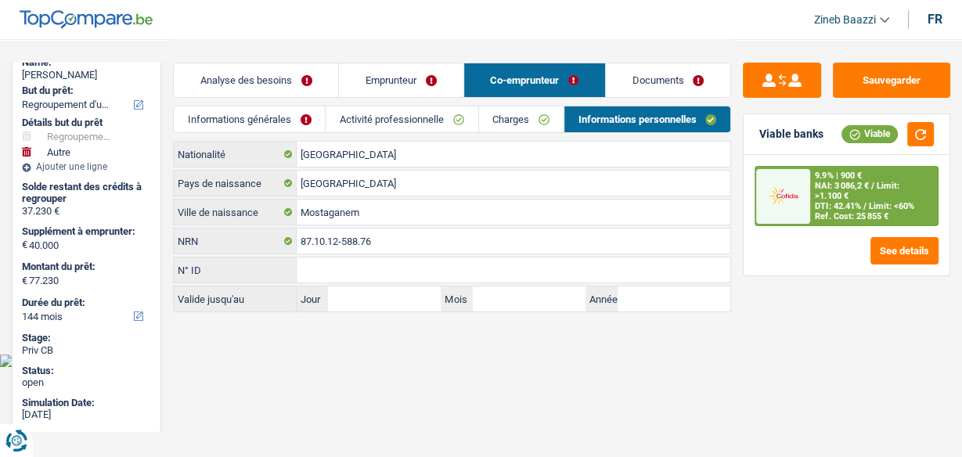
click at [452, 82] on link "Emprunteur" at bounding box center [401, 80] width 124 height 34
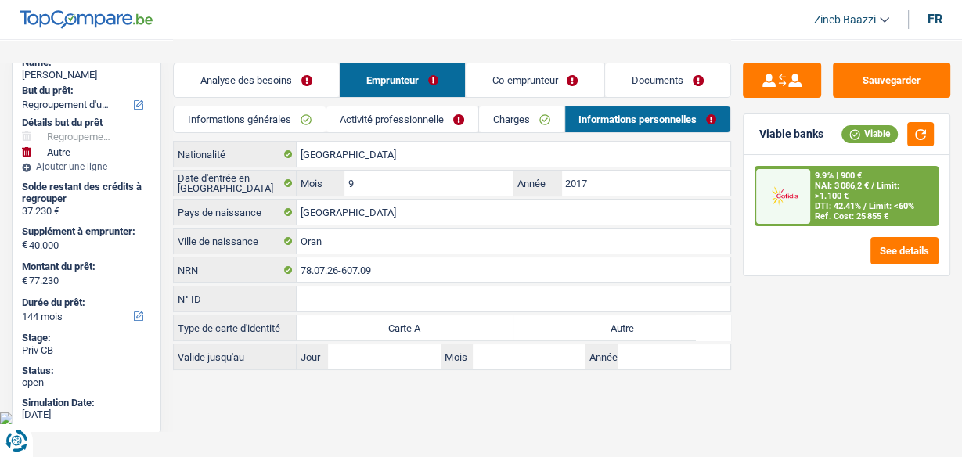
click at [531, 115] on link "Charges" at bounding box center [521, 119] width 85 height 26
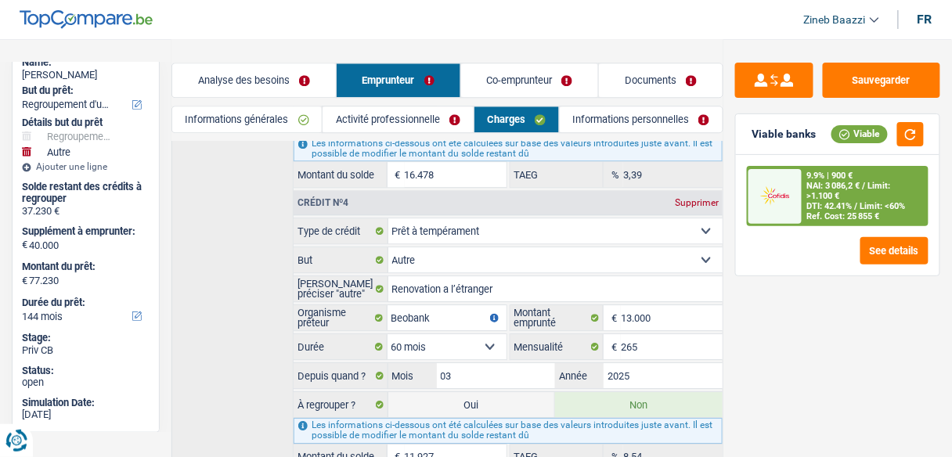
scroll to position [1002, 0]
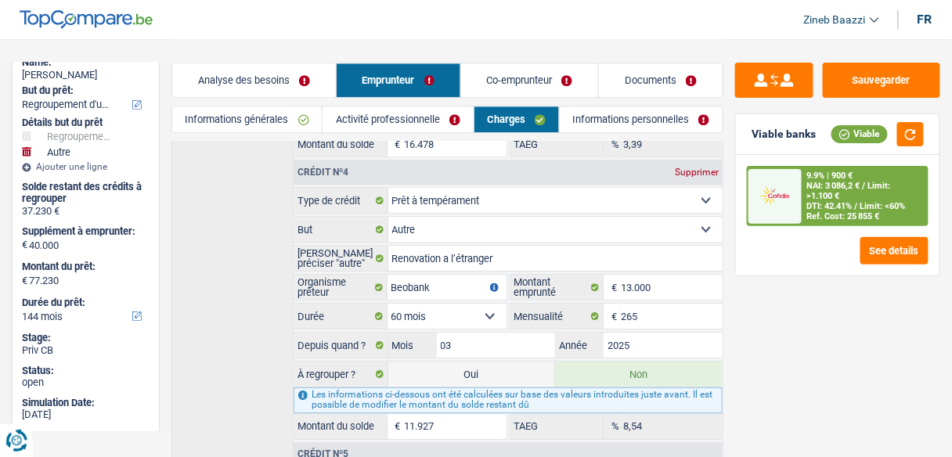
click at [487, 362] on label "Oui" at bounding box center [471, 374] width 167 height 25
click at [487, 362] on input "Oui" at bounding box center [471, 374] width 167 height 25
radio input "true"
type input "89.157"
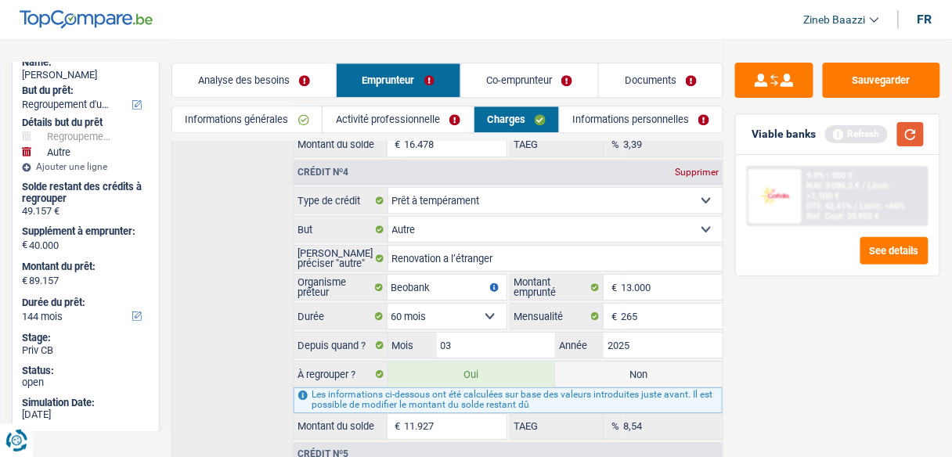
click at [904, 142] on button "button" at bounding box center [910, 134] width 27 height 24
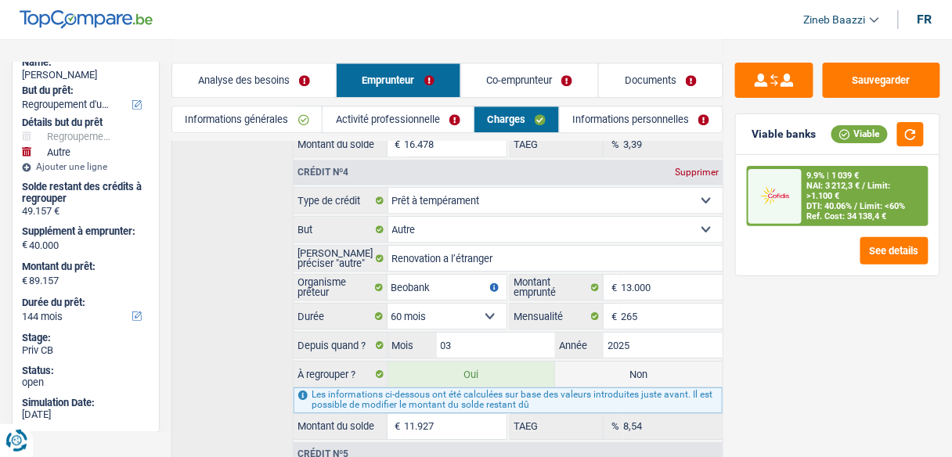
click at [860, 211] on div "Ref. Cost: 34 138,4 €" at bounding box center [847, 216] width 80 height 10
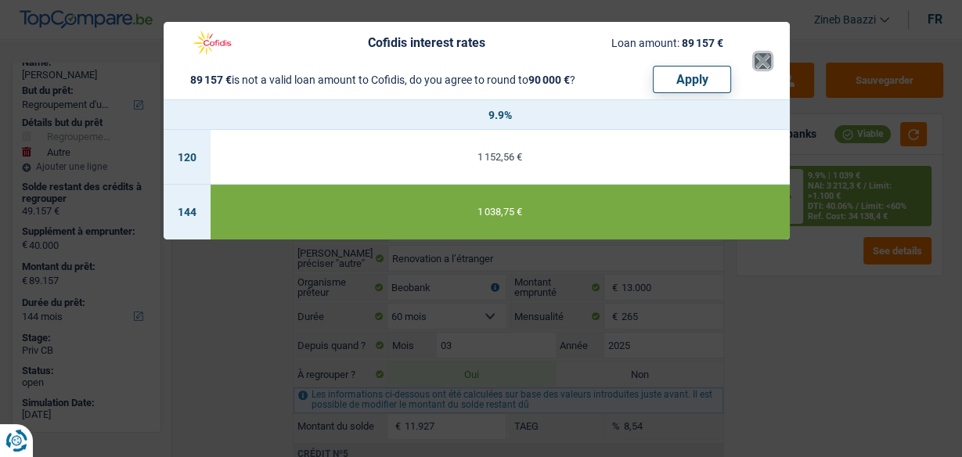
click at [756, 63] on button "×" at bounding box center [763, 61] width 16 height 16
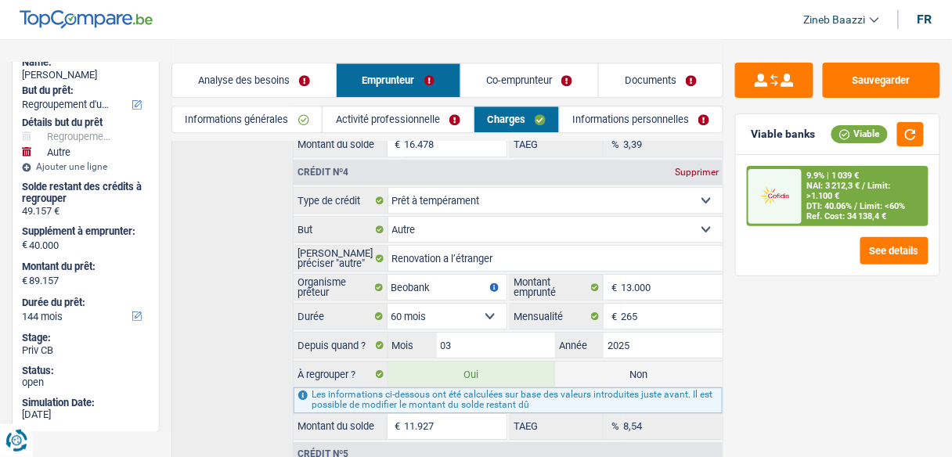
click at [612, 362] on label "Non" at bounding box center [638, 374] width 167 height 25
click at [612, 362] on input "Non" at bounding box center [638, 374] width 167 height 25
radio input "true"
type input "77.230"
radio input "false"
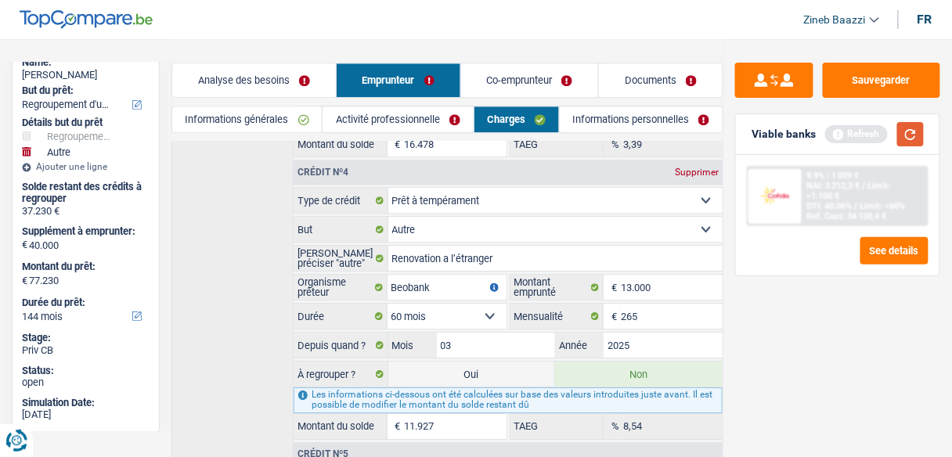
click at [925, 127] on div "Viable banks Refresh" at bounding box center [837, 134] width 203 height 41
click at [910, 138] on button "button" at bounding box center [910, 134] width 27 height 24
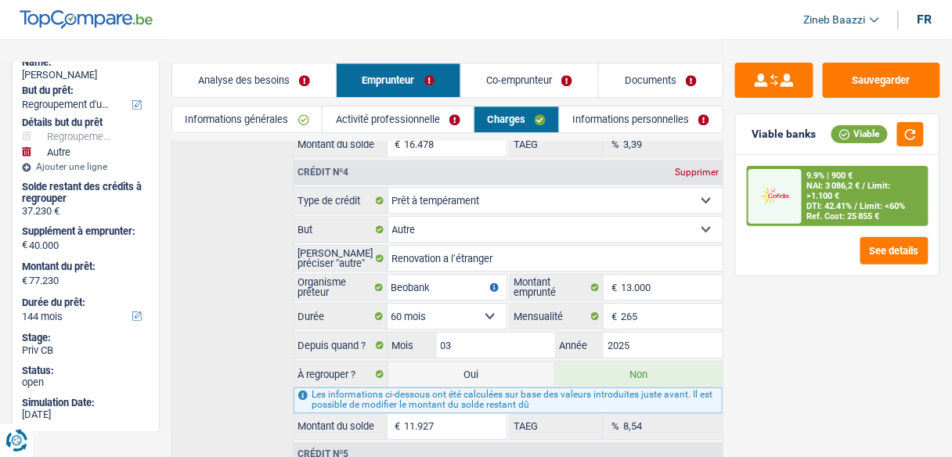
click at [830, 211] on div "Ref. Cost: 25 855 €" at bounding box center [843, 216] width 73 height 10
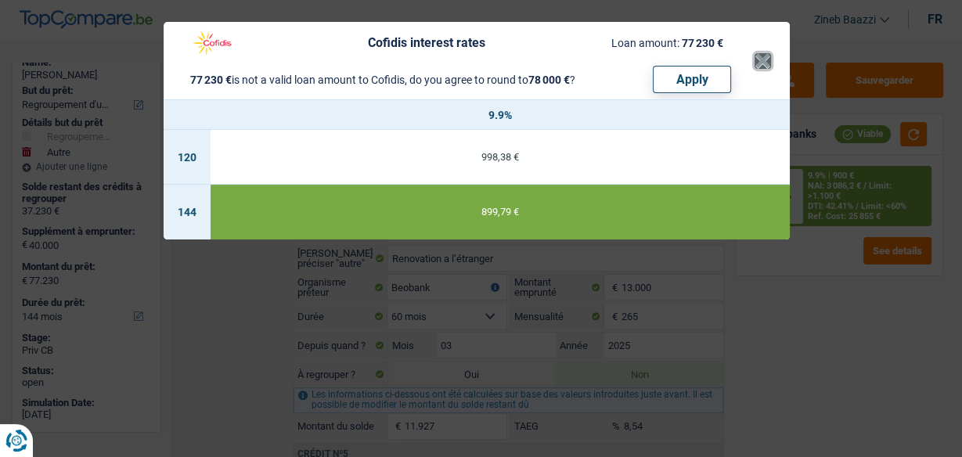
click at [756, 68] on button "×" at bounding box center [763, 61] width 16 height 16
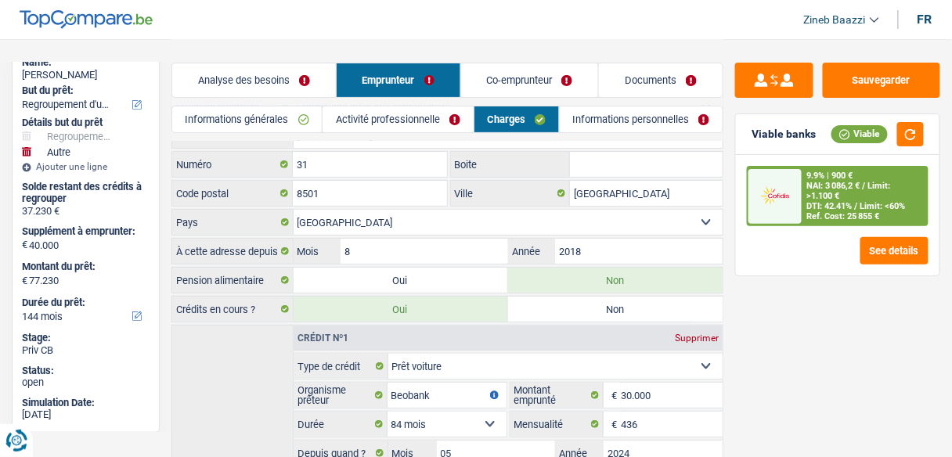
scroll to position [0, 0]
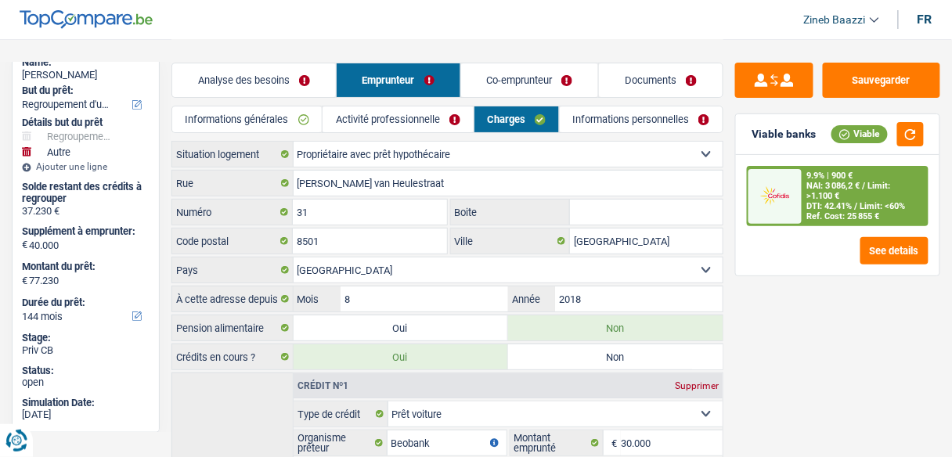
click at [207, 70] on link "Analyse des besoins" at bounding box center [254, 80] width 164 height 34
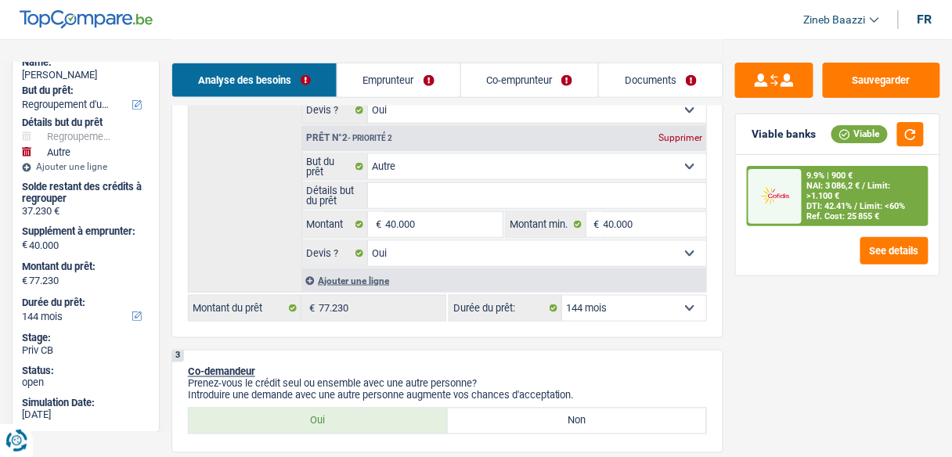
scroll to position [438, 0]
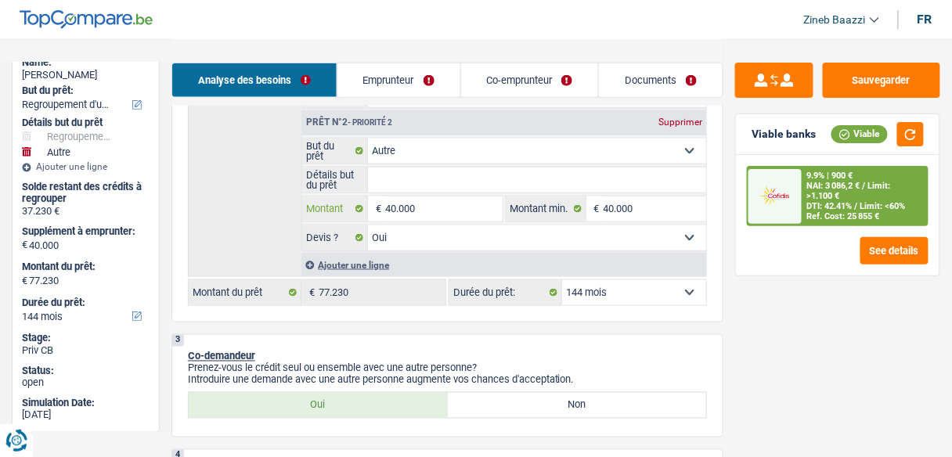
click at [424, 204] on input "40.000" at bounding box center [443, 208] width 117 height 25
type input "4.000"
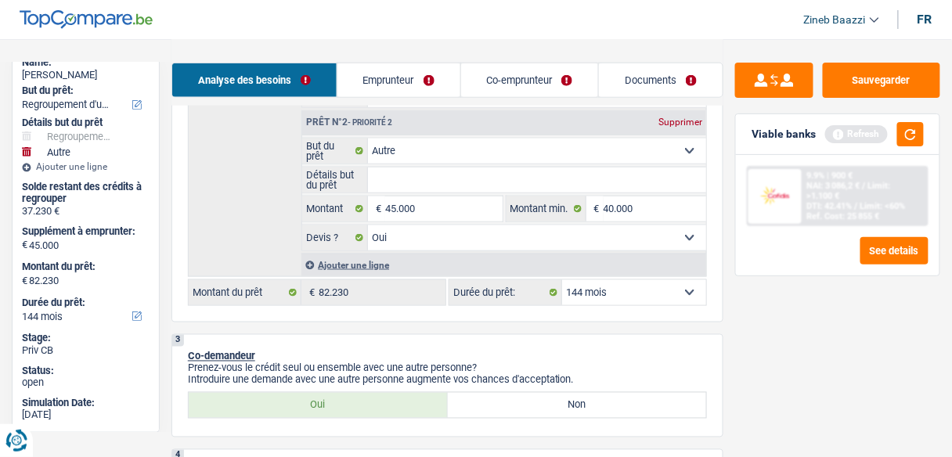
click at [706, 295] on select "12 mois 18 mois 24 mois 30 mois 36 mois 42 mois 48 mois 60 mois 72 mois 84 mois…" at bounding box center [634, 292] width 144 height 25
click at [896, 139] on div "Refresh" at bounding box center [874, 134] width 99 height 24
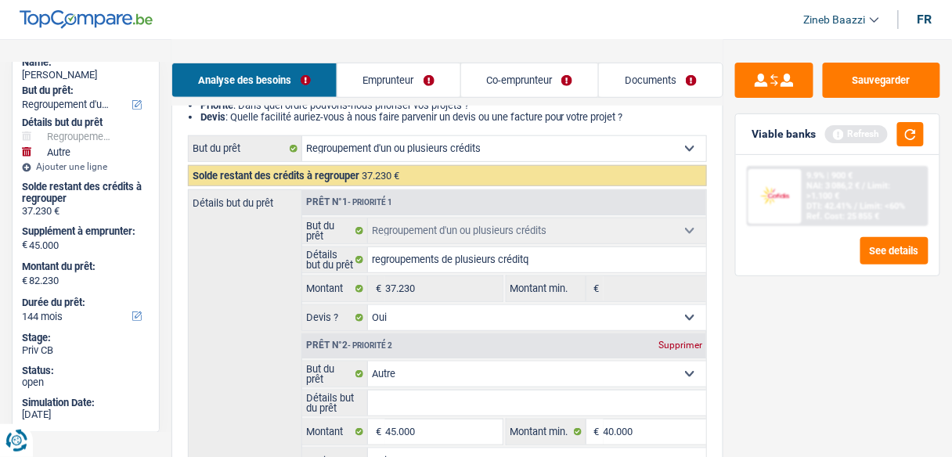
scroll to position [125, 0]
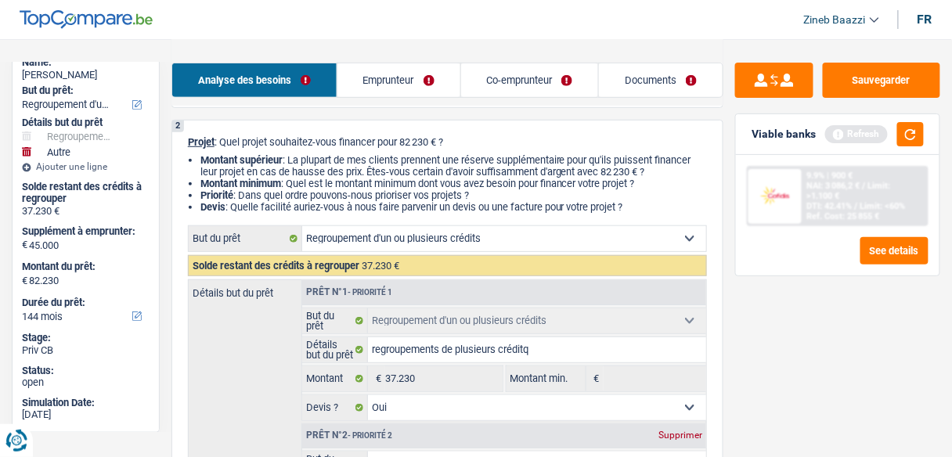
click at [626, 75] on link "Documents" at bounding box center [661, 80] width 124 height 34
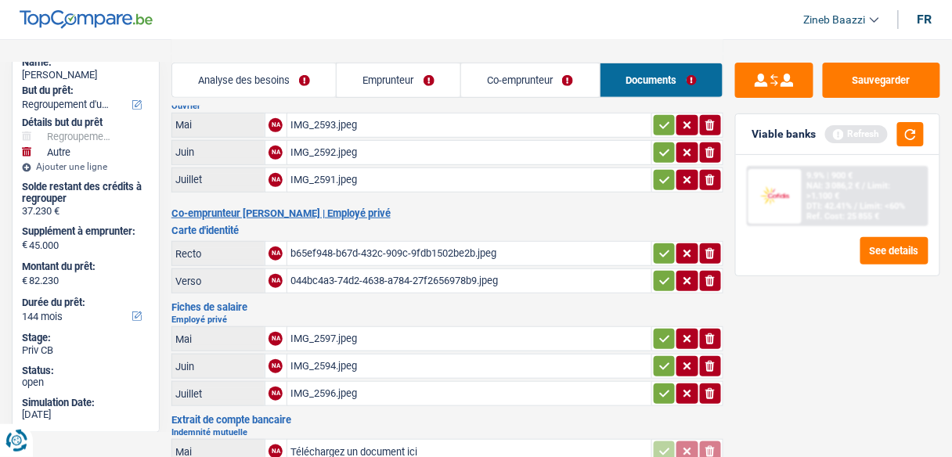
click at [541, 81] on link "Co-emprunteur" at bounding box center [530, 80] width 139 height 34
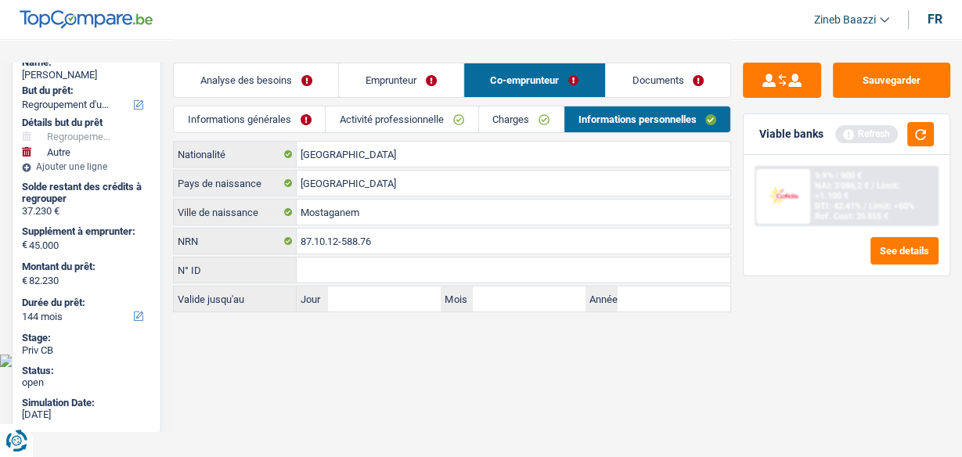
click at [393, 75] on link "Emprunteur" at bounding box center [401, 80] width 124 height 34
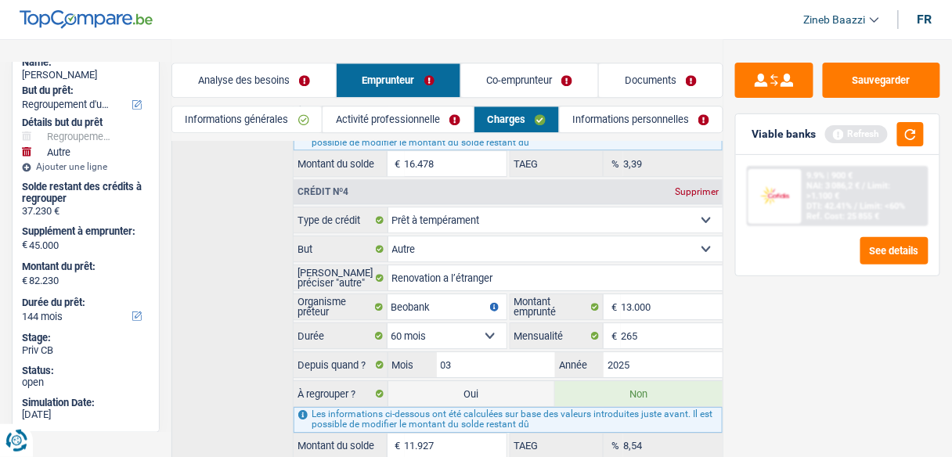
scroll to position [981, 0]
click at [912, 135] on button "button" at bounding box center [910, 134] width 27 height 24
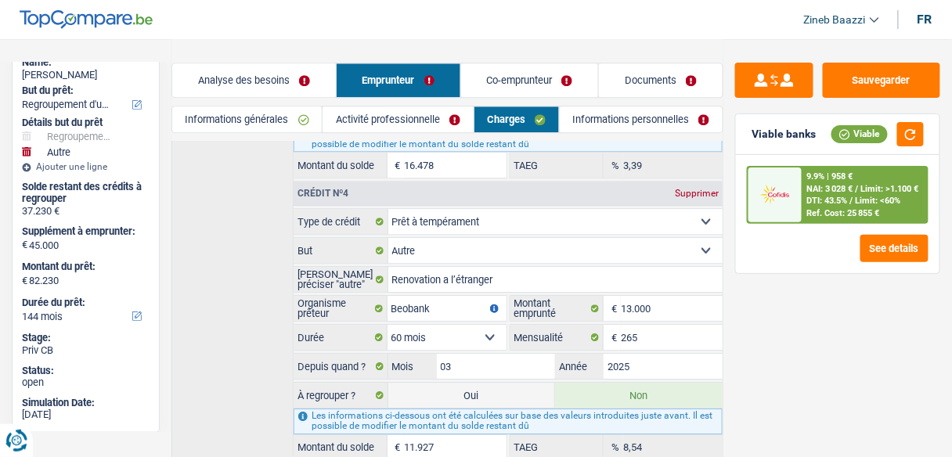
click at [830, 208] on div "Ref. Cost: 25 855 €" at bounding box center [843, 213] width 73 height 10
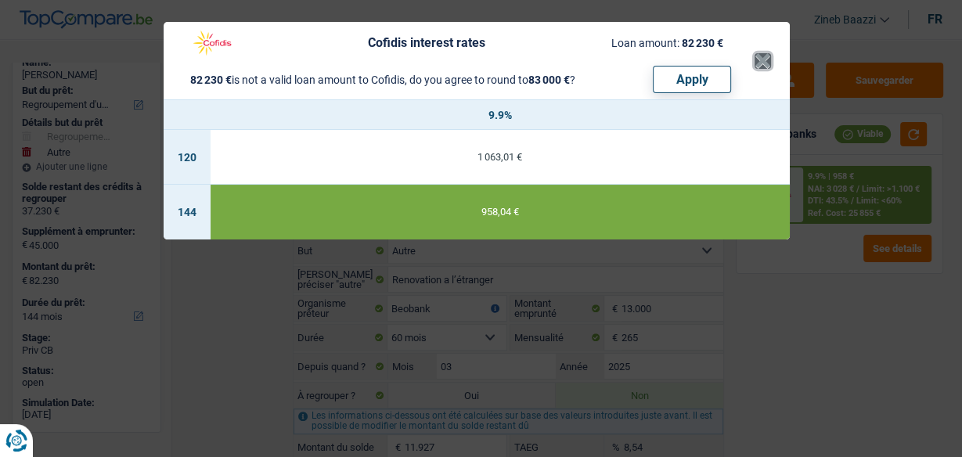
click at [756, 69] on button "×" at bounding box center [763, 61] width 16 height 16
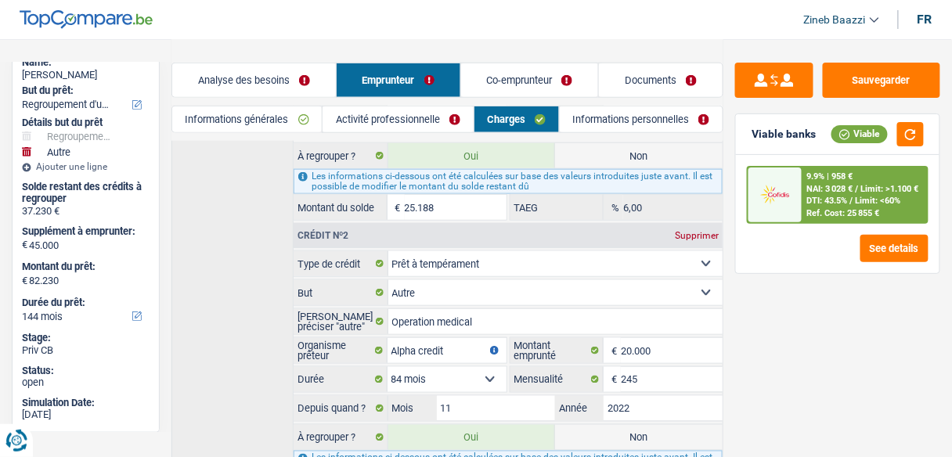
scroll to position [355, 0]
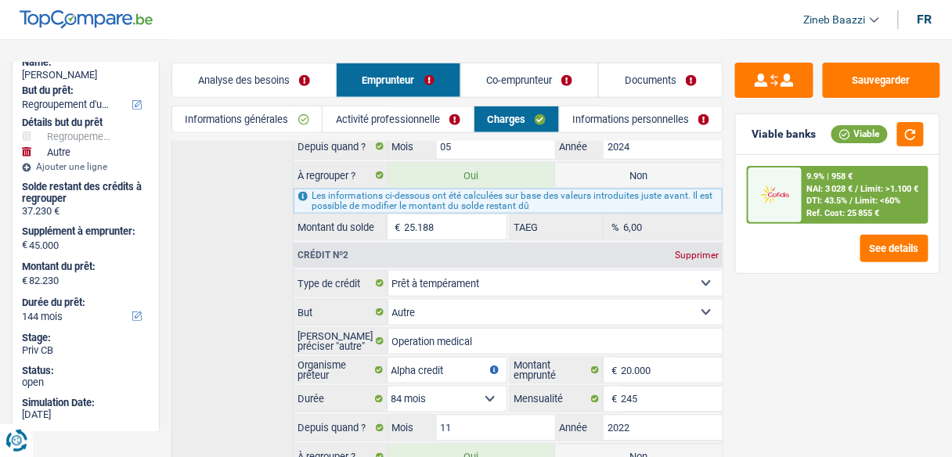
click at [219, 85] on link "Analyse des besoins" at bounding box center [254, 80] width 164 height 34
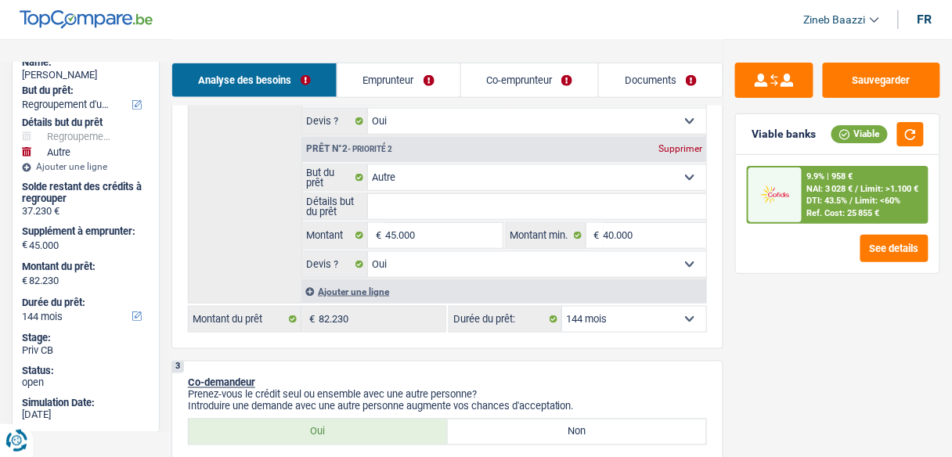
scroll to position [480, 0]
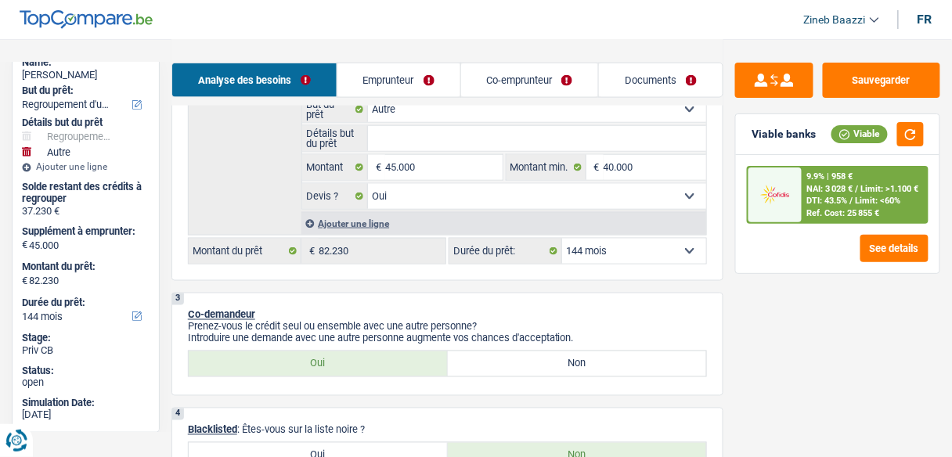
click at [627, 250] on select "12 mois 18 mois 24 mois 30 mois 36 mois 42 mois 48 mois 60 mois 72 mois 84 mois…" at bounding box center [634, 251] width 144 height 25
click at [852, 351] on div "Sauvegarder Viable banks Viable 9.9% | 958 € NAI: 3 028 € / Limit: >1.100 € DTI…" at bounding box center [837, 247] width 229 height 369
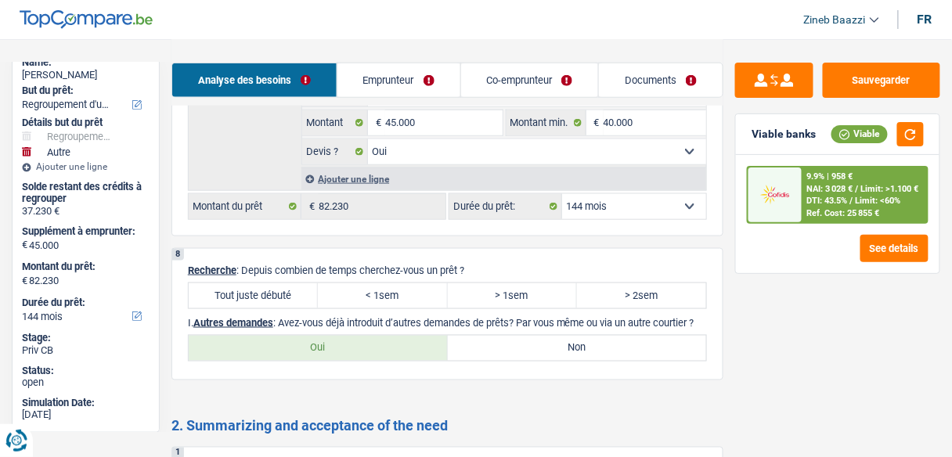
scroll to position [3360, 0]
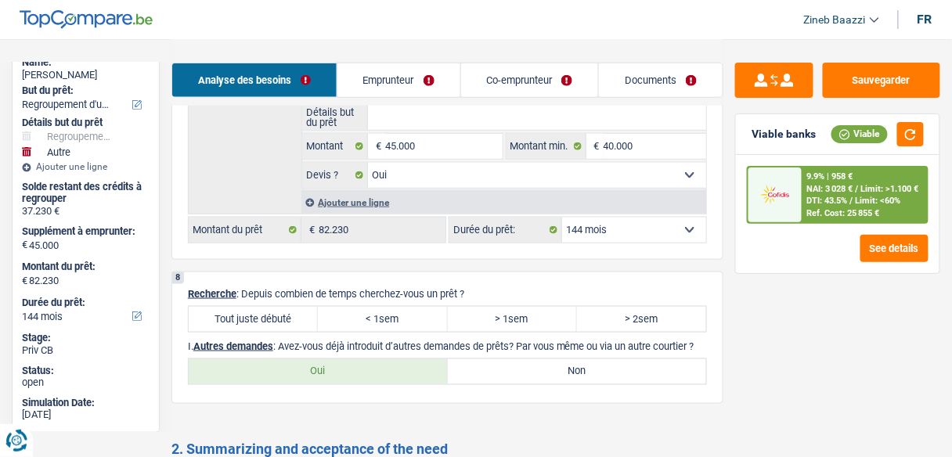
click at [272, 322] on label "Tout juste débuté" at bounding box center [253, 319] width 129 height 25
click at [272, 322] on input "Tout juste débuté" at bounding box center [253, 319] width 129 height 25
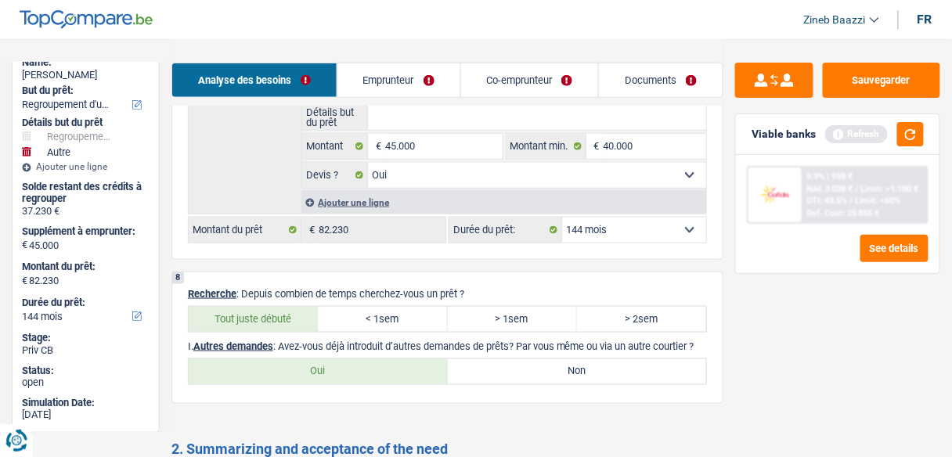
click at [272, 310] on label "Tout juste débuté" at bounding box center [253, 319] width 129 height 25
click at [272, 310] on input "Tout juste débuté" at bounding box center [253, 319] width 129 height 25
click at [902, 143] on button "button" at bounding box center [910, 134] width 27 height 24
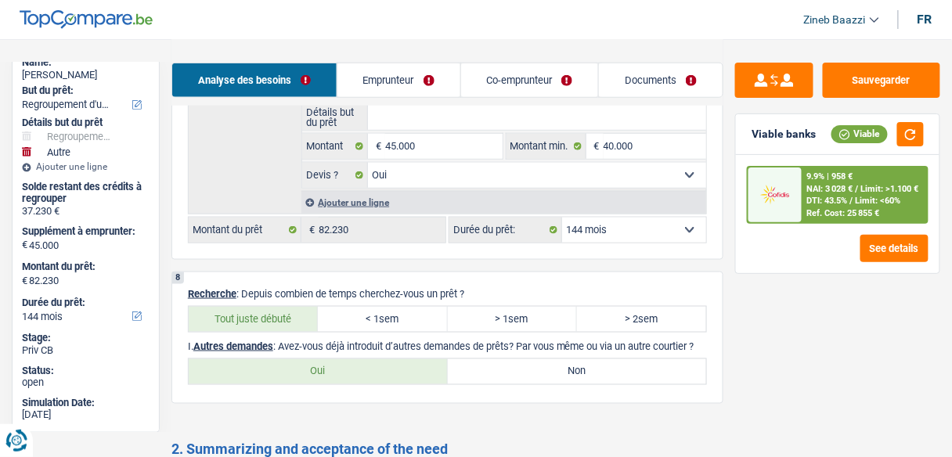
click at [467, 372] on label "Non" at bounding box center [577, 371] width 259 height 25
click at [467, 372] on input "Non" at bounding box center [577, 371] width 259 height 25
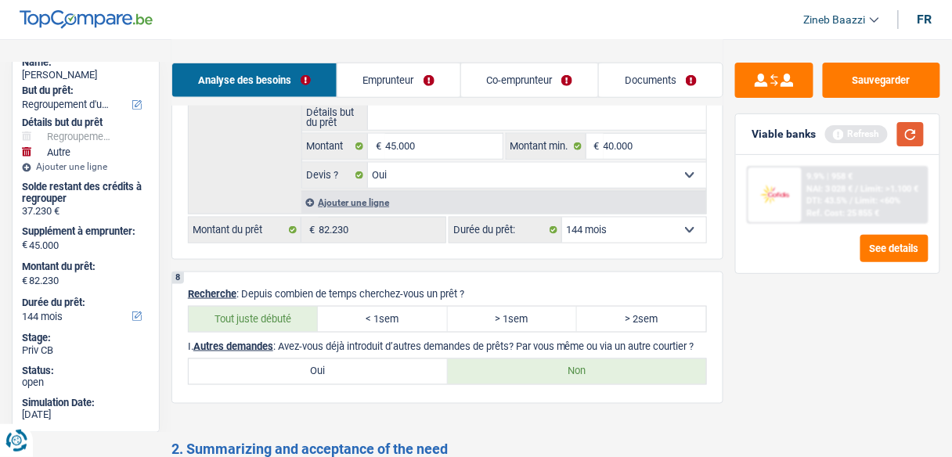
click at [914, 138] on button "button" at bounding box center [910, 134] width 27 height 24
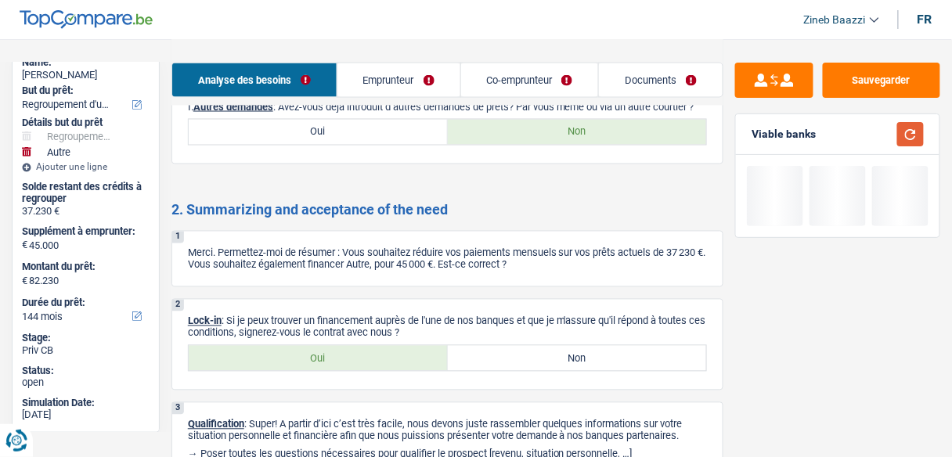
scroll to position [3673, 0]
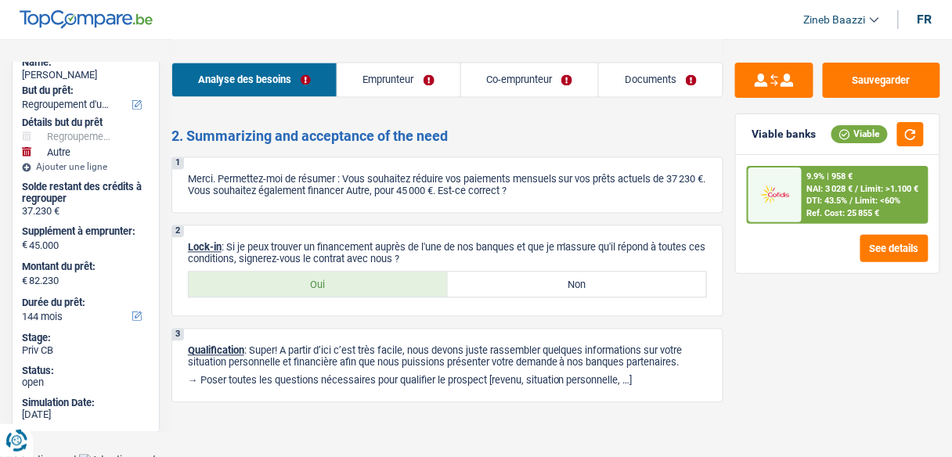
click at [274, 197] on p "Merci. Permettez-moi de résumer : Vous souhaitez réduire vos paiements mensuels…" at bounding box center [447, 185] width 519 height 23
click at [441, 282] on label "Oui" at bounding box center [318, 284] width 259 height 25
click at [441, 282] on input "Oui" at bounding box center [318, 284] width 259 height 25
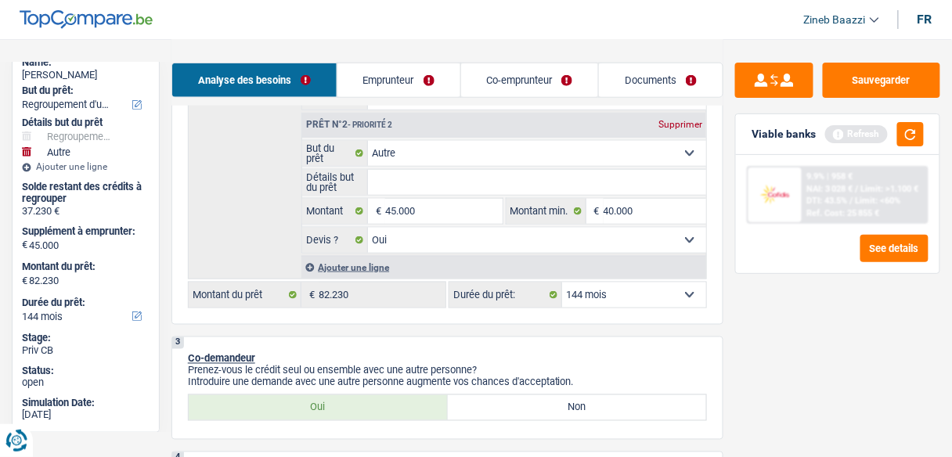
scroll to position [438, 0]
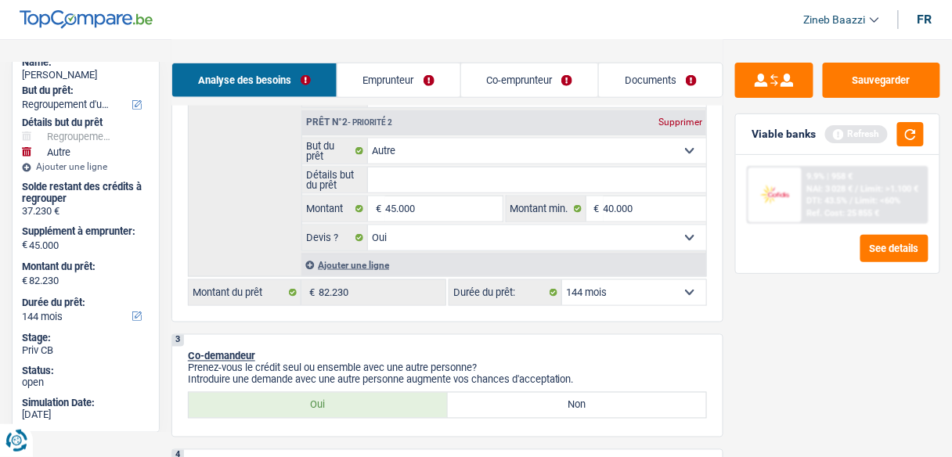
click at [384, 178] on input "Détails but du prêt" at bounding box center [537, 179] width 338 height 25
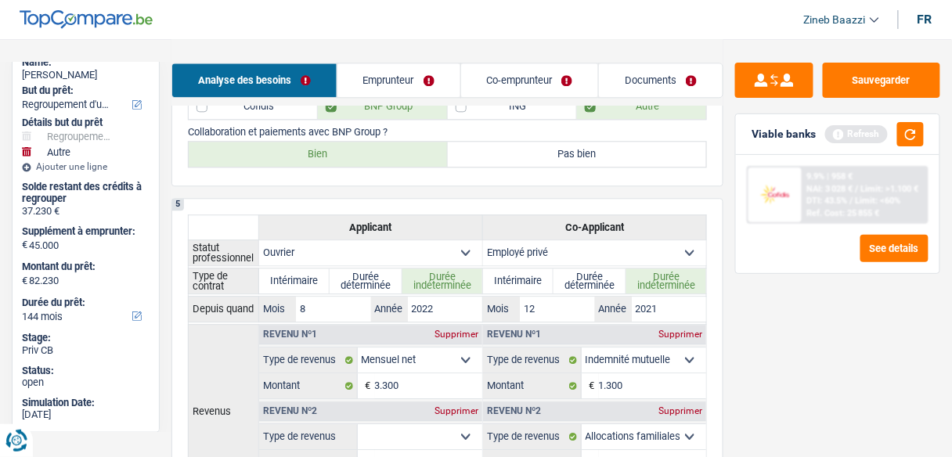
scroll to position [1002, 0]
click at [434, 63] on link "Emprunteur" at bounding box center [398, 80] width 123 height 34
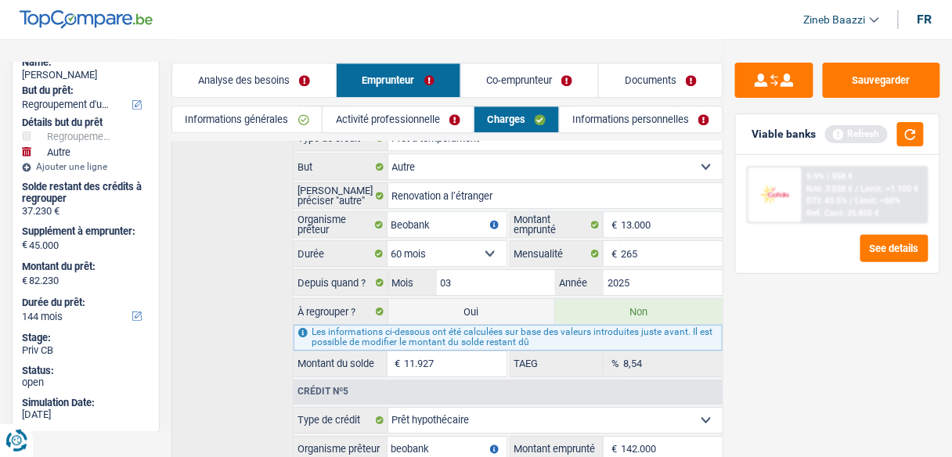
click at [373, 116] on link "Activité professionnelle" at bounding box center [397, 119] width 150 height 26
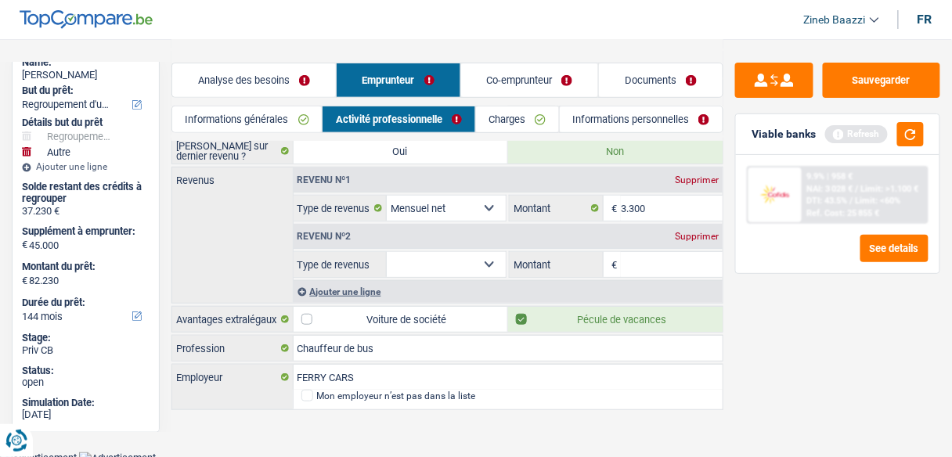
click at [682, 235] on div "Supprimer" at bounding box center [697, 236] width 52 height 9
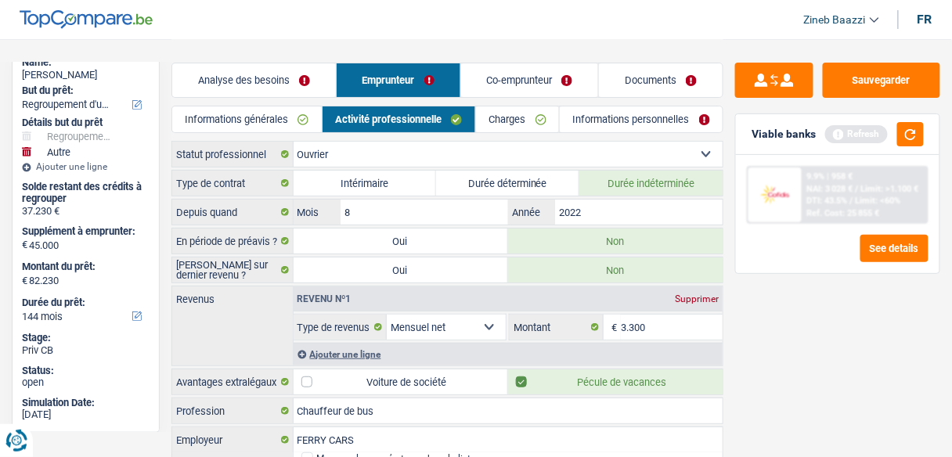
scroll to position [0, 0]
click at [494, 127] on link "Charges" at bounding box center [517, 119] width 83 height 26
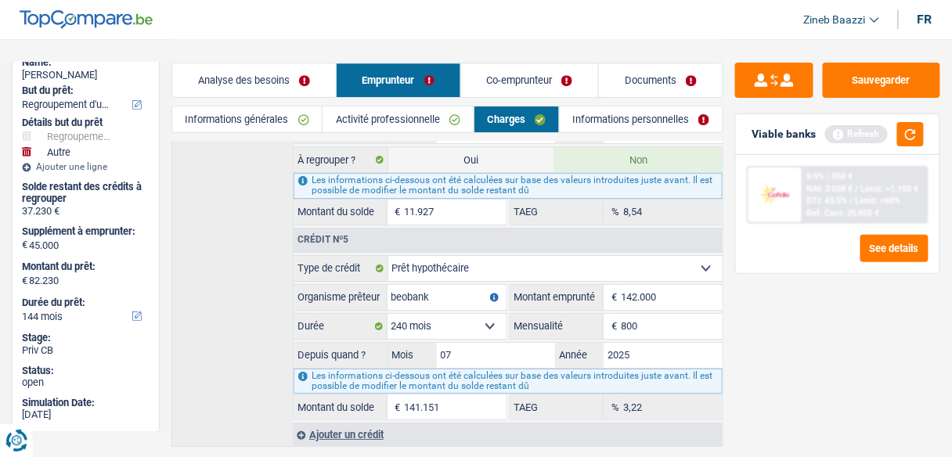
scroll to position [1231, 0]
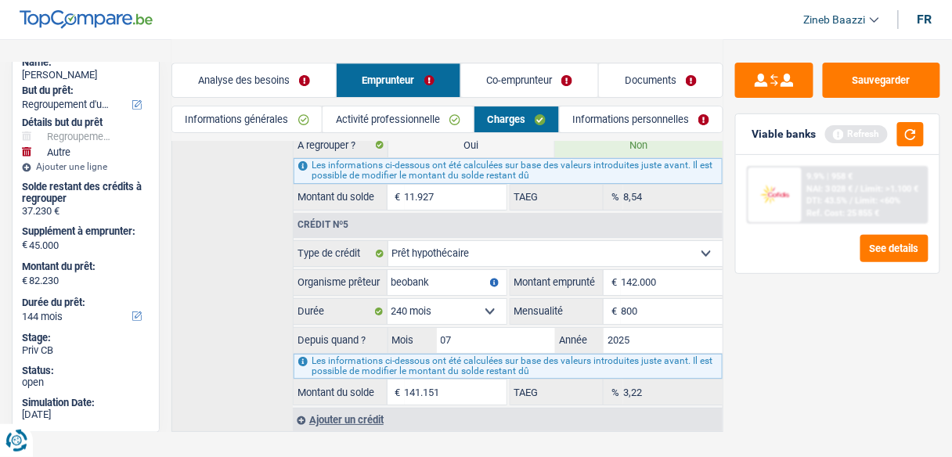
click at [427, 113] on link "Activité professionnelle" at bounding box center [397, 119] width 150 height 26
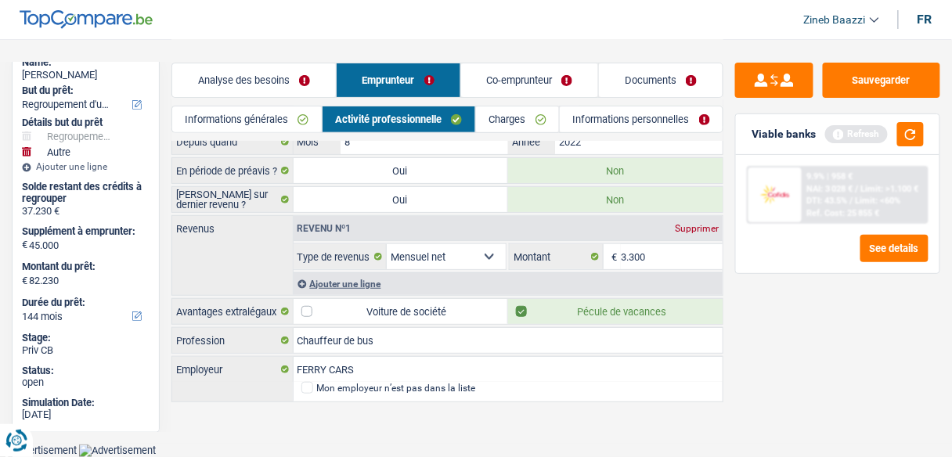
scroll to position [63, 0]
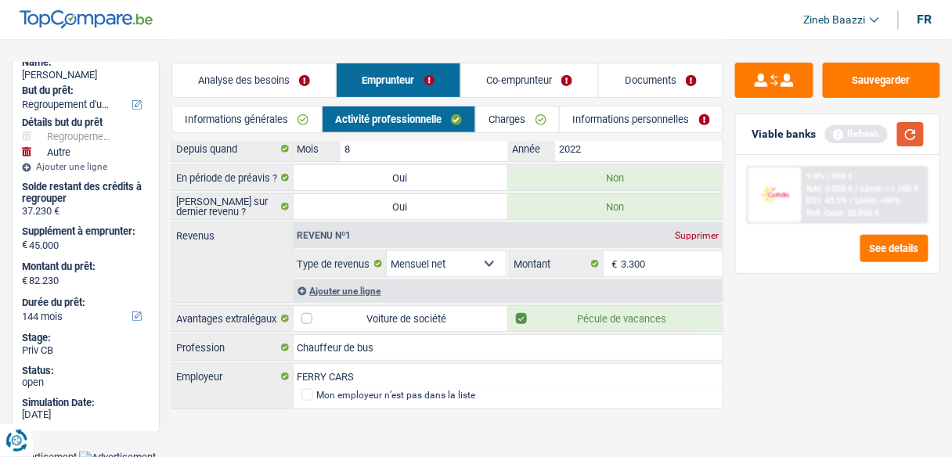
click at [908, 132] on button "button" at bounding box center [910, 134] width 27 height 24
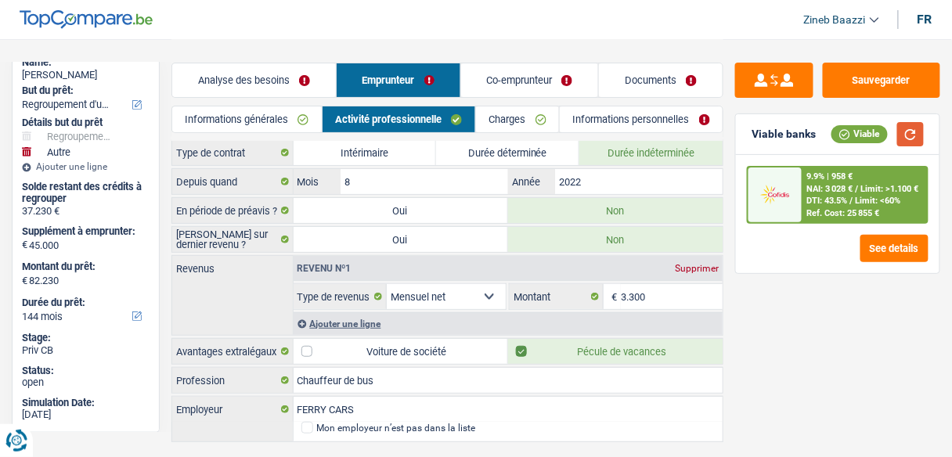
scroll to position [0, 0]
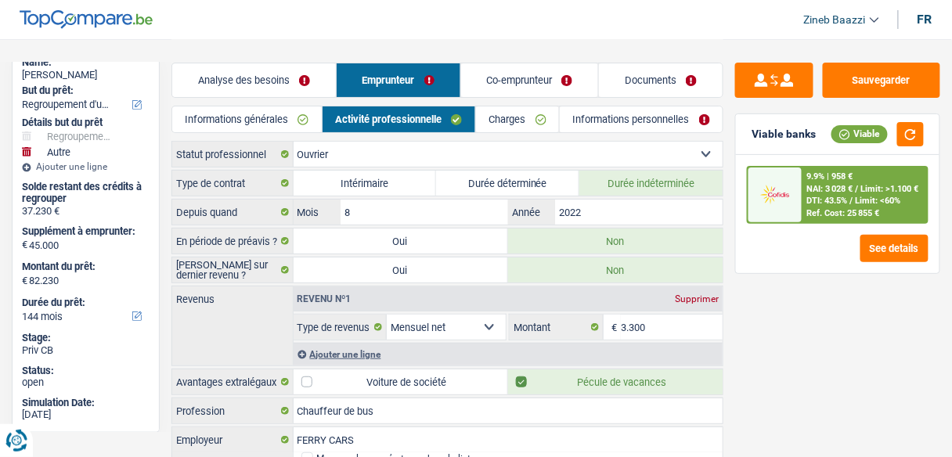
click at [287, 81] on link "Analyse des besoins" at bounding box center [254, 80] width 164 height 34
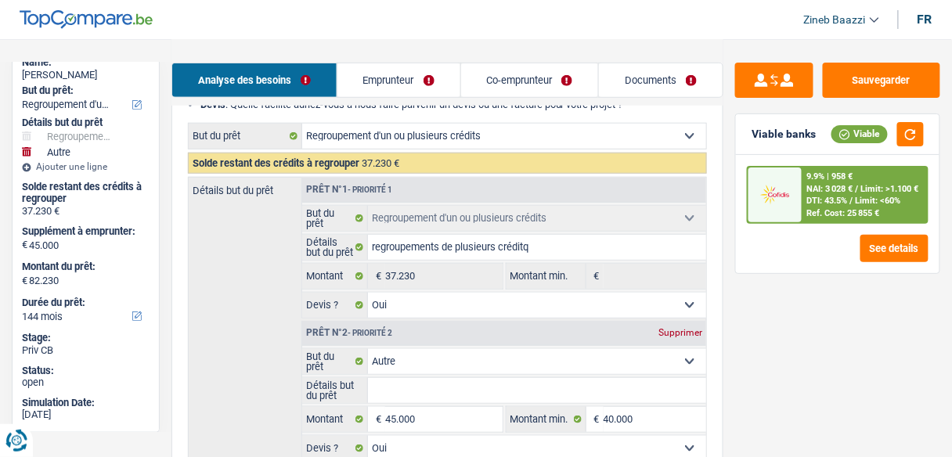
scroll to position [250, 0]
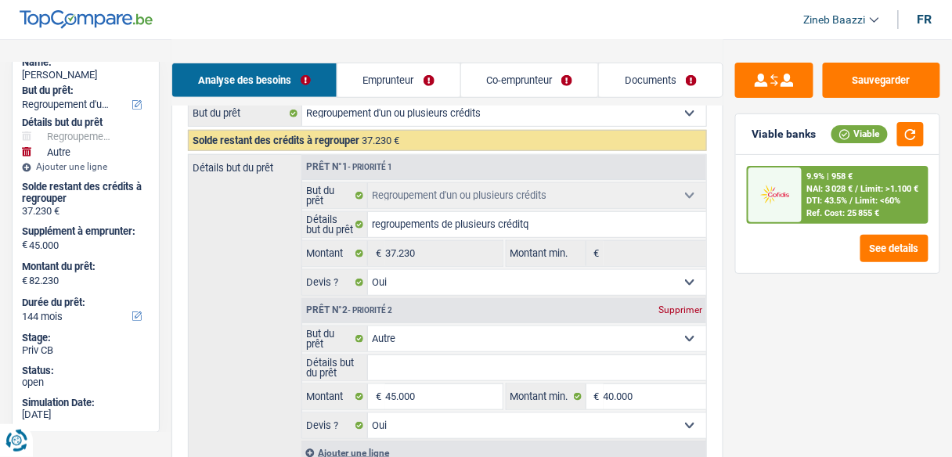
click at [397, 362] on input "Détails but du prêt" at bounding box center [537, 367] width 338 height 25
click at [405, 373] on input "Détails but du prêt" at bounding box center [537, 367] width 338 height 25
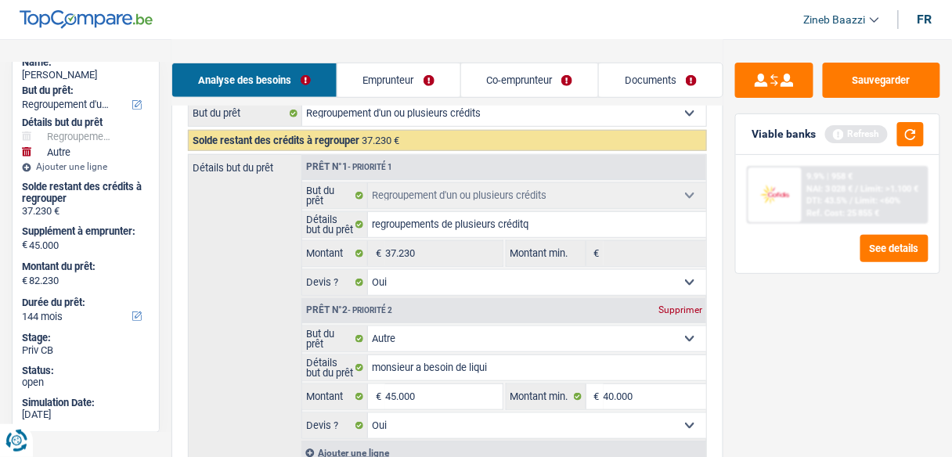
click at [725, 367] on div "Sauvegarder Viable banks Refresh 9.9% | 958 € NAI: 3 028 € / Limit: >1.100 € DT…" at bounding box center [837, 247] width 229 height 369
click at [582, 364] on input "monsieur a besoin de liqui" at bounding box center [537, 367] width 338 height 25
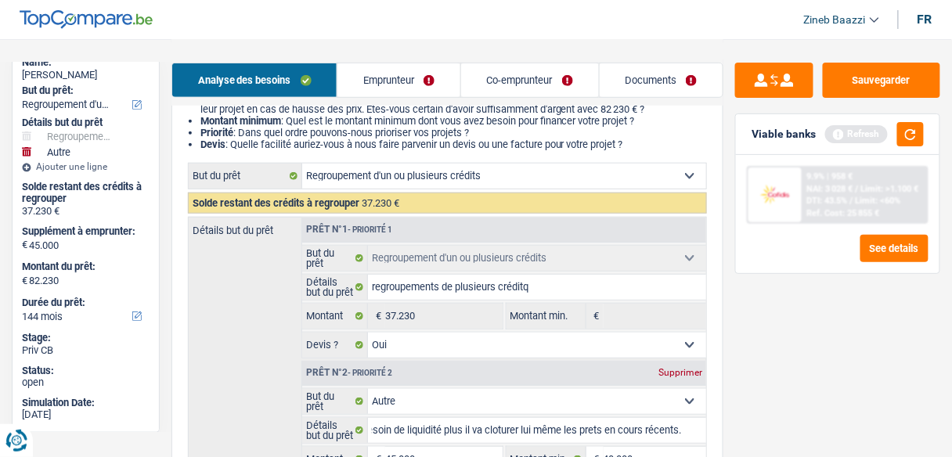
scroll to position [0, 0]
click at [911, 149] on div "Viable banks Refresh" at bounding box center [837, 134] width 203 height 41
click at [917, 141] on button "button" at bounding box center [910, 134] width 27 height 24
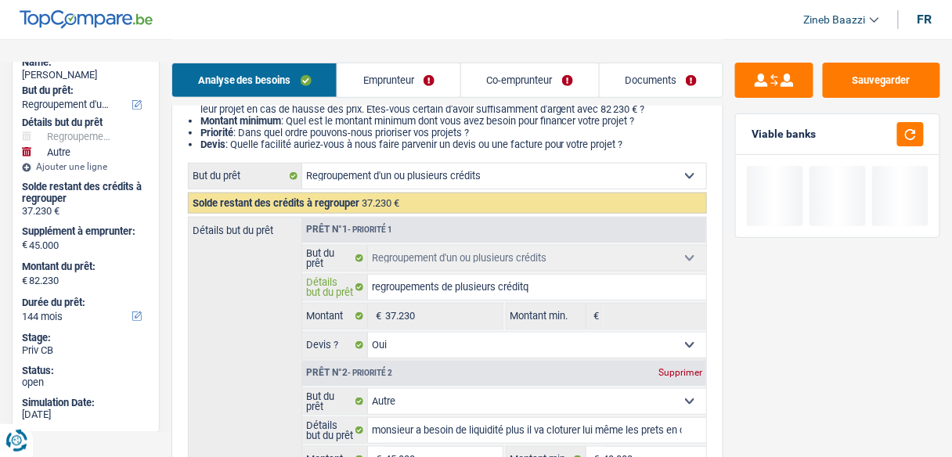
click at [545, 284] on input "regroupements de plusieurs créditq" at bounding box center [537, 287] width 338 height 25
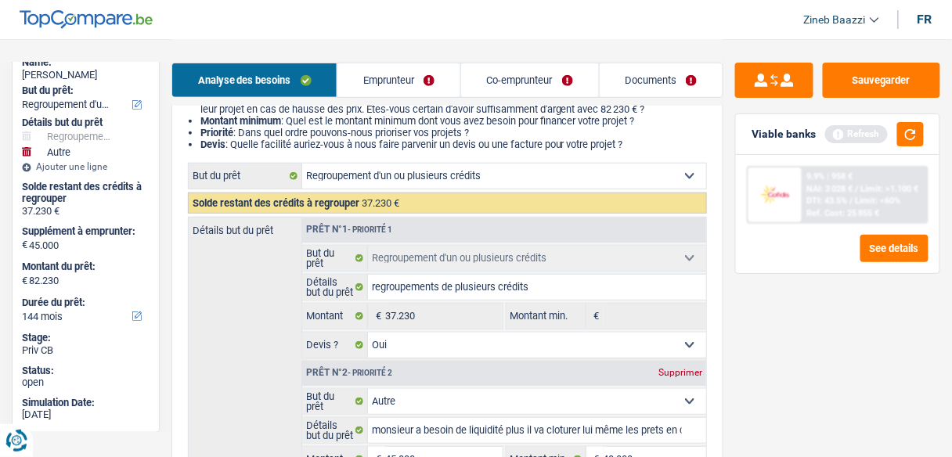
click at [895, 149] on div "Viable banks Refresh" at bounding box center [837, 134] width 203 height 41
click at [913, 146] on button "button" at bounding box center [910, 134] width 27 height 24
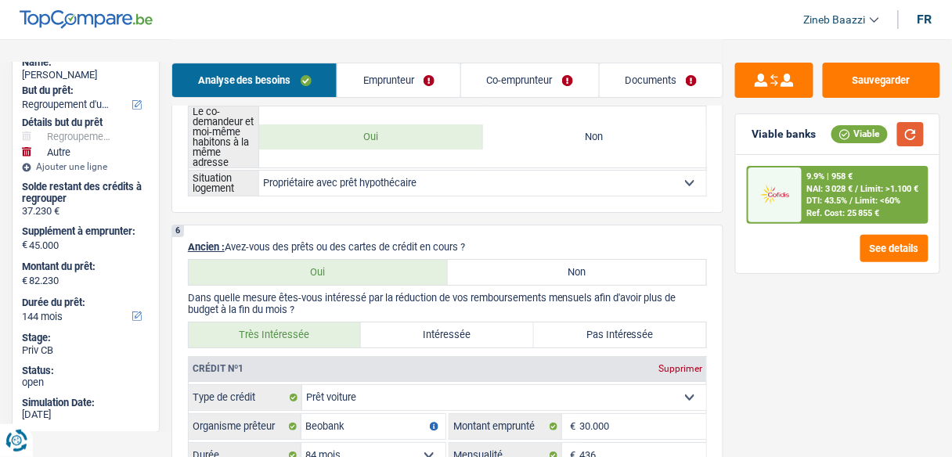
scroll to position [1378, 0]
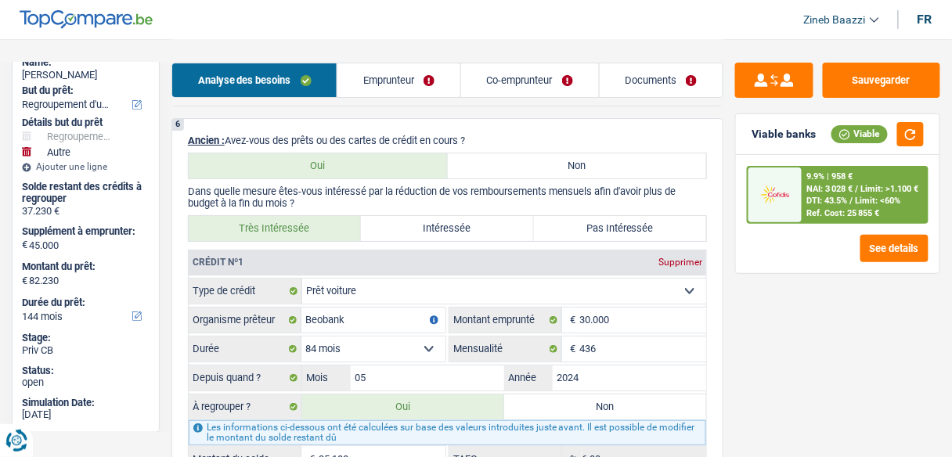
click at [651, 79] on link "Documents" at bounding box center [662, 80] width 124 height 34
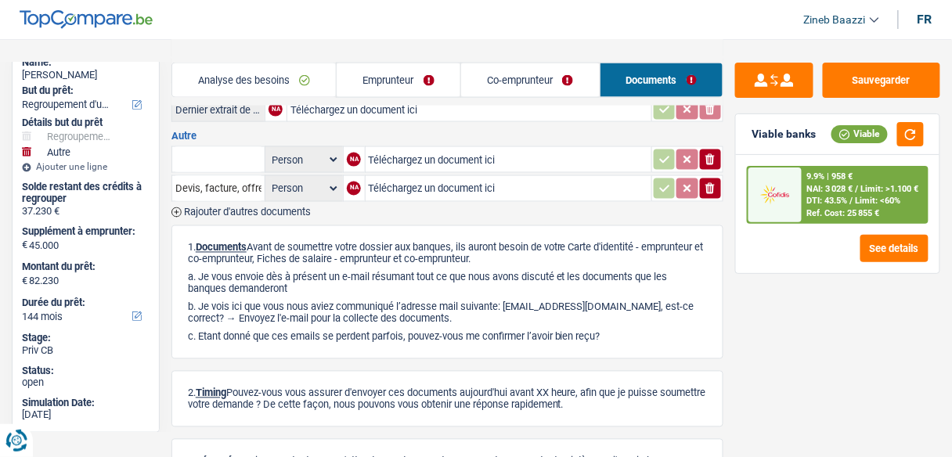
scroll to position [564, 0]
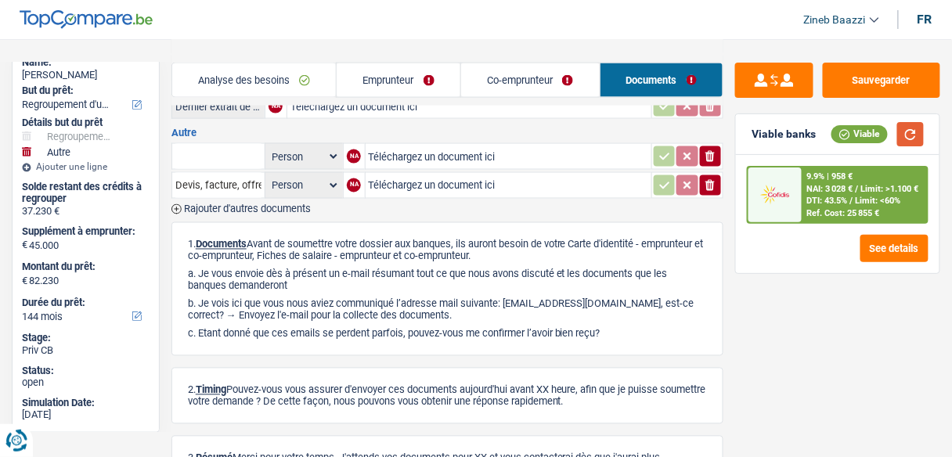
click at [912, 124] on button "button" at bounding box center [910, 134] width 27 height 24
click at [804, 189] on div "9.9% | 958 € NAI: 3 028 € / Limit: >1.100 € DTI: 43.5% / Limit: <60% Ref. Cost:…" at bounding box center [864, 194] width 124 height 55
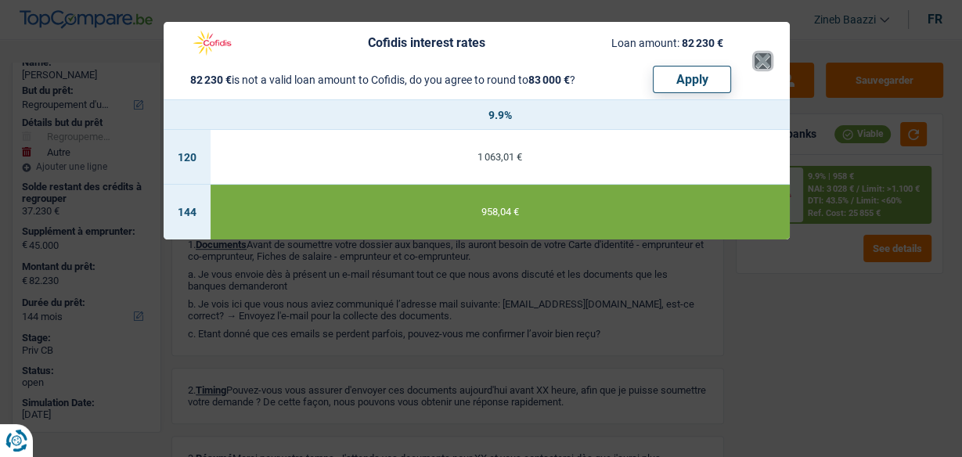
drag, startPoint x: 755, startPoint y: 68, endPoint x: 769, endPoint y: 63, distance: 14.9
click at [760, 66] on button "×" at bounding box center [763, 61] width 16 height 16
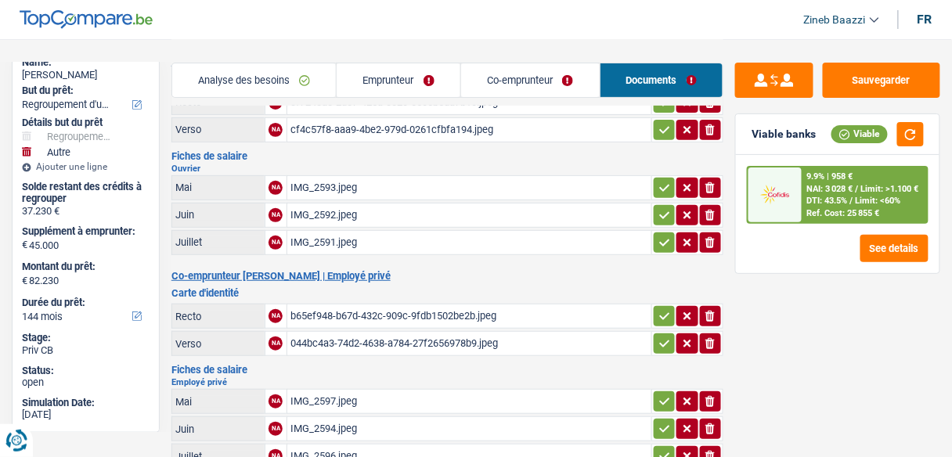
scroll to position [0, 0]
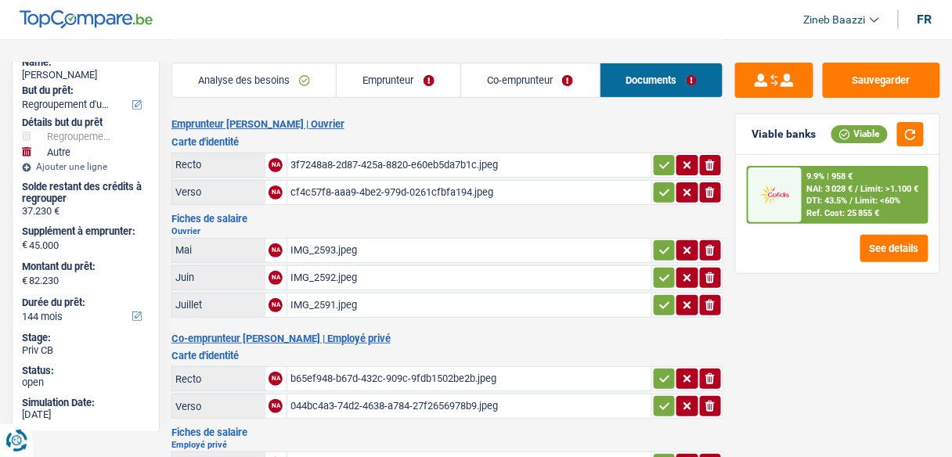
click at [618, 24] on header "Zineb Baazzi Se déconnecter fr" at bounding box center [476, 20] width 952 height 40
click at [364, 12] on header "Zineb Baazzi Se déconnecter fr" at bounding box center [476, 20] width 952 height 40
click at [311, 29] on header "Zineb Baazzi Se déconnecter fr" at bounding box center [476, 20] width 952 height 40
click at [426, 34] on header "Zineb Baazzi Se déconnecter fr" at bounding box center [476, 20] width 952 height 40
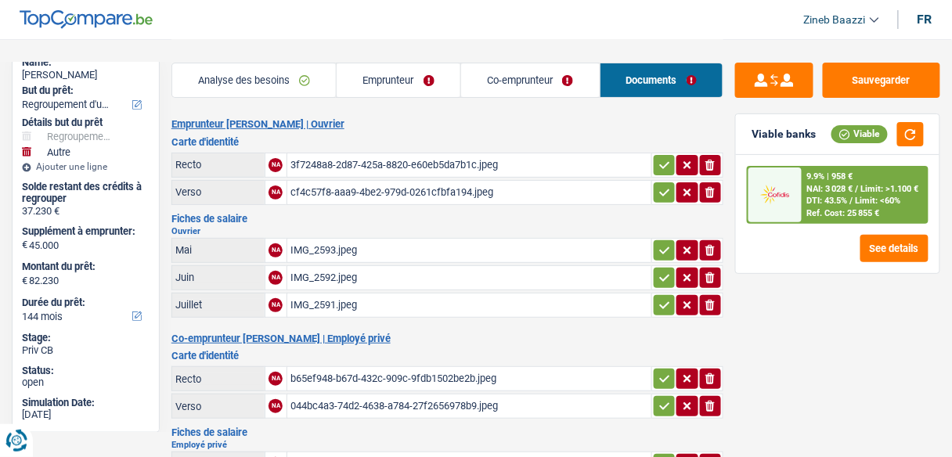
click at [378, 16] on header "Zineb Baazzi Se déconnecter fr" at bounding box center [476, 20] width 952 height 40
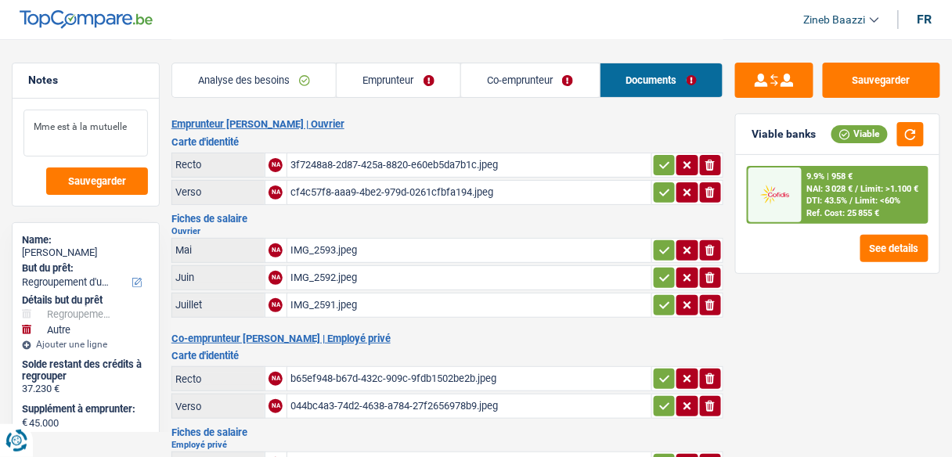
drag, startPoint x: 130, startPoint y: 131, endPoint x: 23, endPoint y: 130, distance: 106.4
click at [23, 130] on textarea "Mme est à la mutuelle" at bounding box center [85, 133] width 124 height 47
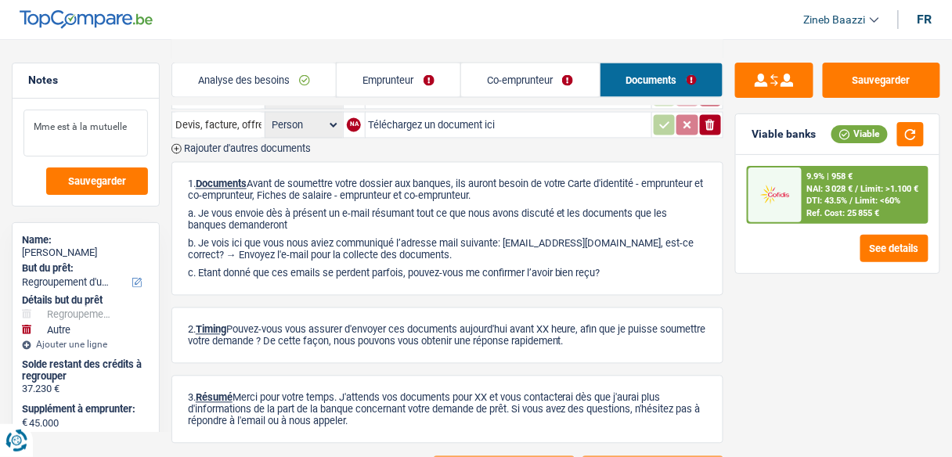
scroll to position [686, 0]
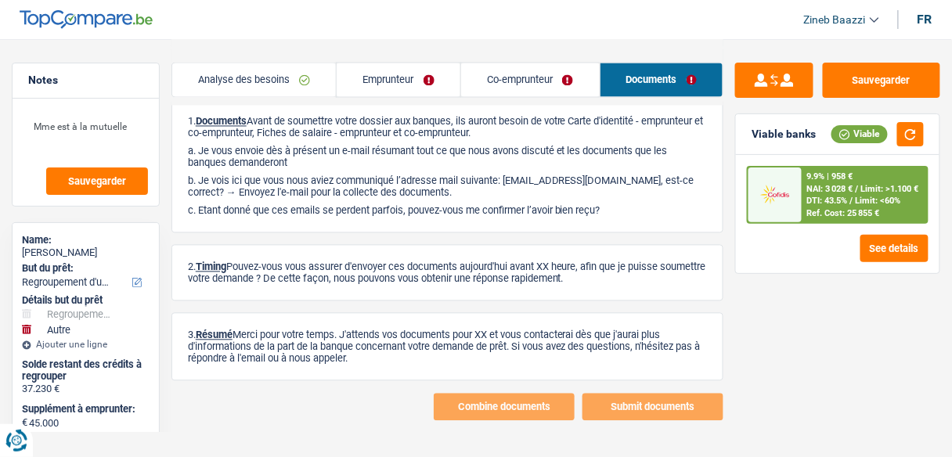
click at [512, 85] on link "Co-emprunteur" at bounding box center [530, 80] width 139 height 34
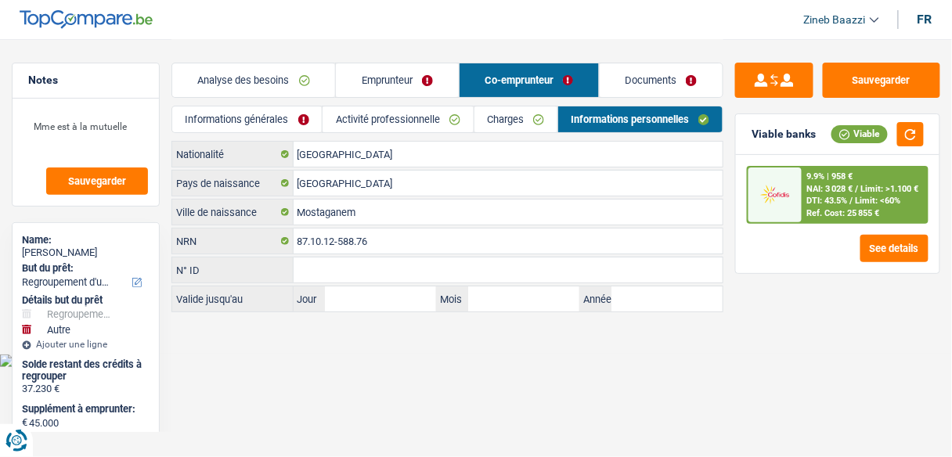
scroll to position [0, 0]
click at [405, 81] on link "Emprunteur" at bounding box center [401, 80] width 124 height 34
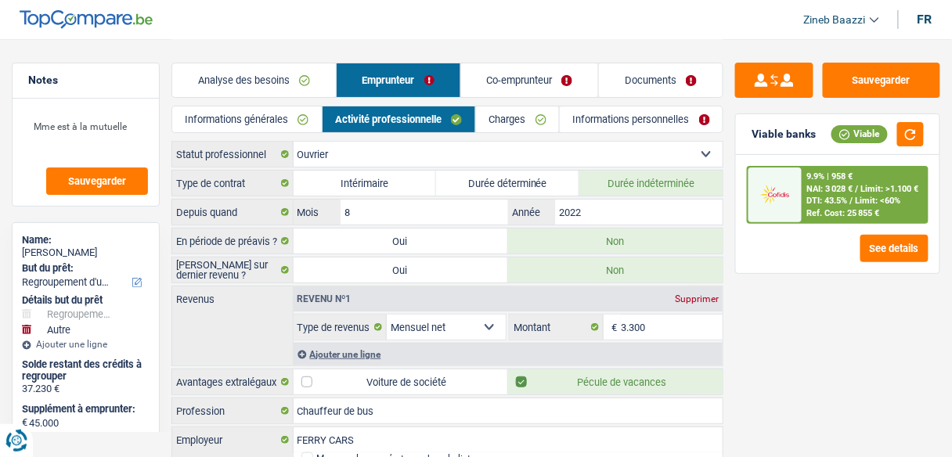
scroll to position [63, 0]
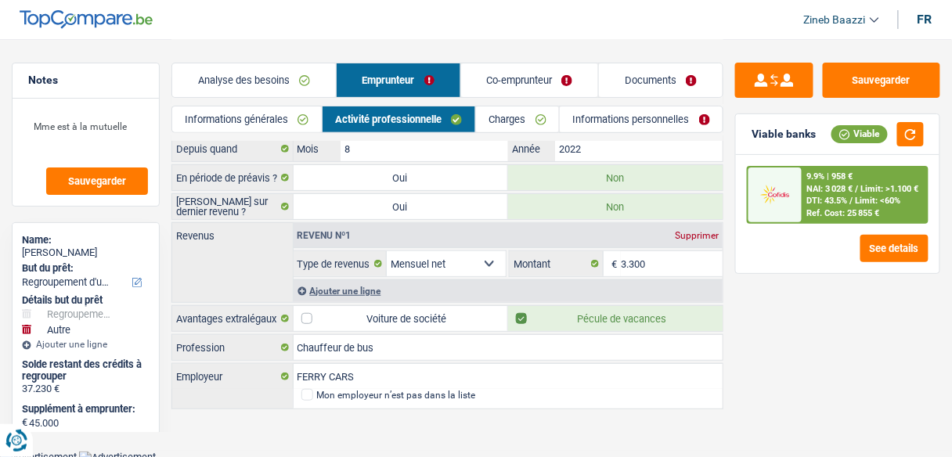
click at [247, 86] on link "Analyse des besoins" at bounding box center [254, 80] width 164 height 34
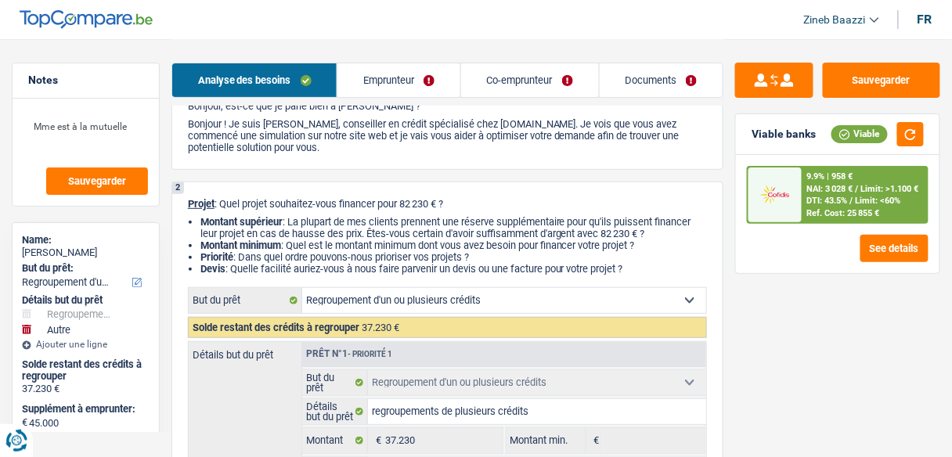
click at [402, 72] on link "Emprunteur" at bounding box center [398, 80] width 123 height 34
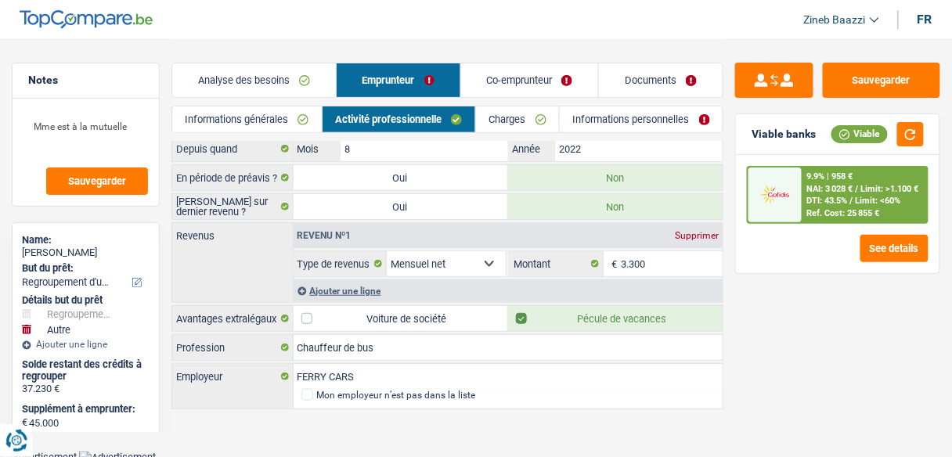
click at [510, 116] on link "Charges" at bounding box center [517, 119] width 83 height 26
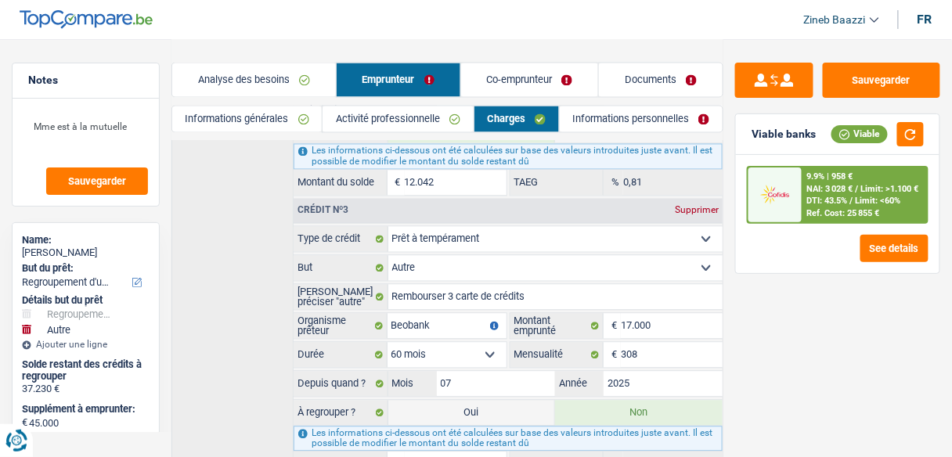
scroll to position [814, 0]
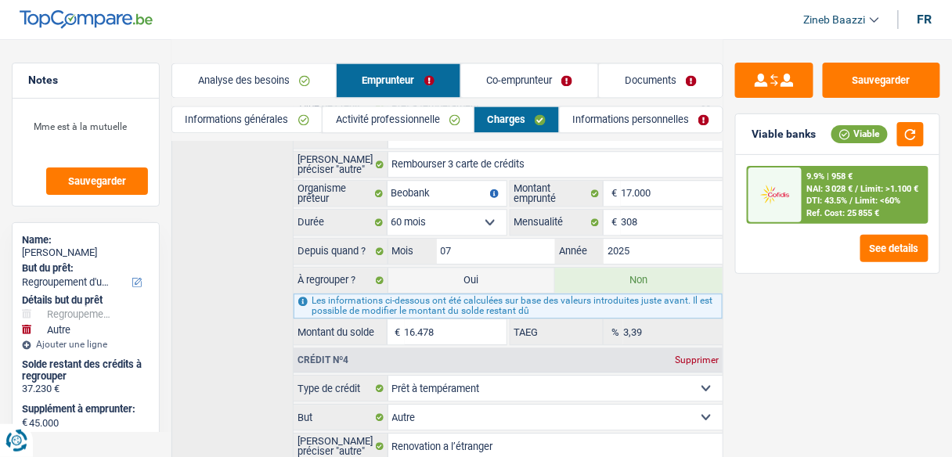
click at [593, 128] on link "Informations personnelles" at bounding box center [641, 119] width 163 height 26
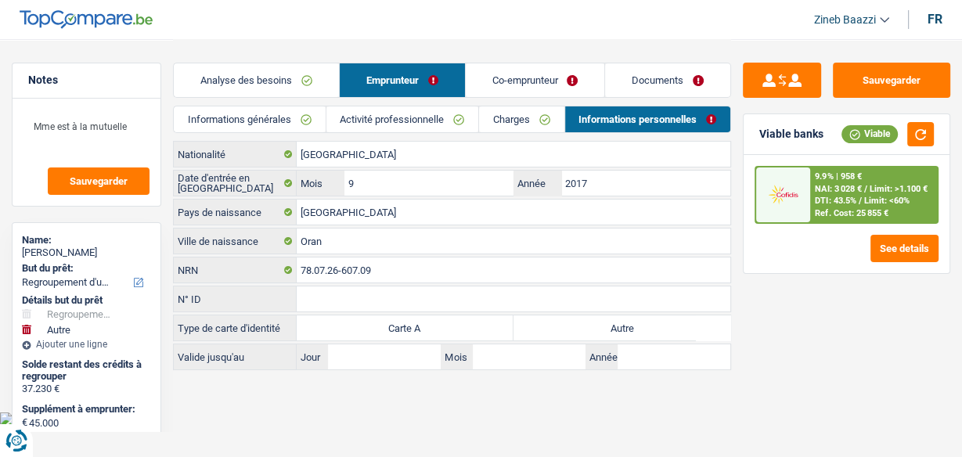
click at [527, 78] on link "Co-emprunteur" at bounding box center [535, 80] width 139 height 34
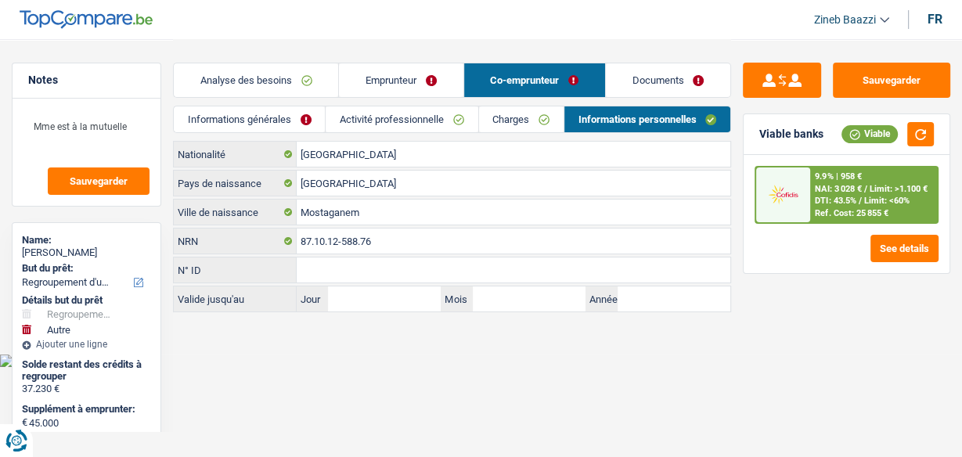
click at [641, 90] on link "Documents" at bounding box center [668, 80] width 124 height 34
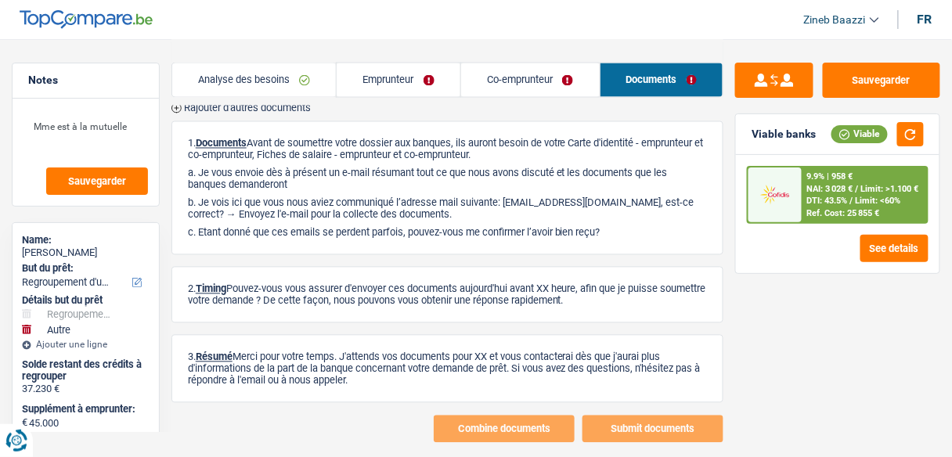
scroll to position [686, 0]
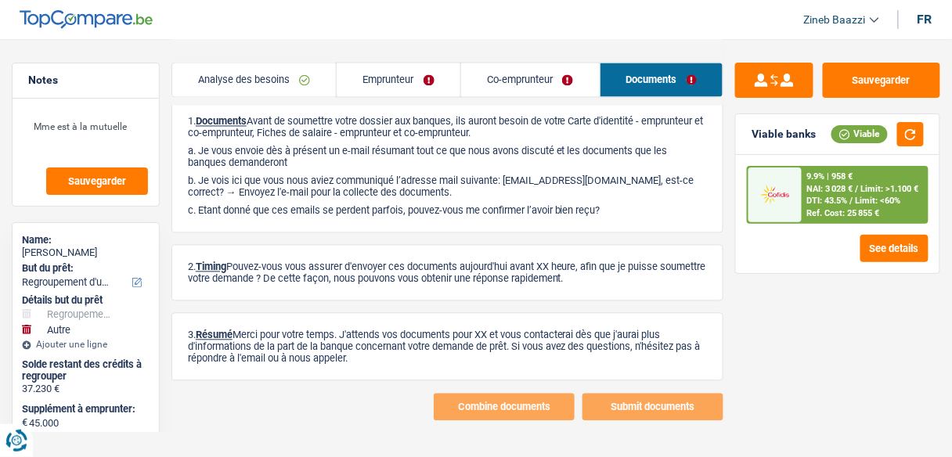
click at [516, 88] on link "Co-emprunteur" at bounding box center [530, 80] width 139 height 34
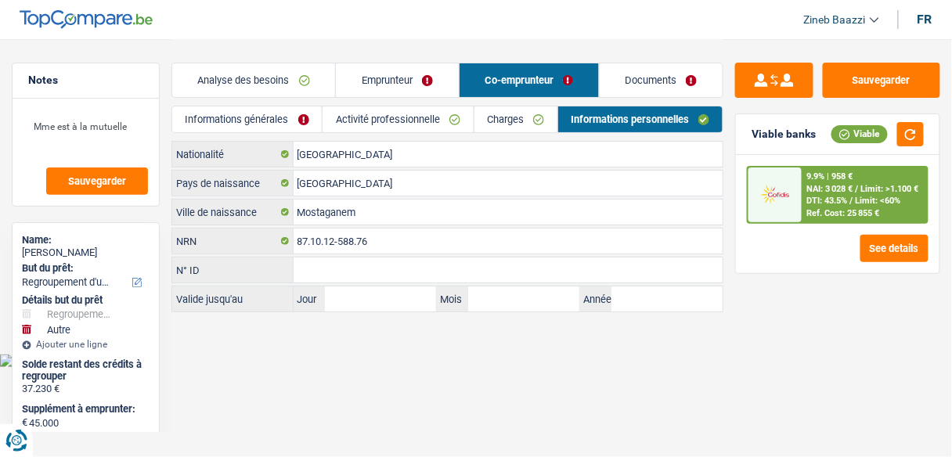
scroll to position [0, 0]
click at [646, 79] on link "Documents" at bounding box center [668, 80] width 124 height 34
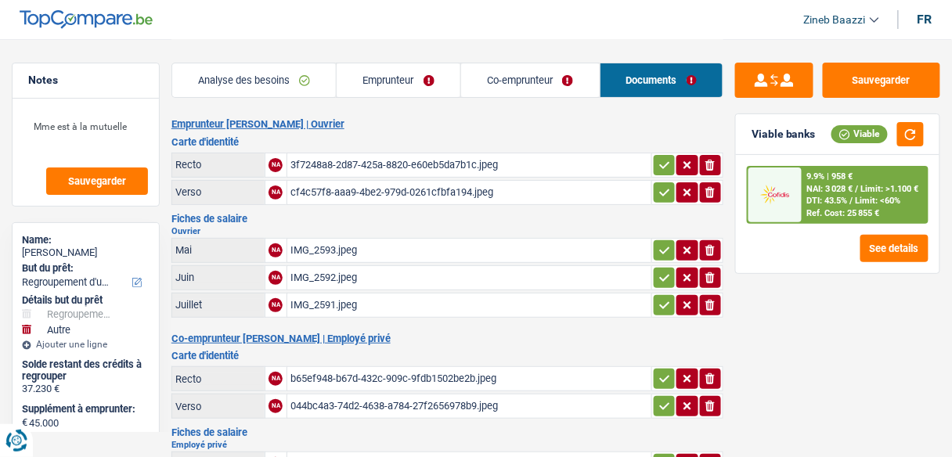
click at [554, 92] on link "Co-emprunteur" at bounding box center [530, 80] width 139 height 34
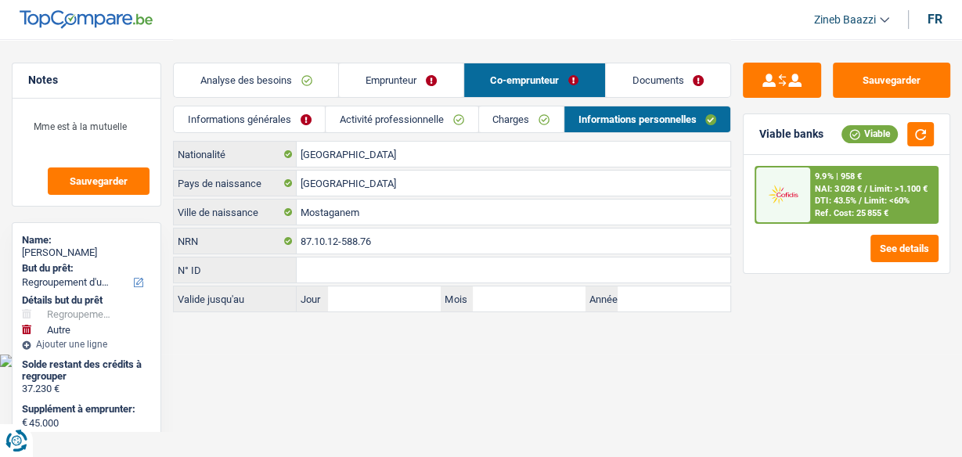
click at [435, 78] on link "Emprunteur" at bounding box center [401, 80] width 124 height 34
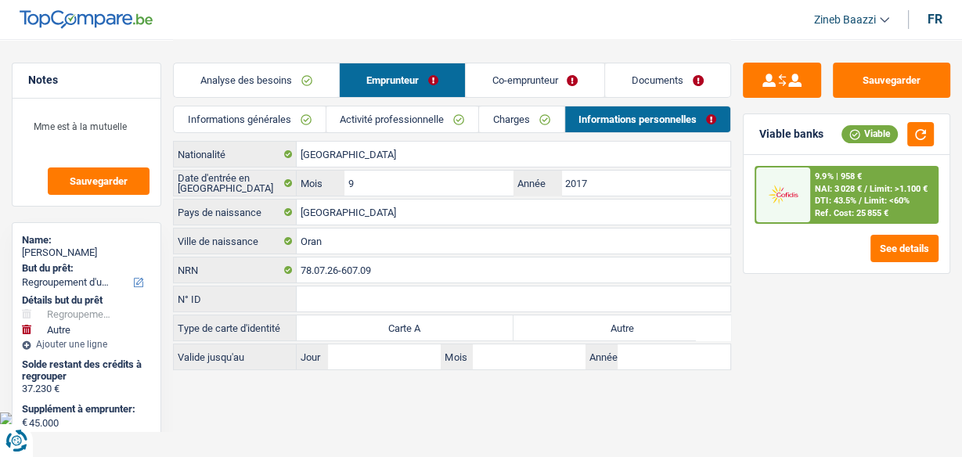
click at [292, 91] on link "Analyse des besoins" at bounding box center [256, 80] width 165 height 34
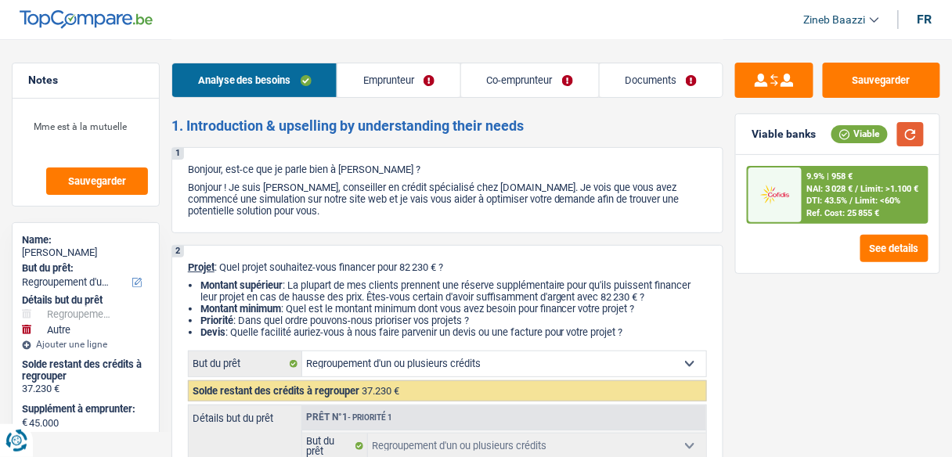
click at [916, 131] on button "button" at bounding box center [910, 134] width 27 height 24
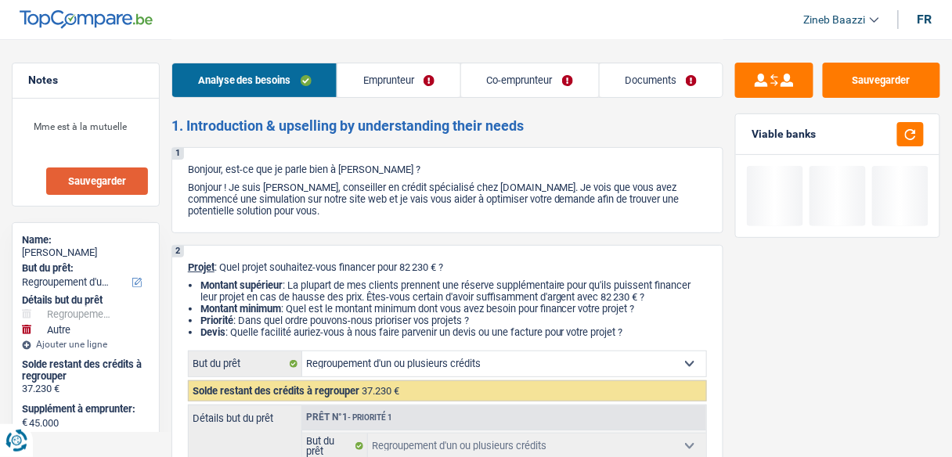
click at [138, 185] on button "Sauvegarder" at bounding box center [97, 180] width 102 height 27
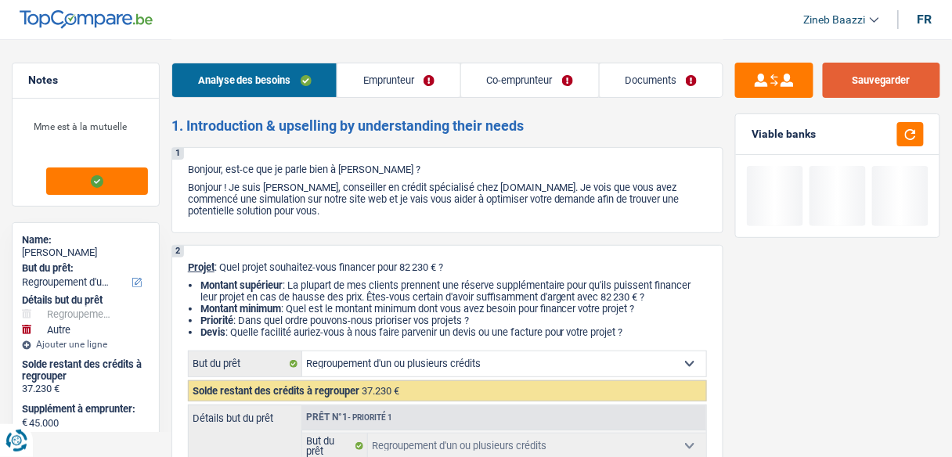
click at [860, 83] on button "Sauvegarder" at bounding box center [881, 80] width 117 height 35
